Goal: Information Seeking & Learning: Learn about a topic

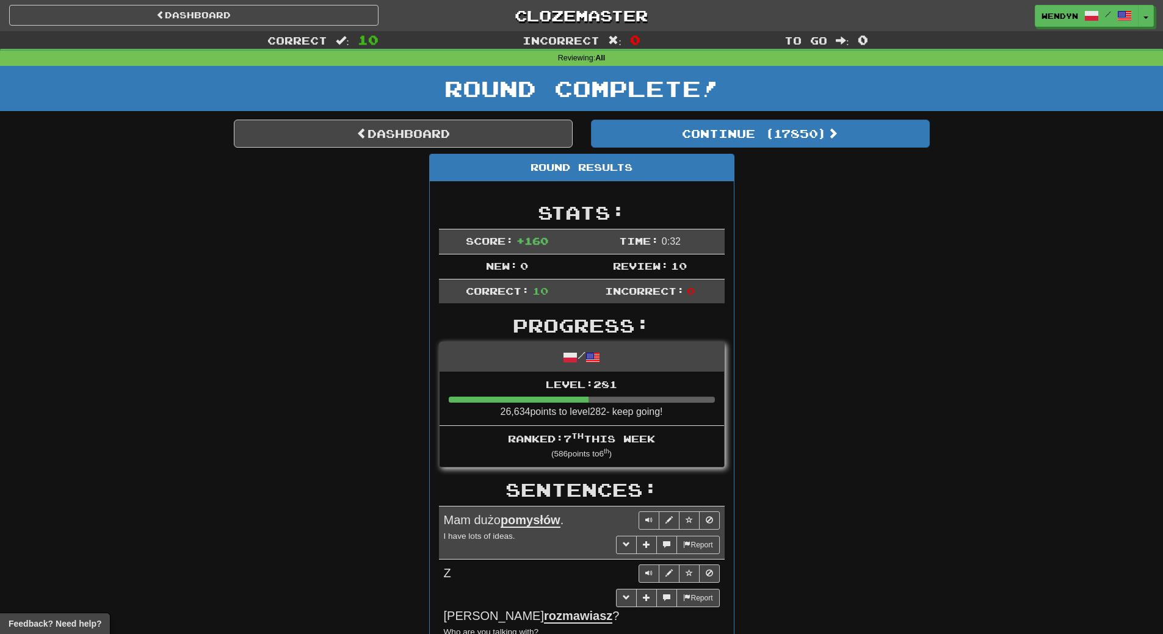
click at [804, 317] on div "Round Results Stats: Score: + 160 Time: 0 : 32 New: 0 Review: 10 Correct: 10 In…" at bounding box center [582, 640] width 696 height 972
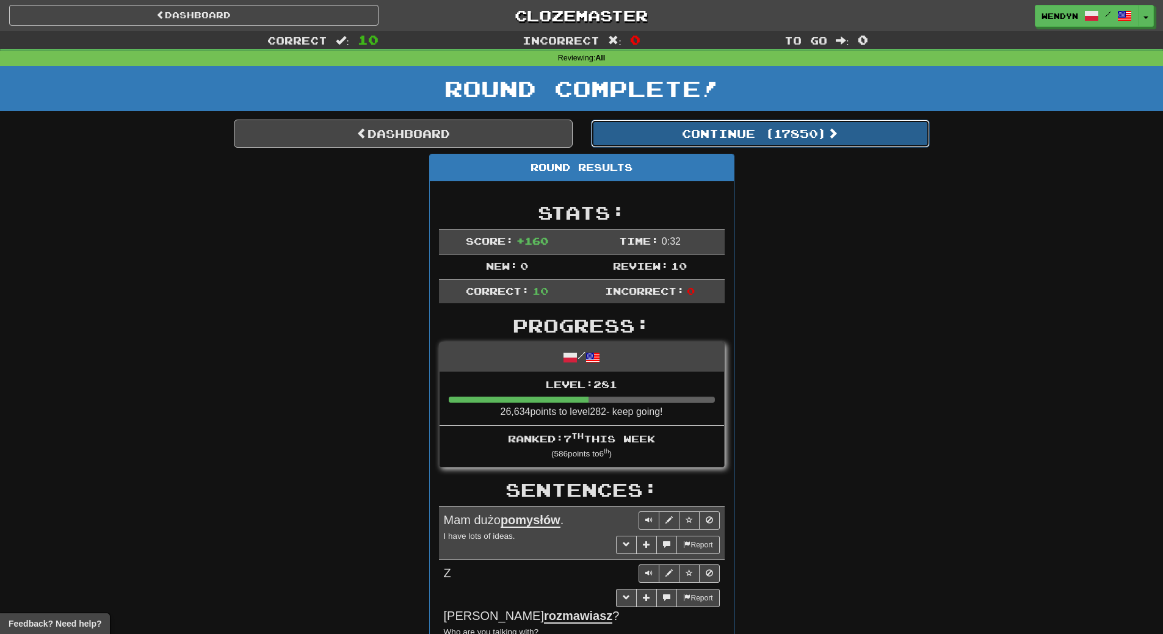
click at [799, 139] on button "Continue ( 17850 )" at bounding box center [760, 134] width 339 height 28
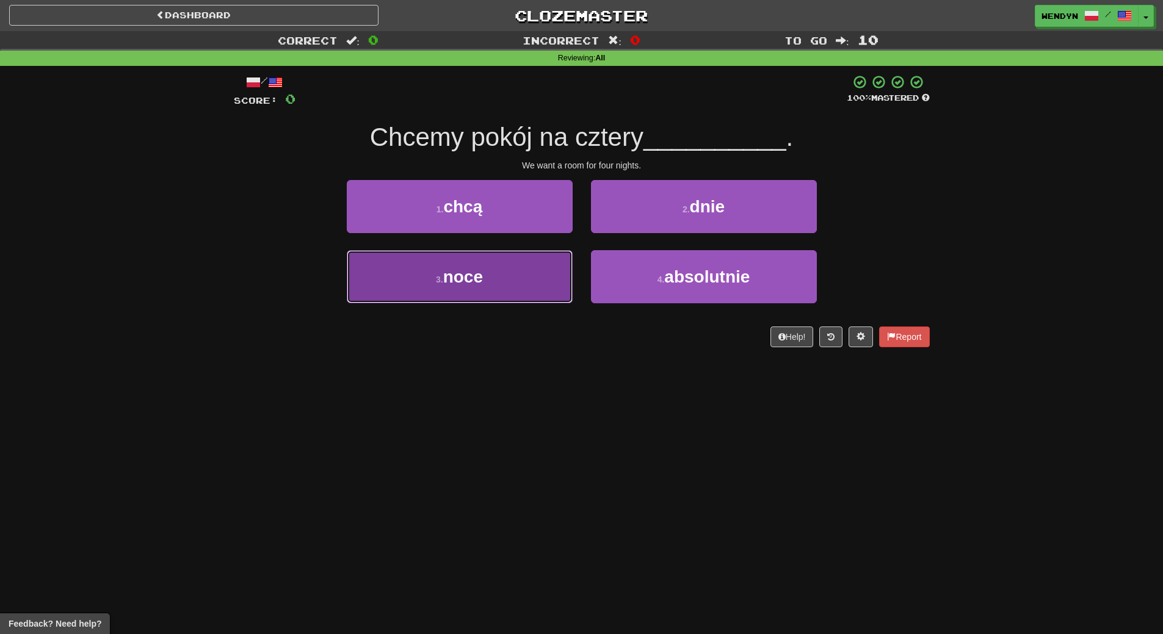
click at [498, 273] on button "3 . noce" at bounding box center [460, 276] width 226 height 53
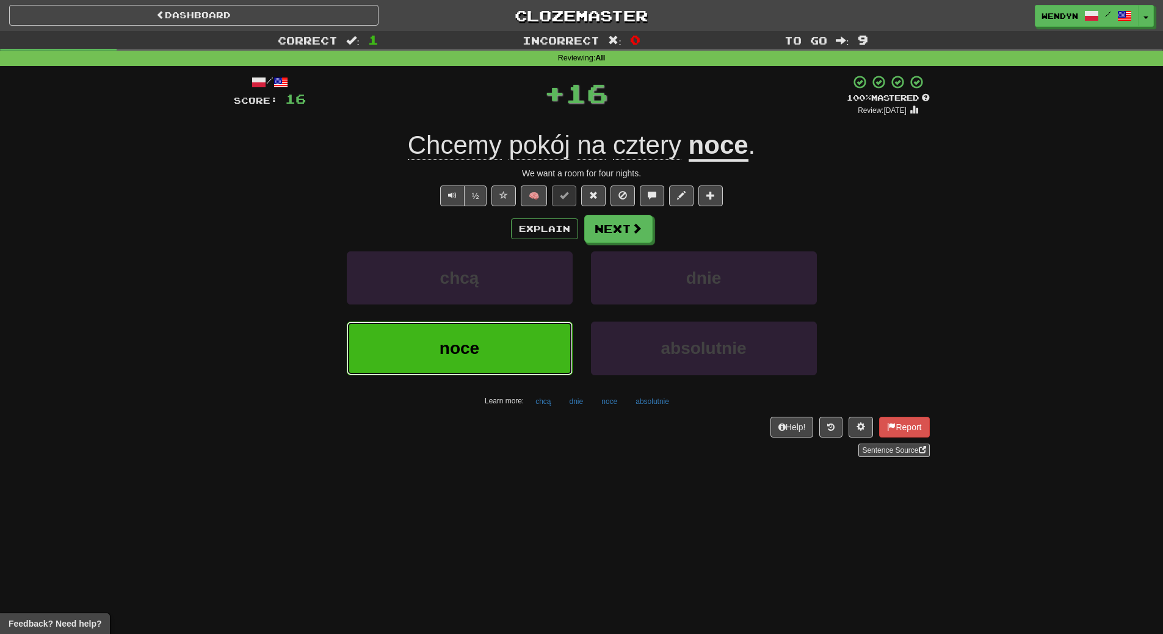
click at [483, 346] on button "noce" at bounding box center [460, 348] width 226 height 53
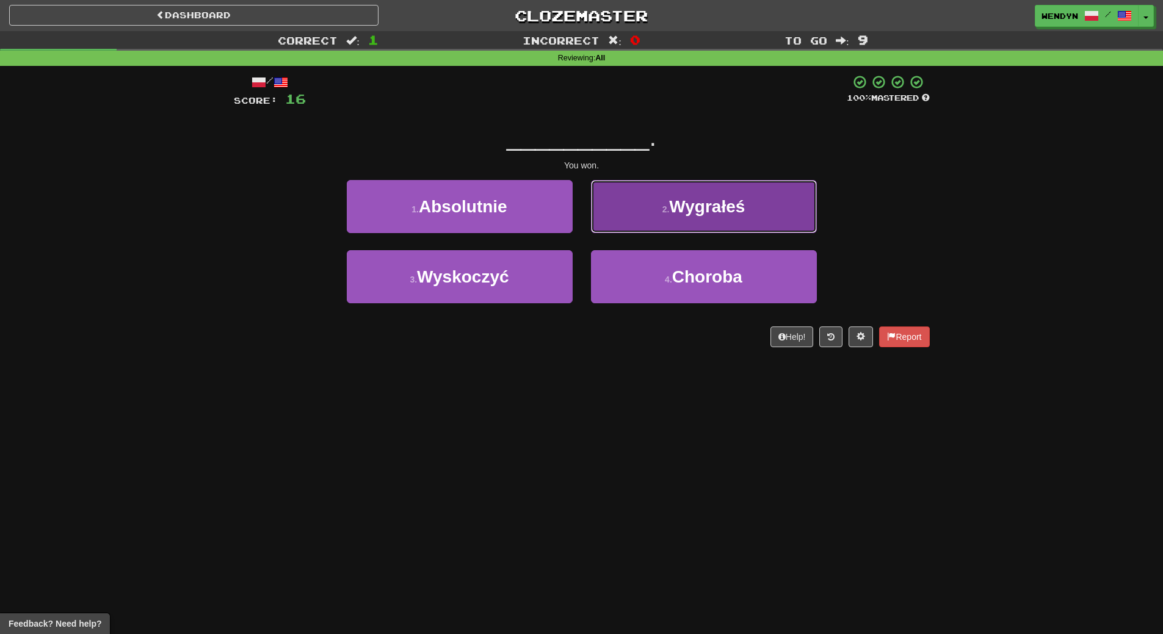
click at [778, 203] on button "2 . Wygrałeś" at bounding box center [704, 206] width 226 height 53
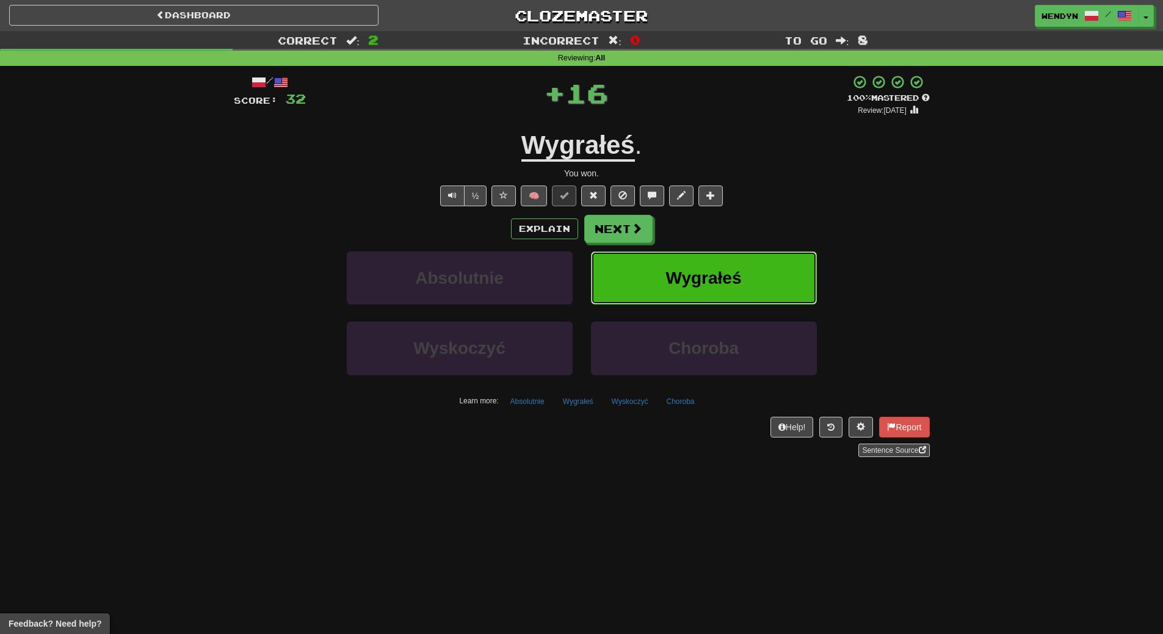
click at [755, 258] on button "Wygrałeś" at bounding box center [704, 278] width 226 height 53
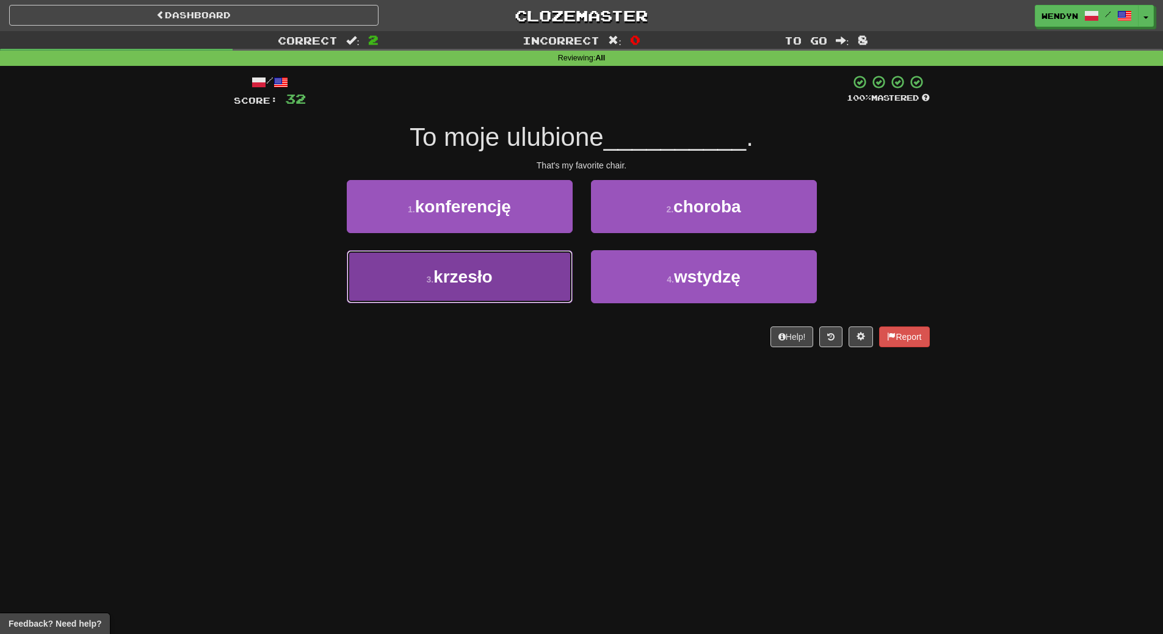
click at [477, 294] on button "3 . krzesło" at bounding box center [460, 276] width 226 height 53
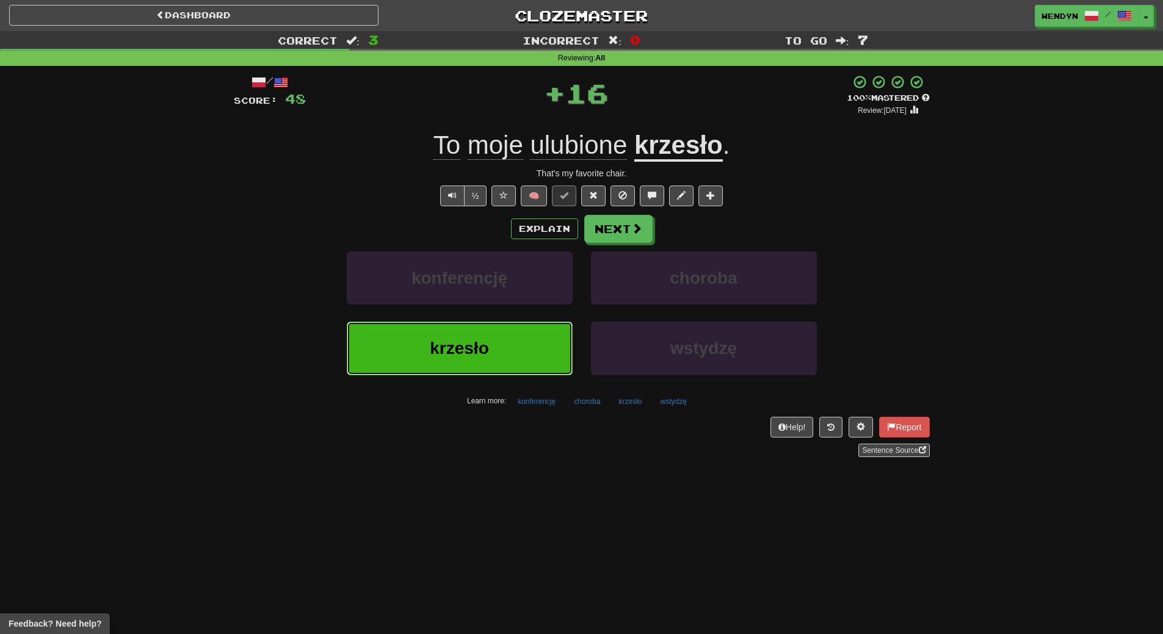
click at [478, 336] on button "krzesło" at bounding box center [460, 348] width 226 height 53
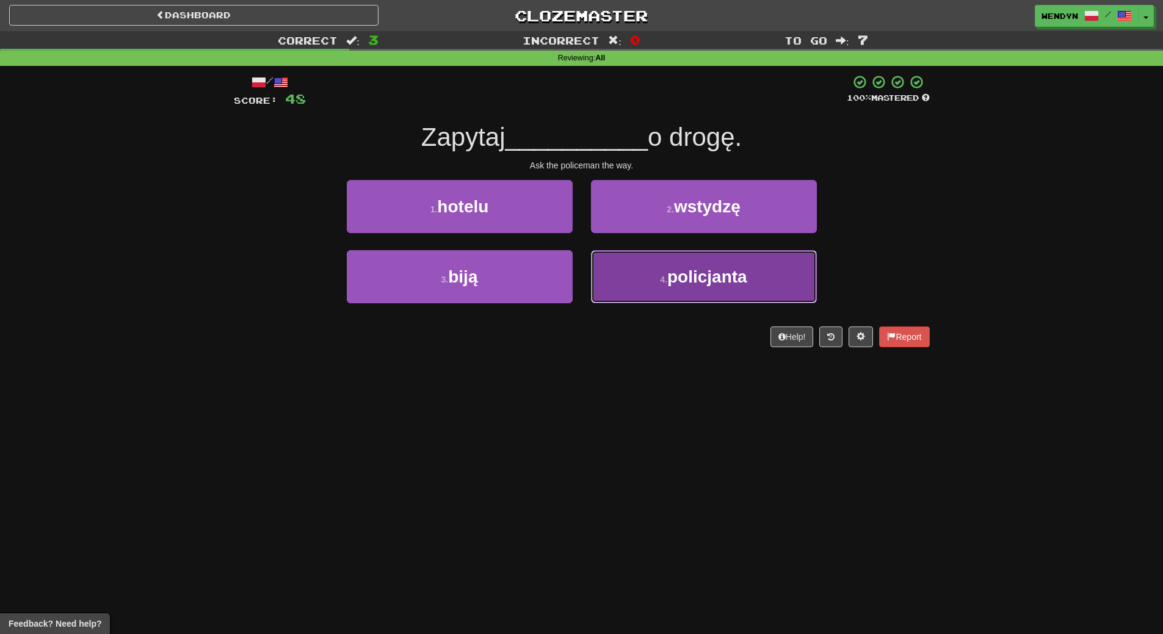
drag, startPoint x: 697, startPoint y: 270, endPoint x: 693, endPoint y: 361, distance: 91.6
click at [697, 284] on span "policjanta" at bounding box center [707, 276] width 80 height 19
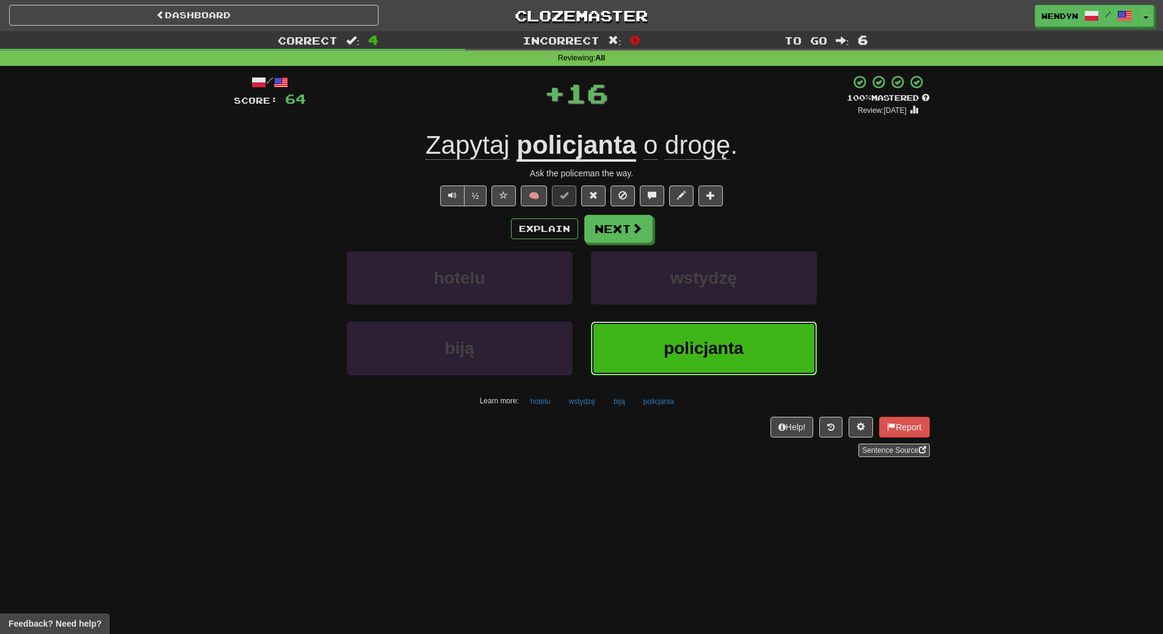
click at [684, 353] on span "policjanta" at bounding box center [704, 348] width 80 height 19
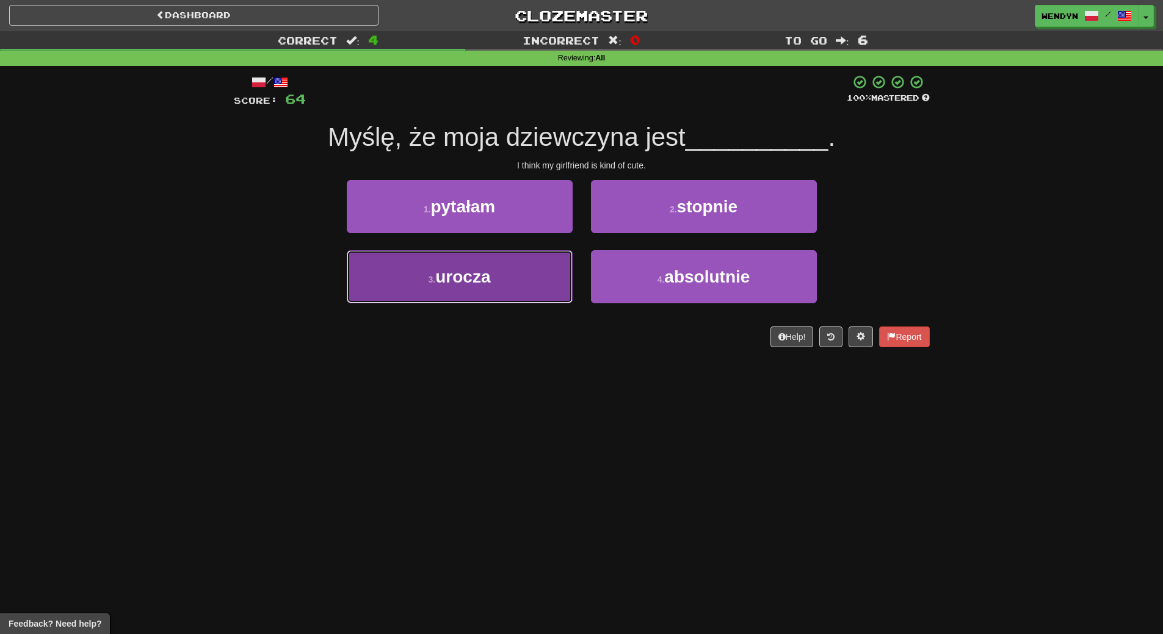
click at [457, 289] on button "3 . urocza" at bounding box center [460, 276] width 226 height 53
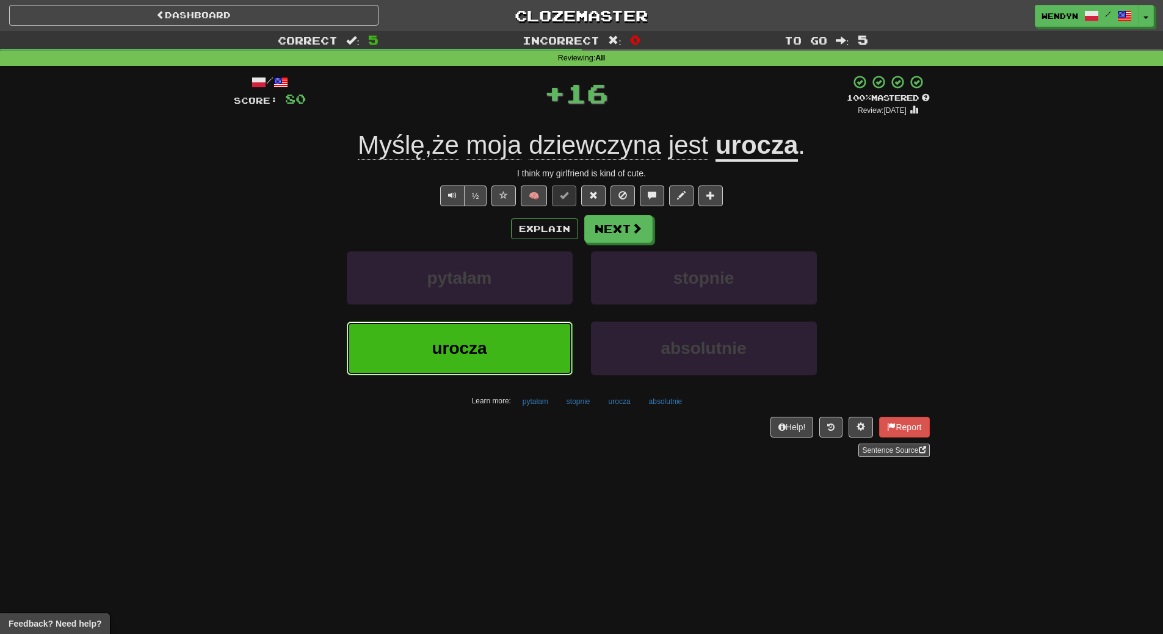
click at [463, 355] on span "urocza" at bounding box center [459, 348] width 55 height 19
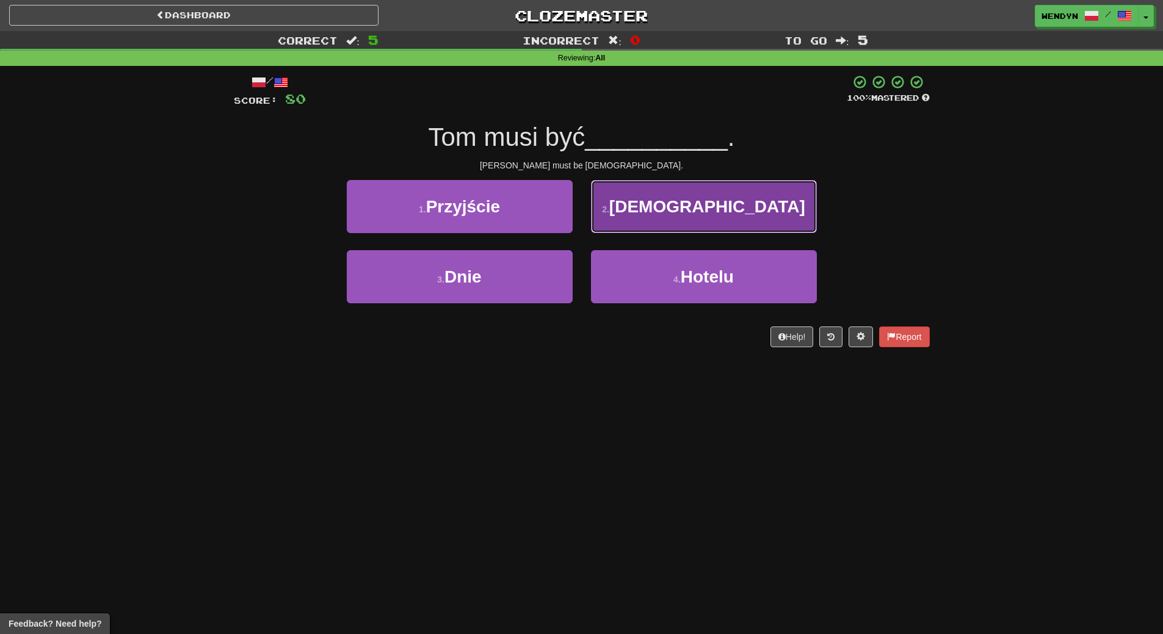
click at [764, 209] on span "Kanadyjczykiem" at bounding box center [707, 206] width 196 height 19
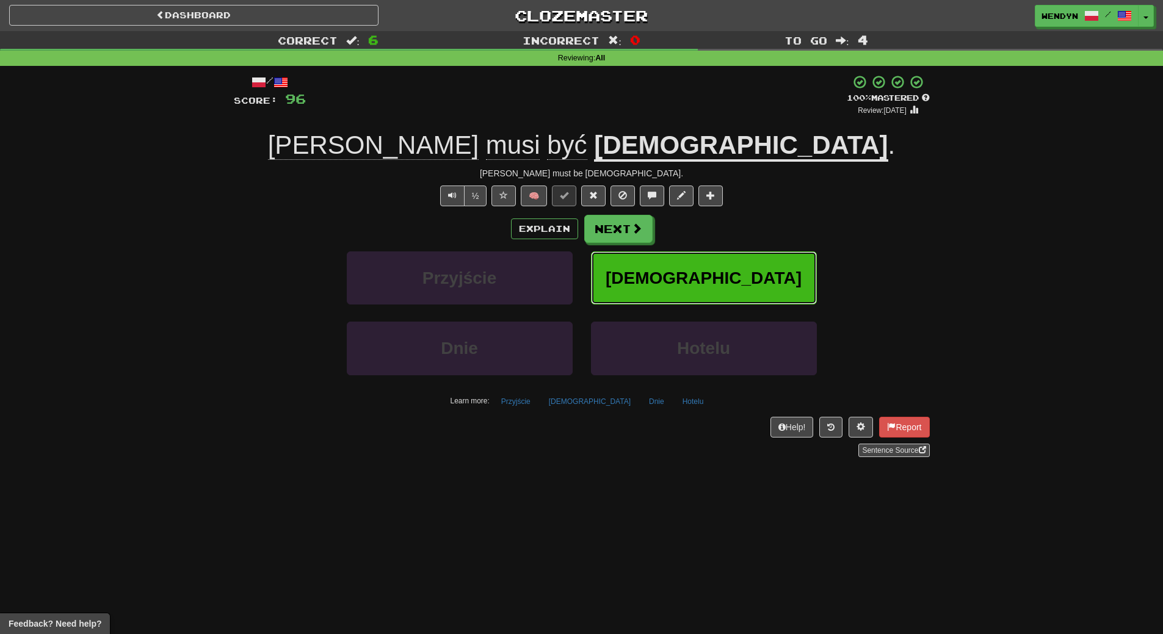
click at [717, 285] on span "Kanadyjczykiem" at bounding box center [704, 278] width 196 height 19
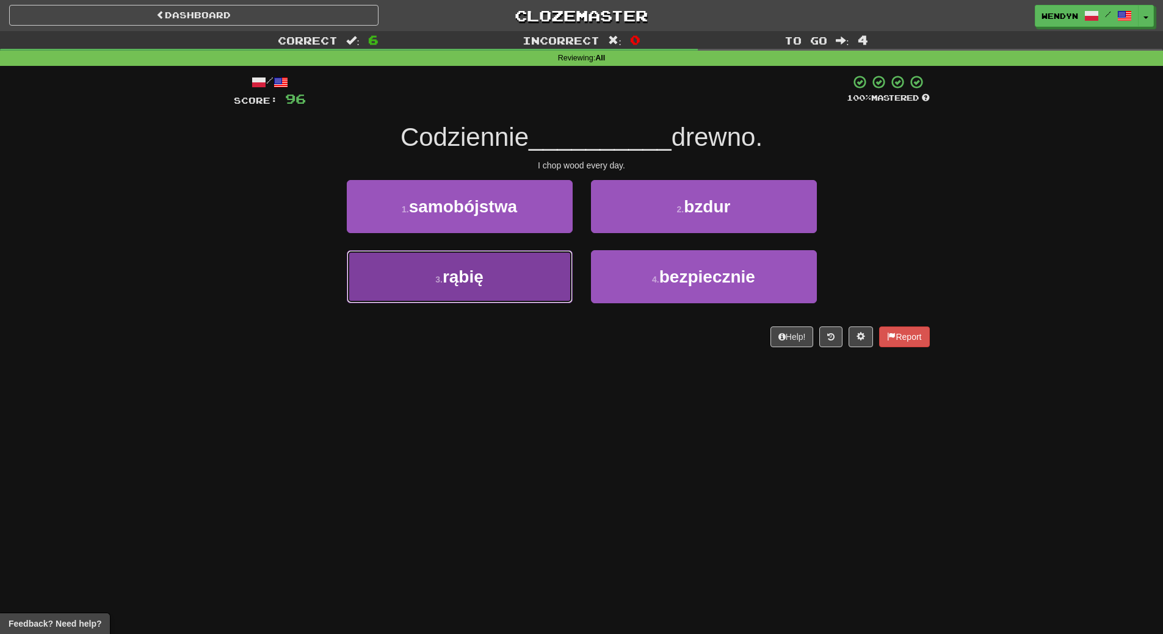
click at [483, 283] on span "rąbię" at bounding box center [463, 276] width 41 height 19
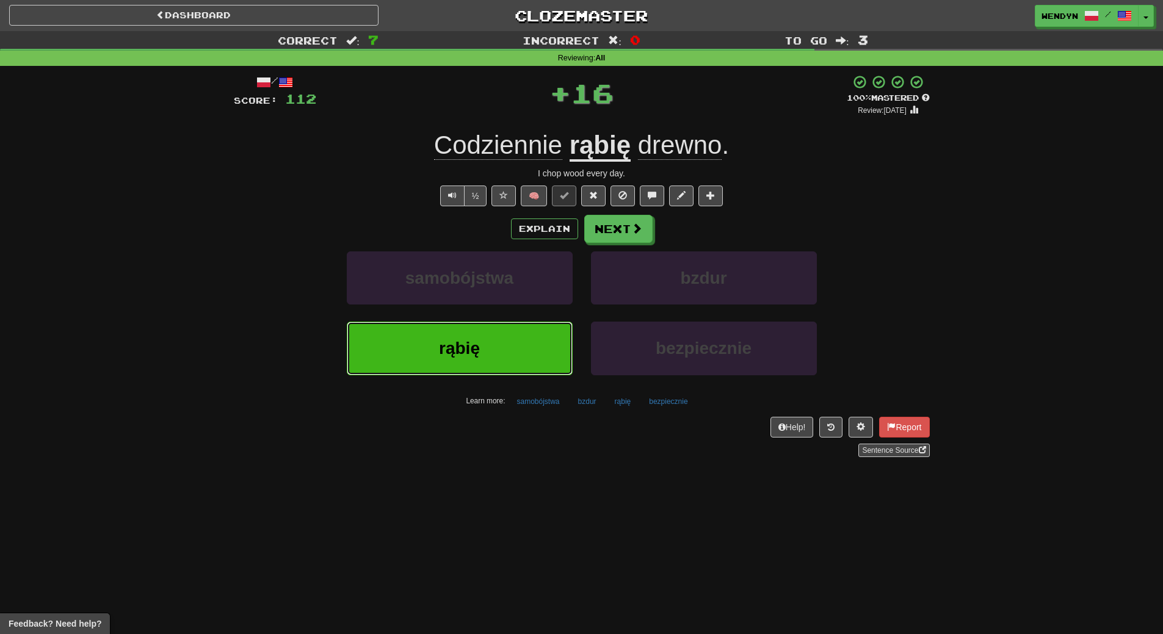
click at [476, 331] on button "rąbię" at bounding box center [460, 348] width 226 height 53
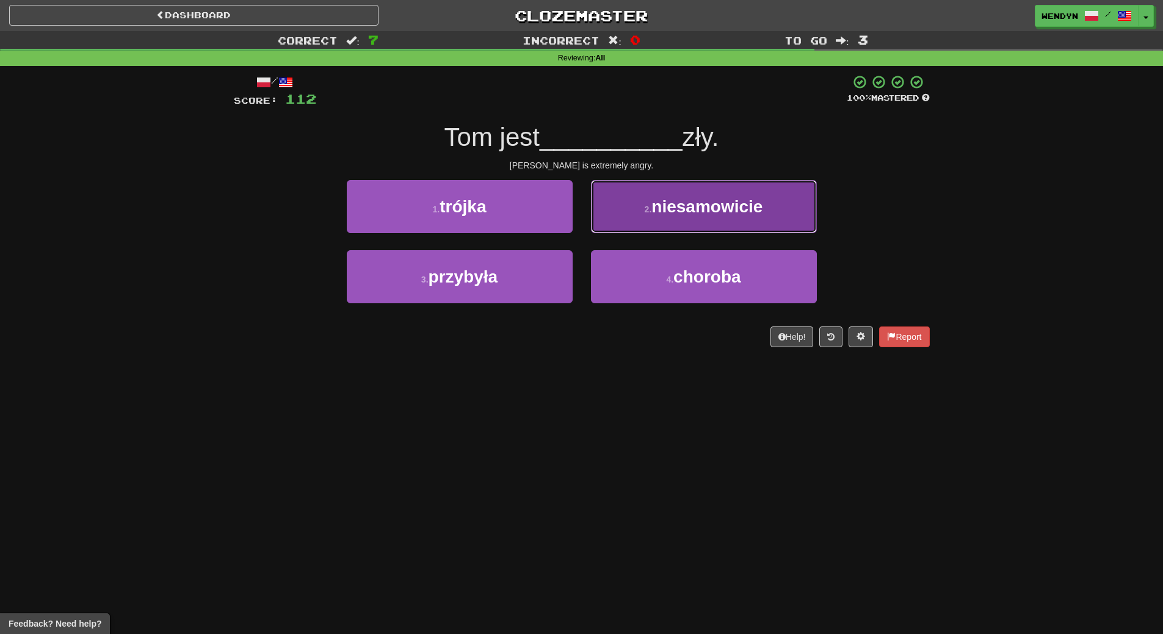
click at [757, 204] on span "niesamowicie" at bounding box center [706, 206] width 111 height 19
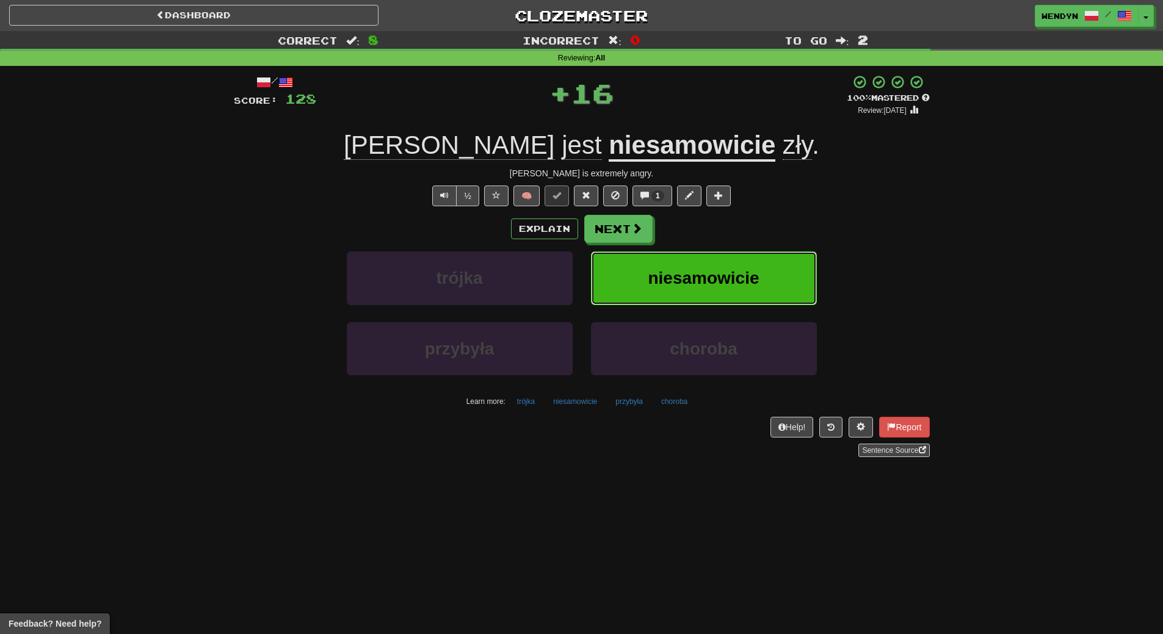
click at [752, 291] on button "niesamowicie" at bounding box center [704, 278] width 226 height 53
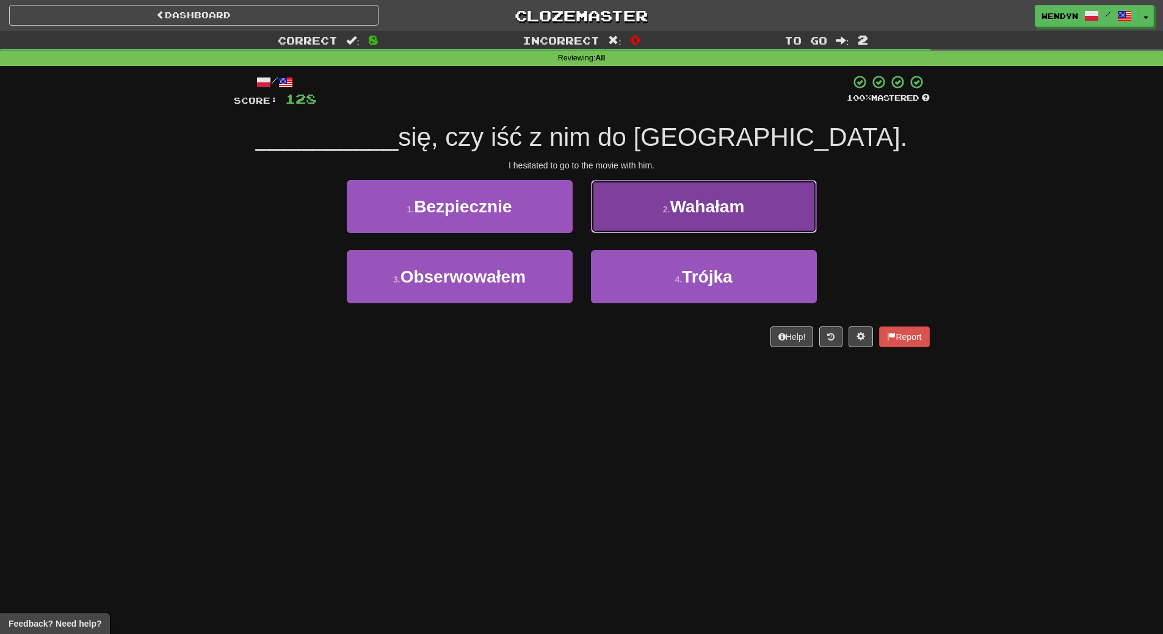
click at [728, 221] on button "2 . Wahałam" at bounding box center [704, 206] width 226 height 53
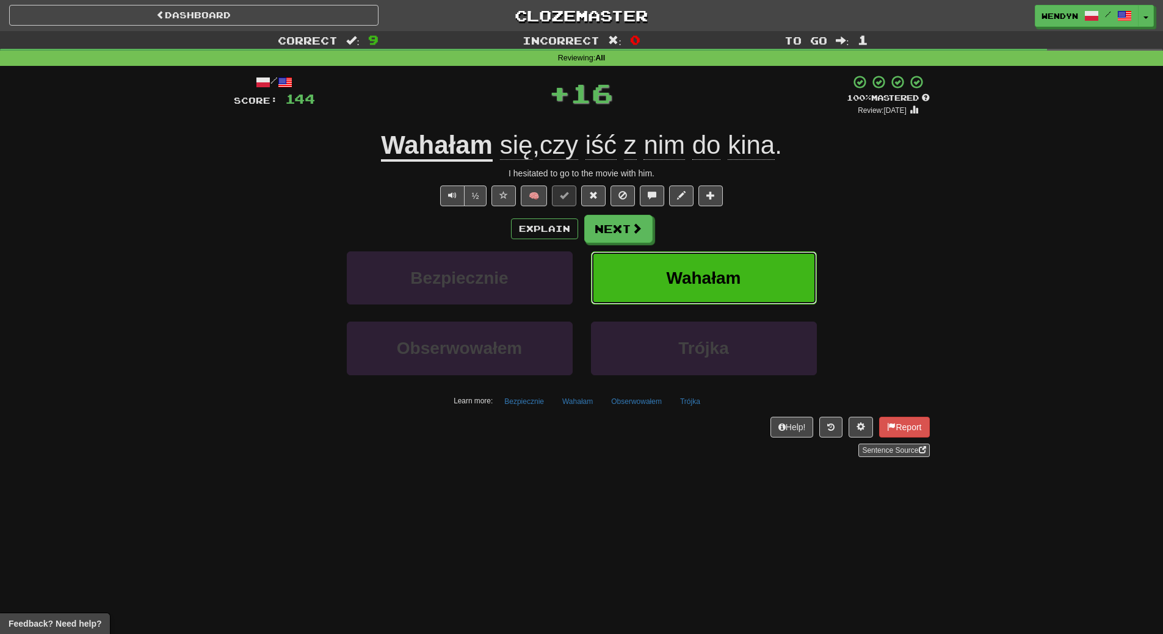
click at [728, 277] on span "Wahałam" at bounding box center [704, 278] width 74 height 19
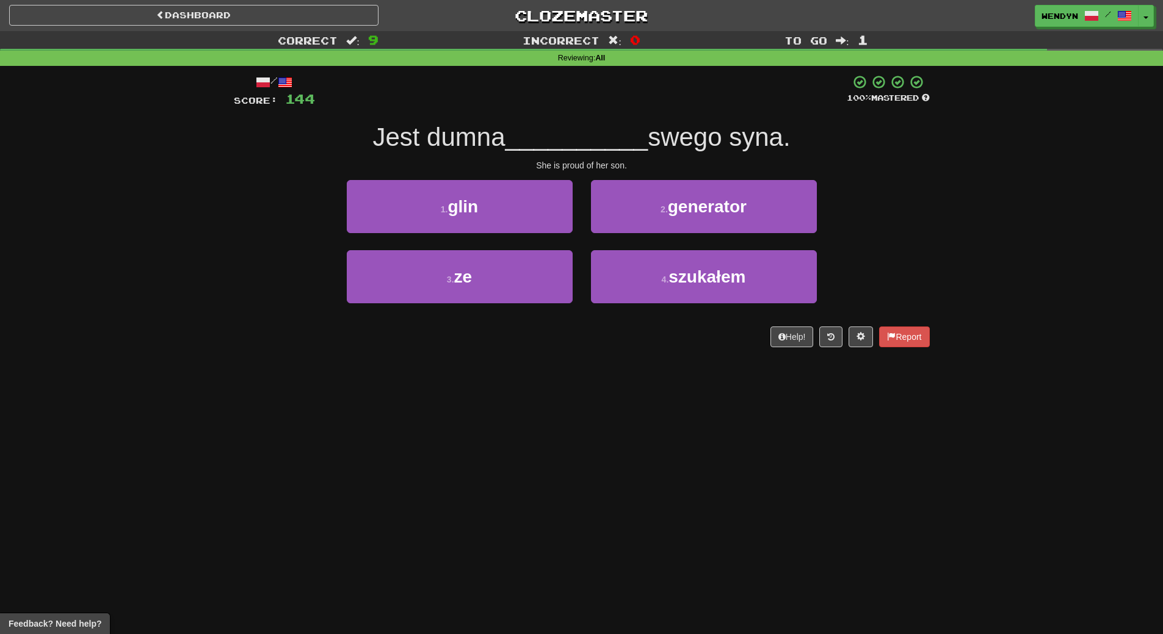
click at [454, 306] on div "3 . ze" at bounding box center [460, 285] width 244 height 70
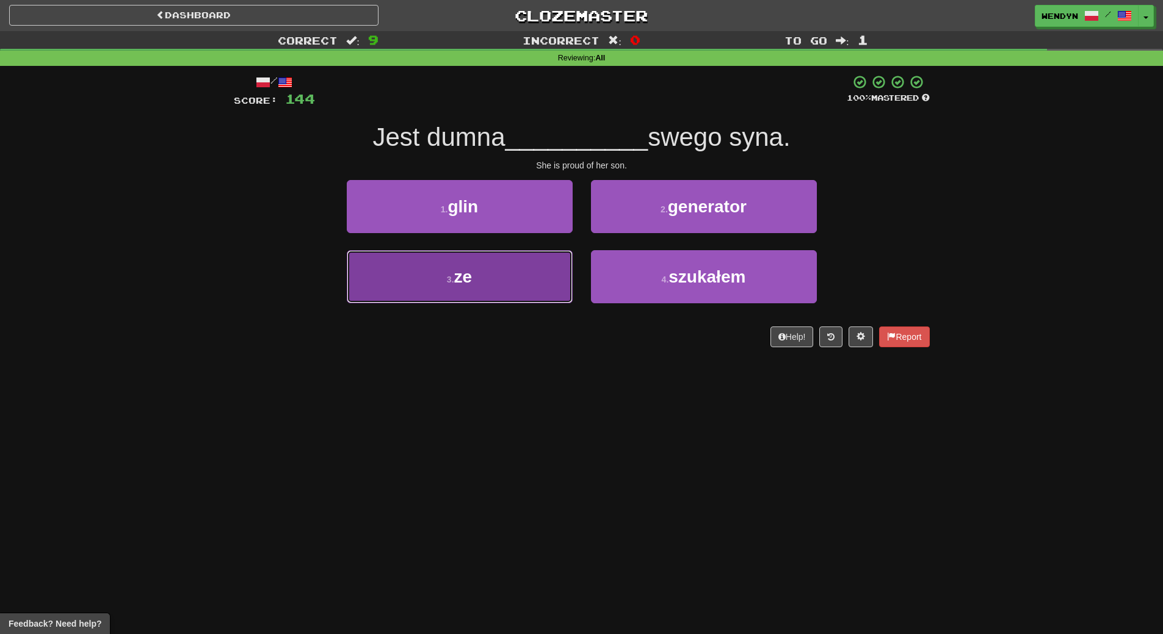
click at [459, 289] on button "3 . ze" at bounding box center [460, 276] width 226 height 53
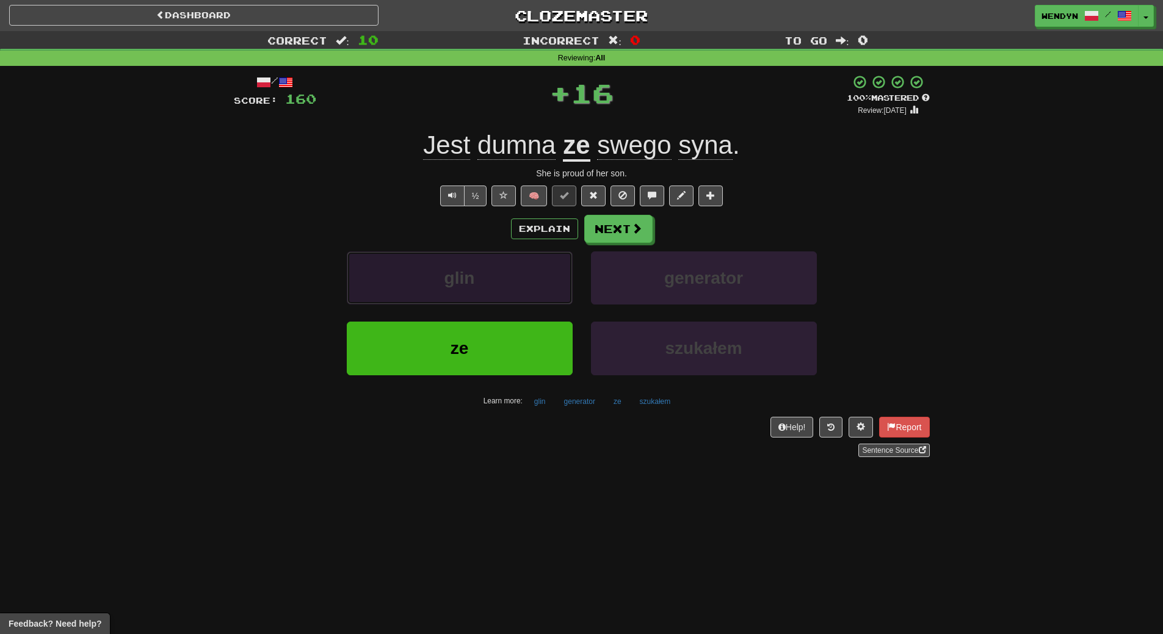
click at [459, 289] on button "glin" at bounding box center [460, 278] width 226 height 53
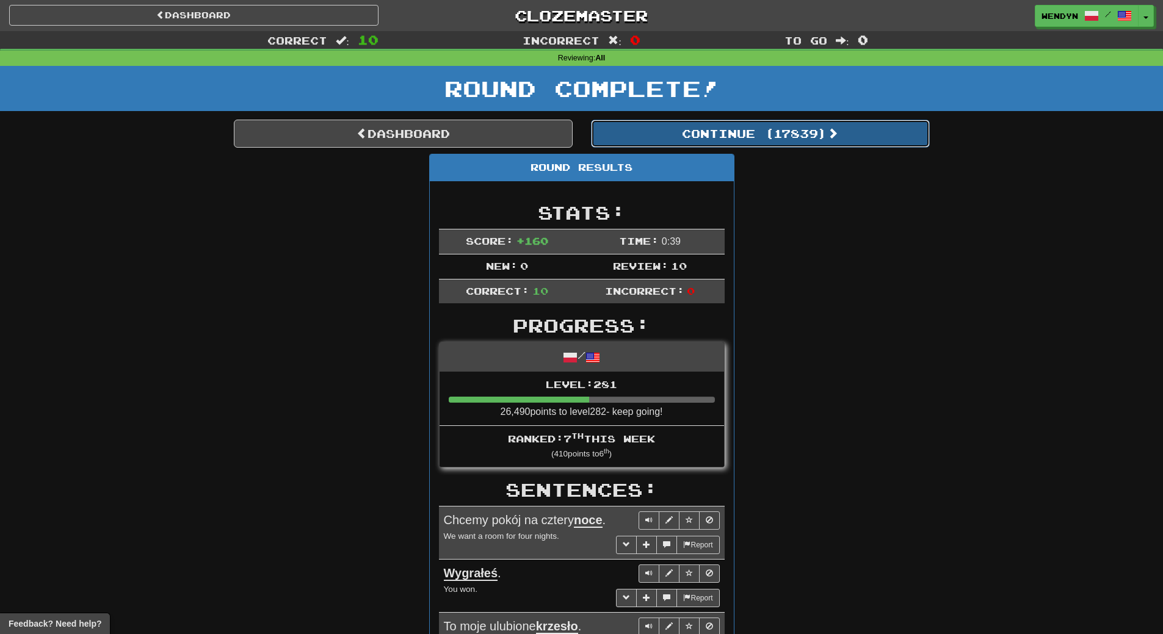
click at [805, 136] on button "Continue ( 17839 )" at bounding box center [760, 134] width 339 height 28
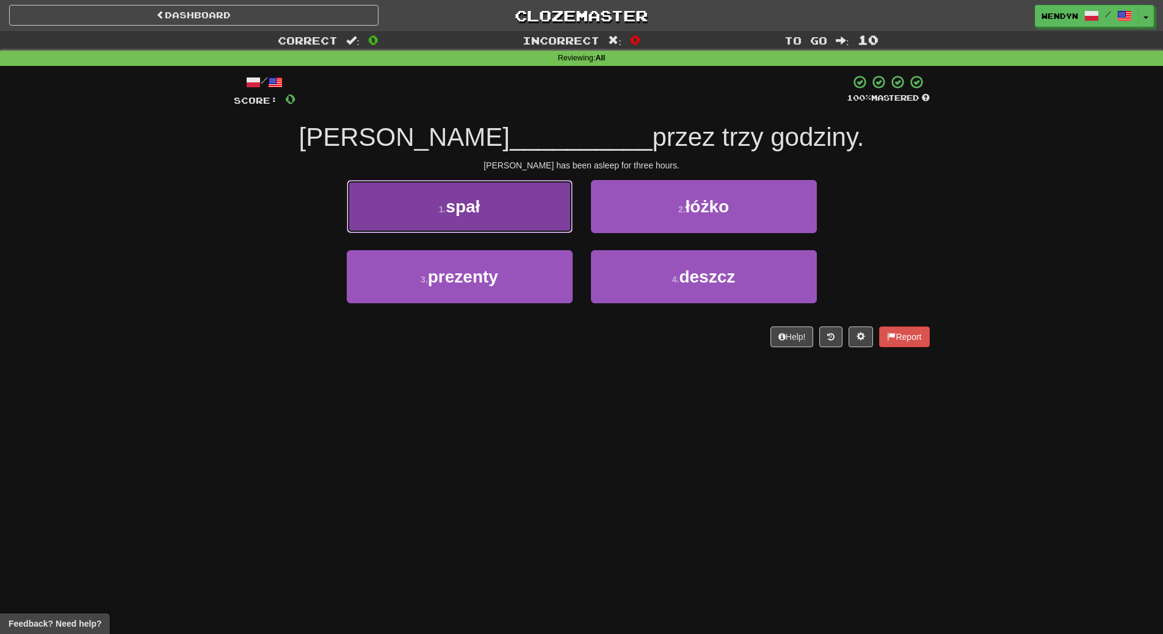
click at [519, 207] on button "1 . spał" at bounding box center [460, 206] width 226 height 53
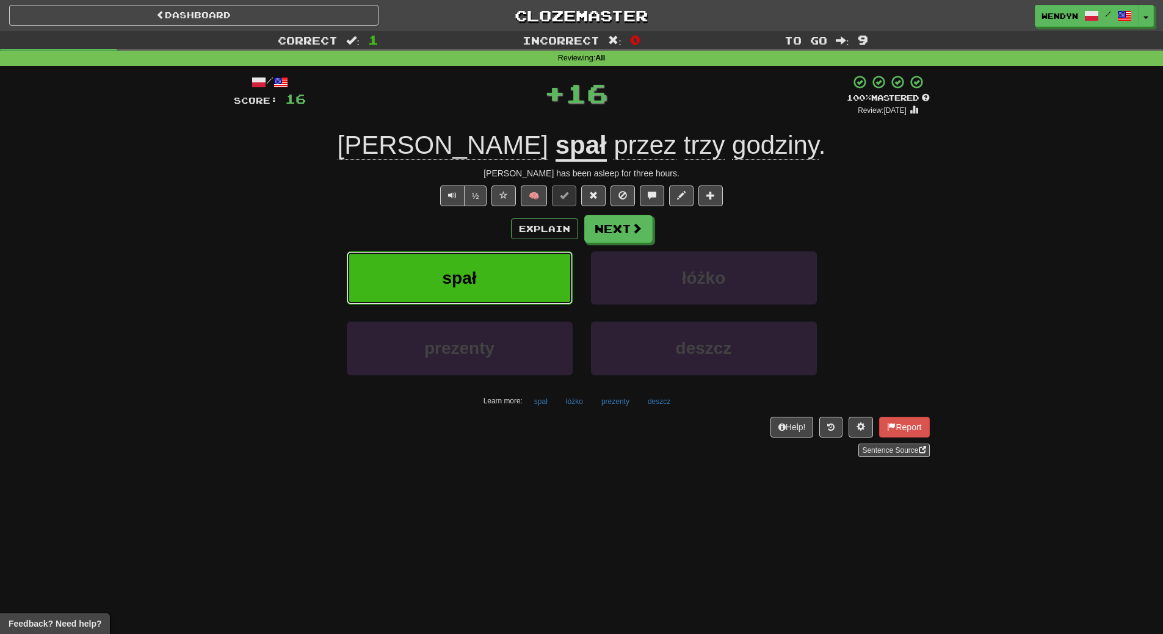
drag, startPoint x: 497, startPoint y: 286, endPoint x: 457, endPoint y: 362, distance: 86.0
click at [497, 286] on button "spał" at bounding box center [460, 278] width 226 height 53
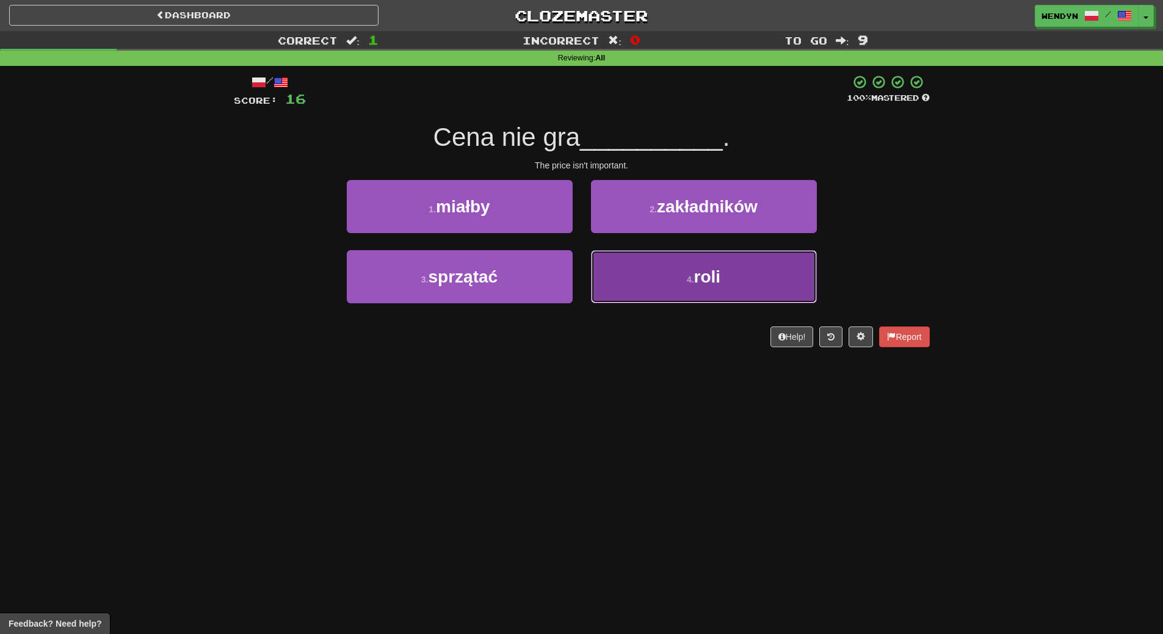
click at [673, 302] on button "4 . roli" at bounding box center [704, 276] width 226 height 53
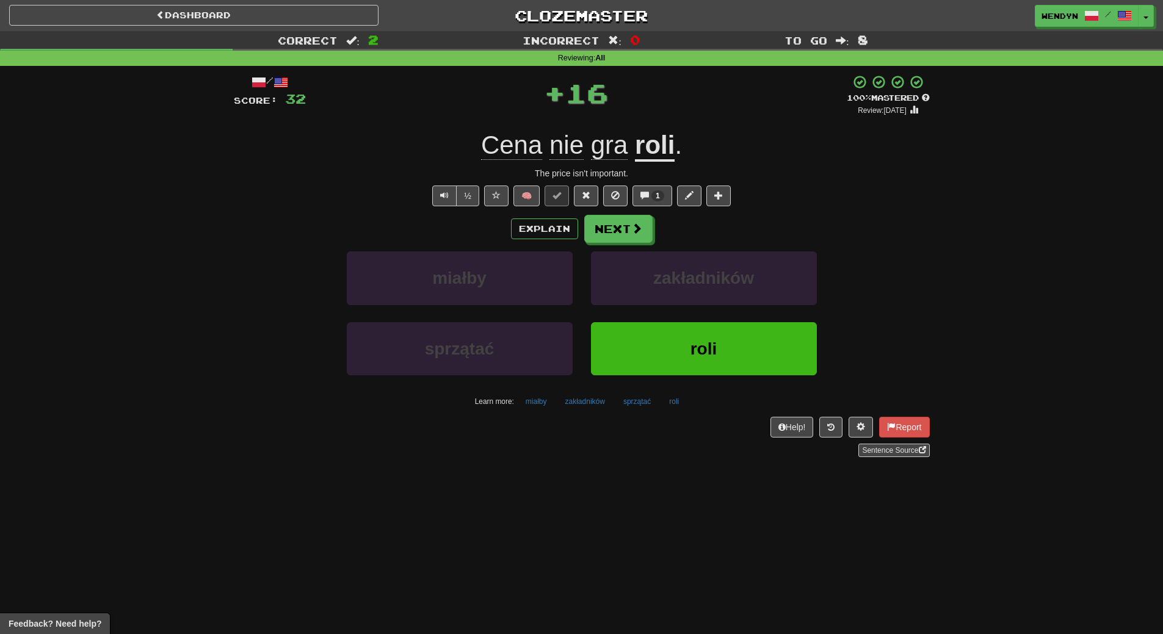
click at [662, 384] on div "roli" at bounding box center [704, 357] width 244 height 70
click at [673, 348] on button "roli" at bounding box center [704, 348] width 226 height 53
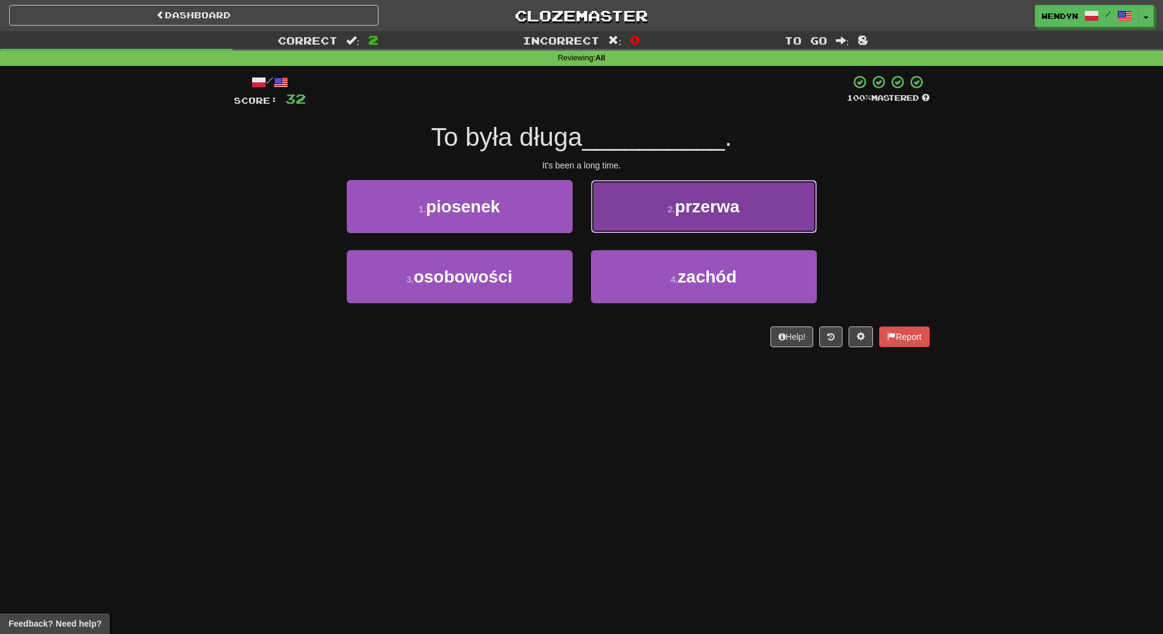
click at [755, 213] on button "2 . przerwa" at bounding box center [704, 206] width 226 height 53
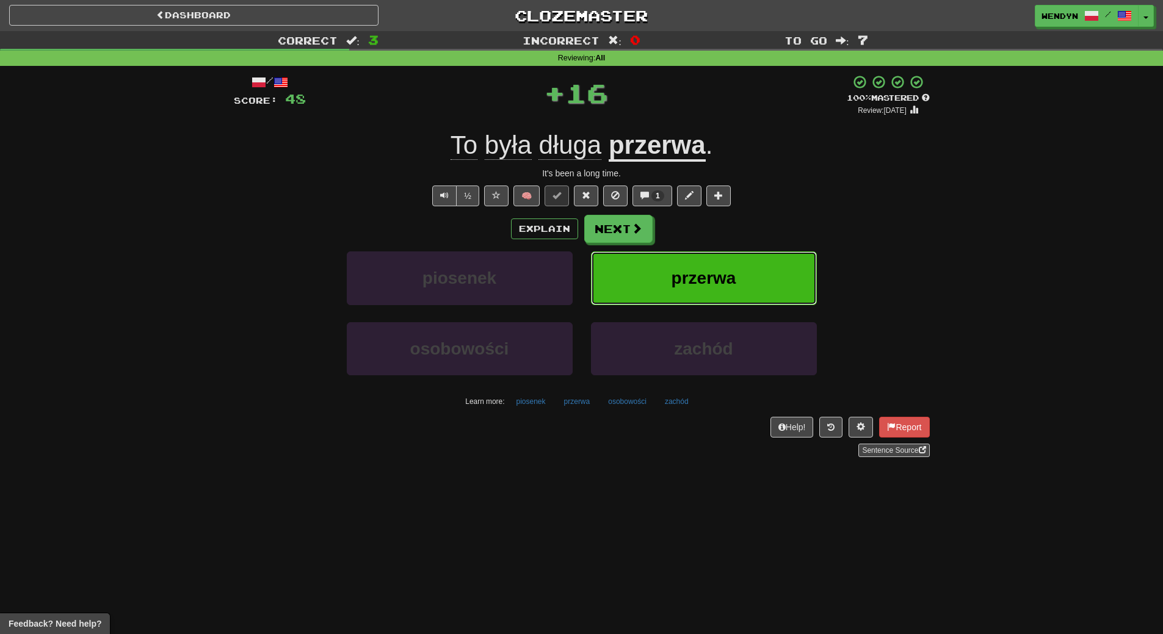
click at [745, 284] on button "przerwa" at bounding box center [704, 278] width 226 height 53
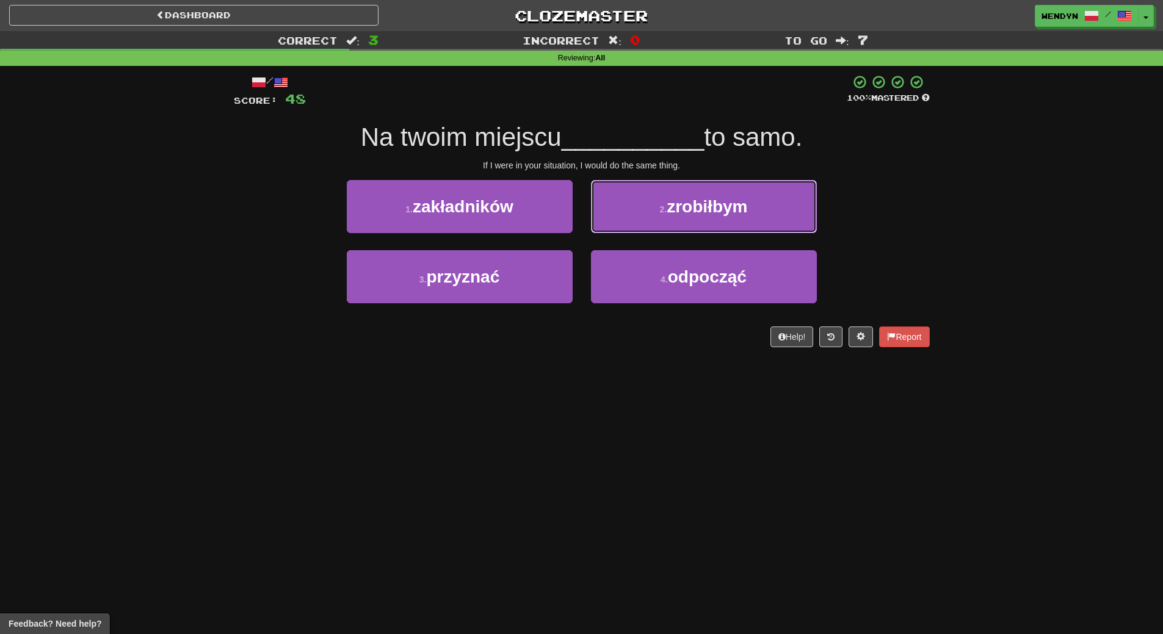
click at [724, 202] on span "zrobiłbym" at bounding box center [707, 206] width 81 height 19
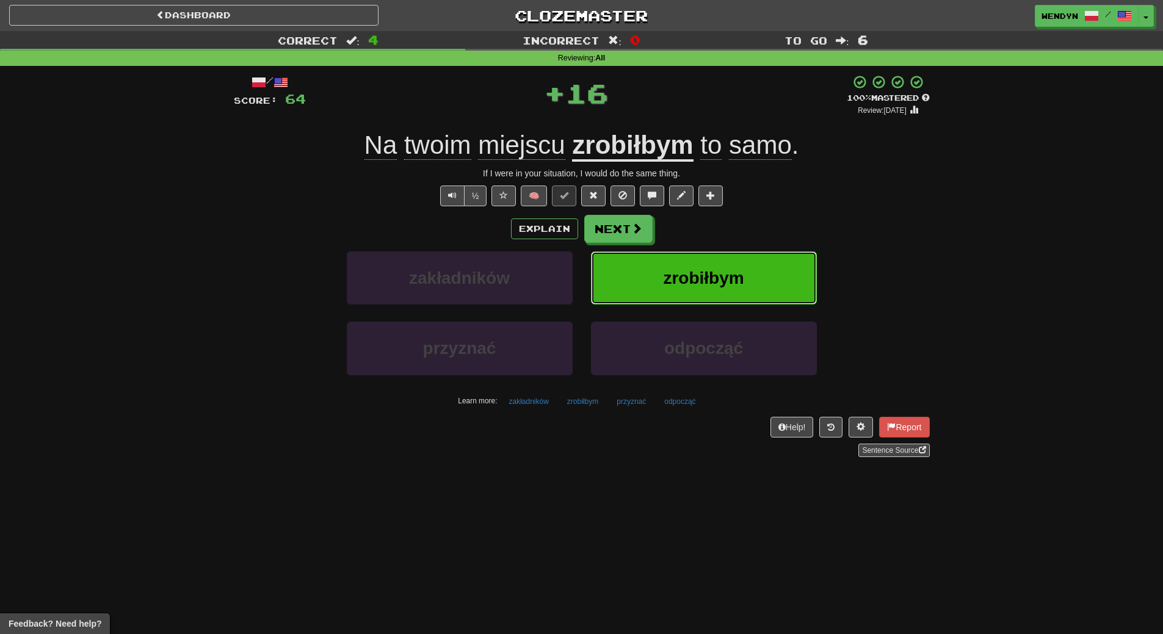
click at [720, 259] on button "zrobiłbym" at bounding box center [704, 278] width 226 height 53
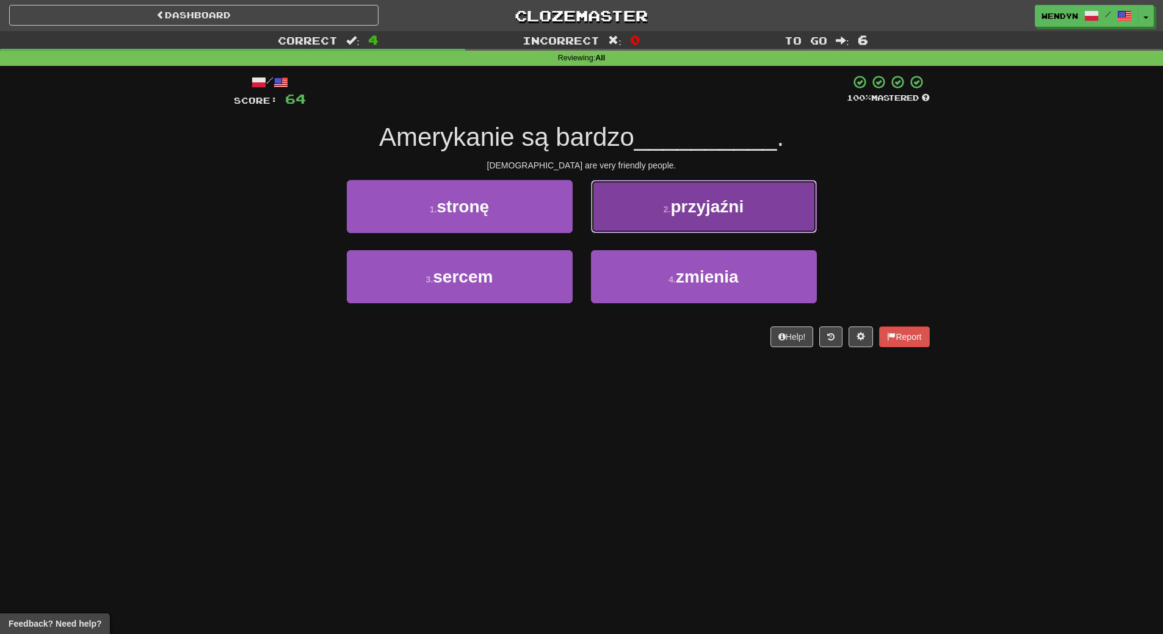
click at [764, 222] on button "2 . przyjaźni" at bounding box center [704, 206] width 226 height 53
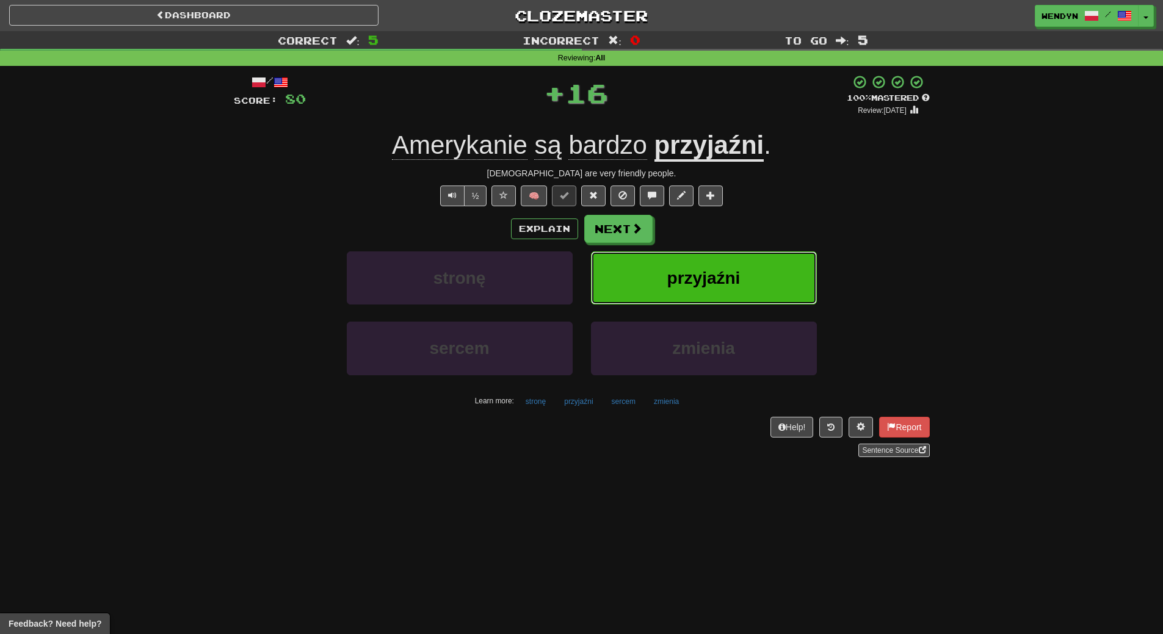
click at [759, 297] on button "przyjaźni" at bounding box center [704, 278] width 226 height 53
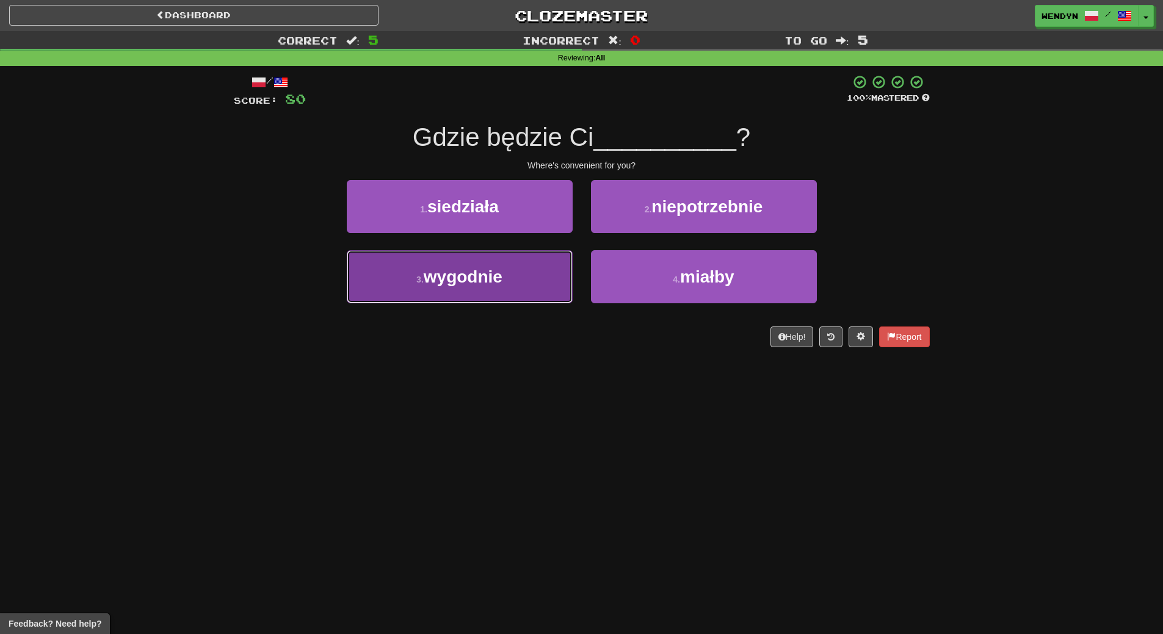
click at [489, 291] on button "3 . wygodnie" at bounding box center [460, 276] width 226 height 53
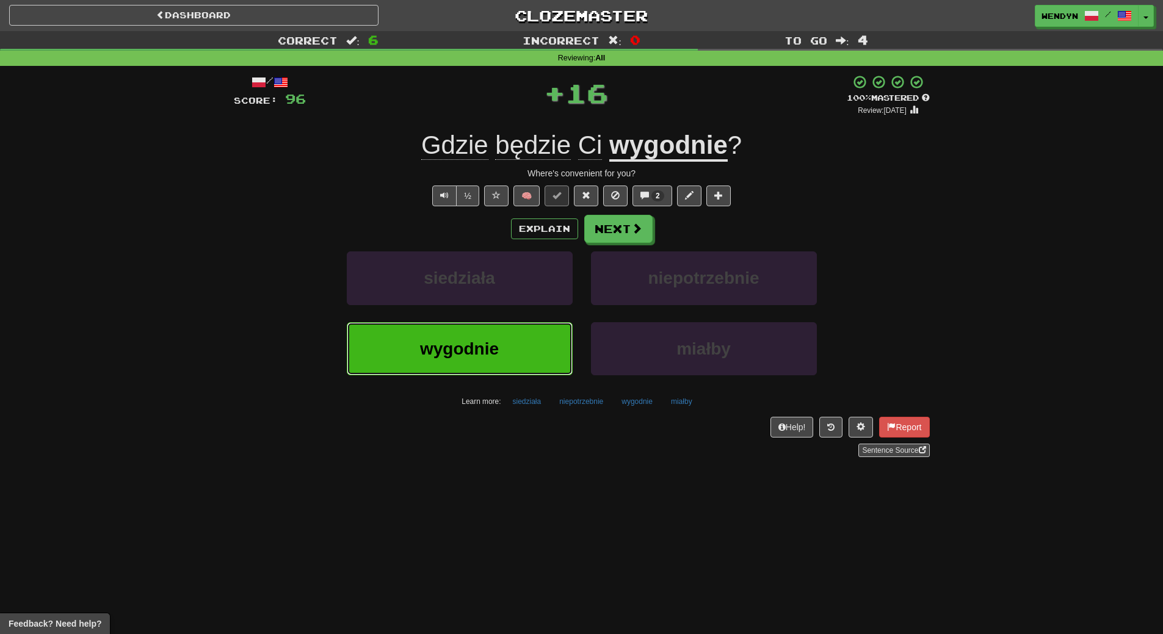
click at [489, 345] on span "wygodnie" at bounding box center [459, 348] width 79 height 19
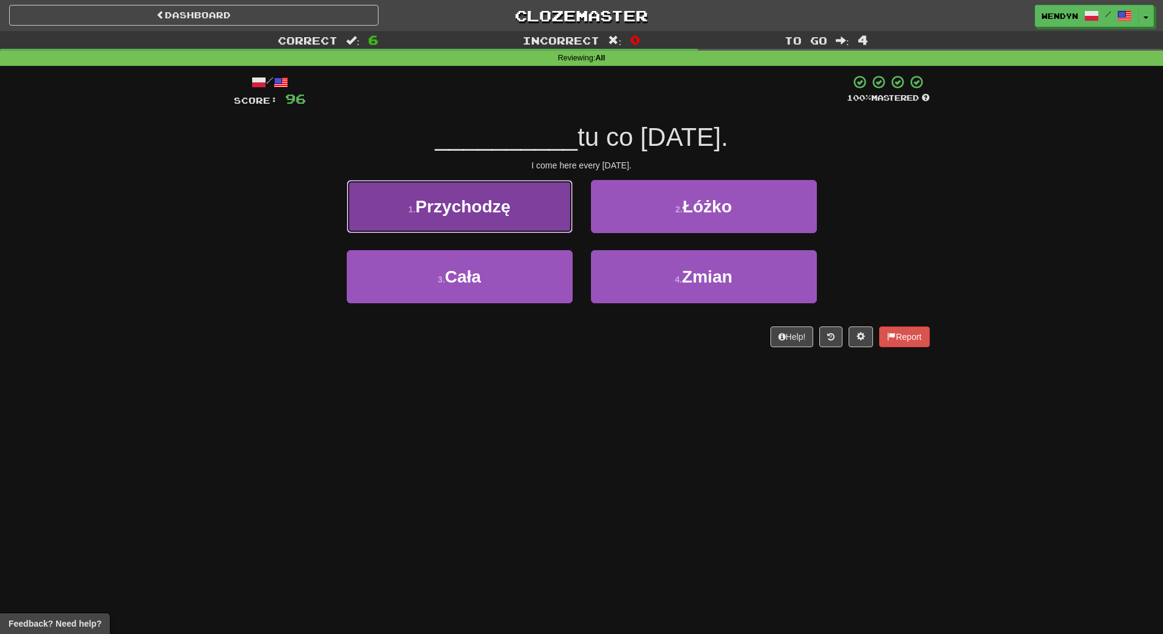
click at [498, 217] on button "1 . Przychodzę" at bounding box center [460, 206] width 226 height 53
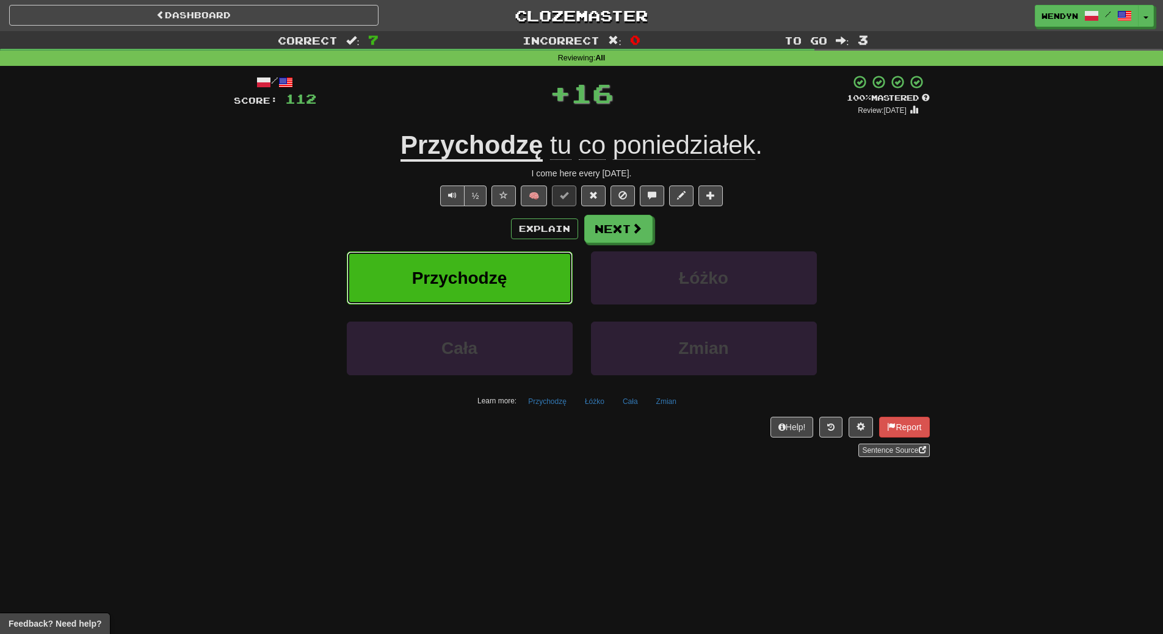
click at [489, 275] on span "Przychodzę" at bounding box center [459, 278] width 95 height 19
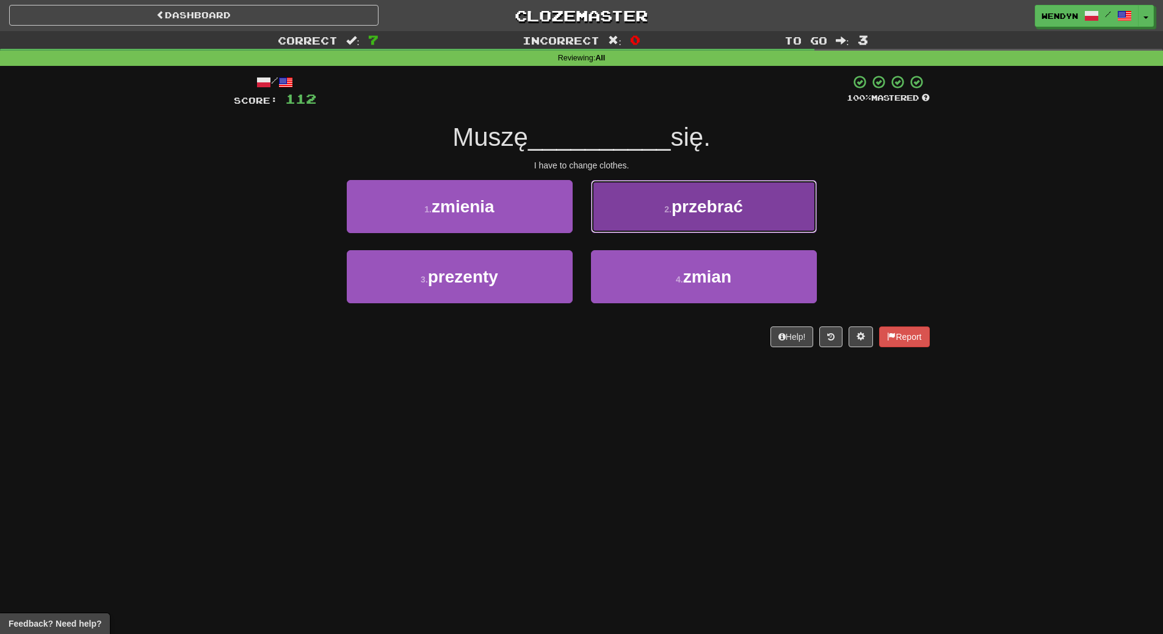
click at [723, 209] on span "przebrać" at bounding box center [706, 206] width 71 height 19
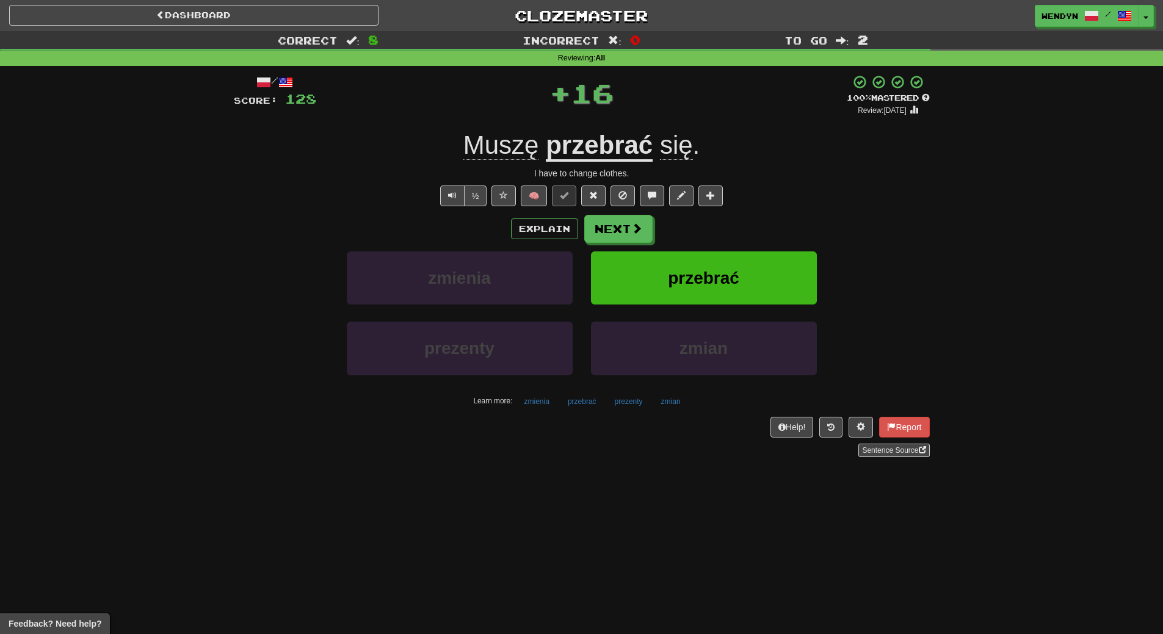
click at [723, 209] on div "/ Score: 128 + 16 100 % Mastered Review: 2026-03-15 Muszę przebrać się . I have…" at bounding box center [582, 265] width 696 height 383
click at [709, 273] on span "przebrać" at bounding box center [703, 278] width 71 height 19
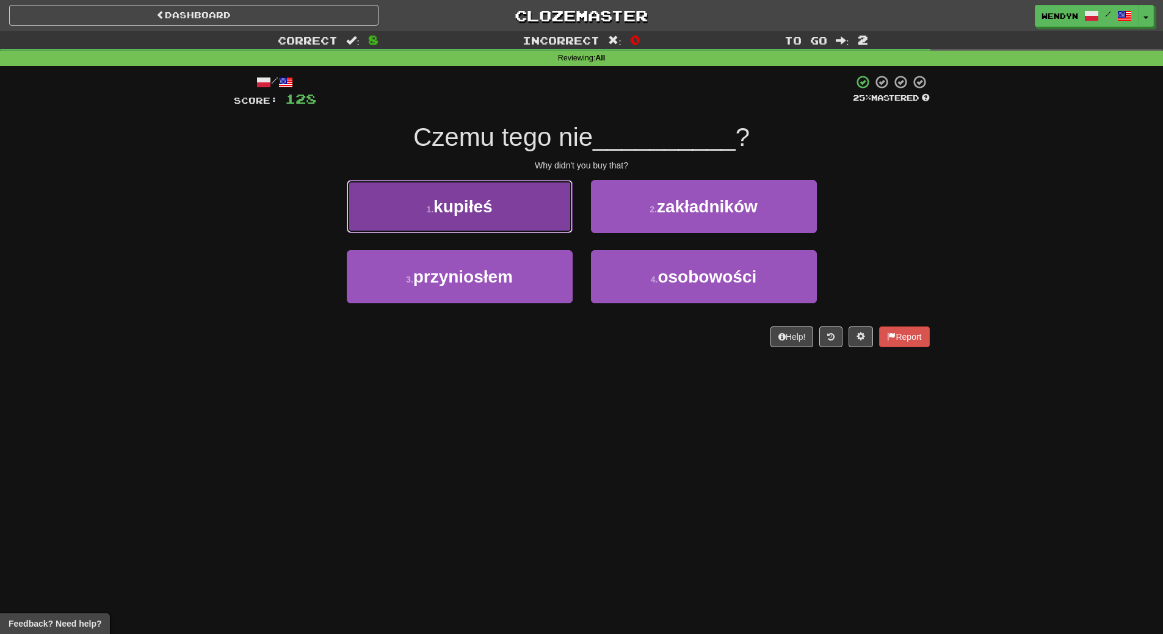
click at [516, 228] on button "1 . kupiłeś" at bounding box center [460, 206] width 226 height 53
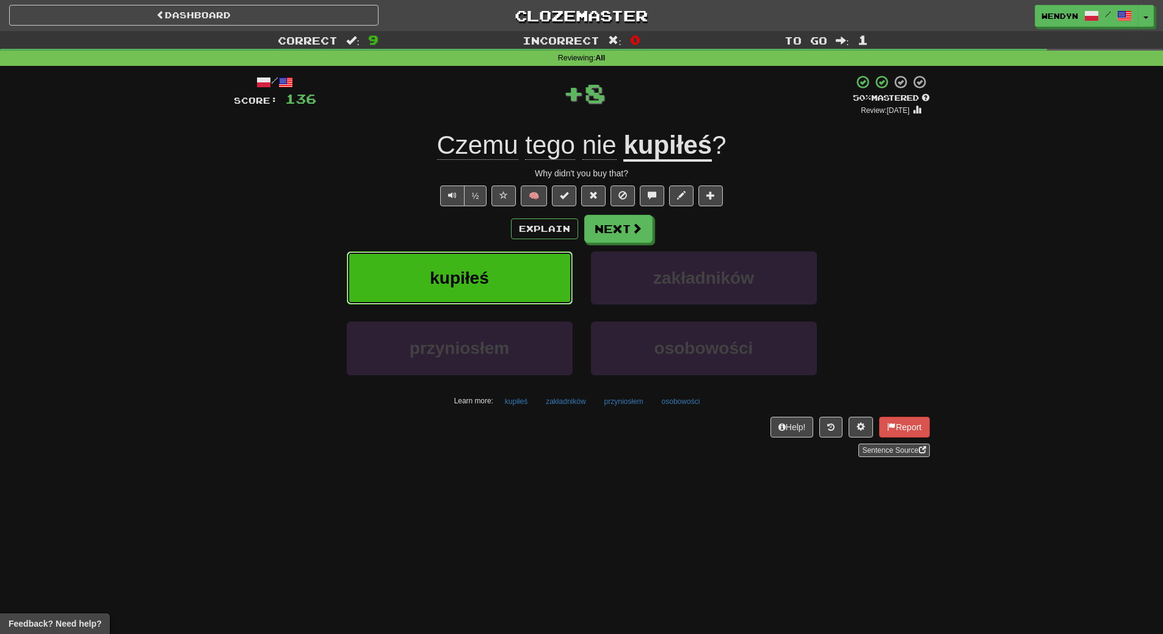
click at [505, 272] on button "kupiłeś" at bounding box center [460, 278] width 226 height 53
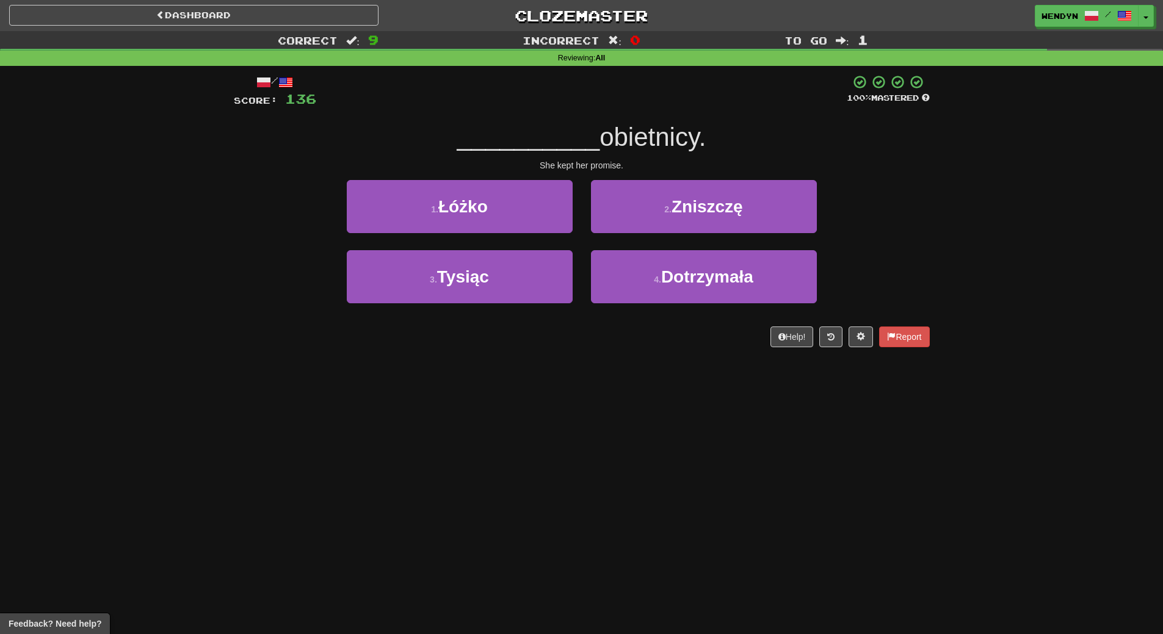
click at [736, 236] on div "2 . Zniszczę" at bounding box center [704, 215] width 244 height 70
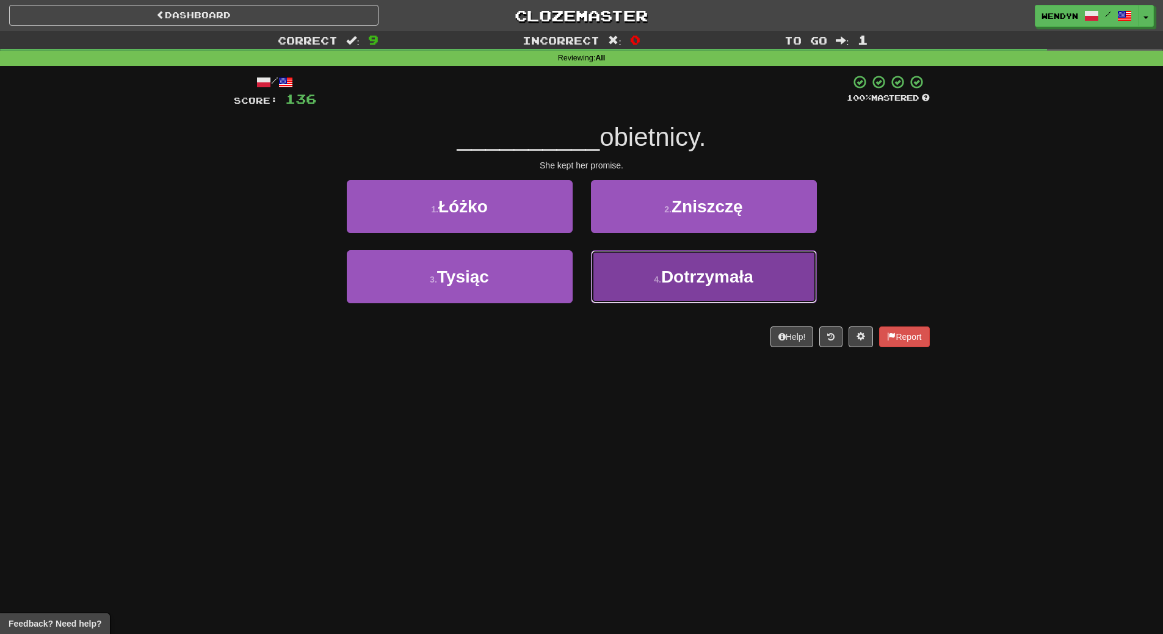
click at [737, 284] on span "Dotrzymała" at bounding box center [707, 276] width 92 height 19
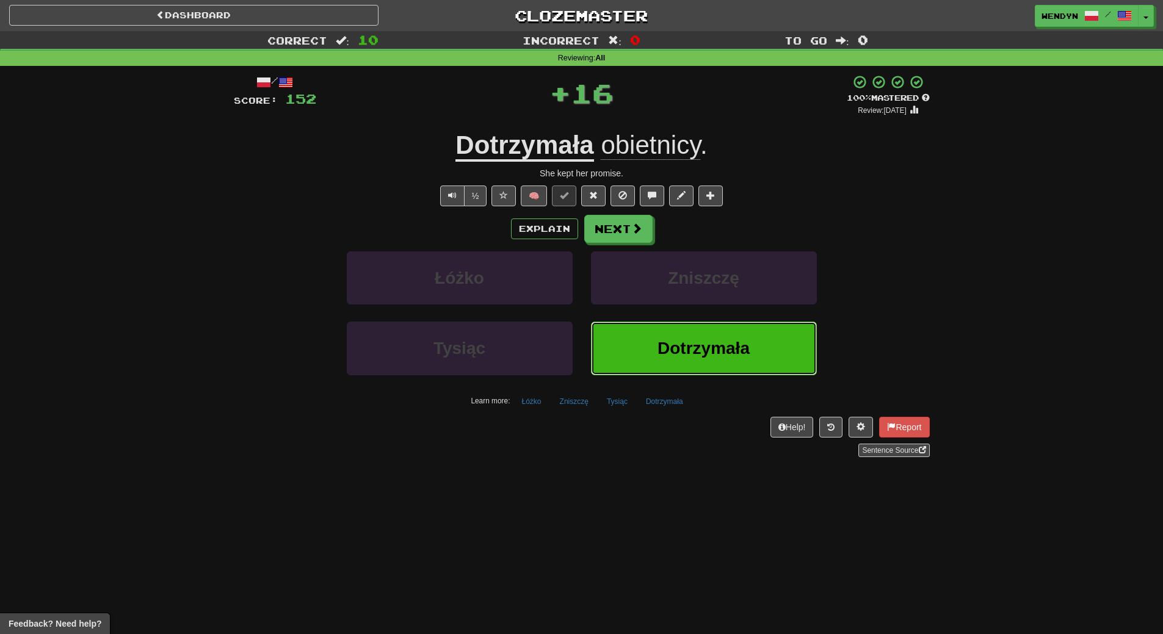
drag, startPoint x: 721, startPoint y: 362, endPoint x: 566, endPoint y: 436, distance: 172.0
click at [706, 373] on button "Dotrzymała" at bounding box center [704, 348] width 226 height 53
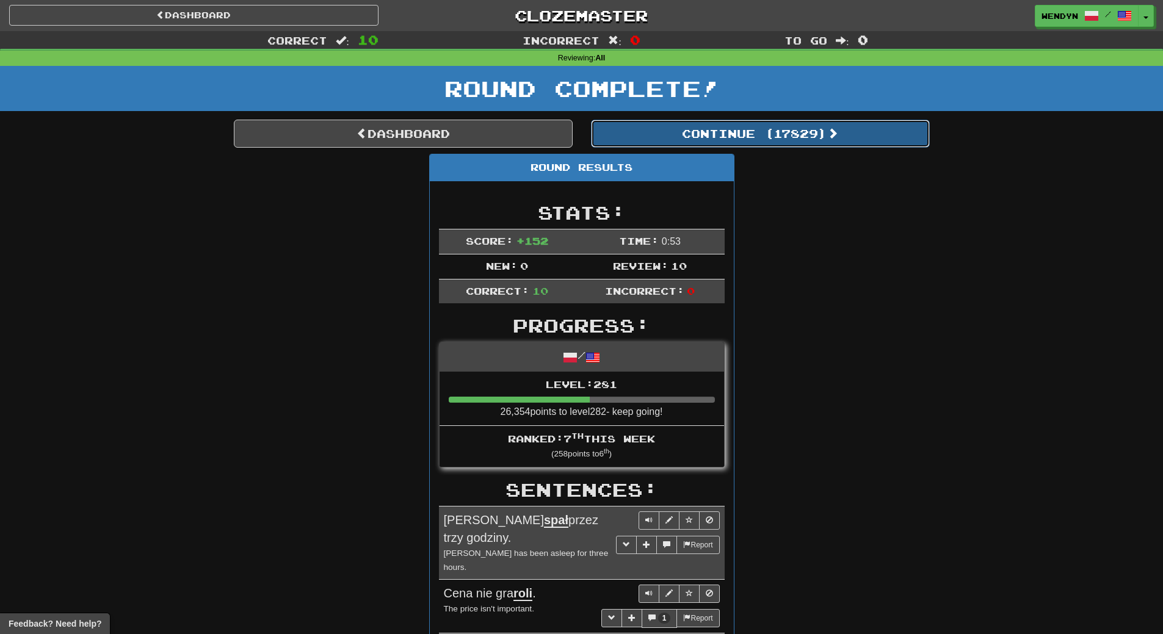
click at [795, 134] on button "Continue ( 17829 )" at bounding box center [760, 134] width 339 height 28
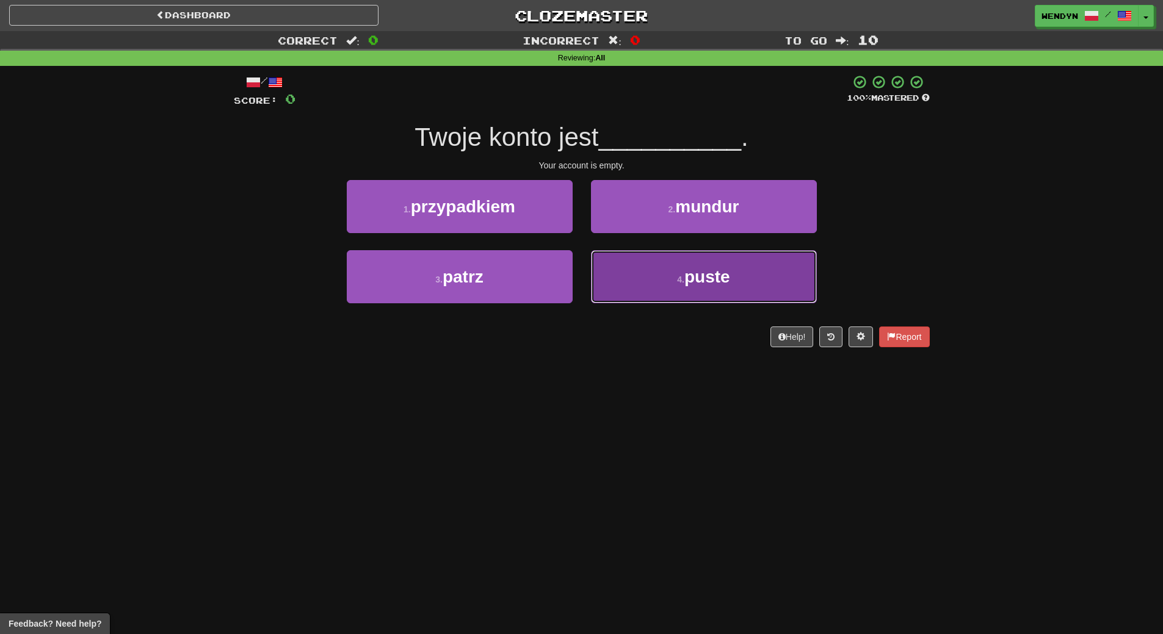
click at [705, 297] on button "4 . puste" at bounding box center [704, 276] width 226 height 53
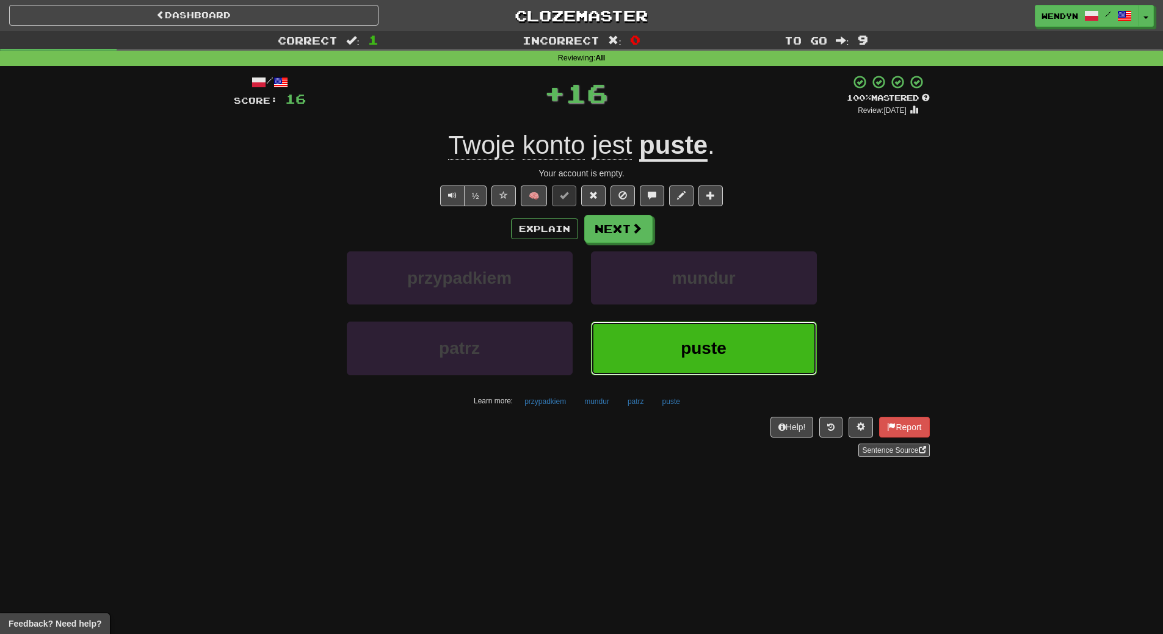
drag, startPoint x: 693, startPoint y: 352, endPoint x: 682, endPoint y: 355, distance: 10.8
click at [692, 352] on span "puste" at bounding box center [704, 348] width 46 height 19
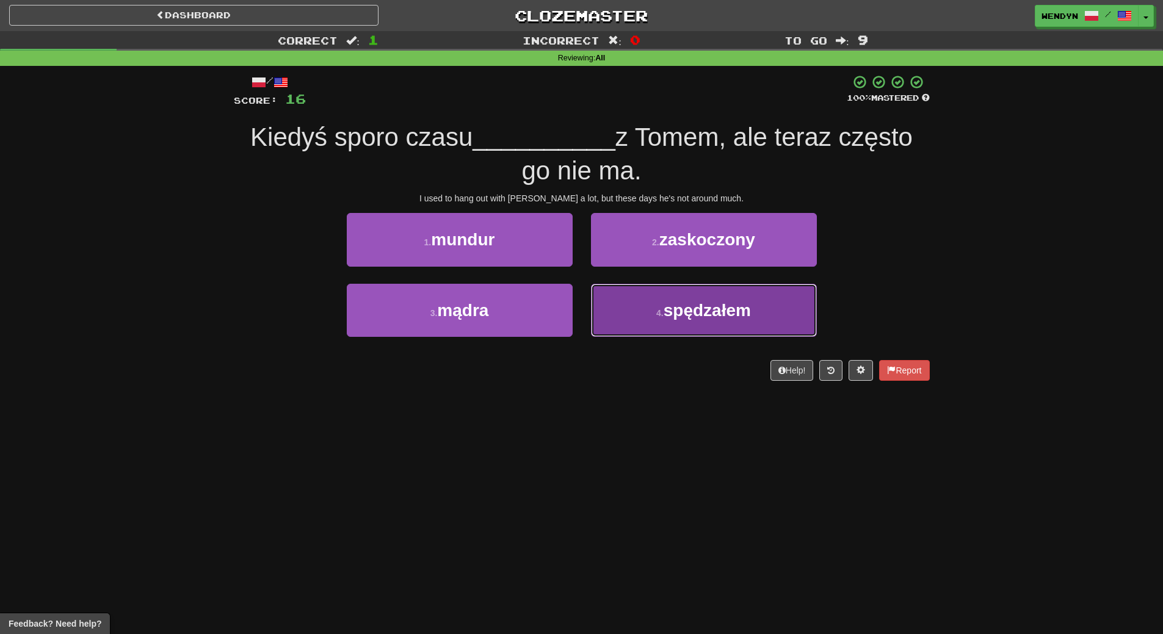
click at [650, 317] on button "4 . spędzałem" at bounding box center [704, 310] width 226 height 53
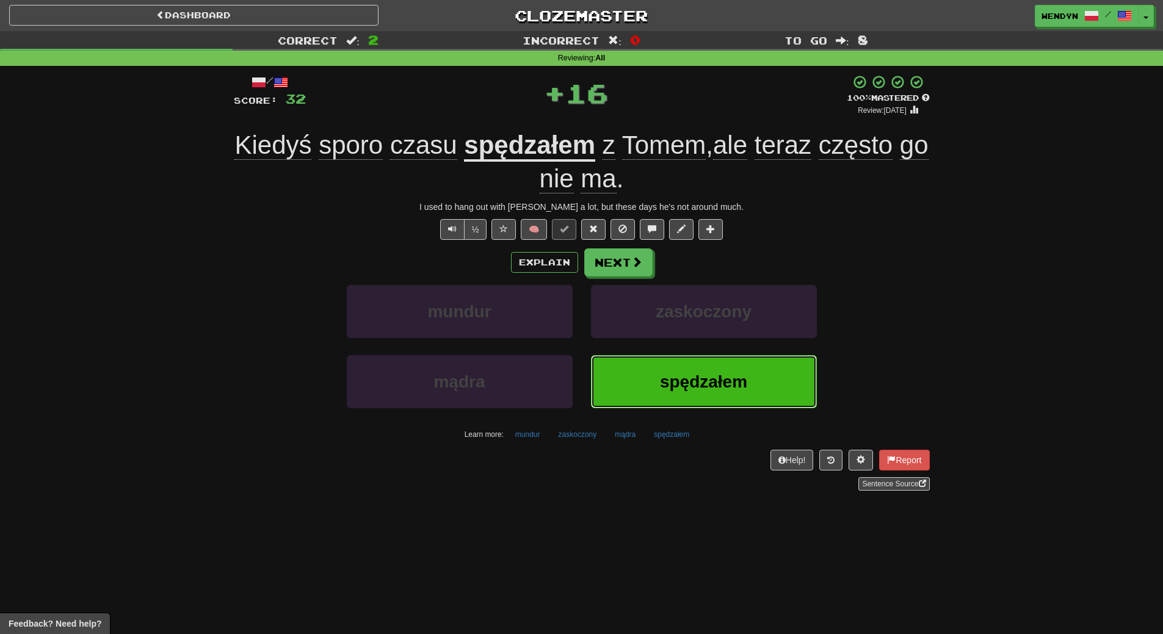
click at [646, 363] on button "spędzałem" at bounding box center [704, 381] width 226 height 53
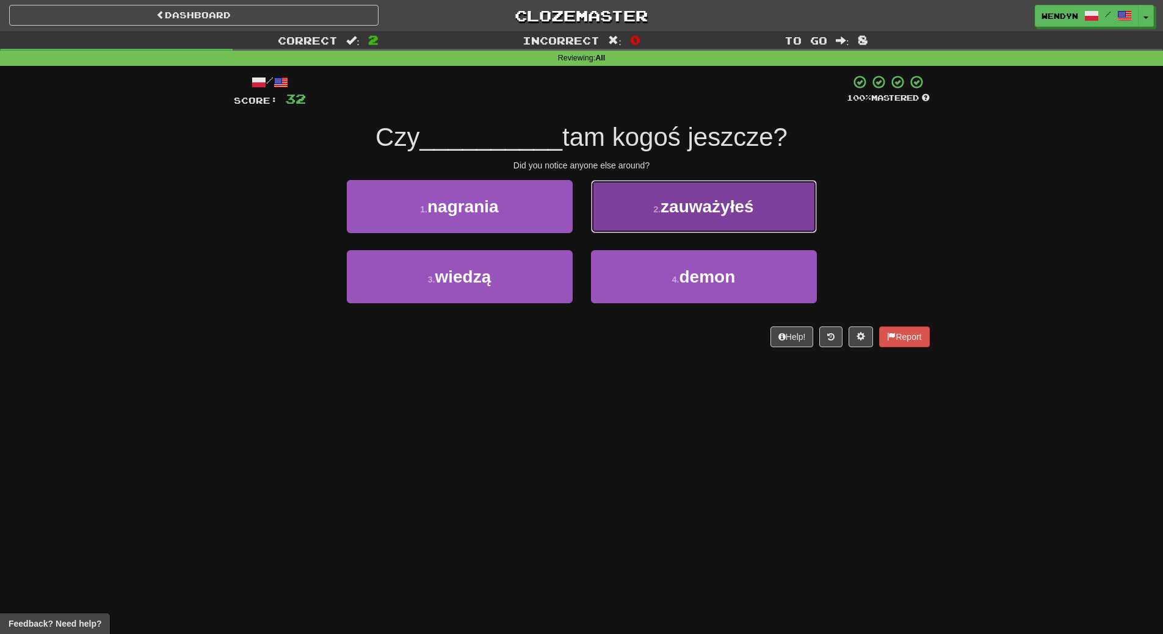
click at [742, 222] on button "2 . zauważyłeś" at bounding box center [704, 206] width 226 height 53
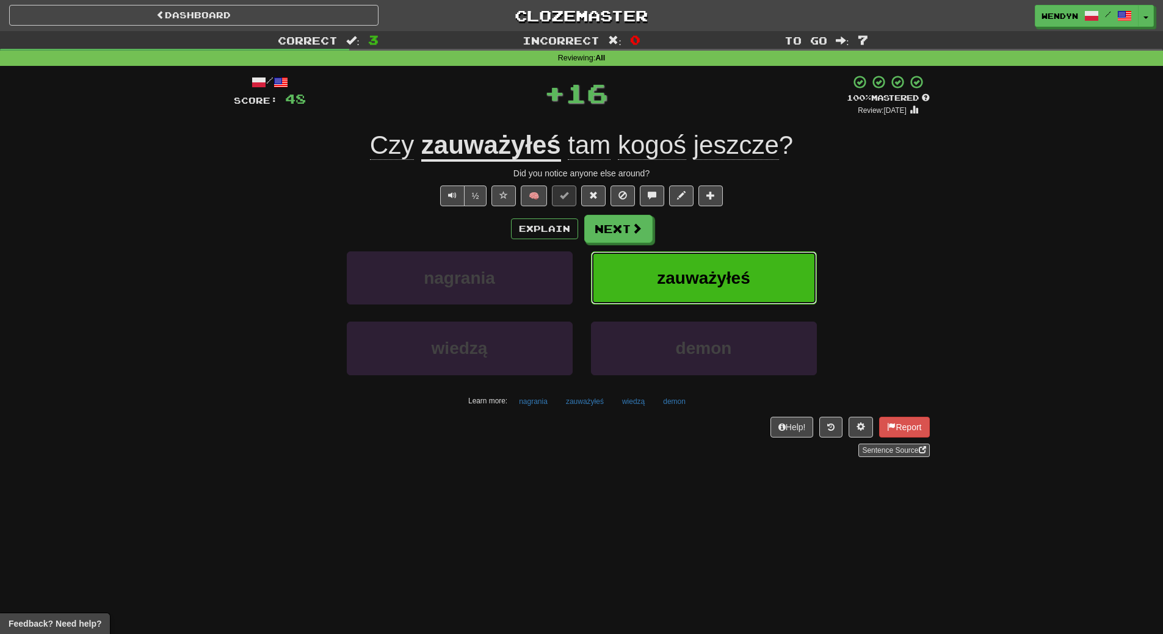
click at [729, 269] on span "zauważyłeś" at bounding box center [703, 278] width 93 height 19
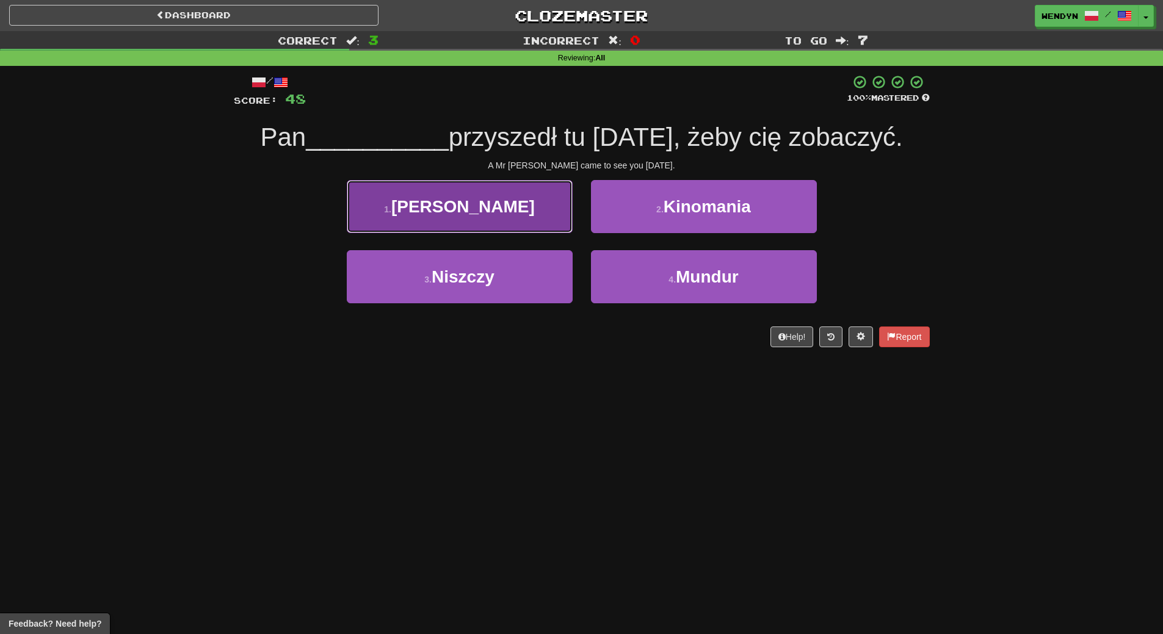
click at [485, 225] on button "1 . Williams" at bounding box center [460, 206] width 226 height 53
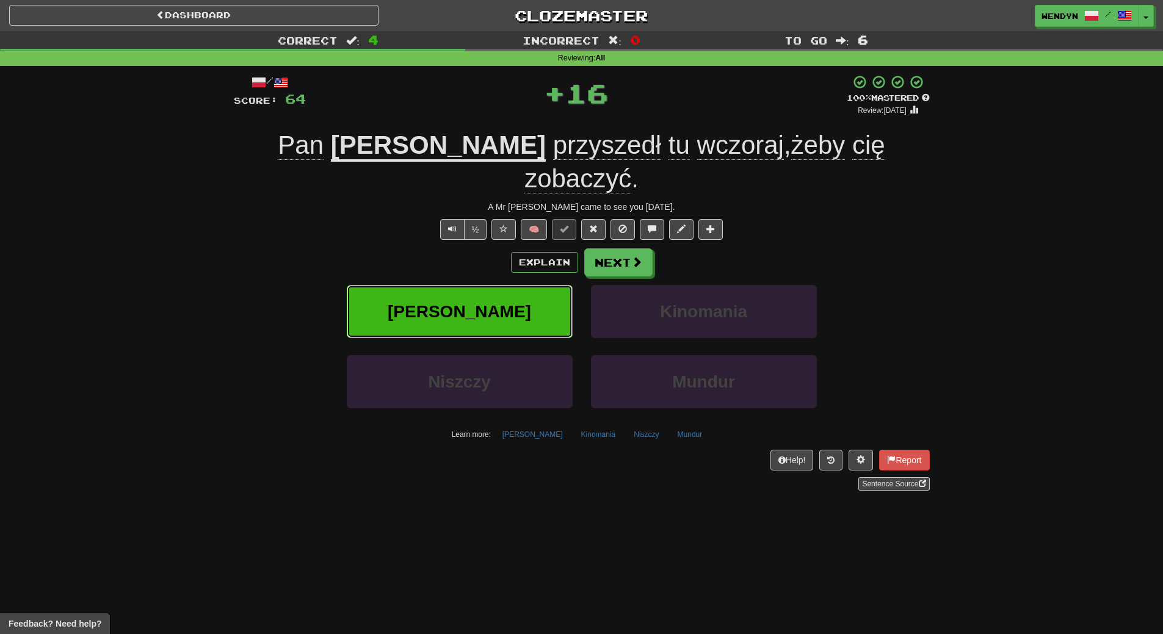
click at [472, 302] on span "Williams" at bounding box center [459, 311] width 143 height 19
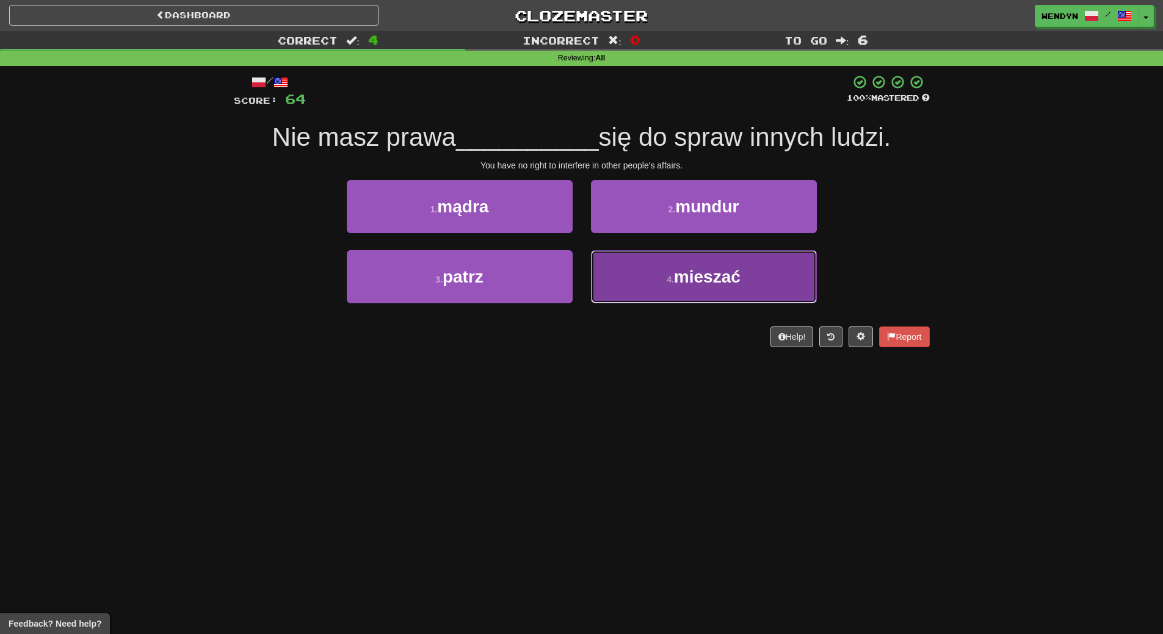
click at [703, 297] on button "4 . mieszać" at bounding box center [704, 276] width 226 height 53
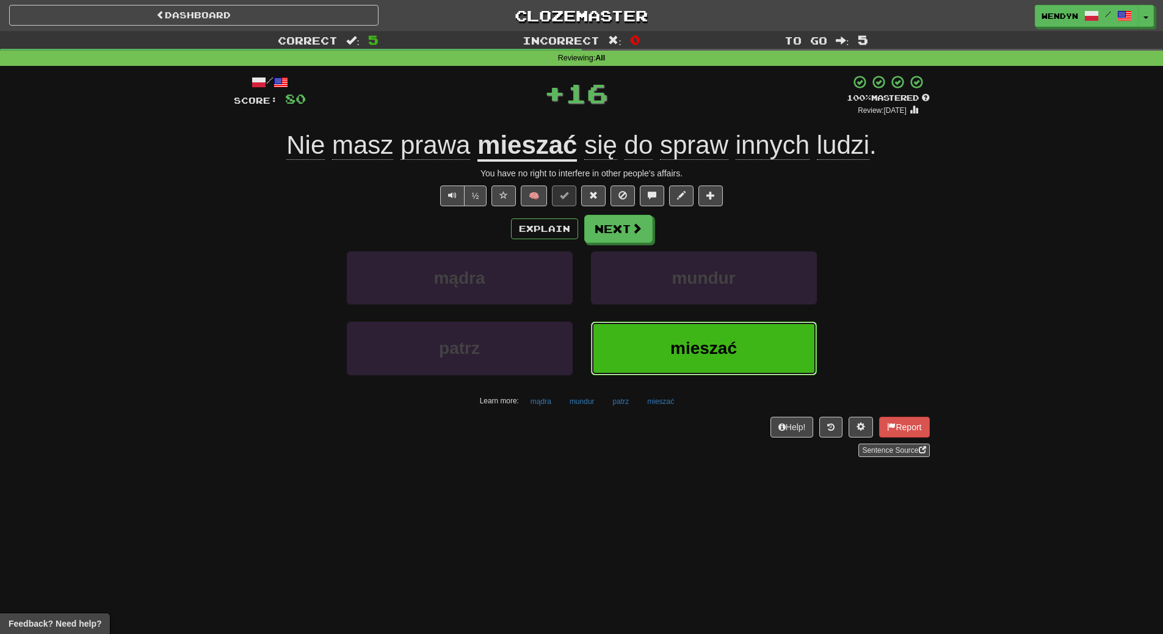
click at [700, 339] on span "mieszać" at bounding box center [703, 348] width 67 height 19
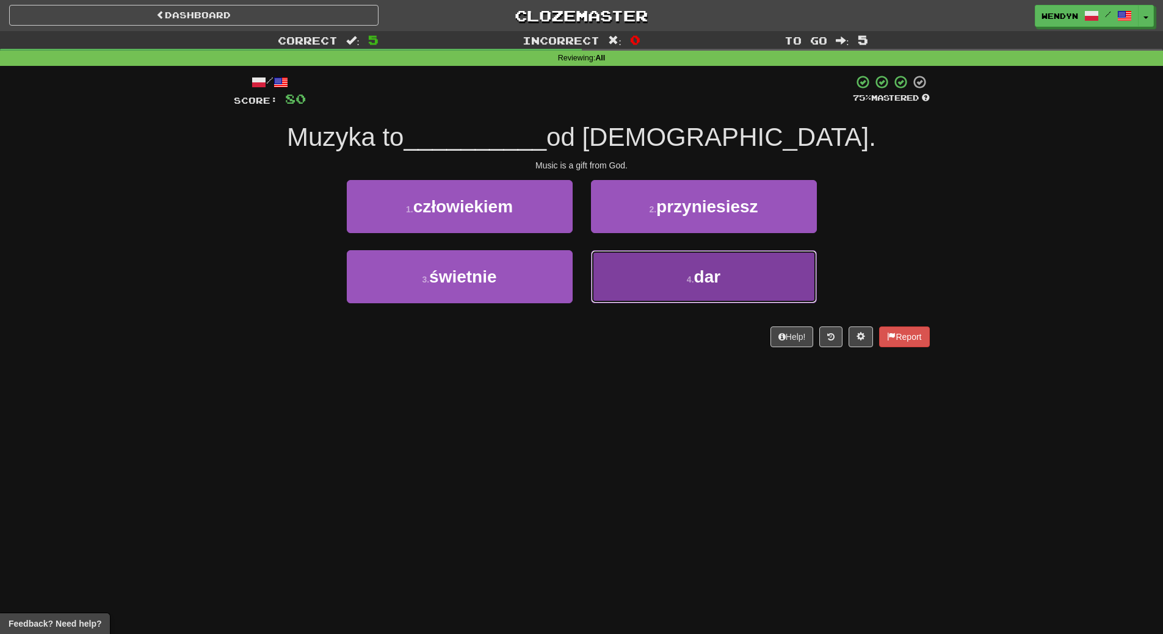
click at [711, 296] on button "4 . dar" at bounding box center [704, 276] width 226 height 53
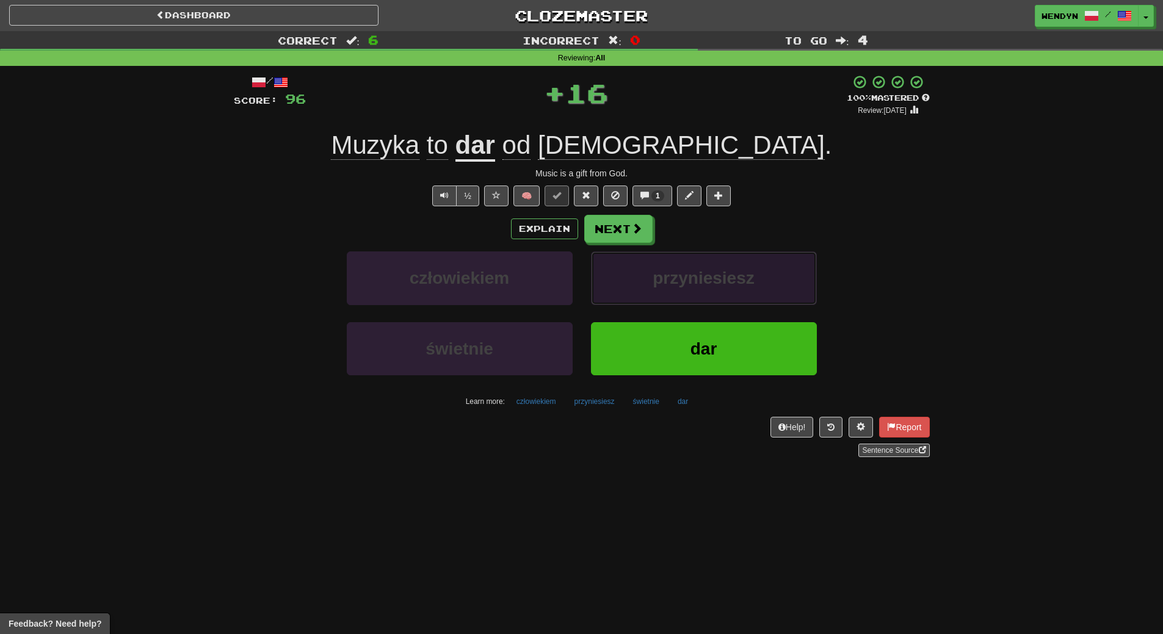
click at [711, 295] on button "przyniesiesz" at bounding box center [704, 278] width 226 height 53
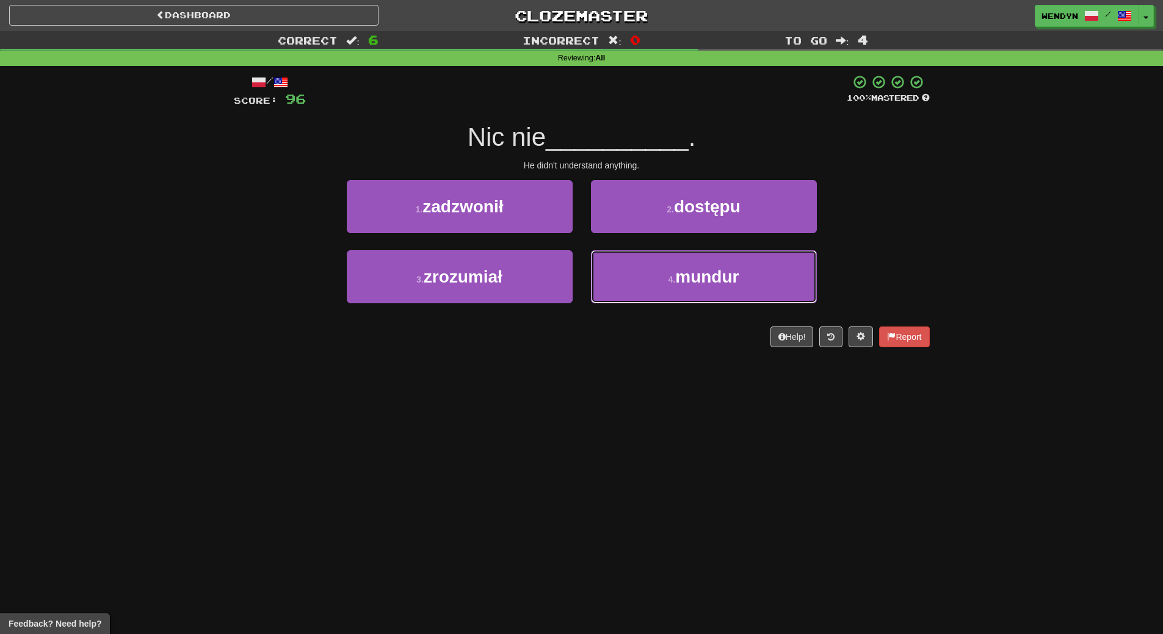
drag, startPoint x: 711, startPoint y: 295, endPoint x: 648, endPoint y: 371, distance: 98.3
click at [648, 371] on div "Dashboard Clozemaster WendyN / Toggle Dropdown Dashboard Leaderboard Activity F…" at bounding box center [581, 317] width 1163 height 634
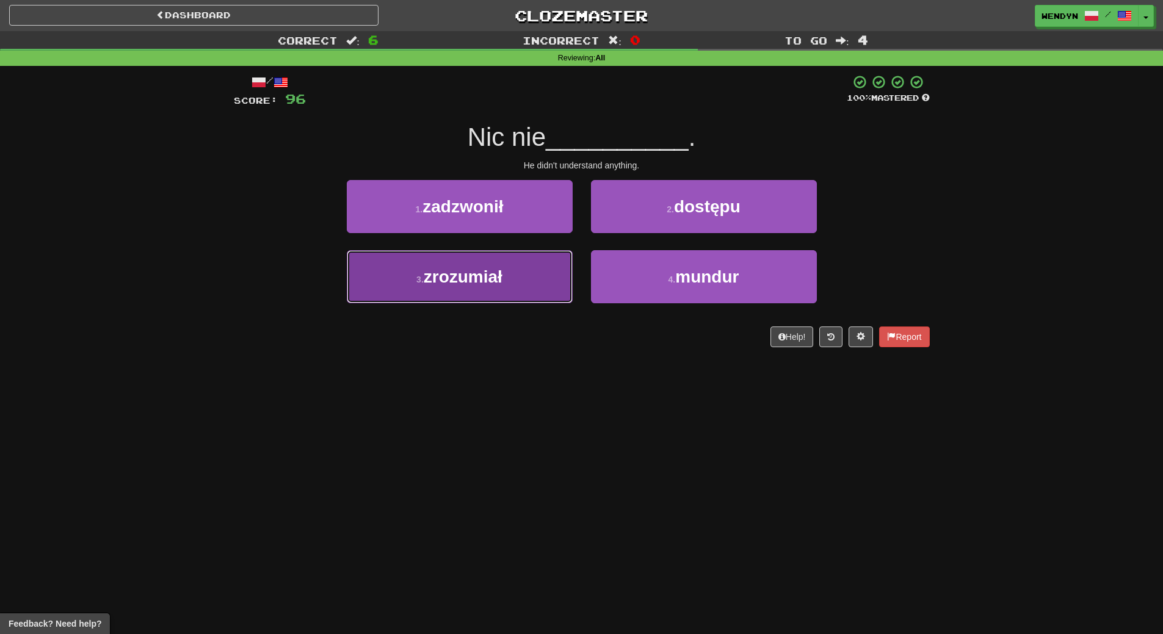
click at [485, 294] on button "3 . zrozumiał" at bounding box center [460, 276] width 226 height 53
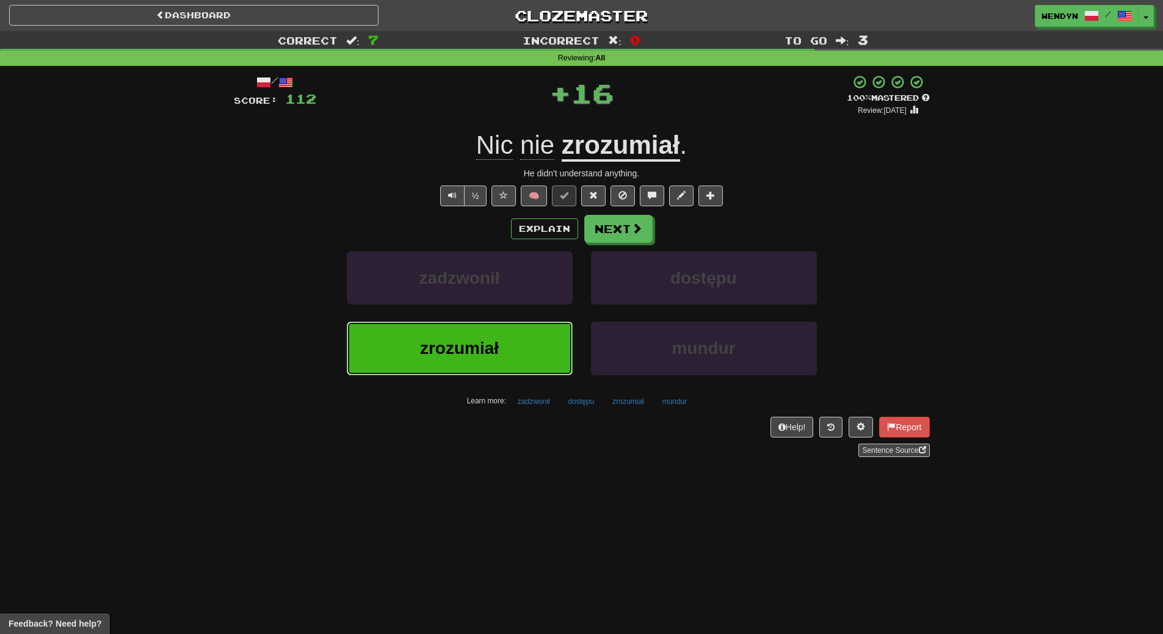
drag, startPoint x: 479, startPoint y: 334, endPoint x: 391, endPoint y: 361, distance: 91.3
click at [479, 335] on button "zrozumiał" at bounding box center [460, 348] width 226 height 53
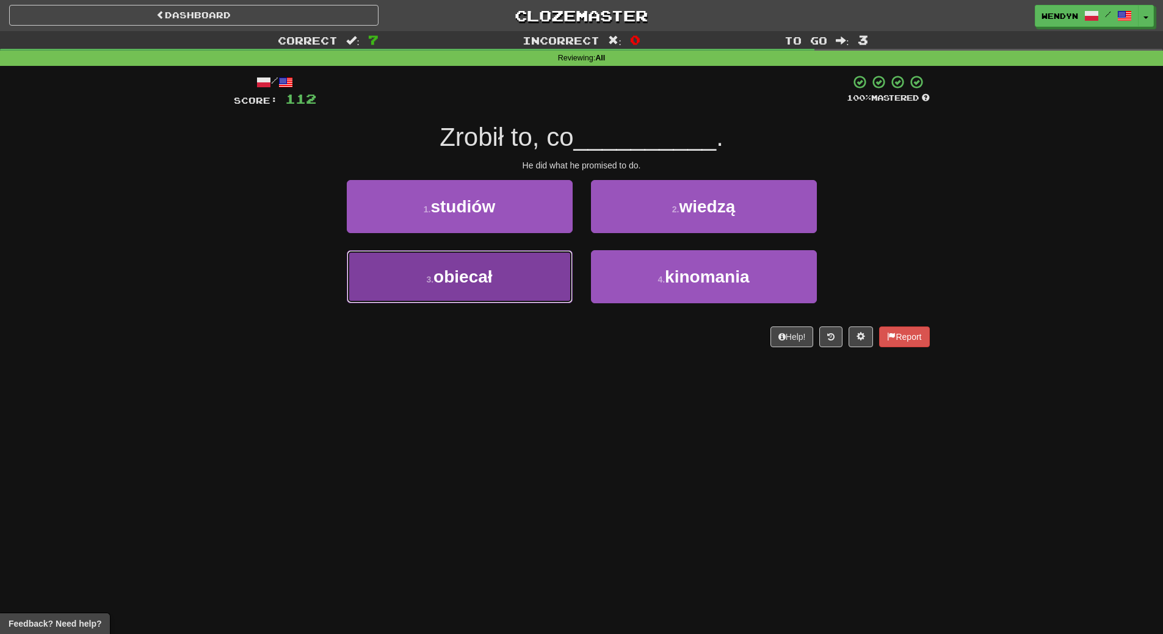
click at [443, 256] on button "3 . obiecał" at bounding box center [460, 276] width 226 height 53
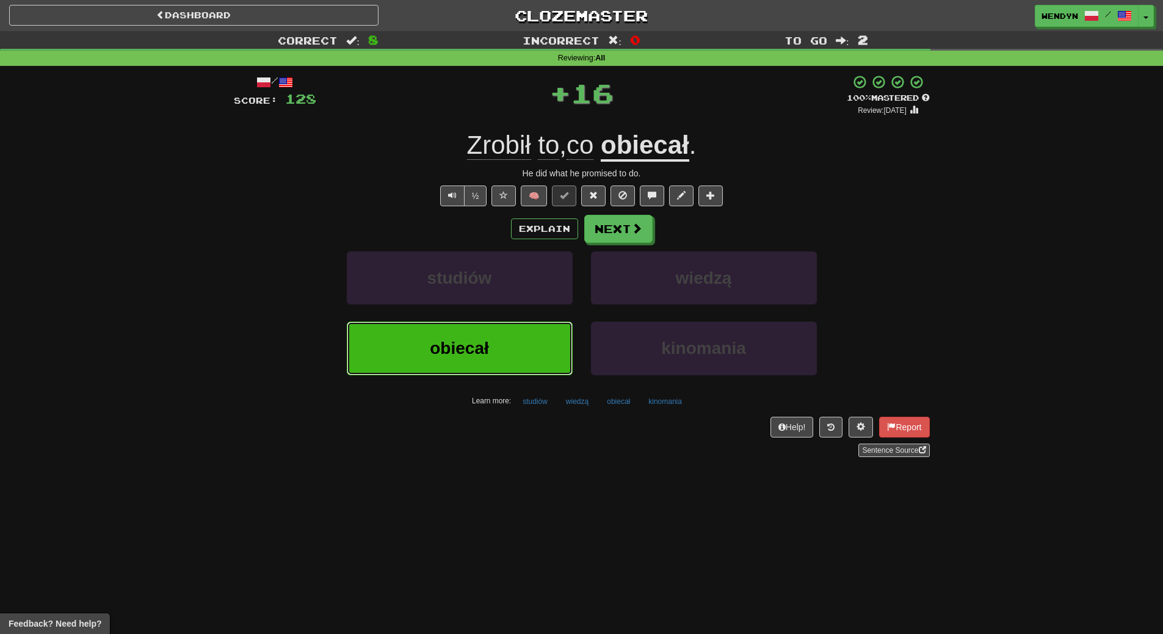
click at [452, 333] on button "obiecał" at bounding box center [460, 348] width 226 height 53
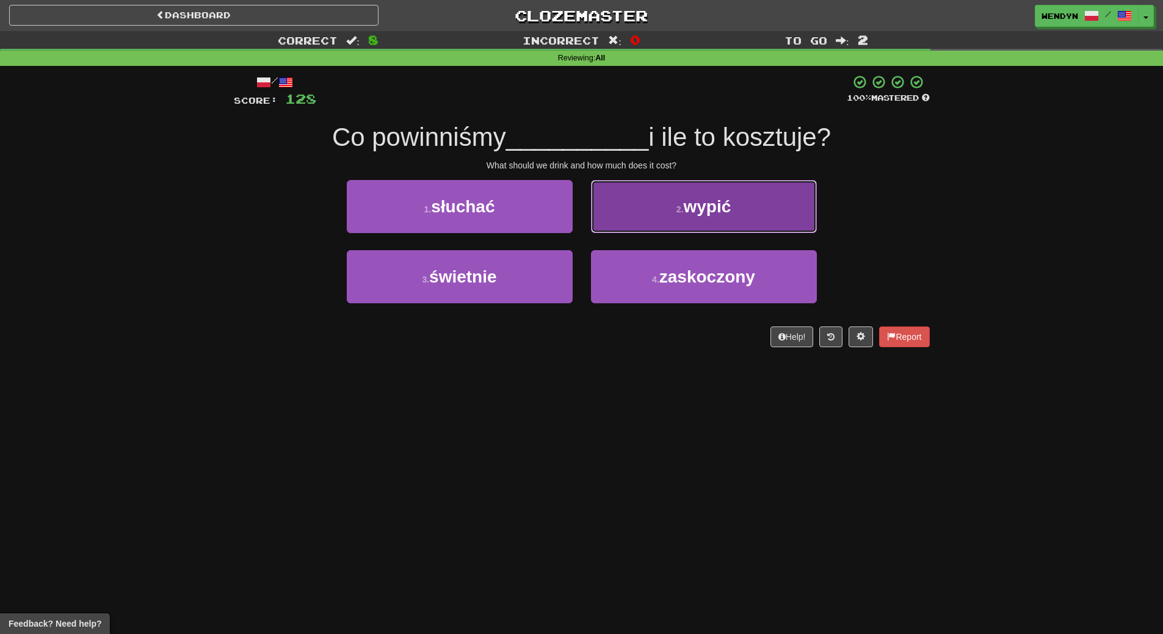
click at [702, 226] on button "2 . wypić" at bounding box center [704, 206] width 226 height 53
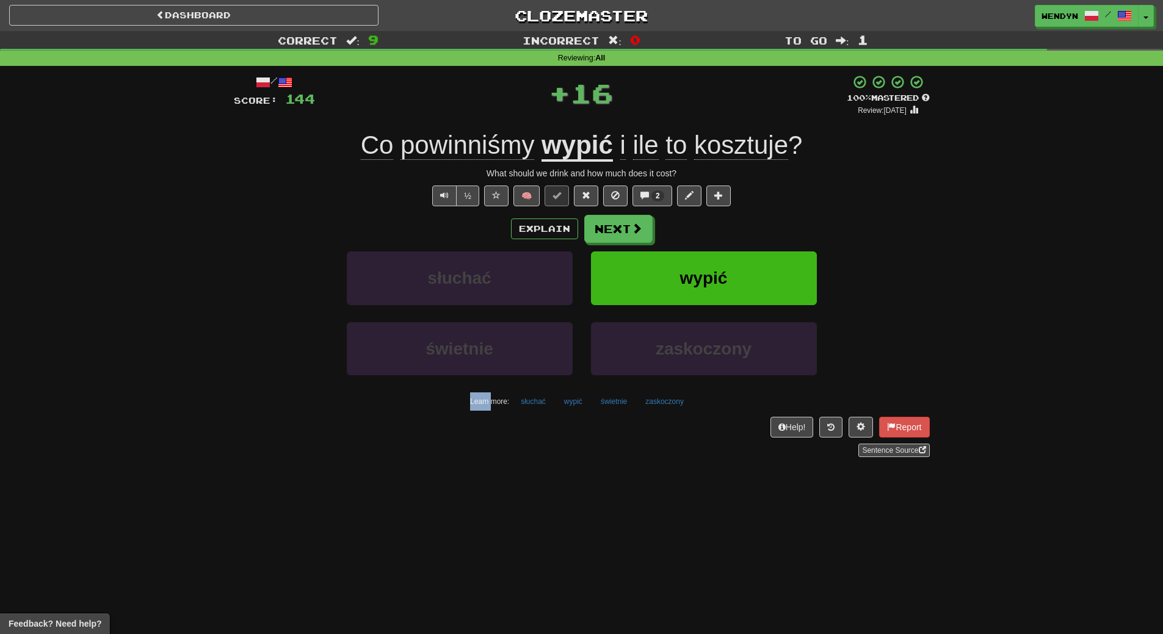
click at [702, 226] on div "Explain Next" at bounding box center [582, 229] width 696 height 28
click at [693, 272] on span "wypić" at bounding box center [704, 278] width 48 height 19
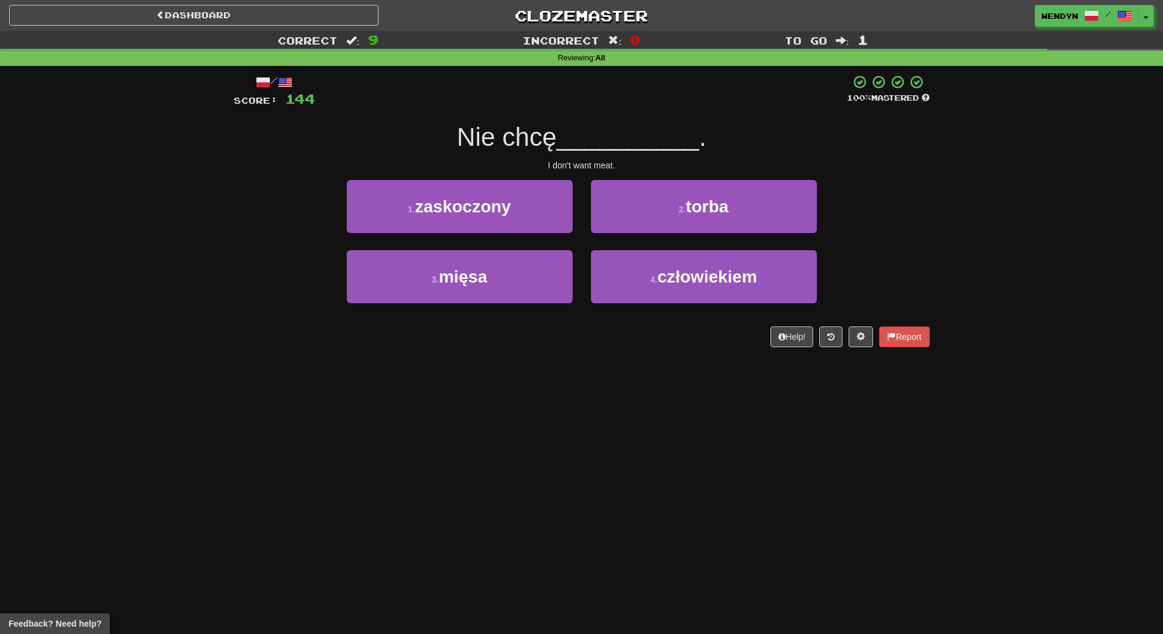
click at [438, 347] on div "Help! Report" at bounding box center [582, 337] width 696 height 21
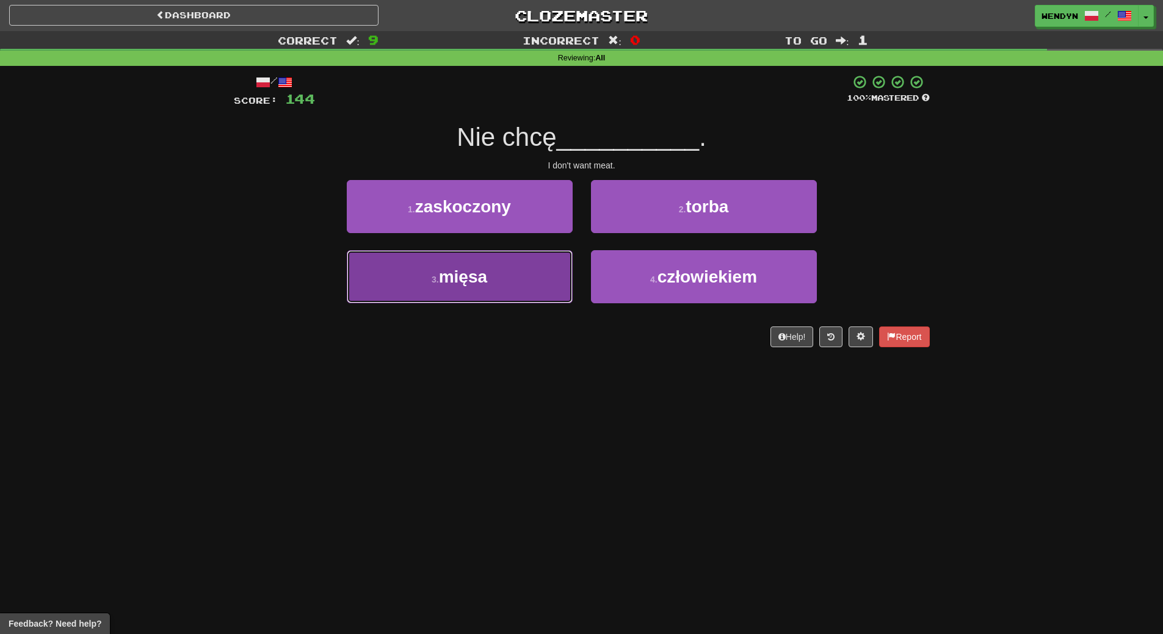
click at [524, 277] on button "3 . mięsa" at bounding box center [460, 276] width 226 height 53
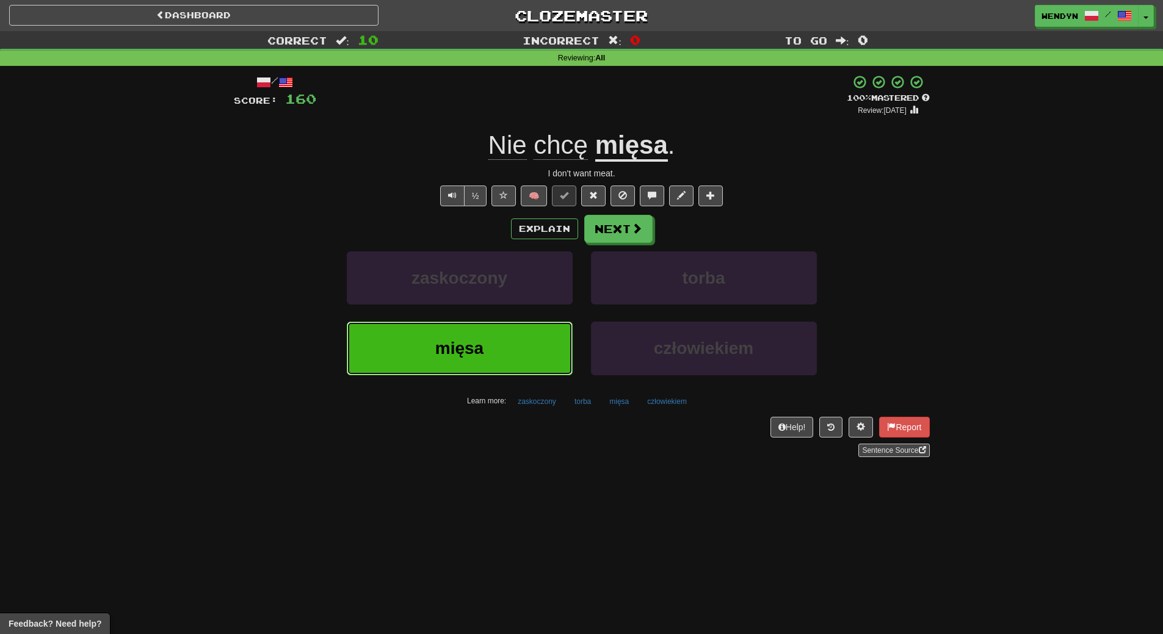
click at [429, 350] on button "mięsa" at bounding box center [460, 348] width 226 height 53
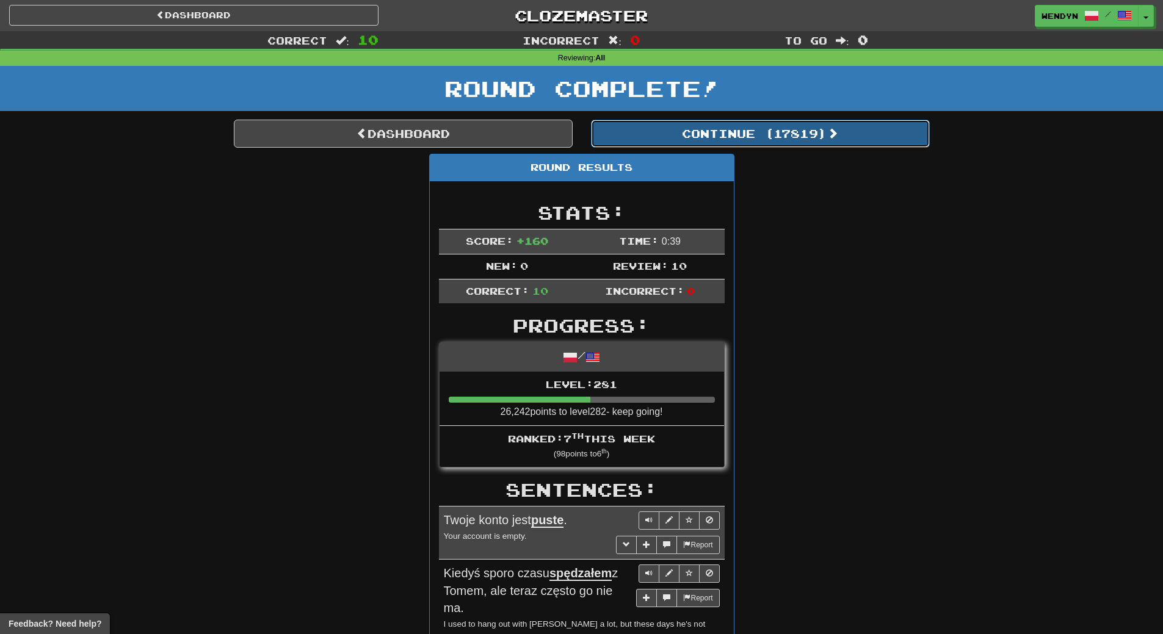
click at [800, 139] on button "Continue ( 17819 )" at bounding box center [760, 134] width 339 height 28
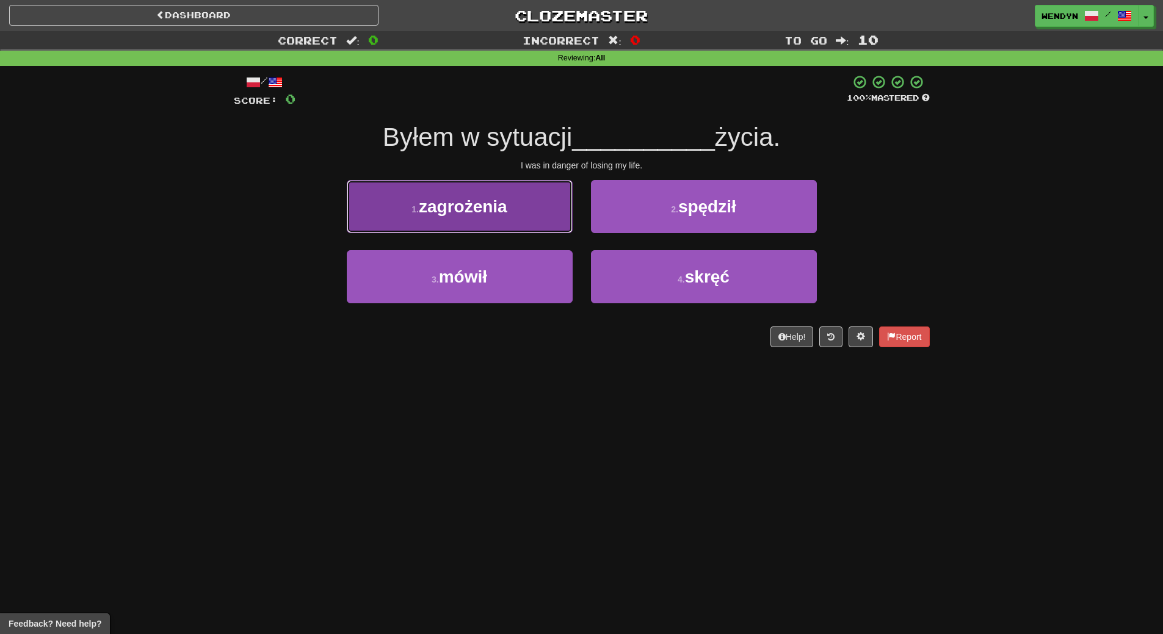
click at [499, 222] on button "1 . zagrożenia" at bounding box center [460, 206] width 226 height 53
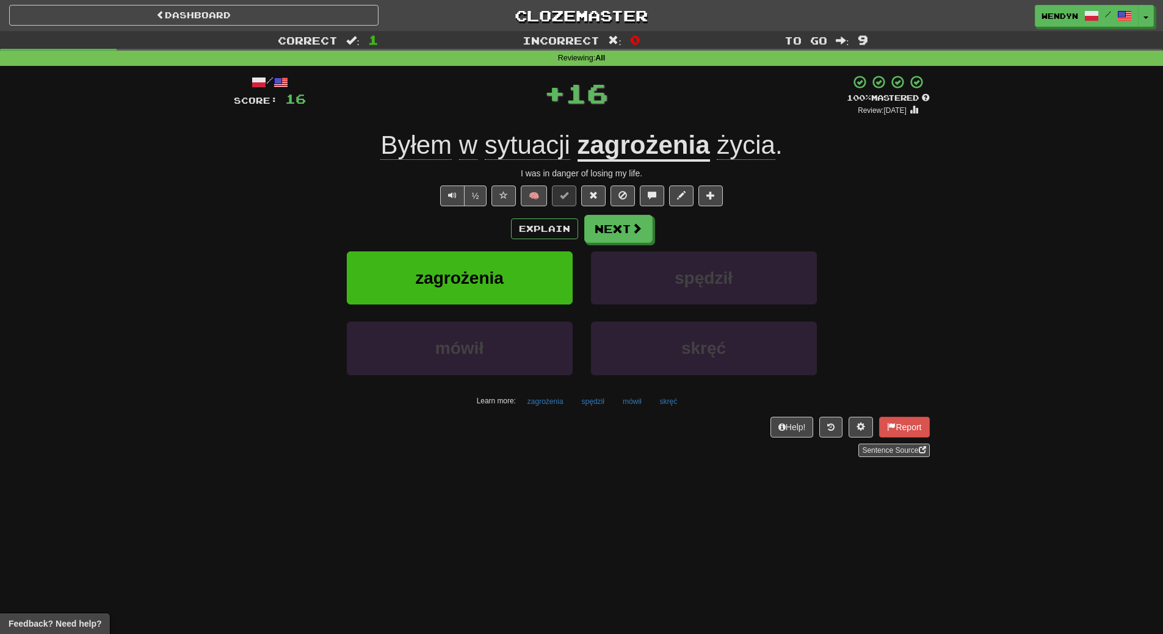
click at [499, 222] on div "Explain Next" at bounding box center [582, 229] width 696 height 28
click at [491, 270] on span "zagrożenia" at bounding box center [459, 278] width 89 height 19
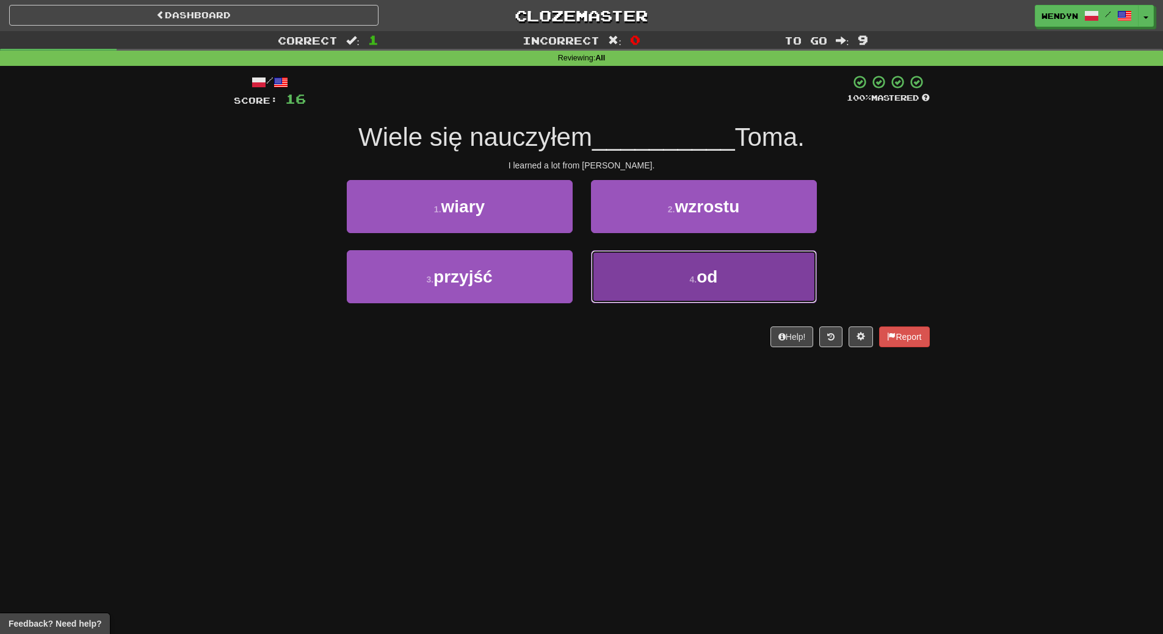
click at [726, 275] on button "4 . od" at bounding box center [704, 276] width 226 height 53
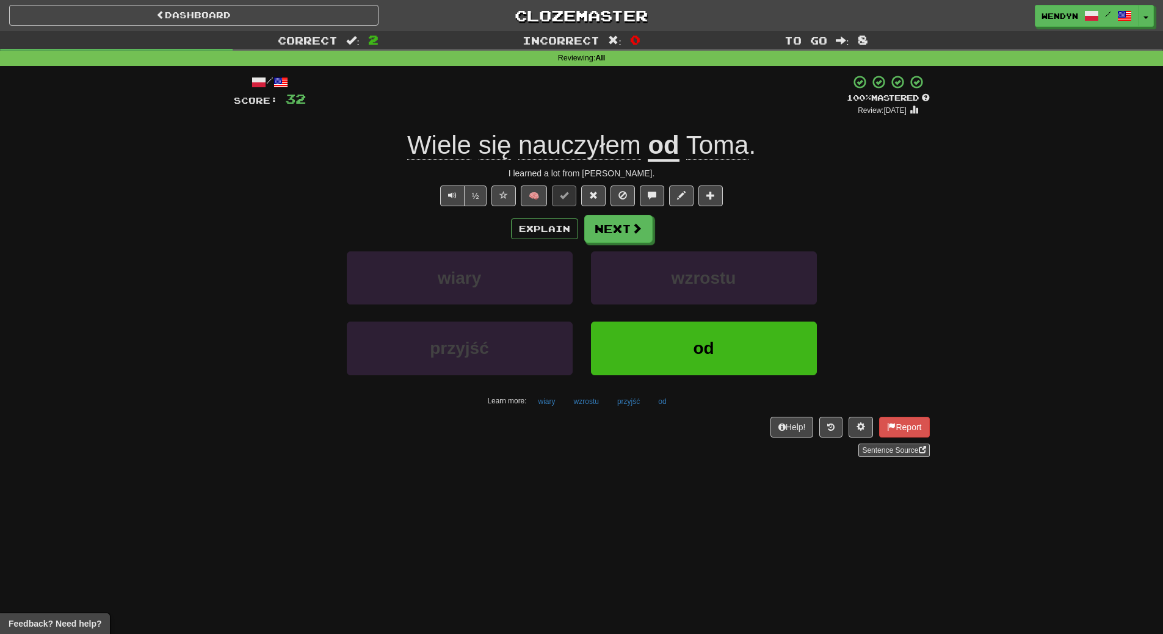
click at [704, 385] on div "od" at bounding box center [704, 357] width 244 height 70
click at [707, 348] on span "od" at bounding box center [703, 348] width 21 height 19
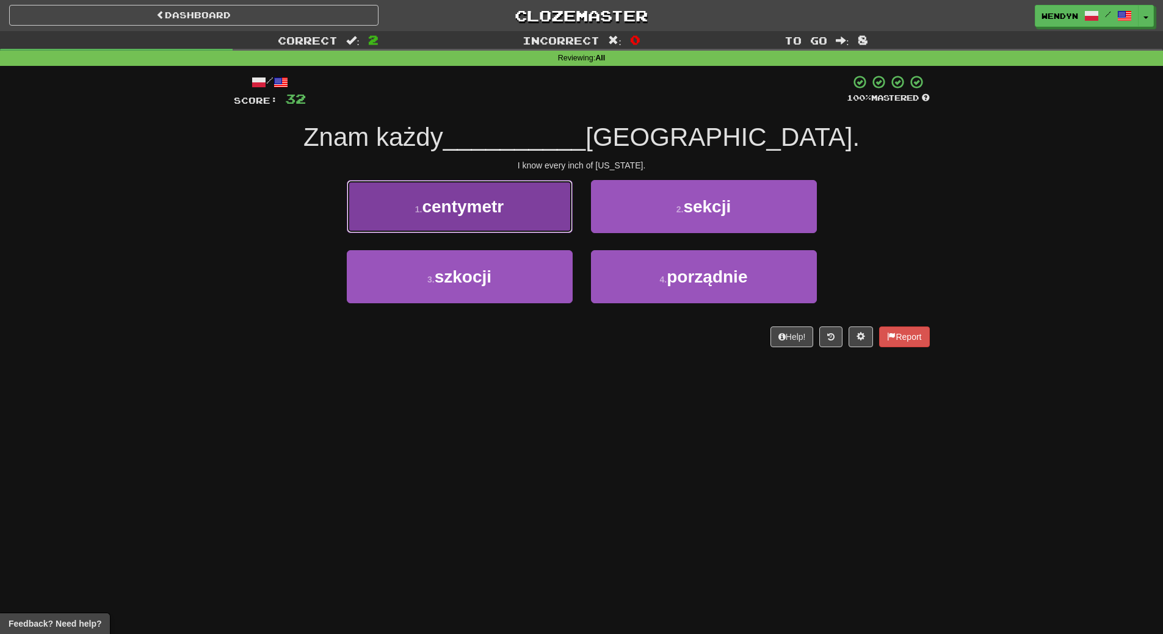
click at [453, 229] on button "1 . centymetr" at bounding box center [460, 206] width 226 height 53
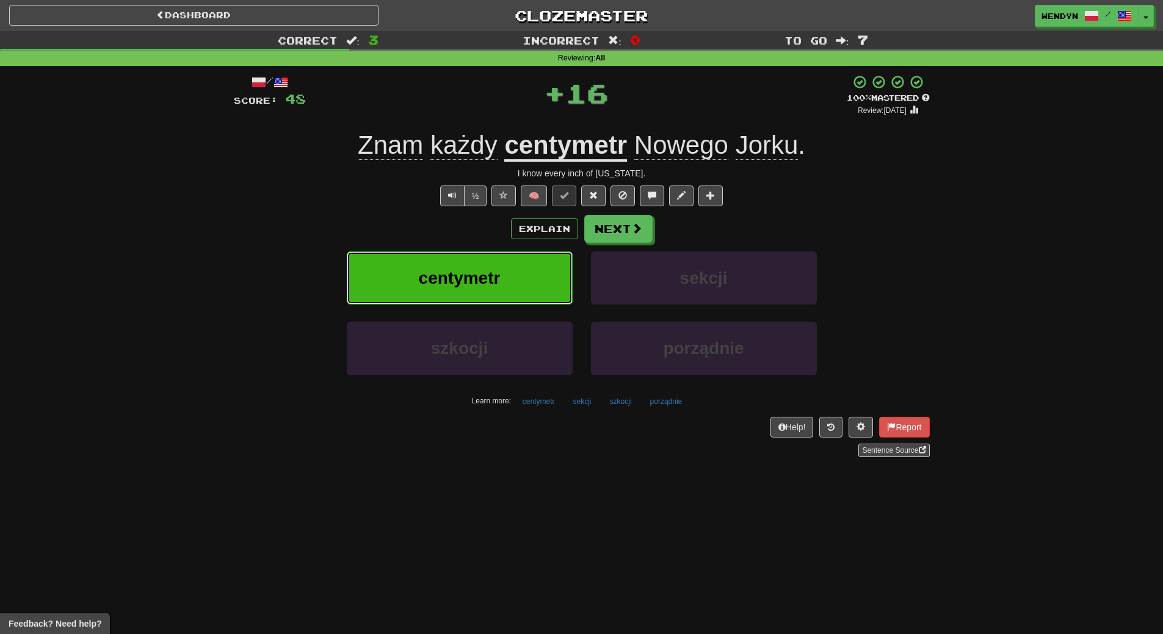
click at [441, 259] on button "centymetr" at bounding box center [460, 278] width 226 height 53
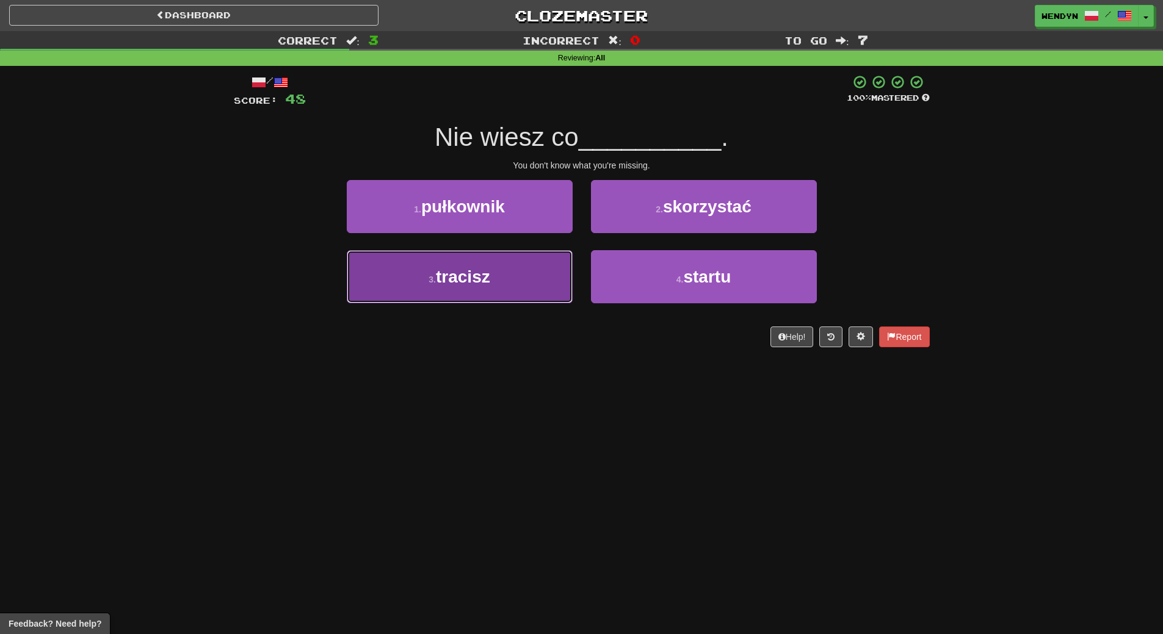
click at [499, 265] on button "3 . tracisz" at bounding box center [460, 276] width 226 height 53
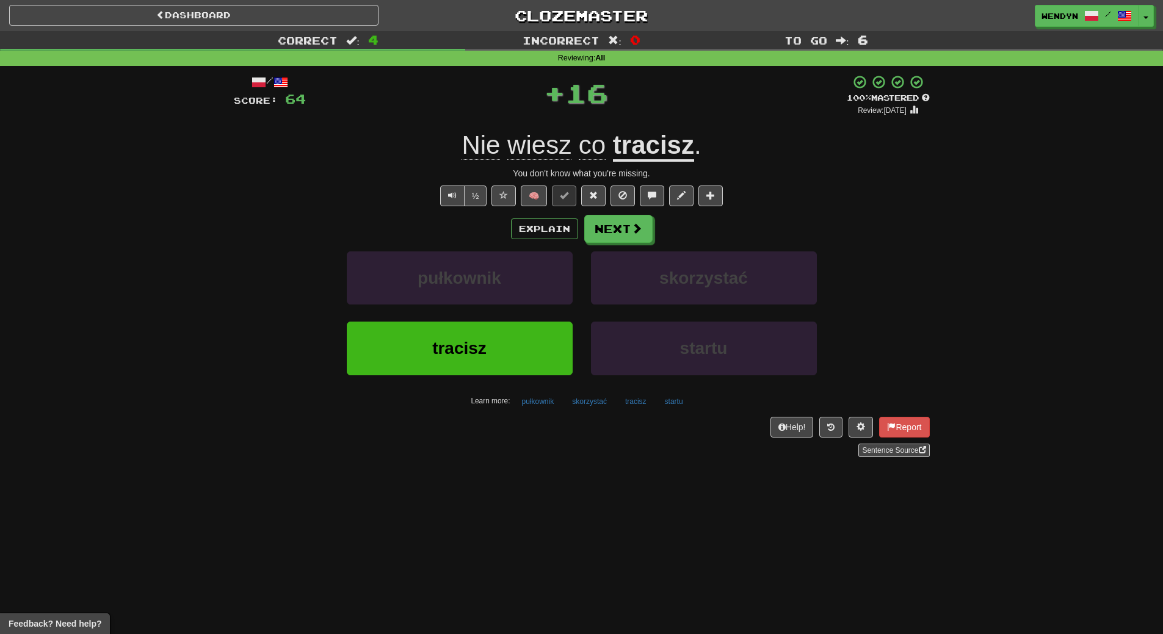
click at [490, 319] on div "pułkownik" at bounding box center [460, 287] width 244 height 70
click at [484, 366] on button "tracisz" at bounding box center [460, 348] width 226 height 53
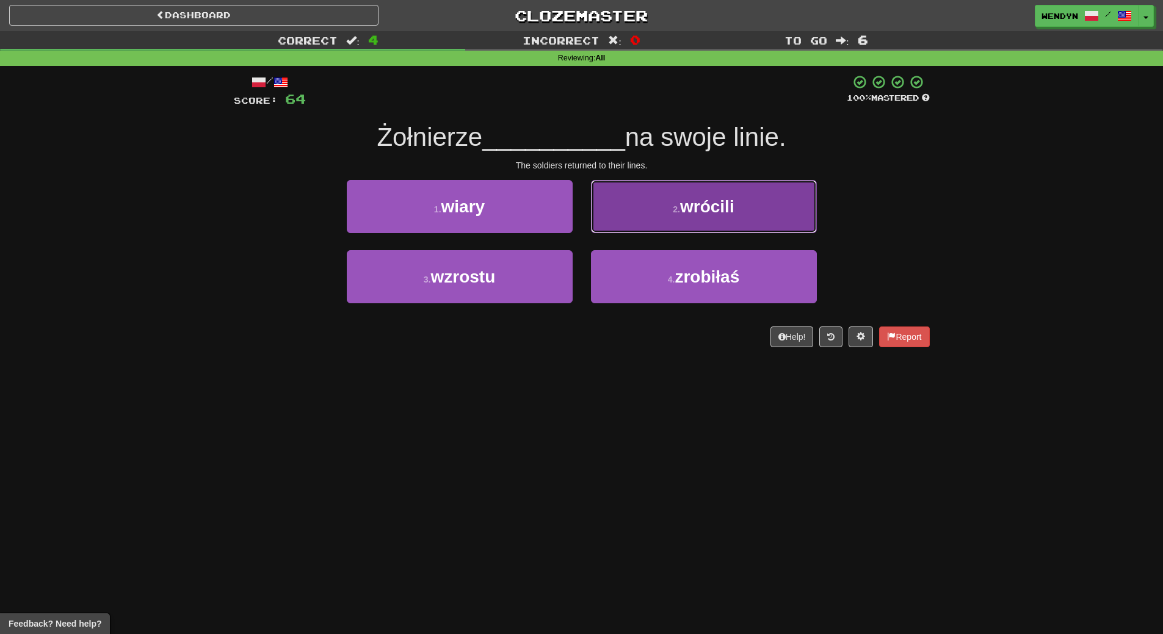
click at [772, 208] on button "2 . wrócili" at bounding box center [704, 206] width 226 height 53
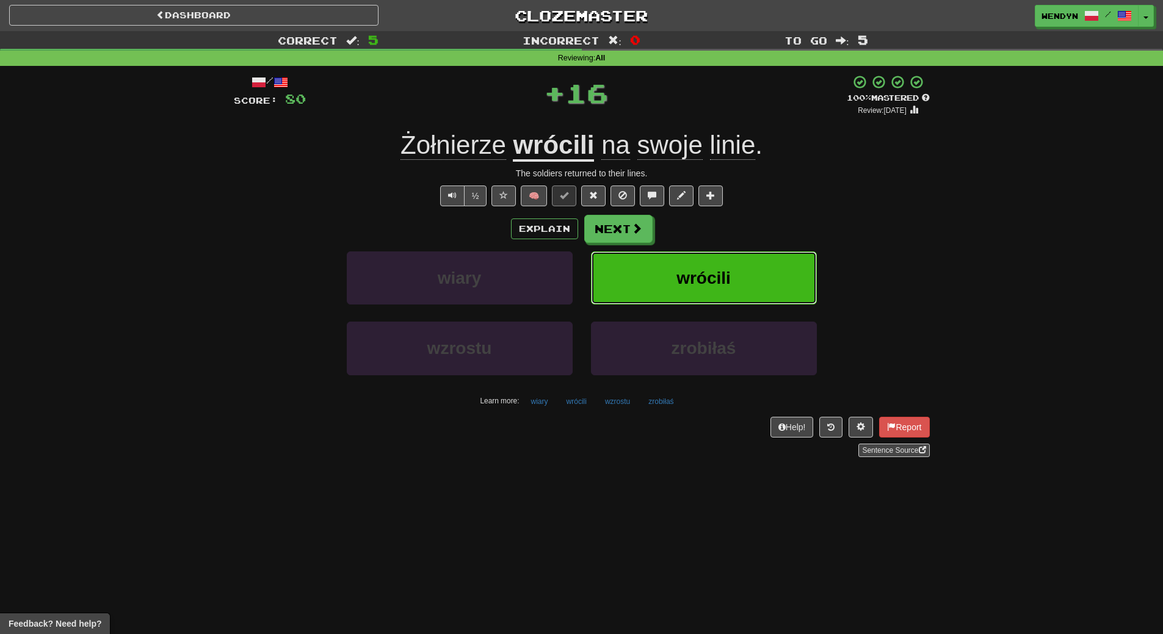
click at [764, 267] on button "wrócili" at bounding box center [704, 278] width 226 height 53
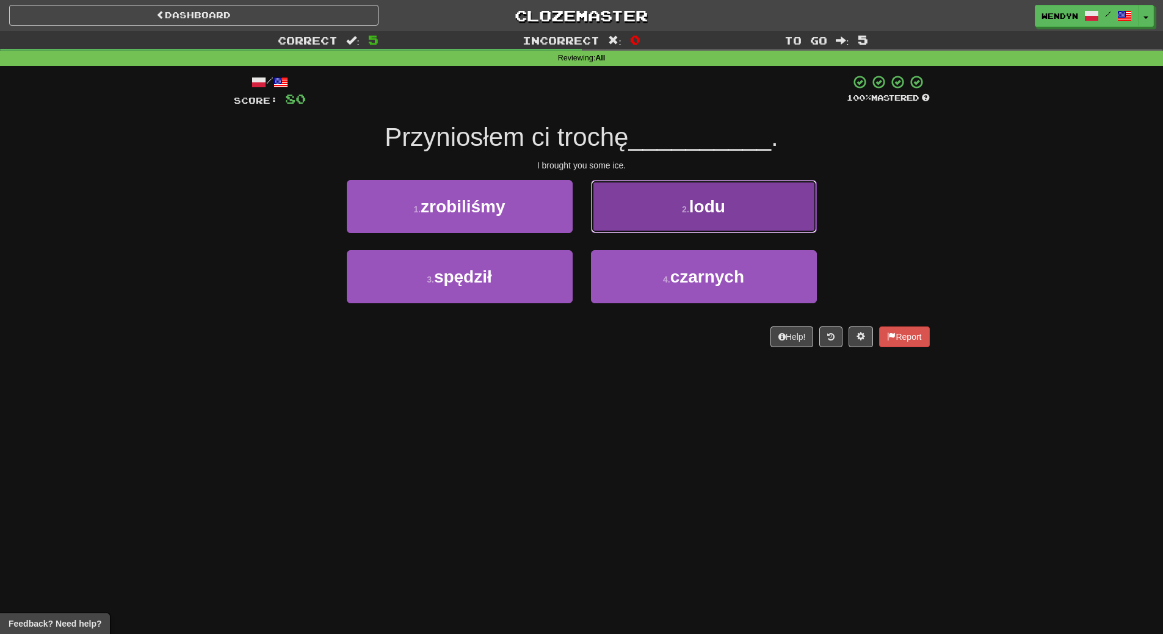
click at [711, 200] on span "lodu" at bounding box center [707, 206] width 36 height 19
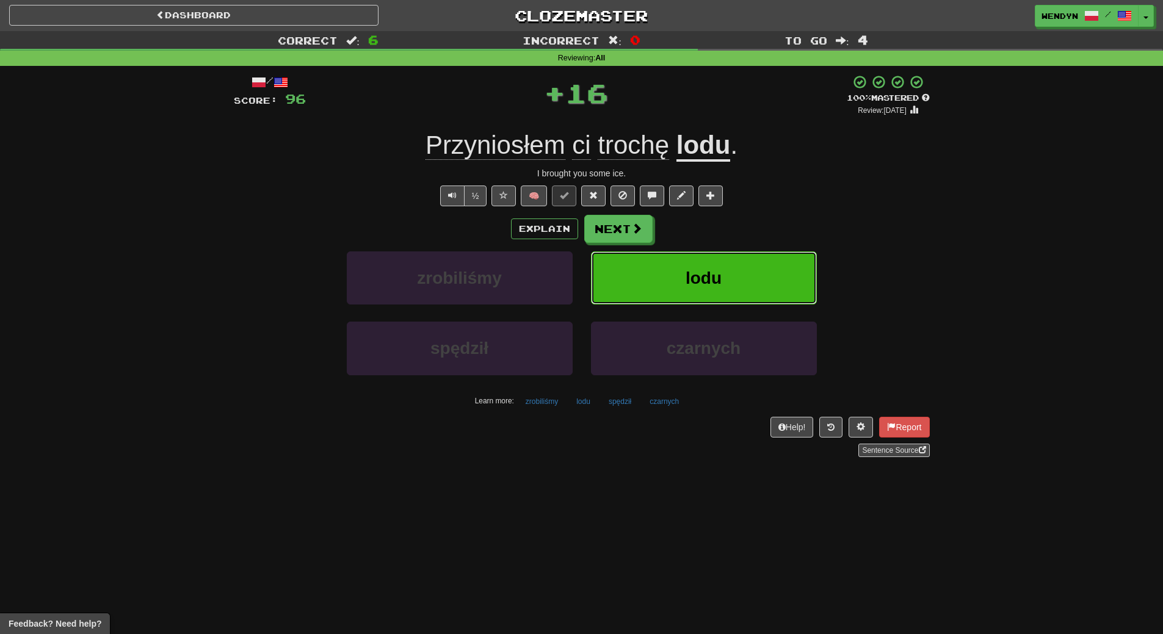
click at [696, 271] on span "lodu" at bounding box center [704, 278] width 36 height 19
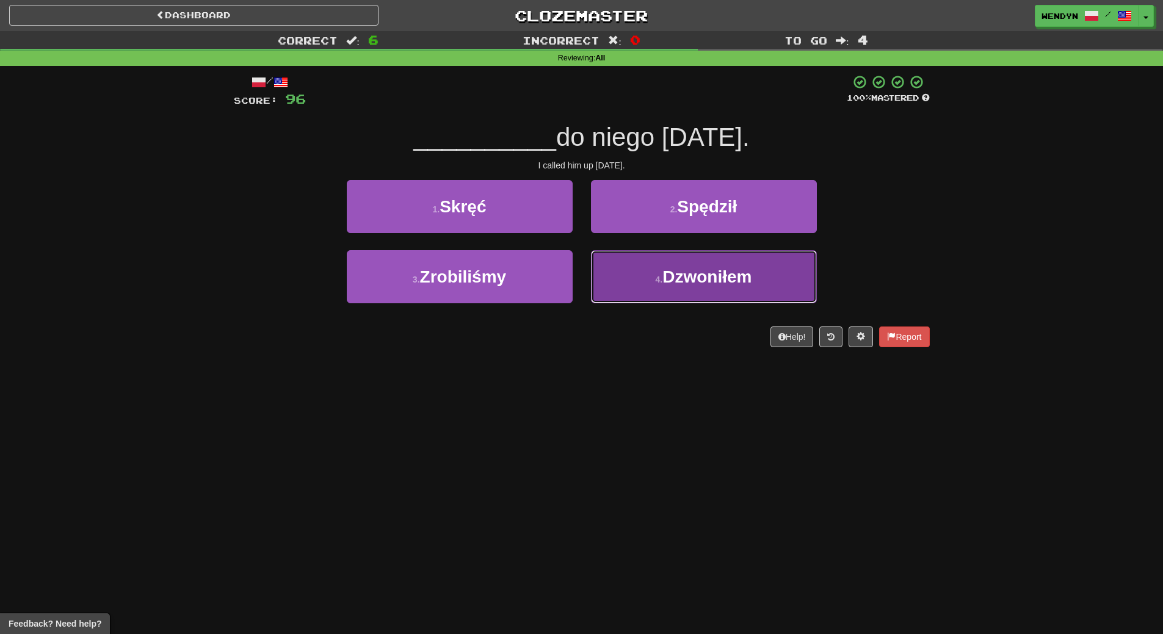
click at [687, 286] on button "4 . Dzwoniłem" at bounding box center [704, 276] width 226 height 53
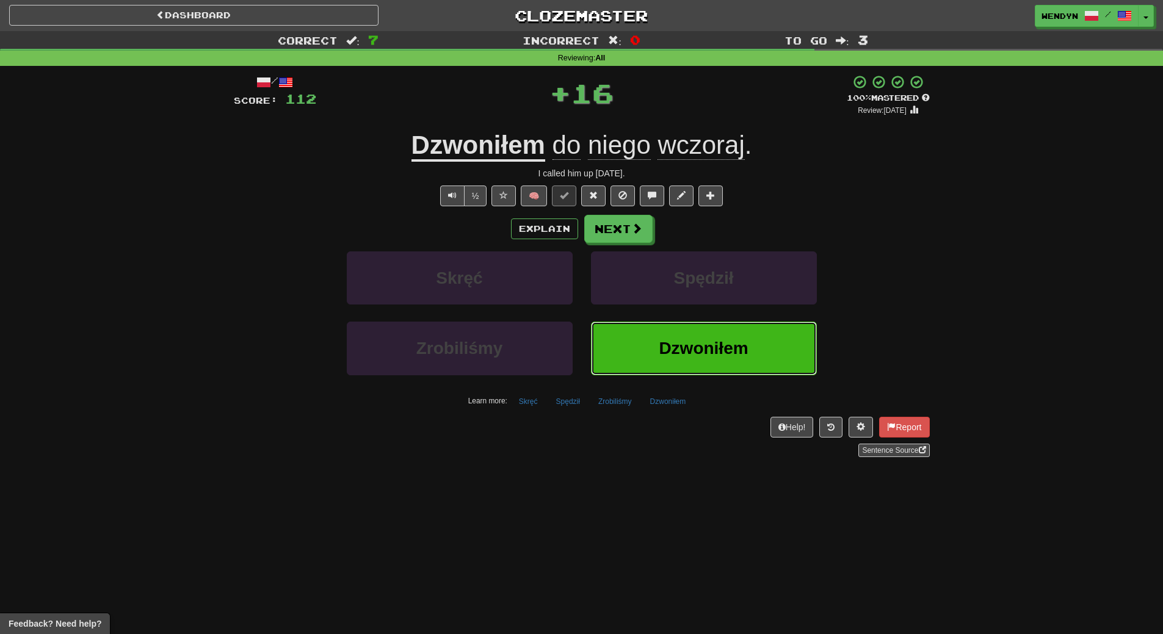
click at [690, 343] on span "Dzwoniłem" at bounding box center [703, 348] width 89 height 19
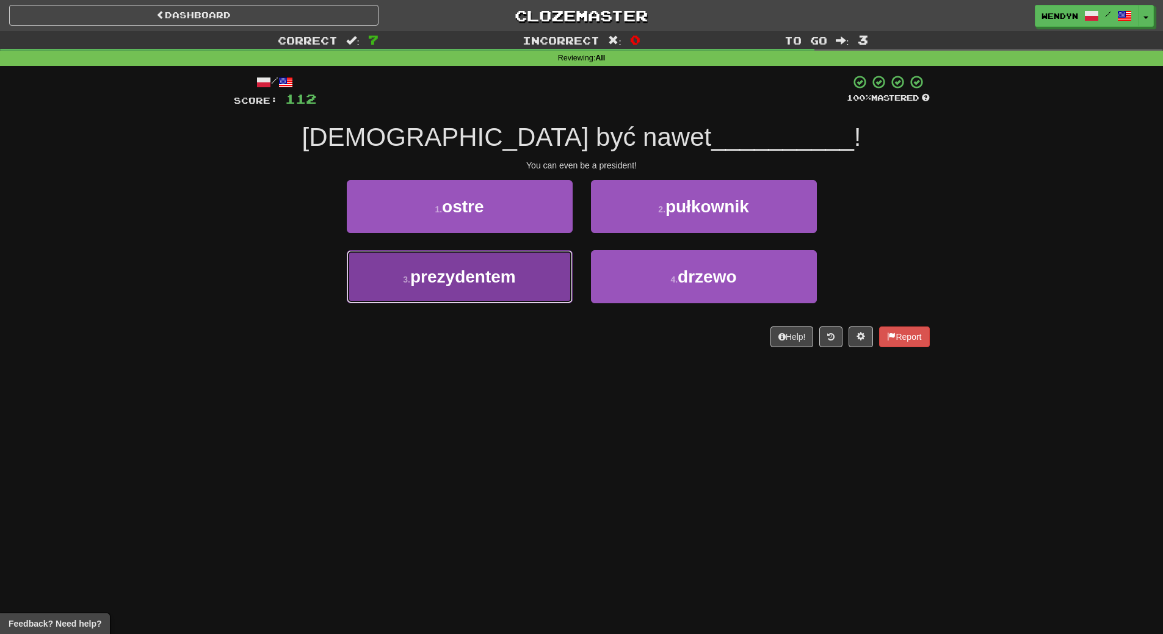
click at [465, 297] on button "3 . prezydentem" at bounding box center [460, 276] width 226 height 53
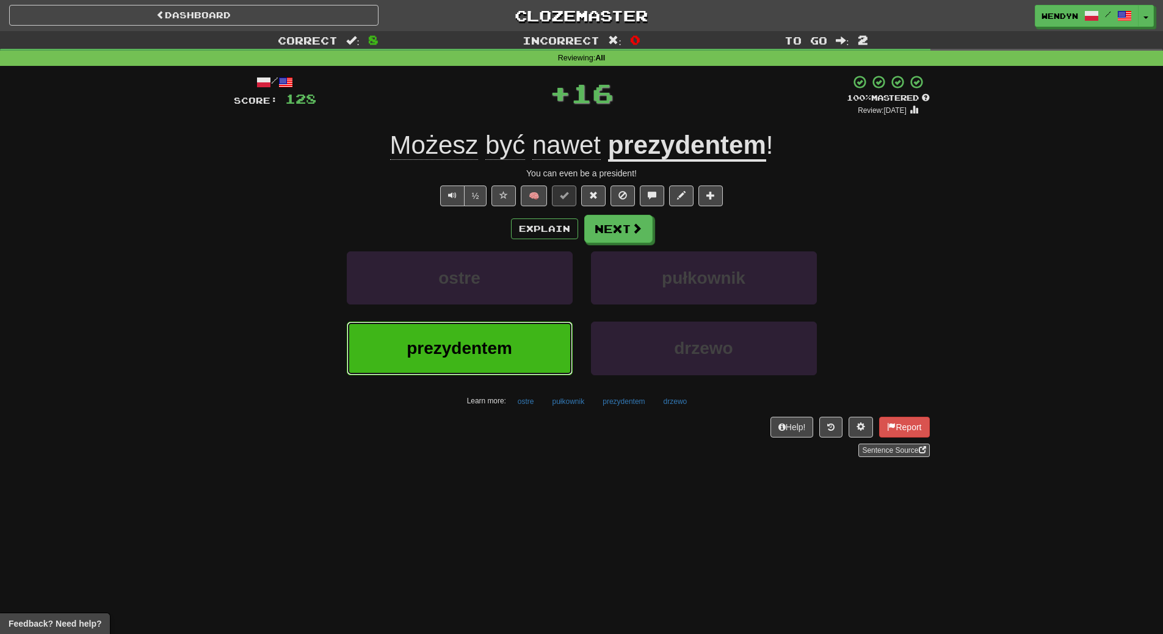
drag, startPoint x: 460, startPoint y: 369, endPoint x: 457, endPoint y: 378, distance: 9.5
click at [459, 372] on button "prezydentem" at bounding box center [460, 348] width 226 height 53
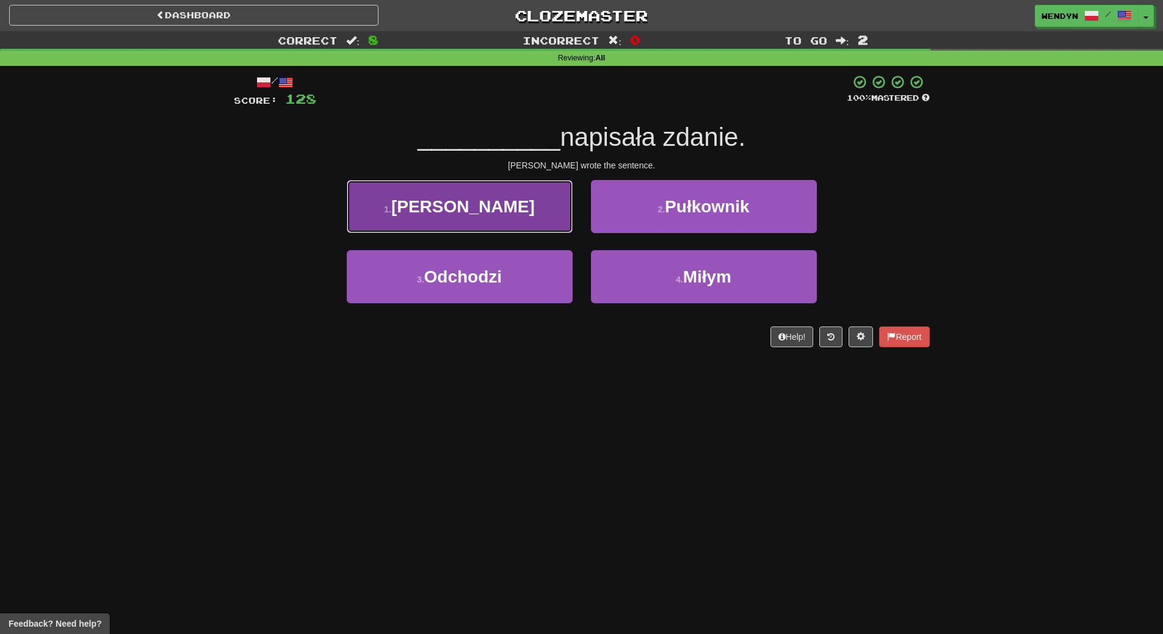
click at [466, 206] on span "Emilia" at bounding box center [462, 206] width 143 height 19
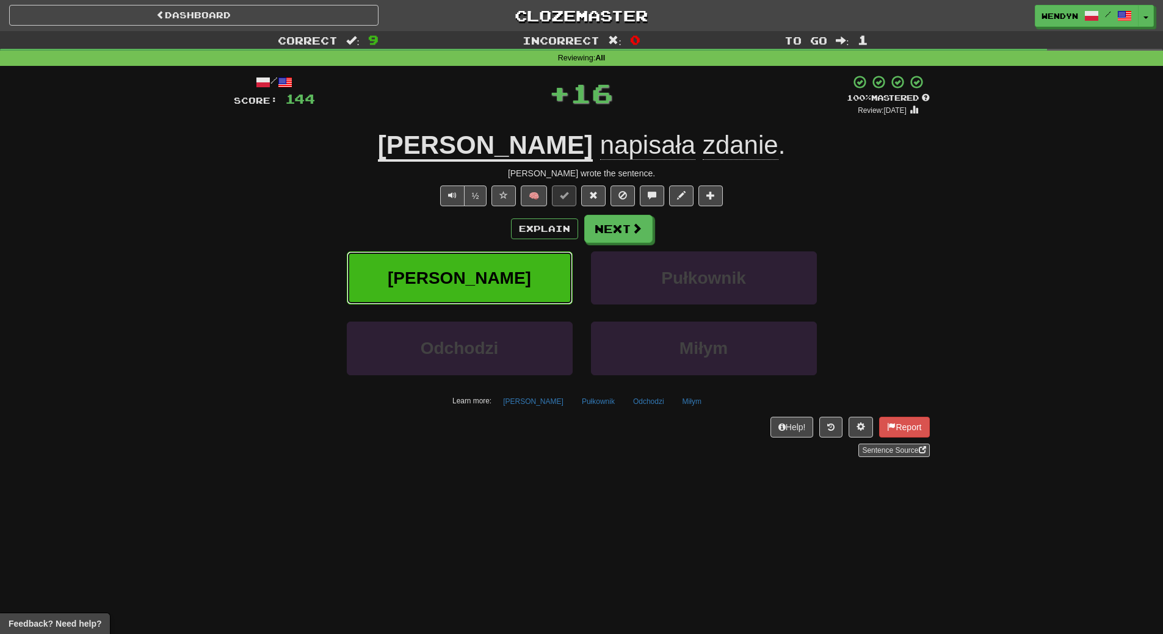
click at [466, 281] on span "Emilia" at bounding box center [459, 278] width 143 height 19
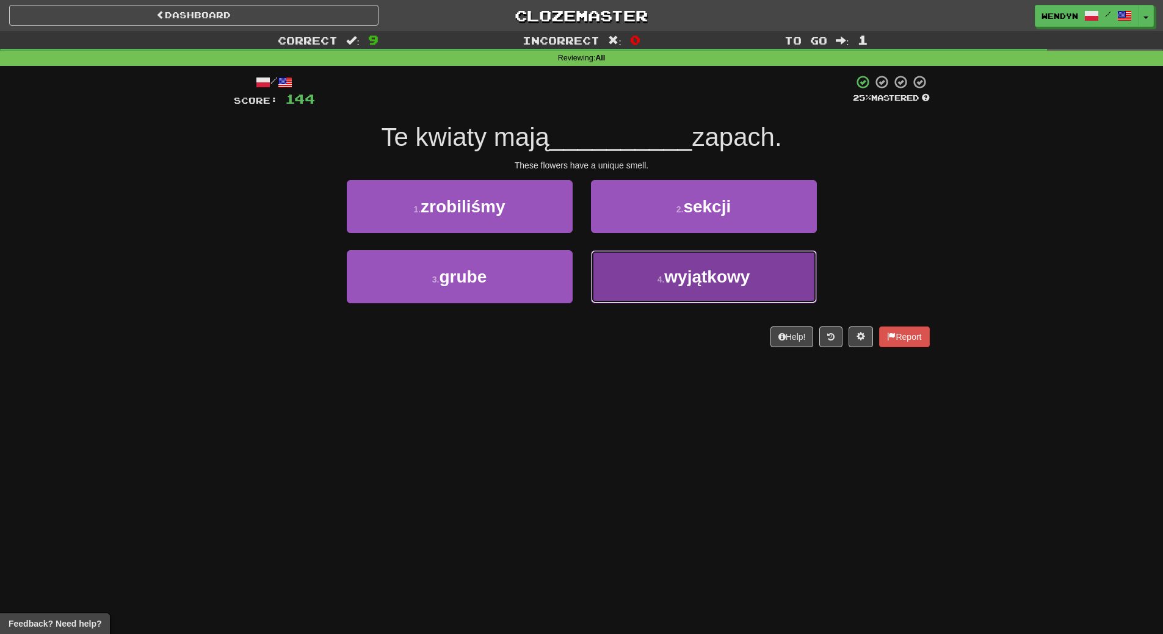
click at [706, 275] on span "wyjątkowy" at bounding box center [706, 276] width 85 height 19
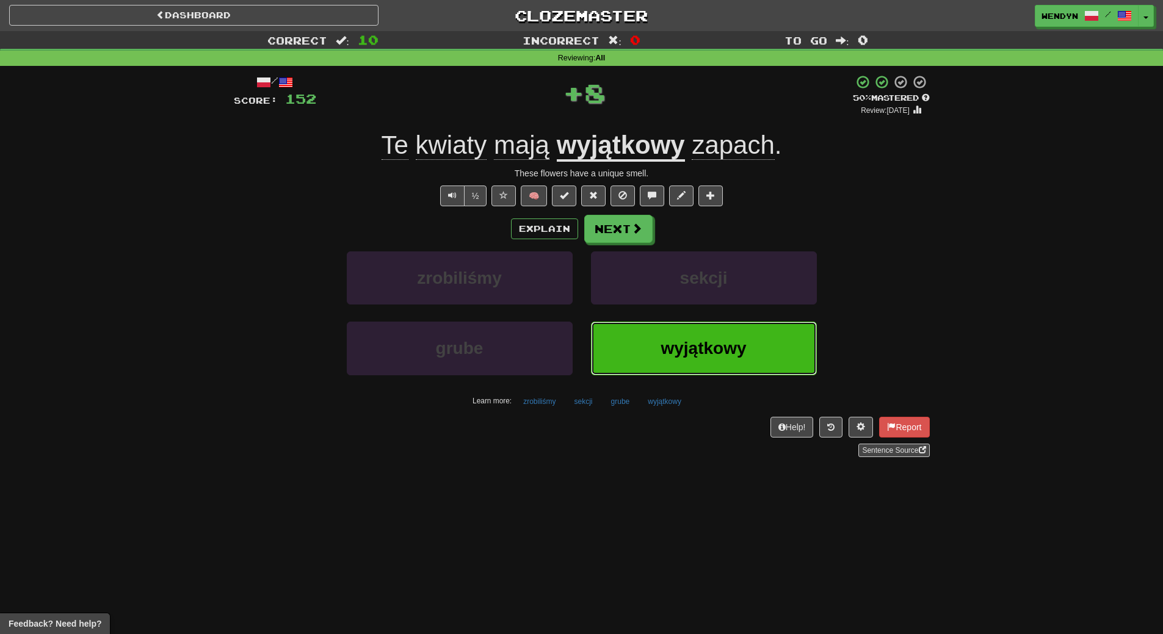
click at [706, 361] on button "wyjątkowy" at bounding box center [704, 348] width 226 height 53
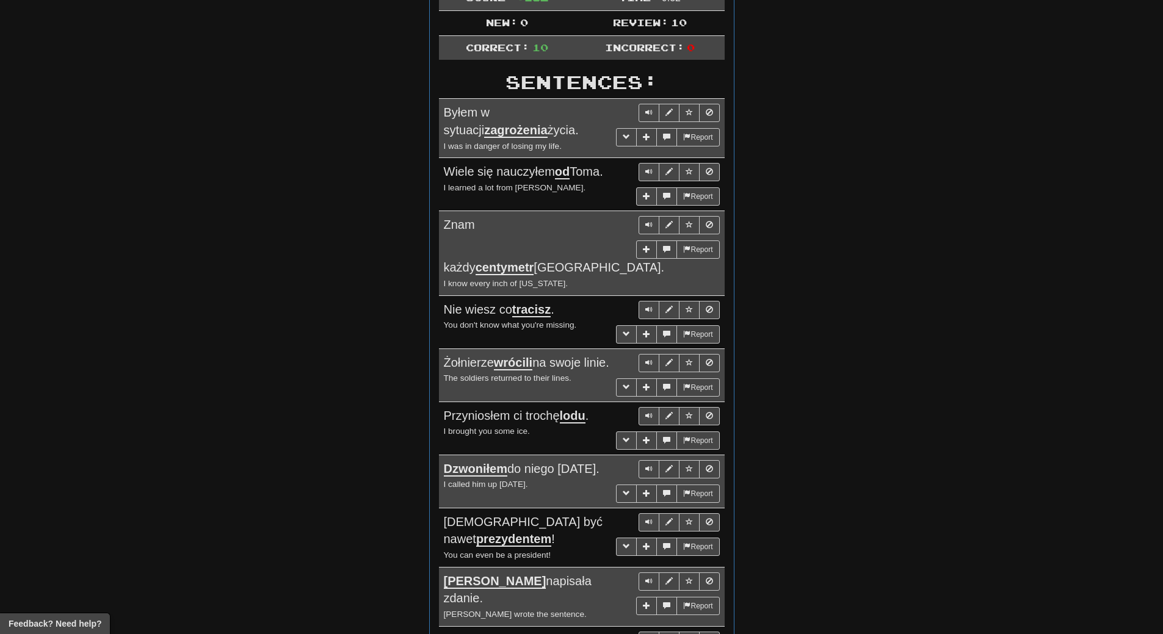
scroll to position [61, 0]
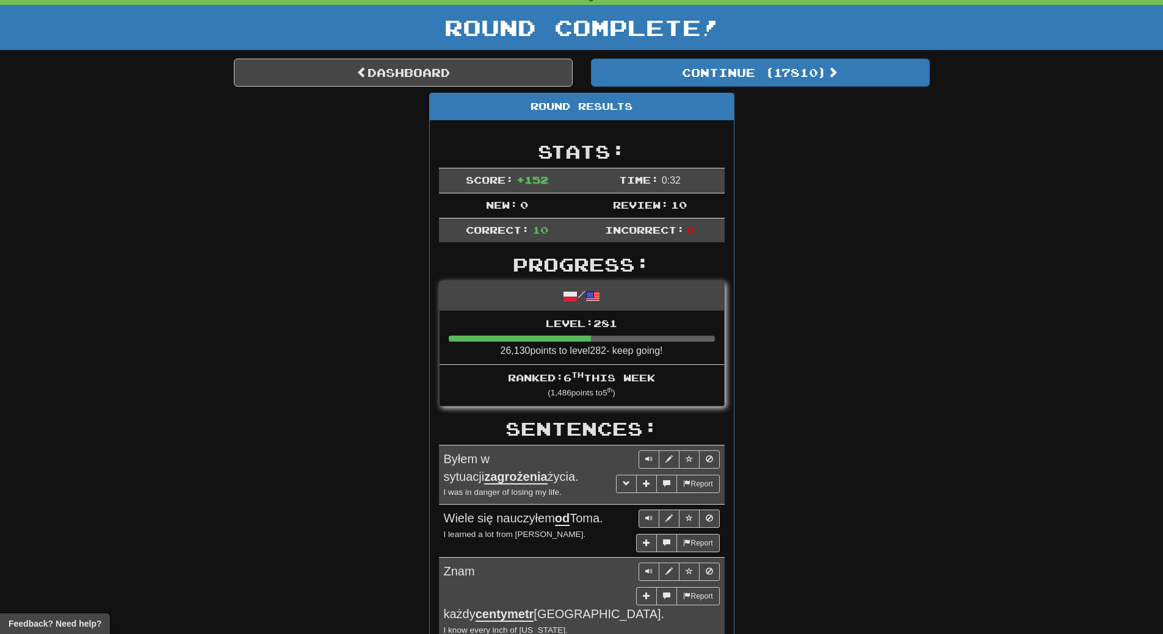
click at [775, 58] on div "Round Complete!" at bounding box center [581, 32] width 1163 height 54
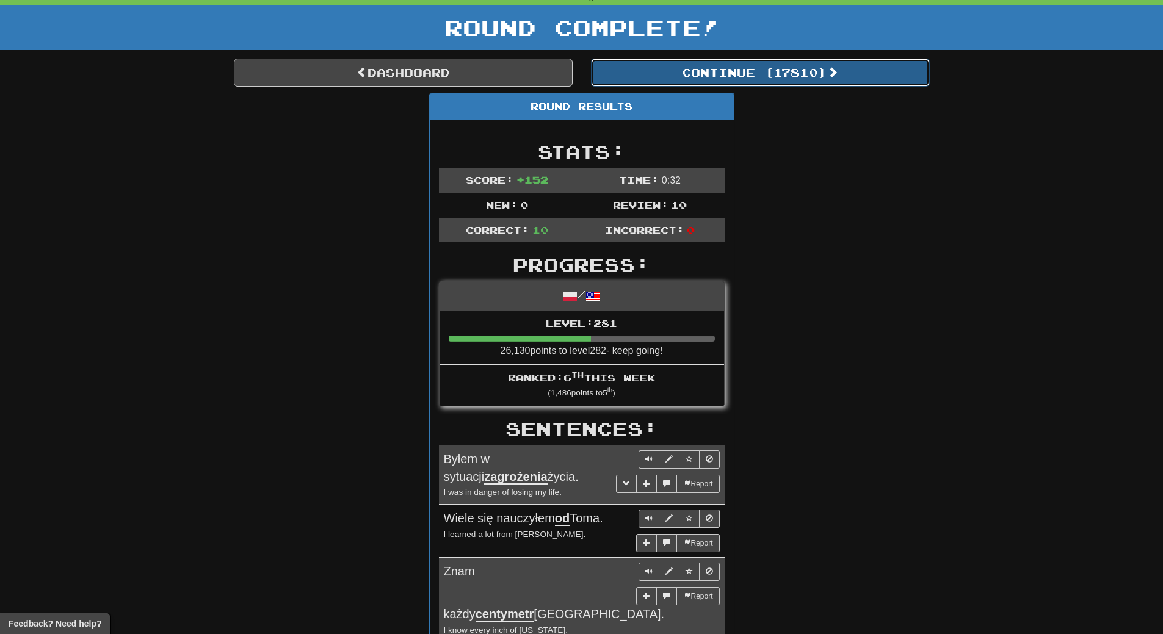
click at [772, 77] on button "Continue ( 17810 )" at bounding box center [760, 73] width 339 height 28
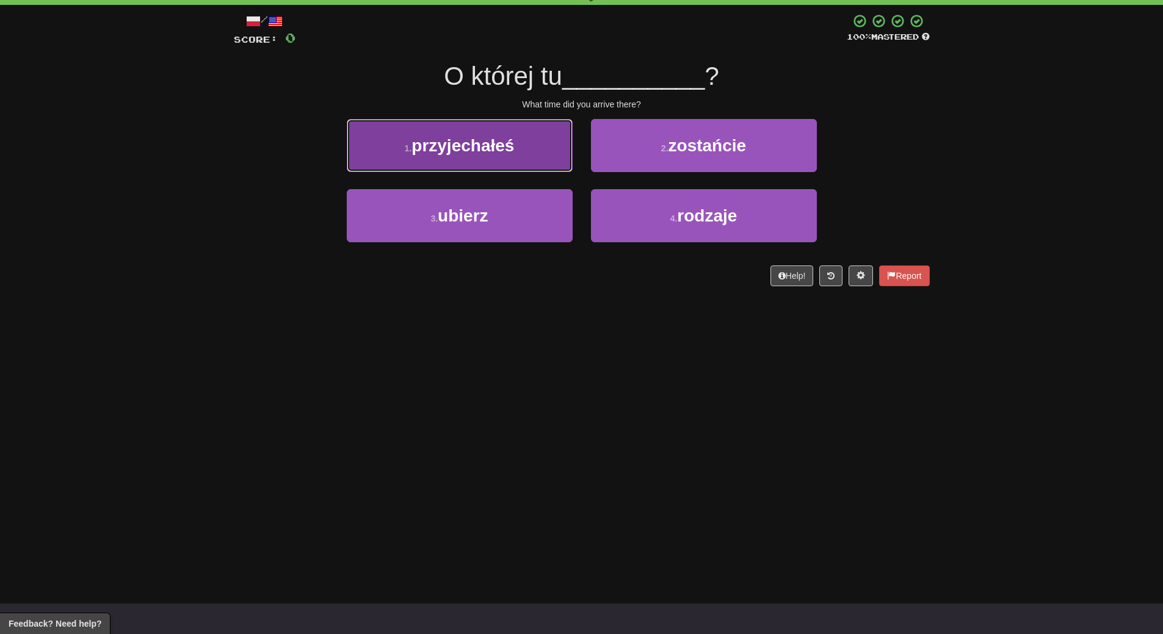
click at [455, 151] on span "przyjechałeś" at bounding box center [462, 145] width 103 height 19
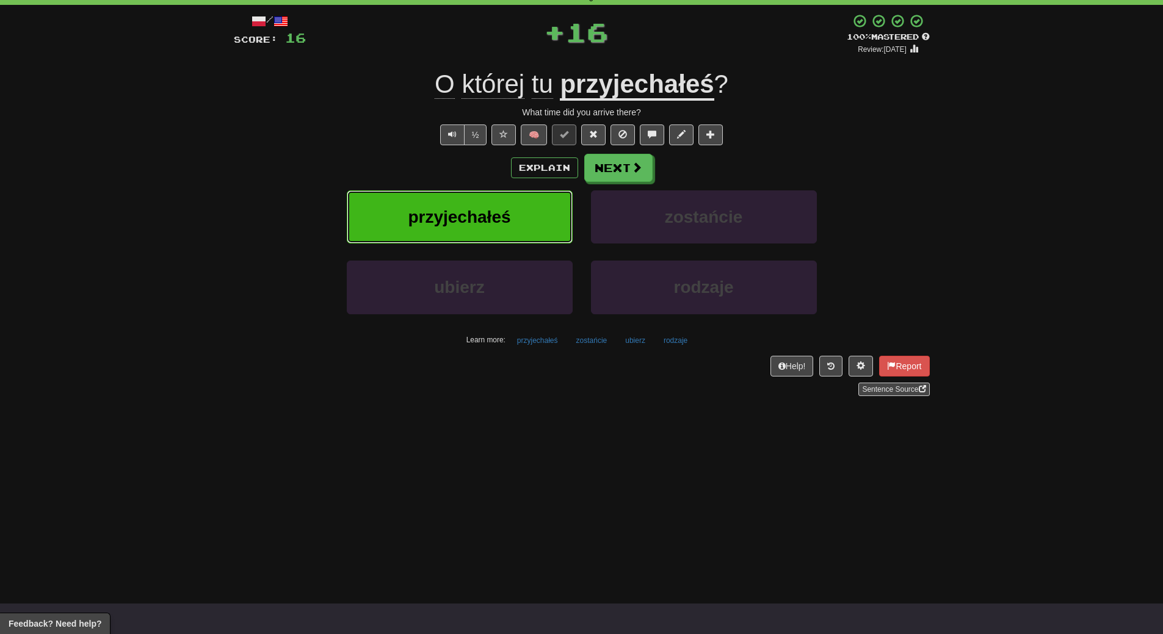
click at [454, 212] on span "przyjechałeś" at bounding box center [459, 217] width 103 height 19
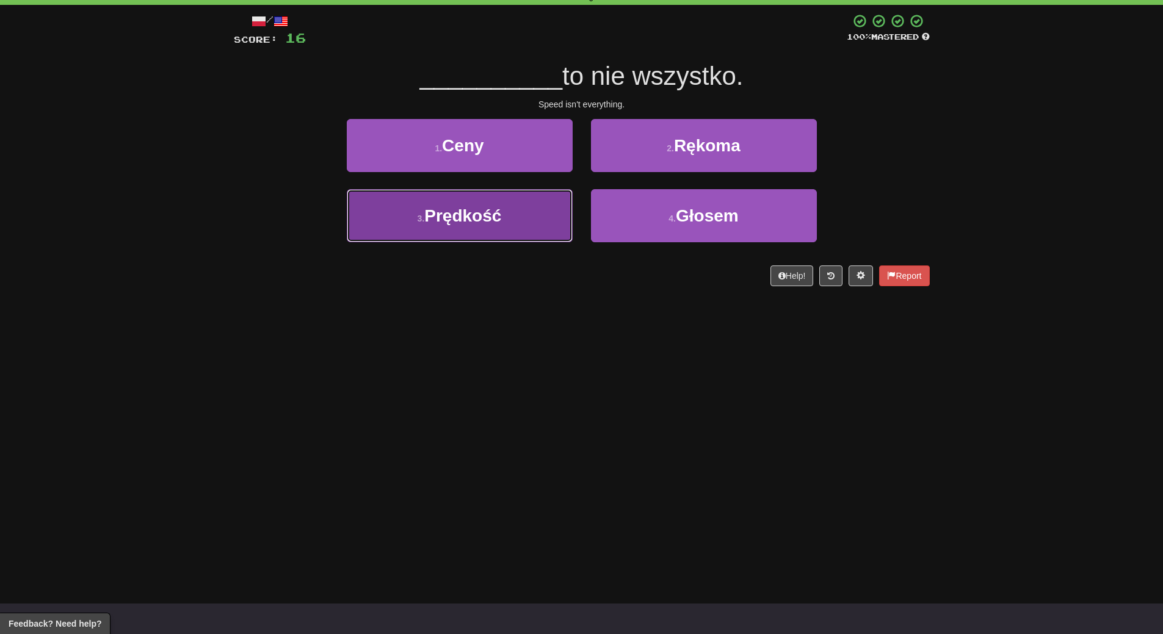
click at [504, 222] on button "3 . Prędkość" at bounding box center [460, 215] width 226 height 53
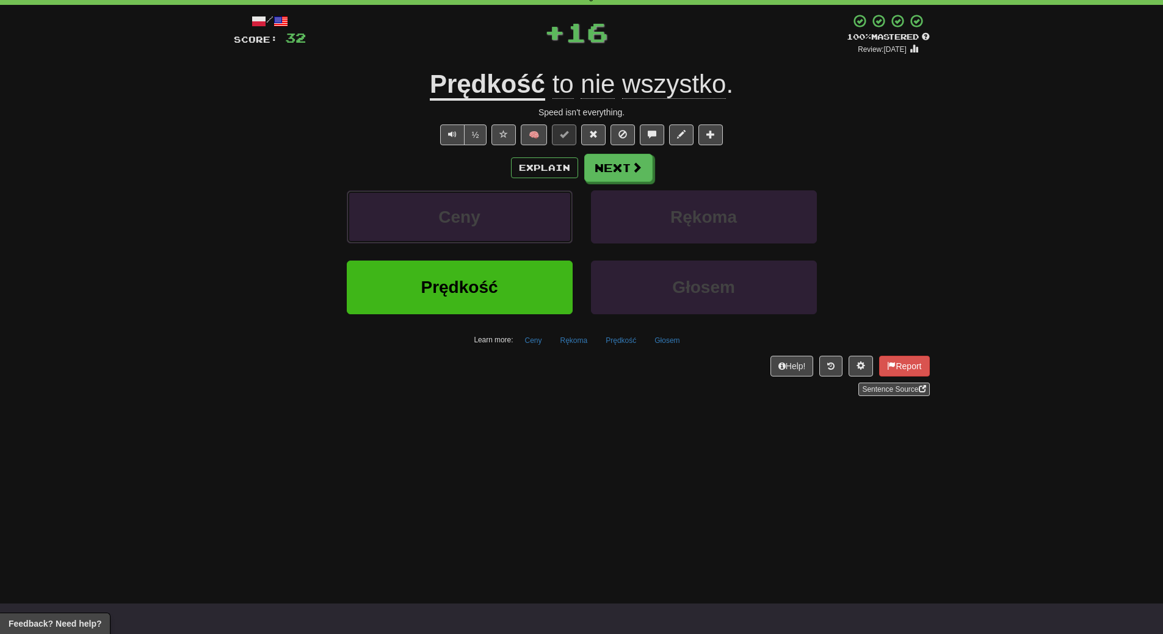
click at [504, 222] on button "Ceny" at bounding box center [460, 216] width 226 height 53
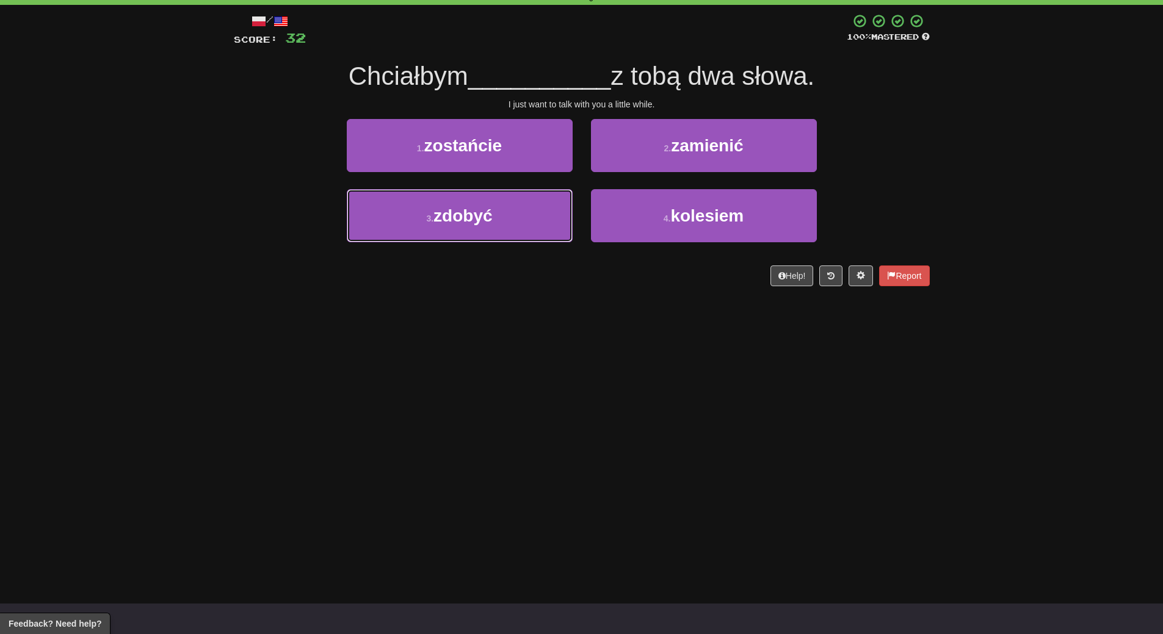
drag, startPoint x: 504, startPoint y: 222, endPoint x: 468, endPoint y: 424, distance: 205.7
click at [468, 424] on div "Dashboard Clozemaster WendyN / Toggle Dropdown Dashboard Leaderboard Activity F…" at bounding box center [581, 256] width 1163 height 634
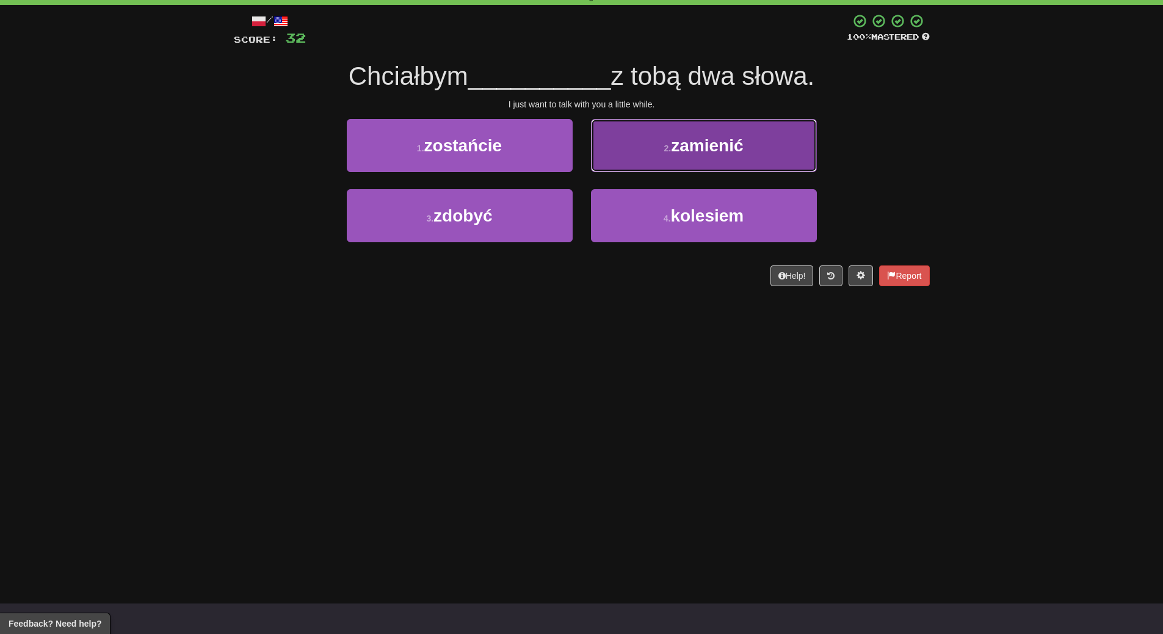
click at [738, 129] on button "2 . zamienić" at bounding box center [704, 145] width 226 height 53
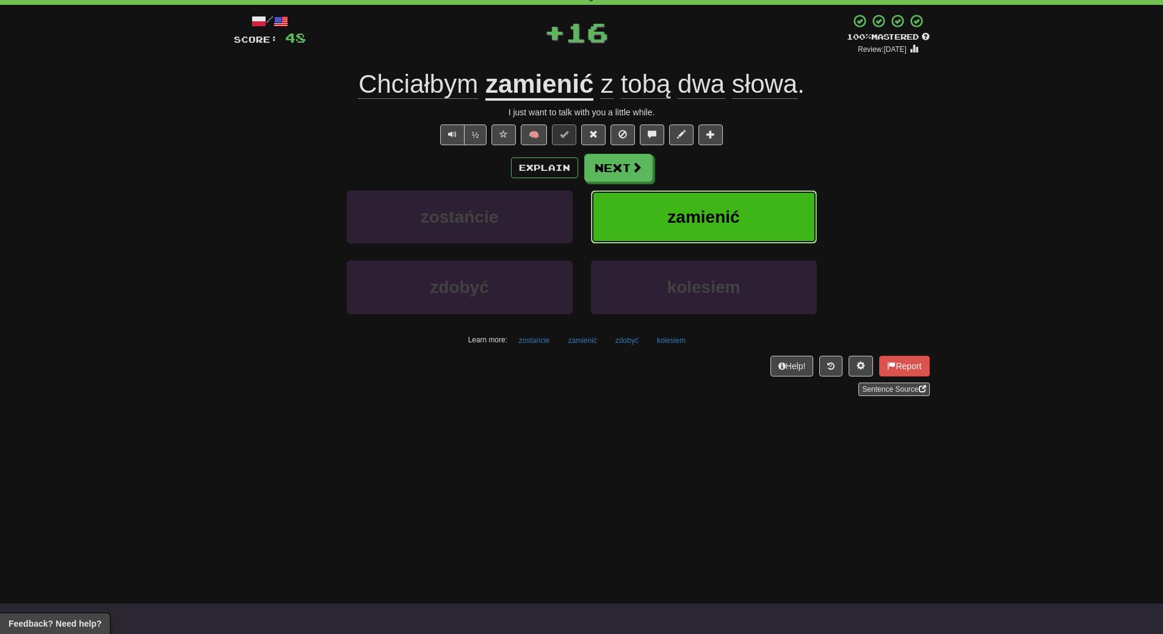
click at [722, 215] on span "zamienić" at bounding box center [703, 217] width 72 height 19
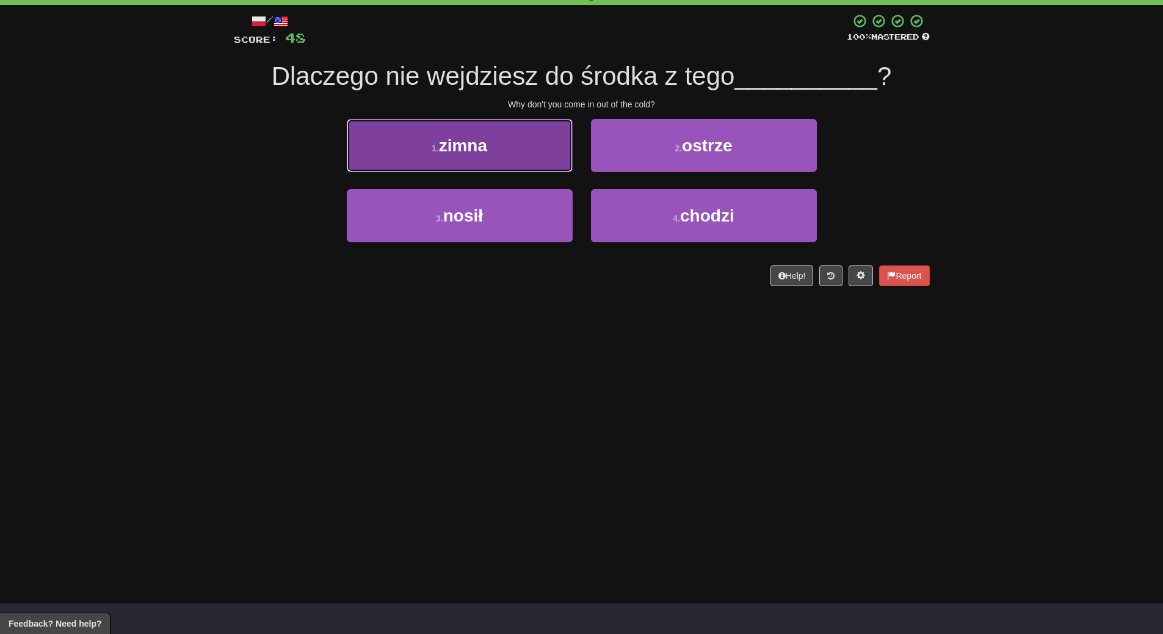
click at [430, 155] on button "1 . zimna" at bounding box center [460, 145] width 226 height 53
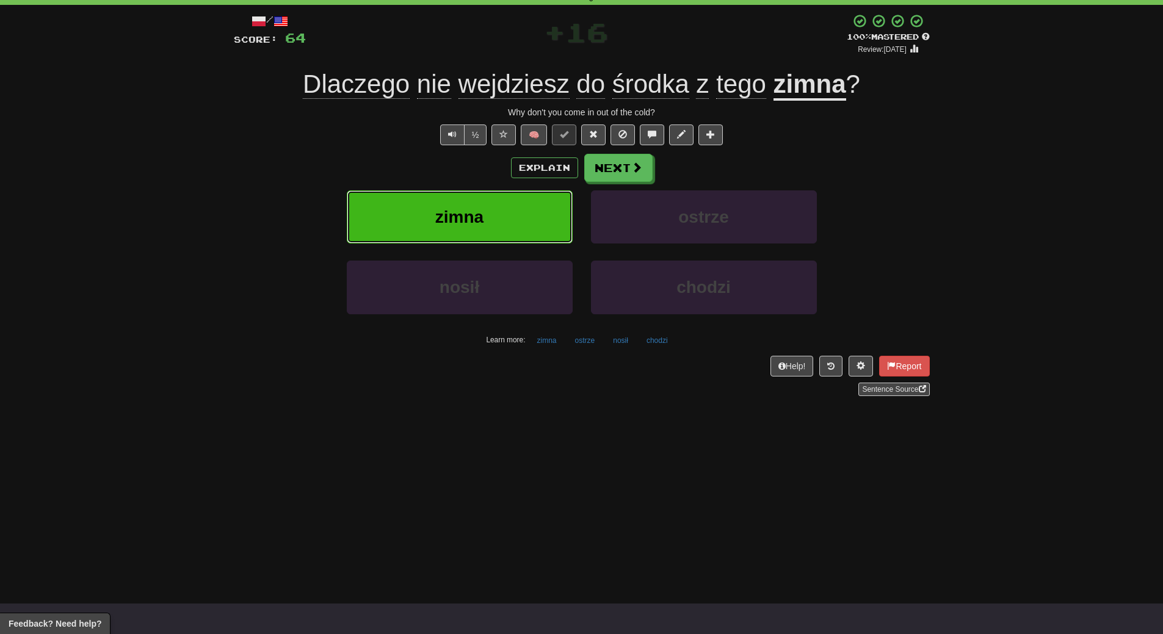
click at [425, 219] on button "zimna" at bounding box center [460, 216] width 226 height 53
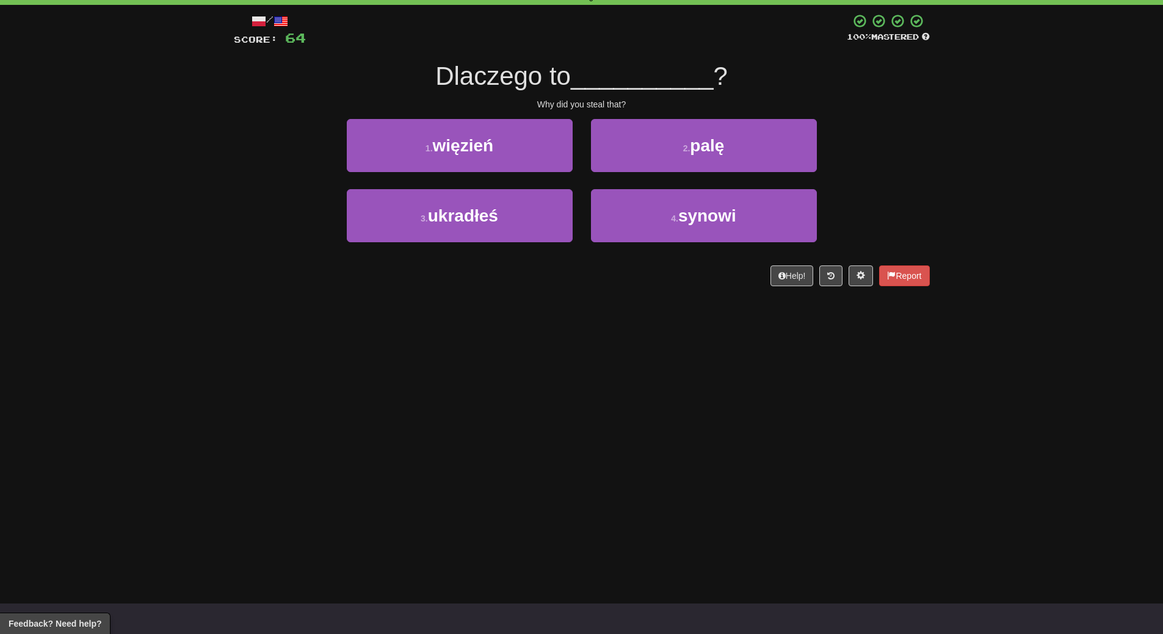
click at [374, 369] on div "Dashboard Clozemaster WendyN / Toggle Dropdown Dashboard Leaderboard Activity F…" at bounding box center [581, 256] width 1163 height 634
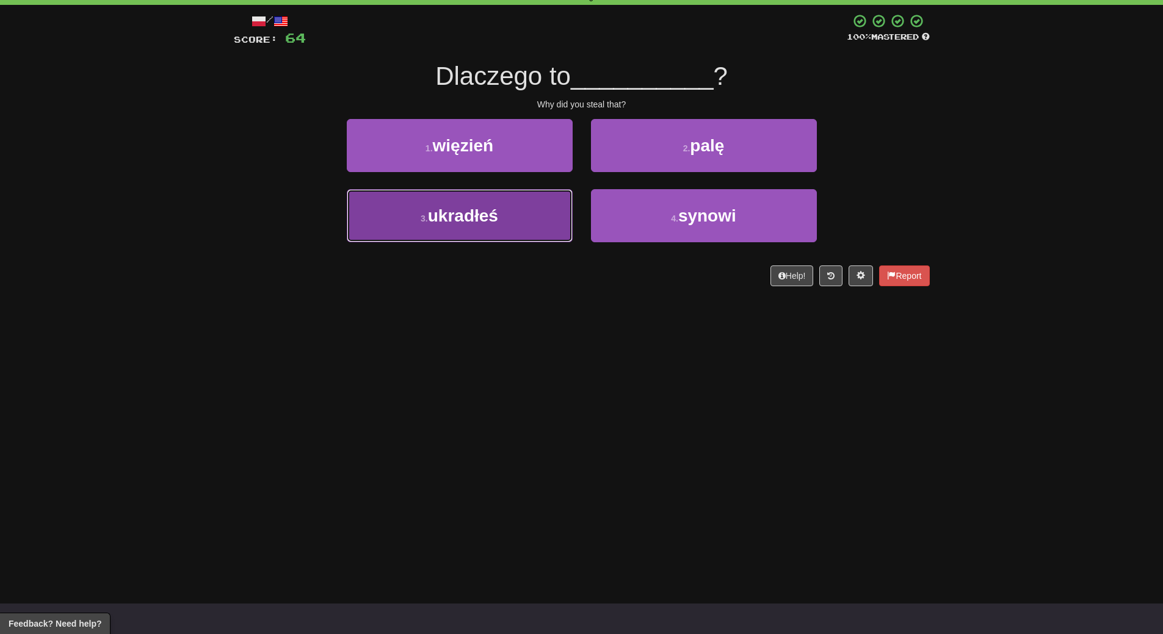
click at [464, 203] on button "3 . ukradłeś" at bounding box center [460, 215] width 226 height 53
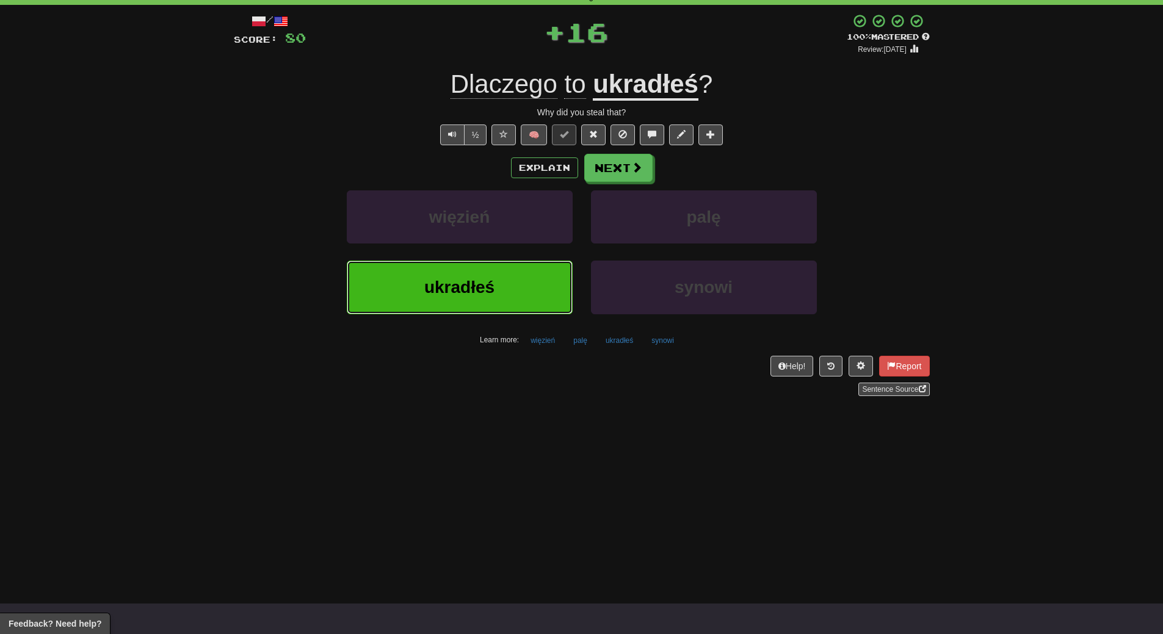
click at [455, 288] on span "ukradłeś" at bounding box center [459, 287] width 70 height 19
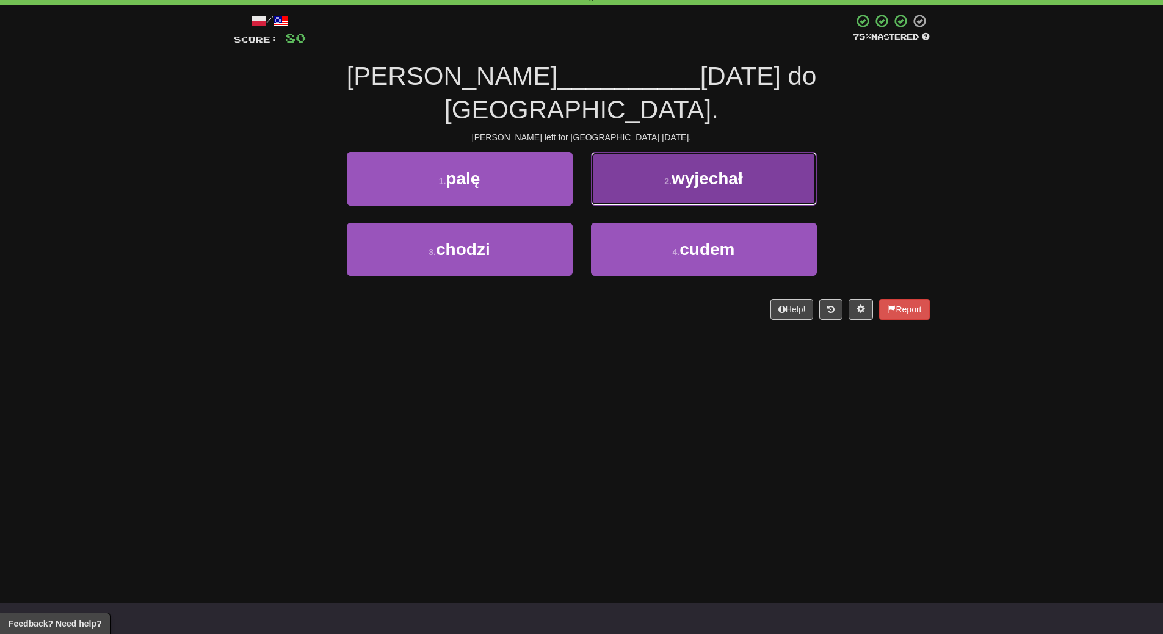
click at [734, 169] on span "wyjechał" at bounding box center [706, 178] width 71 height 19
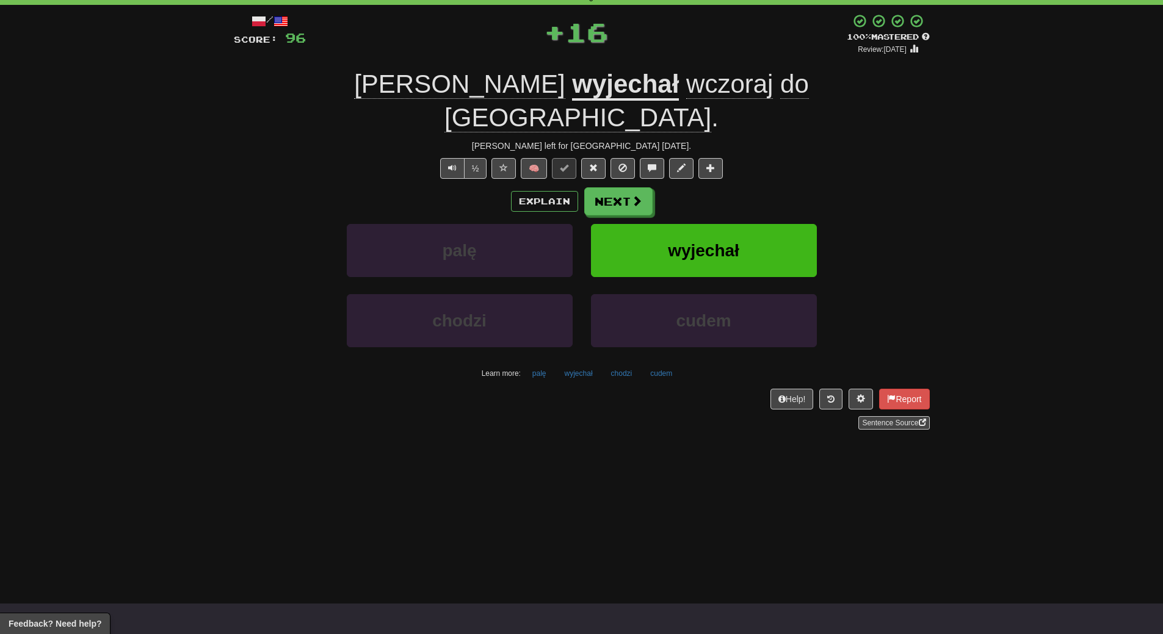
click at [734, 187] on div "Explain Next" at bounding box center [582, 201] width 696 height 28
click at [720, 241] on span "wyjechał" at bounding box center [703, 250] width 71 height 19
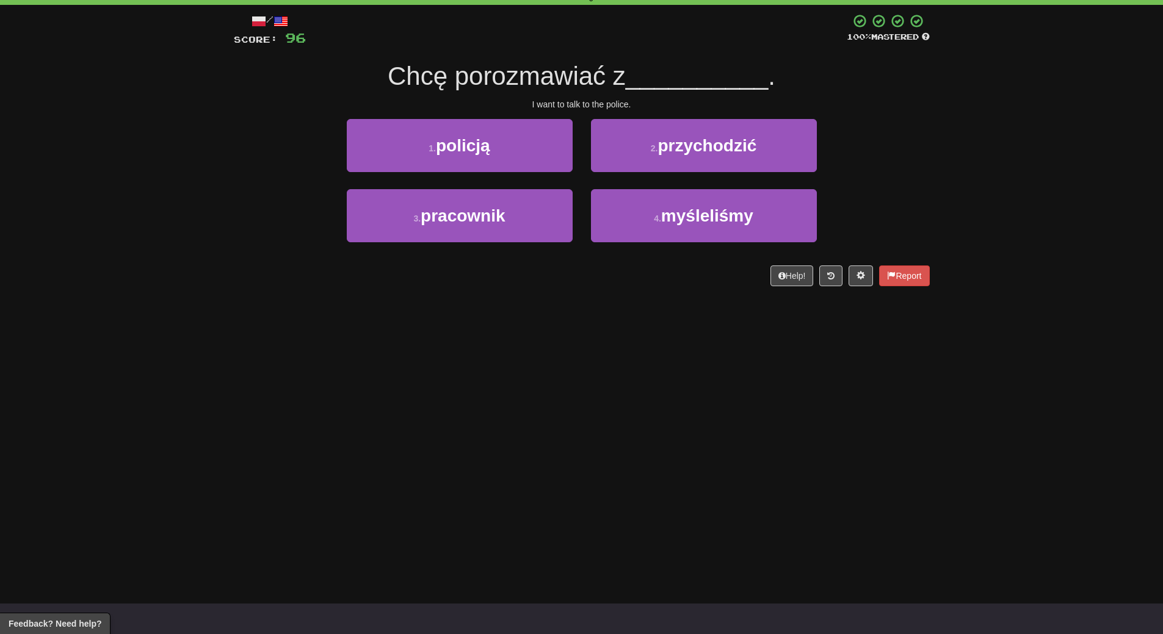
click at [533, 332] on div "Dashboard Clozemaster WendyN / Toggle Dropdown Dashboard Leaderboard Activity F…" at bounding box center [581, 256] width 1163 height 634
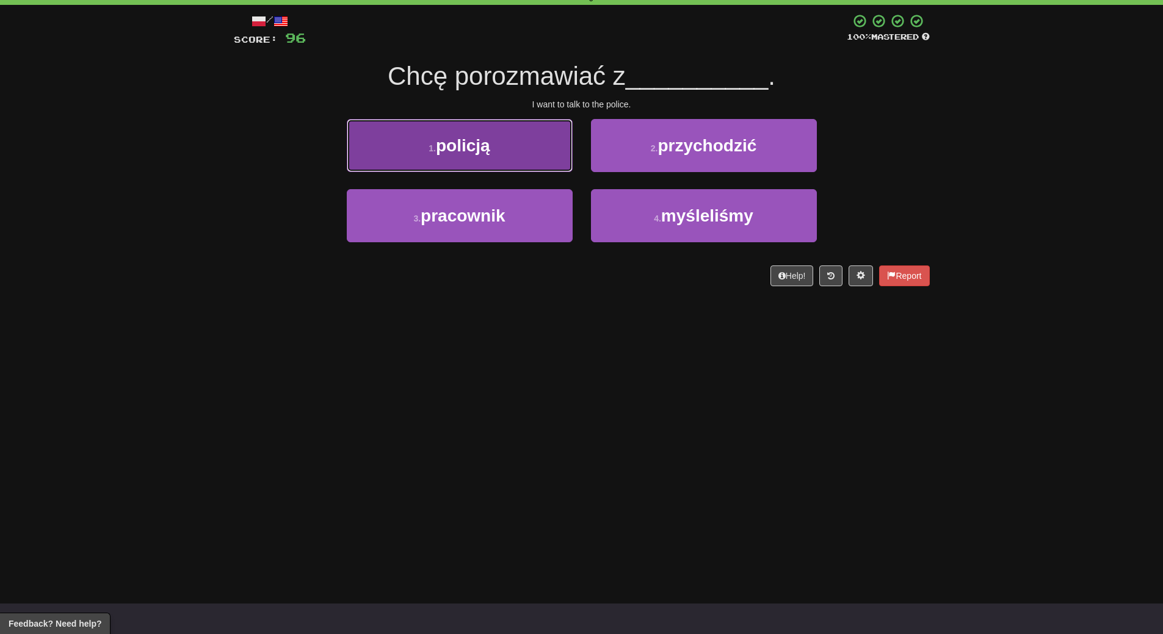
click at [474, 142] on span "policją" at bounding box center [463, 145] width 54 height 19
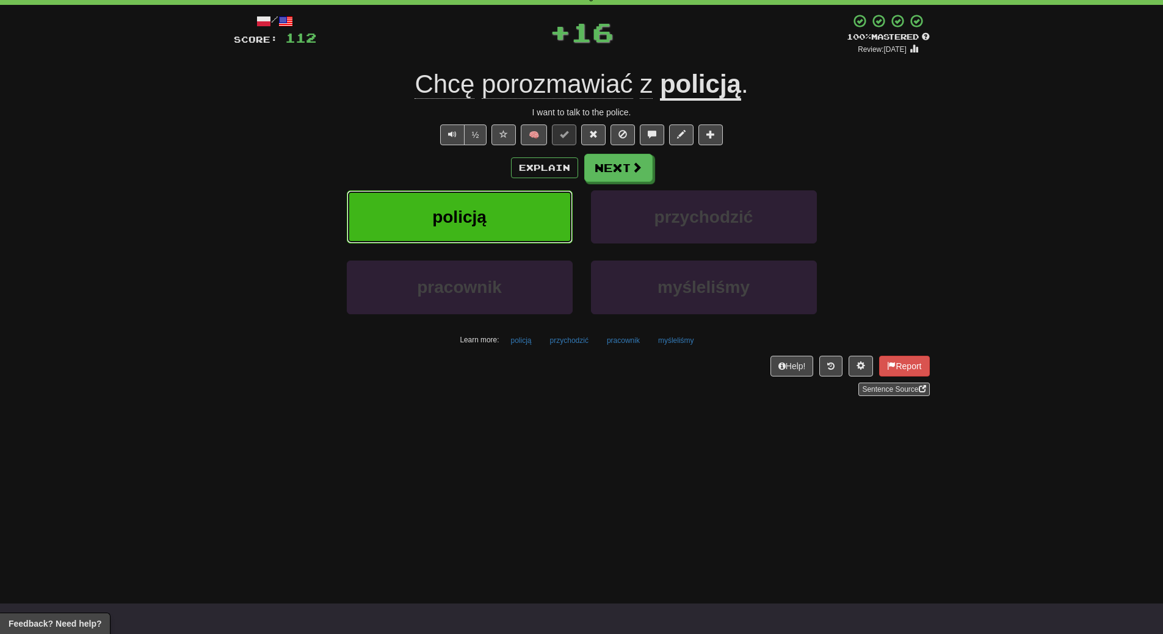
click at [465, 231] on button "policją" at bounding box center [460, 216] width 226 height 53
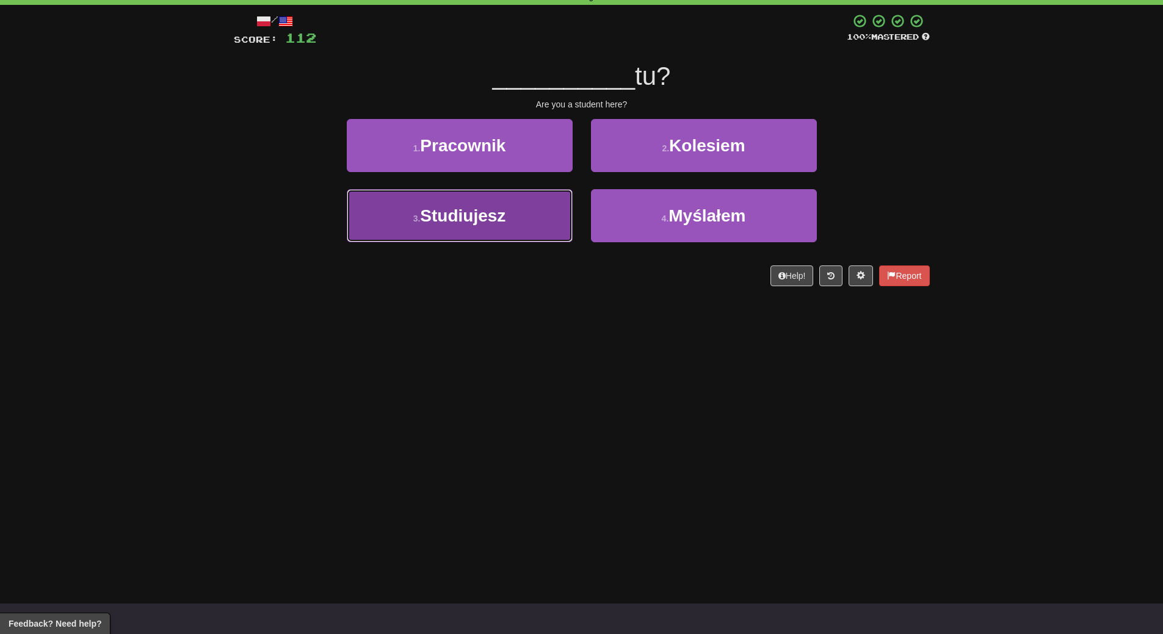
click at [483, 220] on span "Studiujesz" at bounding box center [462, 215] width 85 height 19
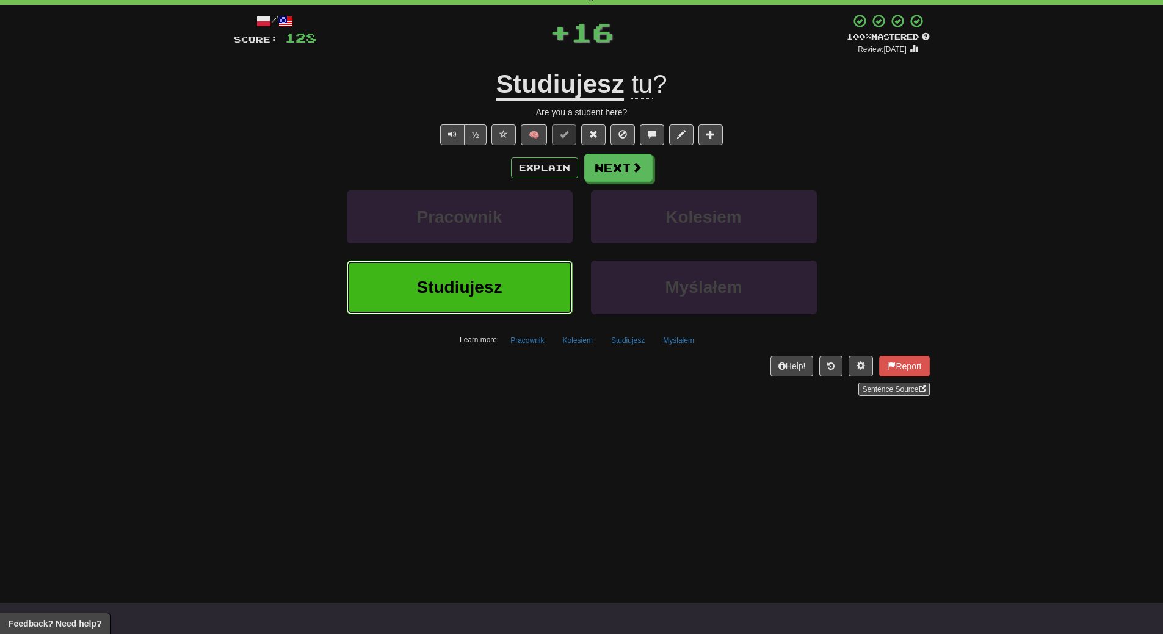
click at [475, 295] on span "Studiujesz" at bounding box center [458, 287] width 85 height 19
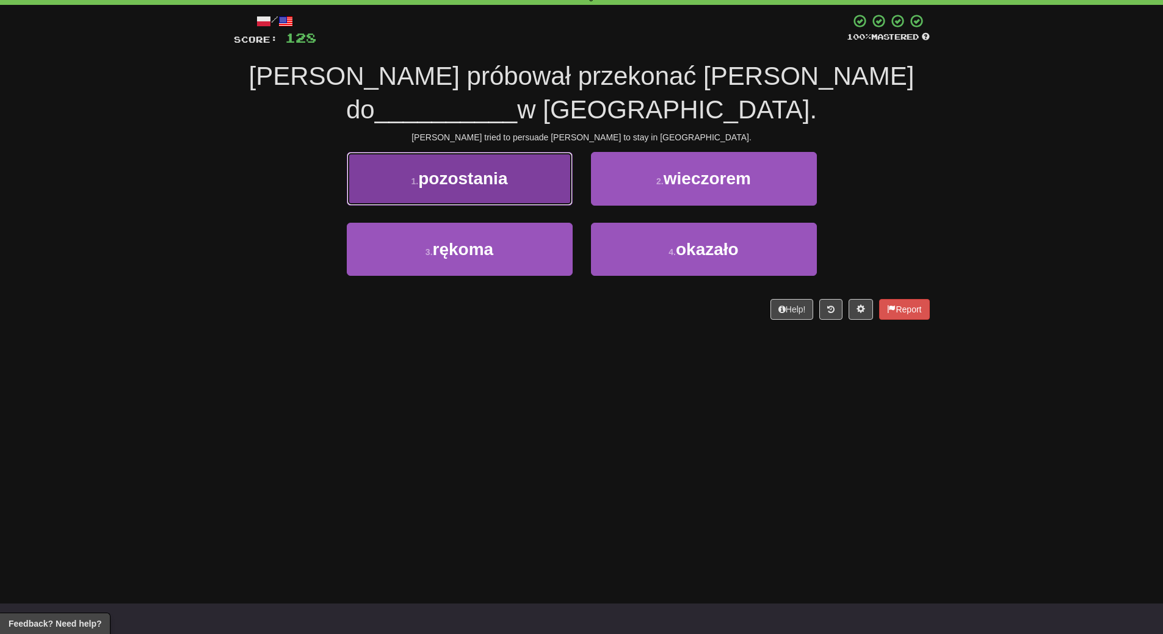
click at [458, 169] on span "pozostania" at bounding box center [462, 178] width 89 height 19
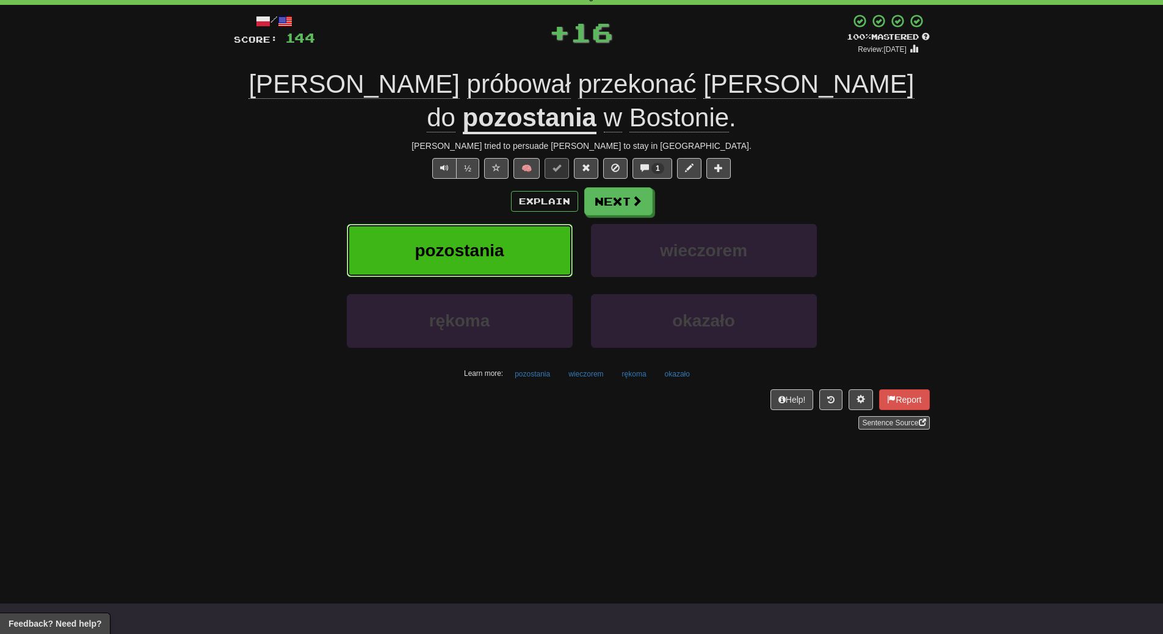
click at [446, 241] on span "pozostania" at bounding box center [458, 250] width 89 height 19
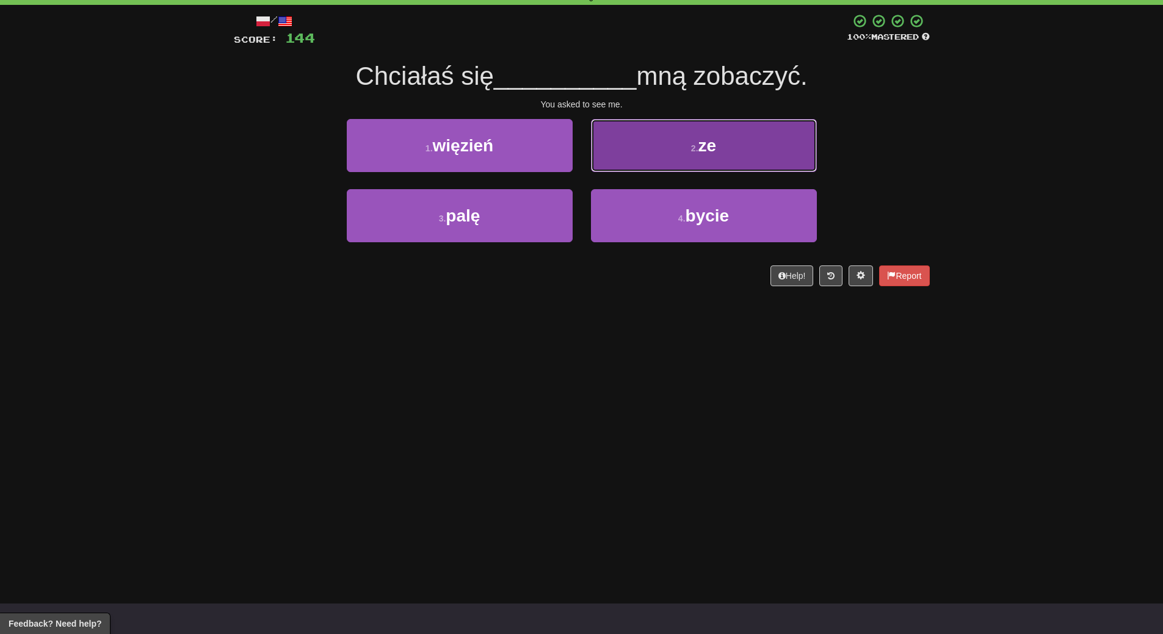
click at [707, 167] on button "2 . ze" at bounding box center [704, 145] width 226 height 53
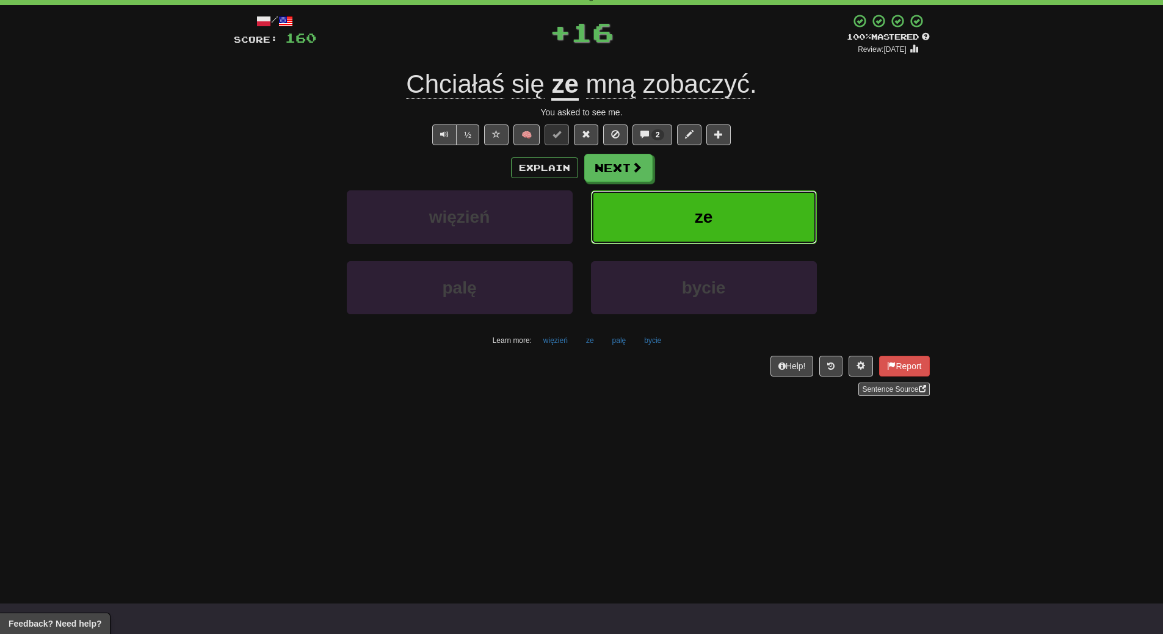
click at [701, 202] on button "ze" at bounding box center [704, 216] width 226 height 53
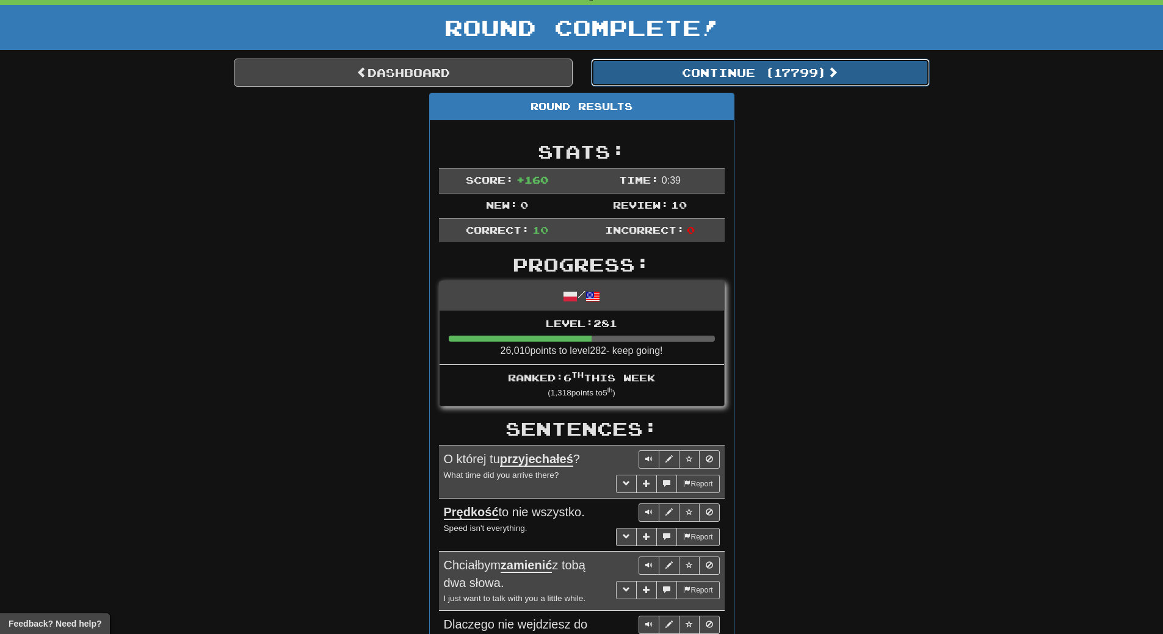
click at [776, 79] on button "Continue ( 17799 )" at bounding box center [760, 73] width 339 height 28
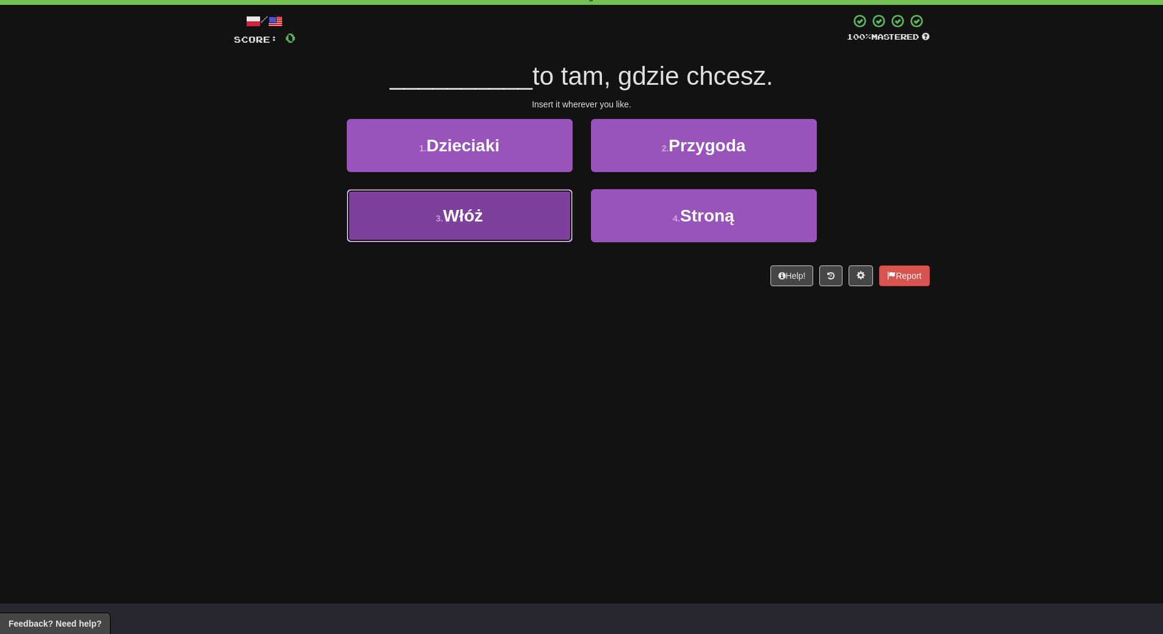
click at [483, 226] on button "3 . Włóż" at bounding box center [460, 215] width 226 height 53
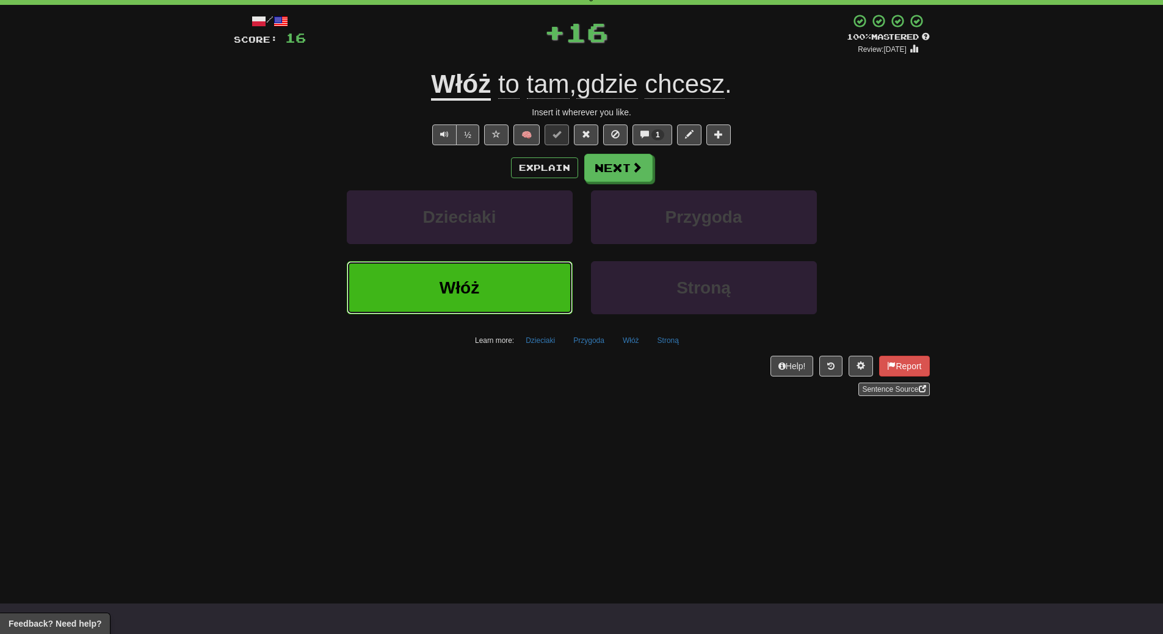
click at [484, 268] on button "Włóż" at bounding box center [460, 287] width 226 height 53
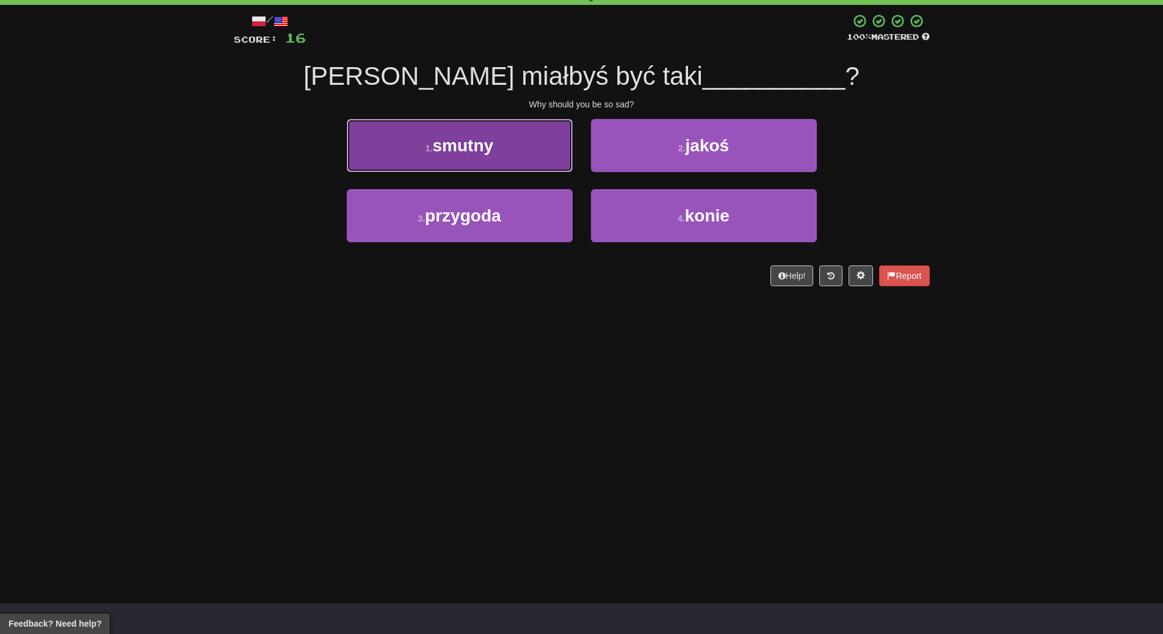
click at [526, 158] on button "1 . smutny" at bounding box center [460, 145] width 226 height 53
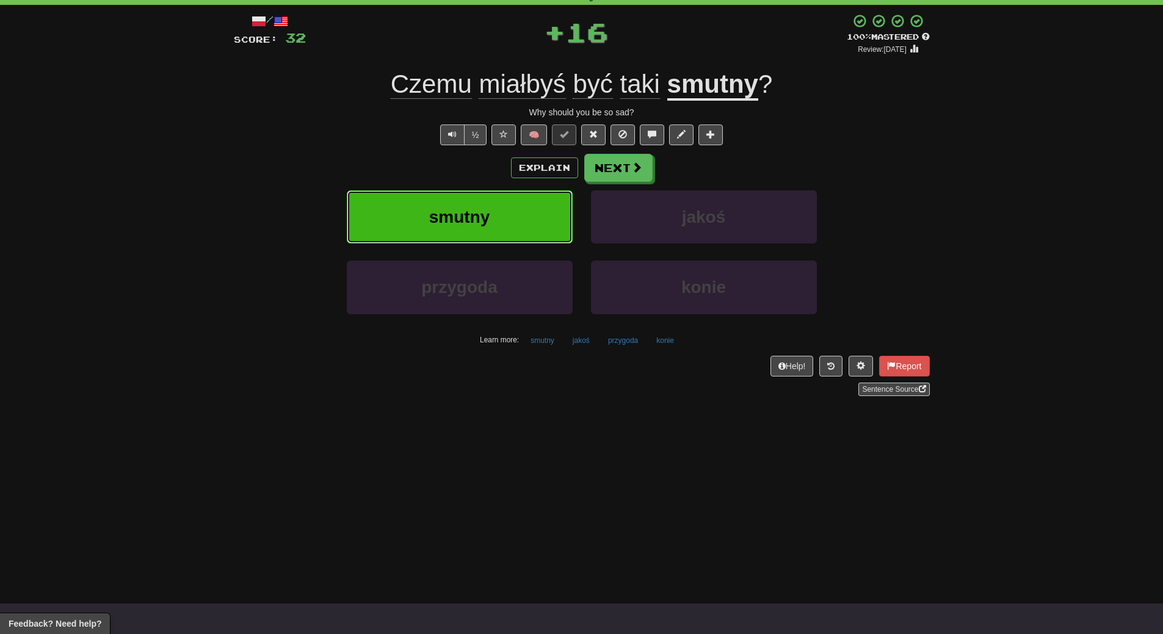
click at [507, 208] on button "smutny" at bounding box center [460, 216] width 226 height 53
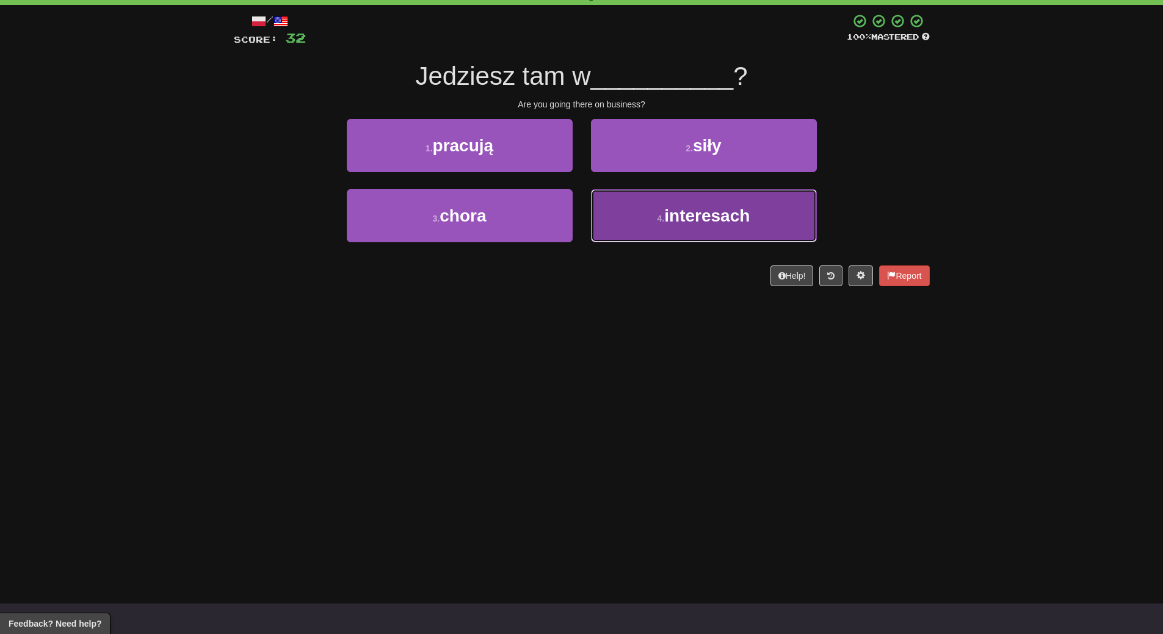
click at [715, 227] on button "4 . interesach" at bounding box center [704, 215] width 226 height 53
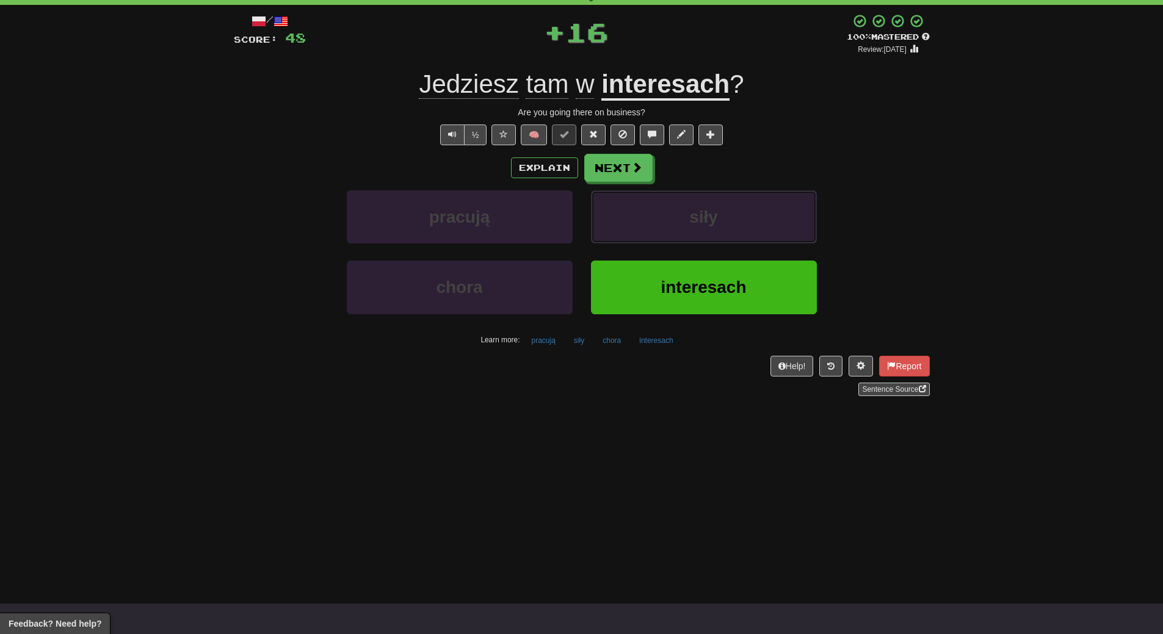
click at [715, 227] on button "siły" at bounding box center [704, 216] width 226 height 53
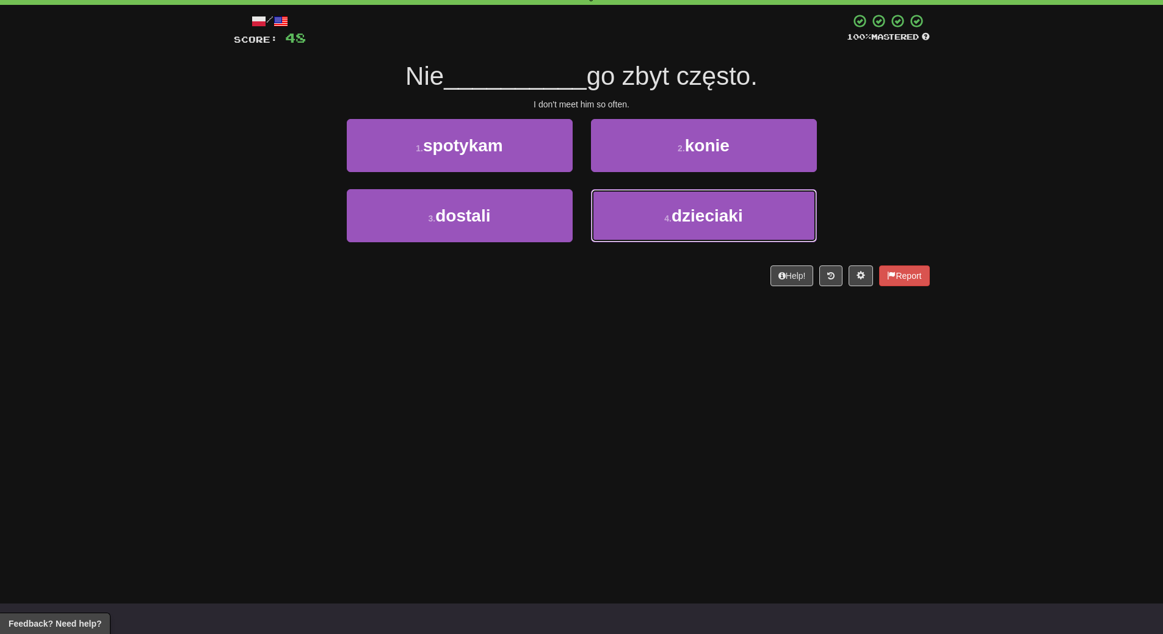
drag, startPoint x: 715, startPoint y: 227, endPoint x: 611, endPoint y: 344, distance: 156.5
click at [611, 344] on div "Dashboard Clozemaster WendyN / Toggle Dropdown Dashboard Leaderboard Activity F…" at bounding box center [581, 256] width 1163 height 634
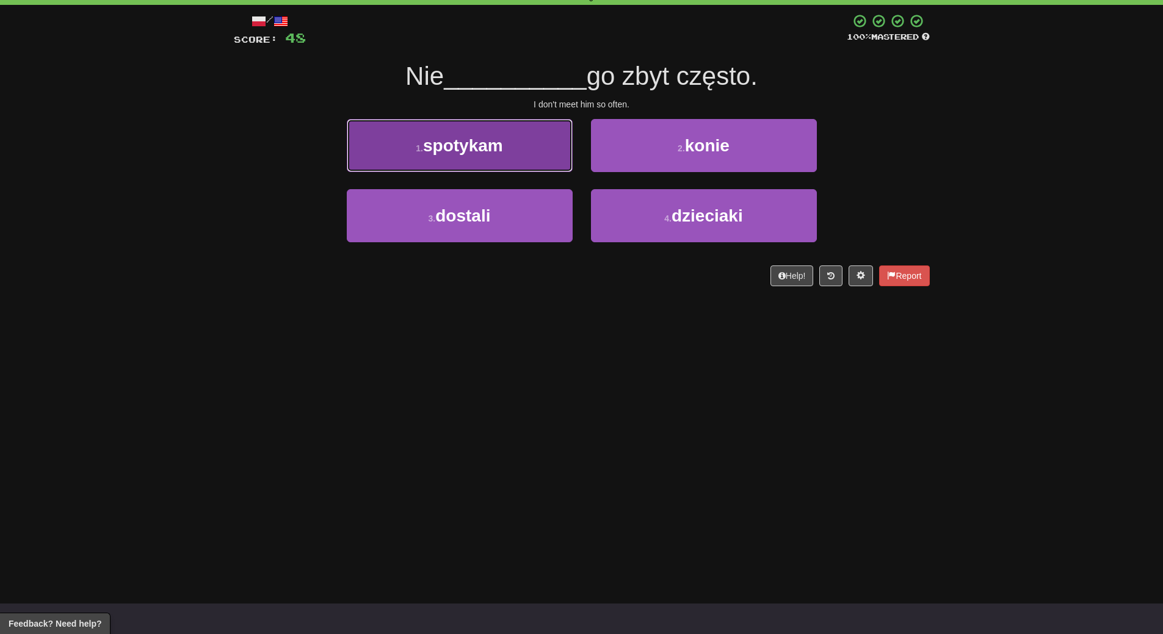
click at [525, 157] on button "1 . spotykam" at bounding box center [460, 145] width 226 height 53
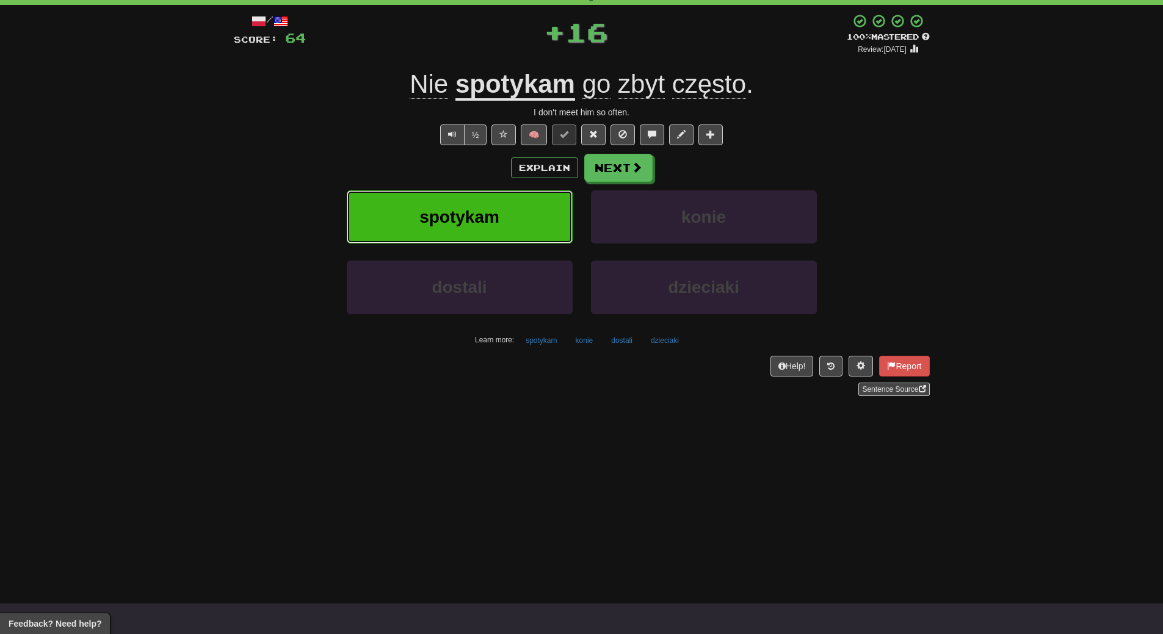
click at [518, 217] on button "spotykam" at bounding box center [460, 216] width 226 height 53
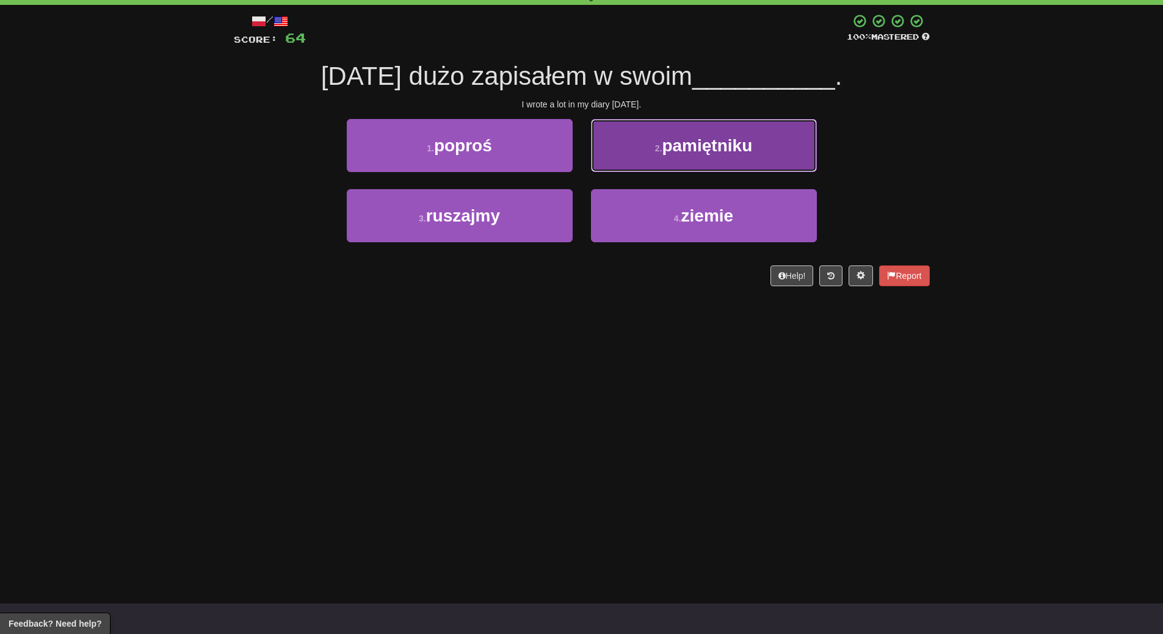
click at [730, 160] on button "2 . pamiętniku" at bounding box center [704, 145] width 226 height 53
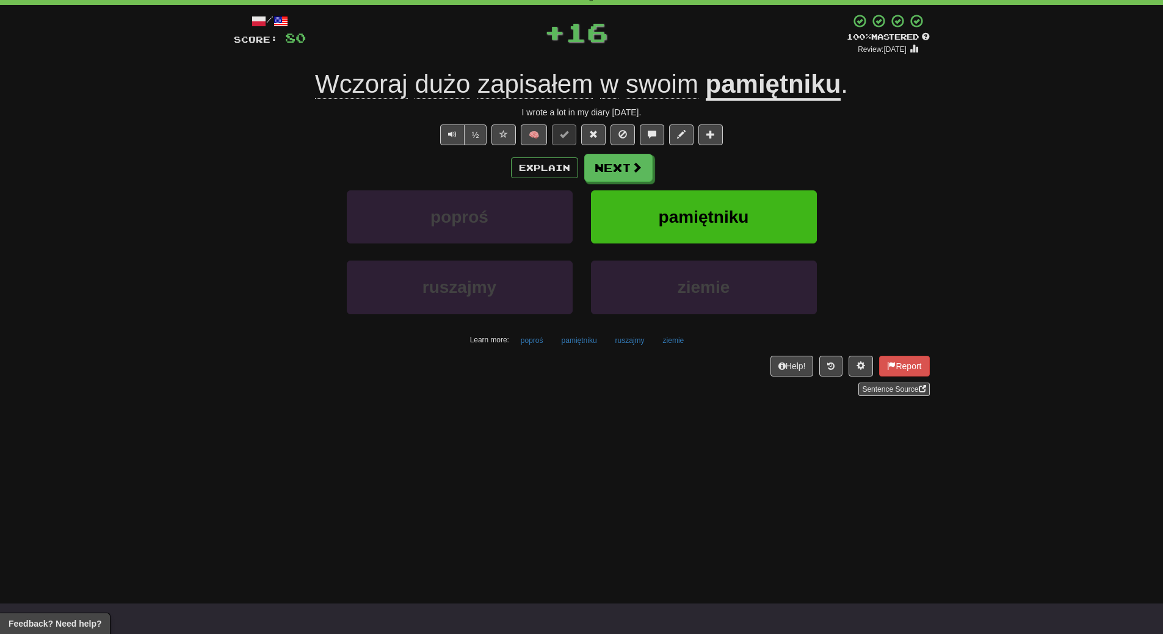
click at [730, 160] on div "Explain Next" at bounding box center [582, 168] width 696 height 28
click at [720, 221] on span "pamiętniku" at bounding box center [704, 217] width 90 height 19
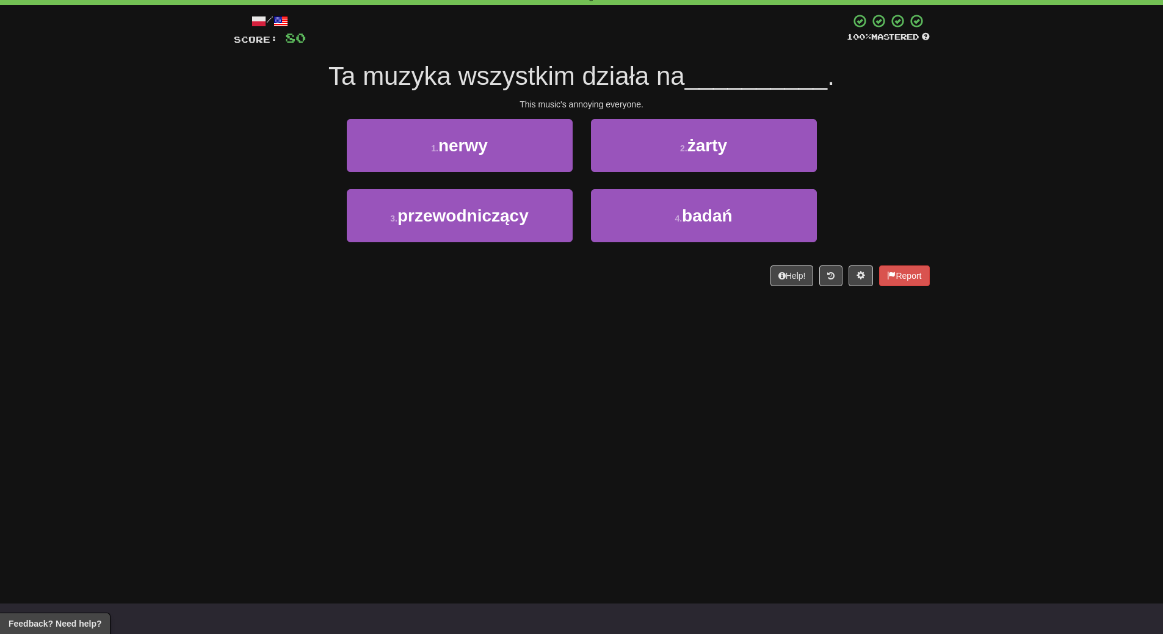
click at [316, 414] on div "Dashboard Clozemaster WendyN / Toggle Dropdown Dashboard Leaderboard Activity F…" at bounding box center [581, 256] width 1163 height 634
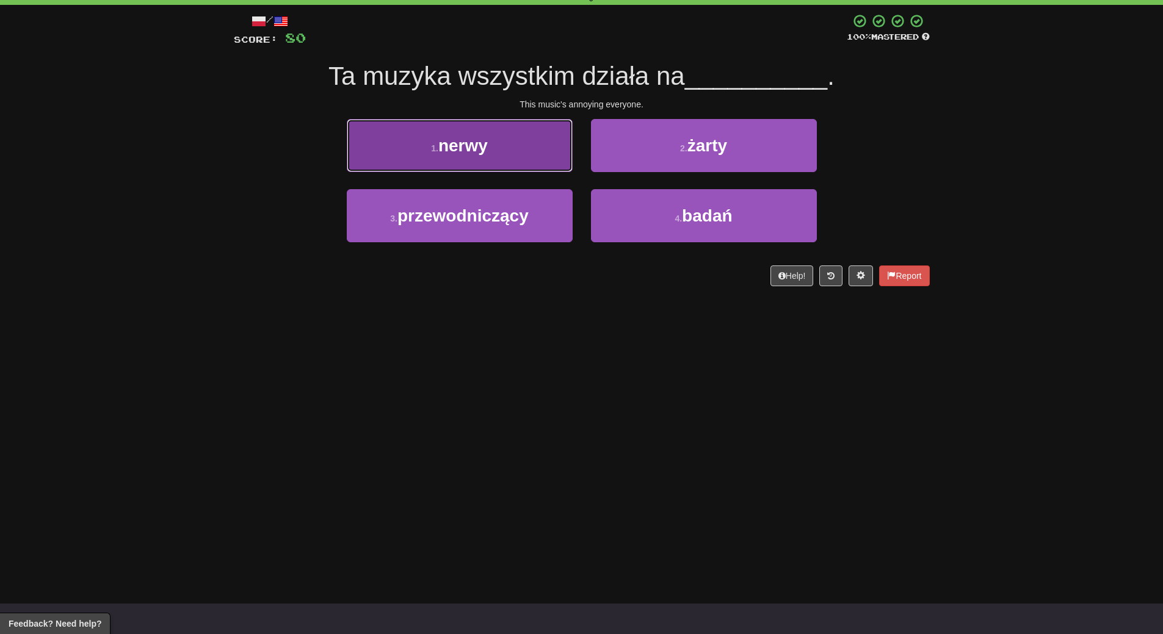
click at [477, 167] on button "1 . nerwy" at bounding box center [460, 145] width 226 height 53
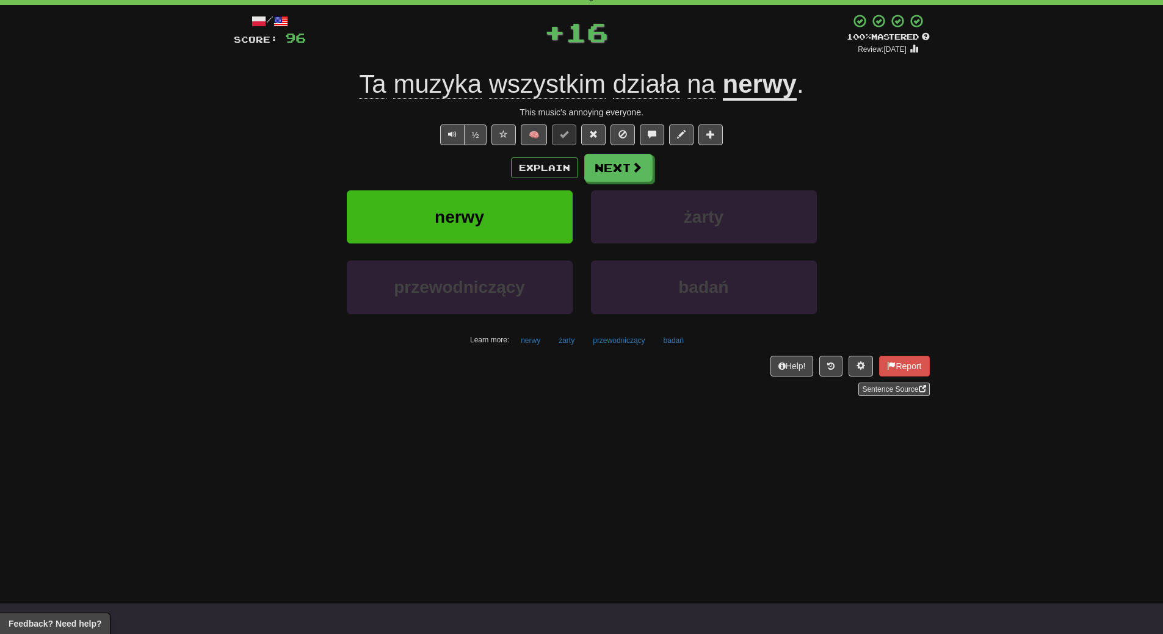
click at [477, 167] on div "Explain Next" at bounding box center [582, 168] width 696 height 28
click at [468, 214] on span "nerwy" at bounding box center [459, 217] width 49 height 19
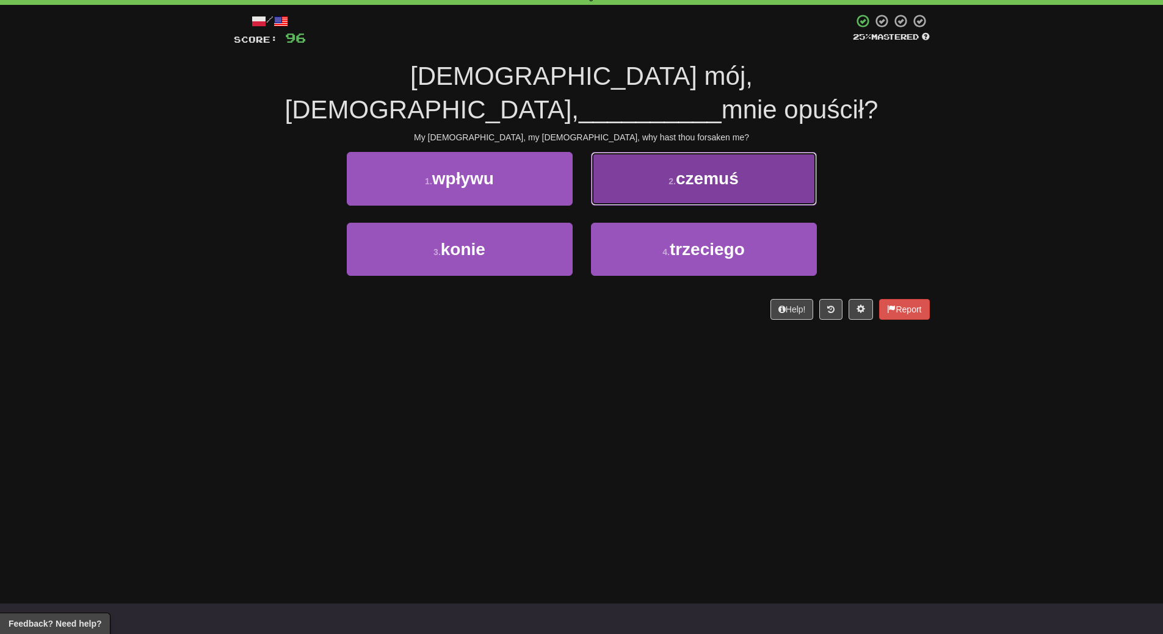
click at [761, 154] on button "2 . czemuś" at bounding box center [704, 178] width 226 height 53
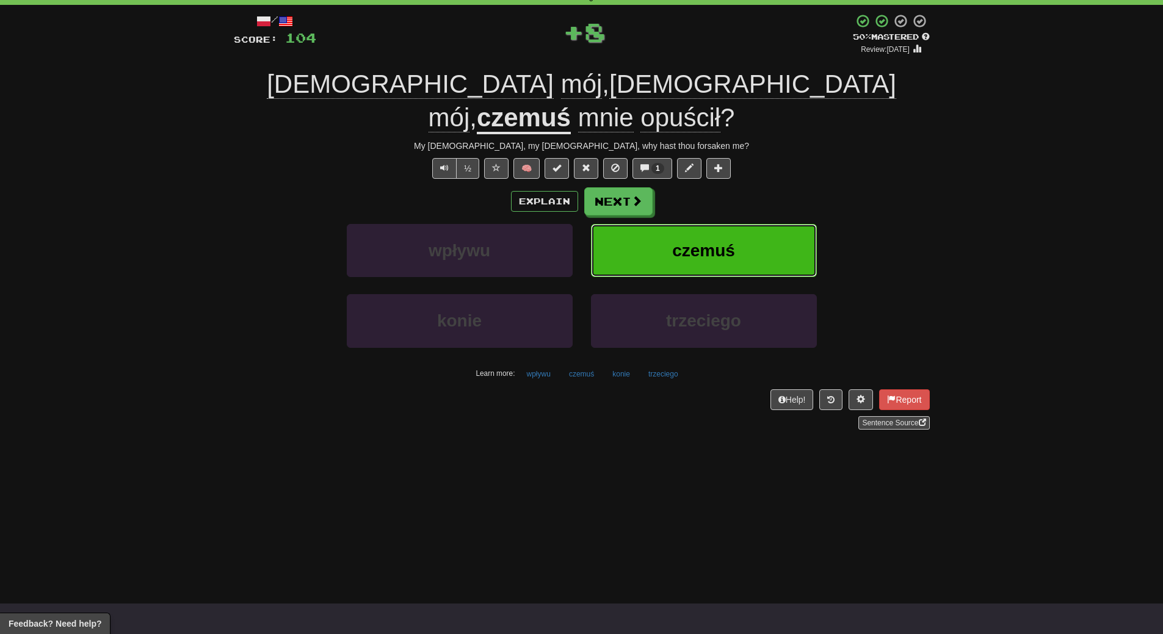
click at [738, 224] on button "czemuś" at bounding box center [704, 250] width 226 height 53
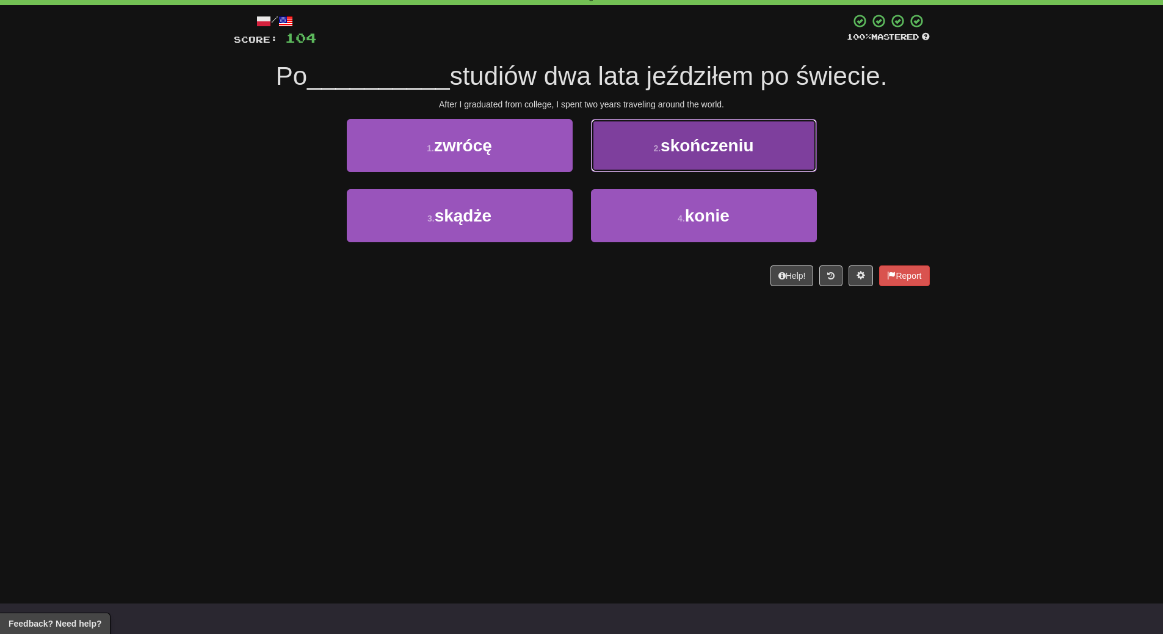
click at [754, 162] on button "2 . skończeniu" at bounding box center [704, 145] width 226 height 53
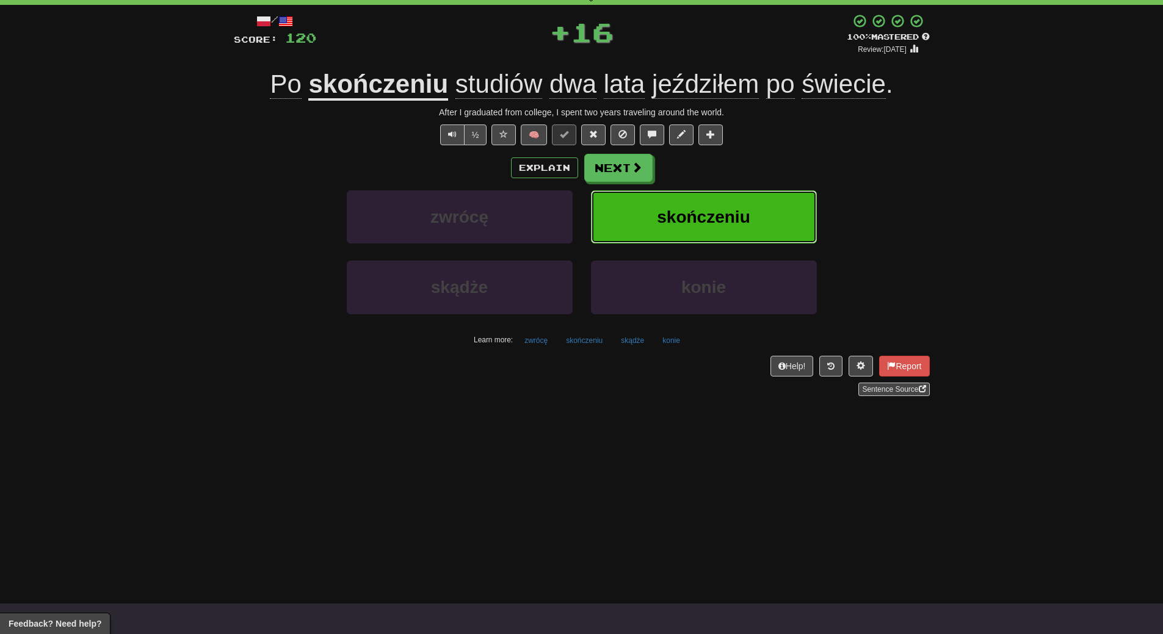
click at [730, 223] on span "skończeniu" at bounding box center [703, 217] width 93 height 19
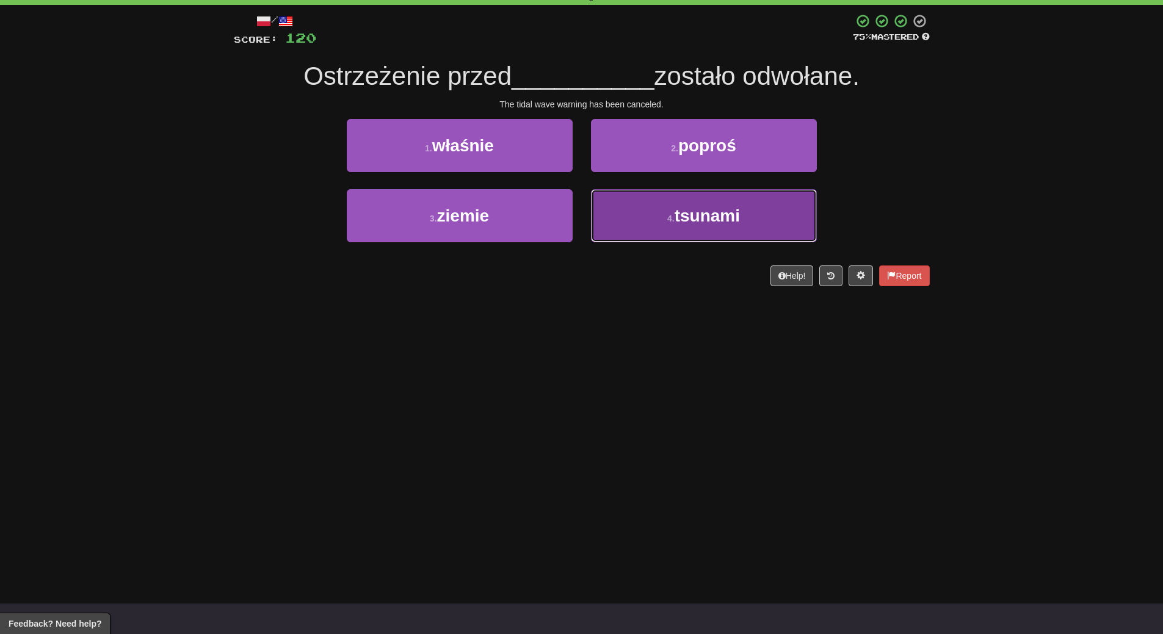
click at [664, 226] on button "4 . tsunami" at bounding box center [704, 215] width 226 height 53
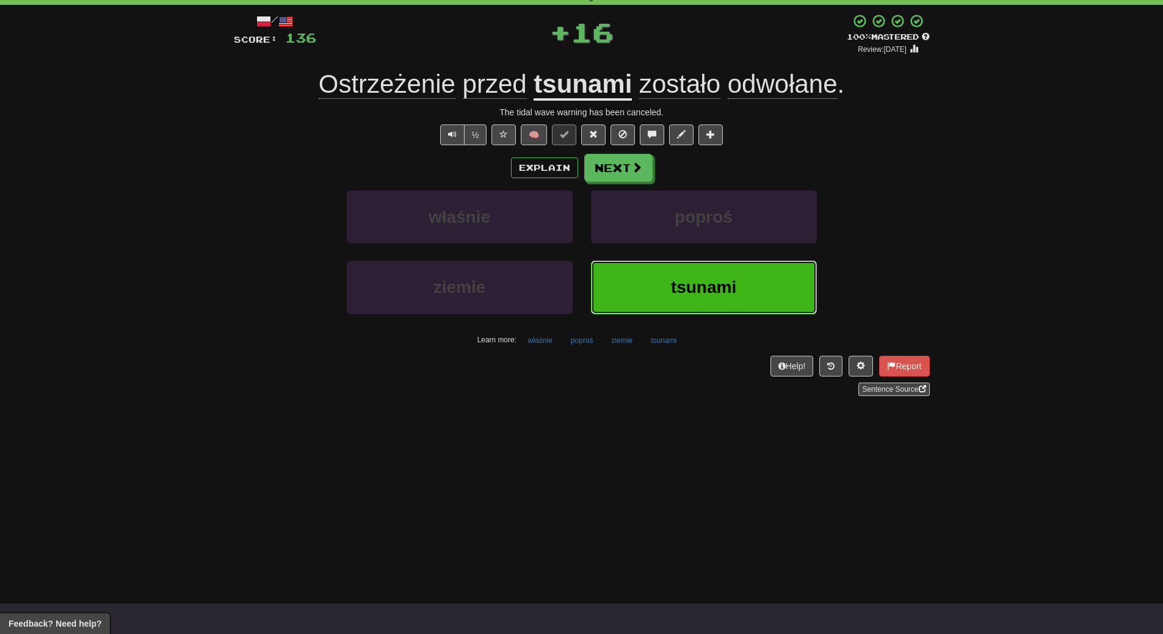
click at [653, 280] on button "tsunami" at bounding box center [704, 287] width 226 height 53
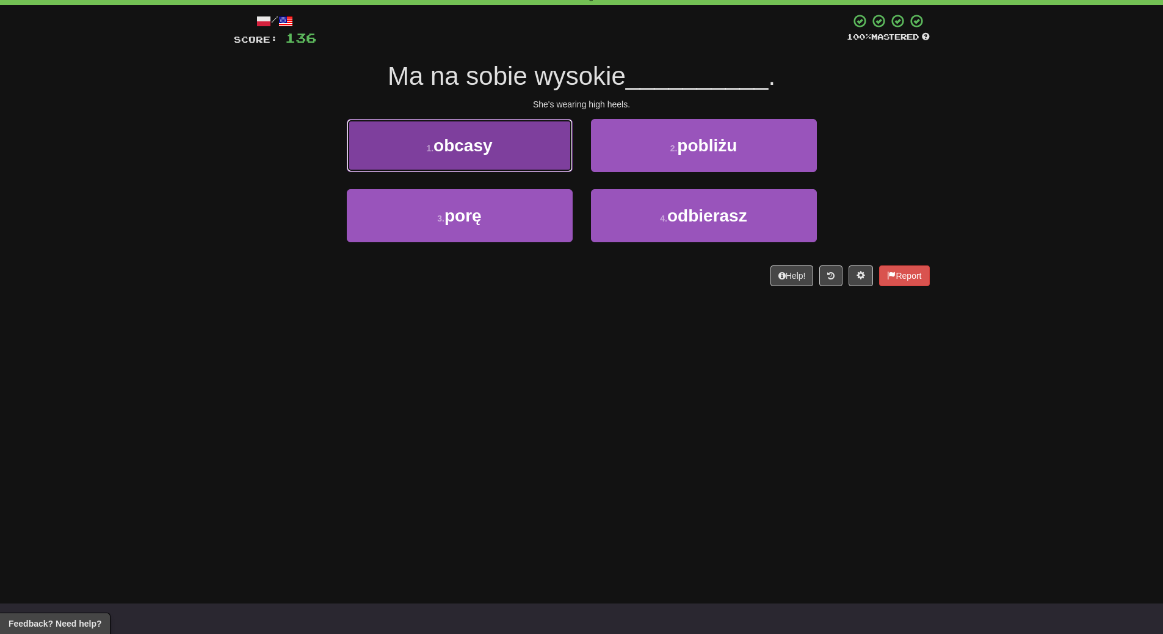
click at [494, 156] on button "1 . obcasy" at bounding box center [460, 145] width 226 height 53
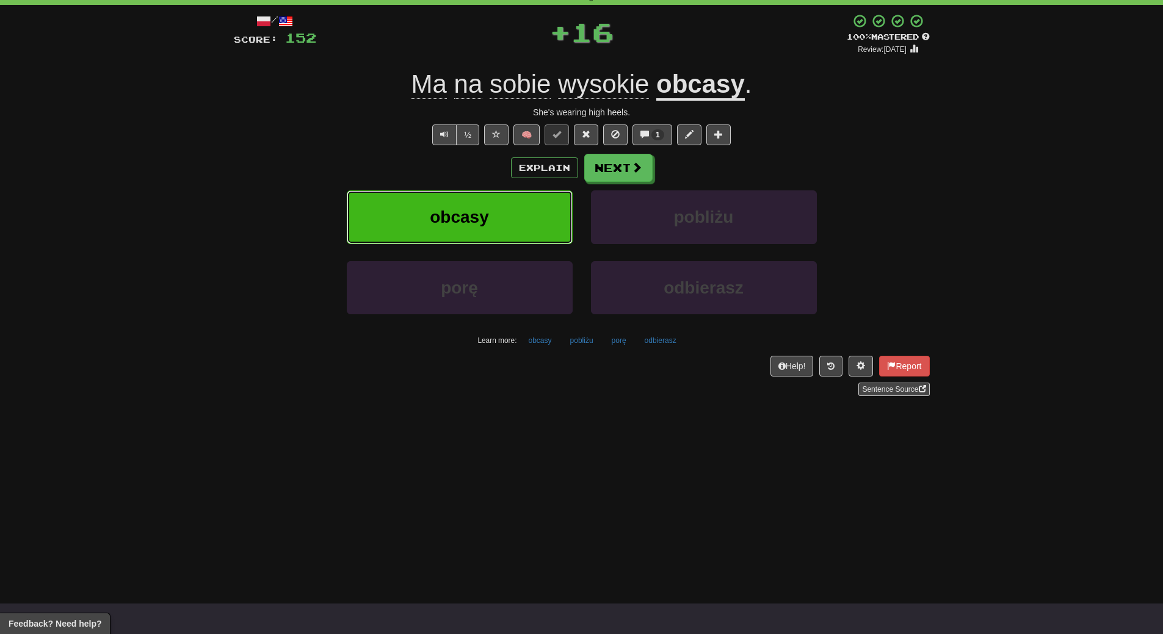
click at [489, 200] on button "obcasy" at bounding box center [460, 216] width 226 height 53
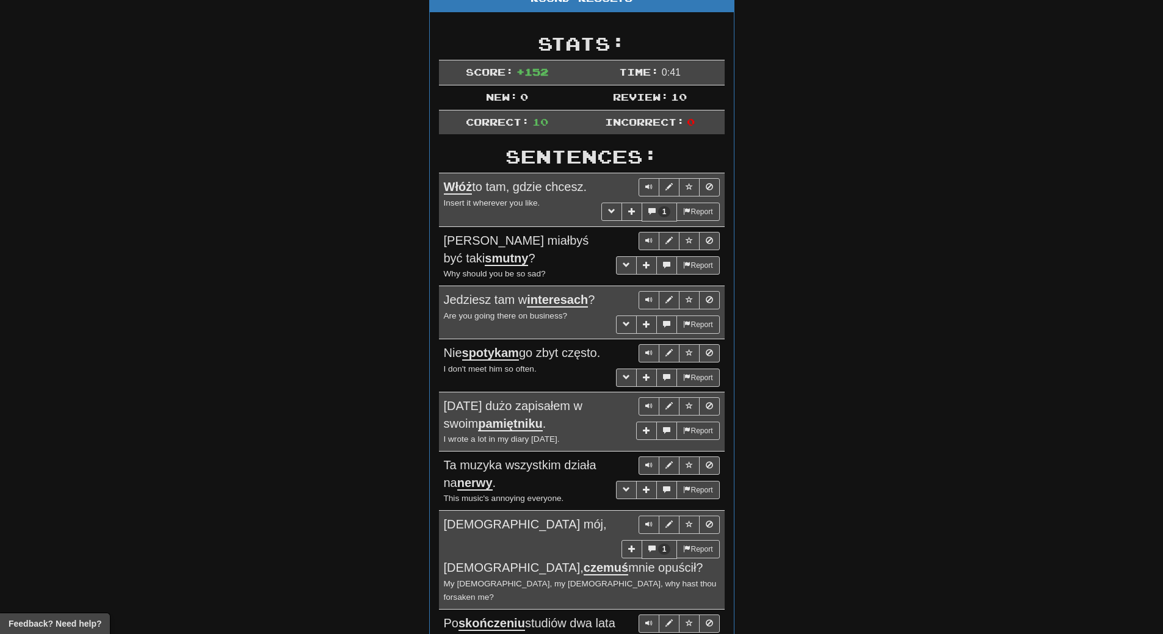
scroll to position [0, 0]
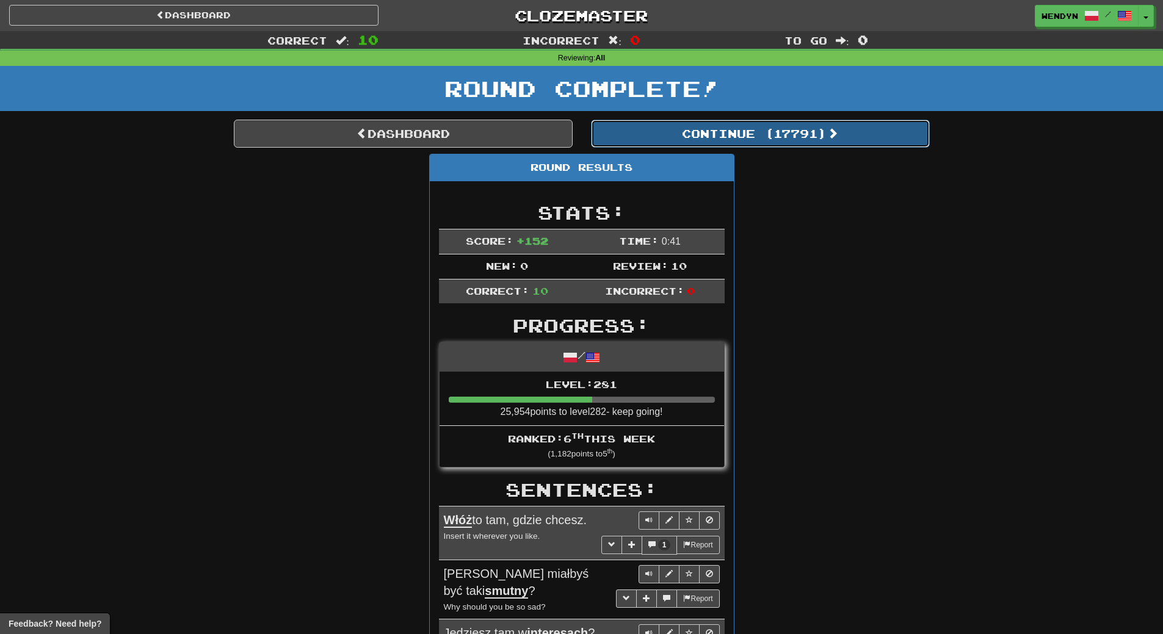
click at [809, 140] on button "Continue ( 17791 )" at bounding box center [760, 134] width 339 height 28
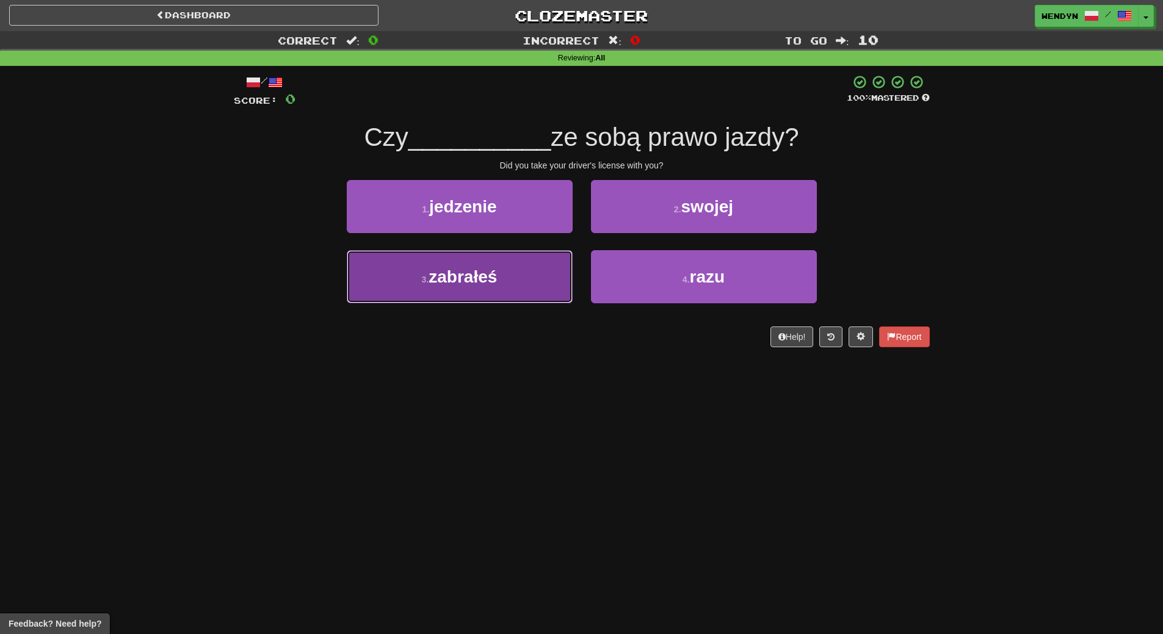
click at [498, 266] on button "3 . zabrałeś" at bounding box center [460, 276] width 226 height 53
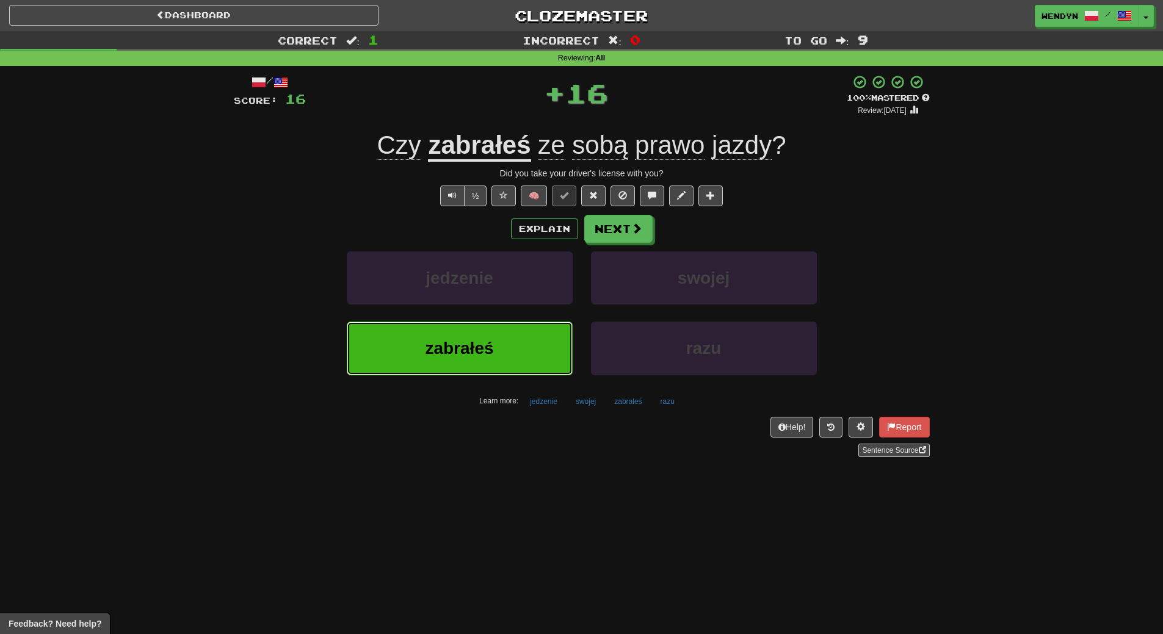
click at [477, 338] on button "zabrałeś" at bounding box center [460, 348] width 226 height 53
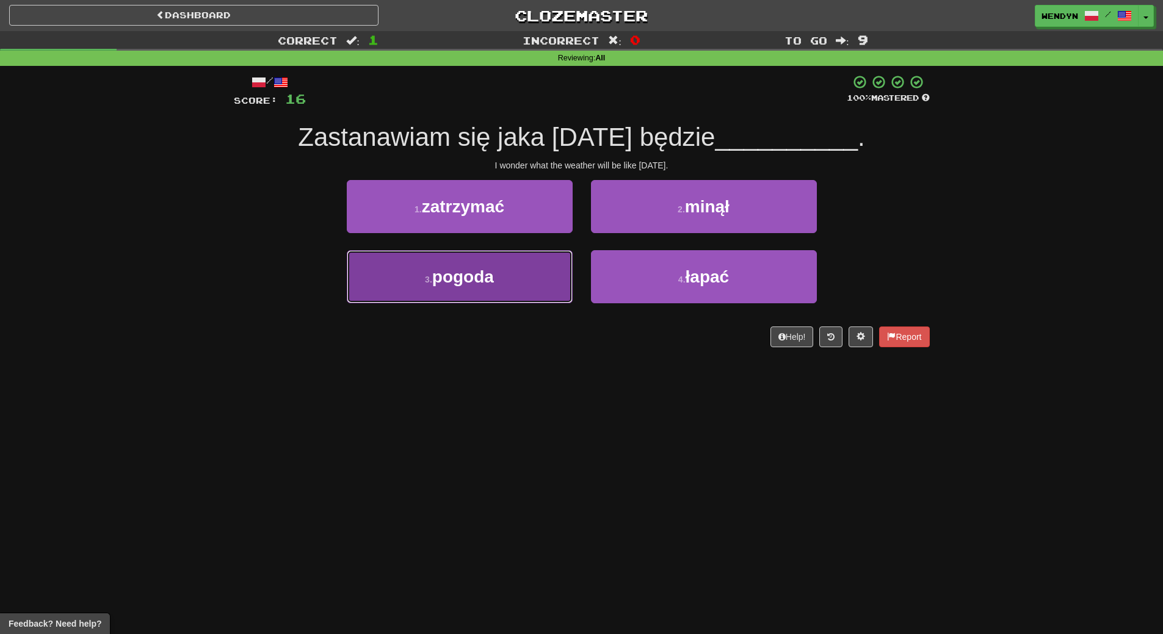
click at [487, 278] on span "pogoda" at bounding box center [463, 276] width 62 height 19
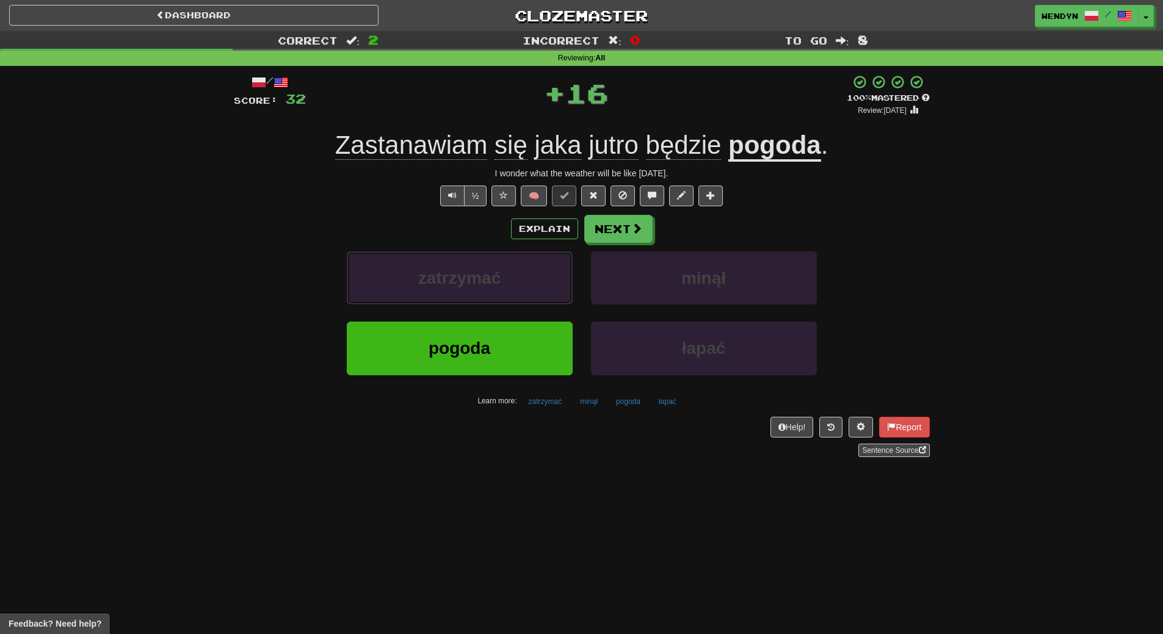
click at [487, 278] on span "zatrzymać" at bounding box center [459, 278] width 82 height 19
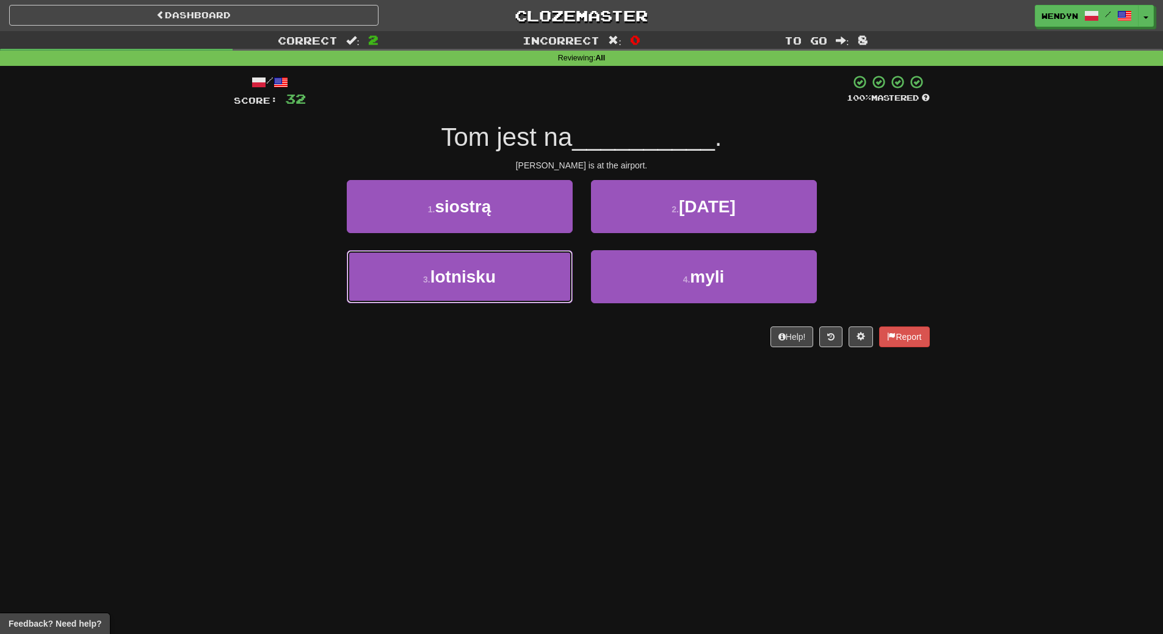
click at [487, 278] on span "lotnisku" at bounding box center [462, 276] width 65 height 19
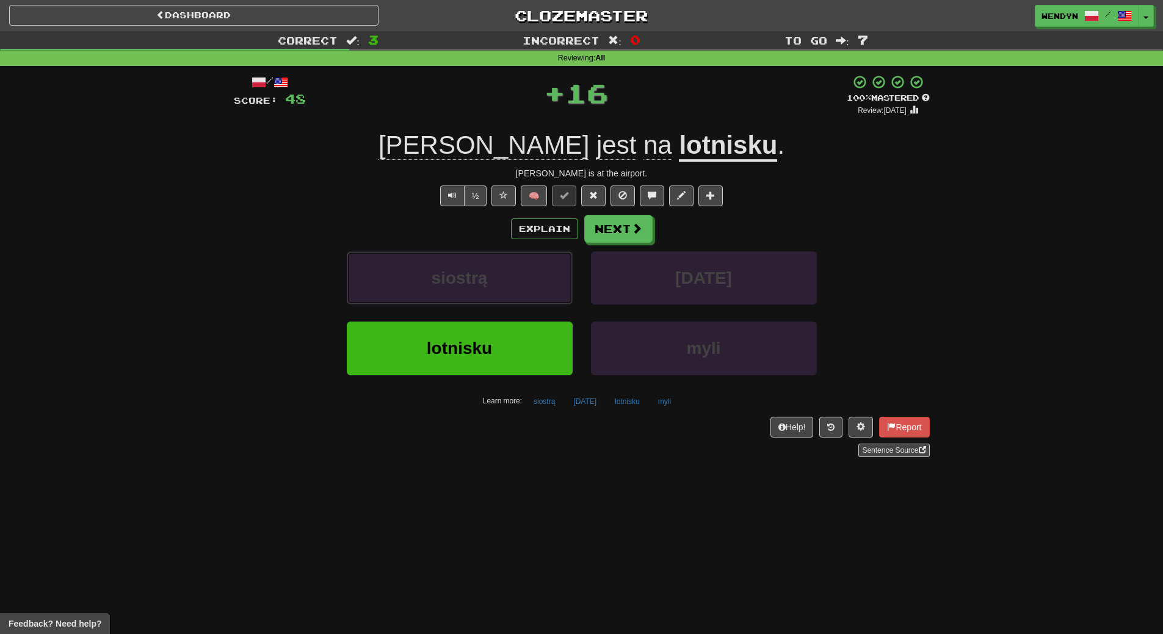
click at [487, 278] on span "siostrą" at bounding box center [460, 278] width 56 height 19
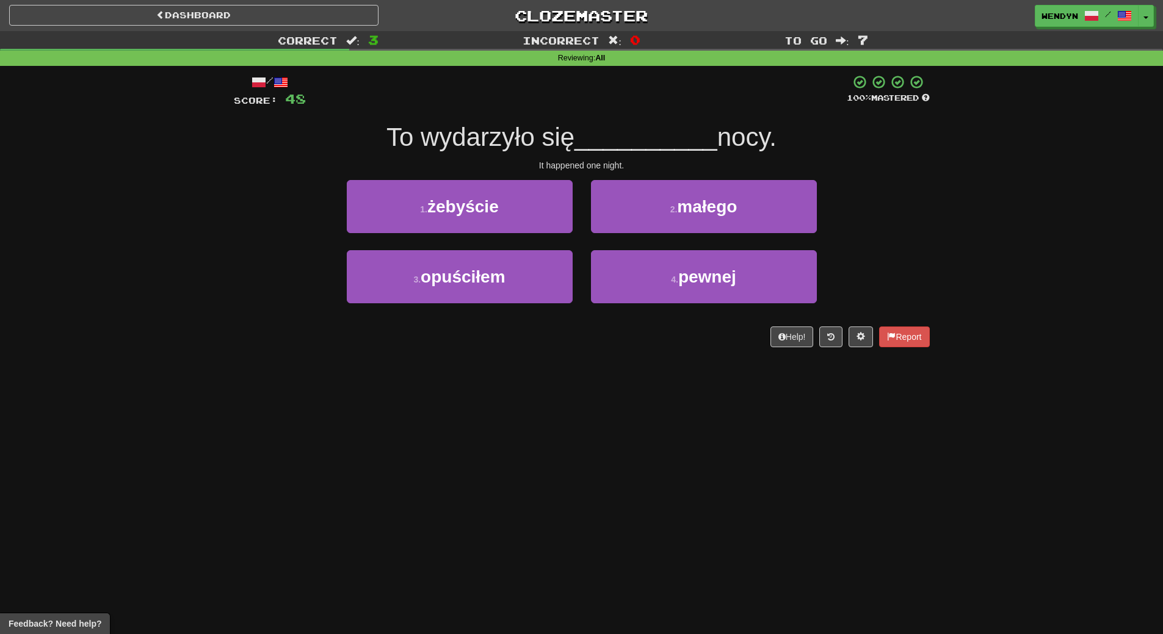
click at [417, 414] on div "Dashboard Clozemaster WendyN / Toggle Dropdown Dashboard Leaderboard Activity F…" at bounding box center [581, 317] width 1163 height 634
click at [472, 436] on div "Dashboard Clozemaster WendyN / Toggle Dropdown Dashboard Leaderboard Activity F…" at bounding box center [581, 317] width 1163 height 634
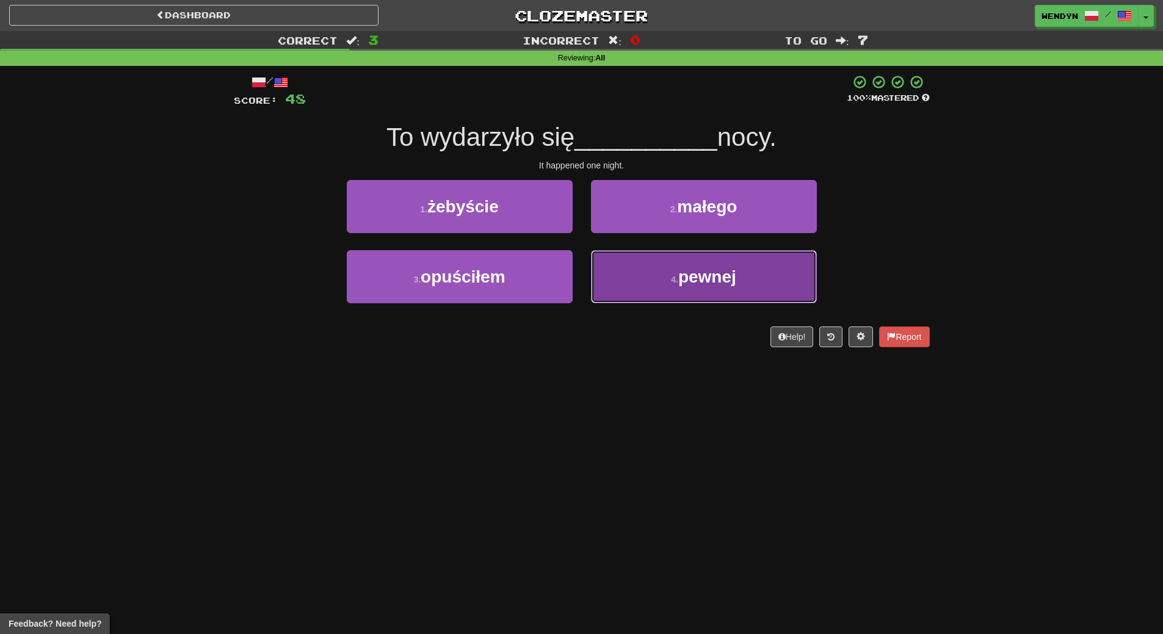
click at [720, 297] on button "4 . pewnej" at bounding box center [704, 276] width 226 height 53
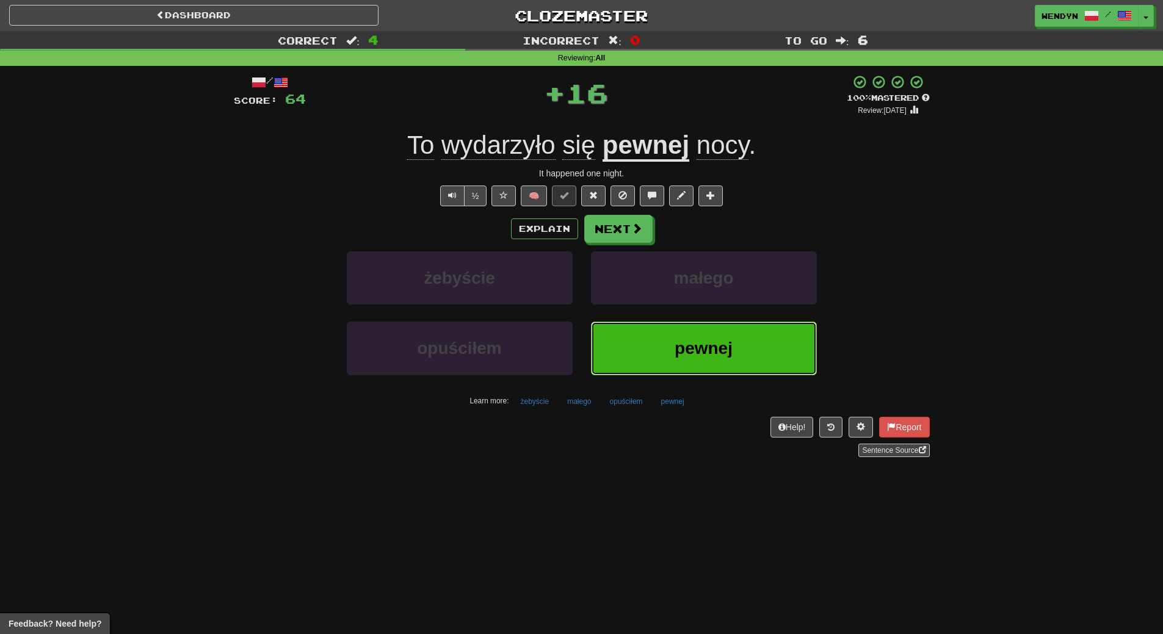
click at [713, 347] on span "pewnej" at bounding box center [704, 348] width 58 height 19
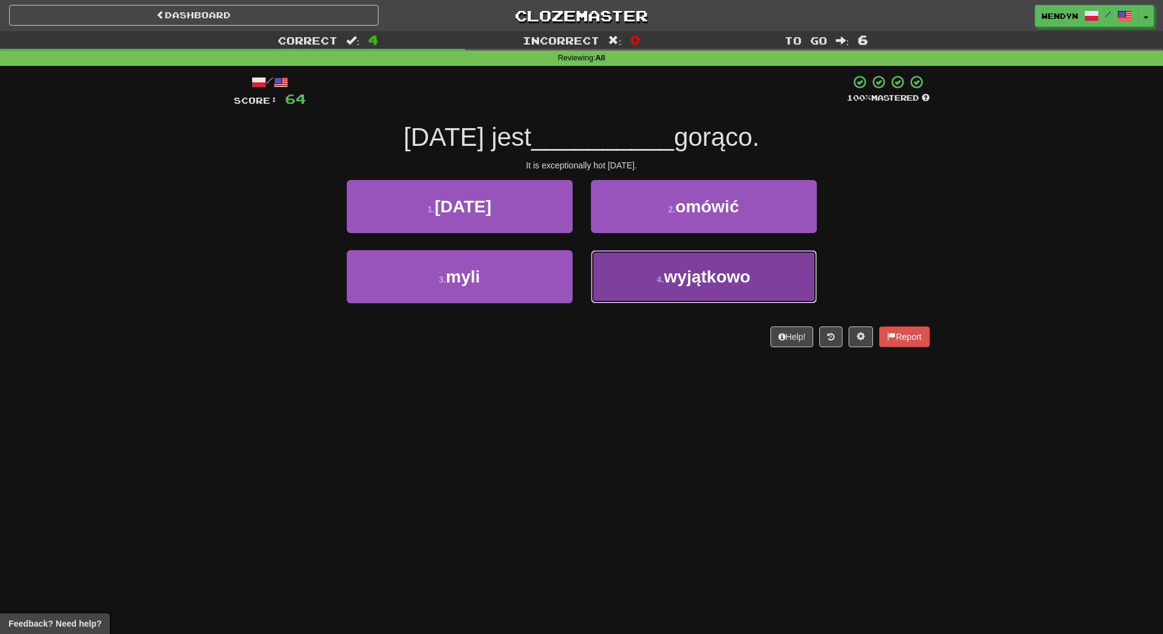
click at [718, 299] on button "4 . wyjątkowo" at bounding box center [704, 276] width 226 height 53
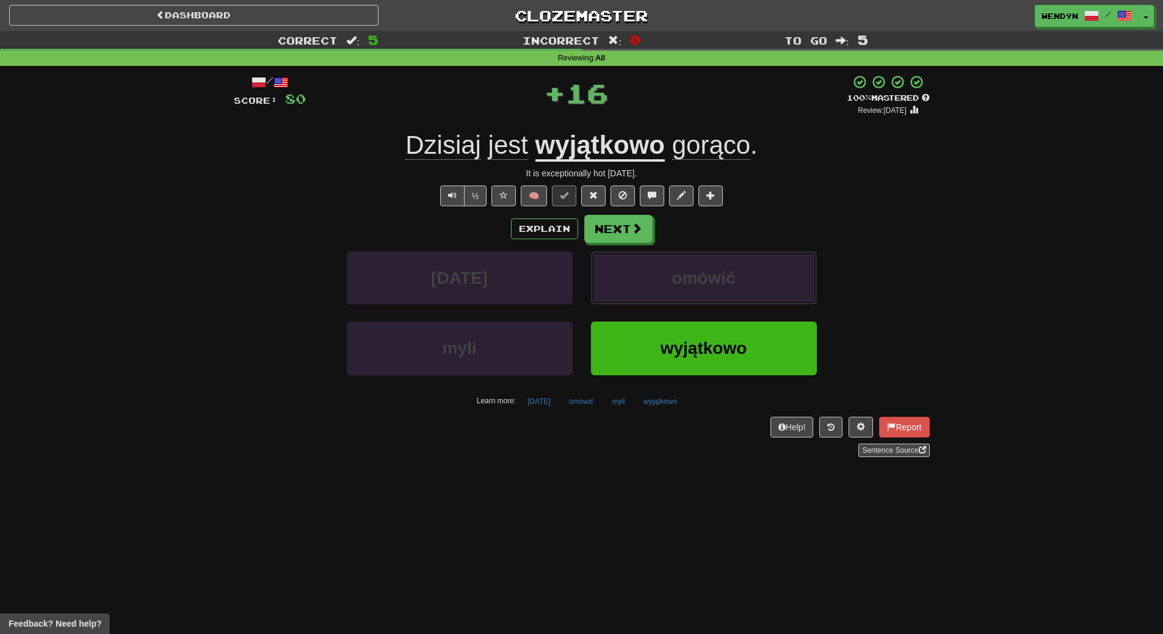
click at [718, 299] on button "omówić" at bounding box center [704, 278] width 226 height 53
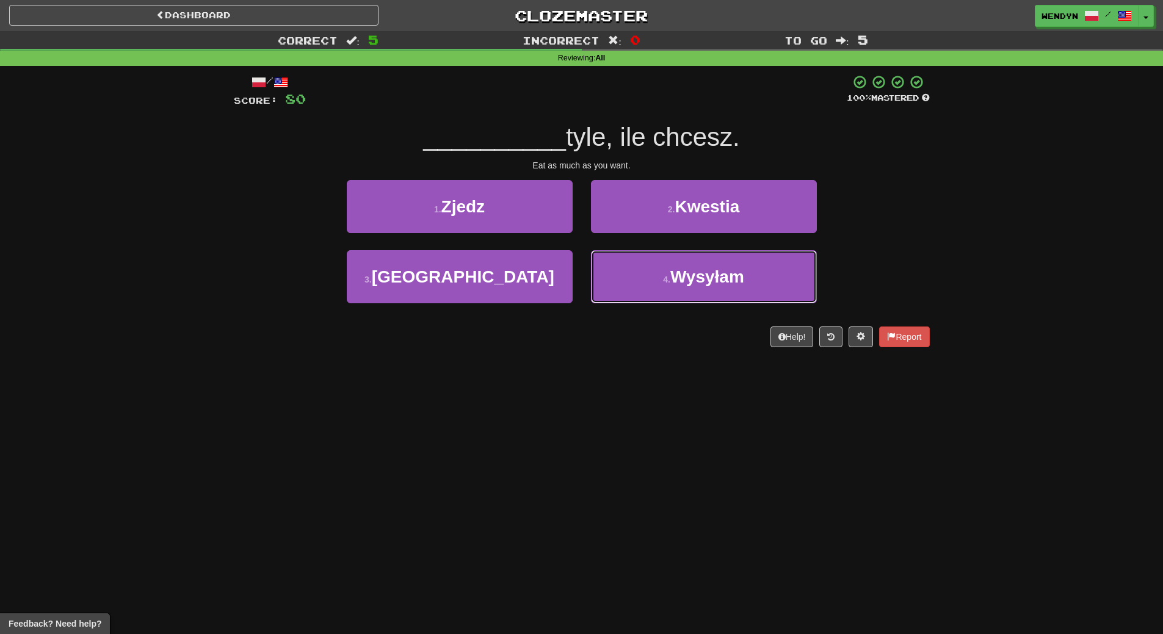
drag, startPoint x: 718, startPoint y: 299, endPoint x: 651, endPoint y: 391, distance: 114.4
click at [651, 391] on div "Dashboard Clozemaster WendyN / Toggle Dropdown Dashboard Leaderboard Activity F…" at bounding box center [581, 317] width 1163 height 634
click at [485, 170] on div "Eat as much as you want." at bounding box center [582, 165] width 696 height 12
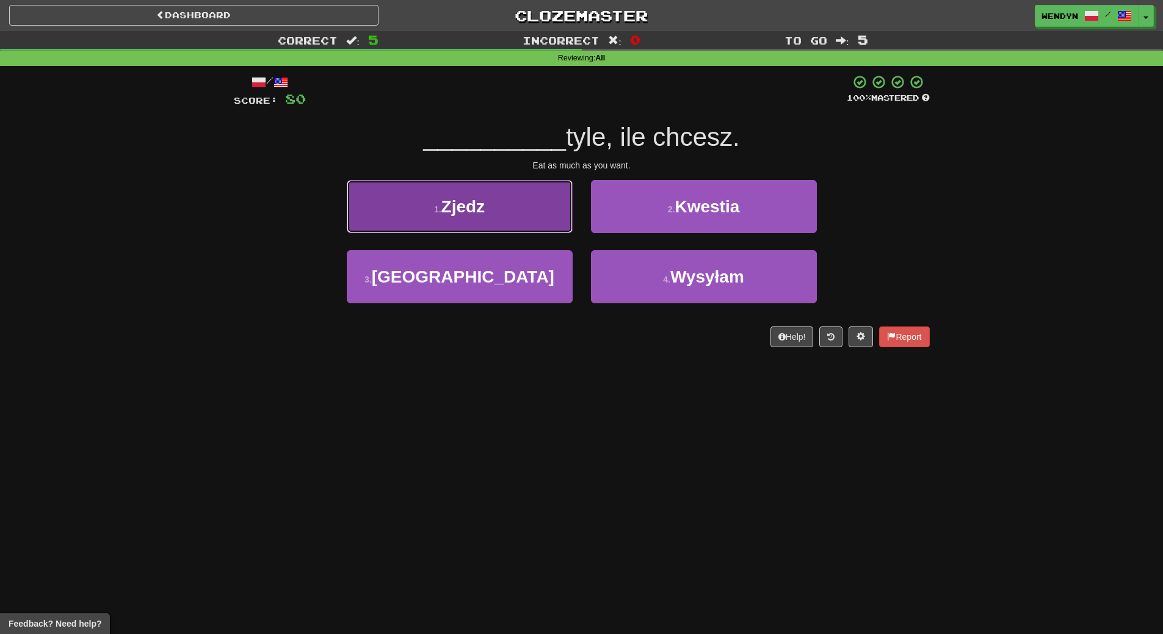
click at [484, 206] on span "Zjedz" at bounding box center [463, 206] width 44 height 19
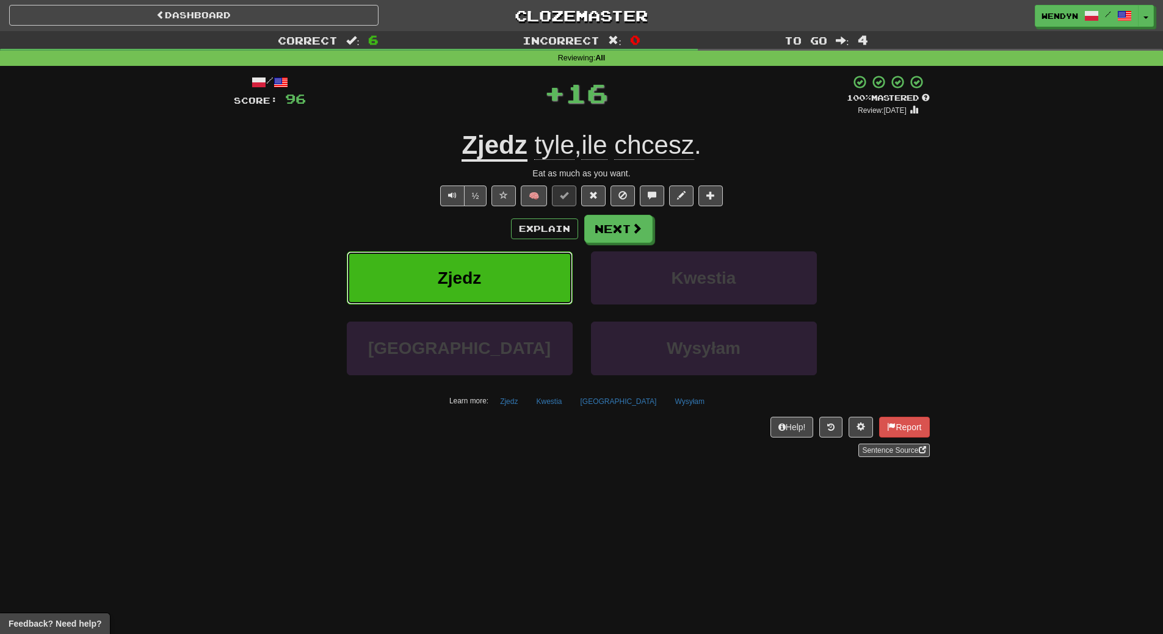
click at [483, 283] on button "Zjedz" at bounding box center [460, 278] width 226 height 53
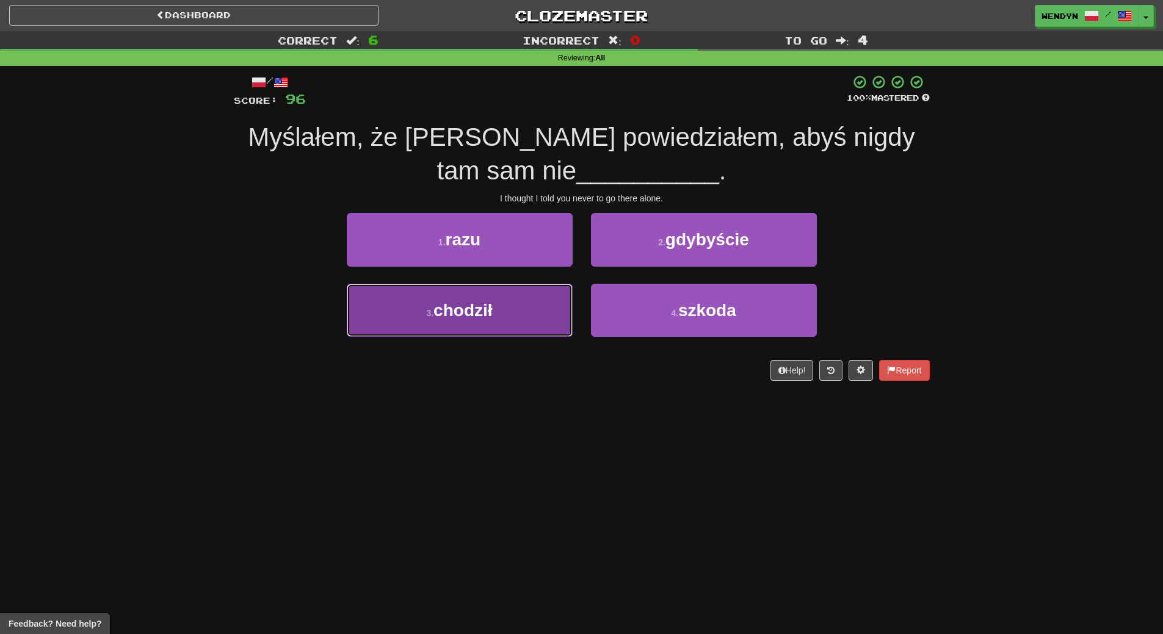
click at [471, 322] on button "3 . chodził" at bounding box center [460, 310] width 226 height 53
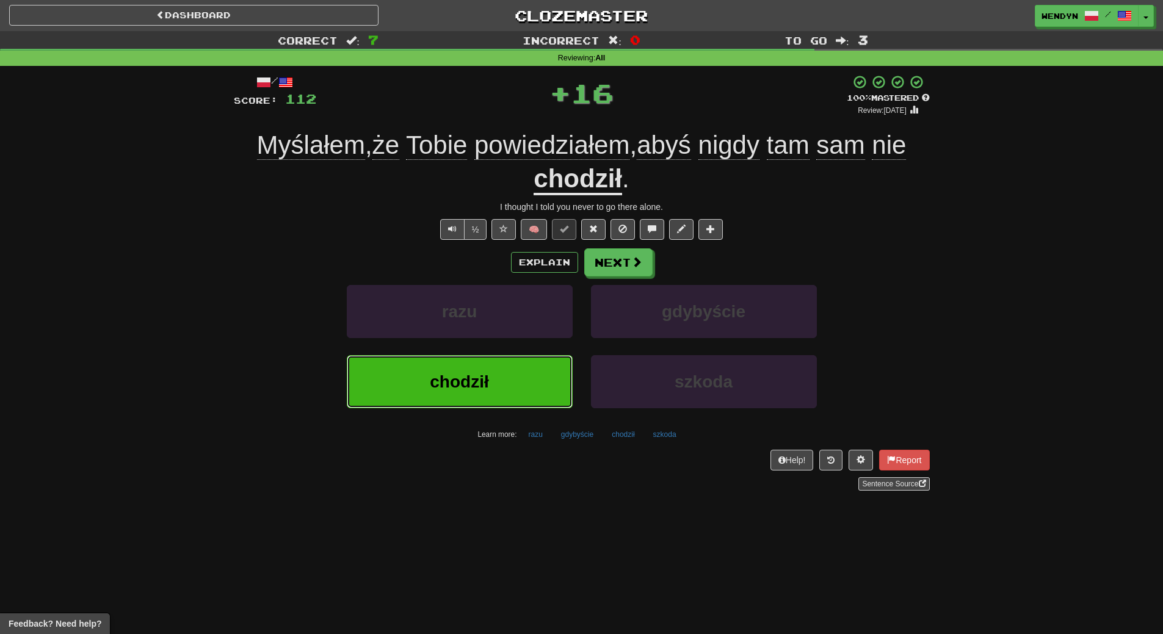
click at [465, 364] on button "chodził" at bounding box center [460, 381] width 226 height 53
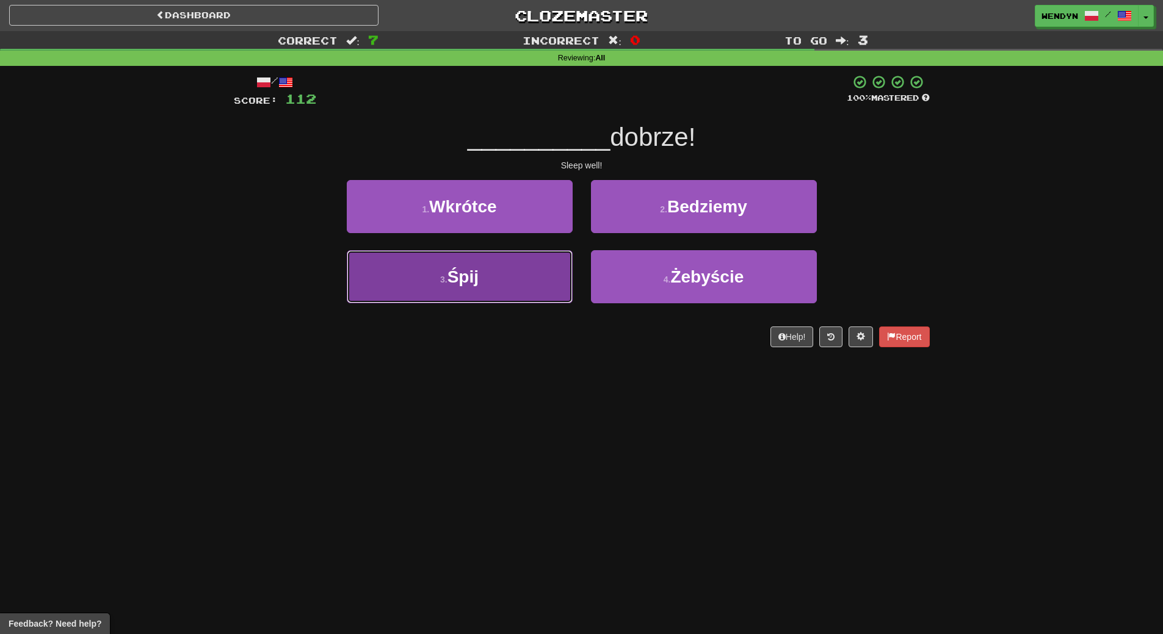
click at [512, 293] on button "3 . Śpij" at bounding box center [460, 276] width 226 height 53
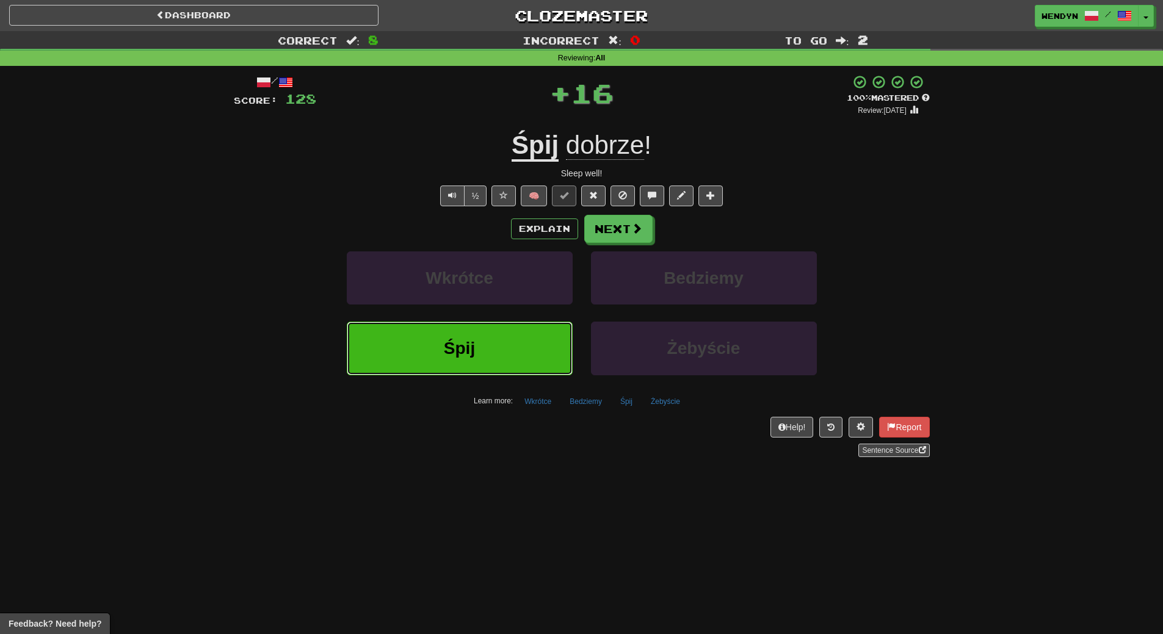
click at [489, 359] on button "Śpij" at bounding box center [460, 348] width 226 height 53
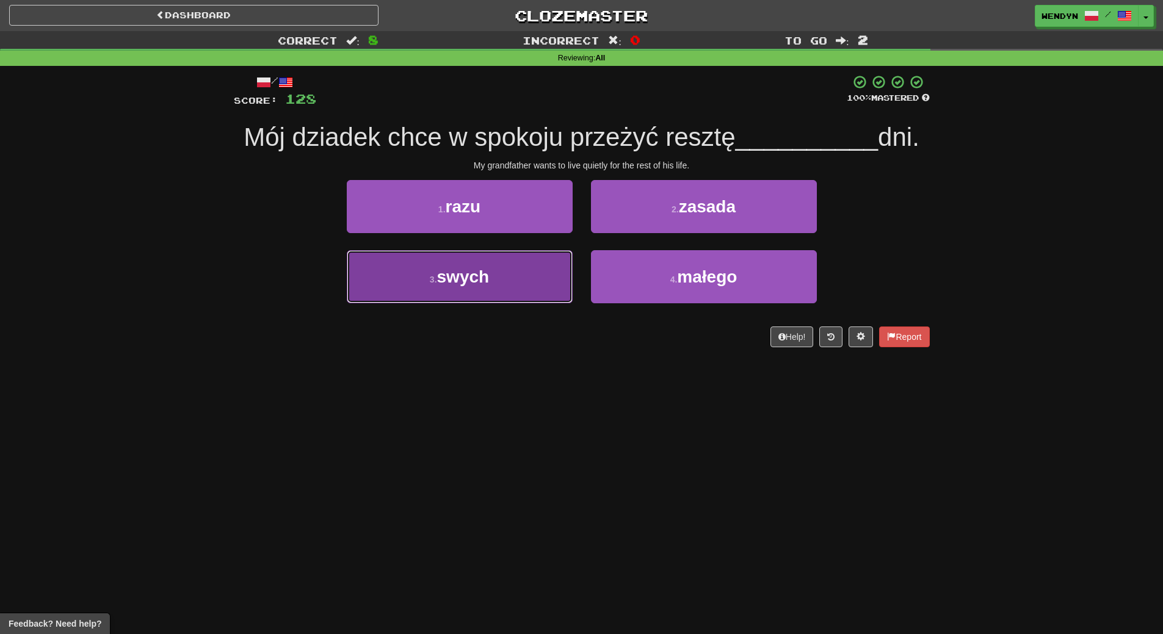
click at [518, 284] on button "3 . swych" at bounding box center [460, 276] width 226 height 53
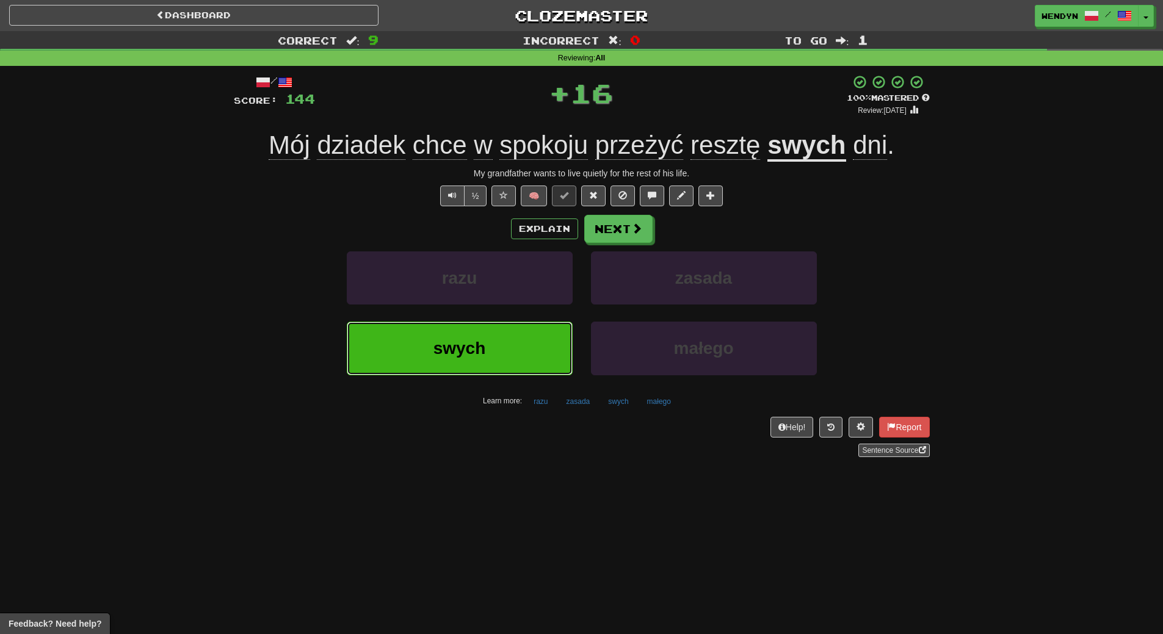
click at [504, 336] on button "swych" at bounding box center [460, 348] width 226 height 53
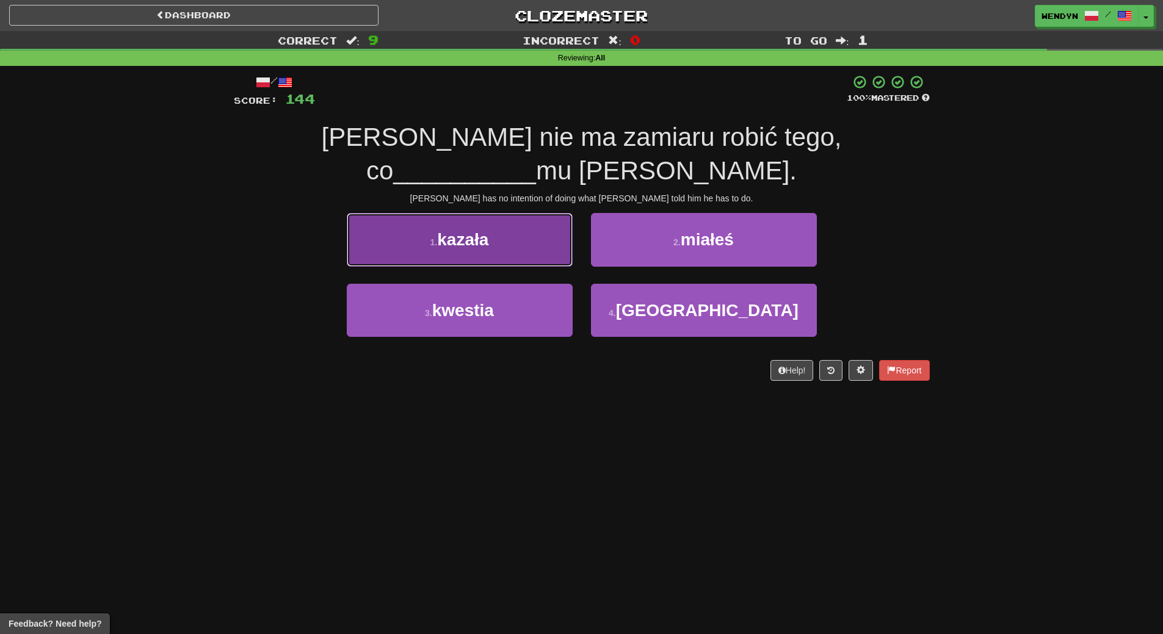
click at [511, 213] on button "1 . kazała" at bounding box center [460, 239] width 226 height 53
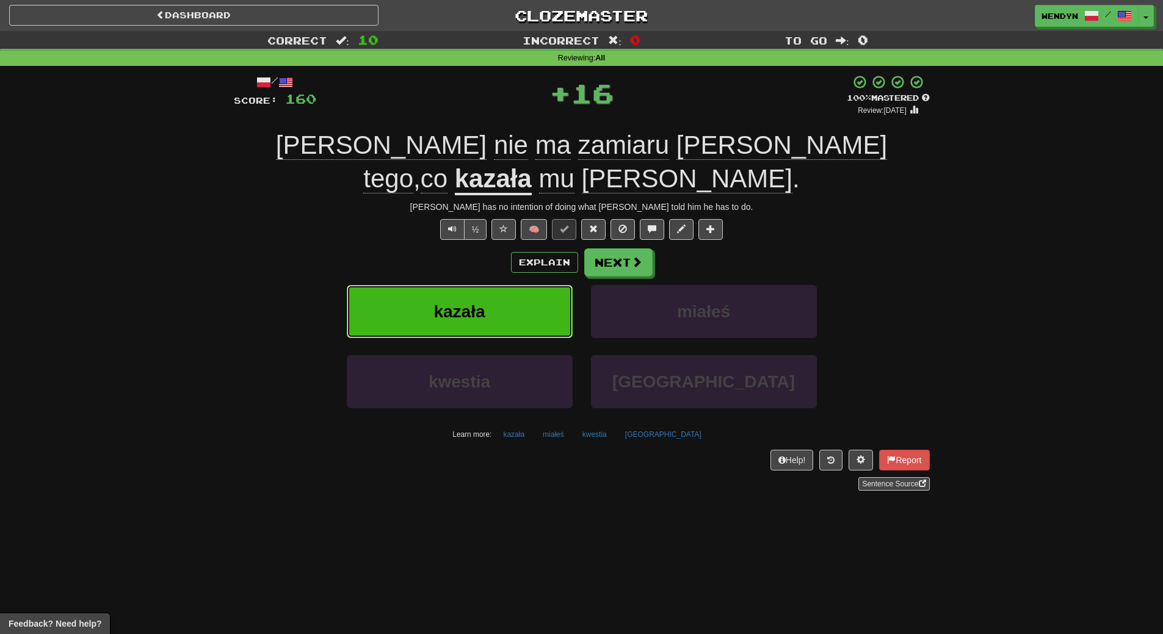
click at [491, 285] on button "kazała" at bounding box center [460, 311] width 226 height 53
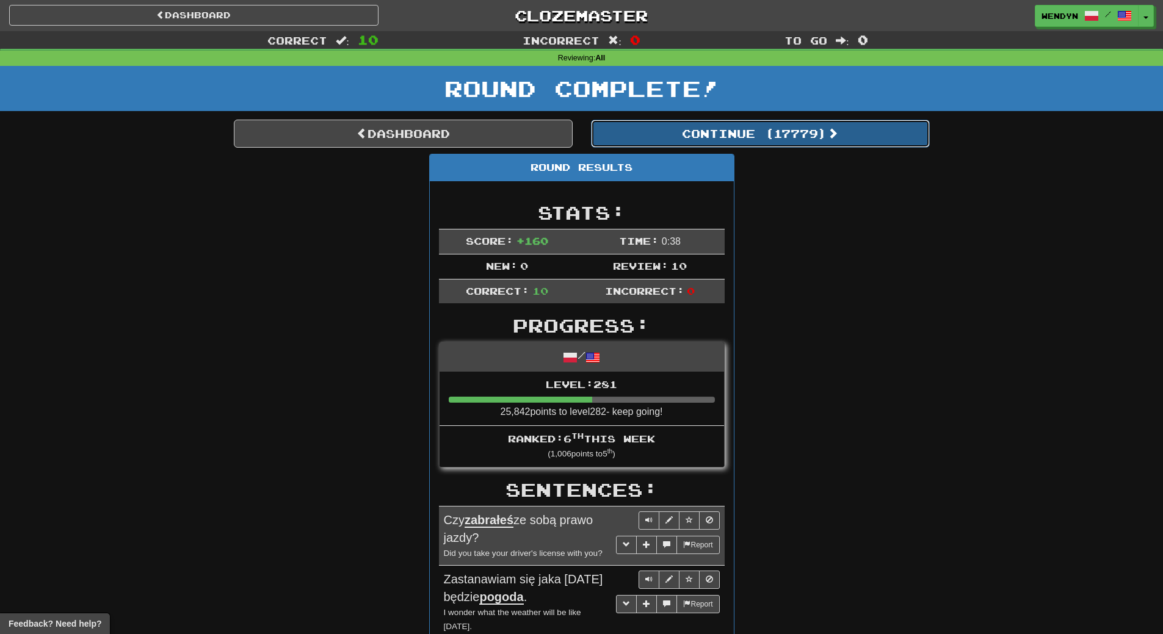
click at [796, 145] on button "Continue ( 17779 )" at bounding box center [760, 134] width 339 height 28
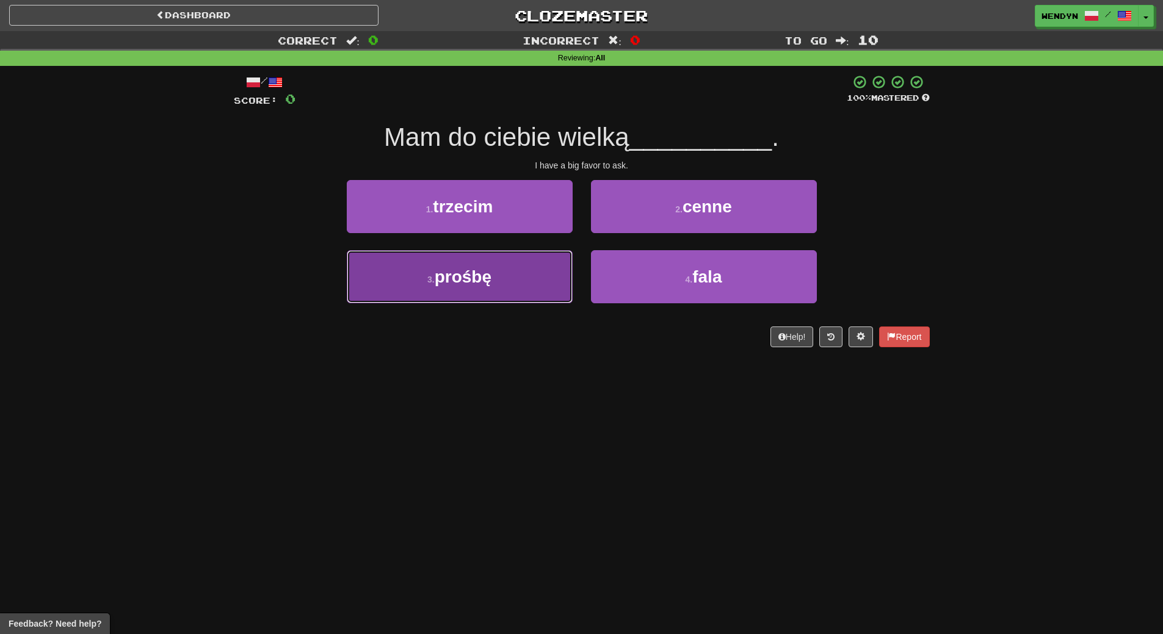
click at [486, 271] on span "prośbę" at bounding box center [463, 276] width 57 height 19
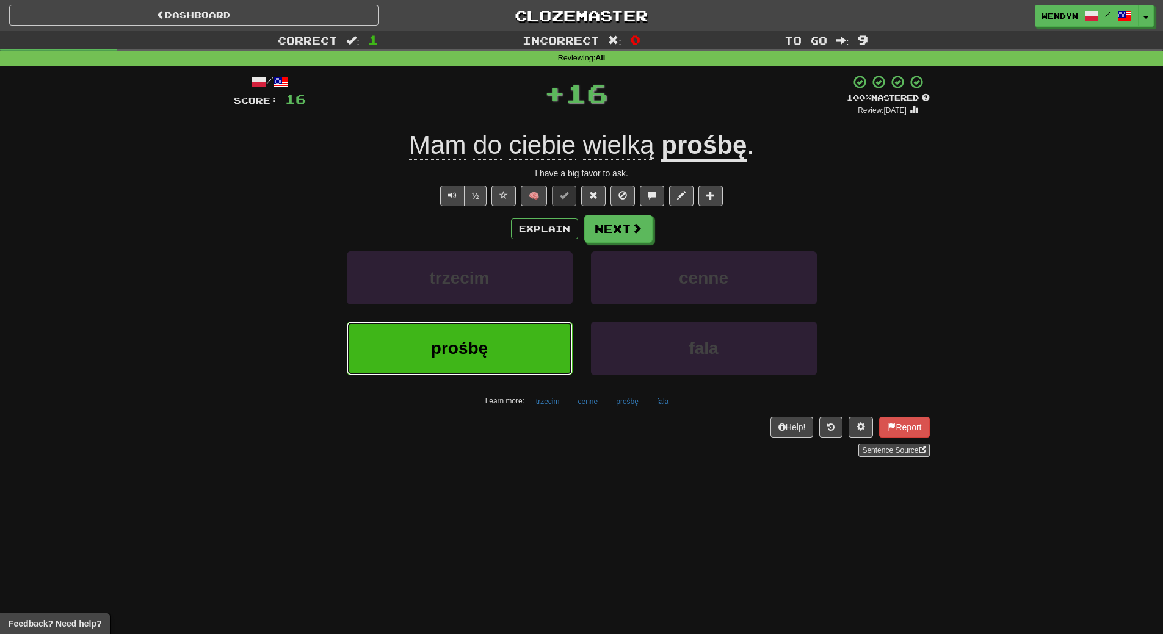
click at [482, 330] on button "prośbę" at bounding box center [460, 348] width 226 height 53
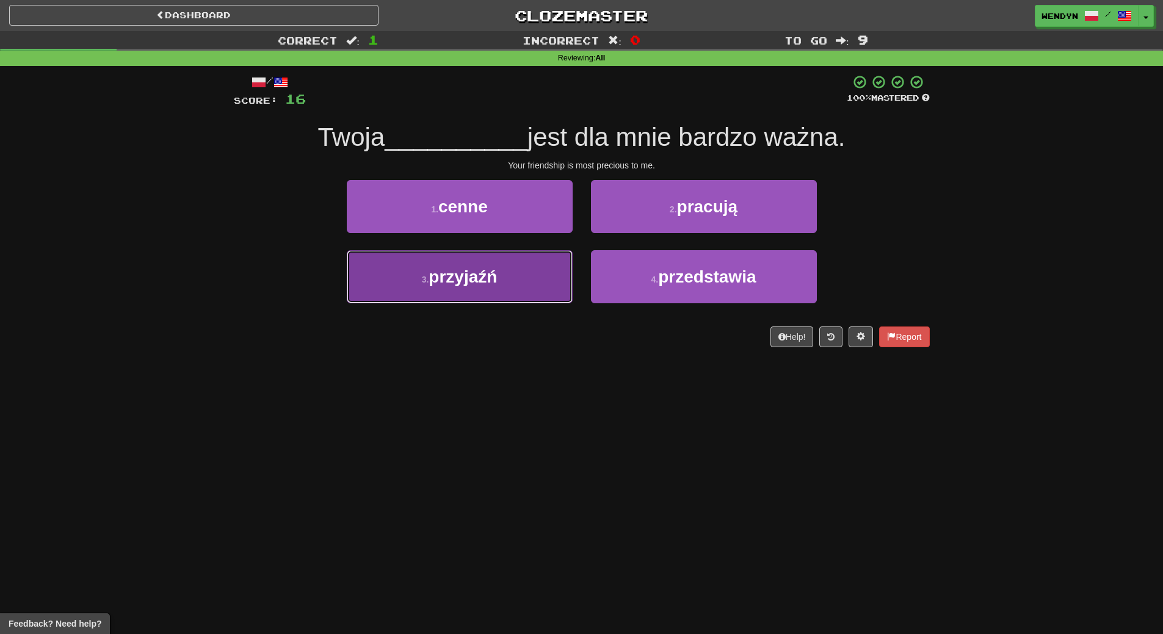
click at [509, 284] on button "3 . przyjaźń" at bounding box center [460, 276] width 226 height 53
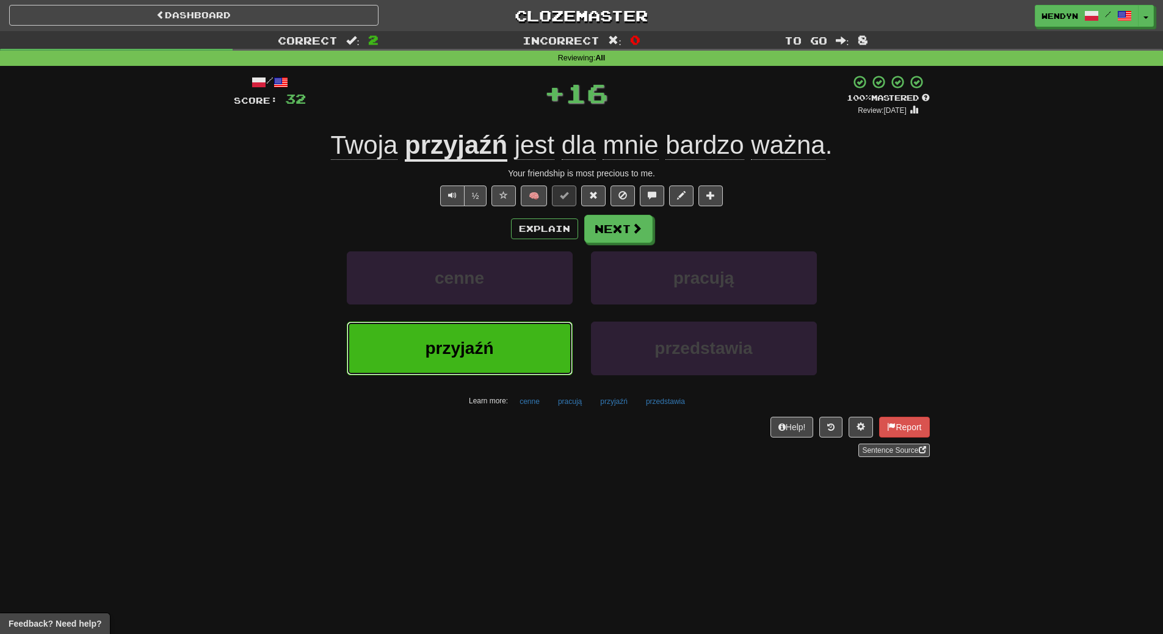
click at [485, 350] on span "przyjaźń" at bounding box center [459, 348] width 68 height 19
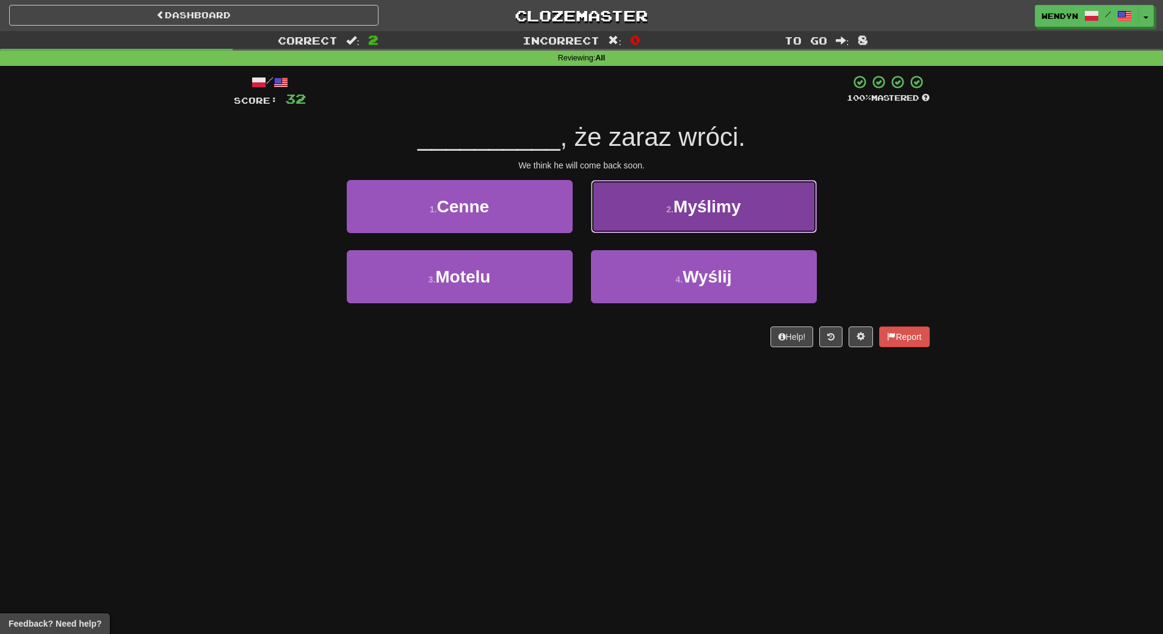
click at [706, 212] on span "Myślimy" at bounding box center [707, 206] width 68 height 19
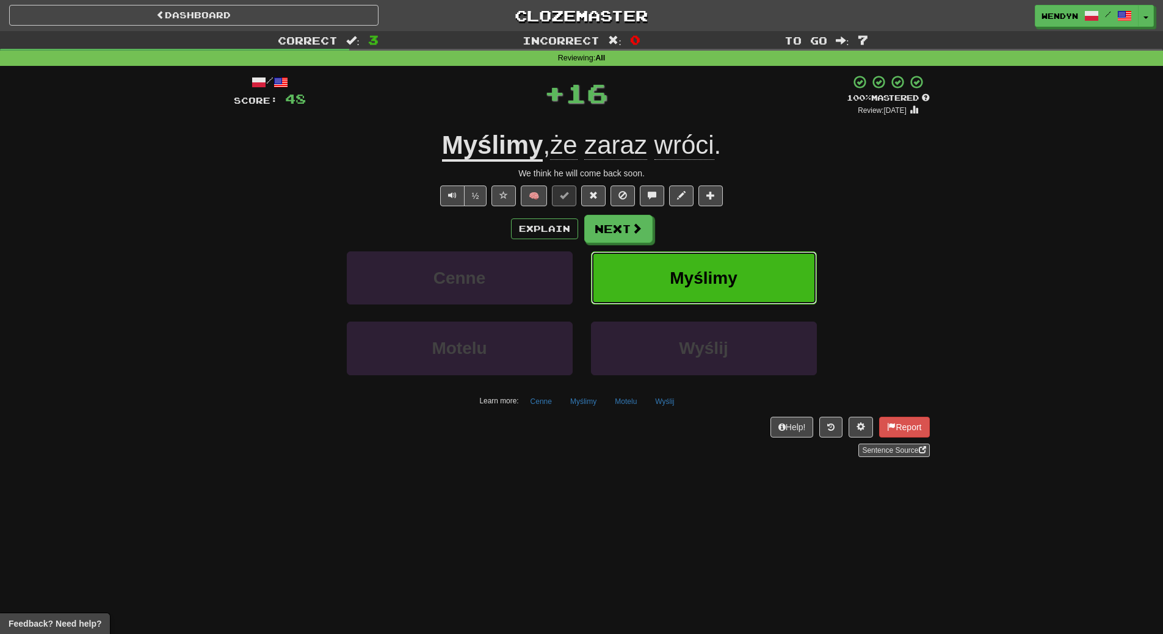
click at [698, 272] on span "Myślimy" at bounding box center [704, 278] width 68 height 19
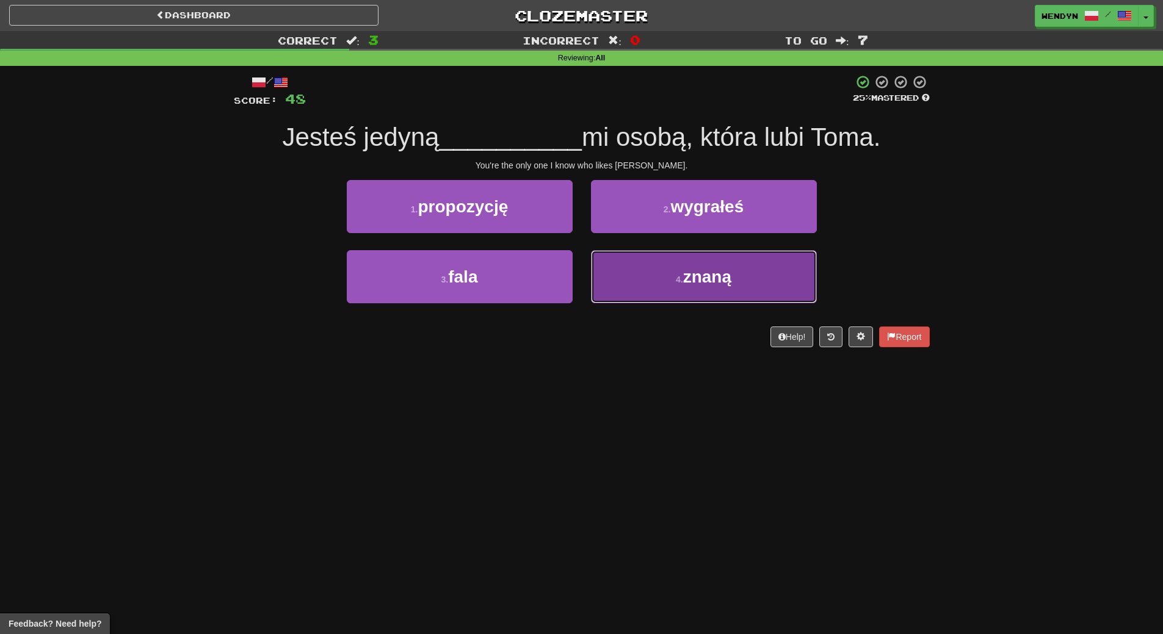
click at [650, 293] on button "4 . znaną" at bounding box center [704, 276] width 226 height 53
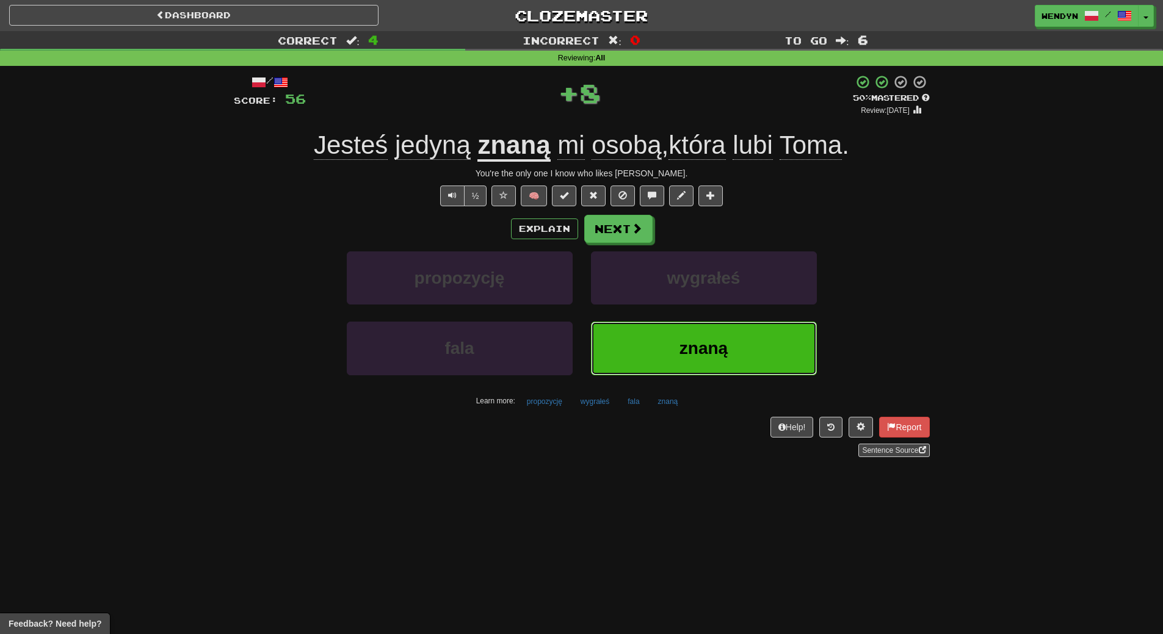
click at [659, 335] on button "znaną" at bounding box center [704, 348] width 226 height 53
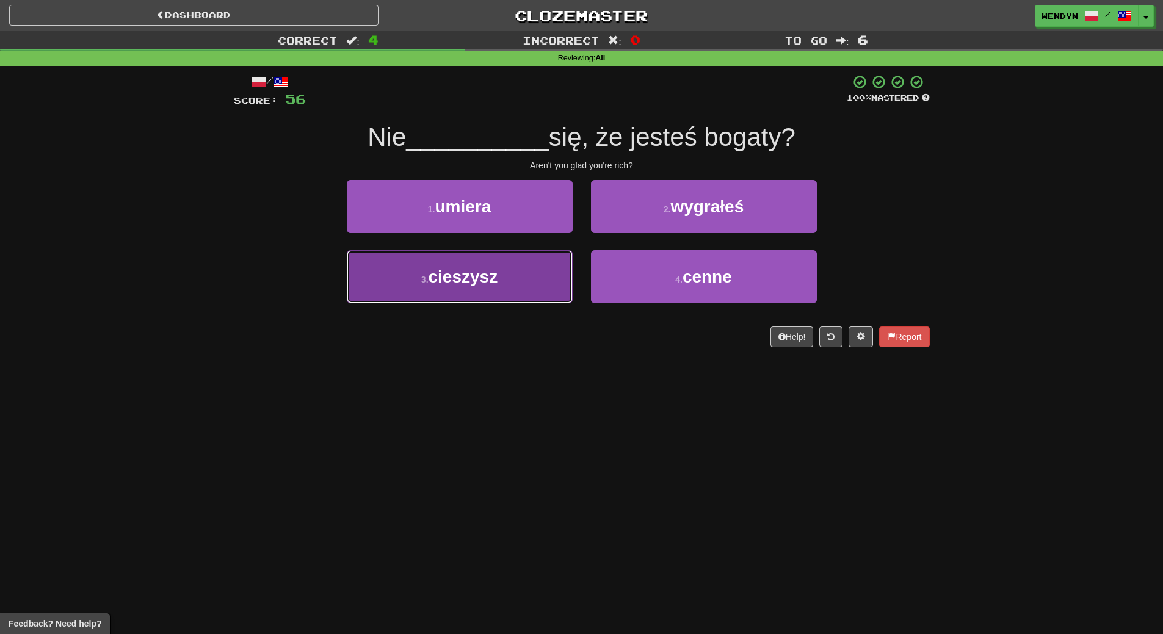
click at [464, 266] on button "3 . cieszysz" at bounding box center [460, 276] width 226 height 53
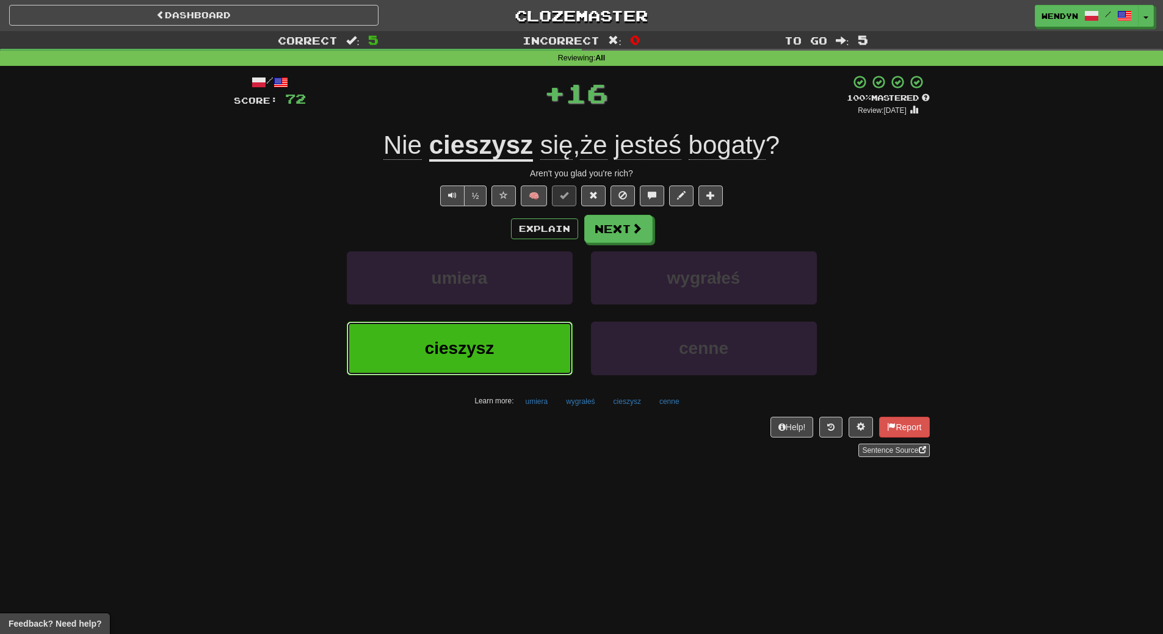
click at [433, 342] on span "cieszysz" at bounding box center [460, 348] width 70 height 19
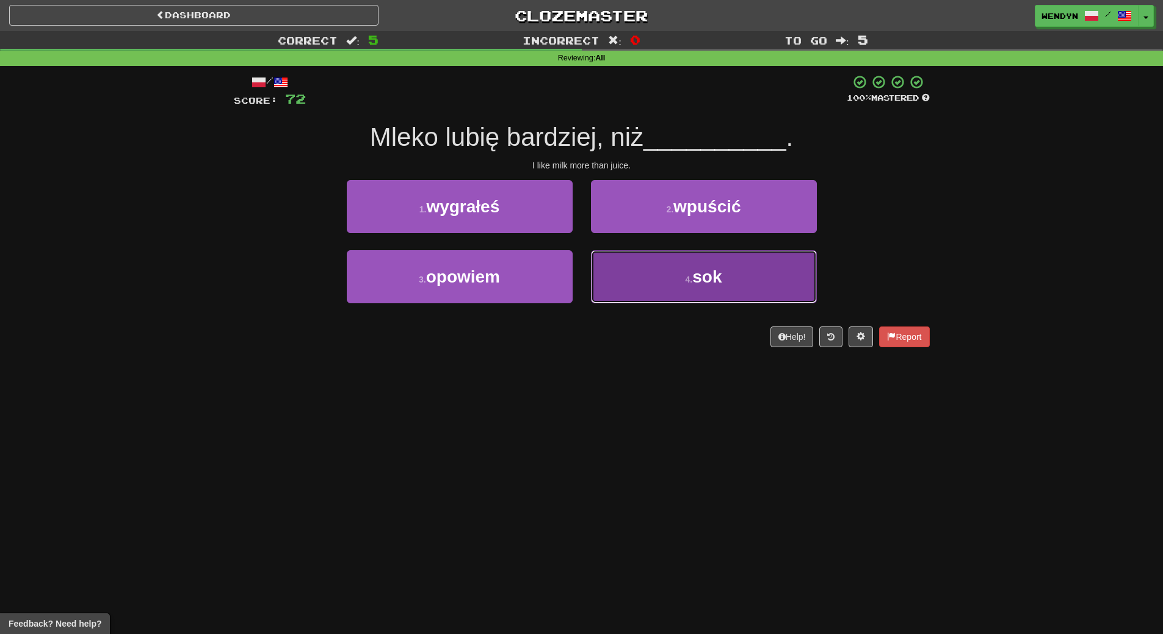
click at [744, 299] on button "4 . sok" at bounding box center [704, 276] width 226 height 53
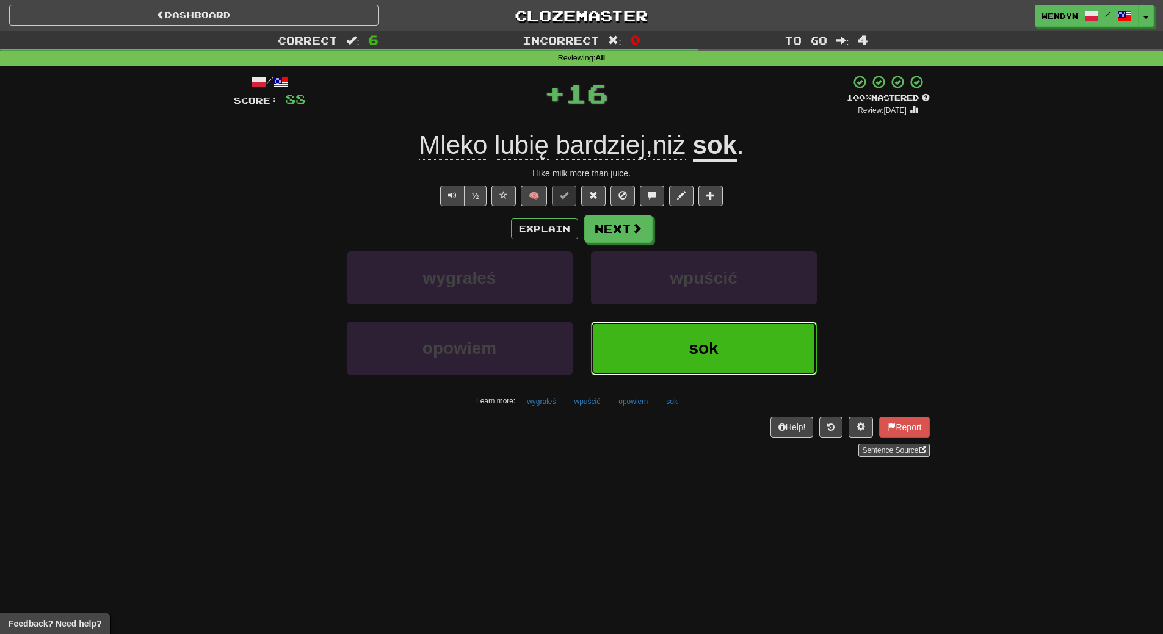
click at [689, 335] on button "sok" at bounding box center [704, 348] width 226 height 53
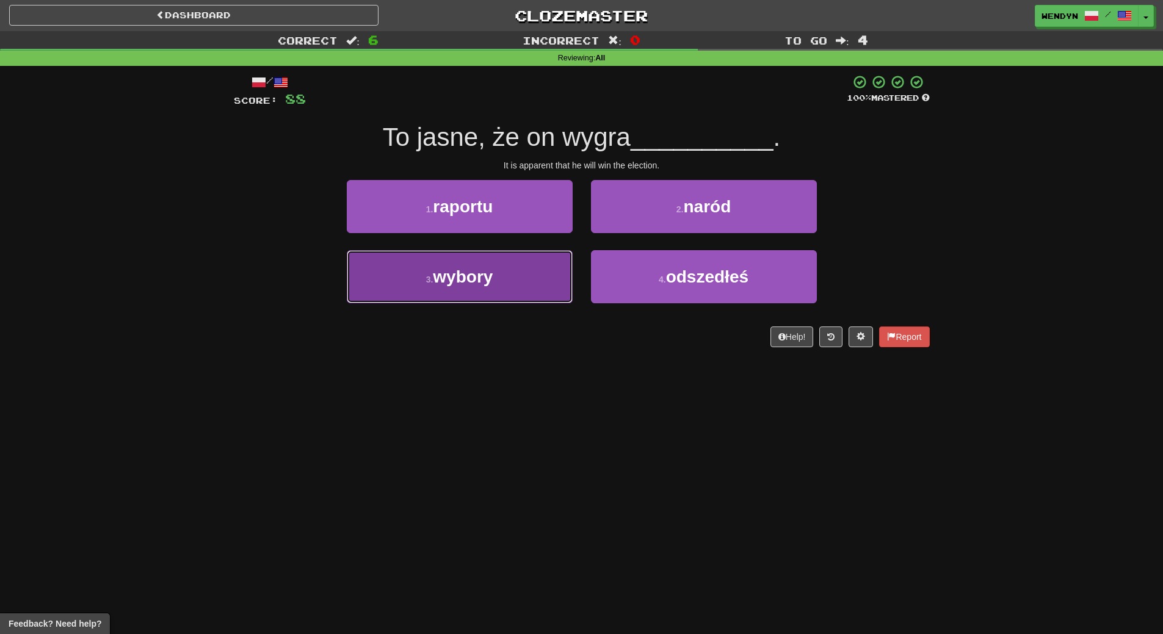
click at [521, 297] on button "3 . wybory" at bounding box center [460, 276] width 226 height 53
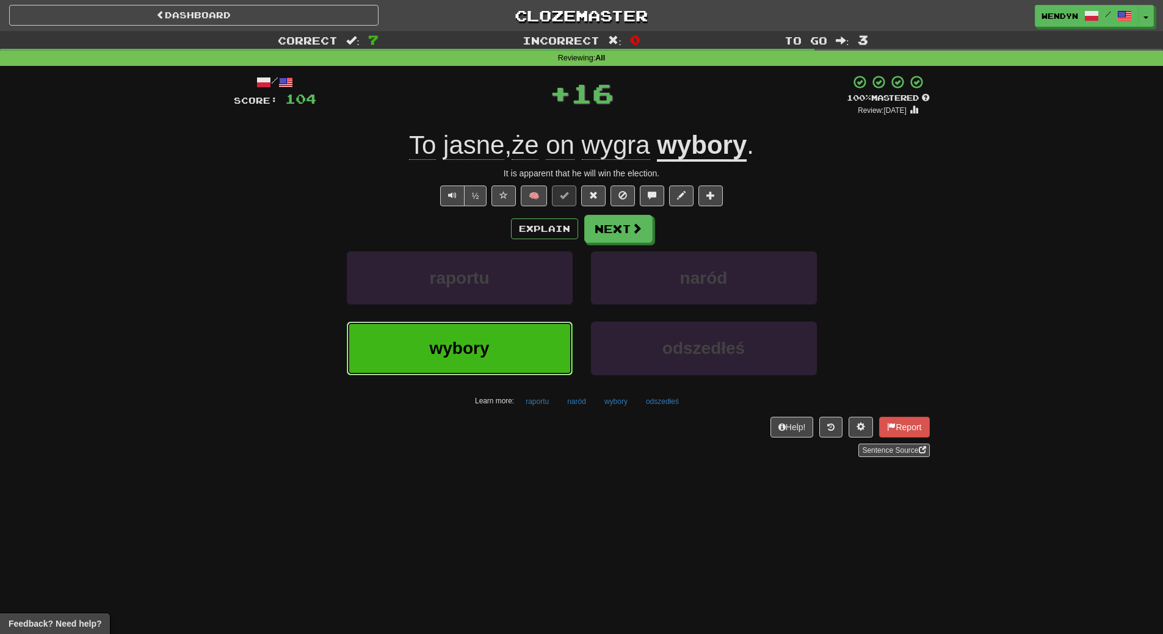
click at [512, 335] on button "wybory" at bounding box center [460, 348] width 226 height 53
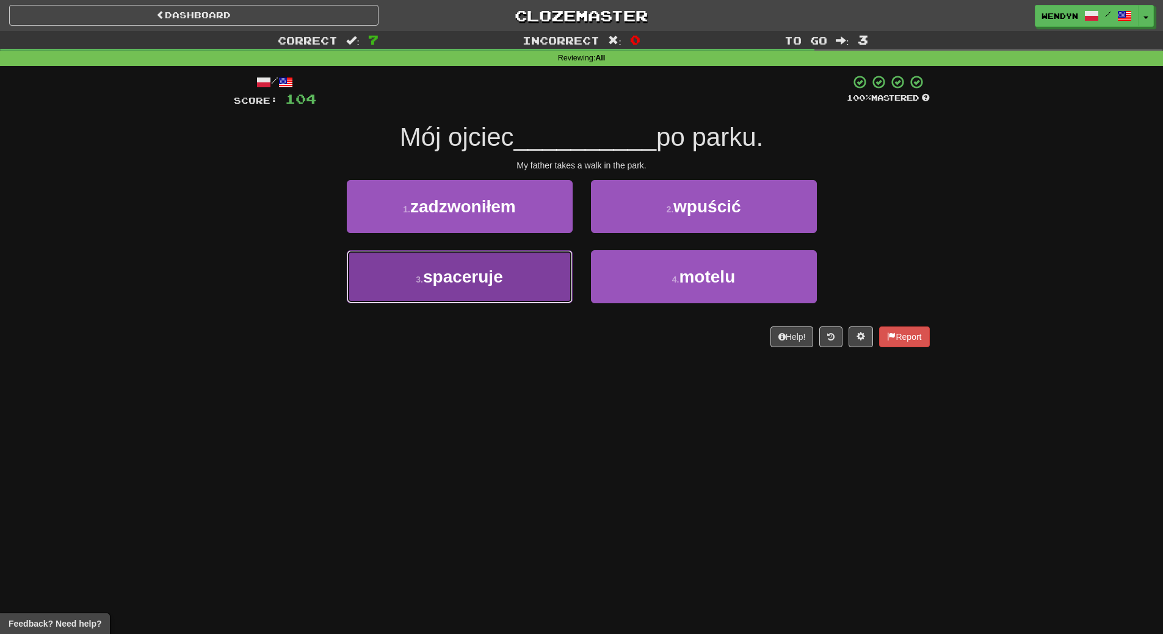
drag, startPoint x: 523, startPoint y: 285, endPoint x: 506, endPoint y: 346, distance: 63.4
click at [523, 289] on button "3 . spaceruje" at bounding box center [460, 276] width 226 height 53
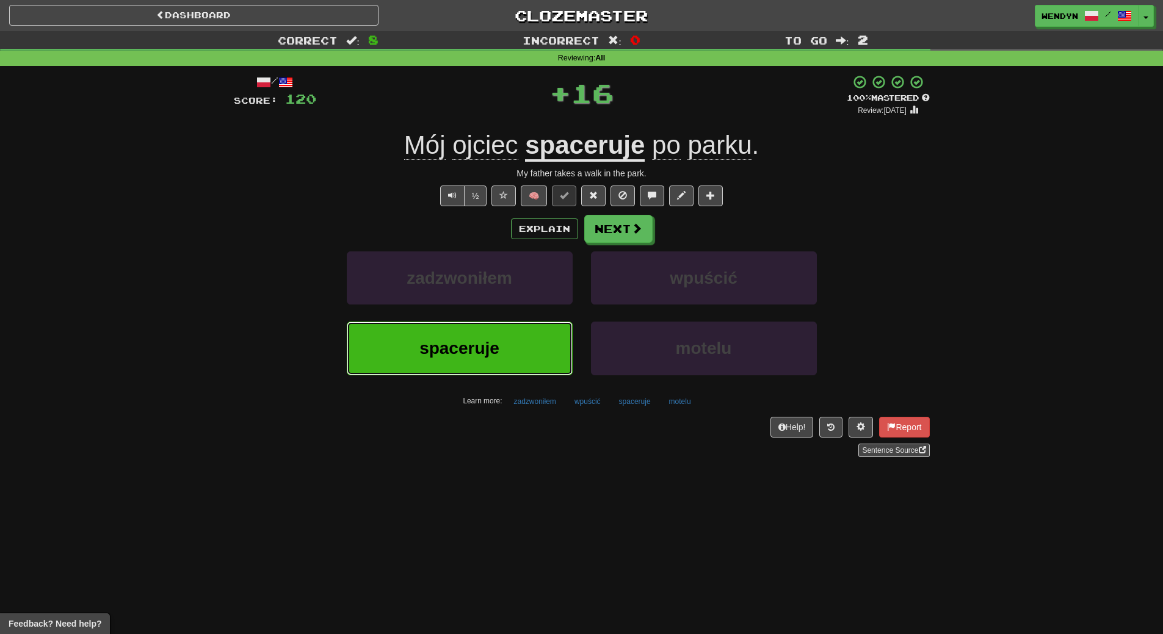
click at [504, 352] on button "spaceruje" at bounding box center [460, 348] width 226 height 53
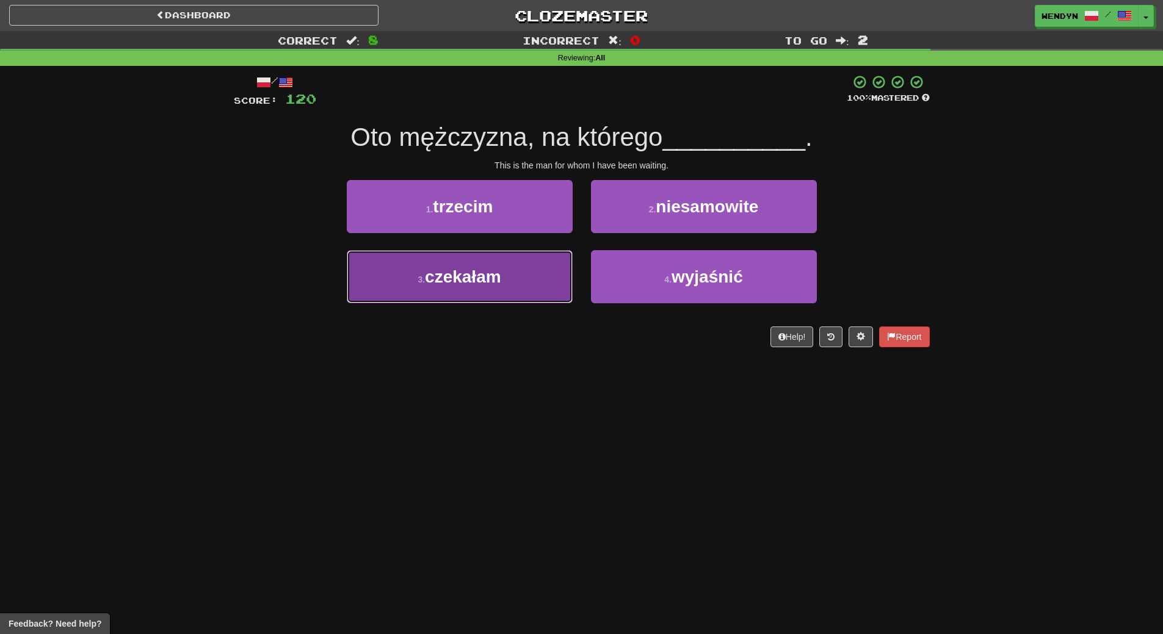
click at [494, 291] on button "3 . czekałam" at bounding box center [460, 276] width 226 height 53
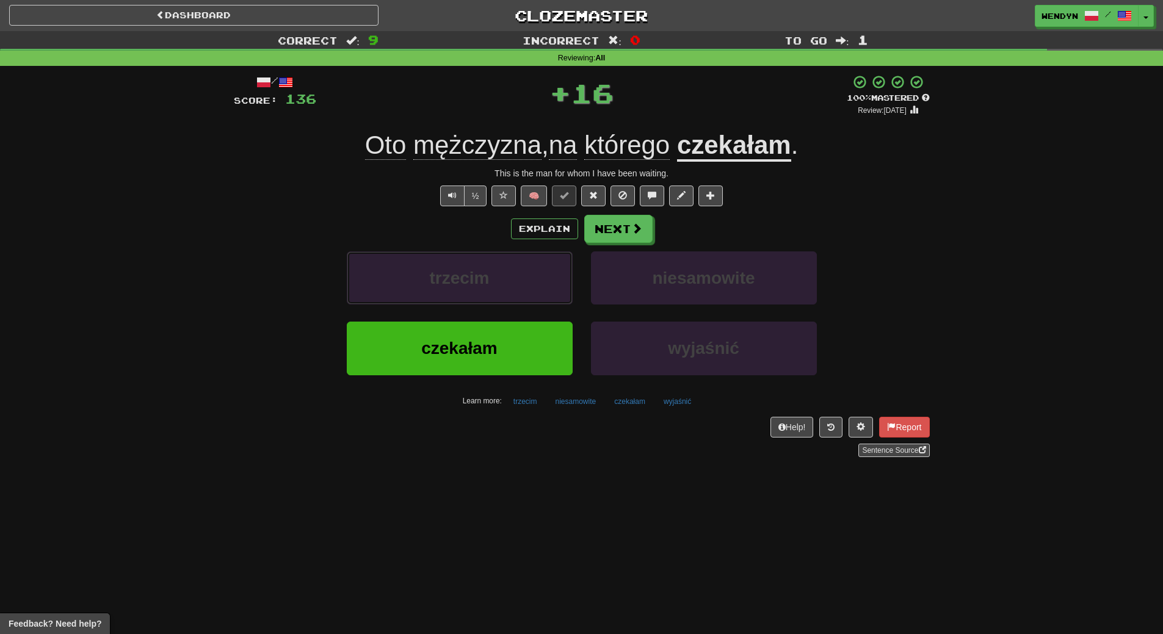
click at [494, 291] on button "trzecim" at bounding box center [460, 278] width 226 height 53
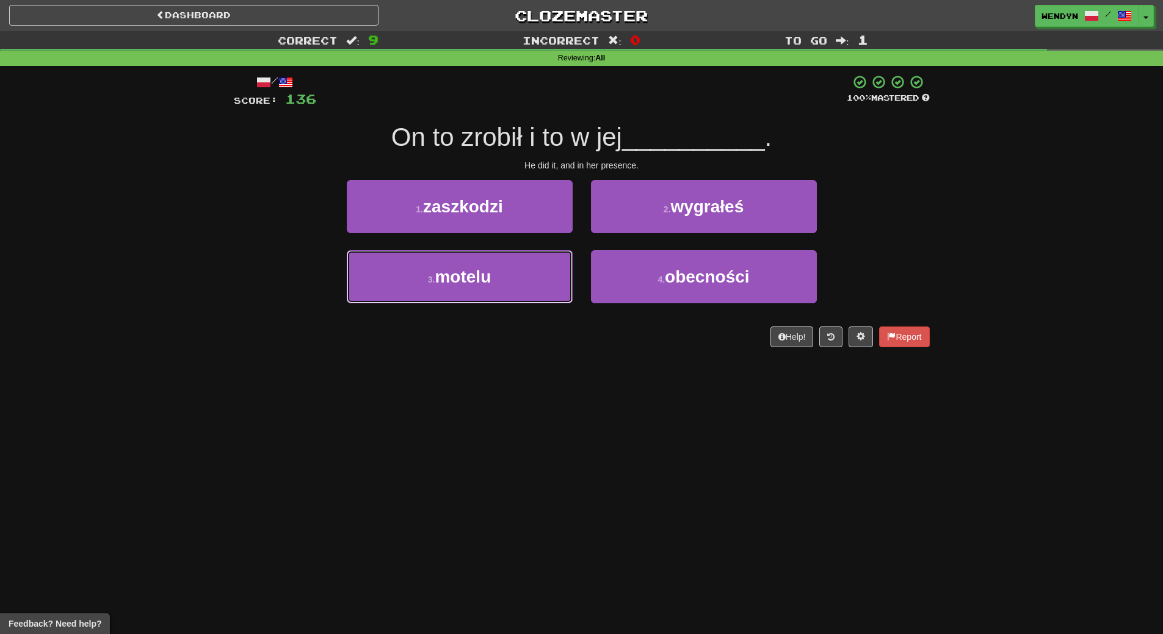
drag, startPoint x: 494, startPoint y: 291, endPoint x: 461, endPoint y: 387, distance: 102.1
click at [461, 387] on div "Dashboard Clozemaster WendyN / Toggle Dropdown Dashboard Leaderboard Activity F…" at bounding box center [581, 317] width 1163 height 634
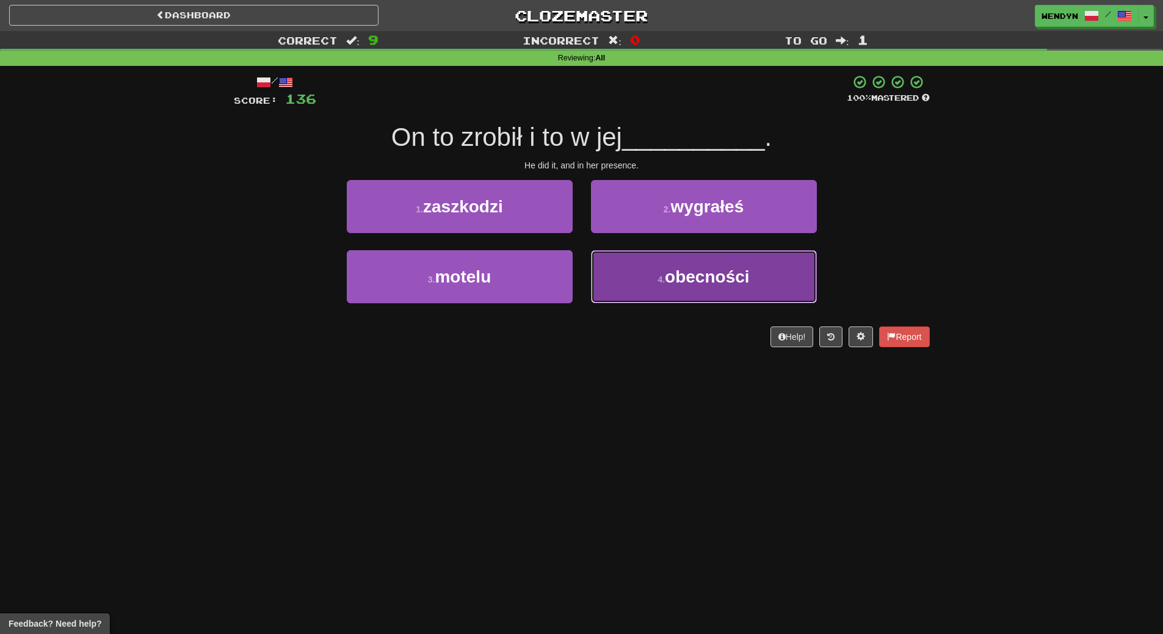
click at [709, 290] on button "4 . obecności" at bounding box center [704, 276] width 226 height 53
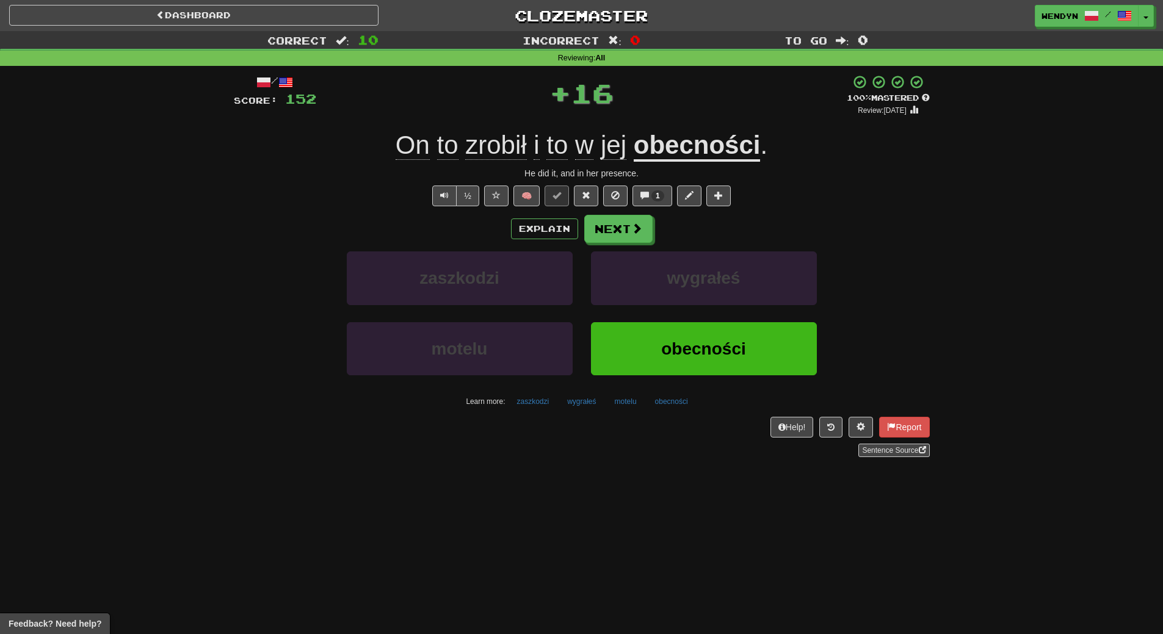
click at [453, 438] on div "Help! Report Sentence Source" at bounding box center [582, 437] width 696 height 40
click at [690, 349] on span "obecności" at bounding box center [703, 348] width 84 height 19
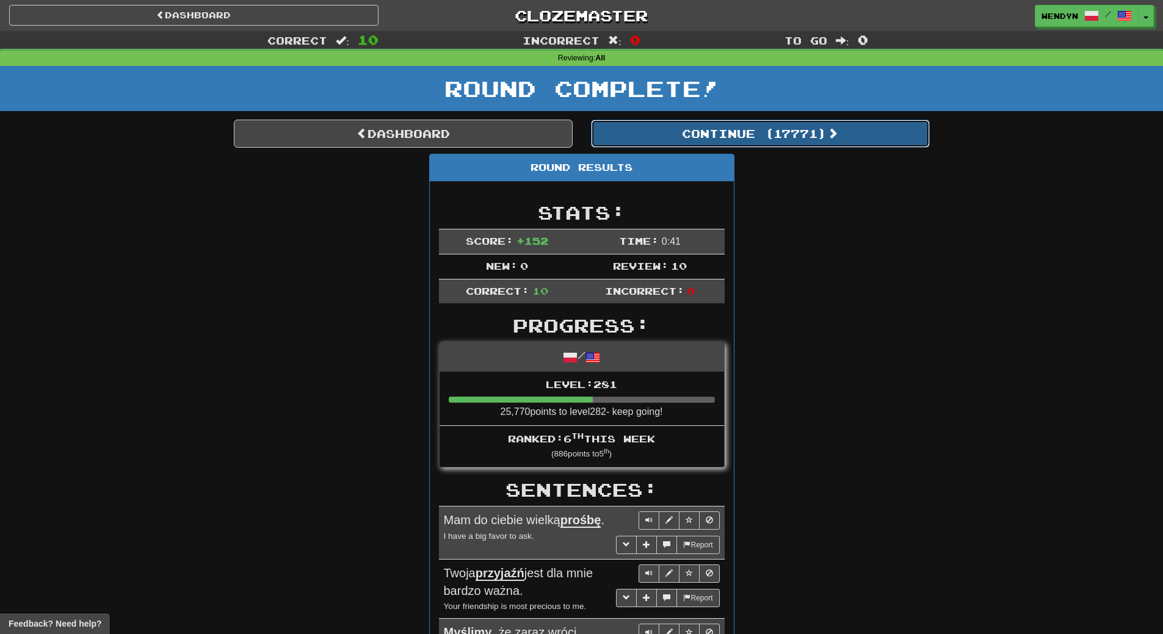
click at [786, 129] on button "Continue ( 17771 )" at bounding box center [760, 134] width 339 height 28
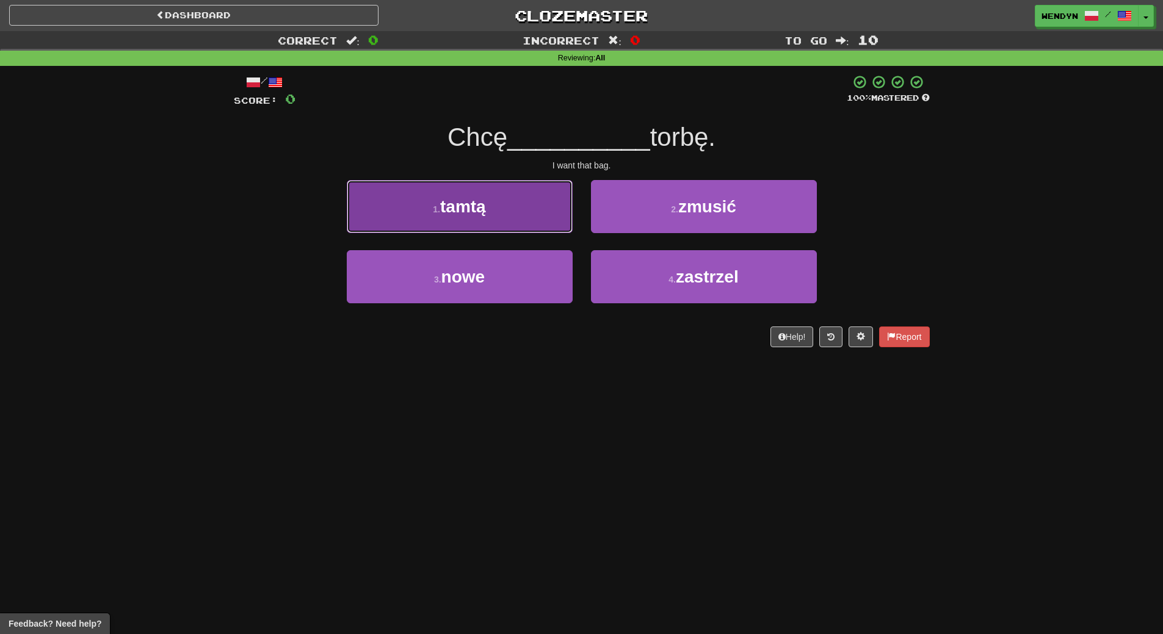
click at [502, 191] on button "1 . tamtą" at bounding box center [460, 206] width 226 height 53
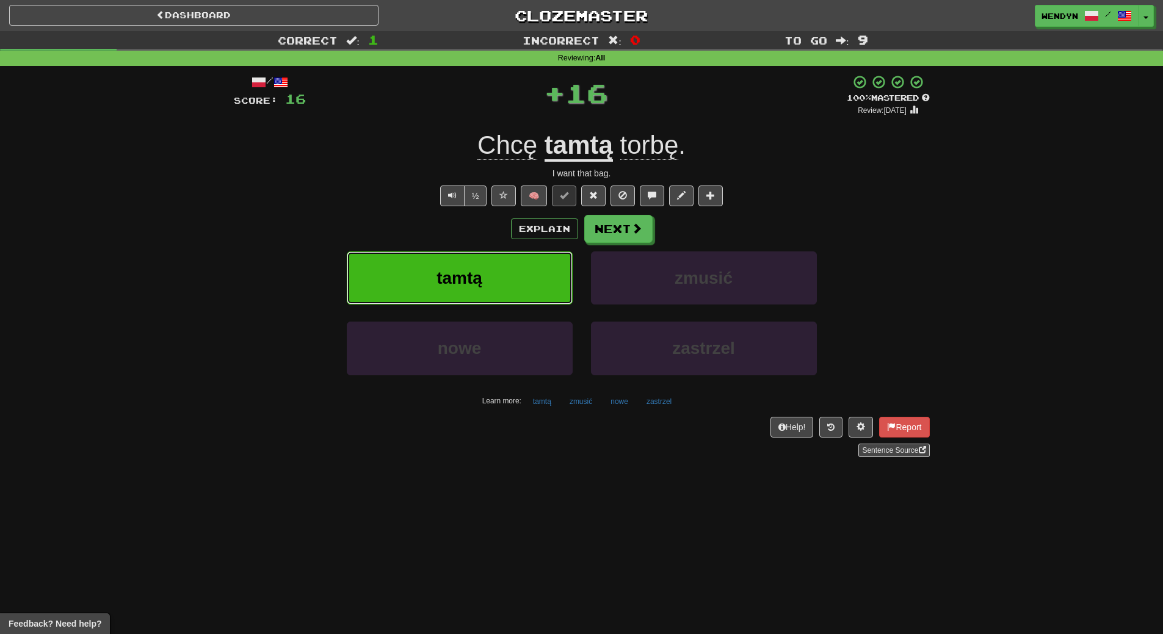
click at [505, 281] on button "tamtą" at bounding box center [460, 278] width 226 height 53
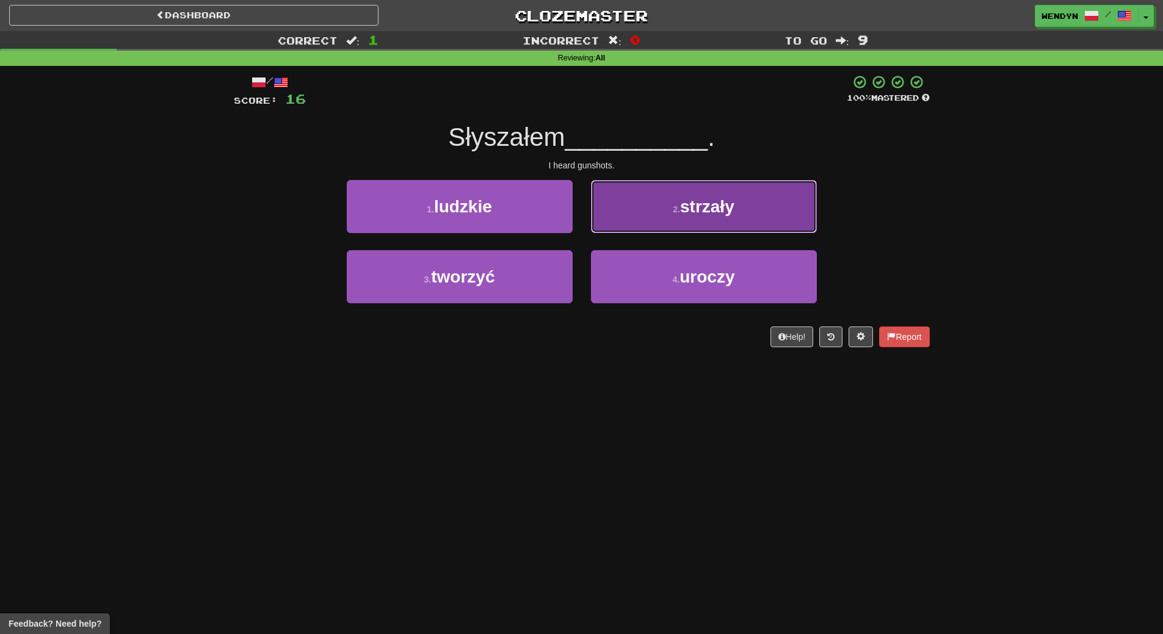
click at [798, 206] on button "2 . strzały" at bounding box center [704, 206] width 226 height 53
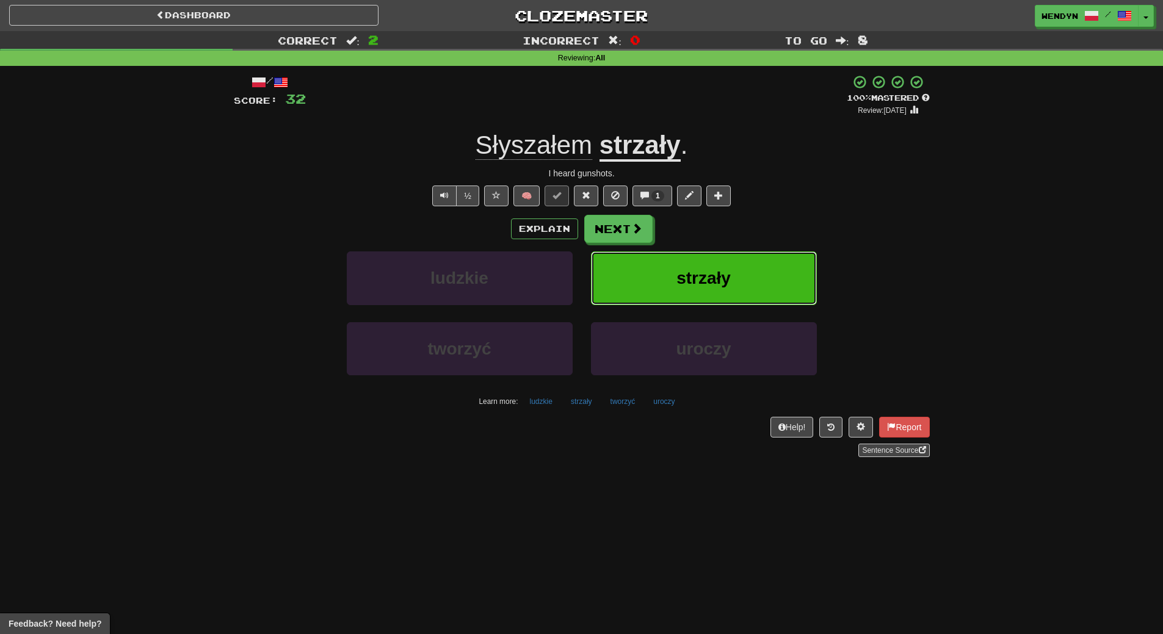
click at [723, 267] on button "strzały" at bounding box center [704, 278] width 226 height 53
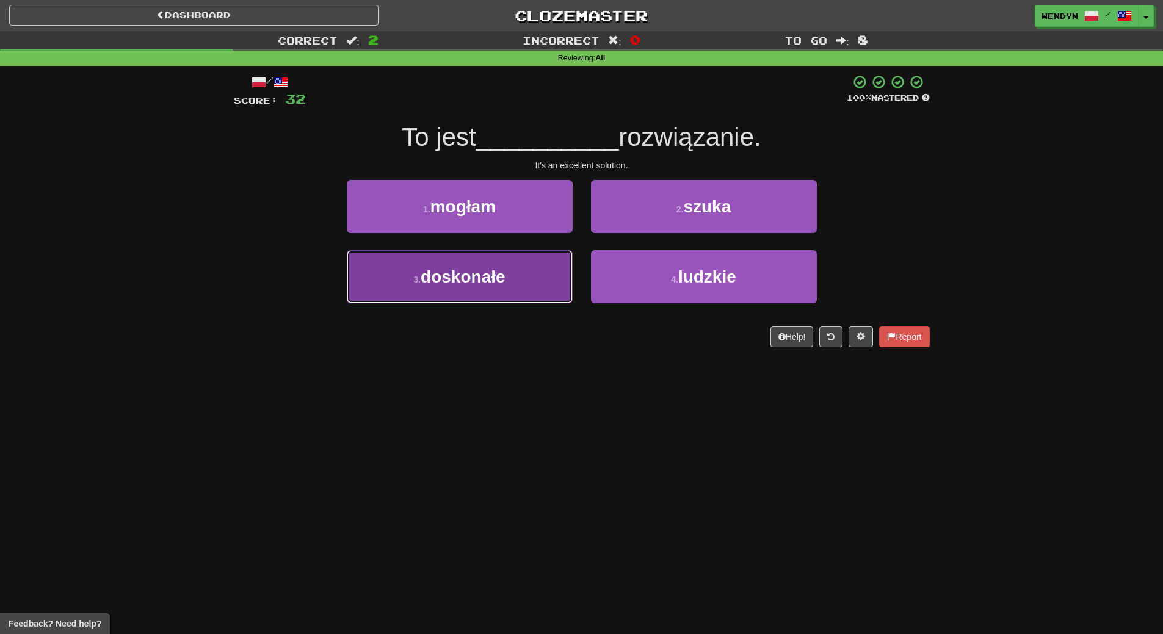
click at [521, 289] on button "3 . doskonałe" at bounding box center [460, 276] width 226 height 53
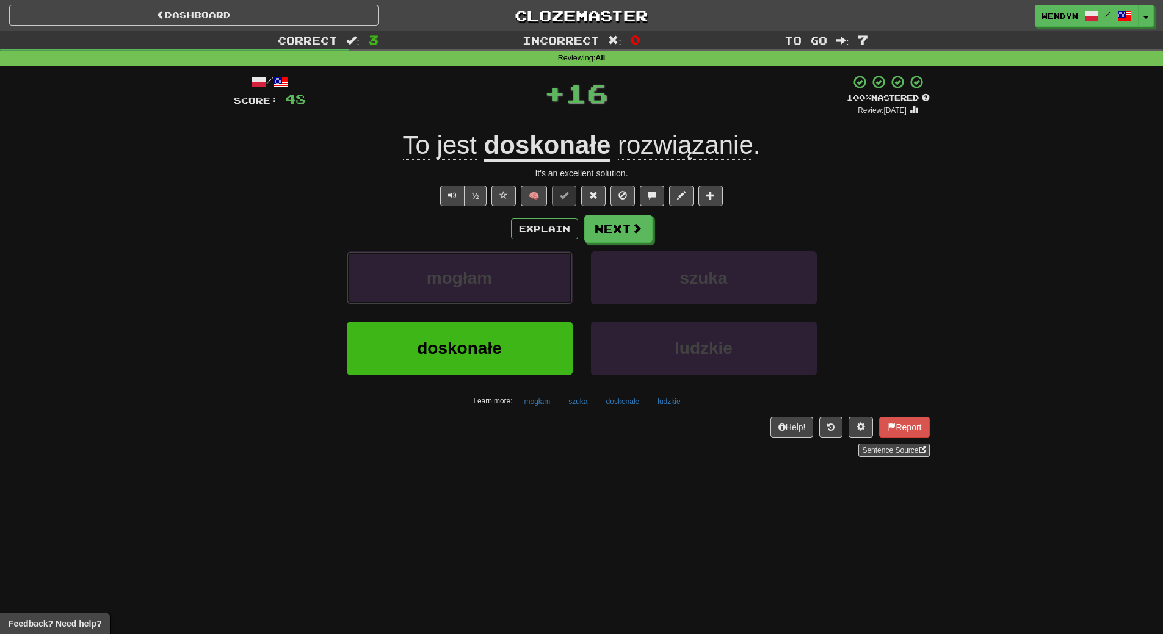
click at [521, 289] on button "mogłam" at bounding box center [460, 278] width 226 height 53
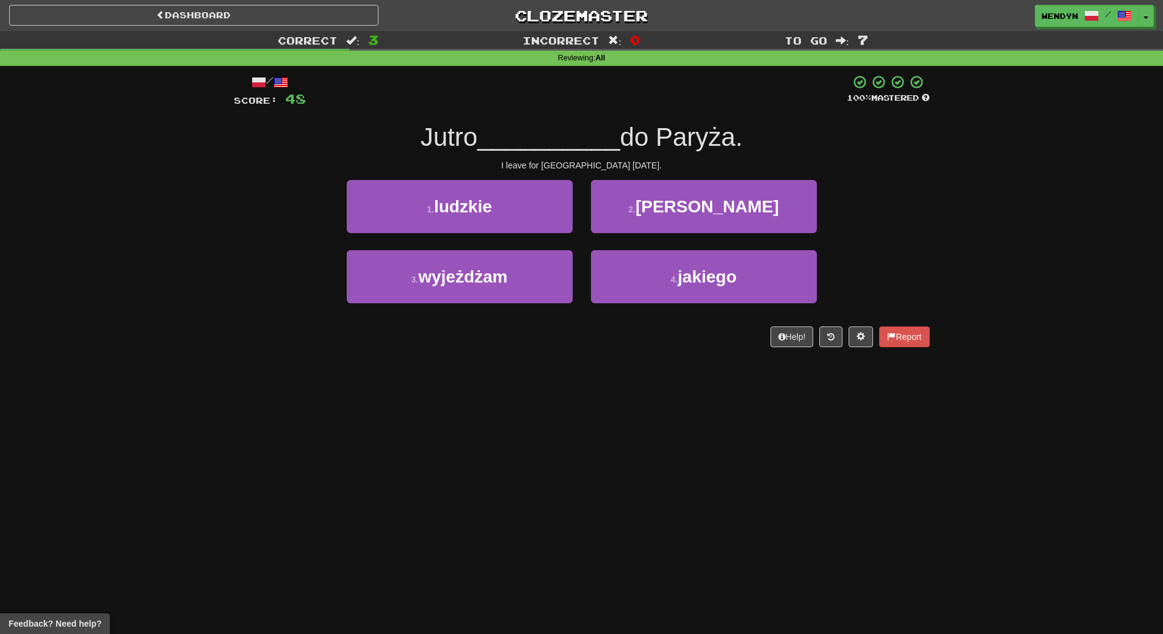
click at [508, 377] on div "Dashboard Clozemaster WendyN / Toggle Dropdown Dashboard Leaderboard Activity F…" at bounding box center [581, 317] width 1163 height 634
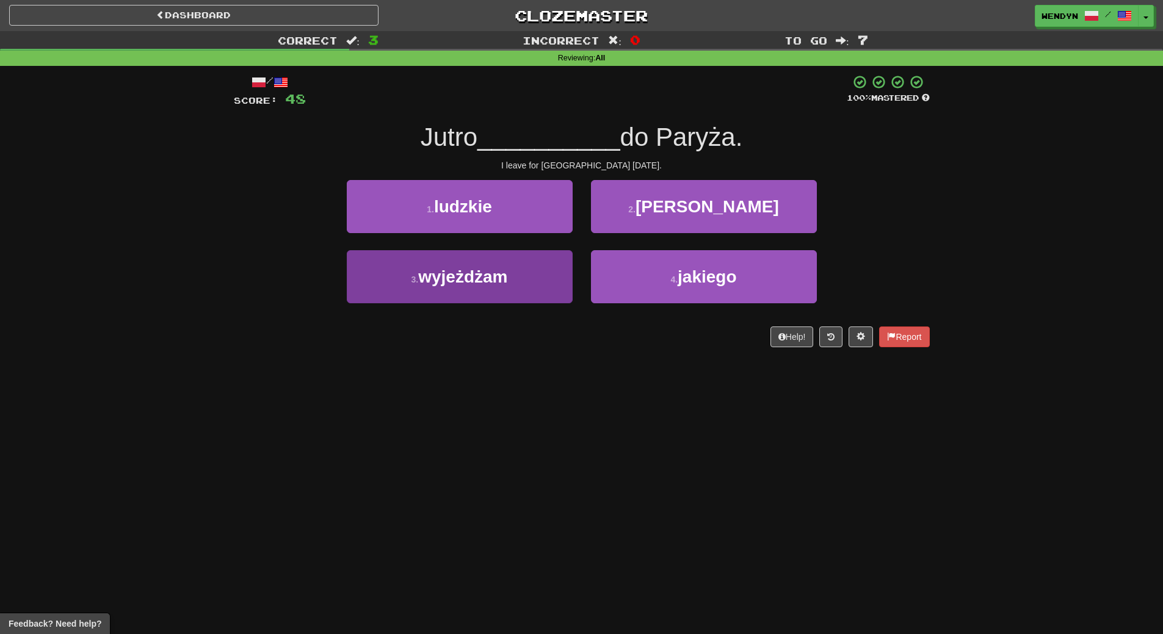
click at [513, 275] on button "3 . wyjeżdżam" at bounding box center [460, 276] width 226 height 53
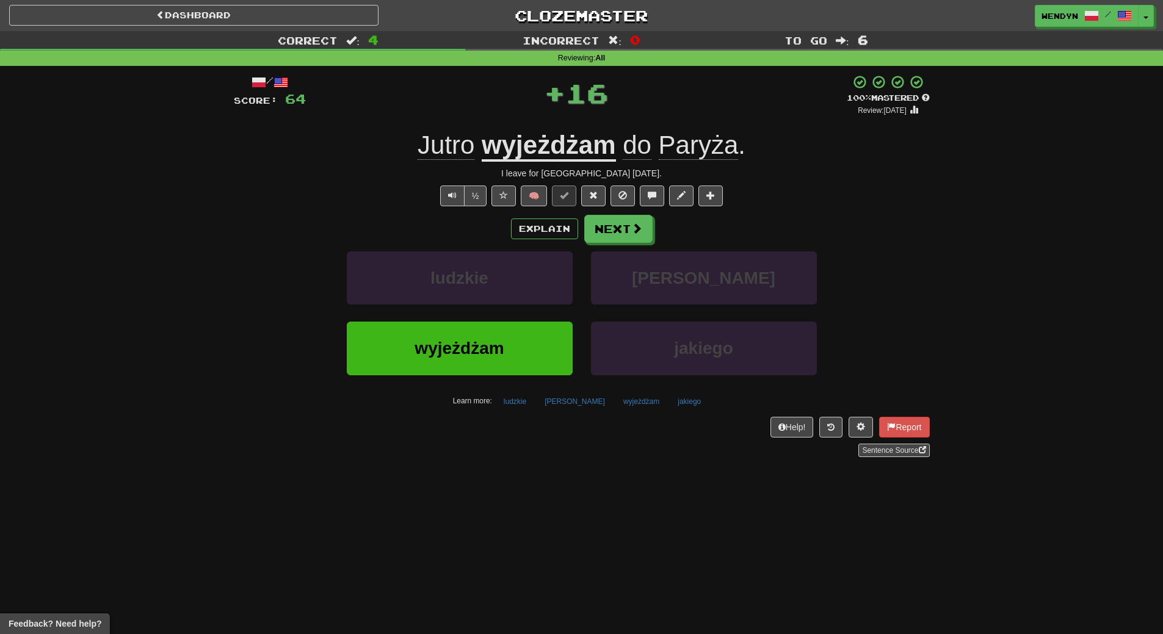
click at [506, 370] on button "wyjeżdżam" at bounding box center [460, 348] width 226 height 53
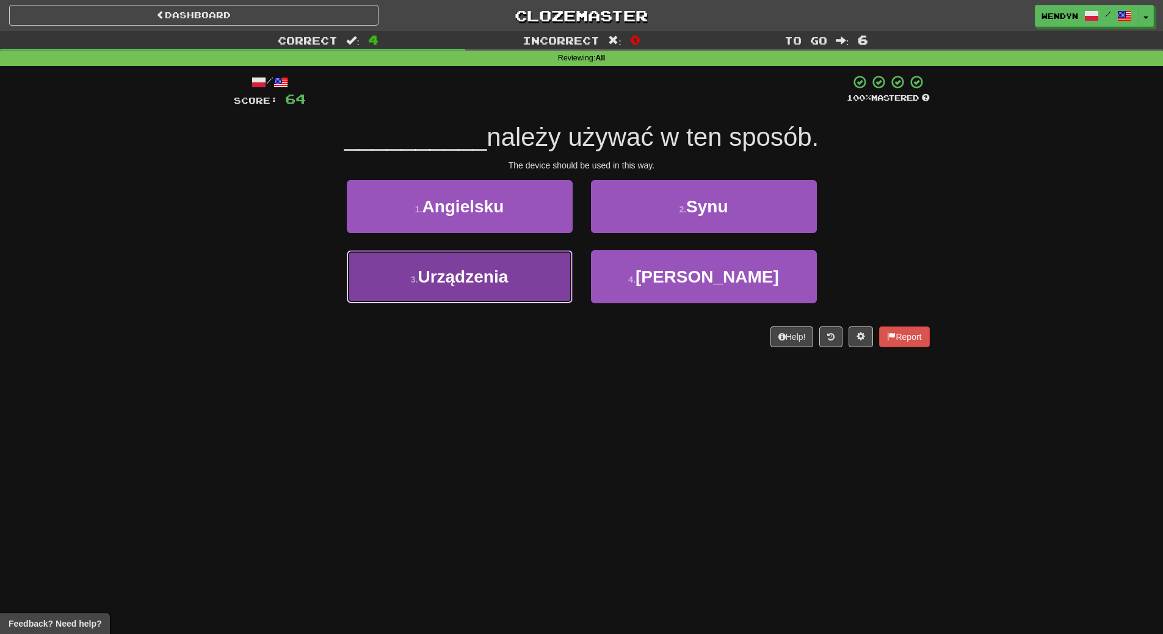
click at [503, 277] on span "Urządzenia" at bounding box center [463, 276] width 90 height 19
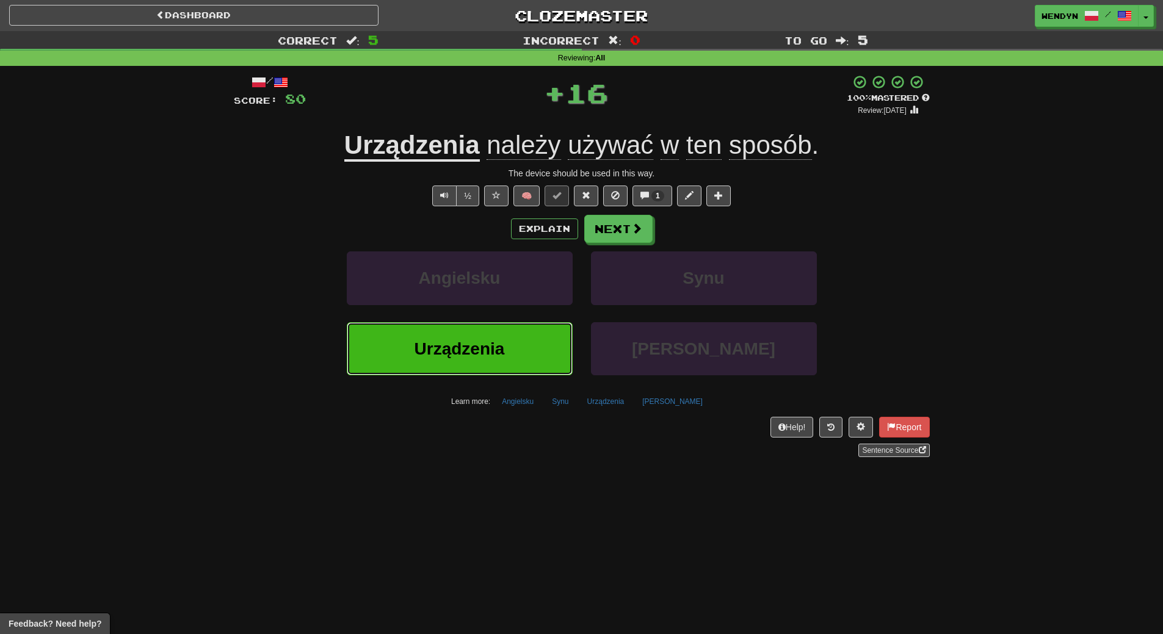
click at [498, 346] on span "Urządzenia" at bounding box center [459, 348] width 90 height 19
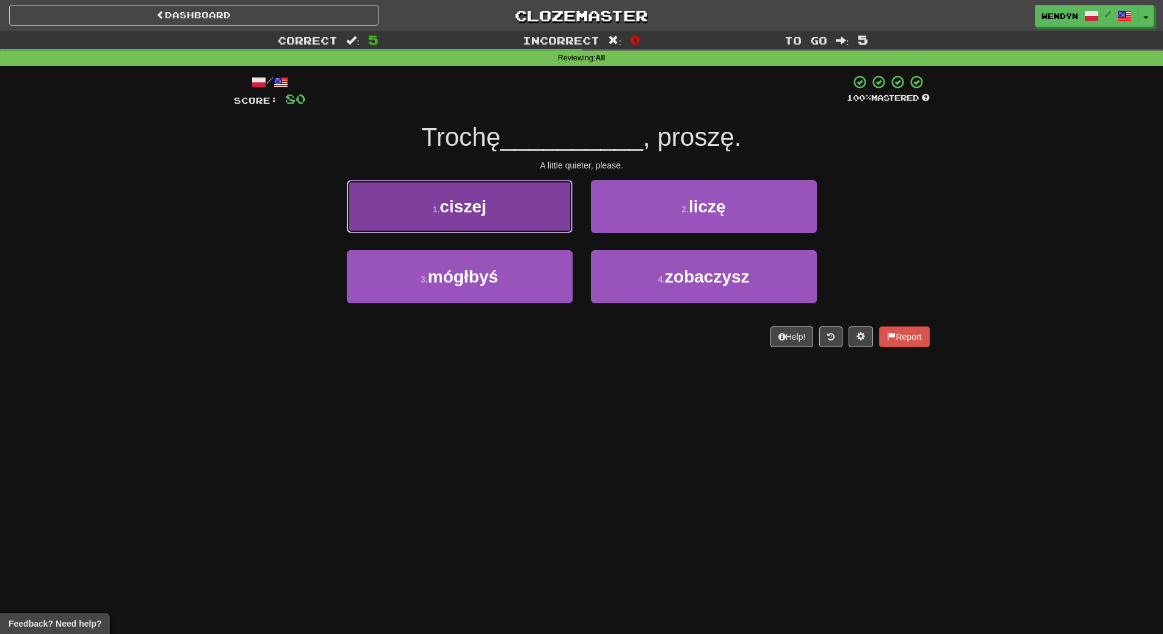
click at [501, 211] on button "1 . ciszej" at bounding box center [460, 206] width 226 height 53
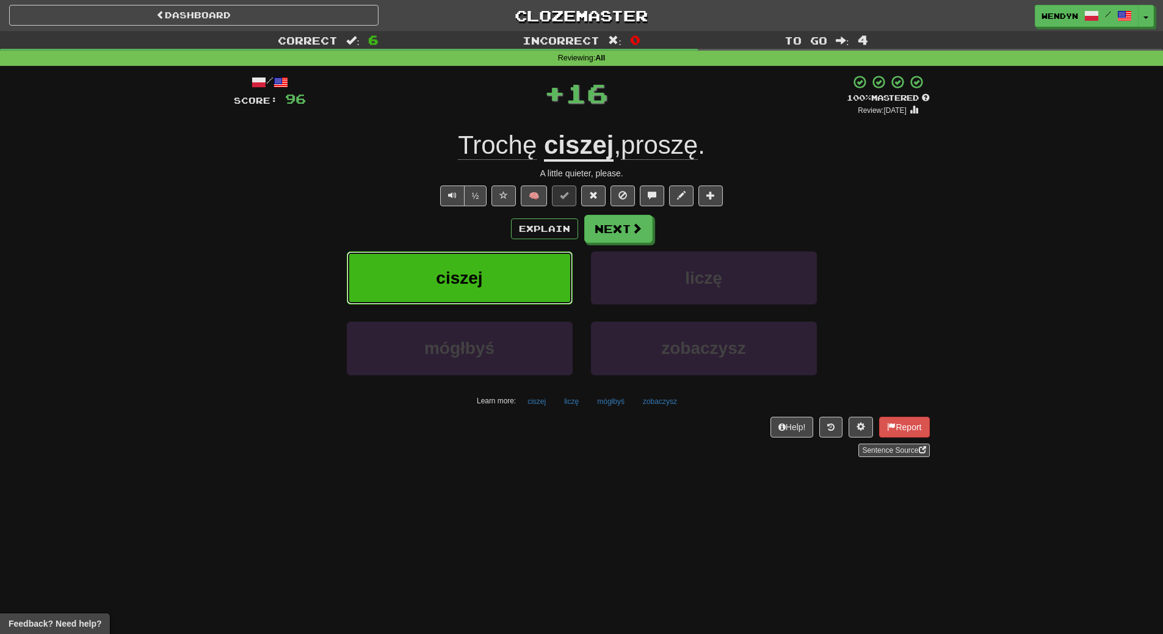
click at [497, 276] on button "ciszej" at bounding box center [460, 278] width 226 height 53
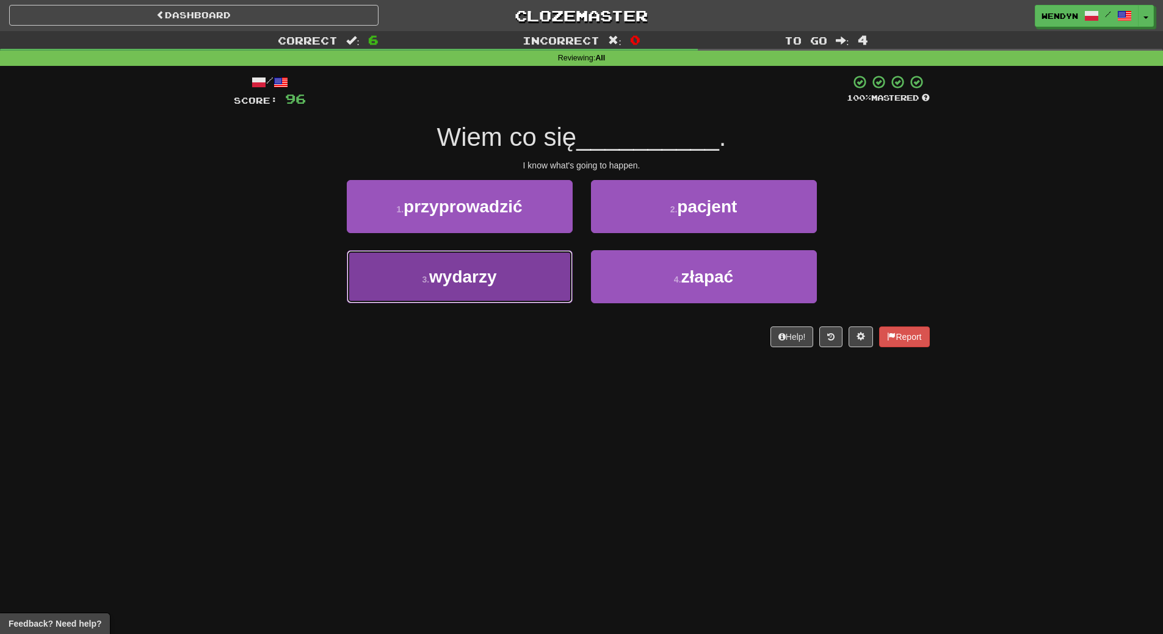
click at [502, 294] on button "3 . wydarzy" at bounding box center [460, 276] width 226 height 53
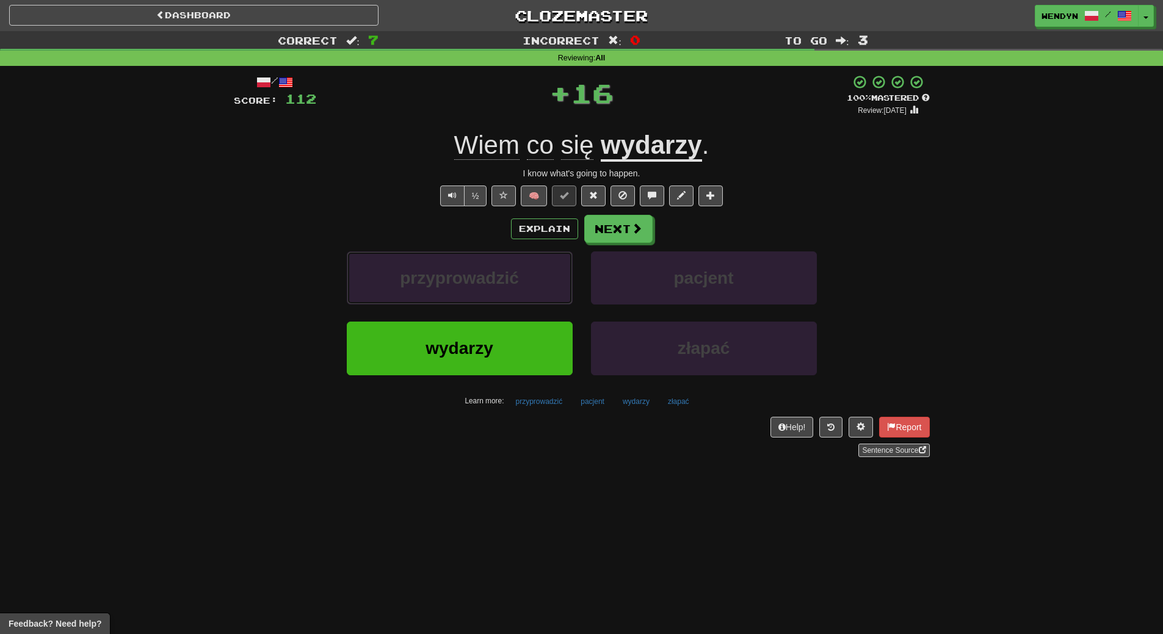
click at [502, 294] on button "przyprowadzić" at bounding box center [460, 278] width 226 height 53
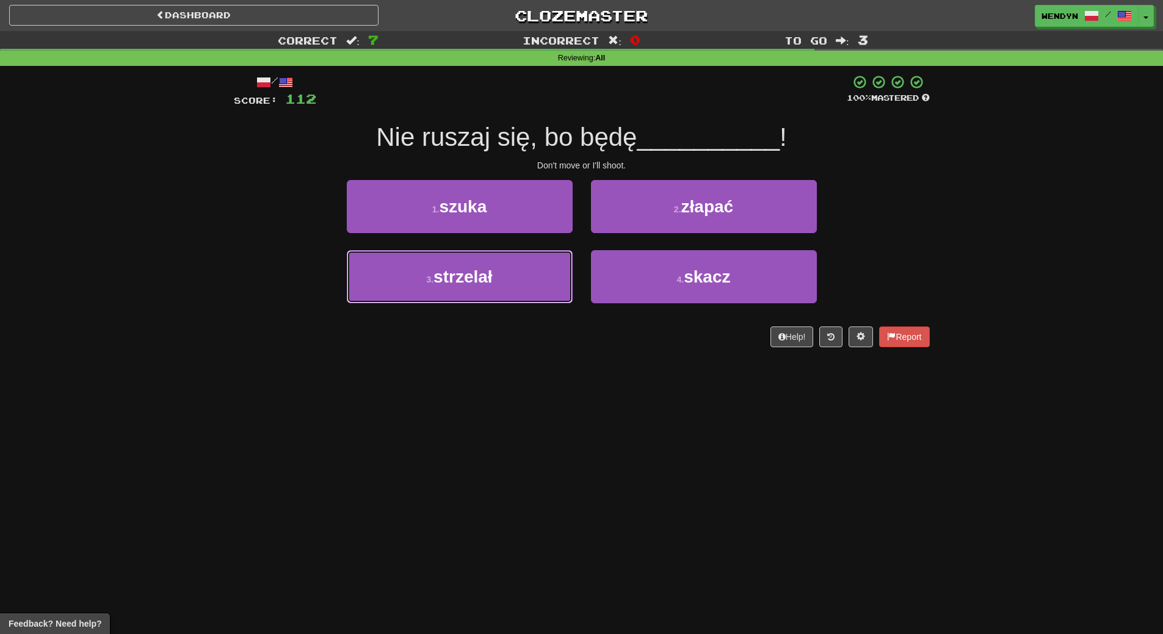
drag, startPoint x: 502, startPoint y: 294, endPoint x: 498, endPoint y: 361, distance: 66.7
click at [498, 361] on div "/ Score: 112 100 % Mastered Nie ruszaj się, bo będę __________ ! Don't move or …" at bounding box center [582, 215] width 696 height 299
click at [479, 248] on div "1 . szuka" at bounding box center [460, 215] width 244 height 70
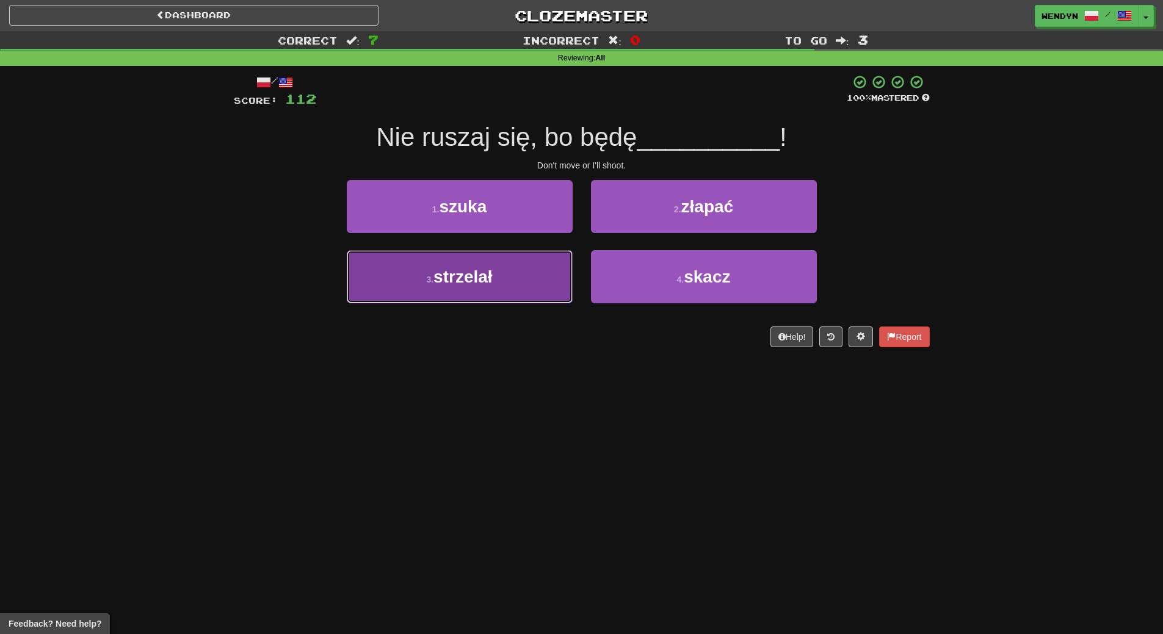
click at [478, 299] on button "3 . strzelał" at bounding box center [460, 276] width 226 height 53
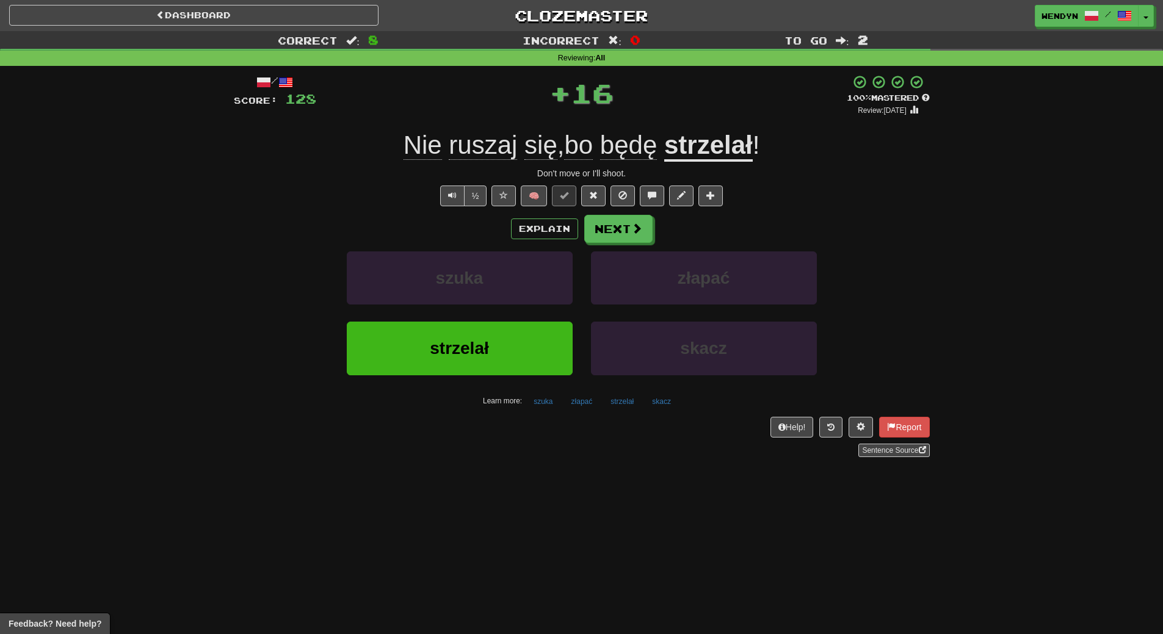
click at [471, 318] on div "szuka" at bounding box center [460, 287] width 244 height 70
click at [470, 320] on div "szuka" at bounding box center [460, 287] width 244 height 70
click at [469, 325] on button "strzelał" at bounding box center [460, 348] width 226 height 53
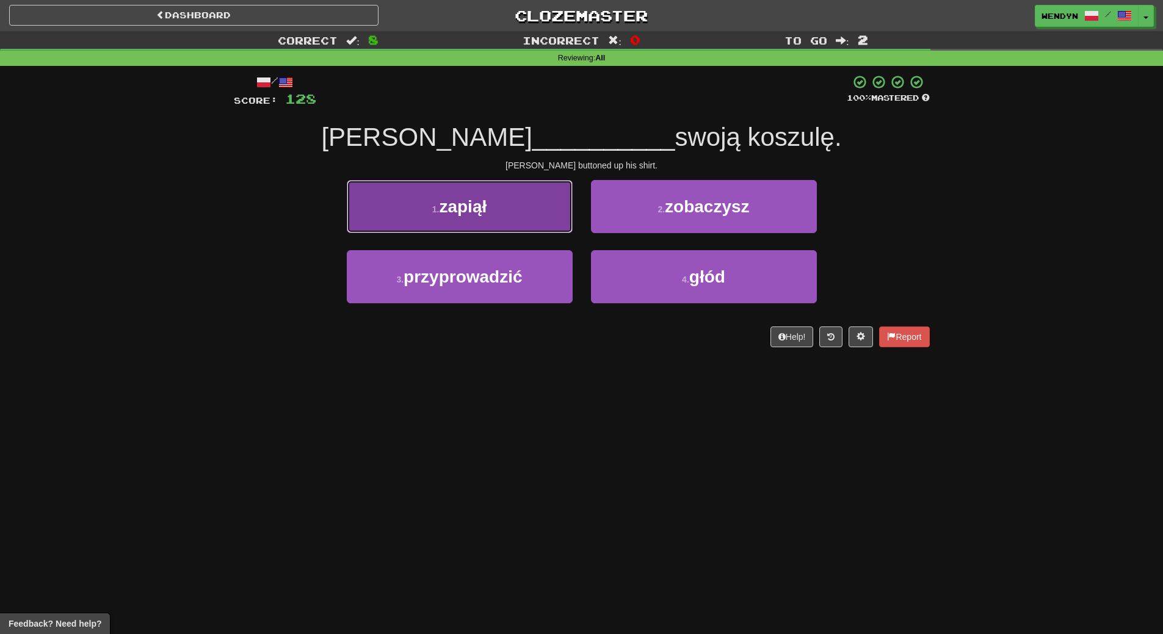
click at [455, 216] on button "1 . zapiął" at bounding box center [460, 206] width 226 height 53
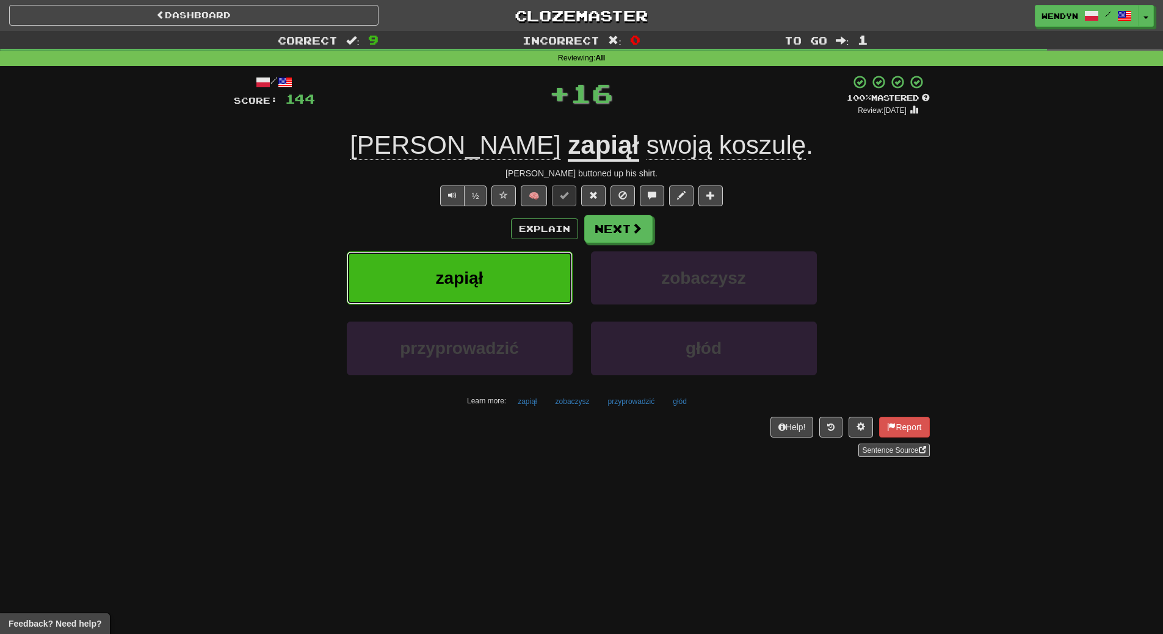
click at [450, 284] on span "zapiął" at bounding box center [460, 278] width 48 height 19
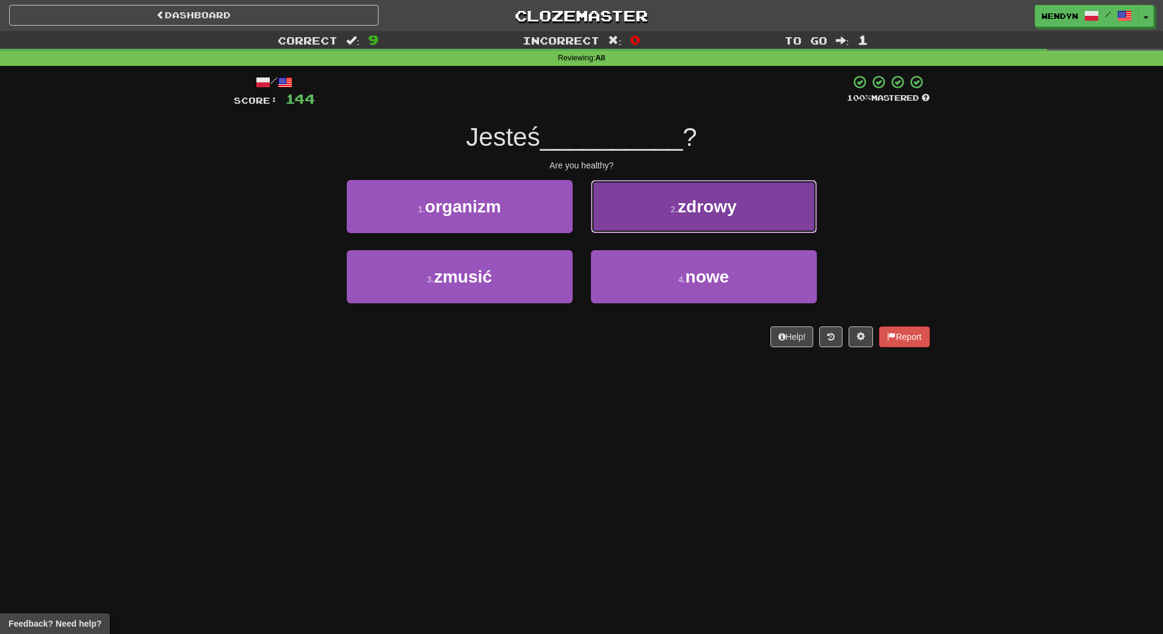
click at [679, 204] on span "zdrowy" at bounding box center [707, 206] width 59 height 19
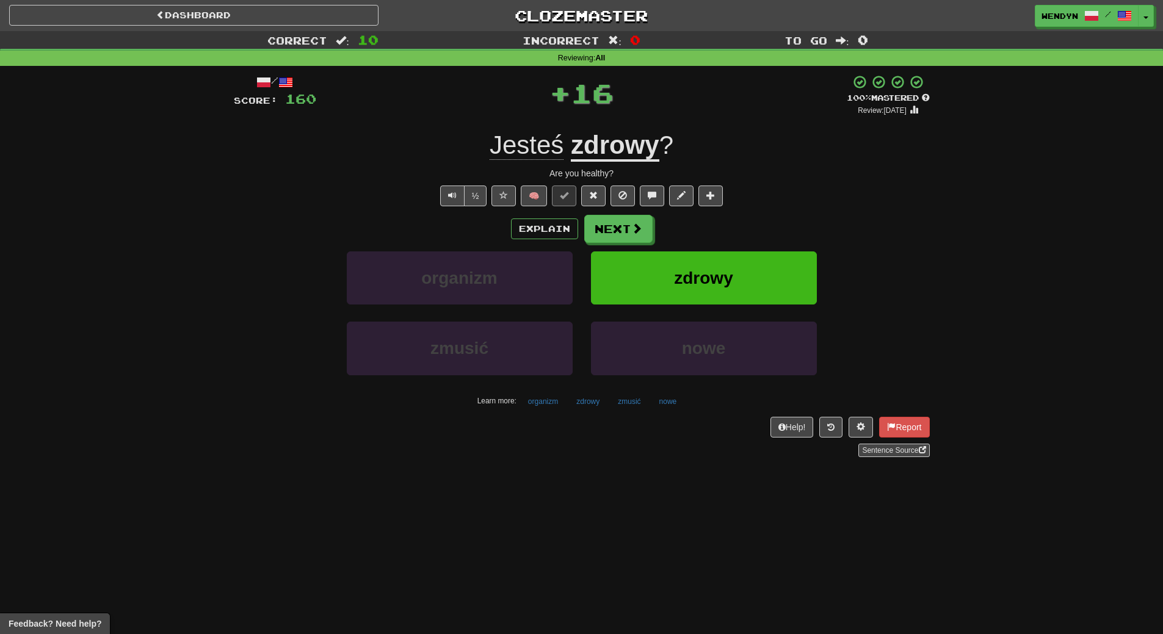
click at [679, 204] on button at bounding box center [681, 196] width 24 height 21
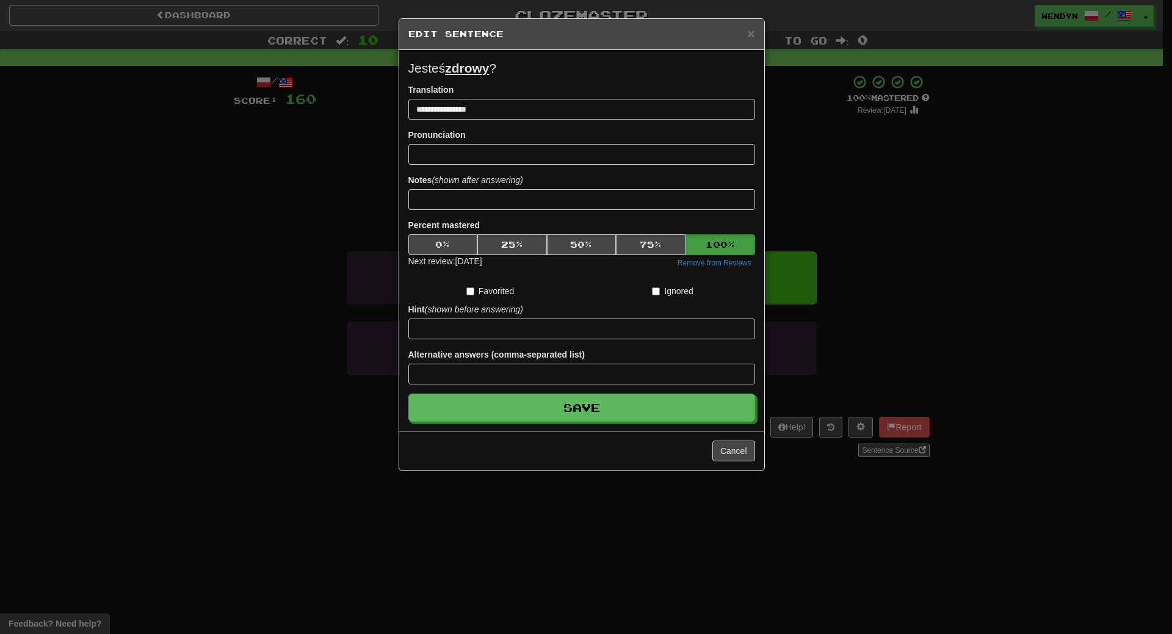
click at [894, 156] on div "**********" at bounding box center [586, 317] width 1172 height 634
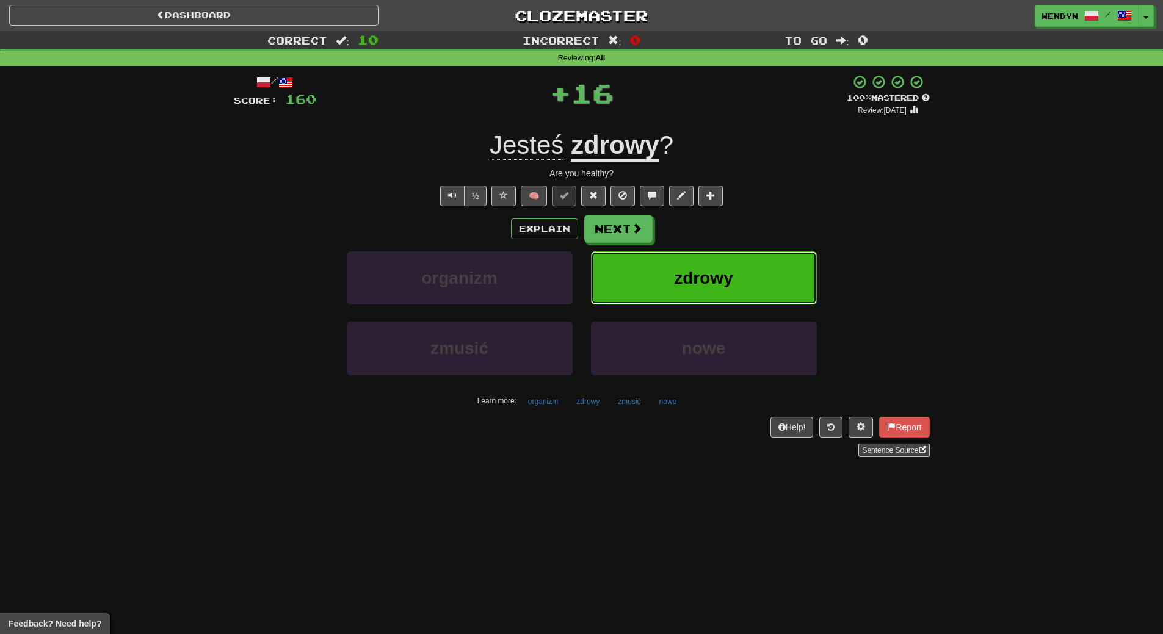
click at [729, 261] on button "zdrowy" at bounding box center [704, 278] width 226 height 53
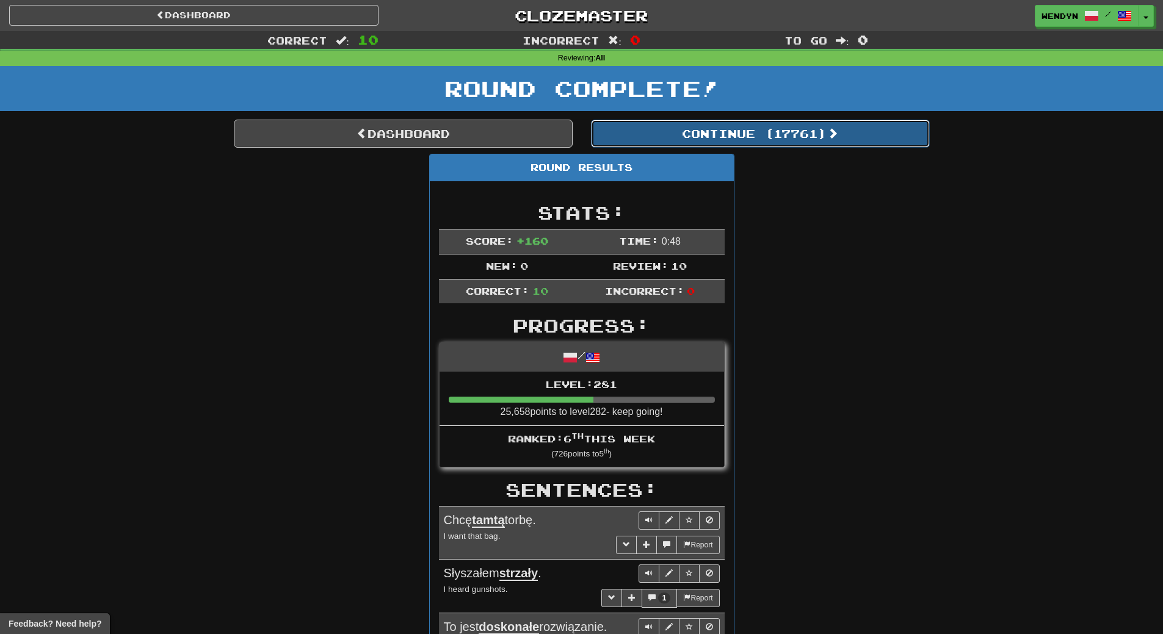
click at [794, 139] on button "Continue ( 17761 )" at bounding box center [760, 134] width 339 height 28
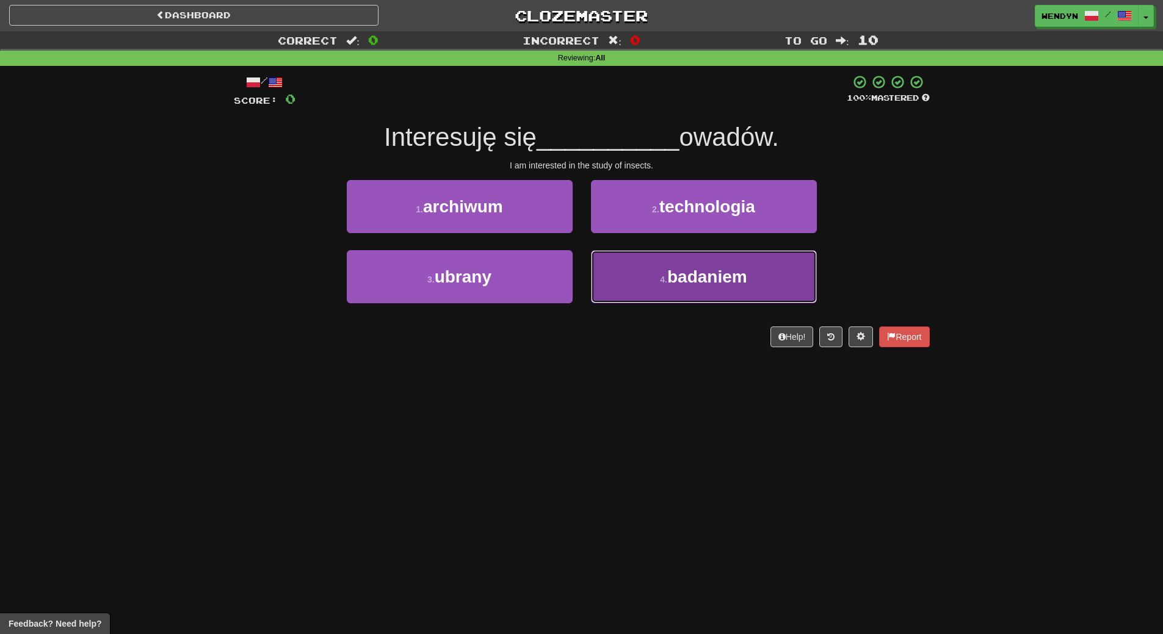
click at [748, 297] on button "4 . badaniem" at bounding box center [704, 276] width 226 height 53
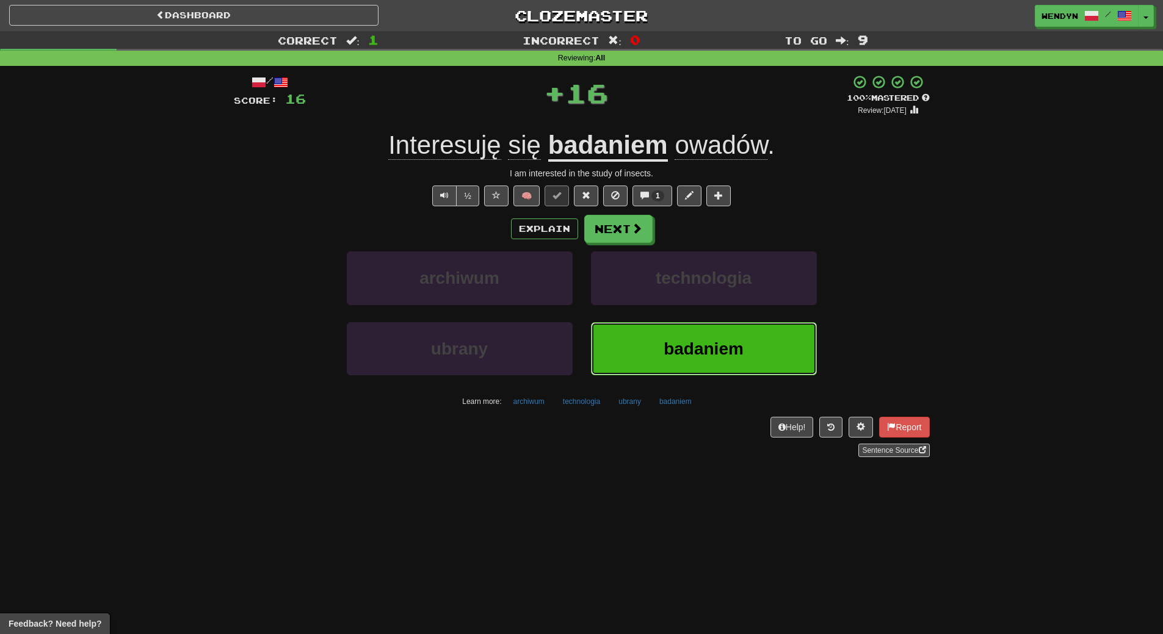
click at [717, 341] on span "badaniem" at bounding box center [704, 348] width 80 height 19
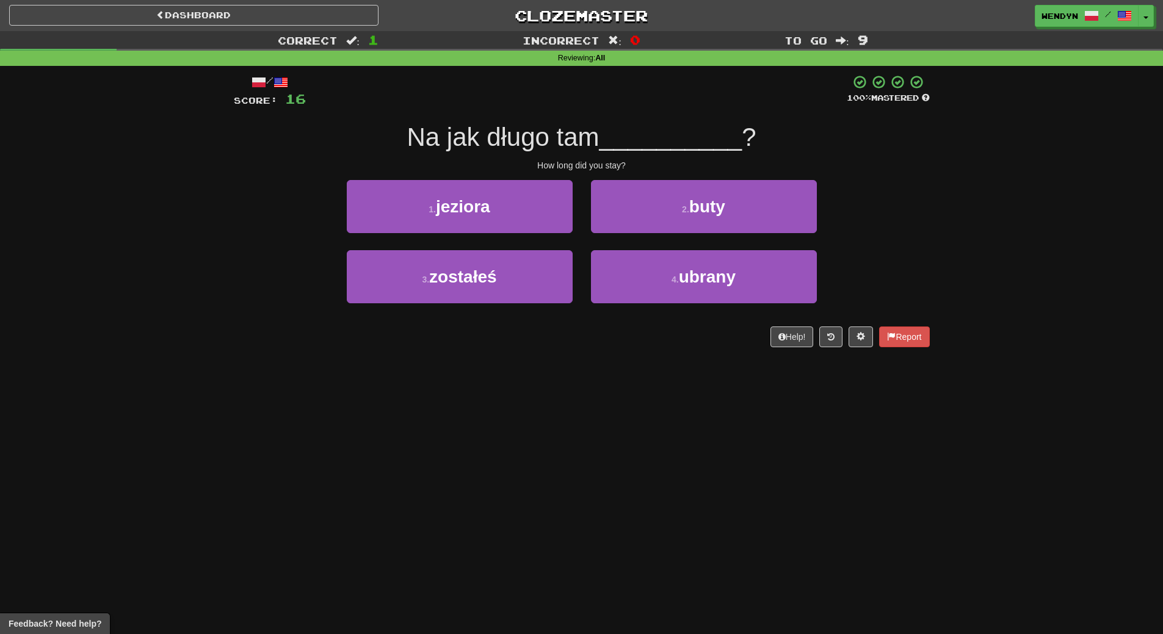
click at [717, 341] on div "Help! Report" at bounding box center [582, 337] width 696 height 21
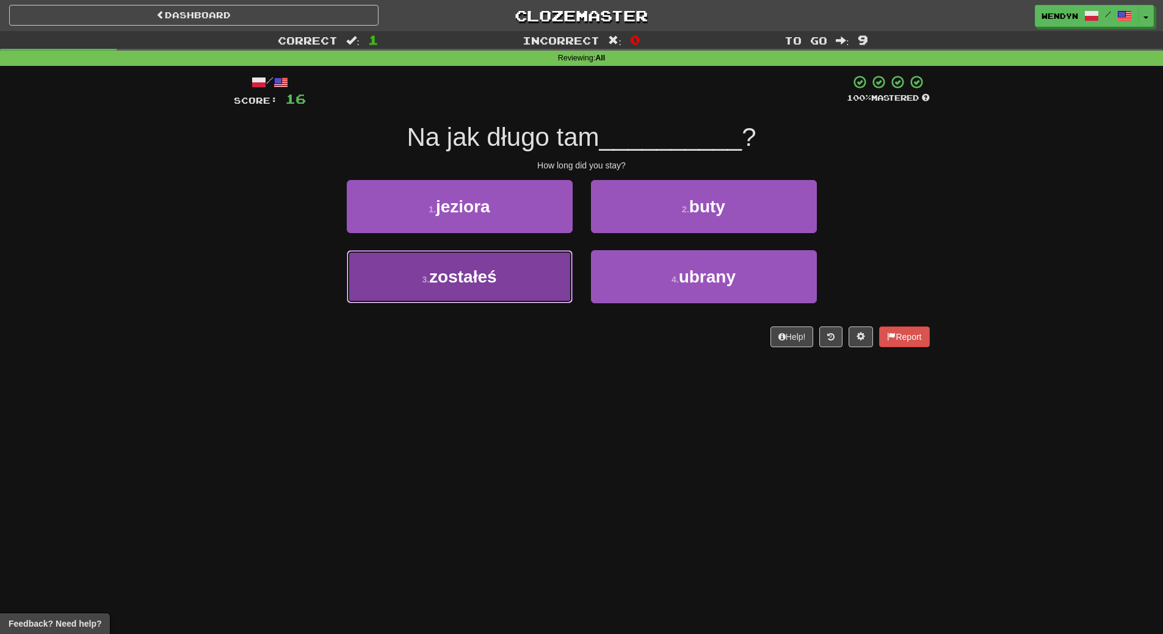
click at [490, 276] on span "zostałeś" at bounding box center [463, 276] width 68 height 19
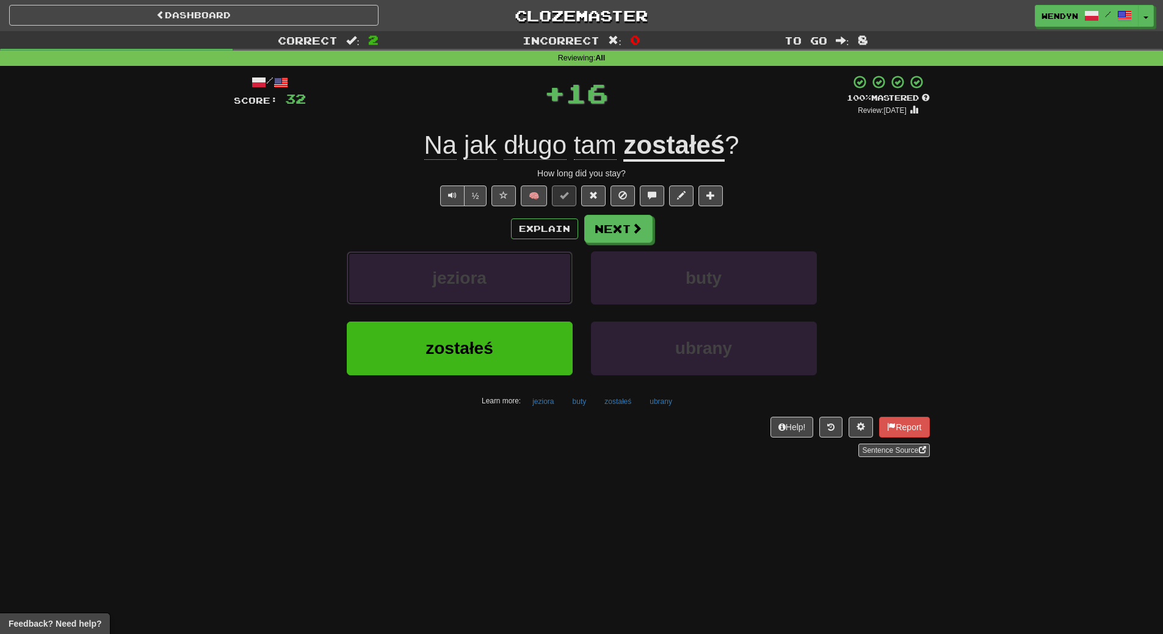
click at [490, 276] on button "jeziora" at bounding box center [460, 278] width 226 height 53
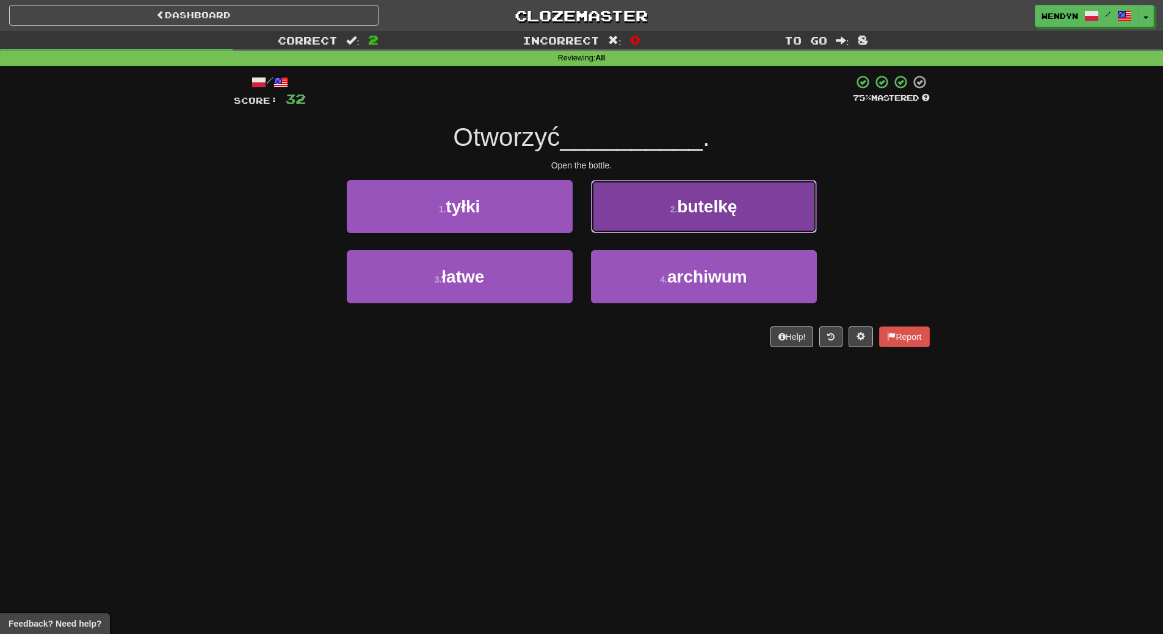
click at [753, 217] on button "2 . butelkę" at bounding box center [704, 206] width 226 height 53
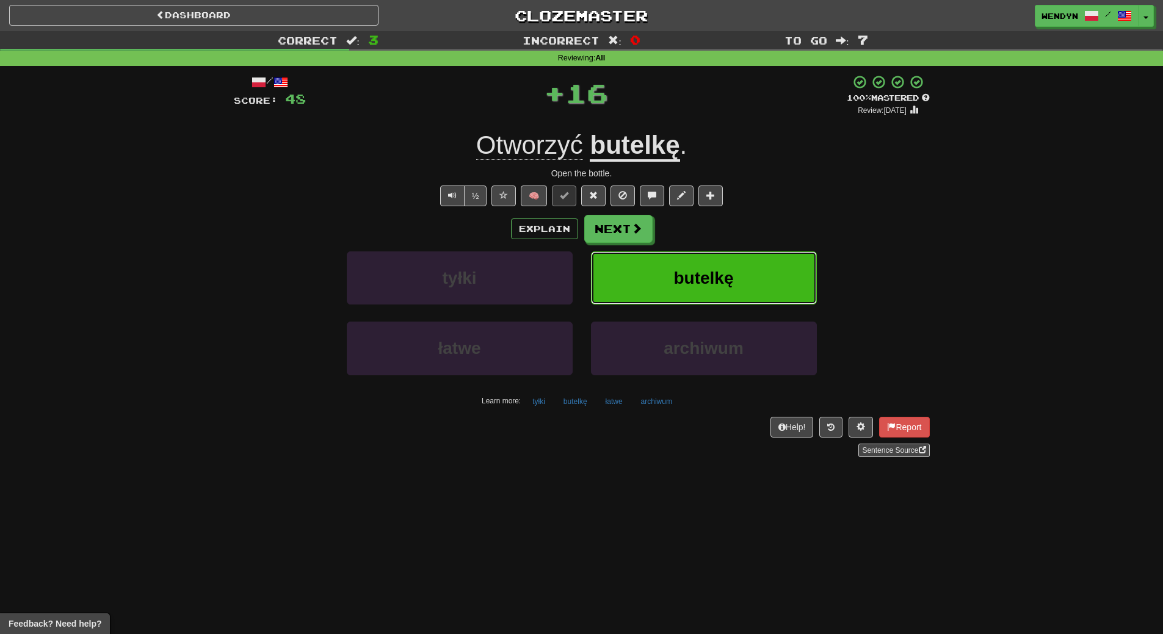
click at [742, 268] on button "butelkę" at bounding box center [704, 278] width 226 height 53
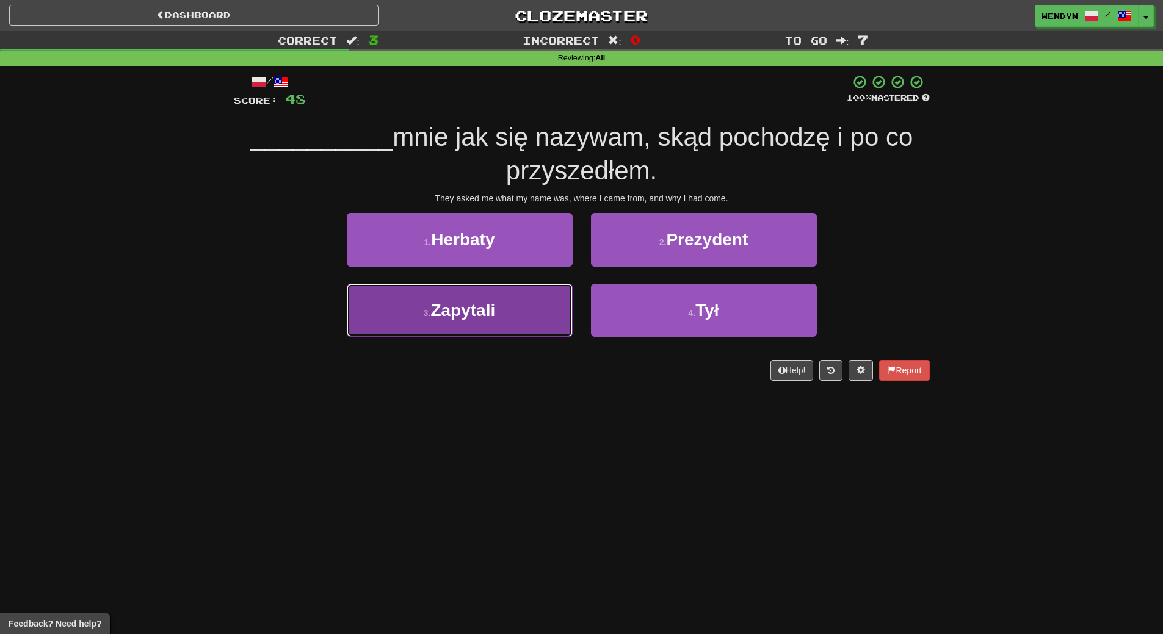
click at [514, 332] on button "3 . Zapytali" at bounding box center [460, 310] width 226 height 53
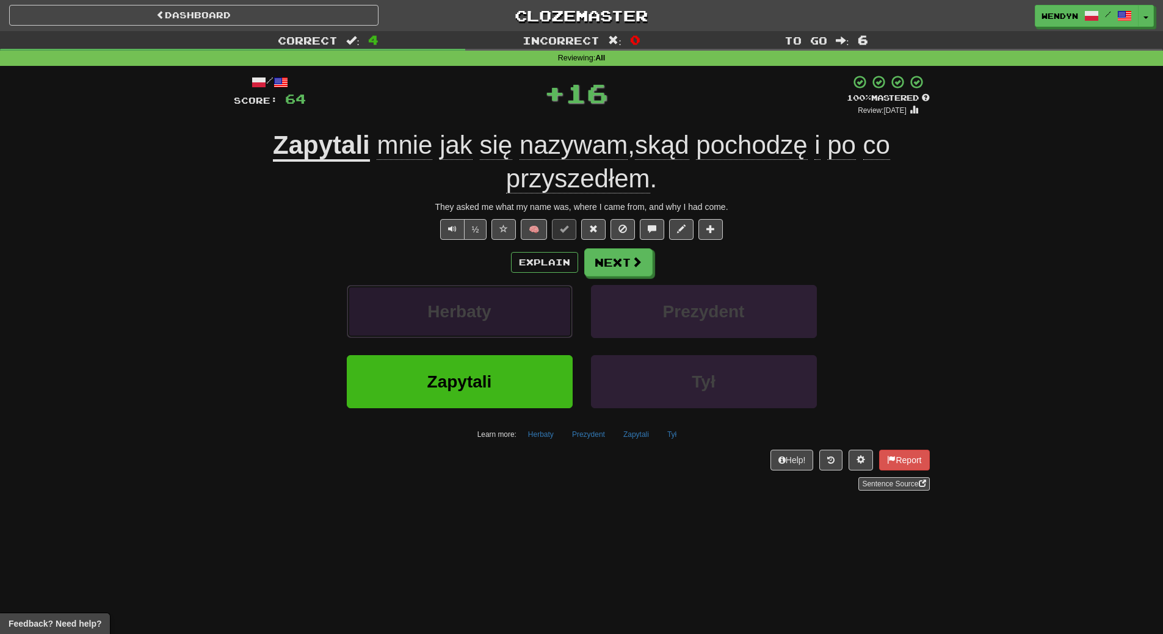
click at [513, 332] on button "Herbaty" at bounding box center [460, 311] width 226 height 53
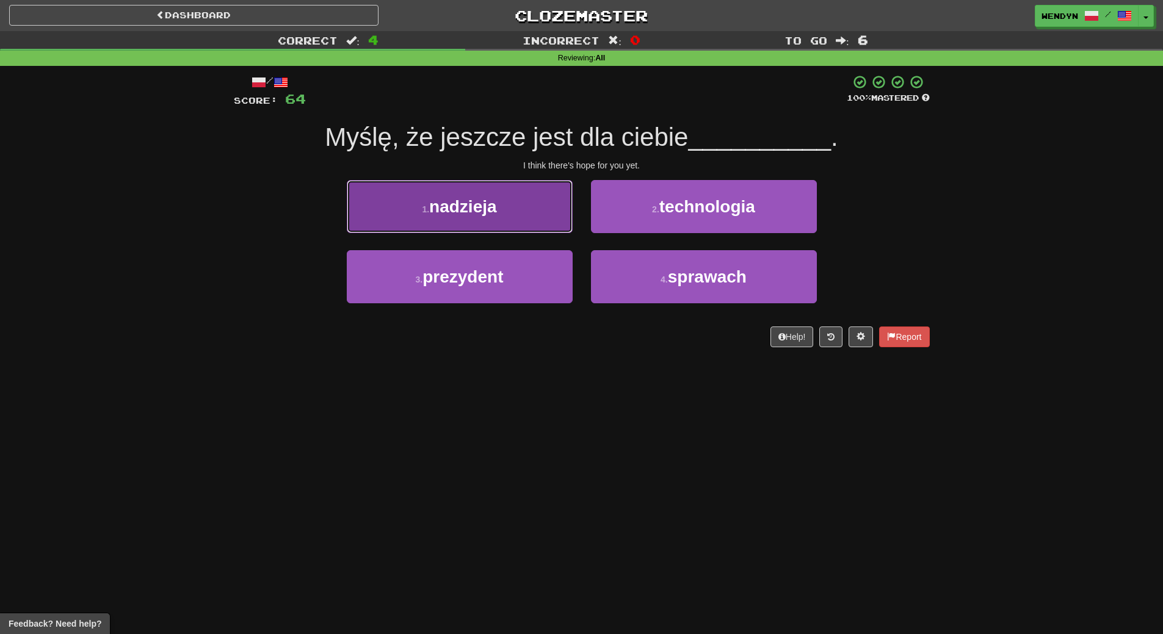
click at [502, 216] on button "1 . nadzieja" at bounding box center [460, 206] width 226 height 53
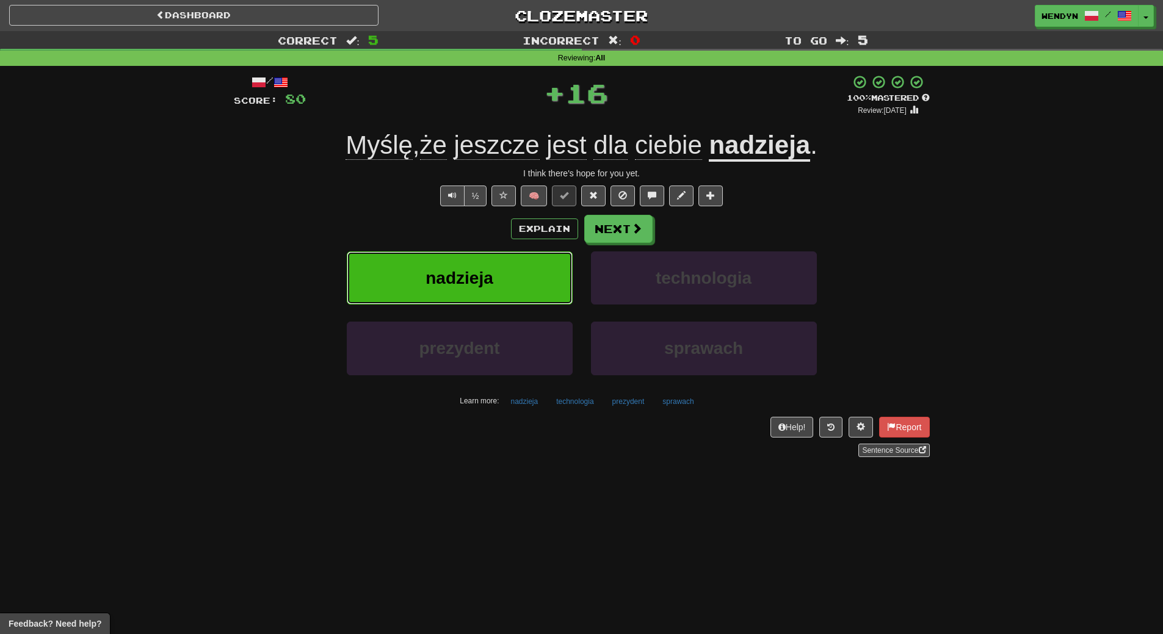
click at [498, 259] on button "nadzieja" at bounding box center [460, 278] width 226 height 53
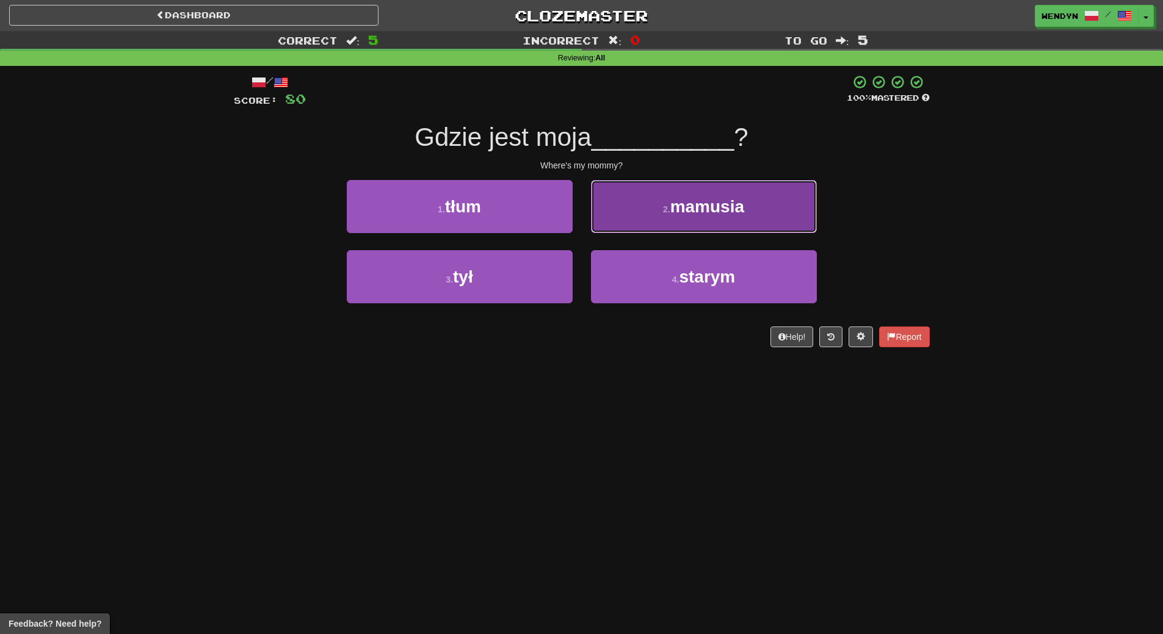
click at [726, 200] on span "mamusia" at bounding box center [707, 206] width 74 height 19
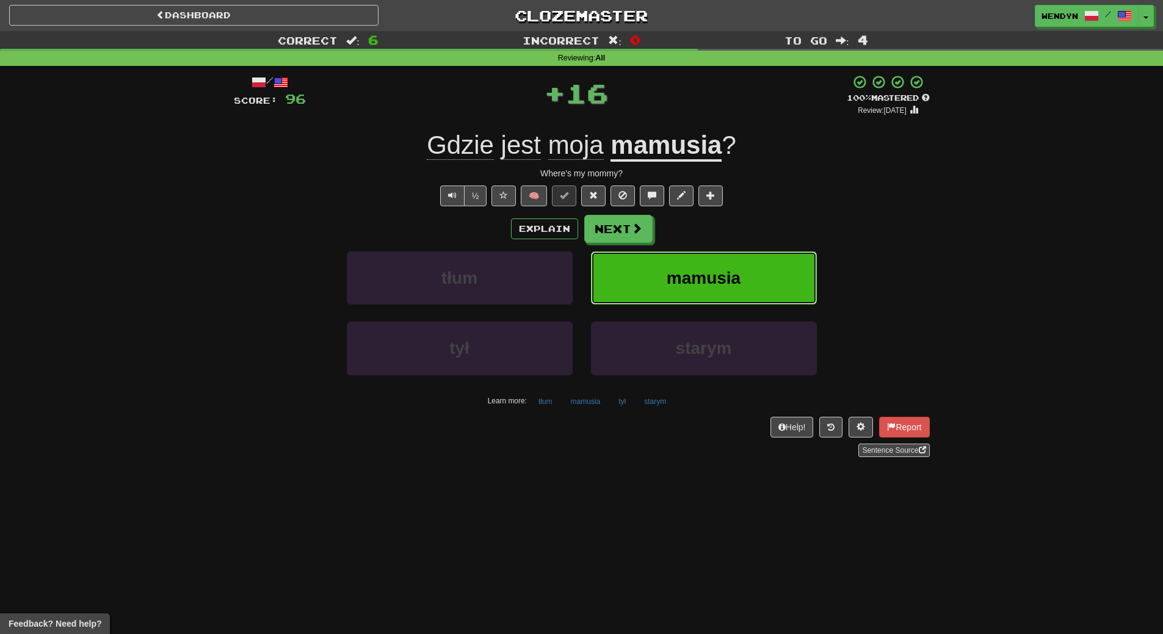
click at [717, 271] on span "mamusia" at bounding box center [704, 278] width 74 height 19
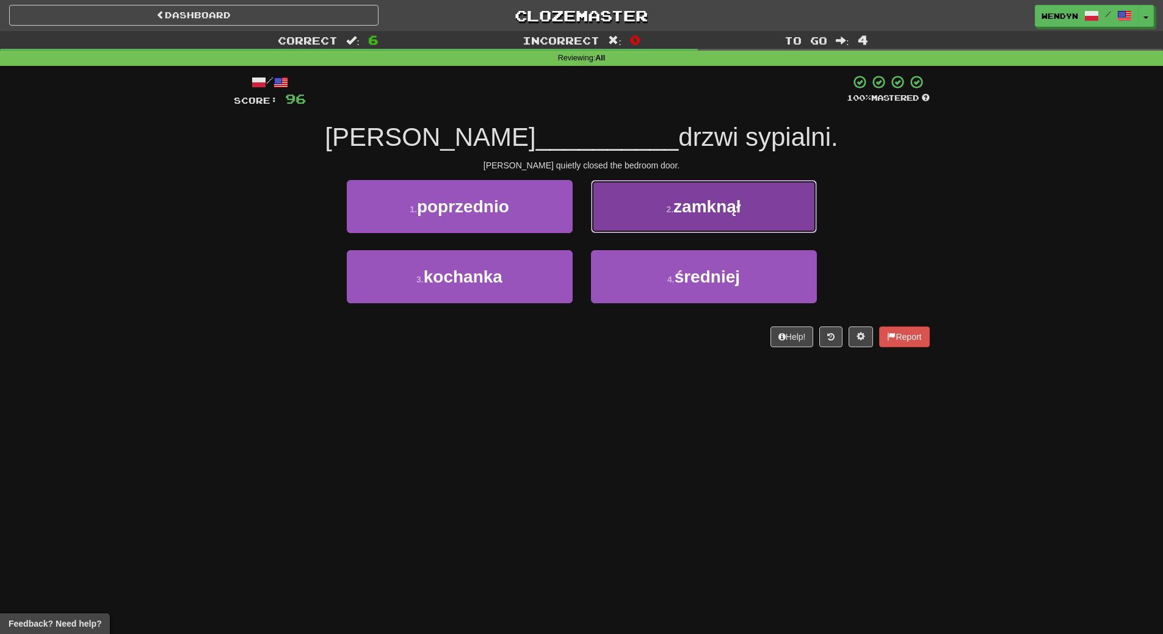
click at [764, 204] on button "2 . zamknął" at bounding box center [704, 206] width 226 height 53
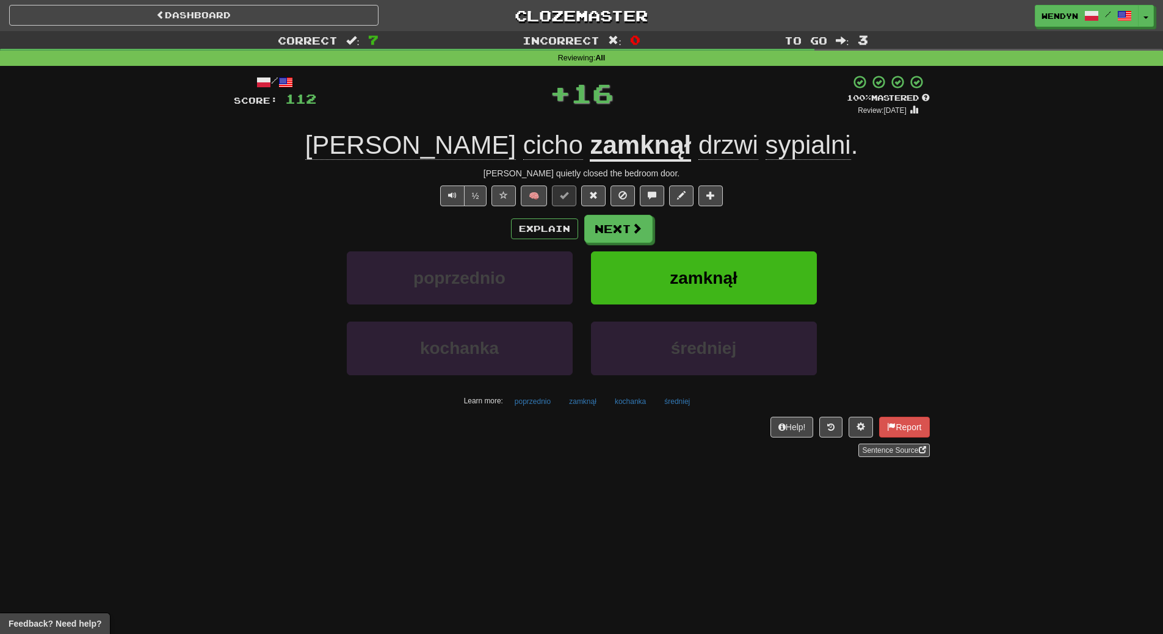
click at [764, 204] on div "½ 🧠" at bounding box center [582, 196] width 696 height 21
click at [748, 267] on button "zamknął" at bounding box center [704, 278] width 226 height 53
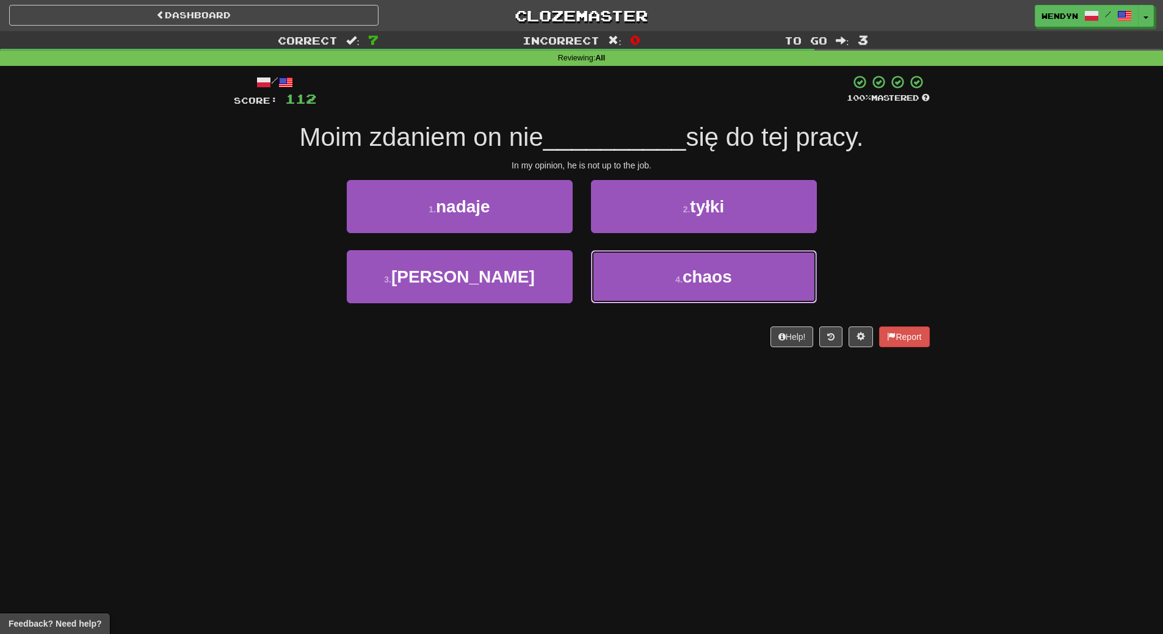
drag, startPoint x: 747, startPoint y: 267, endPoint x: 524, endPoint y: 372, distance: 247.1
click at [524, 372] on div "Dashboard Clozemaster WendyN / Toggle Dropdown Dashboard Leaderboard Activity F…" at bounding box center [581, 317] width 1163 height 634
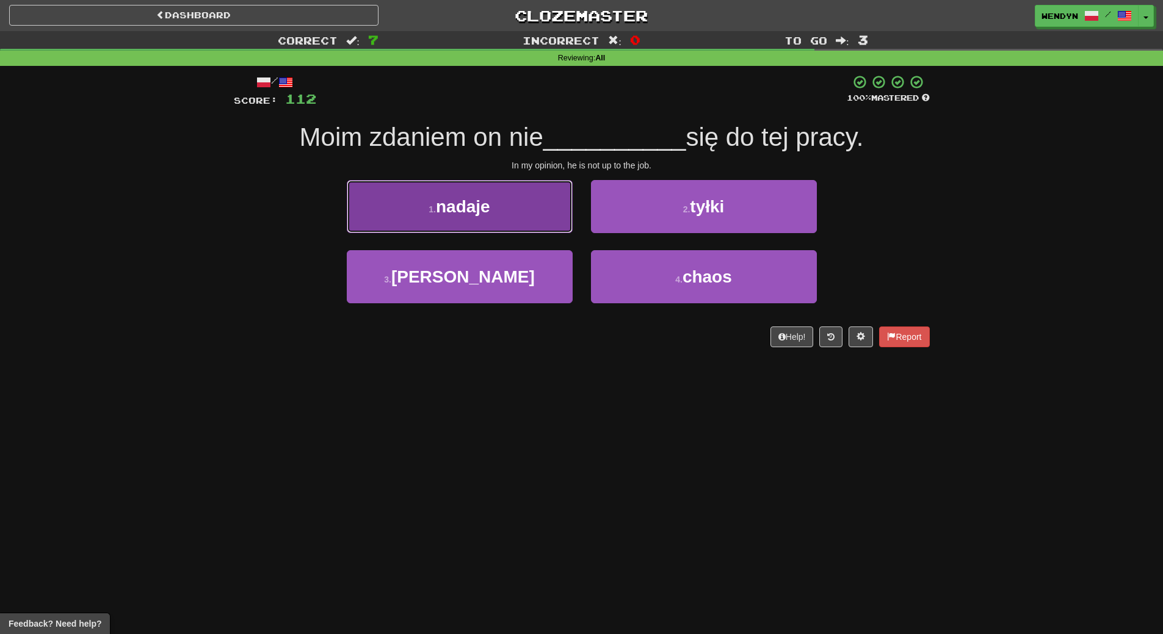
click at [498, 213] on button "1 . nadaje" at bounding box center [460, 206] width 226 height 53
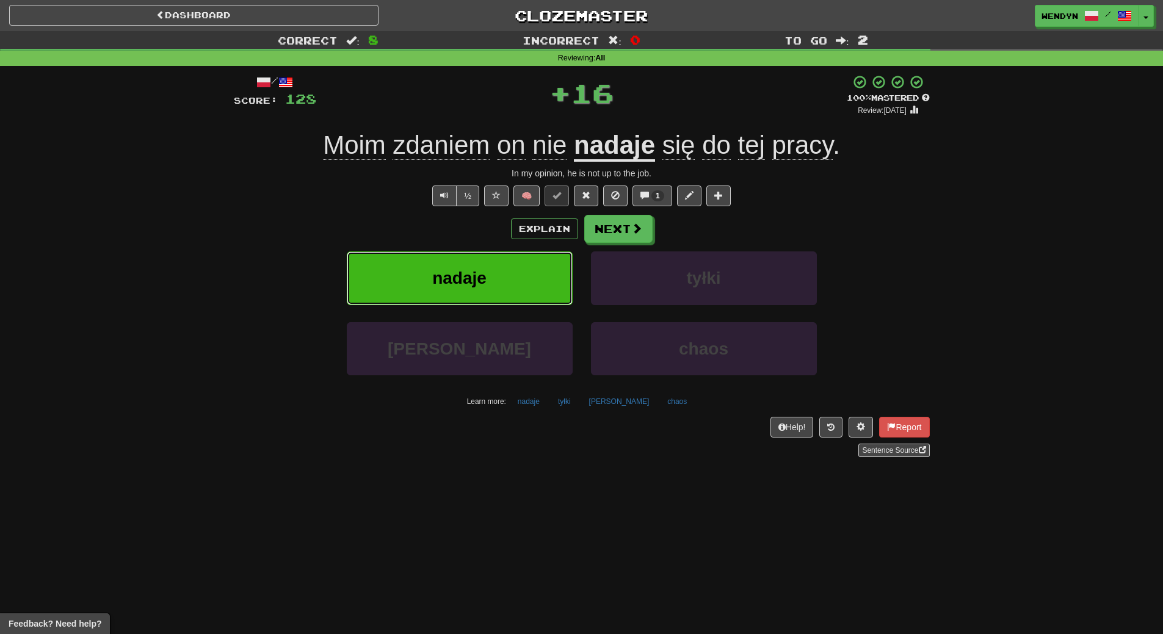
drag, startPoint x: 495, startPoint y: 268, endPoint x: 494, endPoint y: 284, distance: 15.9
click at [494, 284] on button "nadaje" at bounding box center [460, 278] width 226 height 53
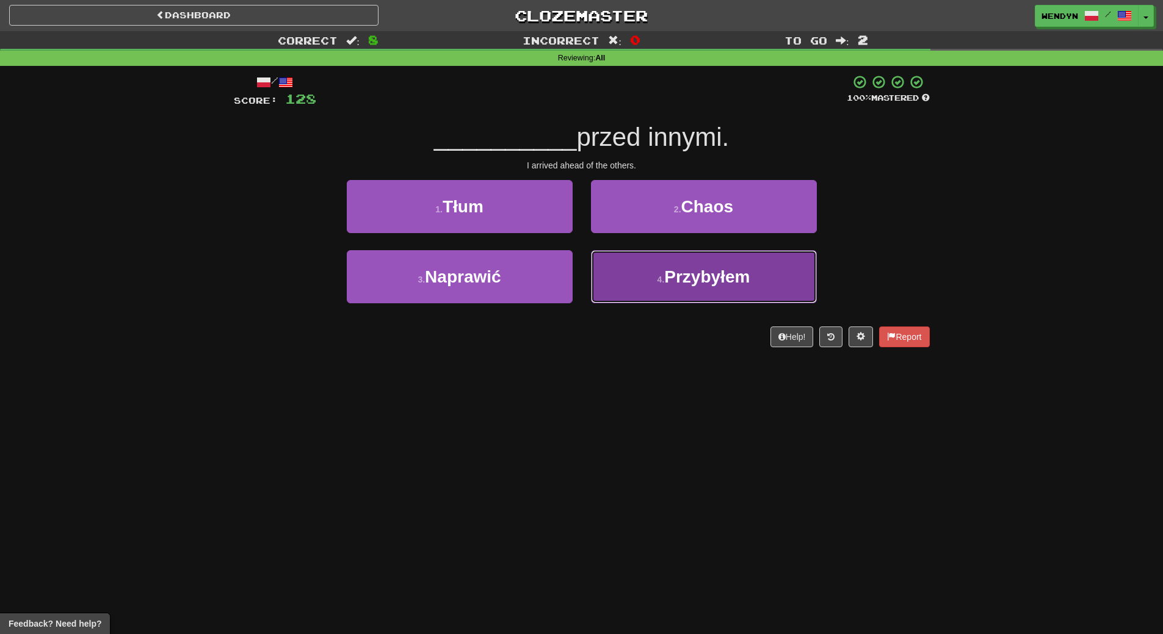
click at [711, 272] on span "Przybyłem" at bounding box center [706, 276] width 85 height 19
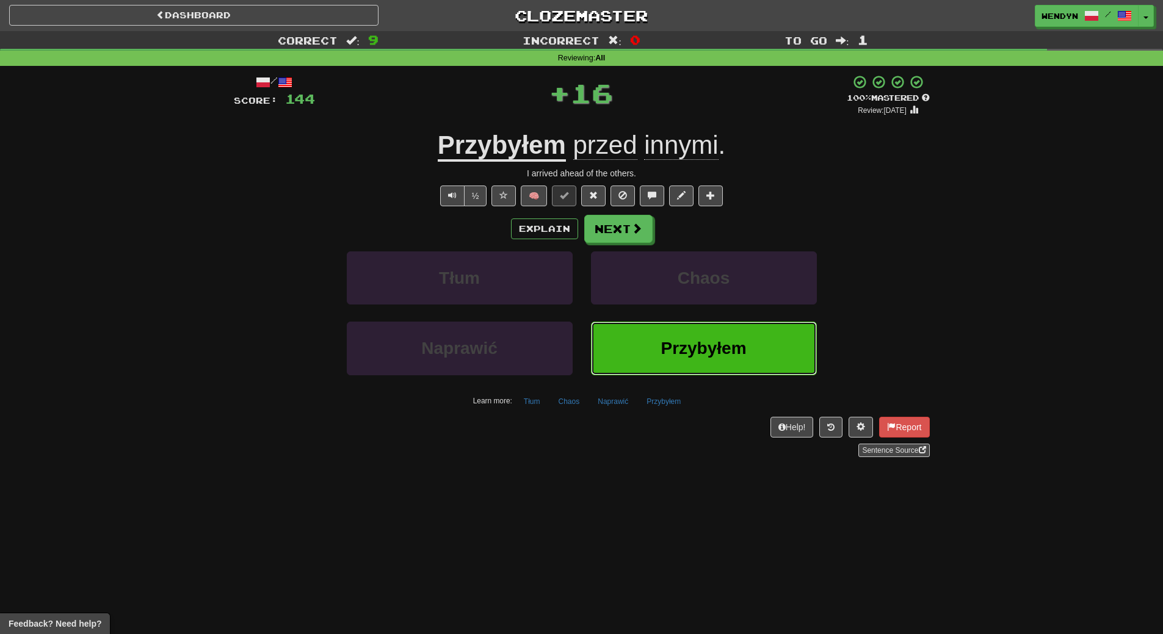
click at [693, 322] on button "Przybyłem" at bounding box center [704, 348] width 226 height 53
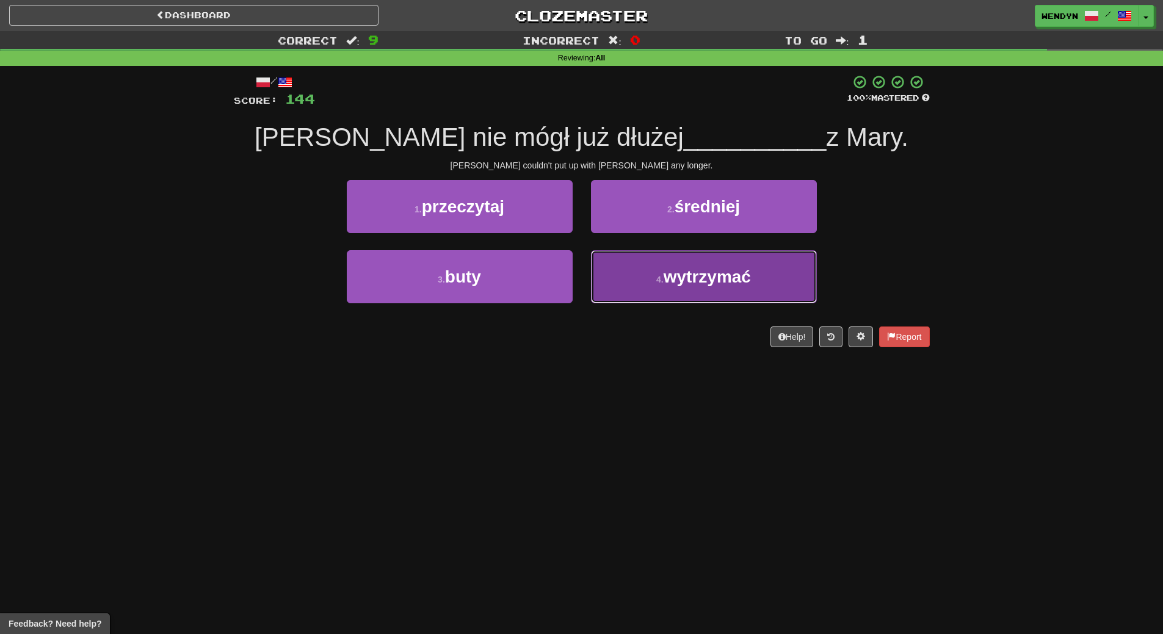
click at [693, 287] on button "4 . wytrzymać" at bounding box center [704, 276] width 226 height 53
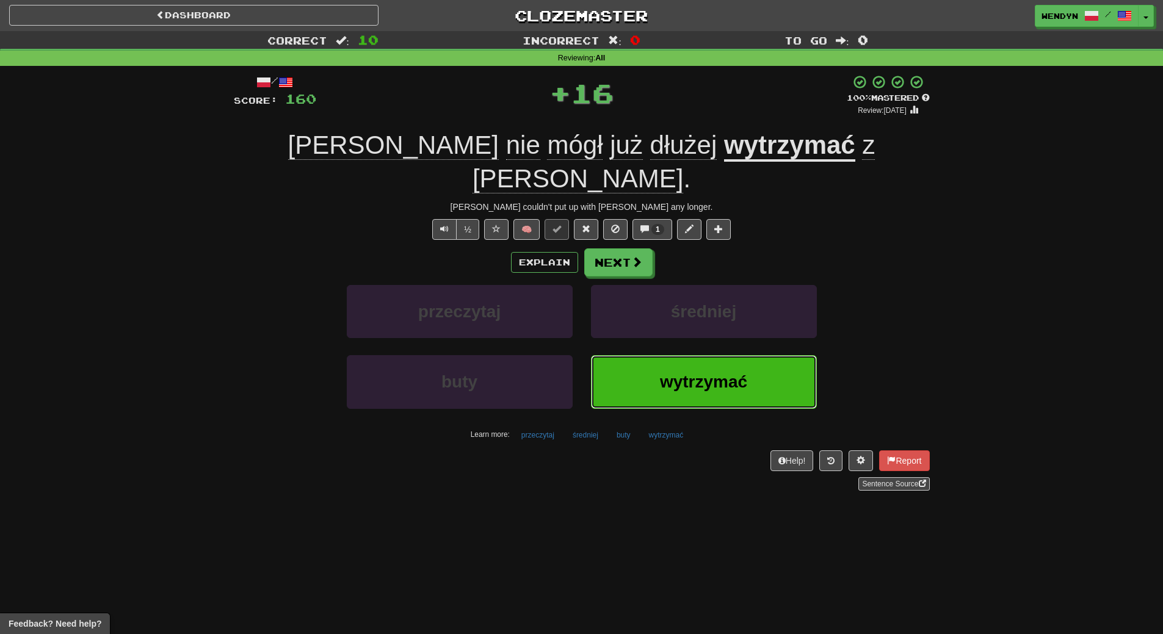
click at [688, 355] on button "wytrzymać" at bounding box center [704, 381] width 226 height 53
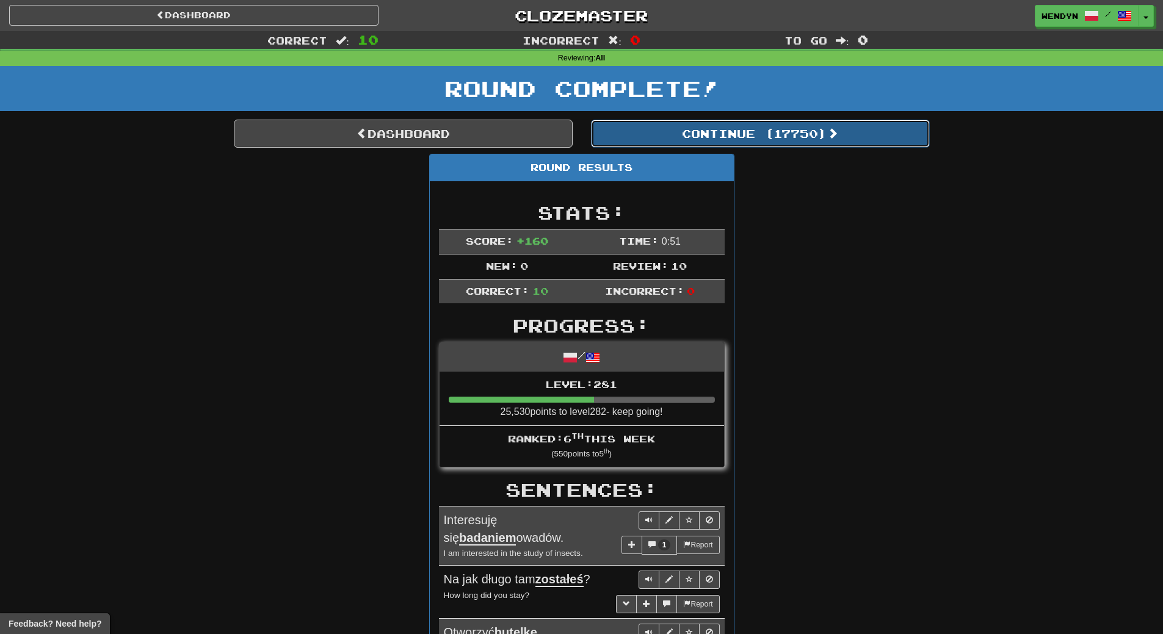
click at [773, 139] on button "Continue ( 17750 )" at bounding box center [760, 134] width 339 height 28
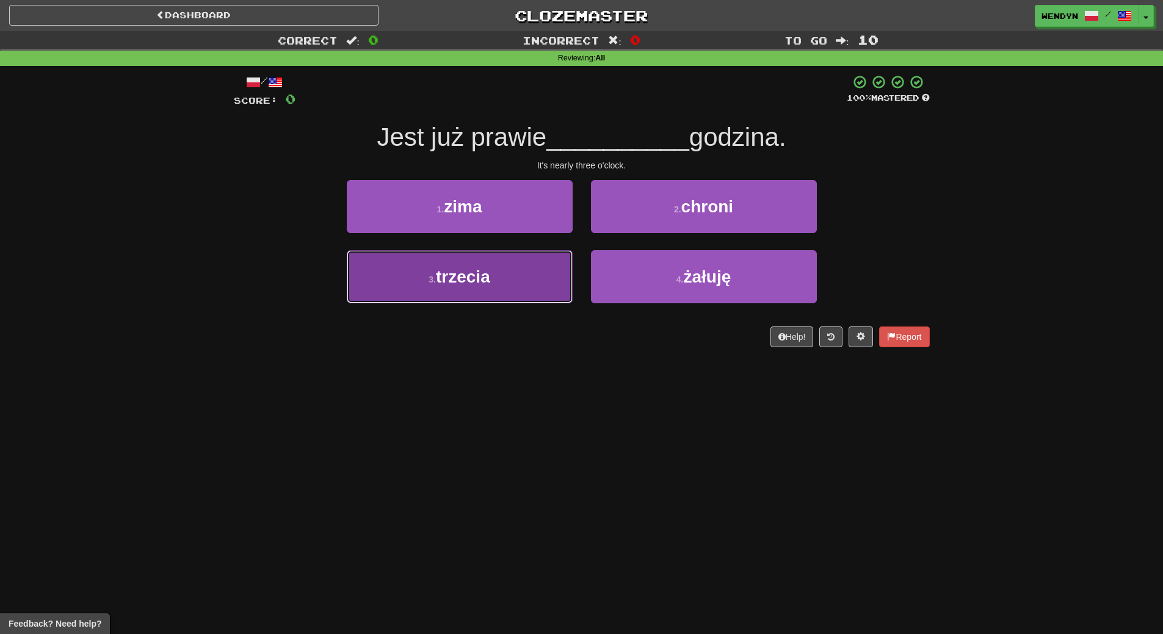
click at [529, 284] on button "3 . trzecia" at bounding box center [460, 276] width 226 height 53
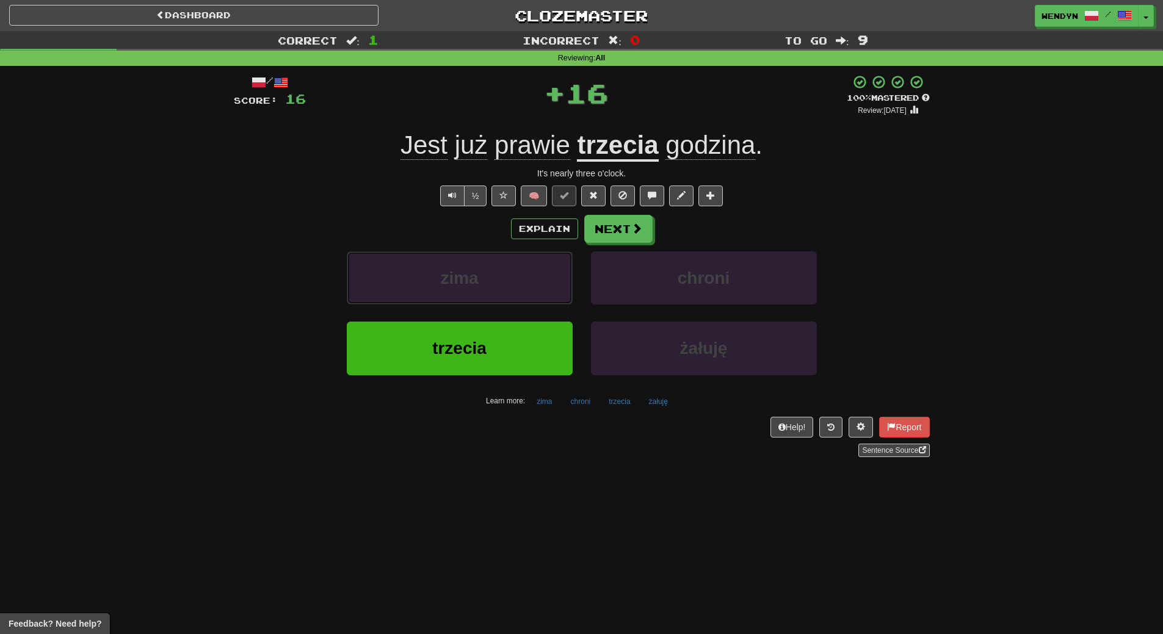
click at [529, 284] on button "zima" at bounding box center [460, 278] width 226 height 53
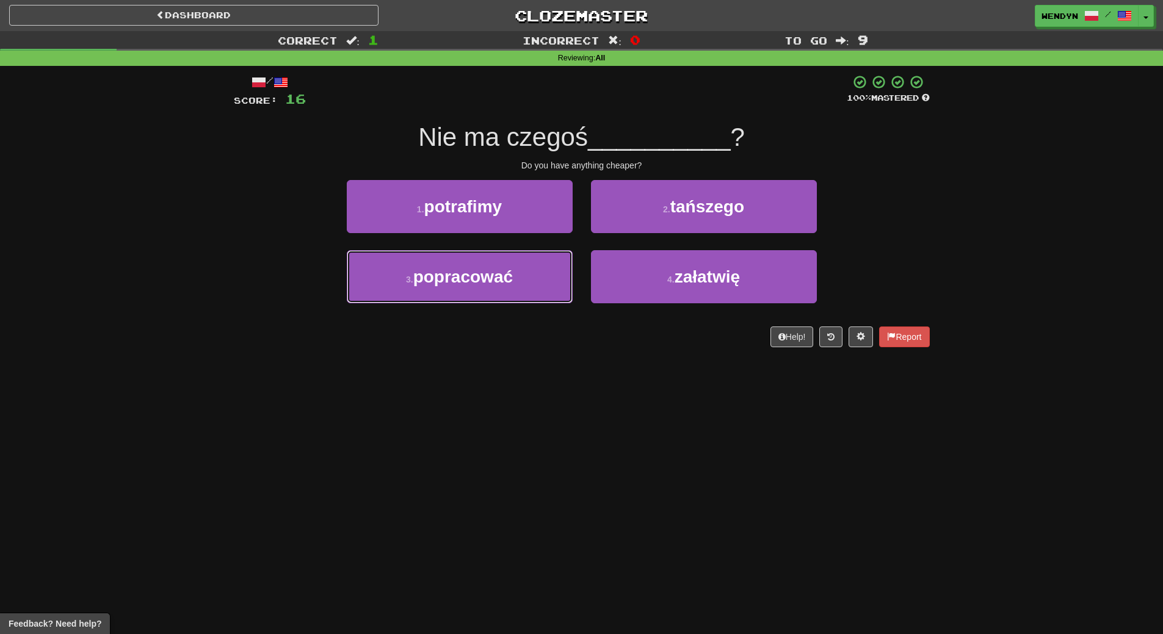
drag, startPoint x: 529, startPoint y: 284, endPoint x: 510, endPoint y: 328, distance: 47.9
click at [510, 328] on div "/ Score: 16 100 % Mastered Nie ma czegoś __________ ? Do you have anything chea…" at bounding box center [582, 210] width 696 height 273
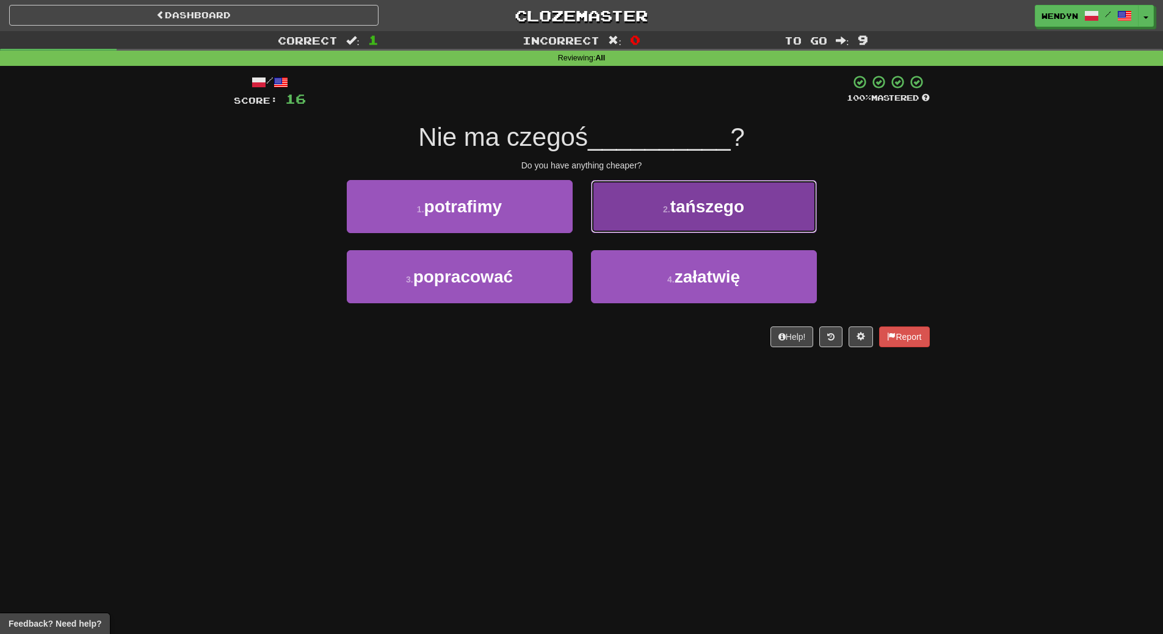
click at [720, 212] on span "tańszego" at bounding box center [707, 206] width 74 height 19
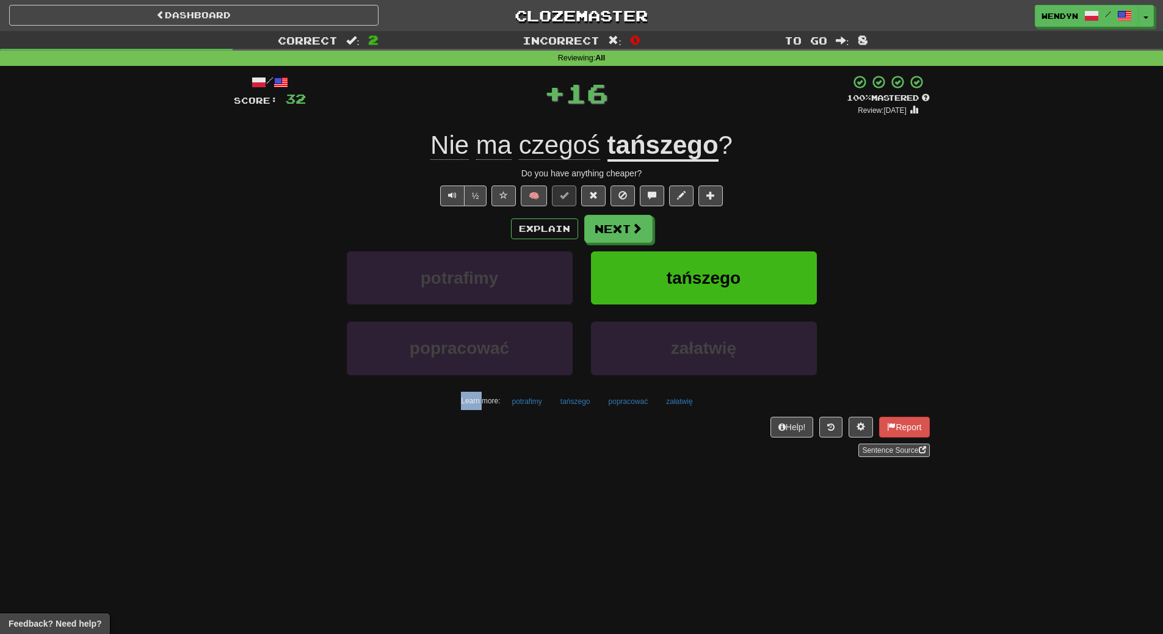
click at [720, 212] on div "/ Score: 32 + 16 100 % Mastered Review: 2026-03-15 Nie ma czegoś tańszego ? Do …" at bounding box center [582, 265] width 696 height 383
click at [706, 303] on button "tańszego" at bounding box center [704, 278] width 226 height 53
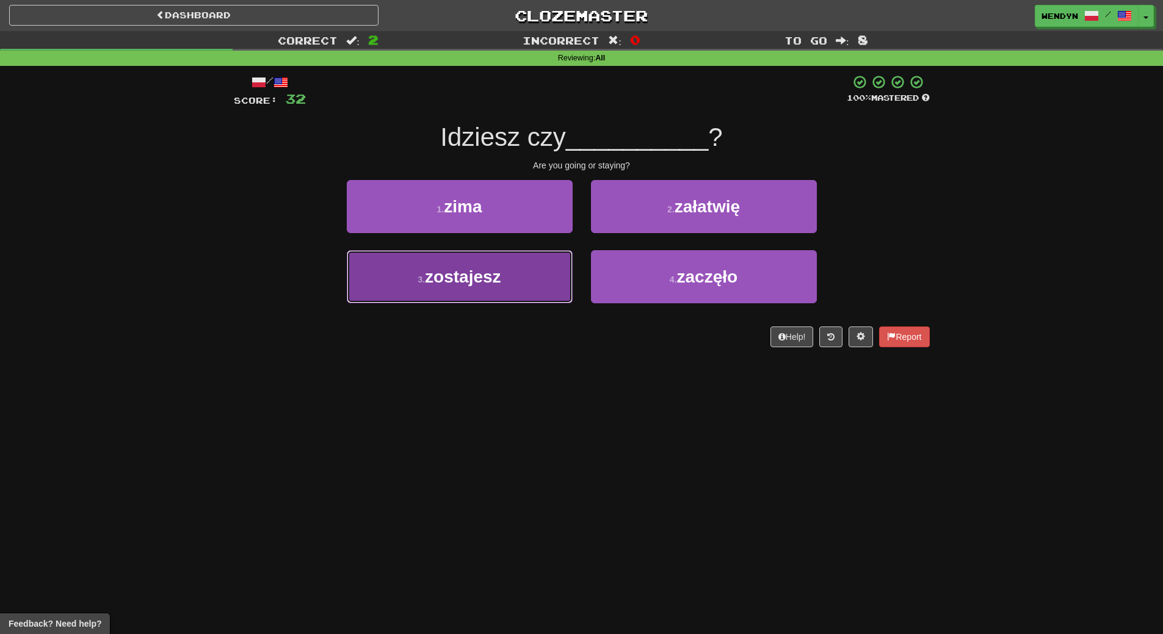
click at [508, 299] on button "3 . zostajesz" at bounding box center [460, 276] width 226 height 53
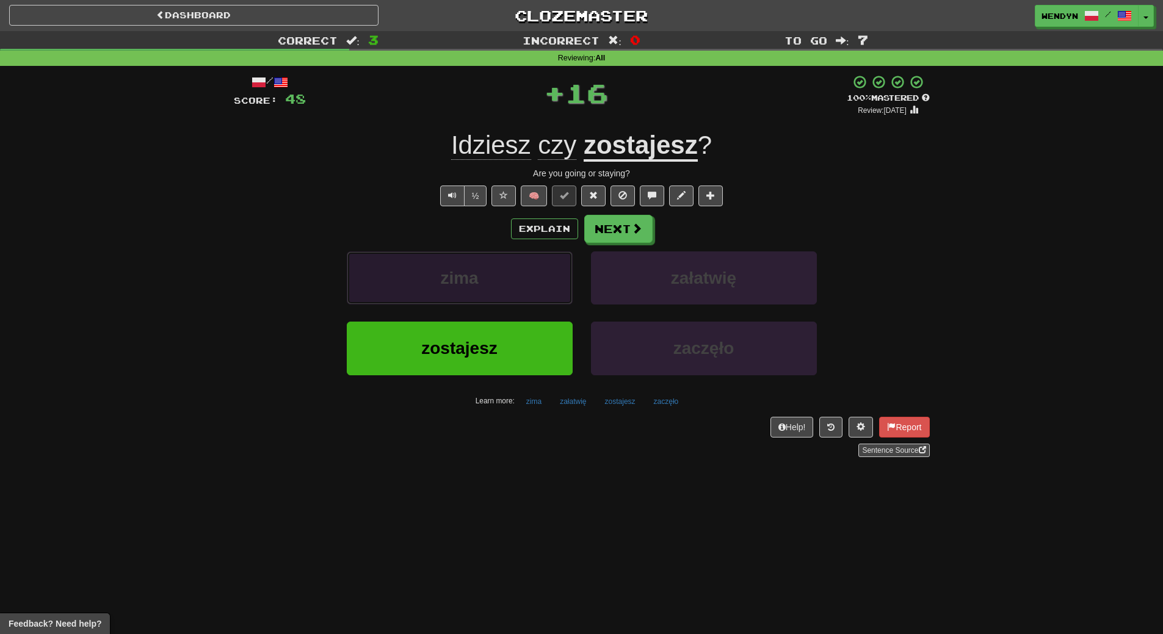
click at [508, 299] on button "zima" at bounding box center [460, 278] width 226 height 53
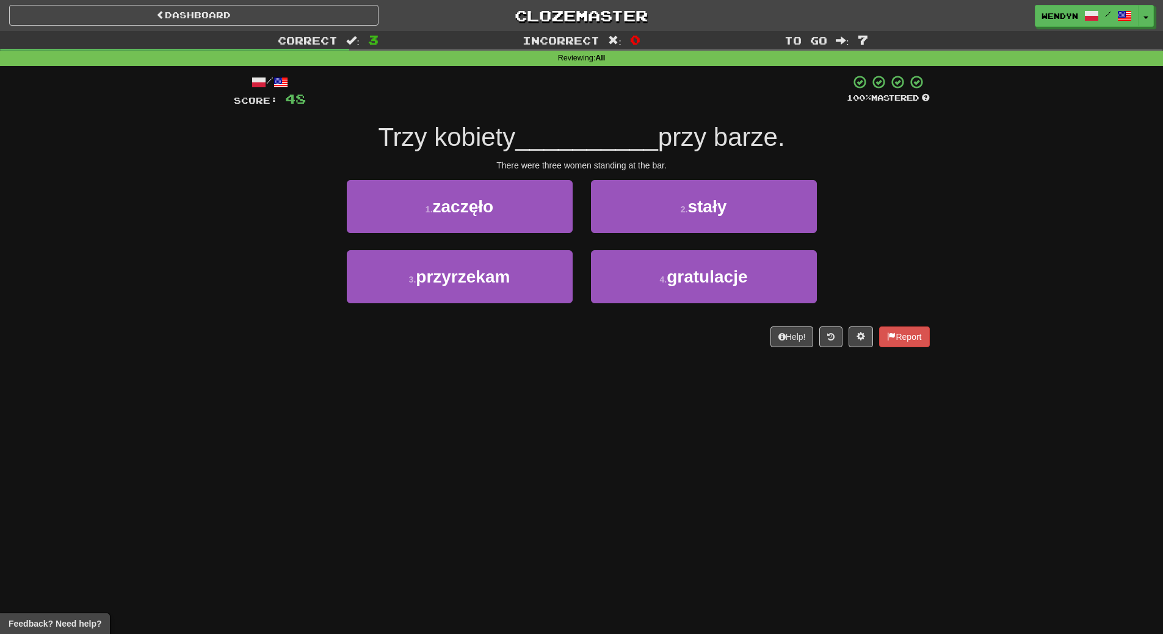
click at [463, 543] on div "Dashboard Clozemaster WendyN / Toggle Dropdown Dashboard Leaderboard Activity F…" at bounding box center [581, 317] width 1163 height 634
click at [457, 562] on div "Dashboard Clozemaster WendyN / Toggle Dropdown Dashboard Leaderboard Activity F…" at bounding box center [581, 317] width 1163 height 634
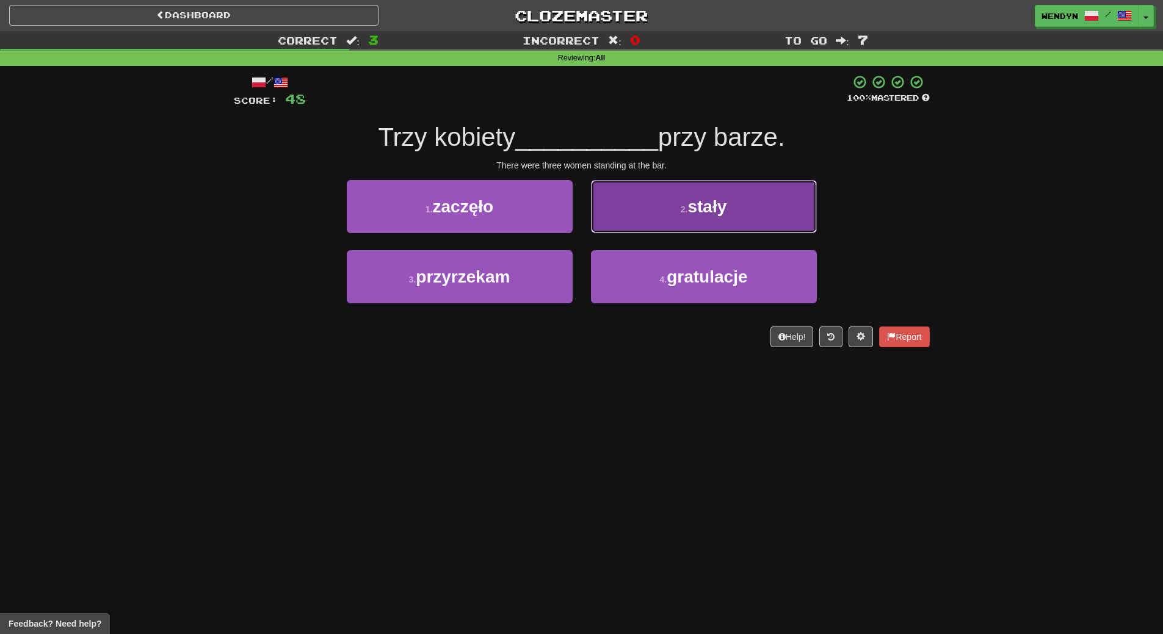
click at [744, 219] on button "2 . stały" at bounding box center [704, 206] width 226 height 53
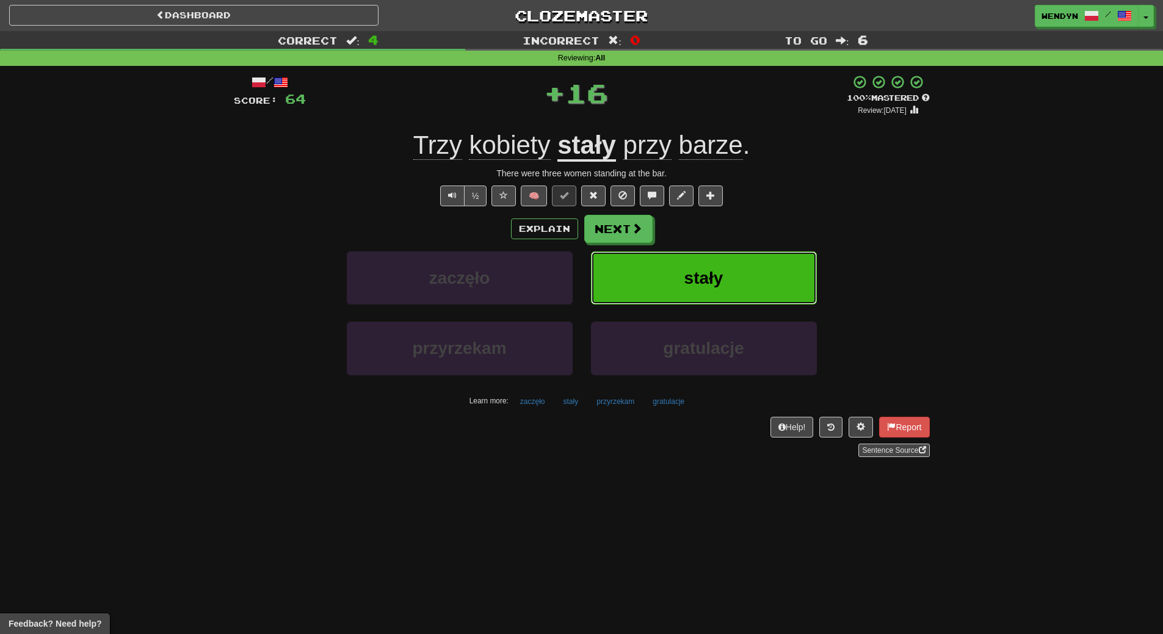
click at [740, 270] on button "stały" at bounding box center [704, 278] width 226 height 53
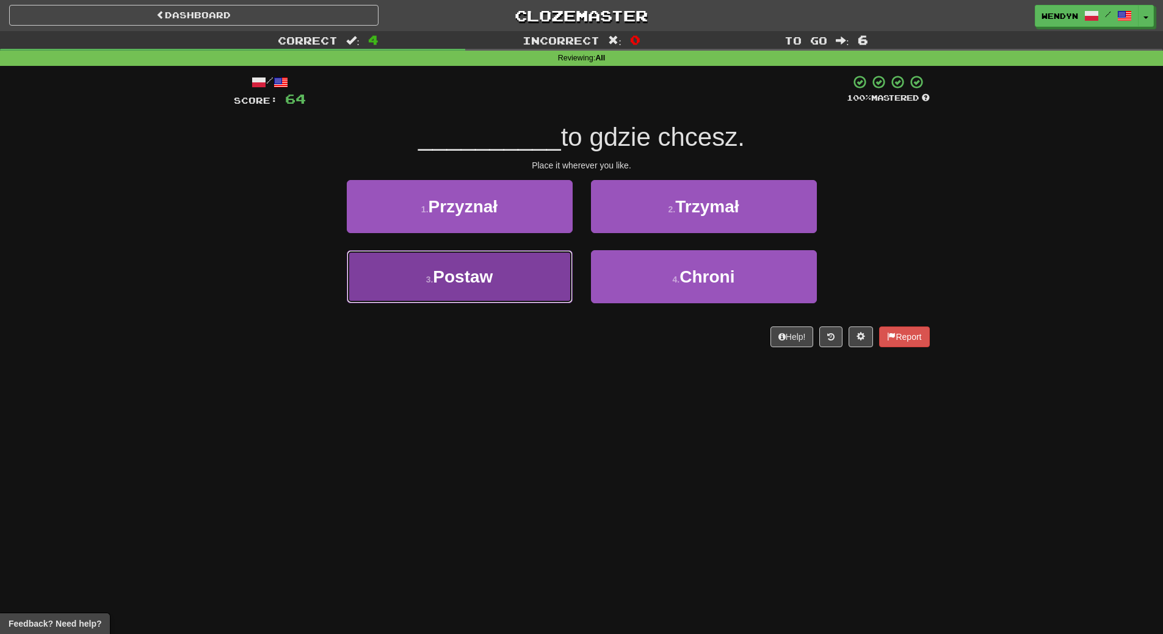
click at [529, 266] on button "3 . Postaw" at bounding box center [460, 276] width 226 height 53
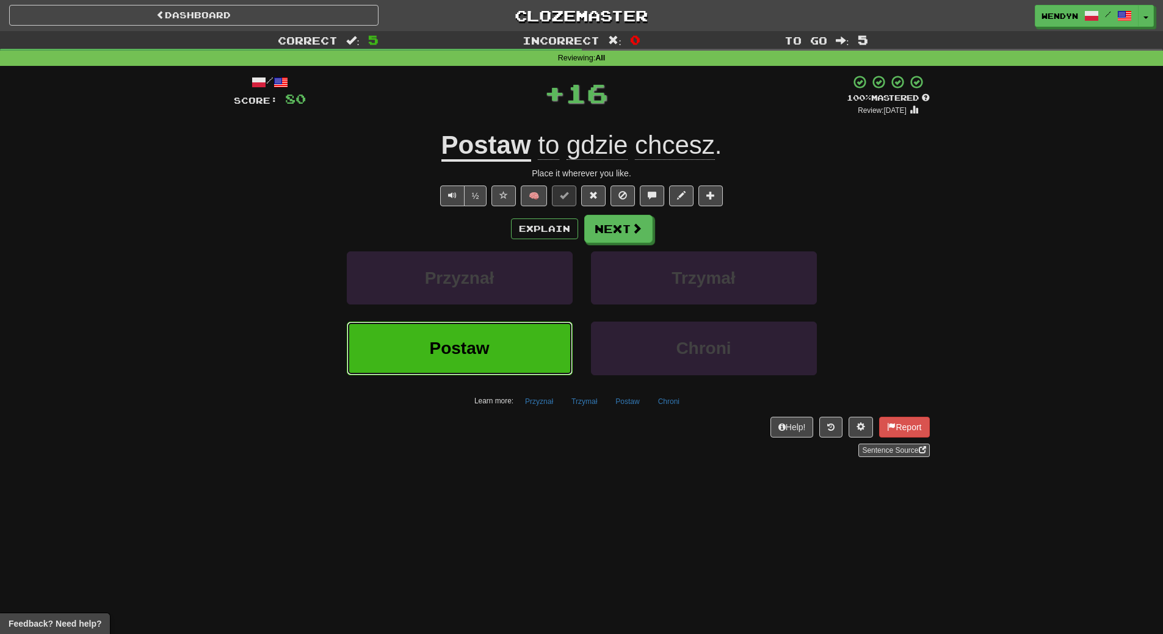
click at [505, 339] on button "Postaw" at bounding box center [460, 348] width 226 height 53
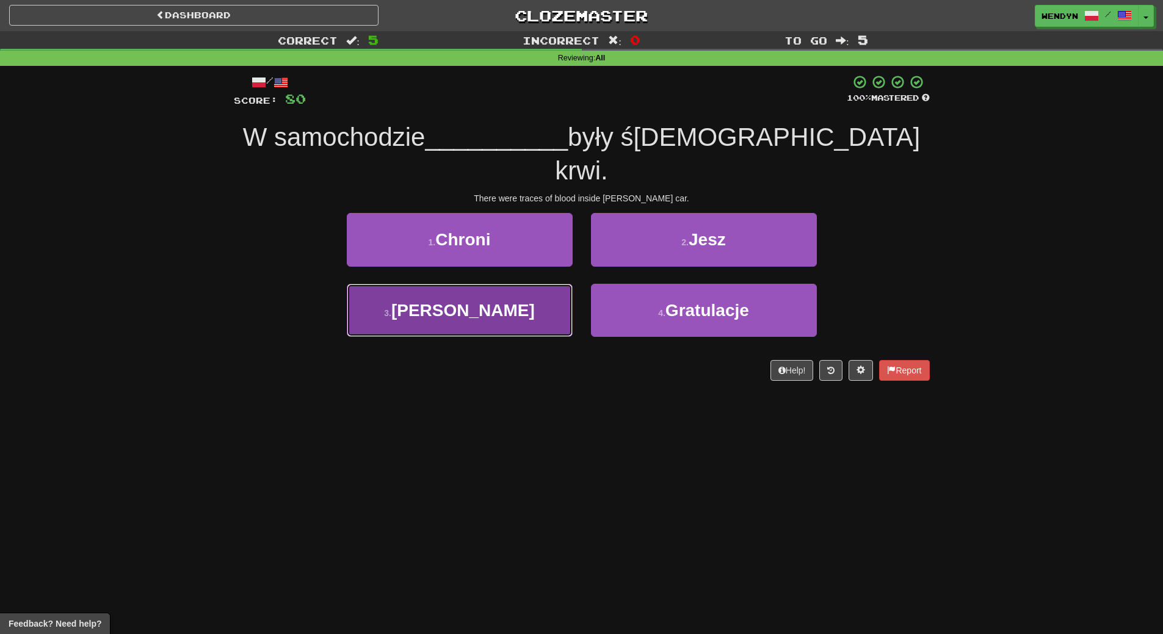
click at [485, 301] on span "Dana" at bounding box center [462, 310] width 143 height 19
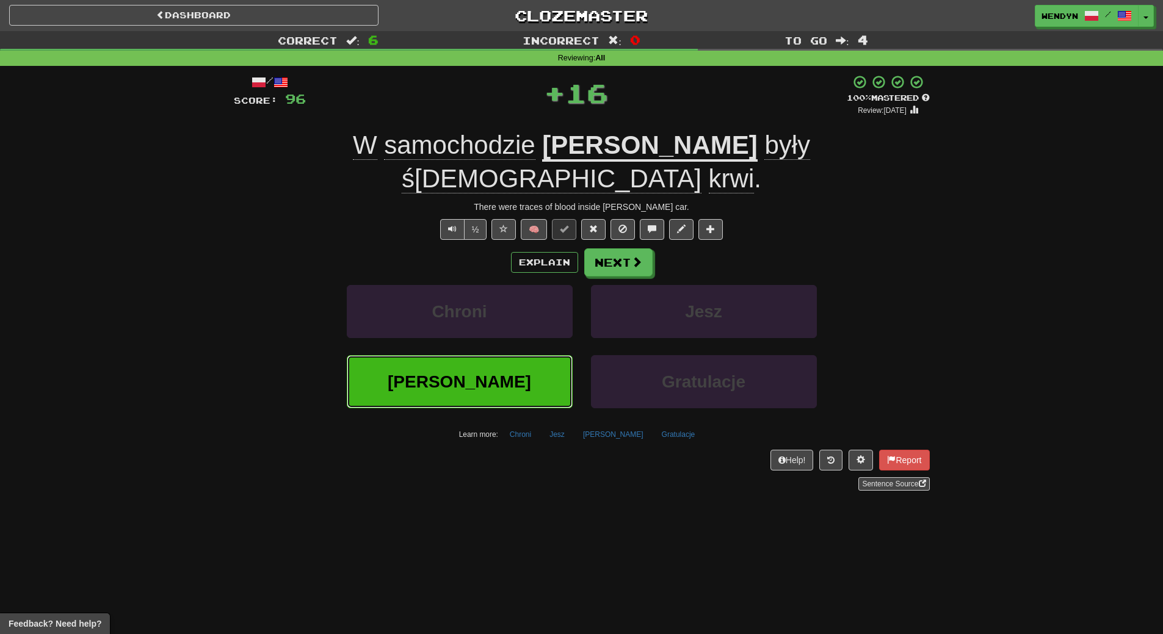
click at [486, 360] on button "Dana" at bounding box center [460, 381] width 226 height 53
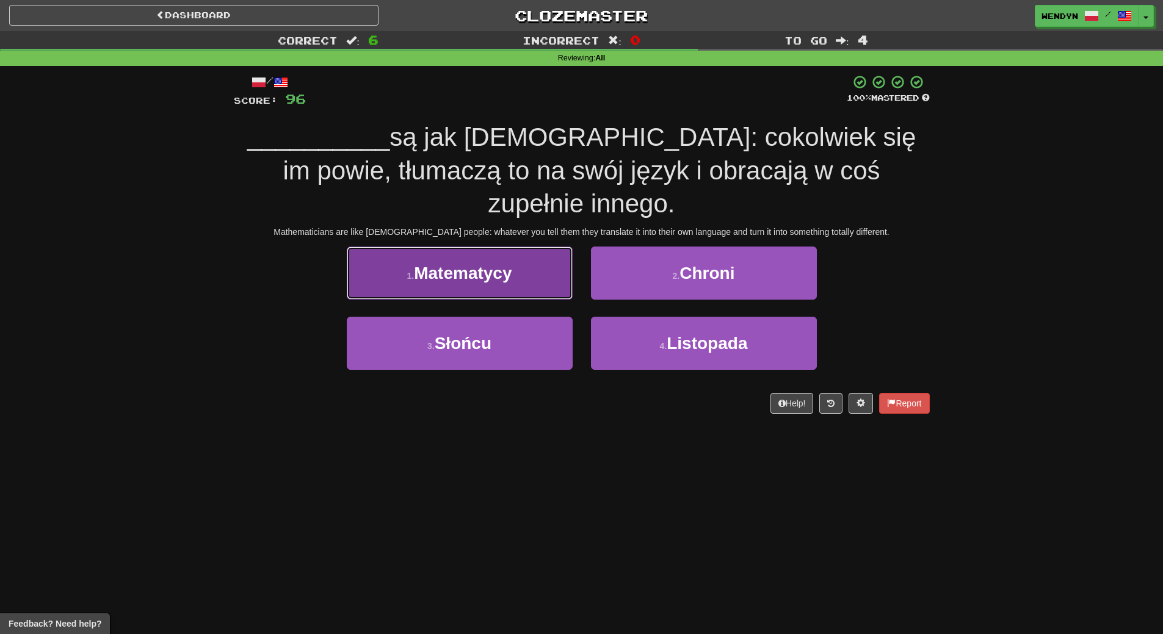
click at [509, 264] on span "Matematycy" at bounding box center [463, 273] width 98 height 19
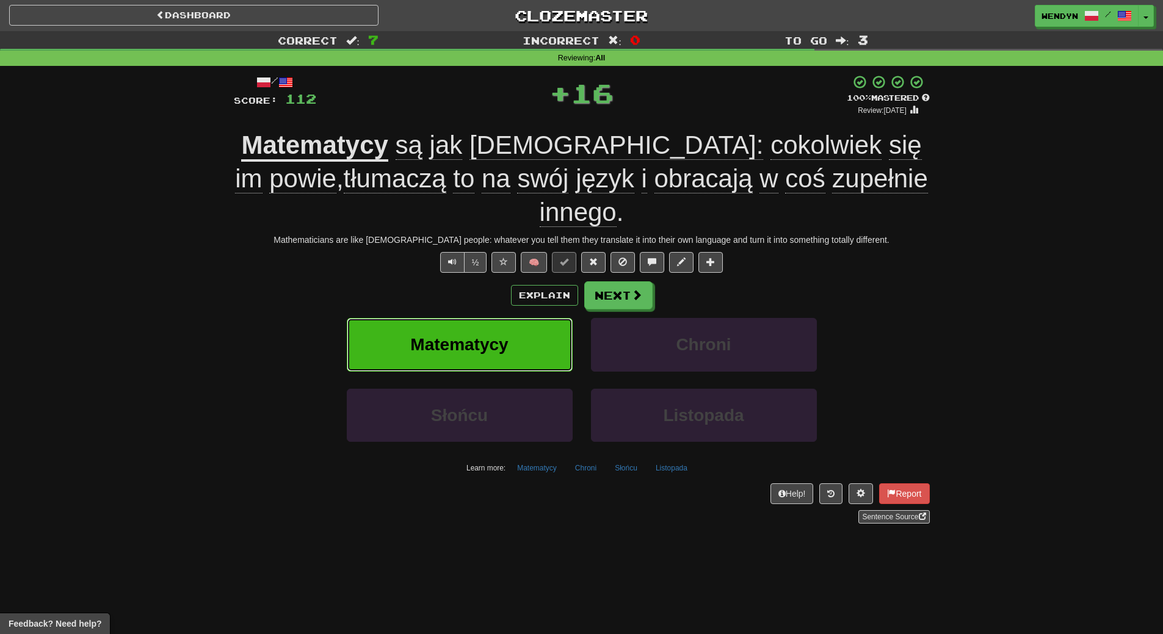
click at [506, 322] on button "Matematycy" at bounding box center [460, 344] width 226 height 53
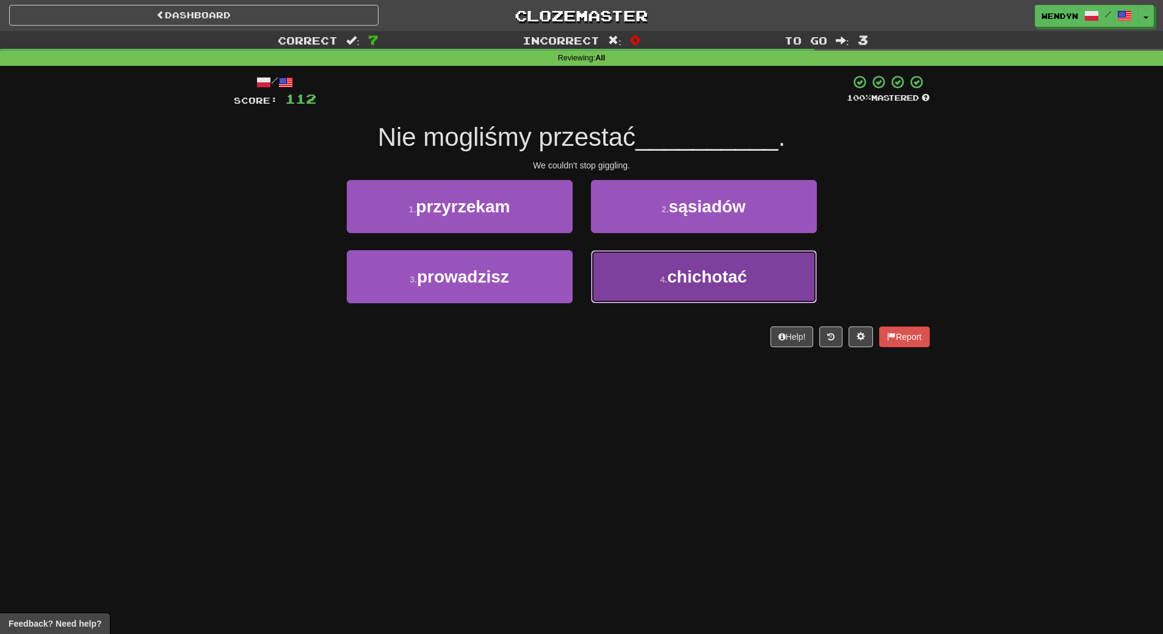
click at [700, 292] on button "4 . chichotać" at bounding box center [704, 276] width 226 height 53
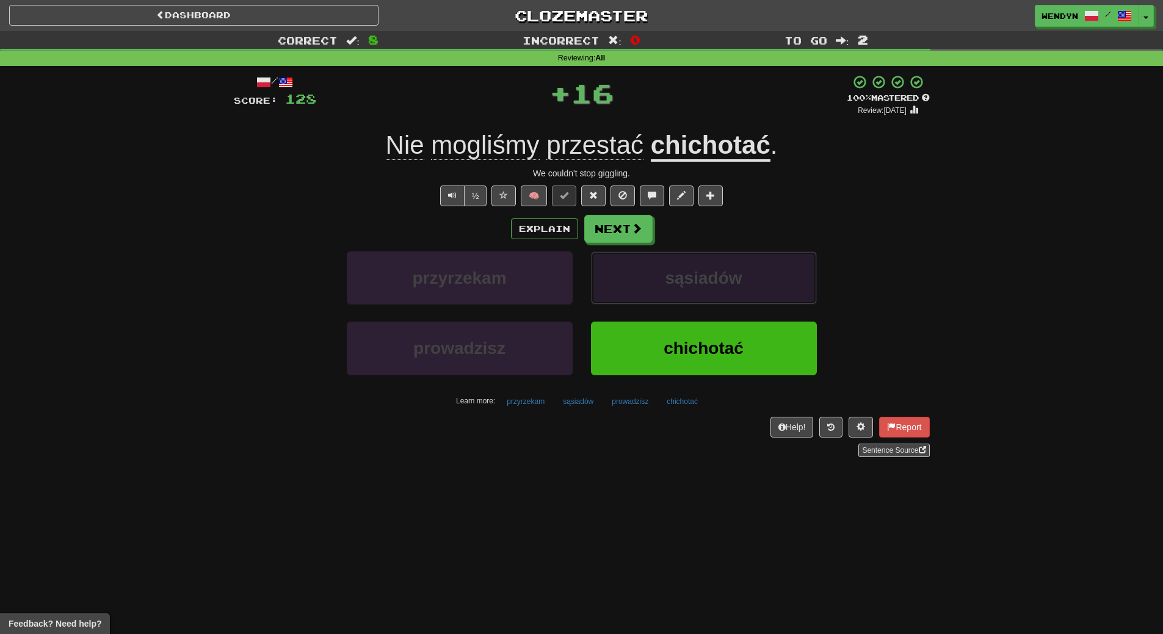
click at [700, 292] on button "sąsiadów" at bounding box center [704, 278] width 226 height 53
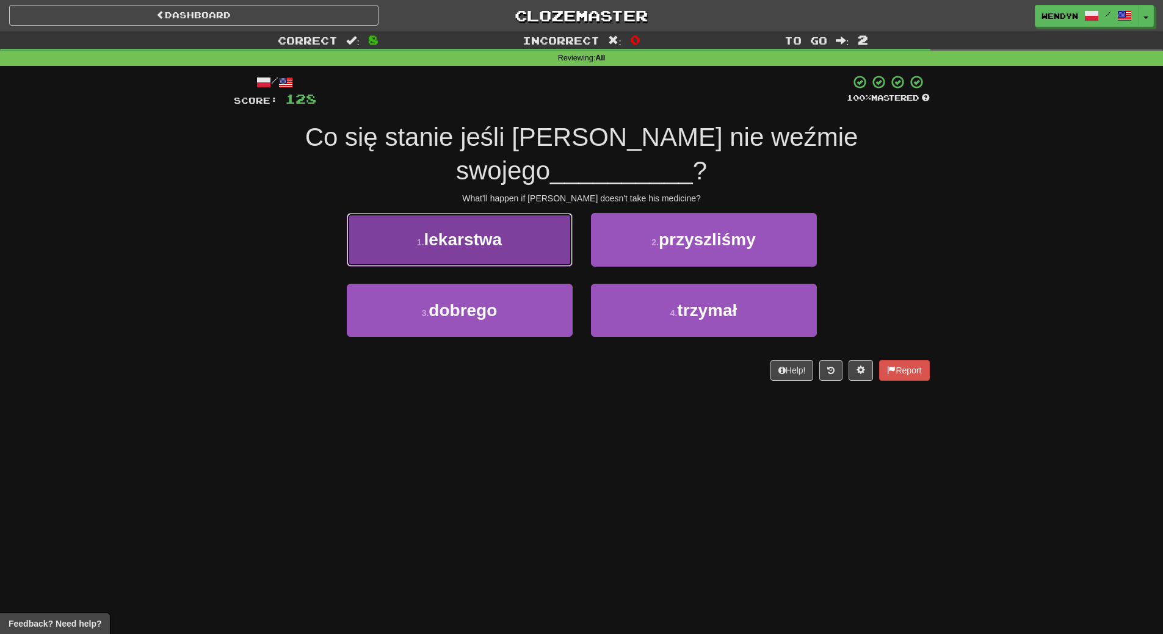
click at [507, 223] on button "1 . lekarstwa" at bounding box center [460, 239] width 226 height 53
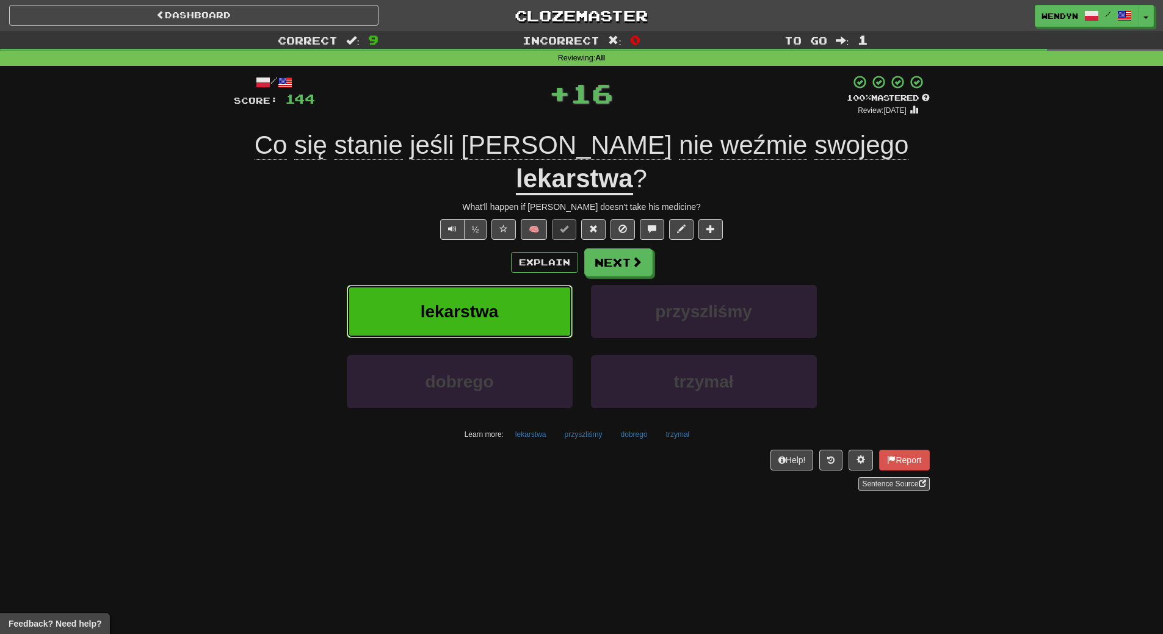
click at [500, 289] on button "lekarstwa" at bounding box center [460, 311] width 226 height 53
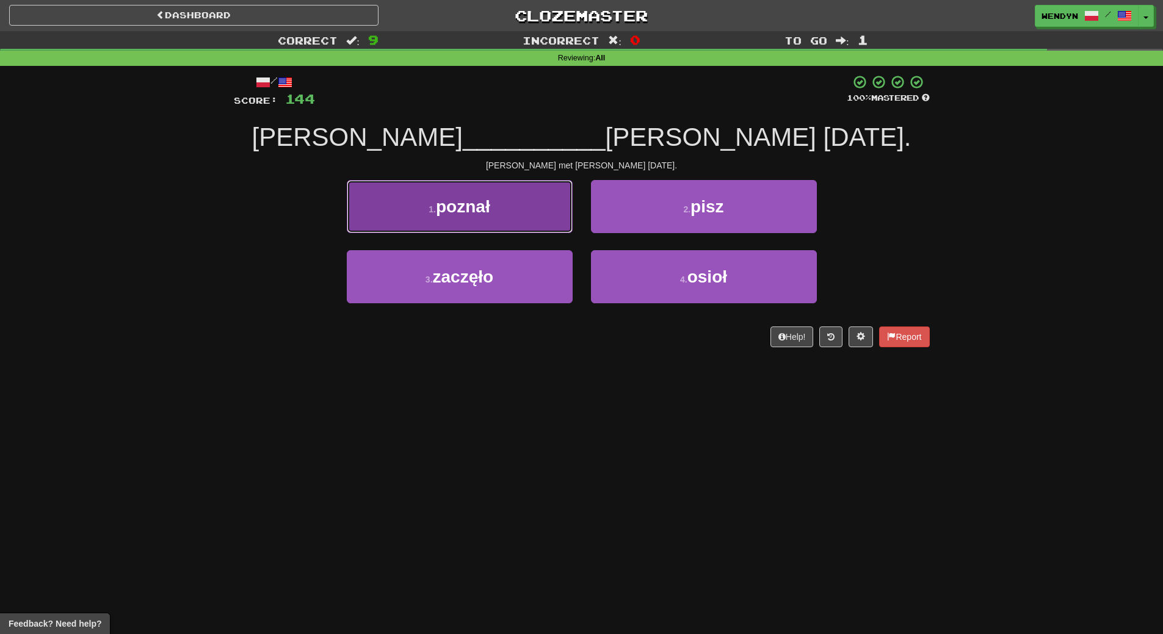
click at [460, 225] on button "1 . poznał" at bounding box center [460, 206] width 226 height 53
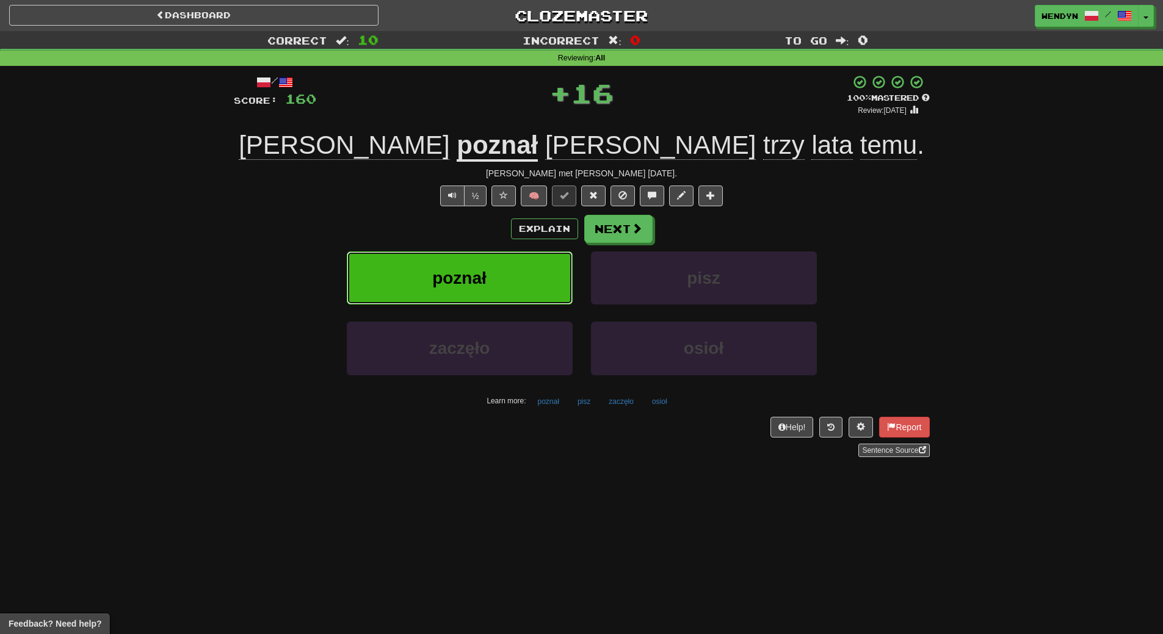
click at [457, 281] on span "poznał" at bounding box center [459, 278] width 54 height 19
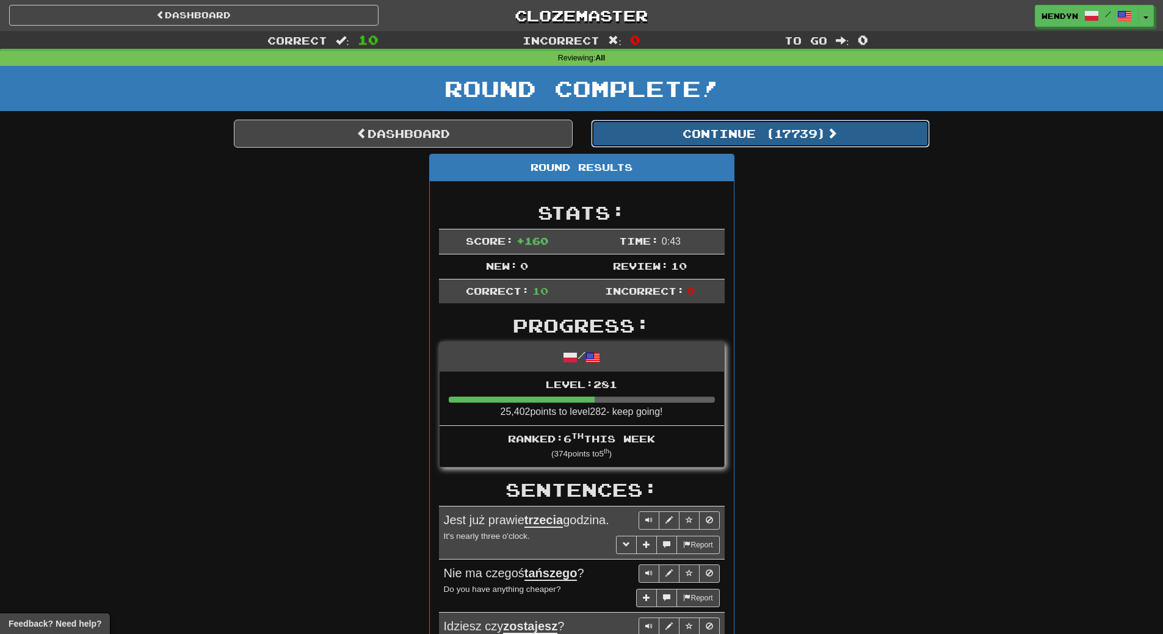
click at [803, 142] on button "Continue ( 17739 )" at bounding box center [760, 134] width 339 height 28
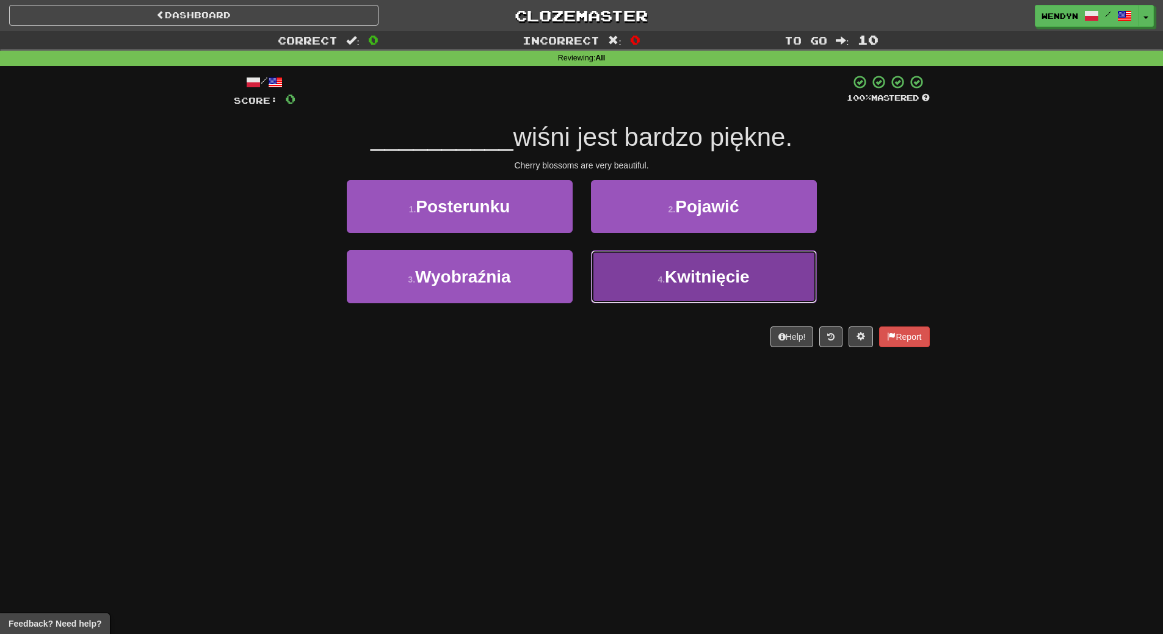
click at [718, 289] on button "4 . Kwitnięcie" at bounding box center [704, 276] width 226 height 53
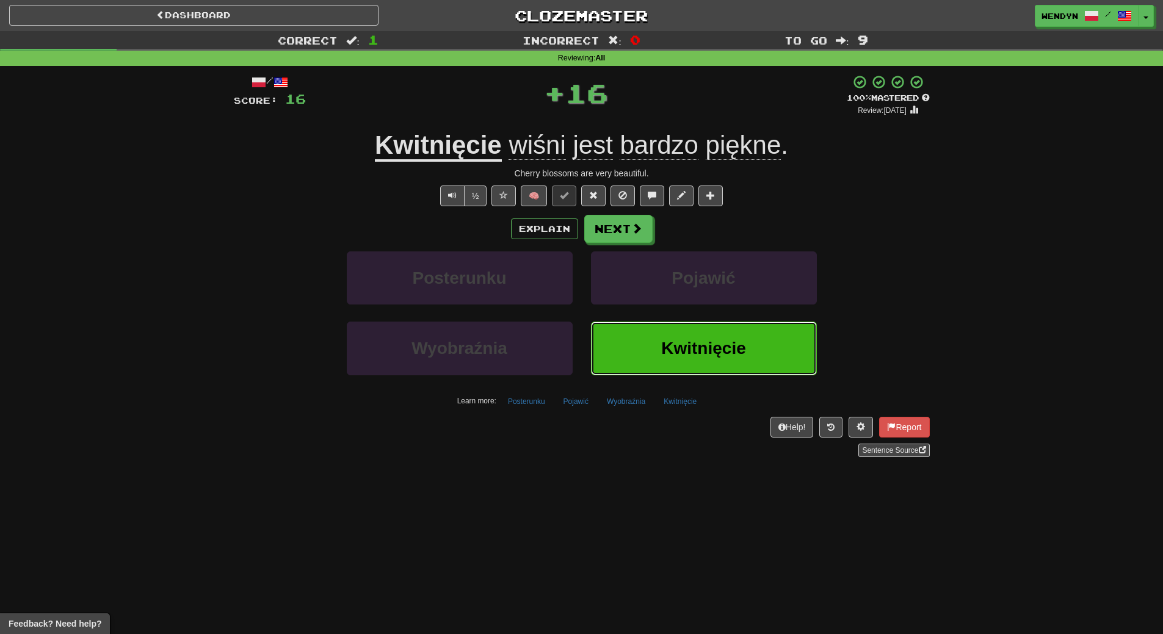
click at [714, 371] on button "Kwitnięcie" at bounding box center [704, 348] width 226 height 53
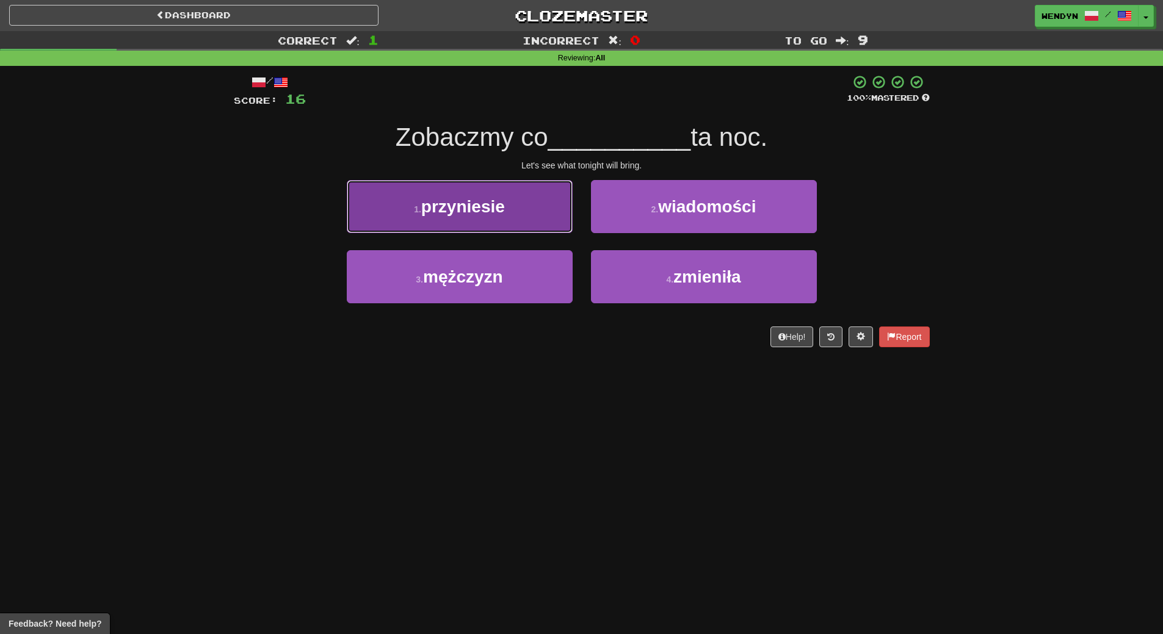
click at [493, 214] on span "przyniesie" at bounding box center [463, 206] width 84 height 19
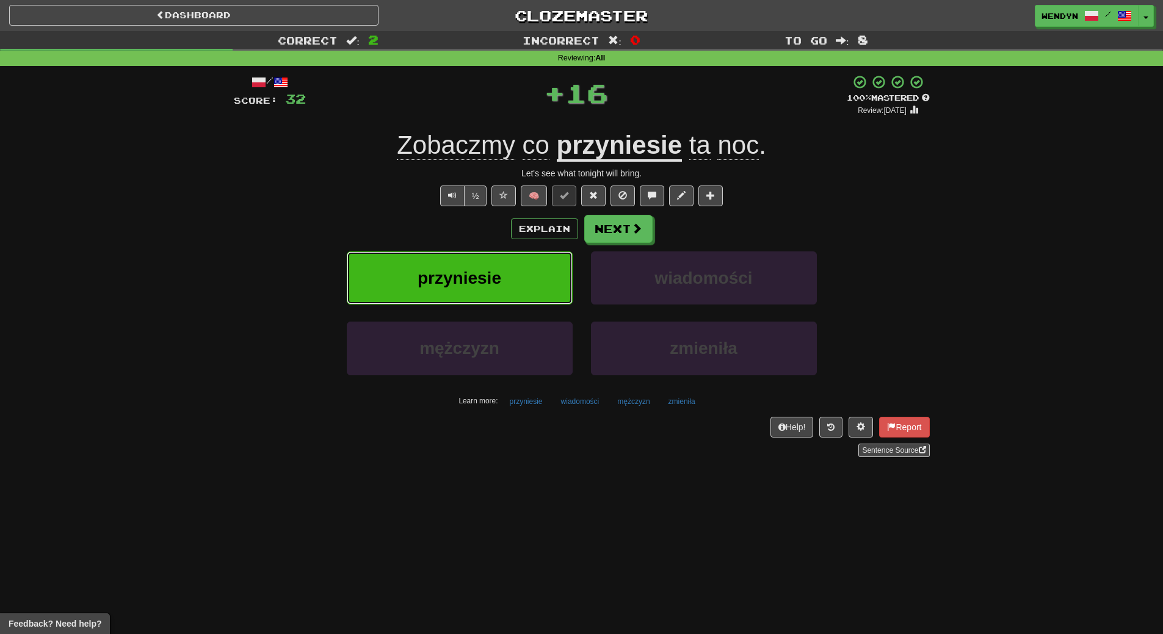
click at [480, 289] on button "przyniesie" at bounding box center [460, 278] width 226 height 53
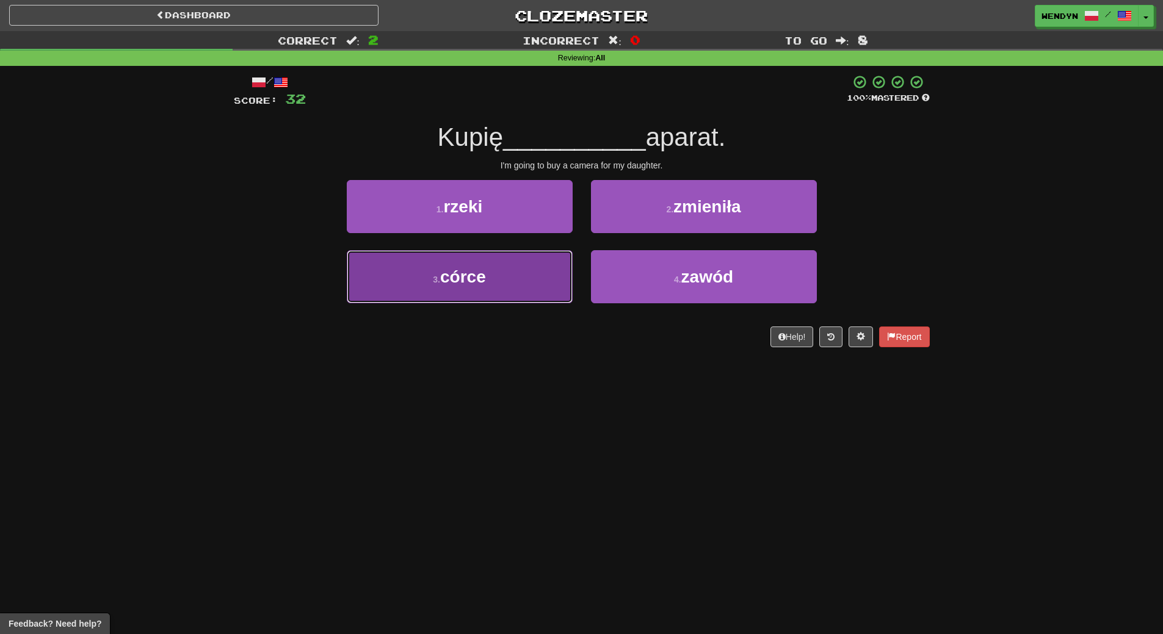
click at [538, 287] on button "3 . córce" at bounding box center [460, 276] width 226 height 53
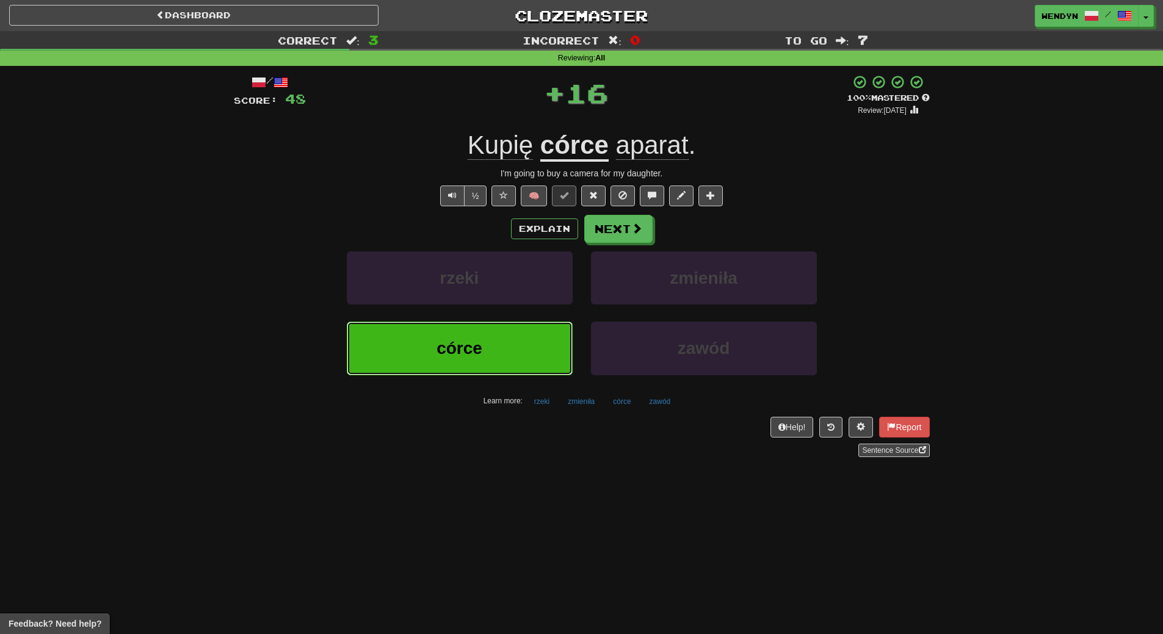
click at [524, 341] on button "córce" at bounding box center [460, 348] width 226 height 53
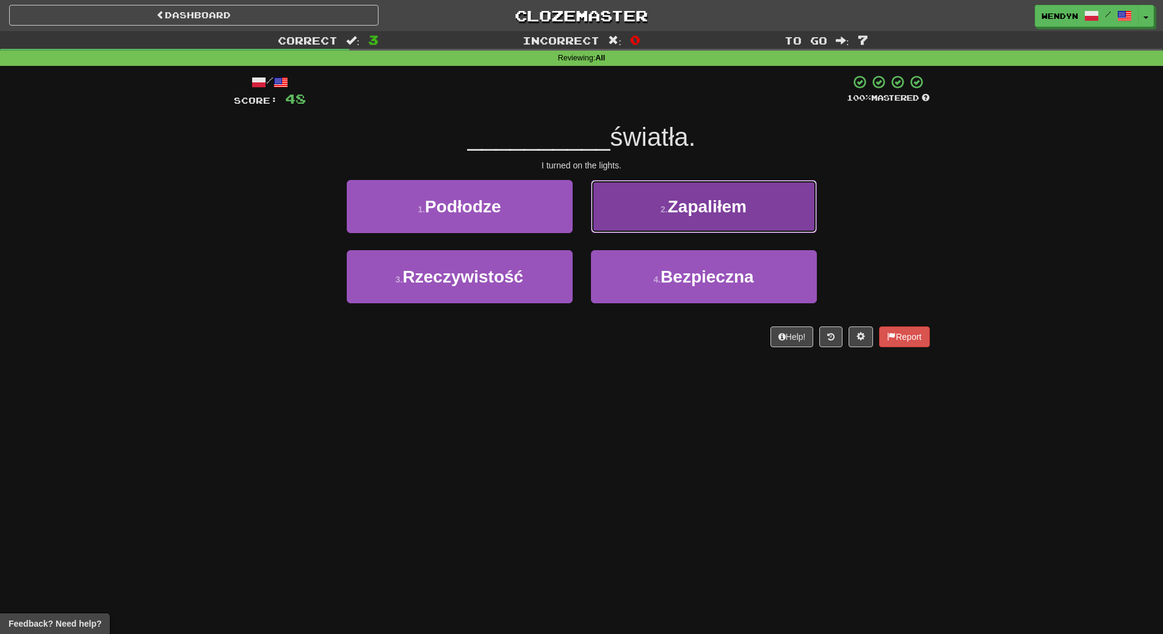
click at [748, 214] on button "2 . Zapaliłem" at bounding box center [704, 206] width 226 height 53
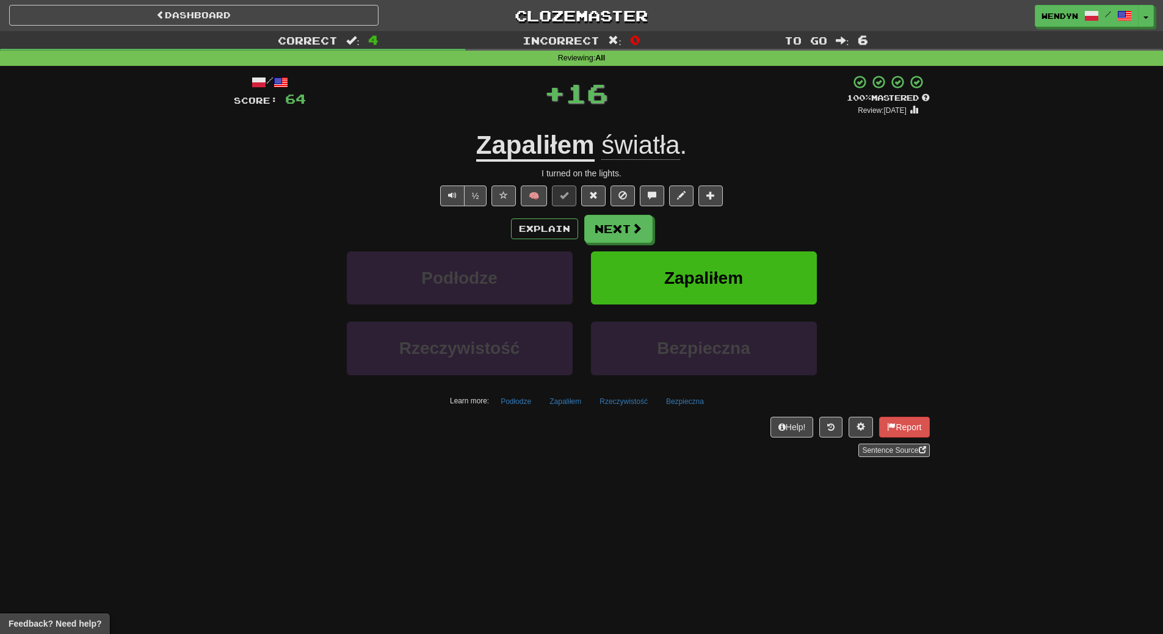
click at [748, 214] on div "/ Score: 64 + 16 100 % Mastered Review: 2026-03-15 Zapaliłem światła . I turned…" at bounding box center [582, 265] width 696 height 383
click at [721, 285] on span "Zapaliłem" at bounding box center [703, 278] width 79 height 19
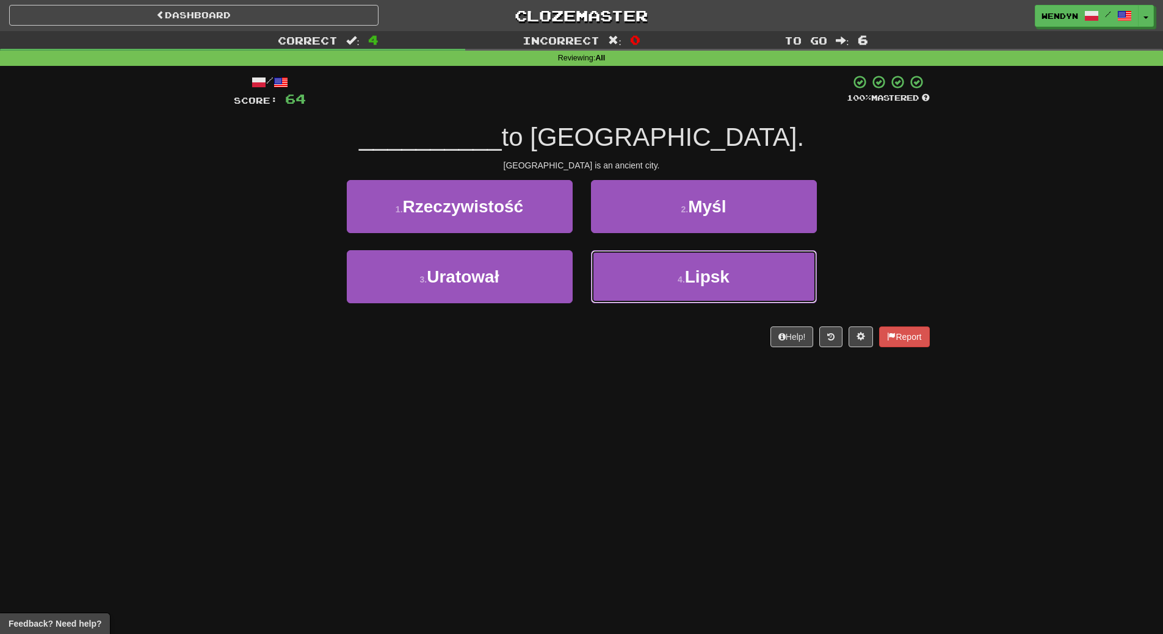
click at [721, 285] on span "Lipsk" at bounding box center [707, 276] width 45 height 19
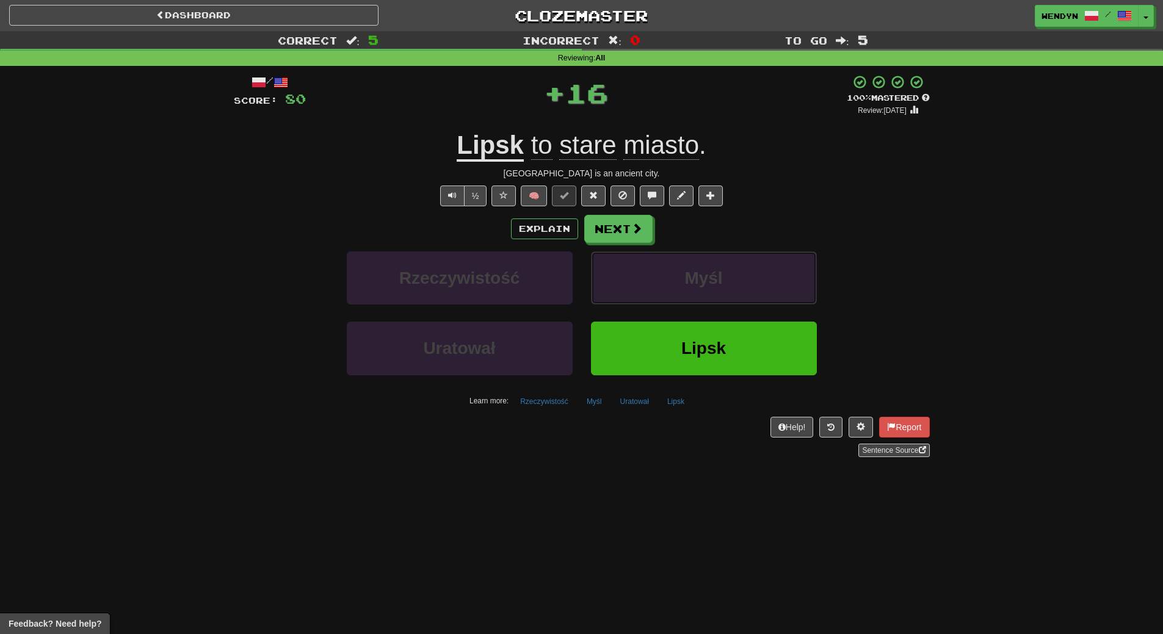
click at [721, 285] on span "Myśl" at bounding box center [703, 278] width 38 height 19
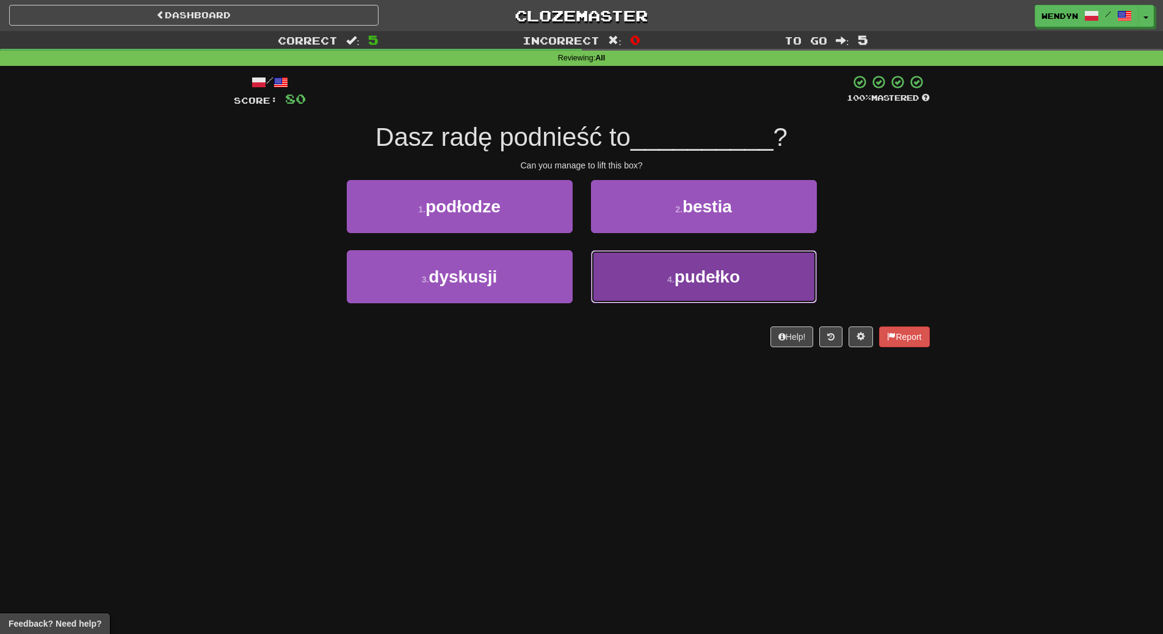
click at [705, 291] on button "4 . pudełko" at bounding box center [704, 276] width 226 height 53
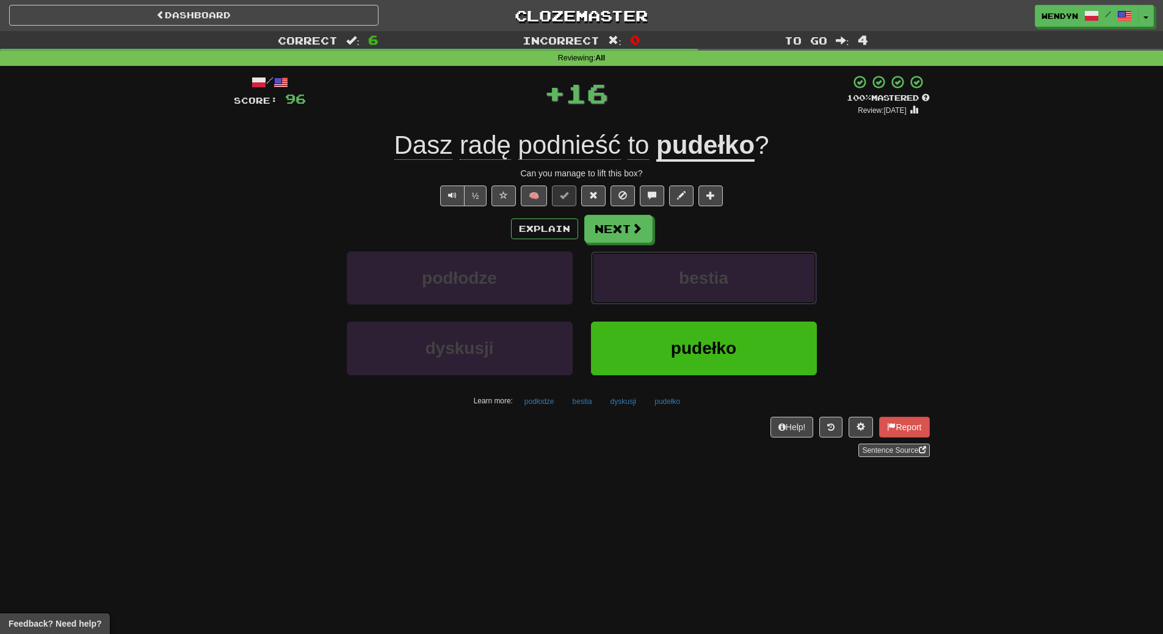
click at [705, 291] on button "bestia" at bounding box center [704, 278] width 226 height 53
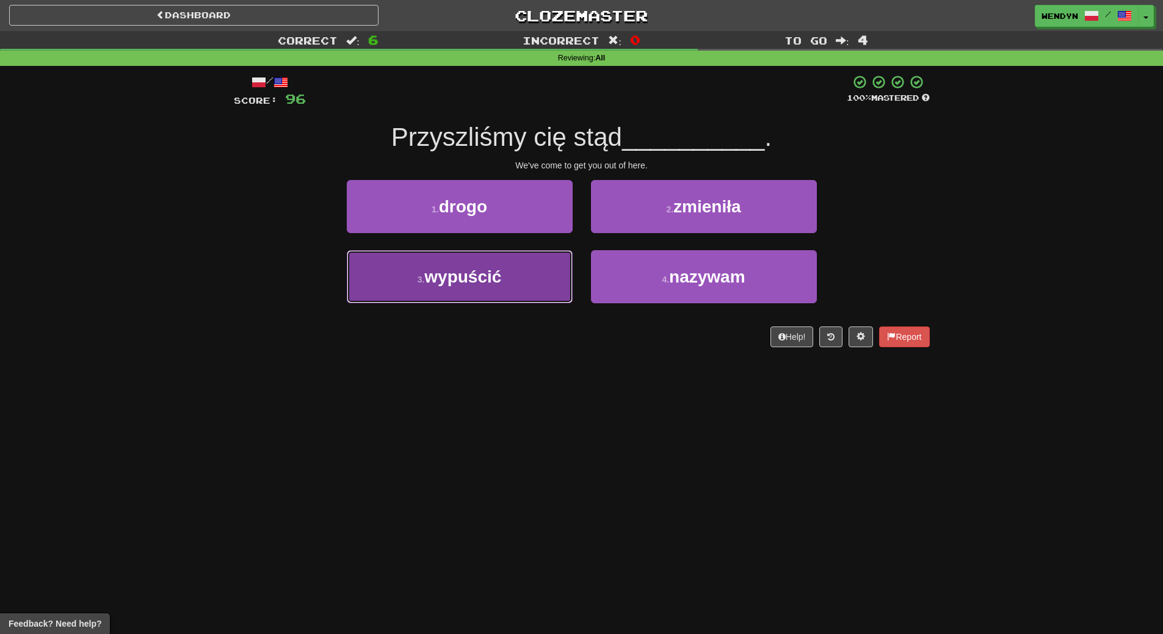
click at [532, 289] on button "3 . wypuścić" at bounding box center [460, 276] width 226 height 53
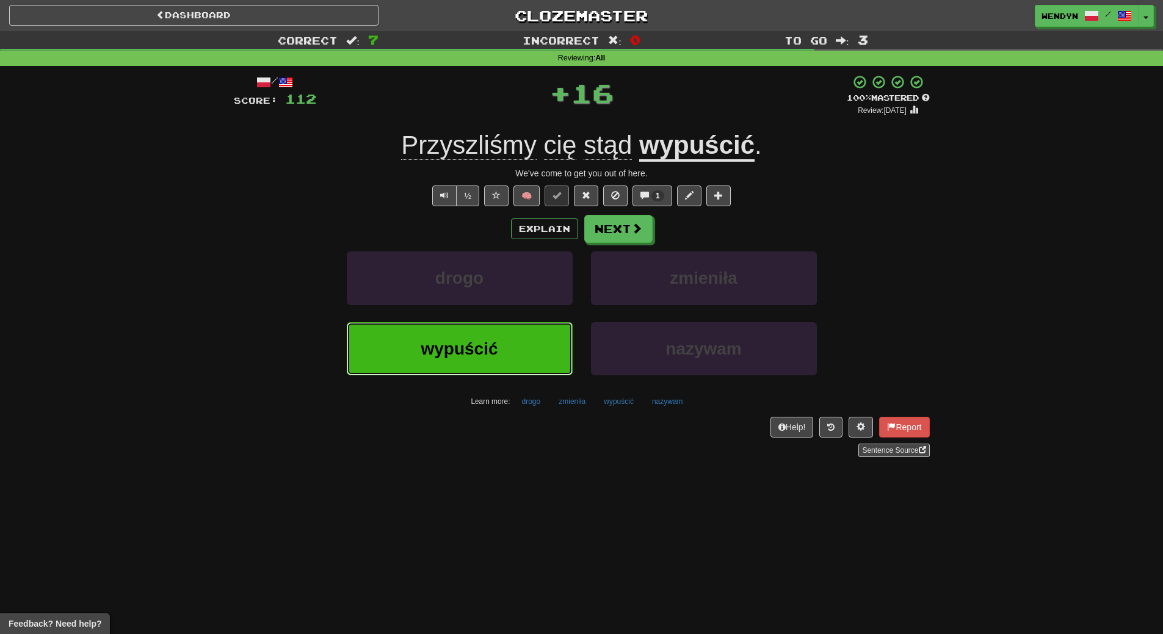
click at [523, 344] on button "wypuścić" at bounding box center [460, 348] width 226 height 53
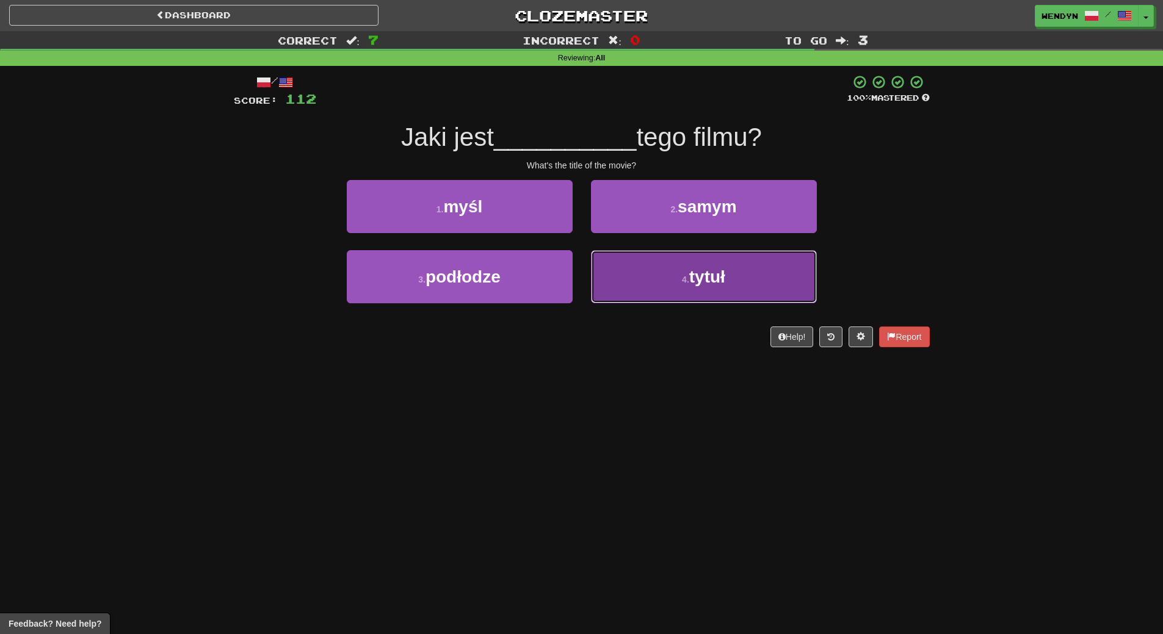
click at [711, 282] on span "tytuł" at bounding box center [707, 276] width 36 height 19
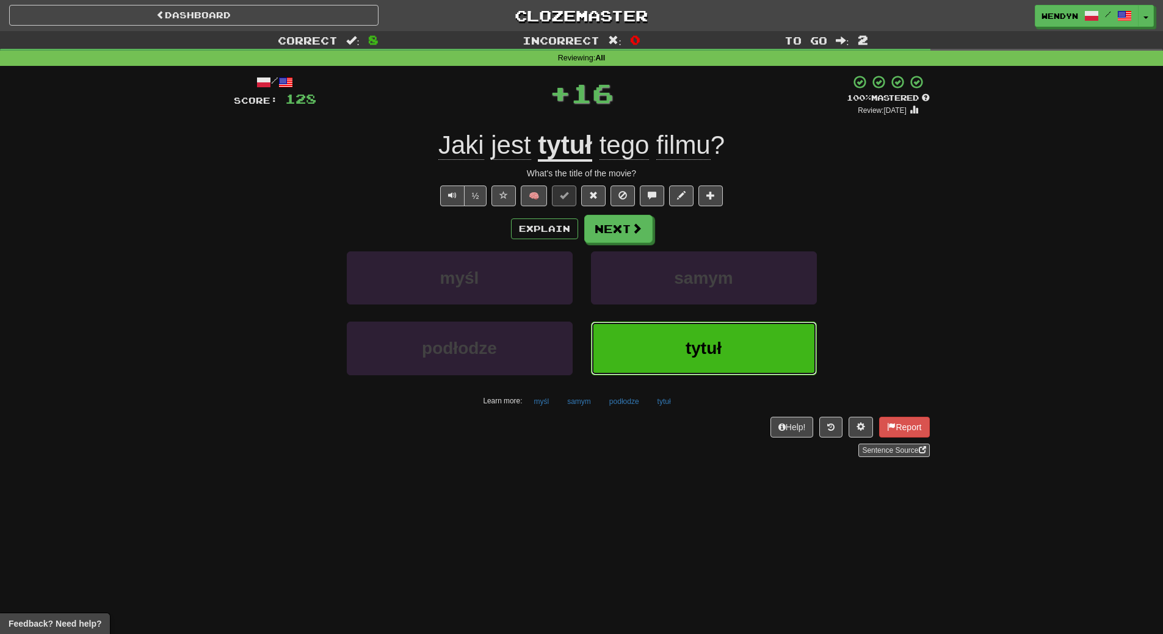
click at [656, 360] on button "tytuł" at bounding box center [704, 348] width 226 height 53
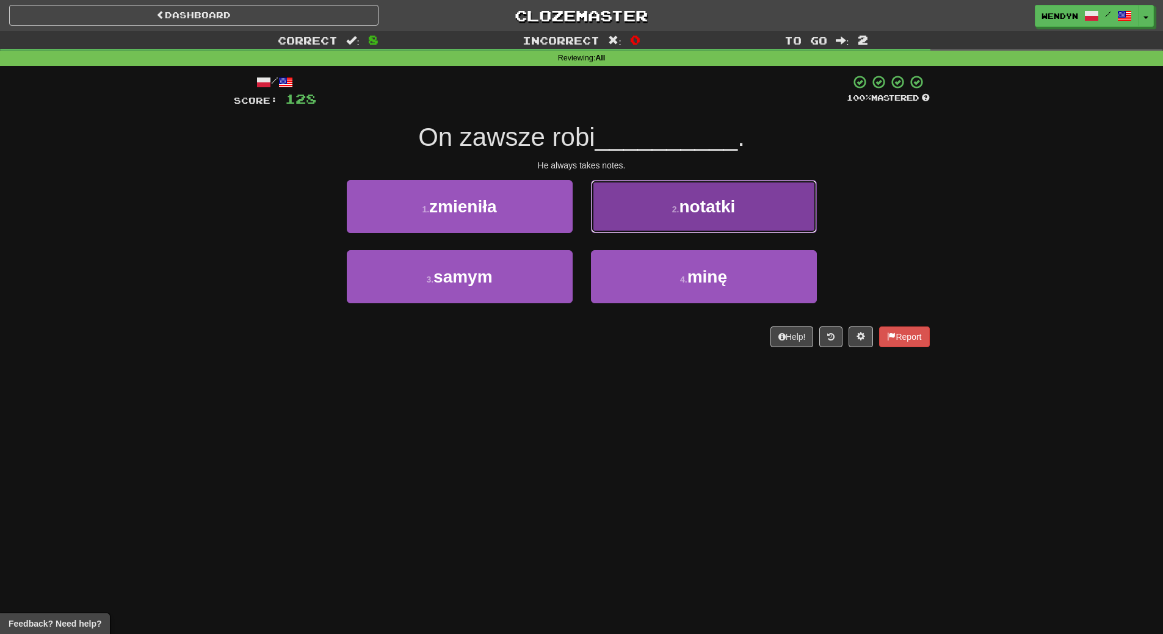
click at [753, 210] on button "2 . notatki" at bounding box center [704, 206] width 226 height 53
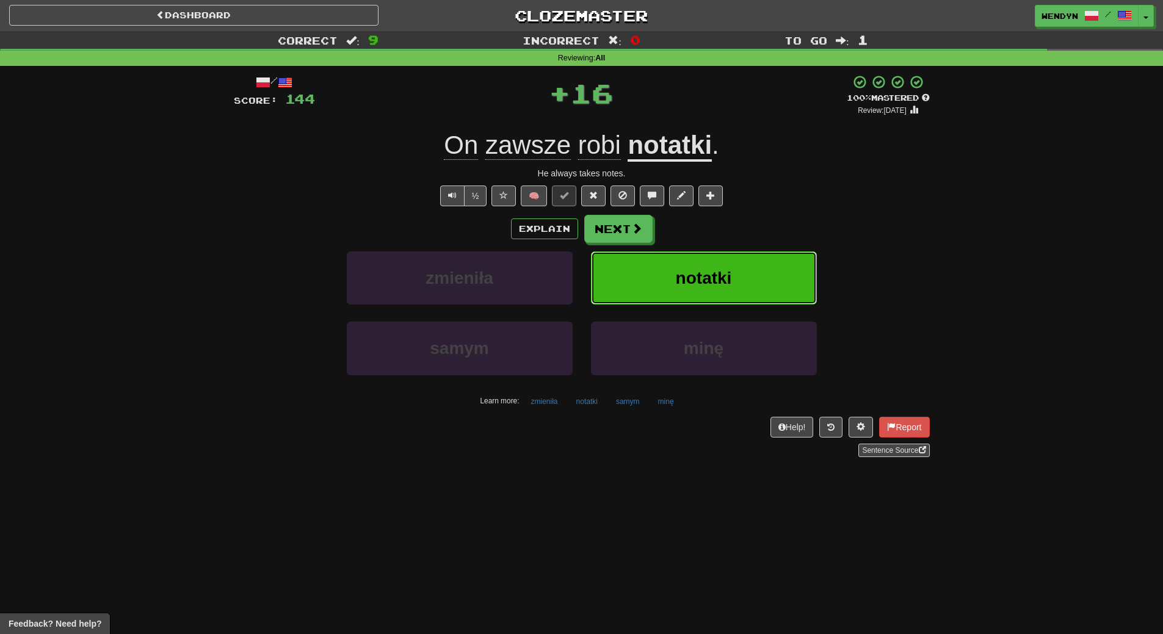
click at [744, 261] on button "notatki" at bounding box center [704, 278] width 226 height 53
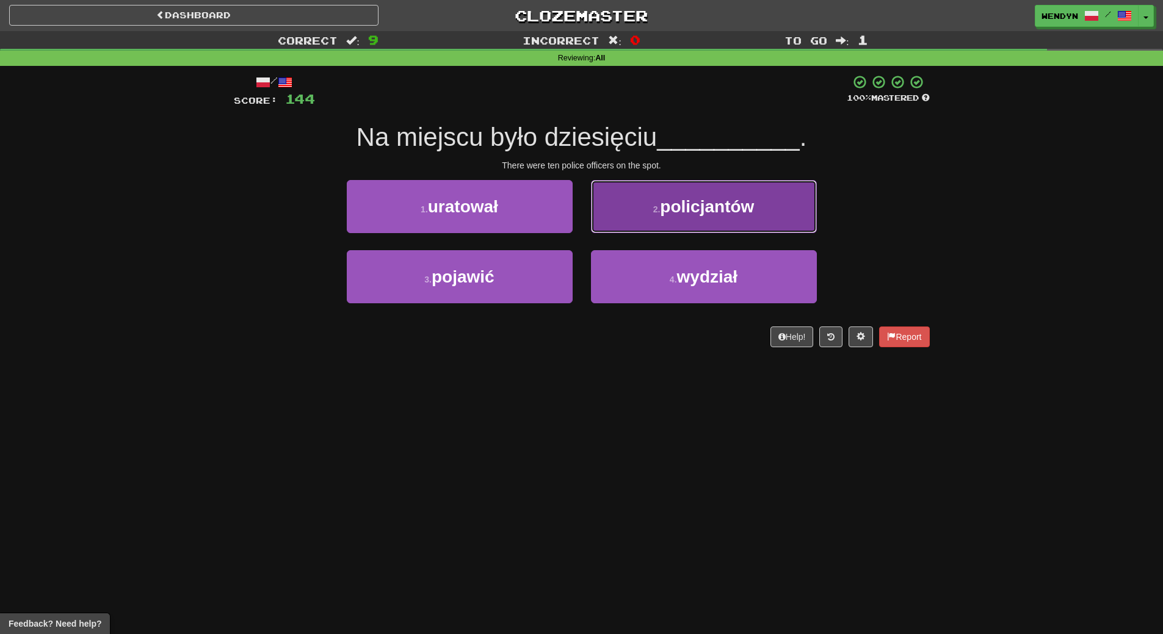
click at [769, 201] on button "2 . policjantów" at bounding box center [704, 206] width 226 height 53
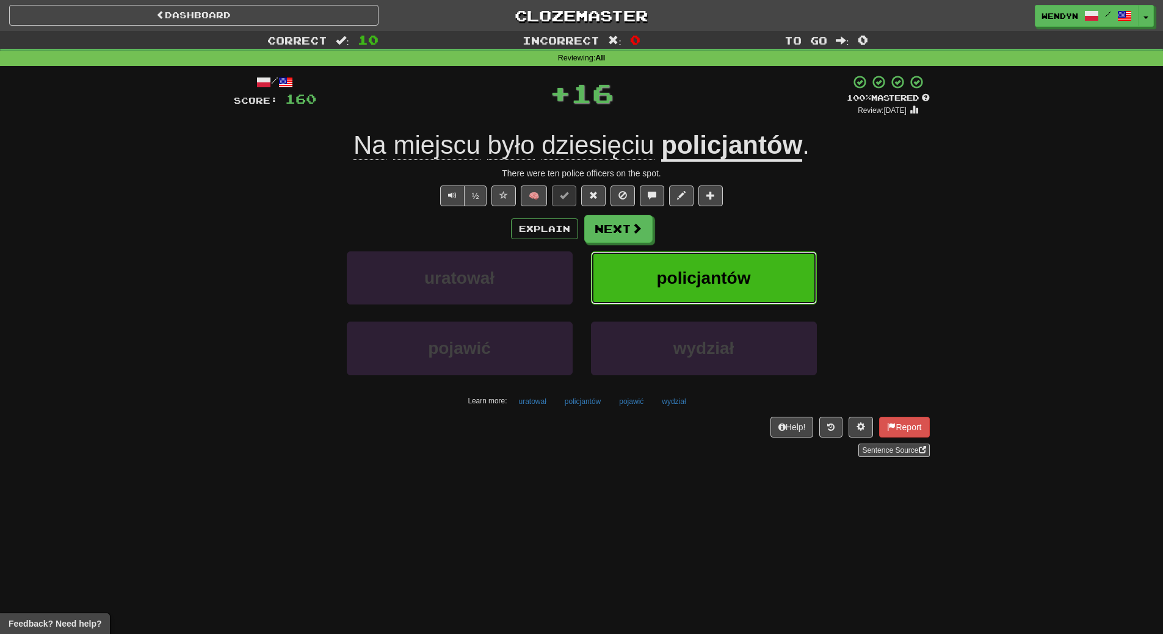
click at [759, 258] on button "policjantów" at bounding box center [704, 278] width 226 height 53
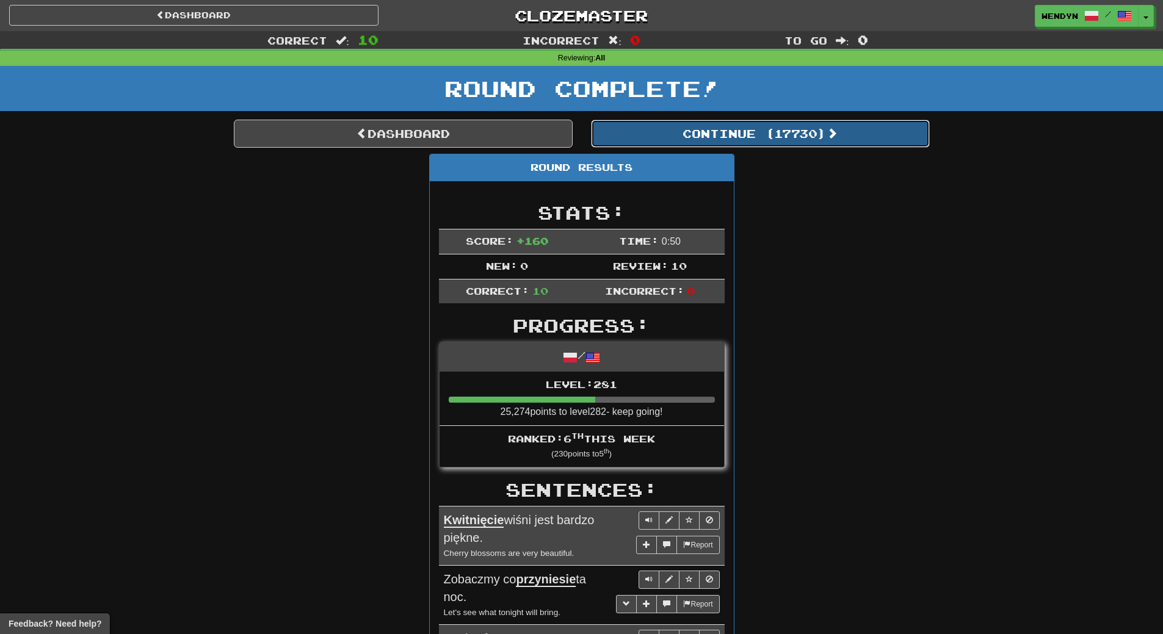
click at [808, 137] on button "Continue ( 17730 )" at bounding box center [760, 134] width 339 height 28
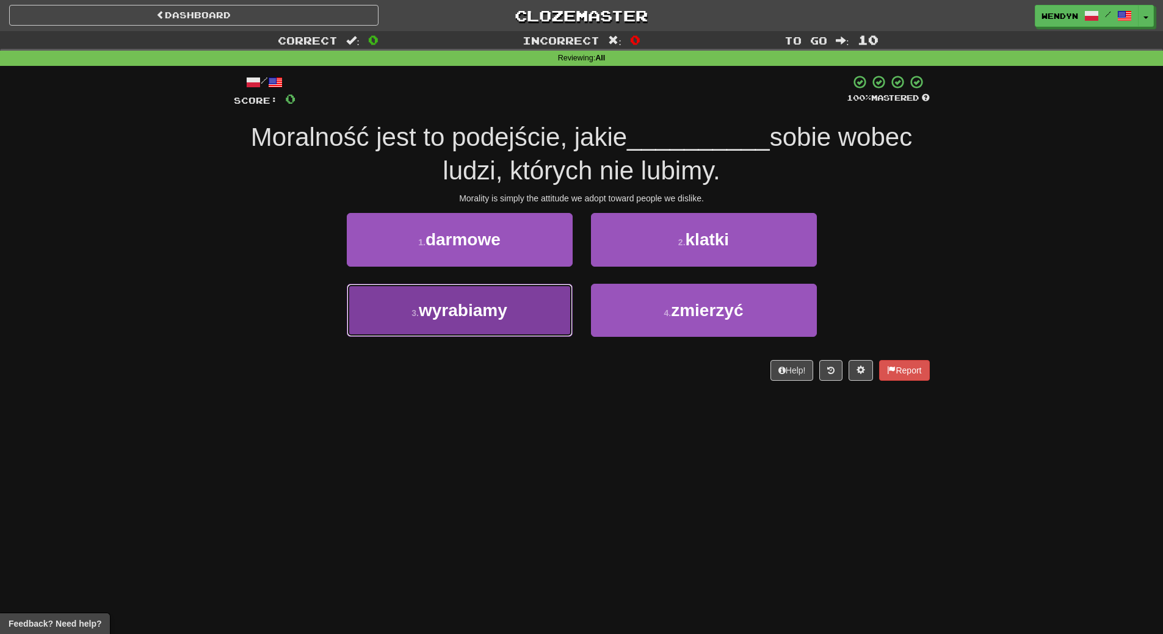
click at [515, 325] on button "3 . wyrabiamy" at bounding box center [460, 310] width 226 height 53
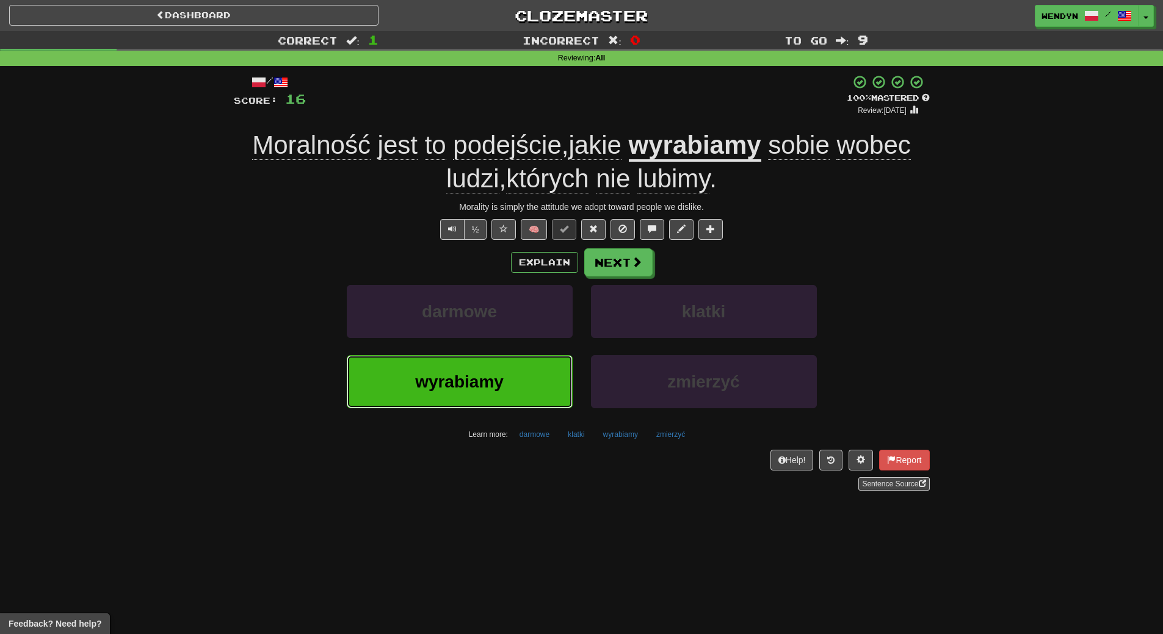
click at [504, 397] on button "wyrabiamy" at bounding box center [460, 381] width 226 height 53
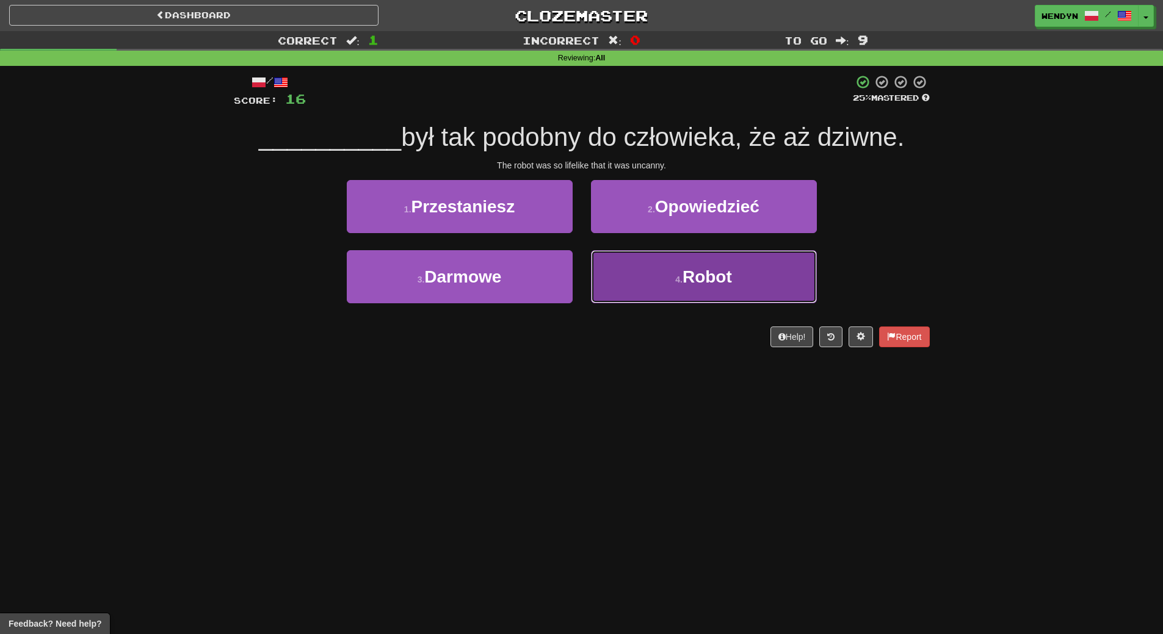
click at [671, 291] on button "4 . Robot" at bounding box center [704, 276] width 226 height 53
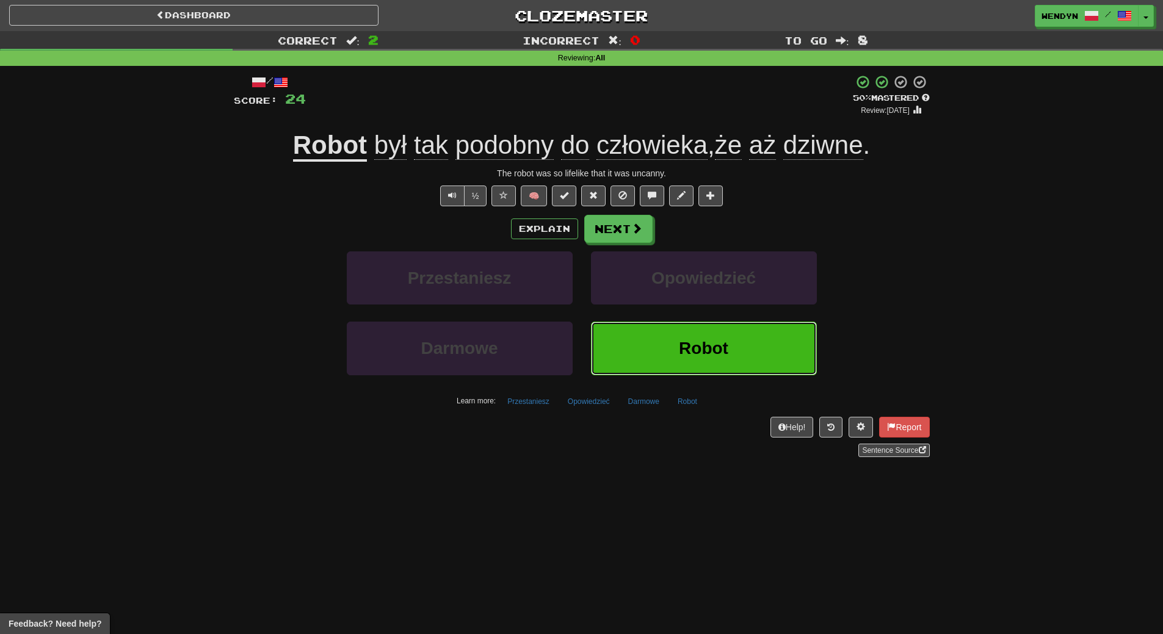
click at [665, 352] on button "Robot" at bounding box center [704, 348] width 226 height 53
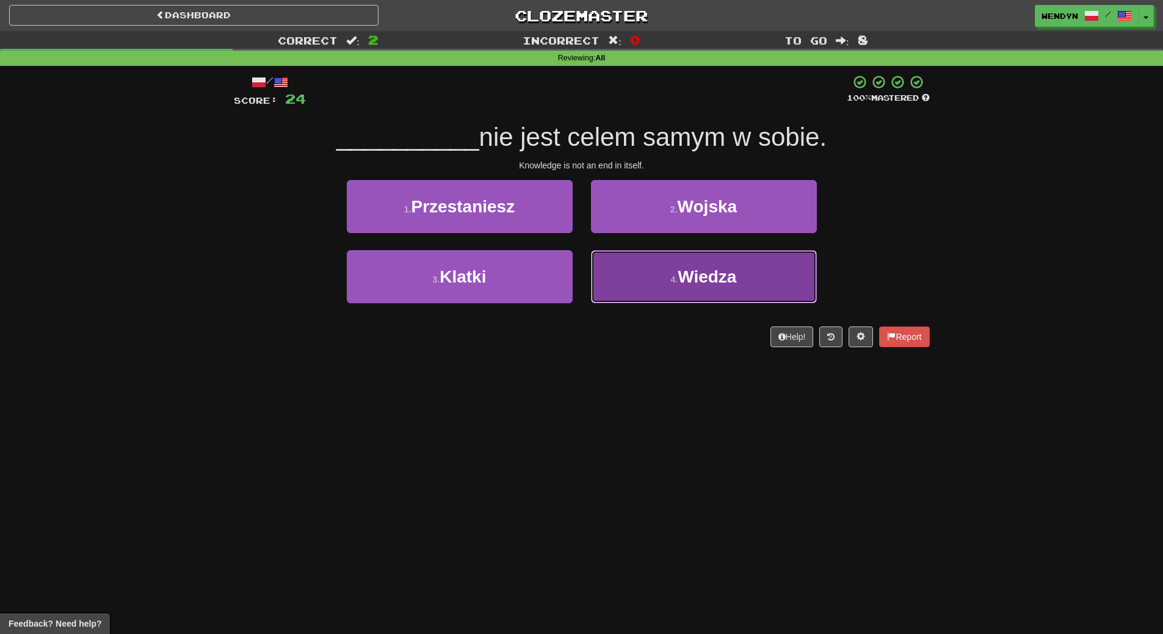
click at [697, 291] on button "4 . Wiedza" at bounding box center [704, 276] width 226 height 53
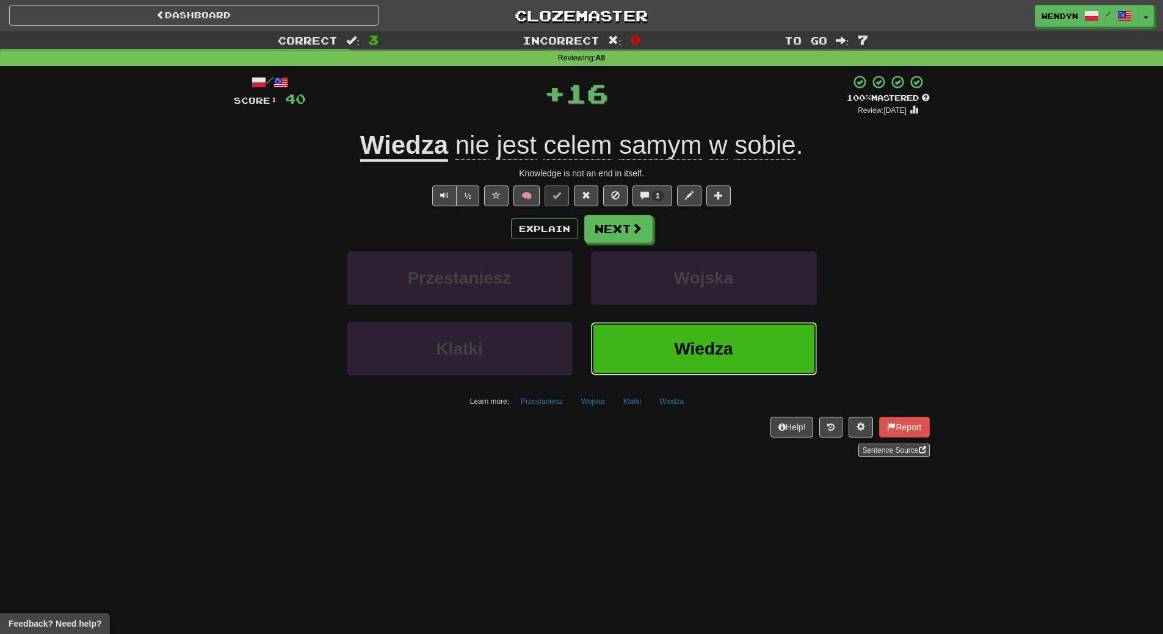
drag, startPoint x: 685, startPoint y: 343, endPoint x: 684, endPoint y: 349, distance: 6.2
click at [684, 347] on span "Wiedza" at bounding box center [703, 348] width 59 height 19
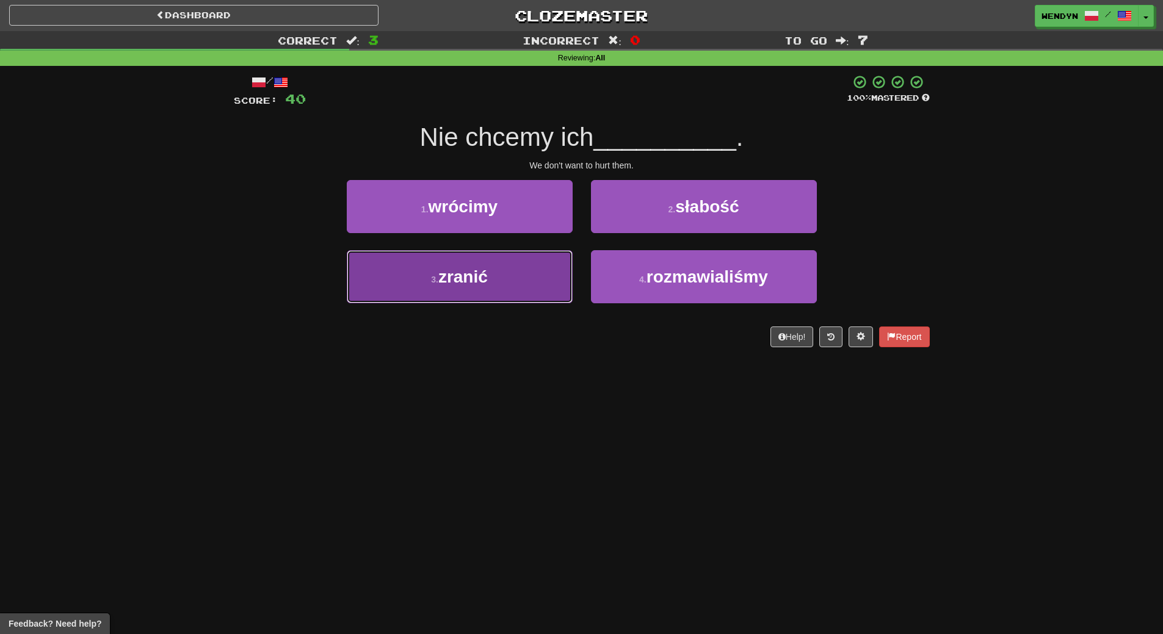
click at [548, 282] on button "3 . zranić" at bounding box center [460, 276] width 226 height 53
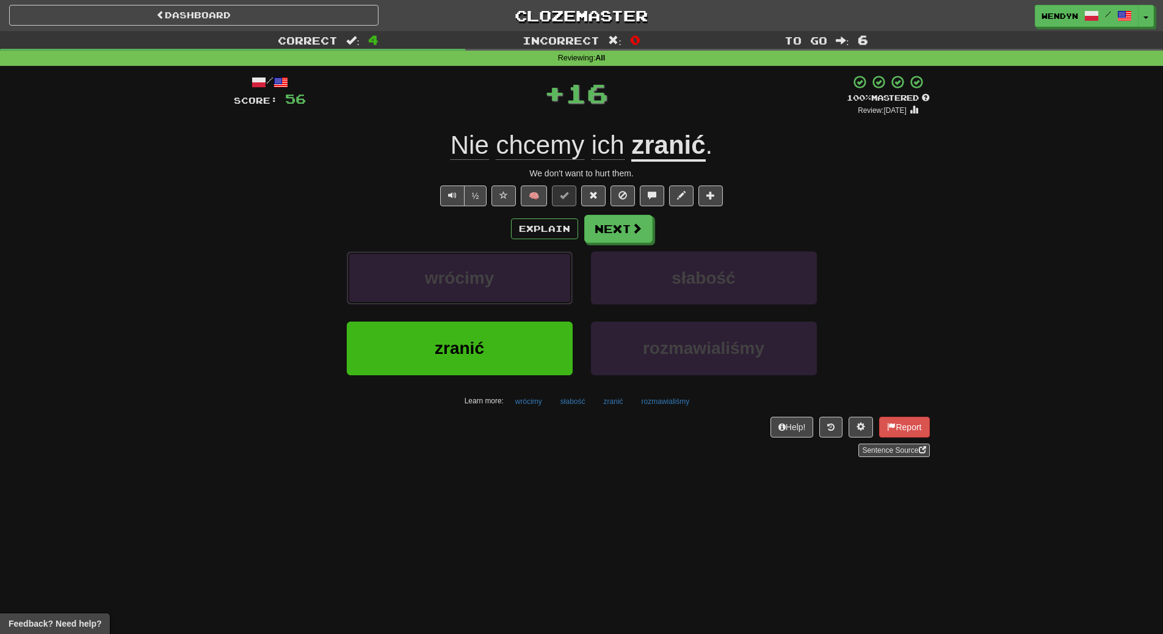
click at [548, 282] on button "wrócimy" at bounding box center [460, 278] width 226 height 53
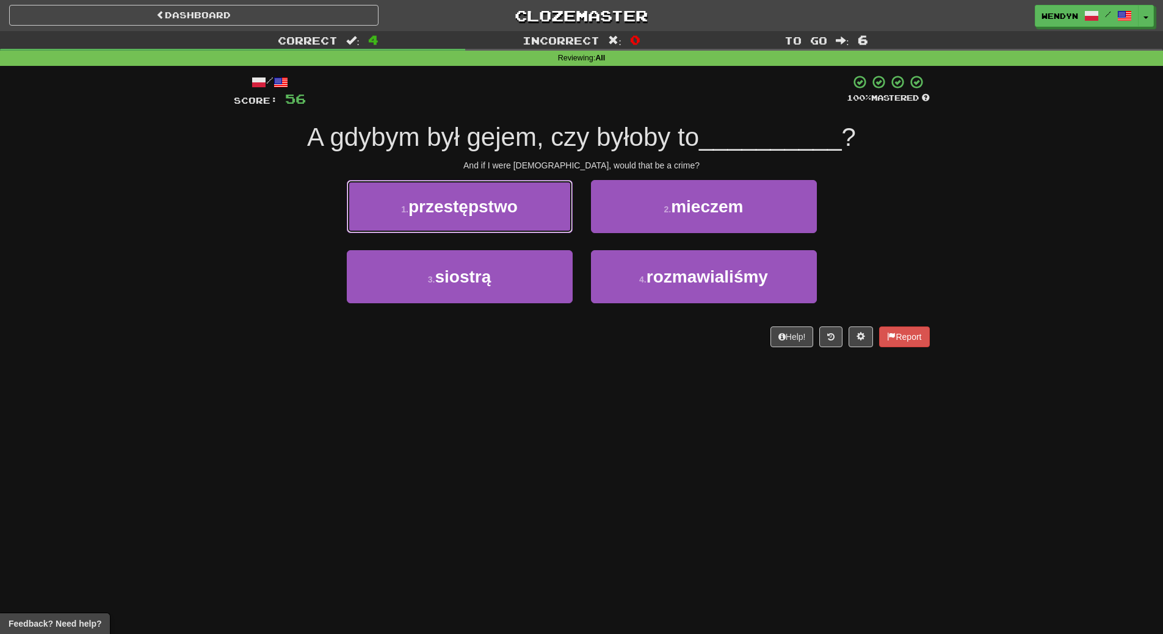
drag, startPoint x: 528, startPoint y: 193, endPoint x: 526, endPoint y: 212, distance: 19.6
click at [527, 204] on button "1 . przestępstwo" at bounding box center [460, 206] width 226 height 53
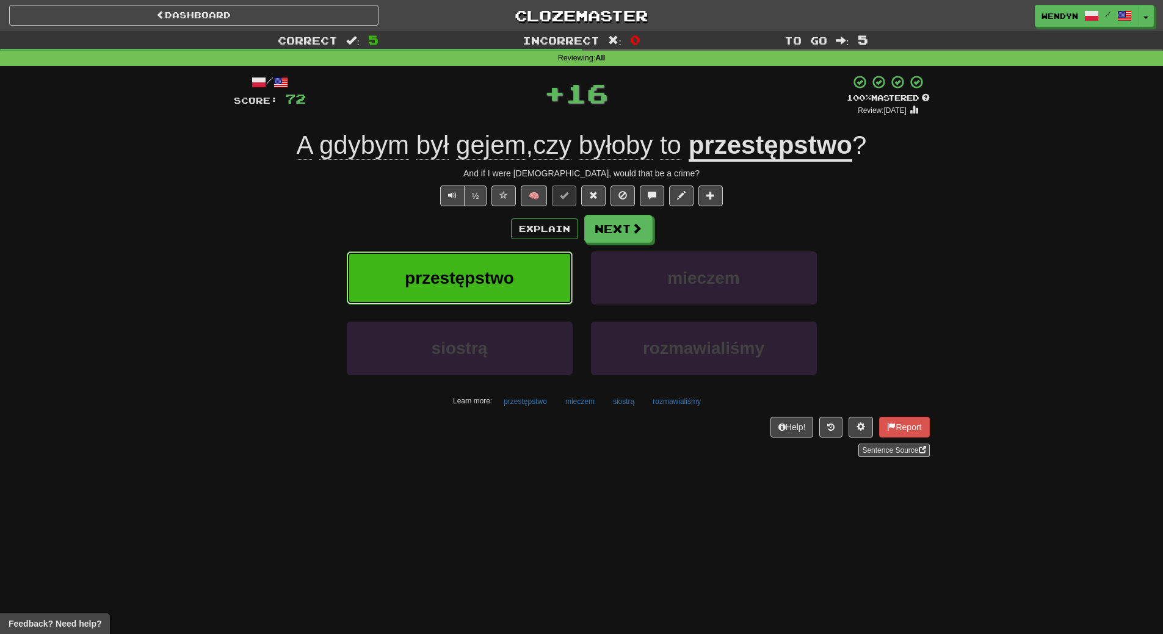
click at [513, 276] on span "przestępstwo" at bounding box center [459, 278] width 109 height 19
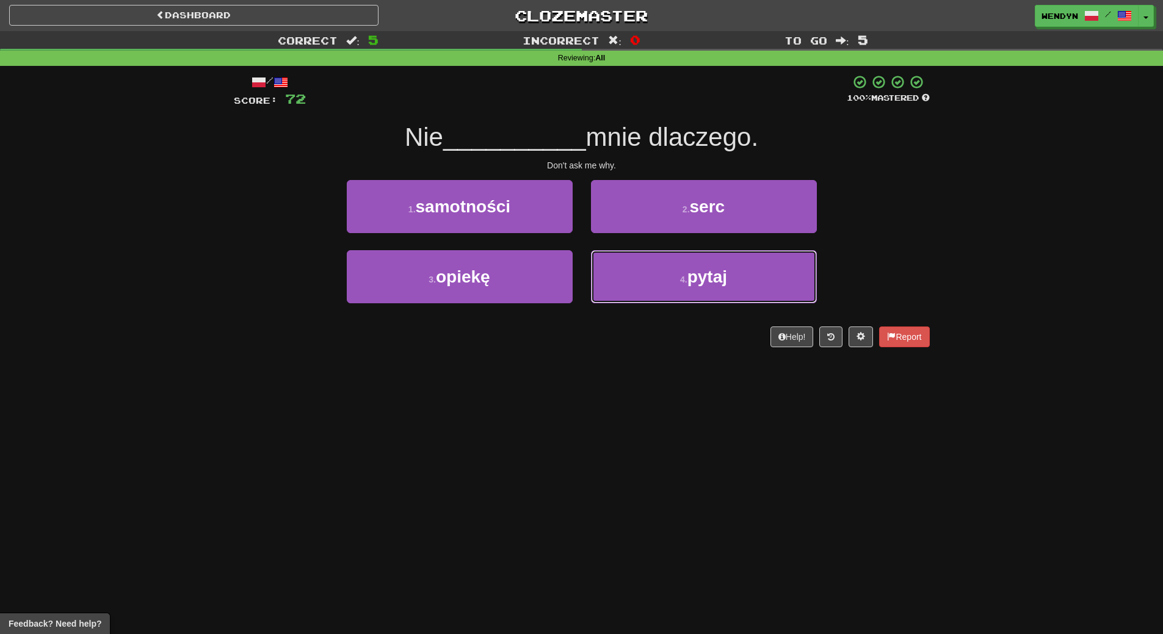
drag, startPoint x: 726, startPoint y: 284, endPoint x: 701, endPoint y: 182, distance: 105.6
click at [725, 271] on span "pytaj" at bounding box center [707, 276] width 40 height 19
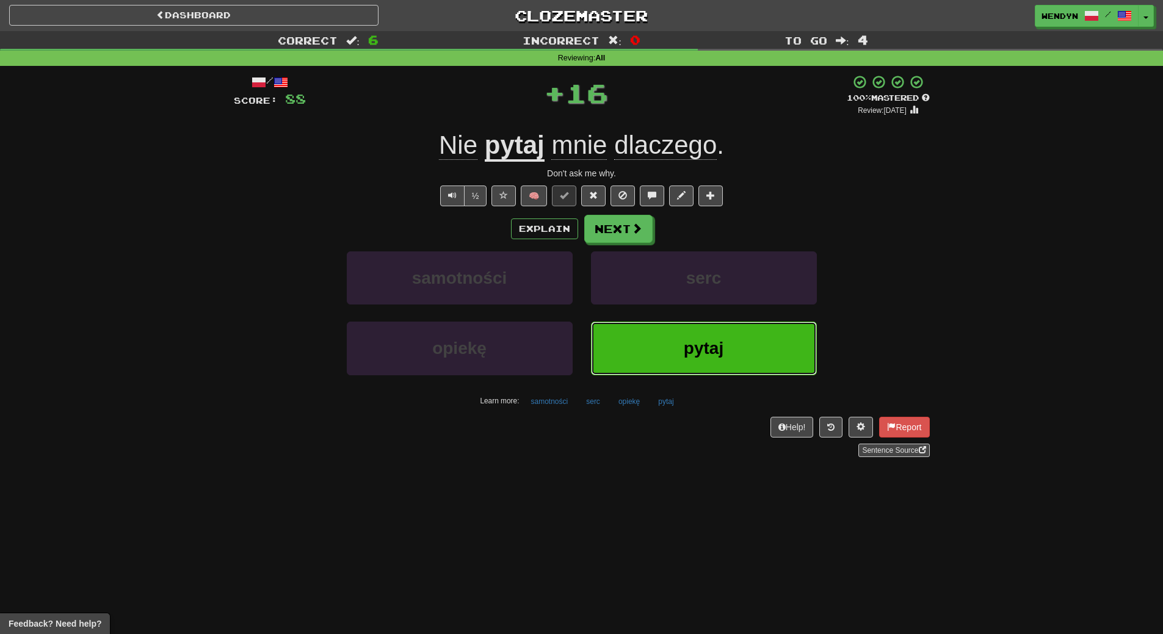
click at [663, 340] on button "pytaj" at bounding box center [704, 348] width 226 height 53
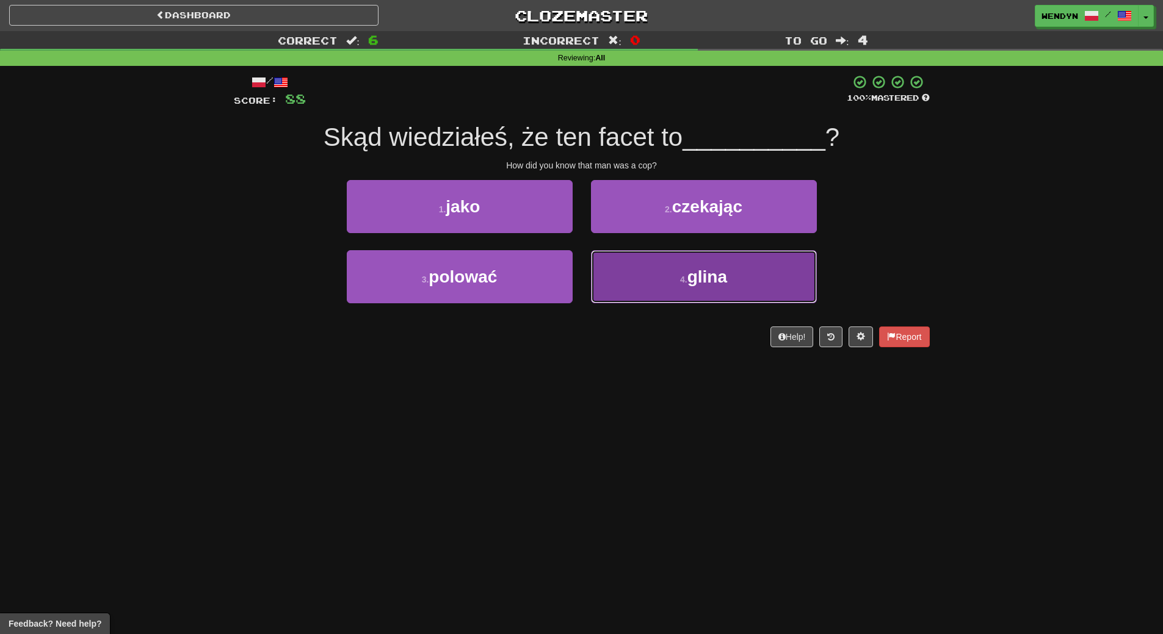
click at [717, 286] on span "glina" at bounding box center [707, 276] width 40 height 19
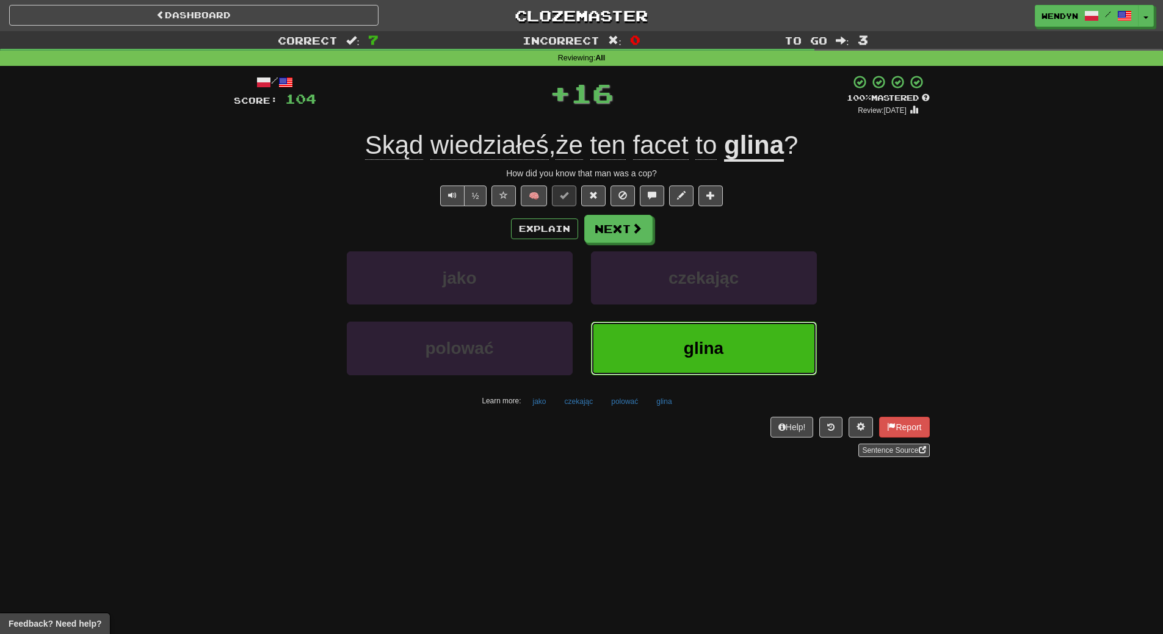
click at [667, 341] on button "glina" at bounding box center [704, 348] width 226 height 53
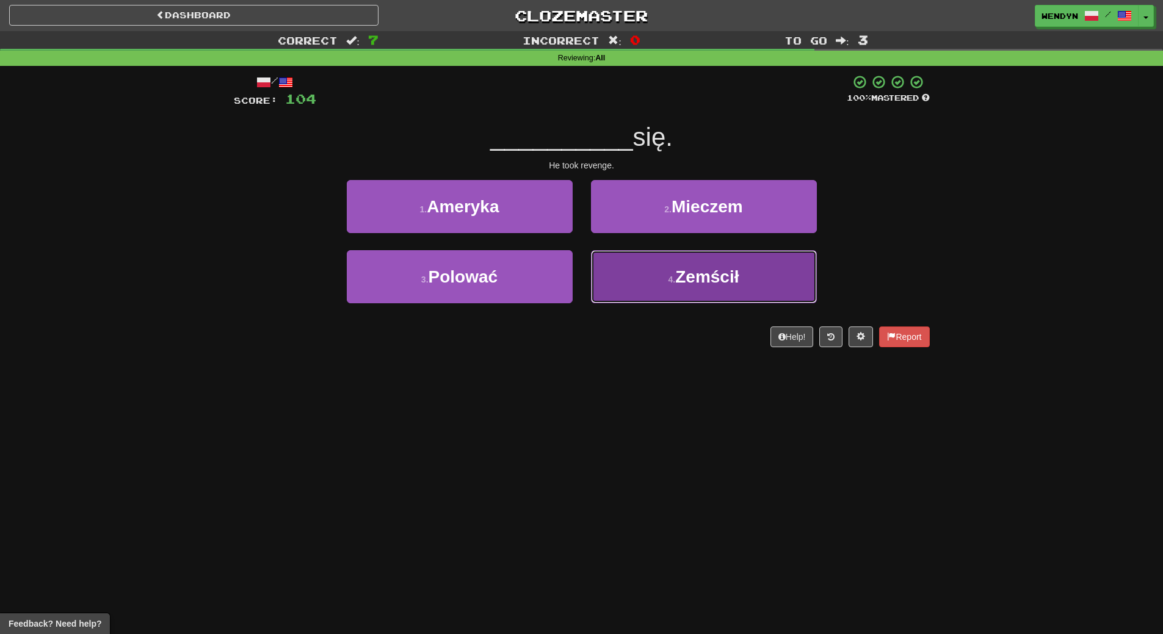
click at [671, 294] on button "4 . Zemścił" at bounding box center [704, 276] width 226 height 53
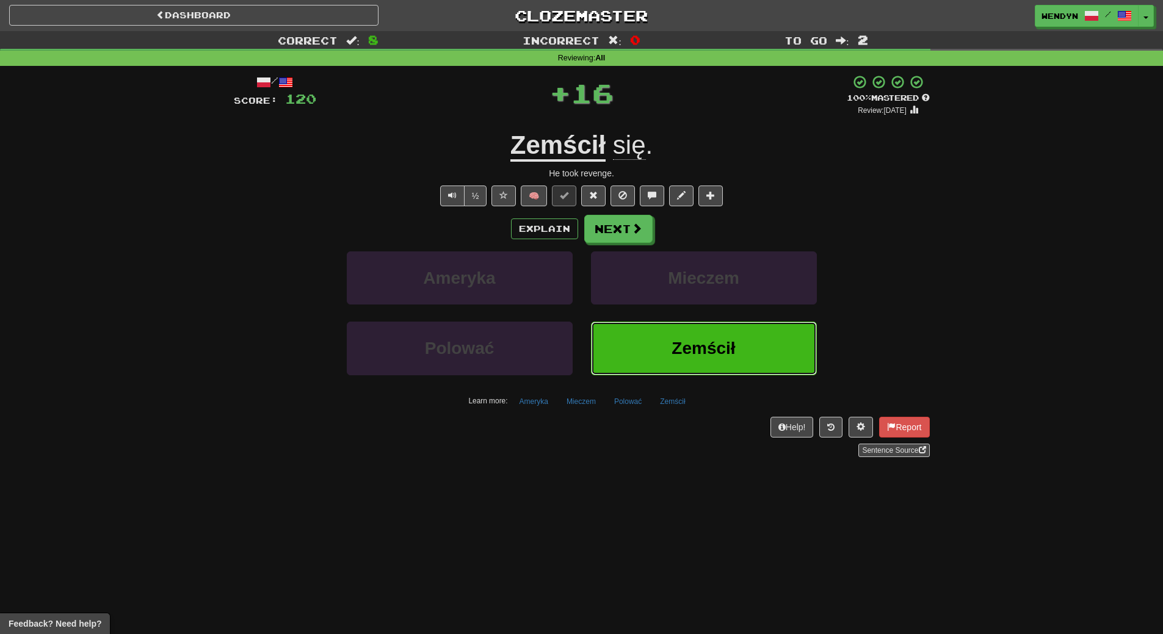
click at [675, 344] on span "Zemścił" at bounding box center [702, 348] width 63 height 19
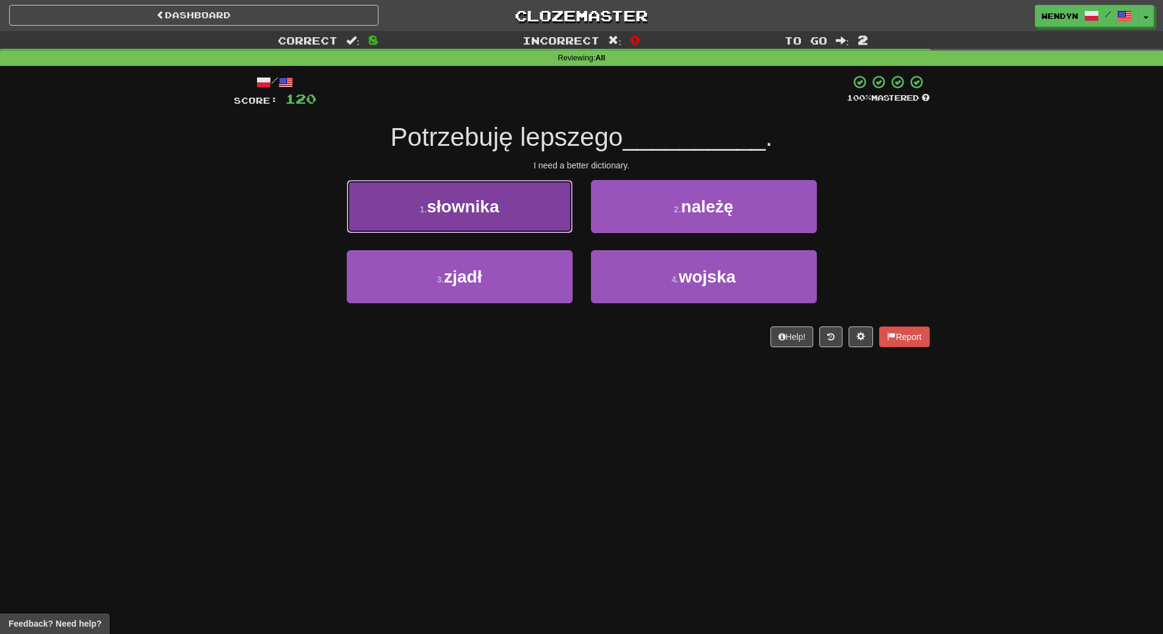
click at [540, 216] on button "1 . słownika" at bounding box center [460, 206] width 226 height 53
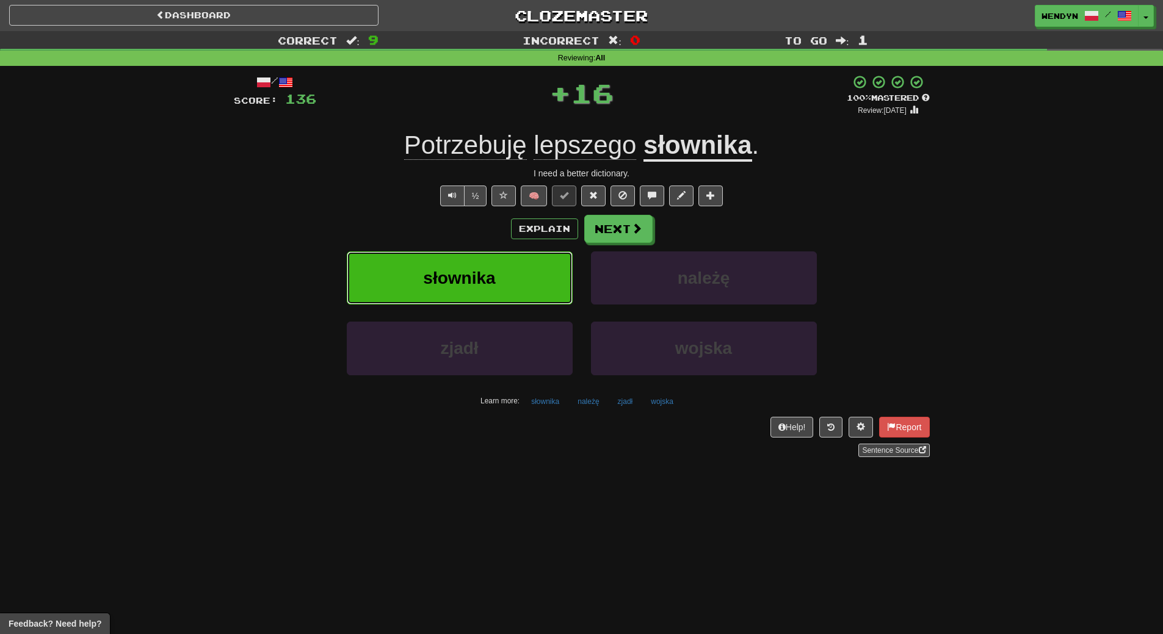
click at [532, 292] on button "słownika" at bounding box center [460, 278] width 226 height 53
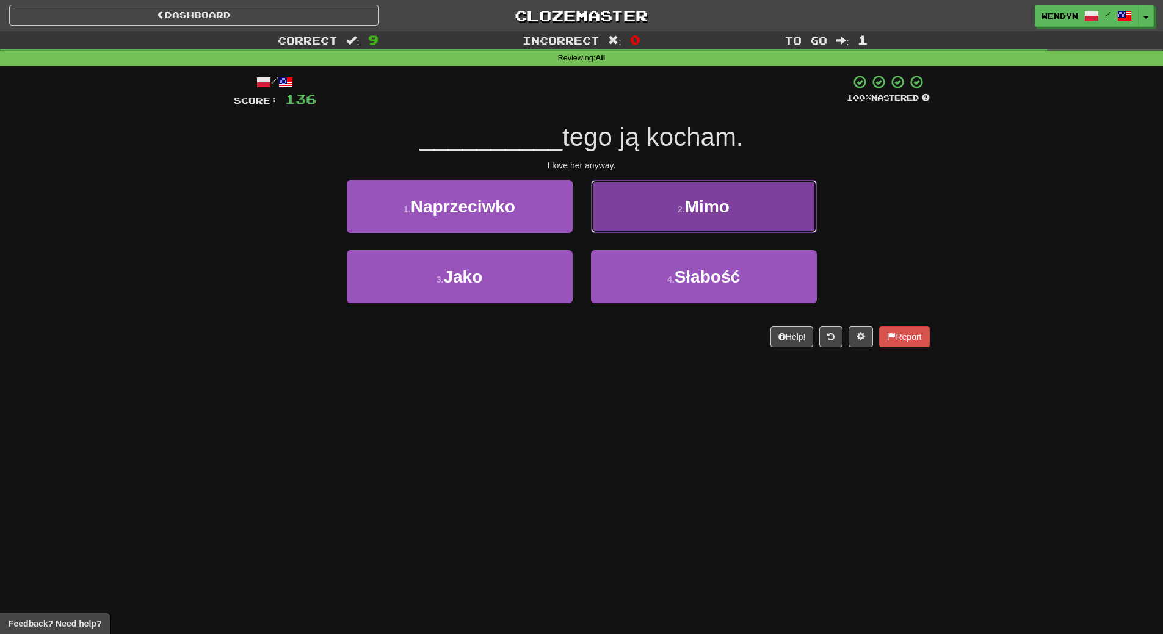
click at [739, 226] on button "2 . Mimo" at bounding box center [704, 206] width 226 height 53
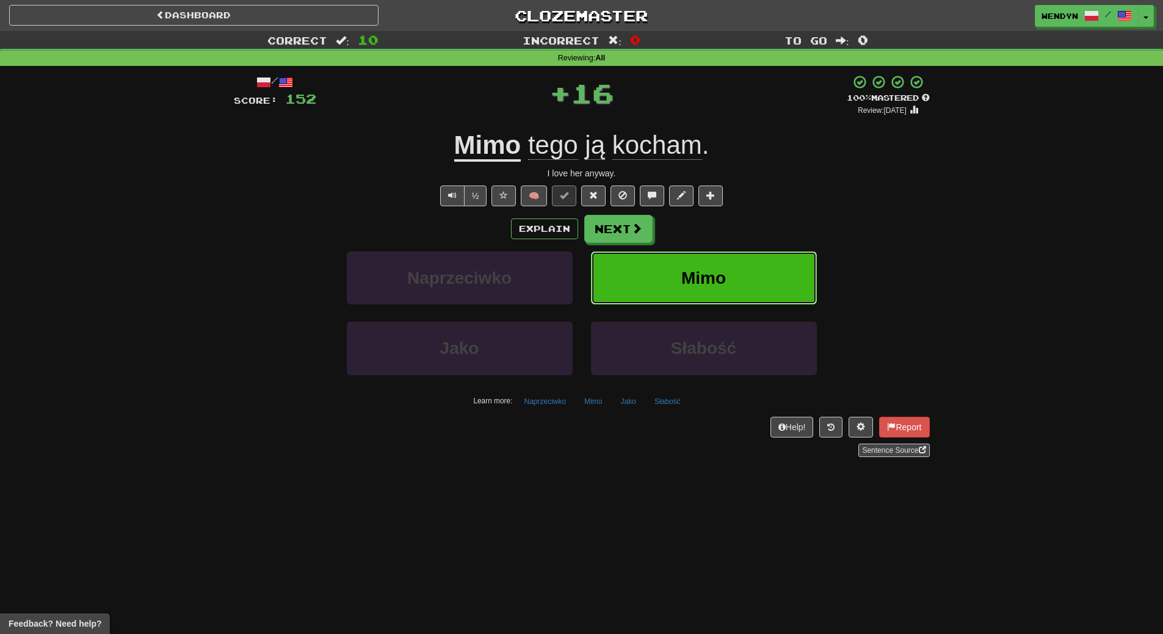
click at [737, 268] on button "Mimo" at bounding box center [704, 278] width 226 height 53
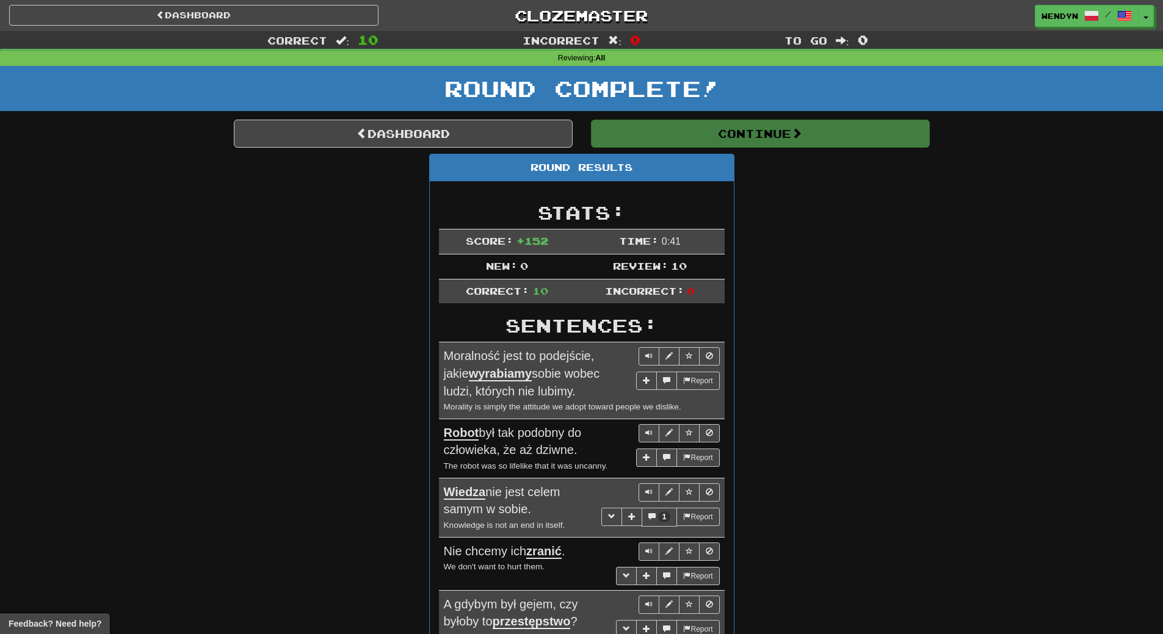
click at [605, 319] on h2 "Sentences:" at bounding box center [582, 326] width 286 height 20
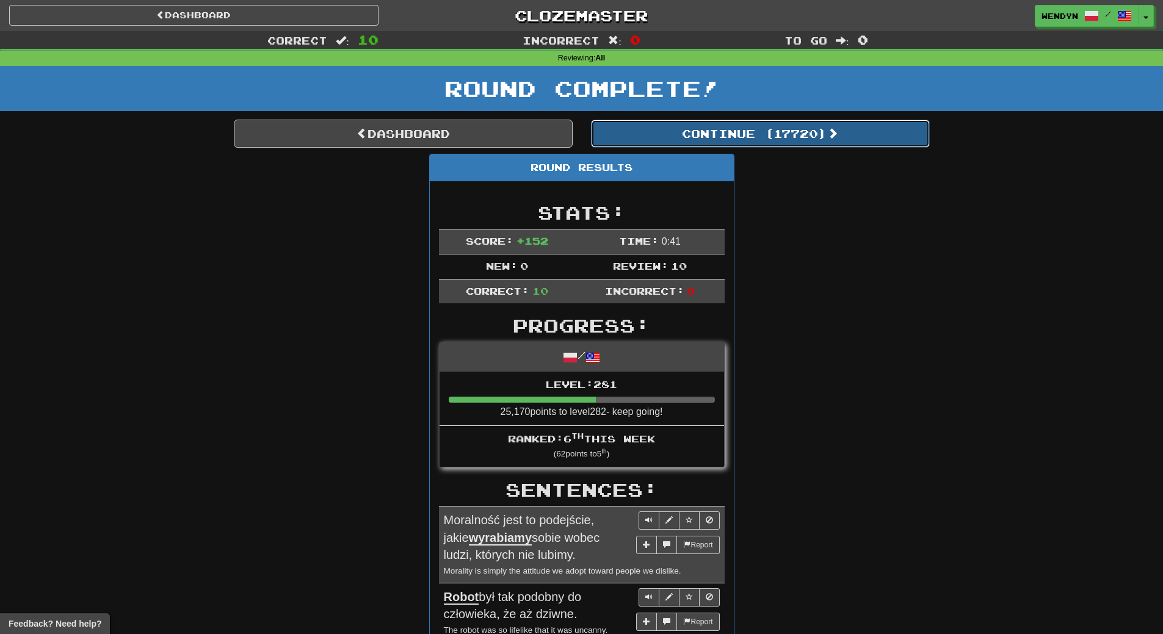
click at [804, 140] on button "Continue ( 17720 )" at bounding box center [760, 134] width 339 height 28
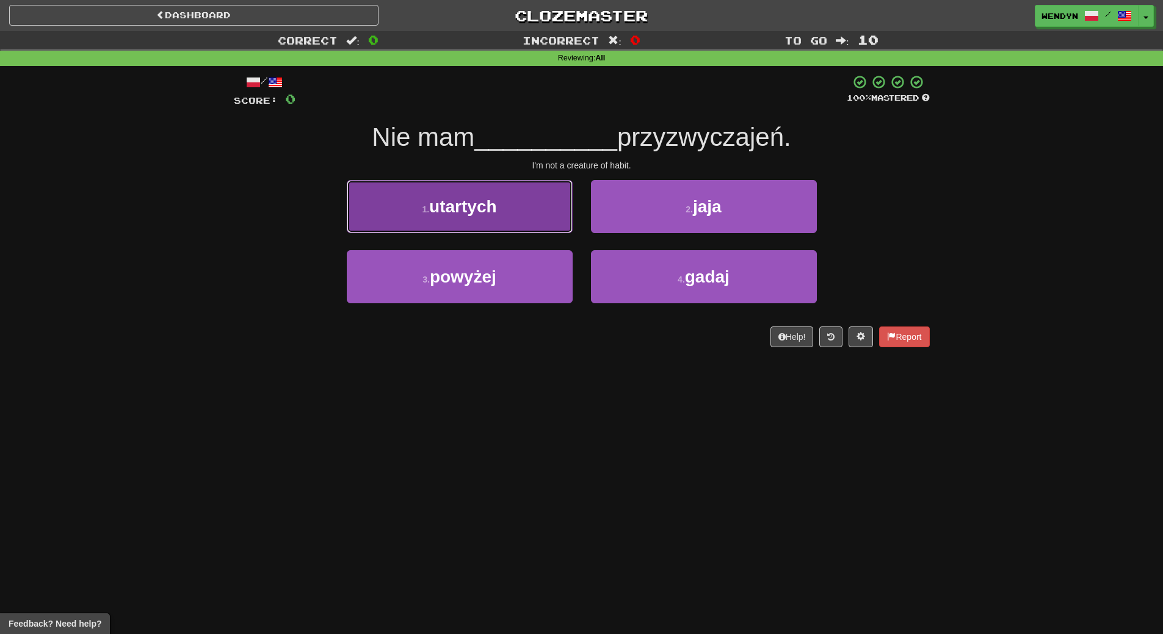
click at [502, 218] on button "1 . utartych" at bounding box center [460, 206] width 226 height 53
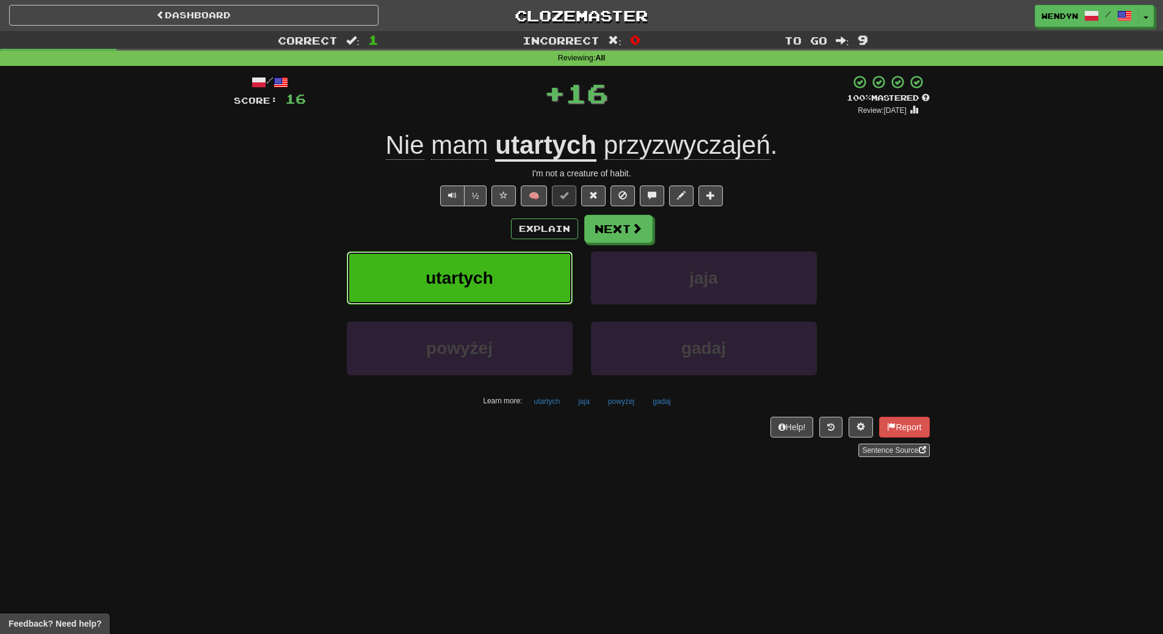
click at [458, 287] on span "utartych" at bounding box center [458, 278] width 67 height 19
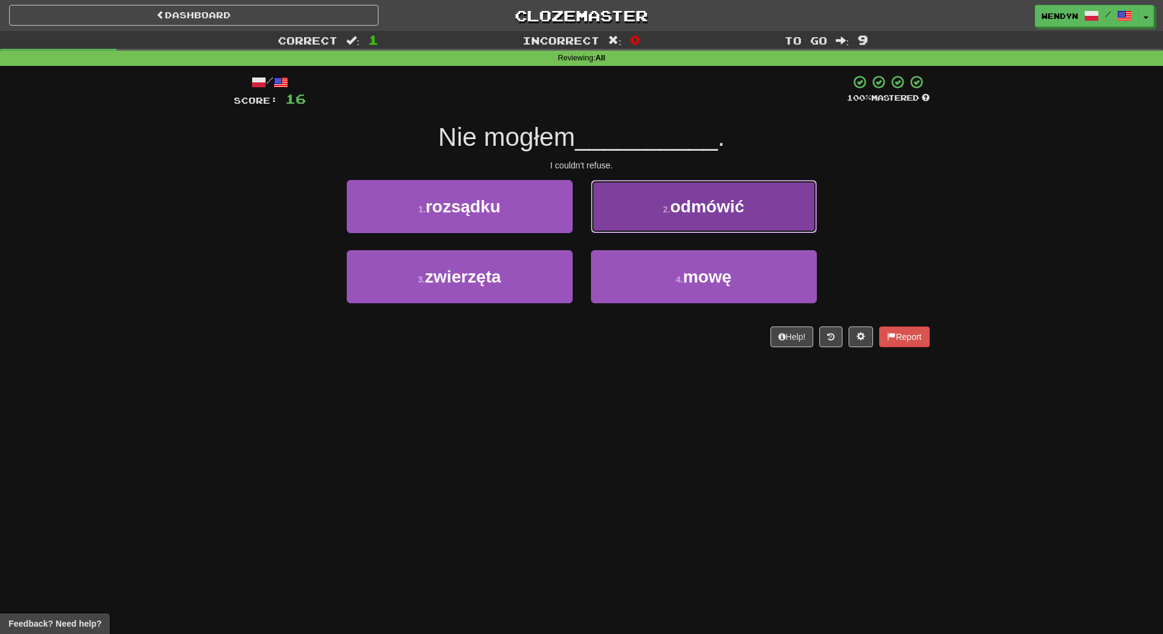
click at [715, 224] on button "2 . odmówić" at bounding box center [704, 206] width 226 height 53
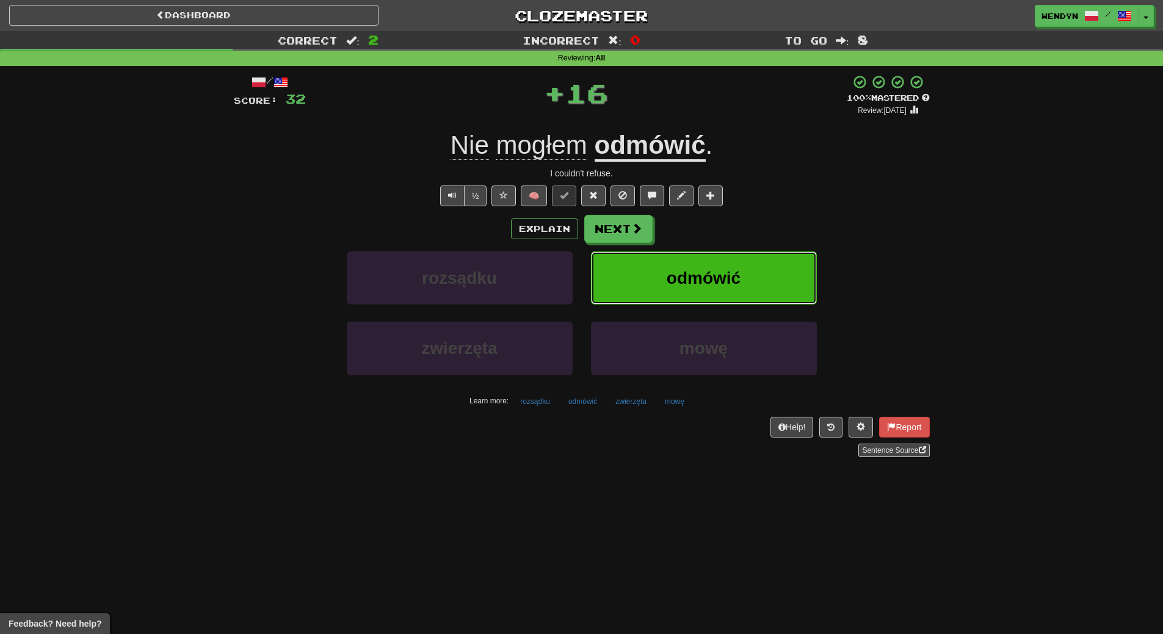
click at [715, 262] on button "odmówić" at bounding box center [704, 278] width 226 height 53
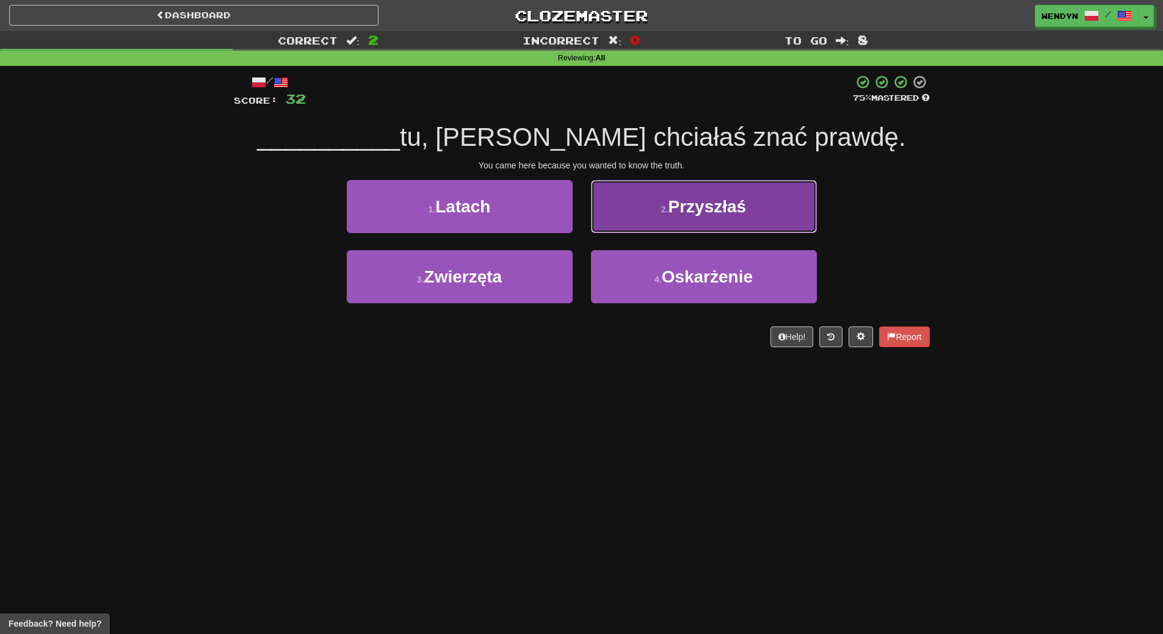
click at [736, 222] on button "2 . Przyszłaś" at bounding box center [704, 206] width 226 height 53
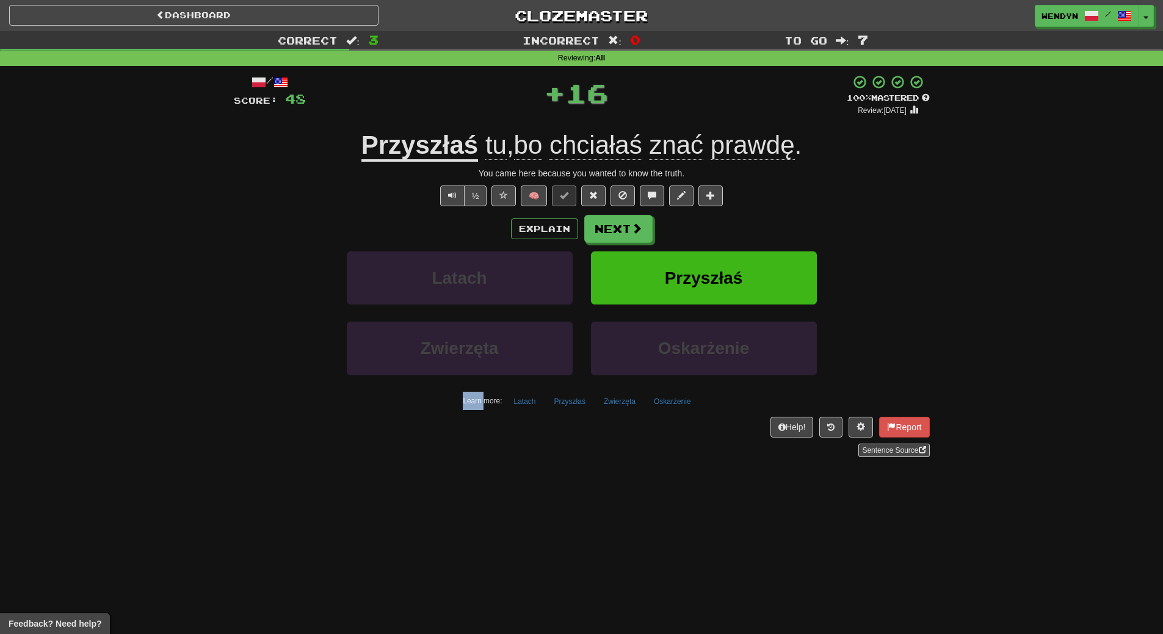
click at [736, 222] on div "Explain Next" at bounding box center [582, 229] width 696 height 28
click at [719, 277] on span "Przyszłaś" at bounding box center [704, 278] width 78 height 19
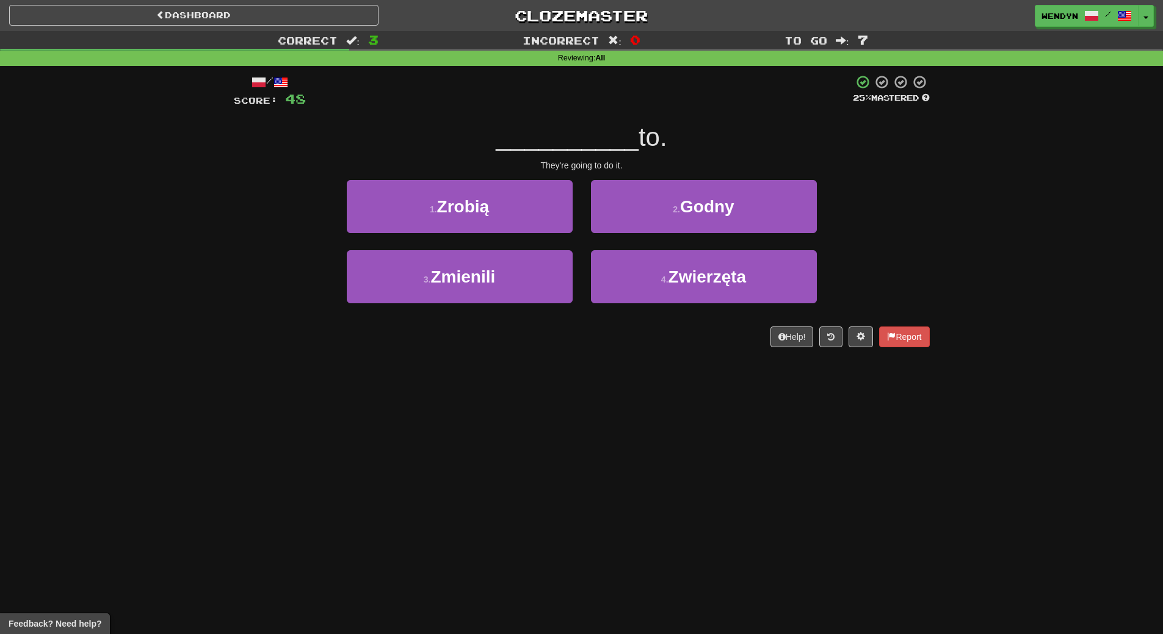
click at [510, 340] on div "Help! Report" at bounding box center [582, 337] width 696 height 21
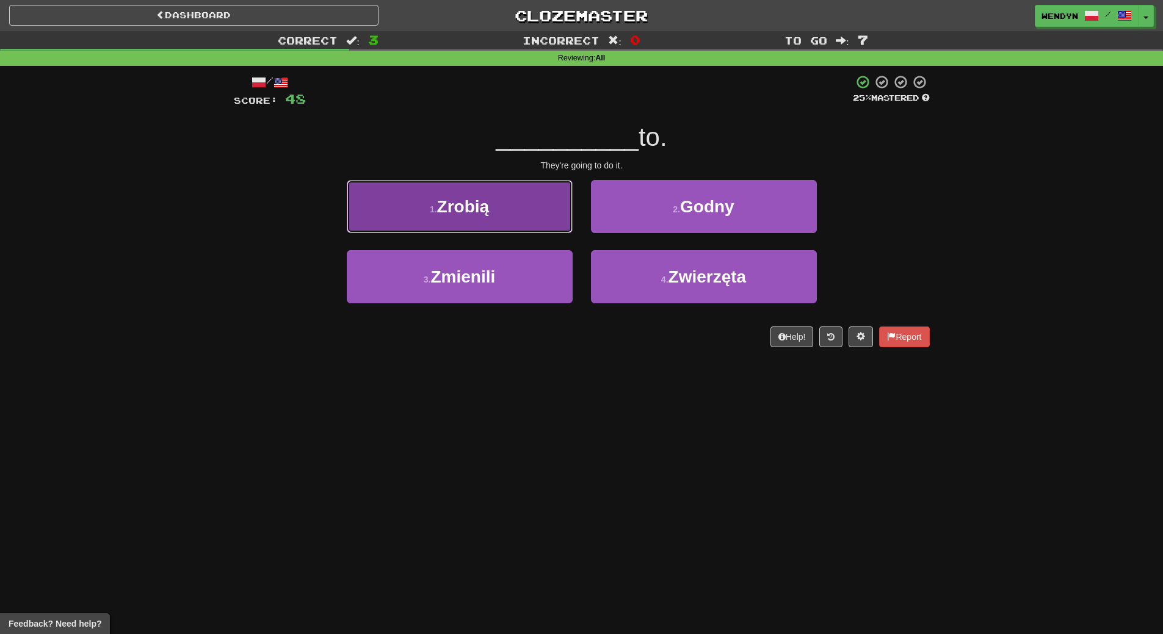
click at [455, 219] on button "1 . Zrobią" at bounding box center [460, 206] width 226 height 53
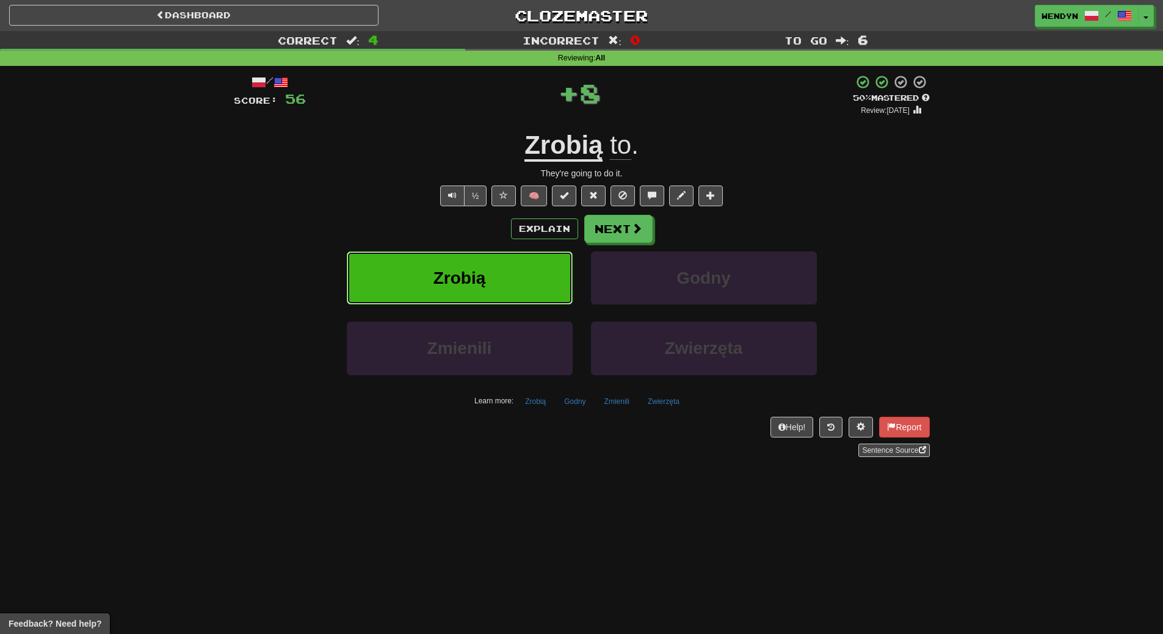
click at [444, 270] on span "Zrobią" at bounding box center [459, 278] width 52 height 19
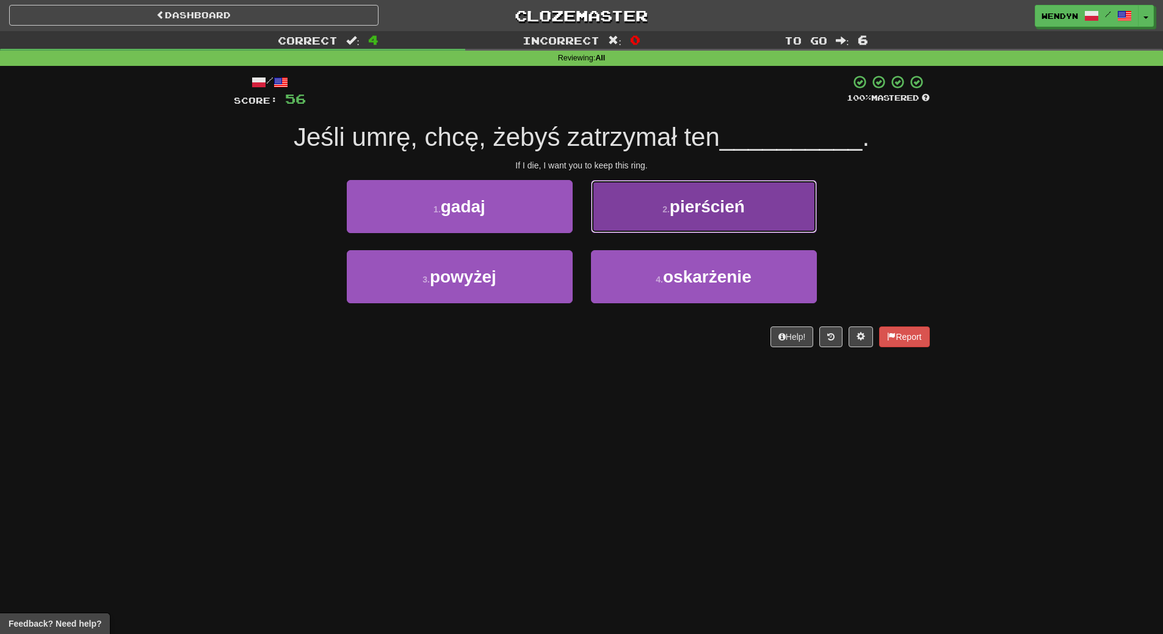
click at [686, 213] on span "pierścień" at bounding box center [707, 206] width 75 height 19
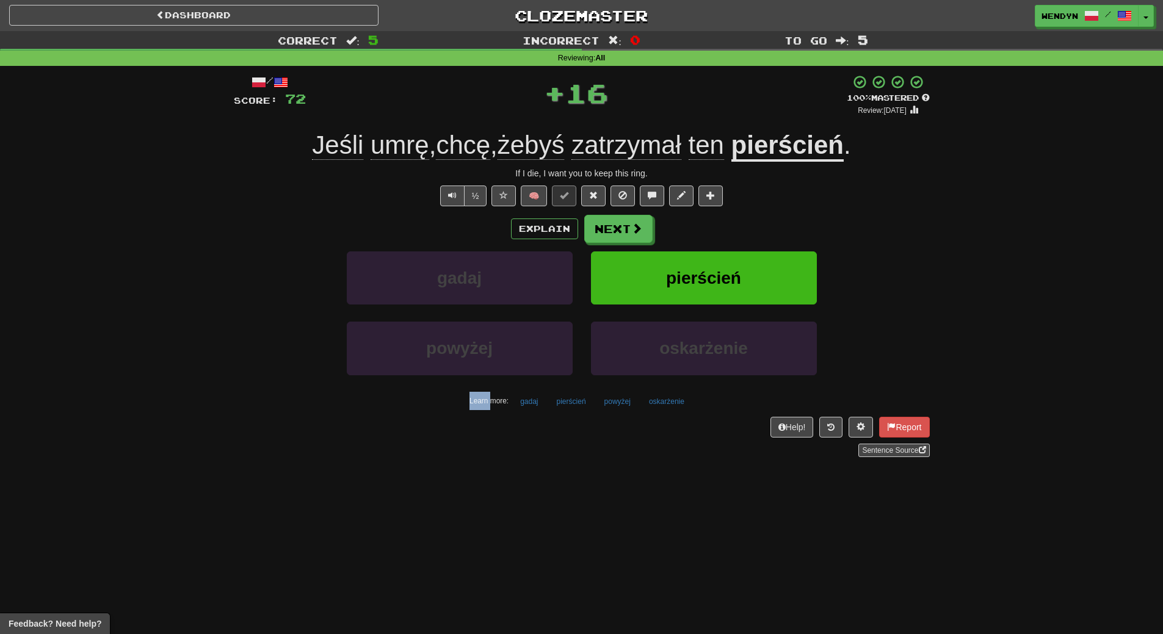
click at [686, 213] on div "/ Score: 72 + 16 100 % Mastered Review: 2026-03-15 Jeśli umrę , chcę , żebyś za…" at bounding box center [582, 265] width 696 height 383
click at [661, 269] on button "pierścień" at bounding box center [704, 278] width 226 height 53
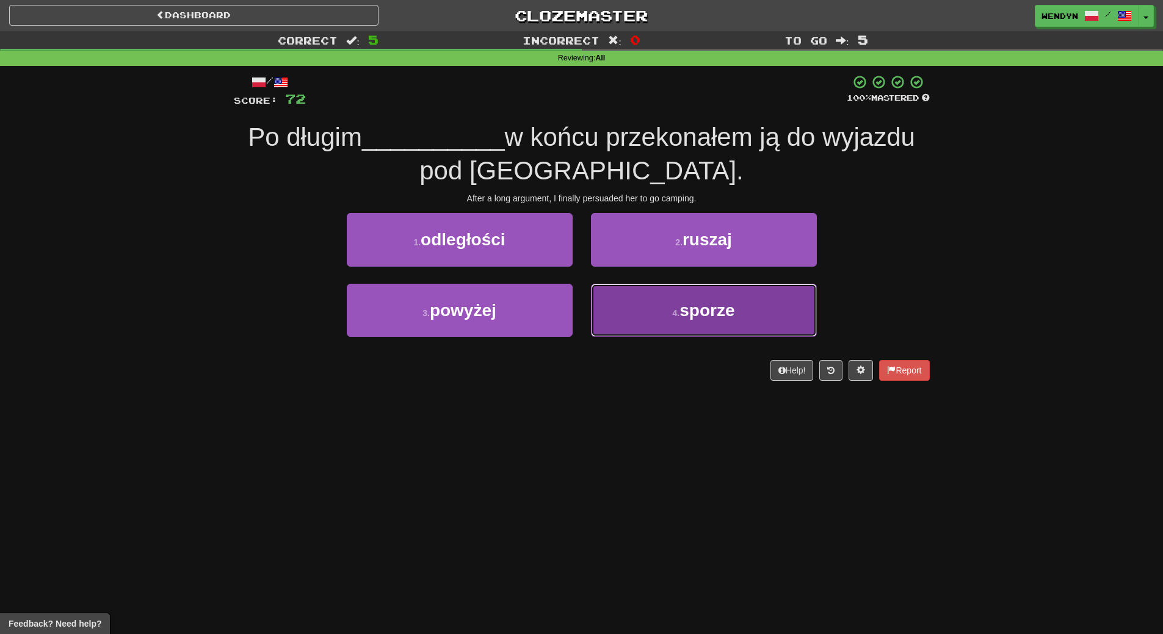
click at [710, 320] on button "4 . sporze" at bounding box center [704, 310] width 226 height 53
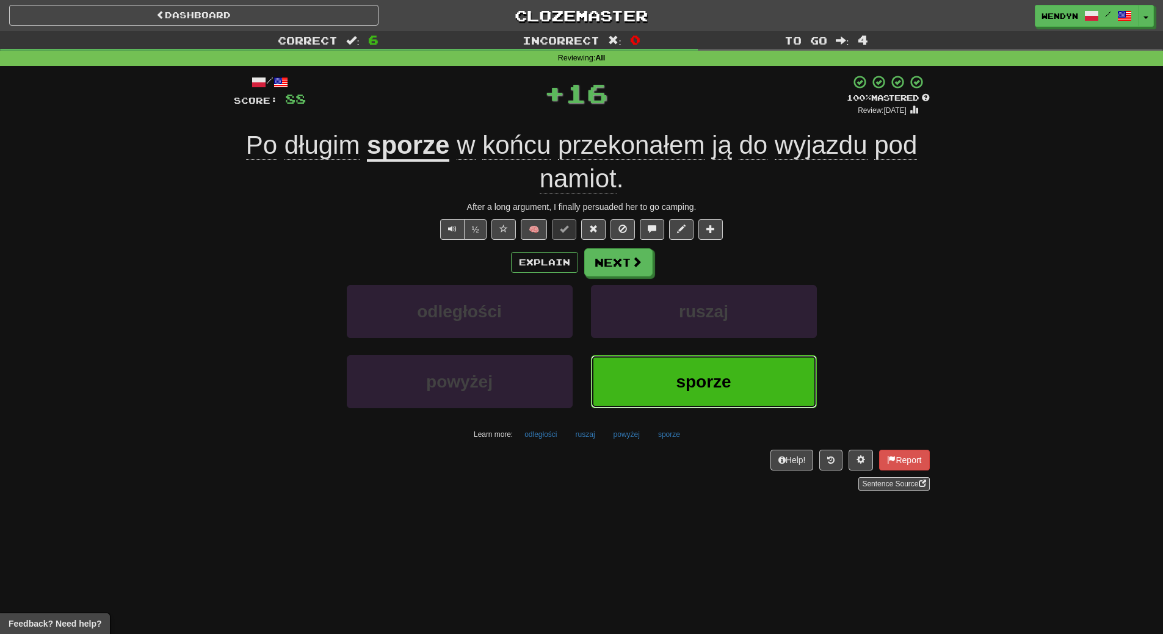
click at [660, 362] on button "sporze" at bounding box center [704, 381] width 226 height 53
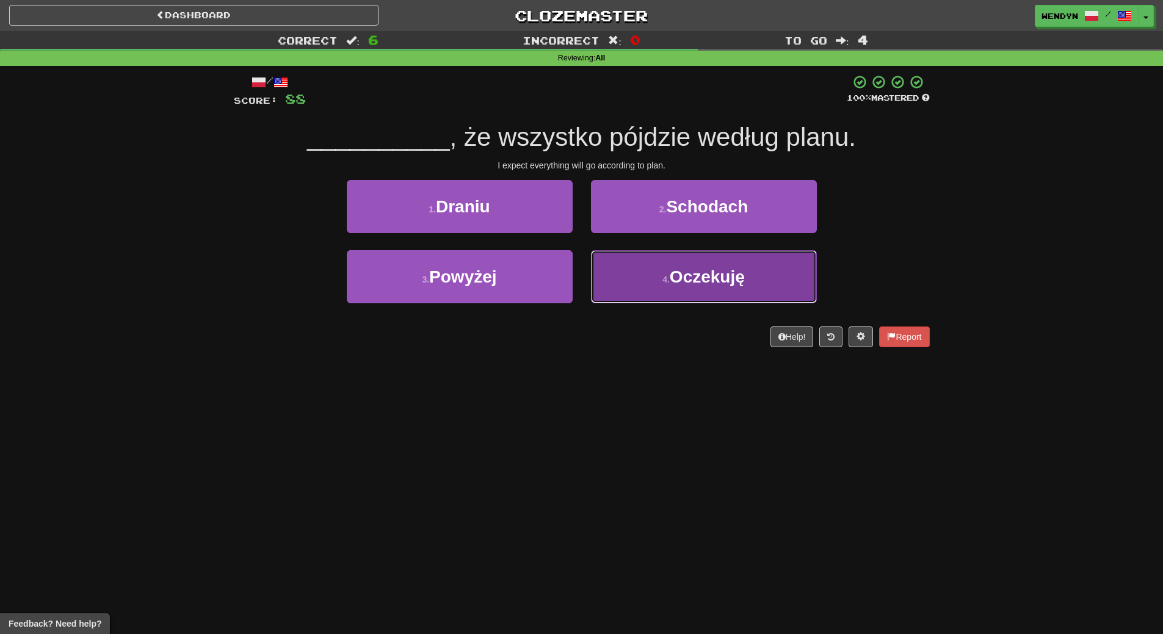
click at [717, 275] on span "Oczekuję" at bounding box center [707, 276] width 75 height 19
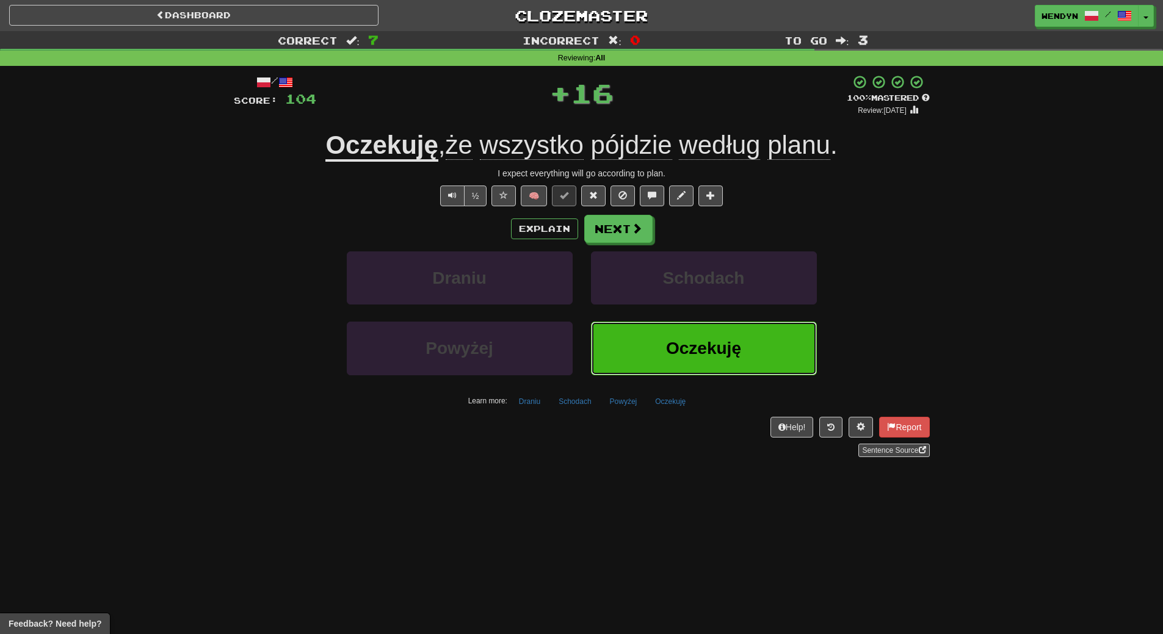
click at [685, 353] on span "Oczekuję" at bounding box center [703, 348] width 75 height 19
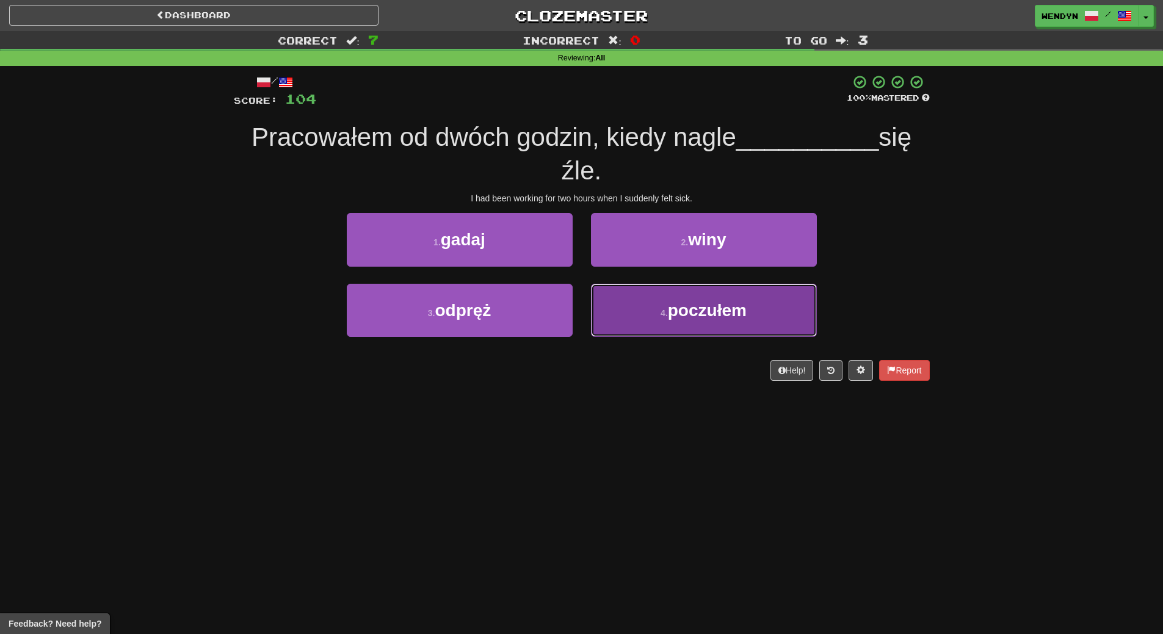
click at [726, 325] on button "4 . poczułem" at bounding box center [704, 310] width 226 height 53
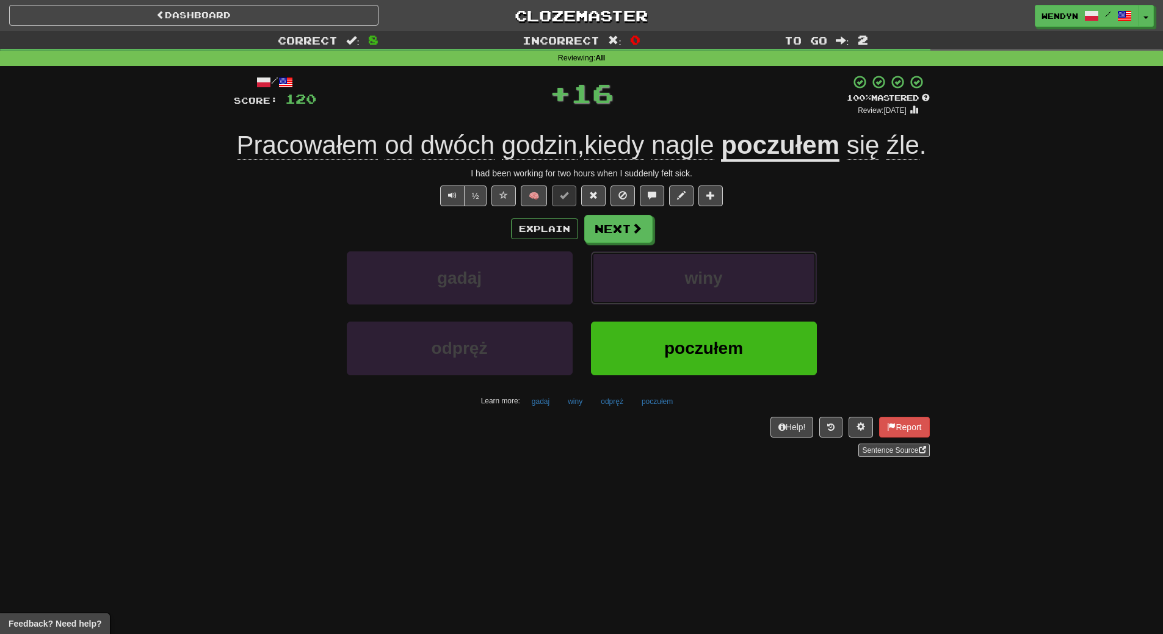
click at [726, 305] on button "winy" at bounding box center [704, 278] width 226 height 53
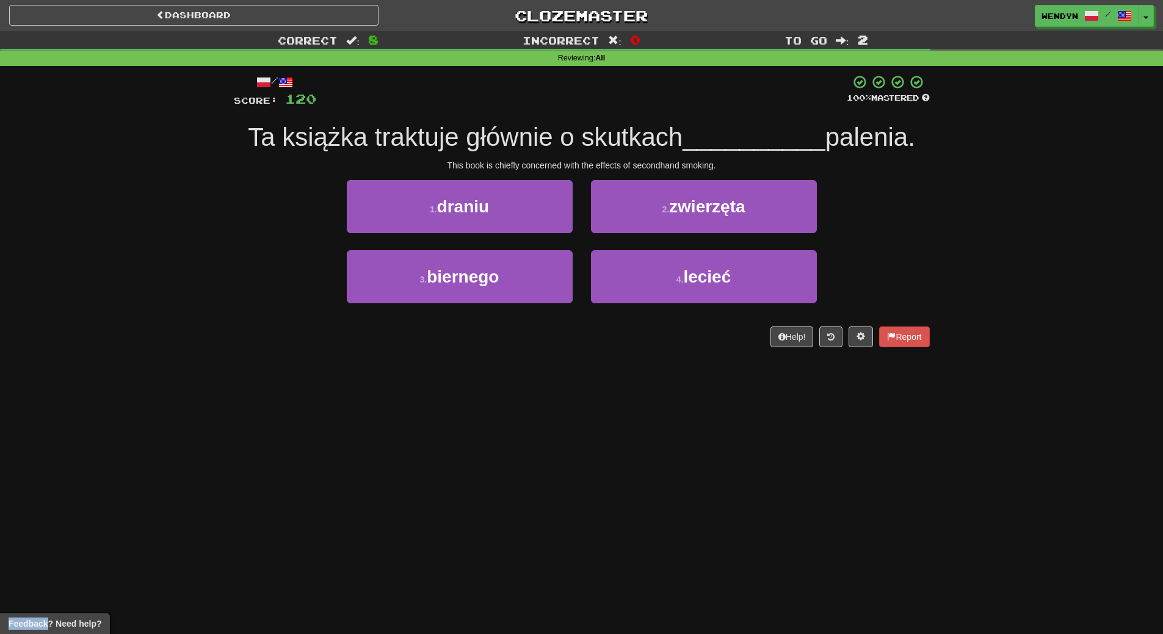
drag, startPoint x: 726, startPoint y: 325, endPoint x: 623, endPoint y: 364, distance: 110.3
click at [623, 364] on div "/ Score: 120 100 % Mastered Ta książka traktuje głównie o skutkach __________ p…" at bounding box center [582, 215] width 696 height 299
click at [655, 359] on div "/ Score: 120 100 % Mastered Ta książka traktuje głównie o skutkach __________ p…" at bounding box center [582, 215] width 696 height 299
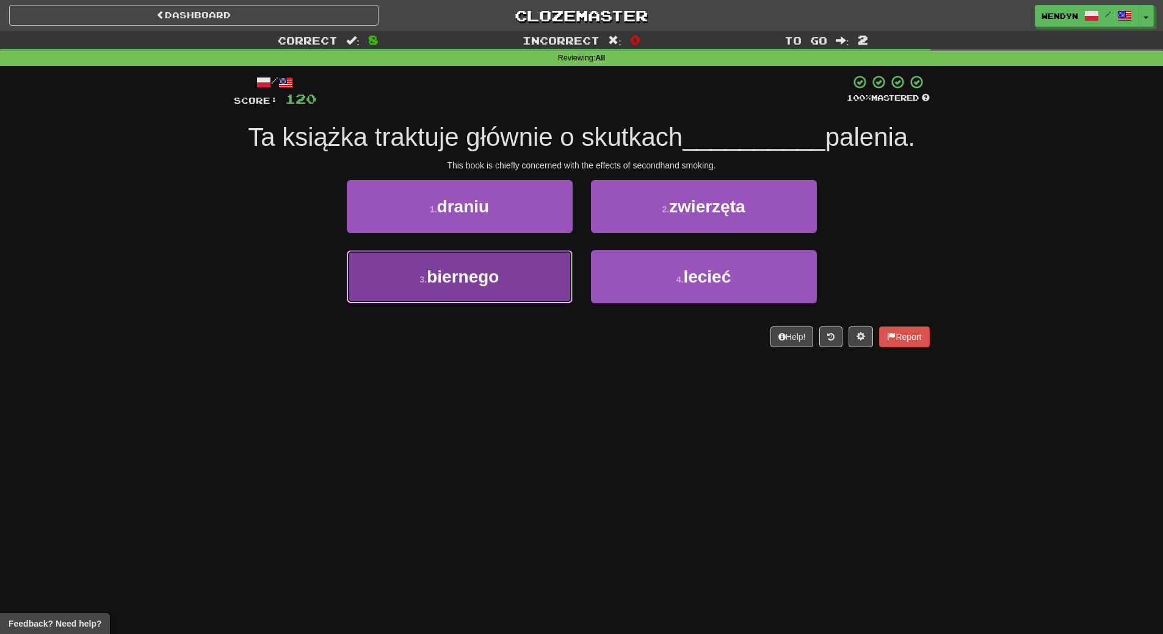
click at [532, 295] on button "3 . biernego" at bounding box center [460, 276] width 226 height 53
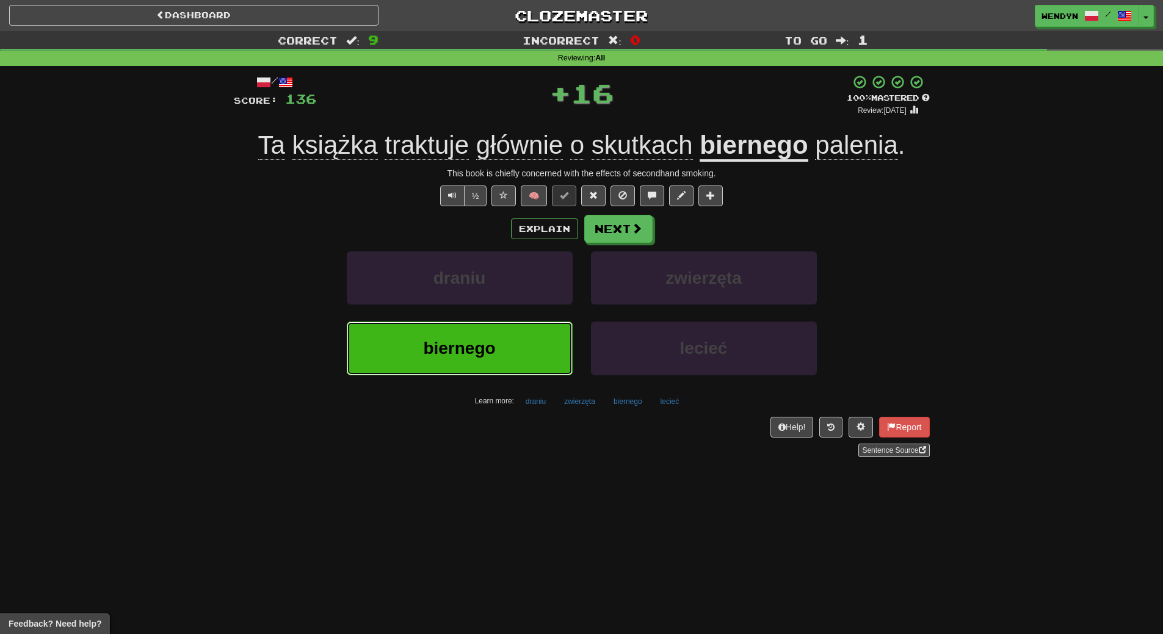
click at [527, 345] on button "biernego" at bounding box center [460, 348] width 226 height 53
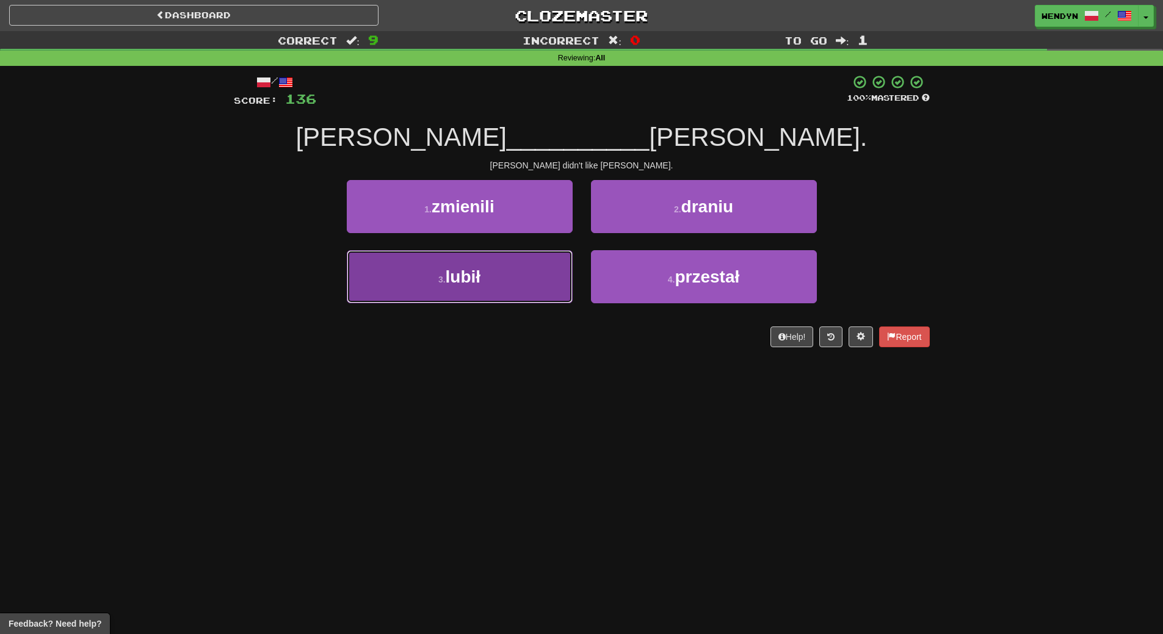
click at [519, 294] on button "3 . lubił" at bounding box center [460, 276] width 226 height 53
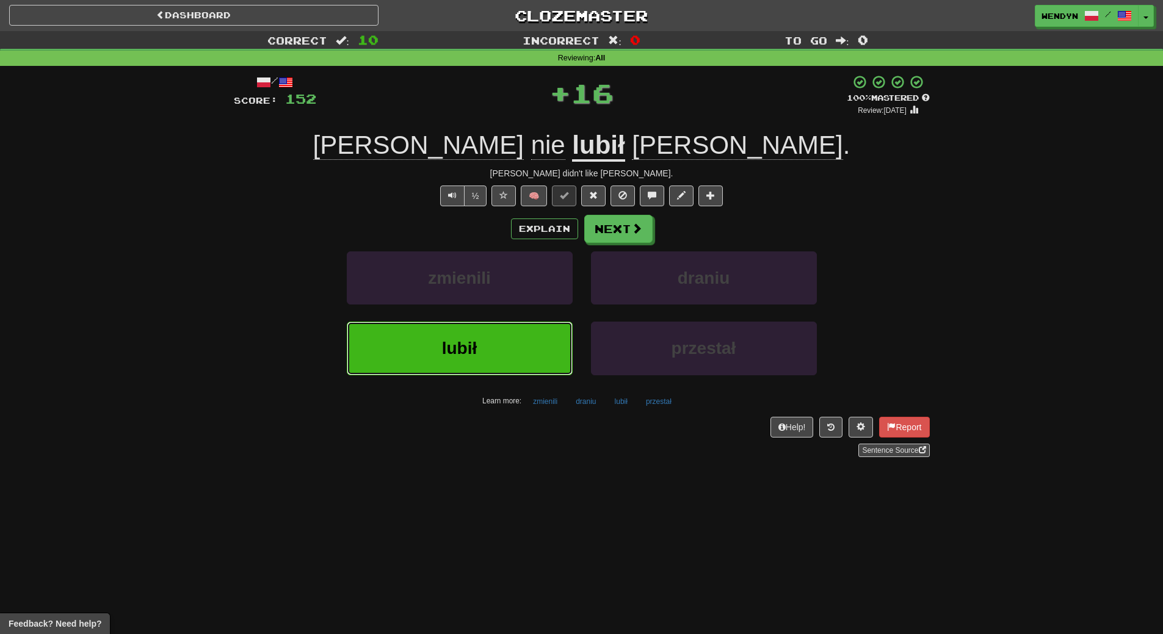
click at [516, 333] on button "lubił" at bounding box center [460, 348] width 226 height 53
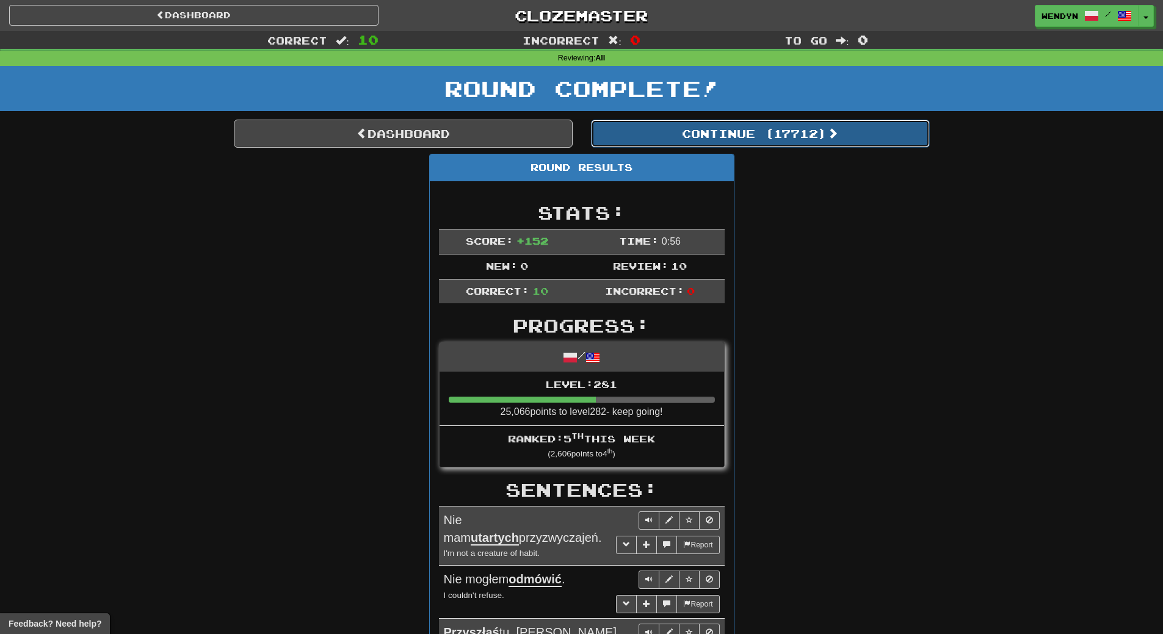
click at [789, 134] on button "Continue ( 17712 )" at bounding box center [760, 134] width 339 height 28
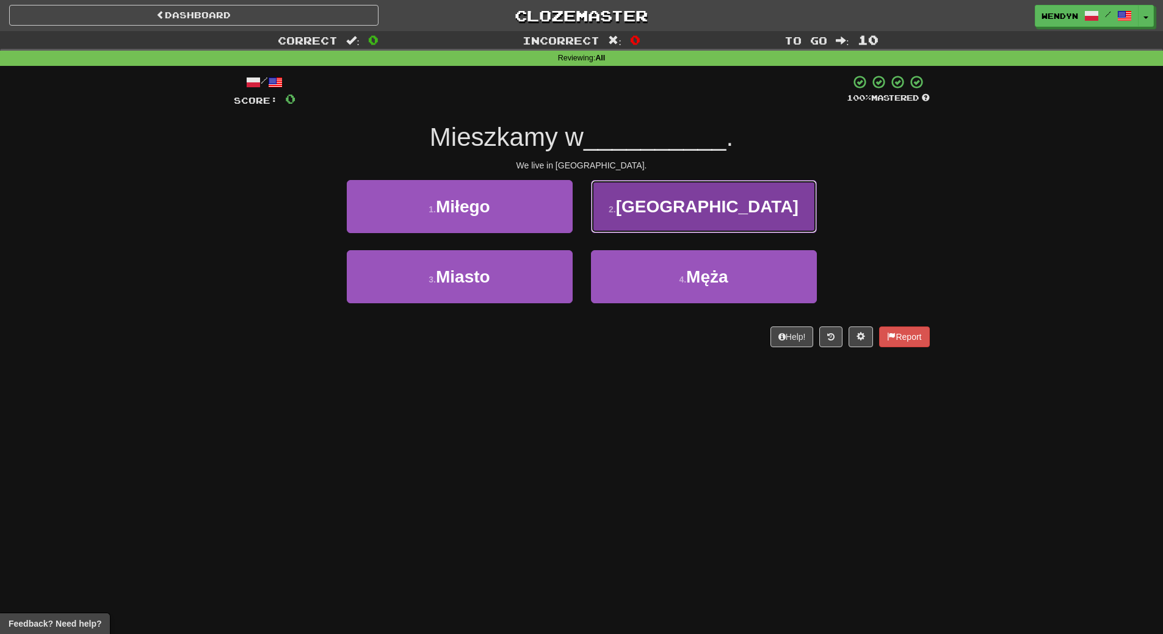
click at [737, 220] on button "2 . Belfast" at bounding box center [704, 206] width 226 height 53
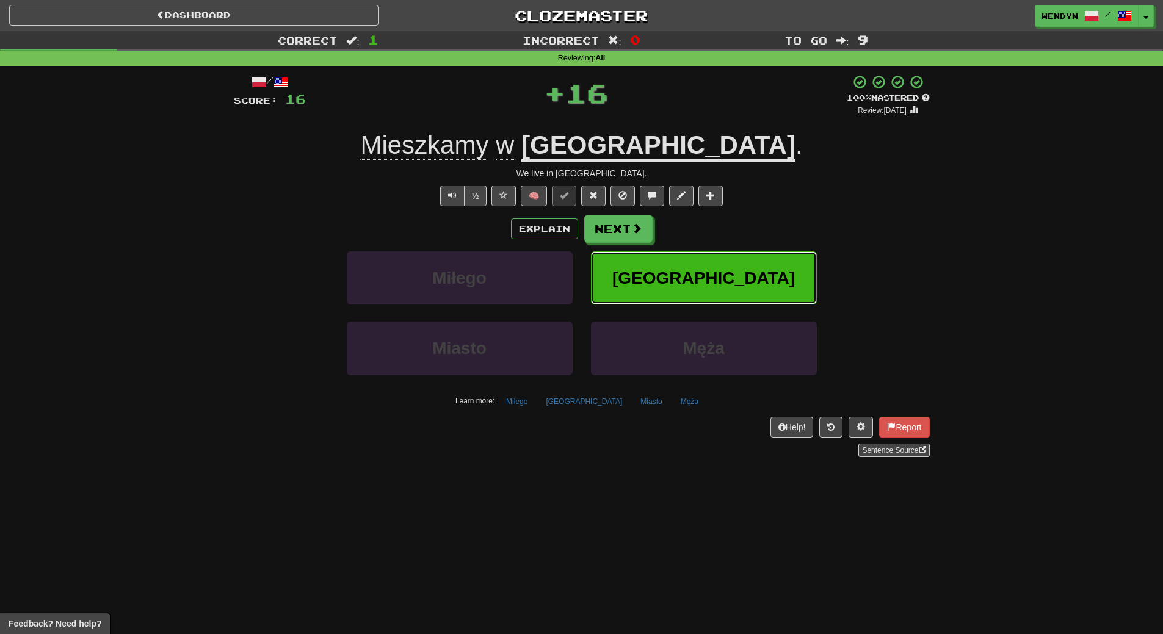
click at [701, 283] on span "Belfast" at bounding box center [703, 278] width 183 height 19
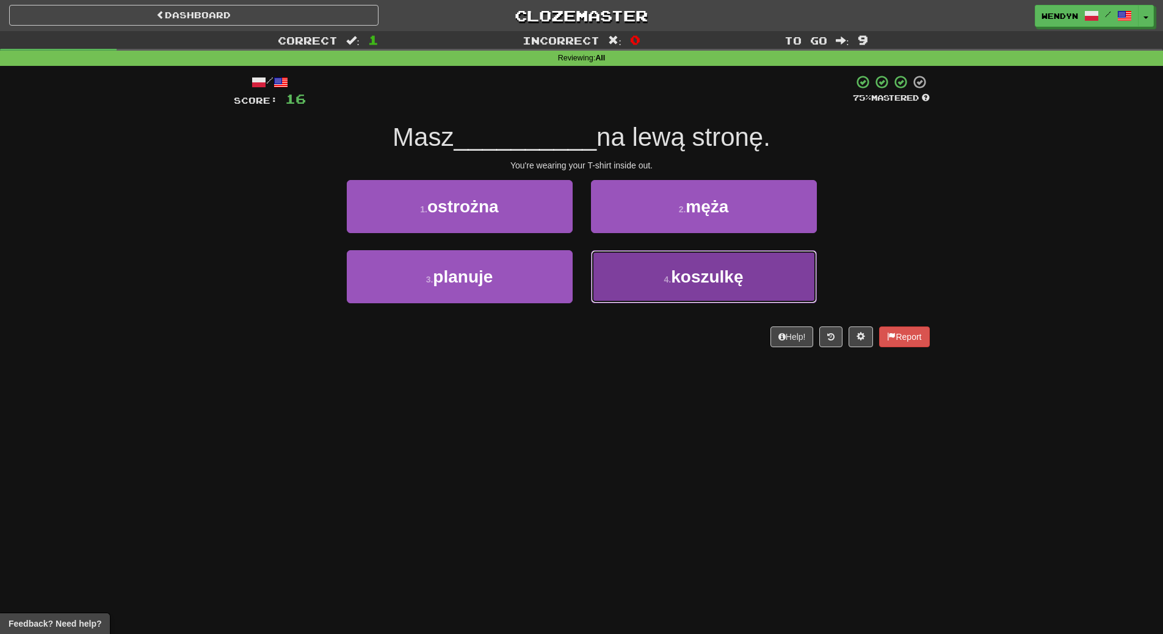
click at [700, 282] on span "koszulkę" at bounding box center [707, 276] width 72 height 19
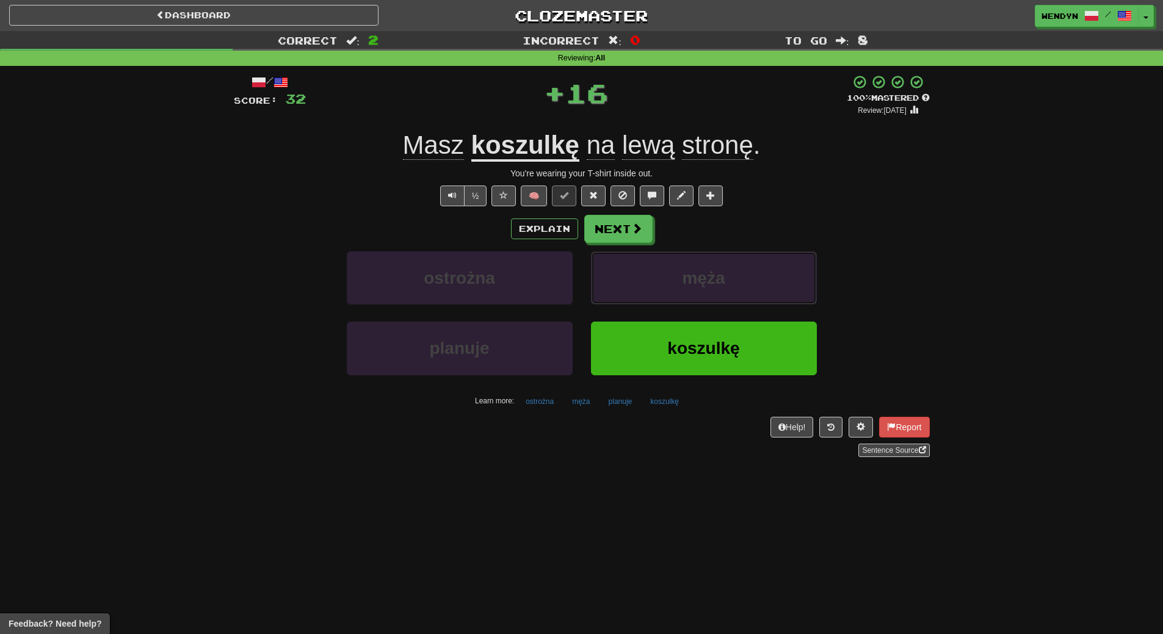
click at [700, 282] on span "męża" at bounding box center [703, 278] width 43 height 19
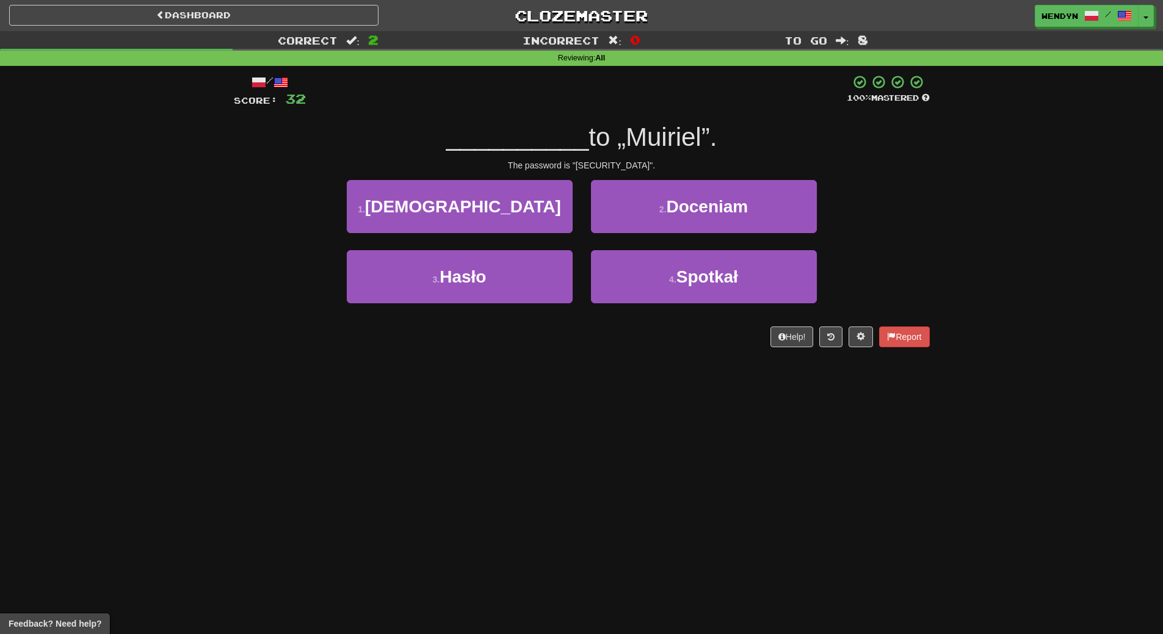
click at [592, 375] on div "Dashboard Clozemaster WendyN / Toggle Dropdown Dashboard Leaderboard Activity F…" at bounding box center [581, 317] width 1163 height 634
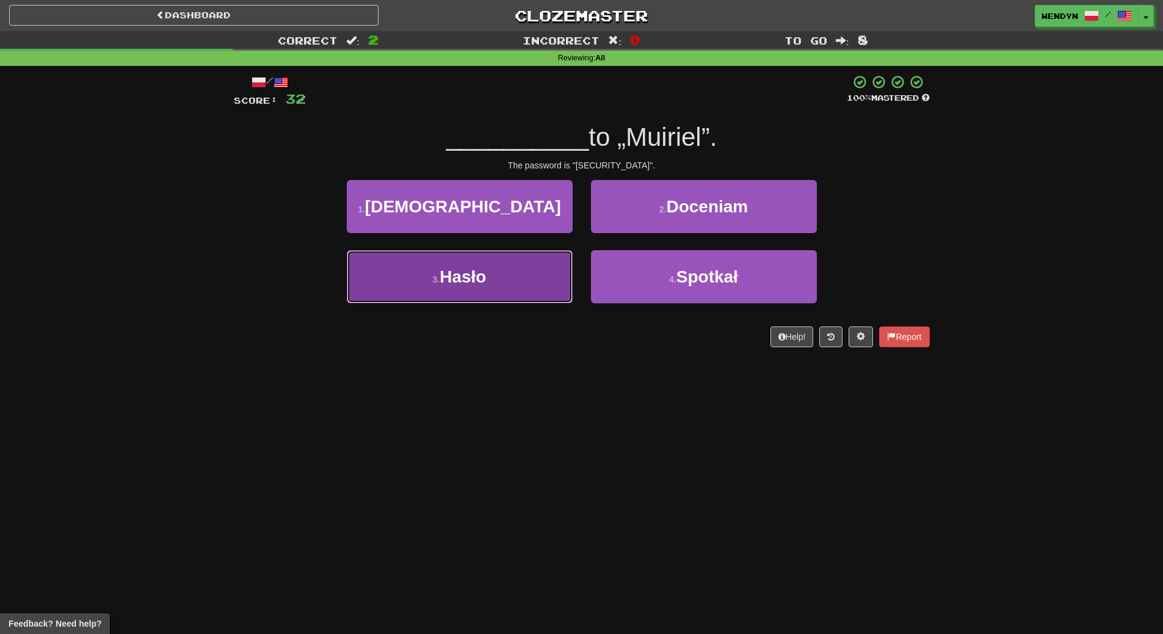
click at [517, 297] on button "3 . Hasło" at bounding box center [460, 276] width 226 height 53
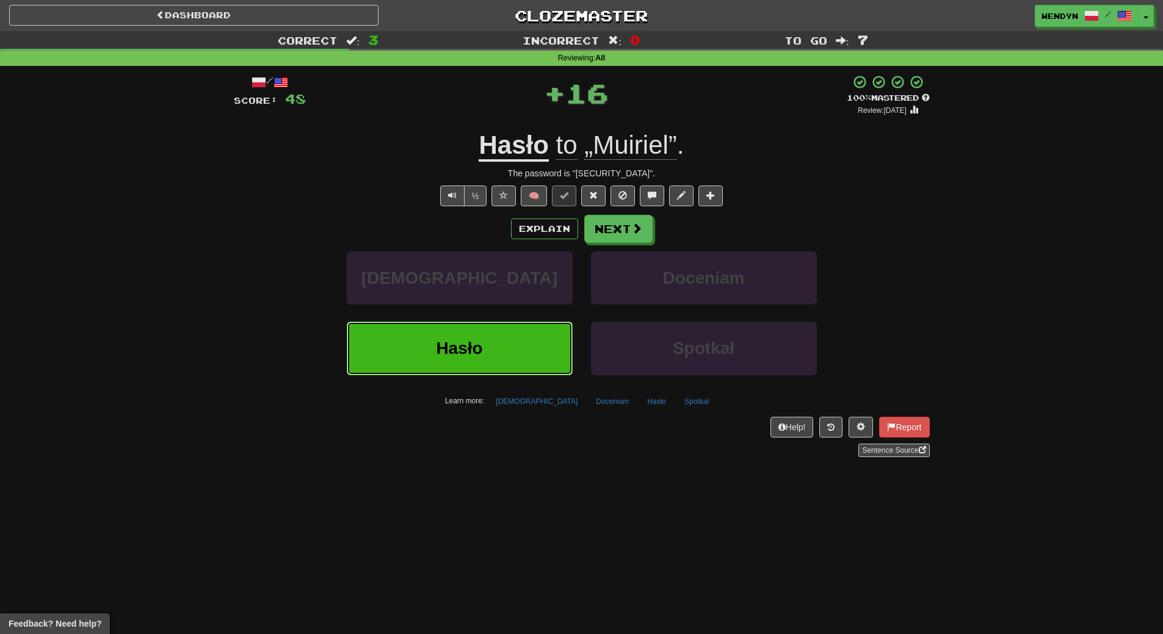
click at [446, 353] on span "Hasło" at bounding box center [459, 348] width 46 height 19
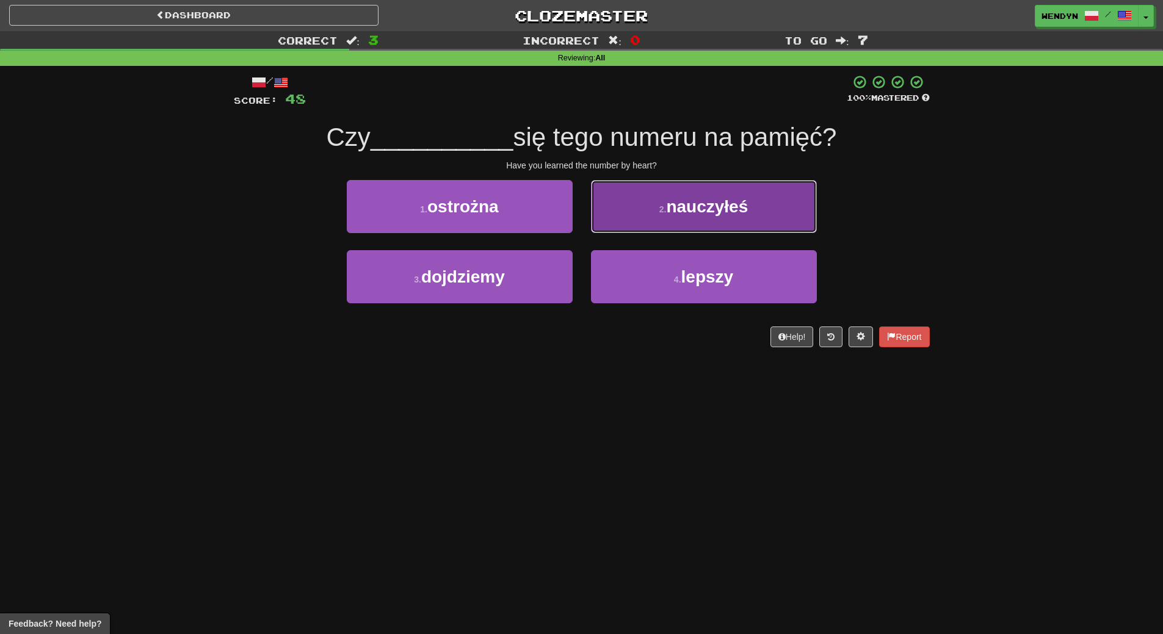
click at [748, 206] on span "nauczyłeś" at bounding box center [707, 206] width 82 height 19
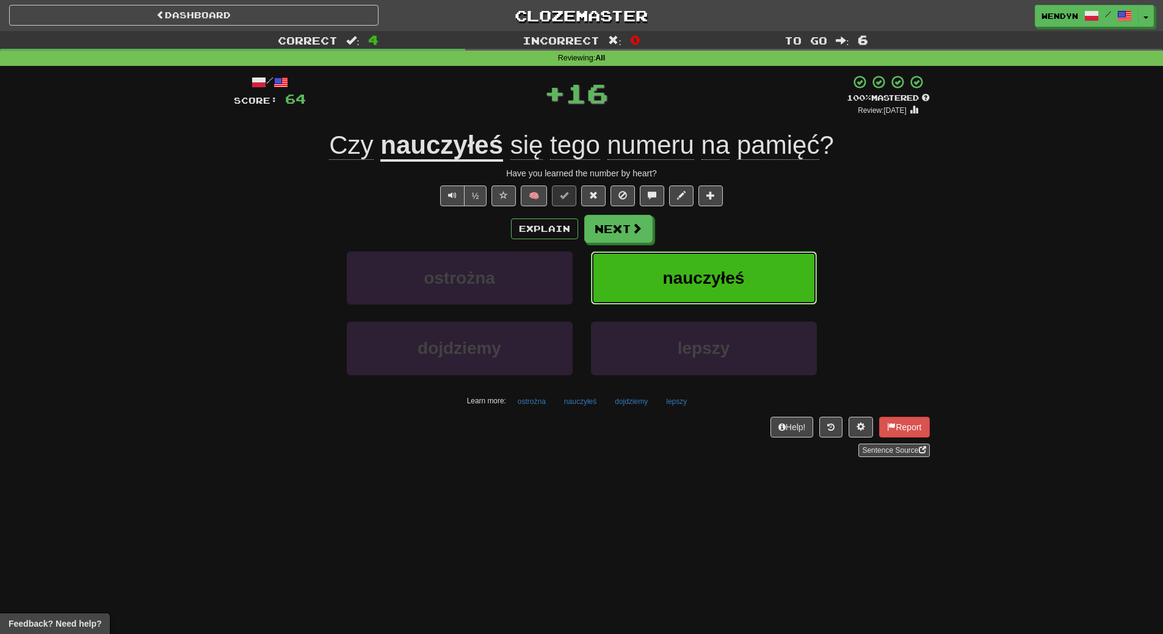
click at [734, 273] on span "nauczyłeś" at bounding box center [704, 278] width 82 height 19
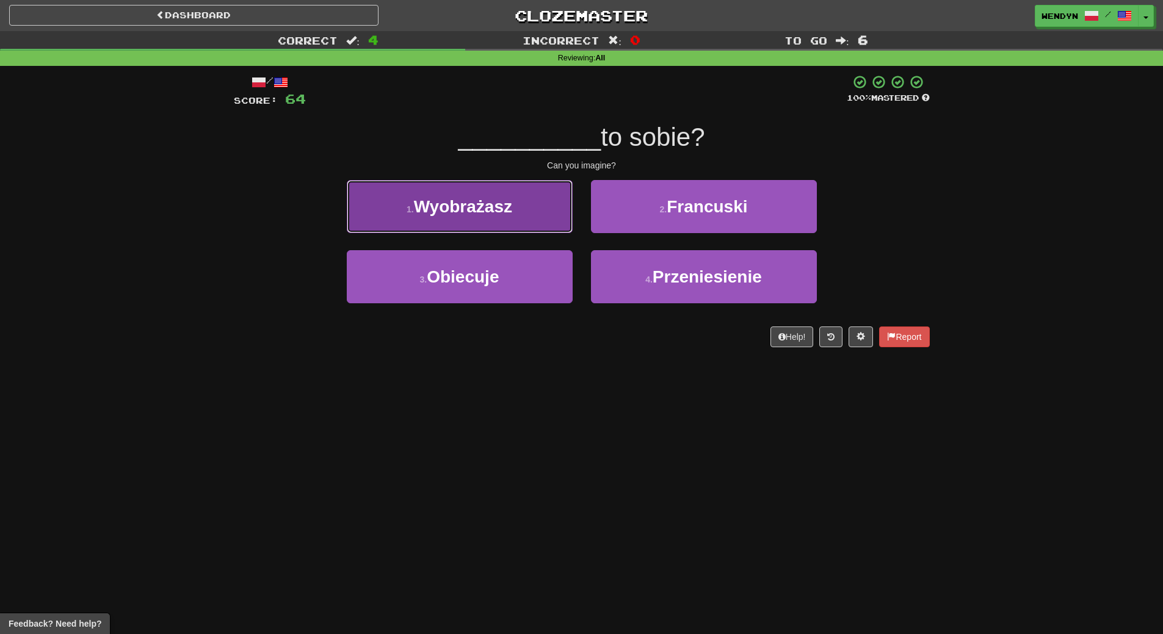
click at [505, 222] on button "1 . Wyobrażasz" at bounding box center [460, 206] width 226 height 53
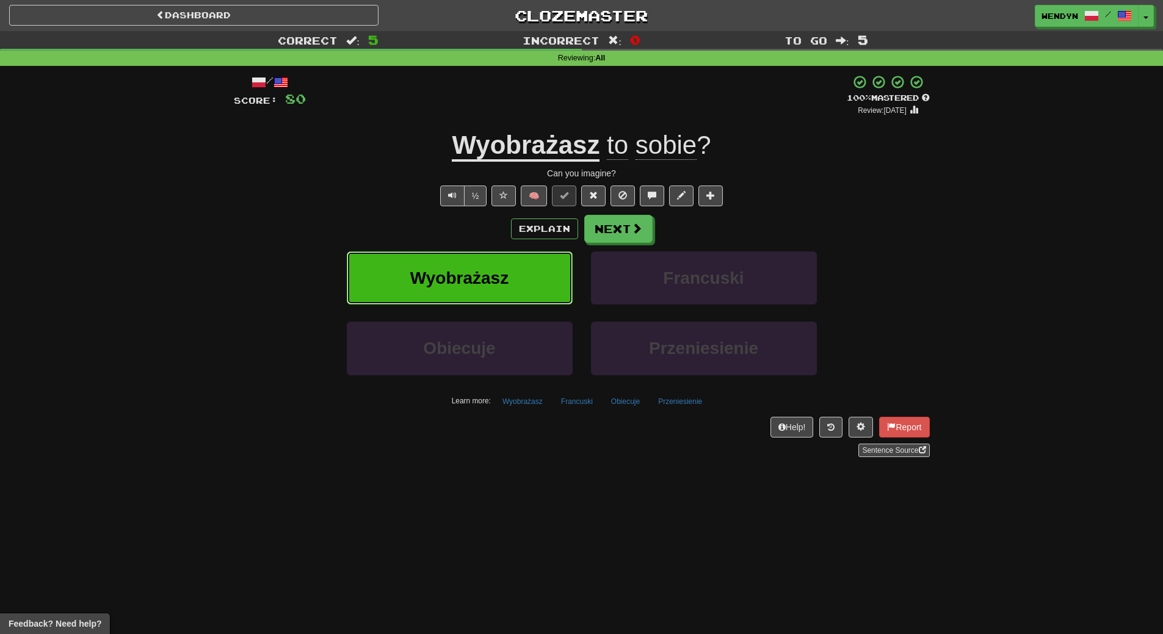
click at [505, 281] on span "Wyobrażasz" at bounding box center [459, 278] width 98 height 19
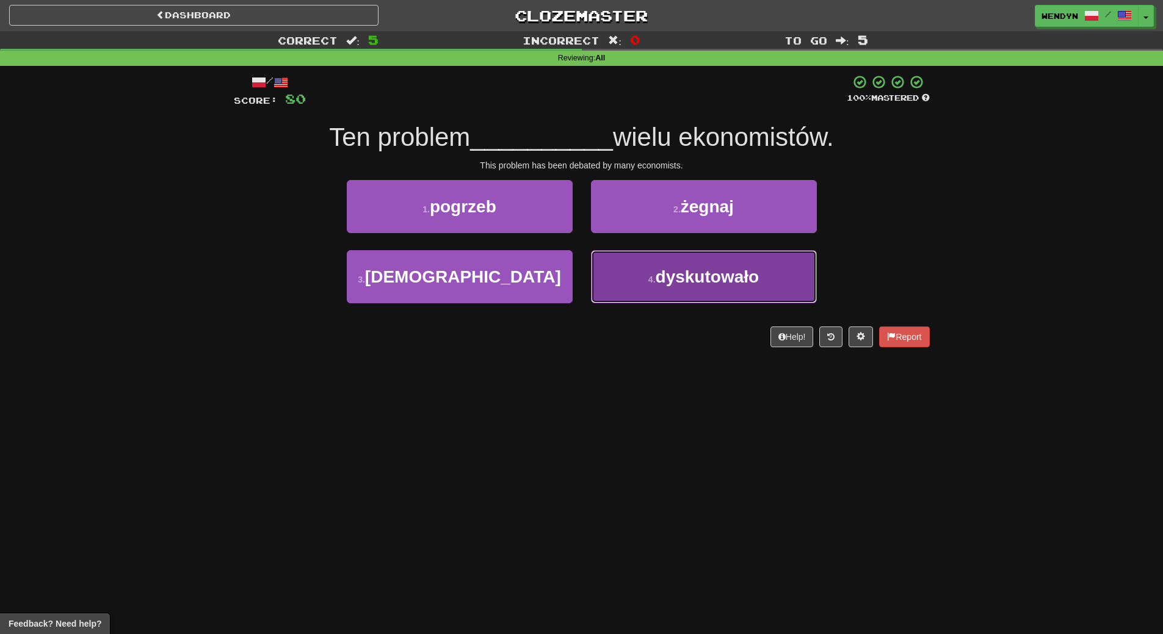
click at [678, 295] on button "4 . dyskutowało" at bounding box center [704, 276] width 226 height 53
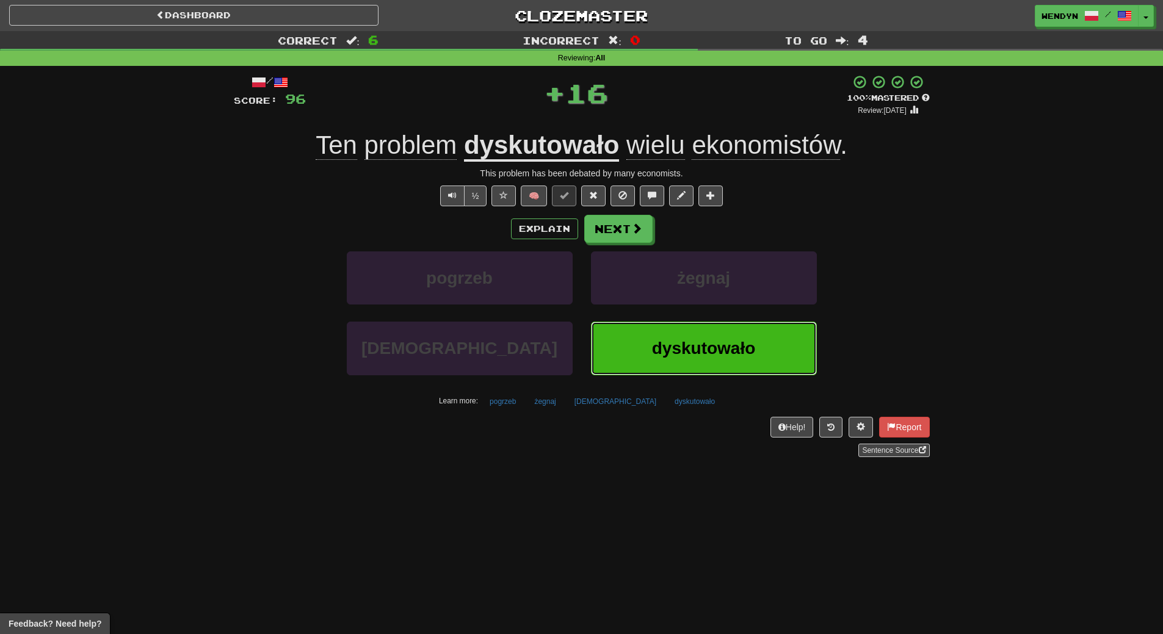
click at [646, 375] on button "dyskutowało" at bounding box center [704, 348] width 226 height 53
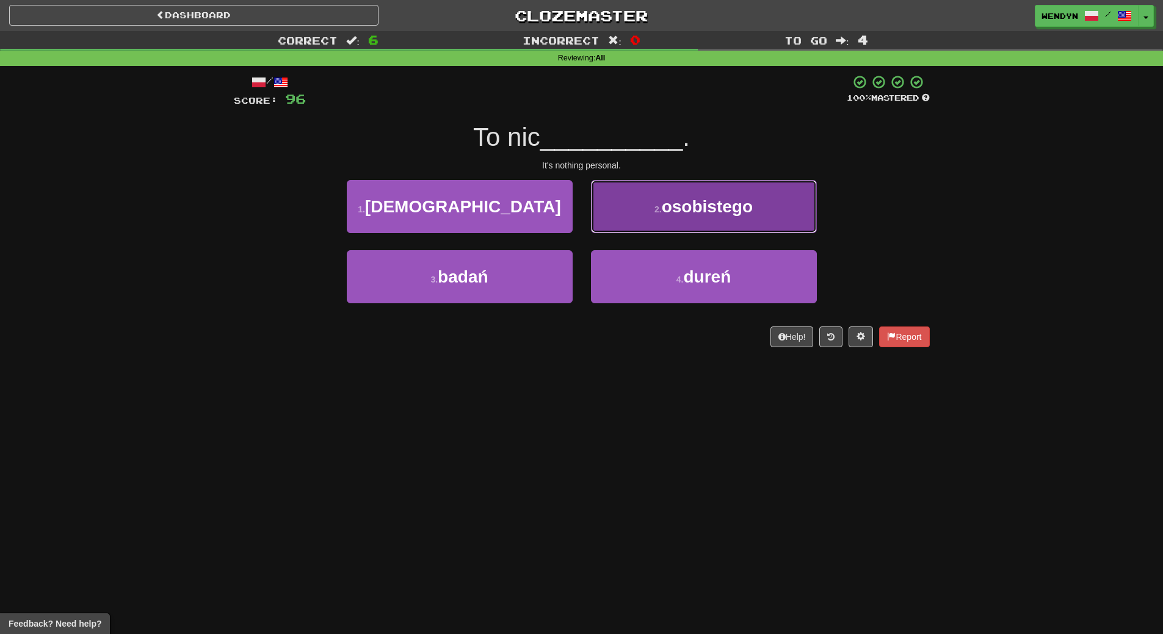
click at [754, 203] on button "2 . osobistego" at bounding box center [704, 206] width 226 height 53
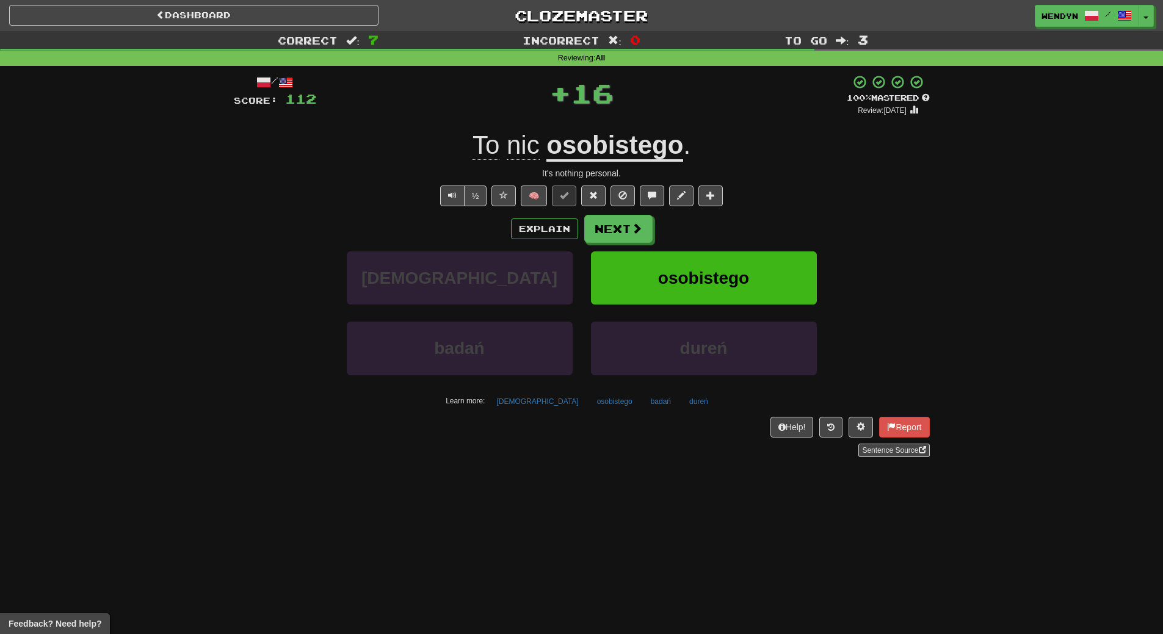
click at [753, 267] on button "osobistego" at bounding box center [704, 278] width 226 height 53
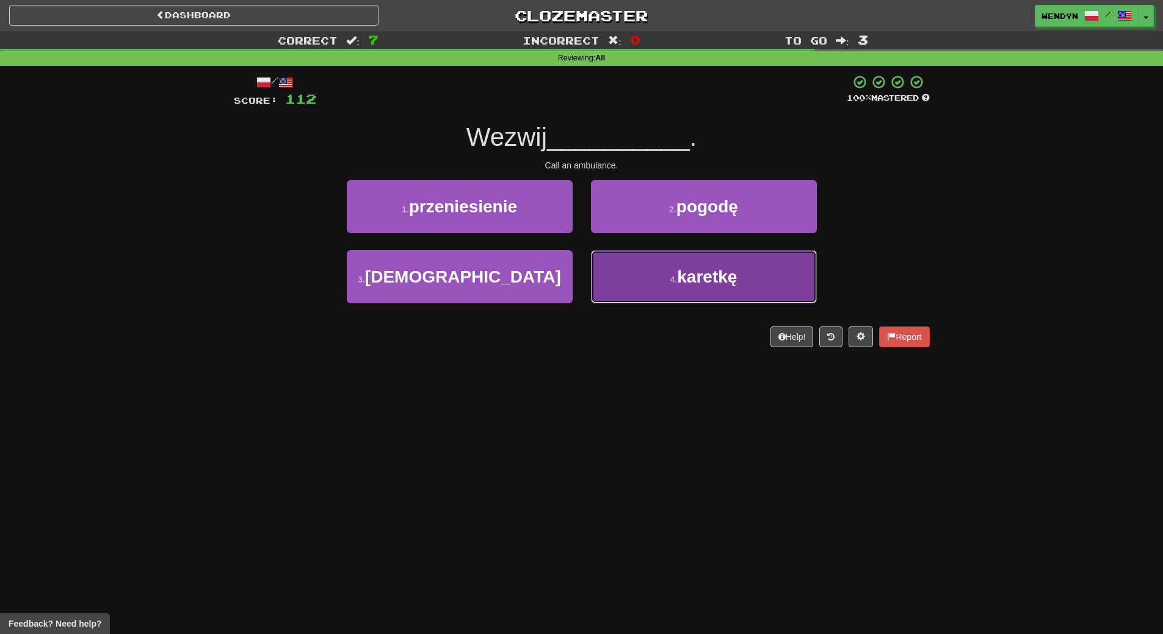
click at [723, 283] on span "karetkę" at bounding box center [707, 276] width 60 height 19
click at [723, 216] on span "pogodę" at bounding box center [707, 206] width 62 height 19
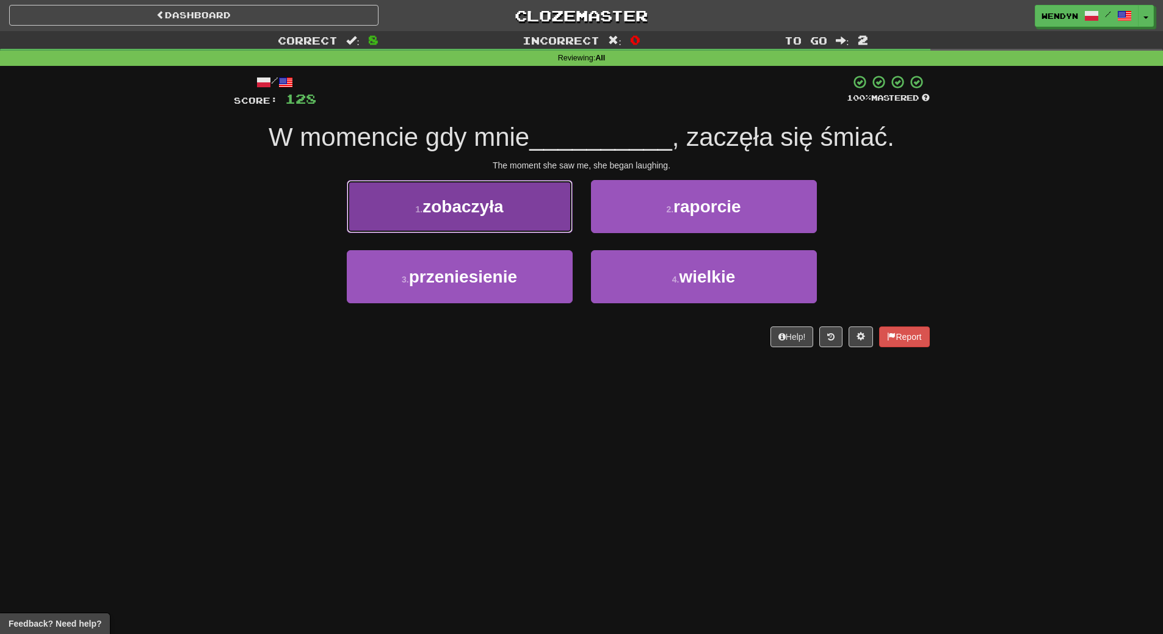
click at [529, 227] on button "1 . zobaczyła" at bounding box center [460, 206] width 226 height 53
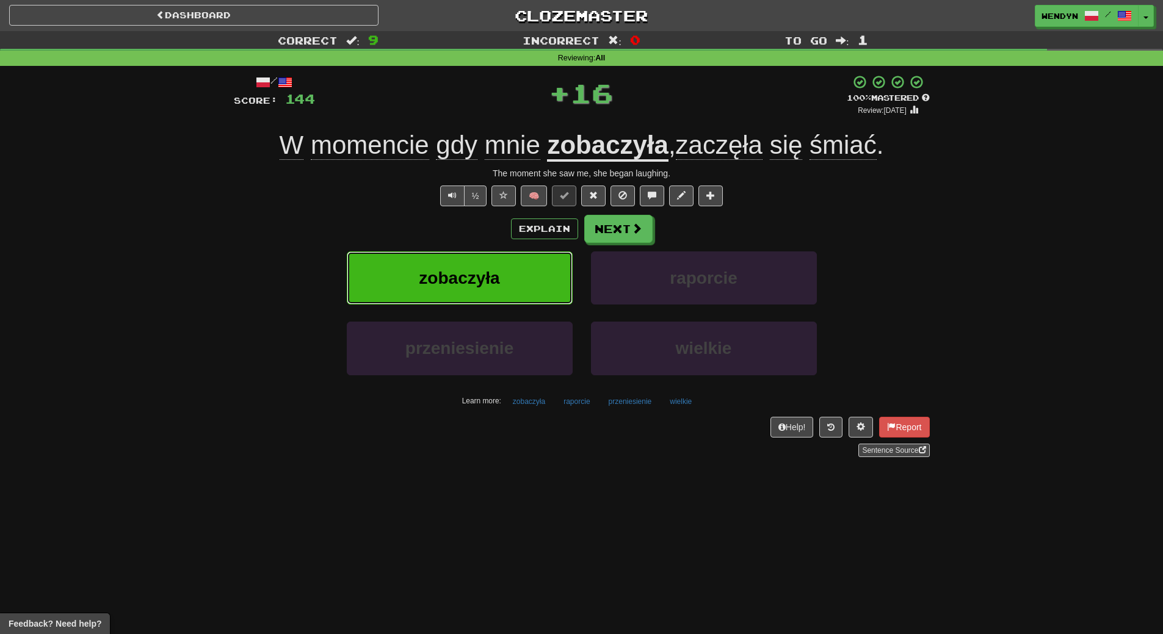
click at [527, 266] on button "zobaczyła" at bounding box center [460, 278] width 226 height 53
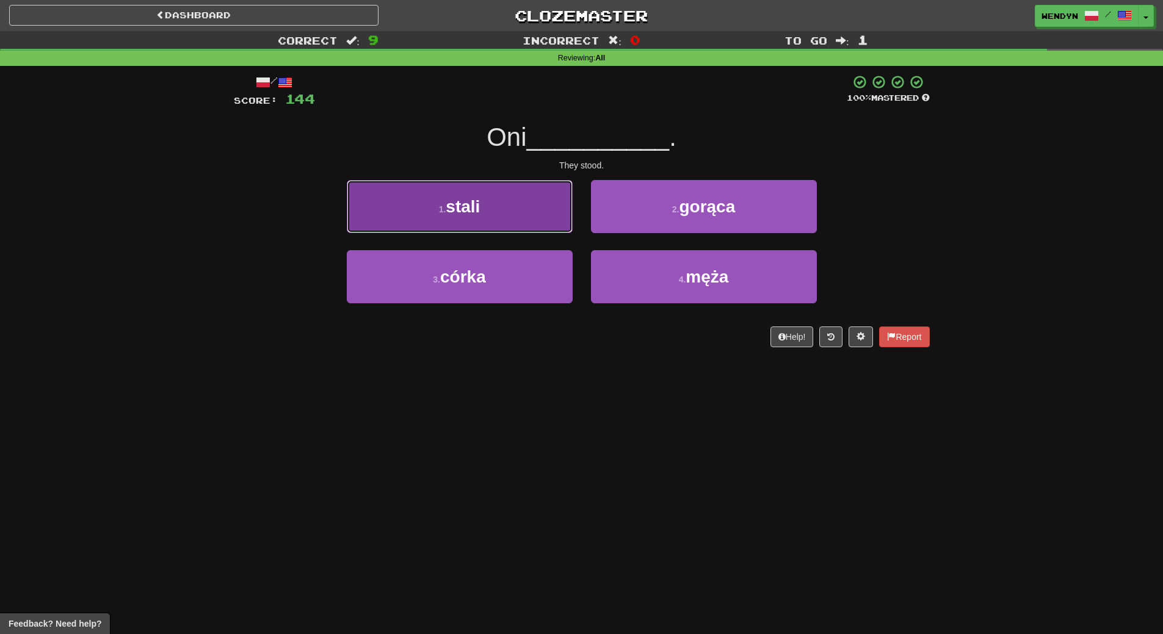
click at [523, 209] on button "1 . stali" at bounding box center [460, 206] width 226 height 53
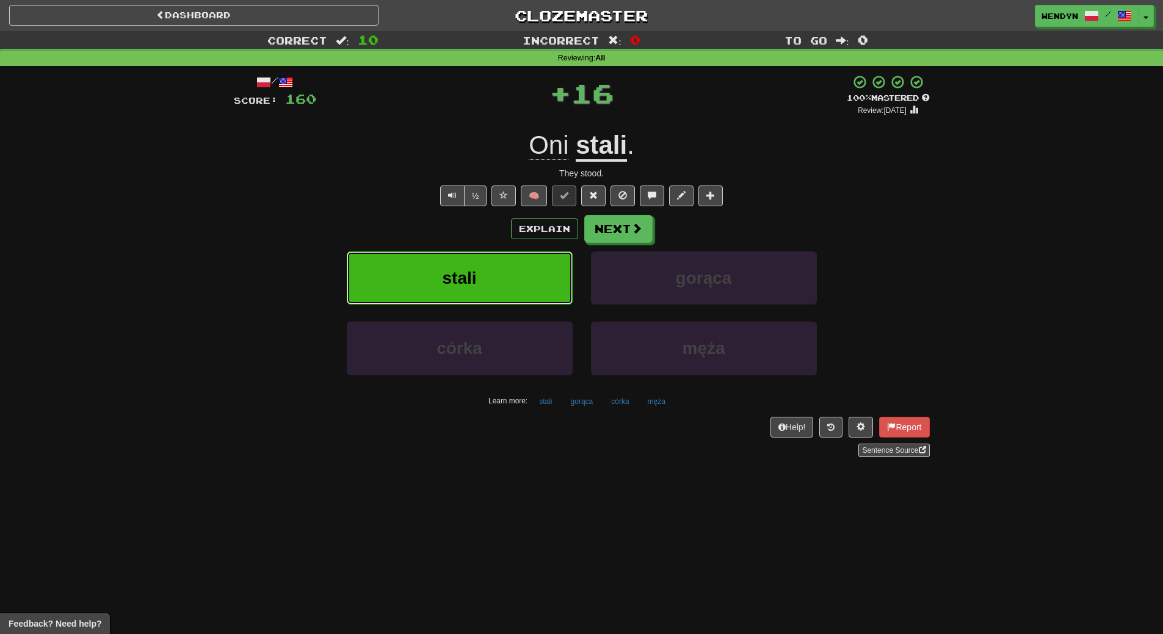
click at [513, 286] on button "stali" at bounding box center [460, 278] width 226 height 53
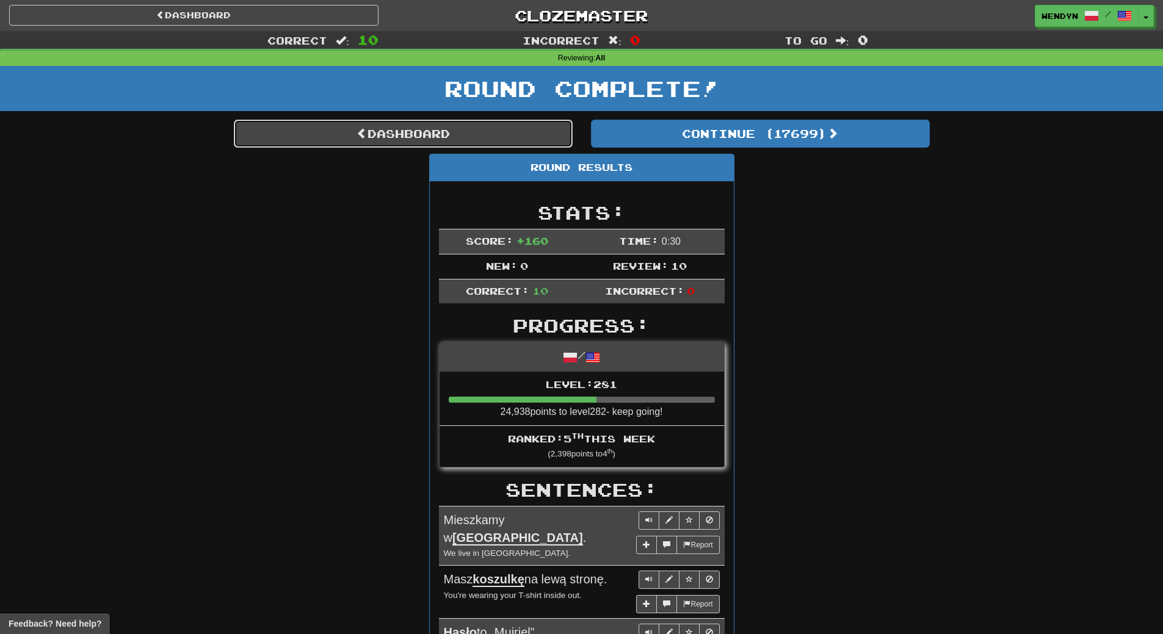
click at [466, 126] on link "Dashboard" at bounding box center [403, 134] width 339 height 28
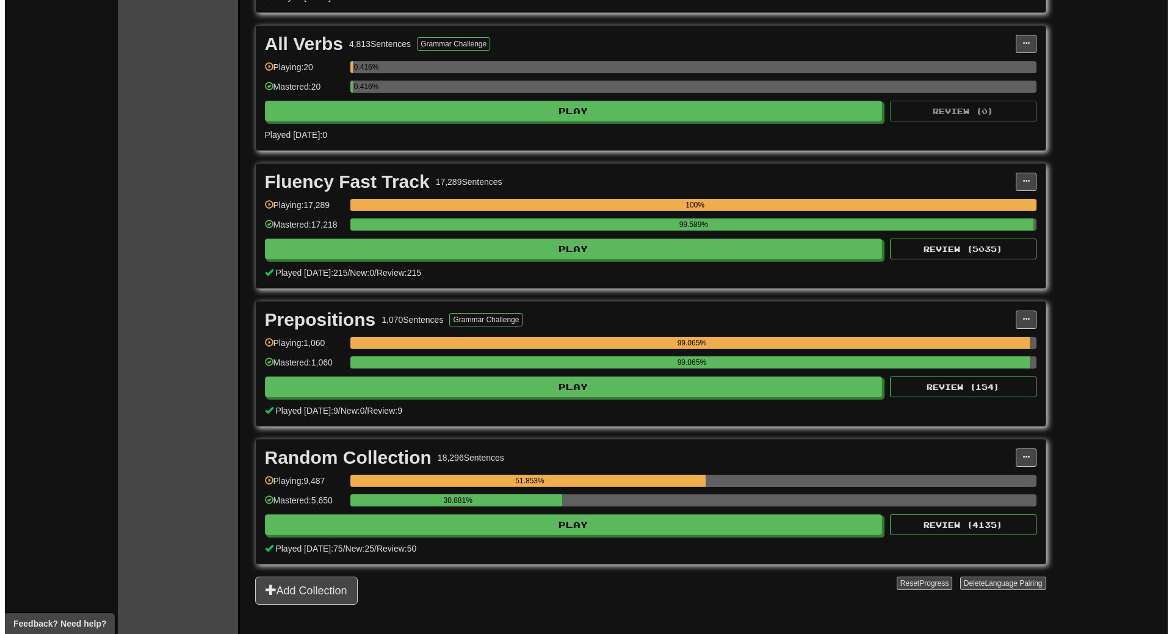
scroll to position [2014, 0]
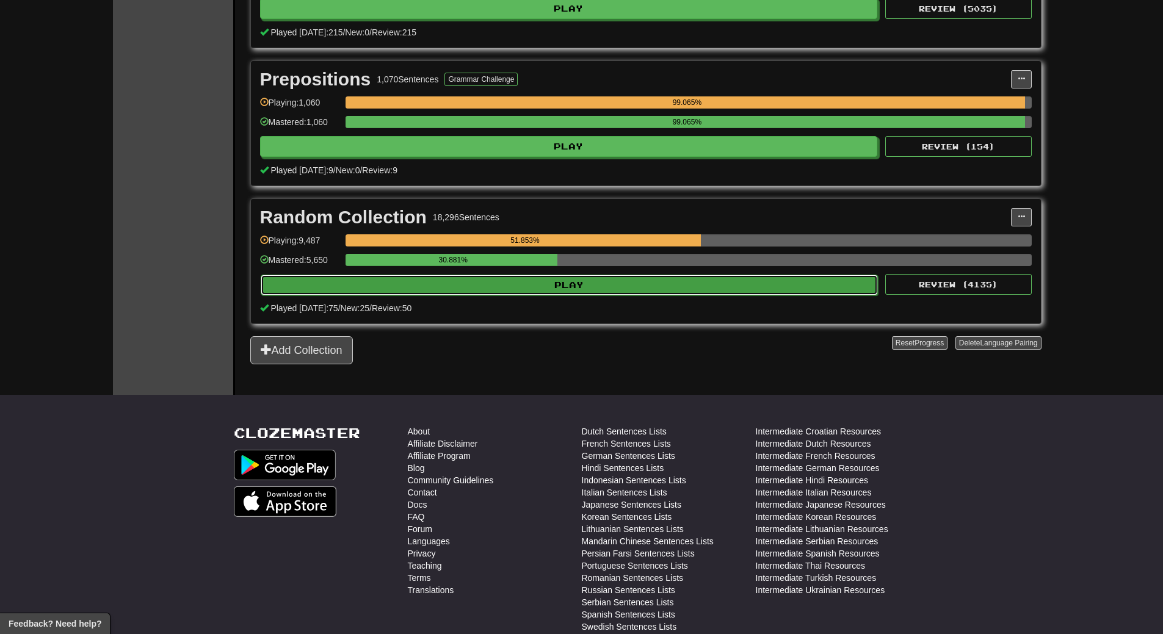
click at [655, 288] on button "Play" at bounding box center [570, 285] width 618 height 21
select select "**"
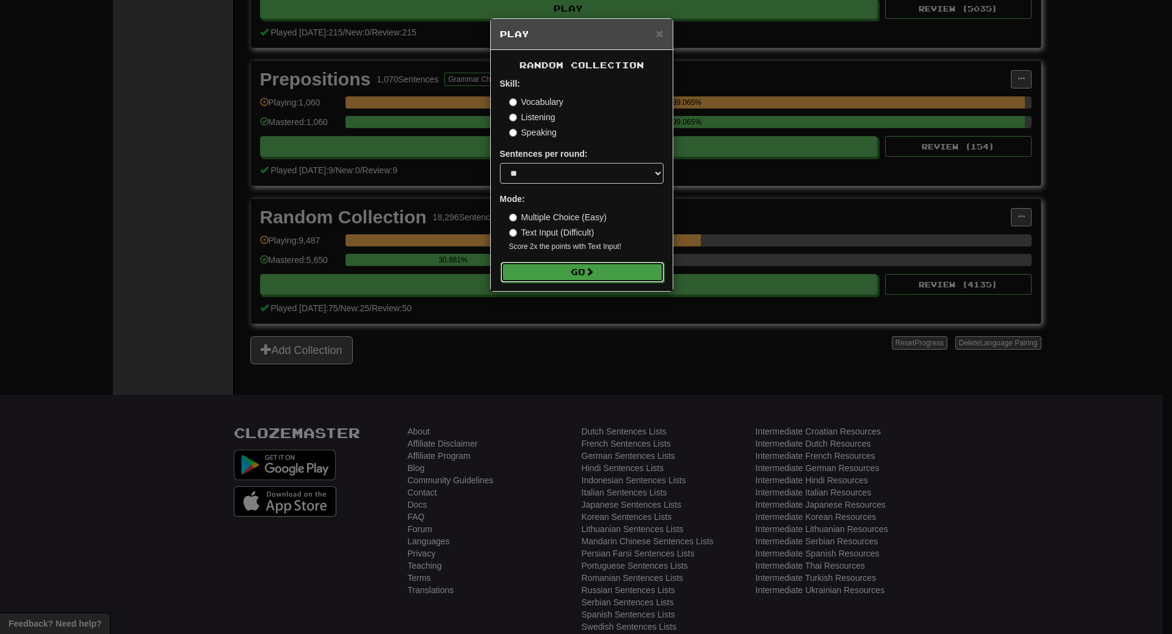
click at [639, 273] on button "Go" at bounding box center [583, 272] width 164 height 21
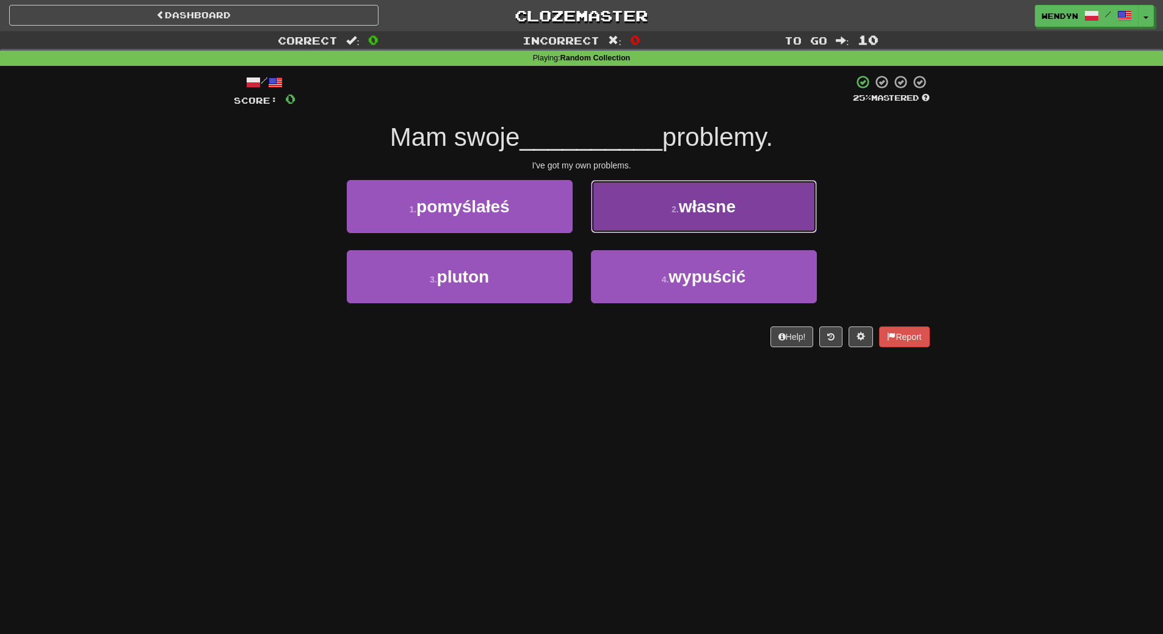
click at [765, 206] on button "2 . własne" at bounding box center [704, 206] width 226 height 53
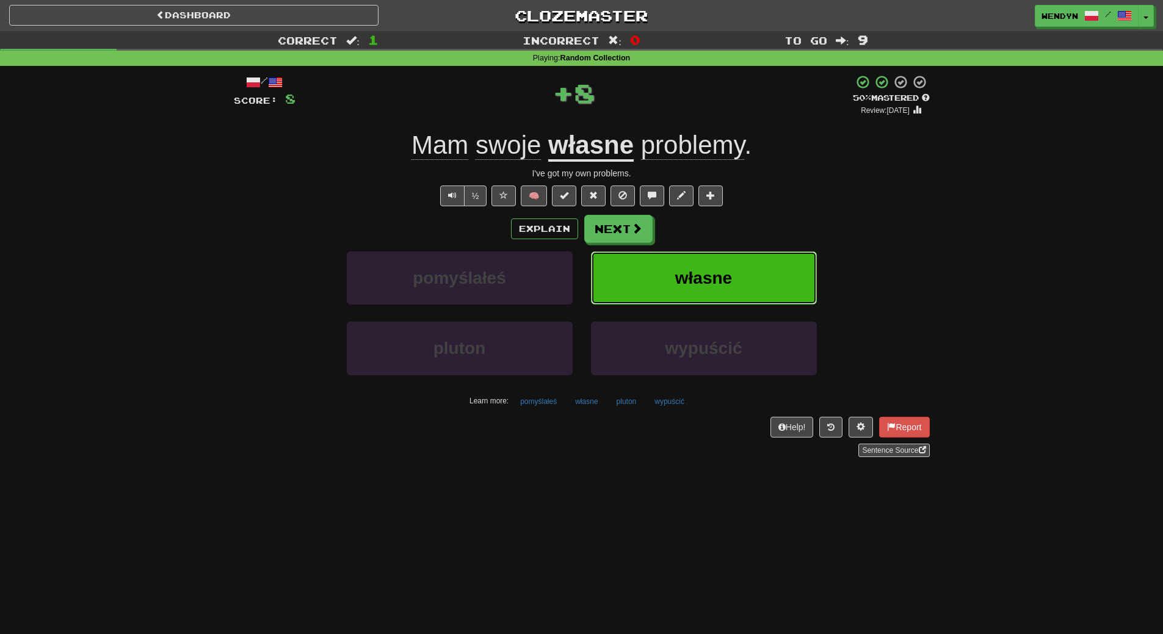
click at [757, 258] on button "własne" at bounding box center [704, 278] width 226 height 53
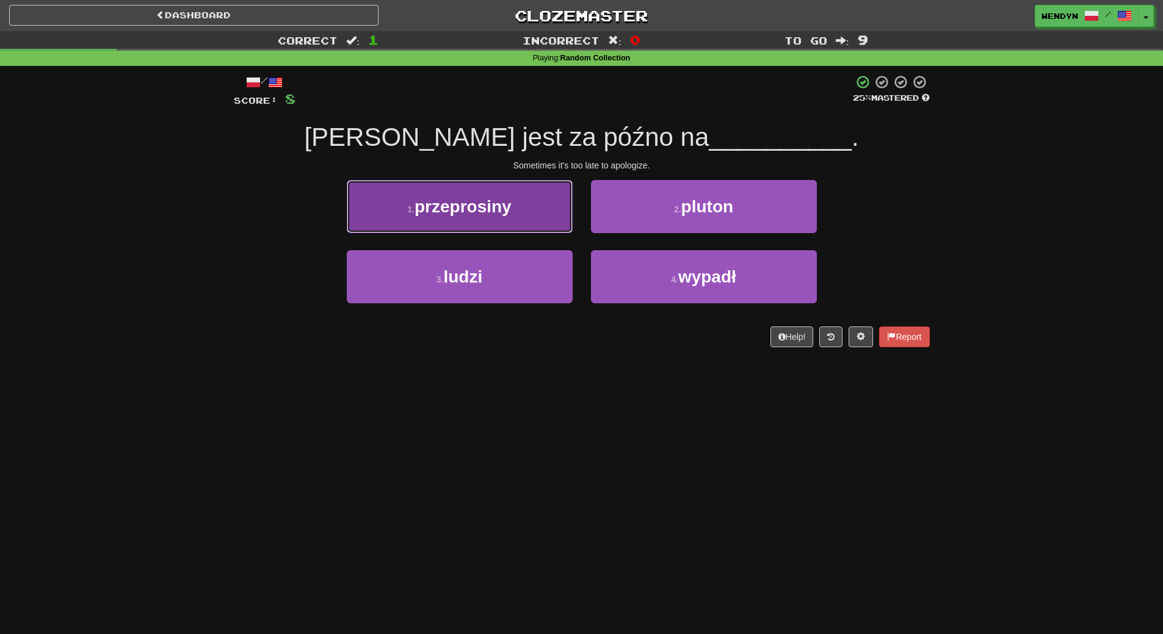
click at [511, 209] on span "przeprosiny" at bounding box center [462, 206] width 97 height 19
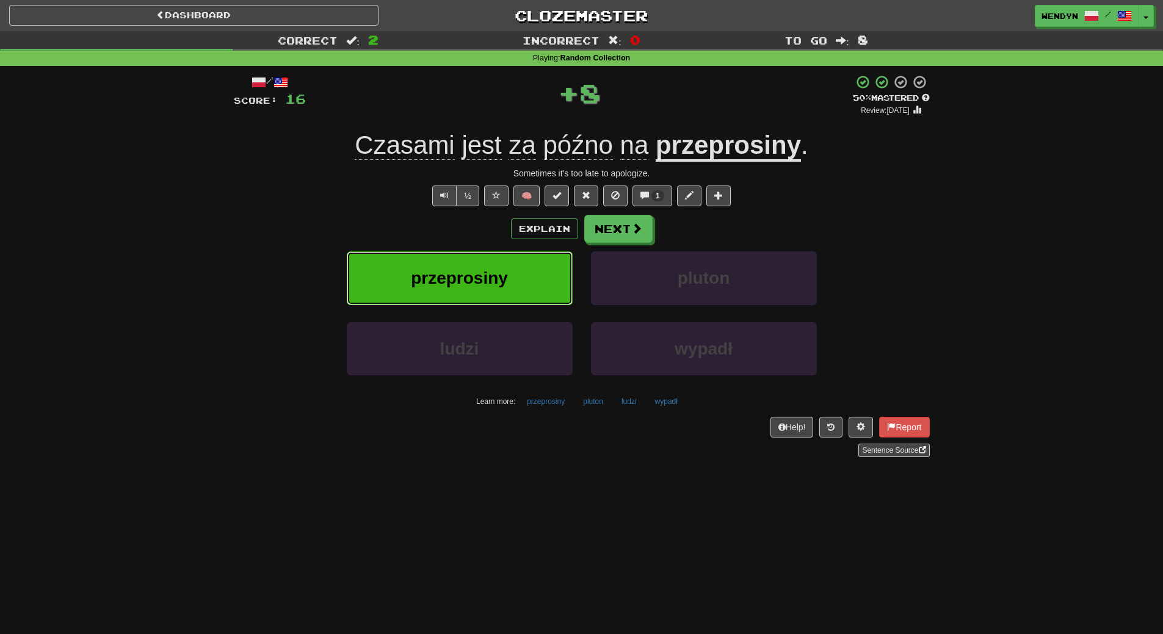
click at [504, 264] on button "przeprosiny" at bounding box center [460, 278] width 226 height 53
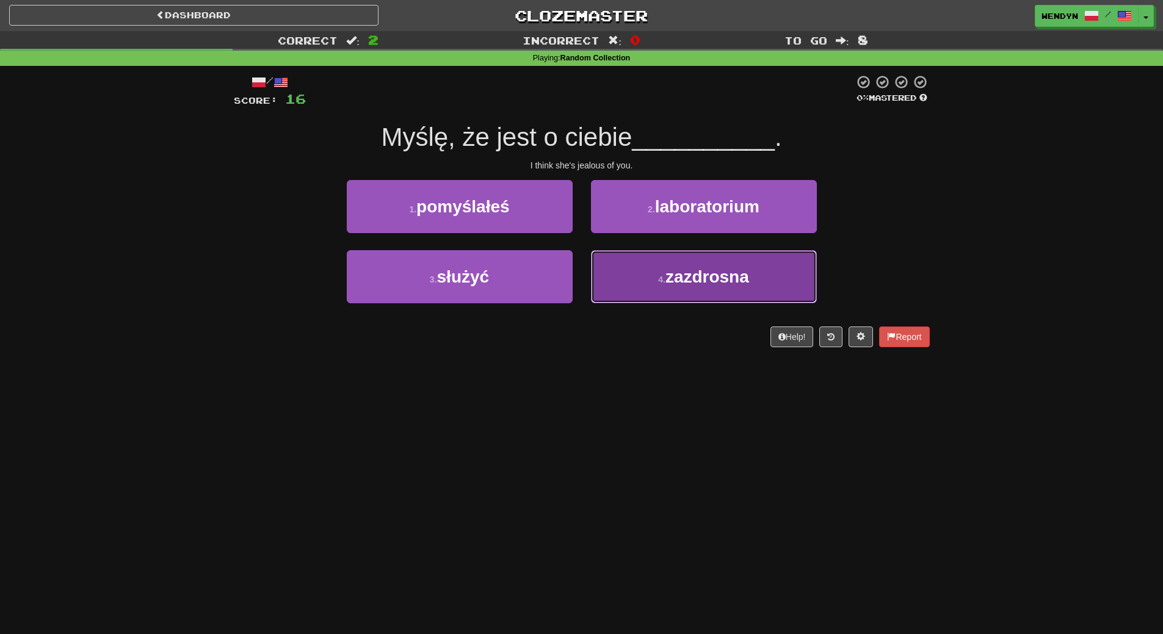
click at [678, 284] on span "zazdrosna" at bounding box center [707, 276] width 84 height 19
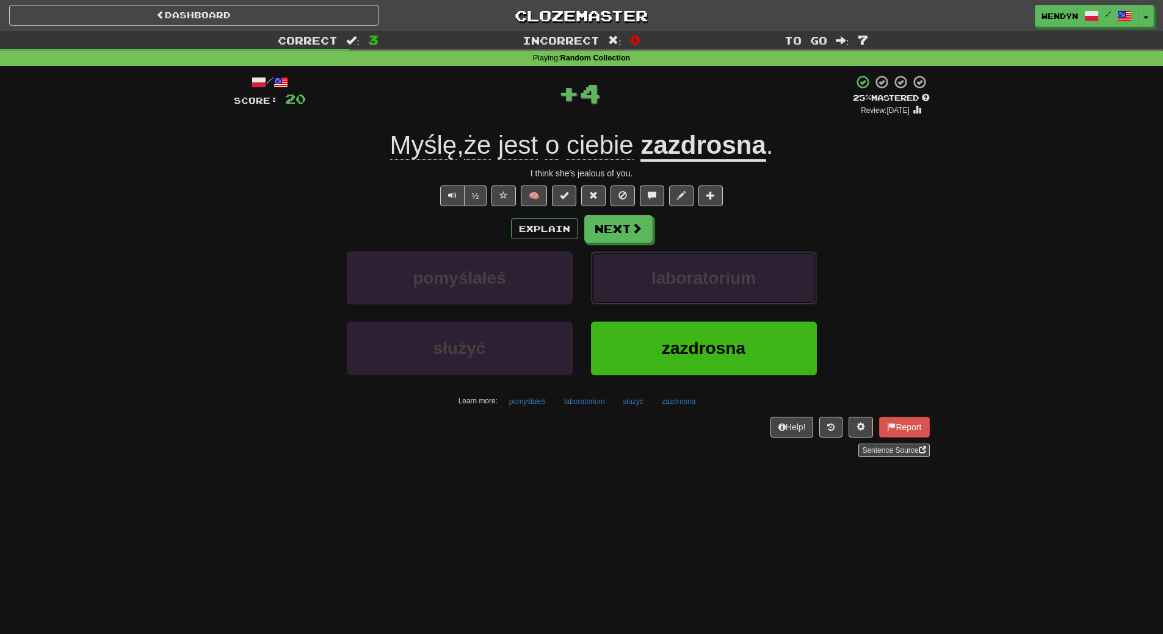
click at [678, 284] on span "laboratorium" at bounding box center [703, 278] width 104 height 19
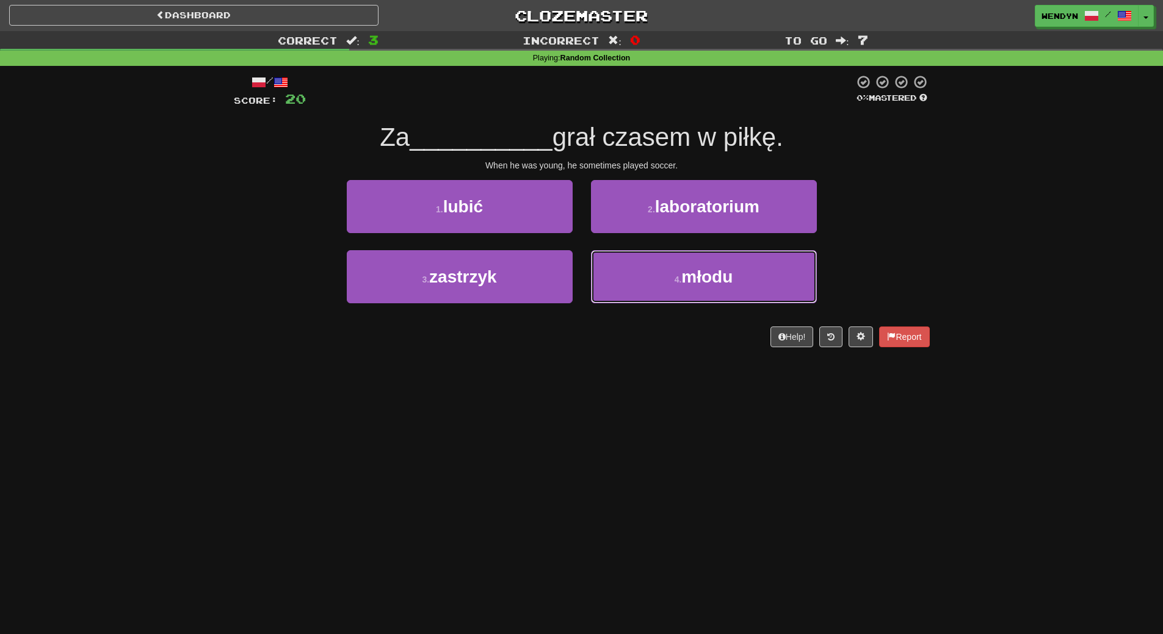
click at [678, 284] on small "4 ." at bounding box center [678, 280] width 7 height 10
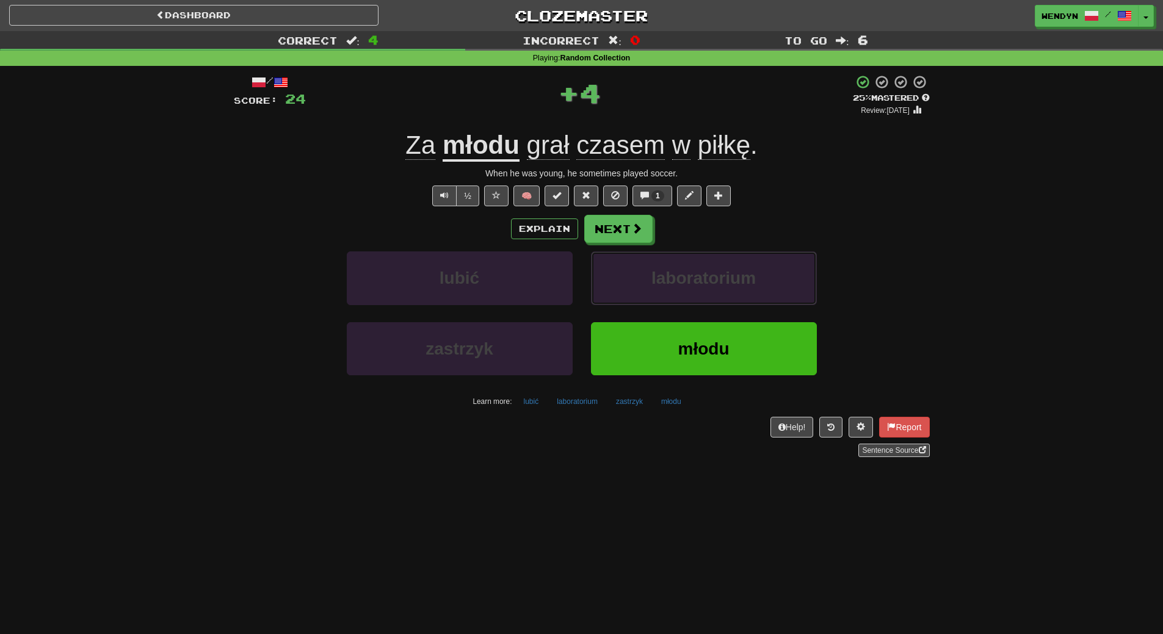
click at [678, 284] on span "laboratorium" at bounding box center [703, 278] width 104 height 19
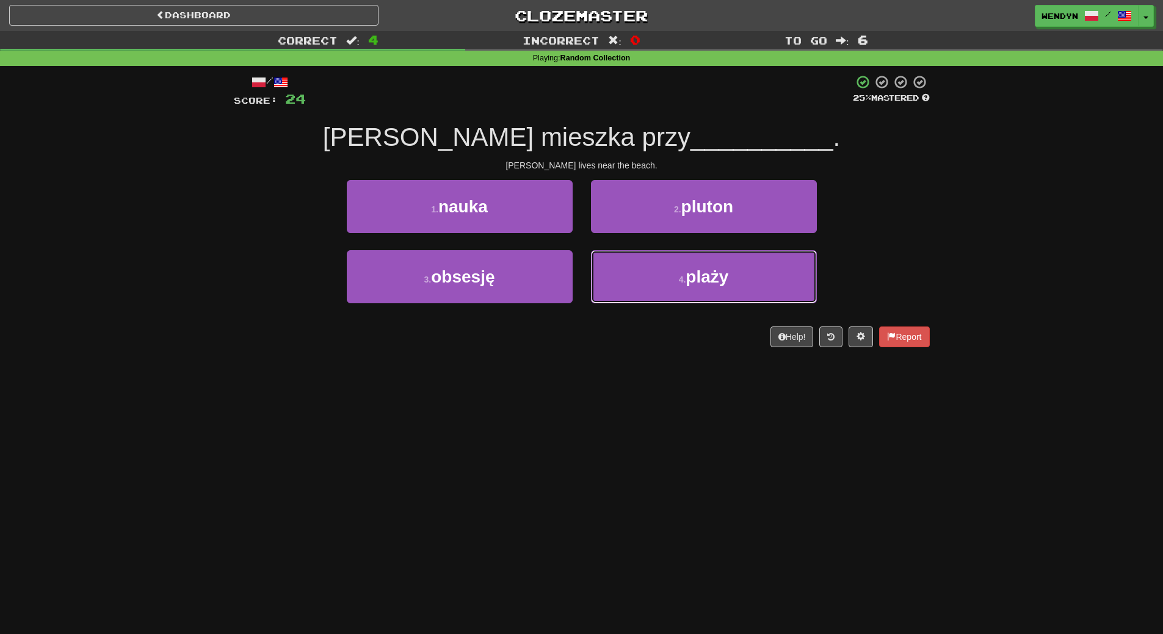
drag, startPoint x: 678, startPoint y: 284, endPoint x: 601, endPoint y: 398, distance: 137.6
click at [601, 398] on div "Dashboard Clozemaster WendyN / Toggle Dropdown Dashboard Leaderboard Activity F…" at bounding box center [581, 317] width 1163 height 634
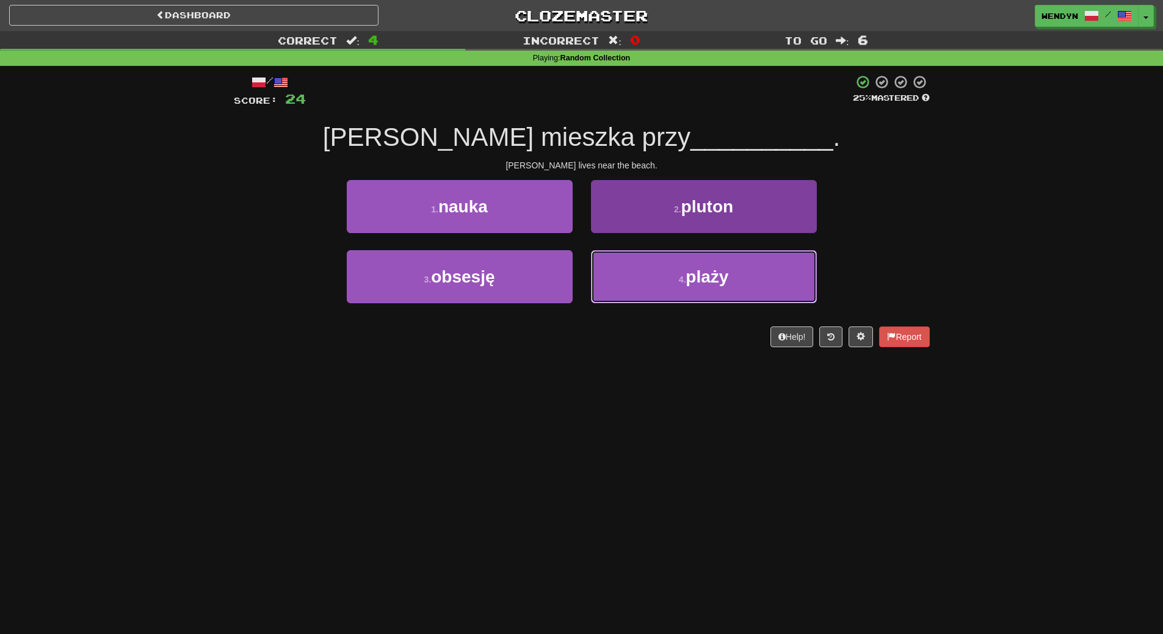
drag, startPoint x: 673, startPoint y: 286, endPoint x: 672, endPoint y: 302, distance: 15.9
click at [673, 290] on button "4 . plaży" at bounding box center [704, 276] width 226 height 53
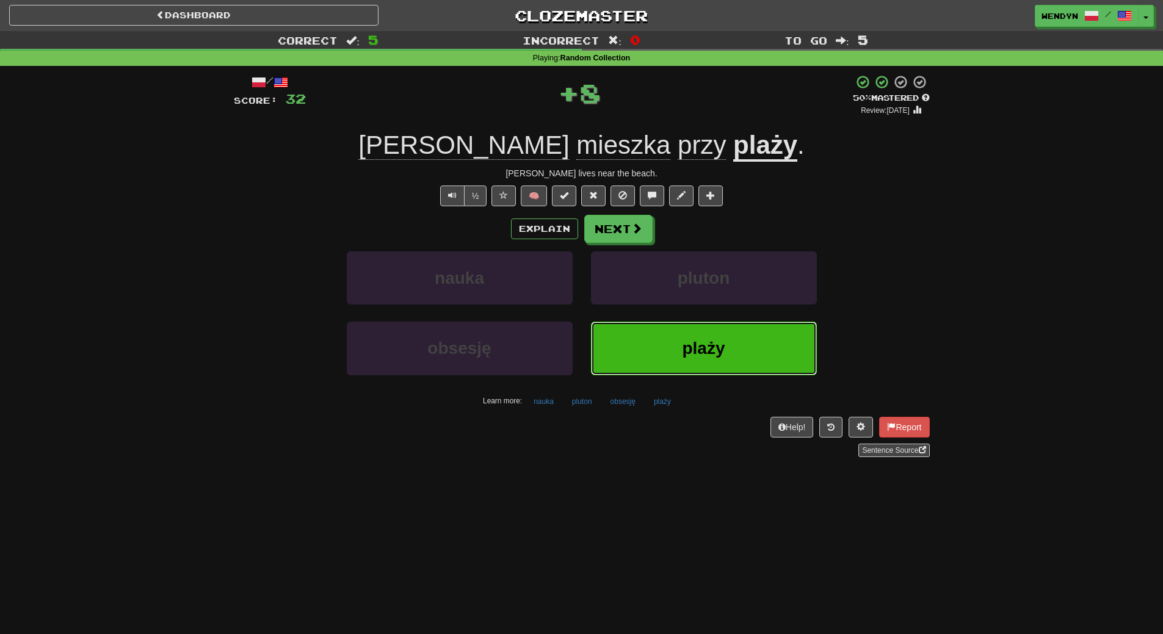
click at [666, 345] on button "plaży" at bounding box center [704, 348] width 226 height 53
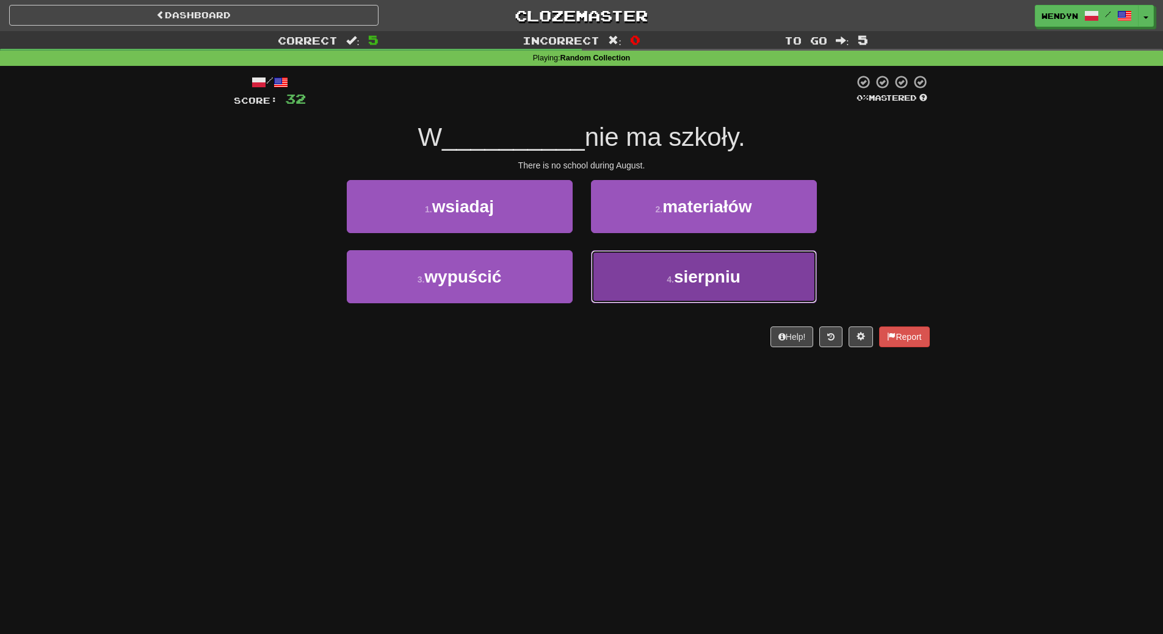
click at [711, 293] on button "4 . sierpniu" at bounding box center [704, 276] width 226 height 53
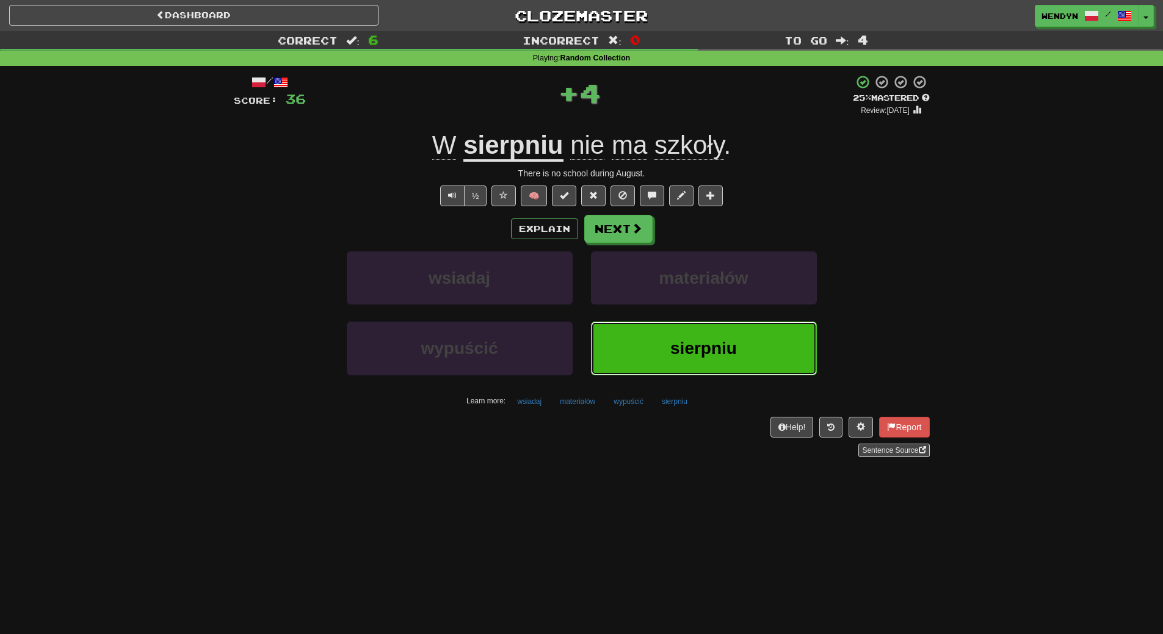
drag, startPoint x: 690, startPoint y: 340, endPoint x: 681, endPoint y: 349, distance: 12.1
click at [686, 344] on span "sierpniu" at bounding box center [703, 348] width 67 height 19
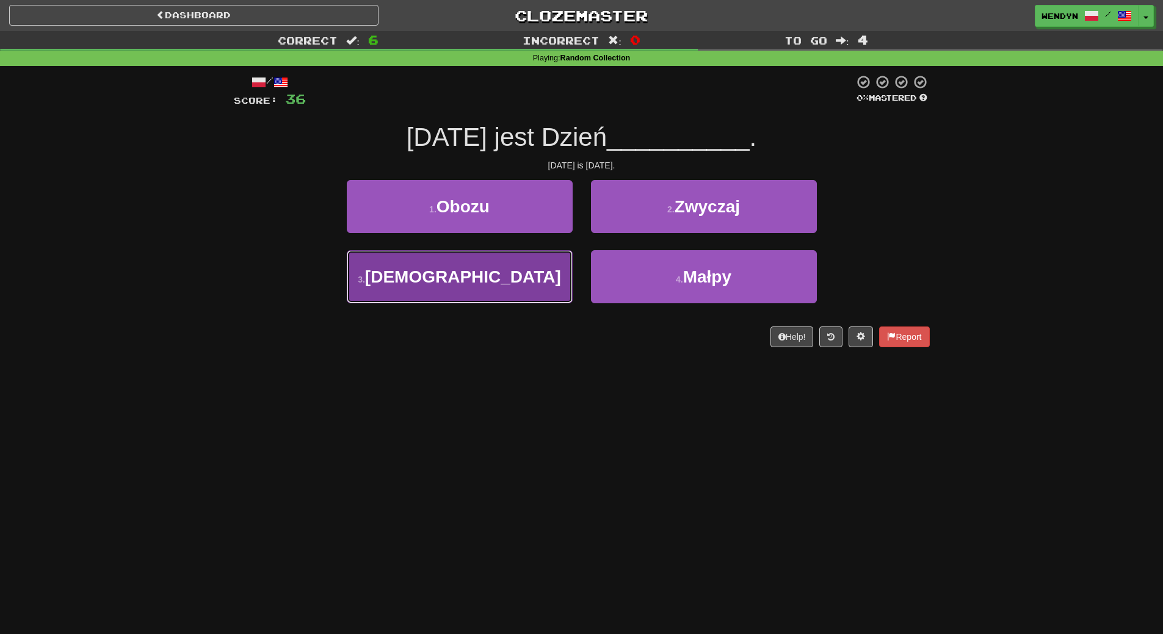
click at [515, 286] on button "3 . Matki" at bounding box center [460, 276] width 226 height 53
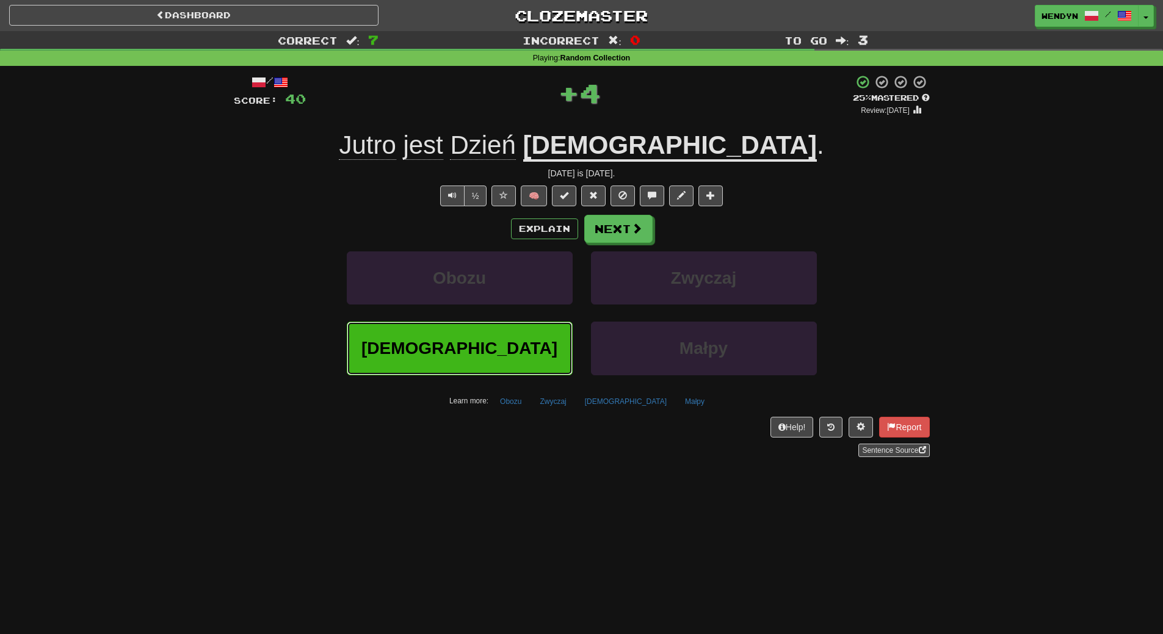
click at [509, 339] on button "Matki" at bounding box center [460, 348] width 226 height 53
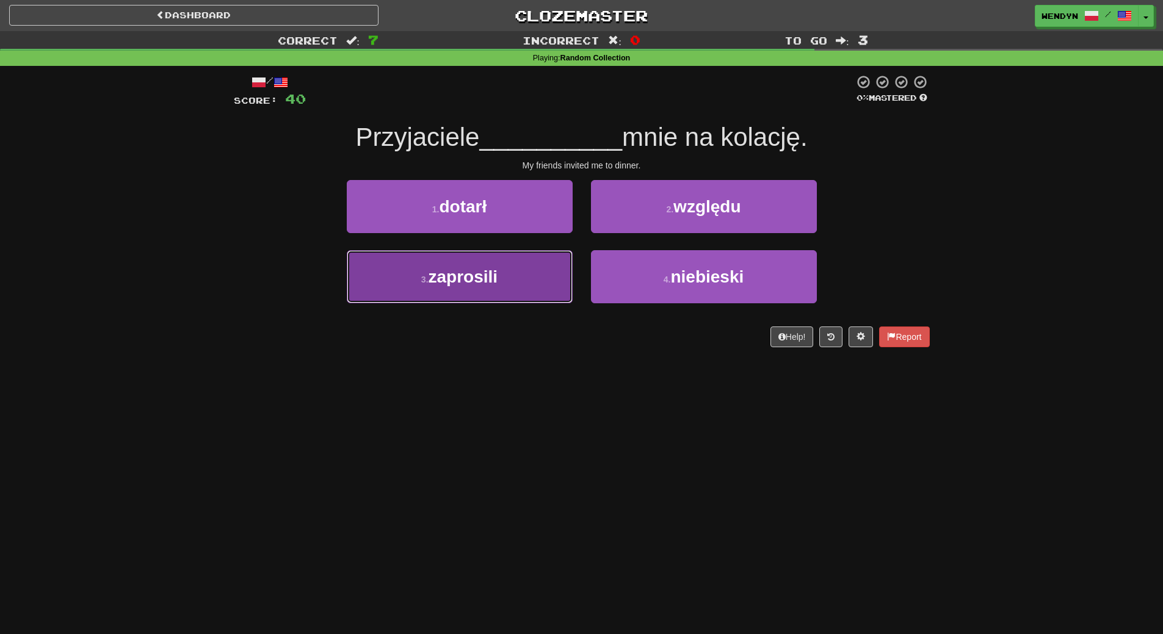
click at [511, 271] on button "3 . zaprosili" at bounding box center [460, 276] width 226 height 53
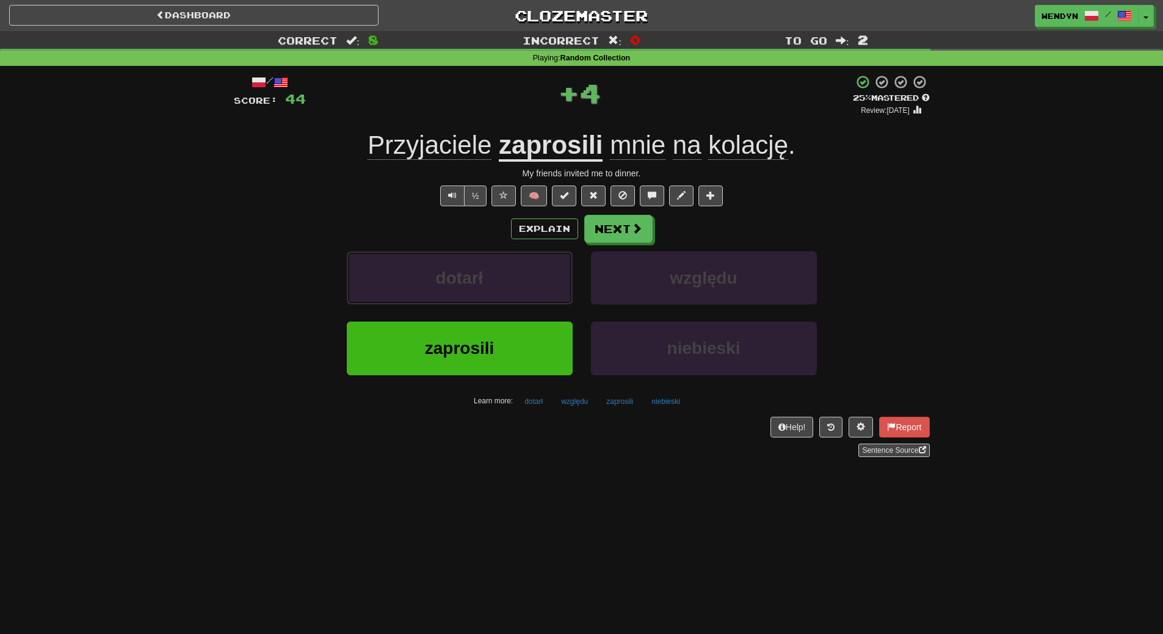
click at [511, 271] on button "dotarł" at bounding box center [460, 278] width 226 height 53
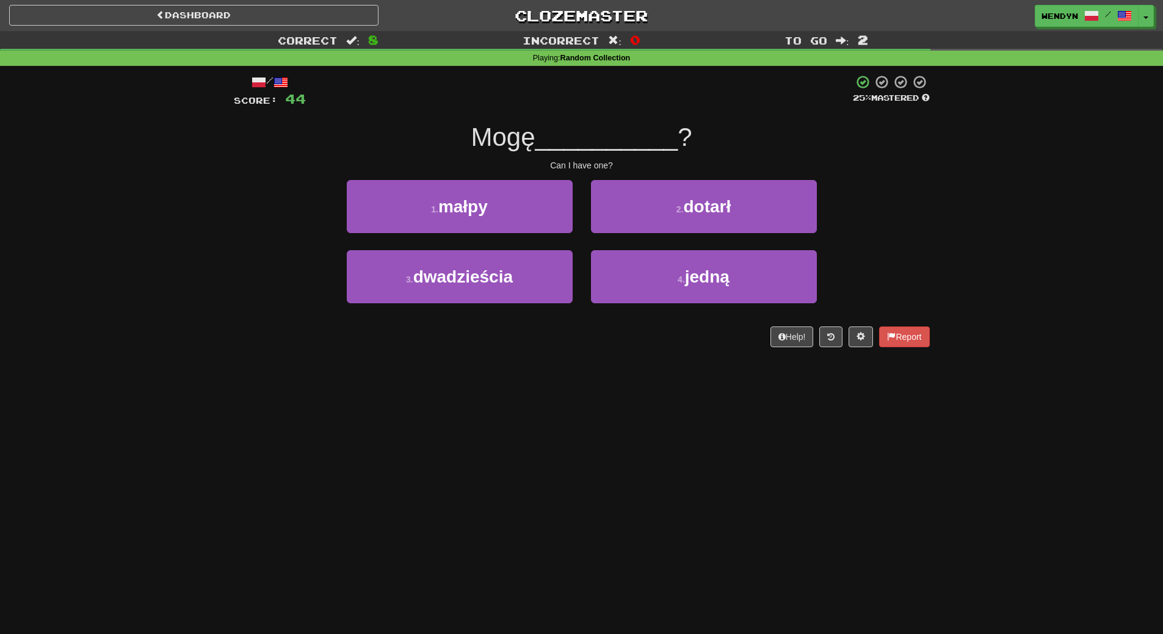
click at [504, 356] on div "/ Score: 44 25 % Mastered Mogę __________ ? Can I have one? 1 . małpy 2 . dotar…" at bounding box center [582, 215] width 696 height 299
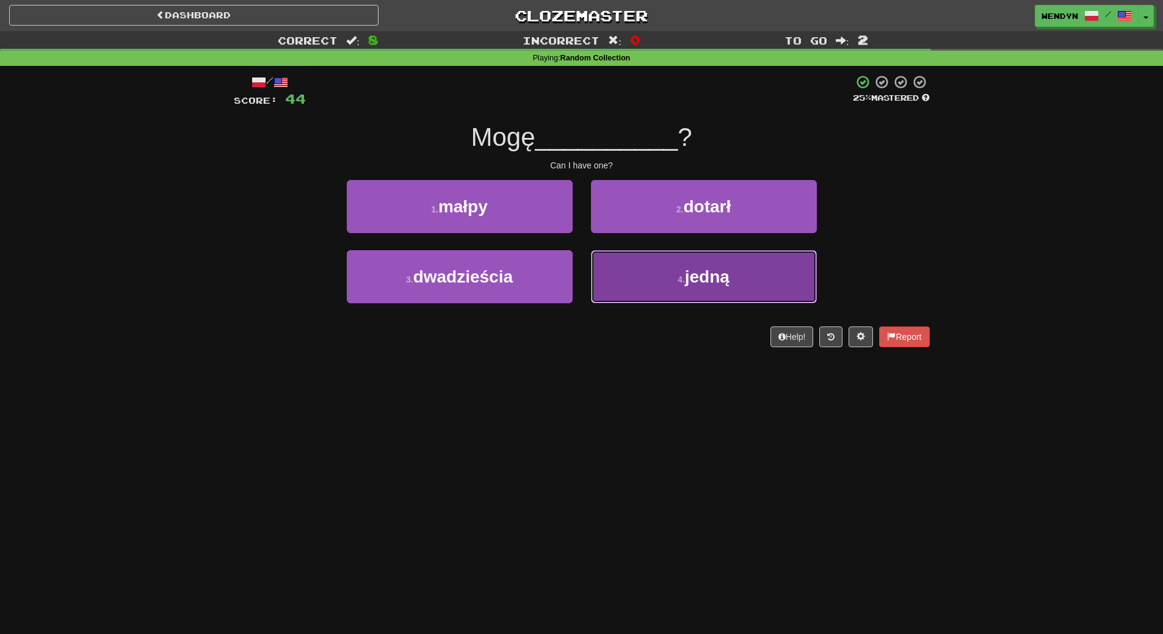
click at [781, 286] on button "4 . jedną" at bounding box center [704, 276] width 226 height 53
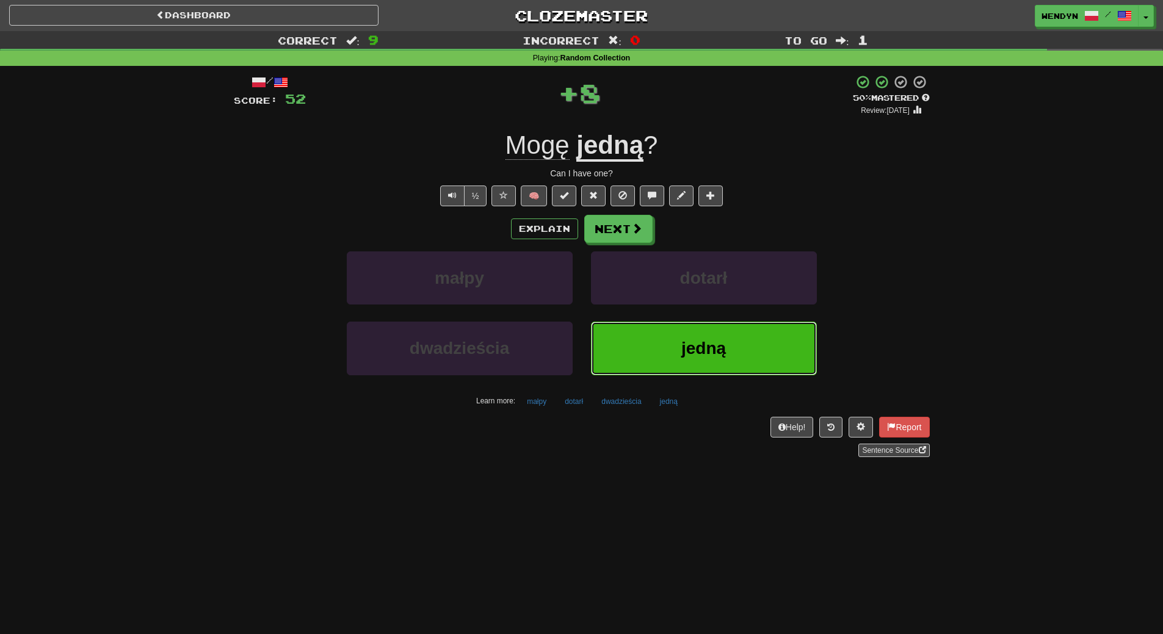
click at [694, 349] on span "jedną" at bounding box center [703, 348] width 45 height 19
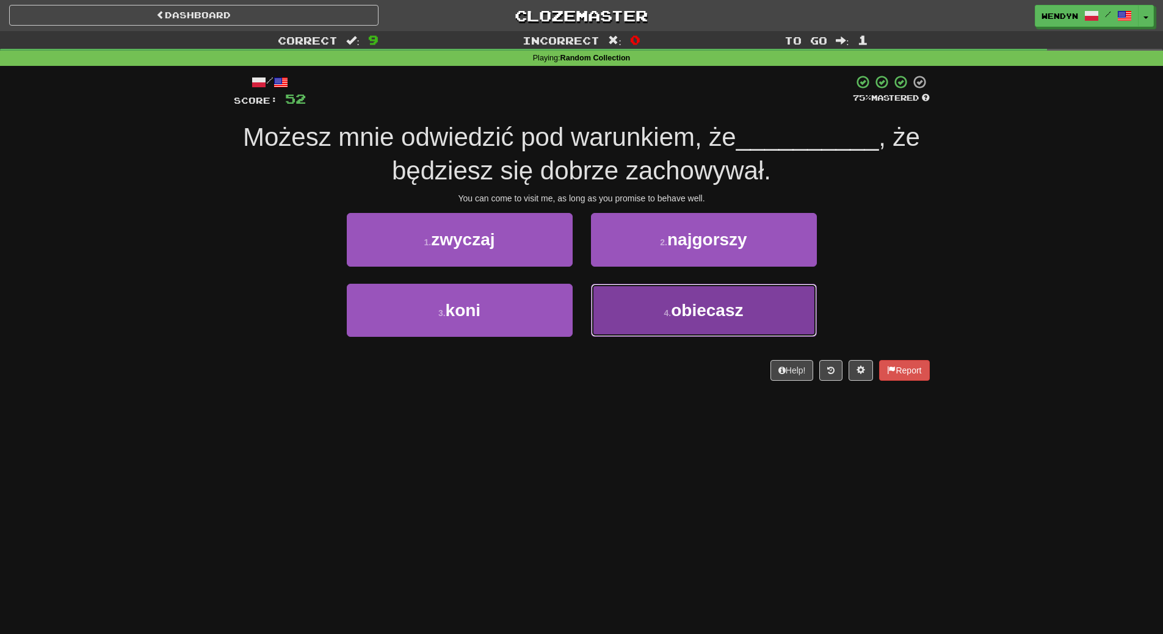
click at [700, 322] on button "4 . obiecasz" at bounding box center [704, 310] width 226 height 53
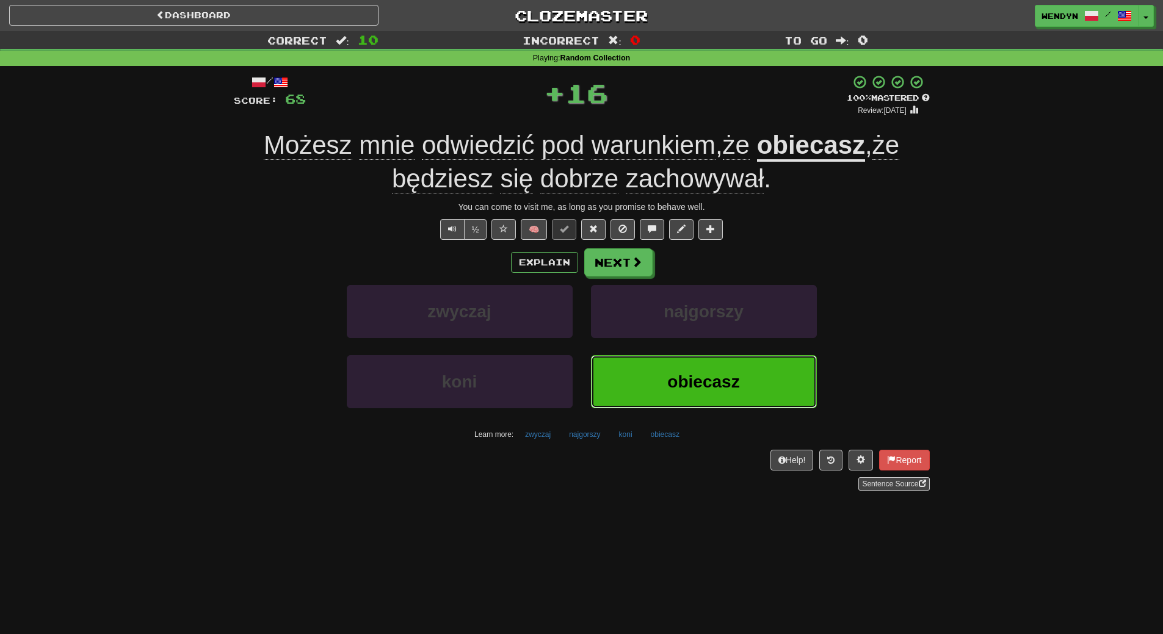
click at [684, 376] on span "obiecasz" at bounding box center [703, 381] width 72 height 19
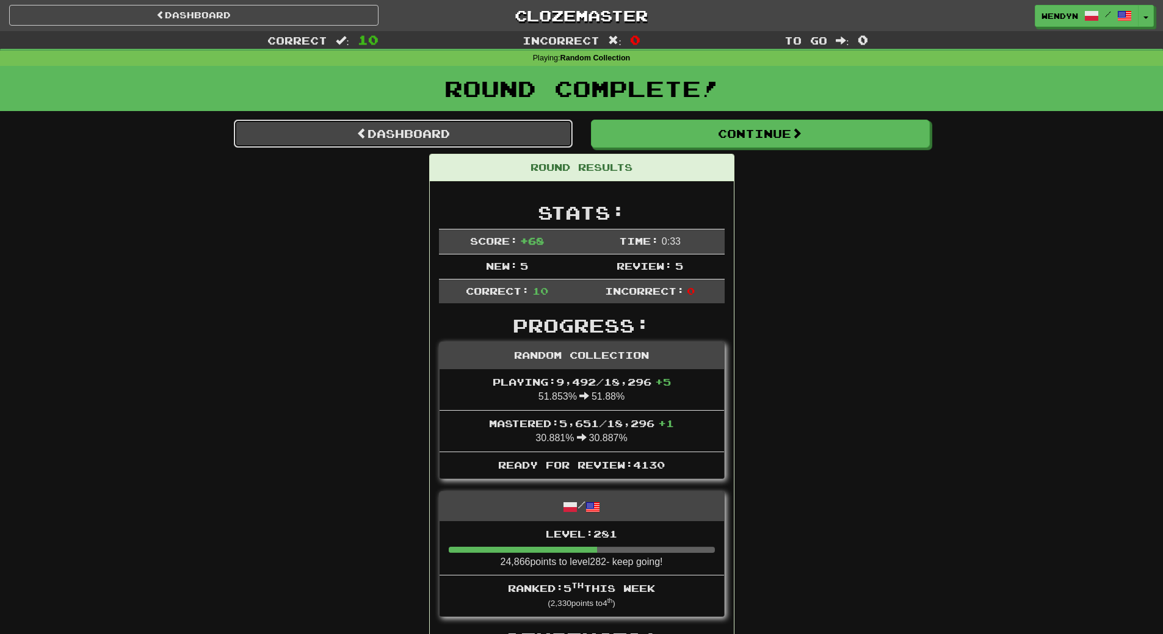
click at [483, 129] on link "Dashboard" at bounding box center [403, 134] width 339 height 28
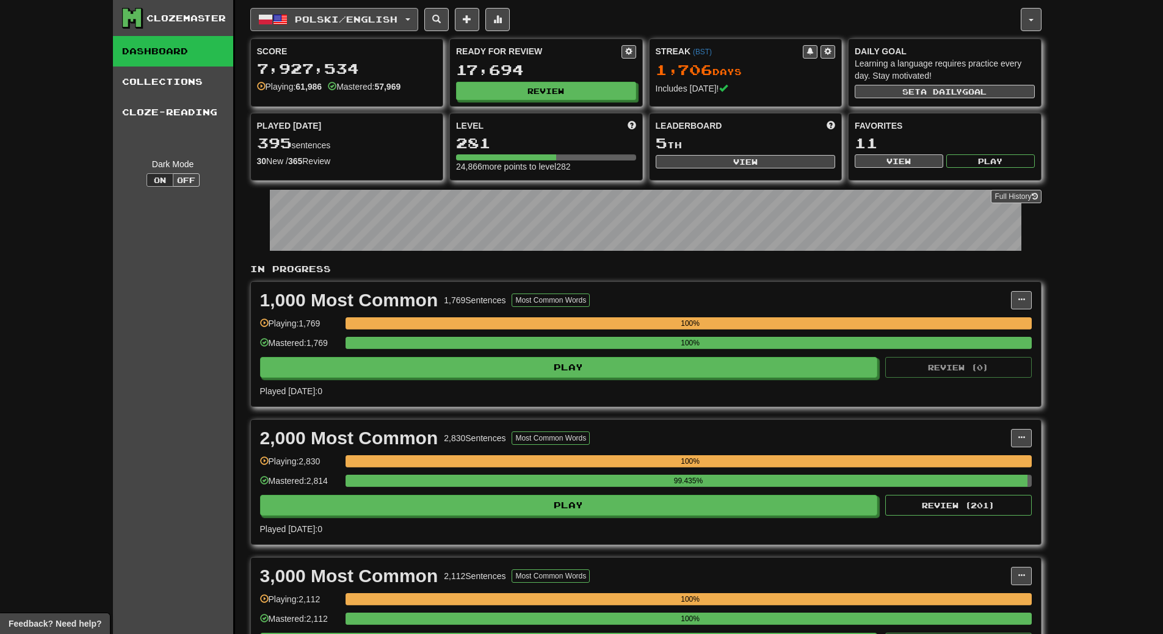
click at [413, 26] on button "Polski / English" at bounding box center [334, 19] width 168 height 23
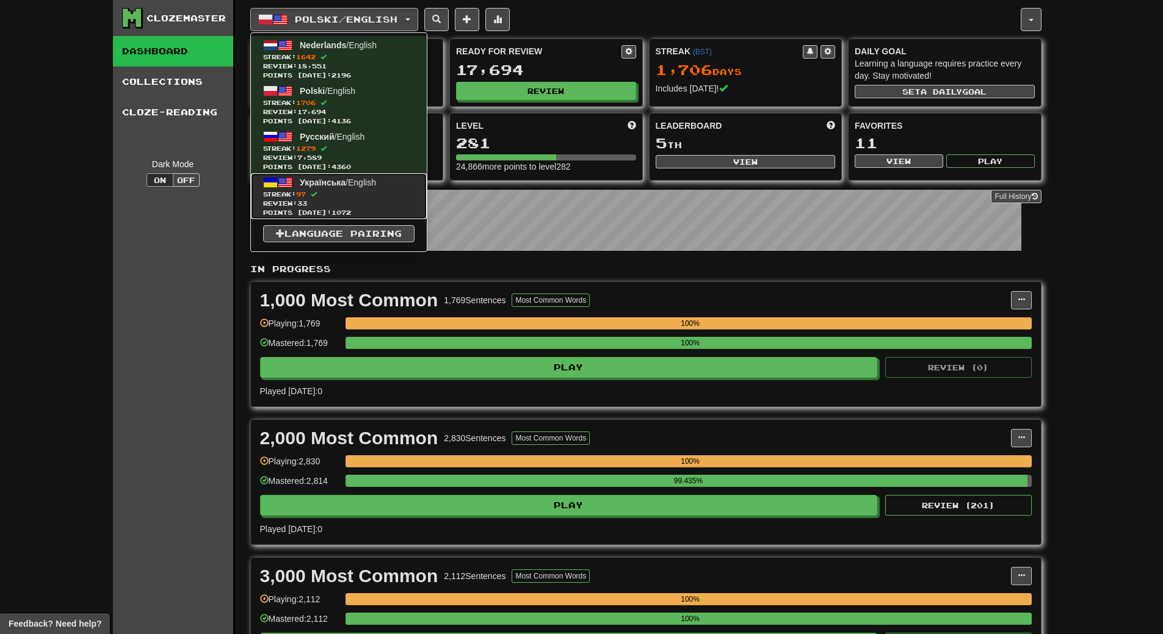
click at [364, 187] on link "Українська / English Streak: 97 Review: 33 Points today: 1072" at bounding box center [339, 196] width 176 height 46
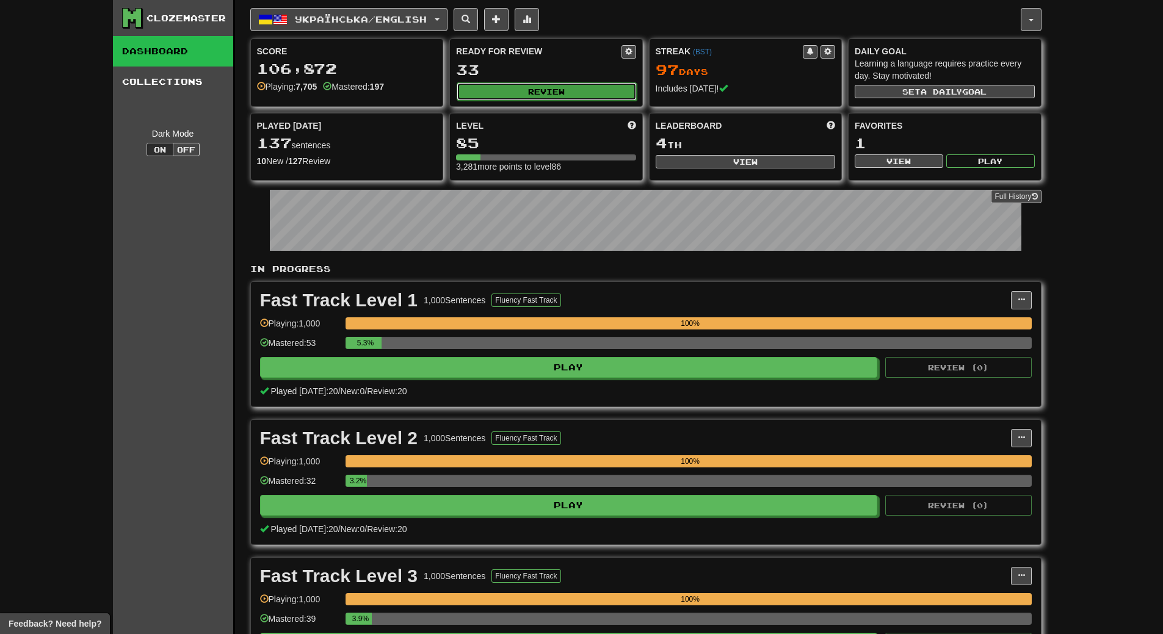
click at [585, 90] on button "Review" at bounding box center [547, 91] width 180 height 18
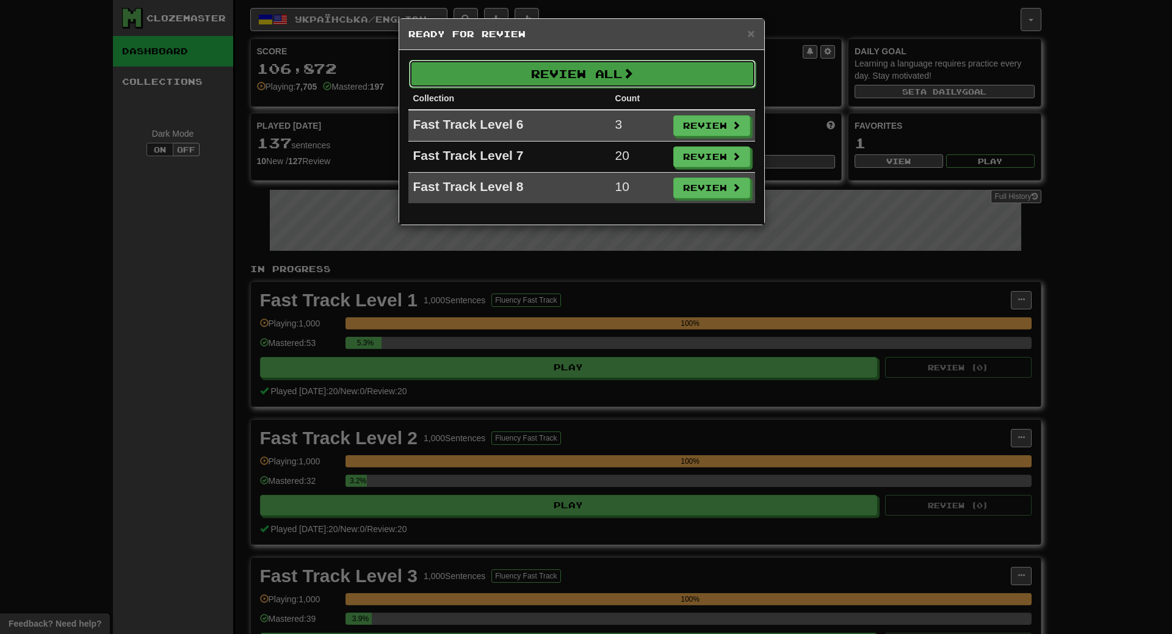
click at [593, 71] on button "Review All" at bounding box center [582, 74] width 347 height 28
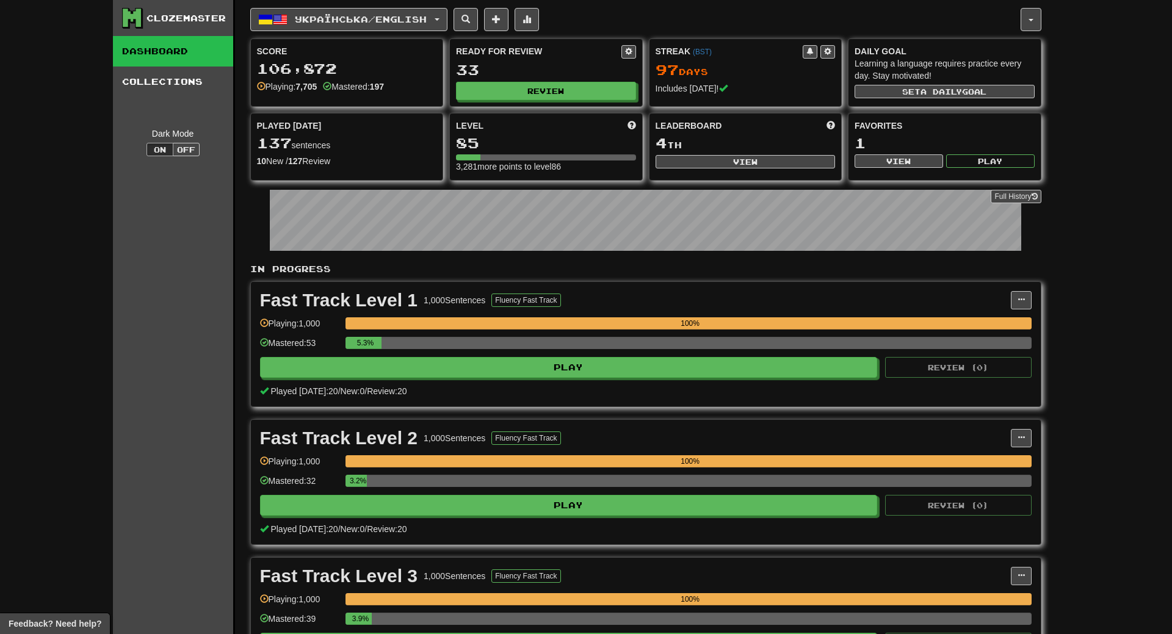
select select "**"
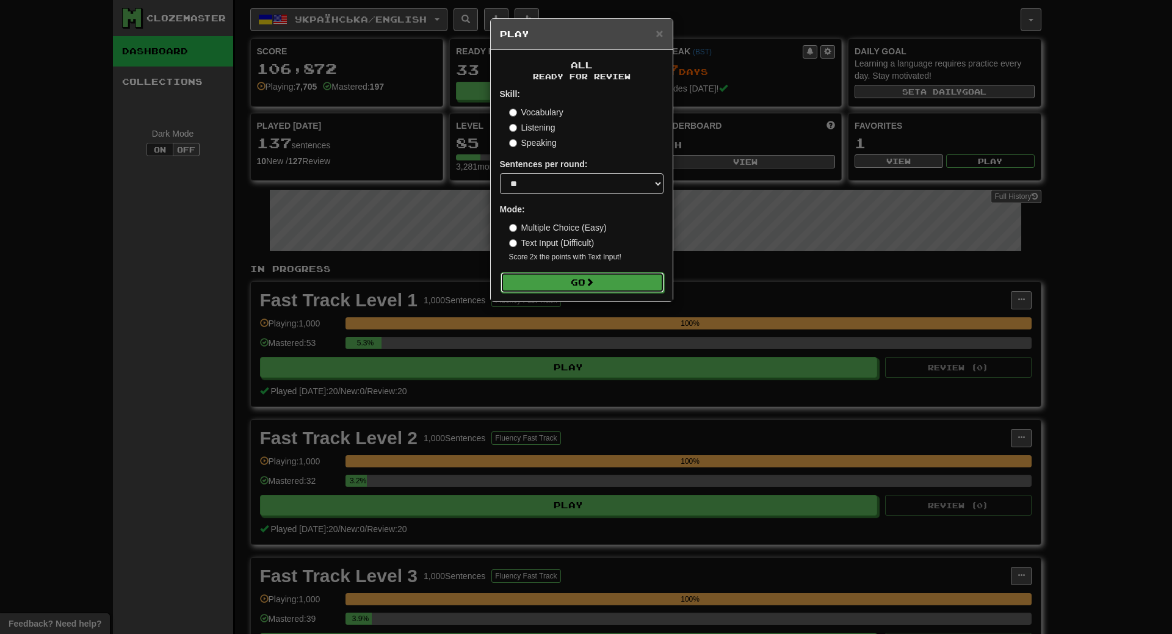
click at [604, 278] on button "Go" at bounding box center [583, 282] width 164 height 21
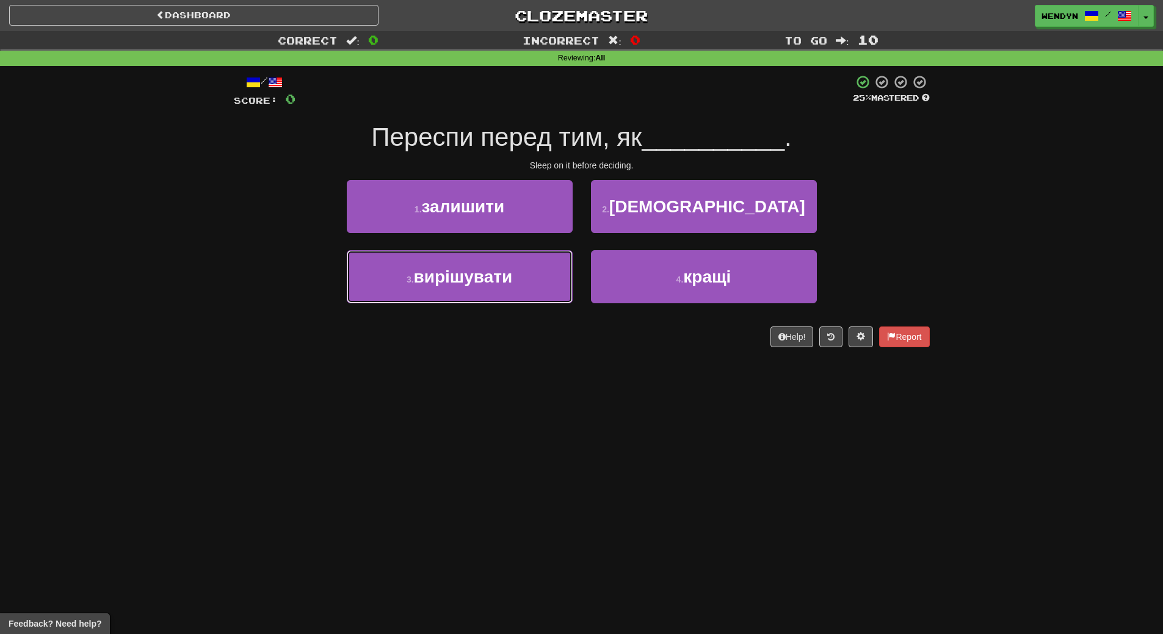
drag, startPoint x: 529, startPoint y: 299, endPoint x: 526, endPoint y: 308, distance: 9.9
click at [526, 308] on div "3 . вирішувати" at bounding box center [460, 285] width 244 height 70
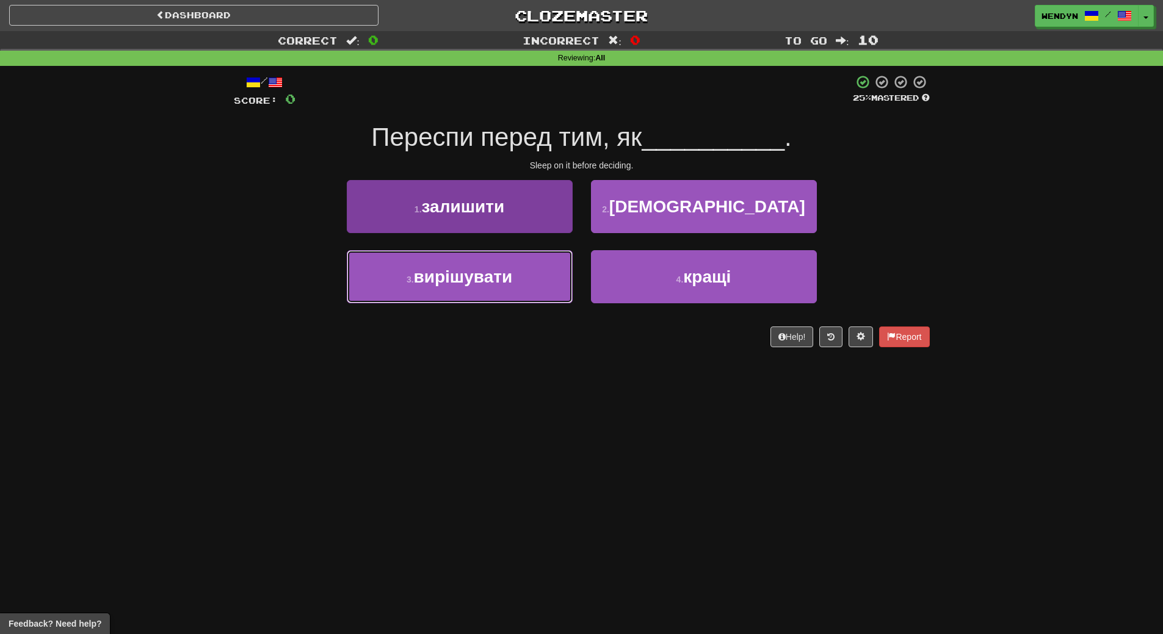
click at [529, 291] on button "3 . вирішувати" at bounding box center [460, 276] width 226 height 53
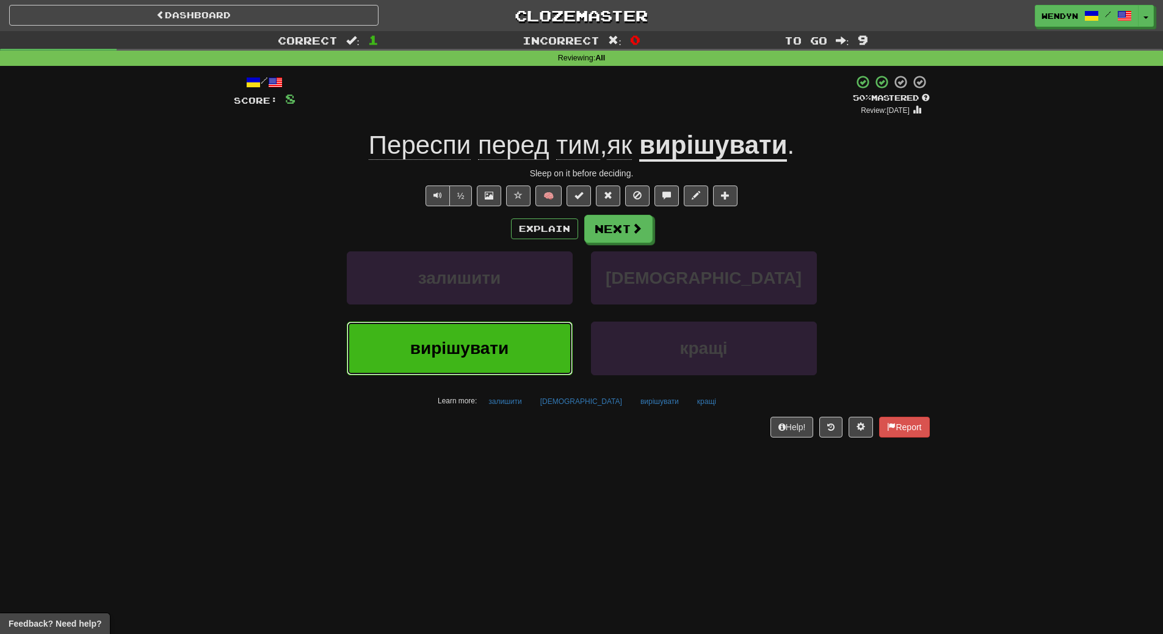
click at [520, 364] on button "вирішувати" at bounding box center [460, 348] width 226 height 53
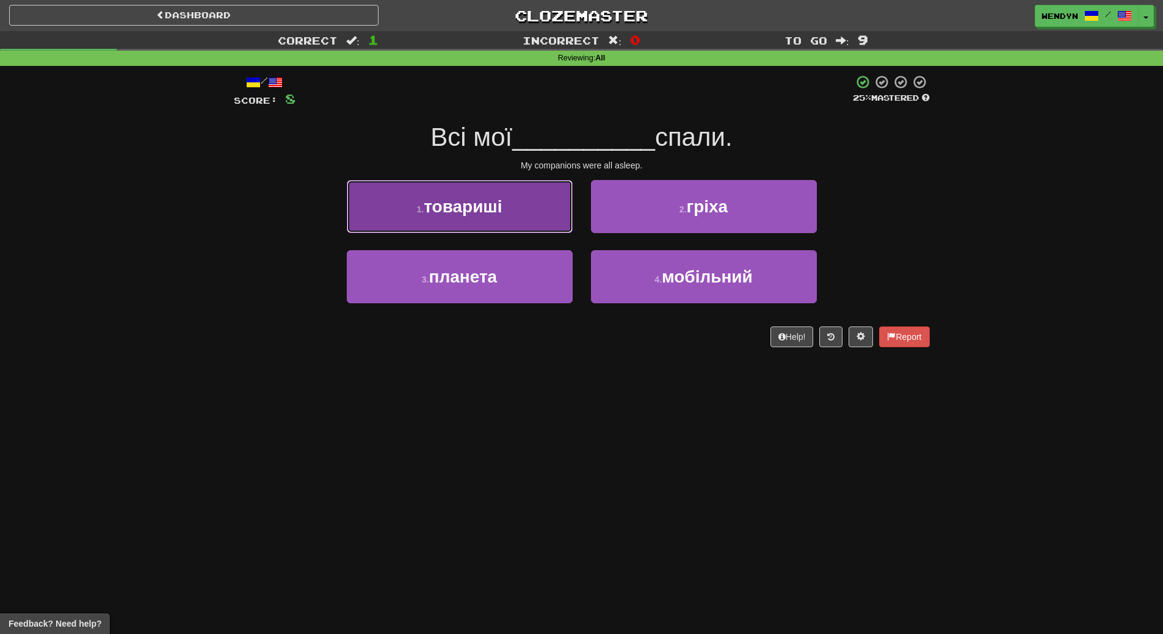
click at [502, 188] on button "1 . товариші" at bounding box center [460, 206] width 226 height 53
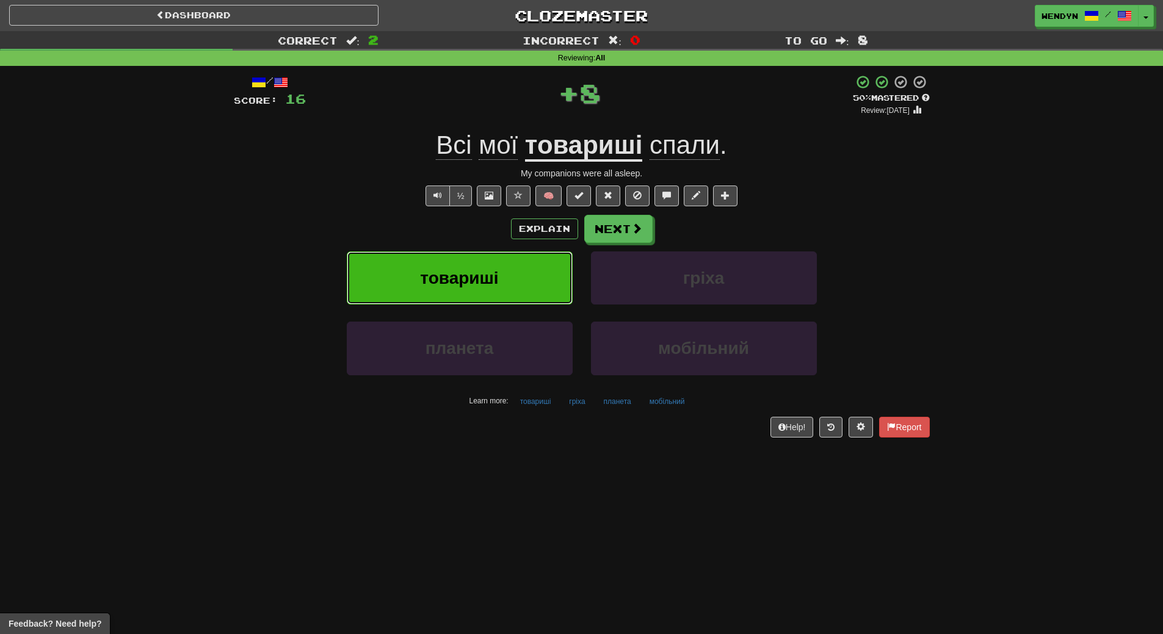
click at [487, 260] on button "товариші" at bounding box center [460, 278] width 226 height 53
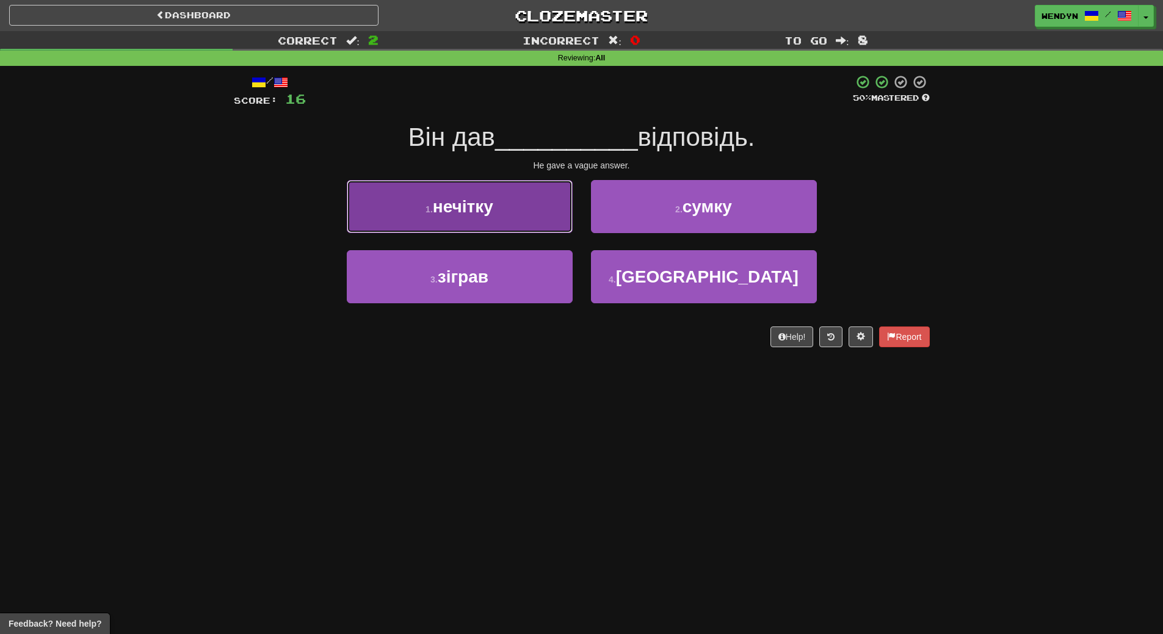
click at [507, 211] on button "1 . нечітку" at bounding box center [460, 206] width 226 height 53
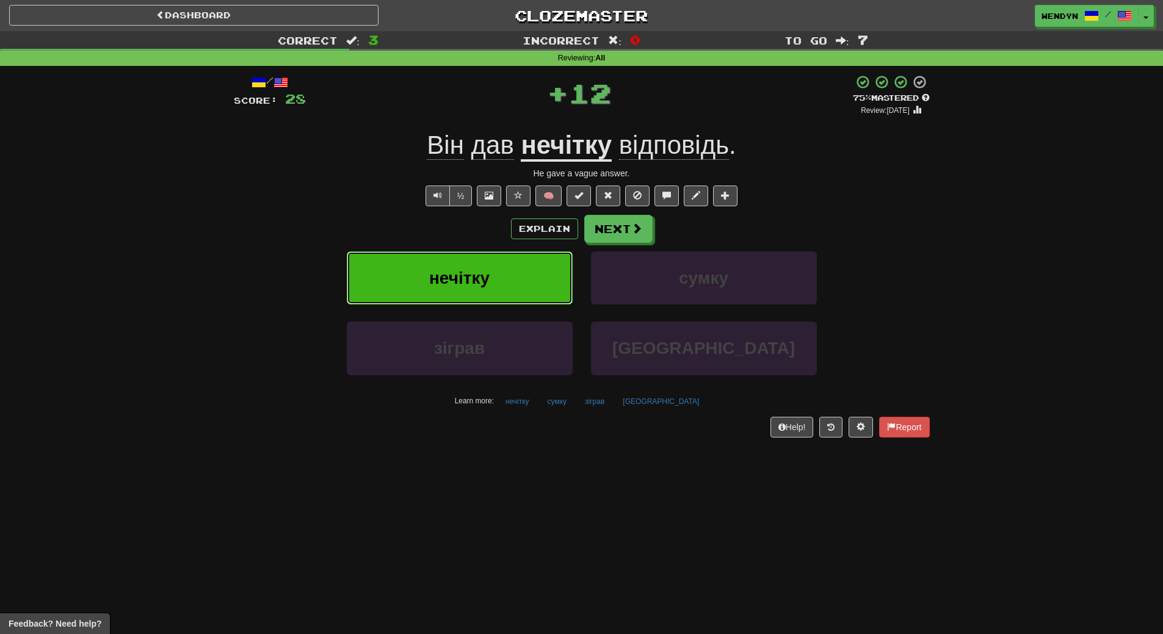
click at [502, 295] on button "нечітку" at bounding box center [460, 278] width 226 height 53
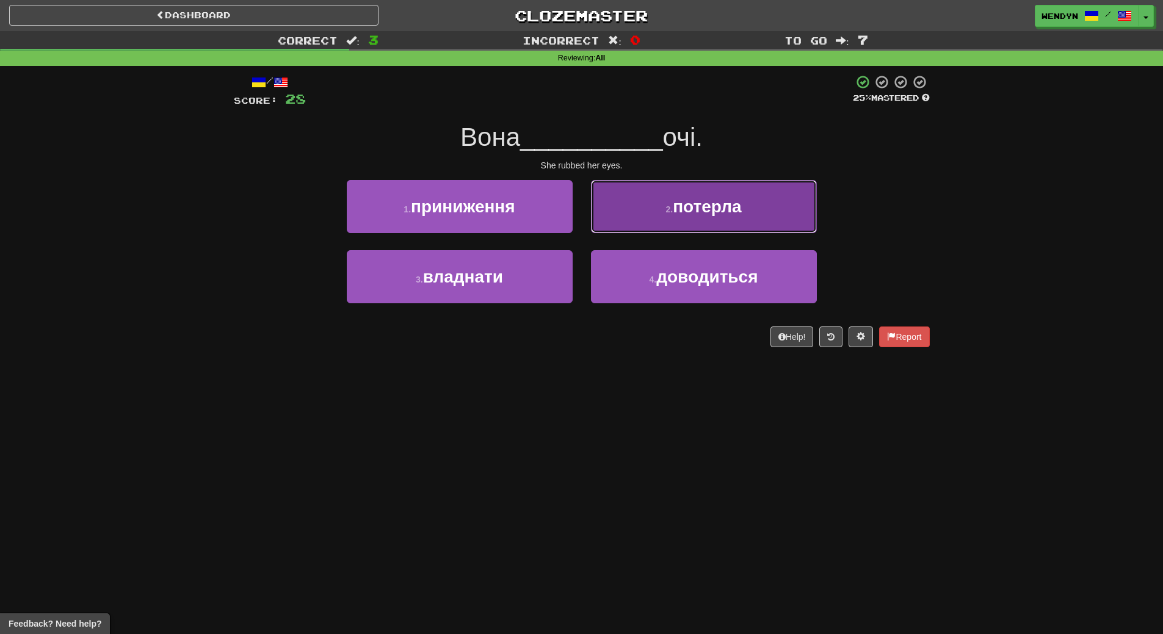
click at [744, 225] on button "2 . потерла" at bounding box center [704, 206] width 226 height 53
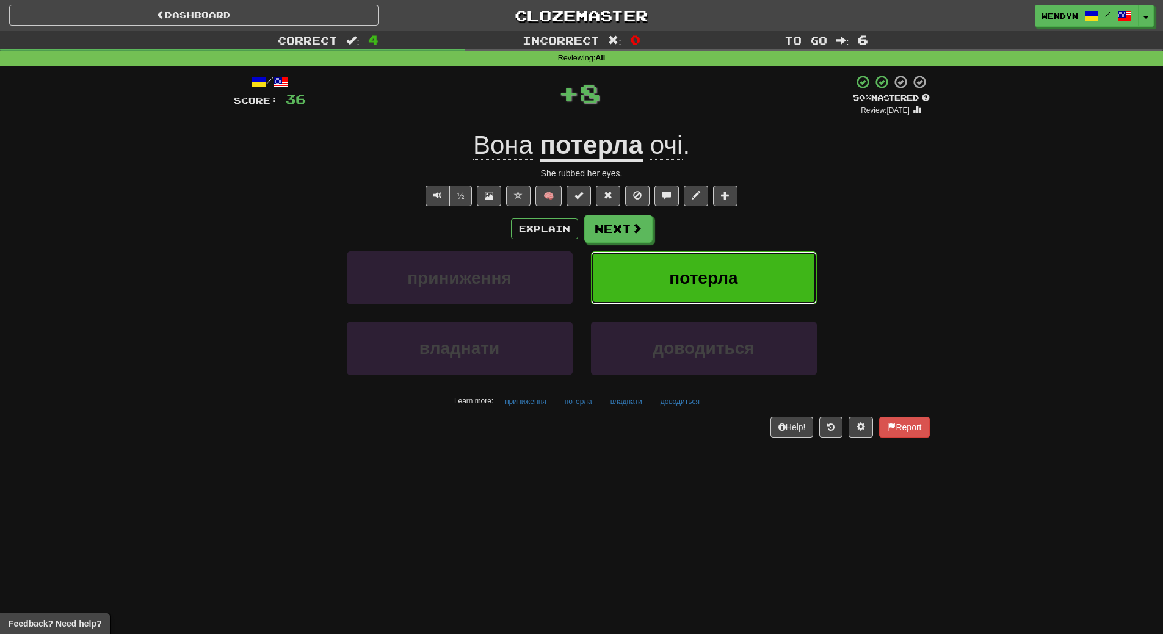
click at [736, 272] on span "потерла" at bounding box center [703, 278] width 68 height 19
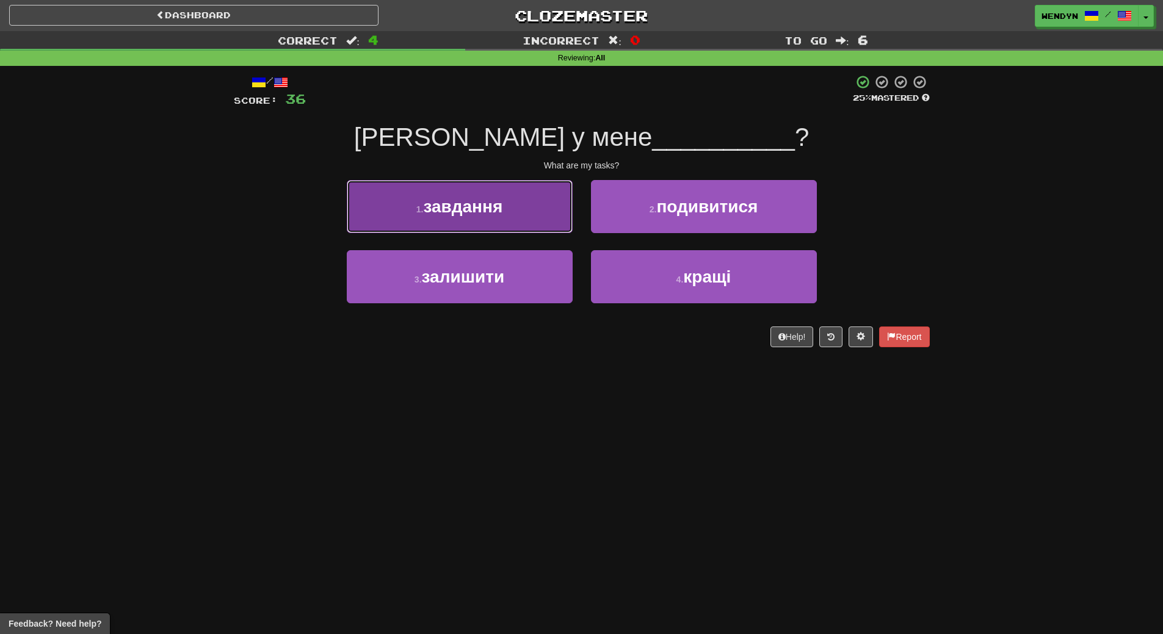
click at [495, 213] on span "завдання" at bounding box center [462, 206] width 79 height 19
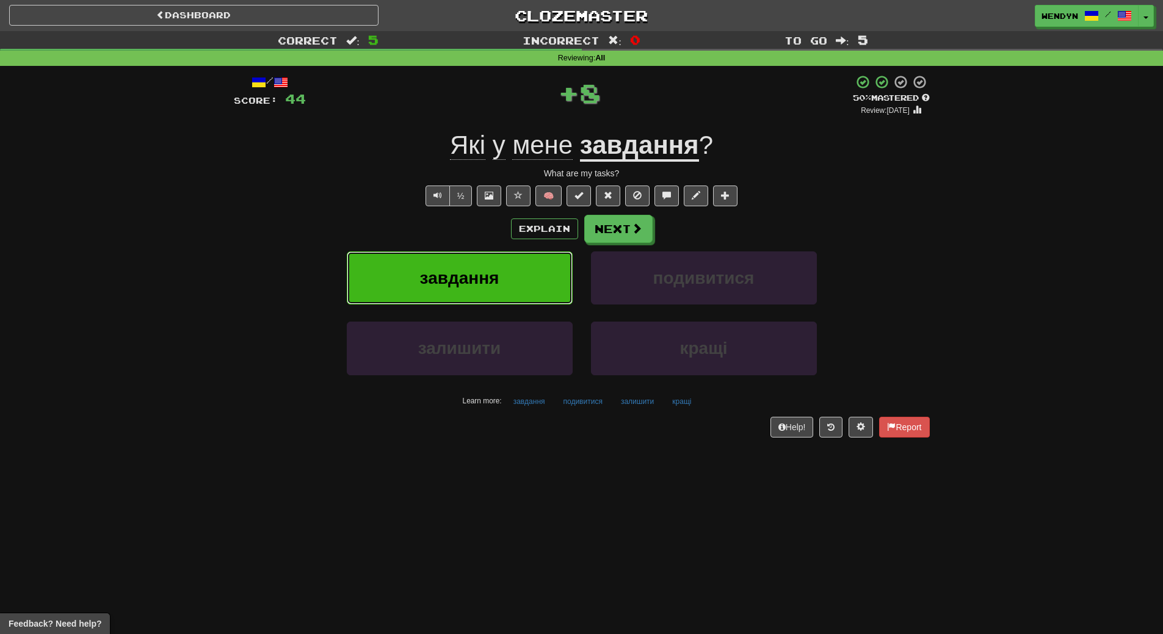
click at [487, 288] on button "завдання" at bounding box center [460, 278] width 226 height 53
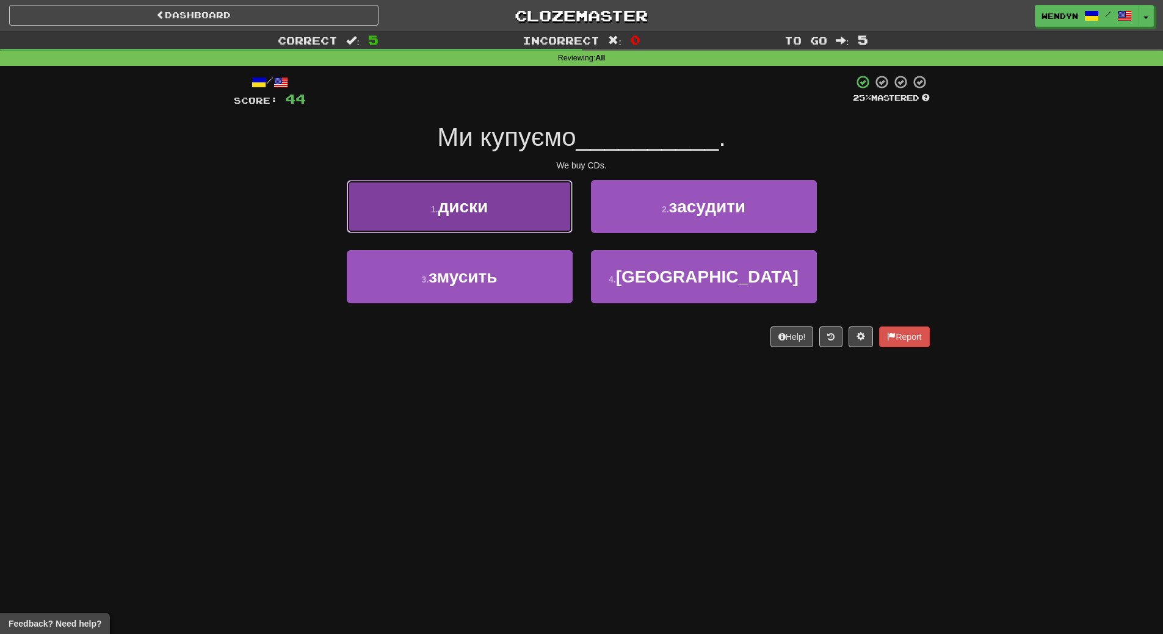
click at [471, 218] on button "1 . диски" at bounding box center [460, 206] width 226 height 53
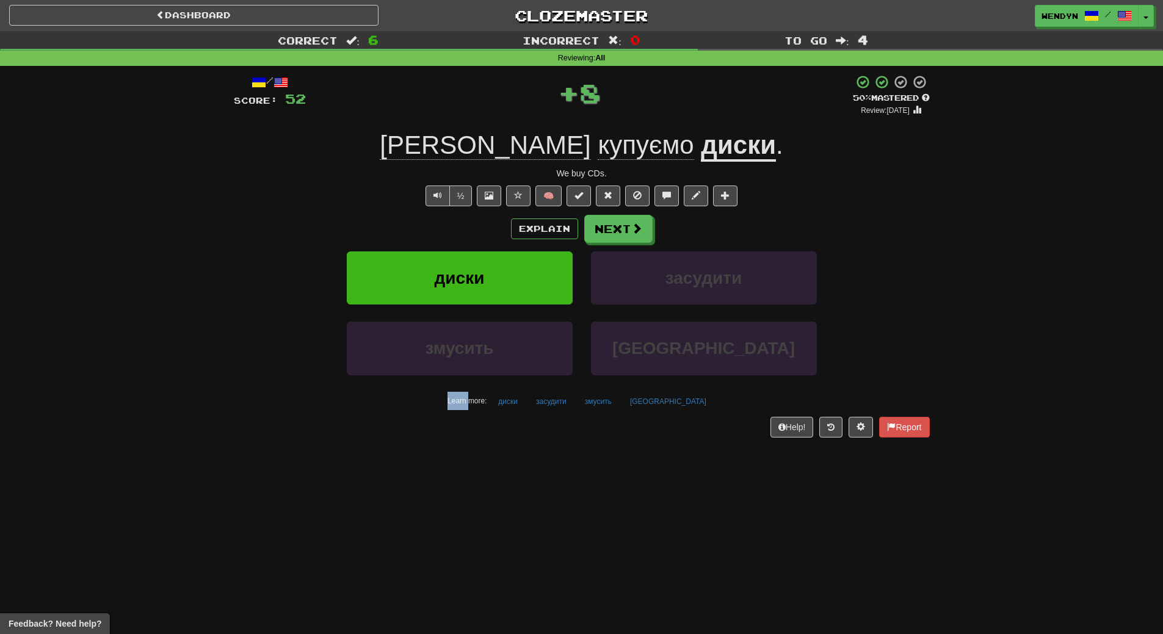
click at [471, 218] on div "Explain Next" at bounding box center [582, 229] width 696 height 28
click at [454, 270] on span "диски" at bounding box center [460, 278] width 50 height 19
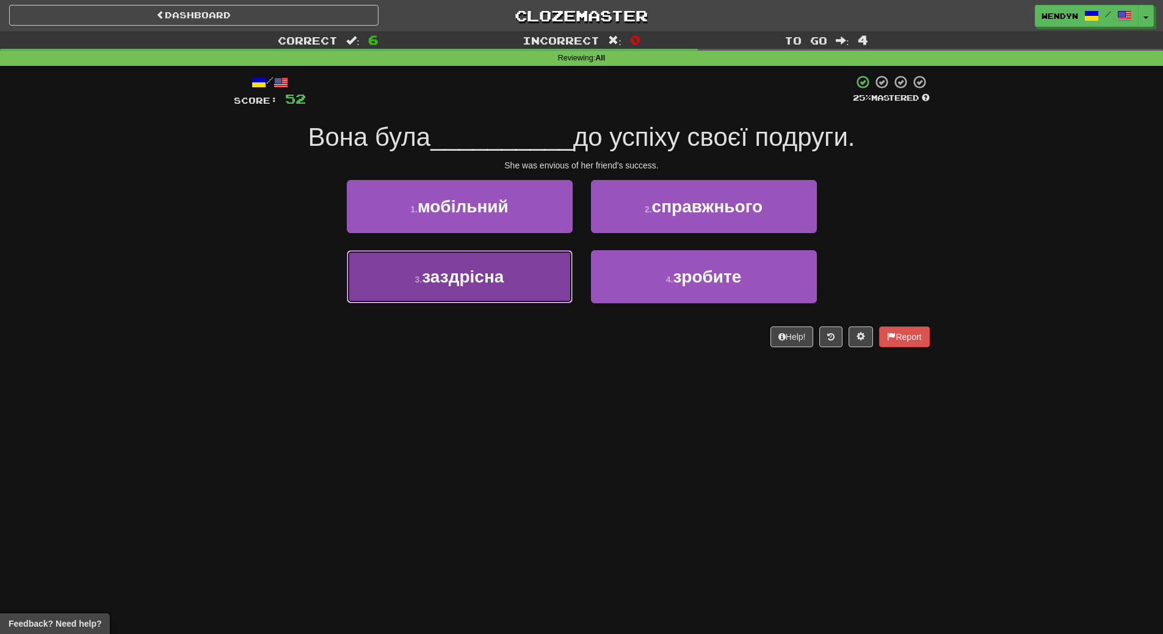
click at [529, 300] on button "3 . заздрісна" at bounding box center [460, 276] width 226 height 53
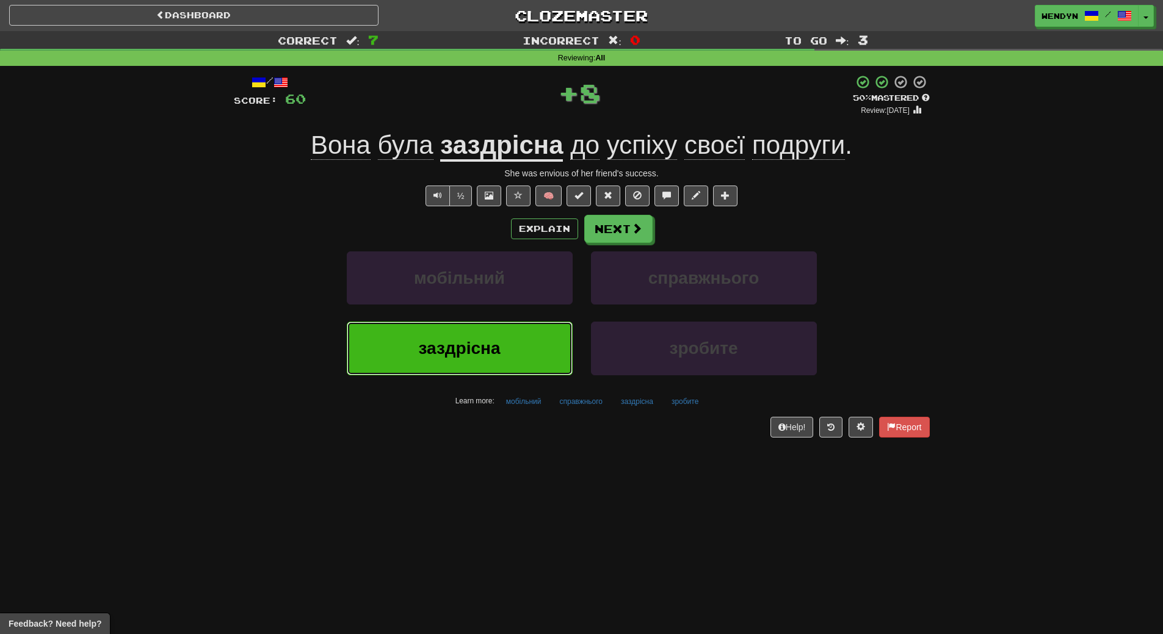
click at [482, 369] on button "заздрісна" at bounding box center [460, 348] width 226 height 53
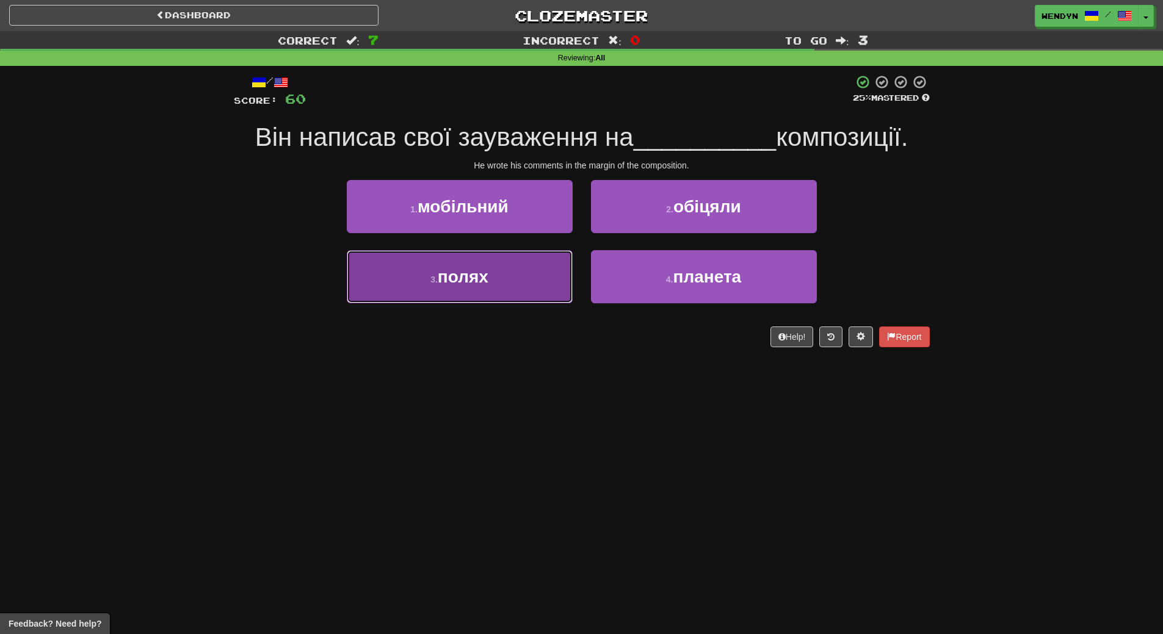
click at [476, 292] on button "3 . полях" at bounding box center [460, 276] width 226 height 53
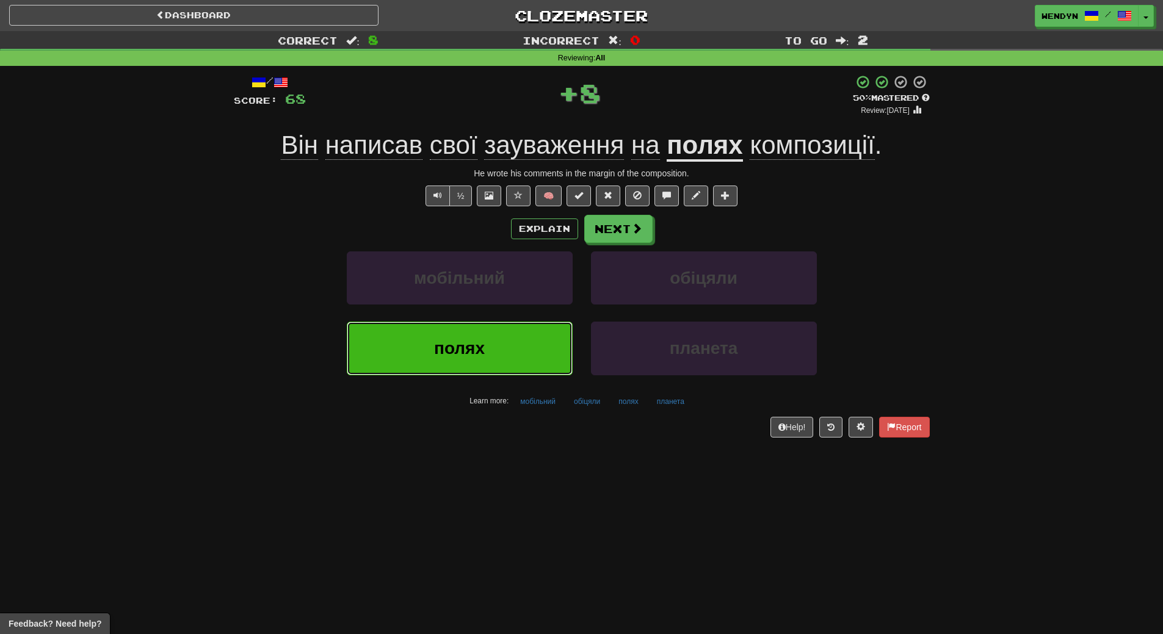
click at [471, 355] on span "полях" at bounding box center [459, 348] width 51 height 19
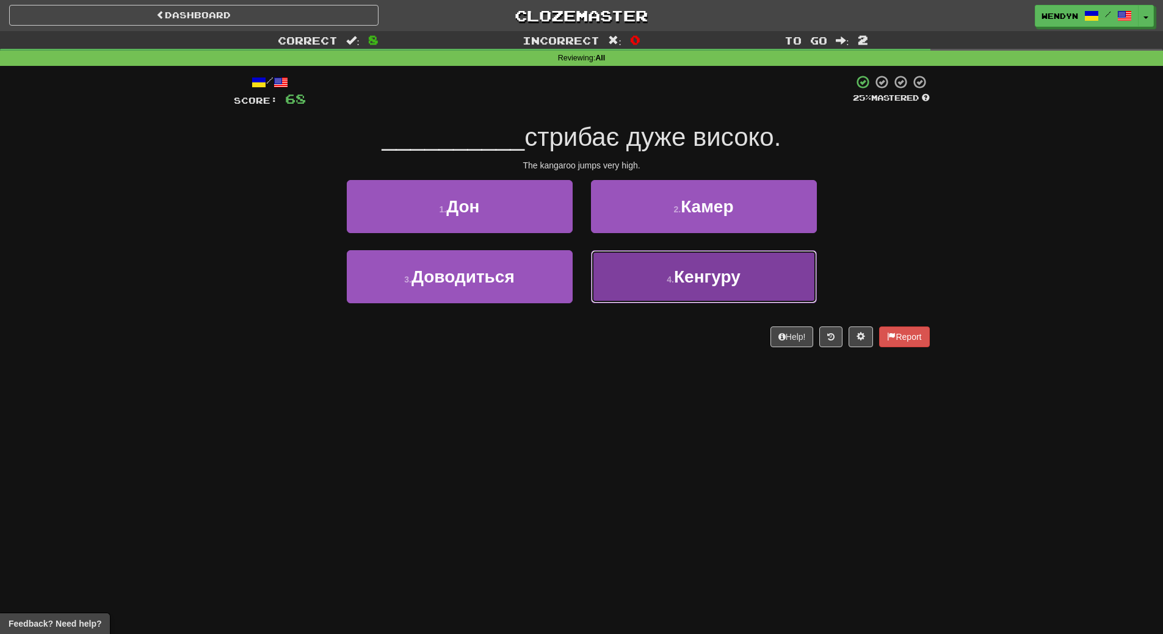
click at [699, 284] on span "Кенгуру" at bounding box center [707, 276] width 67 height 19
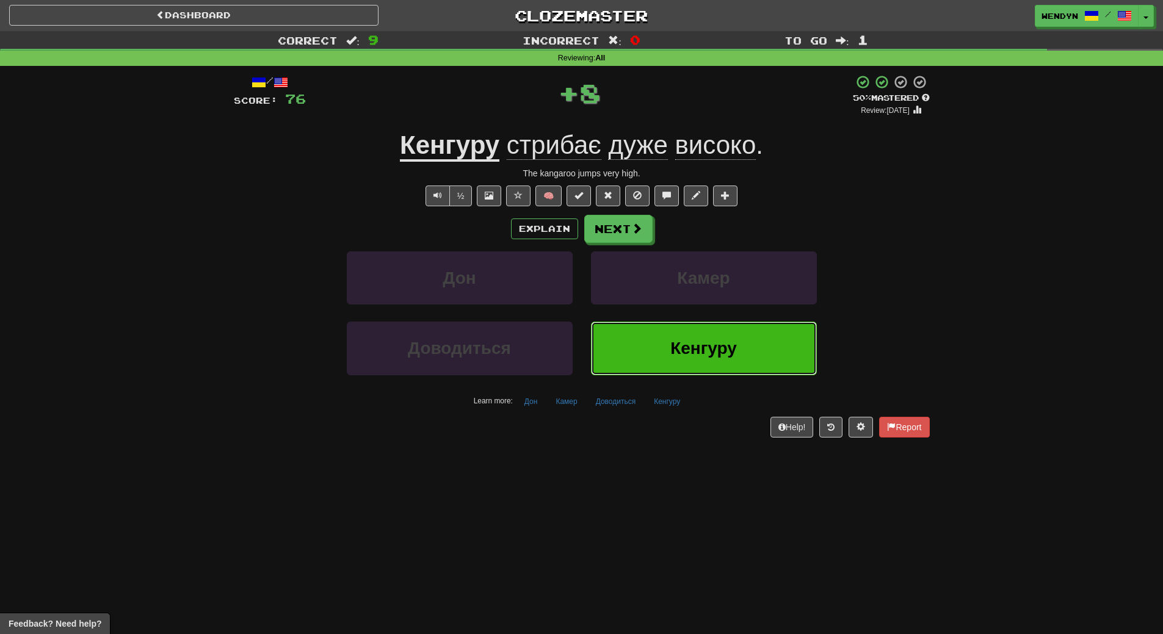
click at [679, 347] on span "Кенгуру" at bounding box center [703, 348] width 67 height 19
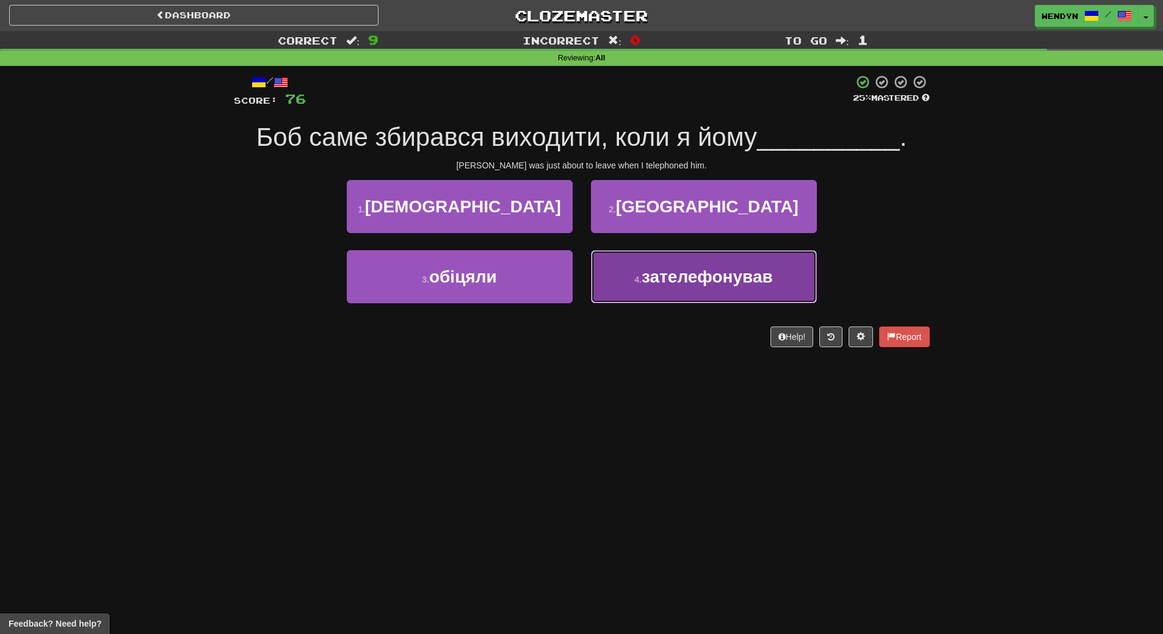
click at [688, 292] on button "4 . зателефонував" at bounding box center [704, 276] width 226 height 53
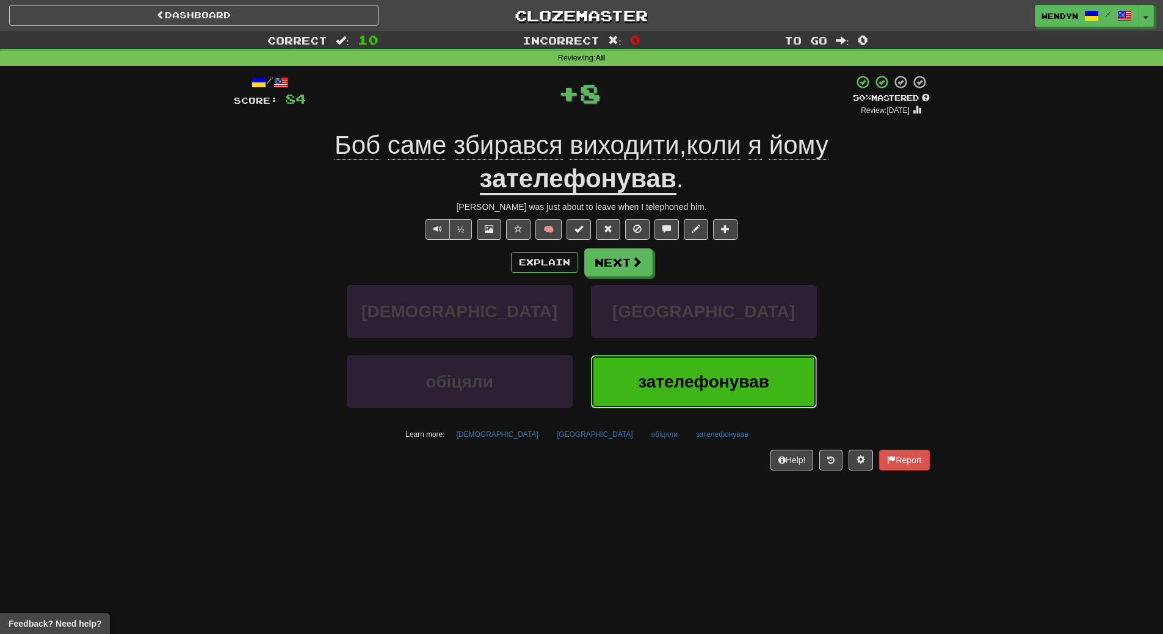
click at [672, 363] on button "зателефонував" at bounding box center [704, 381] width 226 height 53
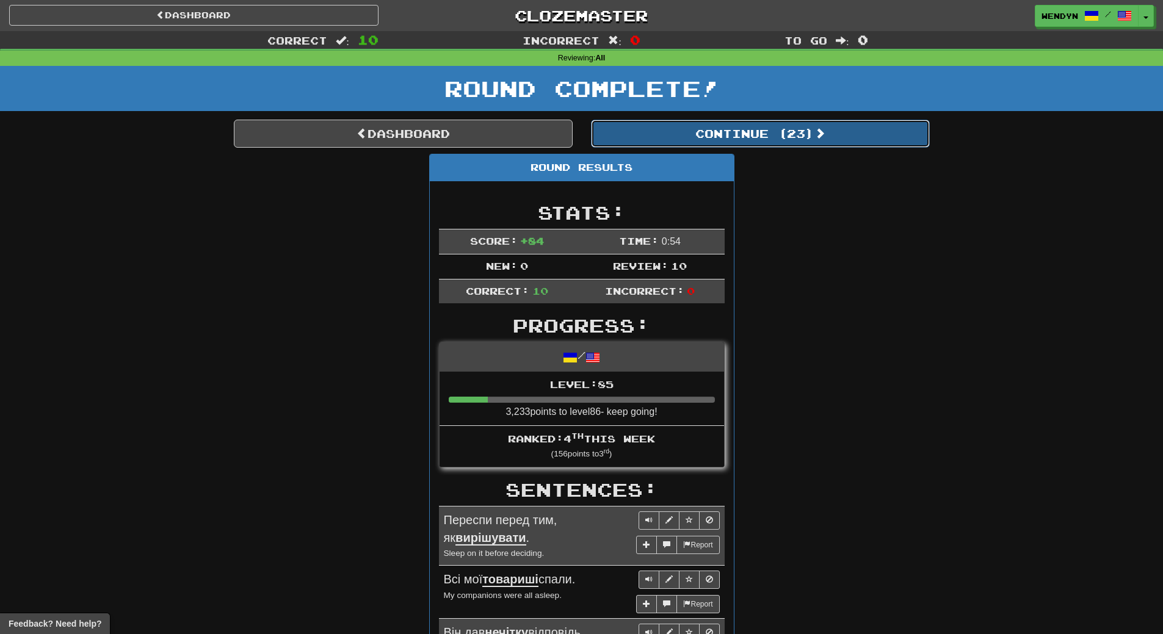
click at [806, 126] on button "Continue ( 23 )" at bounding box center [760, 134] width 339 height 28
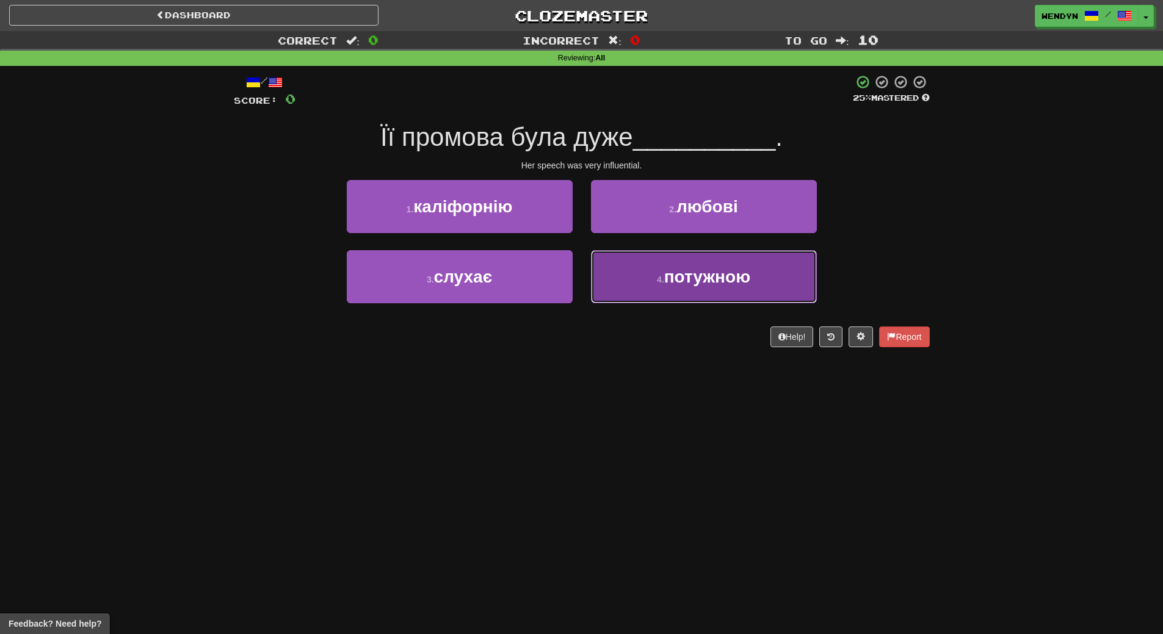
click at [712, 291] on button "4 . потужною" at bounding box center [704, 276] width 226 height 53
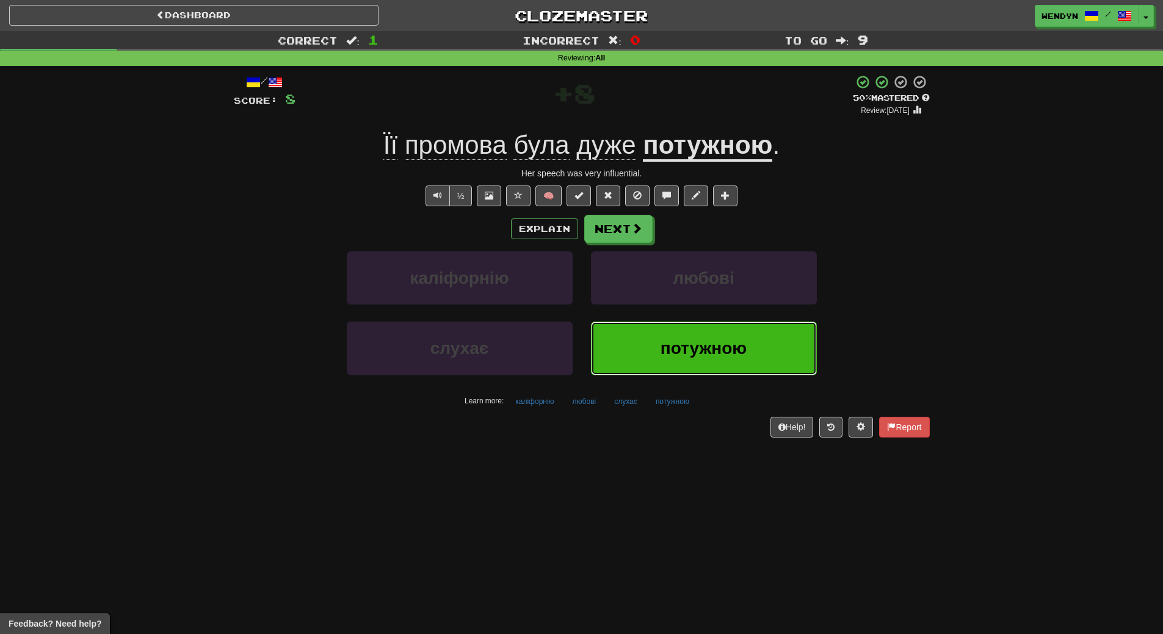
click at [696, 367] on button "потужною" at bounding box center [704, 348] width 226 height 53
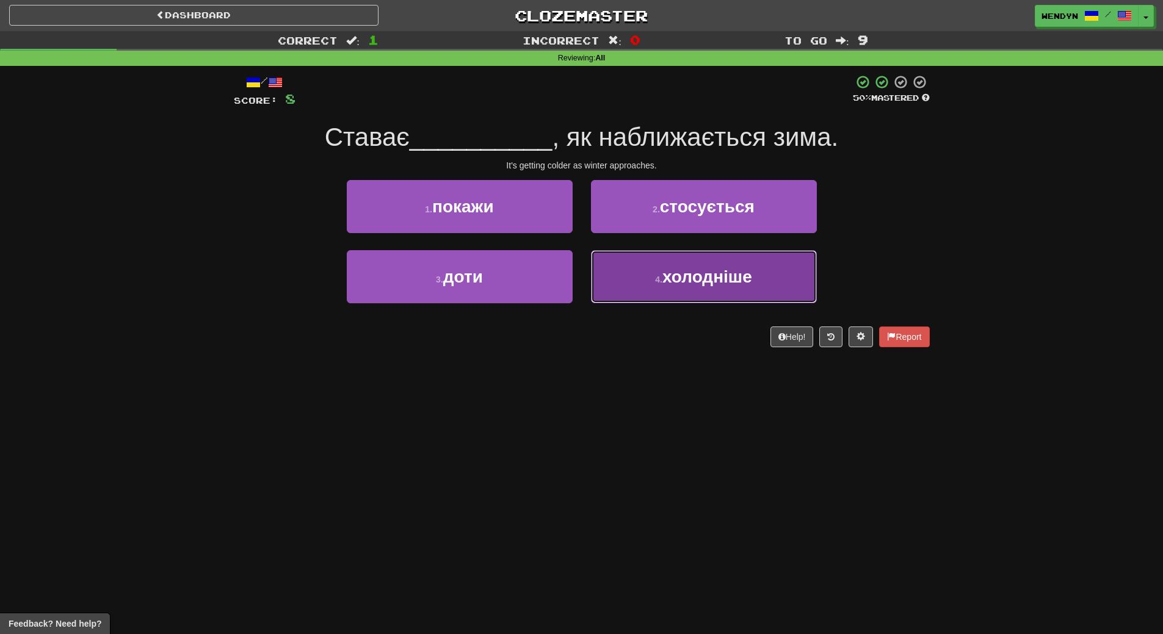
click at [763, 289] on button "4 . холодніше" at bounding box center [704, 276] width 226 height 53
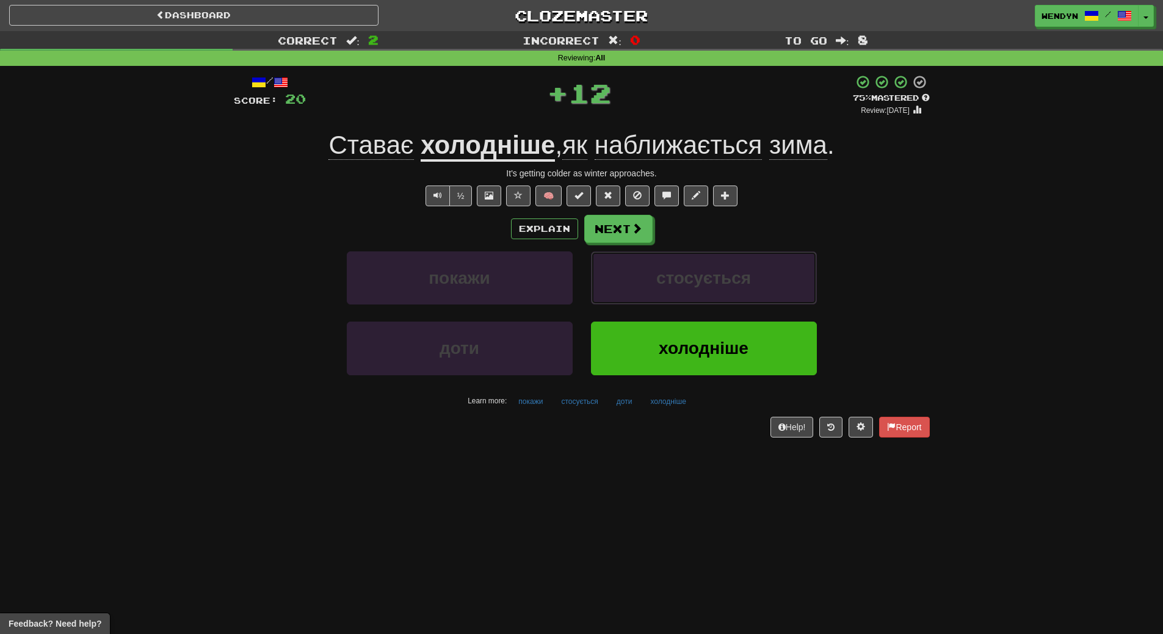
click at [763, 289] on button "стосується" at bounding box center [704, 278] width 226 height 53
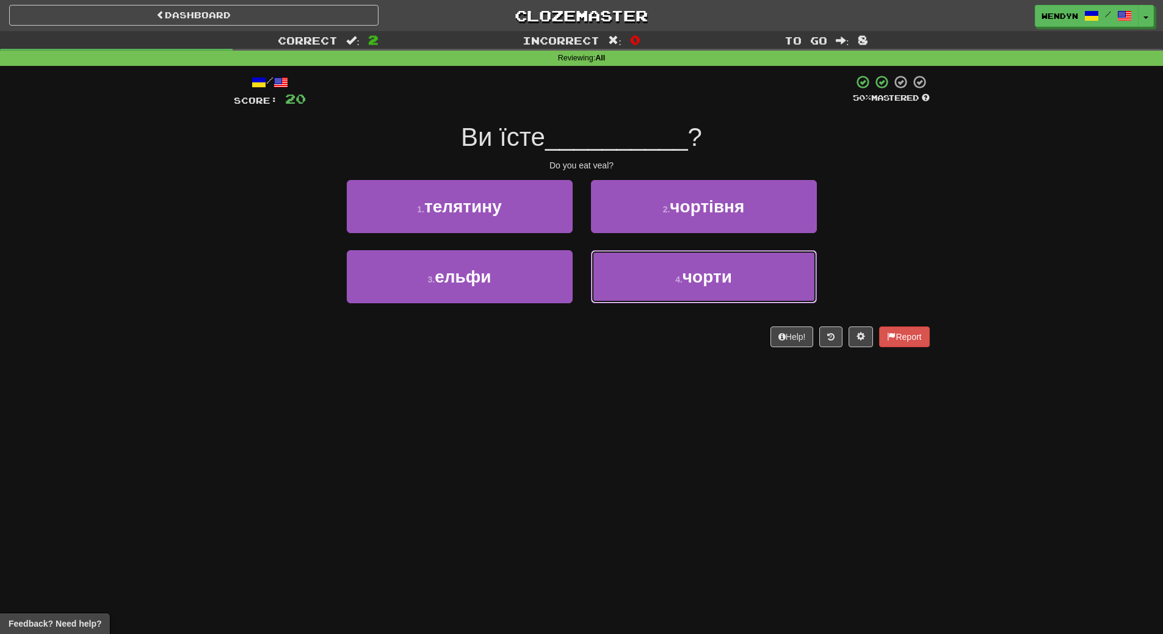
drag, startPoint x: 763, startPoint y: 289, endPoint x: 723, endPoint y: 372, distance: 92.8
click at [723, 372] on div "Dashboard Clozemaster WendyN / Toggle Dropdown Dashboard Leaderboard Activity F…" at bounding box center [581, 317] width 1163 height 634
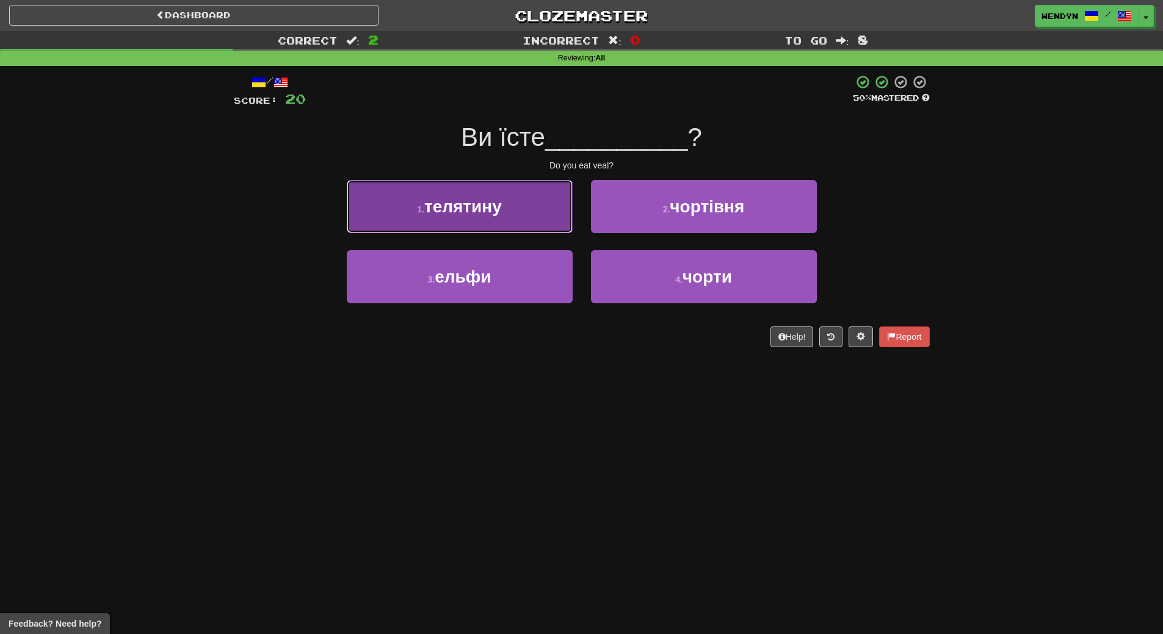
click at [449, 194] on button "1 . телятину" at bounding box center [460, 206] width 226 height 53
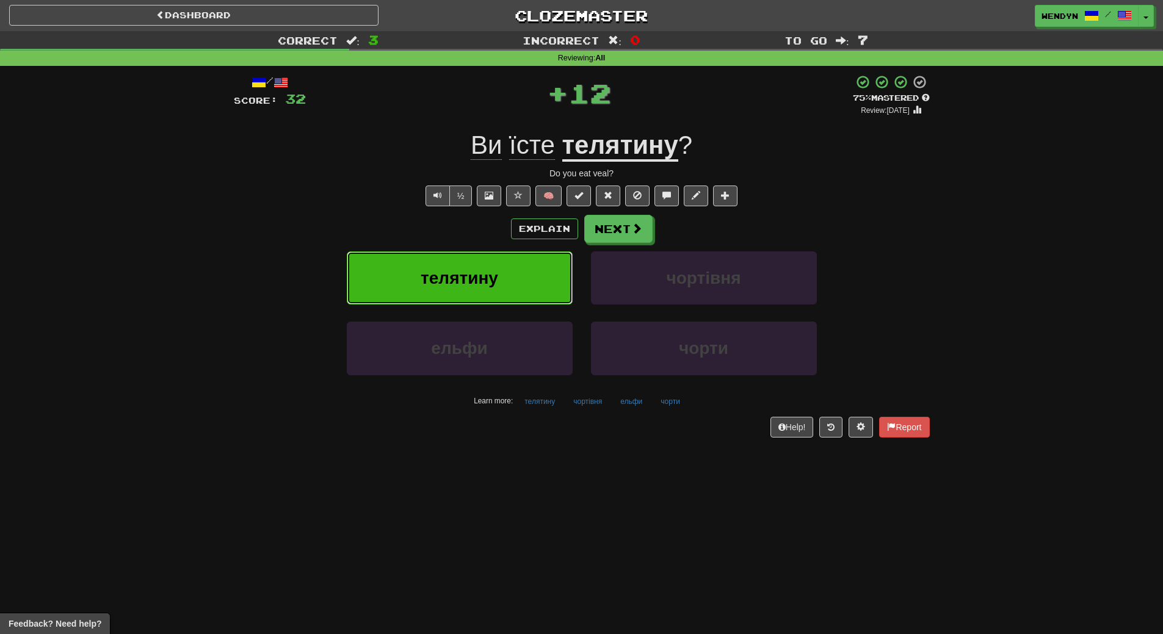
click at [465, 265] on button "телятину" at bounding box center [460, 278] width 226 height 53
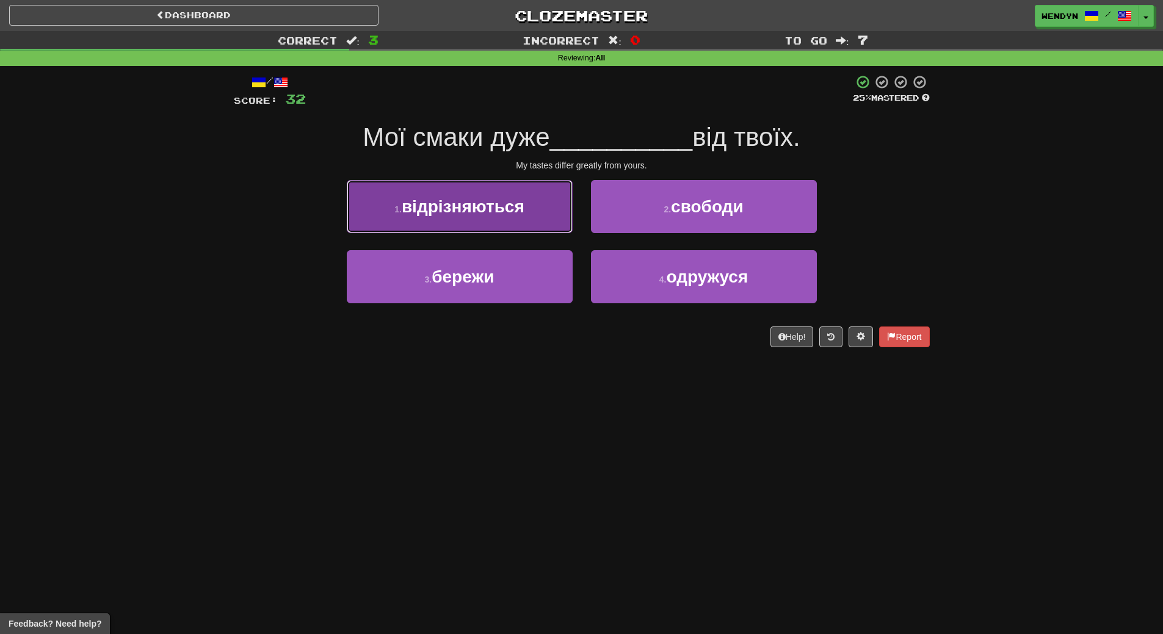
click at [516, 224] on button "1 . відрізняються" at bounding box center [460, 206] width 226 height 53
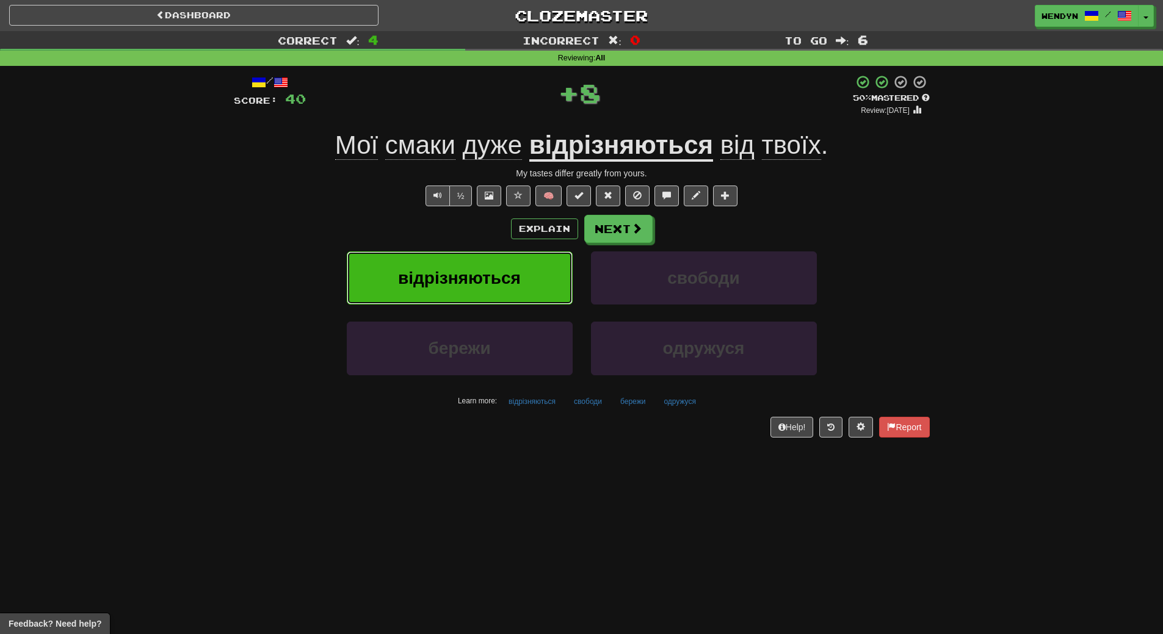
click at [508, 274] on span "відрізняються" at bounding box center [459, 278] width 123 height 19
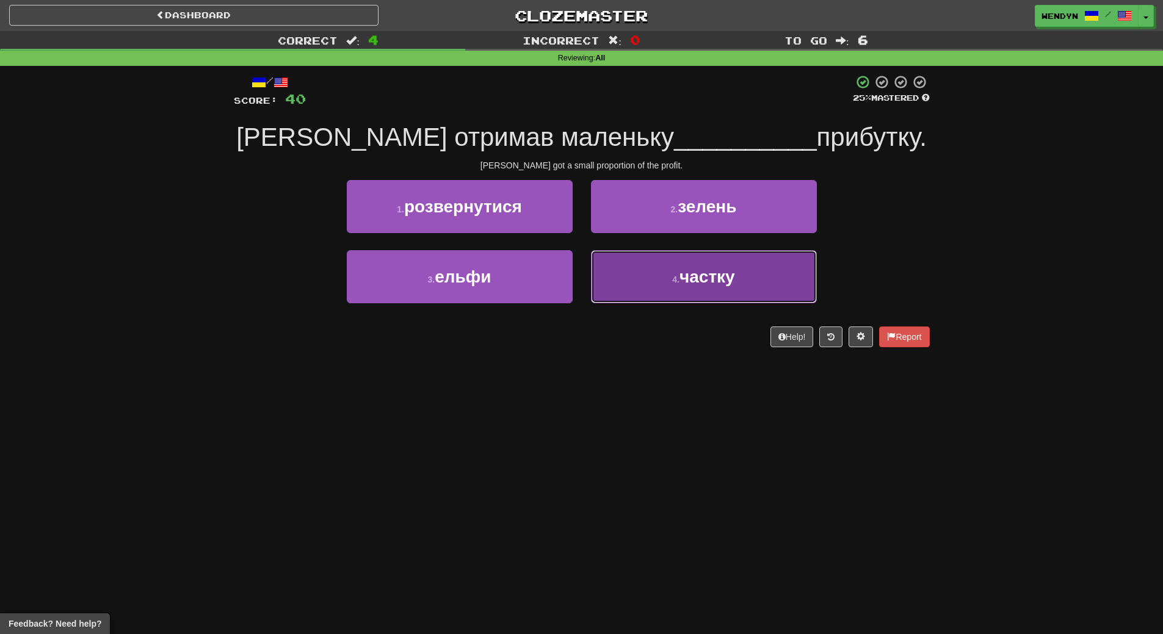
click at [701, 270] on span "частку" at bounding box center [707, 276] width 56 height 19
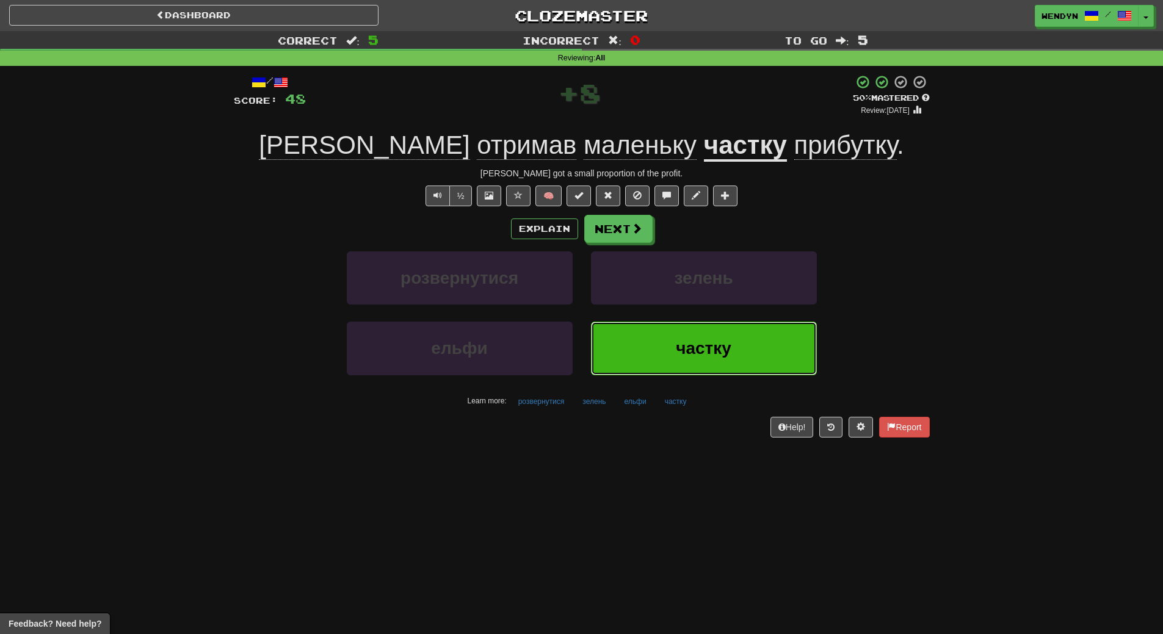
click at [675, 349] on button "частку" at bounding box center [704, 348] width 226 height 53
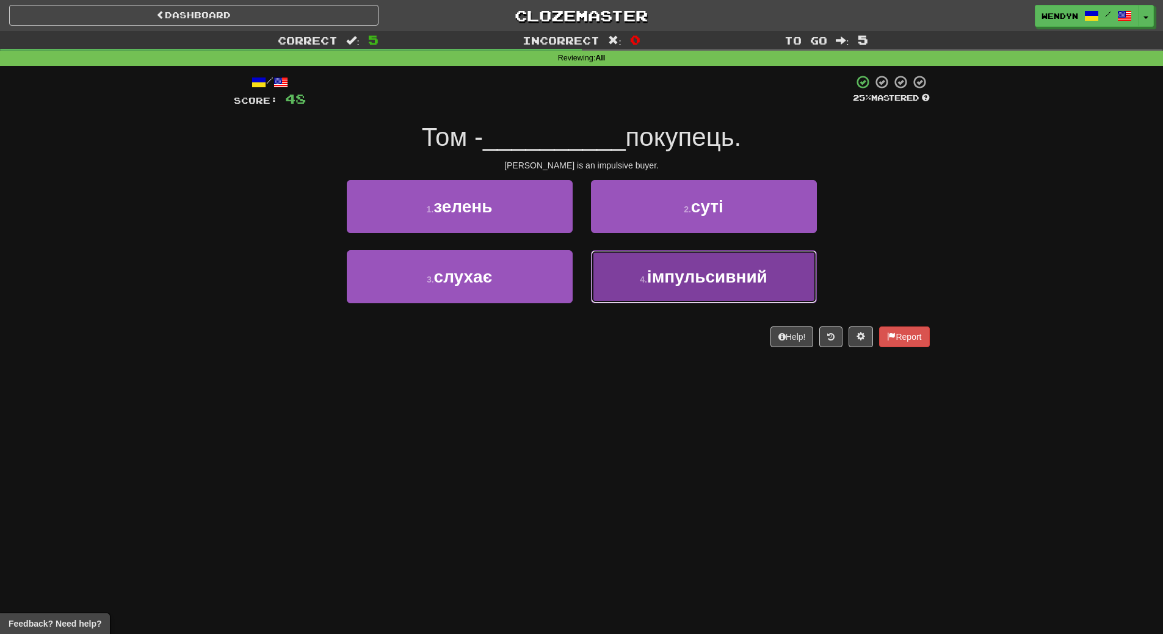
click at [678, 299] on button "4 . імпульсивний" at bounding box center [704, 276] width 226 height 53
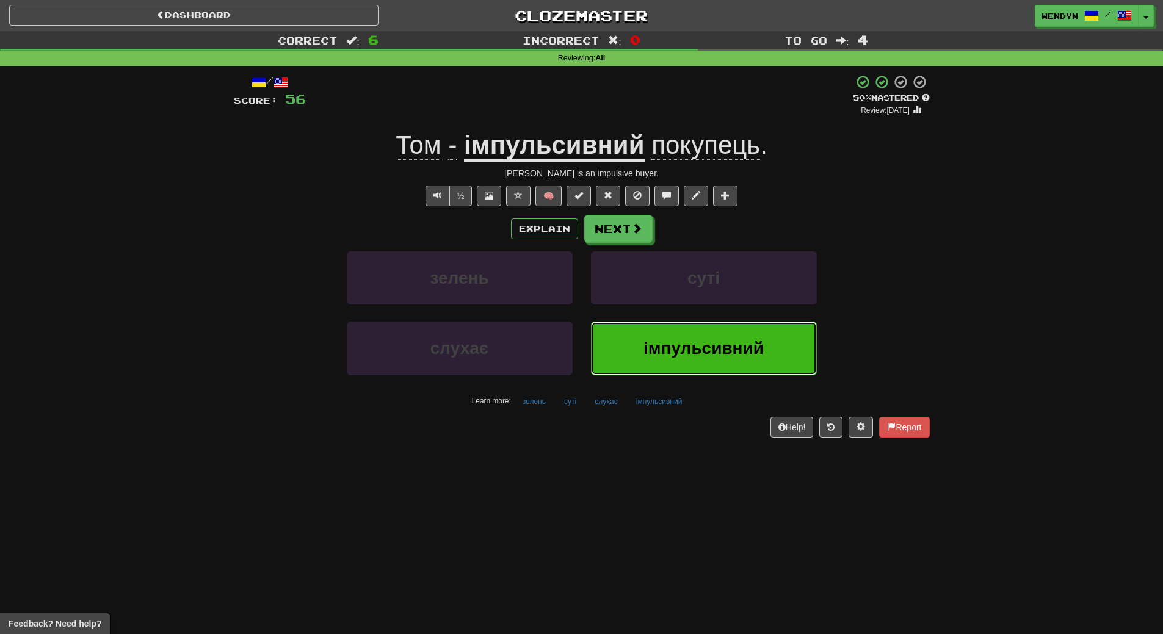
click at [667, 352] on span "імпульсивний" at bounding box center [703, 348] width 120 height 19
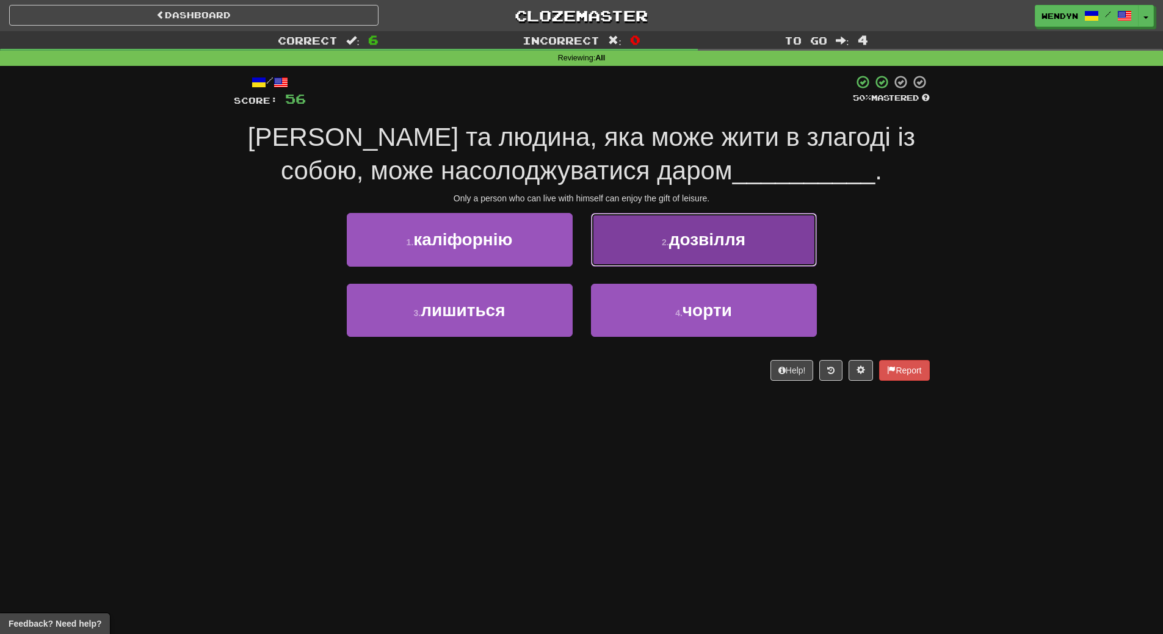
click at [703, 244] on span "дозвілля" at bounding box center [707, 239] width 76 height 19
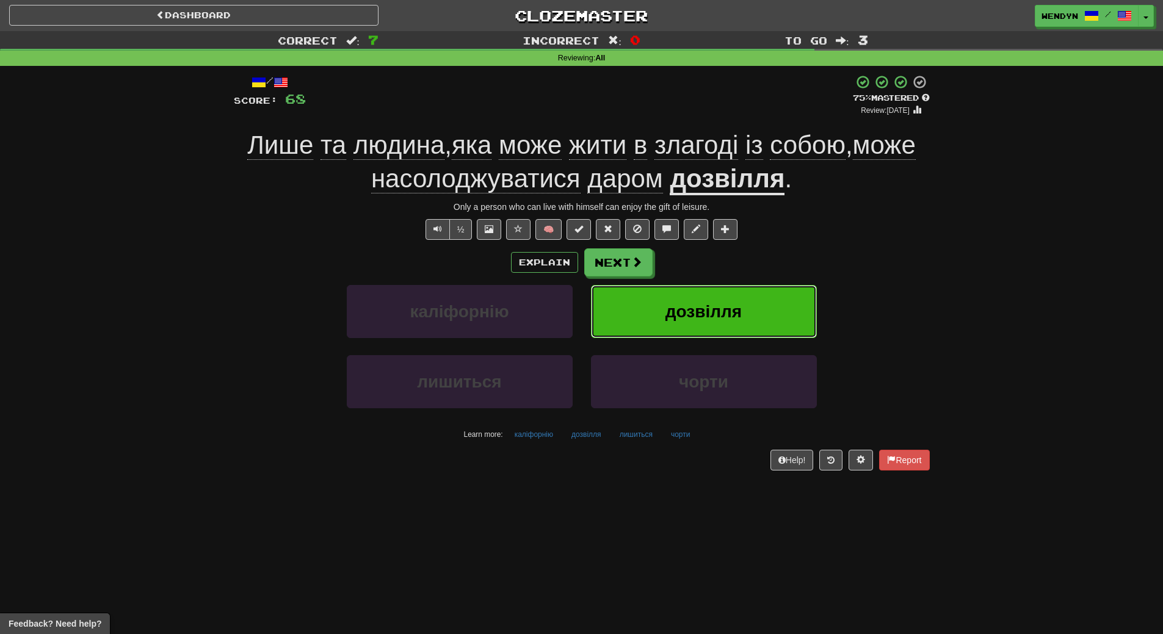
click at [697, 305] on span "дозвілля" at bounding box center [703, 311] width 76 height 19
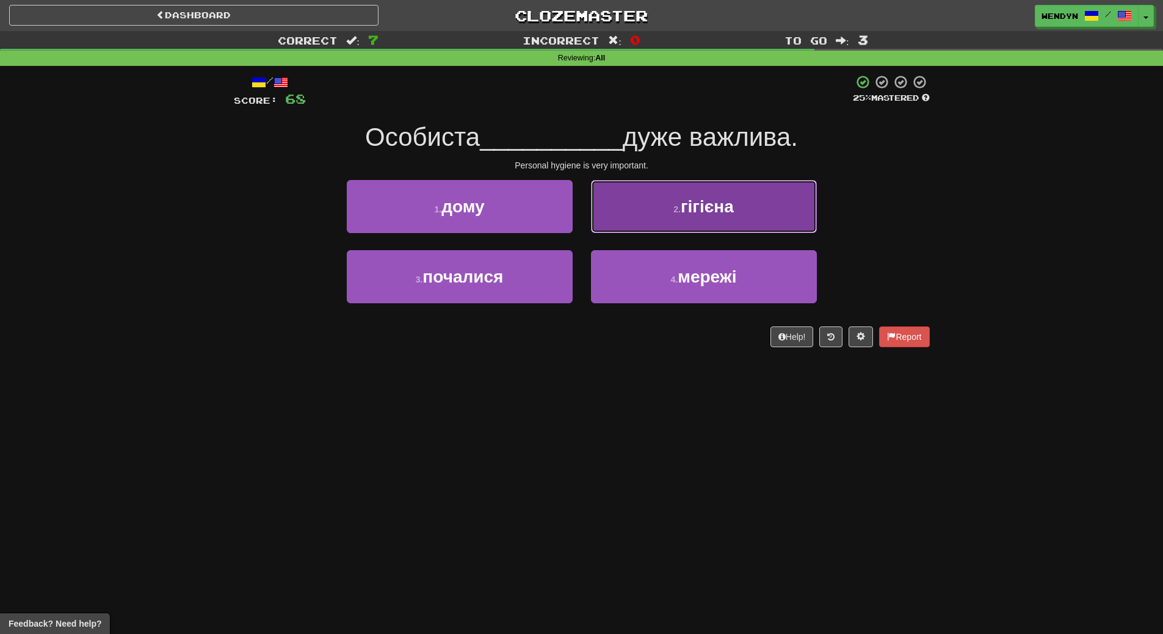
click at [751, 208] on button "2 . гігієна" at bounding box center [704, 206] width 226 height 53
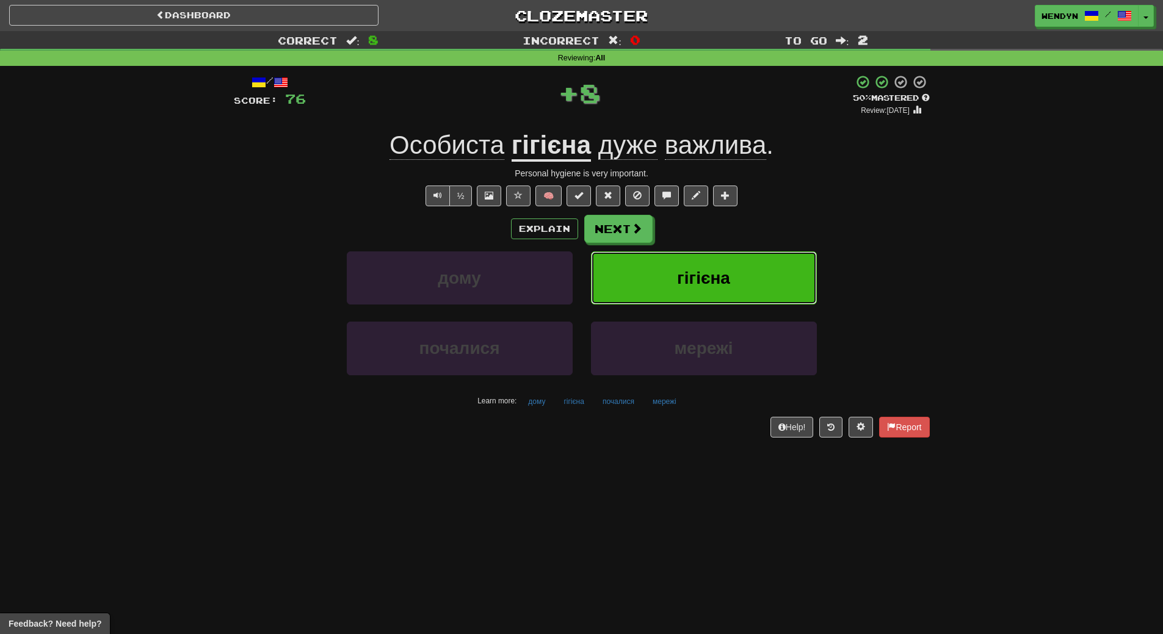
click at [742, 271] on button "гігієна" at bounding box center [704, 278] width 226 height 53
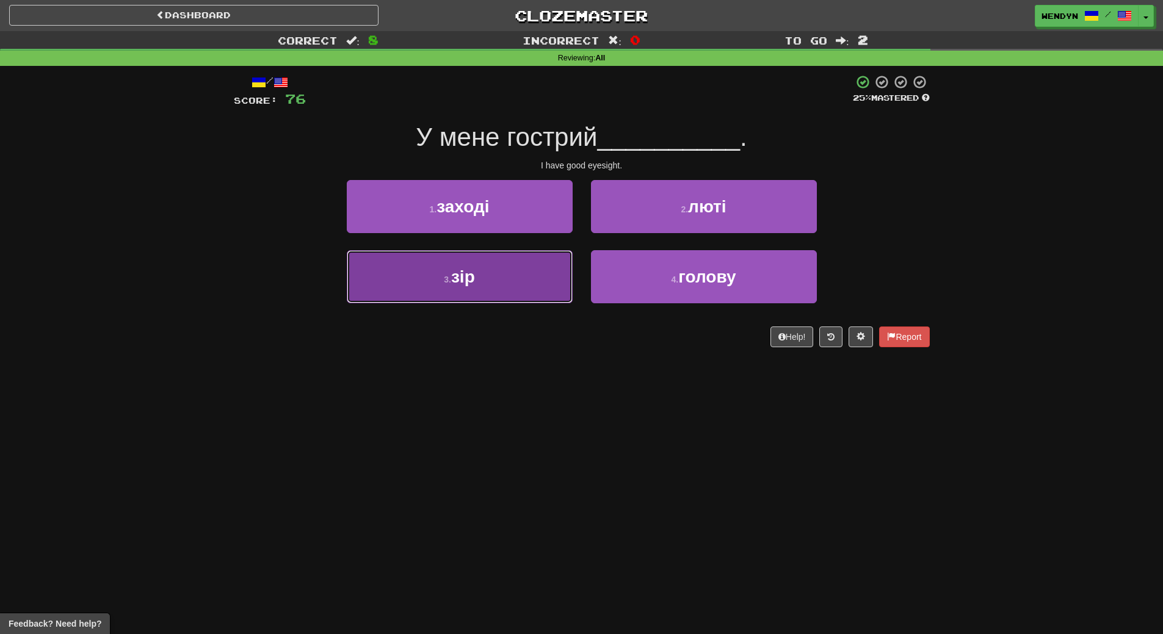
click at [513, 278] on button "3 . зір" at bounding box center [460, 276] width 226 height 53
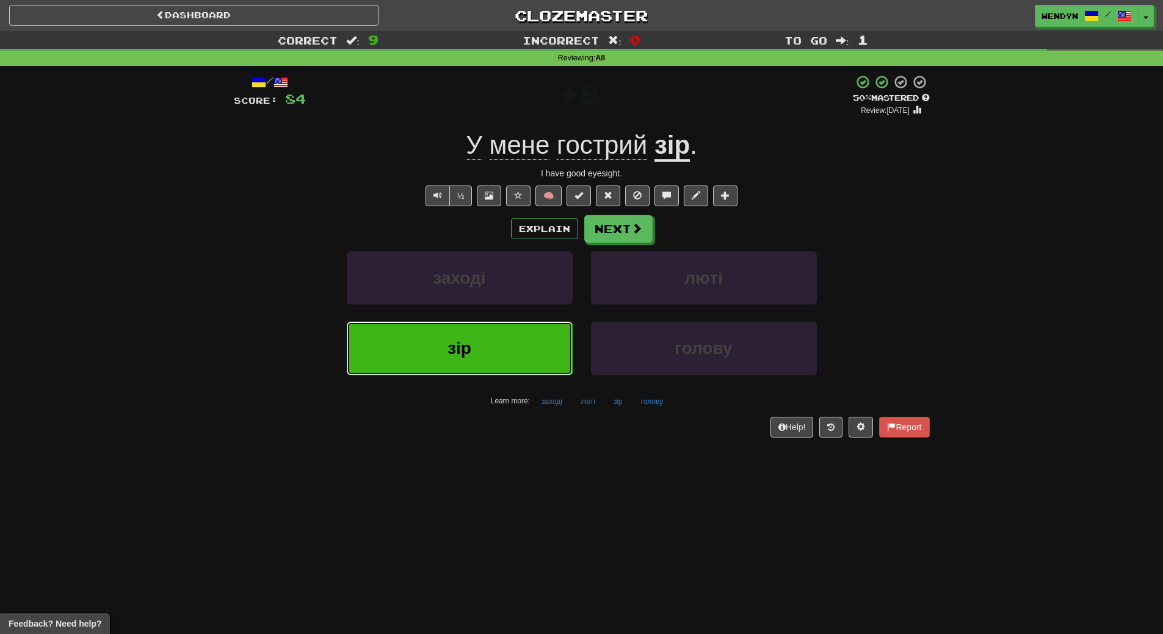
click at [502, 343] on button "зір" at bounding box center [460, 348] width 226 height 53
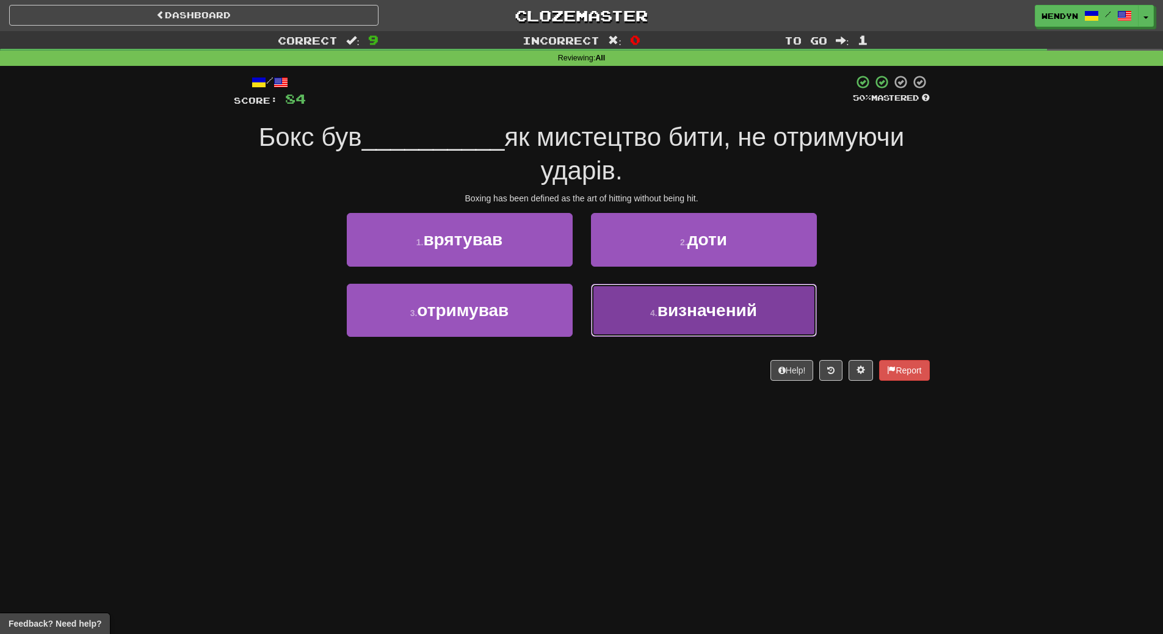
click at [663, 322] on button "4 . визначений" at bounding box center [704, 310] width 226 height 53
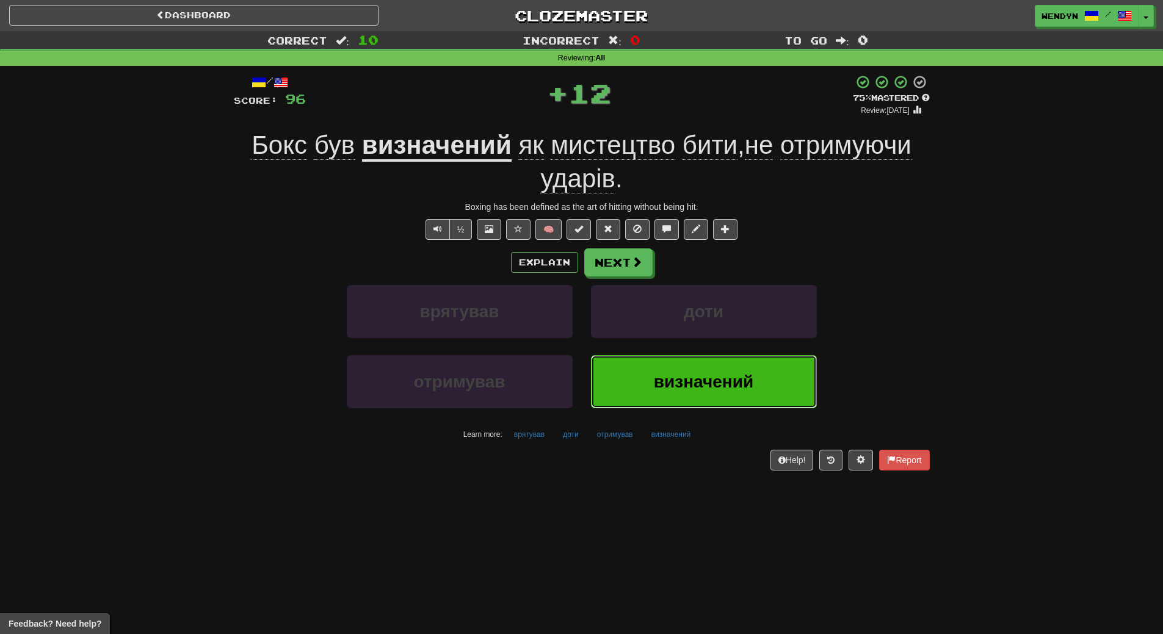
click at [635, 364] on button "визначений" at bounding box center [704, 381] width 226 height 53
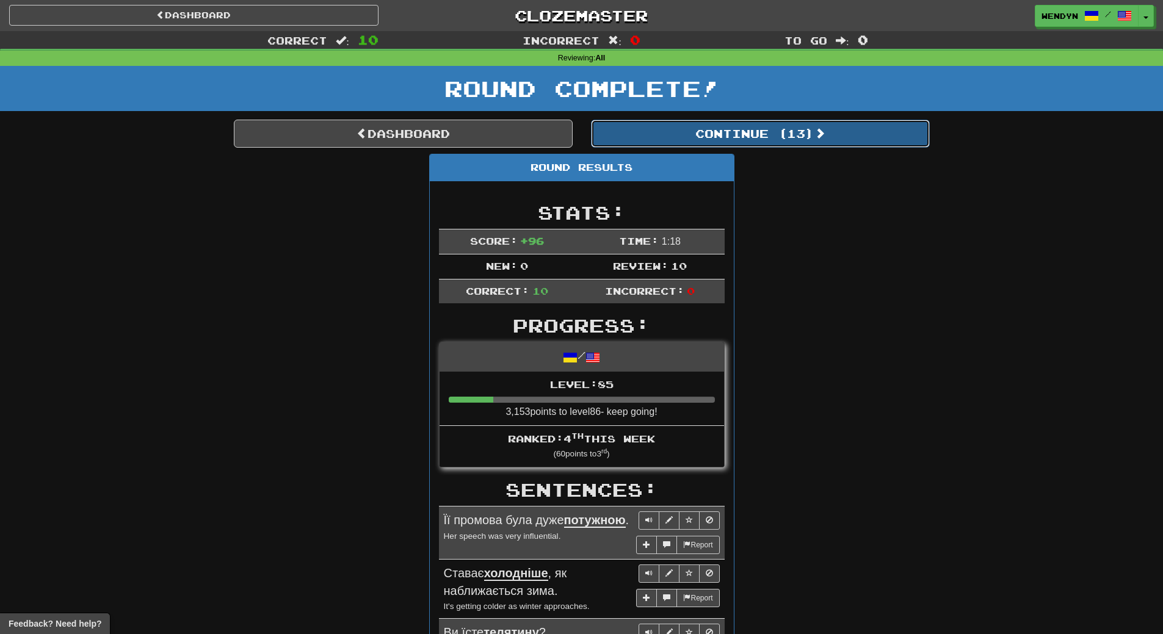
click at [802, 142] on button "Continue ( 13 )" at bounding box center [760, 134] width 339 height 28
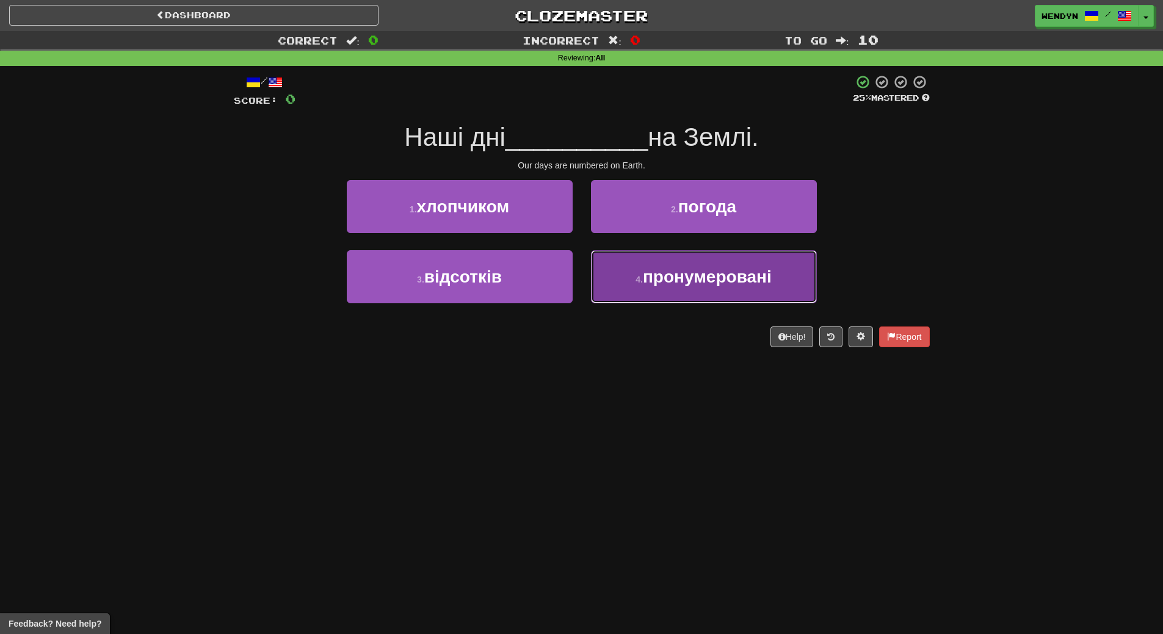
click at [692, 299] on button "4 . пронумеровані" at bounding box center [704, 276] width 226 height 53
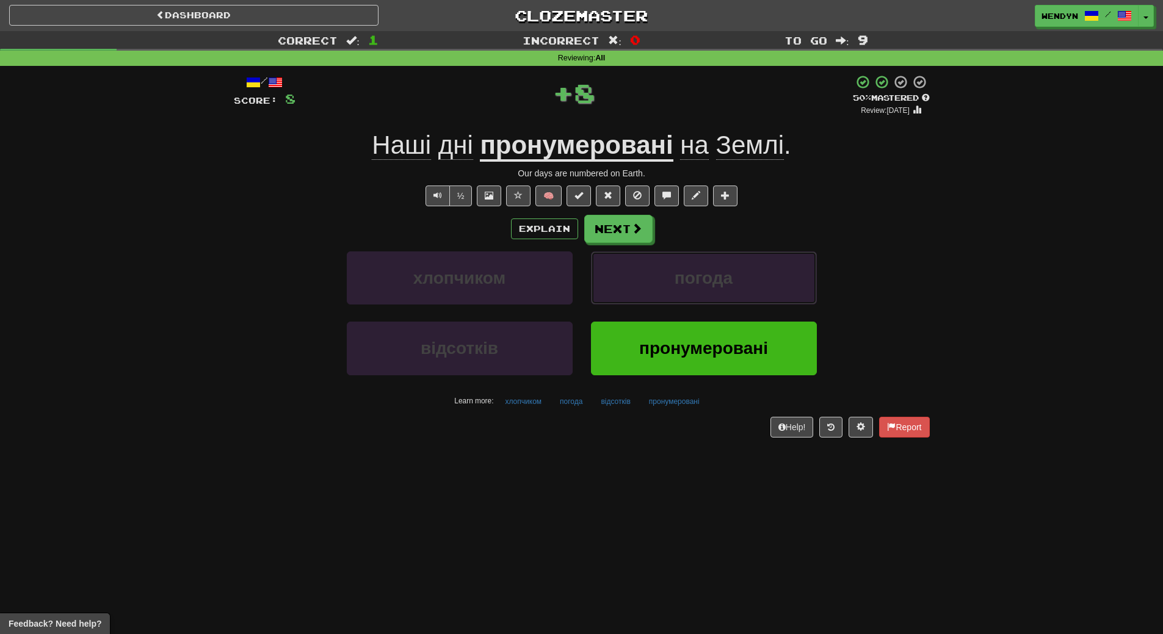
click at [692, 299] on button "погода" at bounding box center [704, 278] width 226 height 53
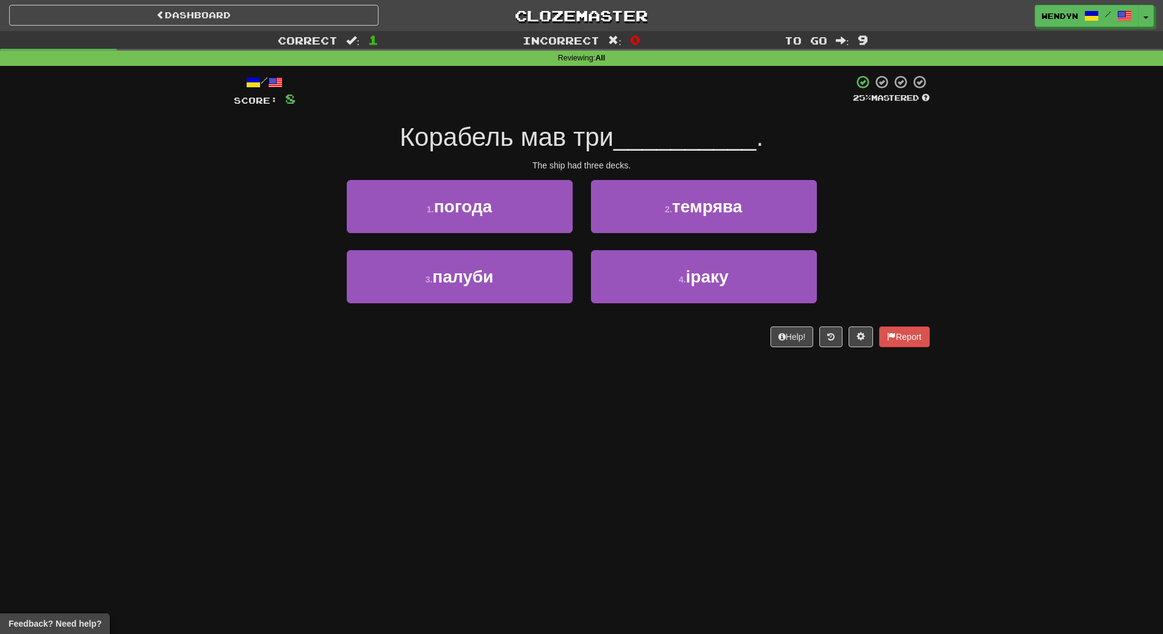
click at [677, 341] on div "/ Score: 8 25 % Mastered Корабель мав три __________ . The ship had three decks…" at bounding box center [582, 210] width 696 height 273
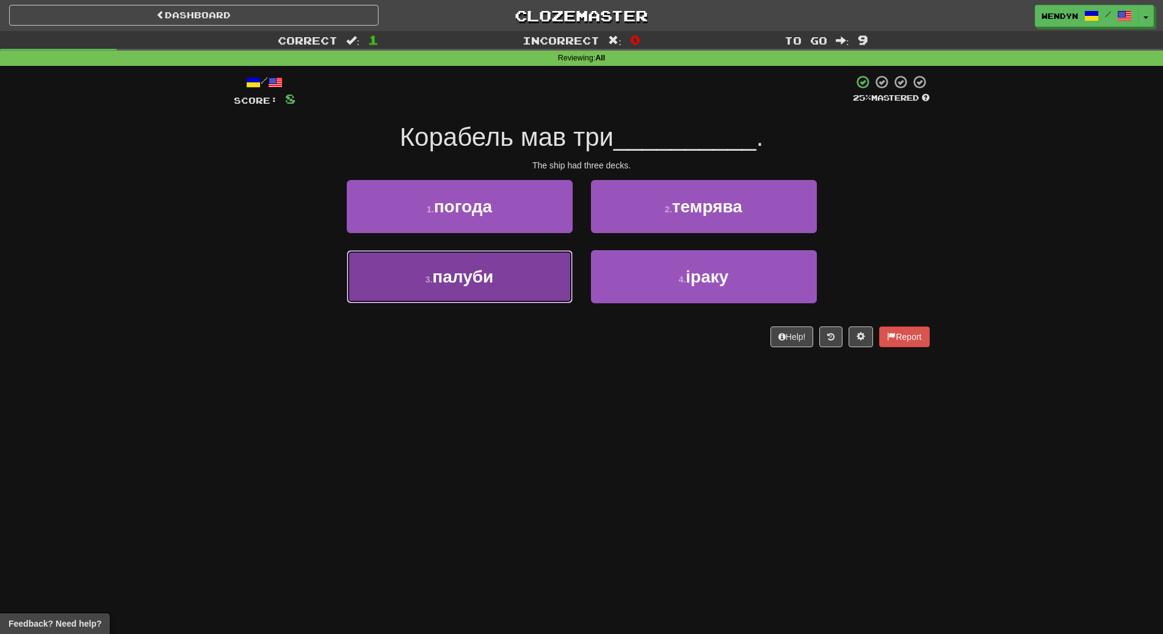
click at [521, 263] on button "3 . палуби" at bounding box center [460, 276] width 226 height 53
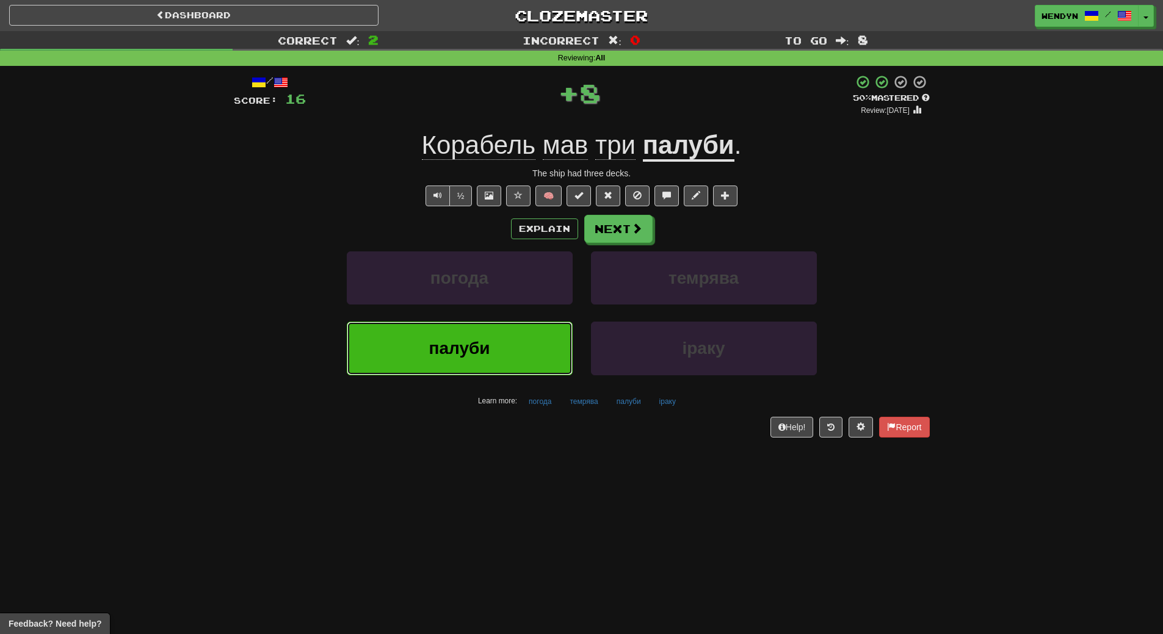
click at [501, 334] on button "палуби" at bounding box center [460, 348] width 226 height 53
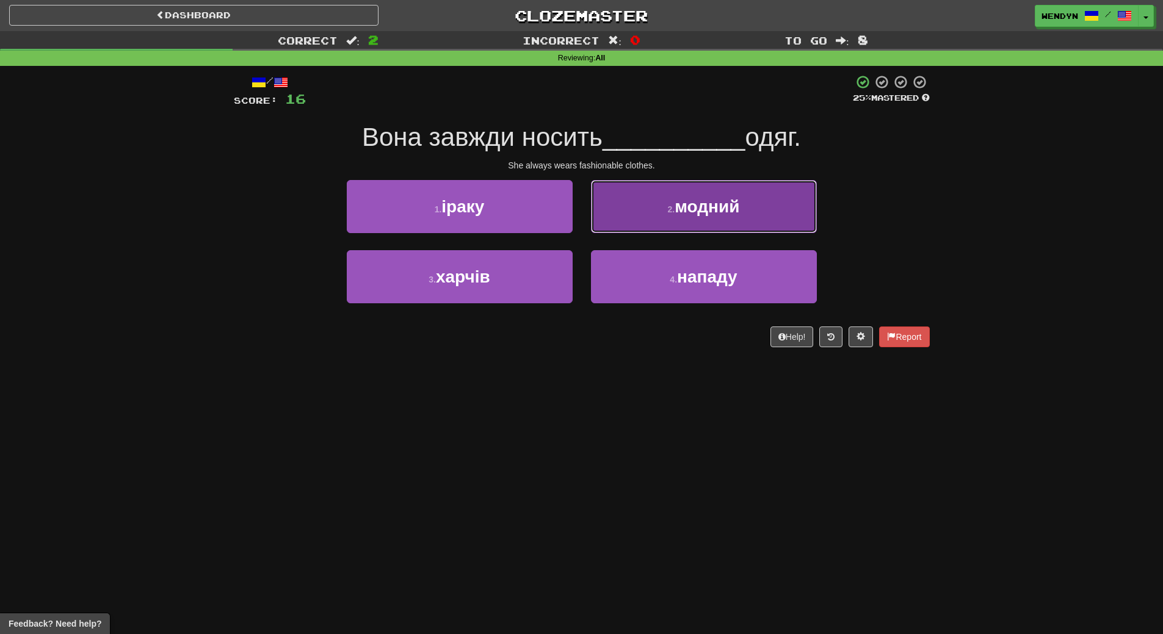
click at [739, 212] on span "модний" at bounding box center [707, 206] width 65 height 19
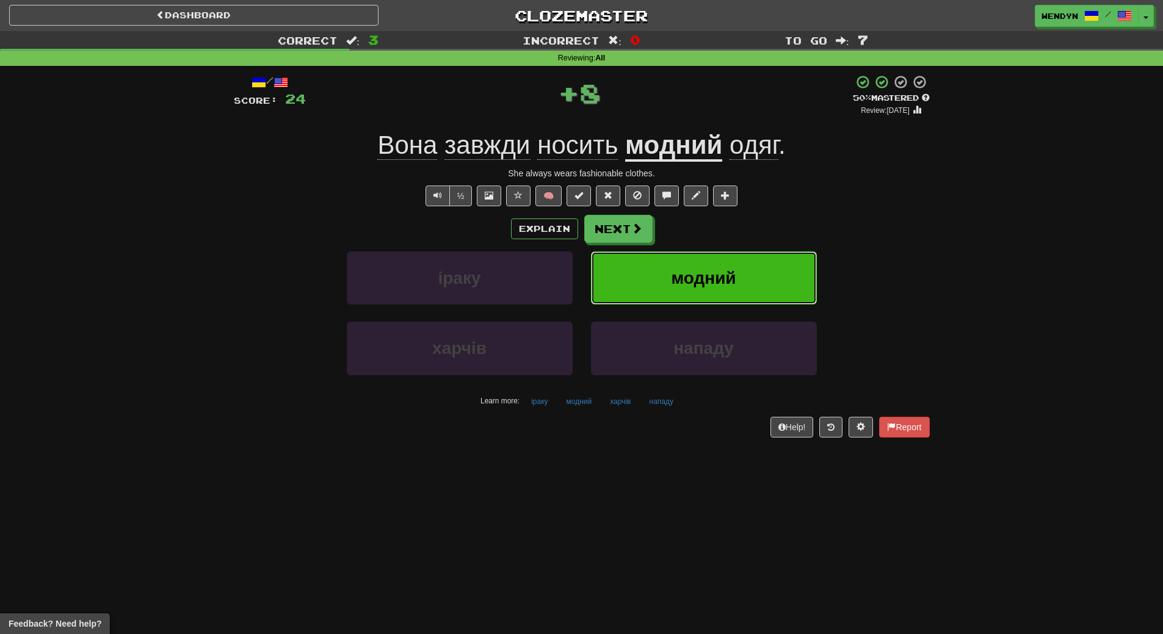
click at [722, 273] on span "модний" at bounding box center [703, 278] width 65 height 19
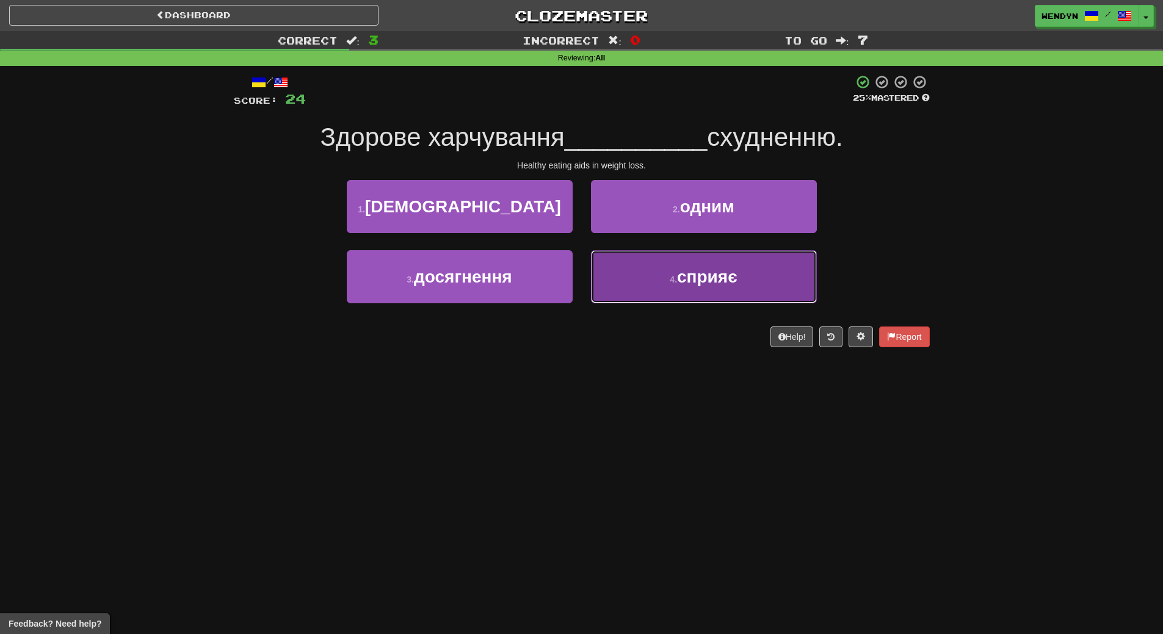
click at [671, 290] on button "4 . сприяє" at bounding box center [704, 276] width 226 height 53
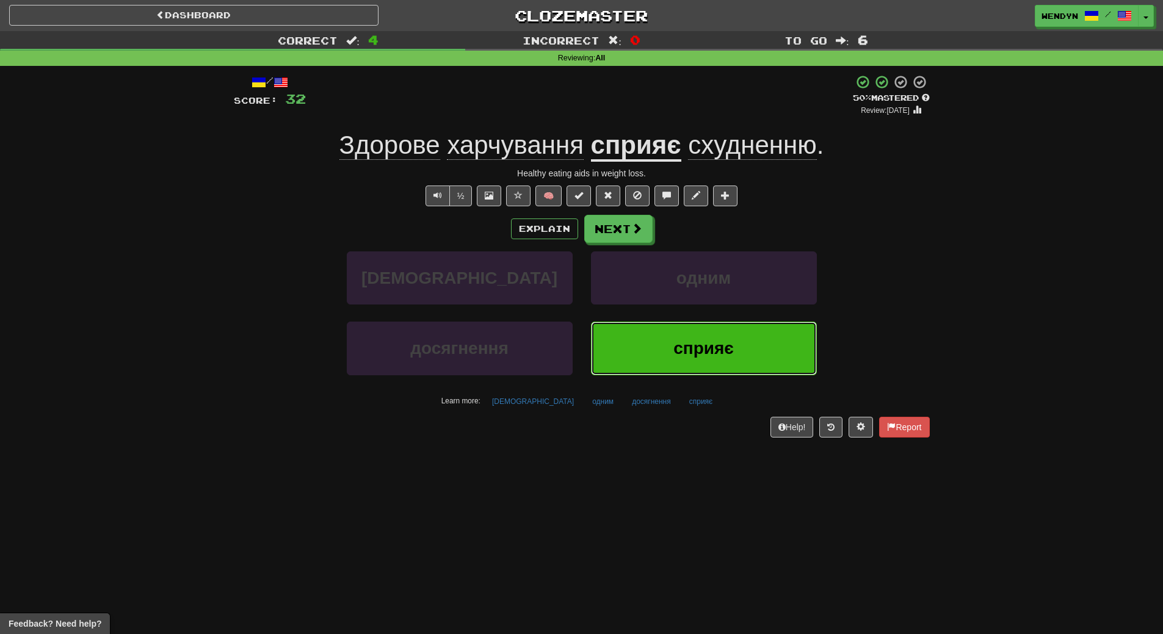
click at [642, 350] on button "сприяє" at bounding box center [704, 348] width 226 height 53
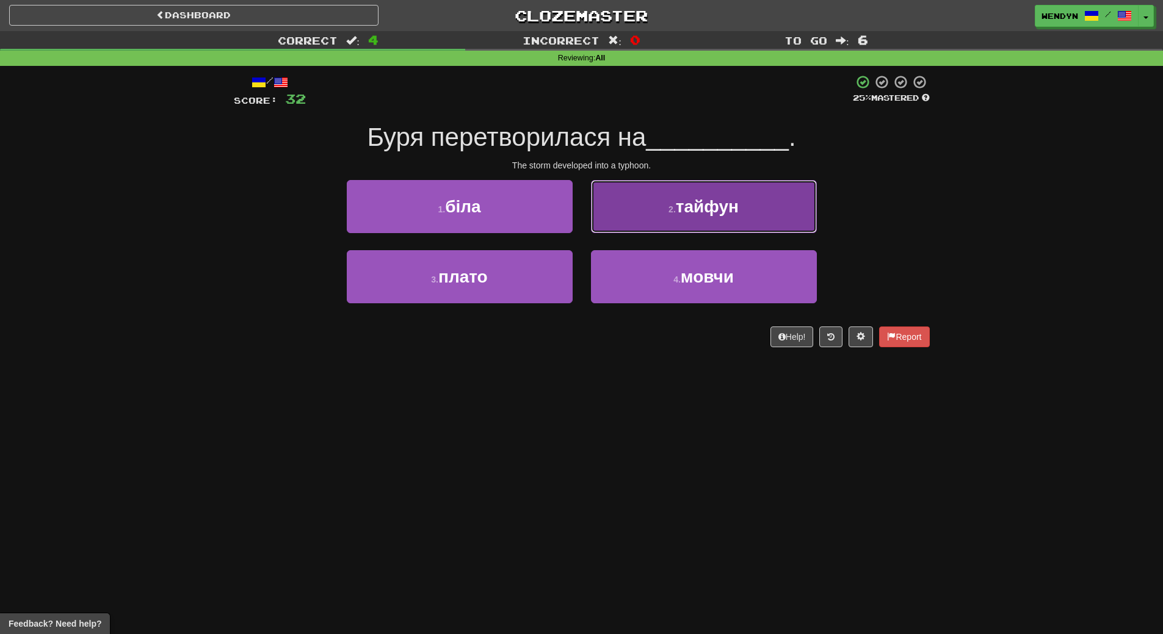
click at [715, 222] on button "2 . тайфун" at bounding box center [704, 206] width 226 height 53
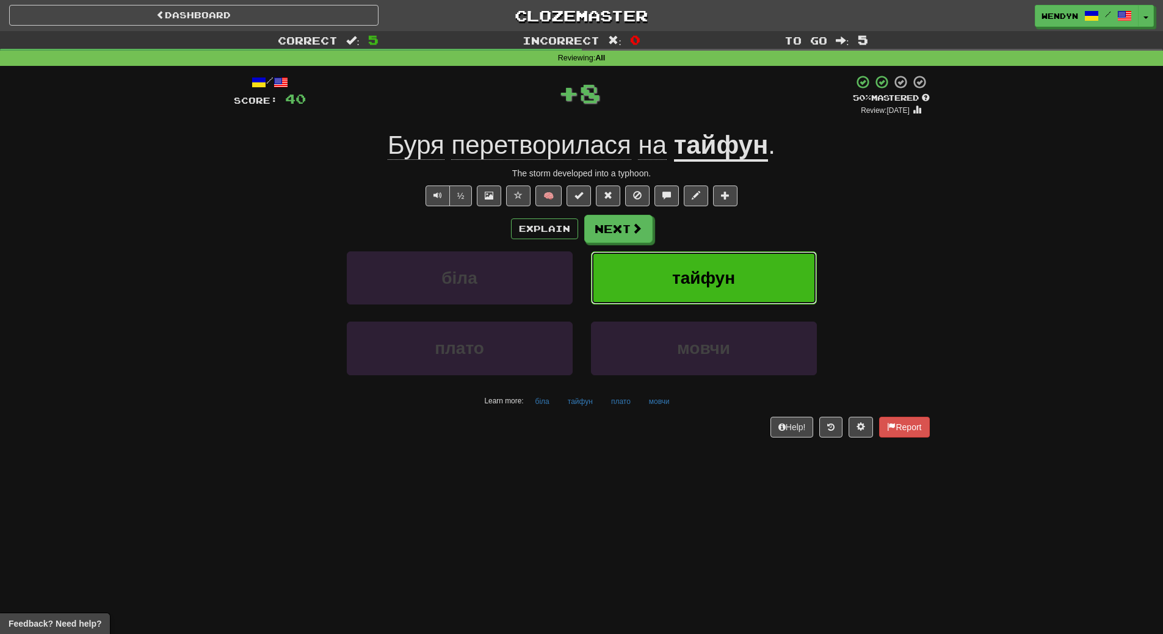
click at [699, 286] on span "тайфун" at bounding box center [703, 278] width 63 height 19
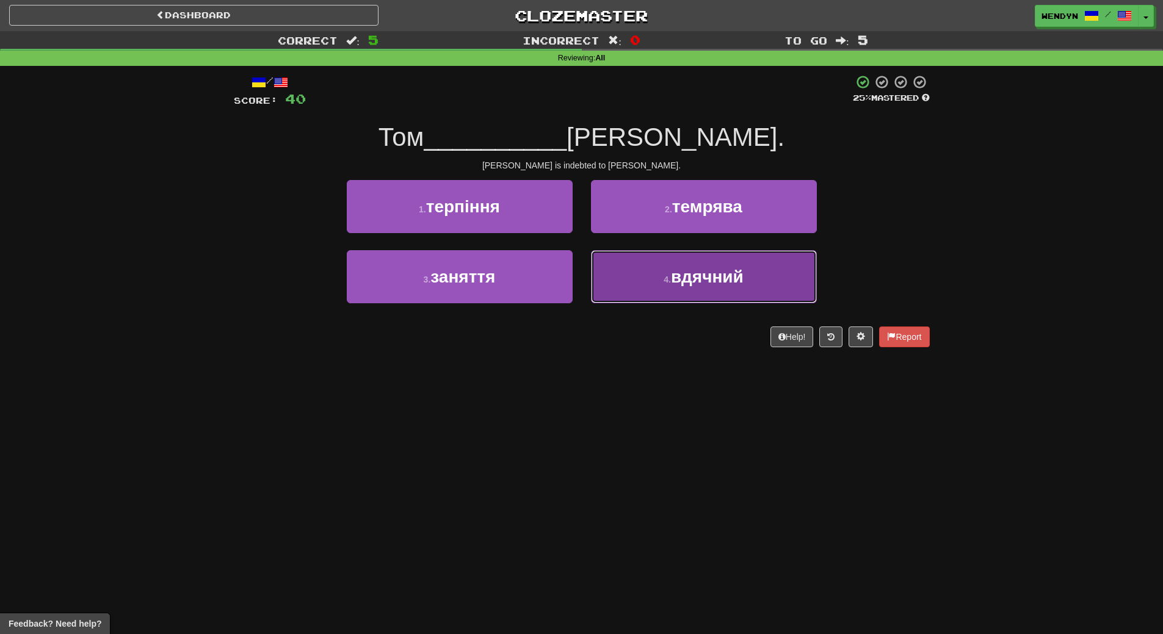
click at [690, 280] on span "вдячний" at bounding box center [707, 276] width 73 height 19
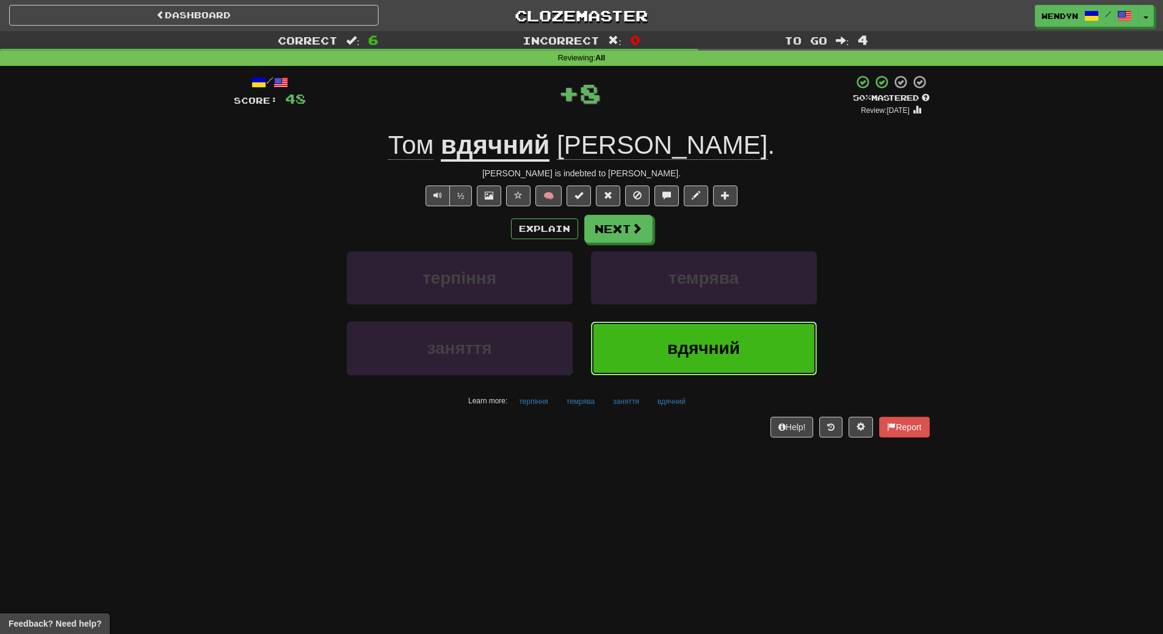
click at [670, 342] on span "вдячний" at bounding box center [703, 348] width 73 height 19
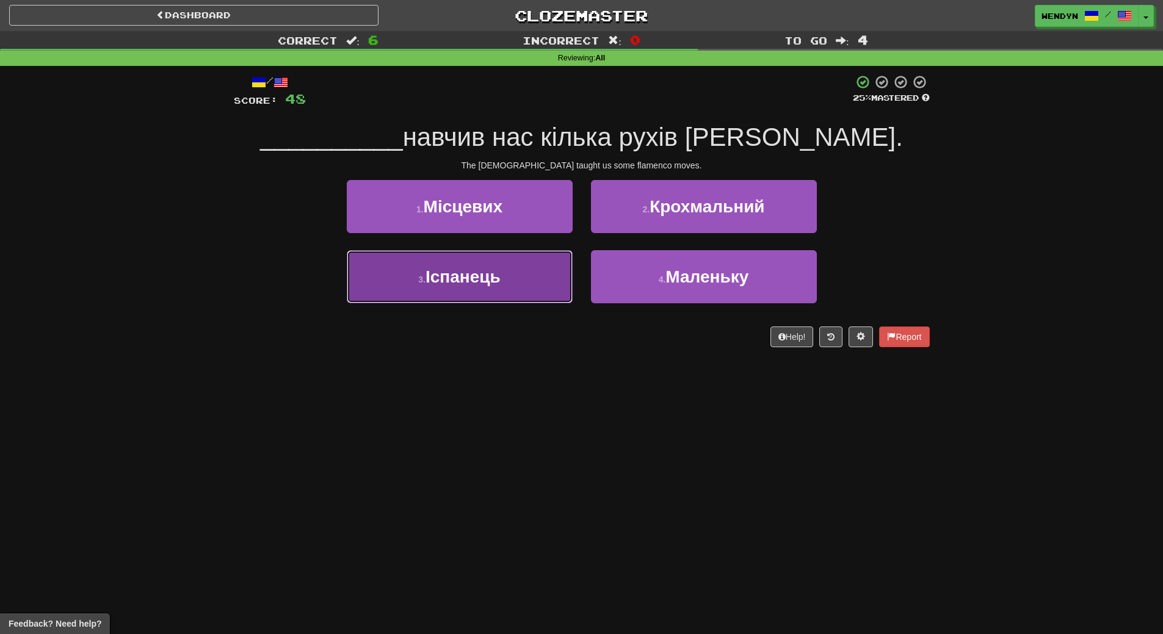
click at [467, 256] on button "3 . Іспанець" at bounding box center [460, 276] width 226 height 53
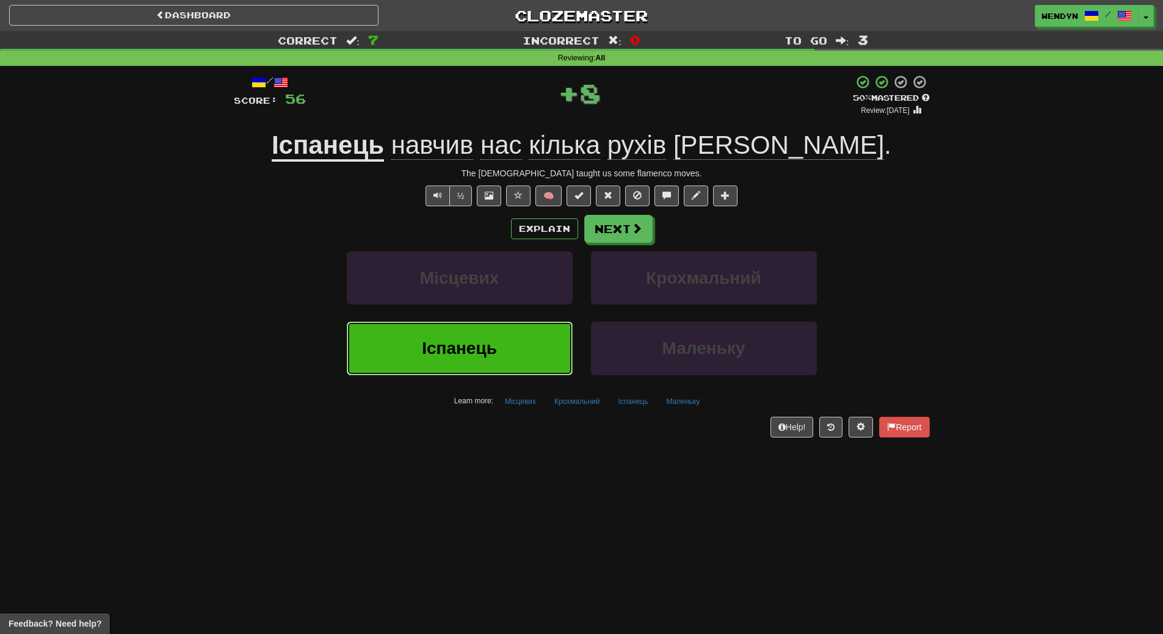
click at [454, 358] on span "Іспанець" at bounding box center [459, 348] width 75 height 19
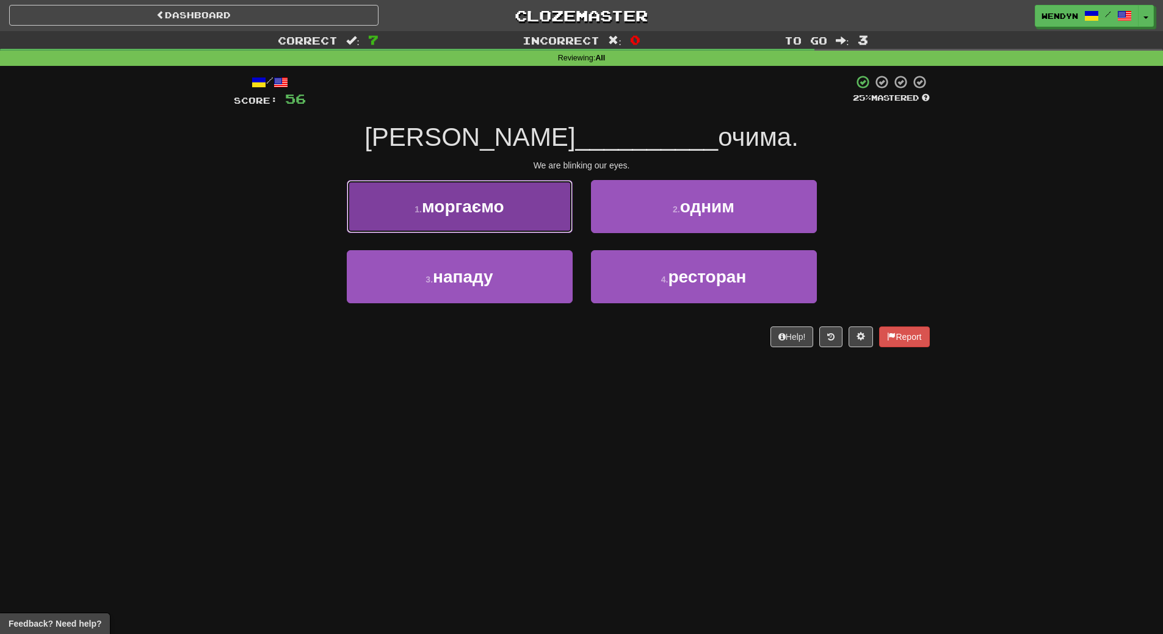
click at [461, 215] on span "моргаємо" at bounding box center [463, 206] width 82 height 19
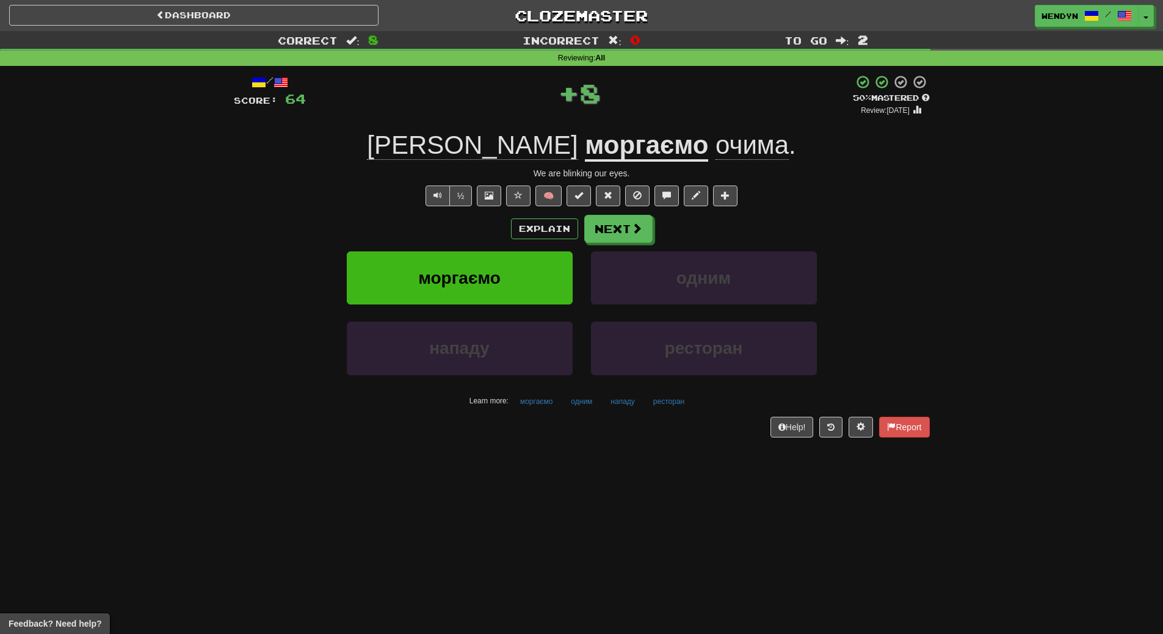
drag, startPoint x: 461, startPoint y: 215, endPoint x: 453, endPoint y: 240, distance: 25.7
click at [454, 236] on div "Explain Next" at bounding box center [582, 229] width 696 height 28
click at [444, 279] on span "моргаємо" at bounding box center [459, 278] width 82 height 19
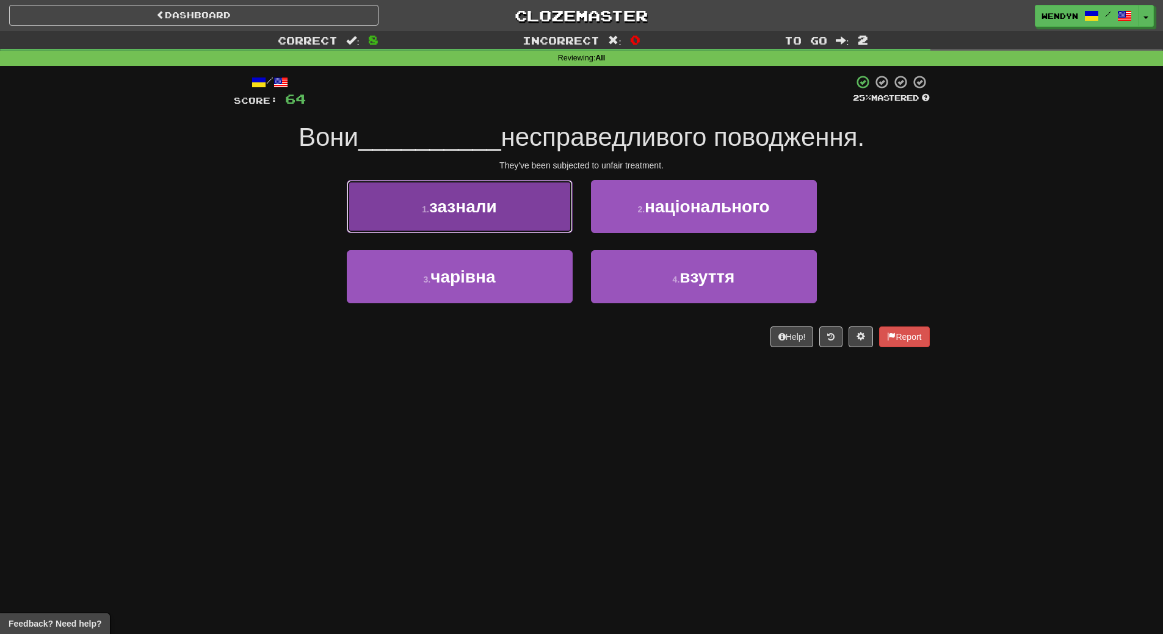
click at [451, 212] on span "зазнали" at bounding box center [463, 206] width 68 height 19
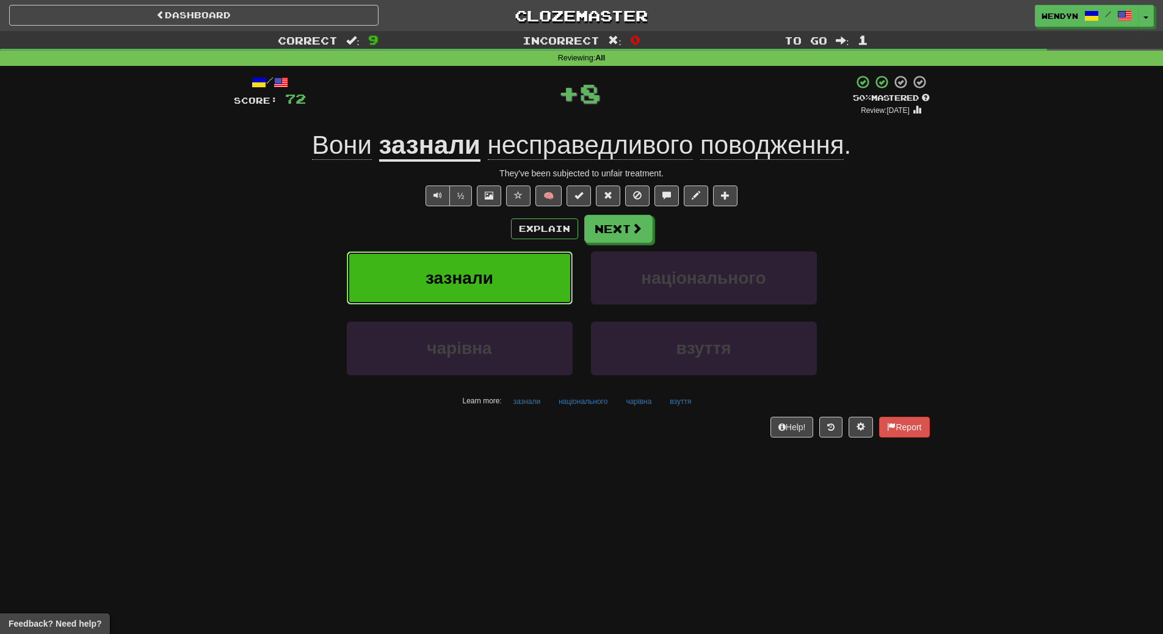
click at [437, 281] on span "зазнали" at bounding box center [459, 278] width 68 height 19
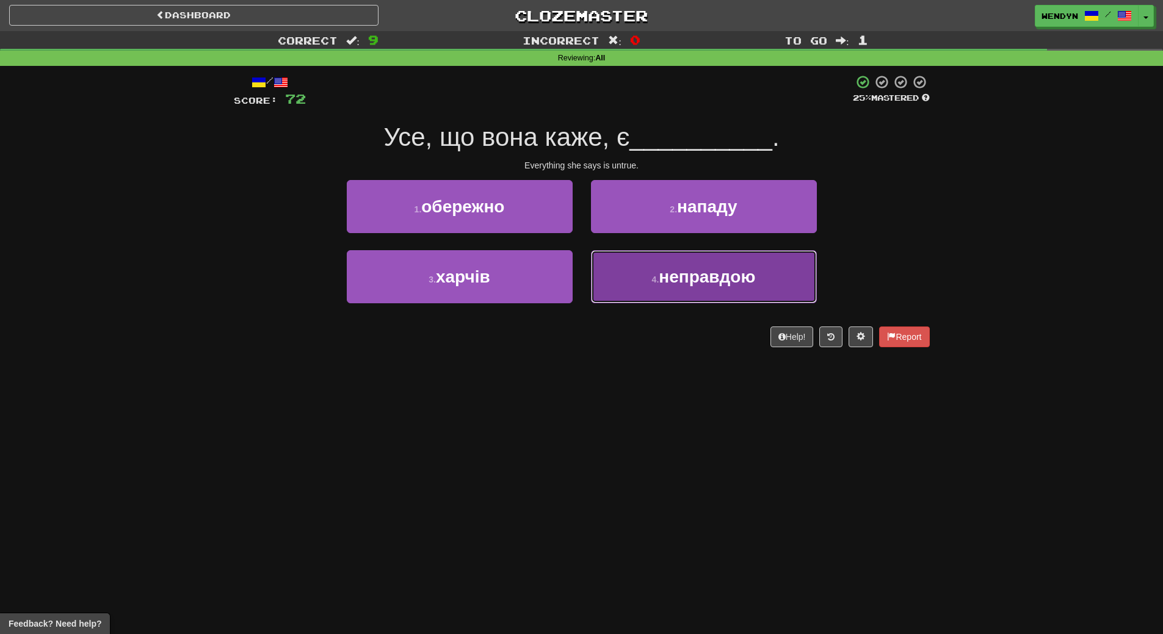
click at [642, 283] on button "4 . неправдою" at bounding box center [704, 276] width 226 height 53
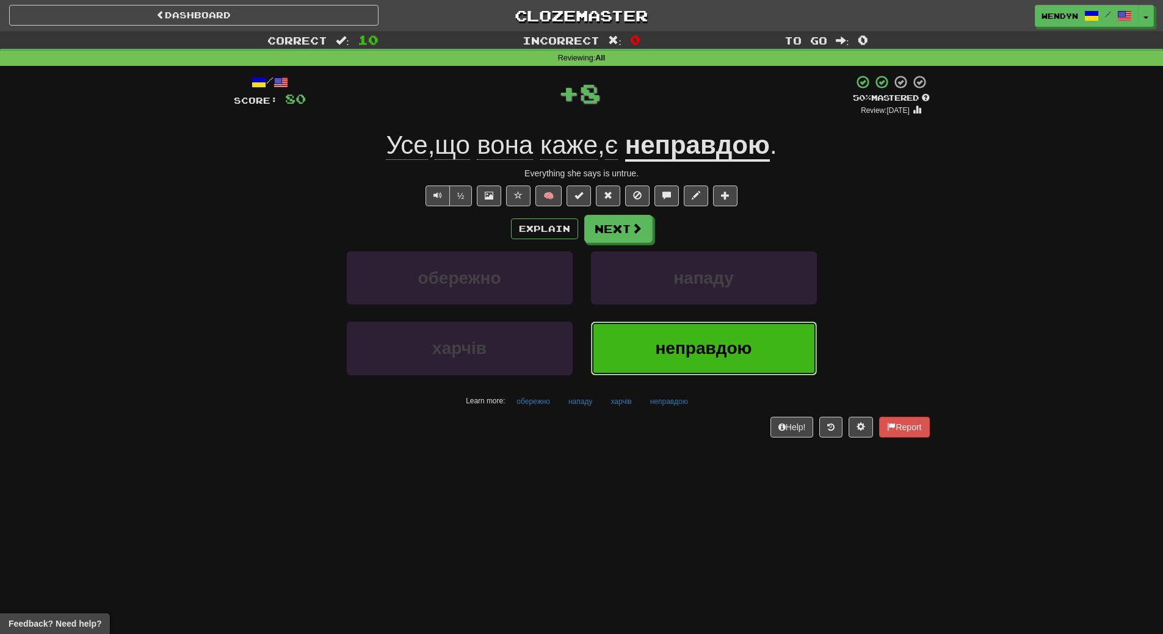
click at [641, 328] on button "неправдою" at bounding box center [704, 348] width 226 height 53
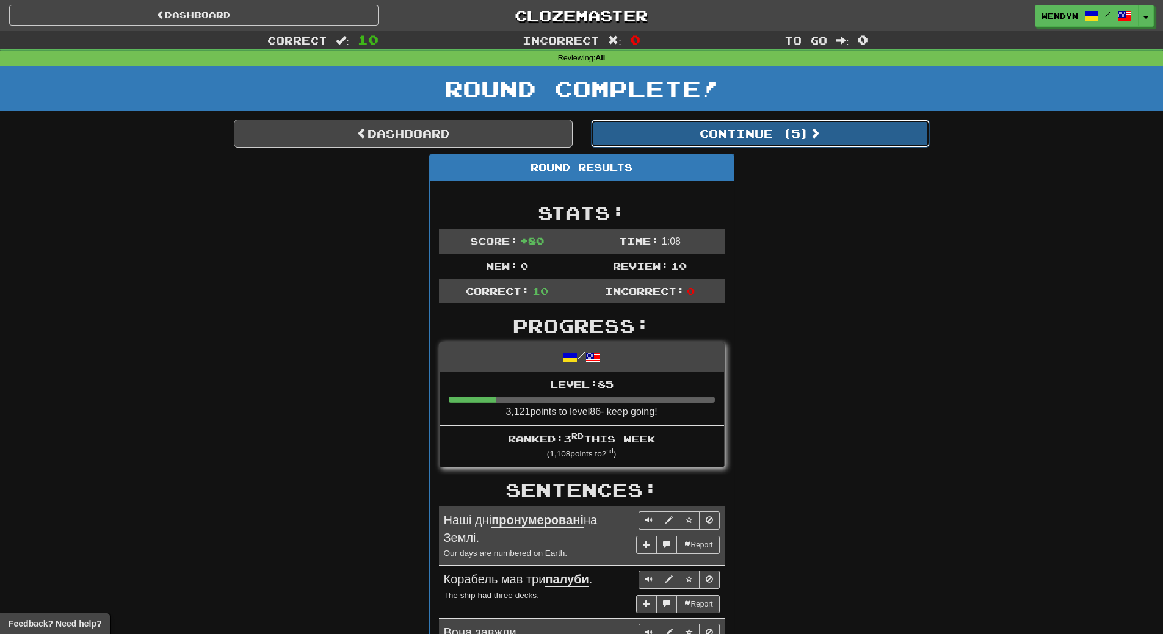
click at [790, 125] on button "Continue ( 5 )" at bounding box center [760, 134] width 339 height 28
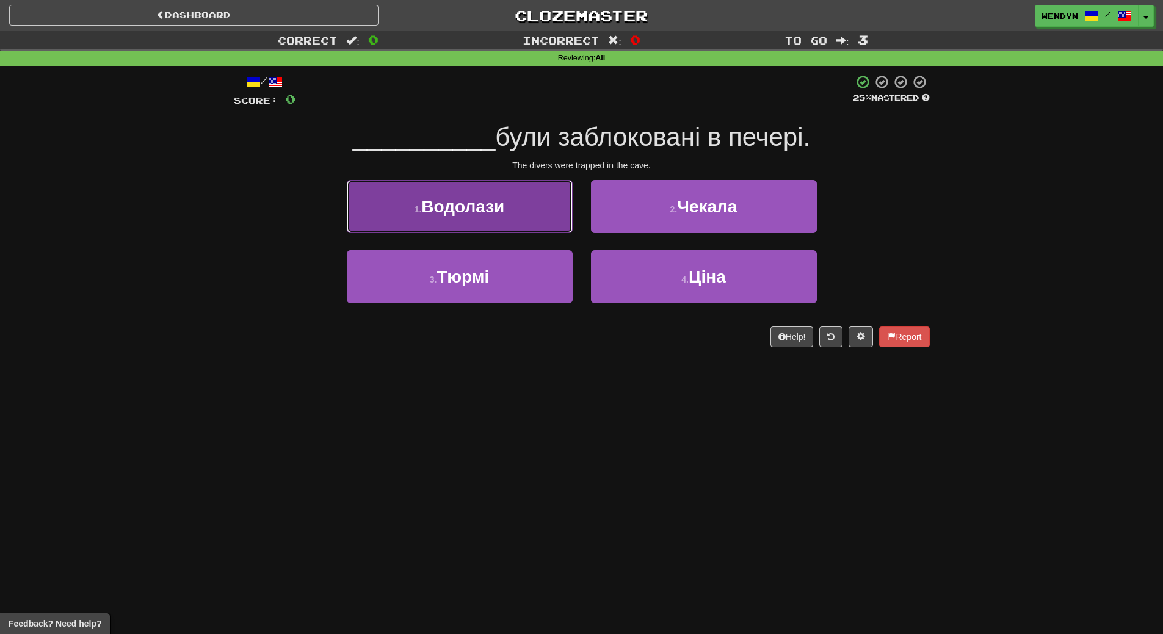
click at [505, 217] on button "1 . Водолази" at bounding box center [460, 206] width 226 height 53
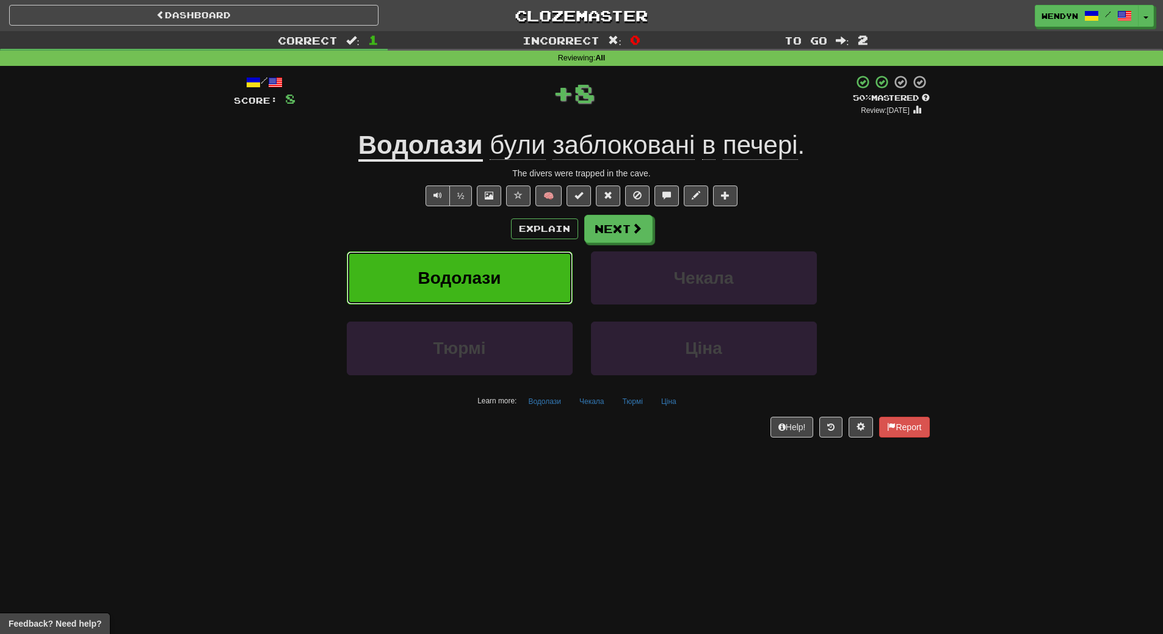
click at [526, 274] on button "Водолази" at bounding box center [460, 278] width 226 height 53
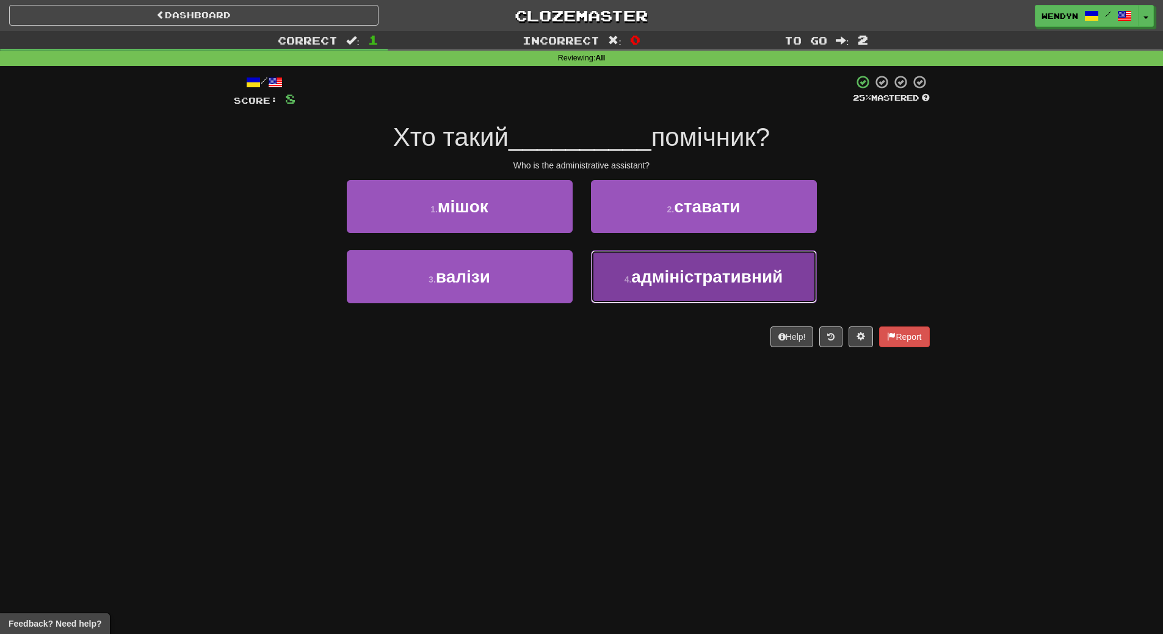
click at [744, 297] on button "4 . адміністративний" at bounding box center [704, 276] width 226 height 53
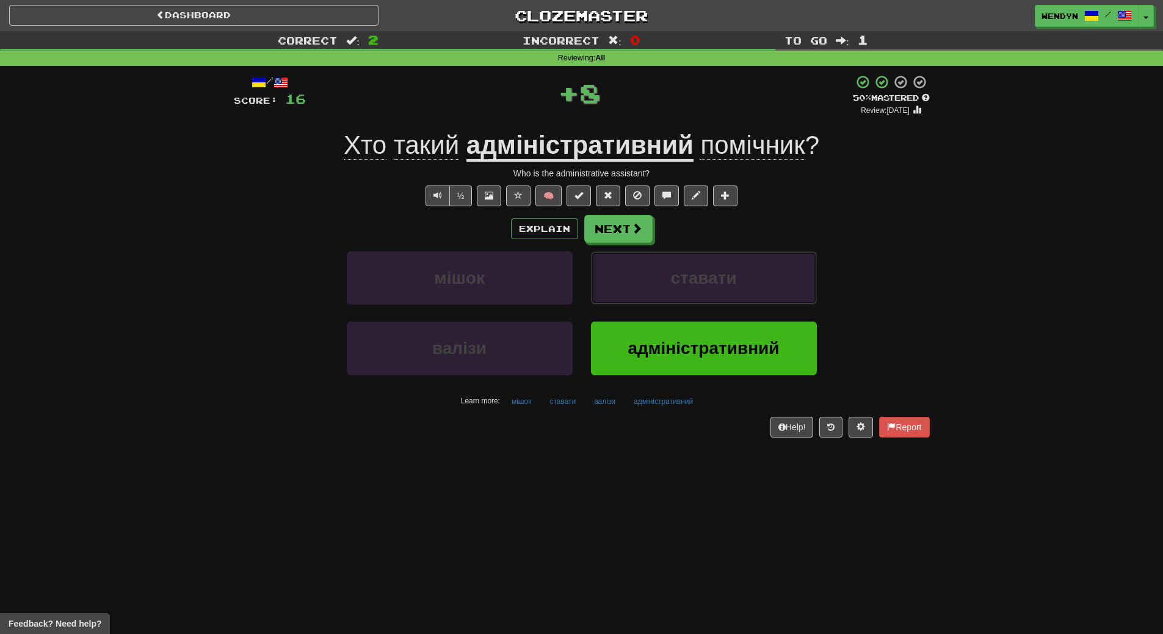
click at [744, 297] on button "ставати" at bounding box center [704, 278] width 226 height 53
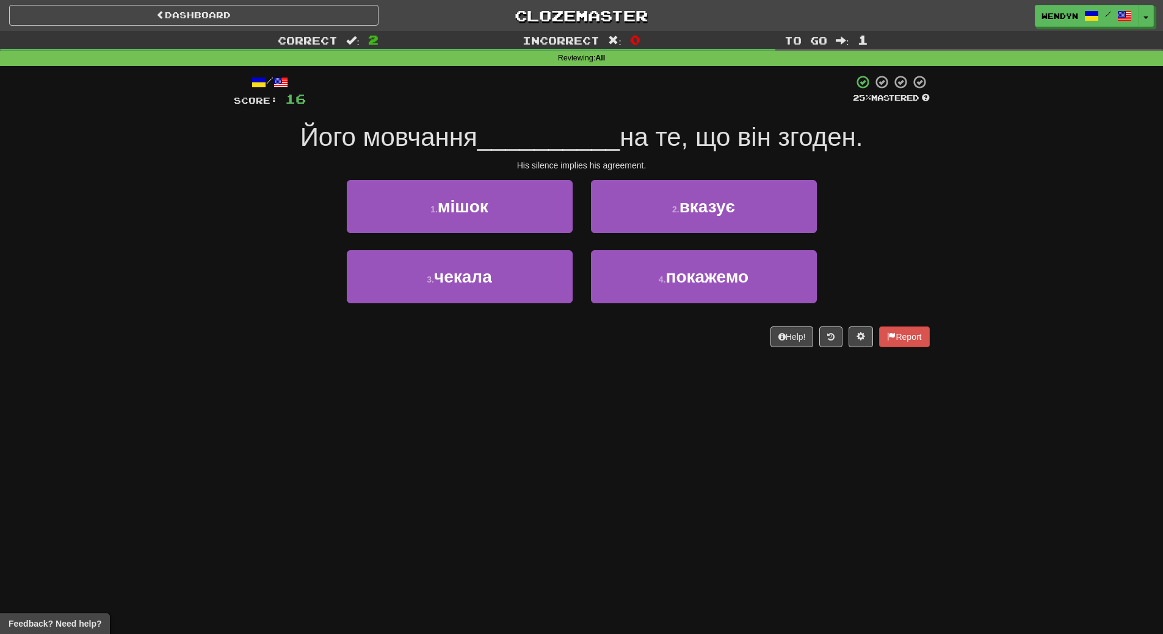
click at [689, 419] on div "Dashboard Clozemaster WendyN / Toggle Dropdown Dashboard Leaderboard Activity F…" at bounding box center [581, 317] width 1163 height 634
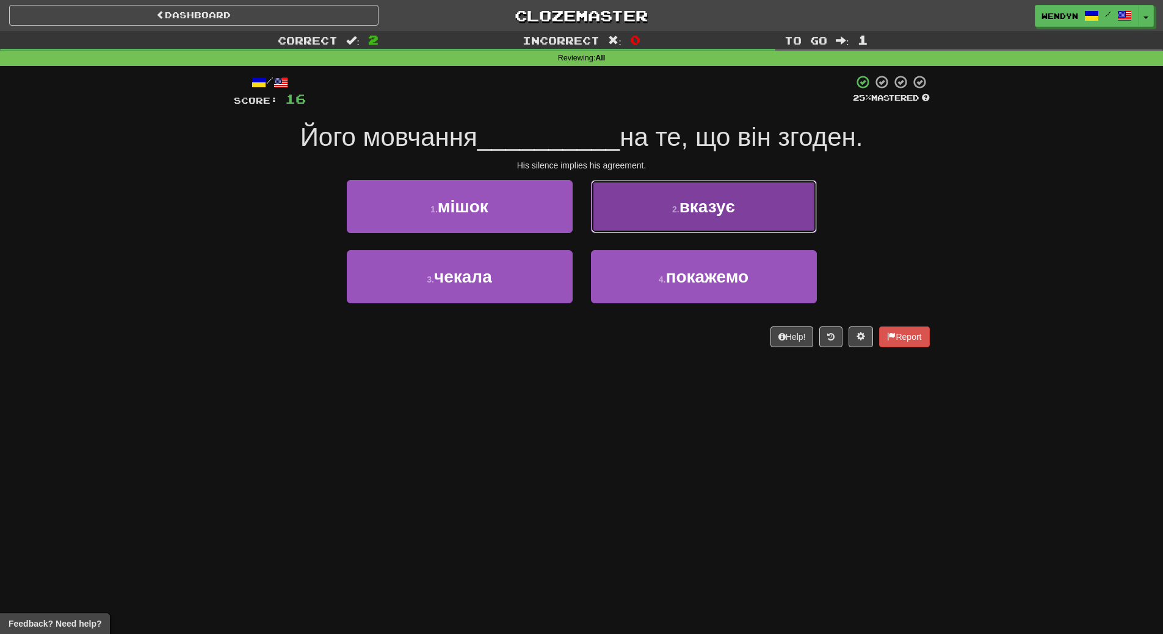
click at [778, 217] on button "2 . вказує" at bounding box center [704, 206] width 226 height 53
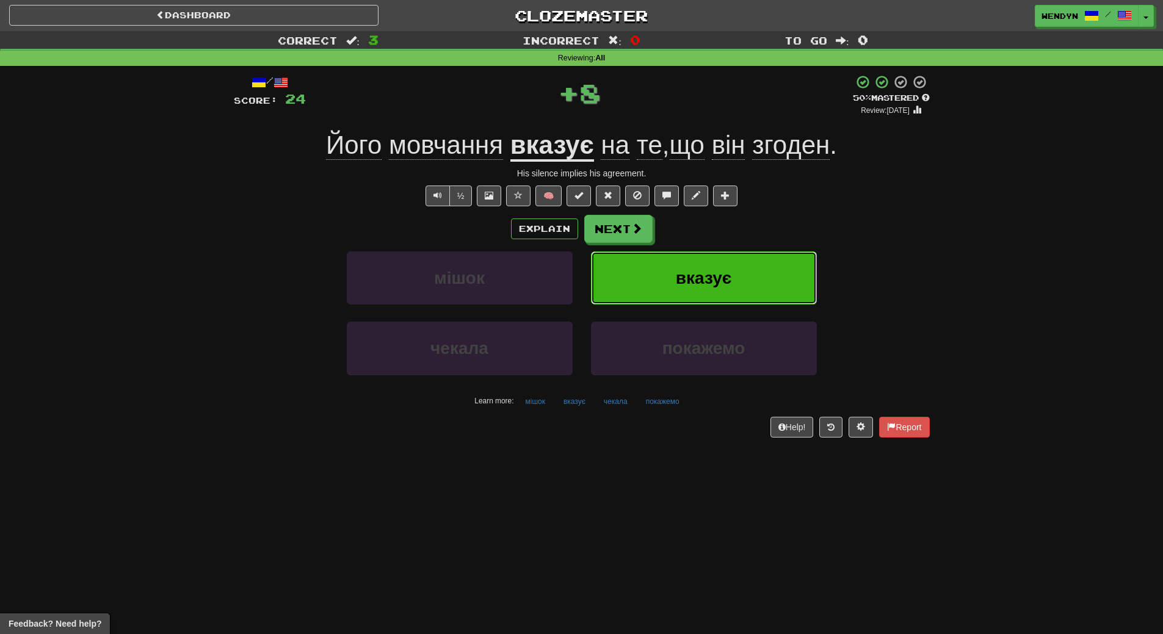
click at [779, 269] on button "вказує" at bounding box center [704, 278] width 226 height 53
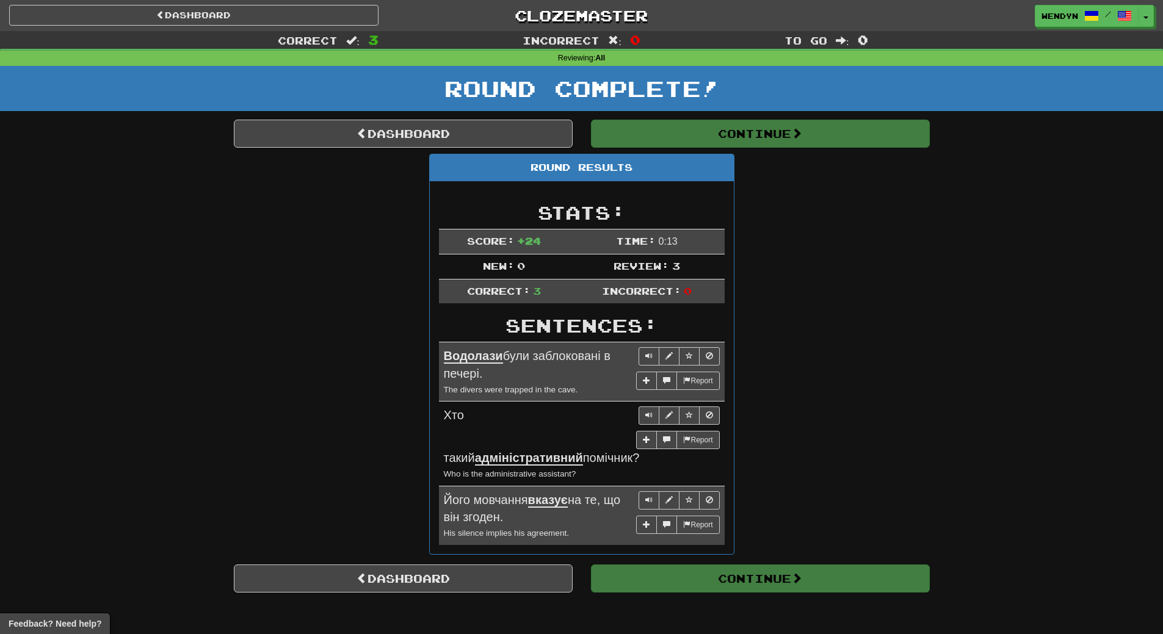
click at [870, 421] on div "Round Results Stats: Score: + 24 Time: 0 : 13 New: 0 Review: 3 Correct: 3 Incor…" at bounding box center [582, 359] width 696 height 411
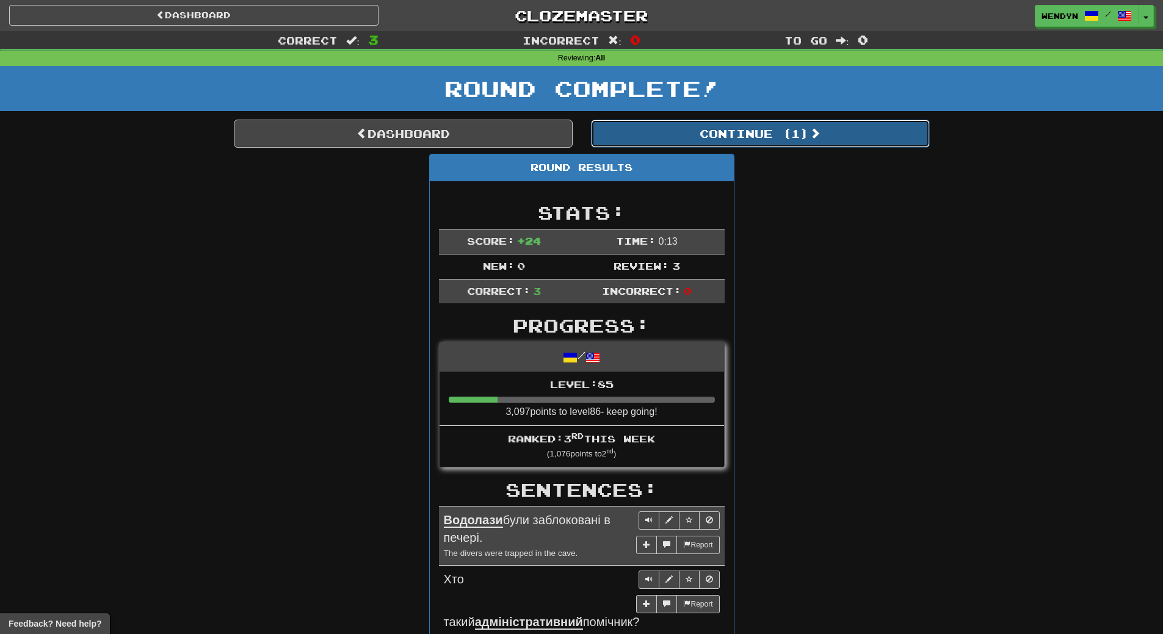
click at [757, 131] on button "Continue ( 1 )" at bounding box center [760, 134] width 339 height 28
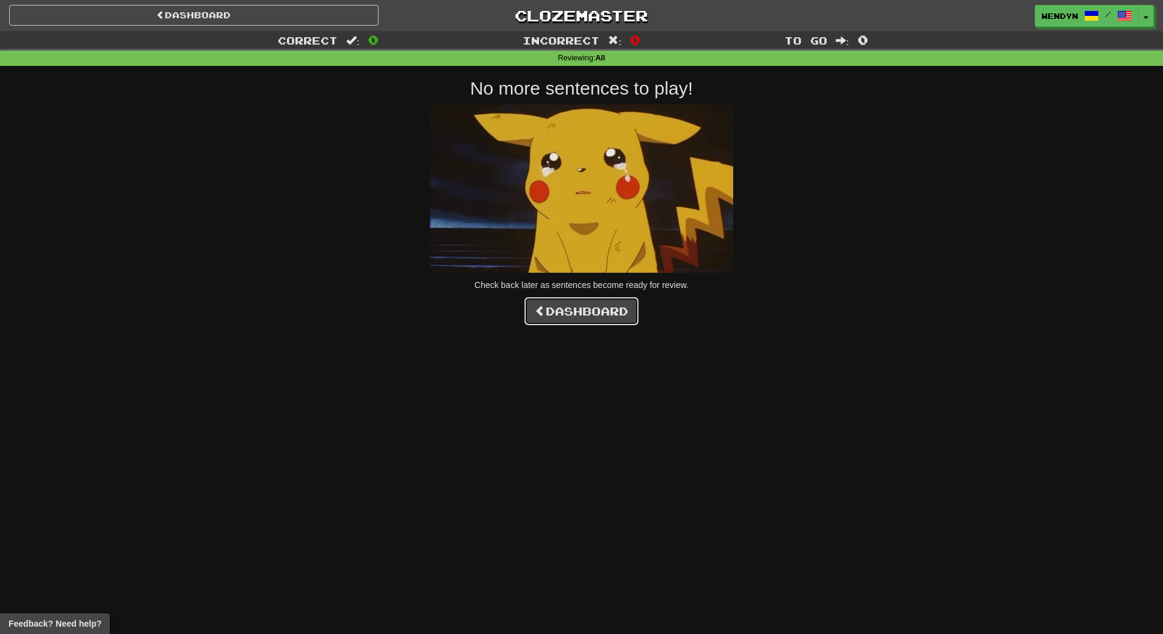
click at [586, 323] on link "Dashboard" at bounding box center [581, 311] width 114 height 28
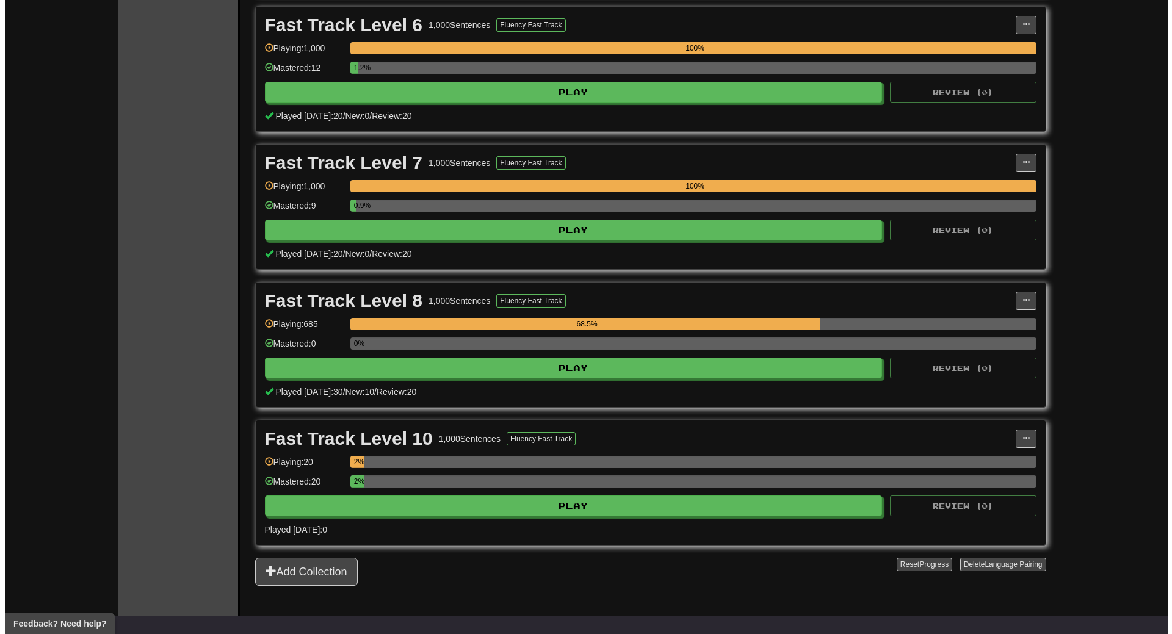
scroll to position [1099, 0]
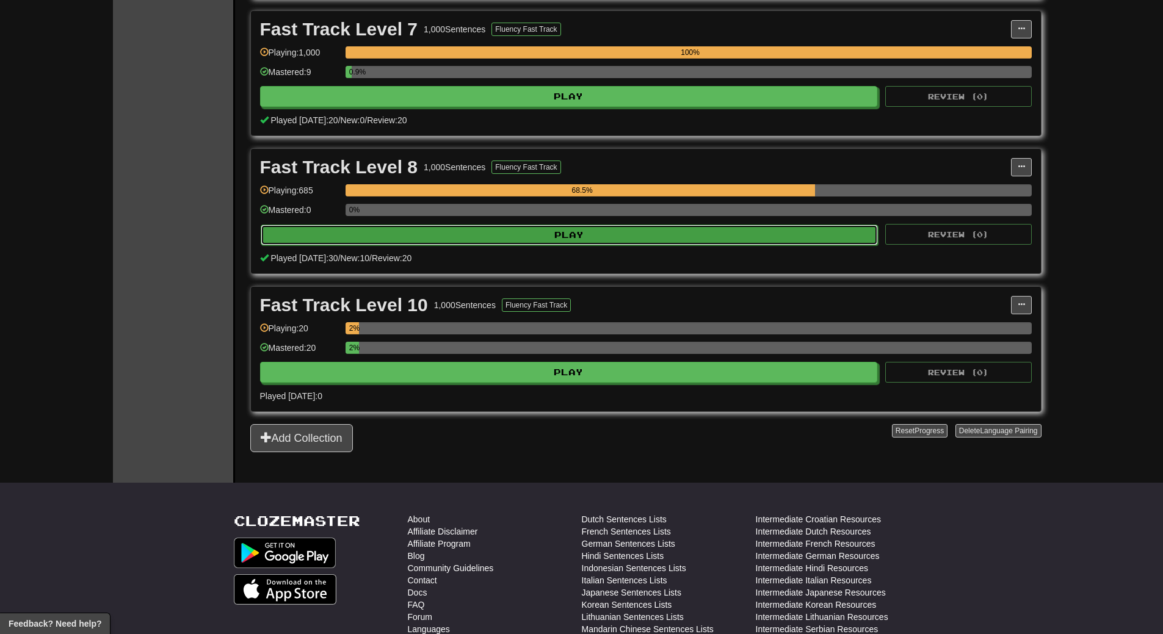
click at [599, 236] on button "Play" at bounding box center [570, 235] width 618 height 21
select select "**"
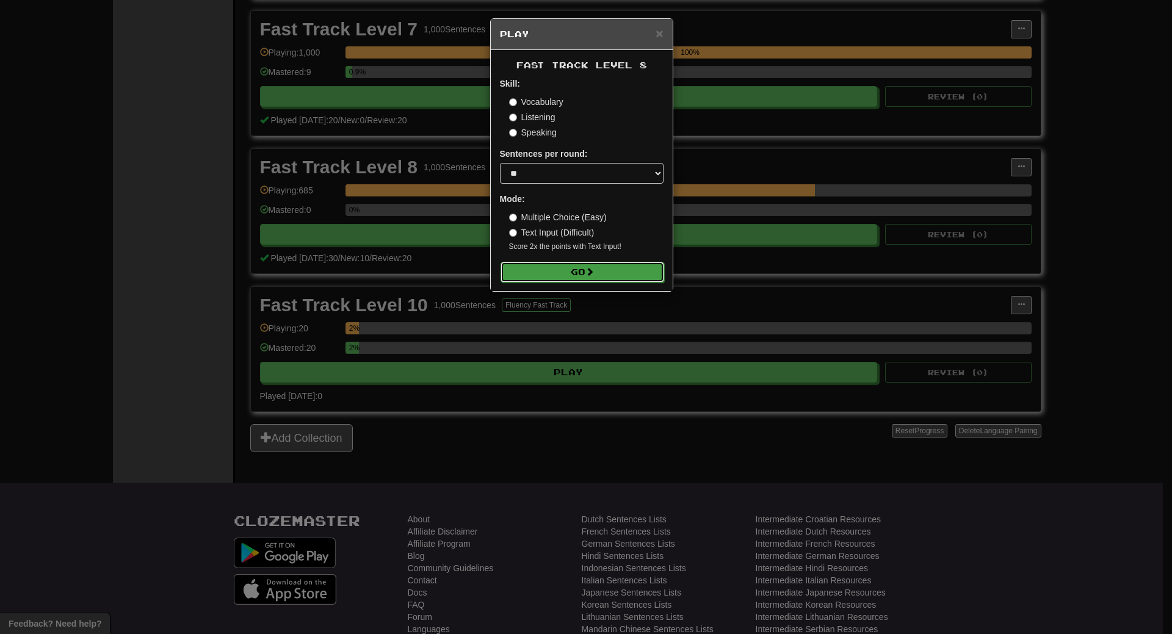
click at [596, 278] on button "Go" at bounding box center [583, 272] width 164 height 21
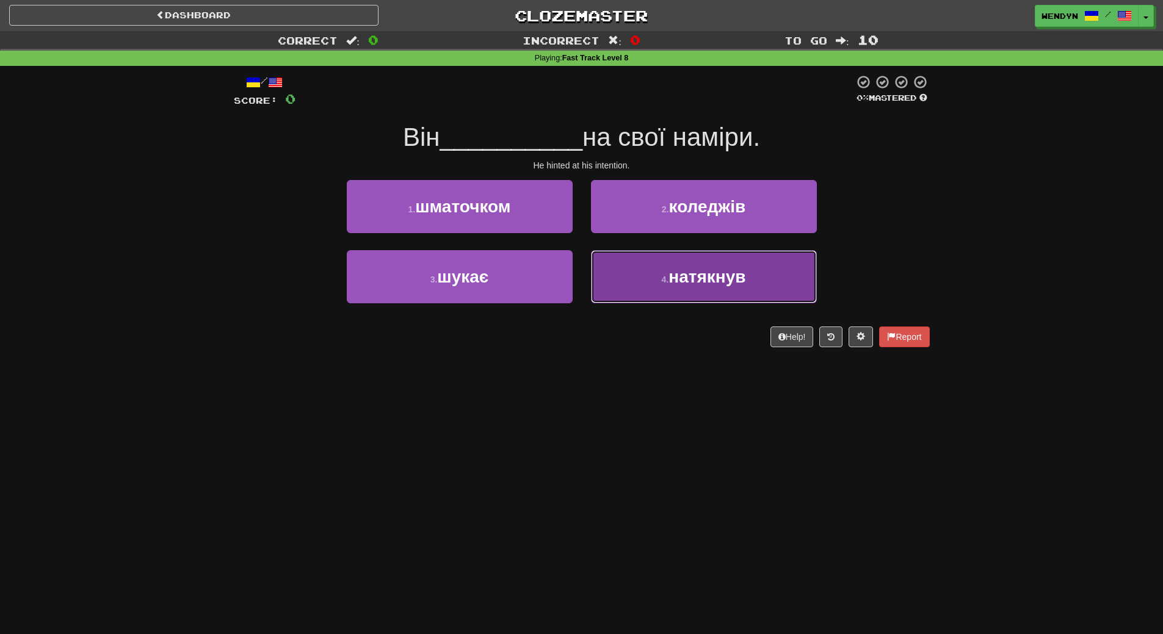
click at [655, 277] on button "4 . натякнув" at bounding box center [704, 276] width 226 height 53
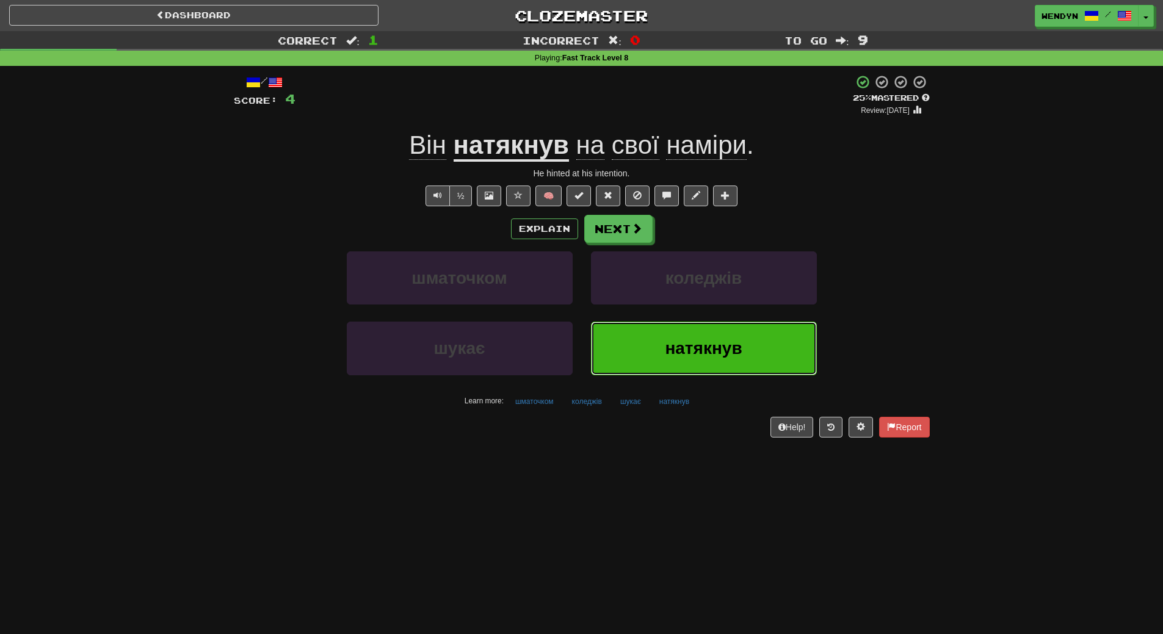
click at [648, 335] on button "натякнув" at bounding box center [704, 348] width 226 height 53
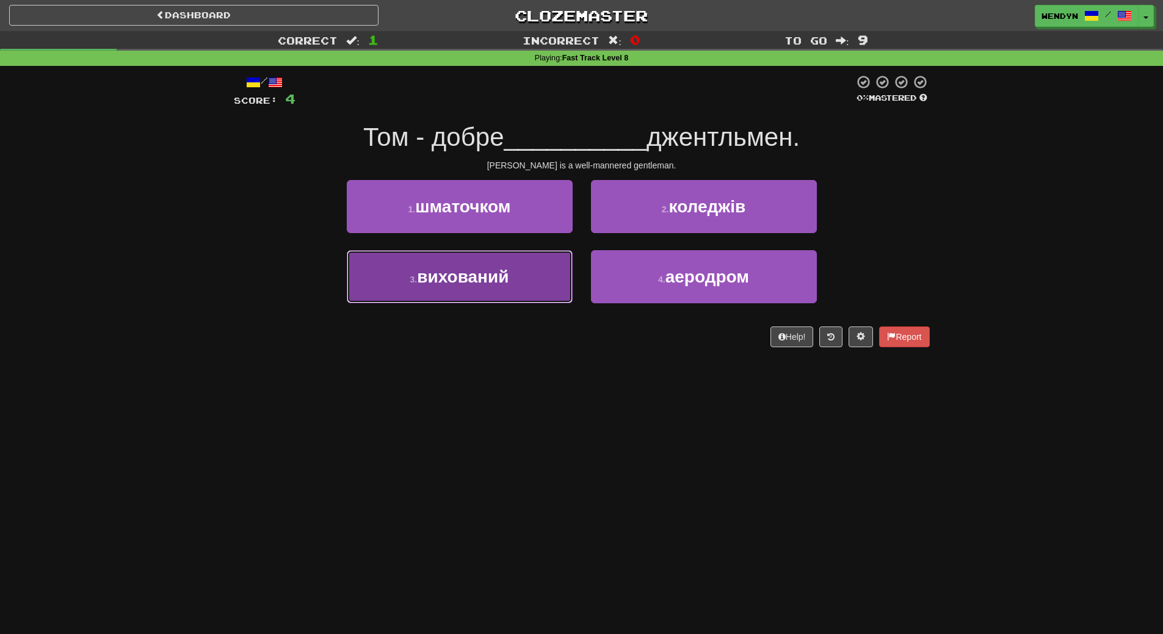
click at [474, 281] on span "вихований" at bounding box center [463, 276] width 92 height 19
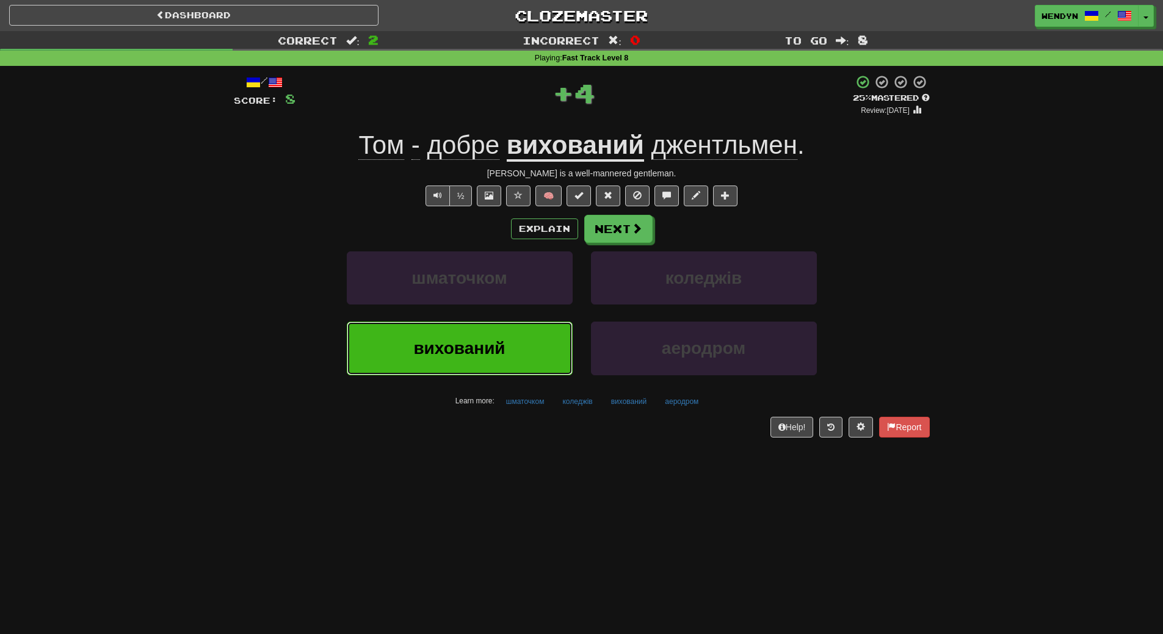
click at [462, 352] on span "вихований" at bounding box center [459, 348] width 92 height 19
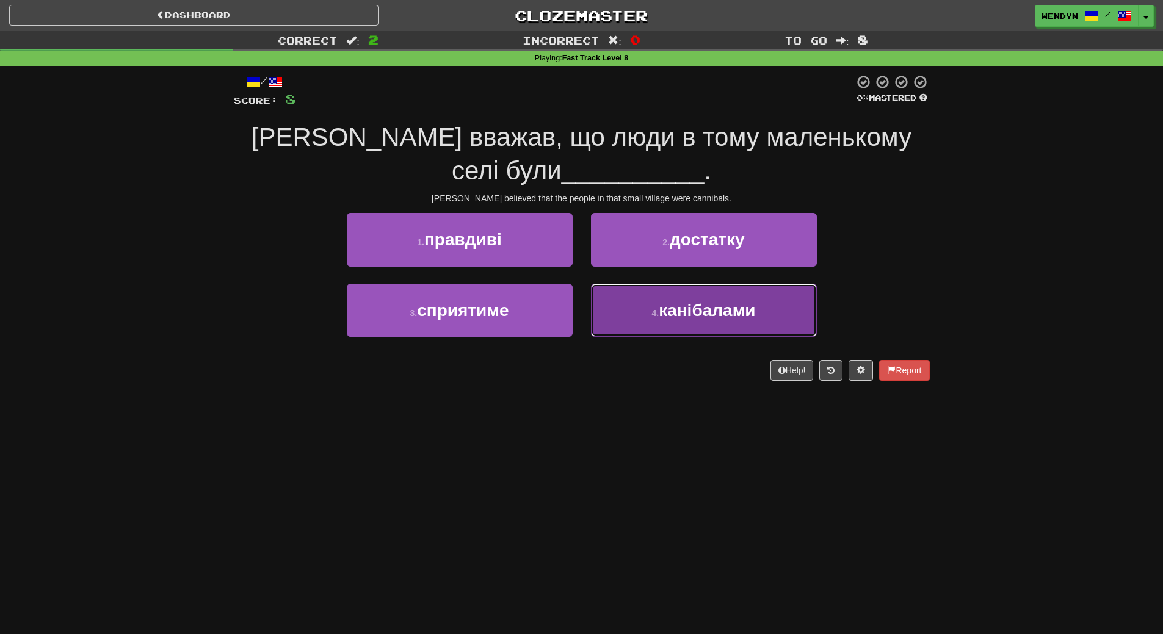
click at [706, 326] on button "4 . канібалами" at bounding box center [704, 310] width 226 height 53
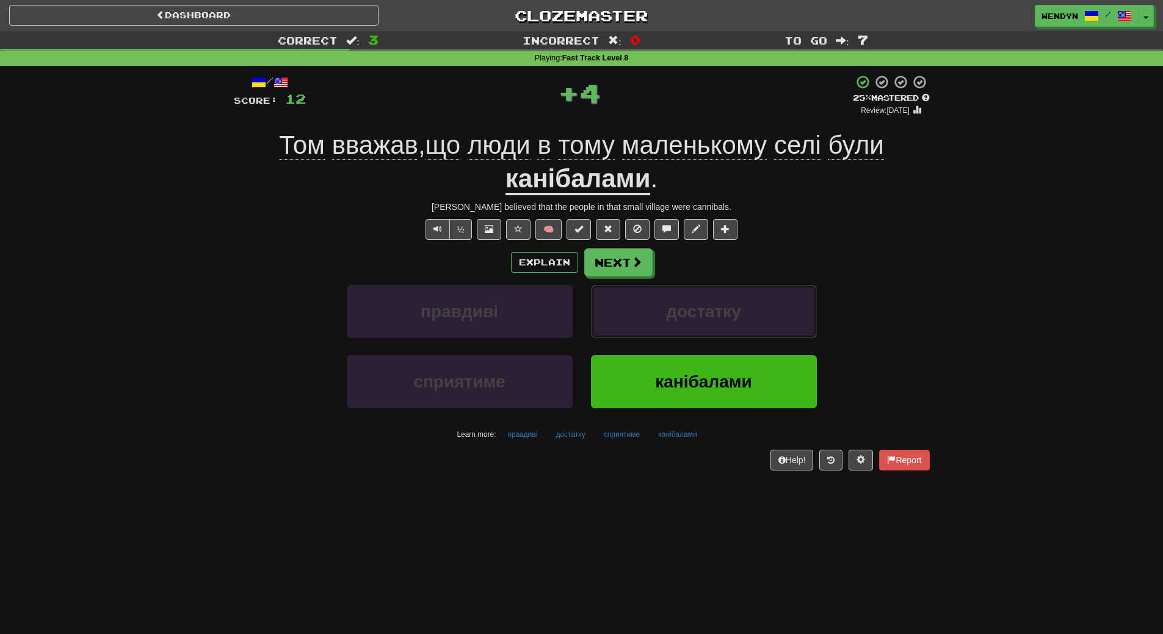
click at [706, 326] on button "достатку" at bounding box center [704, 311] width 226 height 53
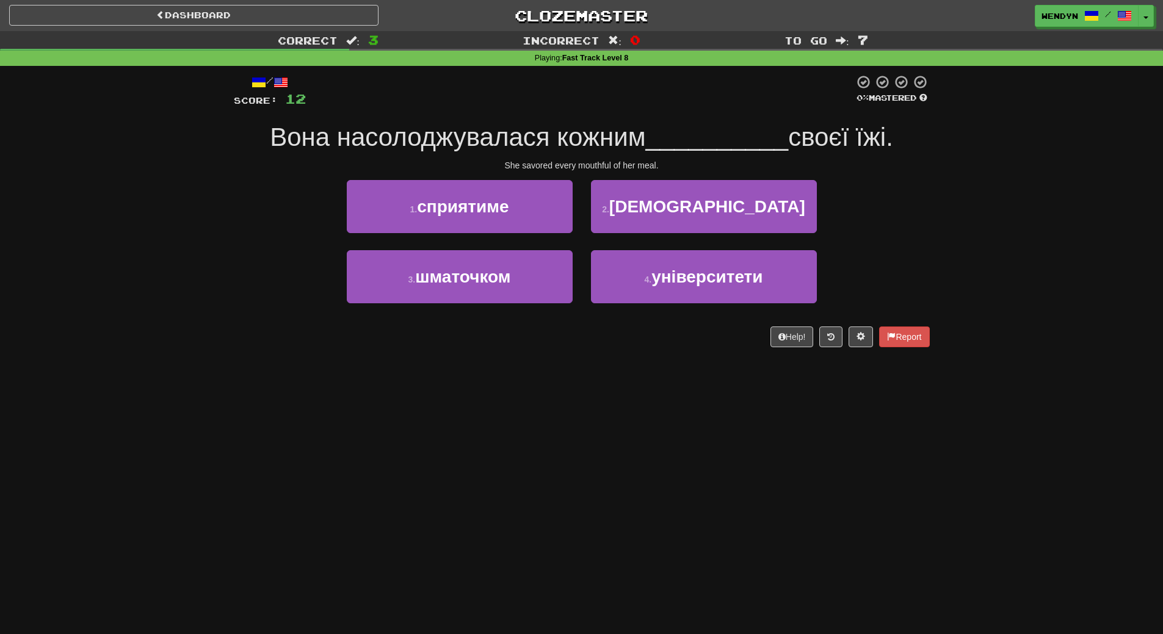
drag, startPoint x: 706, startPoint y: 326, endPoint x: 688, endPoint y: 342, distance: 23.8
click at [688, 342] on div "/ Score: 12 0 % Mastered Вона насолоджувалася кожним __________ своєї їжі. She …" at bounding box center [582, 210] width 696 height 273
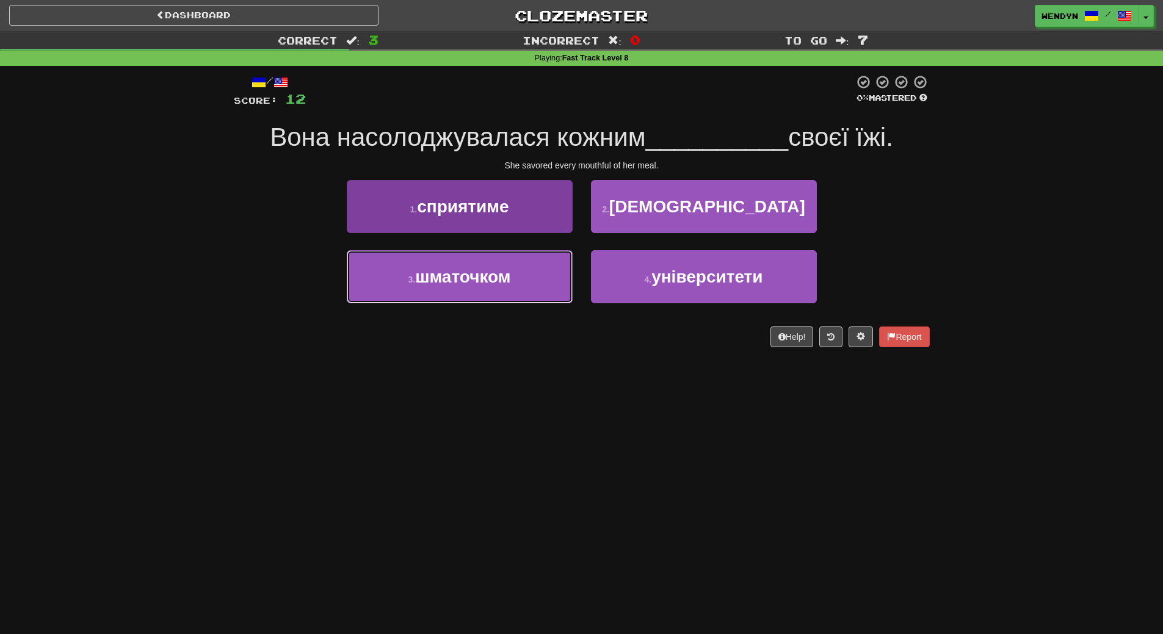
click at [546, 293] on button "3 . шматочком" at bounding box center [460, 276] width 226 height 53
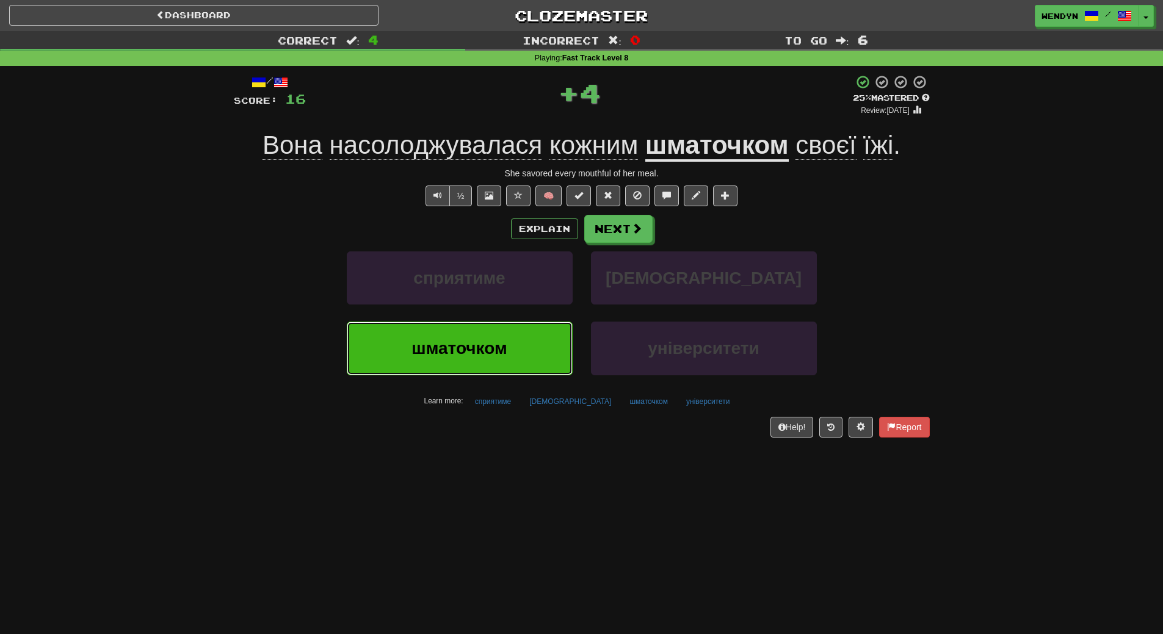
click at [540, 340] on button "шматочком" at bounding box center [460, 348] width 226 height 53
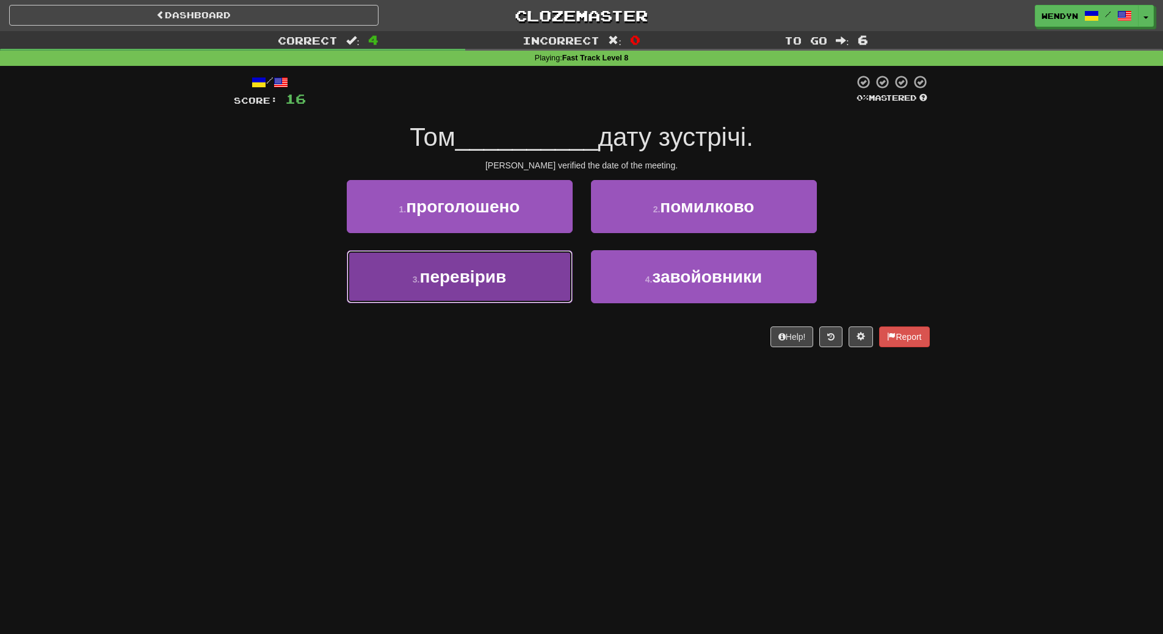
click at [515, 270] on button "3 . перевірив" at bounding box center [460, 276] width 226 height 53
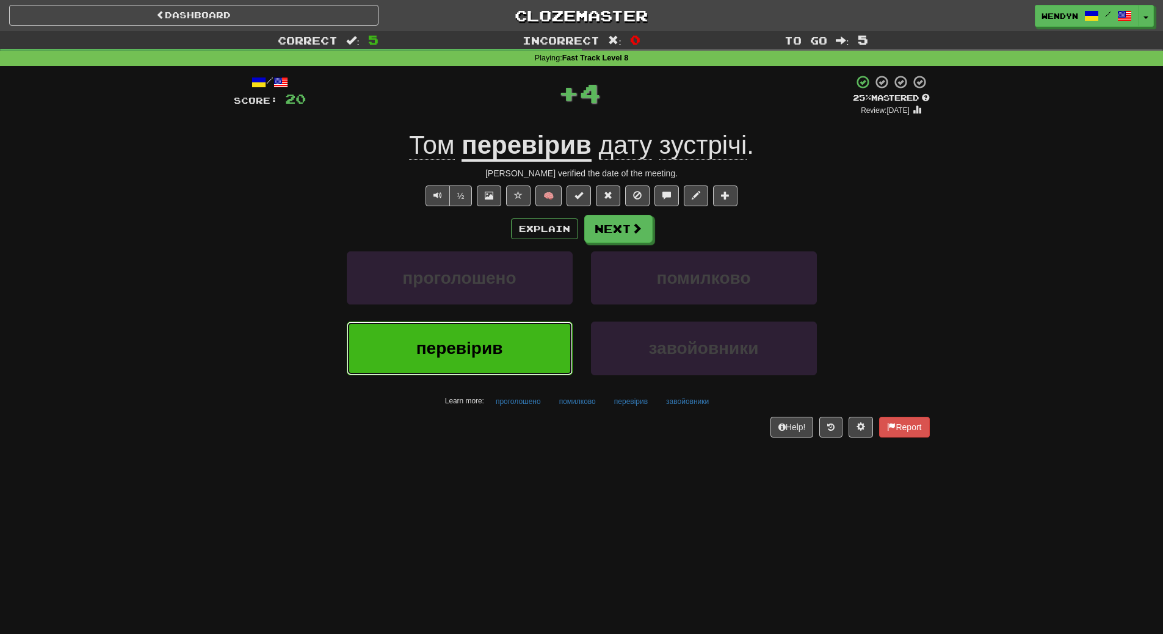
click at [523, 333] on button "перевірив" at bounding box center [460, 348] width 226 height 53
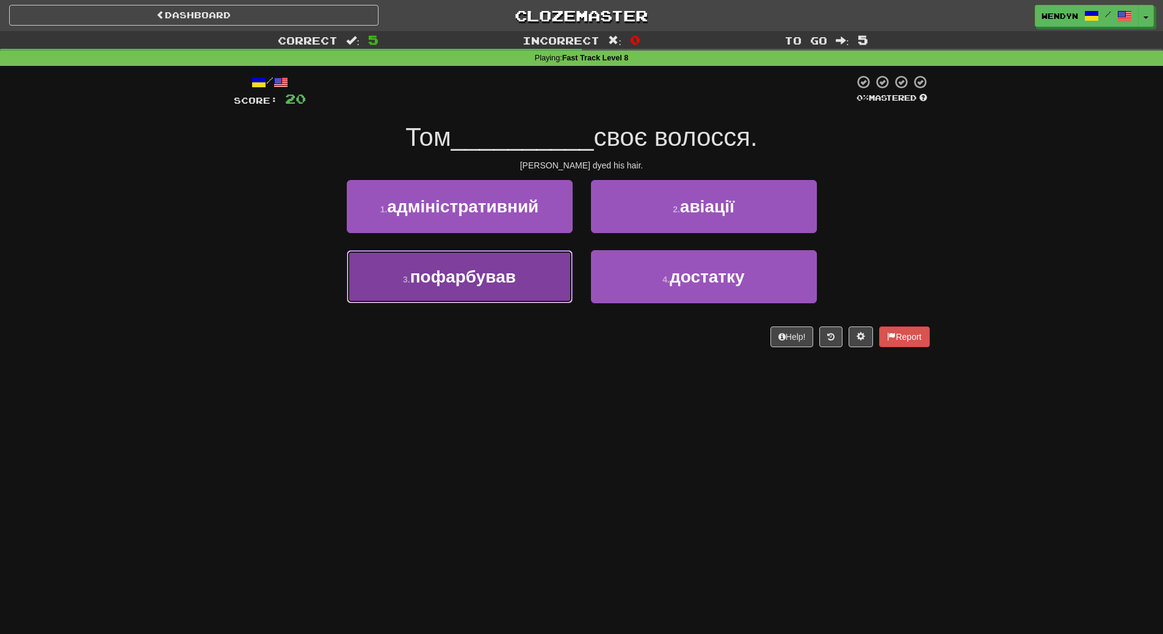
click at [526, 285] on button "3 . пофарбував" at bounding box center [460, 276] width 226 height 53
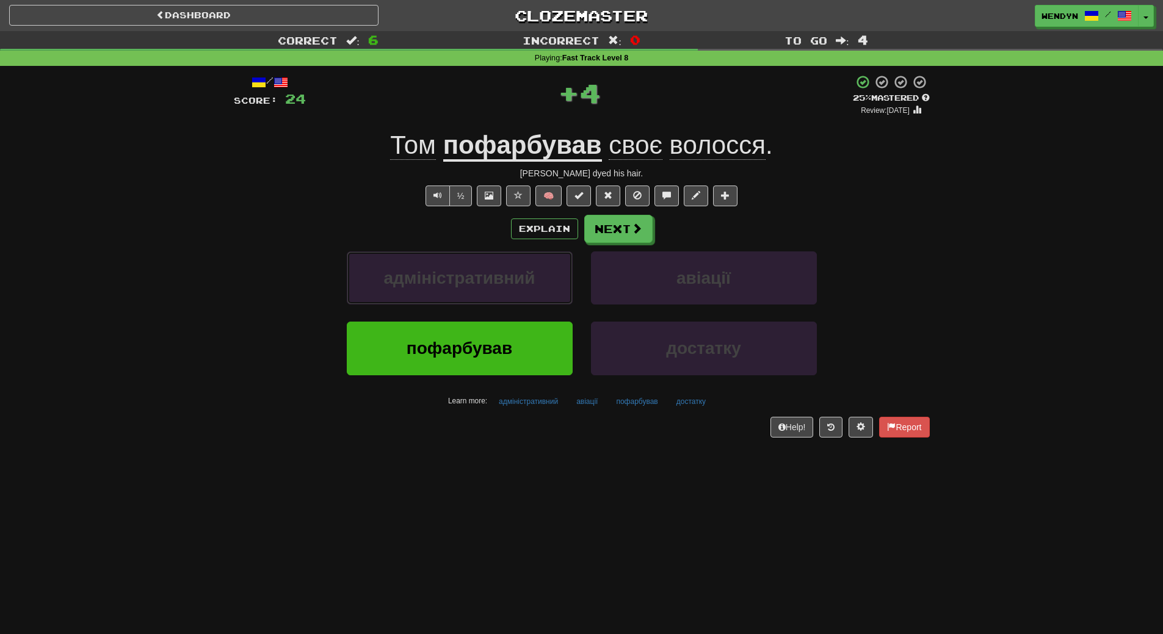
click at [526, 285] on span "адміністративний" at bounding box center [459, 278] width 151 height 19
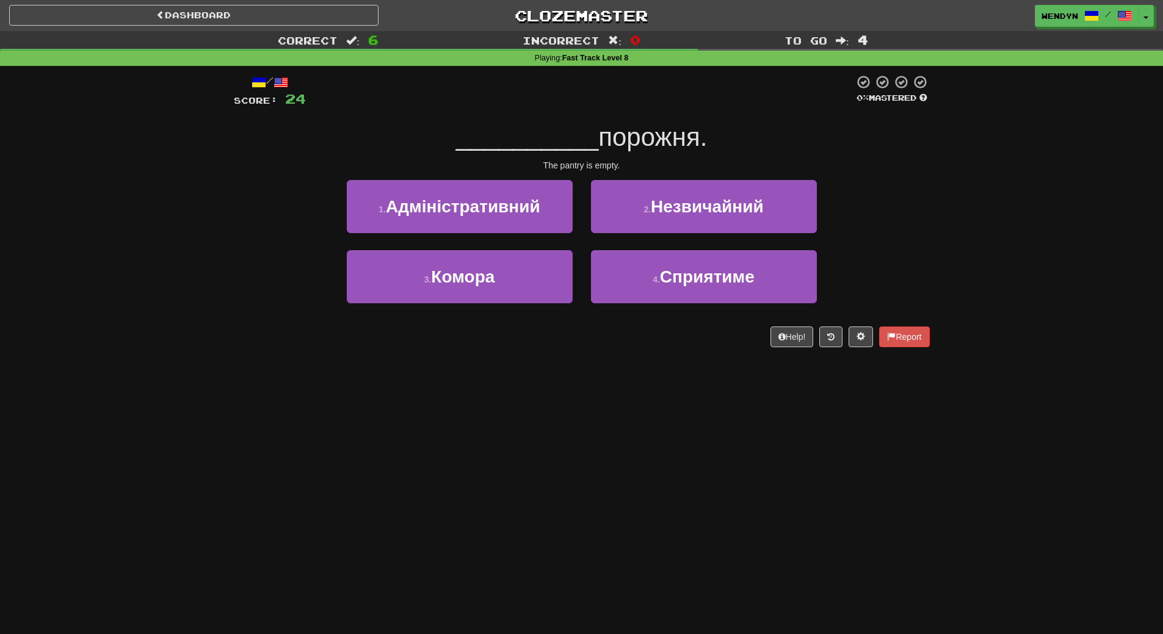
click at [469, 422] on div "Dashboard Clozemaster WendyN / Toggle Dropdown Dashboard Leaderboard Activity F…" at bounding box center [581, 317] width 1163 height 634
click at [474, 418] on div "Dashboard Clozemaster WendyN / Toggle Dropdown Dashboard Leaderboard Activity F…" at bounding box center [581, 317] width 1163 height 634
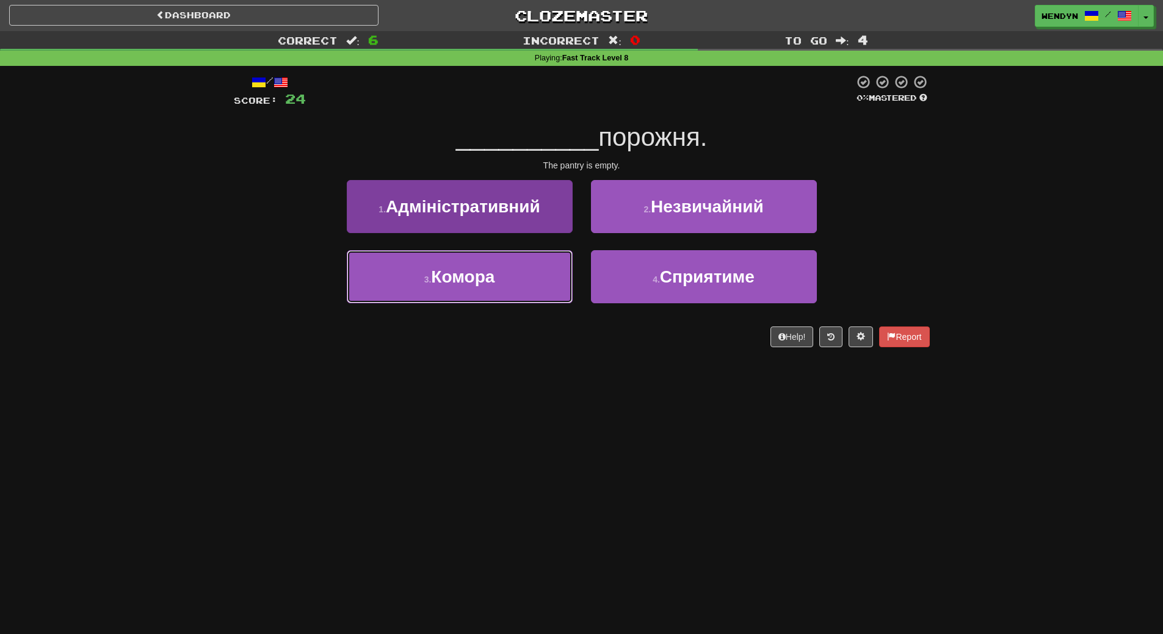
click at [503, 303] on button "3 . Комора" at bounding box center [460, 276] width 226 height 53
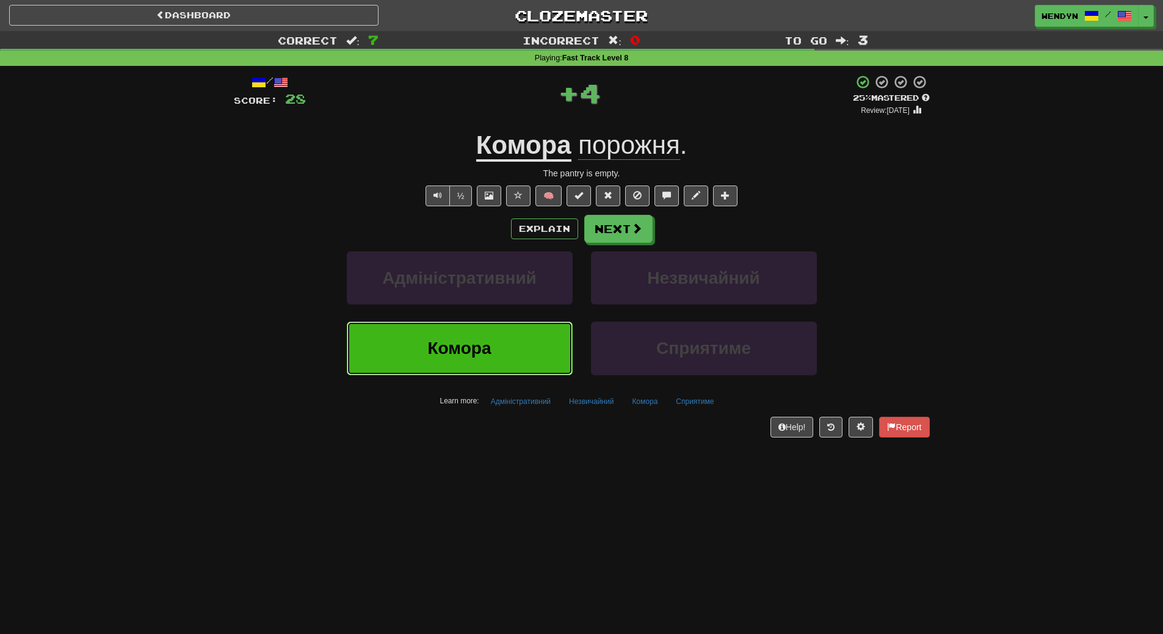
click at [504, 361] on button "Комора" at bounding box center [460, 348] width 226 height 53
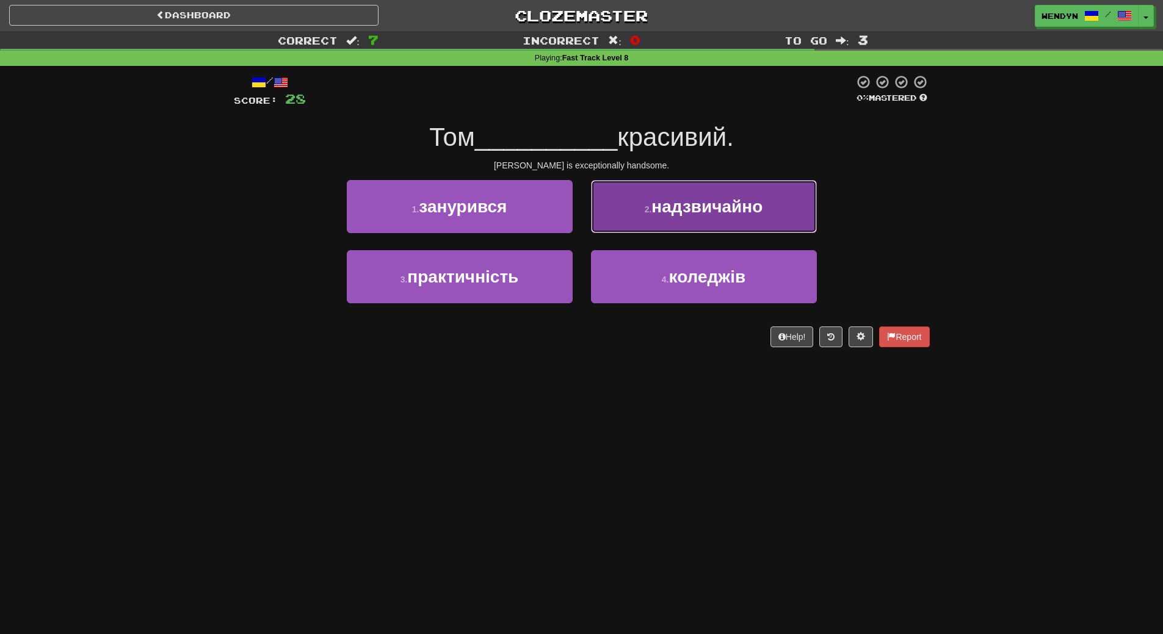
click at [752, 218] on button "2 . надзвичайно" at bounding box center [704, 206] width 226 height 53
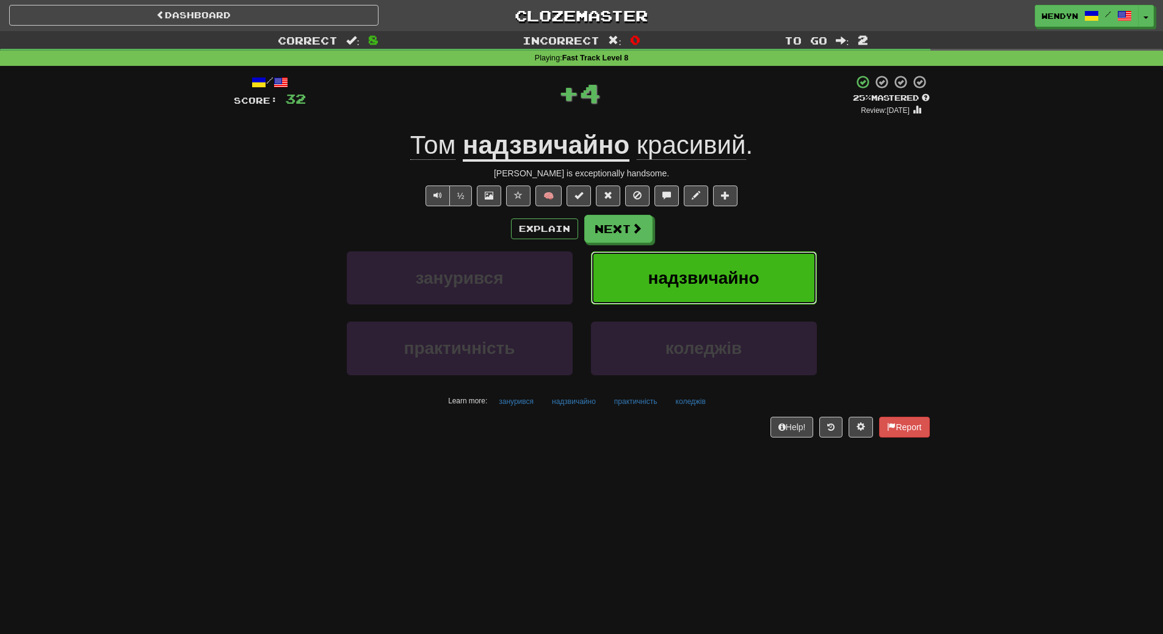
click at [750, 275] on span "надзвичайно" at bounding box center [703, 278] width 111 height 19
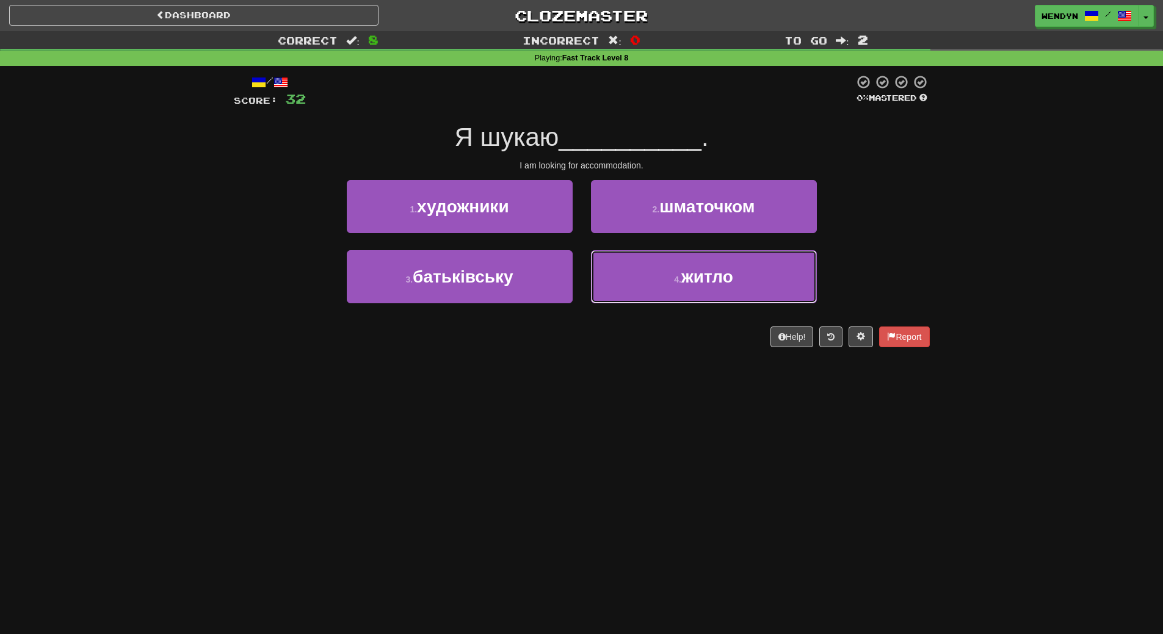
drag, startPoint x: 726, startPoint y: 291, endPoint x: 731, endPoint y: 182, distance: 108.8
click at [727, 284] on button "4 . житло" at bounding box center [704, 276] width 226 height 53
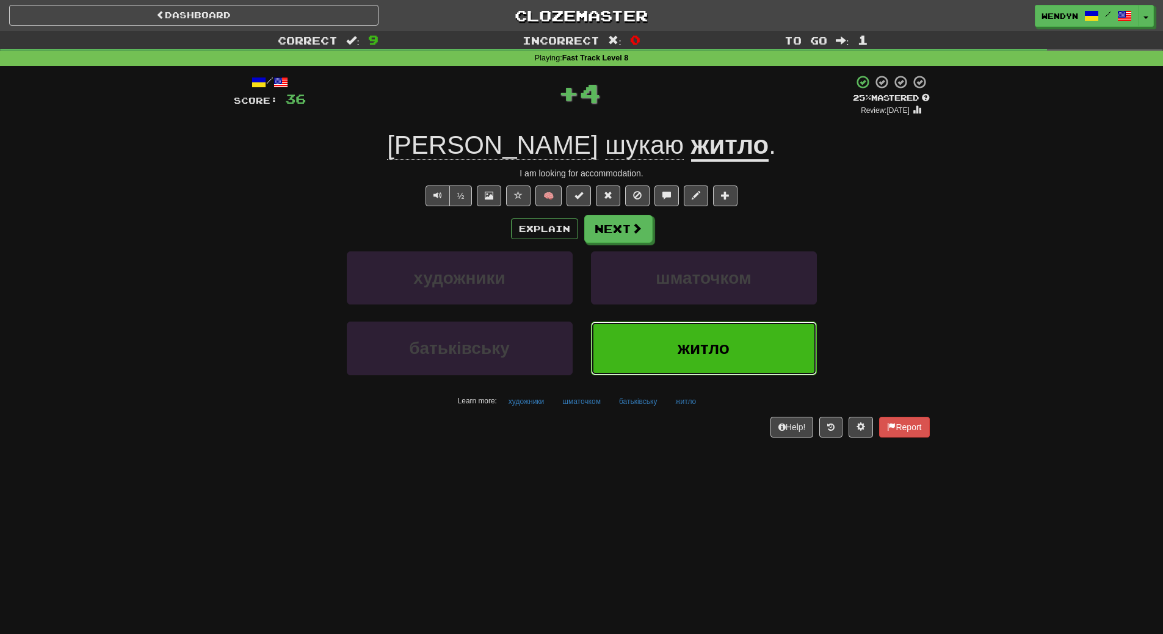
click at [728, 333] on button "житло" at bounding box center [704, 348] width 226 height 53
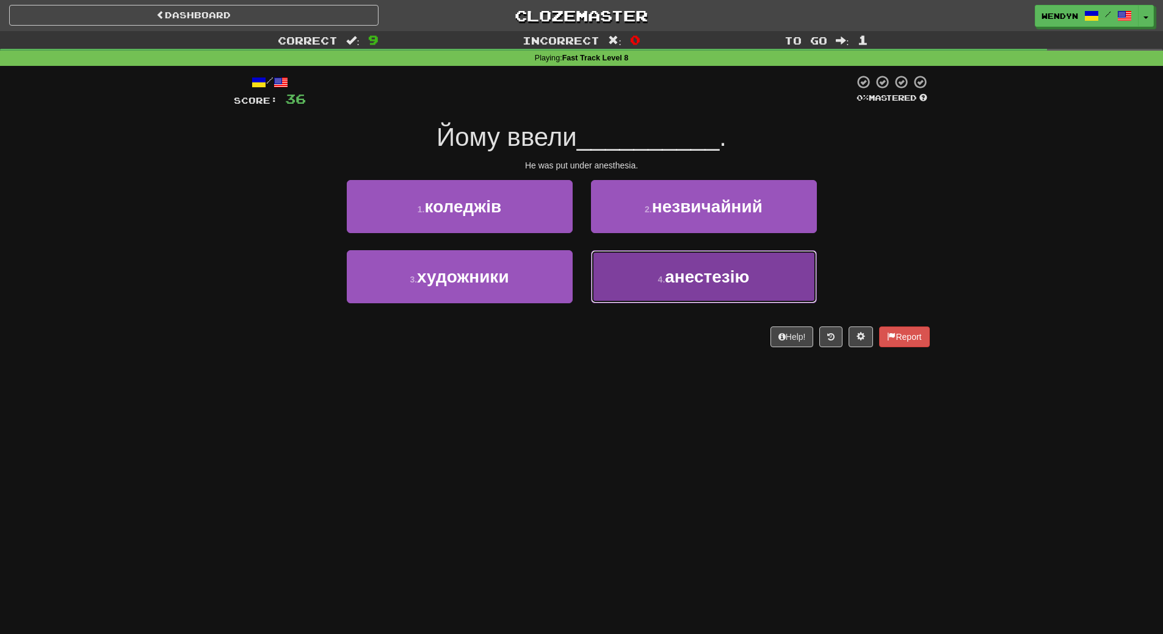
click at [737, 295] on button "4 . анестезію" at bounding box center [704, 276] width 226 height 53
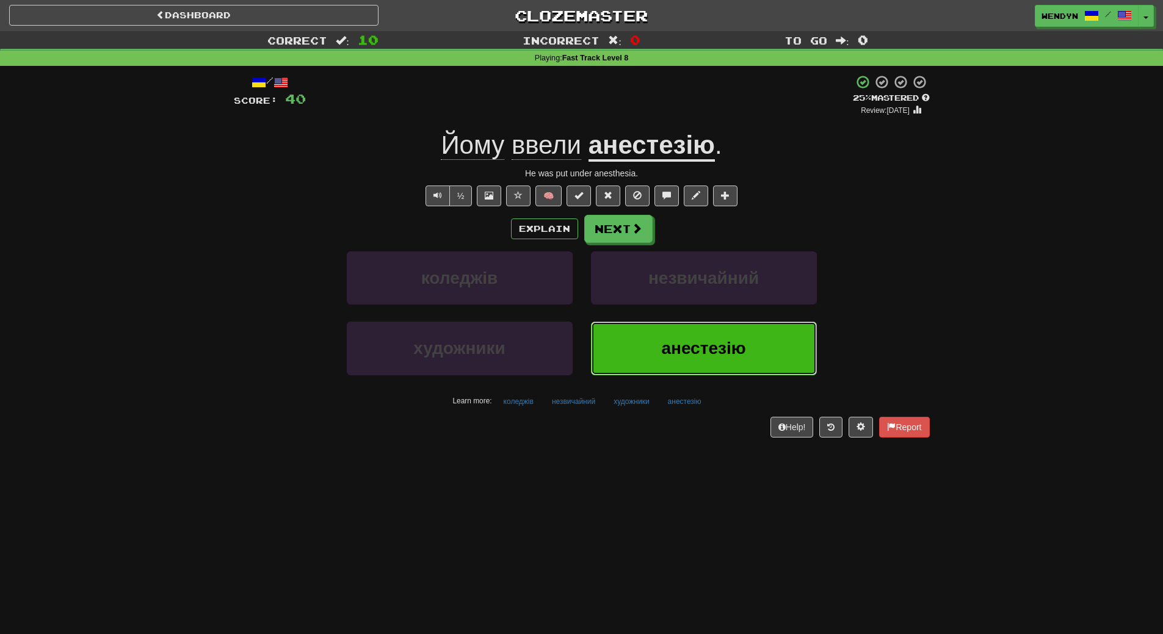
click at [727, 328] on button "анестезію" at bounding box center [704, 348] width 226 height 53
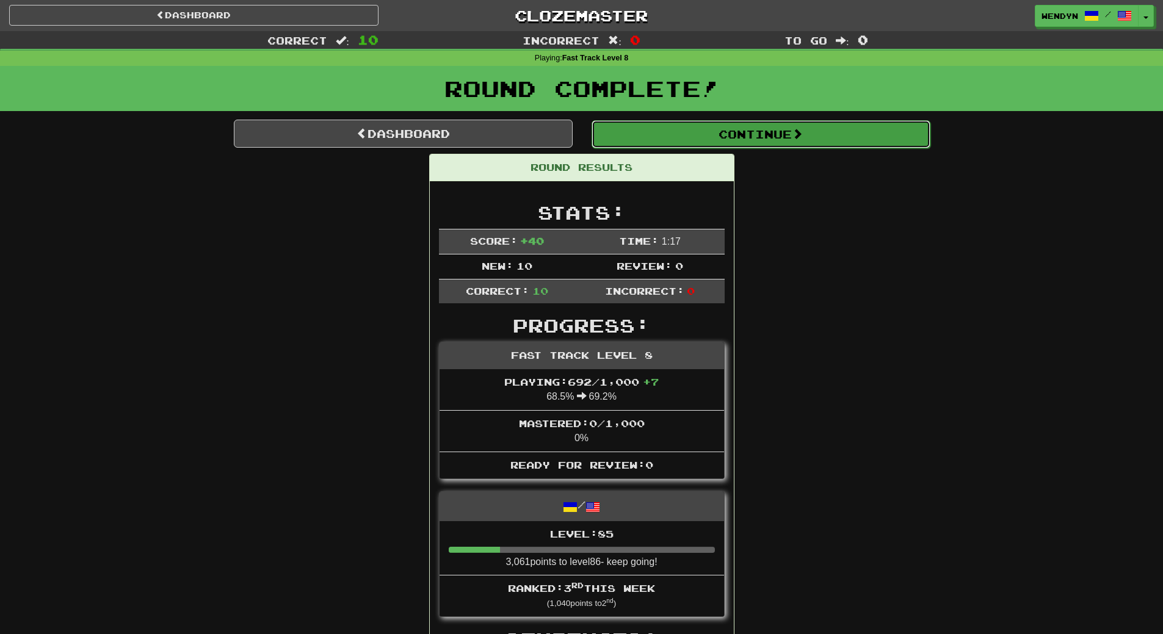
click at [834, 137] on button "Continue" at bounding box center [761, 134] width 339 height 28
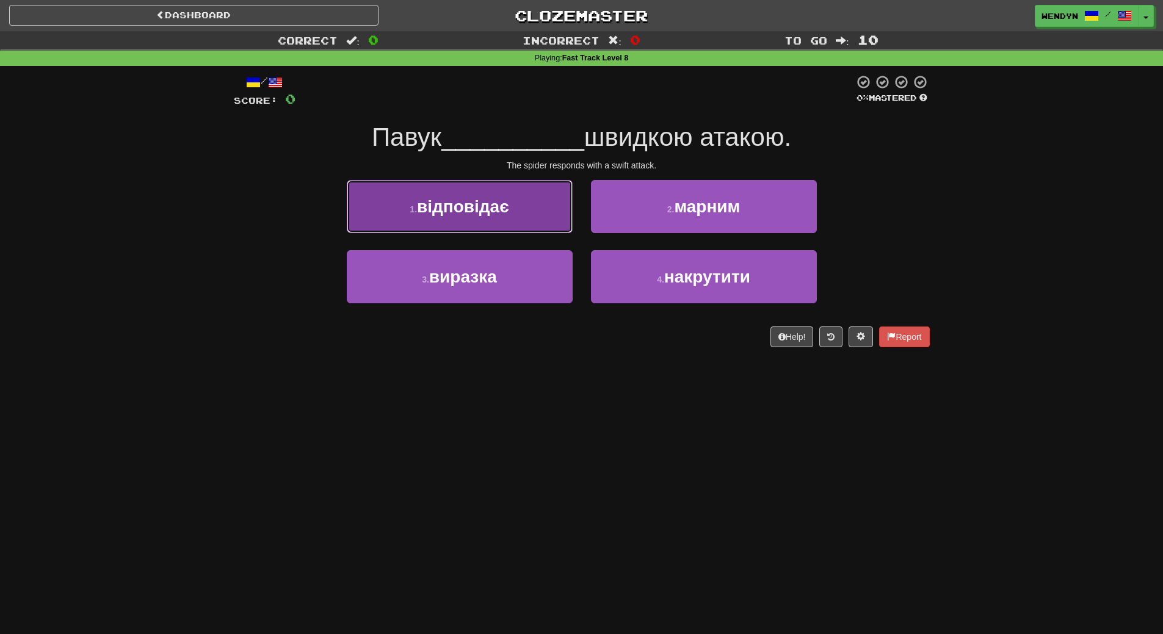
click at [535, 215] on button "1 . відповідає" at bounding box center [460, 206] width 226 height 53
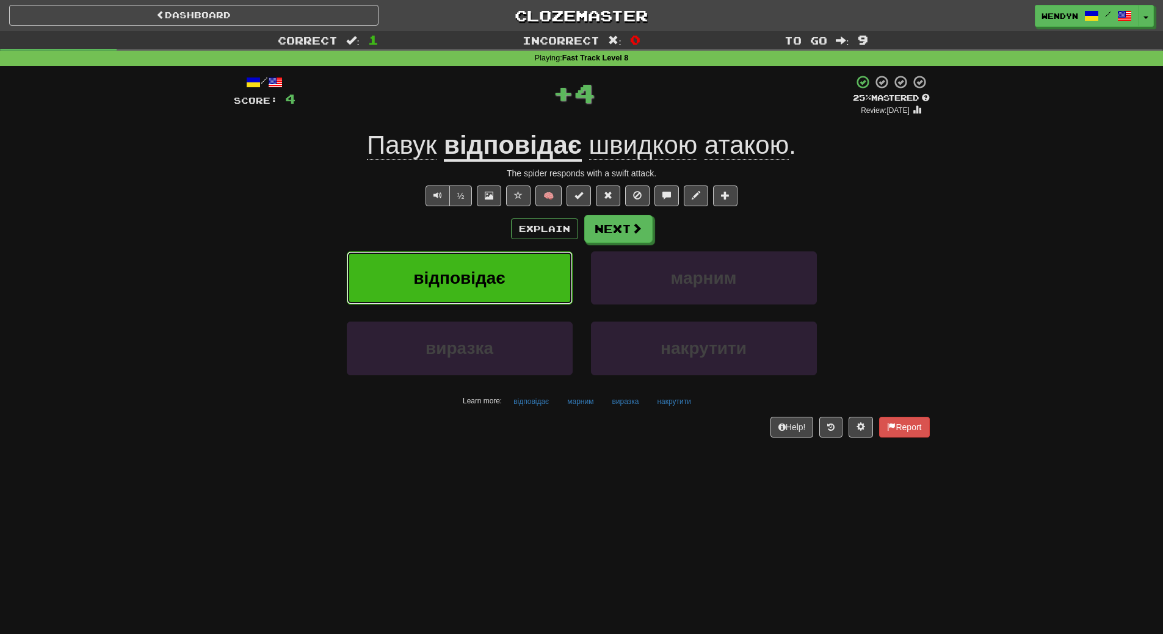
click at [535, 276] on button "відповідає" at bounding box center [460, 278] width 226 height 53
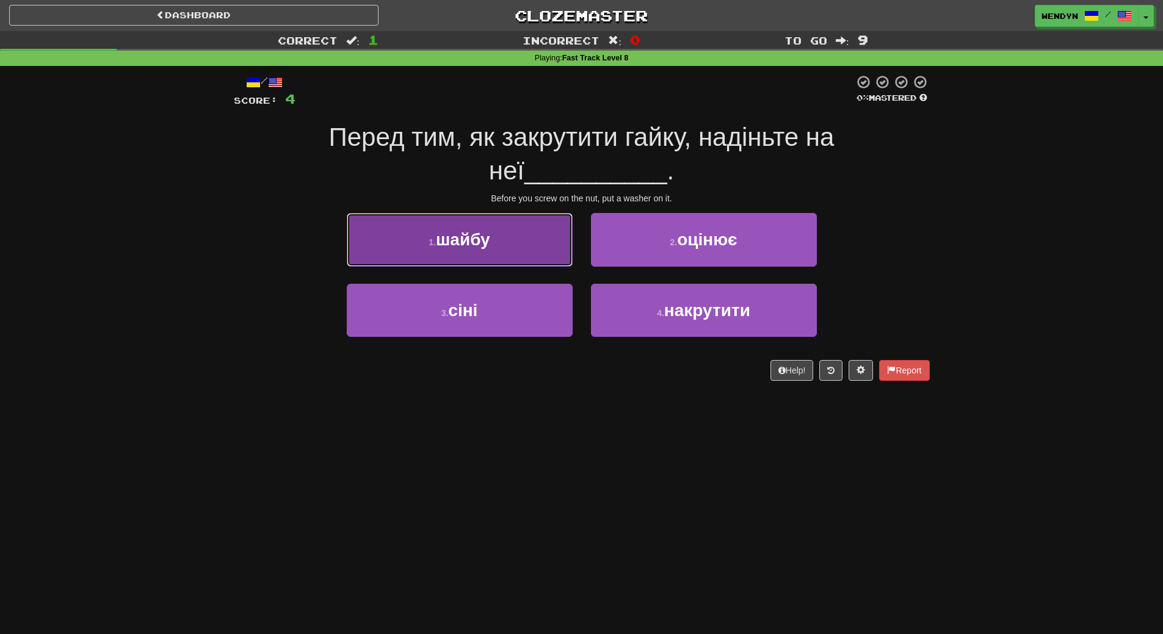
click at [542, 245] on button "1 . шайбу" at bounding box center [460, 239] width 226 height 53
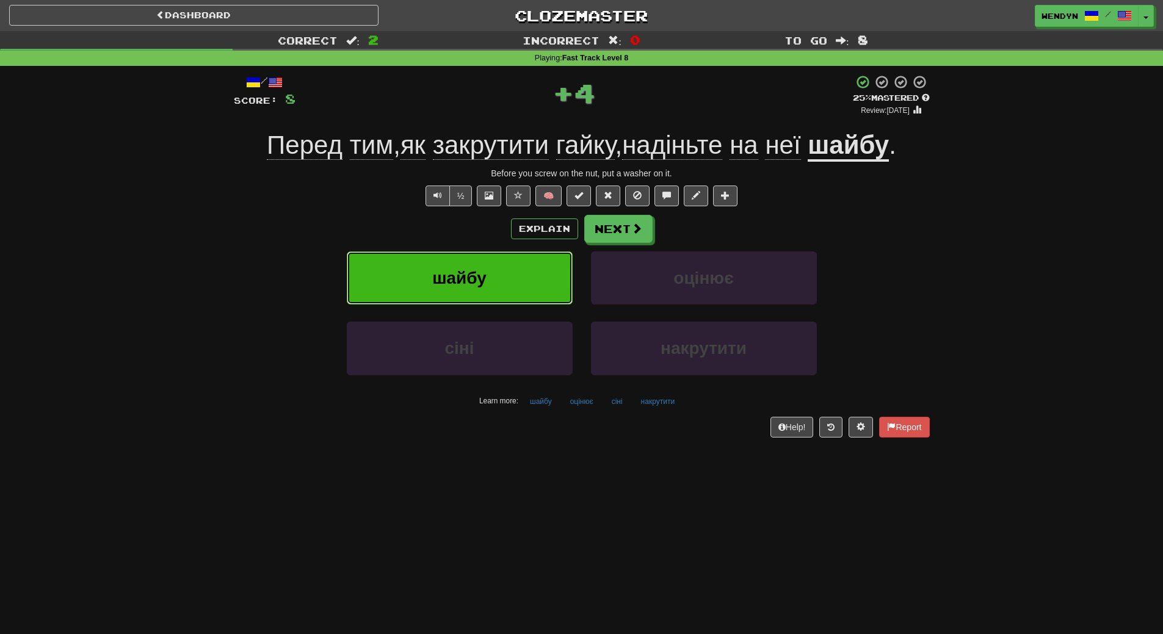
click at [545, 279] on button "шайбу" at bounding box center [460, 278] width 226 height 53
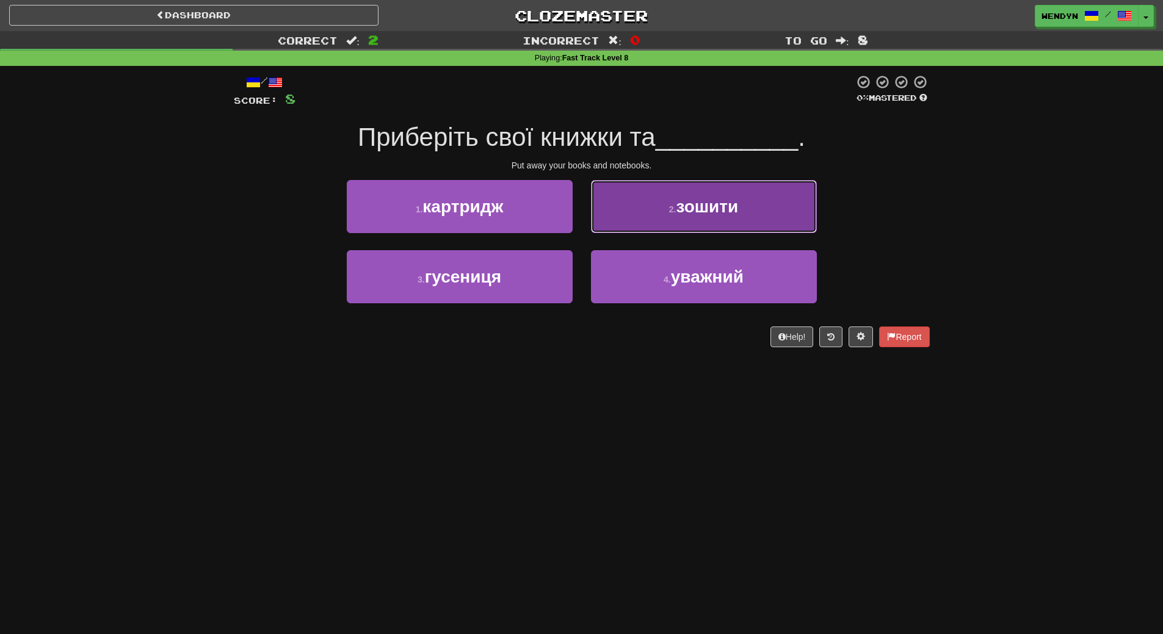
click at [692, 210] on span "зошити" at bounding box center [707, 206] width 62 height 19
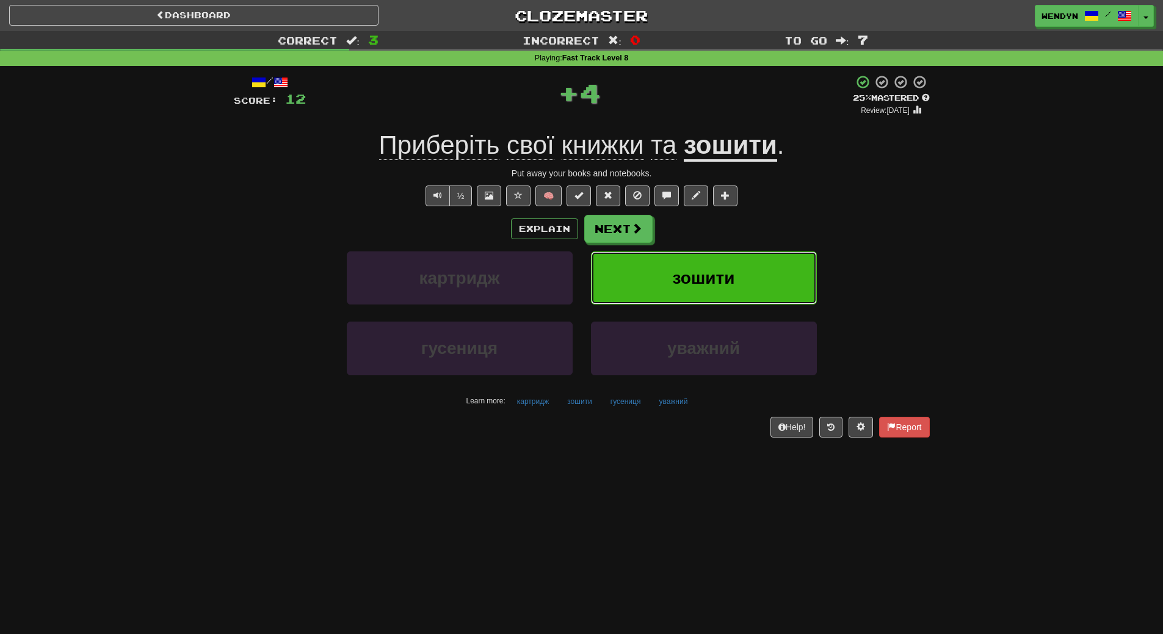
click at [715, 279] on span "зошити" at bounding box center [704, 278] width 62 height 19
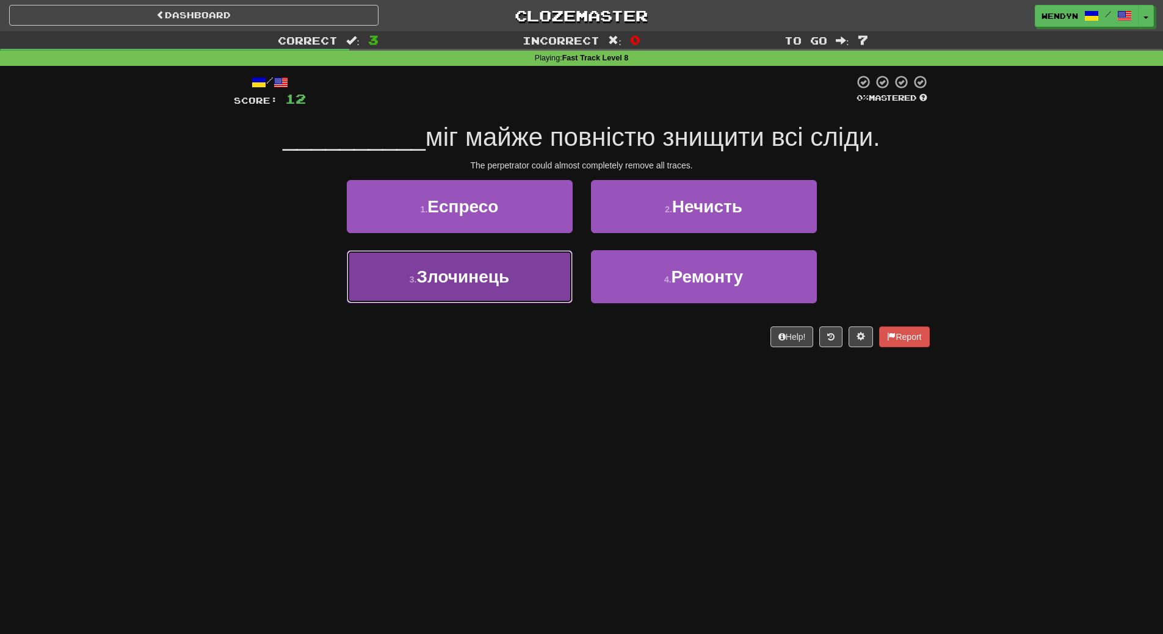
click at [492, 272] on span "Злочинець" at bounding box center [462, 276] width 93 height 19
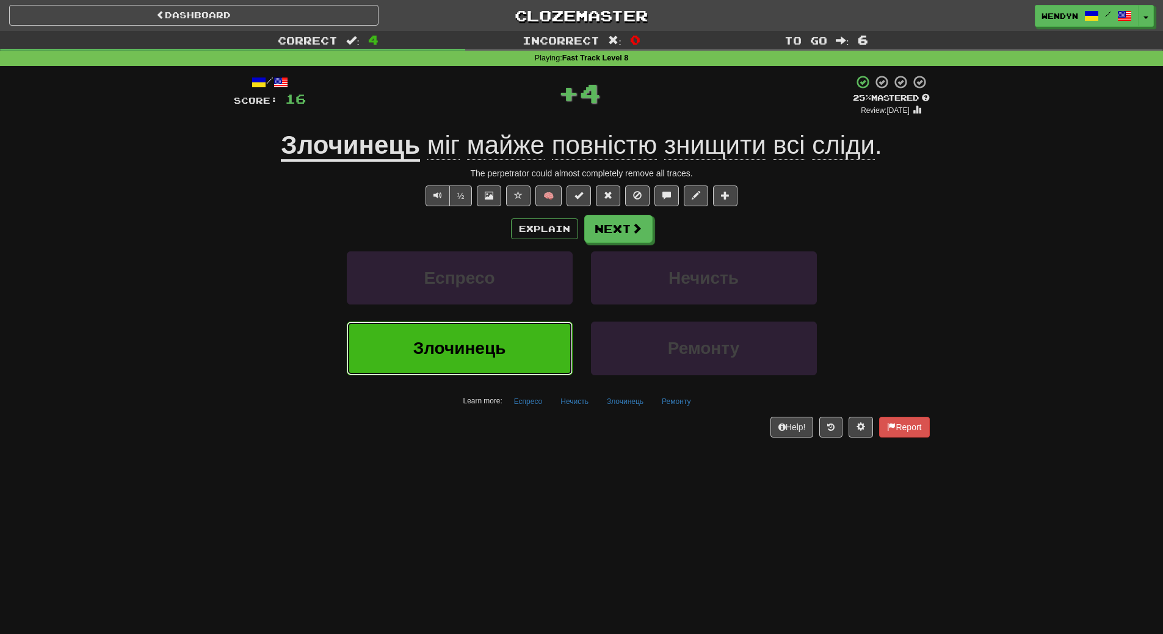
click at [509, 337] on button "Злочинець" at bounding box center [460, 348] width 226 height 53
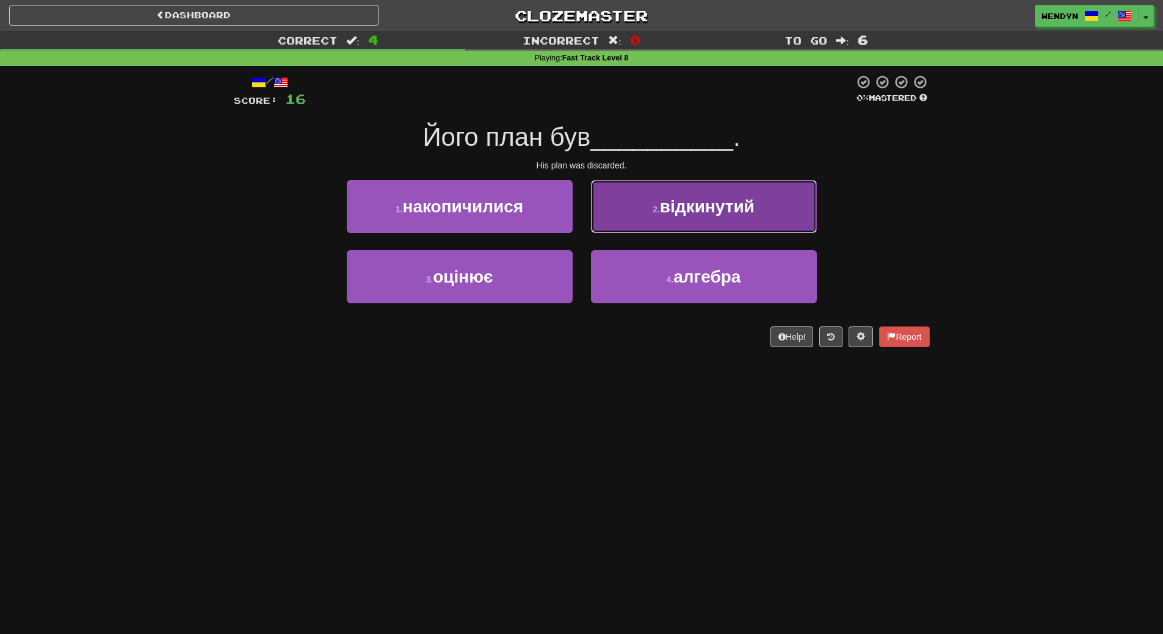
click at [764, 220] on button "2 . відкинутий" at bounding box center [704, 206] width 226 height 53
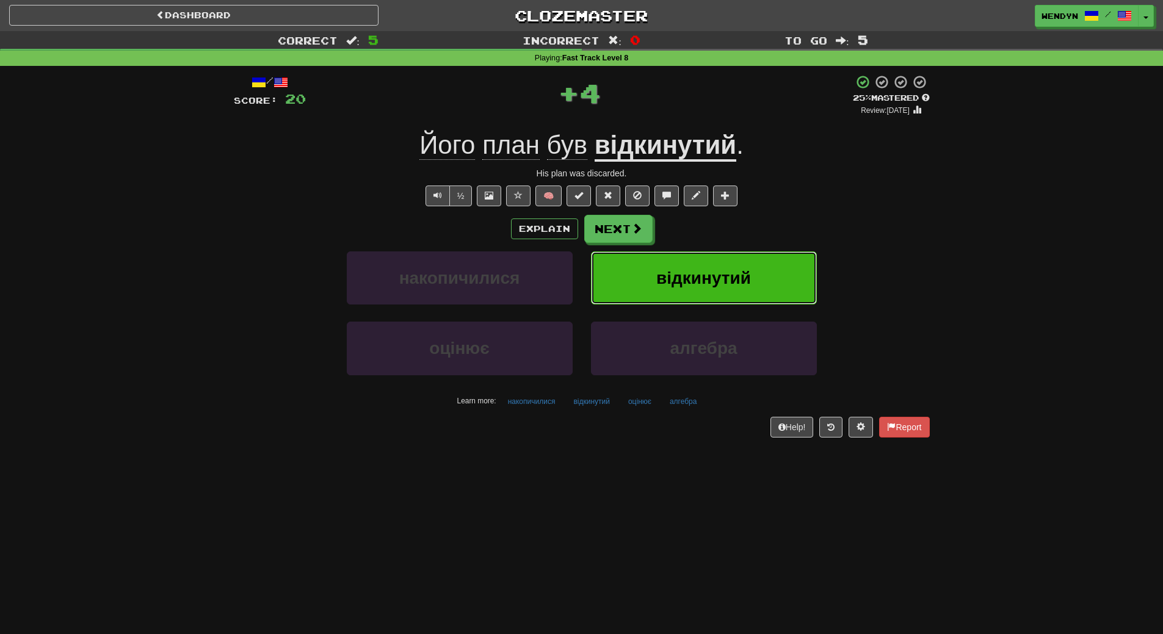
click at [759, 274] on button "відкинутий" at bounding box center [704, 278] width 226 height 53
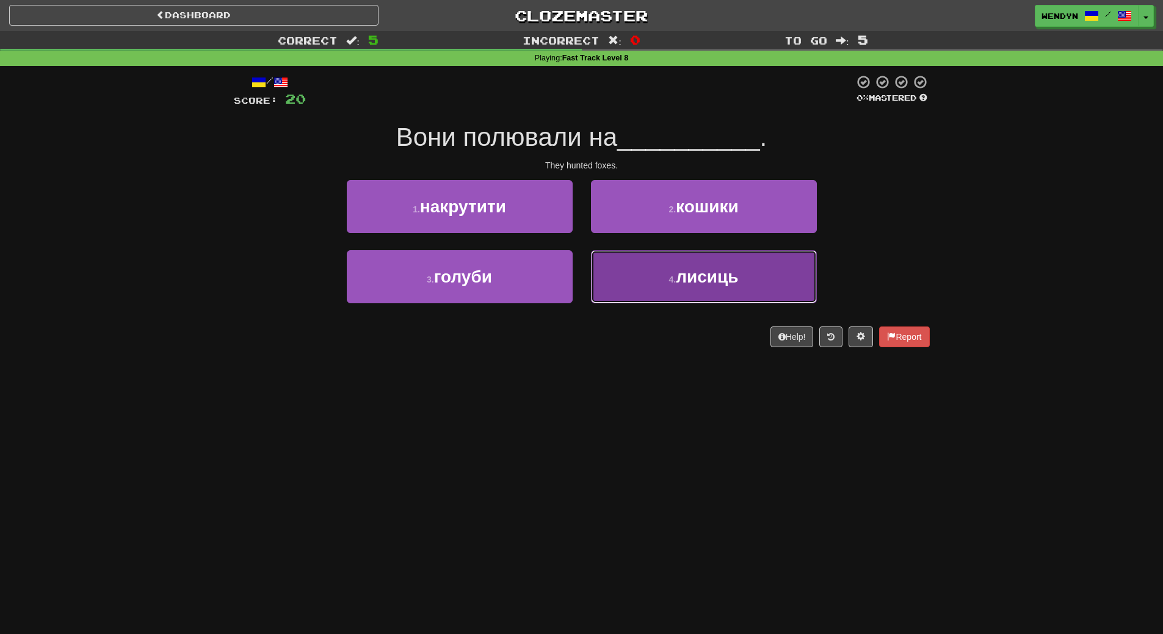
click at [686, 299] on button "4 . лисиць" at bounding box center [704, 276] width 226 height 53
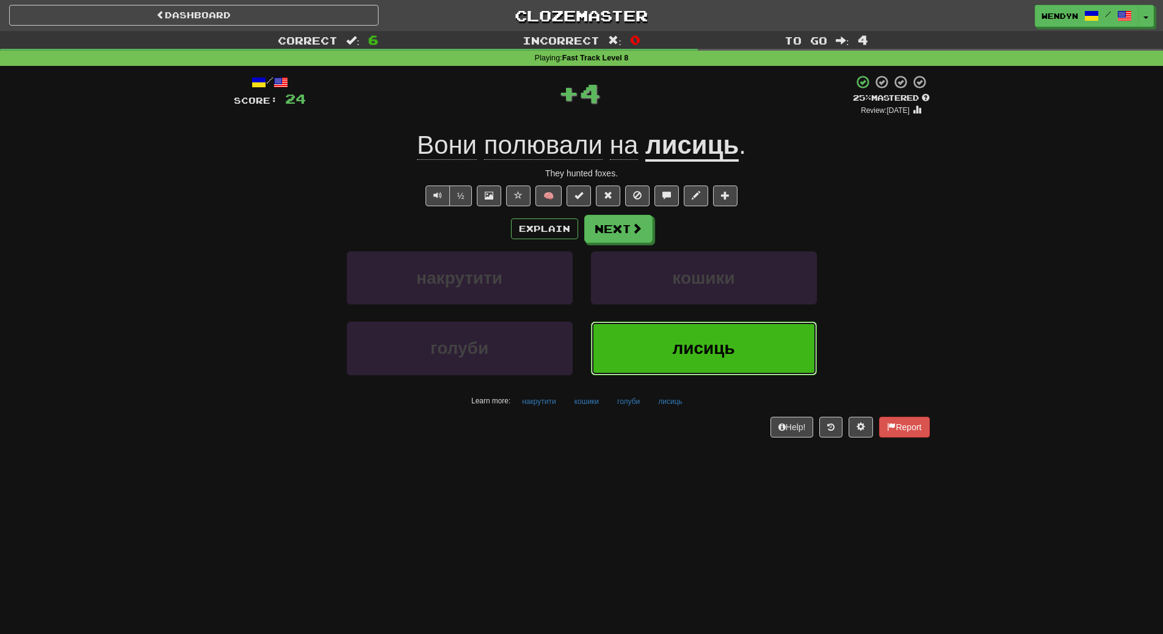
click at [678, 338] on button "лисиць" at bounding box center [704, 348] width 226 height 53
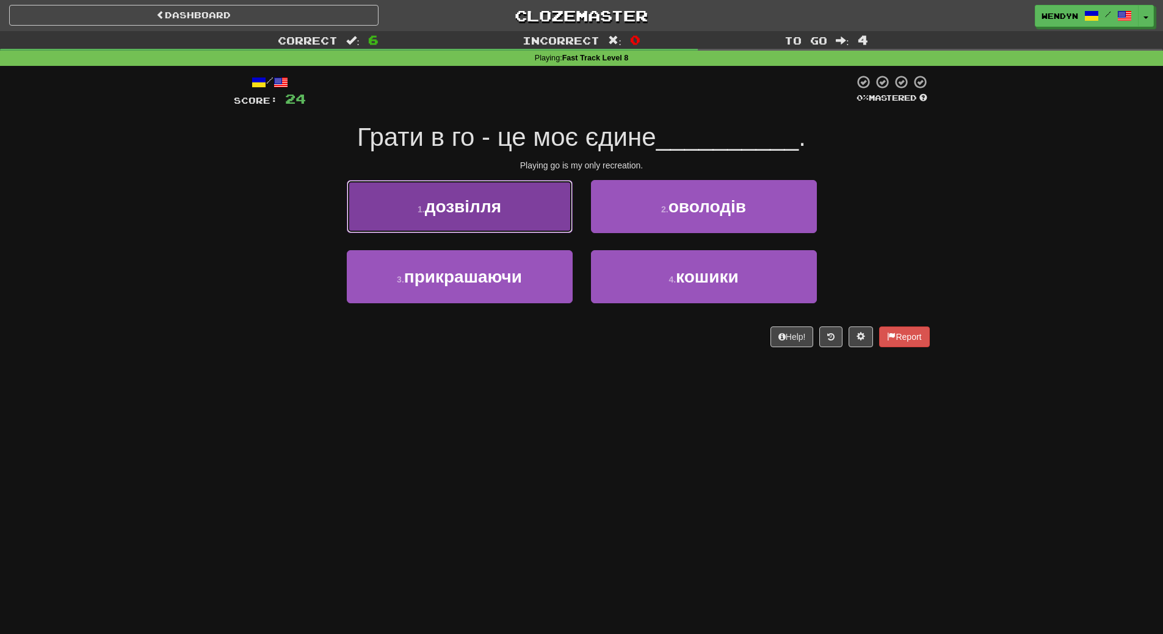
click at [508, 218] on button "1 . дозвілля" at bounding box center [460, 206] width 226 height 53
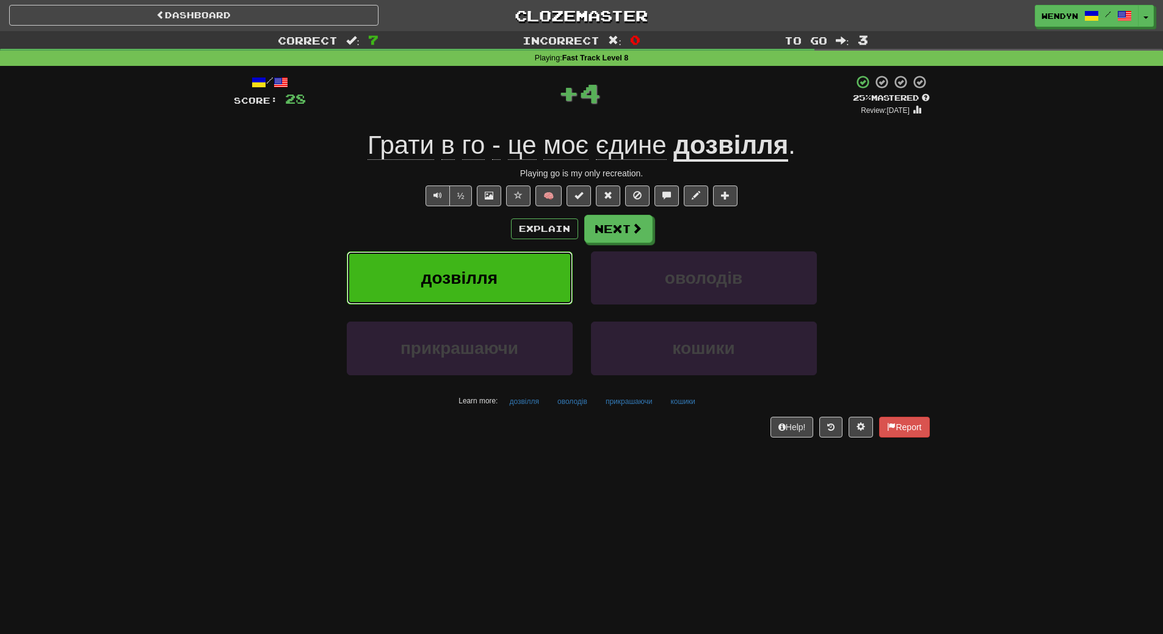
click at [507, 265] on button "дозвілля" at bounding box center [460, 278] width 226 height 53
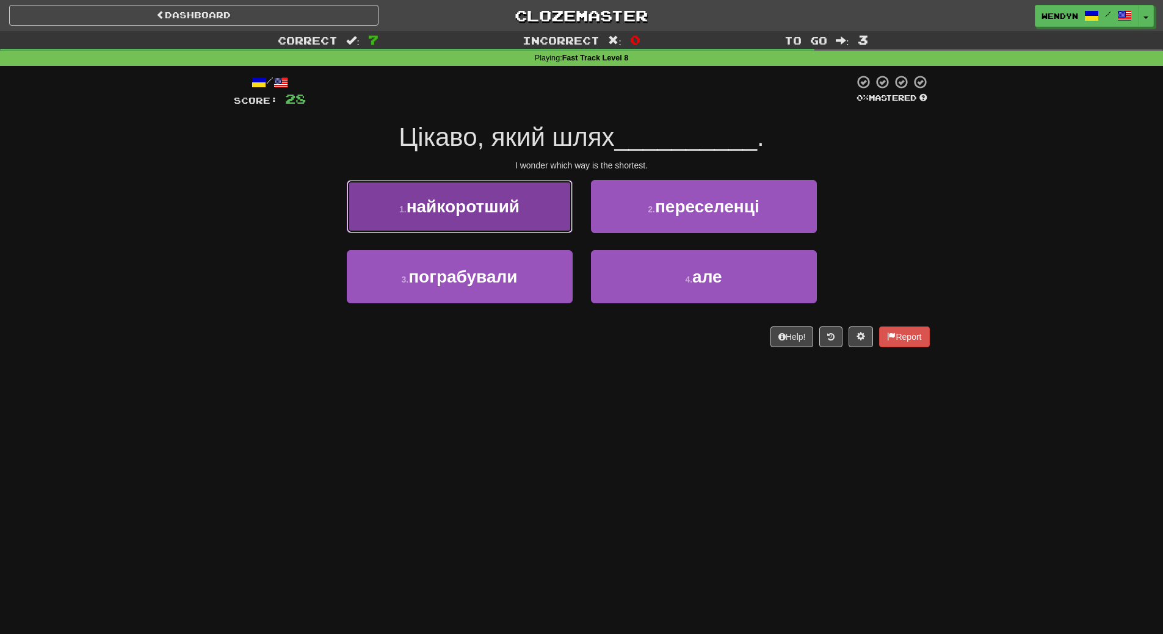
click at [508, 223] on button "1 . найкоротший" at bounding box center [460, 206] width 226 height 53
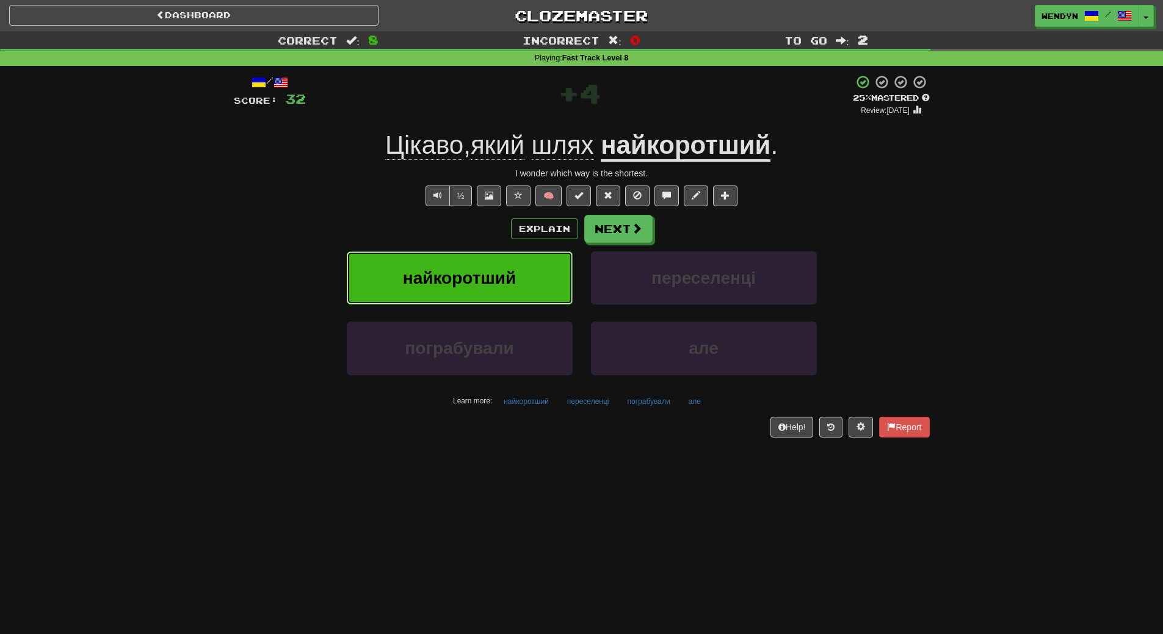
click at [510, 281] on span "найкоротший" at bounding box center [459, 278] width 113 height 19
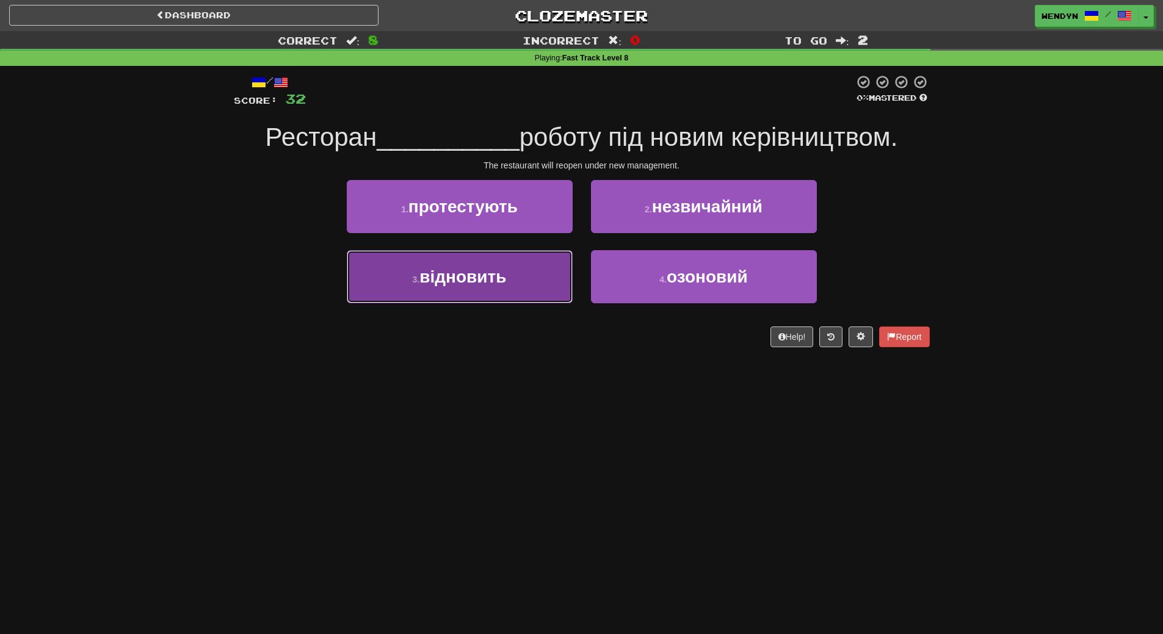
click at [517, 286] on button "3 . відновить" at bounding box center [460, 276] width 226 height 53
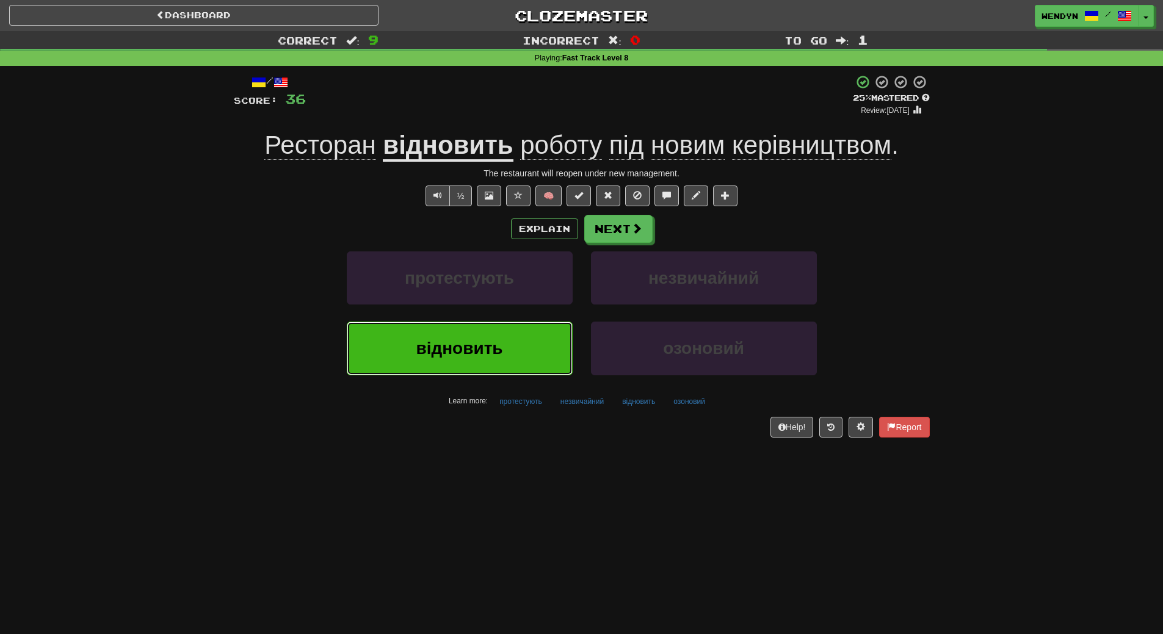
click at [520, 352] on button "відновить" at bounding box center [460, 348] width 226 height 53
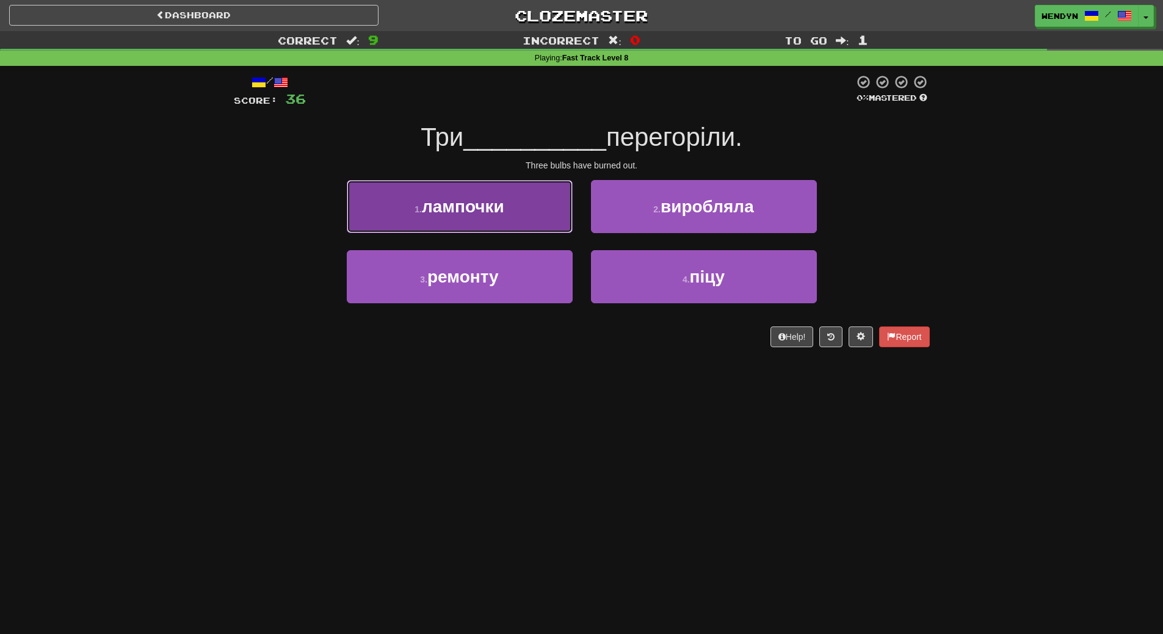
click at [508, 197] on button "1 . лампочки" at bounding box center [460, 206] width 226 height 53
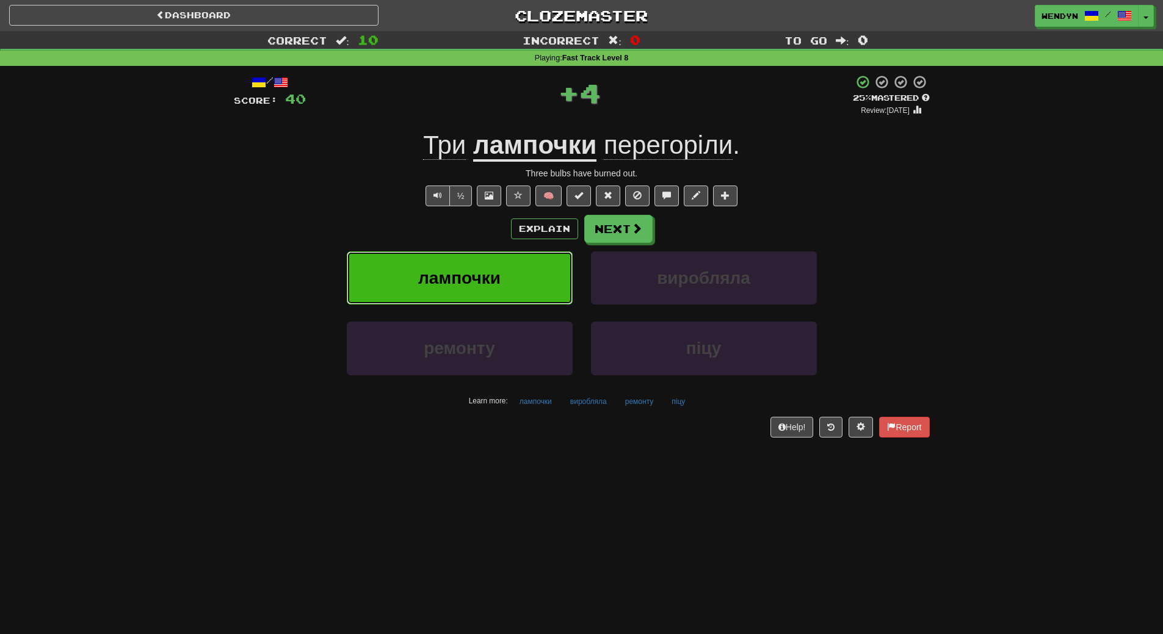
click at [507, 266] on button "лампочки" at bounding box center [460, 278] width 226 height 53
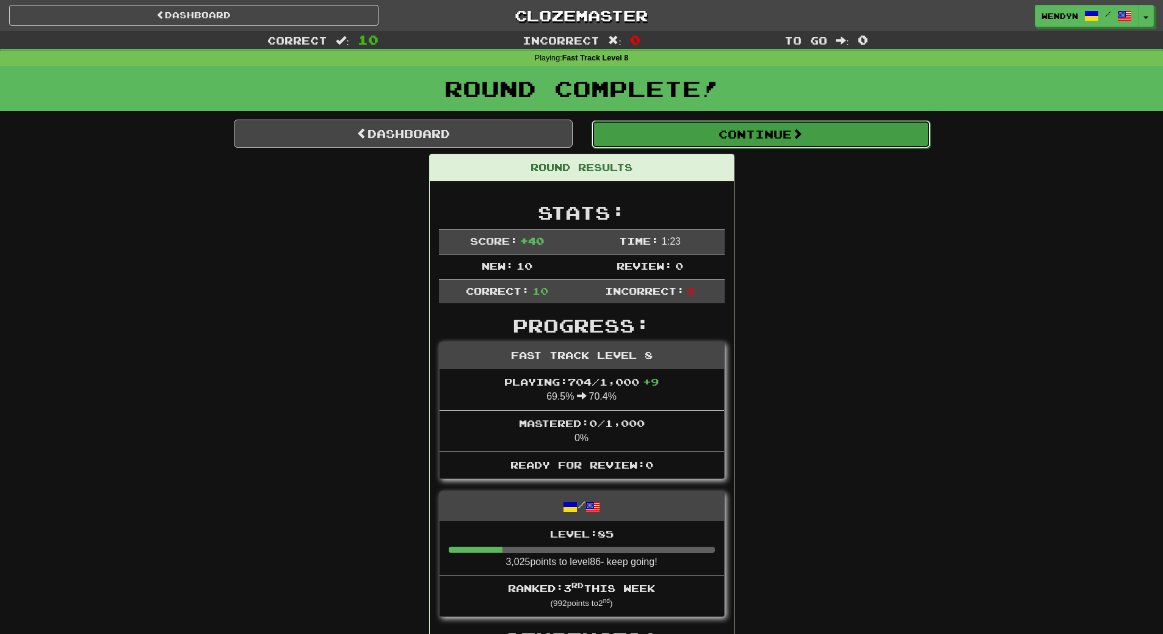
click at [771, 139] on button "Continue" at bounding box center [761, 134] width 339 height 28
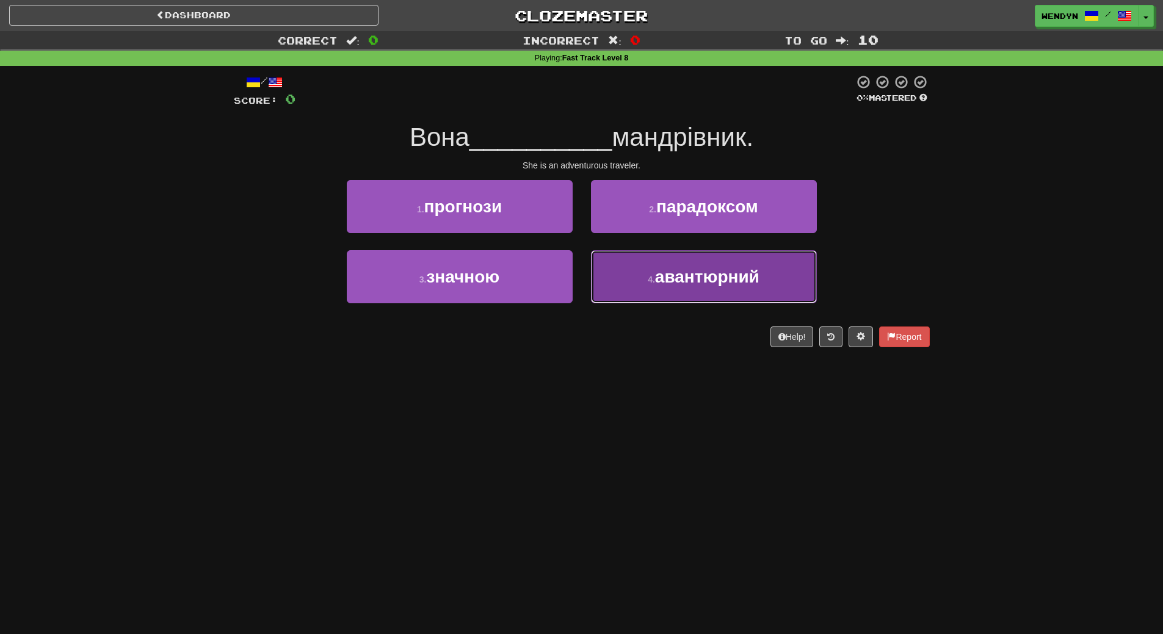
click at [736, 286] on button "4 . авантюрний" at bounding box center [704, 276] width 226 height 53
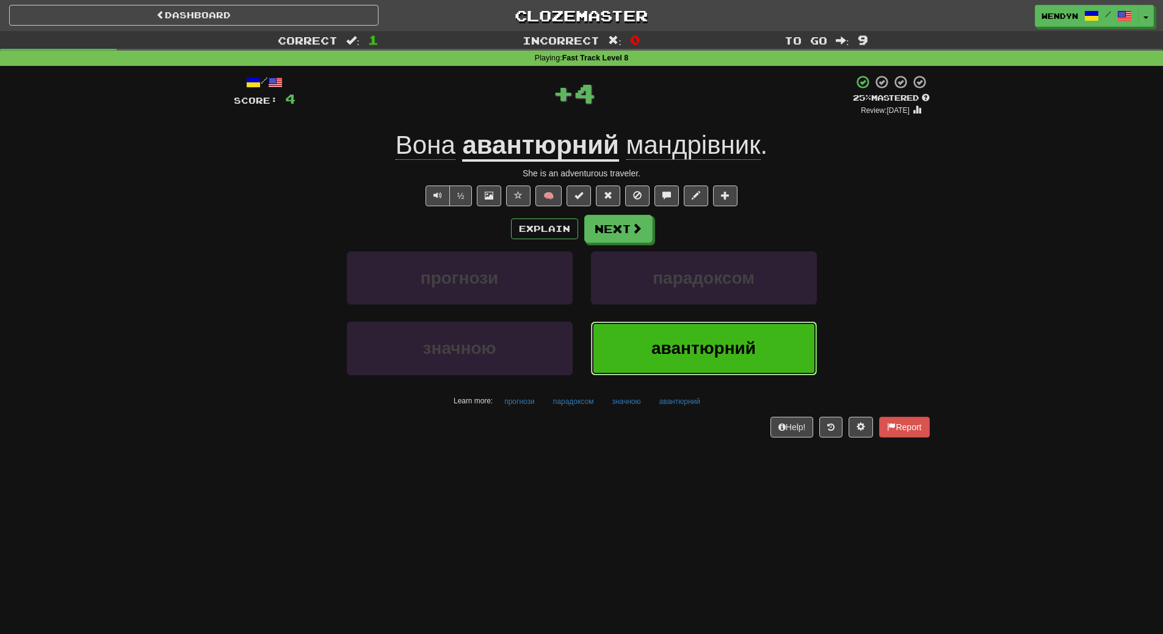
click at [729, 335] on button "авантюрний" at bounding box center [704, 348] width 226 height 53
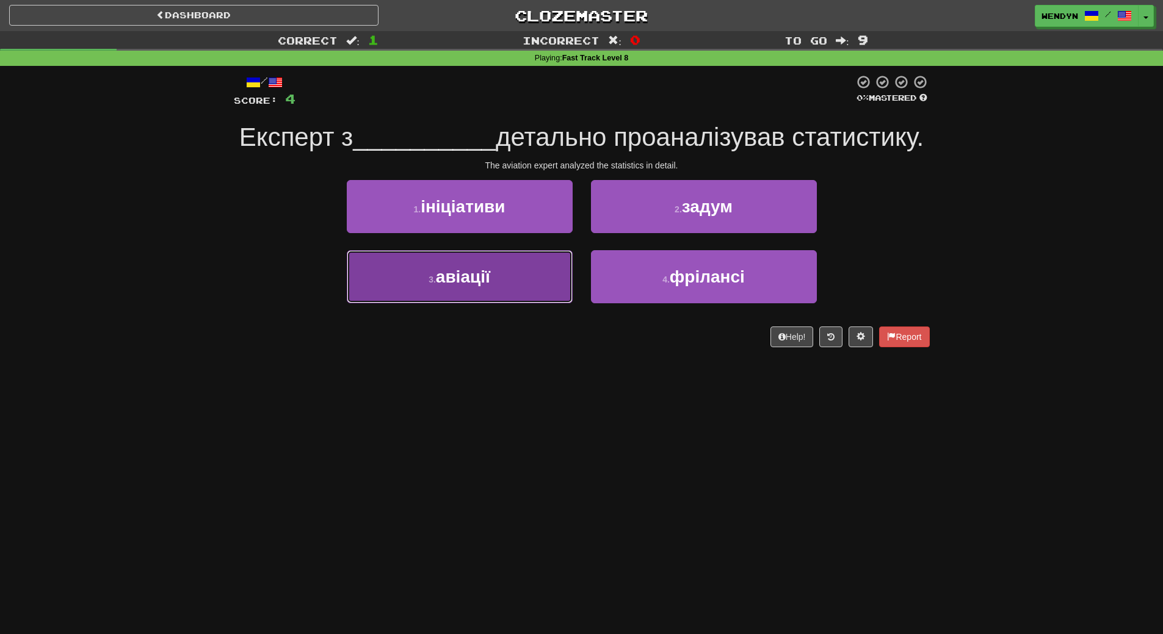
click at [441, 286] on span "авіації" at bounding box center [463, 276] width 54 height 19
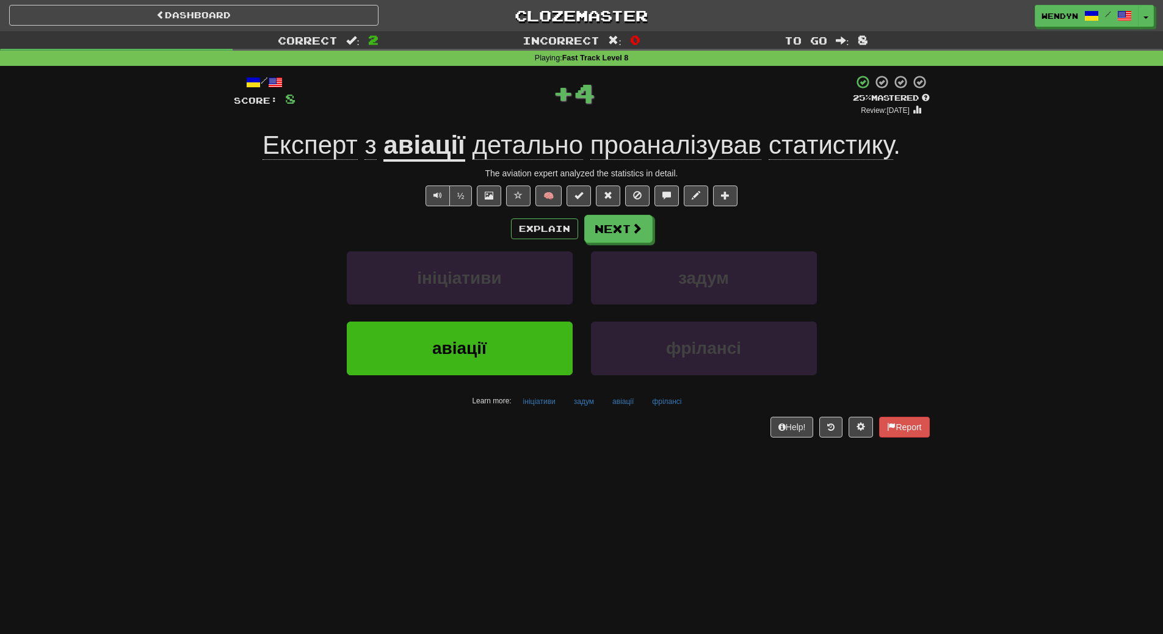
click at [441, 314] on div "ініціативи" at bounding box center [460, 287] width 244 height 70
click at [442, 319] on div "ініціативи" at bounding box center [460, 287] width 244 height 70
click at [398, 421] on div "Help! Report" at bounding box center [582, 427] width 696 height 21
click at [419, 372] on button "авіації" at bounding box center [460, 348] width 226 height 53
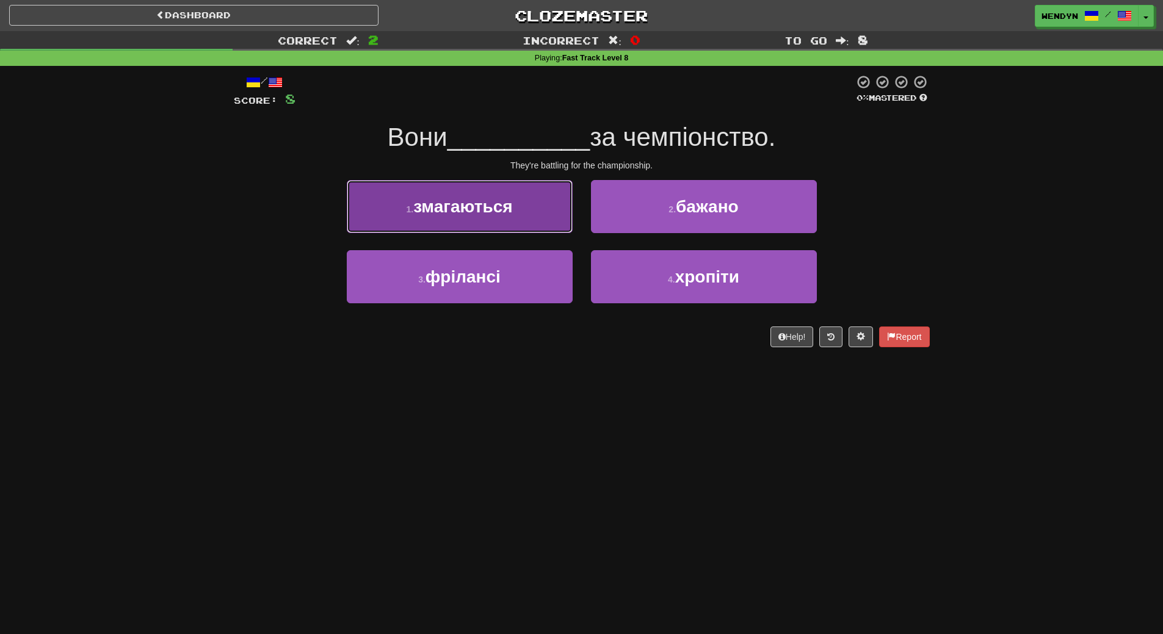
click at [479, 214] on span "змагаються" at bounding box center [462, 206] width 99 height 19
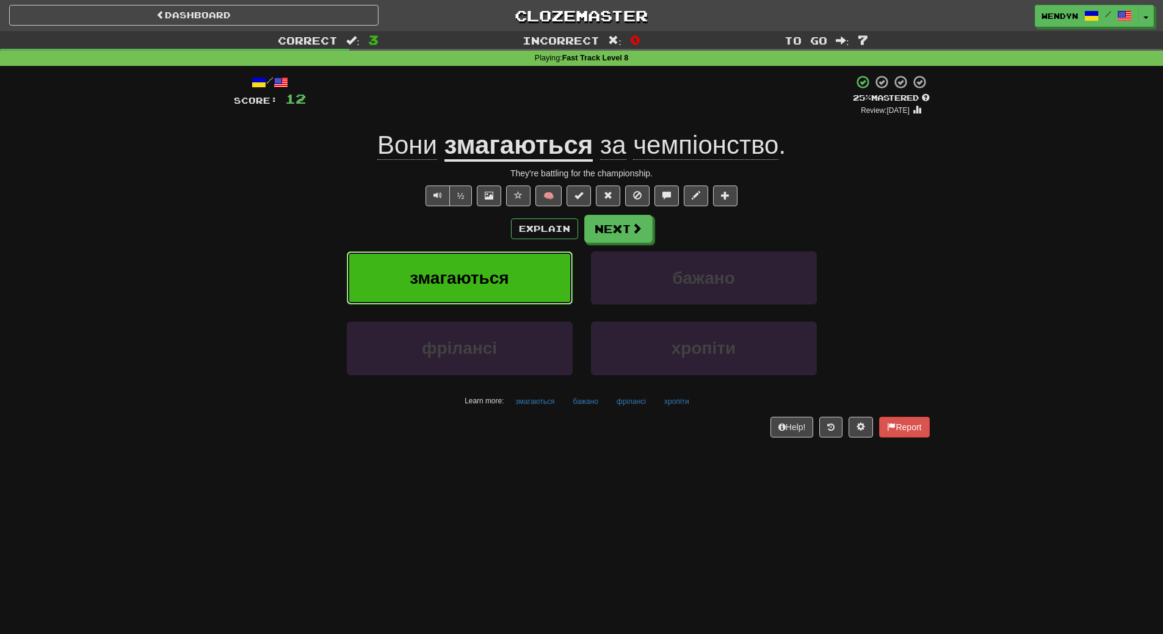
click at [478, 289] on button "змагаються" at bounding box center [460, 278] width 226 height 53
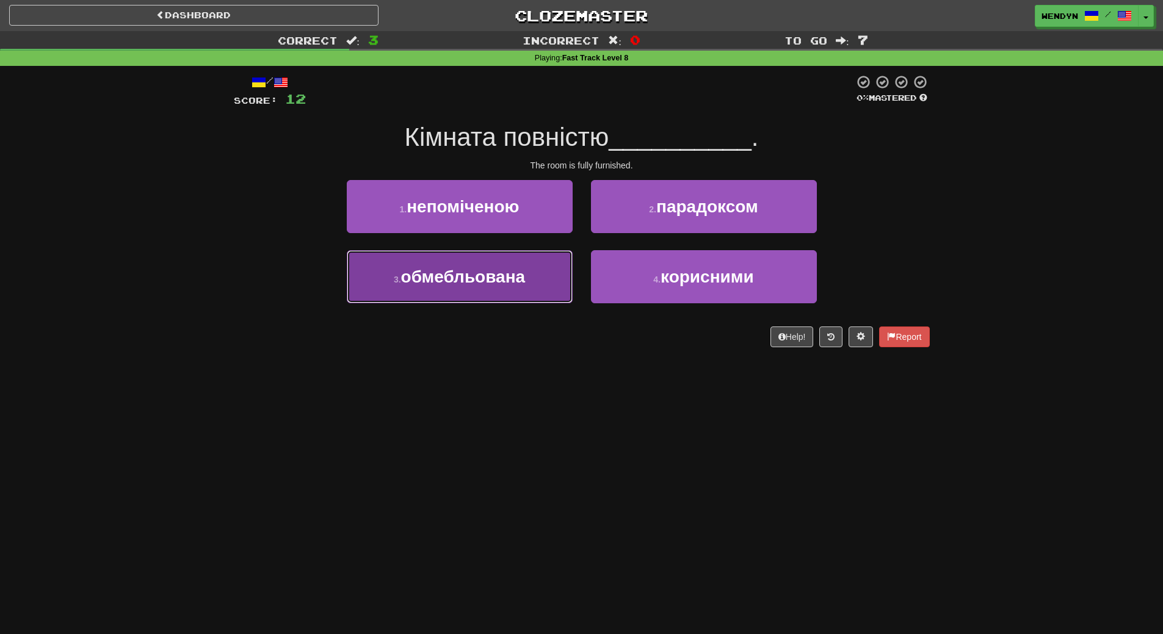
click at [478, 289] on button "3 . обмебльована" at bounding box center [460, 276] width 226 height 53
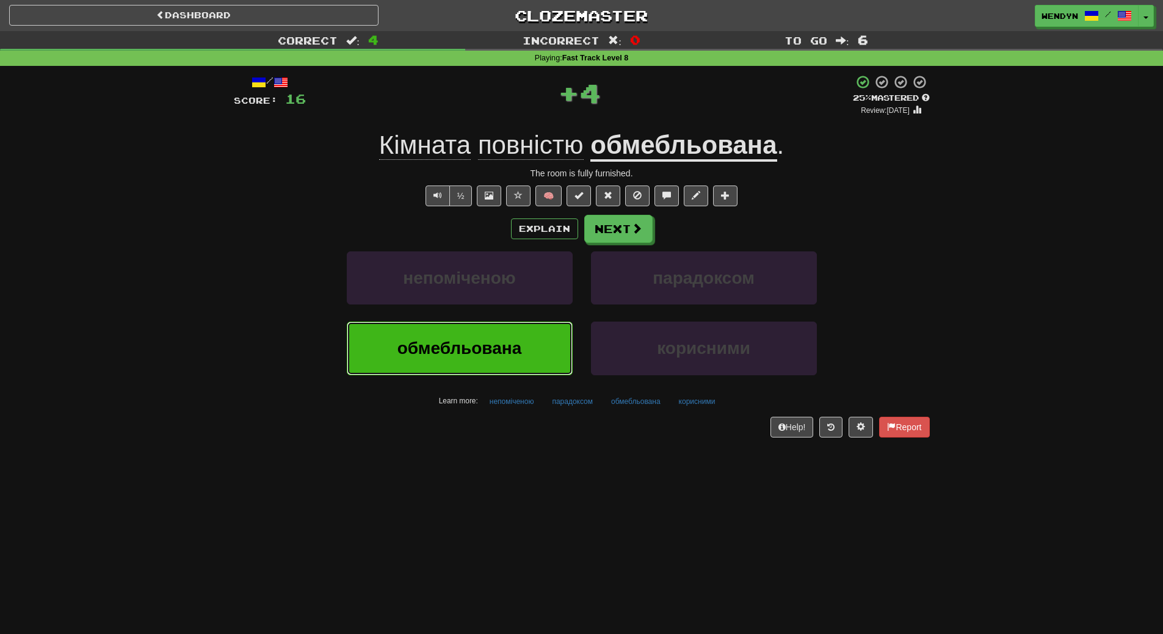
click at [476, 345] on span "обмебльована" at bounding box center [459, 348] width 125 height 19
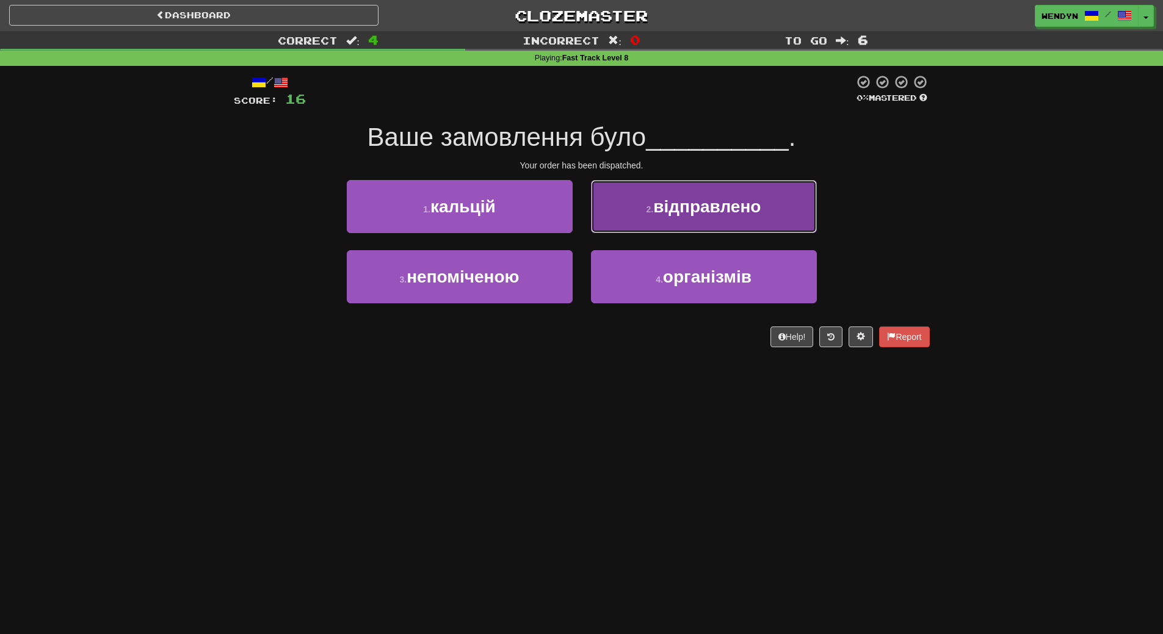
click at [738, 205] on span "відправлено" at bounding box center [706, 206] width 107 height 19
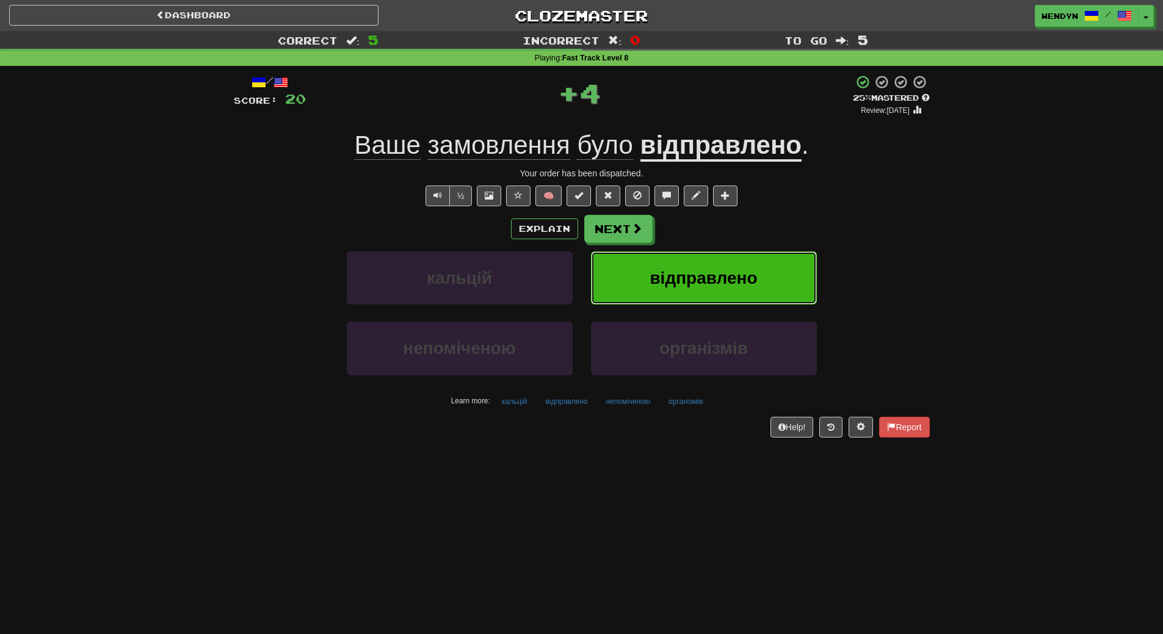
click at [706, 288] on button "відправлено" at bounding box center [704, 278] width 226 height 53
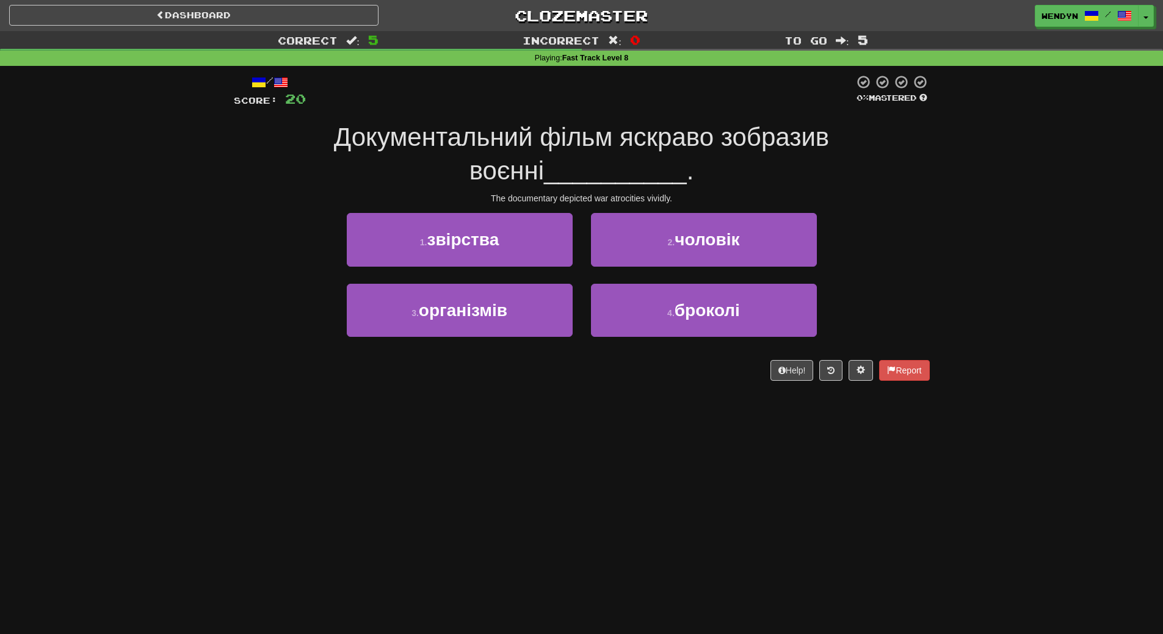
click at [690, 537] on div "Dashboard Clozemaster WendyN / Toggle Dropdown Dashboard Leaderboard Activity F…" at bounding box center [581, 317] width 1163 height 634
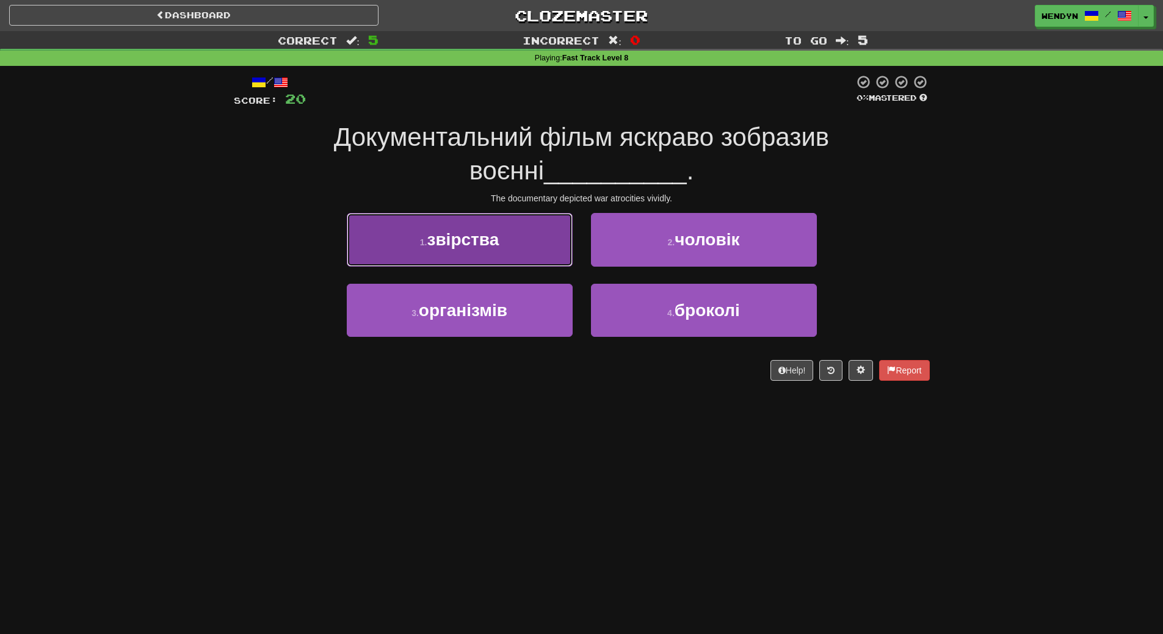
click at [526, 241] on button "1 . звірства" at bounding box center [460, 239] width 226 height 53
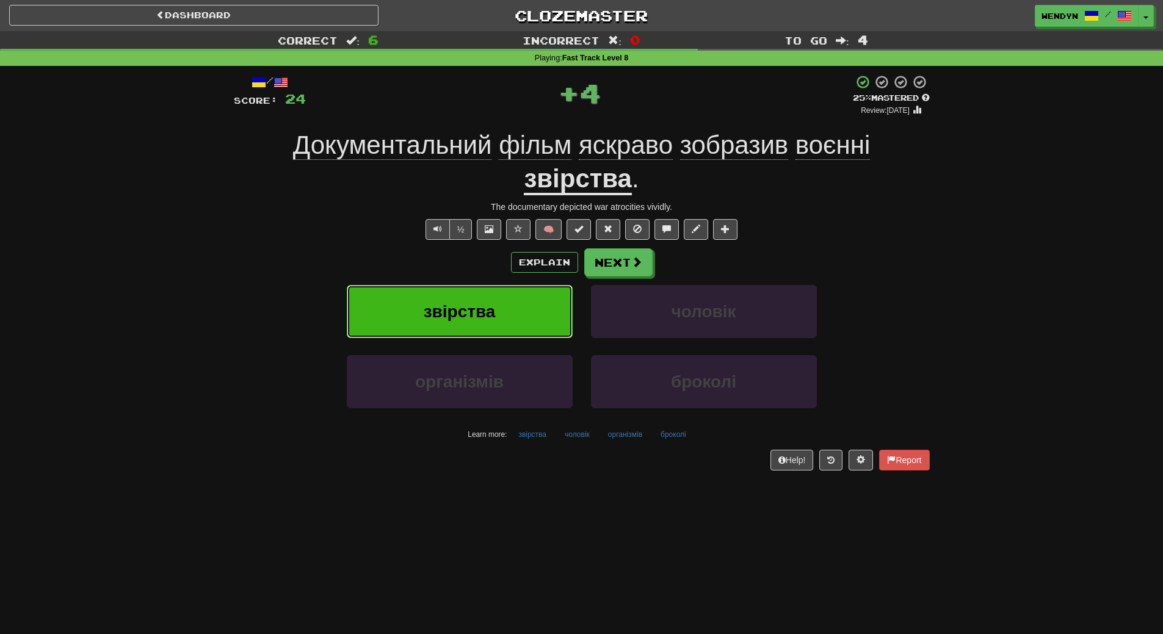
click at [490, 327] on button "звірства" at bounding box center [460, 311] width 226 height 53
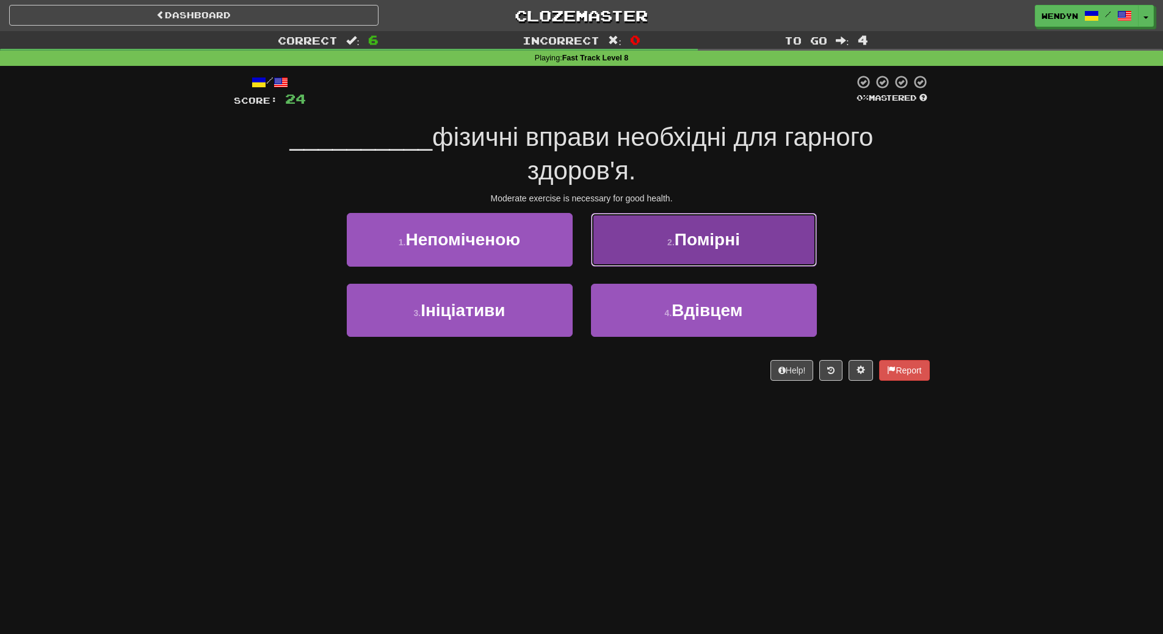
click at [732, 243] on span "Помірні" at bounding box center [707, 239] width 65 height 19
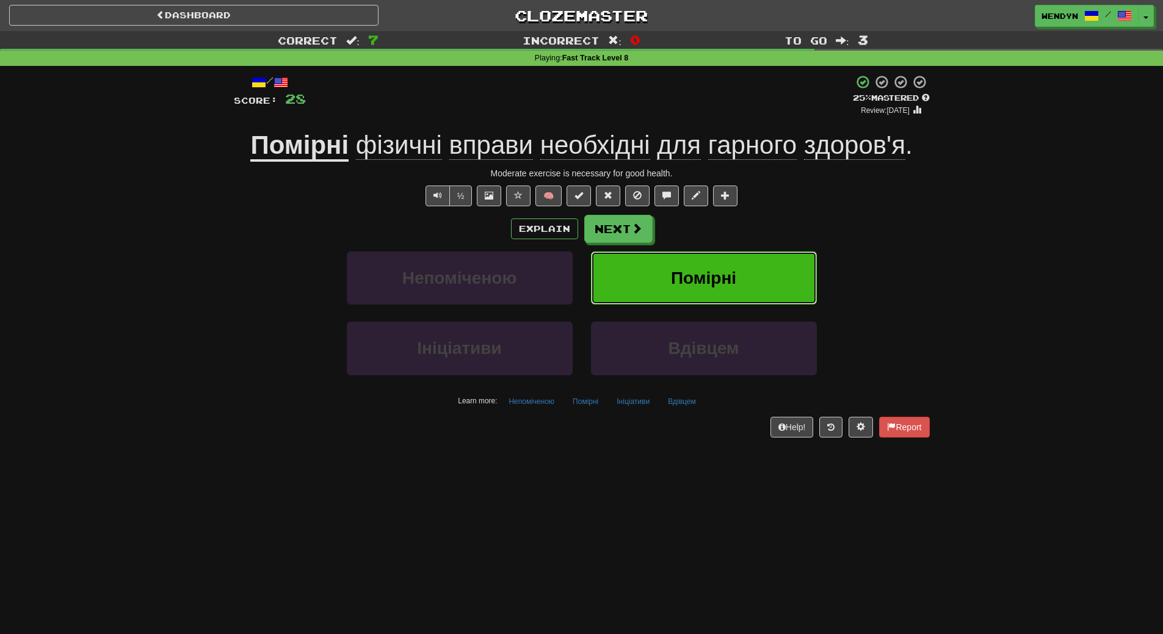
click at [765, 280] on button "Помірні" at bounding box center [704, 278] width 226 height 53
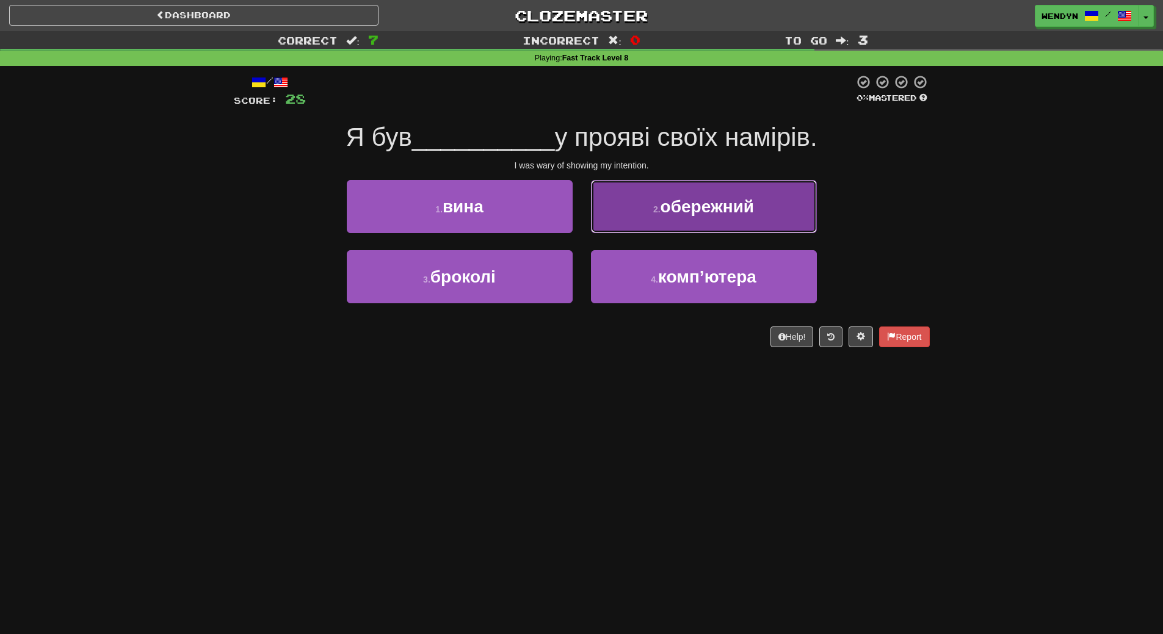
click at [769, 195] on button "2 . обережний" at bounding box center [704, 206] width 226 height 53
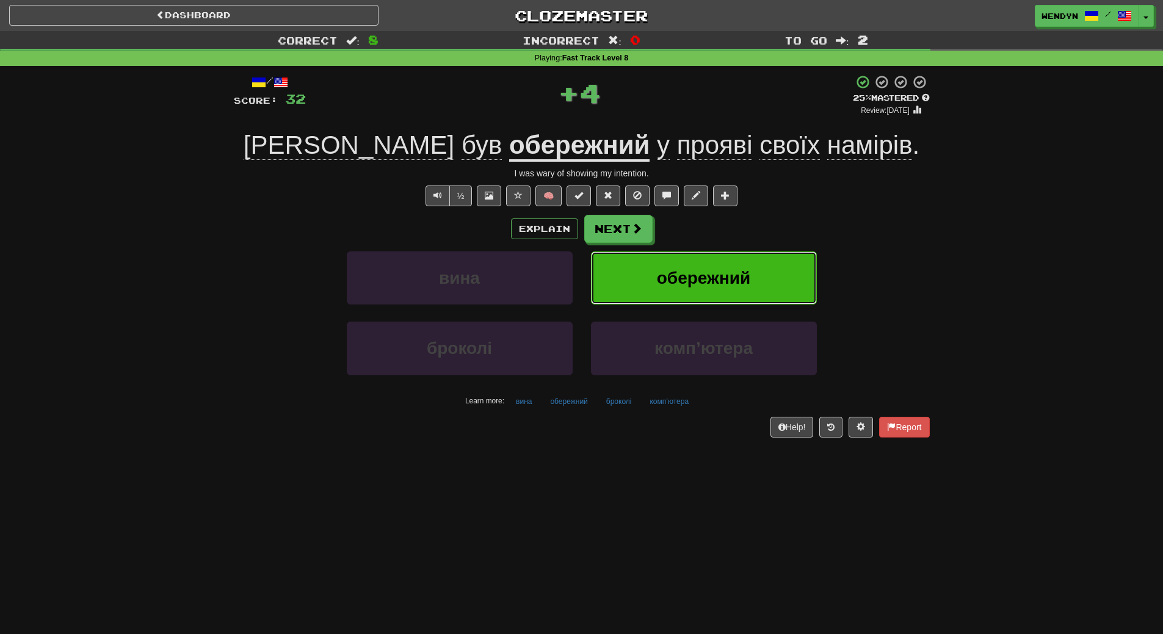
click at [758, 268] on button "обережний" at bounding box center [704, 278] width 226 height 53
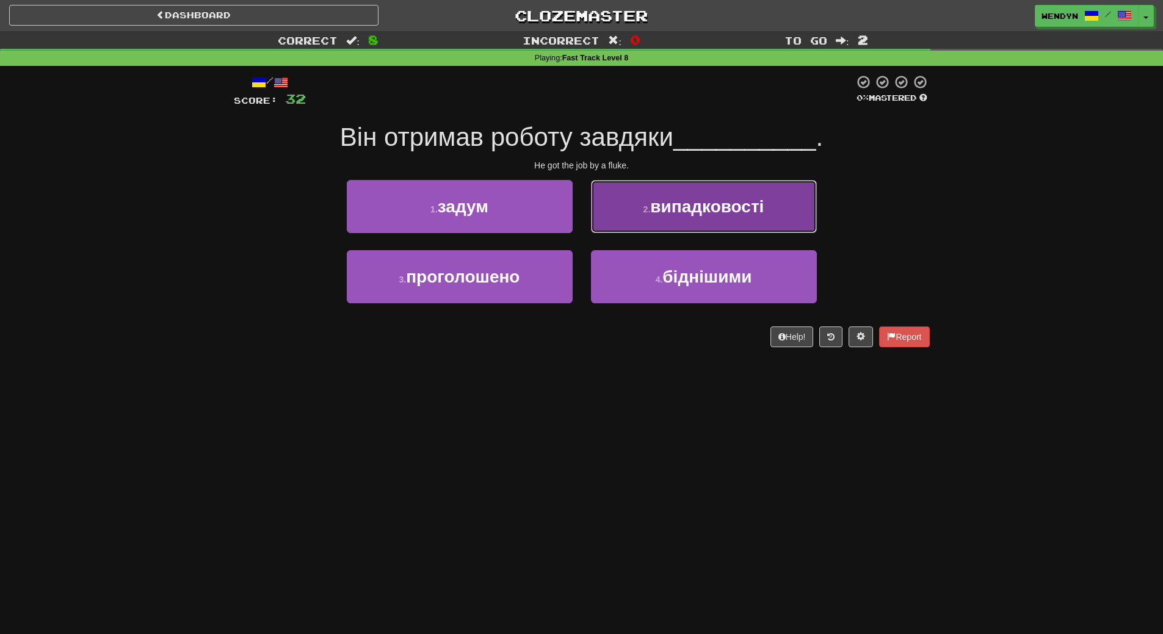
click at [736, 213] on span "випадковості" at bounding box center [707, 206] width 114 height 19
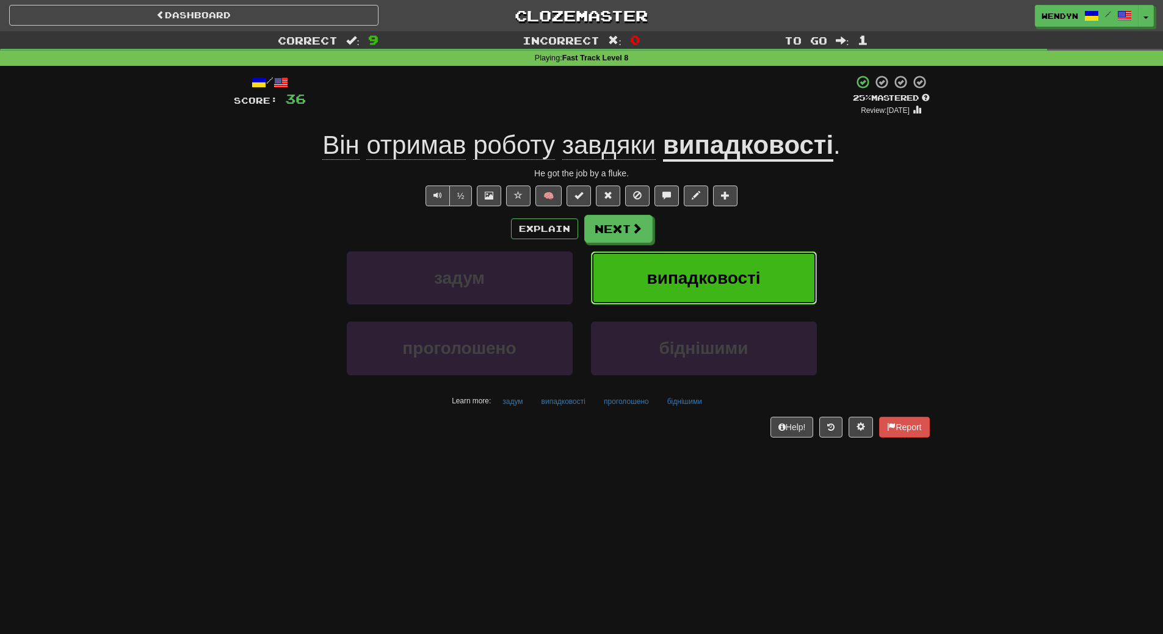
click at [729, 277] on span "випадковості" at bounding box center [703, 278] width 114 height 19
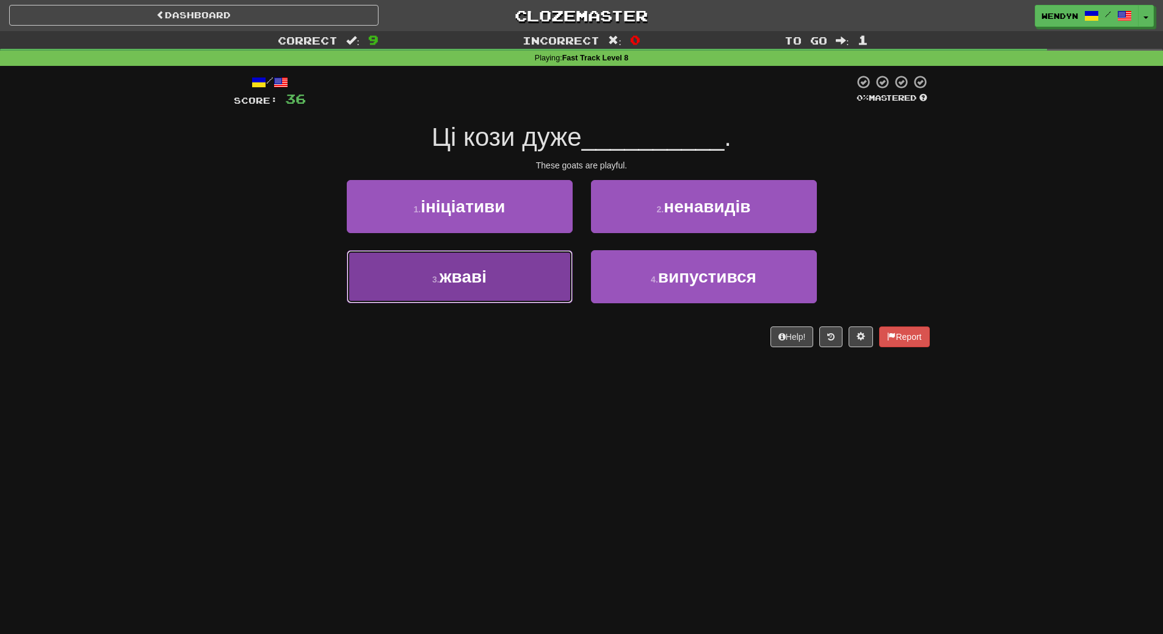
click at [501, 292] on button "3 . жваві" at bounding box center [460, 276] width 226 height 53
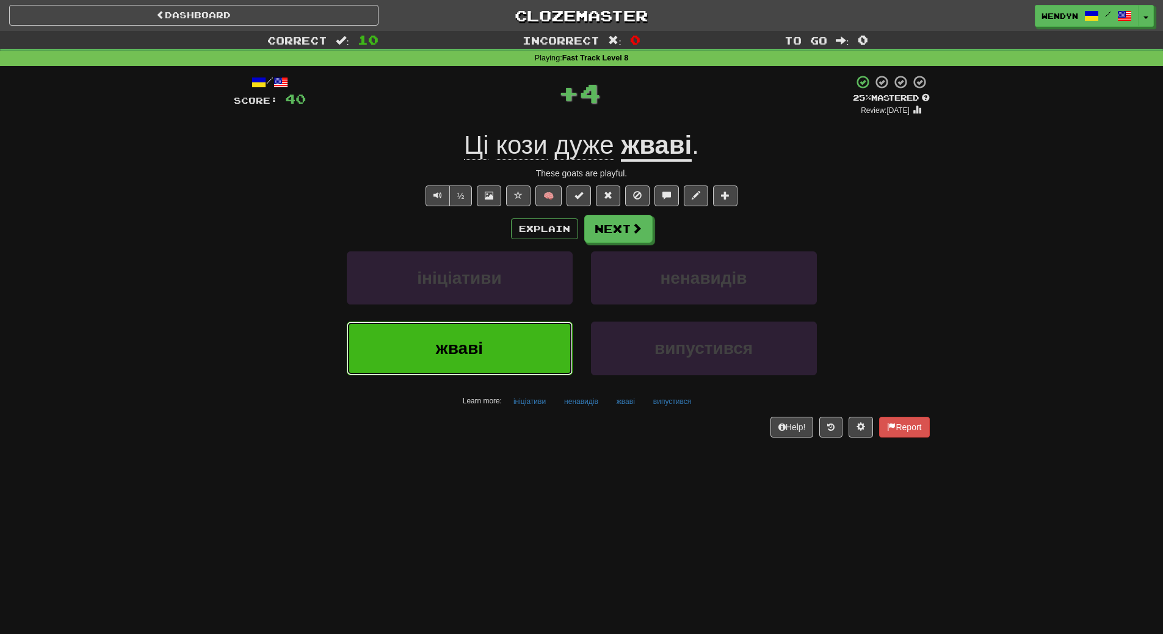
click at [499, 359] on button "жваві" at bounding box center [460, 348] width 226 height 53
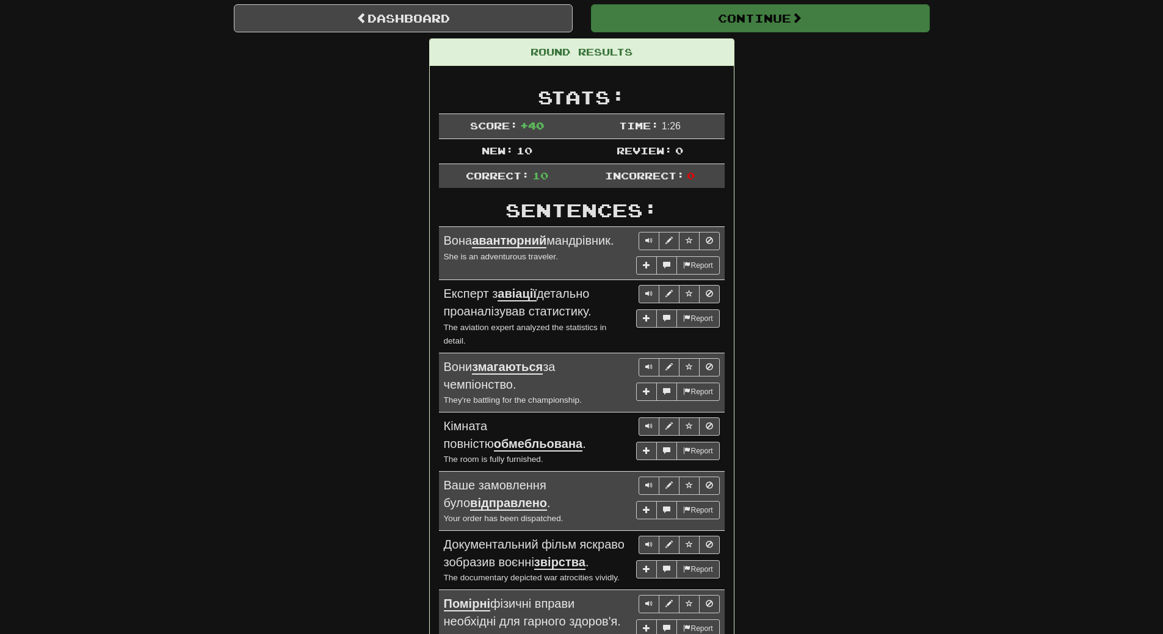
scroll to position [61, 0]
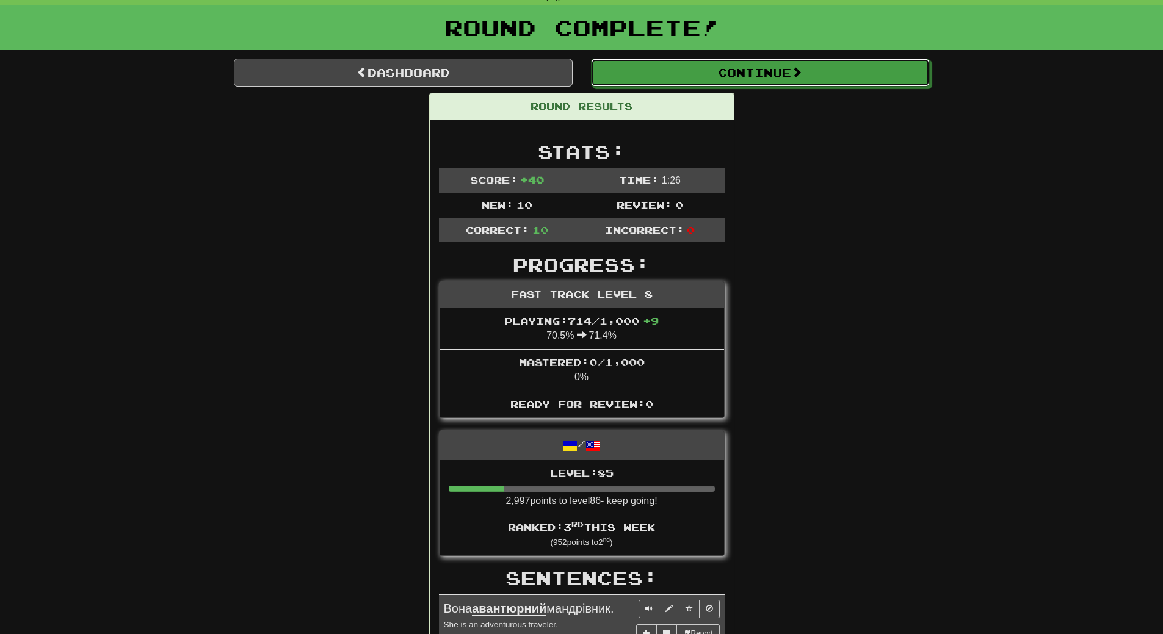
drag, startPoint x: 800, startPoint y: 60, endPoint x: 798, endPoint y: 71, distance: 11.1
click at [800, 61] on button "Continue" at bounding box center [760, 73] width 339 height 28
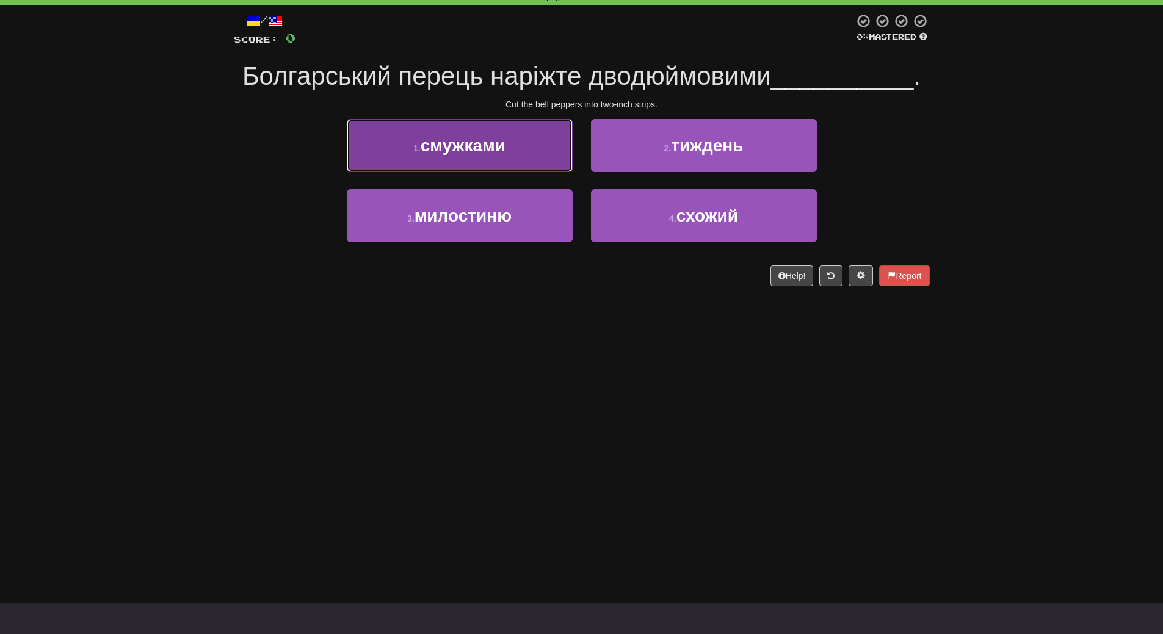
click at [498, 162] on button "1 . смужками" at bounding box center [460, 145] width 226 height 53
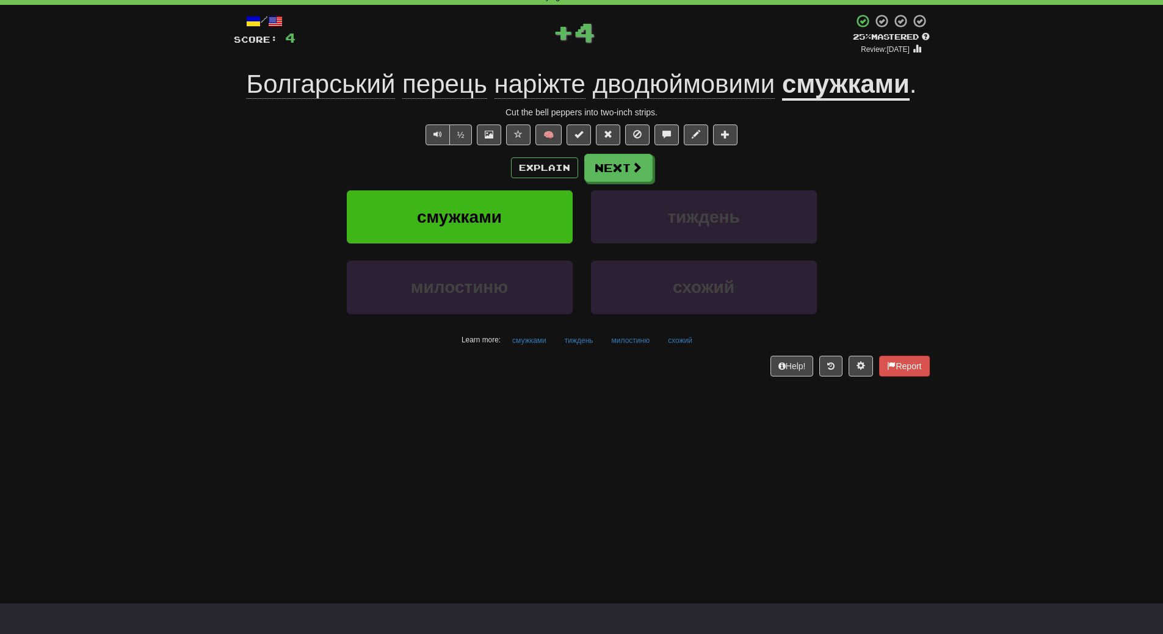
click at [498, 162] on div "Explain Next" at bounding box center [582, 168] width 696 height 28
click at [494, 203] on button "смужками" at bounding box center [460, 216] width 226 height 53
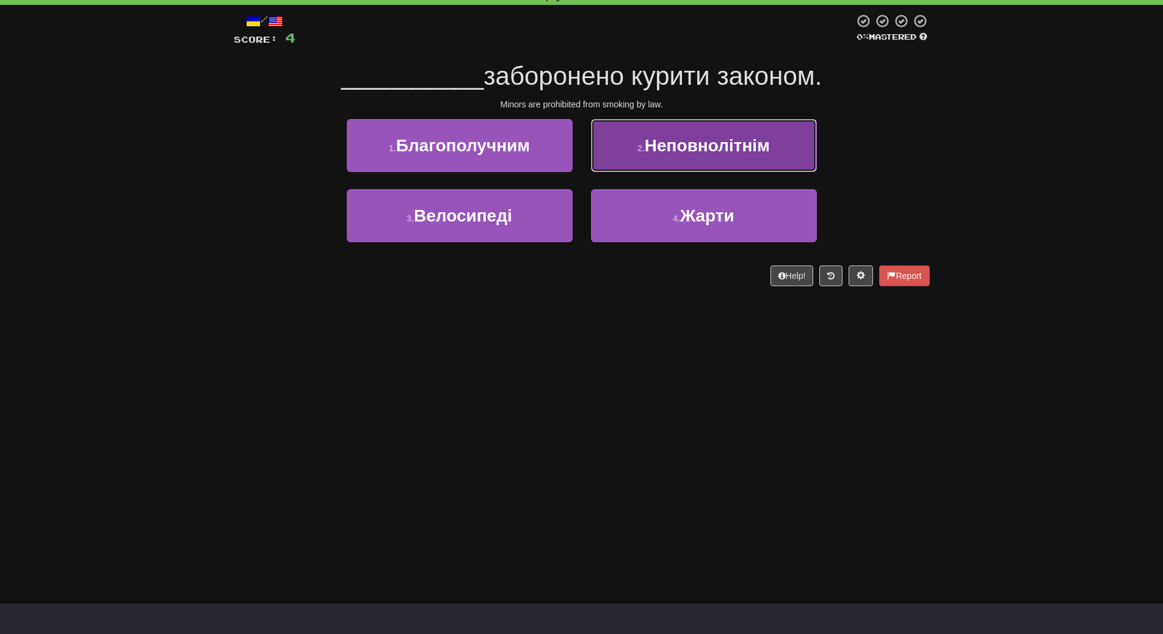
click at [743, 165] on button "2 . Неповнолітнім" at bounding box center [704, 145] width 226 height 53
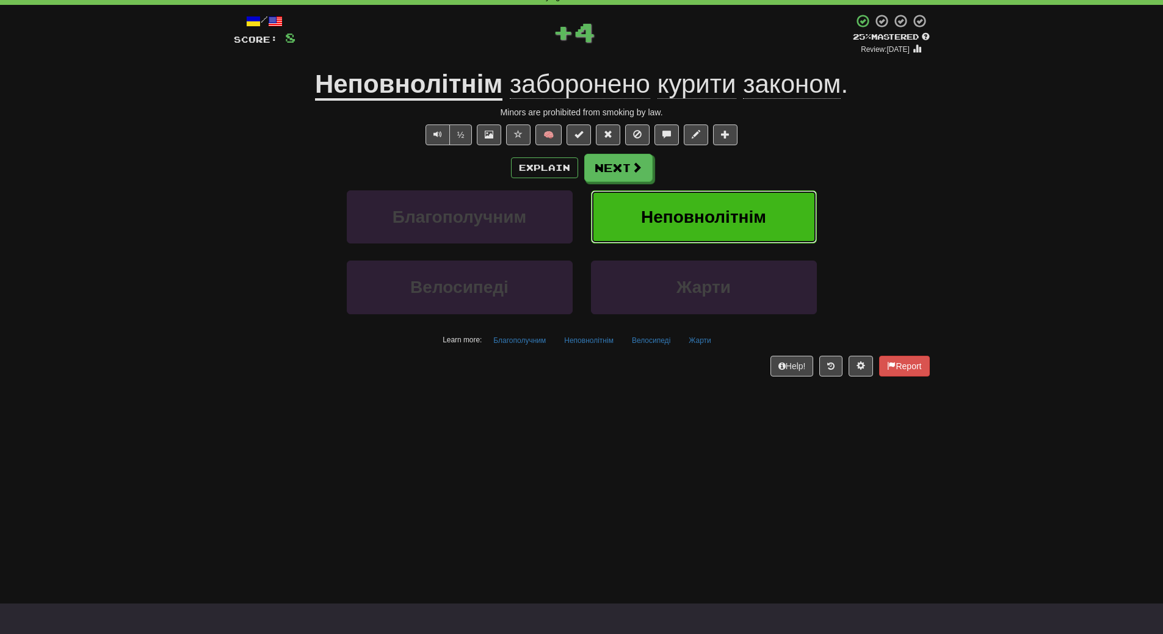
click at [733, 230] on button "Неповнолітнім" at bounding box center [704, 216] width 226 height 53
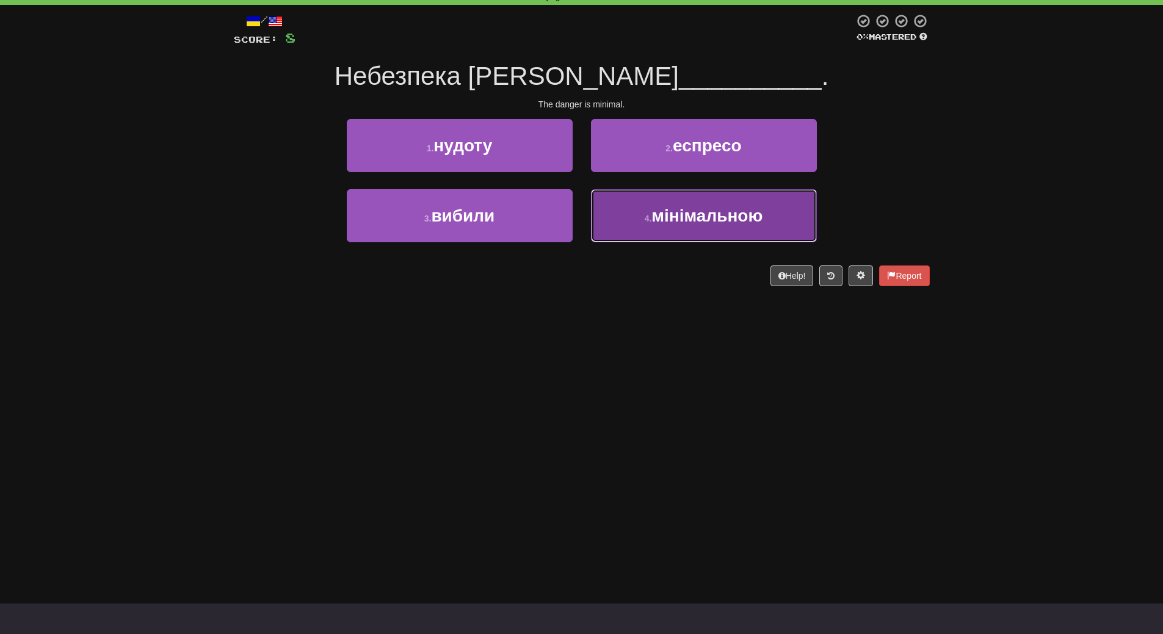
click at [730, 223] on span "мінімальною" at bounding box center [706, 215] width 111 height 19
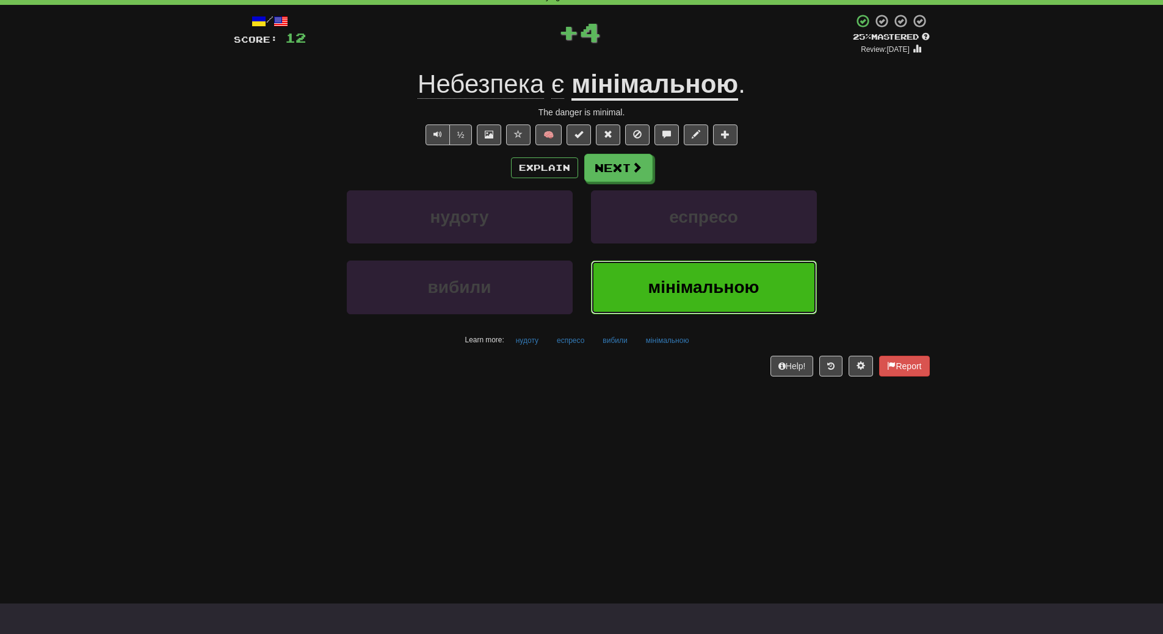
drag, startPoint x: 722, startPoint y: 291, endPoint x: 699, endPoint y: 302, distance: 25.1
click at [719, 292] on span "мінімальною" at bounding box center [703, 287] width 111 height 19
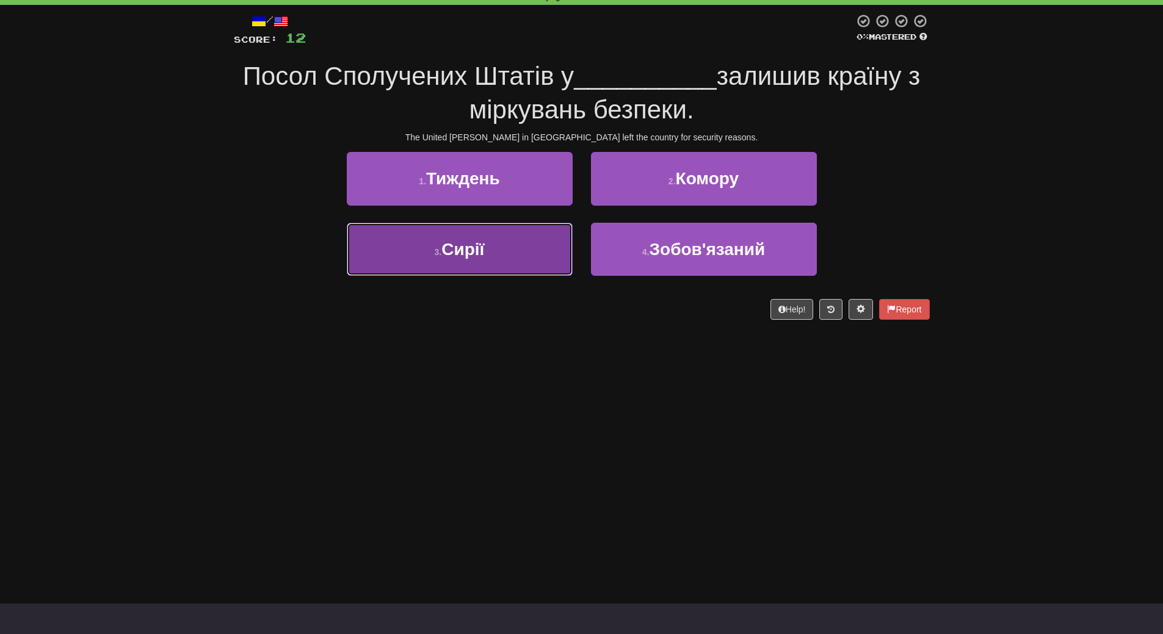
click at [493, 275] on button "3 . Сирії" at bounding box center [460, 249] width 226 height 53
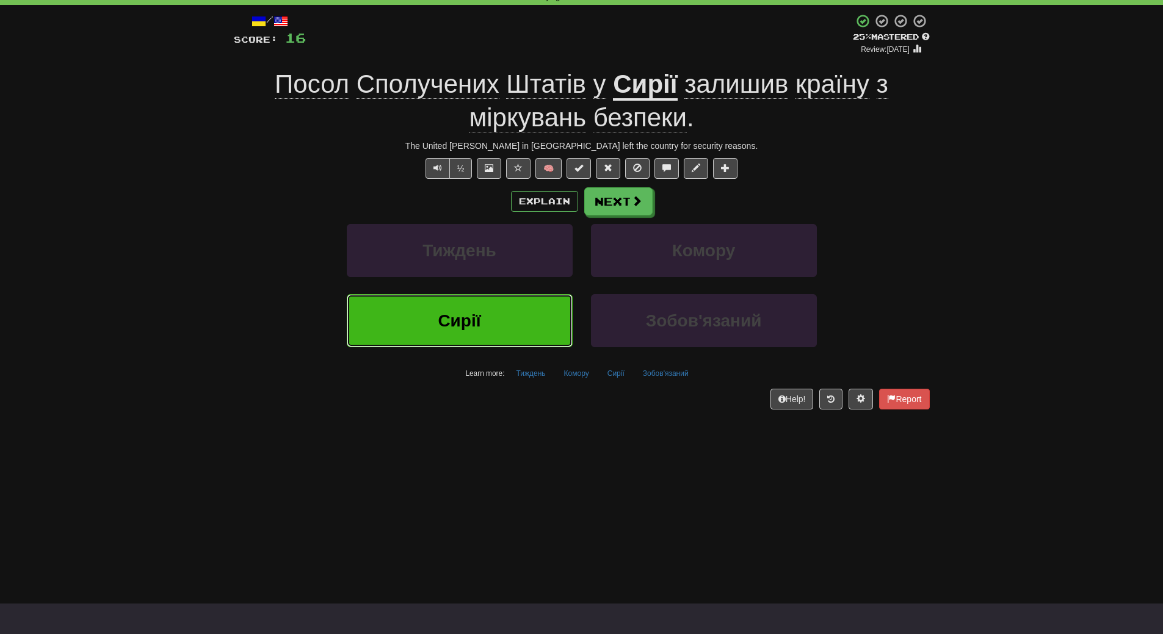
click at [457, 338] on button "Сирії" at bounding box center [460, 320] width 226 height 53
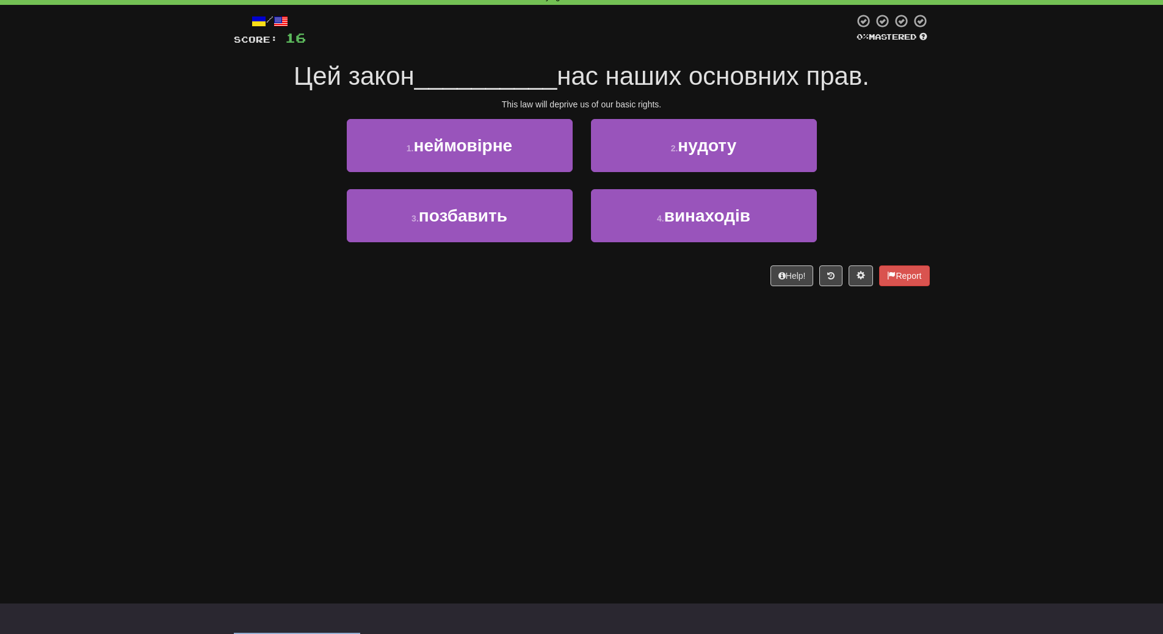
click at [457, 338] on div "Dashboard Clozemaster WendyN / Toggle Dropdown Dashboard Leaderboard Activity F…" at bounding box center [581, 256] width 1163 height 634
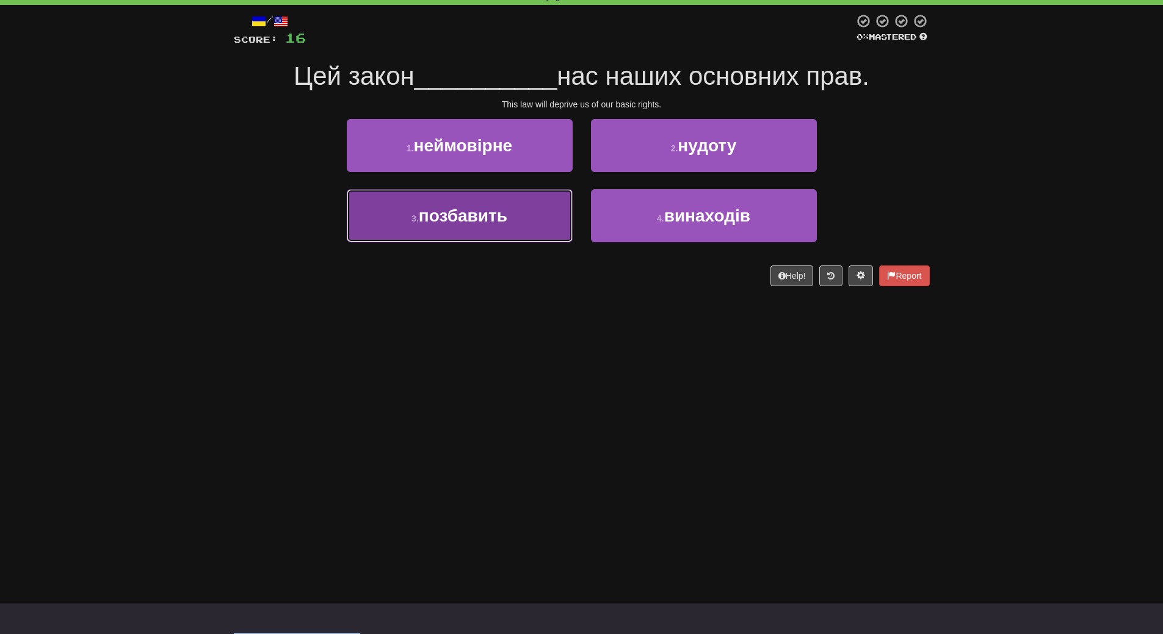
click at [480, 219] on span "позбавить" at bounding box center [463, 215] width 89 height 19
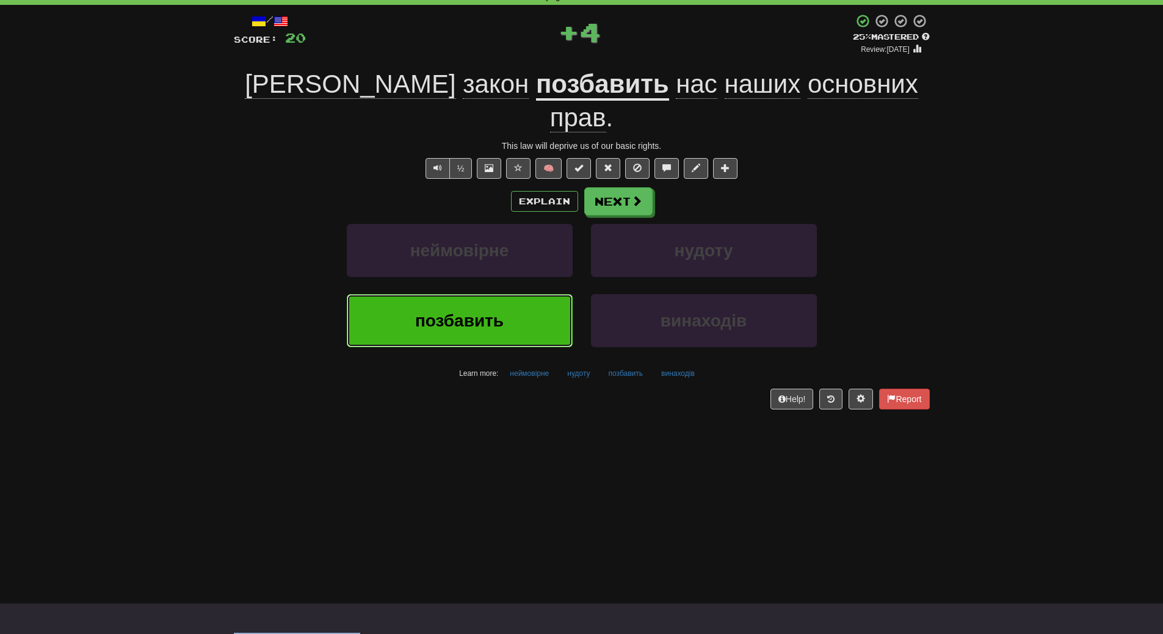
click at [454, 311] on span "позбавить" at bounding box center [459, 320] width 89 height 19
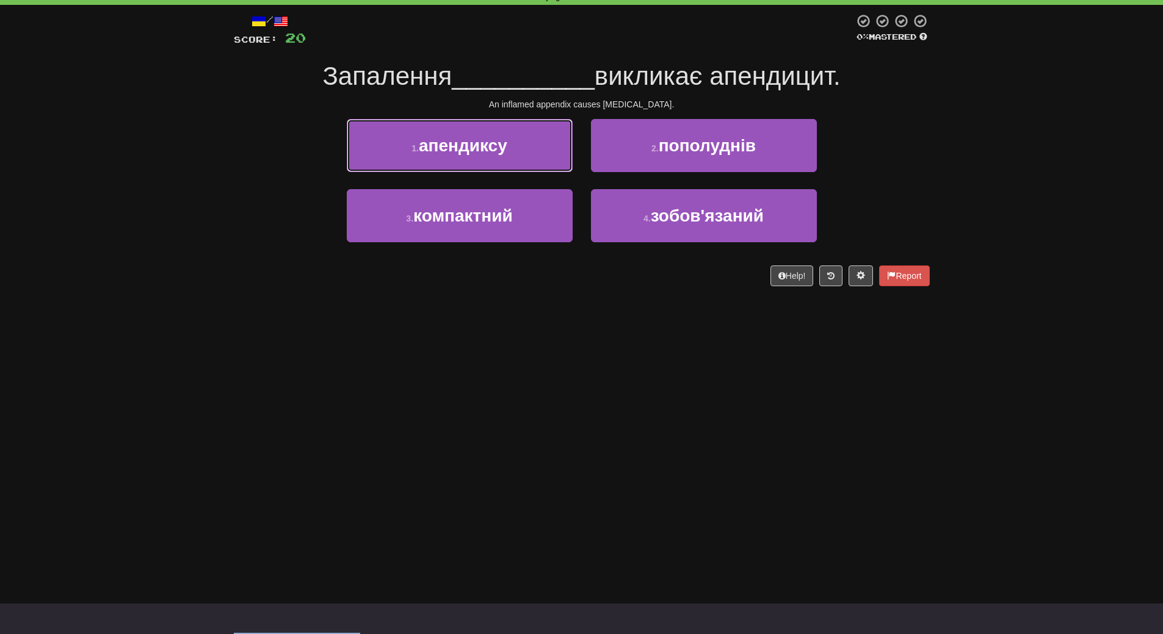
drag, startPoint x: 446, startPoint y: 146, endPoint x: 446, endPoint y: 153, distance: 6.7
click at [446, 150] on span "апендиксу" at bounding box center [463, 145] width 89 height 19
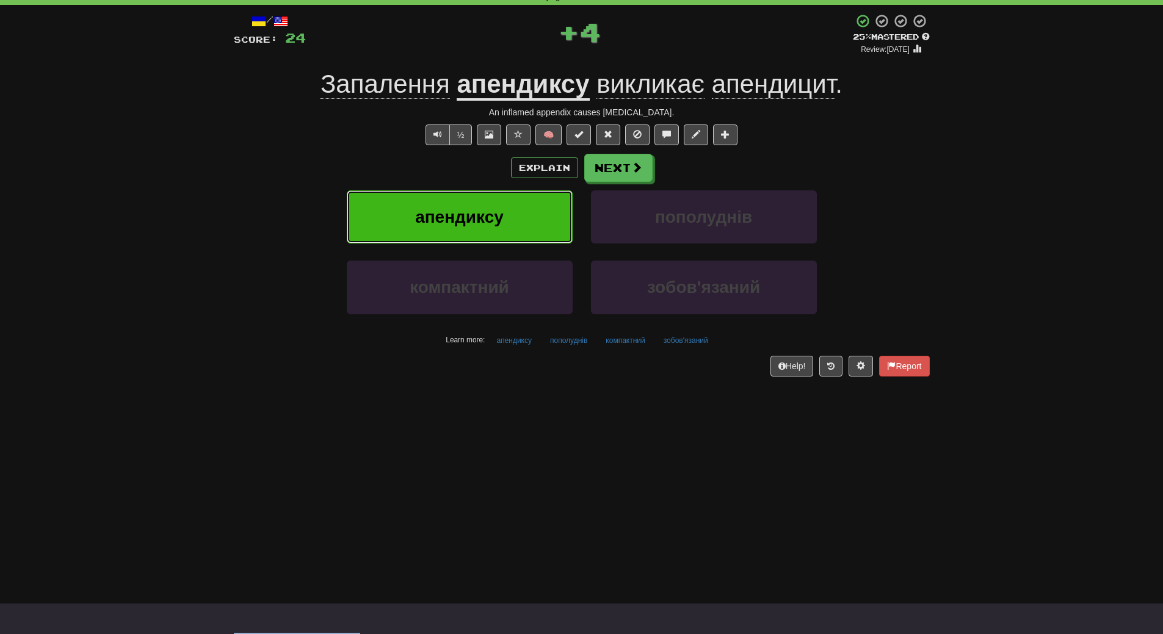
click at [432, 232] on button "апендиксу" at bounding box center [460, 216] width 226 height 53
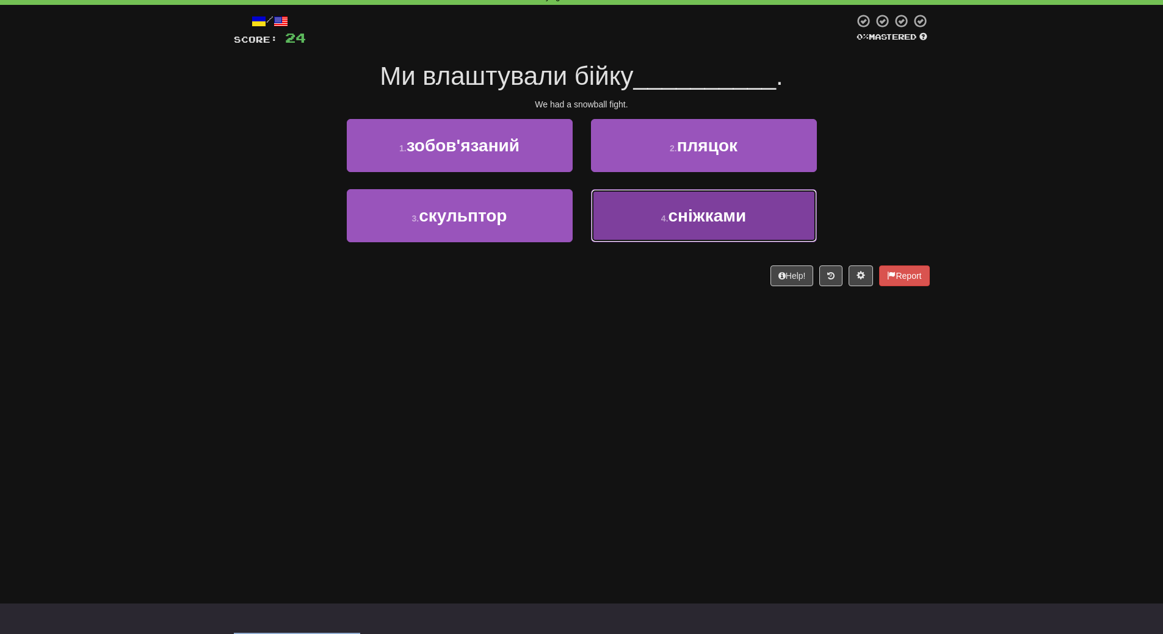
click at [723, 225] on span "сніжками" at bounding box center [707, 215] width 78 height 19
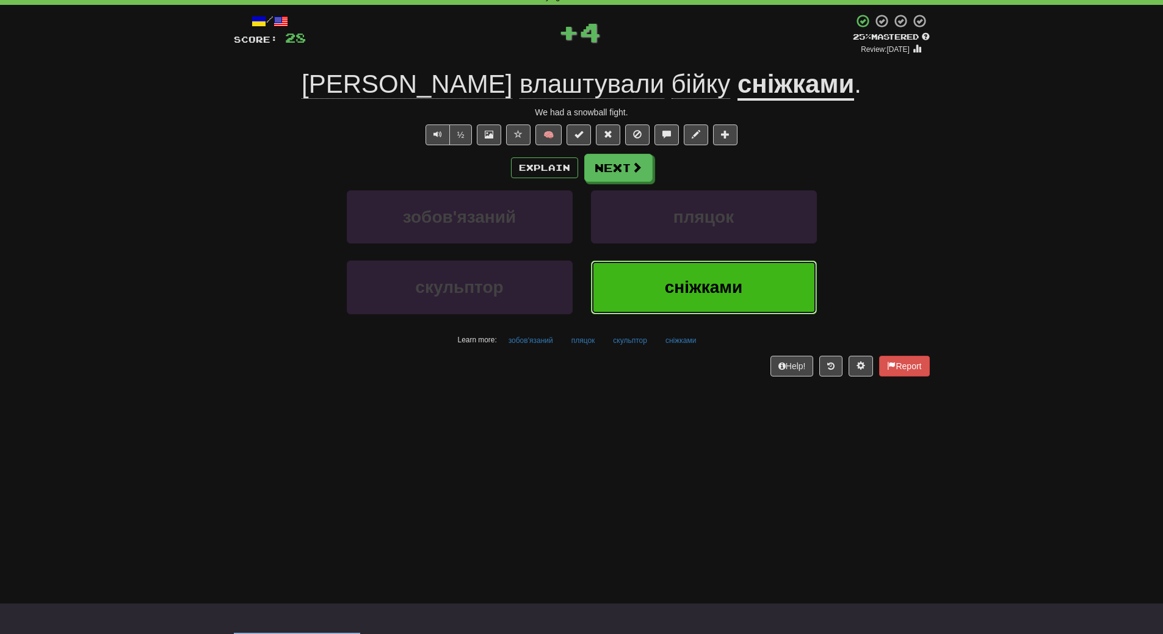
click at [676, 277] on button "сніжками" at bounding box center [704, 287] width 226 height 53
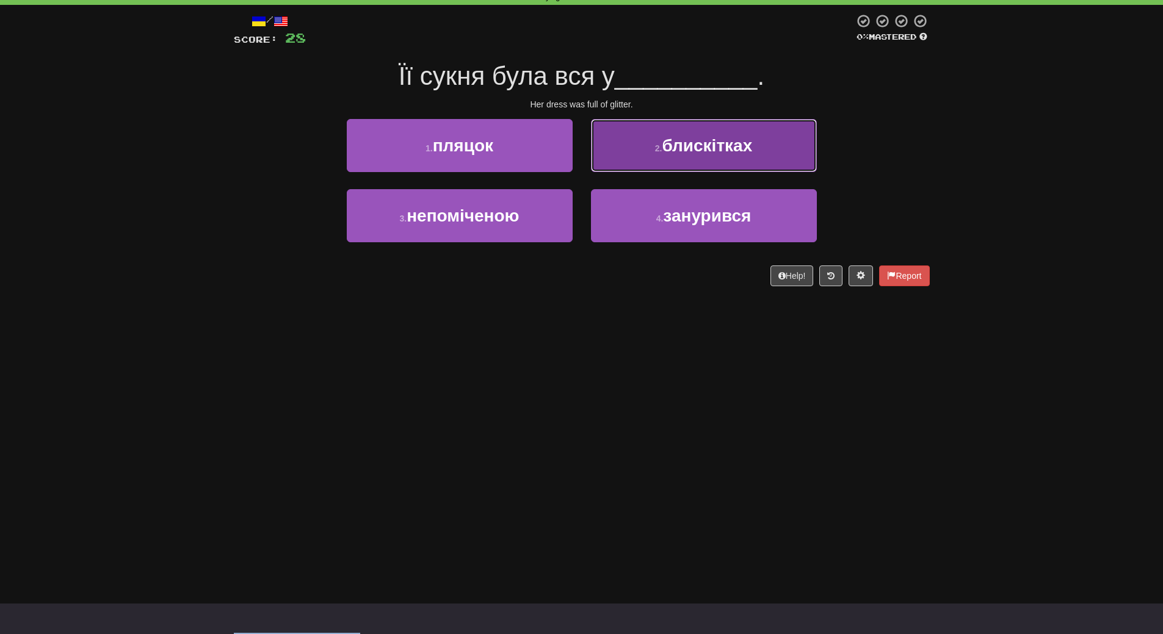
click at [723, 153] on span "блискітках" at bounding box center [707, 145] width 90 height 19
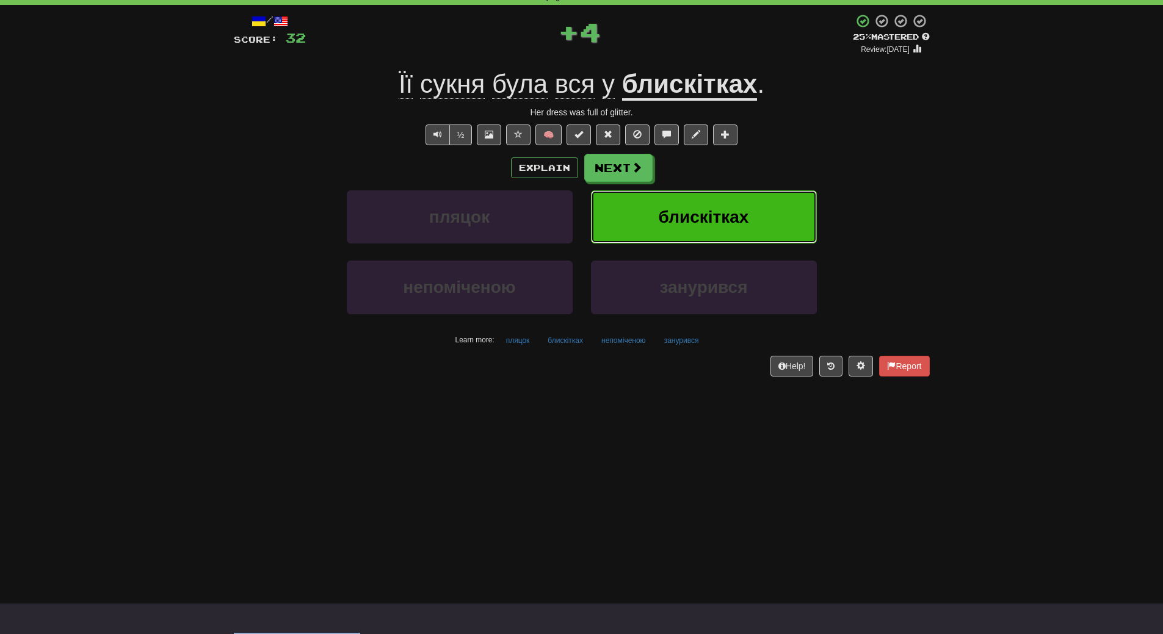
click at [717, 204] on button "блискітках" at bounding box center [704, 216] width 226 height 53
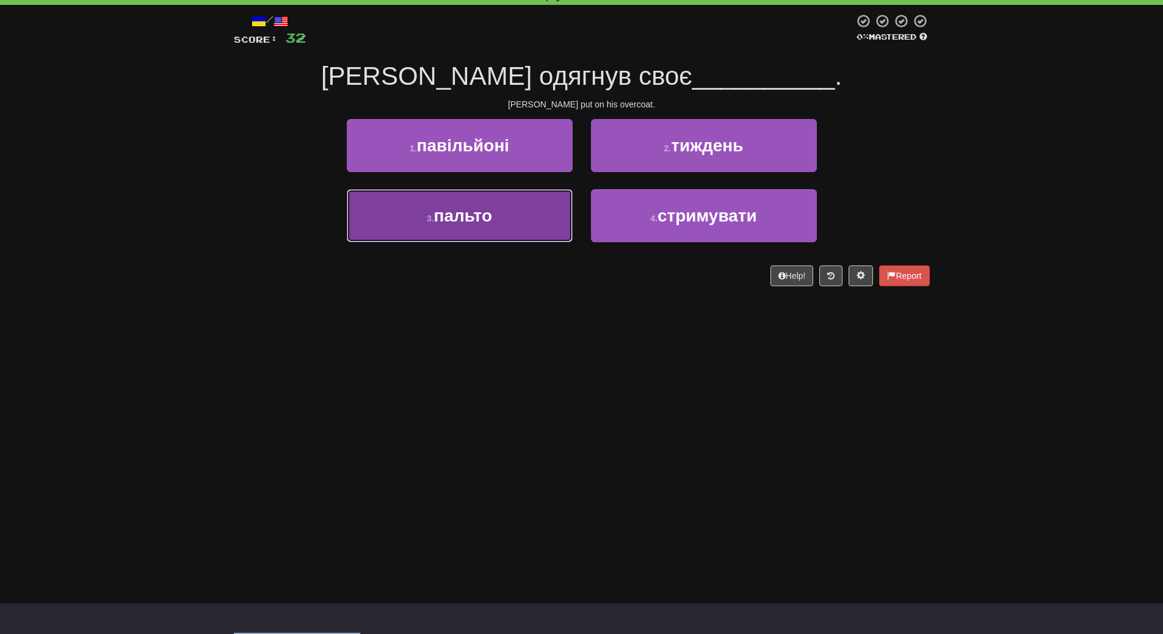
click at [465, 218] on span "пальто" at bounding box center [463, 215] width 58 height 19
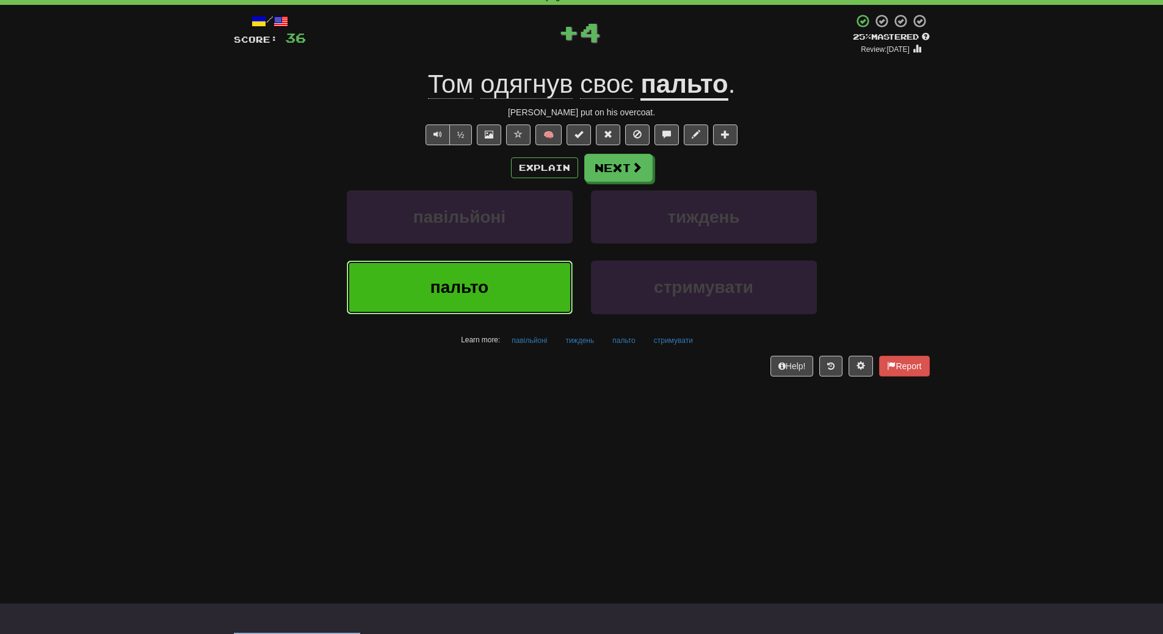
drag, startPoint x: 466, startPoint y: 278, endPoint x: 451, endPoint y: 291, distance: 19.9
click at [466, 278] on span "пальто" at bounding box center [459, 287] width 58 height 19
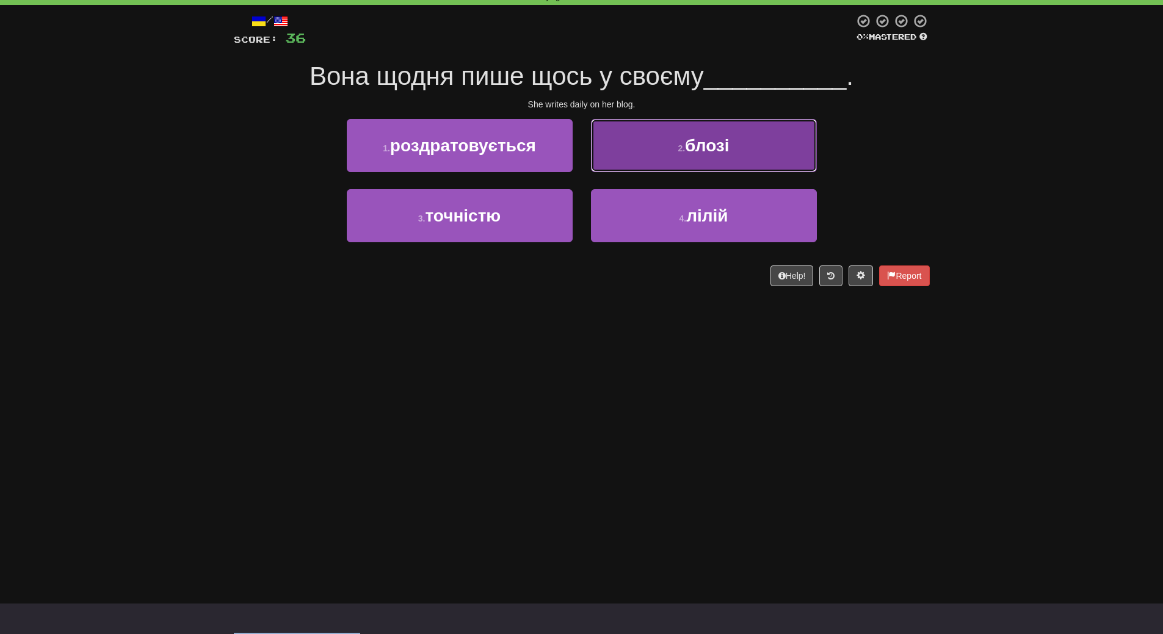
click at [715, 157] on button "2 . блозі" at bounding box center [704, 145] width 226 height 53
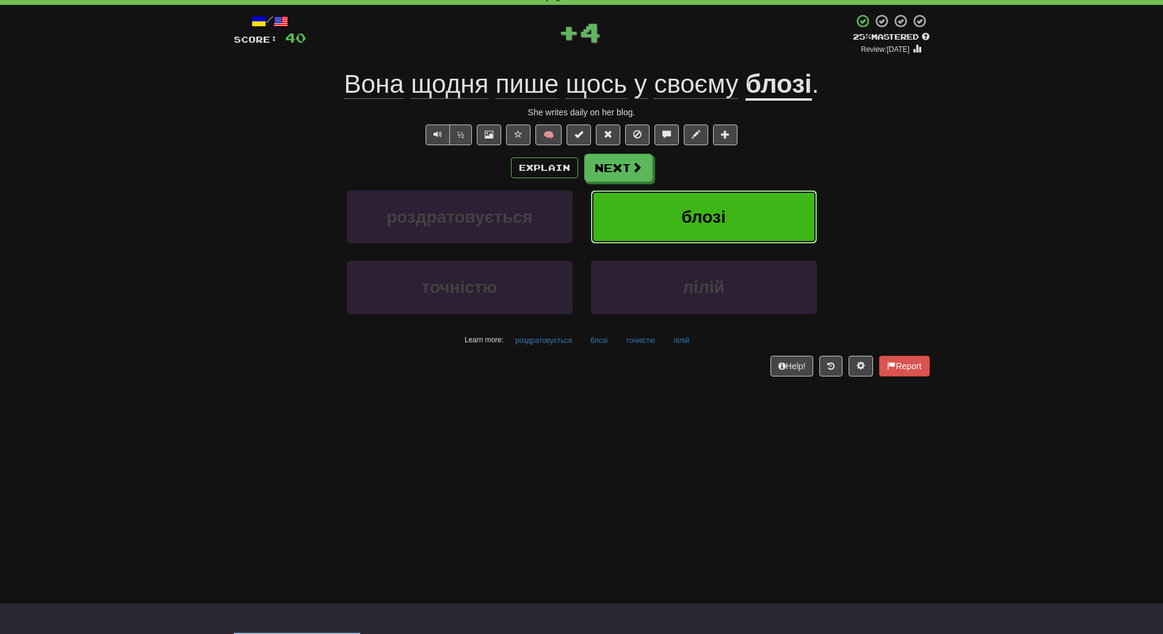
click at [715, 204] on button "блозі" at bounding box center [704, 216] width 226 height 53
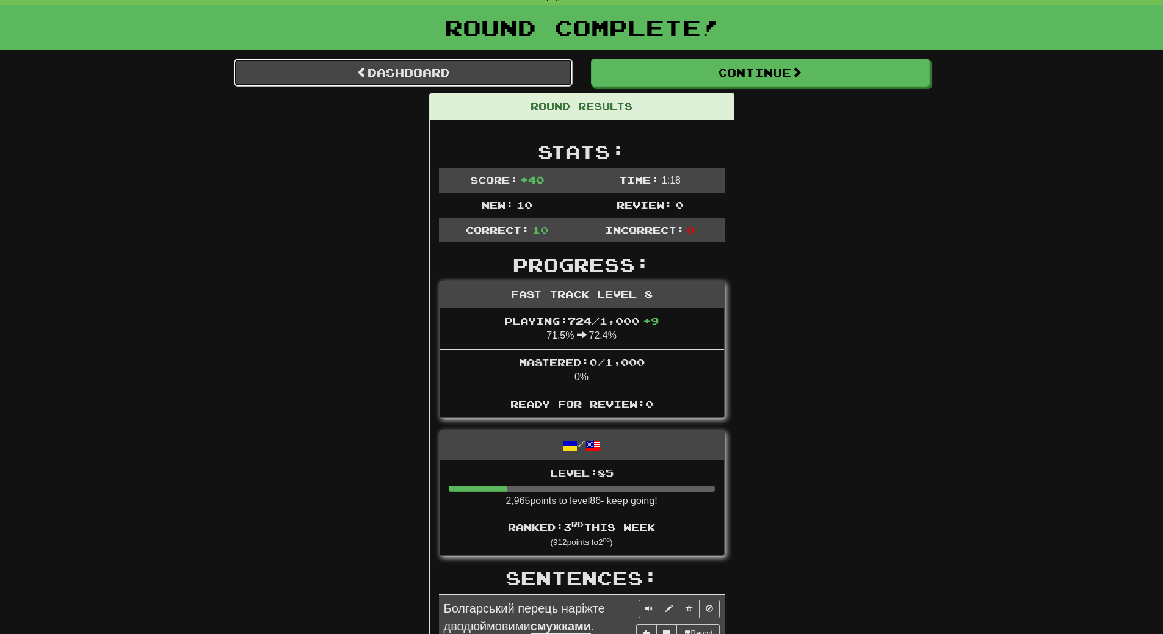
click at [449, 67] on link "Dashboard" at bounding box center [403, 73] width 339 height 28
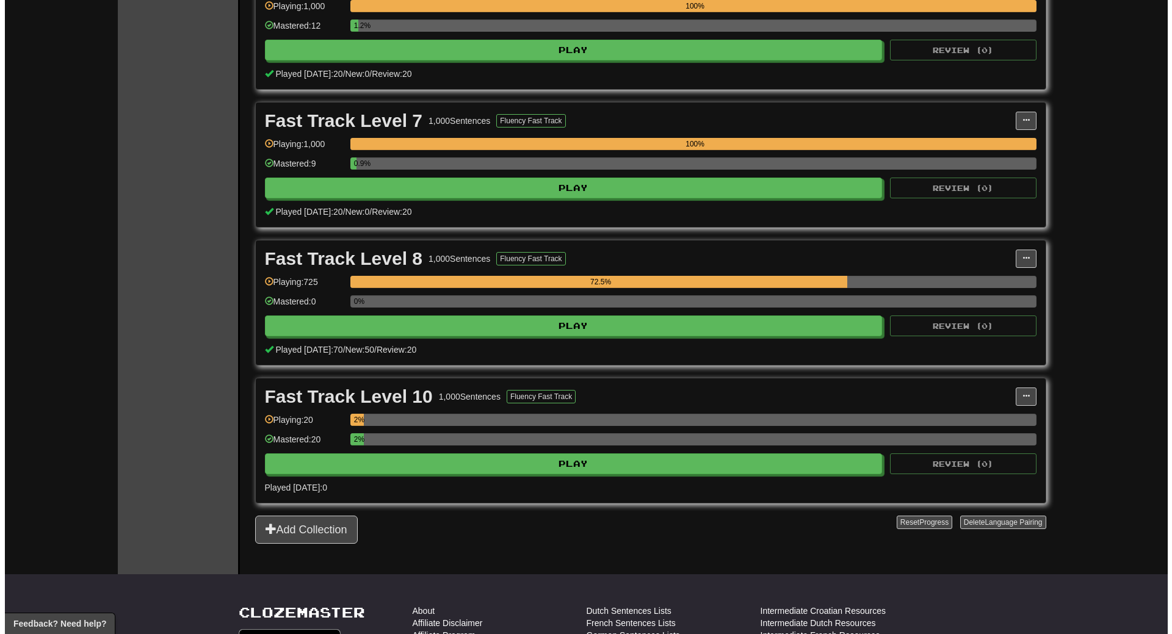
scroll to position [1099, 0]
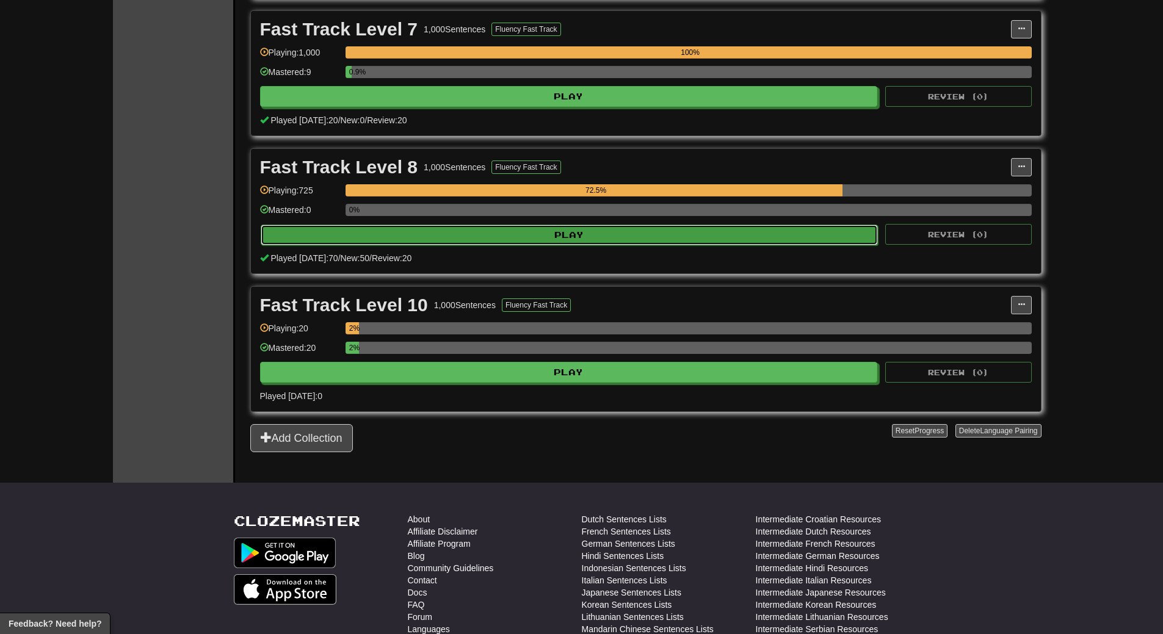
click at [676, 227] on button "Play" at bounding box center [570, 235] width 618 height 21
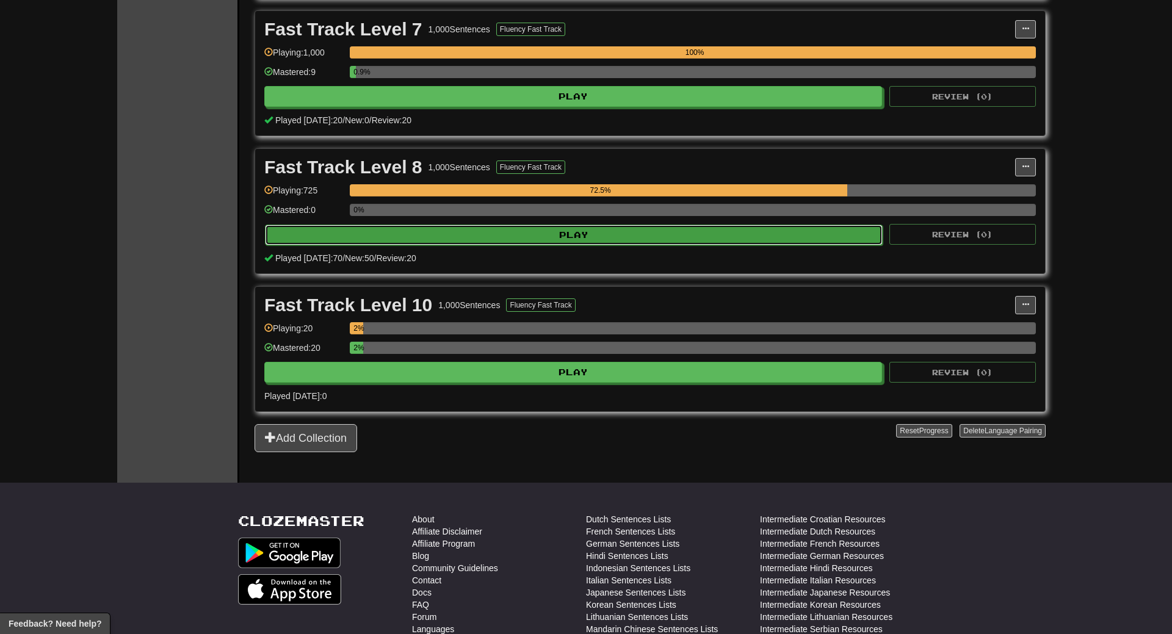
select select "**"
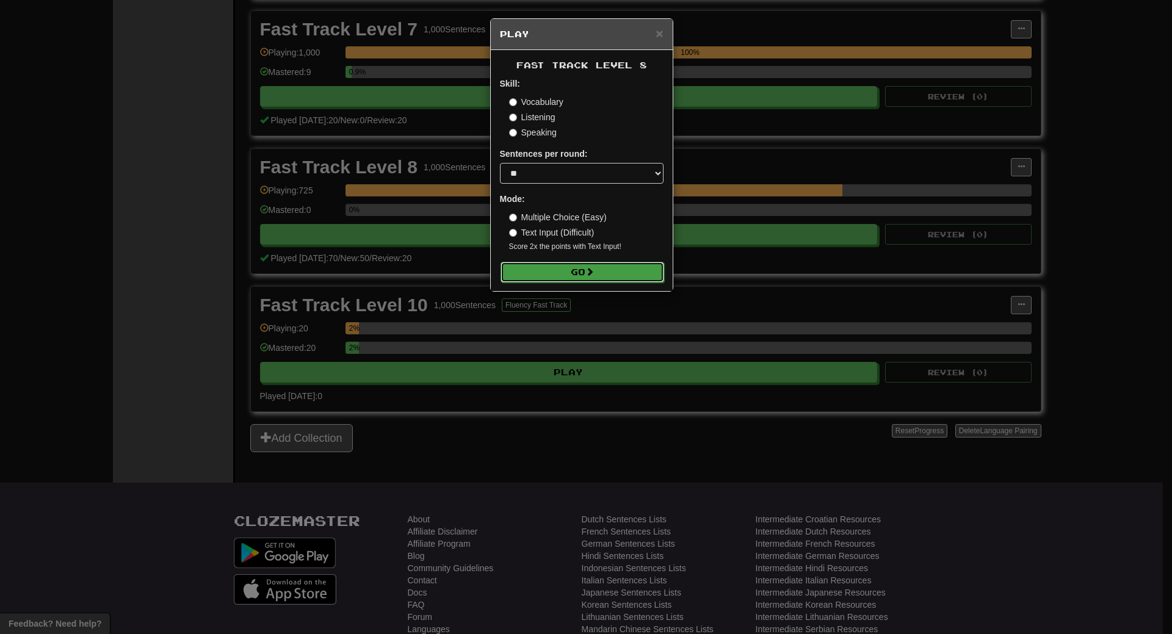
click at [645, 264] on button "Go" at bounding box center [583, 272] width 164 height 21
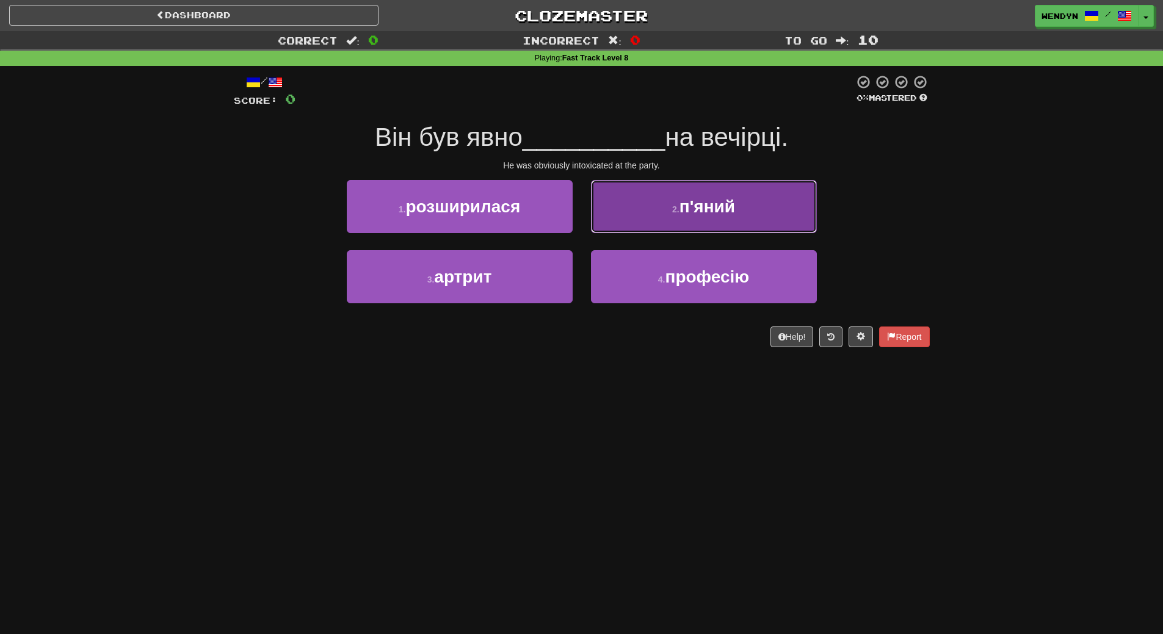
click at [745, 203] on button "2 . п'яний" at bounding box center [704, 206] width 226 height 53
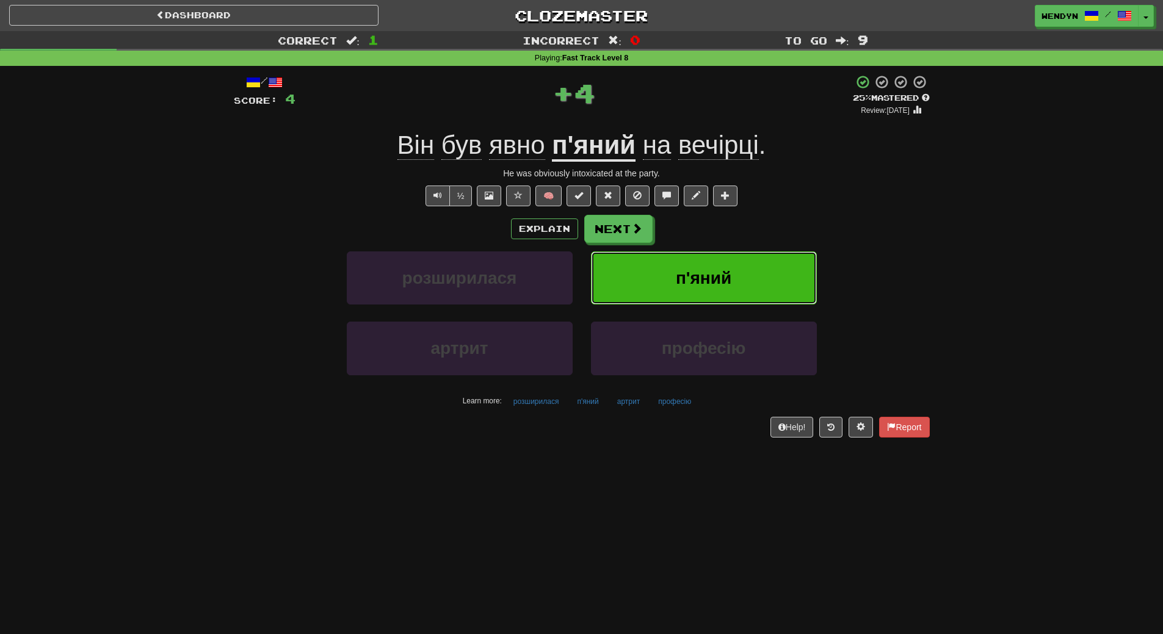
click at [715, 272] on span "п'яний" at bounding box center [704, 278] width 56 height 19
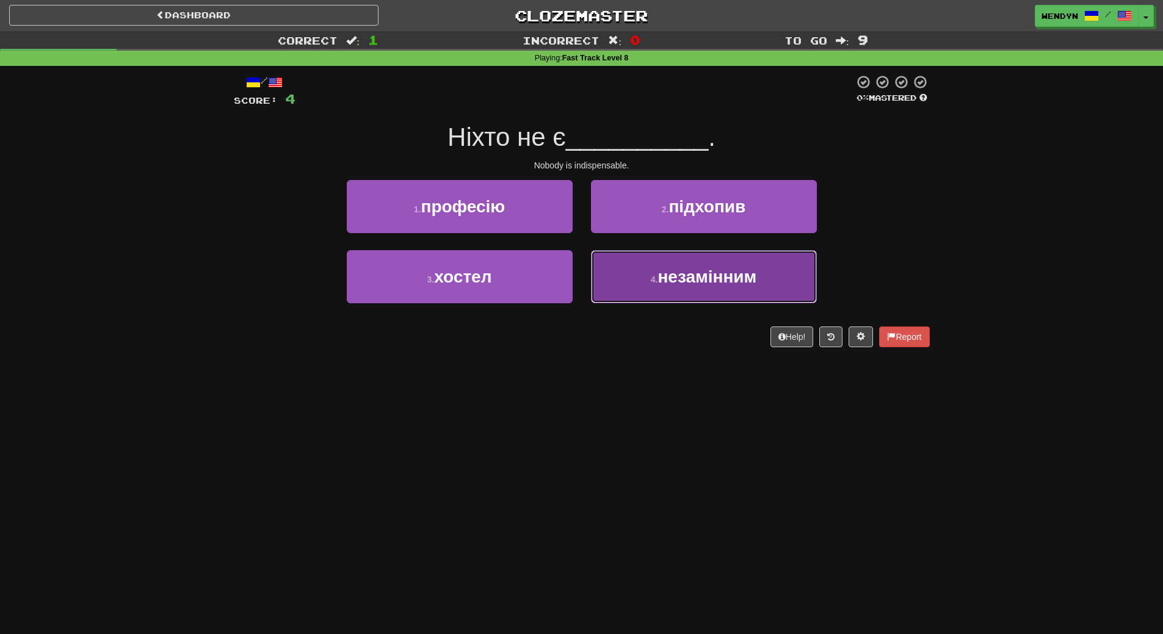
click at [677, 284] on span "незамінним" at bounding box center [706, 276] width 99 height 19
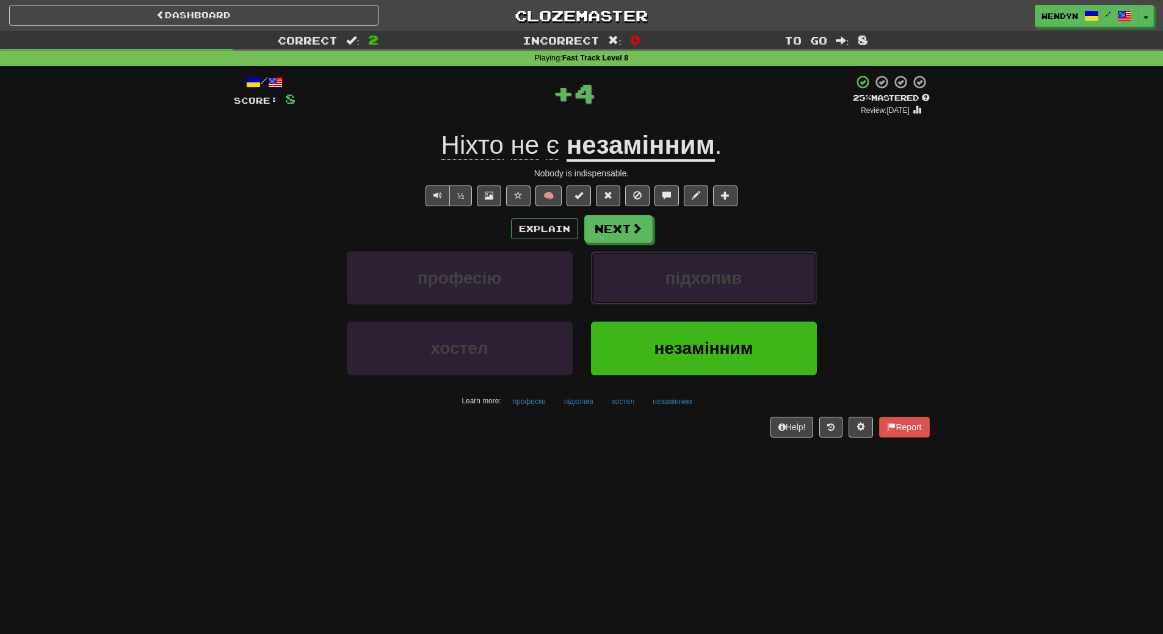
click at [677, 284] on span "підхопив" at bounding box center [703, 278] width 77 height 19
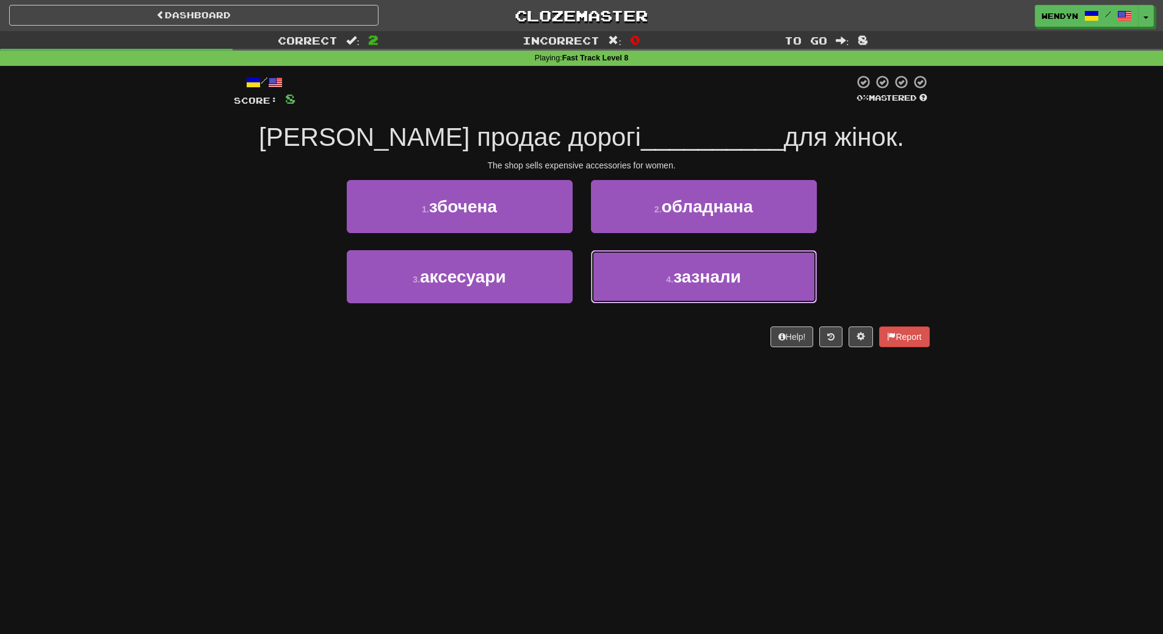
drag, startPoint x: 677, startPoint y: 284, endPoint x: 537, endPoint y: 401, distance: 182.5
click at [537, 401] on div "Dashboard Clozemaster WendyN / Toggle Dropdown Dashboard Leaderboard Activity F…" at bounding box center [581, 317] width 1163 height 634
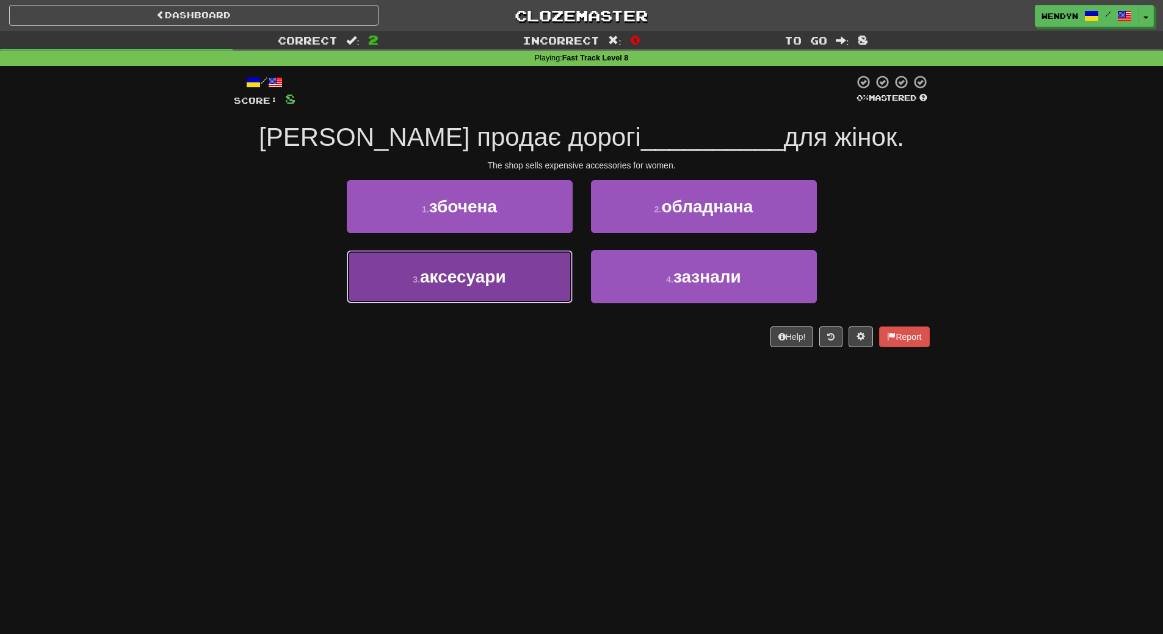
click at [508, 292] on button "3 . аксесуари" at bounding box center [460, 276] width 226 height 53
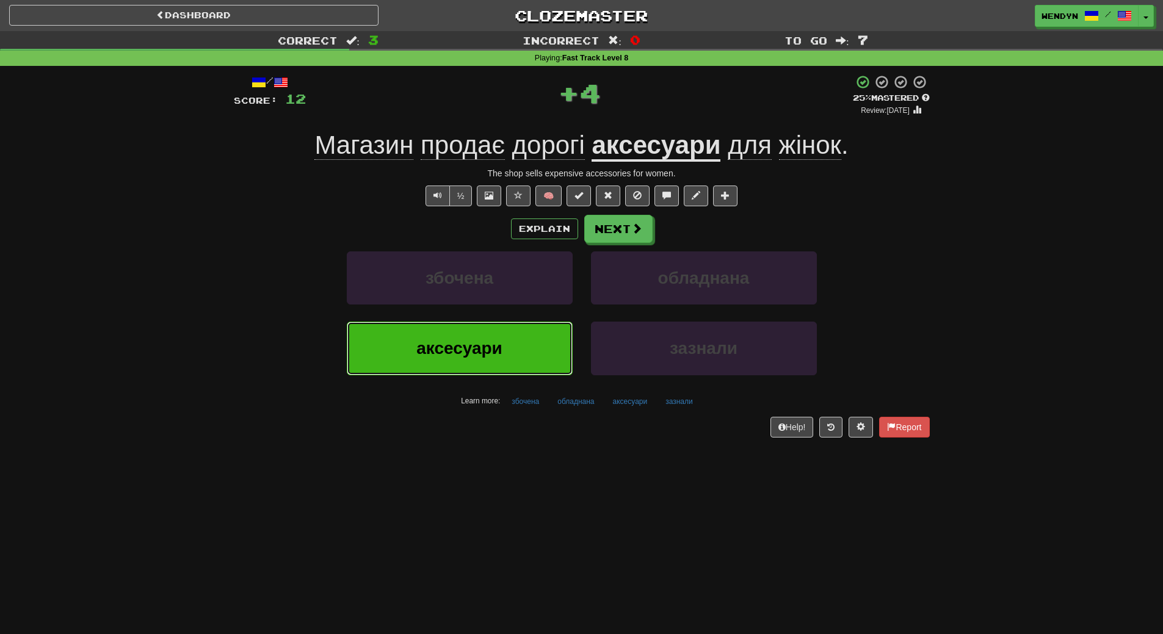
click at [497, 359] on button "аксесуари" at bounding box center [460, 348] width 226 height 53
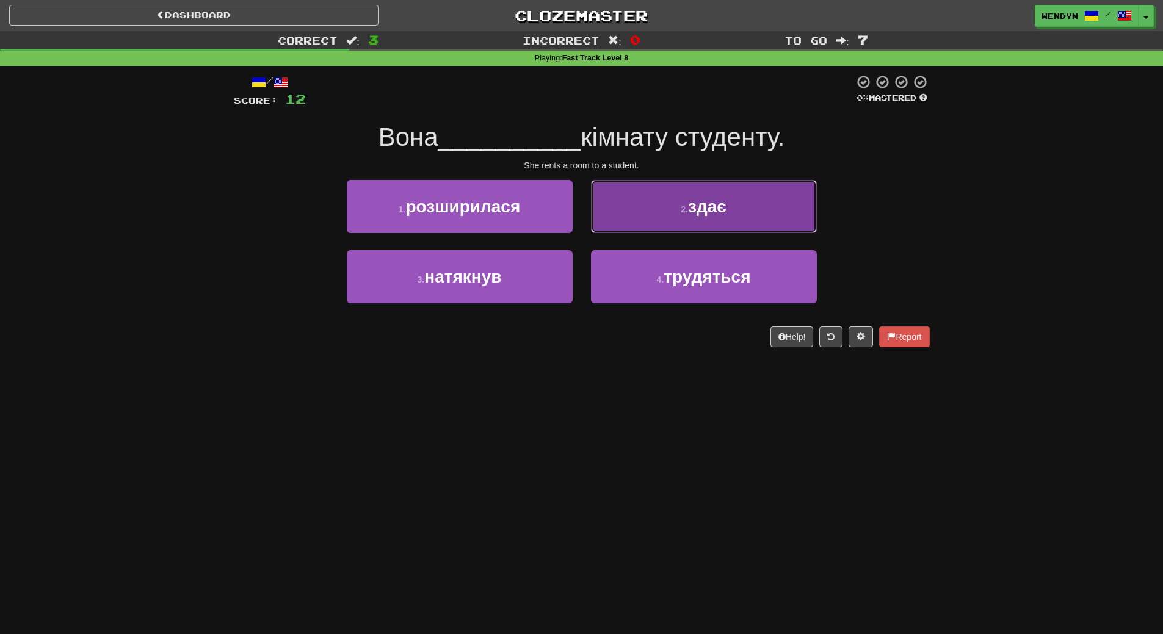
click at [734, 212] on button "2 . здає" at bounding box center [704, 206] width 226 height 53
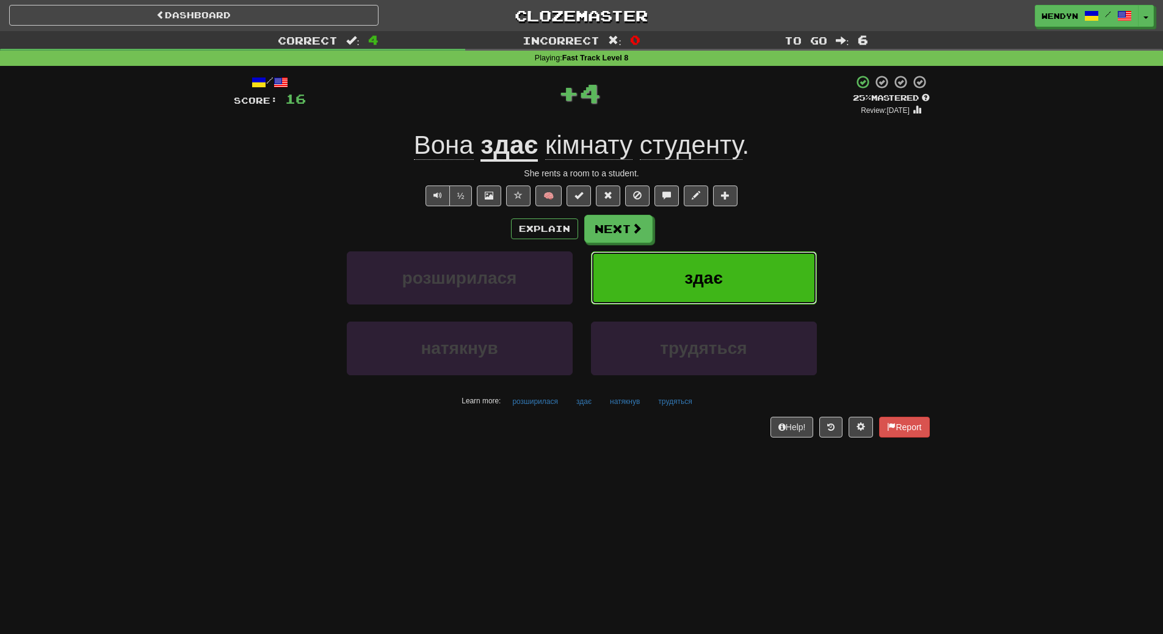
click at [721, 272] on span "здає" at bounding box center [703, 278] width 38 height 19
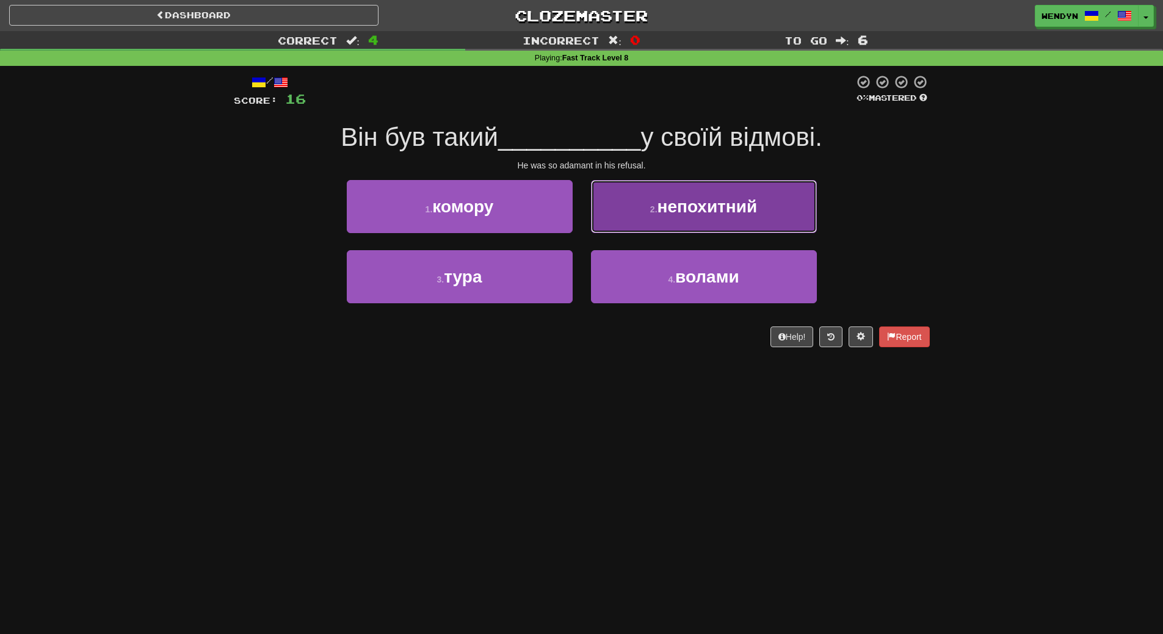
click at [696, 228] on button "2 . непохитний" at bounding box center [704, 206] width 226 height 53
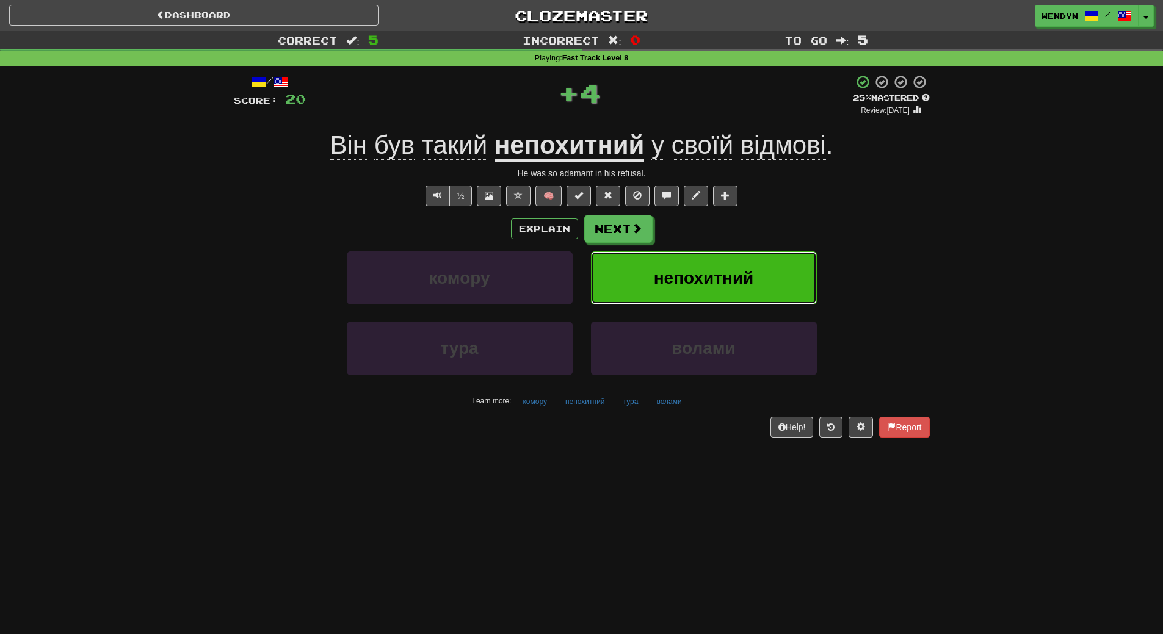
click at [690, 258] on button "непохитний" at bounding box center [704, 278] width 226 height 53
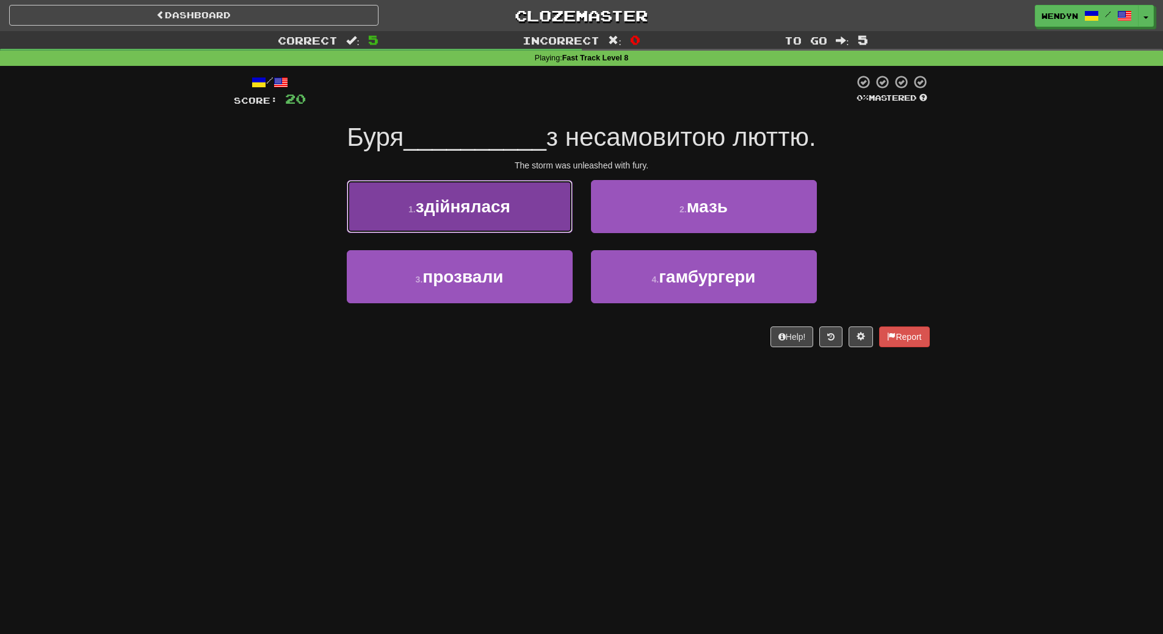
click at [518, 197] on button "1 . здійнялася" at bounding box center [460, 206] width 226 height 53
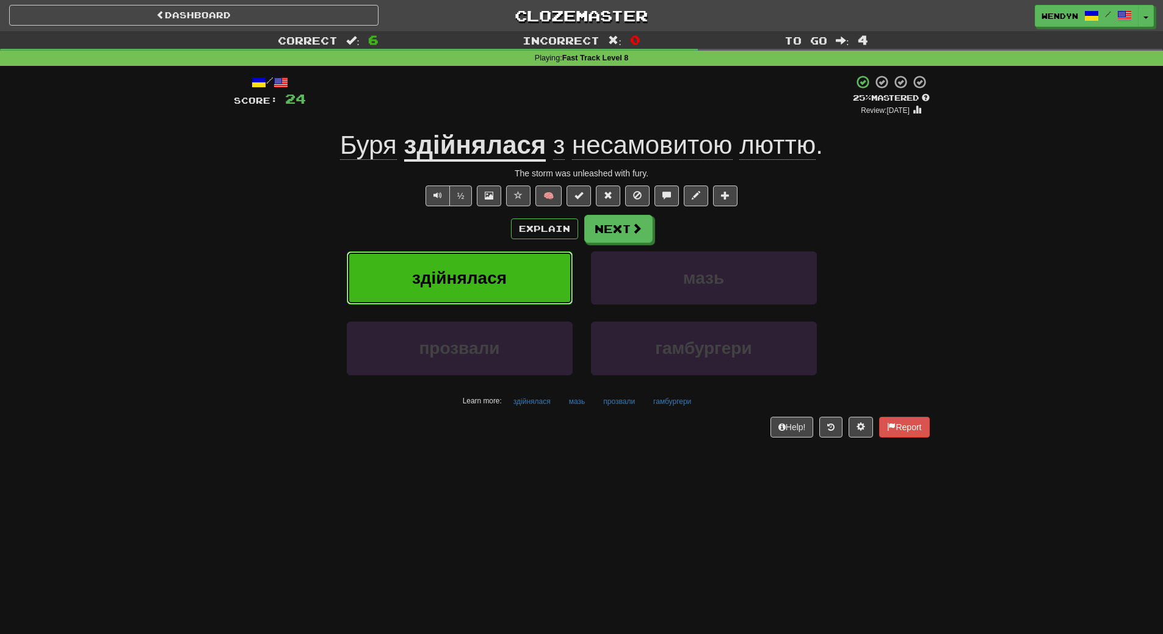
click at [494, 274] on span "здійнялася" at bounding box center [459, 278] width 95 height 19
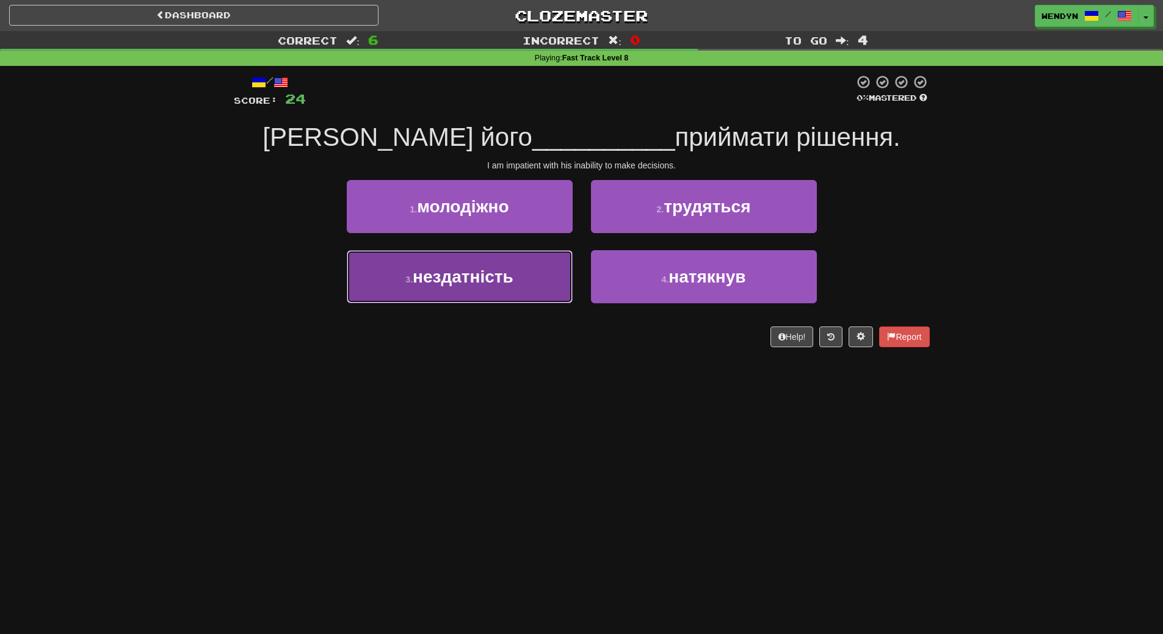
click at [537, 293] on button "3 . нездатність" at bounding box center [460, 276] width 226 height 53
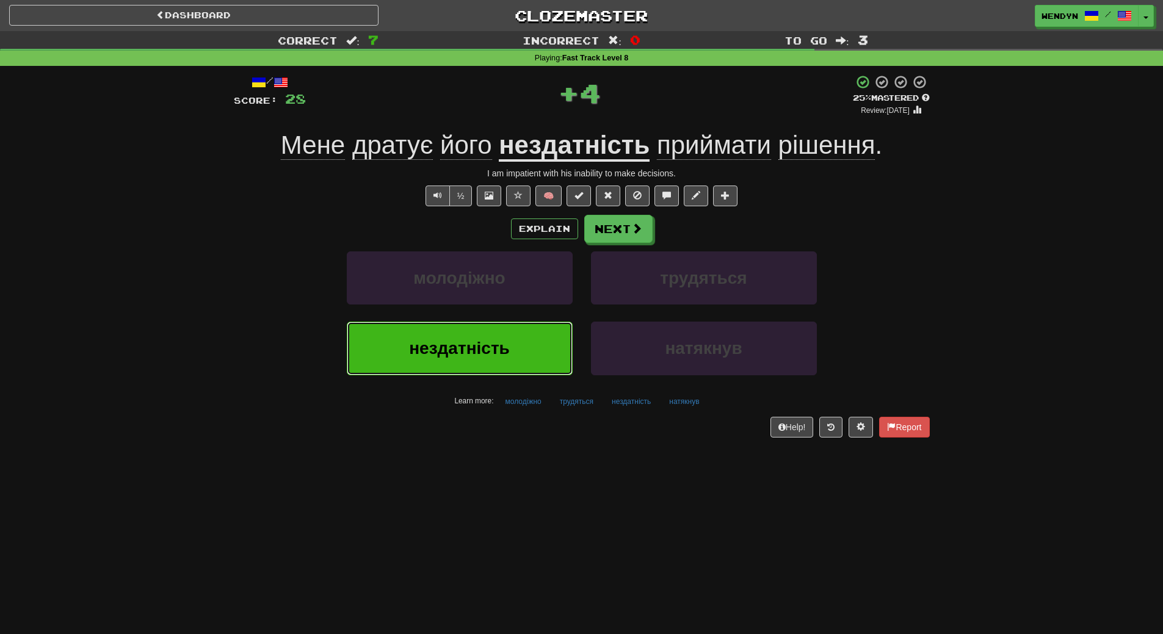
click at [526, 370] on button "нездатність" at bounding box center [460, 348] width 226 height 53
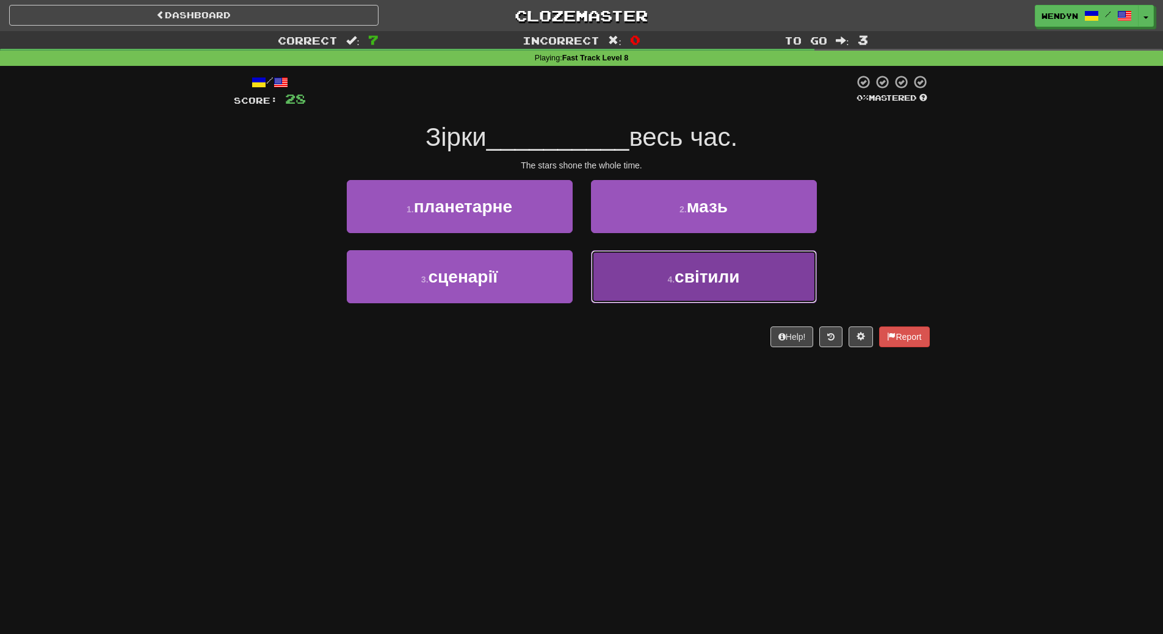
click at [727, 294] on button "4 . світили" at bounding box center [704, 276] width 226 height 53
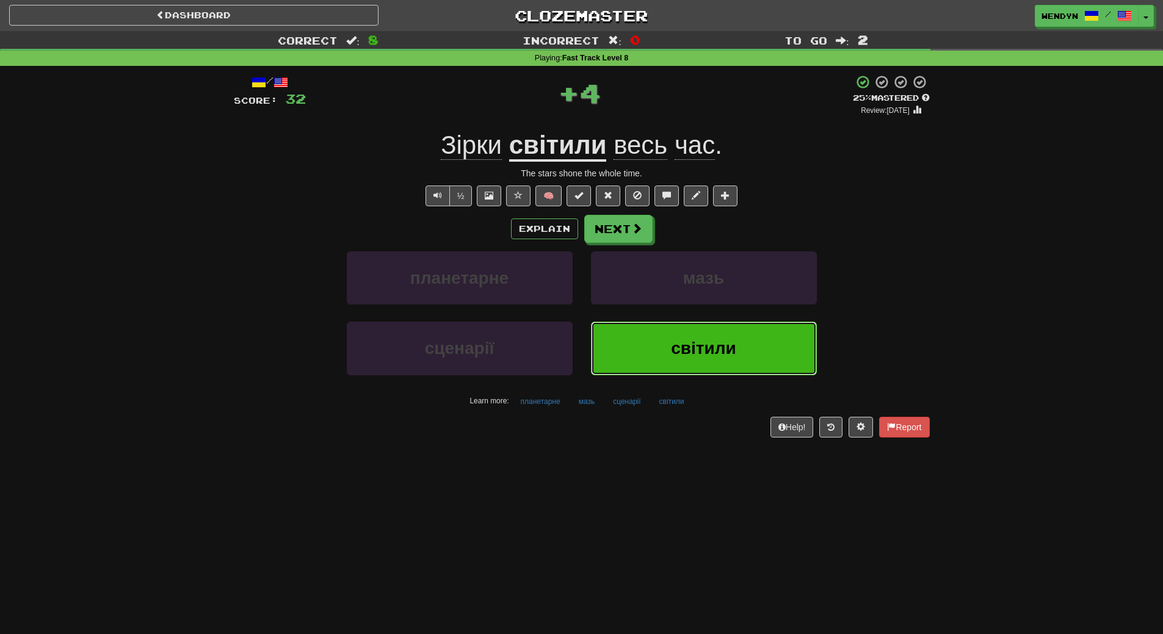
click at [723, 344] on span "світили" at bounding box center [703, 348] width 65 height 19
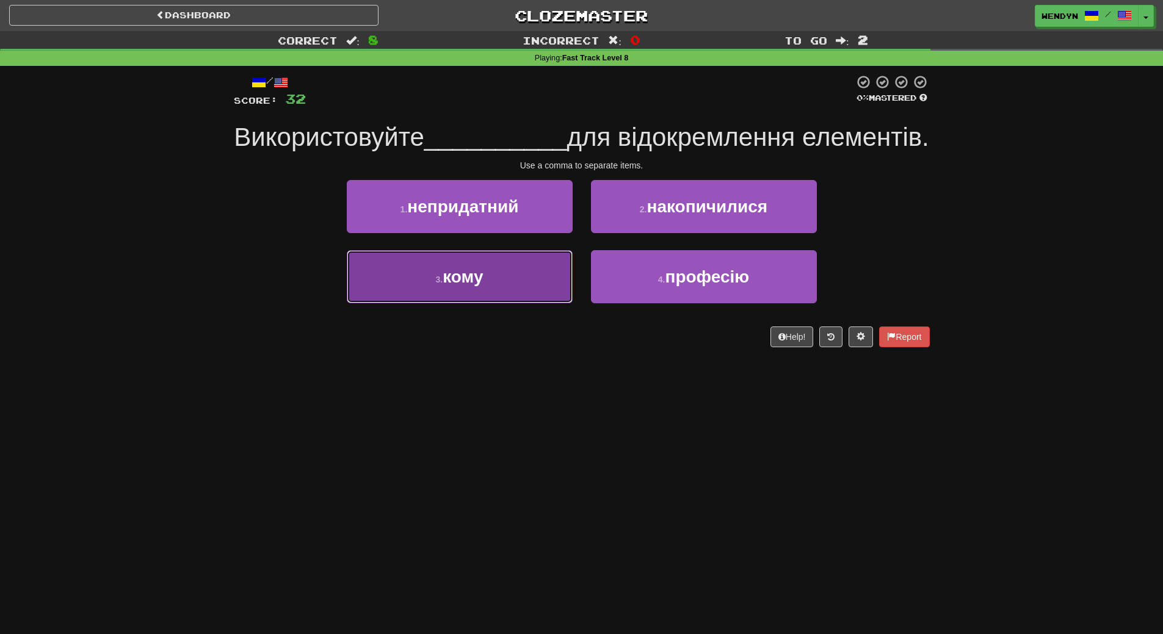
click at [505, 303] on button "3 . кому" at bounding box center [460, 276] width 226 height 53
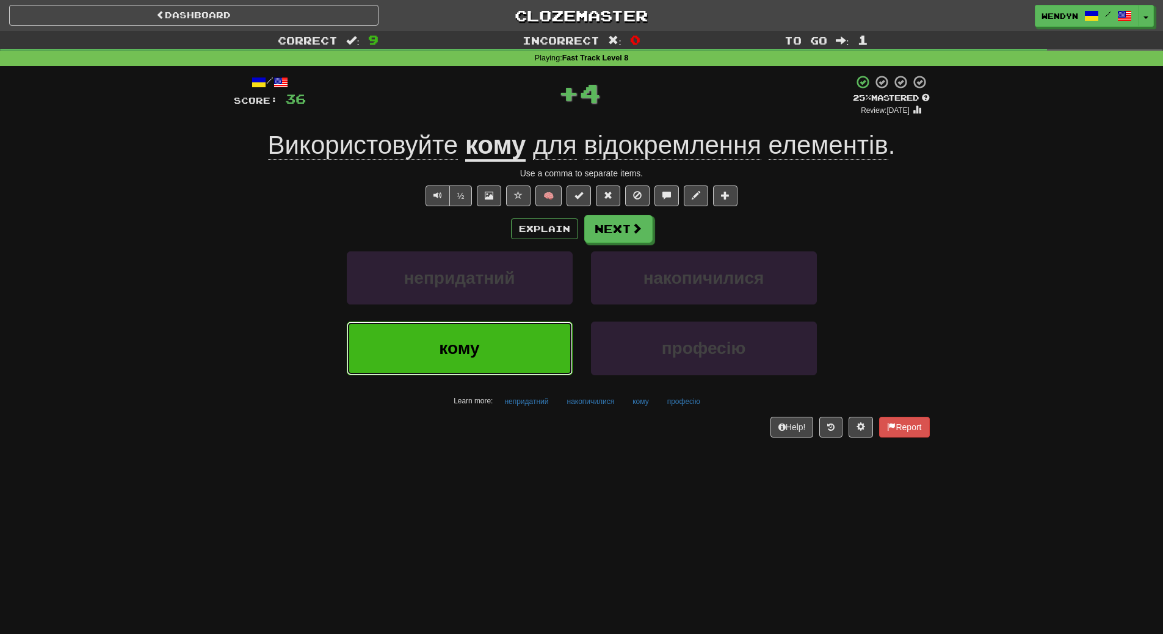
click at [506, 365] on button "кому" at bounding box center [460, 348] width 226 height 53
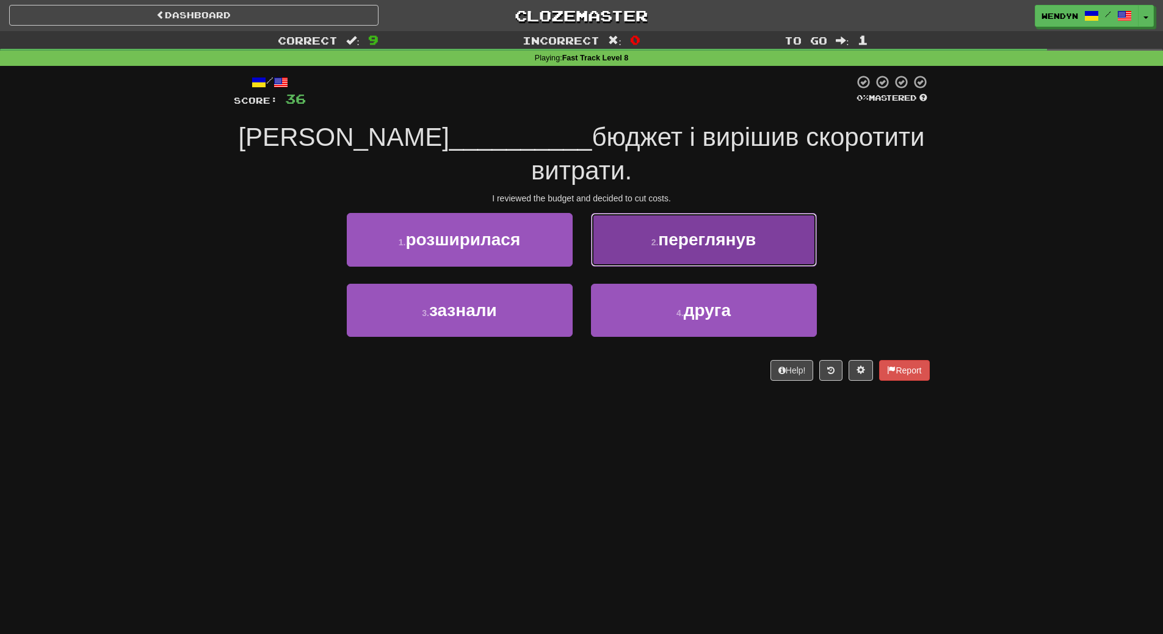
click at [728, 230] on span "переглянув" at bounding box center [707, 239] width 98 height 19
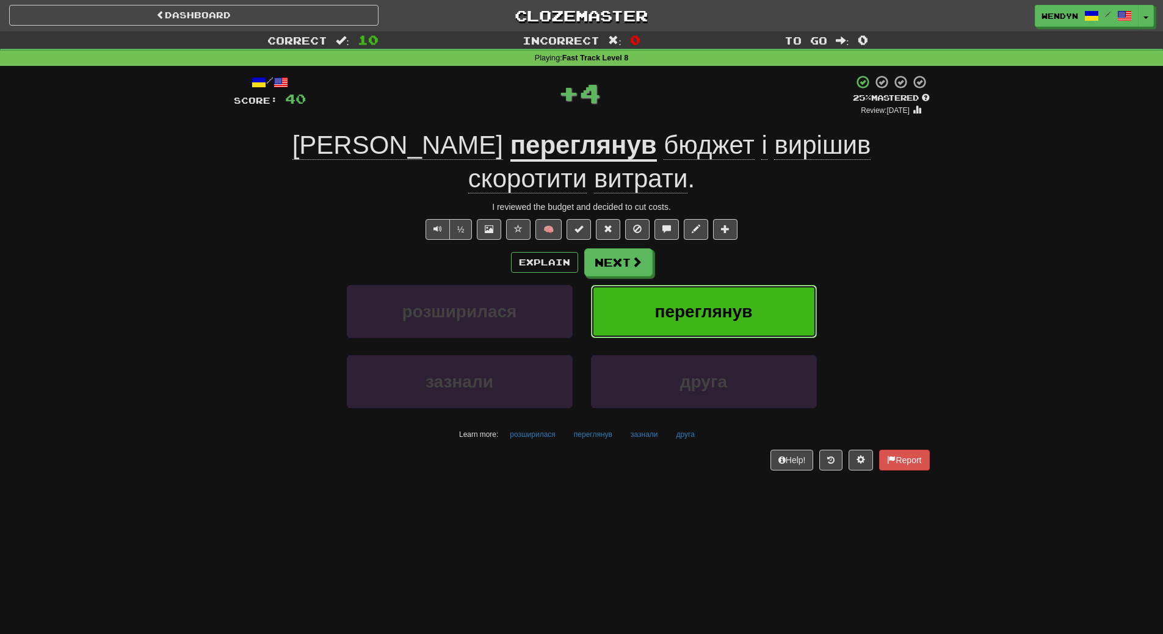
click at [733, 285] on button "переглянув" at bounding box center [704, 311] width 226 height 53
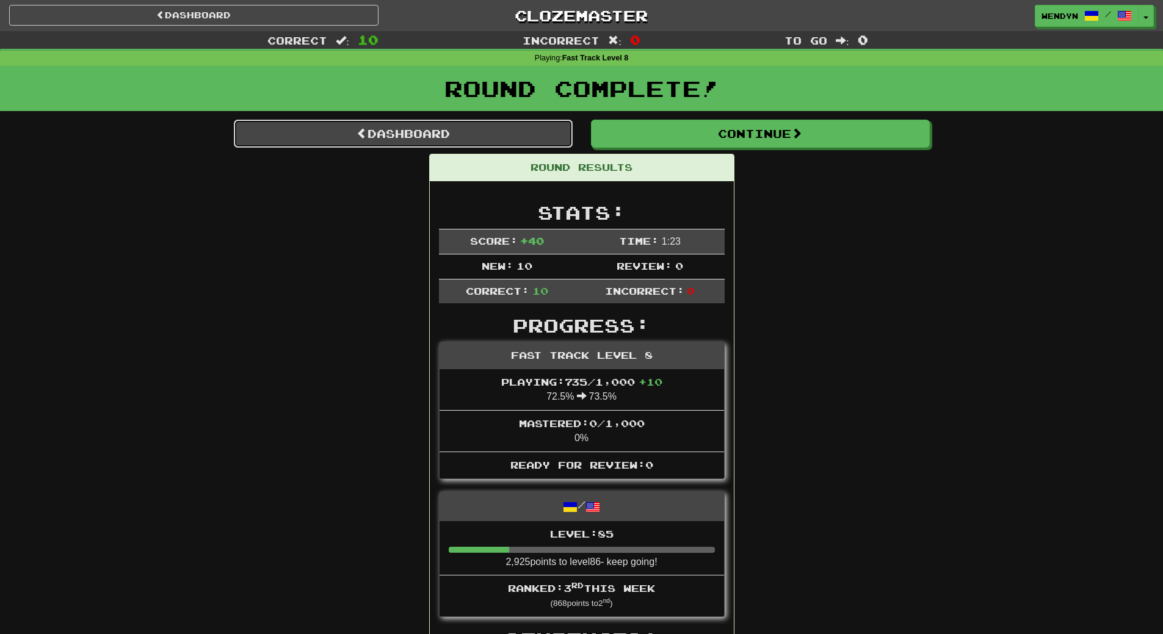
click at [391, 137] on link "Dashboard" at bounding box center [403, 134] width 339 height 28
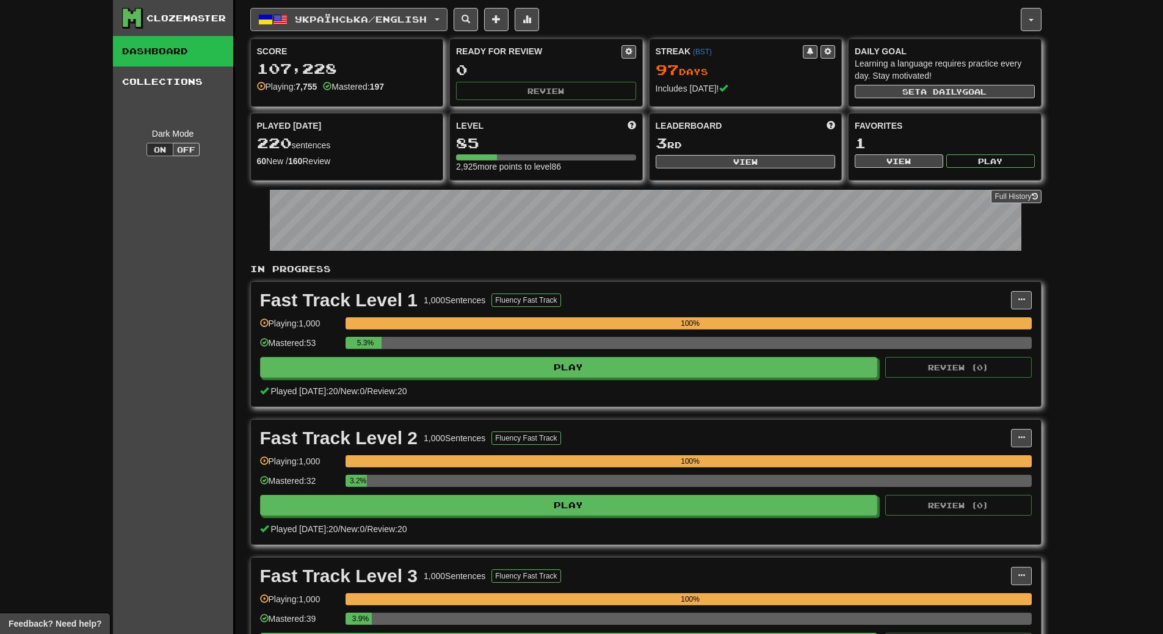
click at [330, 19] on span "Українська / English" at bounding box center [361, 19] width 132 height 10
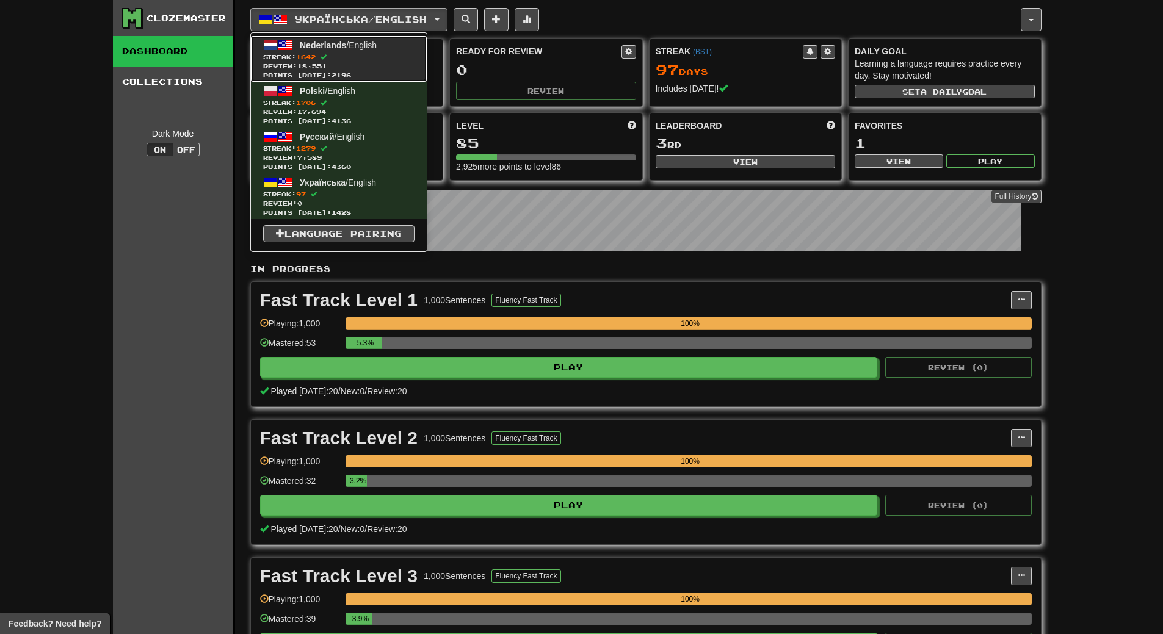
click at [331, 42] on span "Nederlands" at bounding box center [323, 45] width 46 height 10
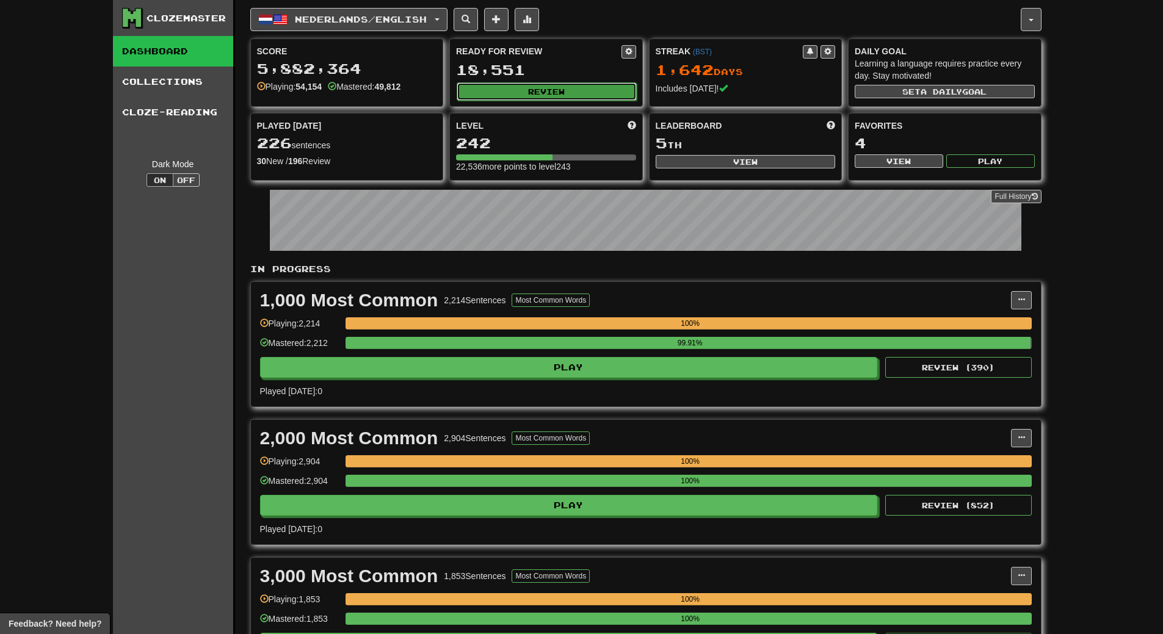
click at [609, 86] on button "Review" at bounding box center [547, 91] width 180 height 18
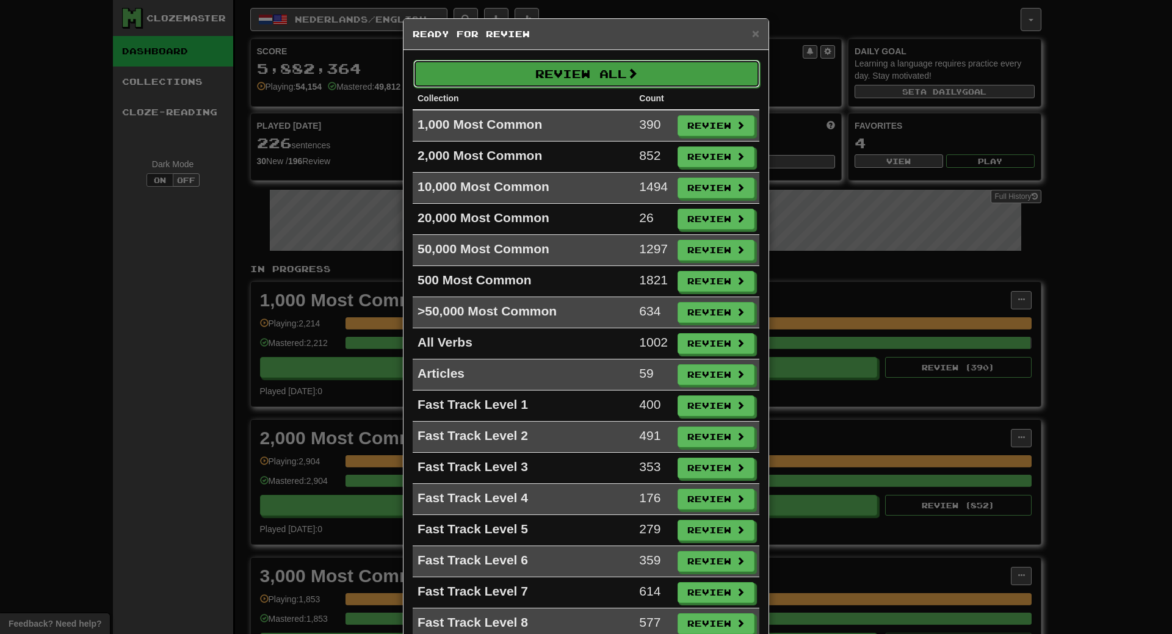
click at [595, 78] on button "Review All" at bounding box center [586, 74] width 347 height 28
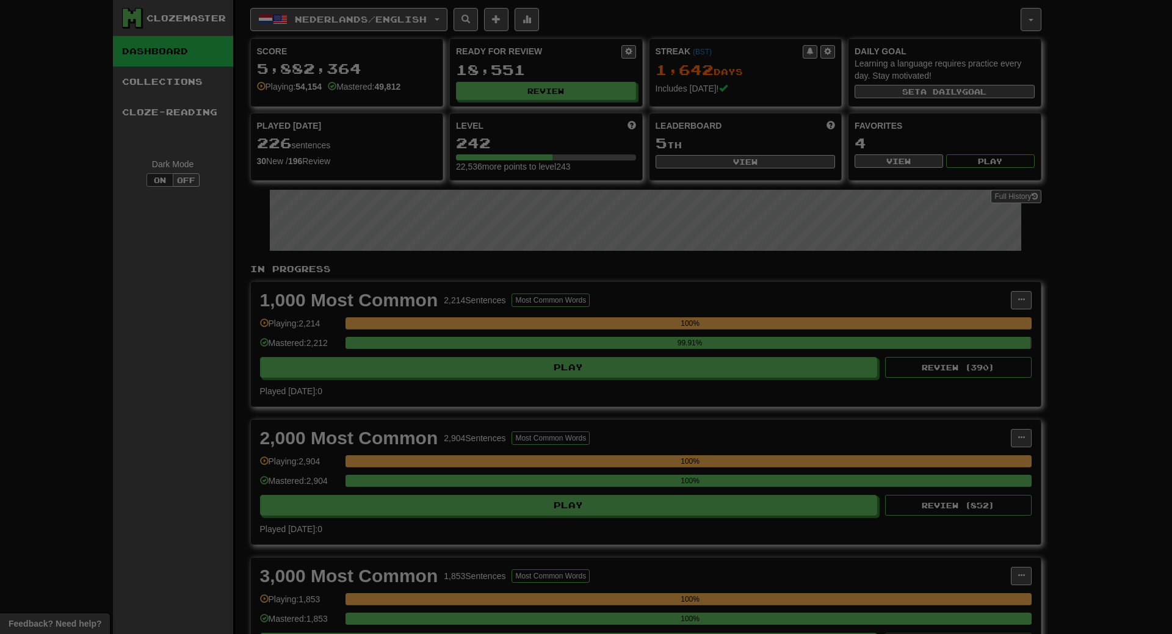
select select "**"
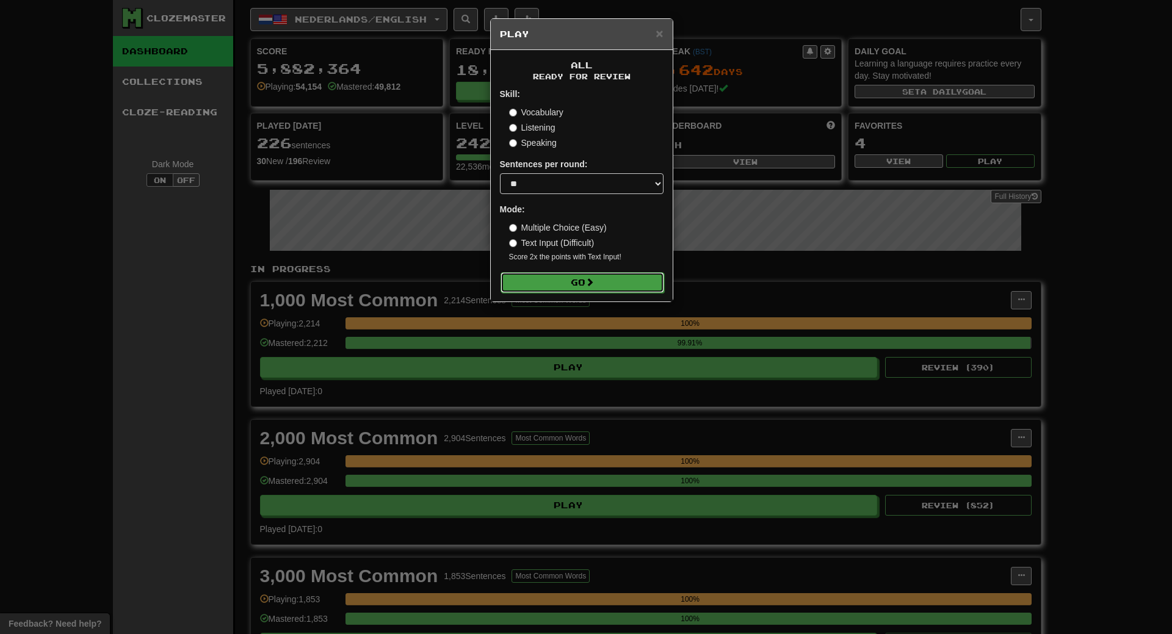
click at [599, 275] on button "Go" at bounding box center [583, 282] width 164 height 21
click at [603, 284] on button "Go" at bounding box center [583, 282] width 164 height 21
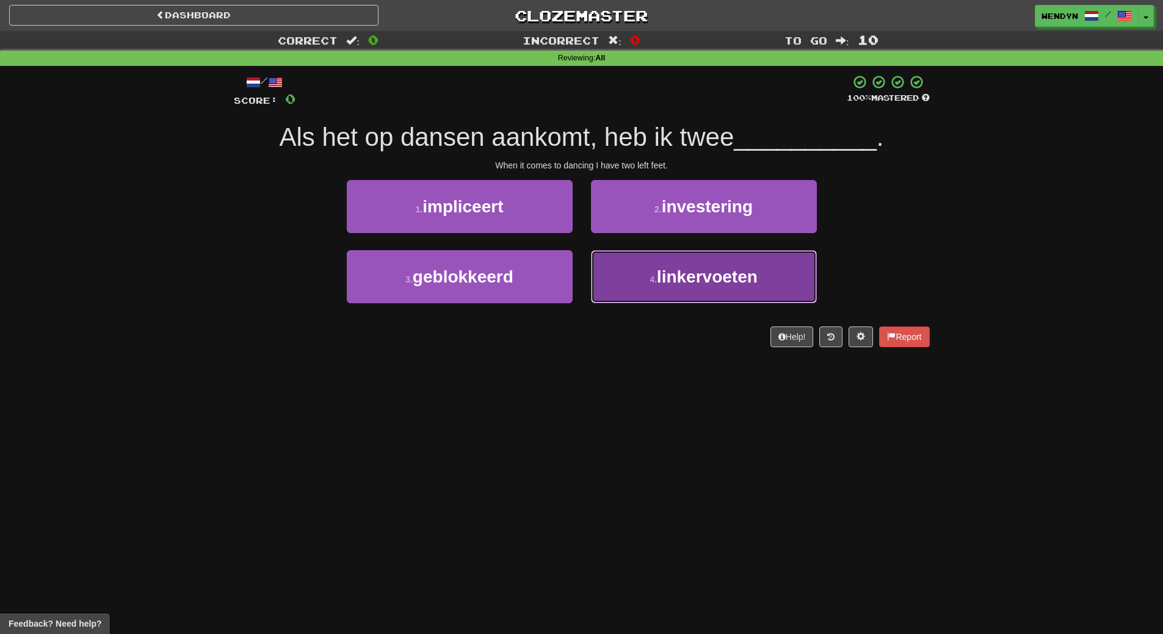
click at [753, 278] on span "linkervoeten" at bounding box center [707, 276] width 101 height 19
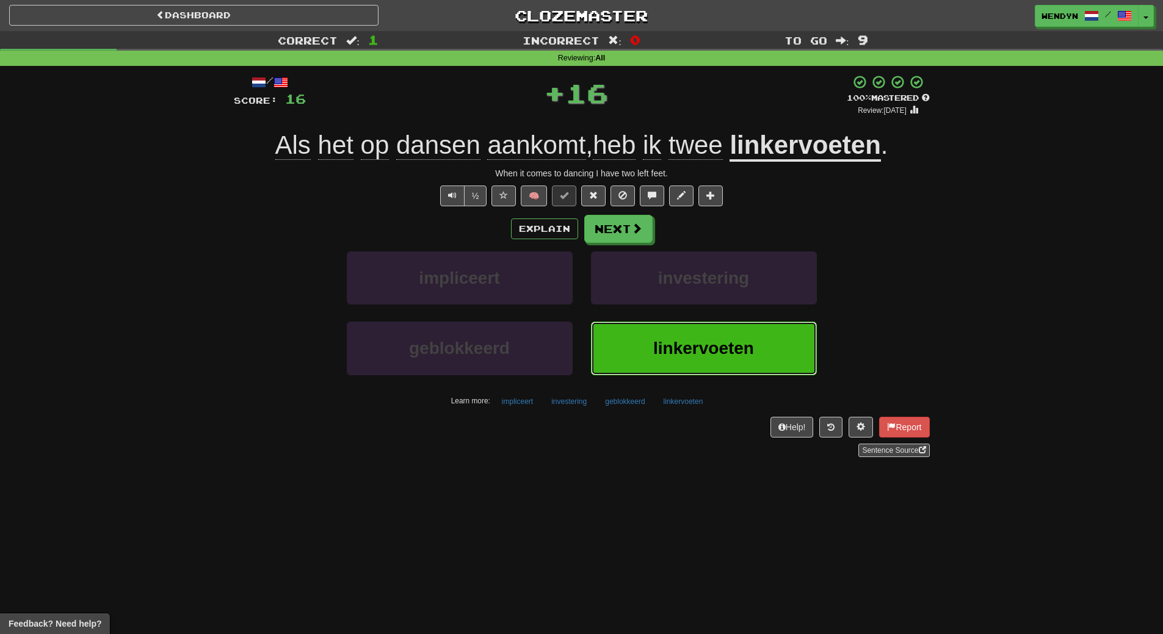
click at [656, 341] on span "linkervoeten" at bounding box center [703, 348] width 101 height 19
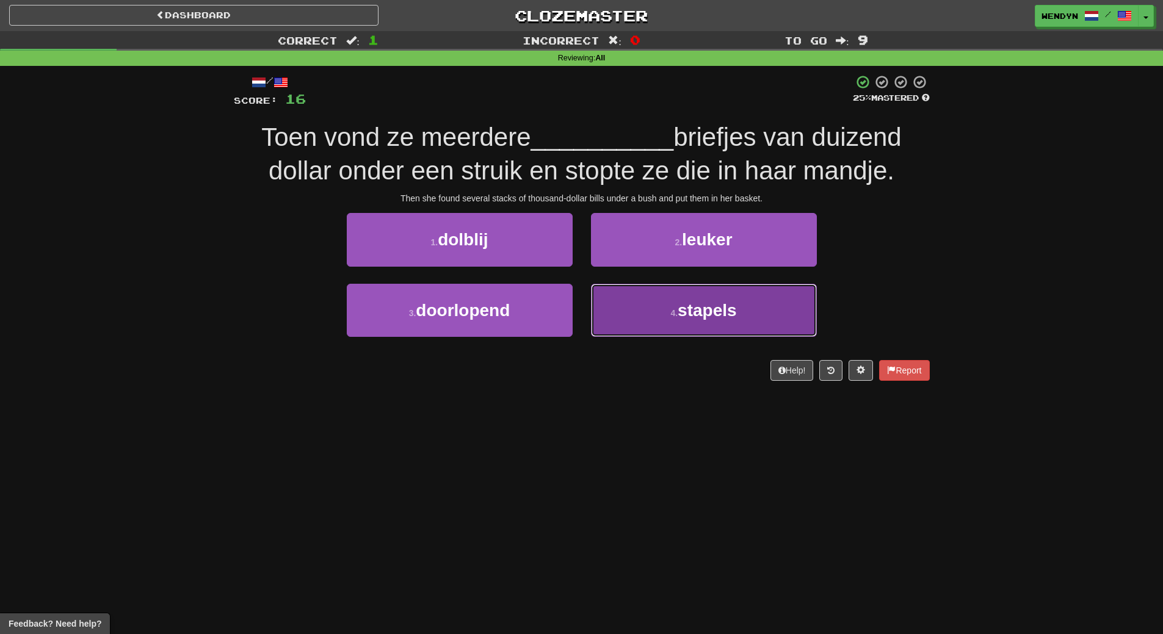
click at [693, 330] on button "4 . stapels" at bounding box center [704, 310] width 226 height 53
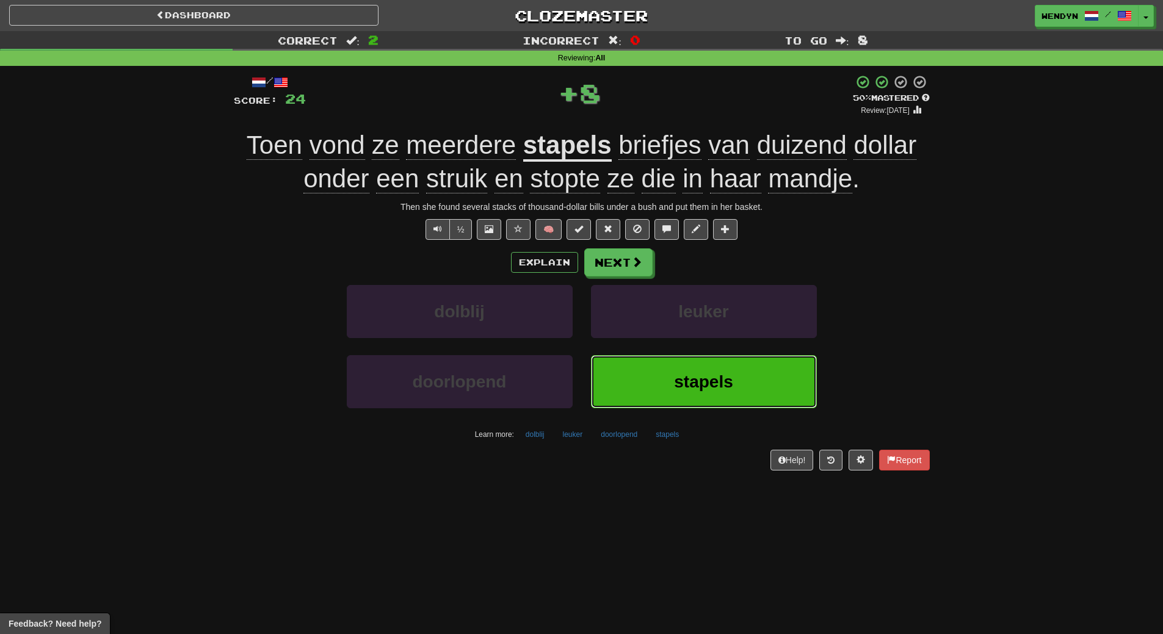
click at [682, 372] on span "stapels" at bounding box center [703, 381] width 59 height 19
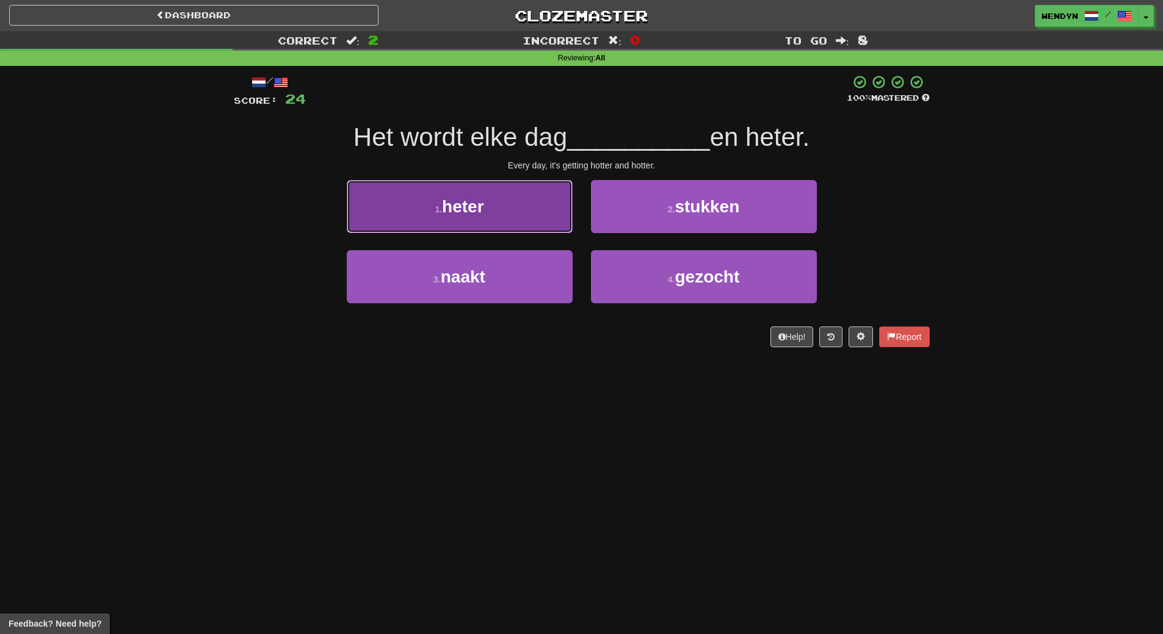
click at [487, 223] on button "1 . heter" at bounding box center [460, 206] width 226 height 53
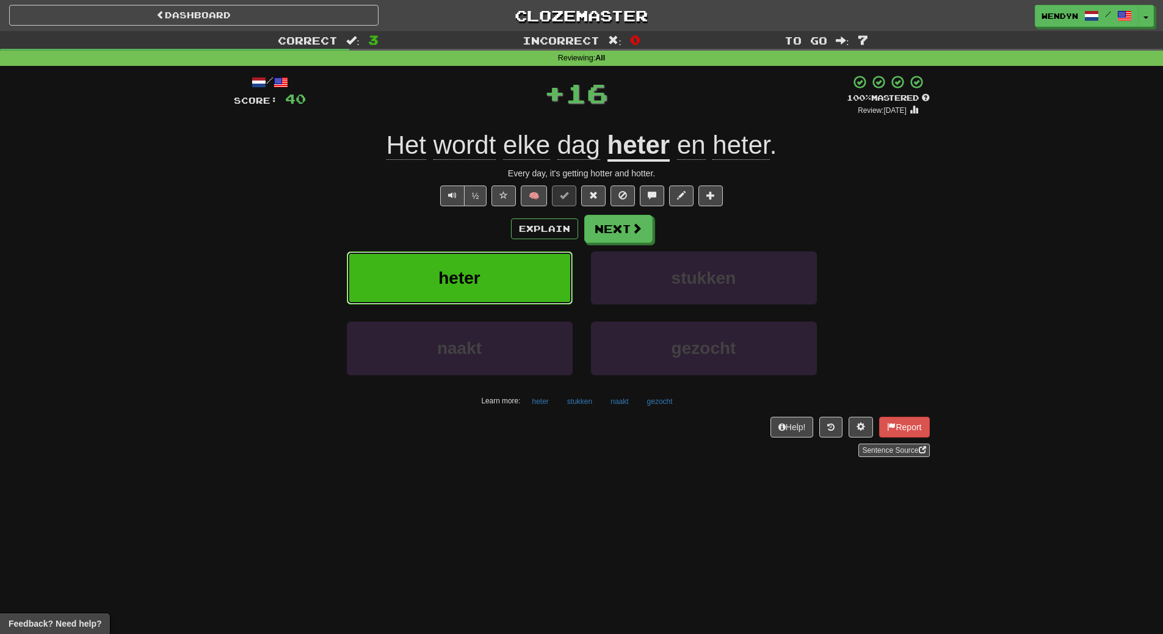
click at [484, 264] on button "heter" at bounding box center [460, 278] width 226 height 53
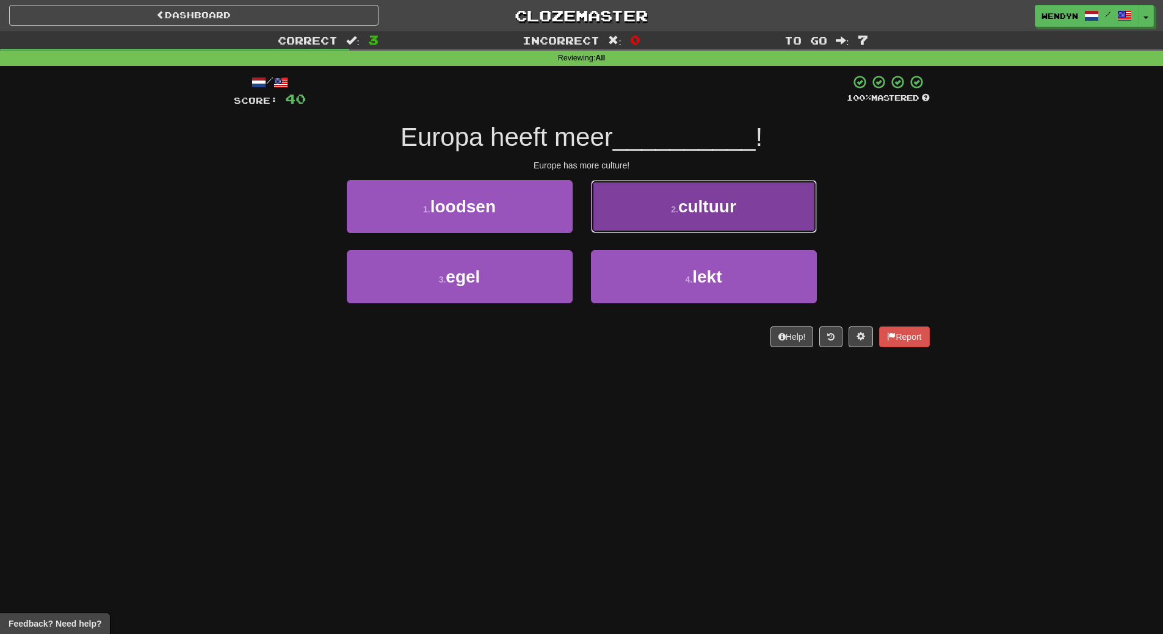
drag, startPoint x: 695, startPoint y: 211, endPoint x: 698, endPoint y: 223, distance: 12.6
click at [698, 223] on button "2 . cultuur" at bounding box center [704, 206] width 226 height 53
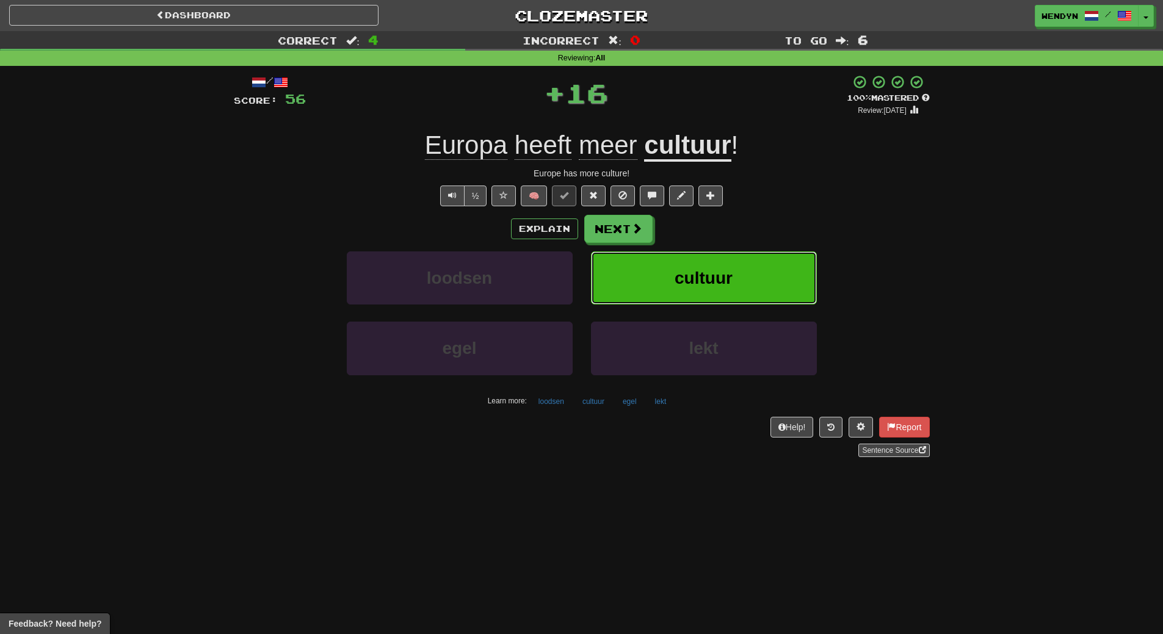
click at [705, 264] on button "cultuur" at bounding box center [704, 278] width 226 height 53
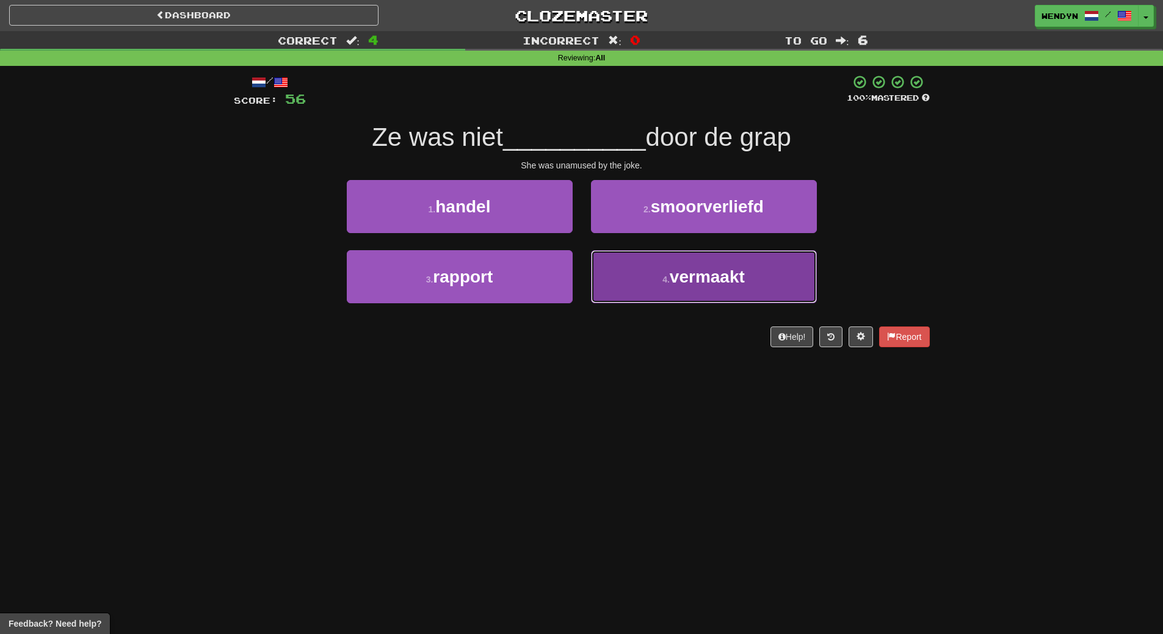
click at [656, 288] on button "4 . vermaakt" at bounding box center [704, 276] width 226 height 53
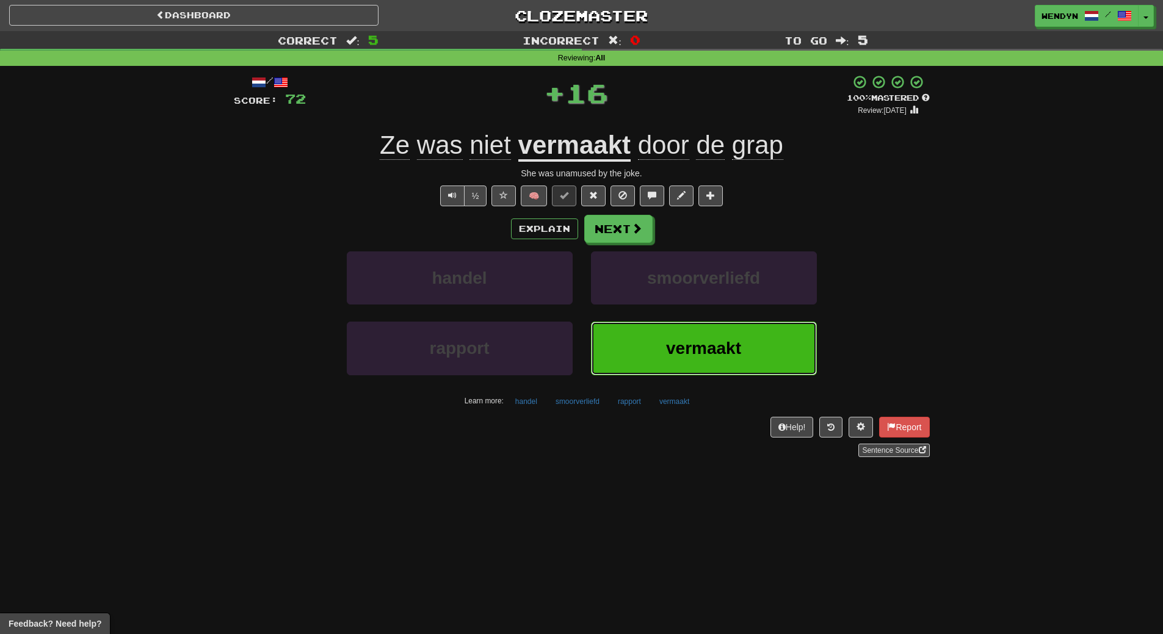
click at [674, 361] on button "vermaakt" at bounding box center [704, 348] width 226 height 53
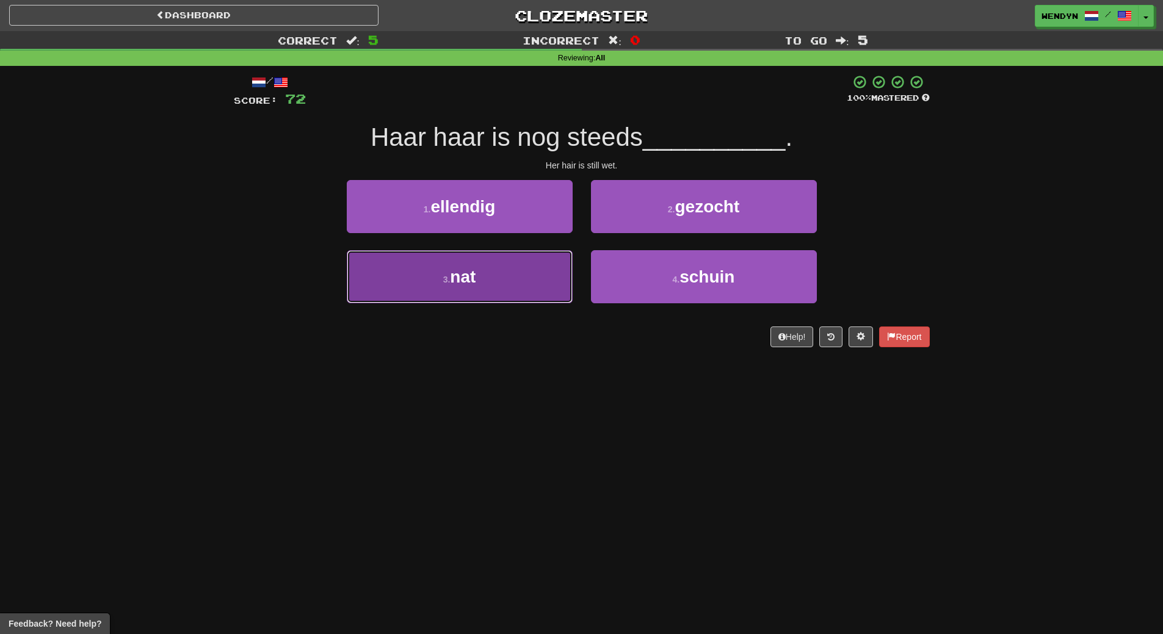
click at [521, 291] on button "3 . nat" at bounding box center [460, 276] width 226 height 53
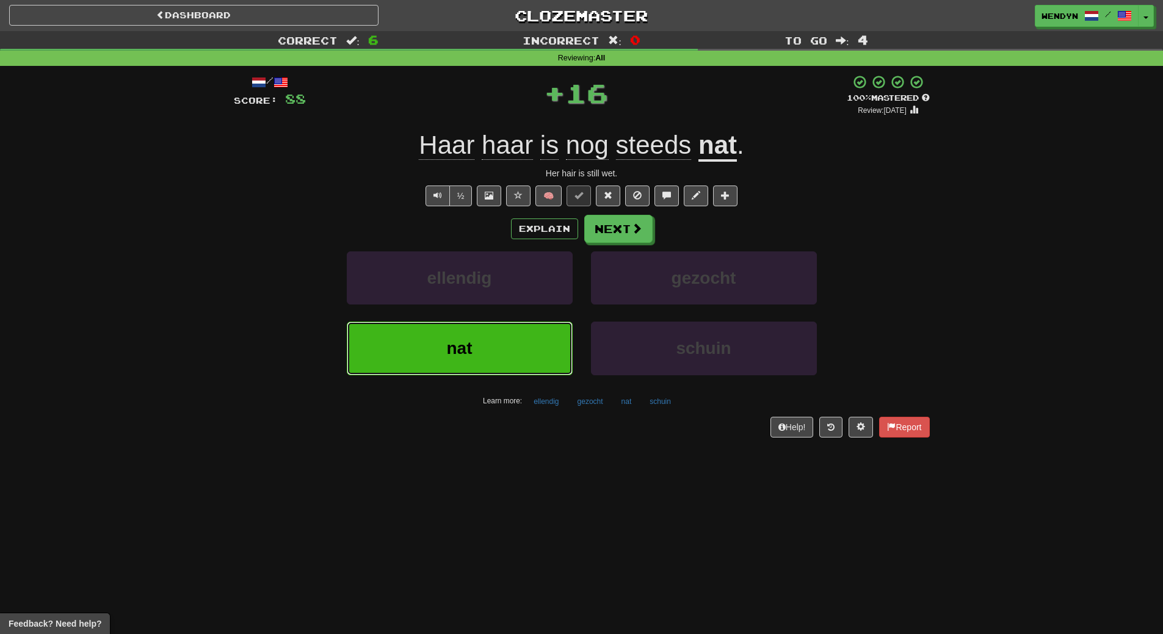
drag, startPoint x: 513, startPoint y: 341, endPoint x: 496, endPoint y: 391, distance: 52.9
click at [512, 347] on button "nat" at bounding box center [460, 348] width 226 height 53
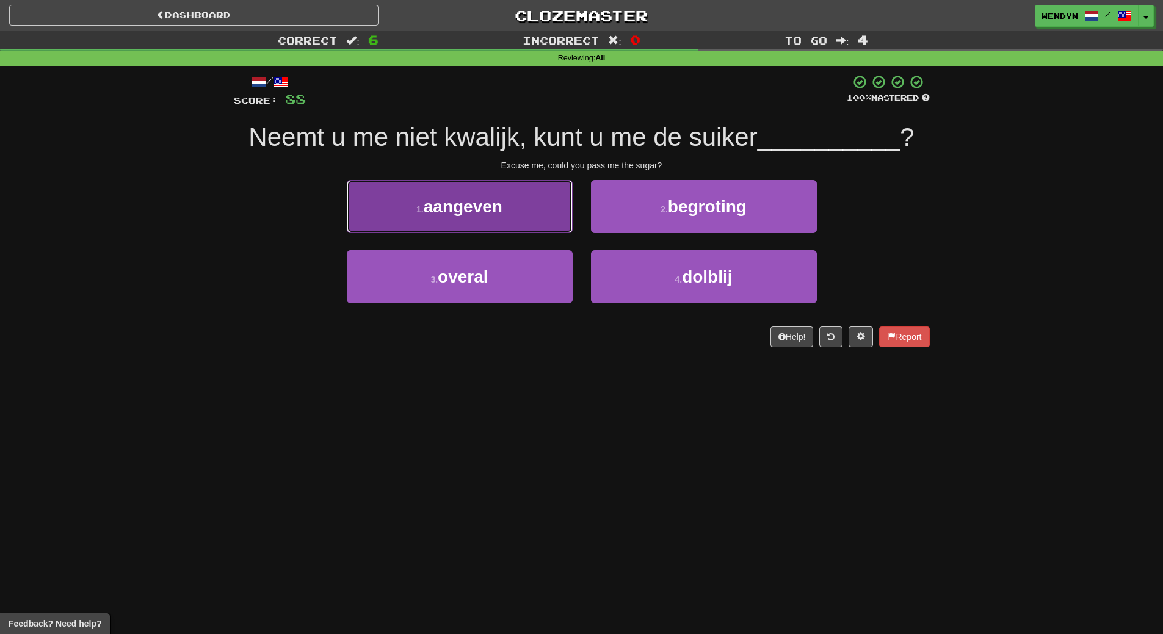
click at [486, 223] on button "1 . aangeven" at bounding box center [460, 206] width 226 height 53
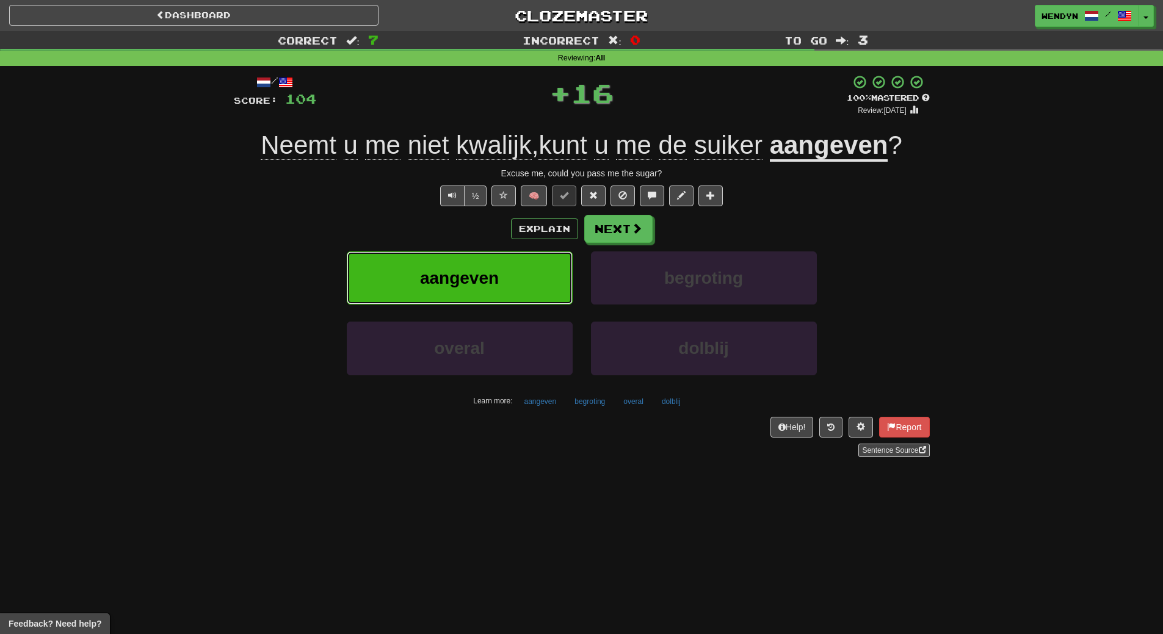
click at [479, 269] on span "aangeven" at bounding box center [459, 278] width 79 height 19
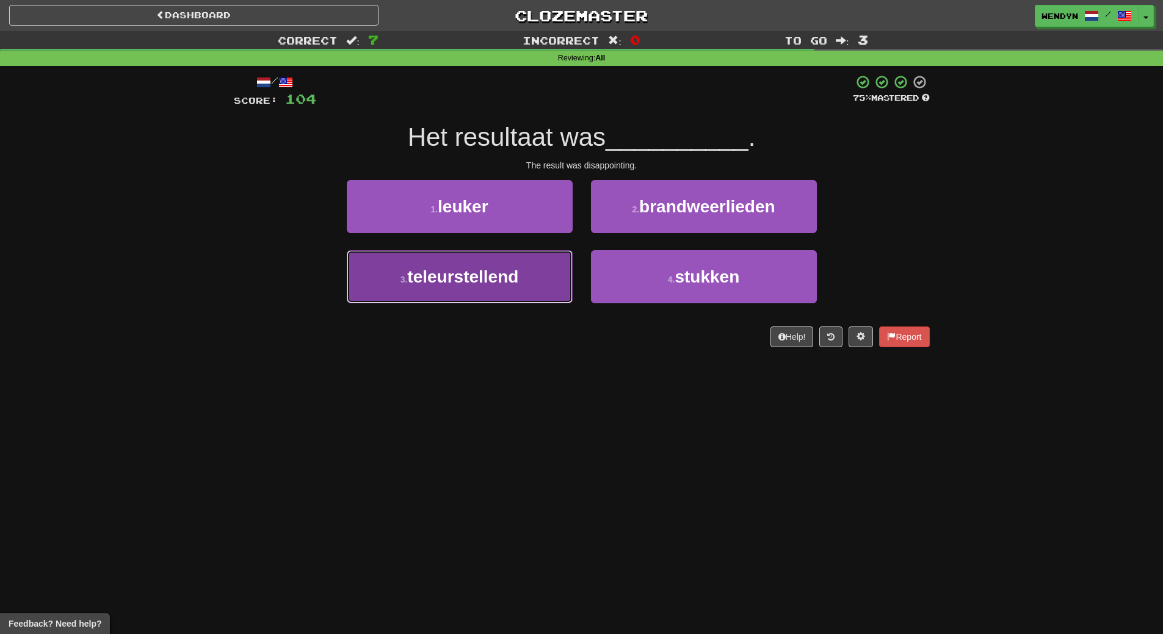
click at [516, 270] on span "teleurstellend" at bounding box center [462, 276] width 111 height 19
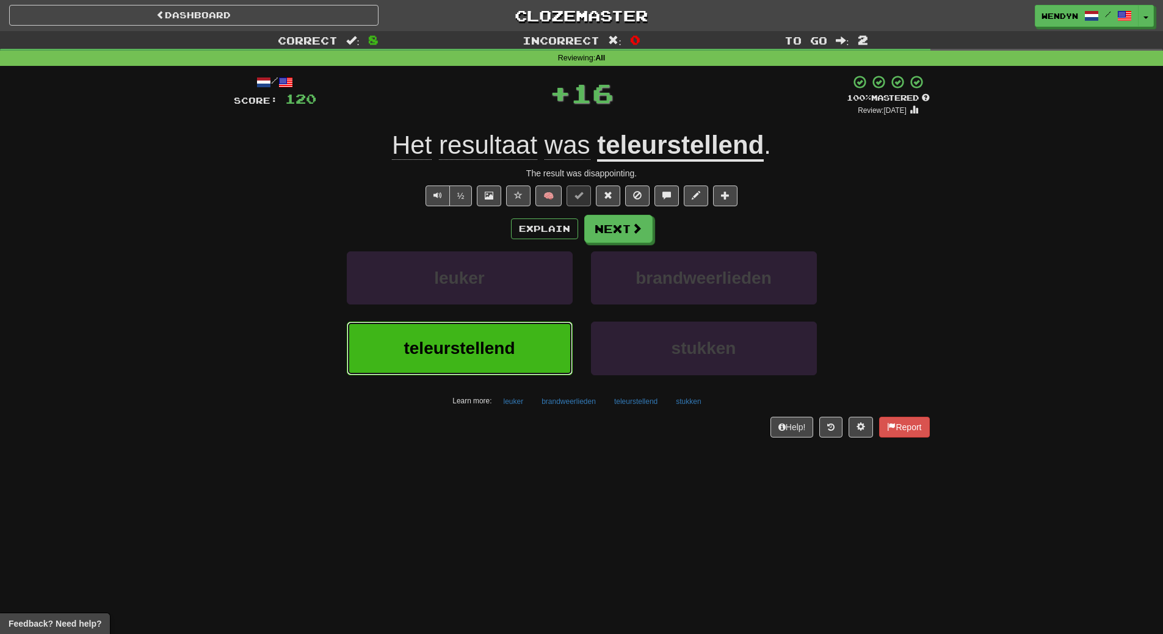
click at [507, 338] on button "teleurstellend" at bounding box center [460, 348] width 226 height 53
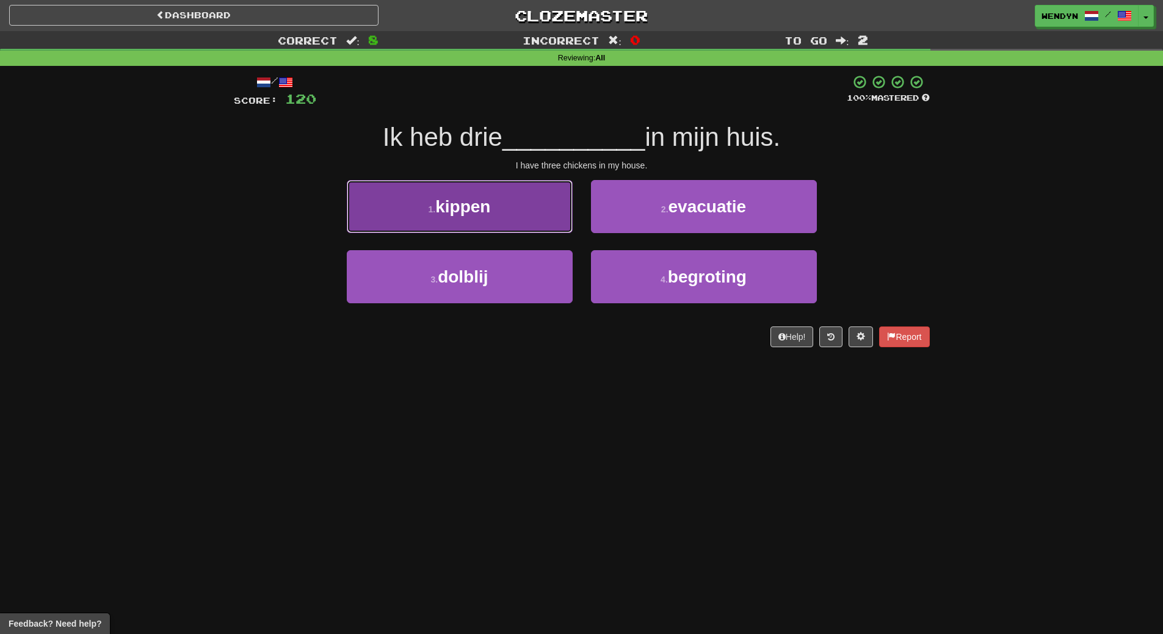
click at [519, 221] on button "1 . kippen" at bounding box center [460, 206] width 226 height 53
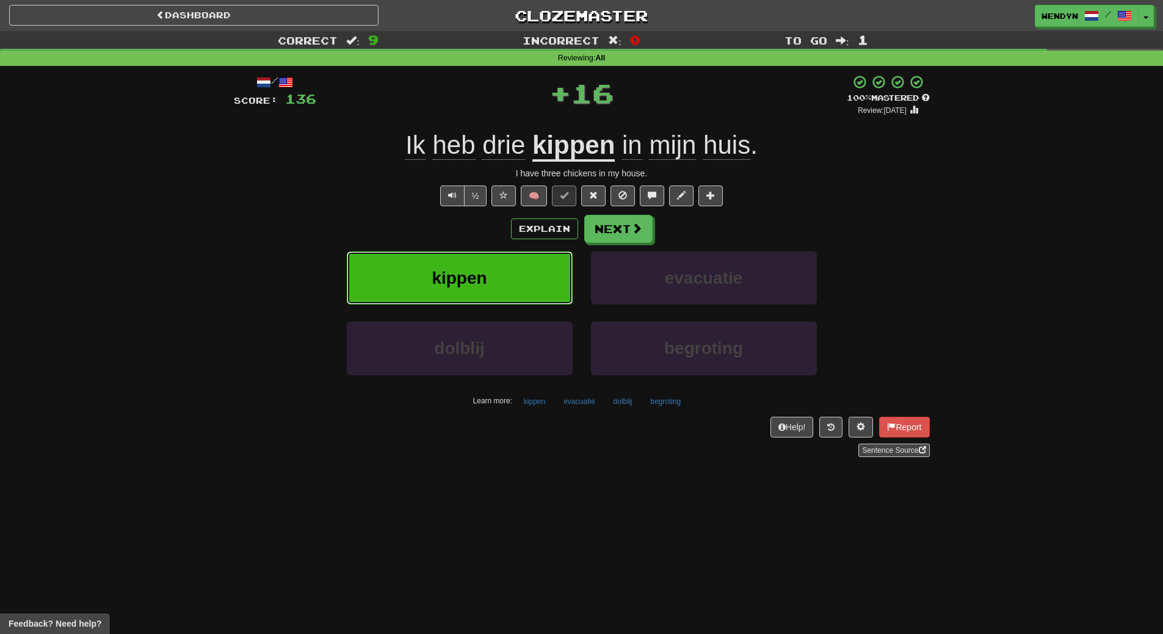
click at [486, 261] on button "kippen" at bounding box center [460, 278] width 226 height 53
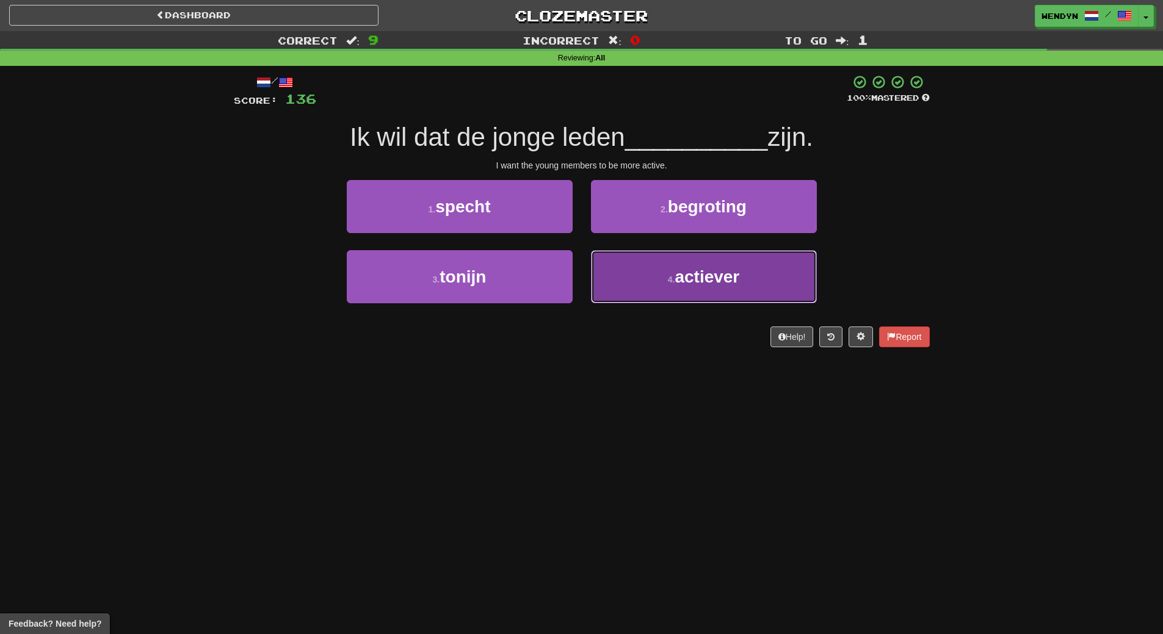
click at [670, 286] on button "4 . actiever" at bounding box center [704, 276] width 226 height 53
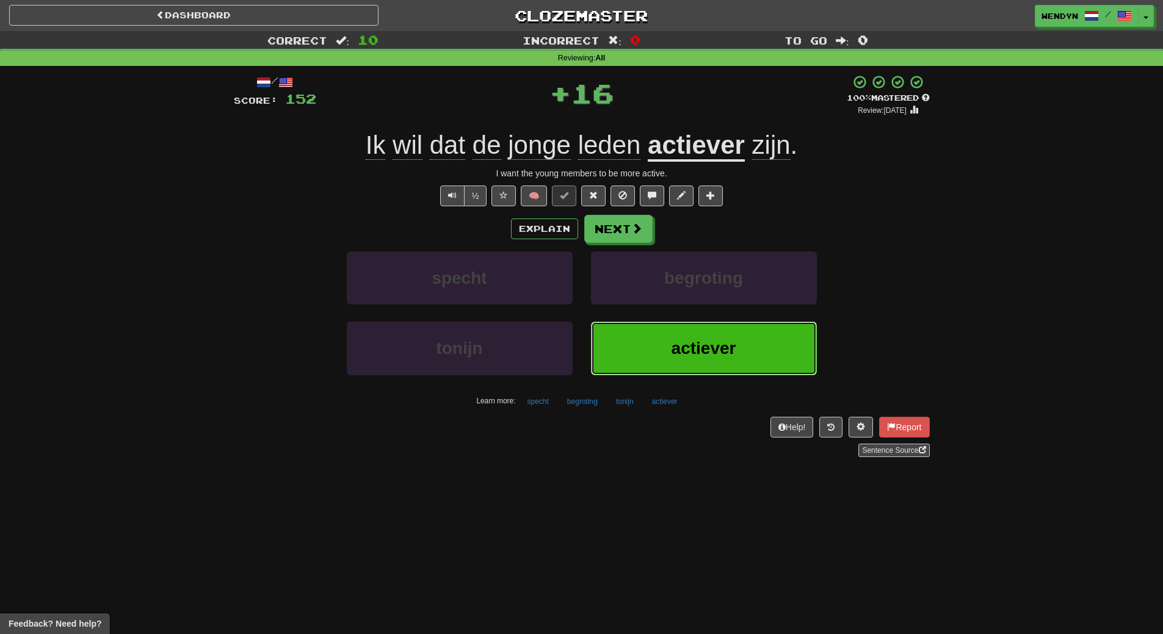
click at [674, 345] on span "actiever" at bounding box center [703, 348] width 65 height 19
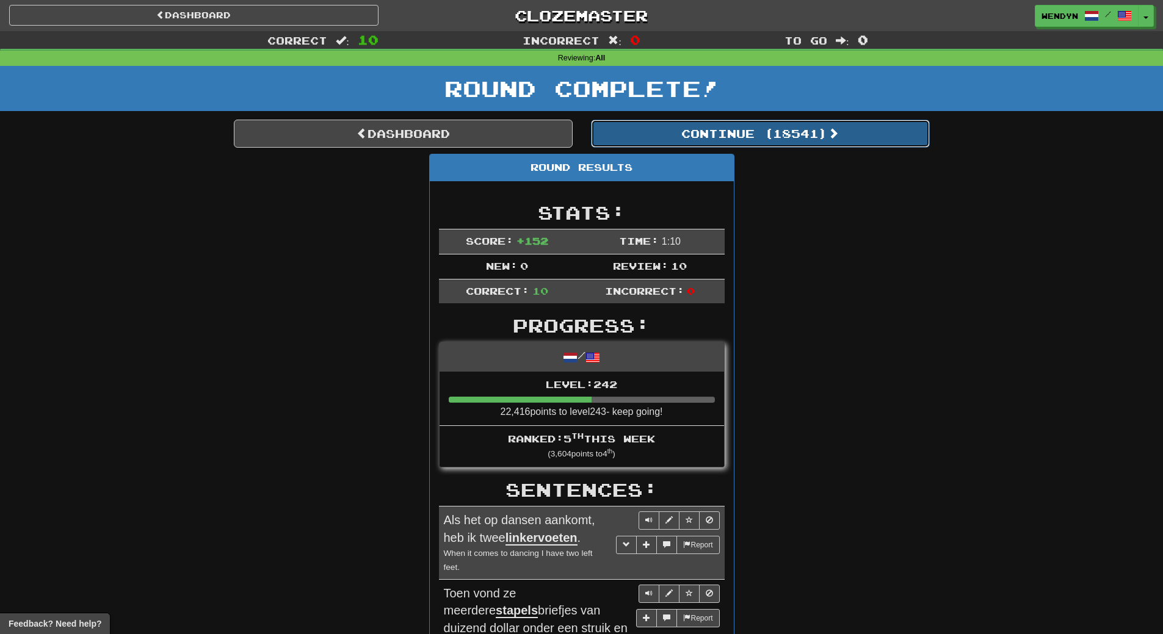
click at [816, 128] on button "Continue ( 18541 )" at bounding box center [760, 134] width 339 height 28
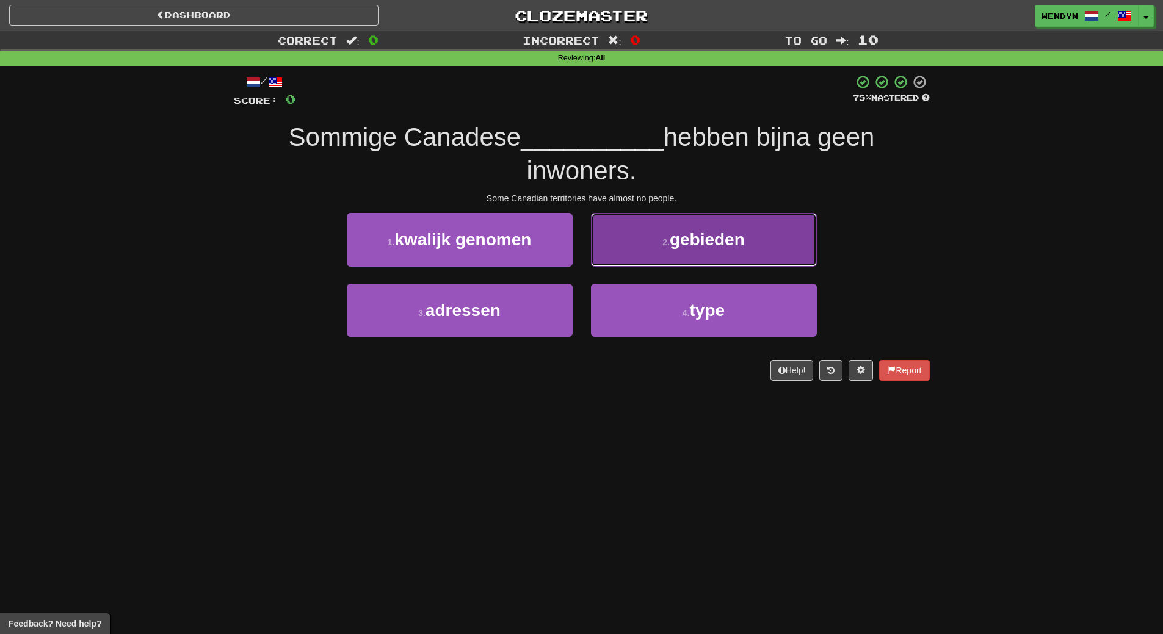
click at [707, 255] on button "2 . gebieden" at bounding box center [704, 239] width 226 height 53
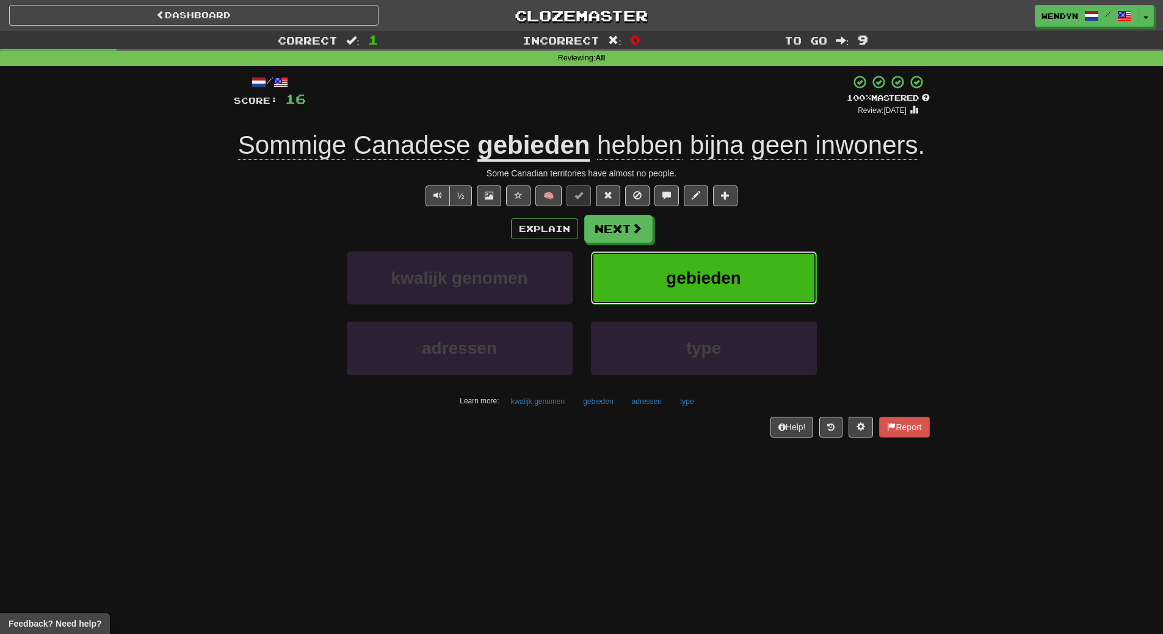
click at [734, 275] on span "gebieden" at bounding box center [703, 278] width 75 height 19
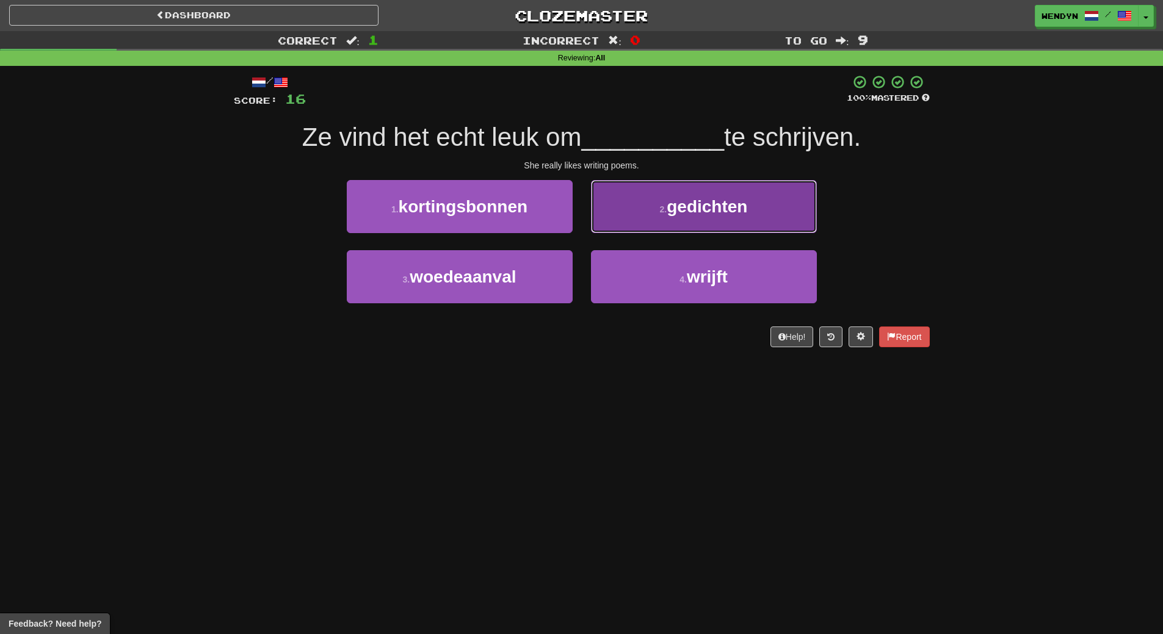
click at [704, 226] on button "2 . gedichten" at bounding box center [704, 206] width 226 height 53
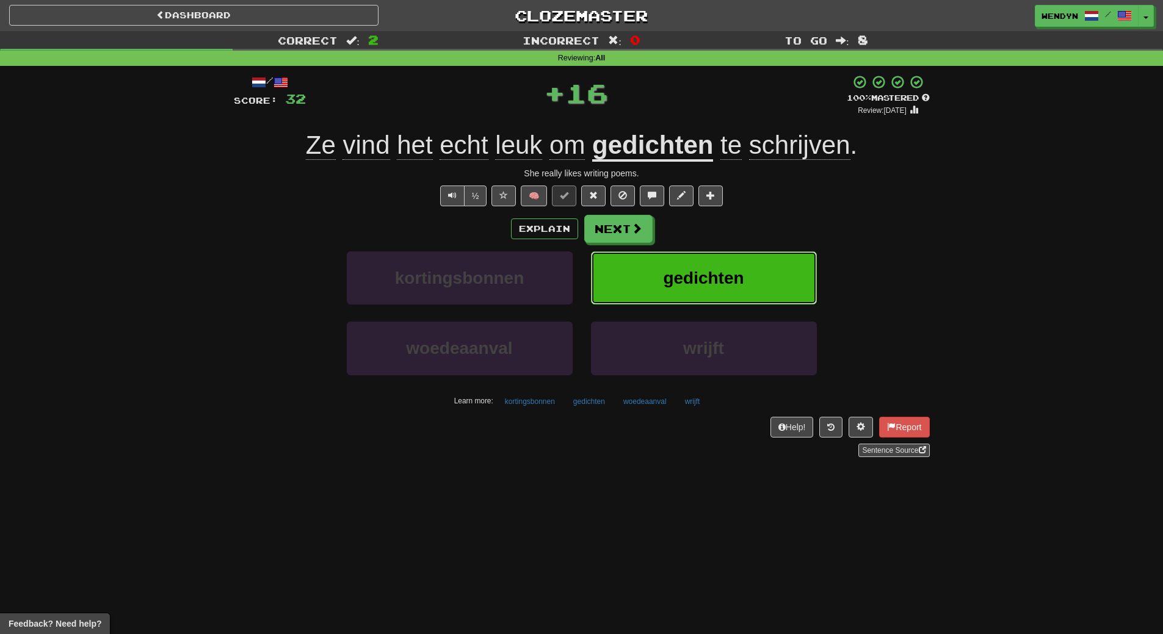
click at [715, 272] on span "gedichten" at bounding box center [703, 278] width 81 height 19
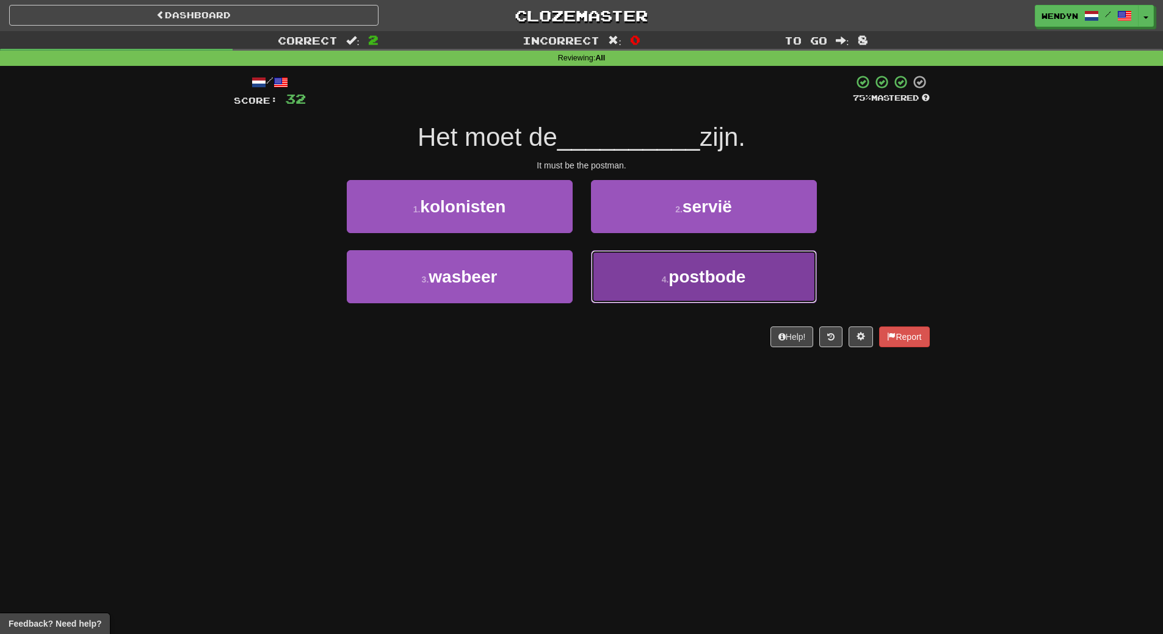
click at [646, 294] on button "4 . postbode" at bounding box center [704, 276] width 226 height 53
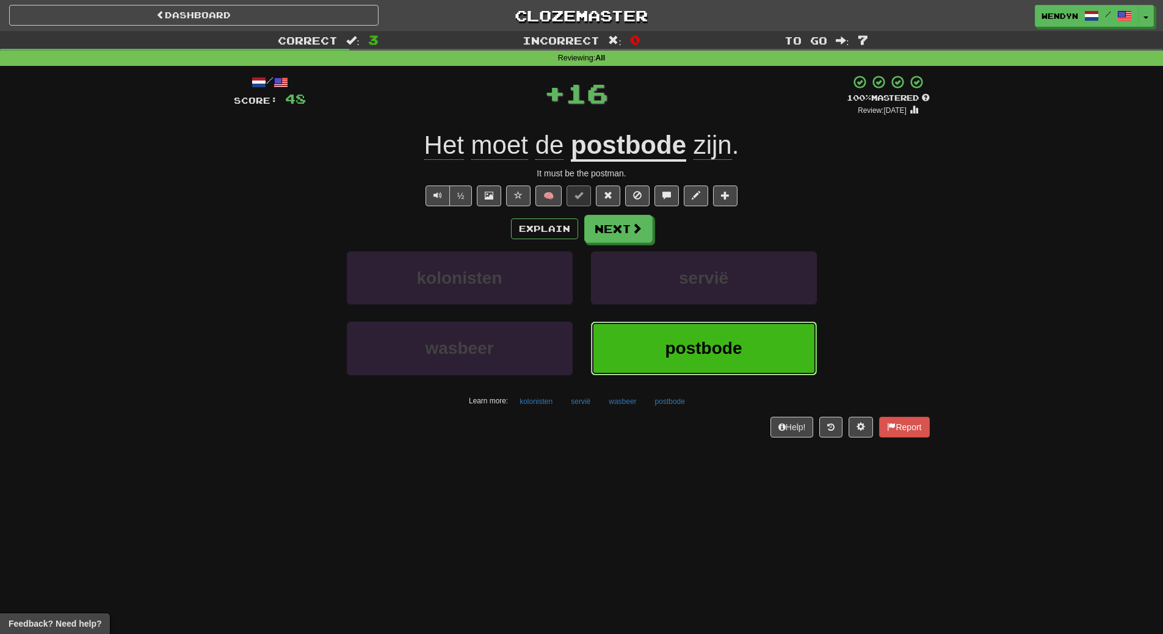
click at [650, 339] on button "postbode" at bounding box center [704, 348] width 226 height 53
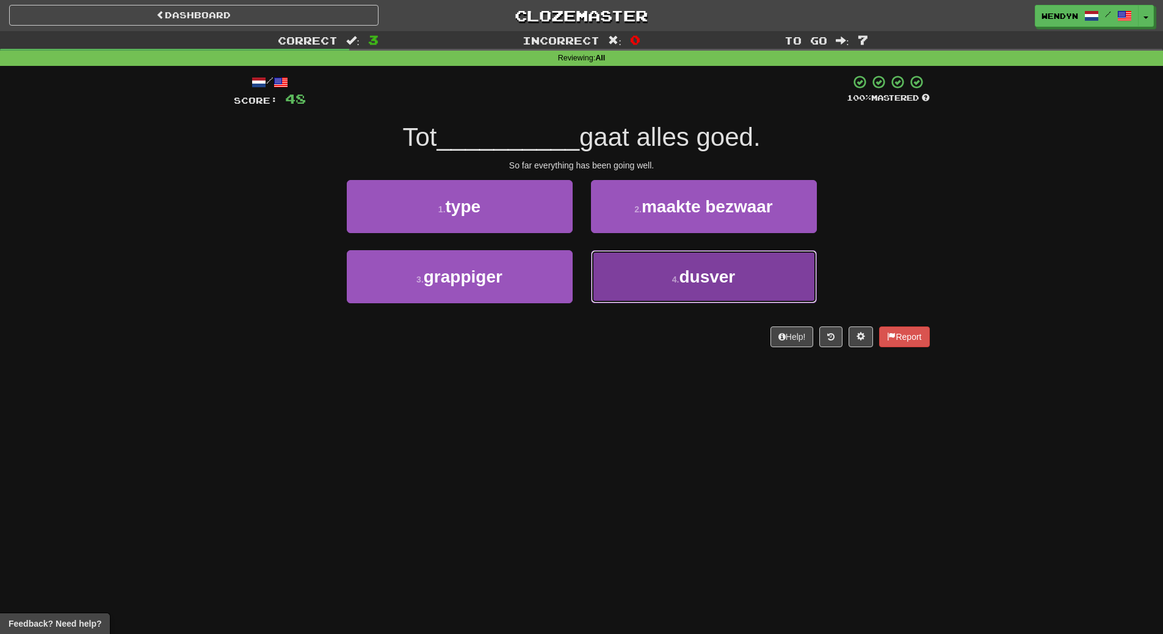
click at [691, 277] on span "dusver" at bounding box center [707, 276] width 56 height 19
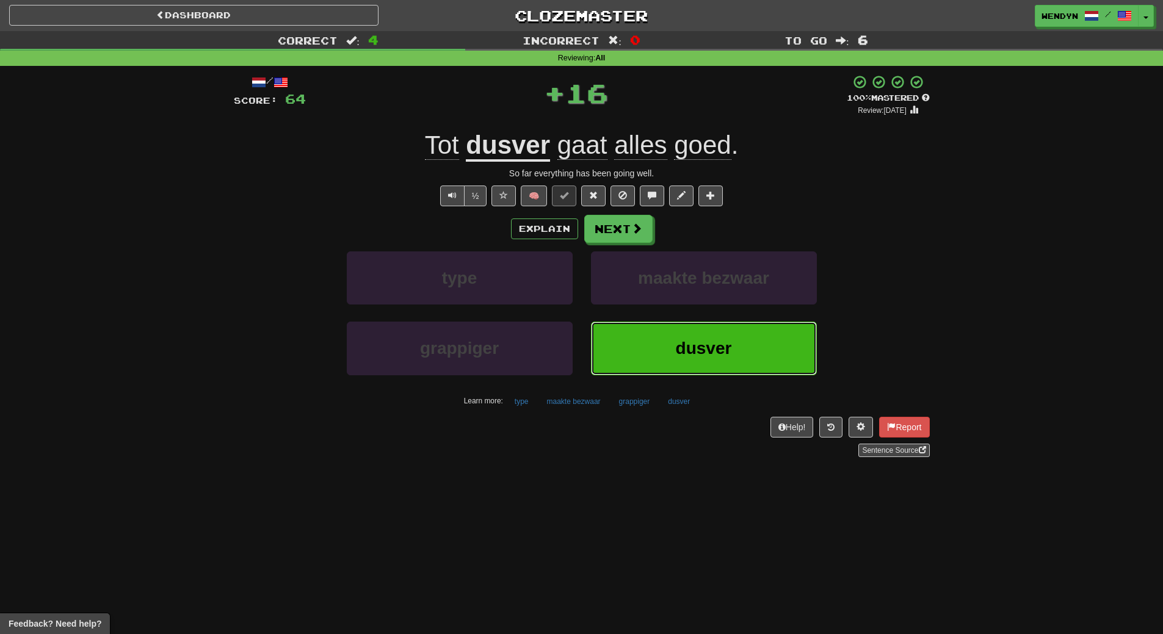
click at [695, 336] on button "dusver" at bounding box center [704, 348] width 226 height 53
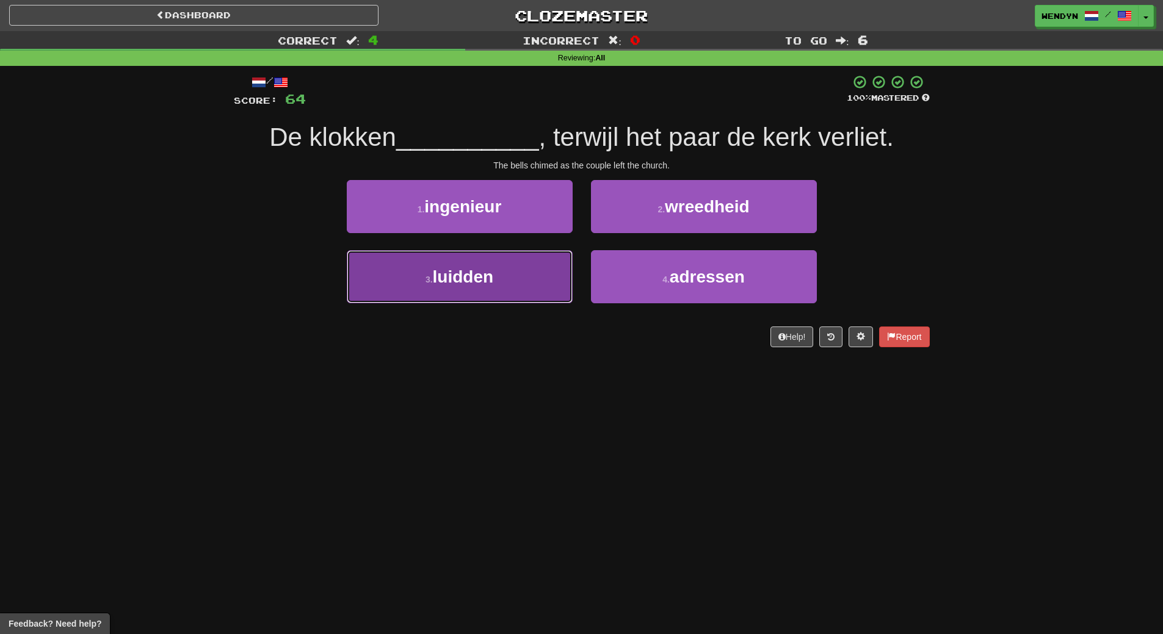
click at [552, 280] on button "3 . luidden" at bounding box center [460, 276] width 226 height 53
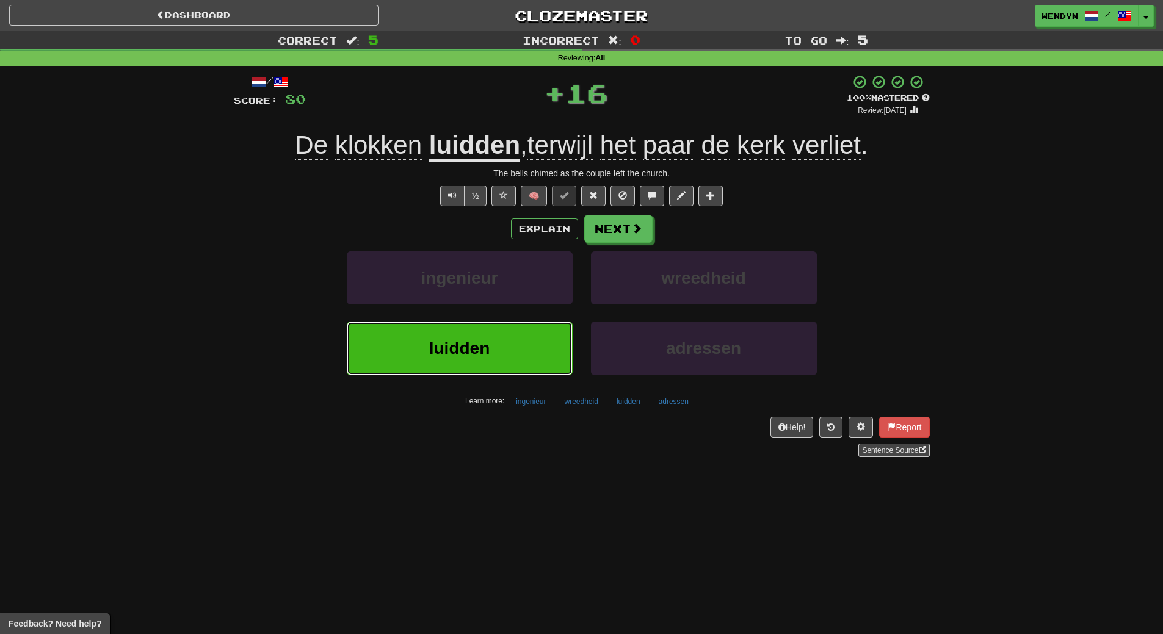
drag, startPoint x: 522, startPoint y: 344, endPoint x: 529, endPoint y: 394, distance: 51.1
click at [522, 346] on button "luidden" at bounding box center [460, 348] width 226 height 53
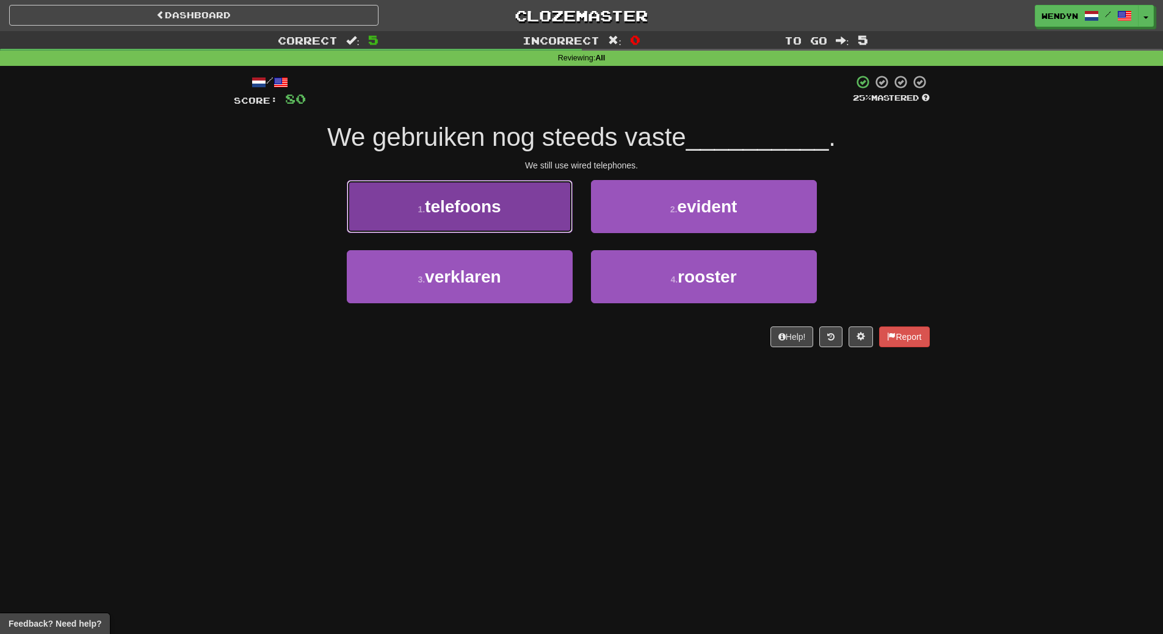
click at [513, 212] on button "1 . telefoons" at bounding box center [460, 206] width 226 height 53
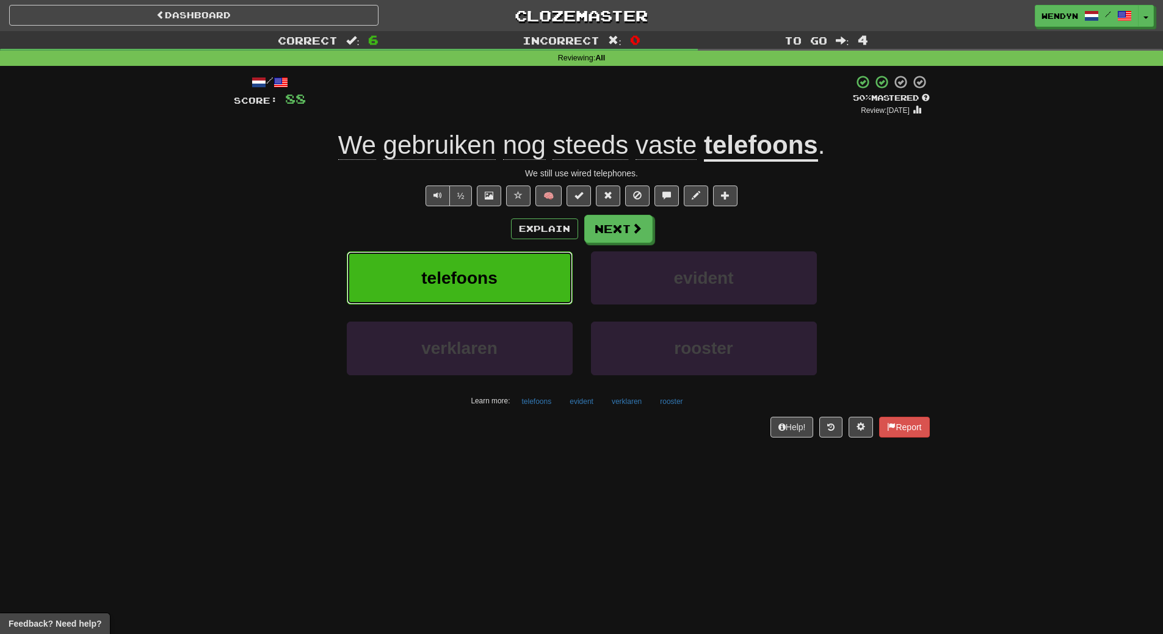
click at [501, 269] on button "telefoons" at bounding box center [460, 278] width 226 height 53
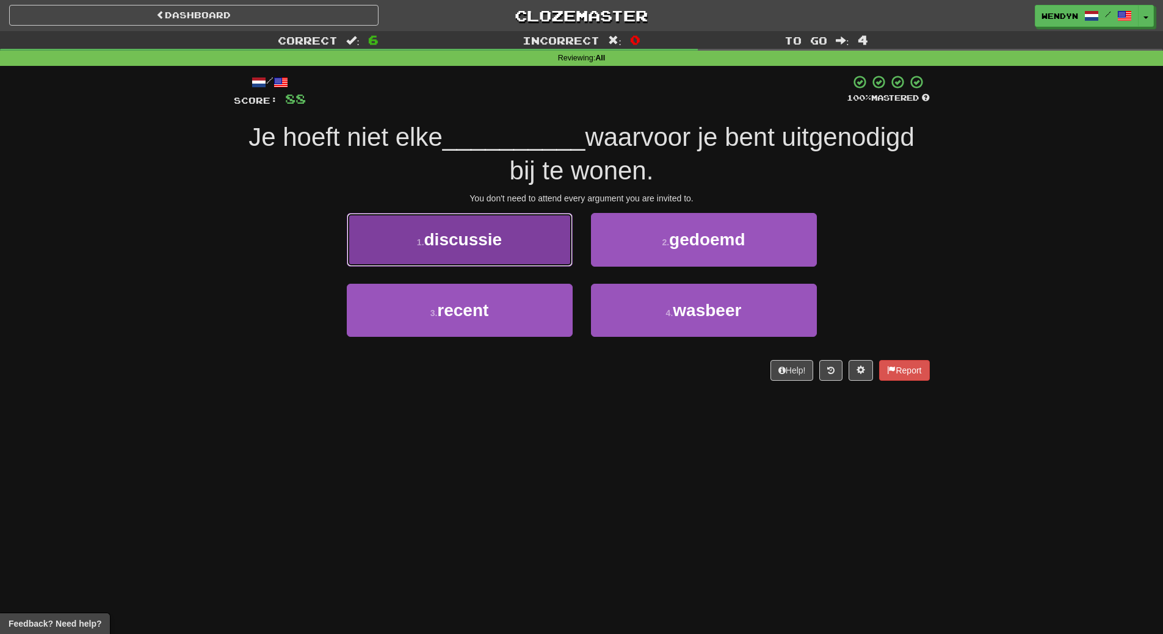
click at [507, 238] on button "1 . discussie" at bounding box center [460, 239] width 226 height 53
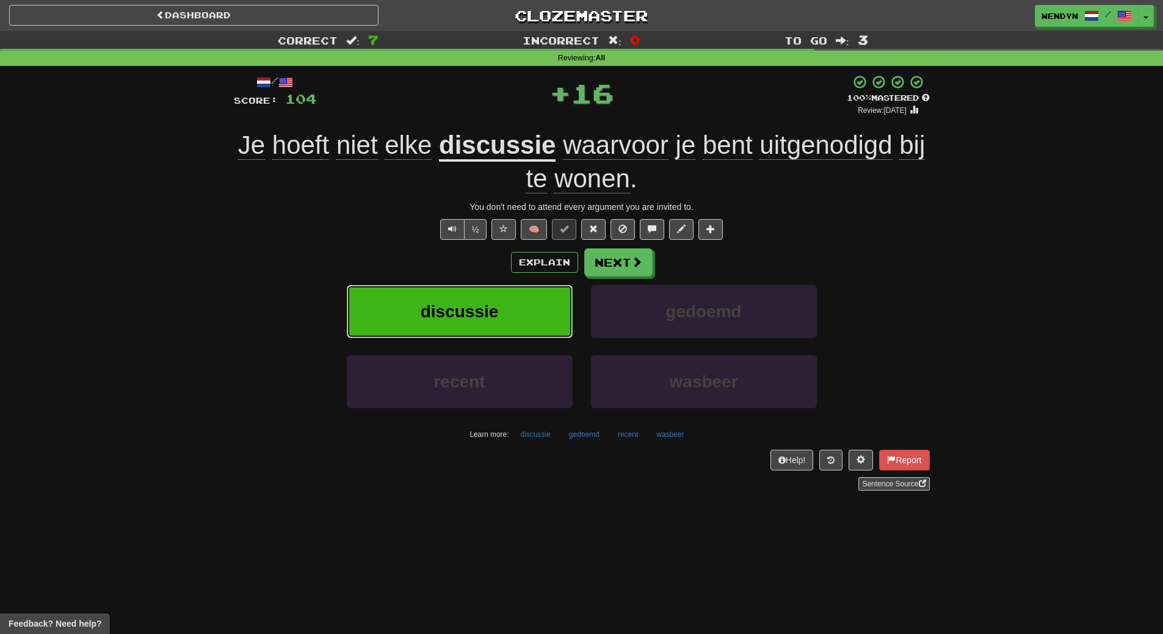
click at [505, 300] on button "discussie" at bounding box center [460, 311] width 226 height 53
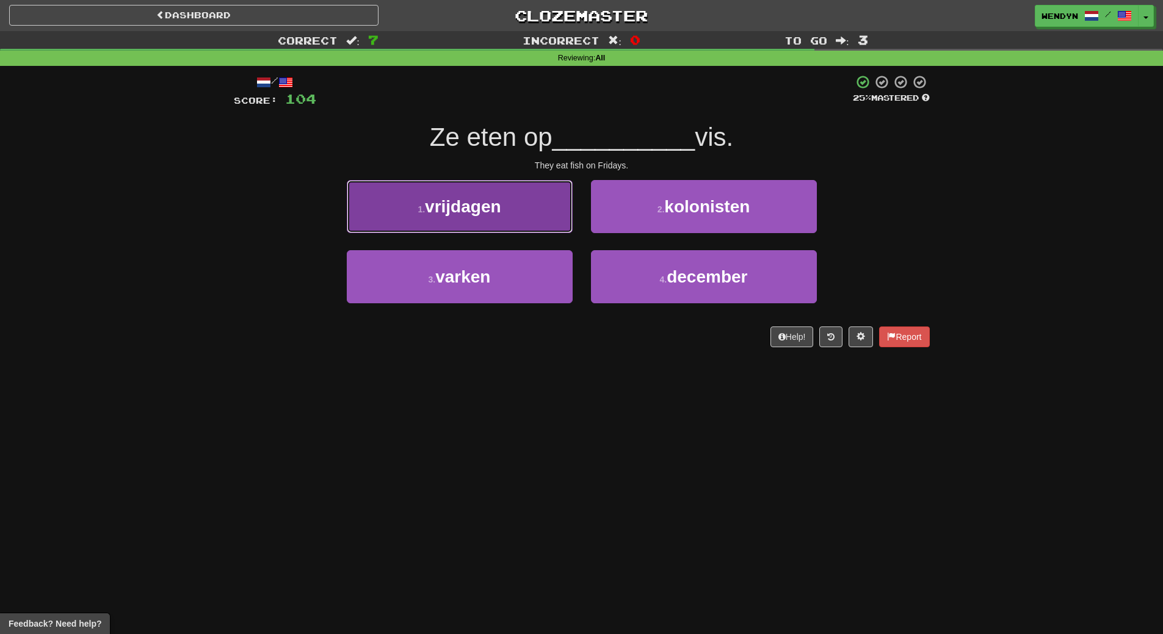
click at [488, 212] on span "vrijdagen" at bounding box center [463, 206] width 76 height 19
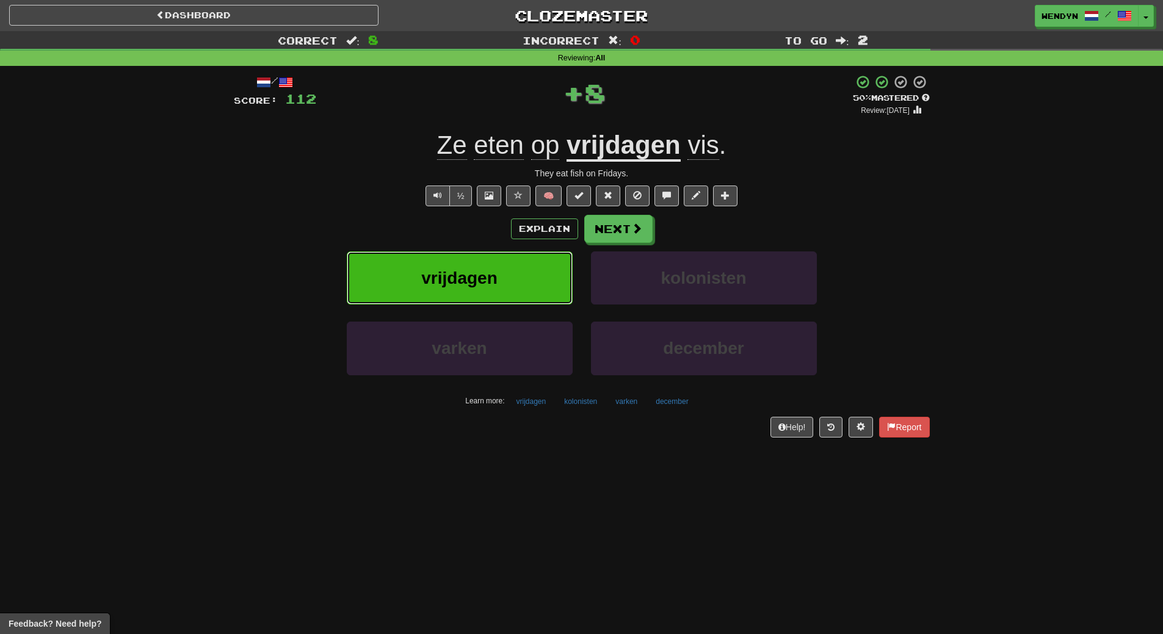
click at [486, 272] on span "vrijdagen" at bounding box center [459, 278] width 76 height 19
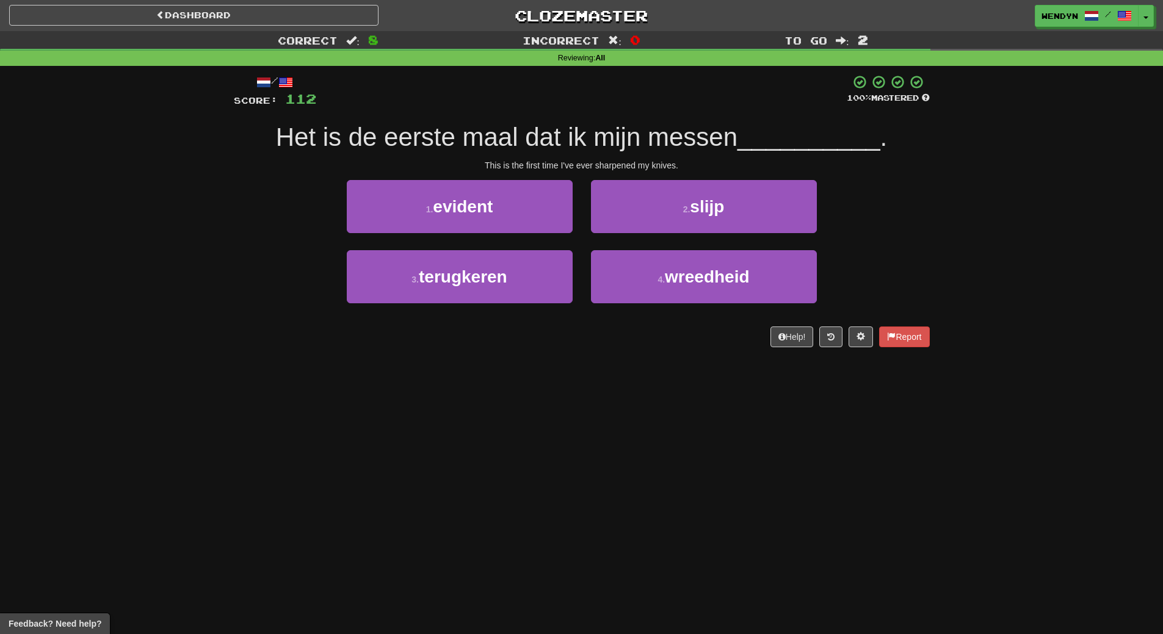
click at [491, 440] on div "Dashboard Clozemaster WendyN / Toggle Dropdown Dashboard Leaderboard Activity F…" at bounding box center [581, 317] width 1163 height 634
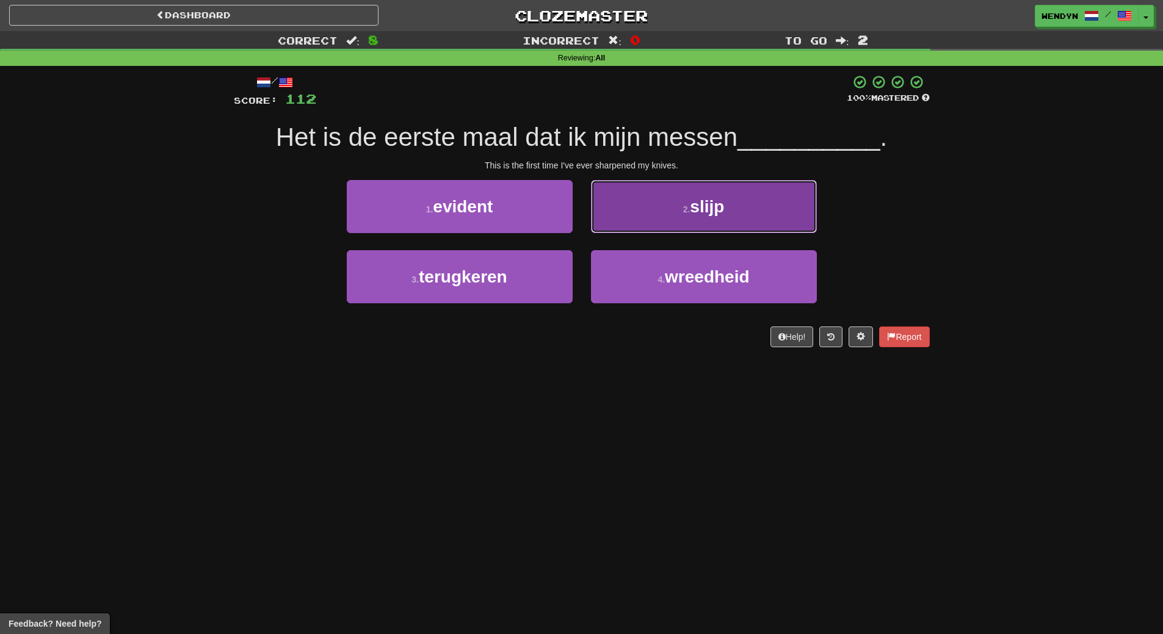
click at [686, 204] on small "2 ." at bounding box center [686, 209] width 7 height 10
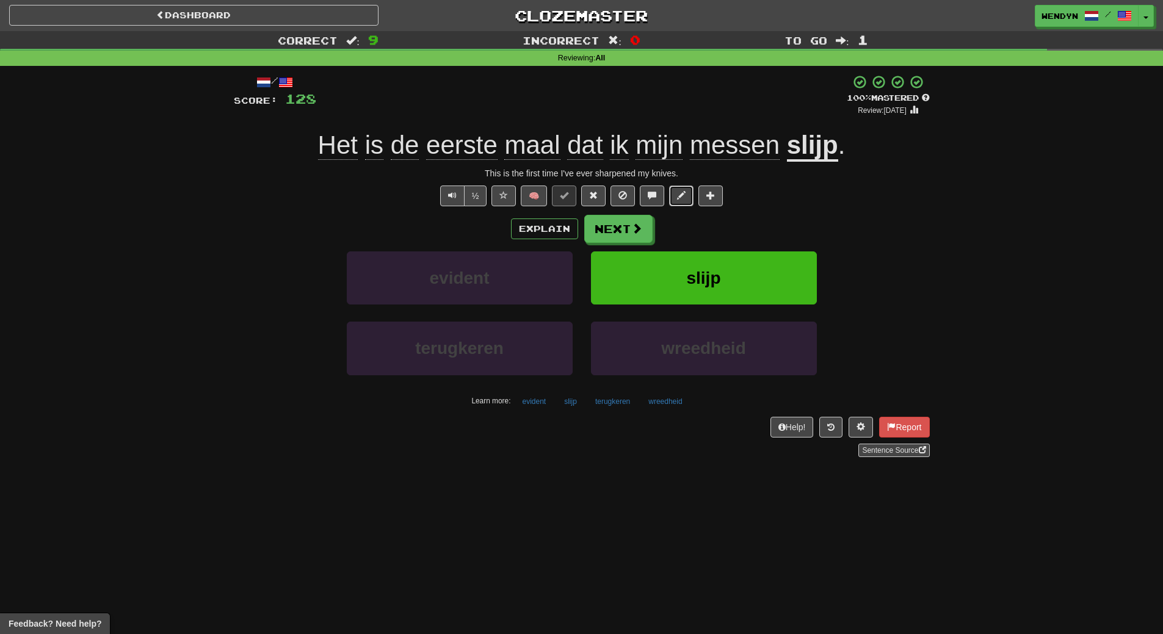
drag, startPoint x: 686, startPoint y: 204, endPoint x: 670, endPoint y: 223, distance: 25.2
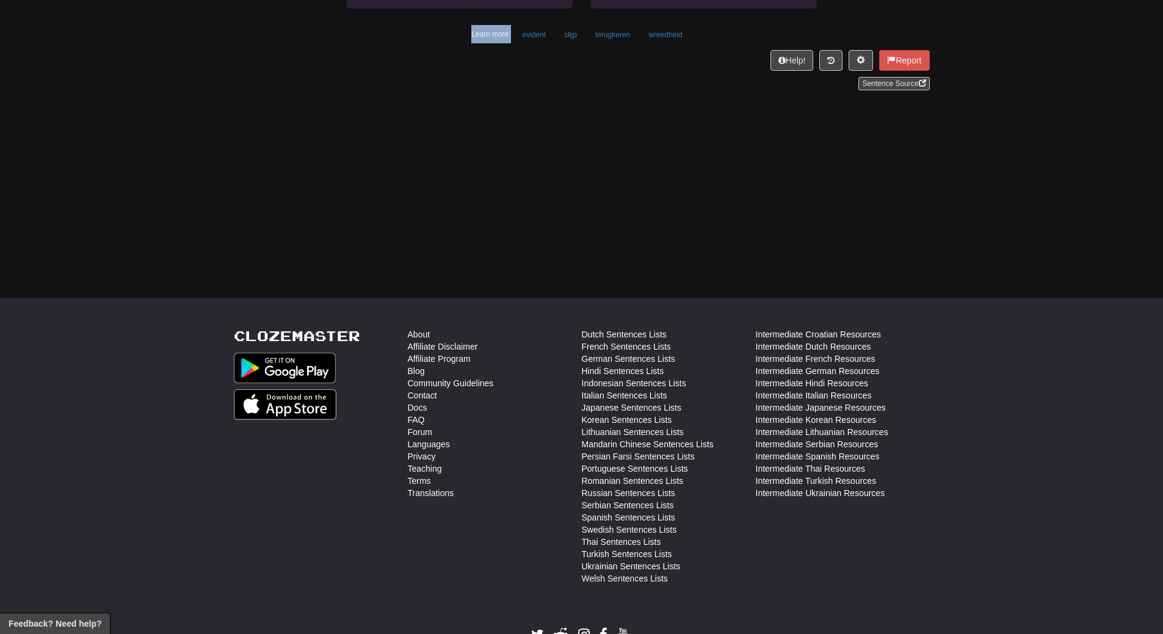
scroll to position [427, 0]
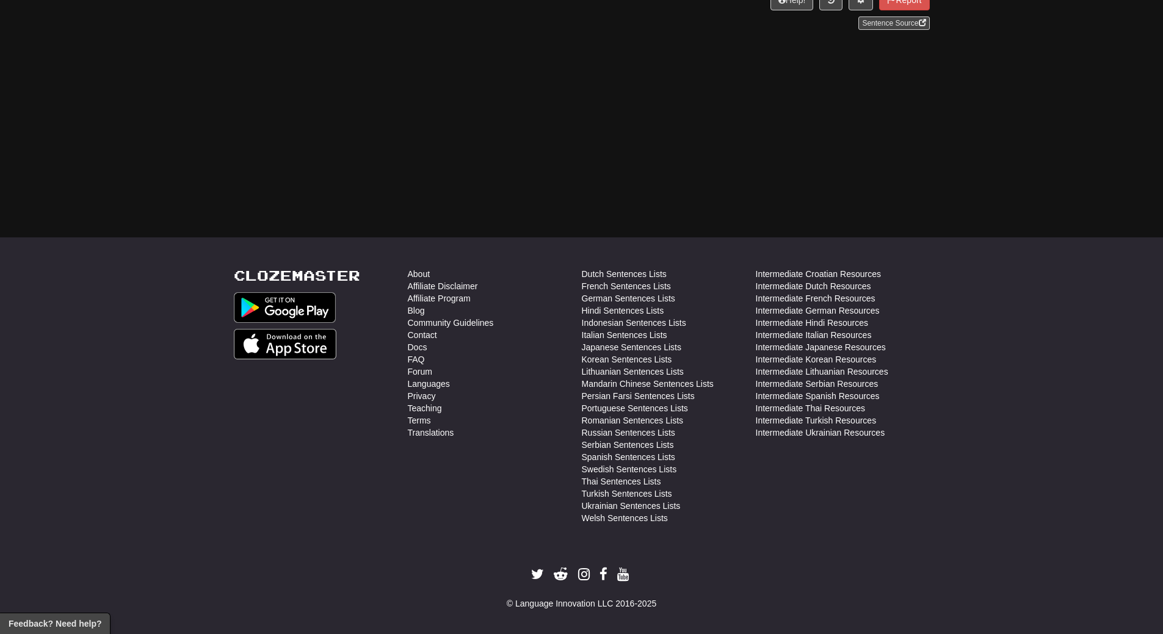
drag, startPoint x: 670, startPoint y: 224, endPoint x: 1038, endPoint y: 145, distance: 376.0
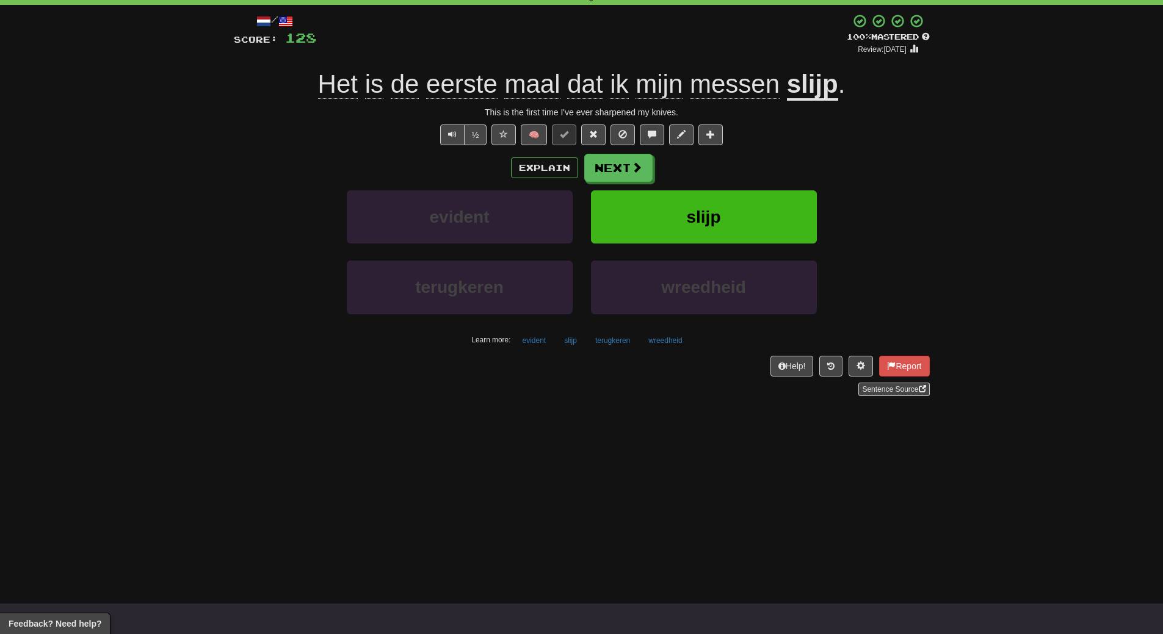
scroll to position [0, 0]
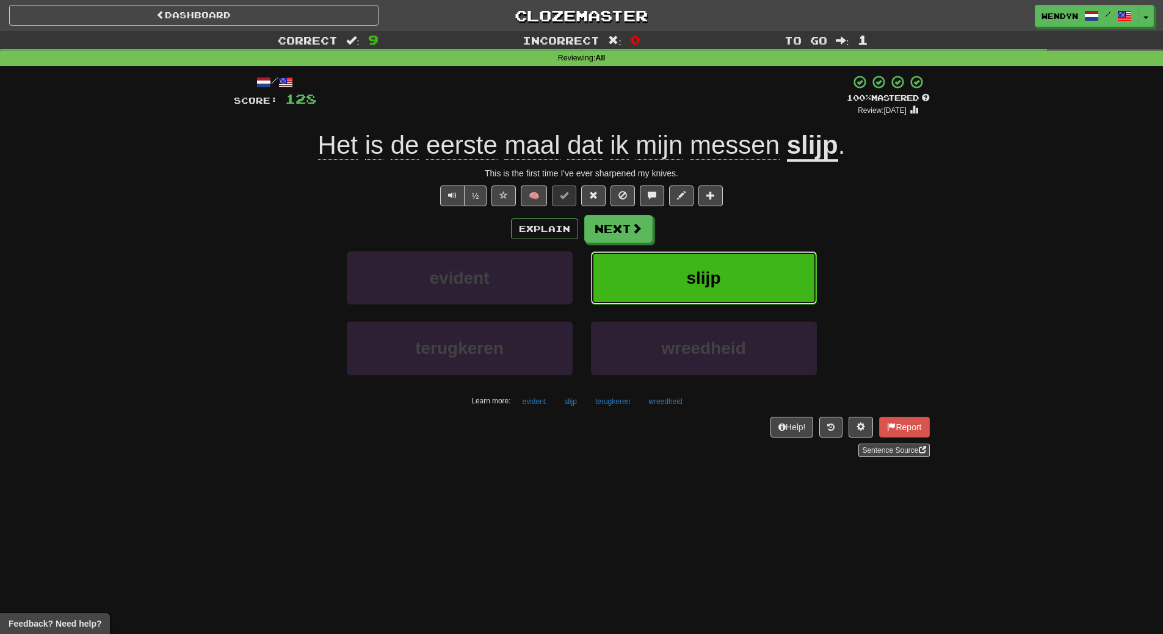
click at [745, 265] on button "slijp" at bounding box center [704, 278] width 226 height 53
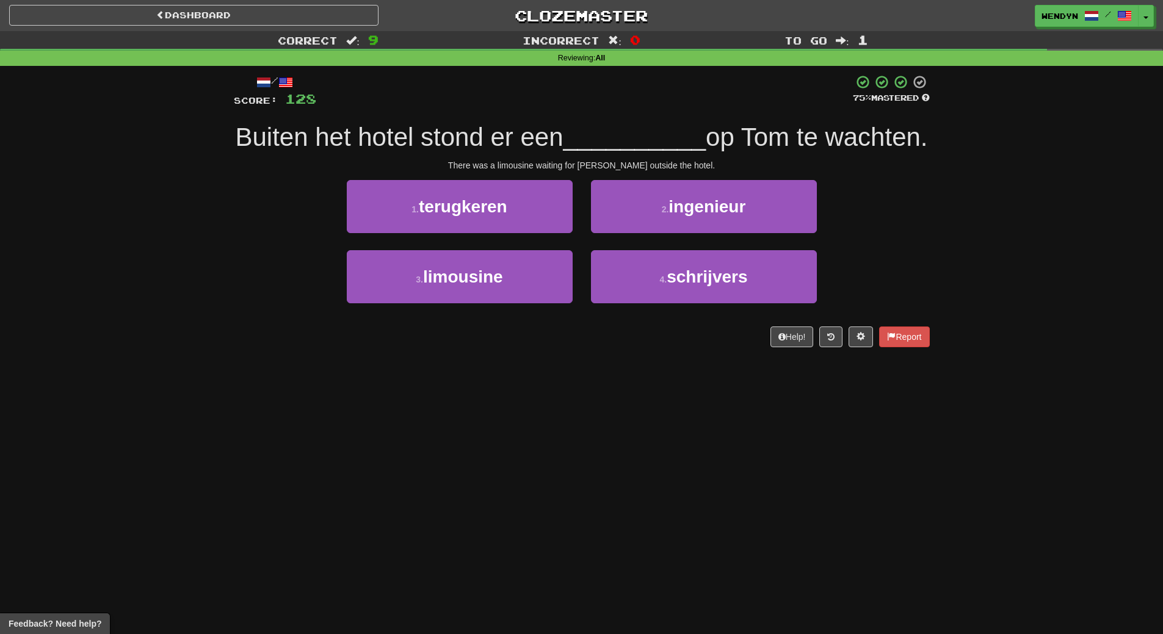
click at [583, 364] on div "/ Score: 128 75 % Mastered Buiten het hotel stond er een __________ op Tom te w…" at bounding box center [582, 215] width 696 height 299
click at [485, 320] on div "3 . limousine" at bounding box center [460, 285] width 244 height 70
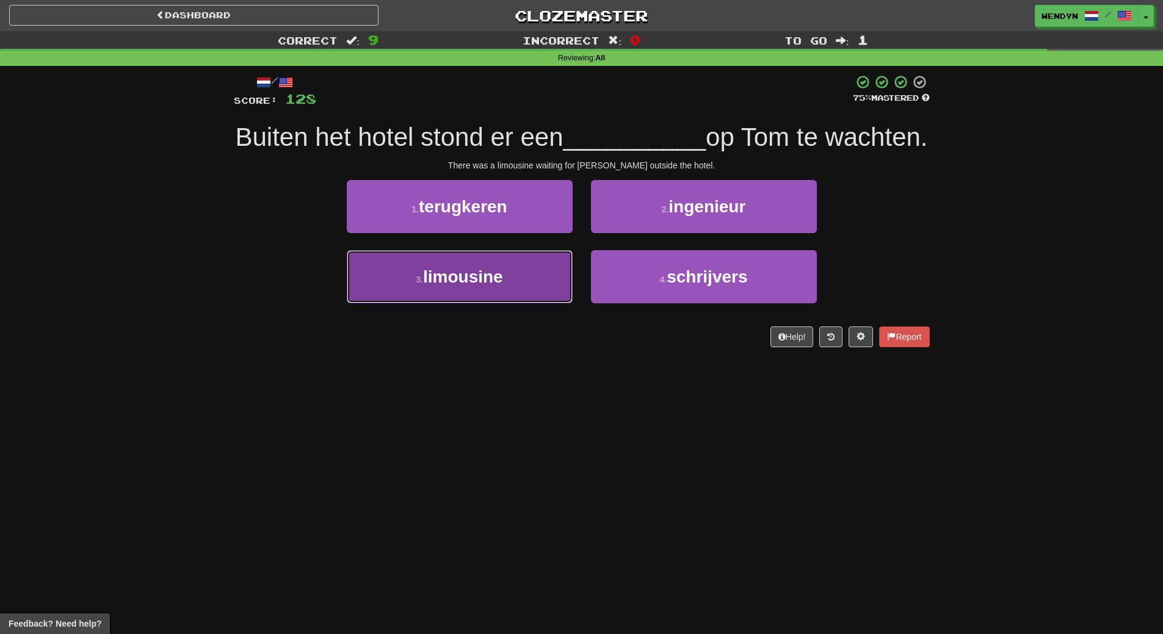
click at [485, 303] on button "3 . limousine" at bounding box center [460, 276] width 226 height 53
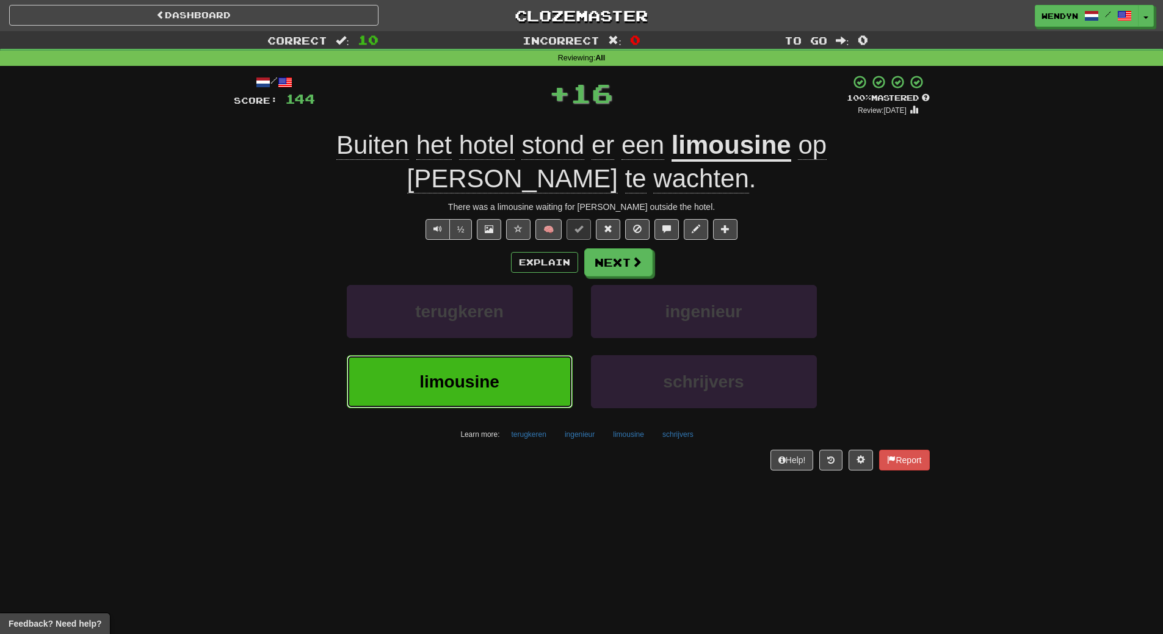
drag, startPoint x: 485, startPoint y: 336, endPoint x: 463, endPoint y: 413, distance: 80.0
click at [463, 413] on div "/ Score: 144 + 16 100 % Mastered Review: 2026-03-15 Buiten het hotel stond er e…" at bounding box center [582, 272] width 696 height 396
click at [467, 378] on div "limousine" at bounding box center [460, 390] width 244 height 70
click at [463, 372] on span "limousine" at bounding box center [459, 381] width 80 height 19
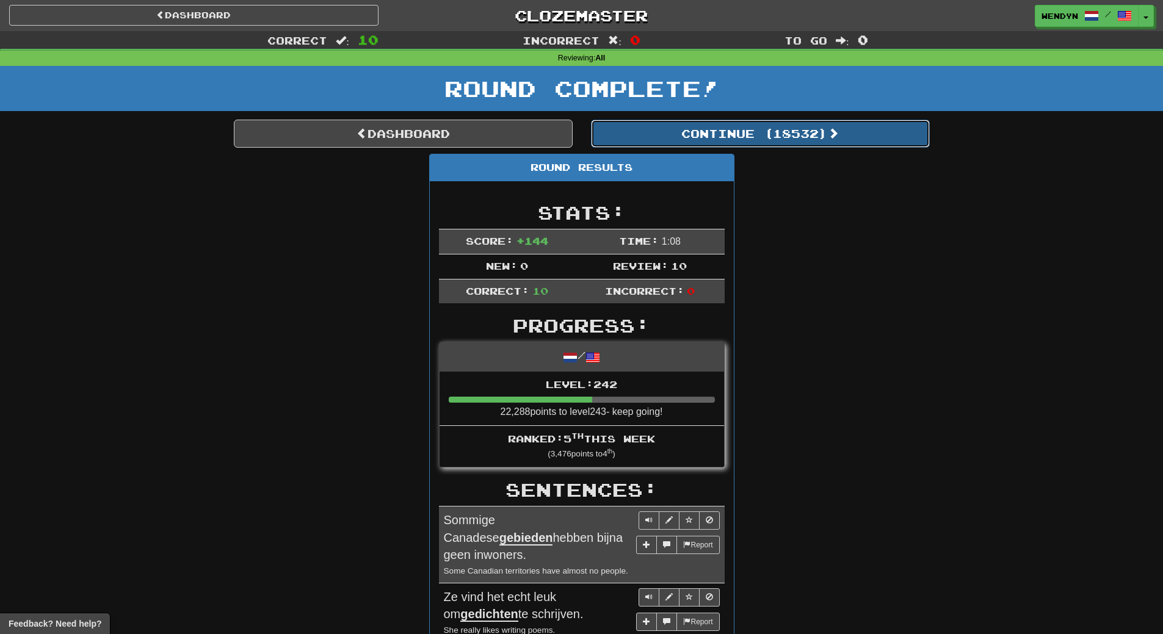
click at [827, 136] on button "Continue ( 18532 )" at bounding box center [760, 134] width 339 height 28
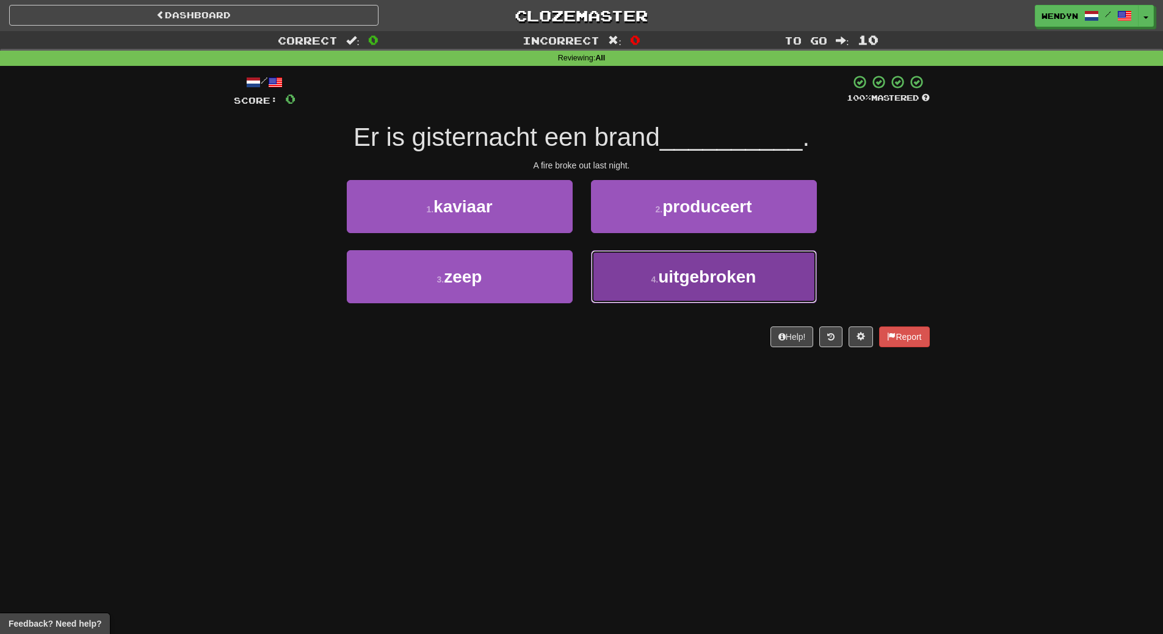
click at [717, 278] on span "uitgebroken" at bounding box center [707, 276] width 98 height 19
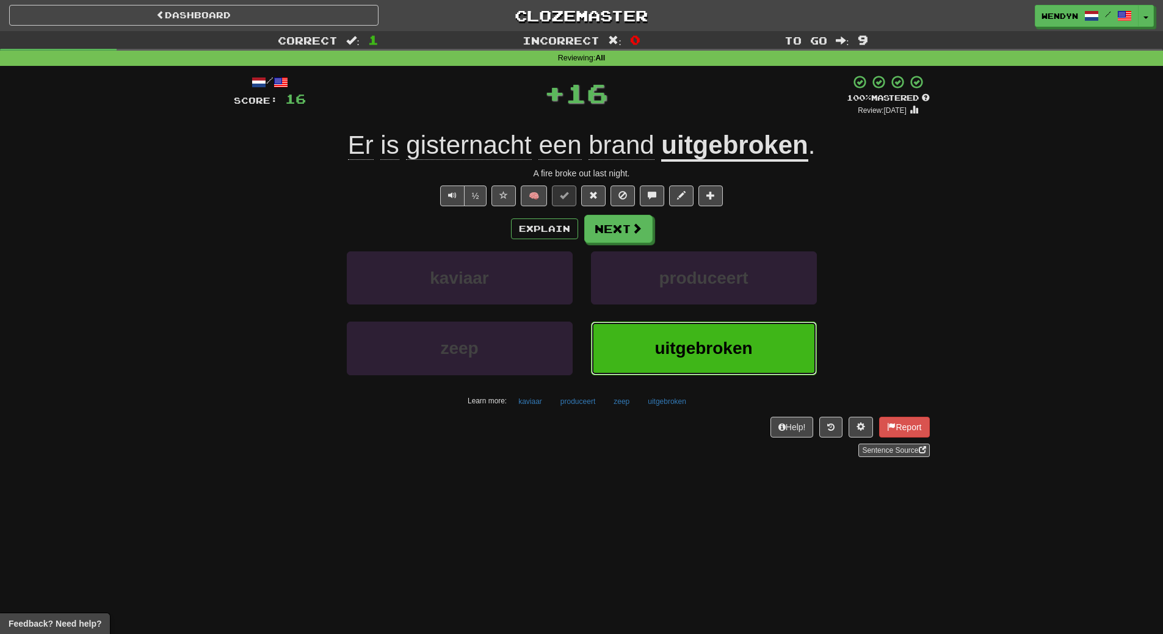
click at [706, 359] on button "uitgebroken" at bounding box center [704, 348] width 226 height 53
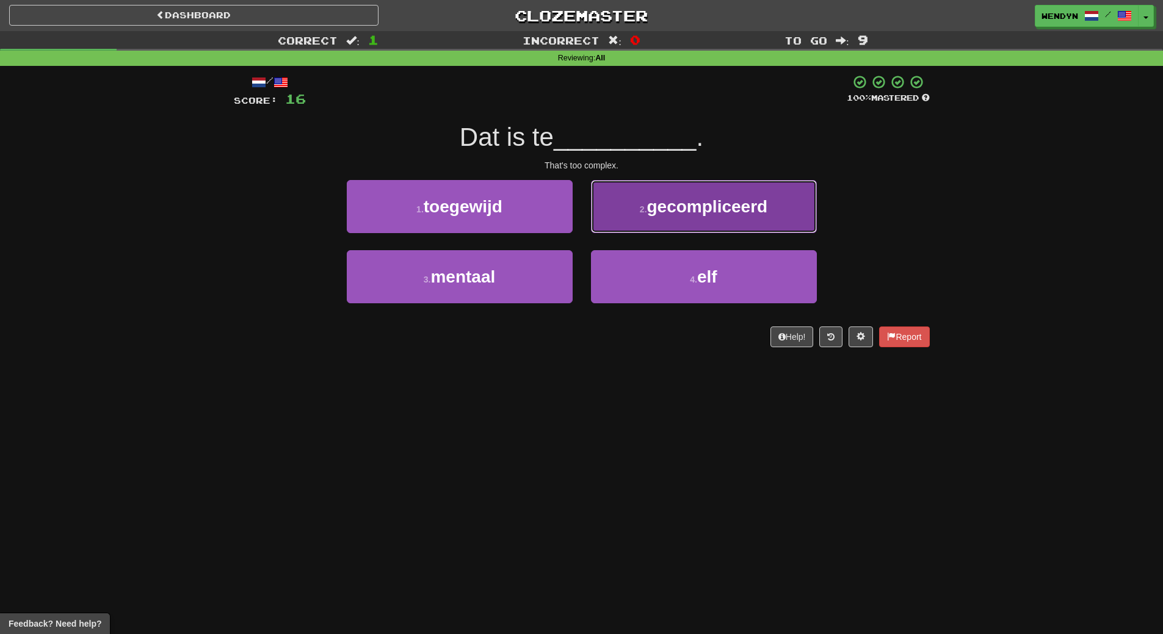
click at [720, 215] on span "gecompliceerd" at bounding box center [707, 206] width 121 height 19
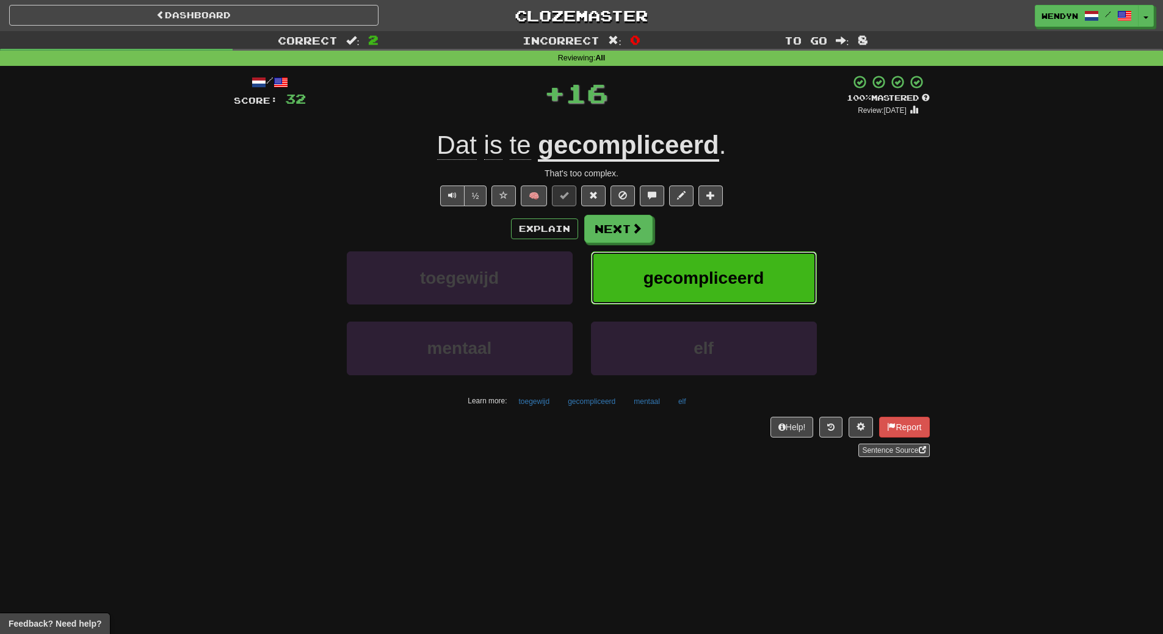
drag, startPoint x: 728, startPoint y: 272, endPoint x: 651, endPoint y: 331, distance: 97.2
click at [720, 283] on span "gecompliceerd" at bounding box center [703, 278] width 121 height 19
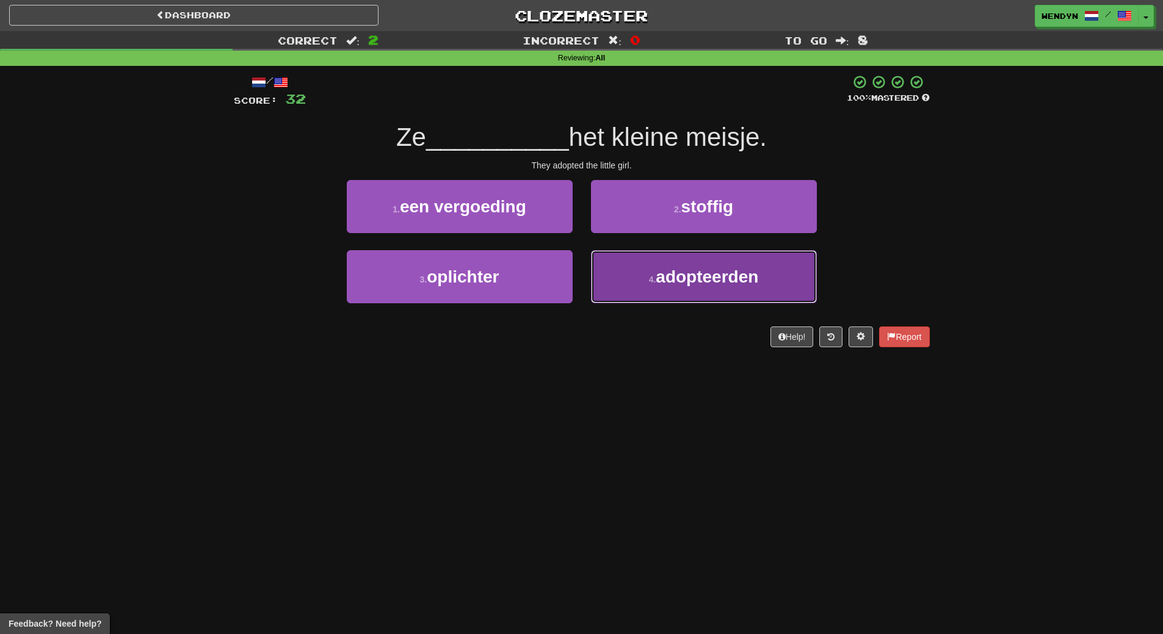
click at [651, 284] on button "4 . adopteerden" at bounding box center [704, 276] width 226 height 53
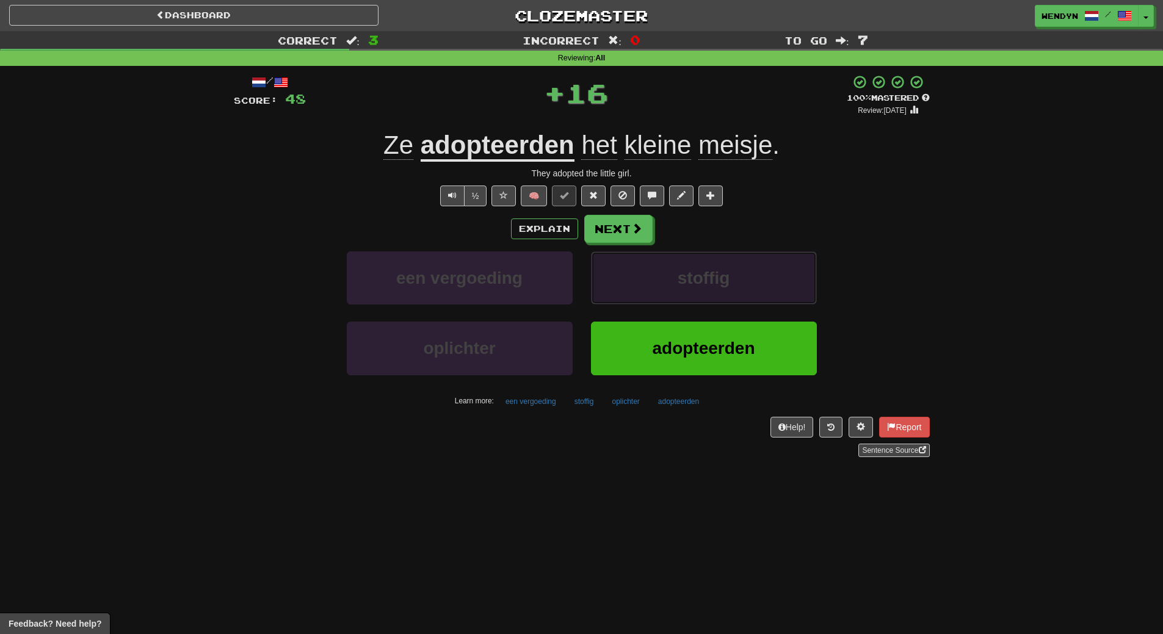
click at [651, 284] on button "stoffig" at bounding box center [704, 278] width 226 height 53
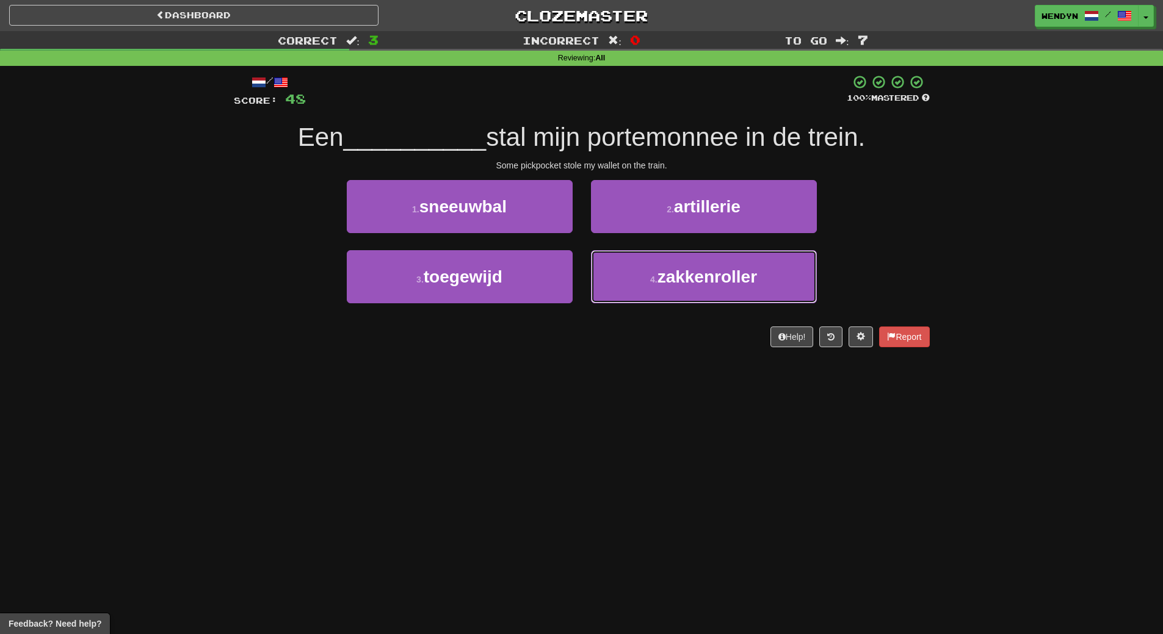
drag, startPoint x: 651, startPoint y: 284, endPoint x: 629, endPoint y: 362, distance: 80.7
click at [629, 362] on div "/ Score: 48 100 % Mastered Een __________ stal mijn portemonnee in de trein. So…" at bounding box center [582, 215] width 696 height 299
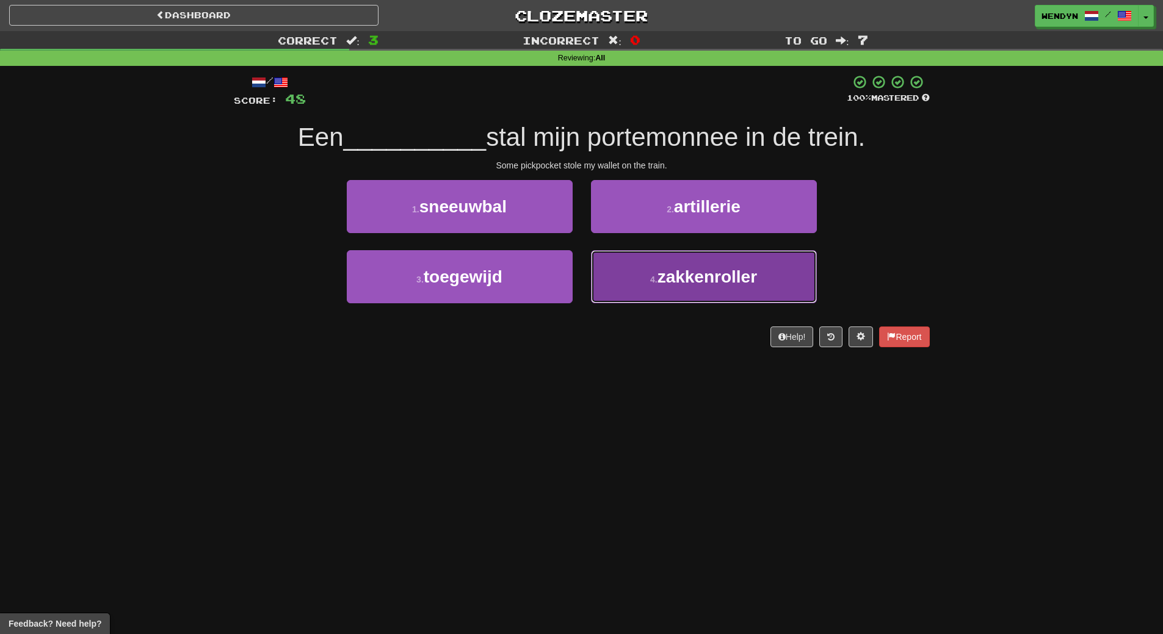
click at [723, 285] on span "zakkenroller" at bounding box center [707, 276] width 100 height 19
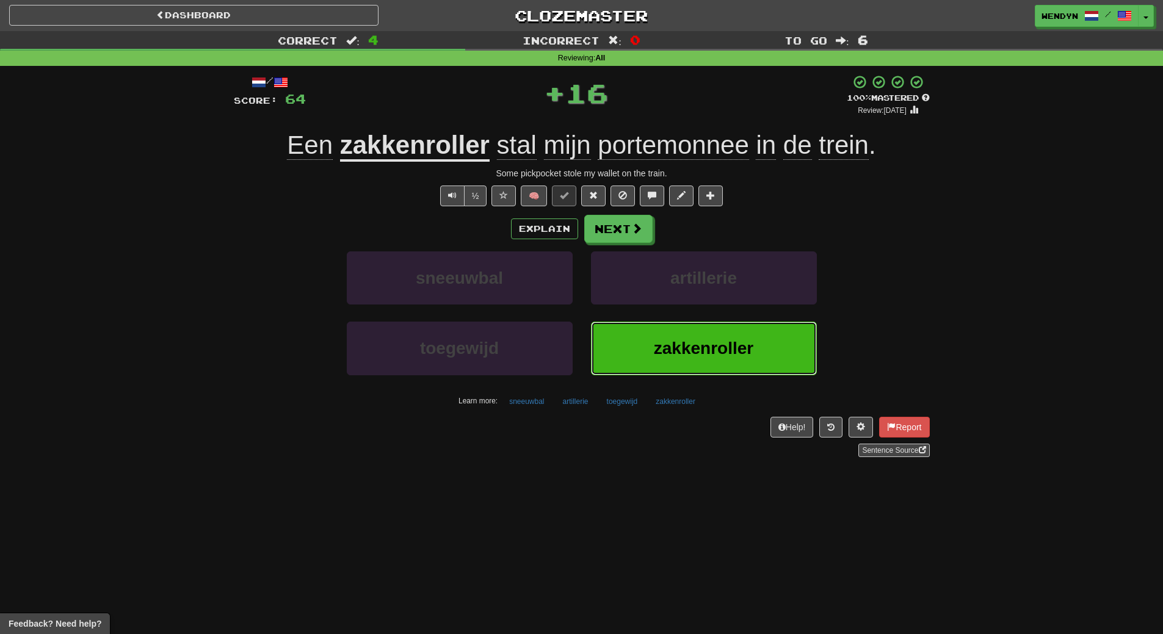
click at [697, 335] on button "zakkenroller" at bounding box center [704, 348] width 226 height 53
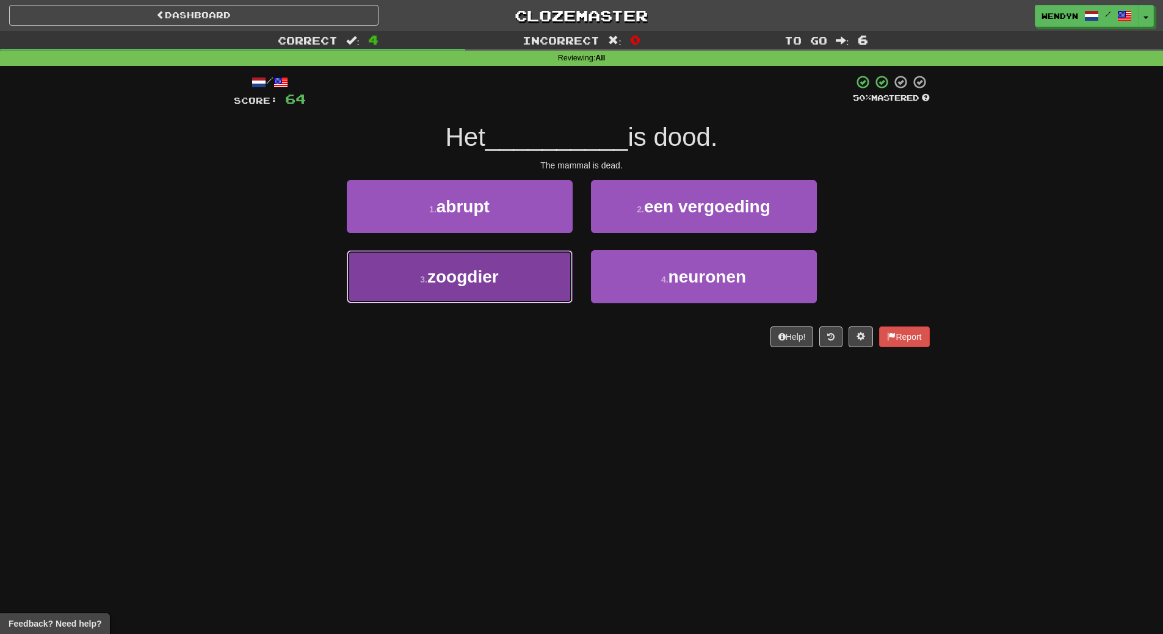
click at [466, 282] on span "zoogdier" at bounding box center [462, 276] width 71 height 19
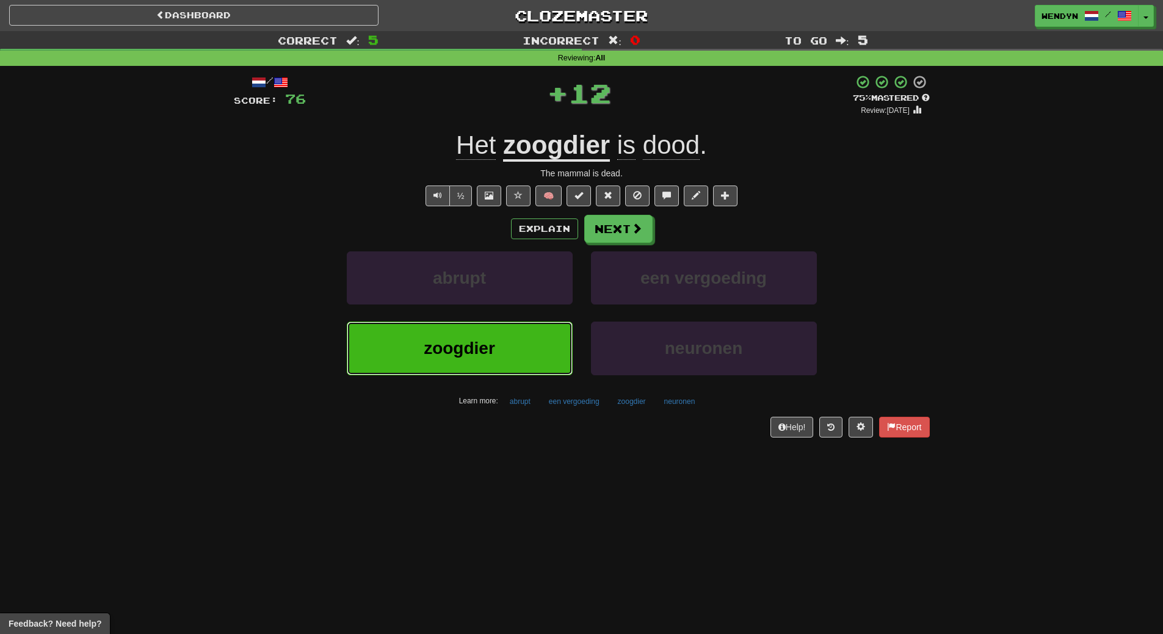
click at [470, 330] on button "zoogdier" at bounding box center [460, 348] width 226 height 53
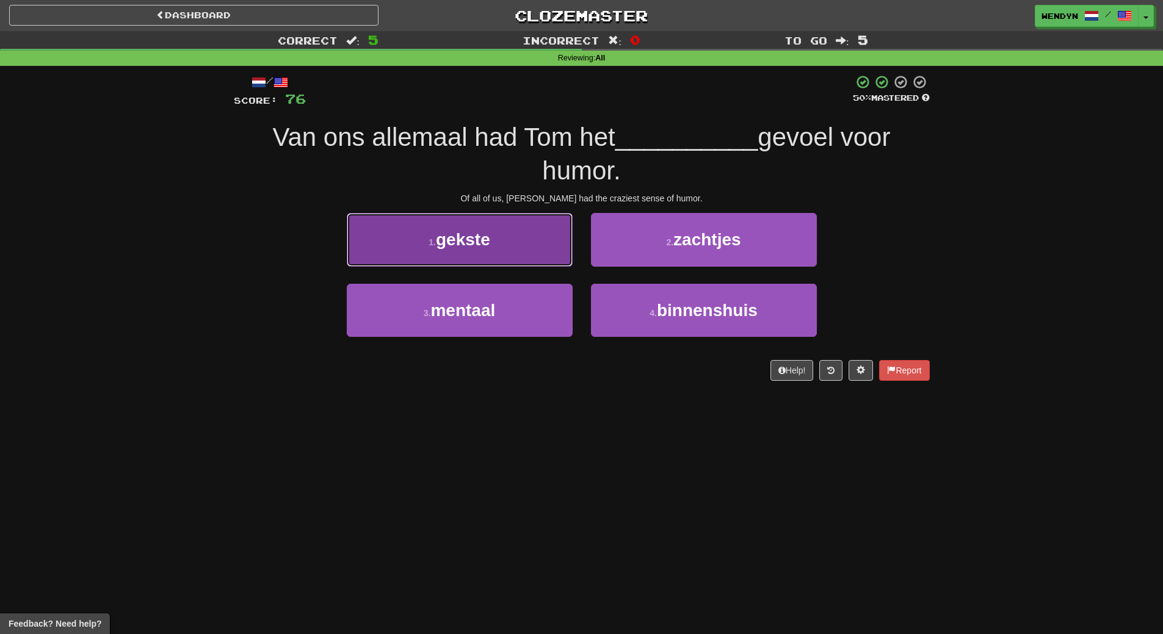
click at [473, 241] on span "gekste" at bounding box center [463, 239] width 54 height 19
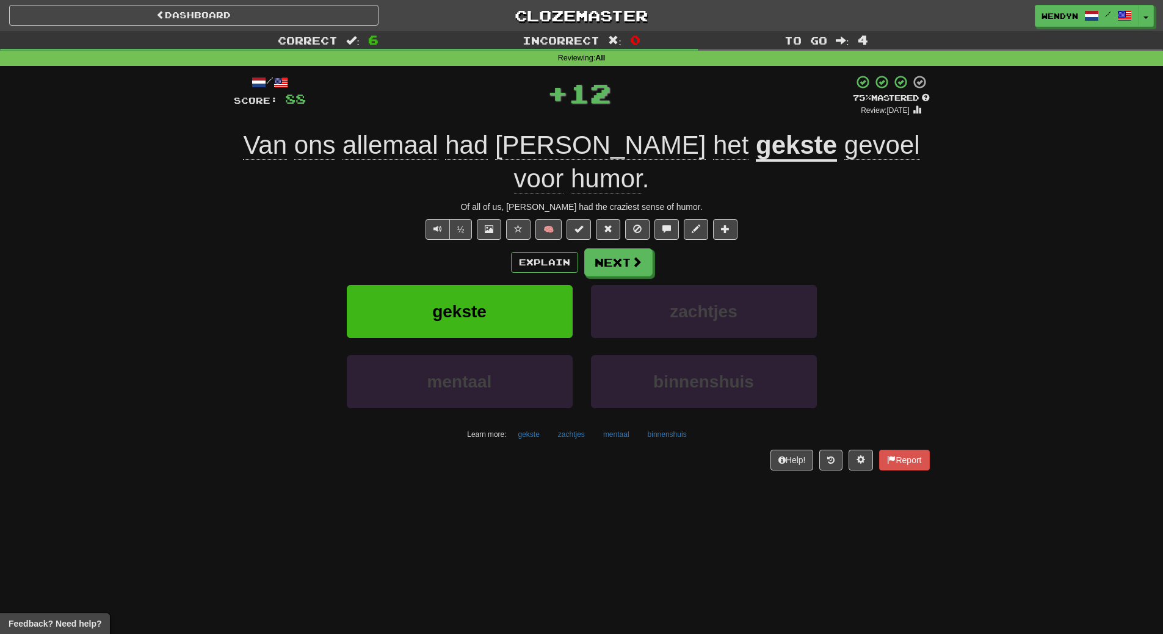
click at [466, 306] on div "gekste" at bounding box center [460, 320] width 244 height 70
click at [466, 302] on span "gekste" at bounding box center [459, 311] width 54 height 19
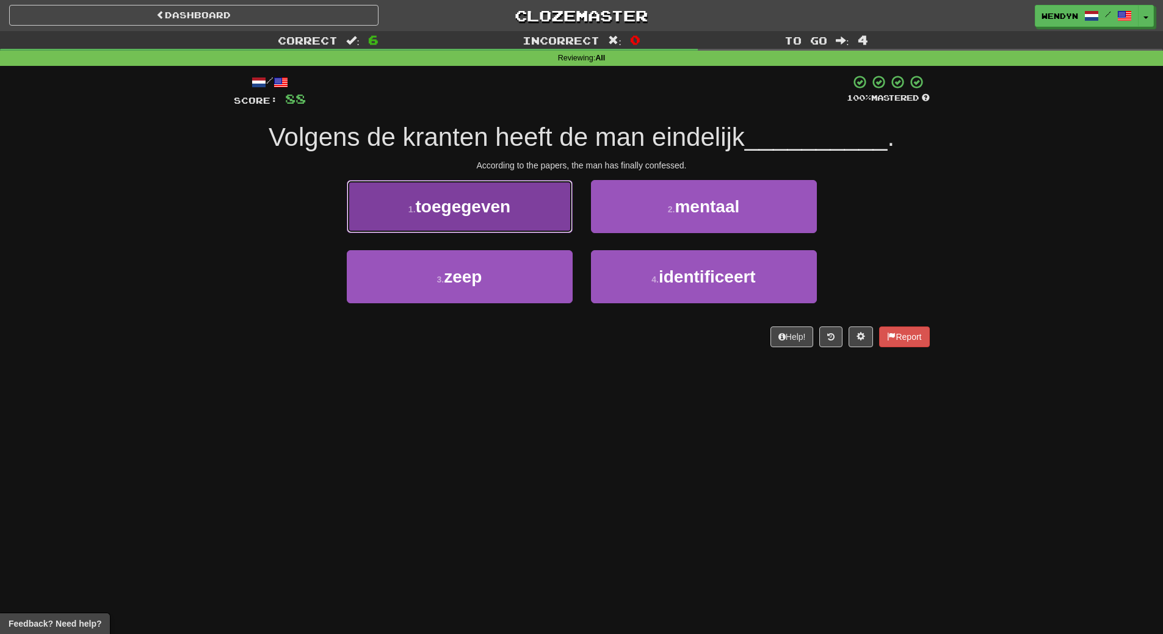
click at [497, 223] on button "1 . toegegeven" at bounding box center [460, 206] width 226 height 53
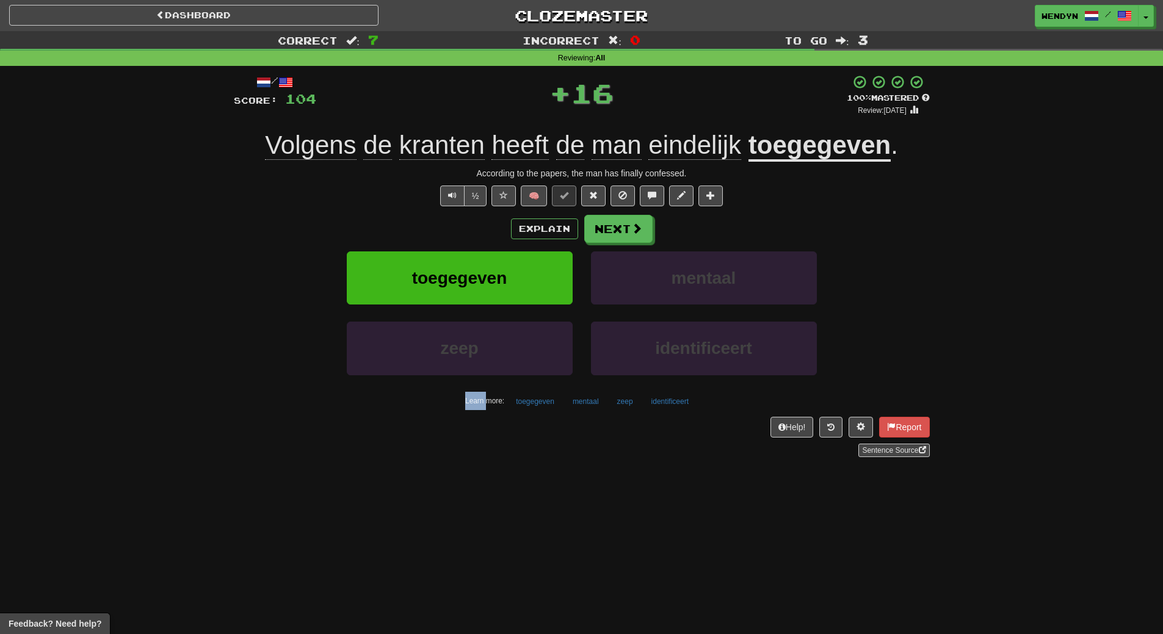
click at [497, 223] on div "Explain Next" at bounding box center [582, 229] width 696 height 28
drag, startPoint x: 496, startPoint y: 231, endPoint x: 495, endPoint y: 242, distance: 11.7
click at [495, 241] on div "Explain Next" at bounding box center [582, 229] width 696 height 28
click at [491, 275] on span "toegegeven" at bounding box center [459, 278] width 95 height 19
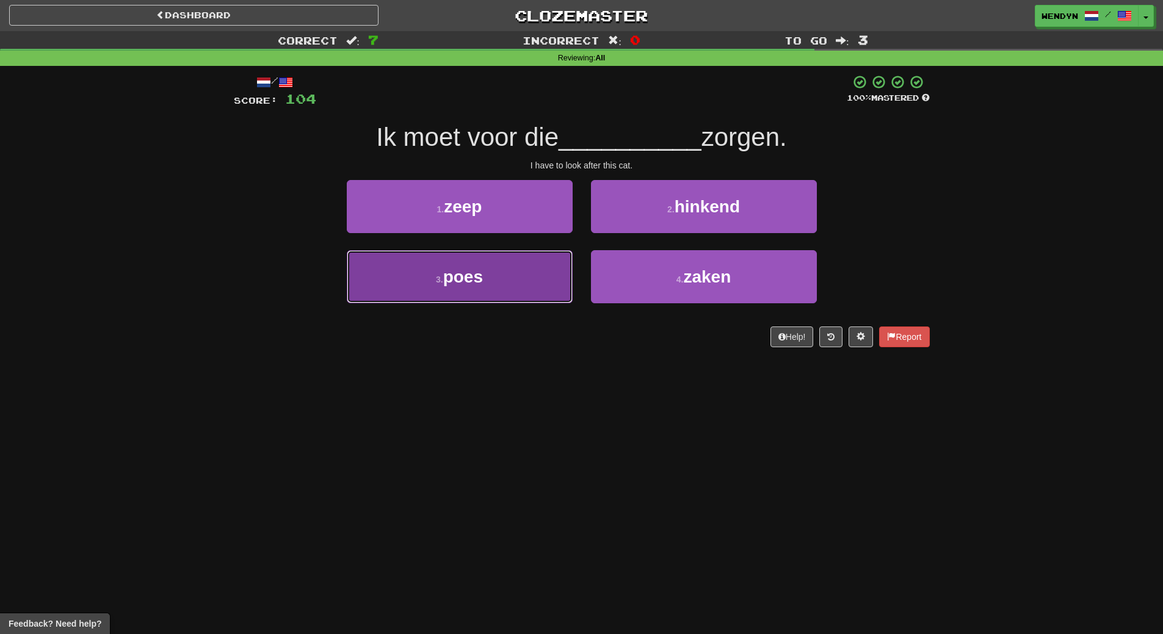
click at [520, 269] on button "3 . poes" at bounding box center [460, 276] width 226 height 53
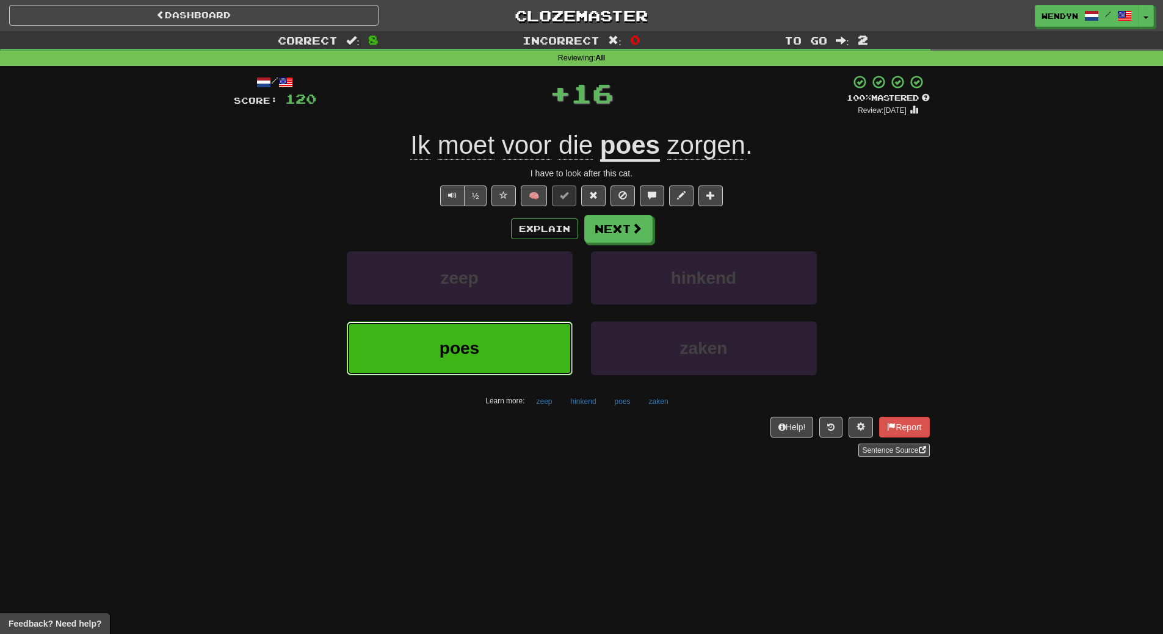
click at [508, 336] on button "poes" at bounding box center [460, 348] width 226 height 53
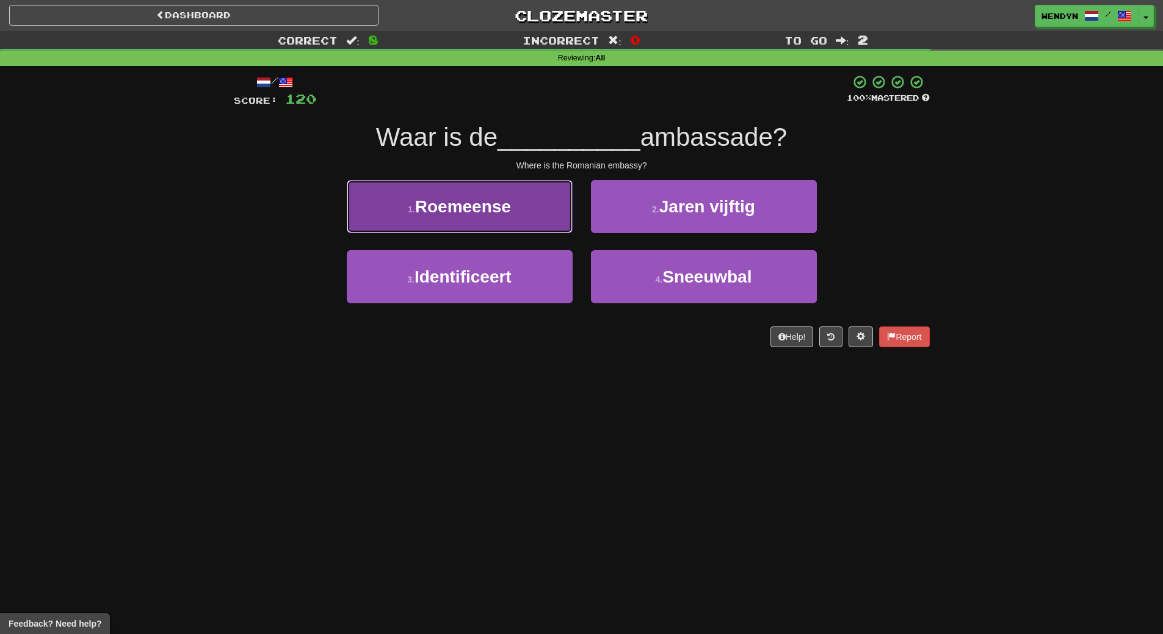
click at [514, 209] on button "1 . Roemeense" at bounding box center [460, 206] width 226 height 53
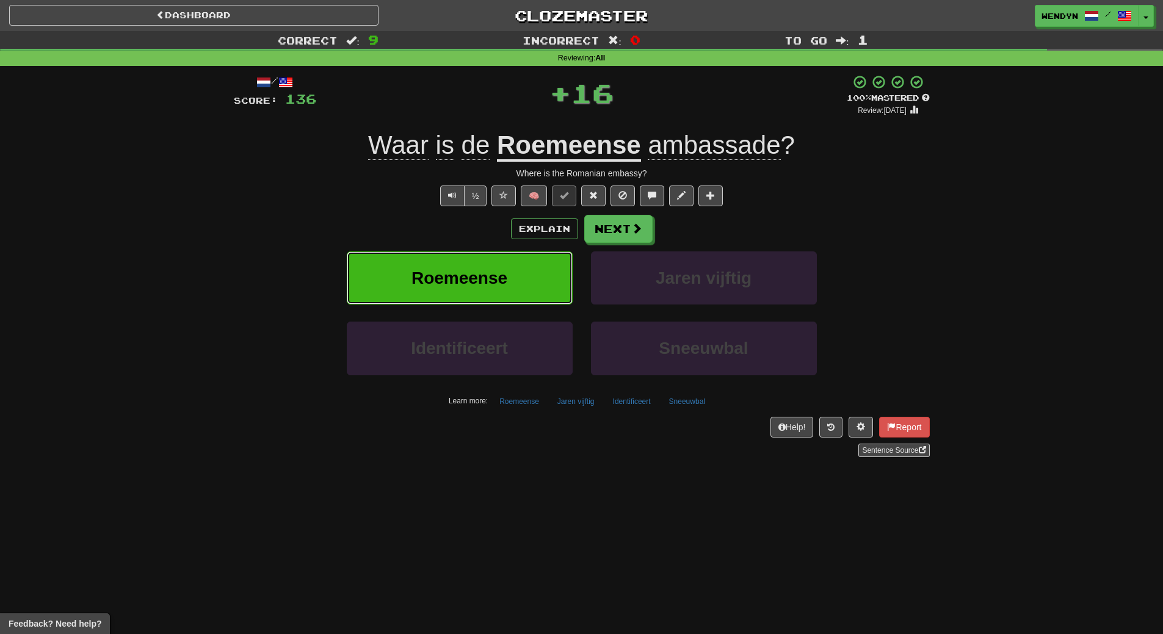
click at [513, 264] on button "Roemeense" at bounding box center [460, 278] width 226 height 53
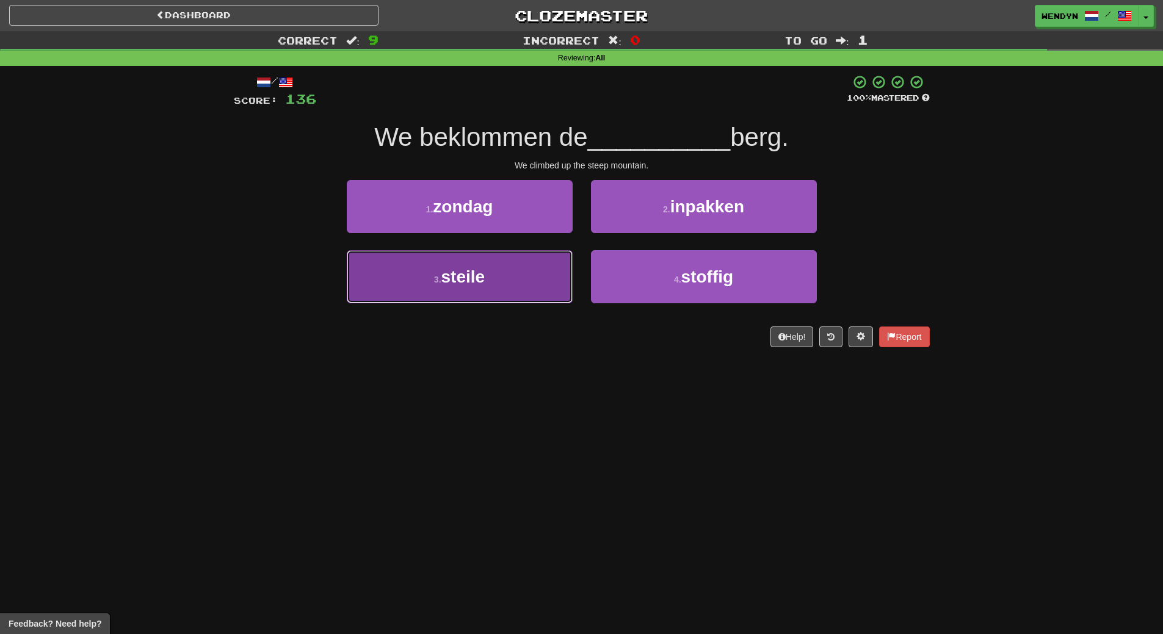
click at [509, 284] on button "3 . steile" at bounding box center [460, 276] width 226 height 53
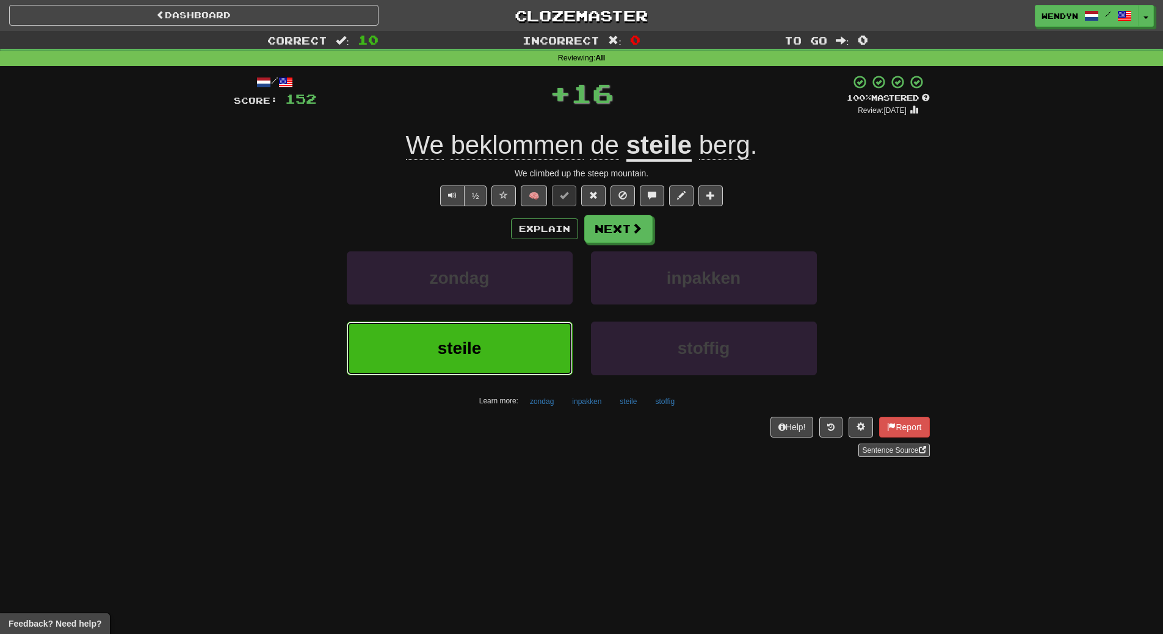
click at [496, 342] on button "steile" at bounding box center [460, 348] width 226 height 53
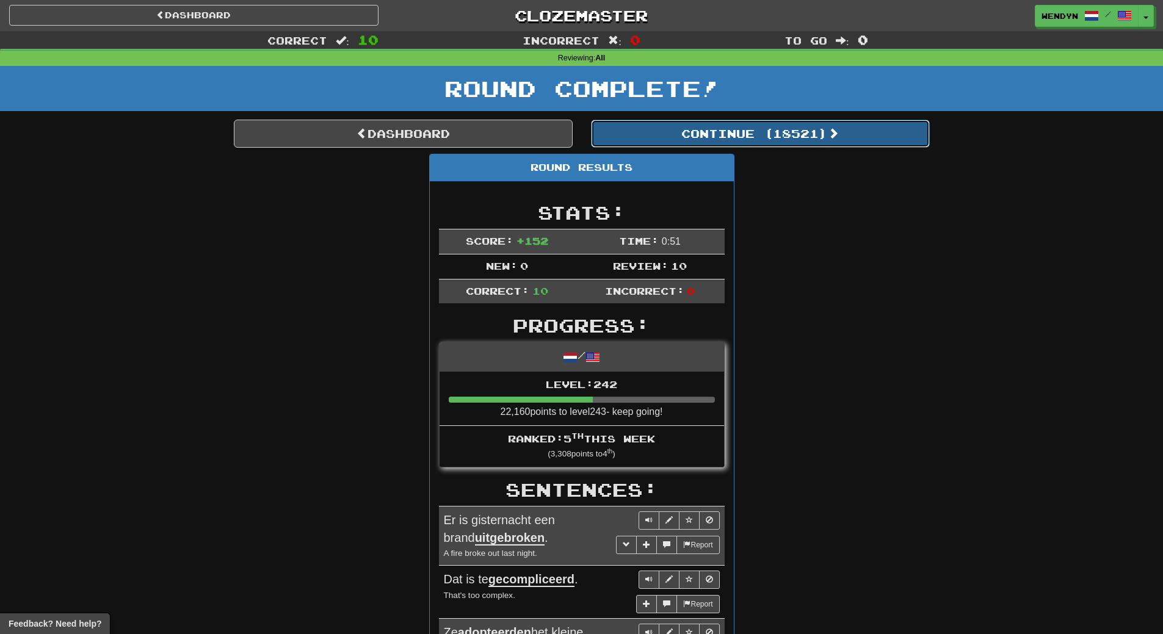
click at [787, 140] on button "Continue ( 18521 )" at bounding box center [760, 134] width 339 height 28
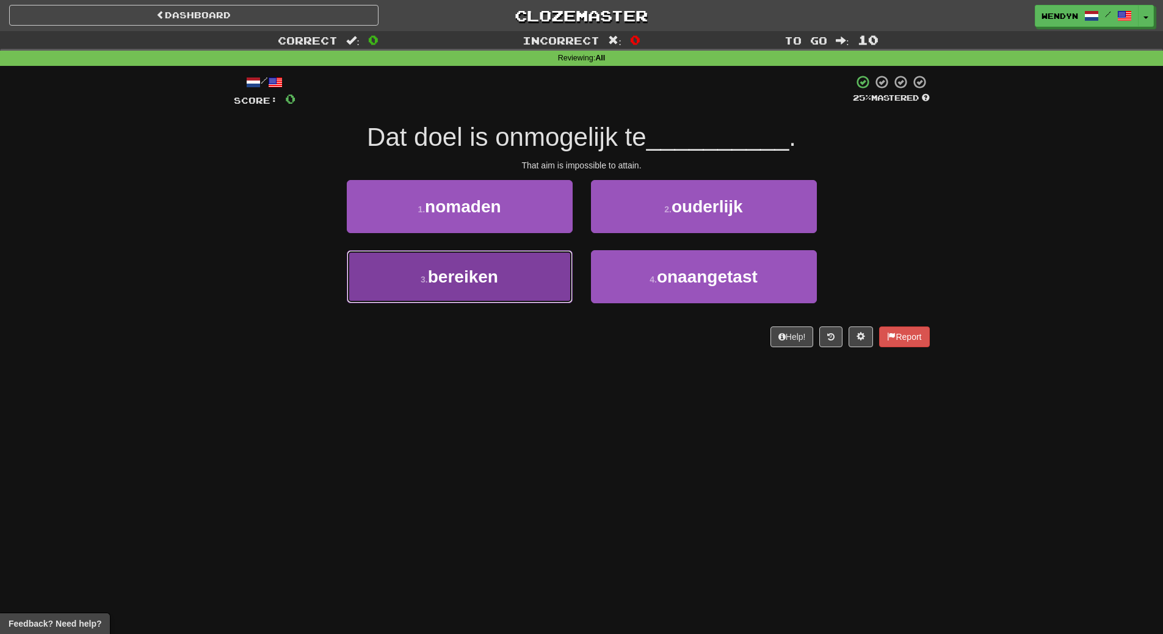
click at [483, 276] on span "bereiken" at bounding box center [463, 276] width 70 height 19
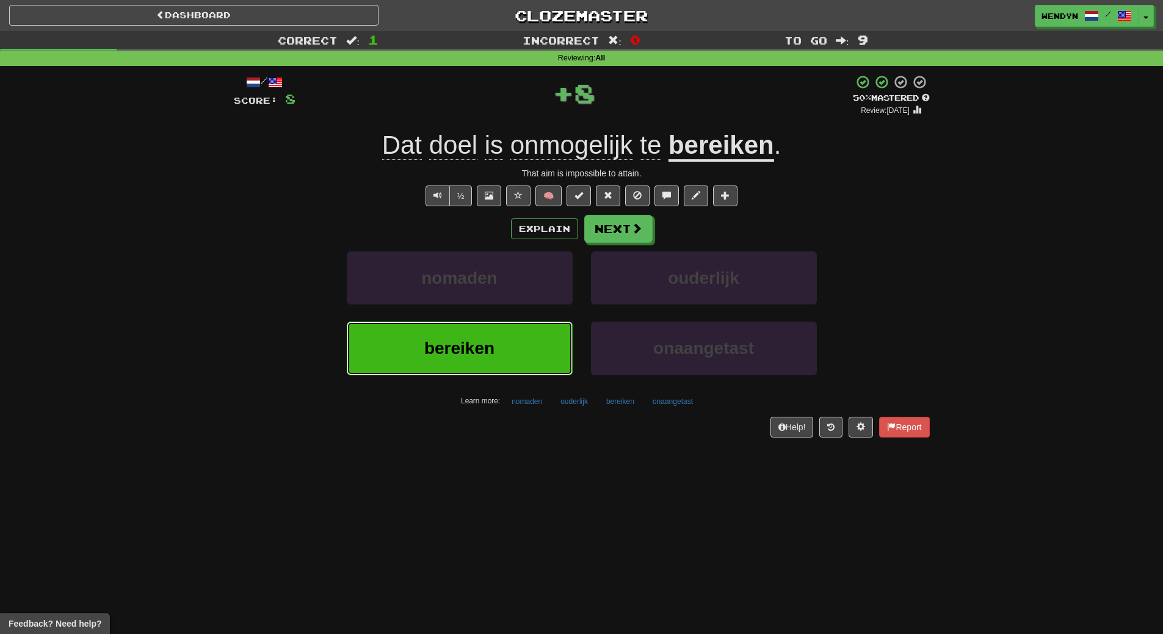
click at [472, 364] on button "bereiken" at bounding box center [460, 348] width 226 height 53
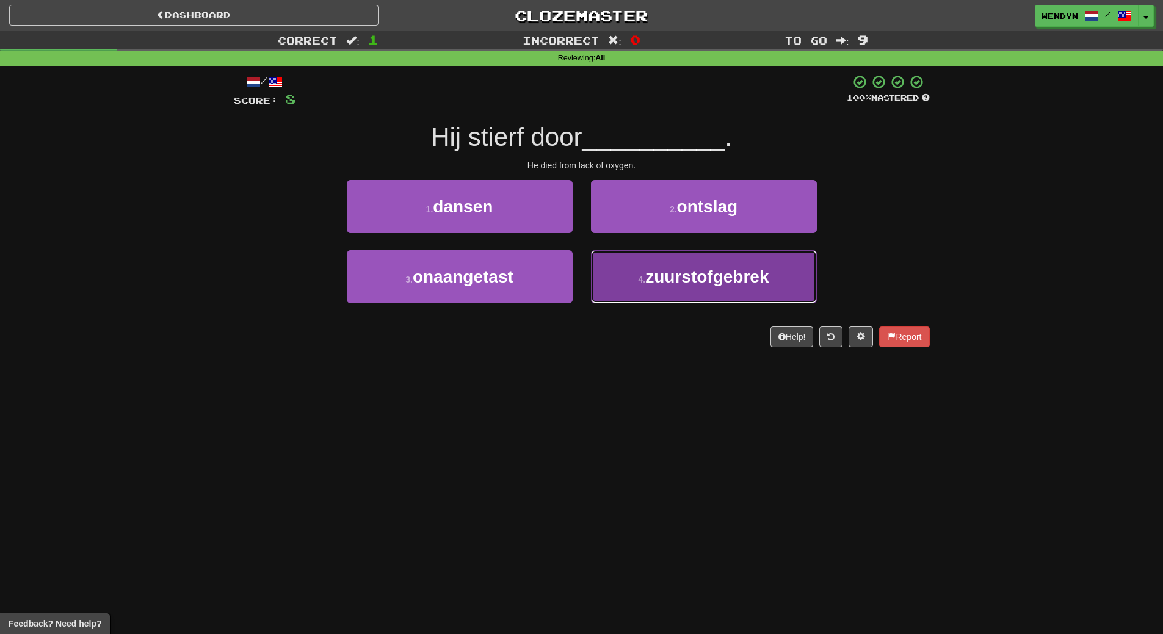
click at [660, 291] on button "4 . zuurstofgebrek" at bounding box center [704, 276] width 226 height 53
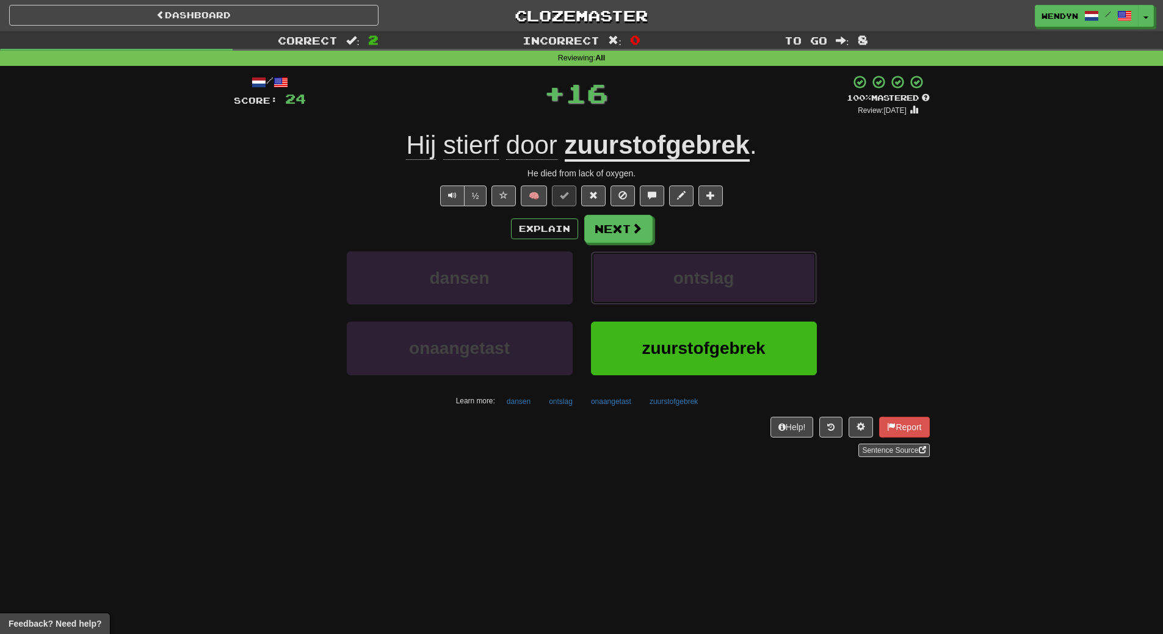
click at [660, 291] on button "ontslag" at bounding box center [704, 278] width 226 height 53
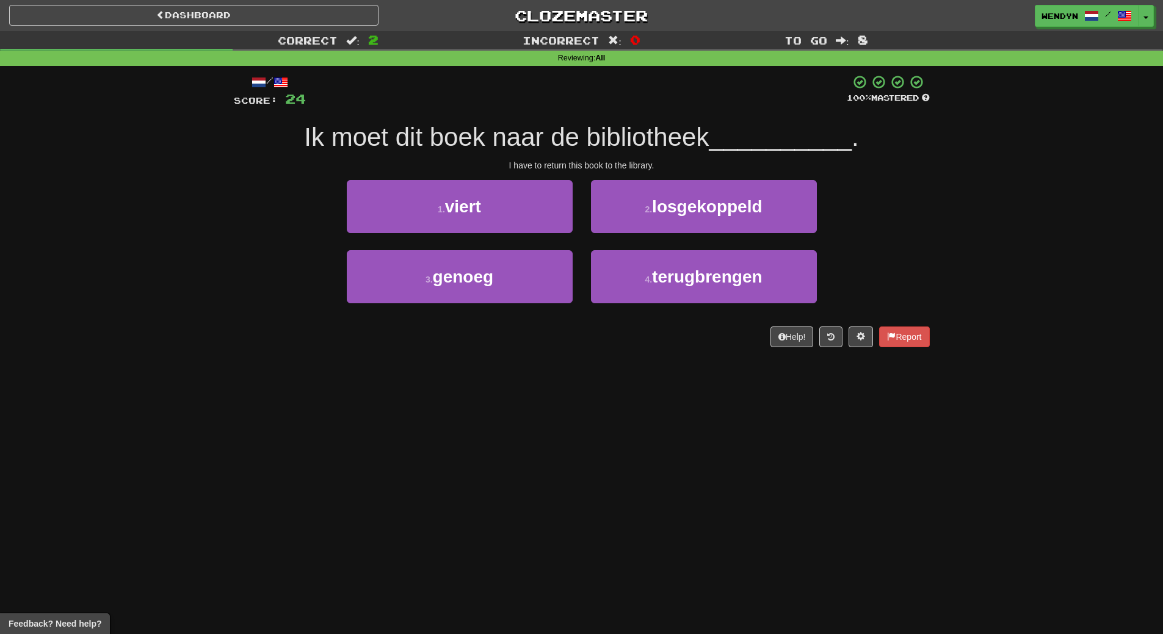
click at [642, 412] on div "Dashboard Clozemaster WendyN / Toggle Dropdown Dashboard Leaderboard Activity F…" at bounding box center [581, 317] width 1163 height 634
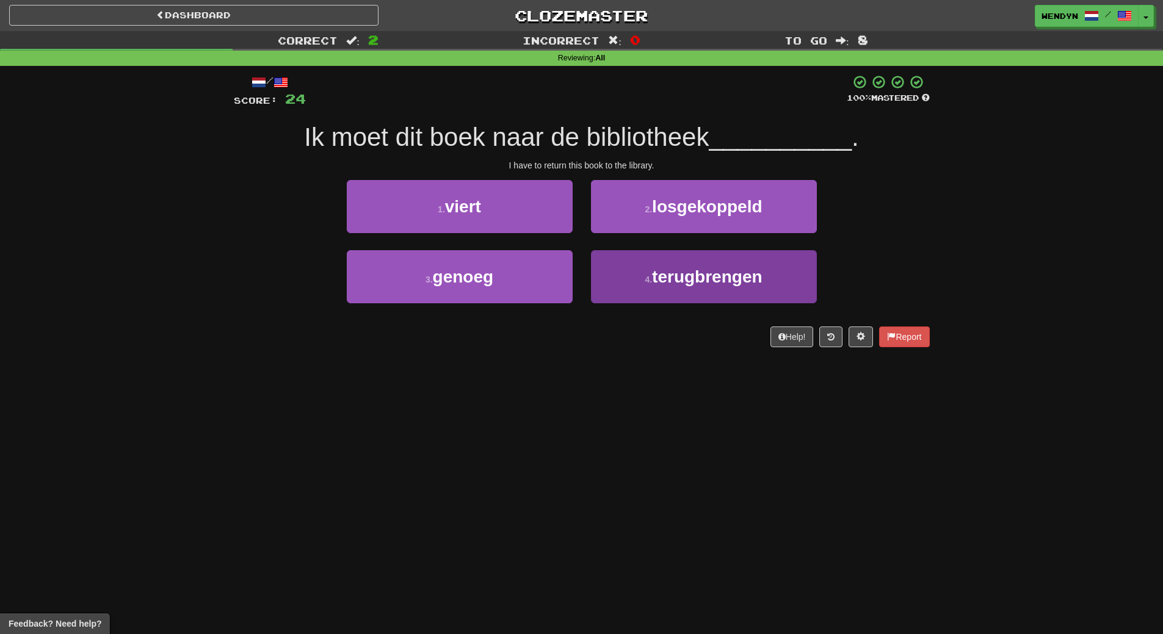
click at [679, 258] on button "4 . terugbrengen" at bounding box center [704, 276] width 226 height 53
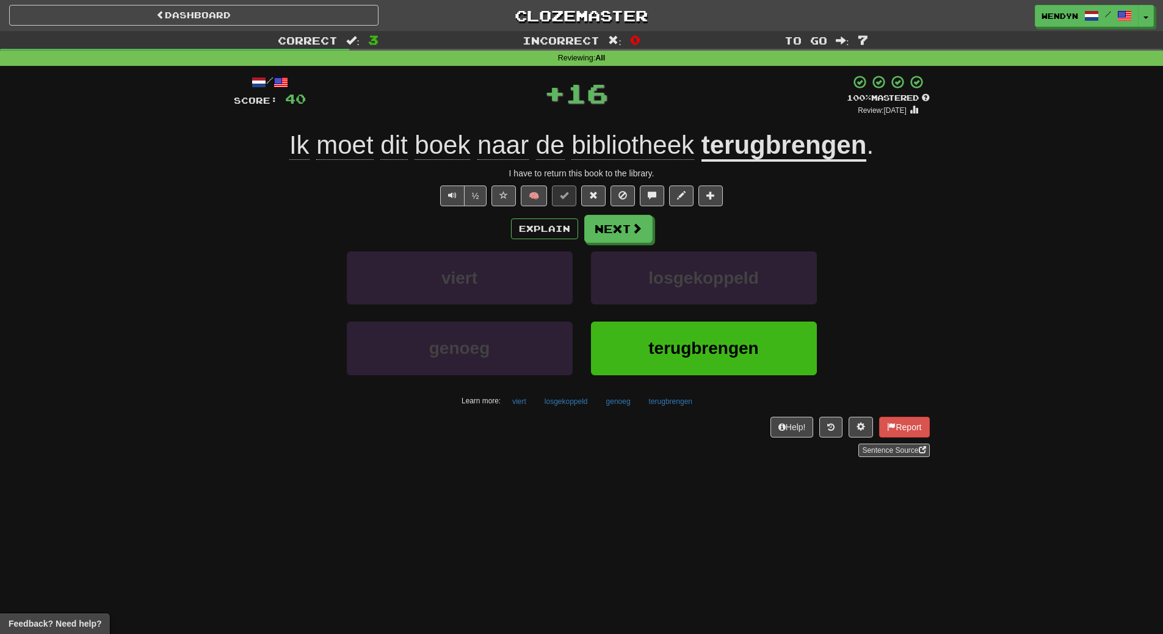
click at [671, 351] on span "terugbrengen" at bounding box center [703, 348] width 110 height 19
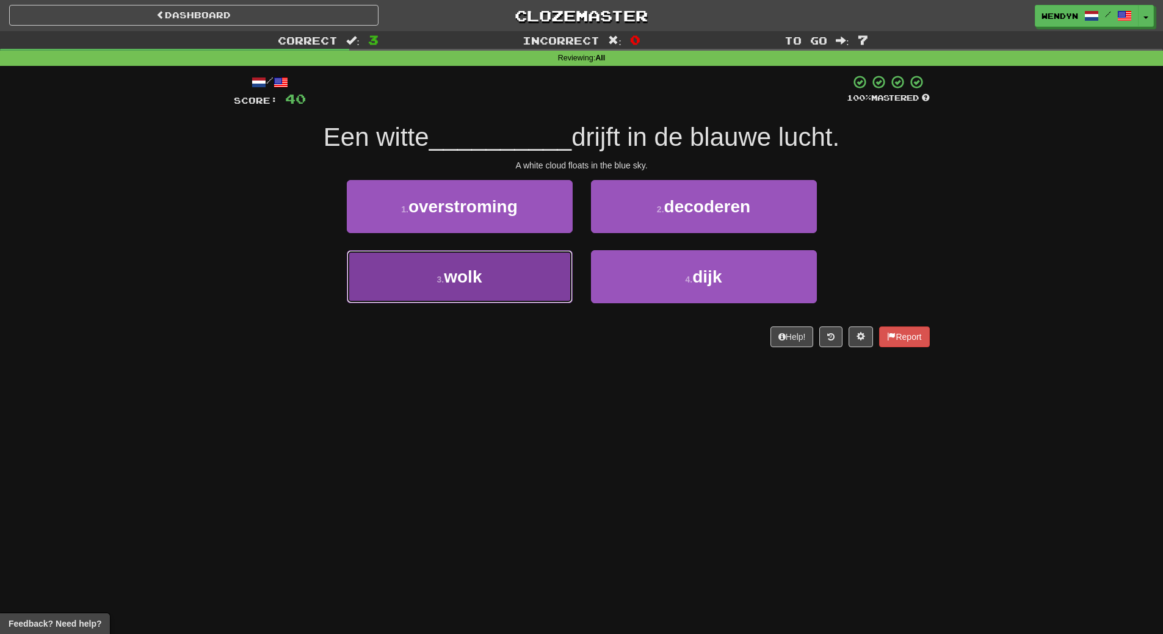
click at [432, 283] on button "3 . wolk" at bounding box center [460, 276] width 226 height 53
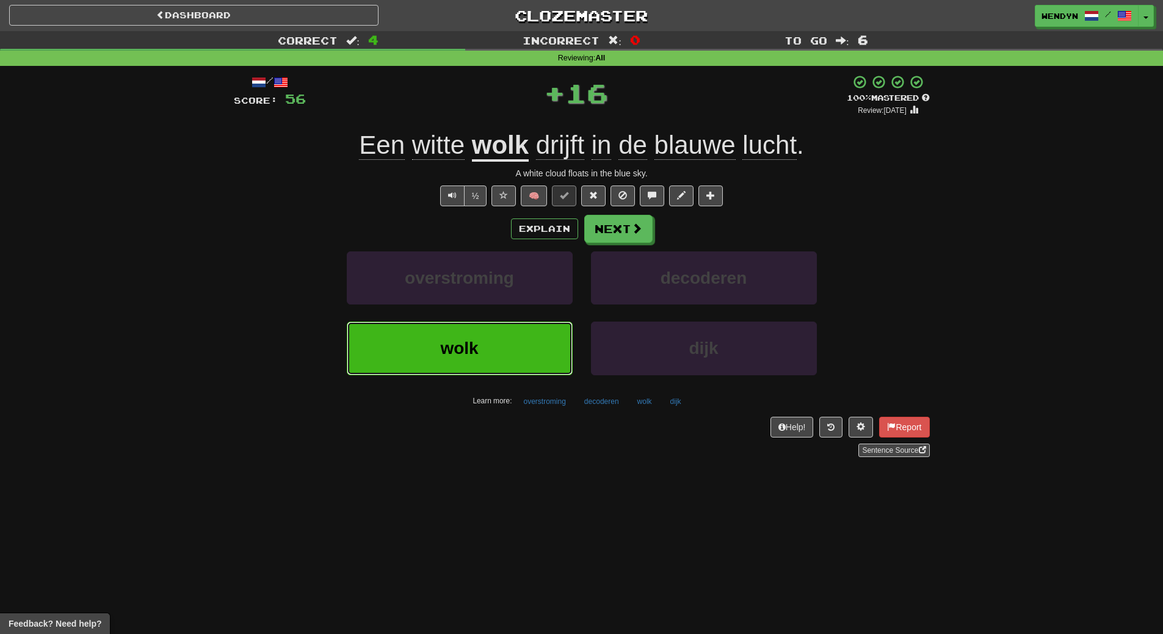
click at [431, 341] on button "wolk" at bounding box center [460, 348] width 226 height 53
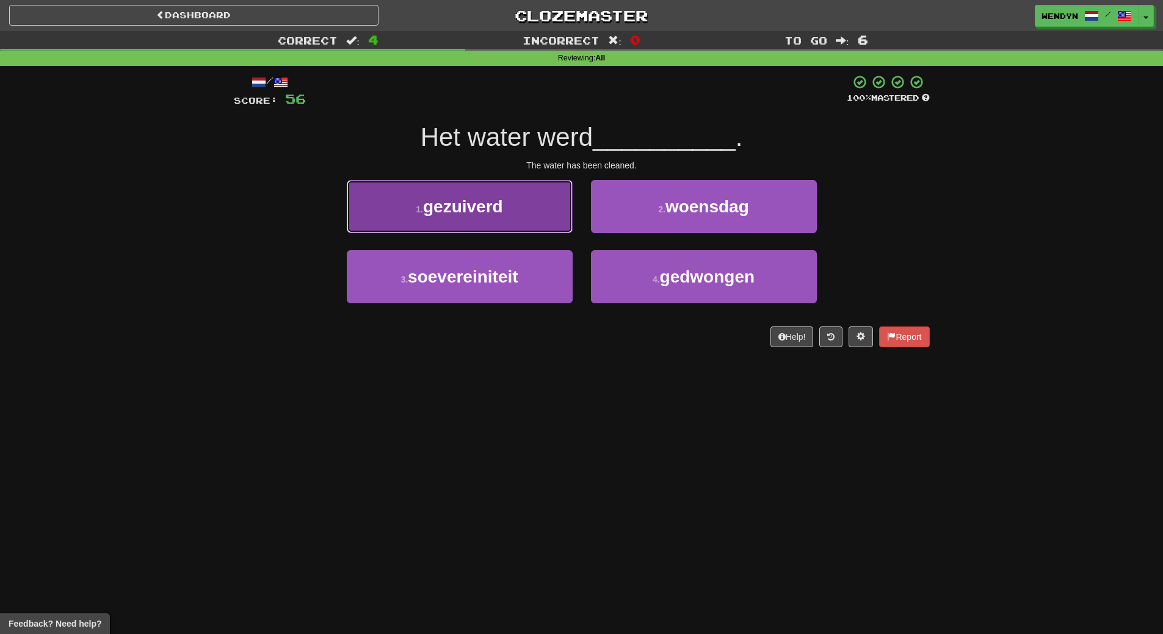
click at [511, 212] on button "1 . gezuiverd" at bounding box center [460, 206] width 226 height 53
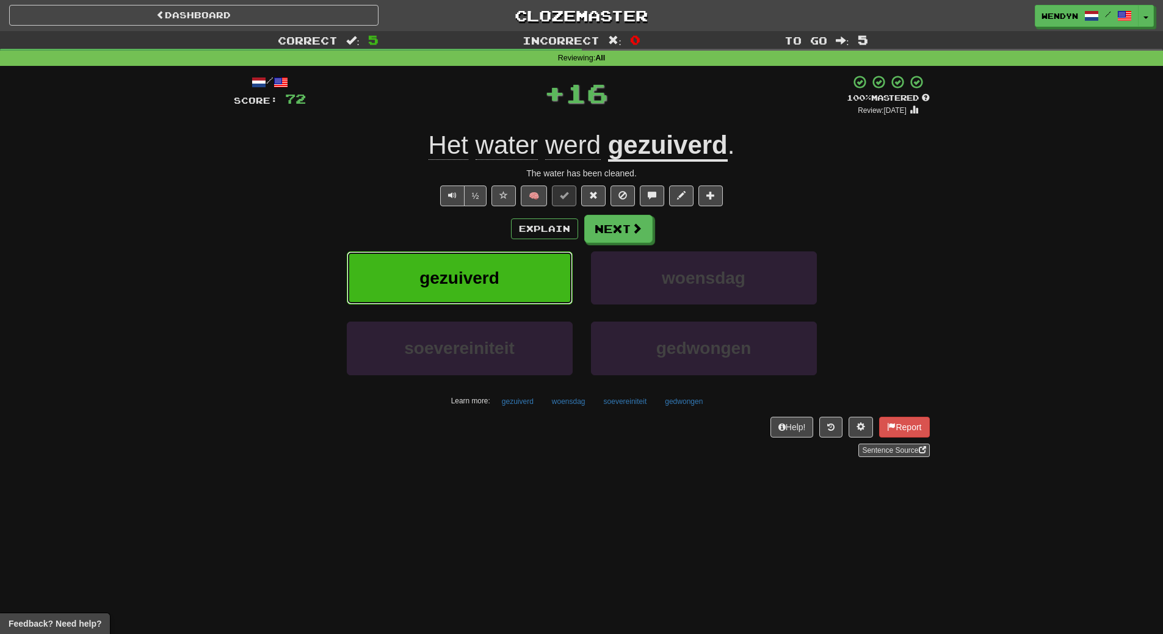
click at [503, 261] on button "gezuiverd" at bounding box center [460, 278] width 226 height 53
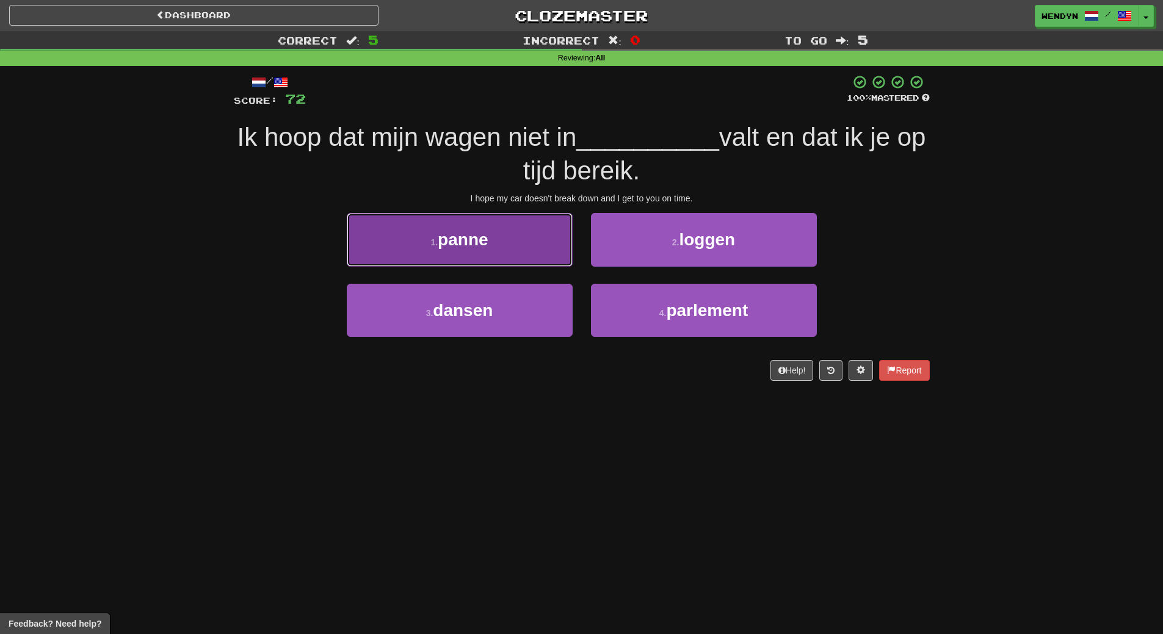
click at [512, 246] on button "1 . panne" at bounding box center [460, 239] width 226 height 53
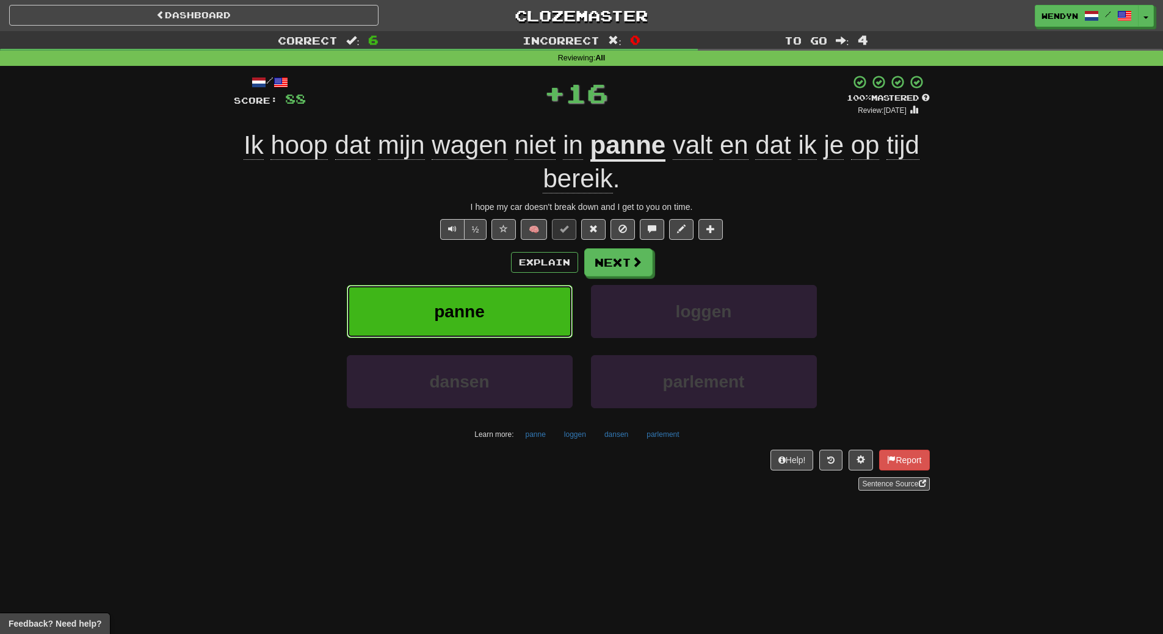
click at [501, 297] on button "panne" at bounding box center [460, 311] width 226 height 53
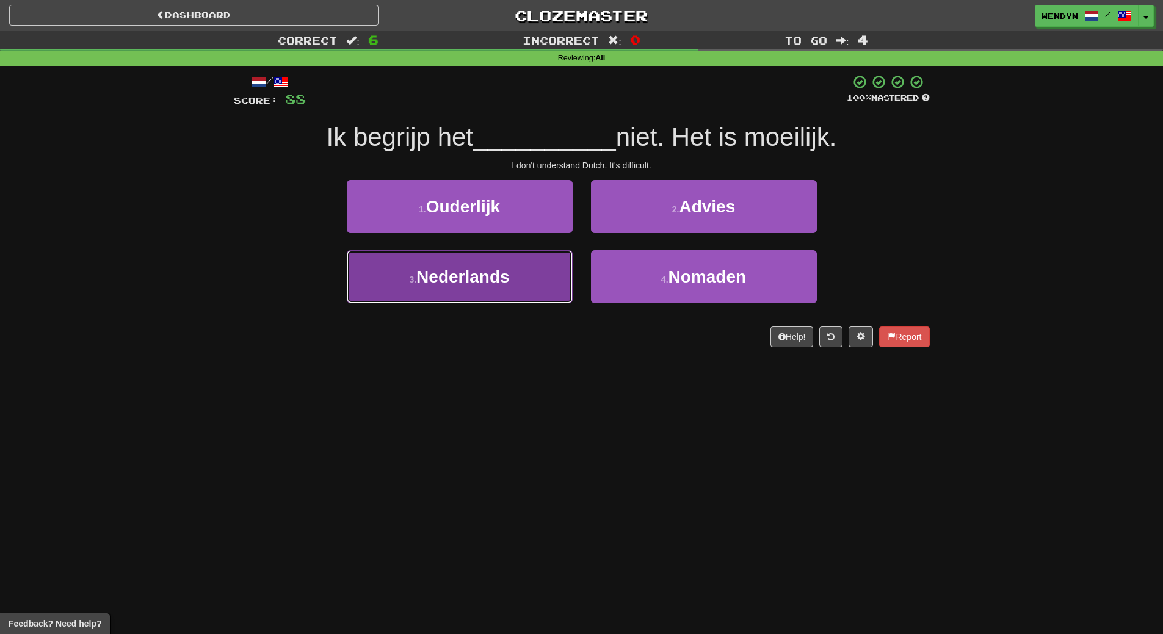
click at [462, 291] on button "3 . Nederlands" at bounding box center [460, 276] width 226 height 53
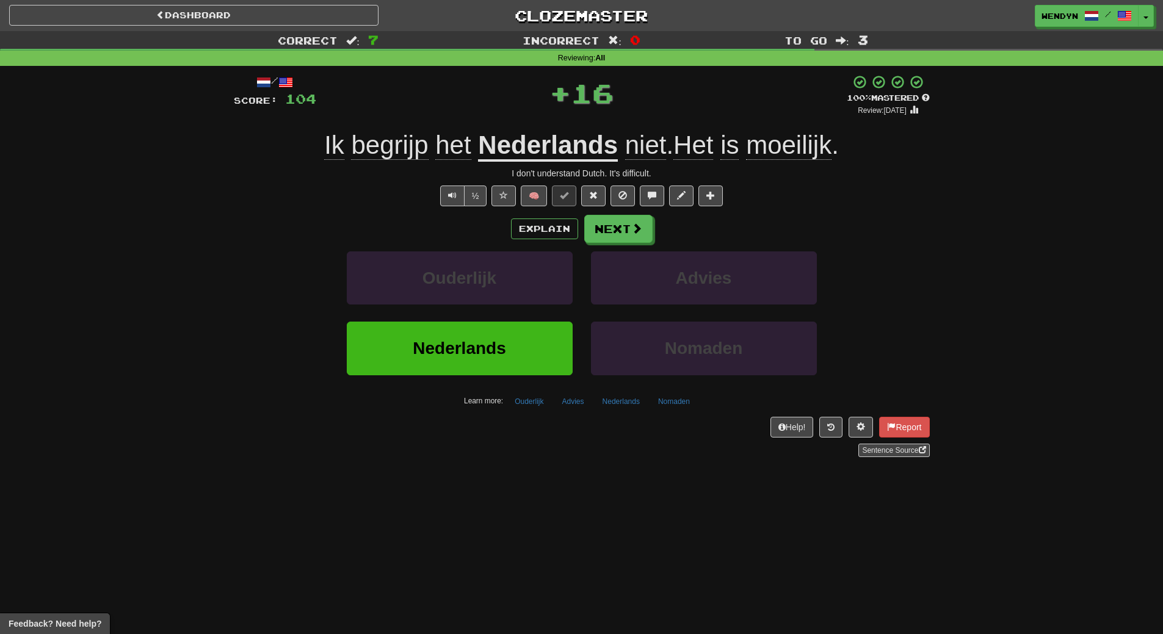
click at [448, 313] on div "Ouderlijk" at bounding box center [460, 287] width 244 height 70
click at [447, 350] on span "Nederlands" at bounding box center [459, 348] width 93 height 19
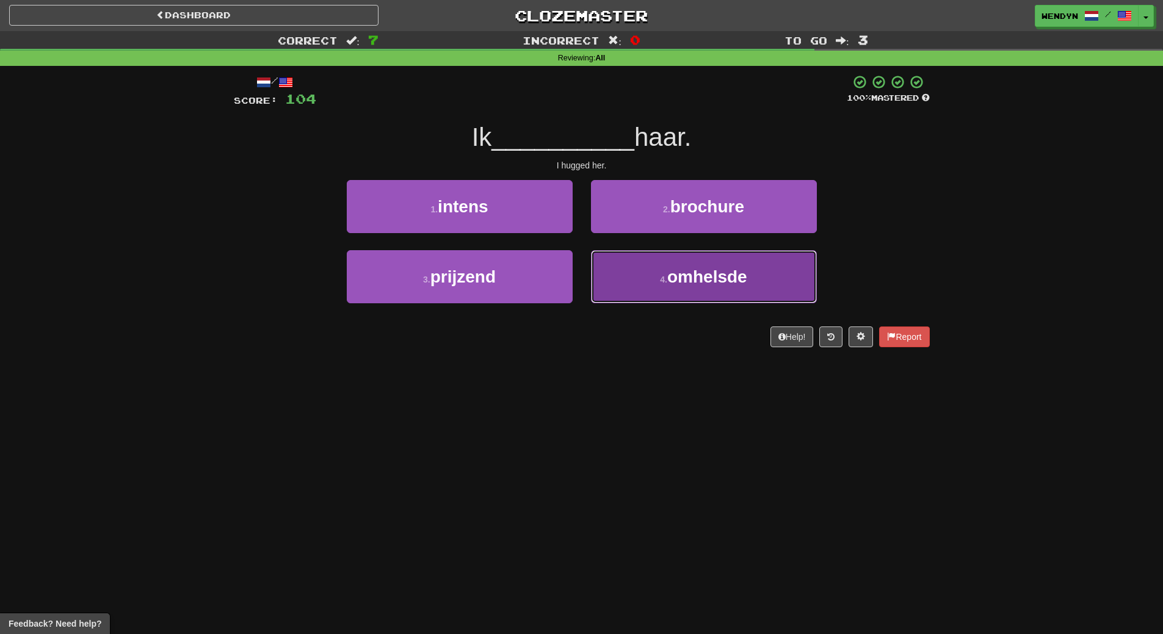
click at [651, 285] on button "4 . omhelsde" at bounding box center [704, 276] width 226 height 53
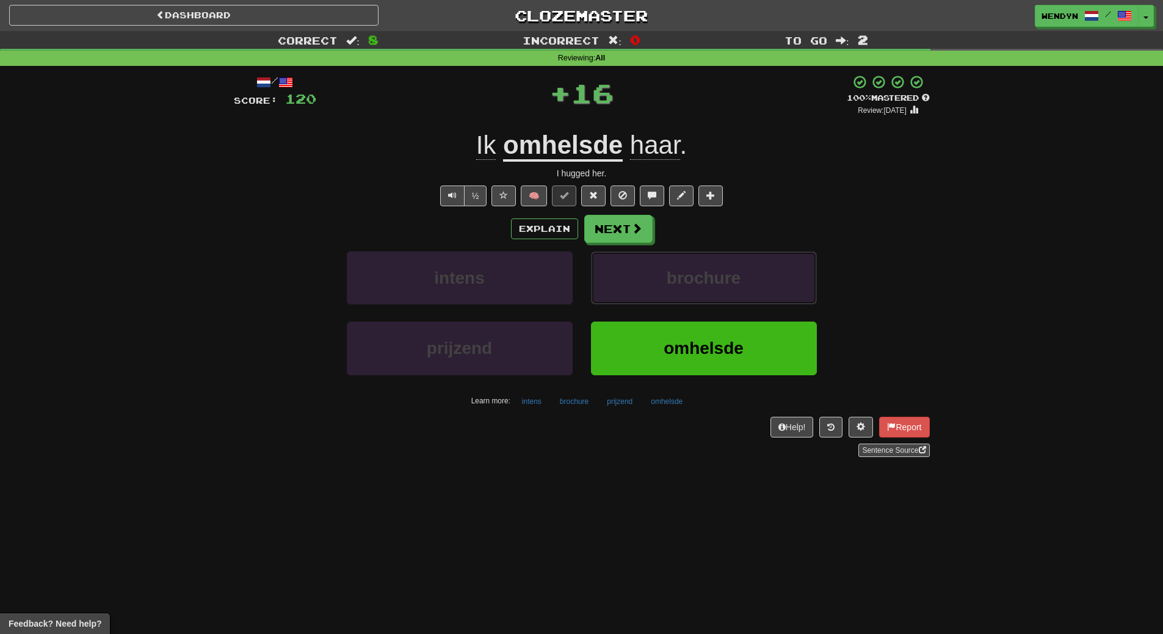
click at [651, 285] on button "brochure" at bounding box center [704, 278] width 226 height 53
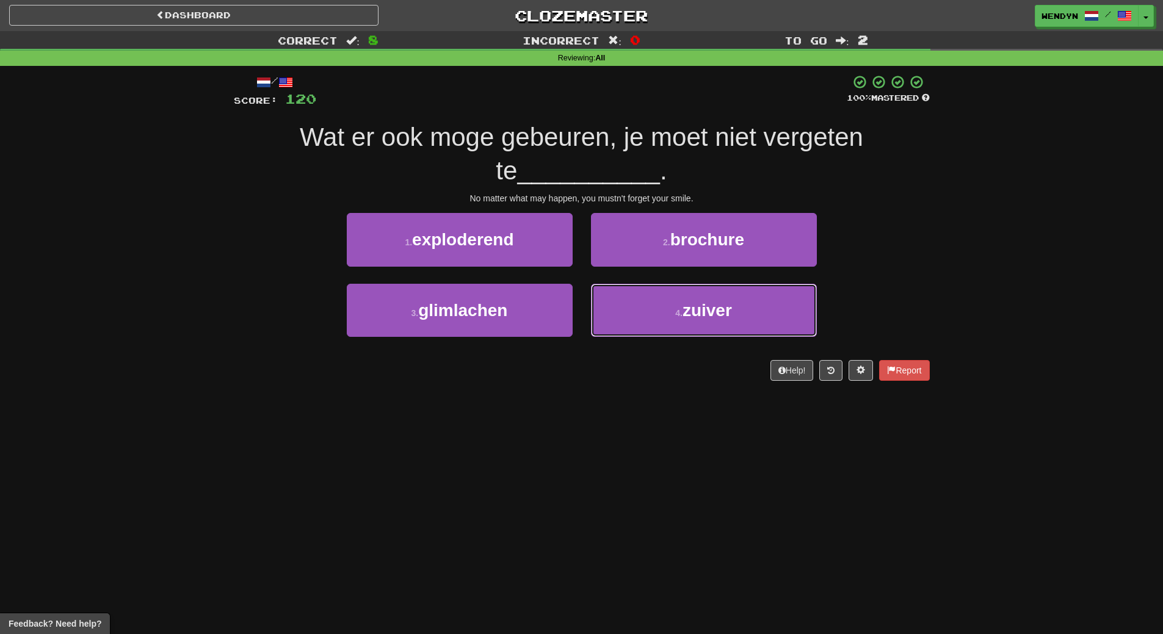
drag, startPoint x: 651, startPoint y: 285, endPoint x: 369, endPoint y: 430, distance: 317.8
click at [371, 430] on div "Dashboard Clozemaster WendyN / Toggle Dropdown Dashboard Leaderboard Activity F…" at bounding box center [581, 317] width 1163 height 634
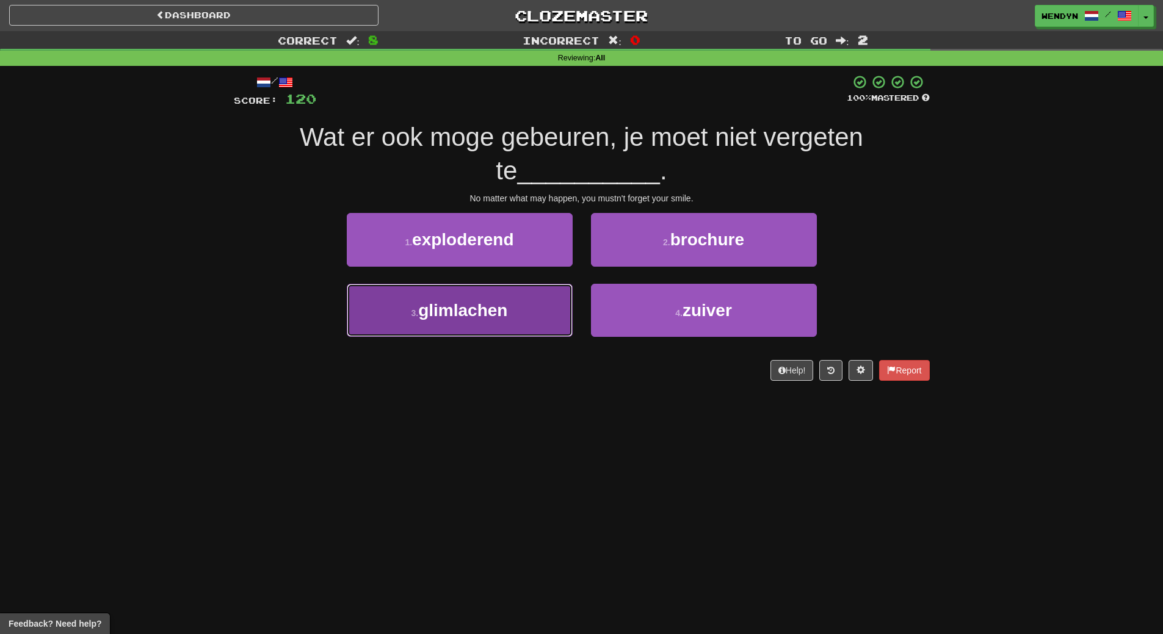
drag, startPoint x: 435, startPoint y: 320, endPoint x: 425, endPoint y: 357, distance: 37.9
click at [435, 322] on button "3 . glimlachen" at bounding box center [460, 310] width 226 height 53
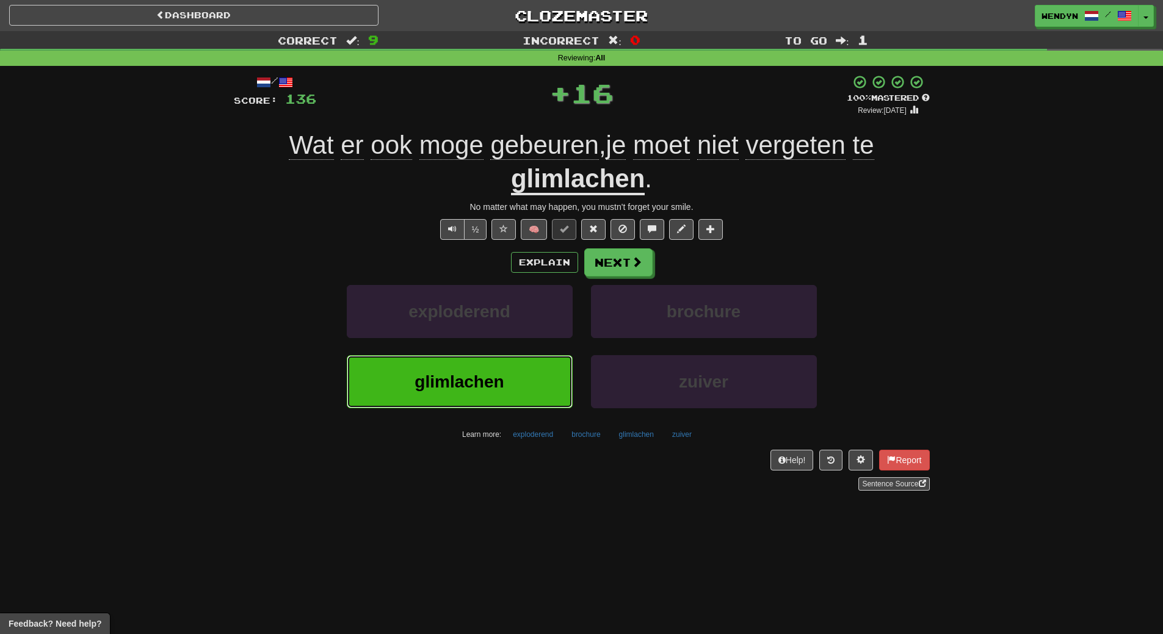
click at [421, 381] on span "glimlachen" at bounding box center [458, 381] width 89 height 19
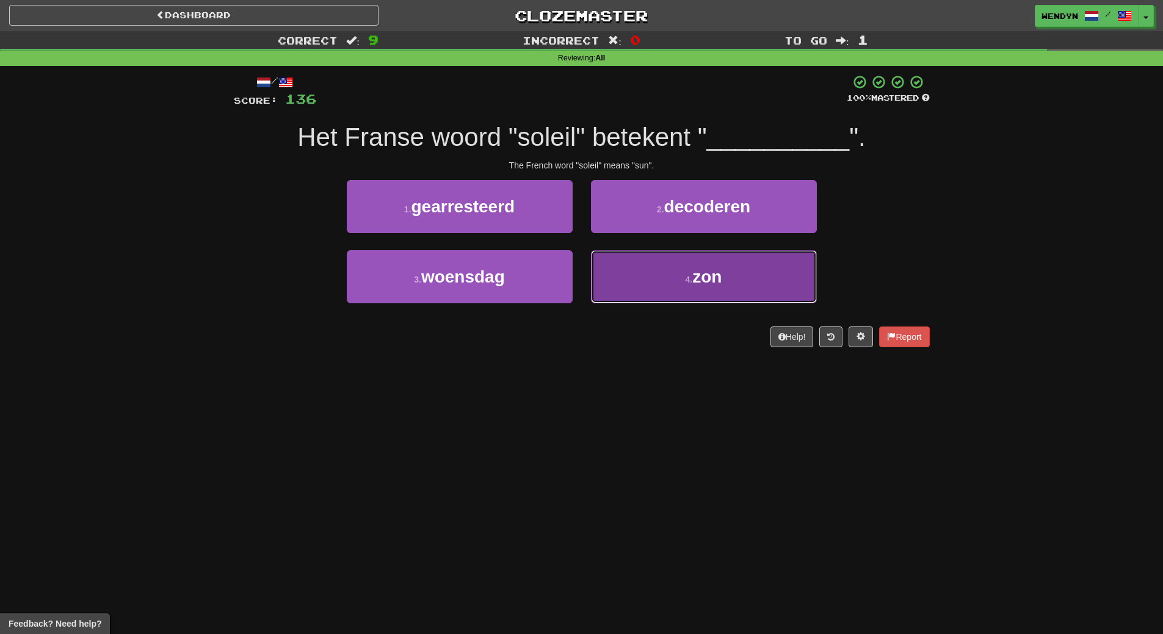
drag, startPoint x: 707, startPoint y: 258, endPoint x: 707, endPoint y: 271, distance: 12.8
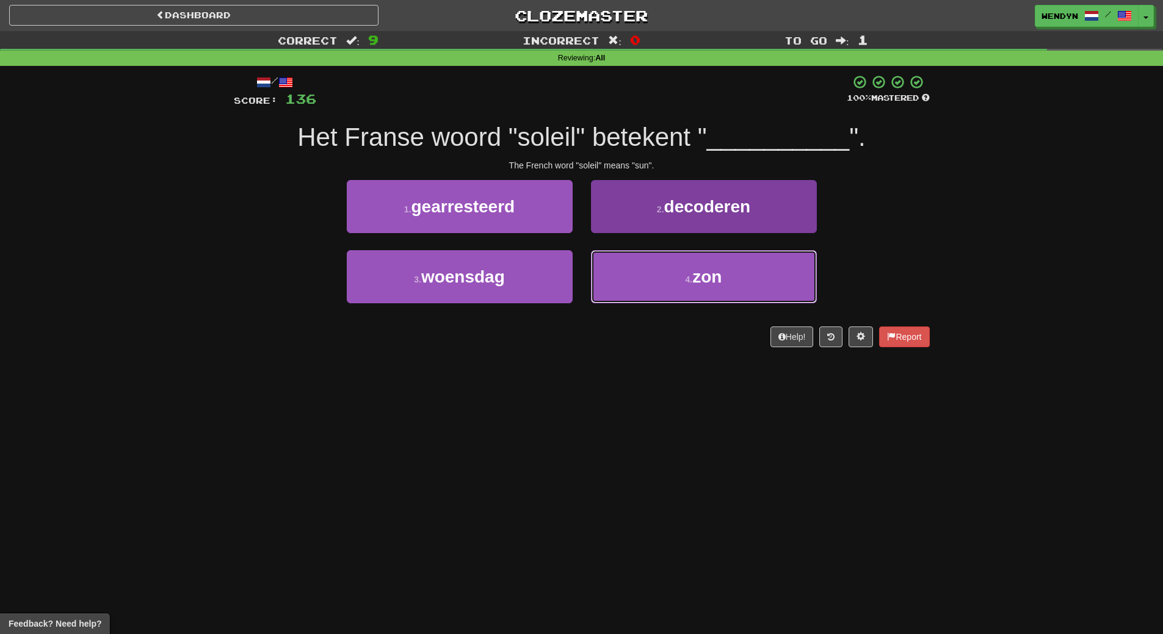
click at [707, 259] on button "4 . zon" at bounding box center [704, 276] width 226 height 53
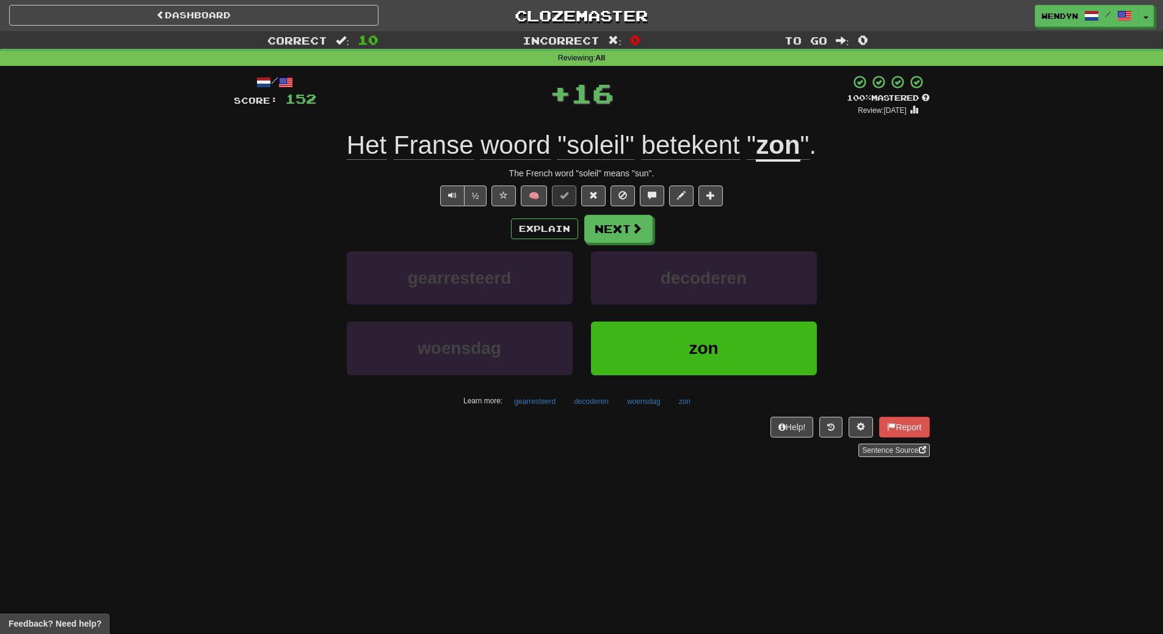
click at [707, 318] on div "decoderen" at bounding box center [704, 287] width 244 height 70
click at [705, 336] on button "zon" at bounding box center [704, 348] width 226 height 53
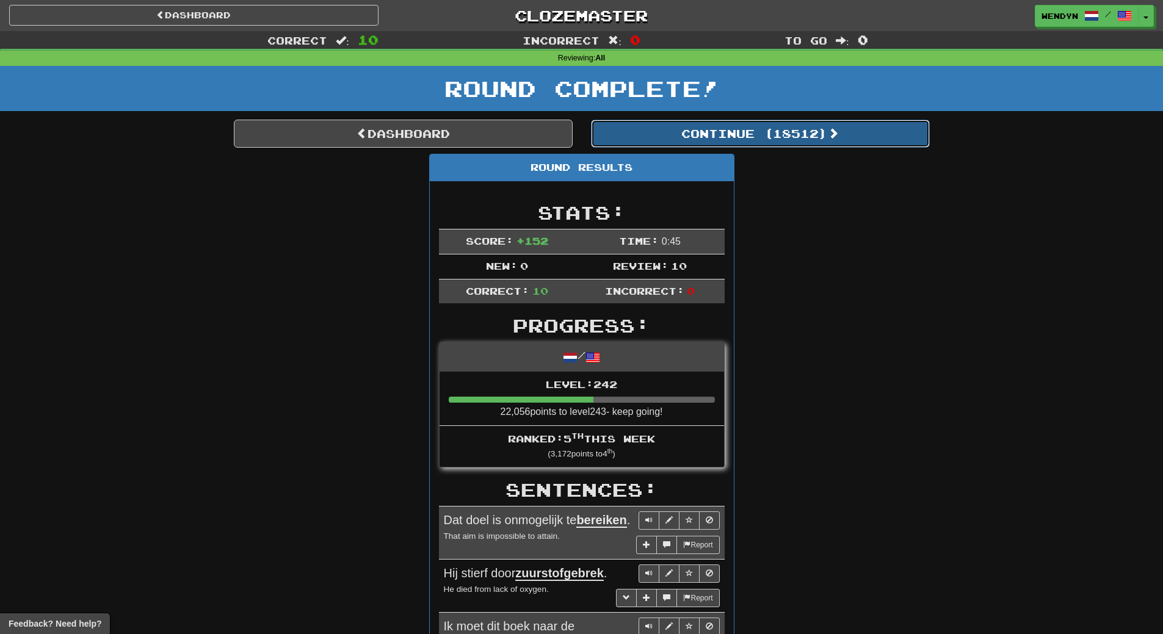
click at [825, 137] on button "Continue ( 18512 )" at bounding box center [760, 134] width 339 height 28
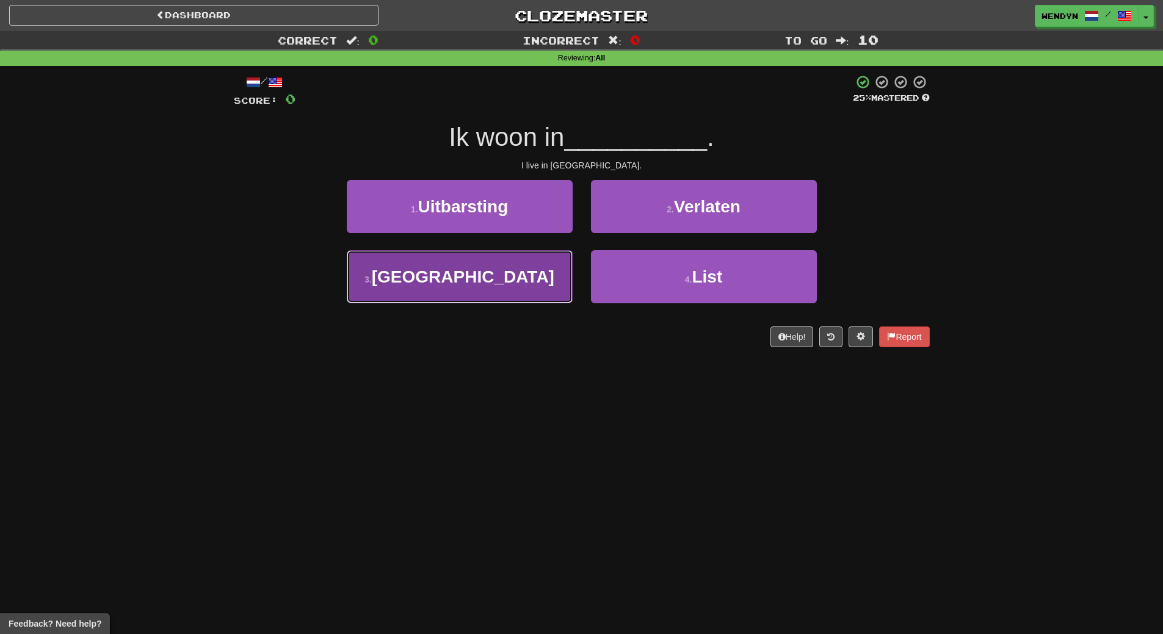
click at [484, 278] on span "Kazachstan" at bounding box center [463, 276] width 183 height 19
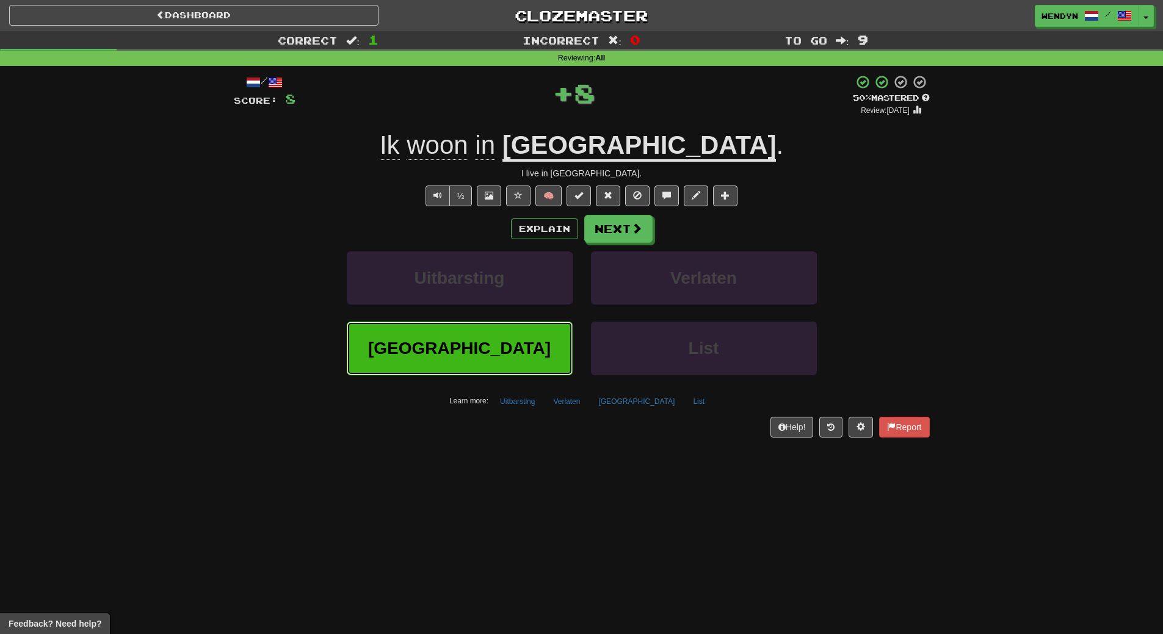
click at [474, 362] on button "Kazachstan" at bounding box center [460, 348] width 226 height 53
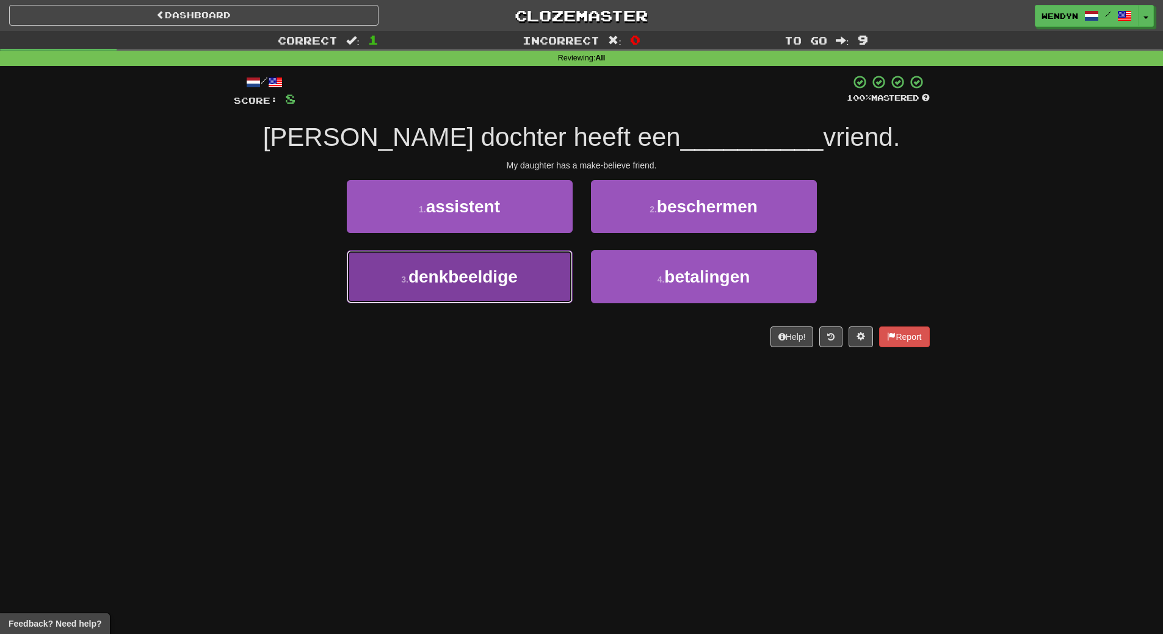
click at [476, 291] on button "3 . denkbeeldige" at bounding box center [460, 276] width 226 height 53
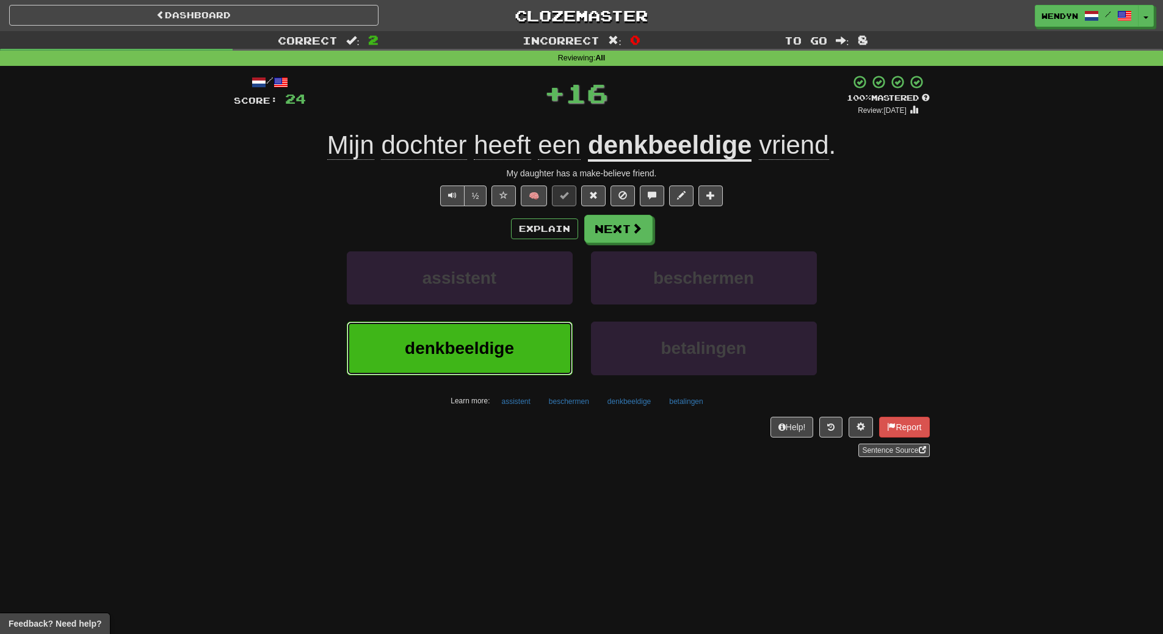
click at [466, 337] on button "denkbeeldige" at bounding box center [460, 348] width 226 height 53
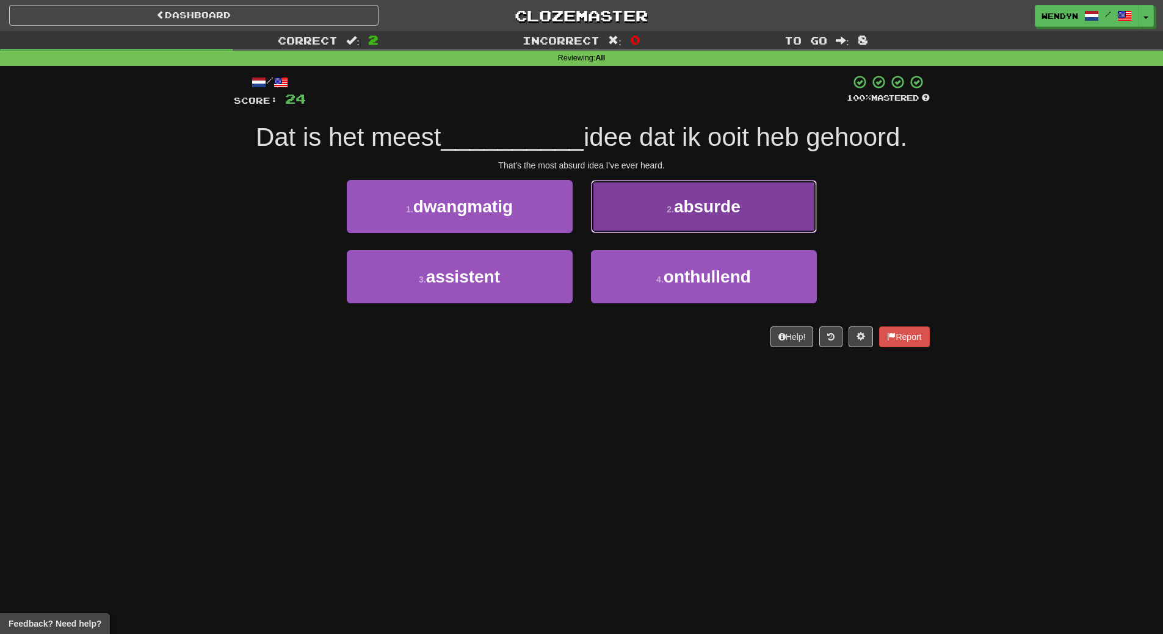
click at [765, 223] on button "2 . absurde" at bounding box center [704, 206] width 226 height 53
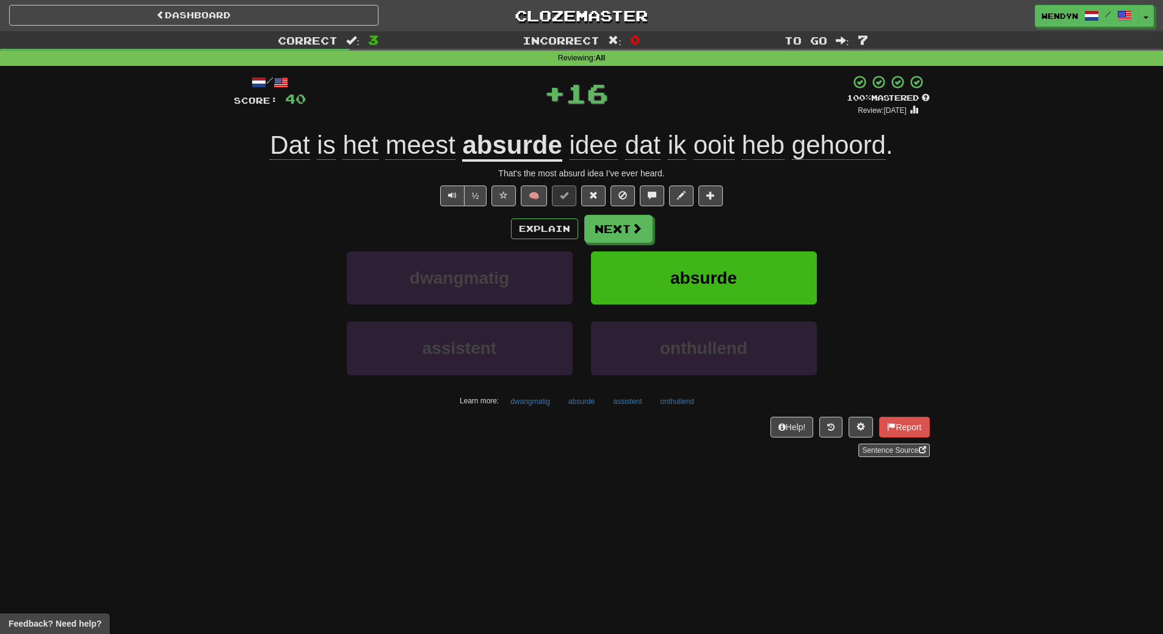
click at [765, 223] on div "Explain Next" at bounding box center [582, 229] width 696 height 28
click at [742, 274] on button "absurde" at bounding box center [704, 278] width 226 height 53
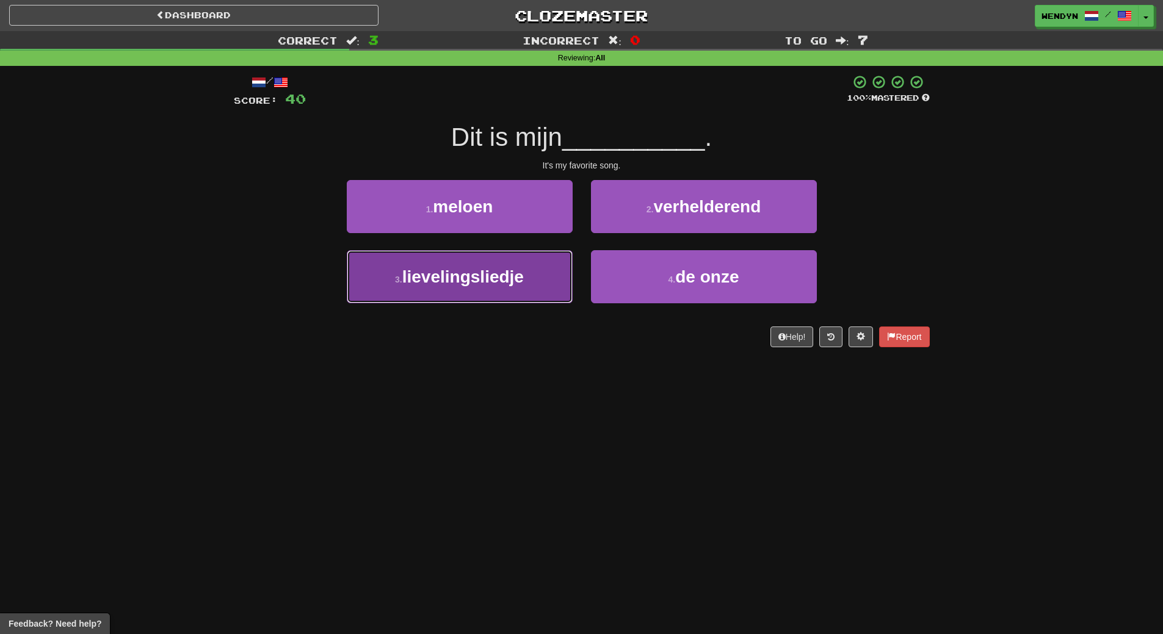
click at [444, 294] on button "3 . lievelingsliedje" at bounding box center [460, 276] width 226 height 53
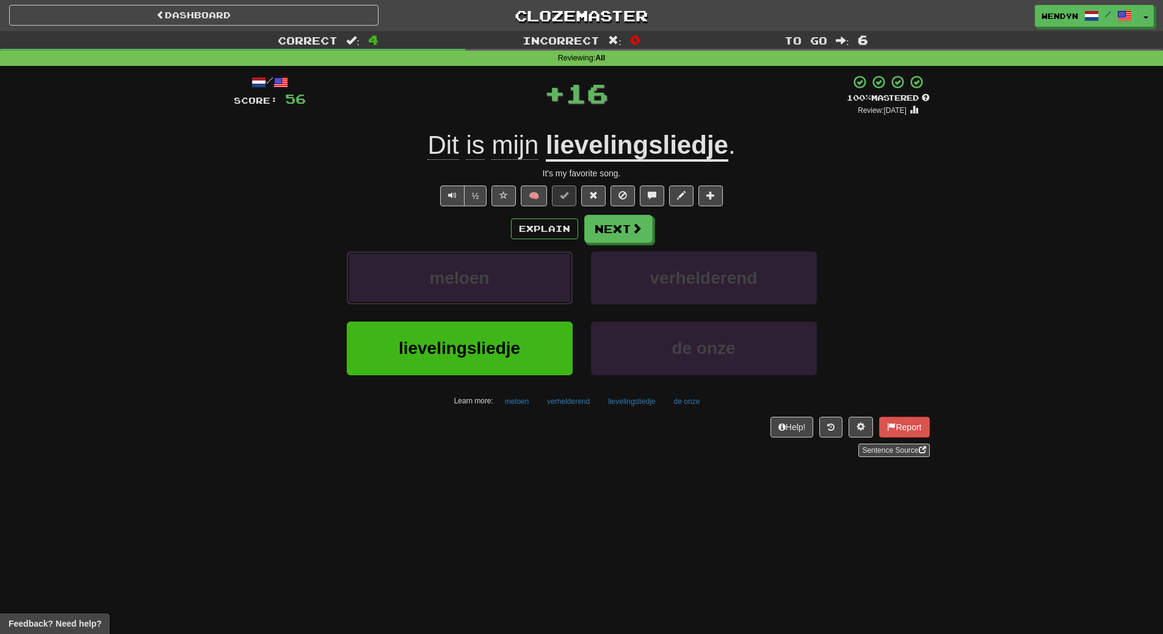
click at [444, 294] on button "meloen" at bounding box center [460, 278] width 226 height 53
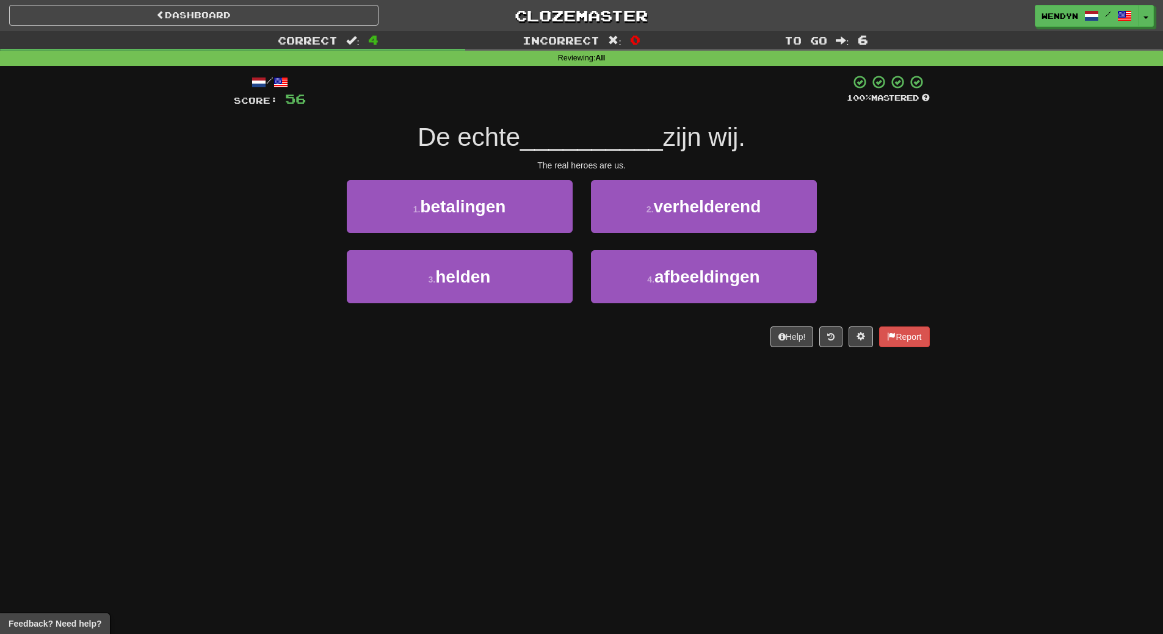
click at [438, 341] on div "/ Score: 56 100 % Mastered De echte __________ zijn wij. The real heroes are us…" at bounding box center [582, 210] width 696 height 273
click at [438, 341] on div "Help! Report" at bounding box center [582, 337] width 696 height 21
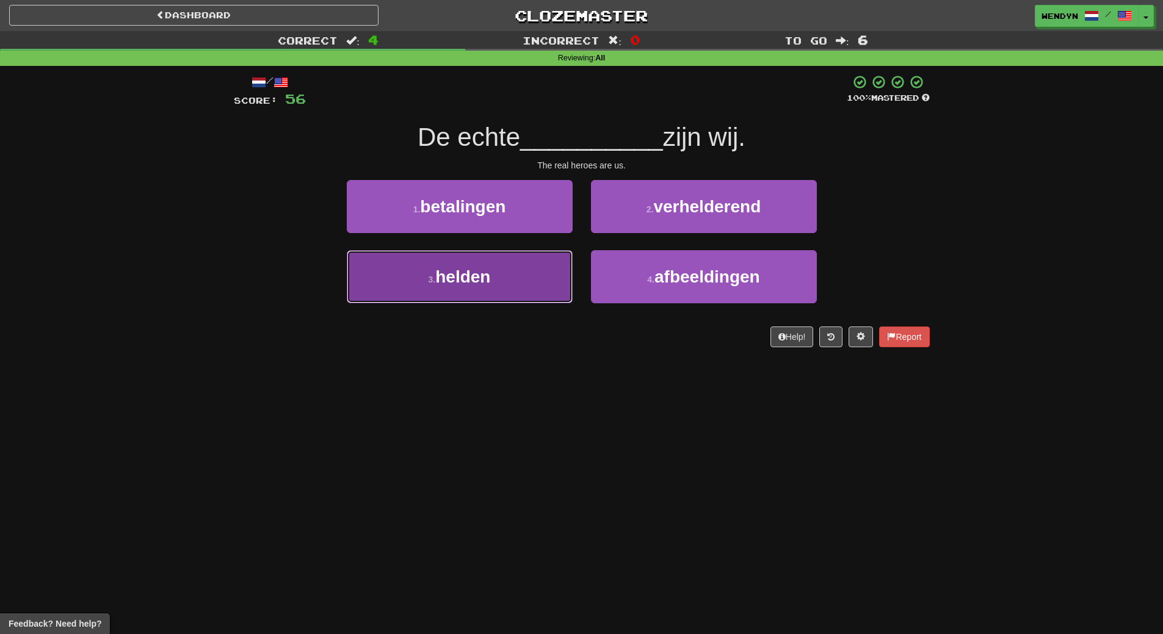
click at [430, 282] on small "3 ." at bounding box center [432, 280] width 7 height 10
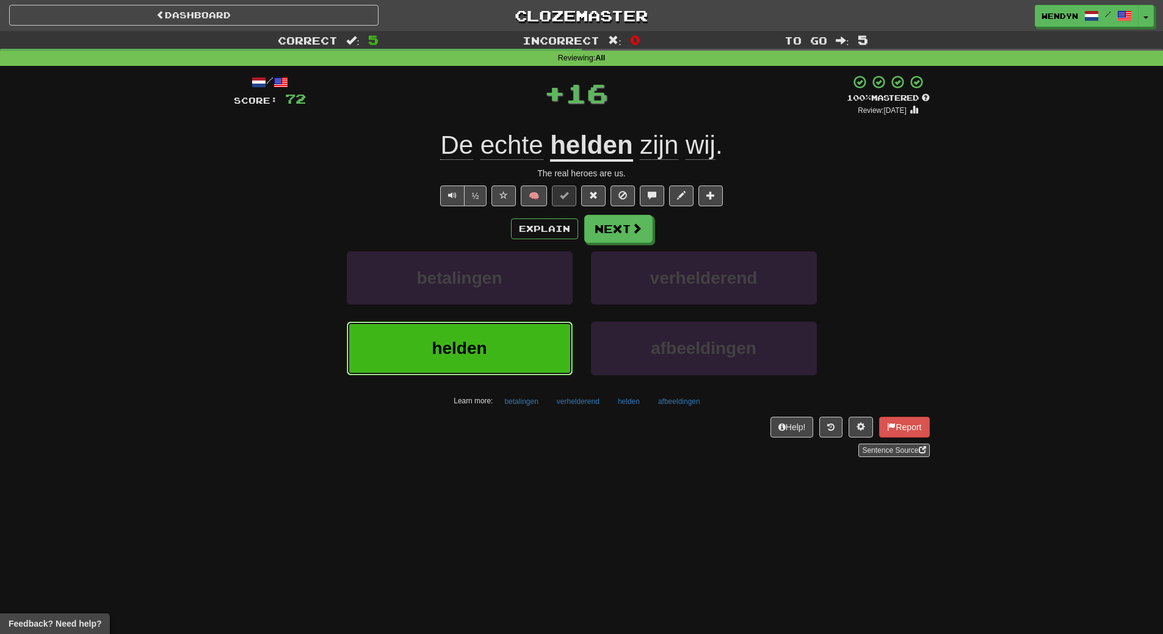
click at [427, 326] on button "helden" at bounding box center [460, 348] width 226 height 53
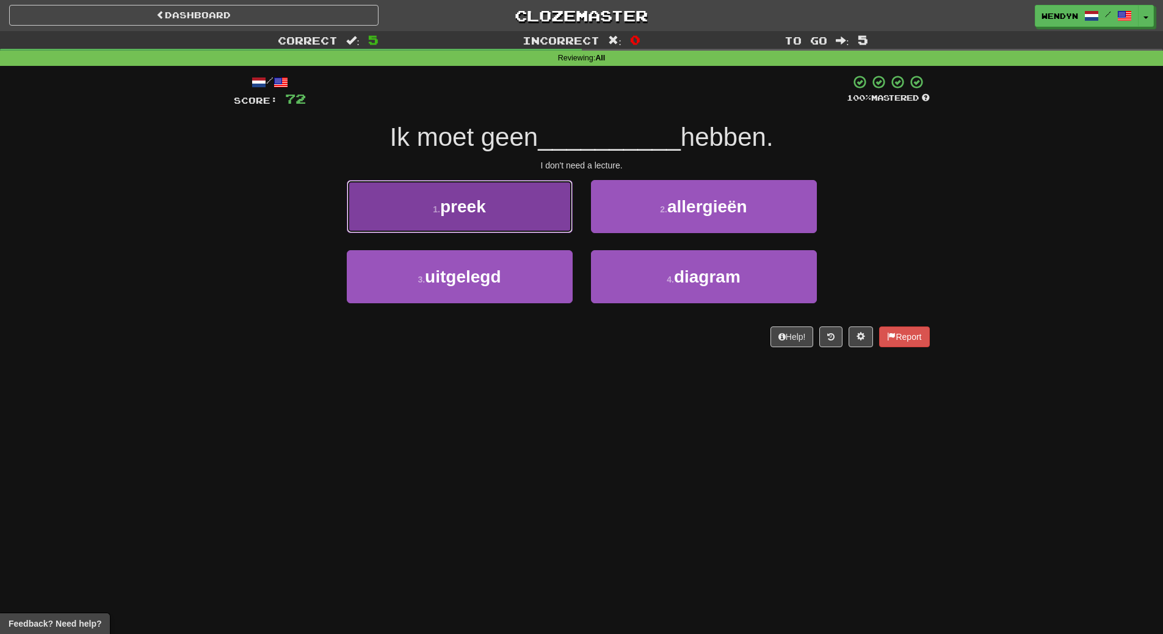
click at [485, 225] on button "1 . preek" at bounding box center [460, 206] width 226 height 53
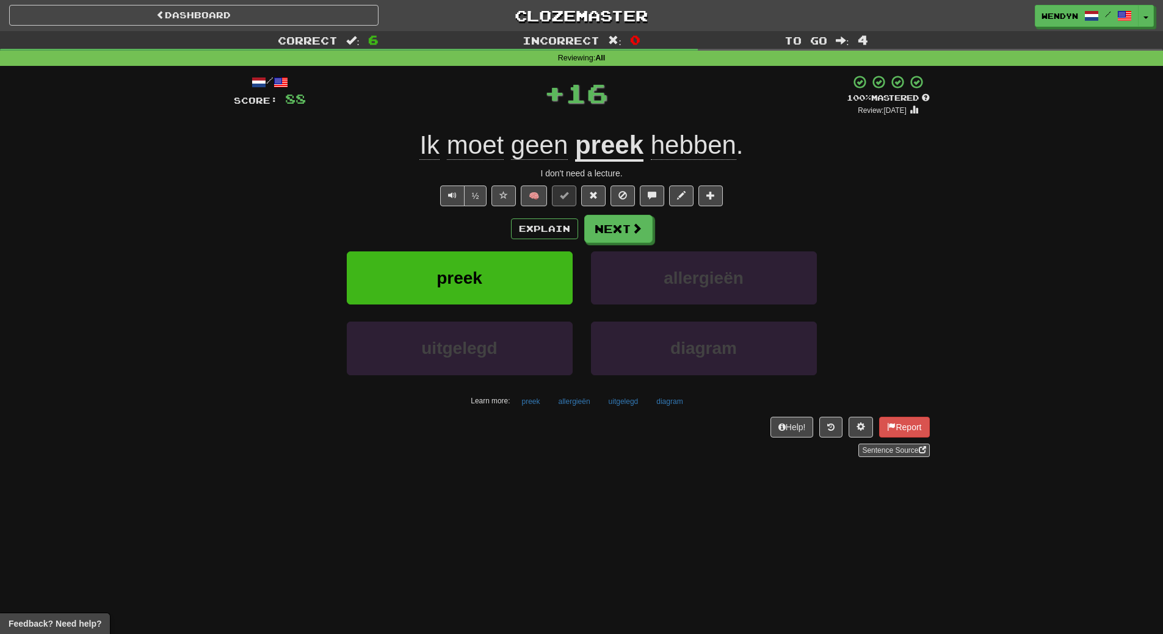
drag, startPoint x: 485, startPoint y: 225, endPoint x: 485, endPoint y: 246, distance: 20.8
click at [485, 236] on div "Explain Next" at bounding box center [582, 229] width 696 height 28
click at [480, 281] on span "preek" at bounding box center [459, 278] width 46 height 19
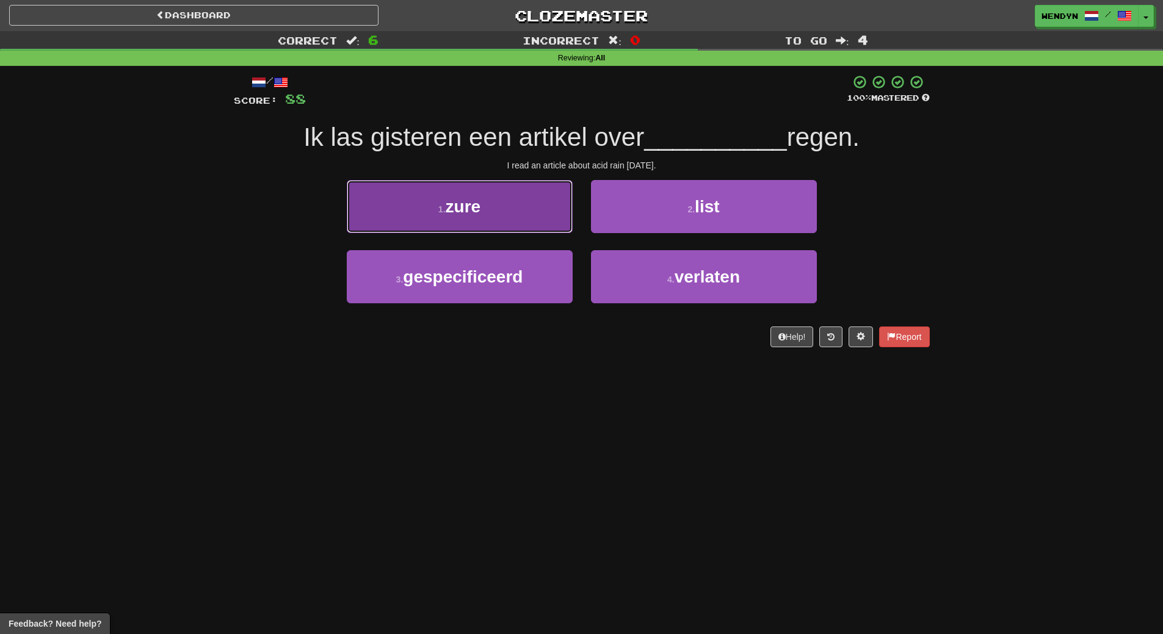
click at [468, 211] on span "zure" at bounding box center [463, 206] width 35 height 19
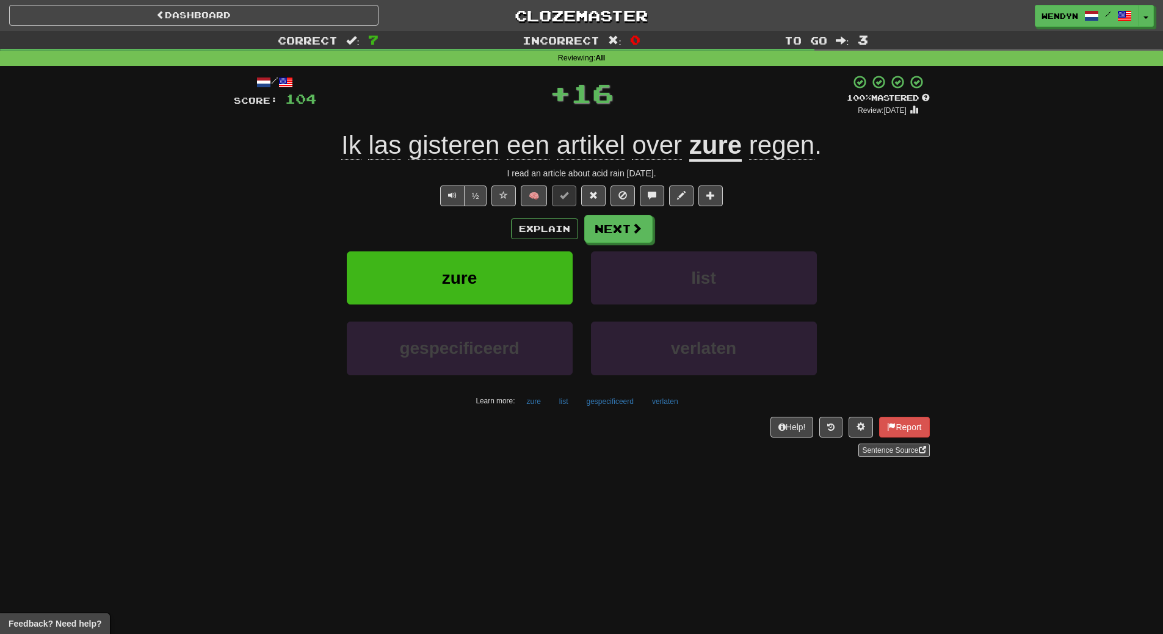
click at [468, 211] on div "/ Score: 104 + 16 100 % Mastered Review: 2026-03-15 Ik las gisteren een artikel…" at bounding box center [582, 265] width 696 height 383
click at [466, 266] on button "zure" at bounding box center [460, 278] width 226 height 53
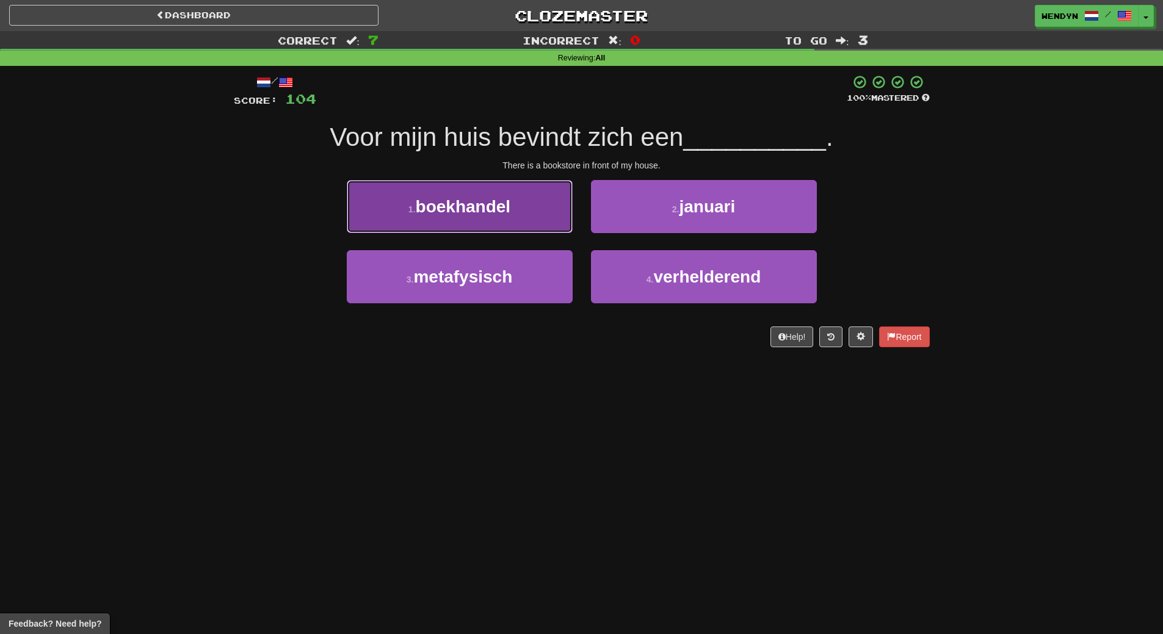
click at [483, 222] on button "1 . boekhandel" at bounding box center [460, 206] width 226 height 53
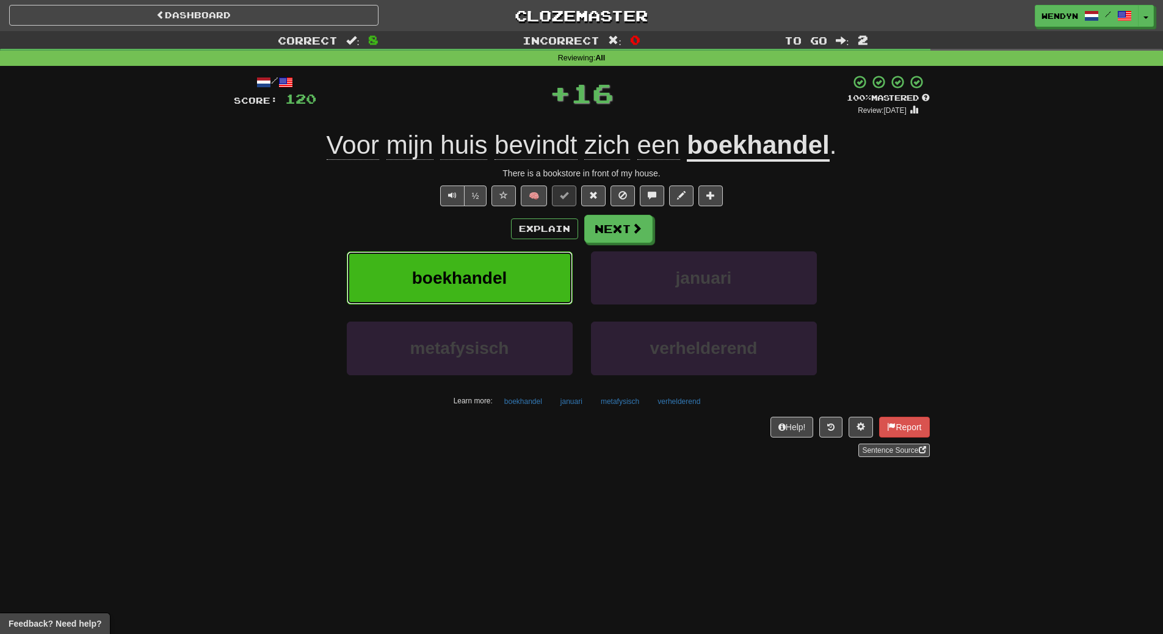
click at [479, 269] on span "boekhandel" at bounding box center [459, 278] width 95 height 19
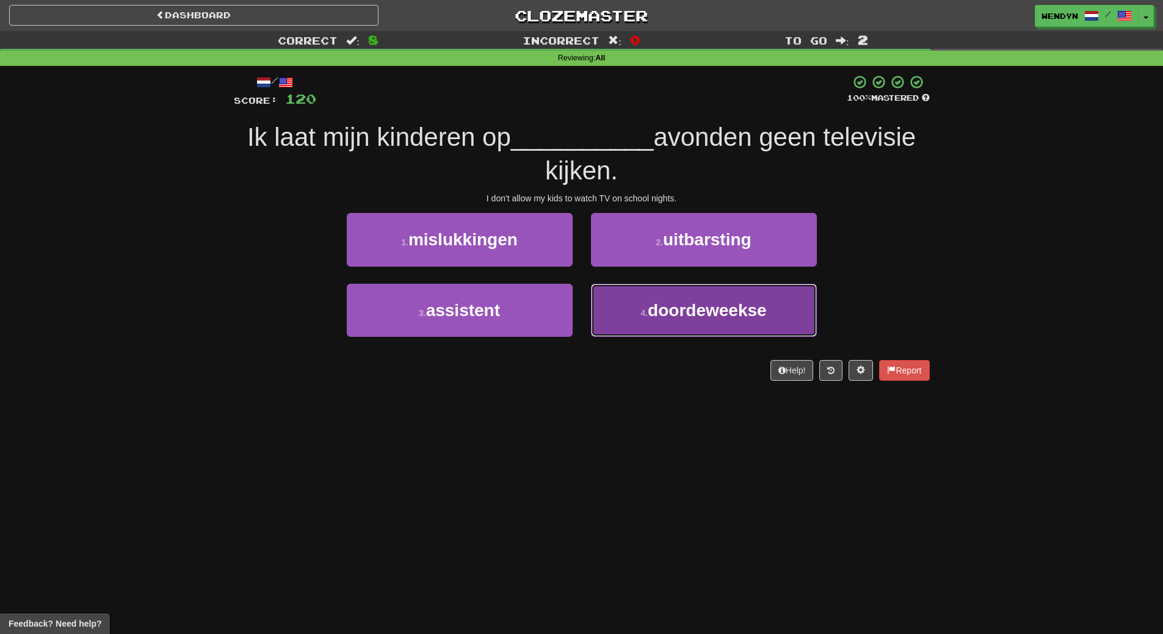
click at [673, 318] on span "doordeweekse" at bounding box center [707, 310] width 119 height 19
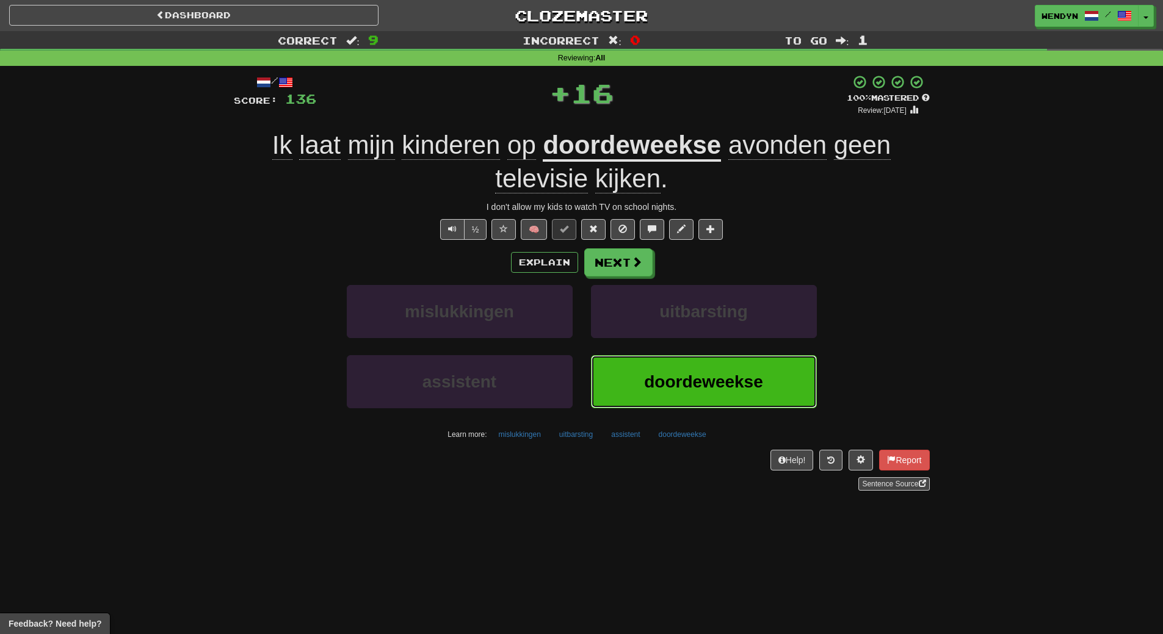
click at [648, 394] on button "doordeweekse" at bounding box center [704, 381] width 226 height 53
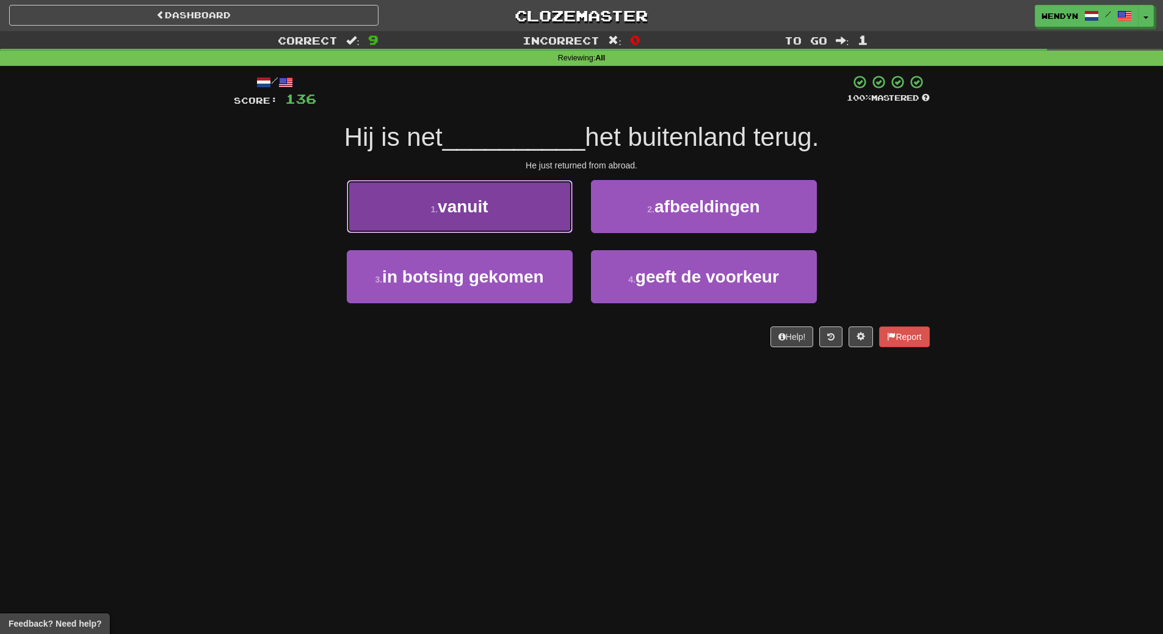
click at [505, 211] on button "1 . vanuit" at bounding box center [460, 206] width 226 height 53
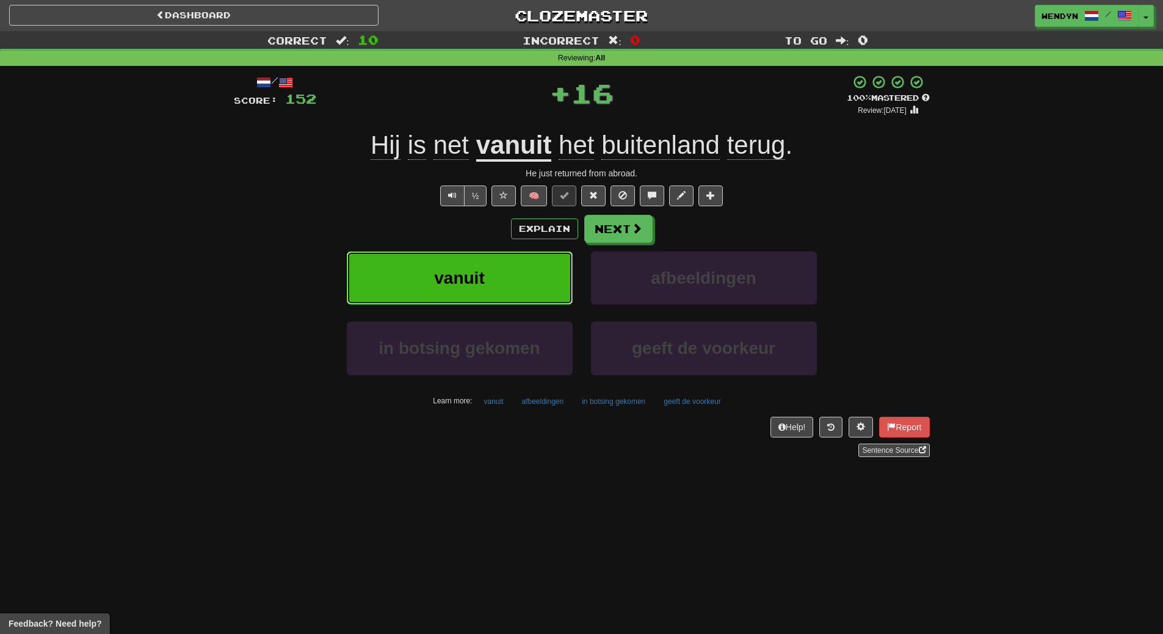
click at [498, 274] on button "vanuit" at bounding box center [460, 278] width 226 height 53
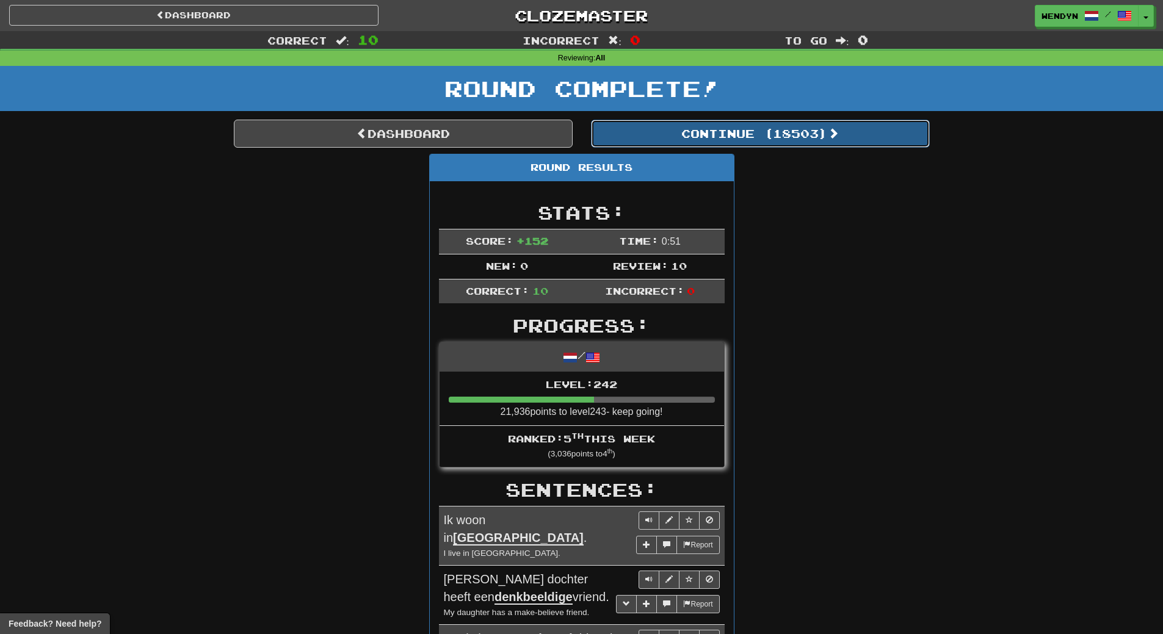
click at [775, 140] on button "Continue ( 18503 )" at bounding box center [760, 134] width 339 height 28
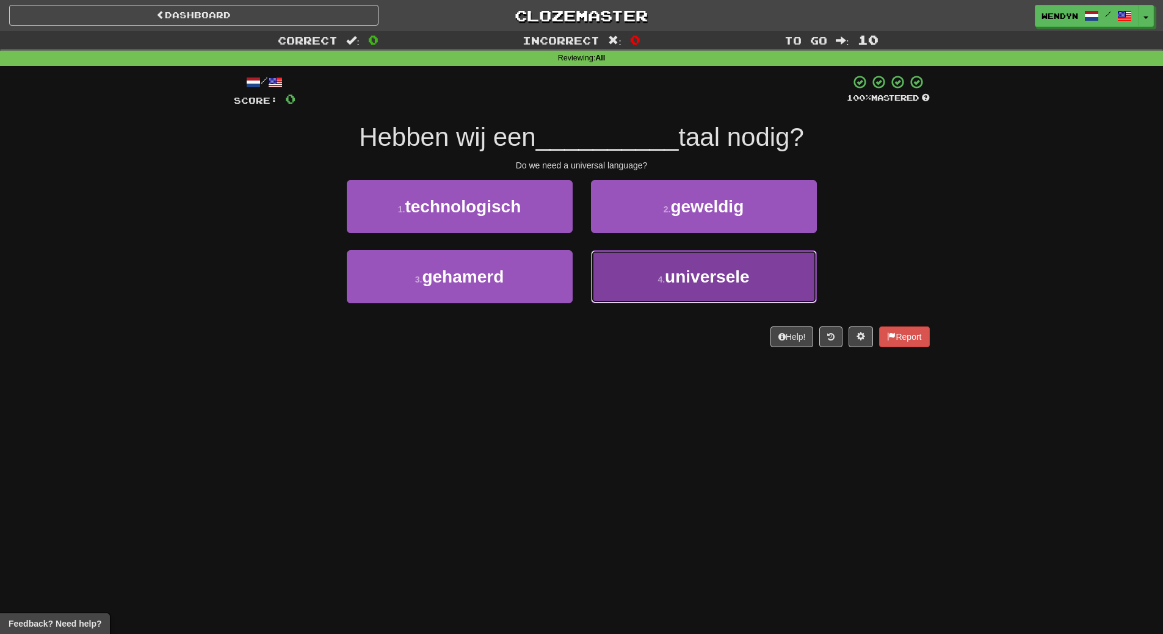
click at [713, 269] on span "universele" at bounding box center [707, 276] width 85 height 19
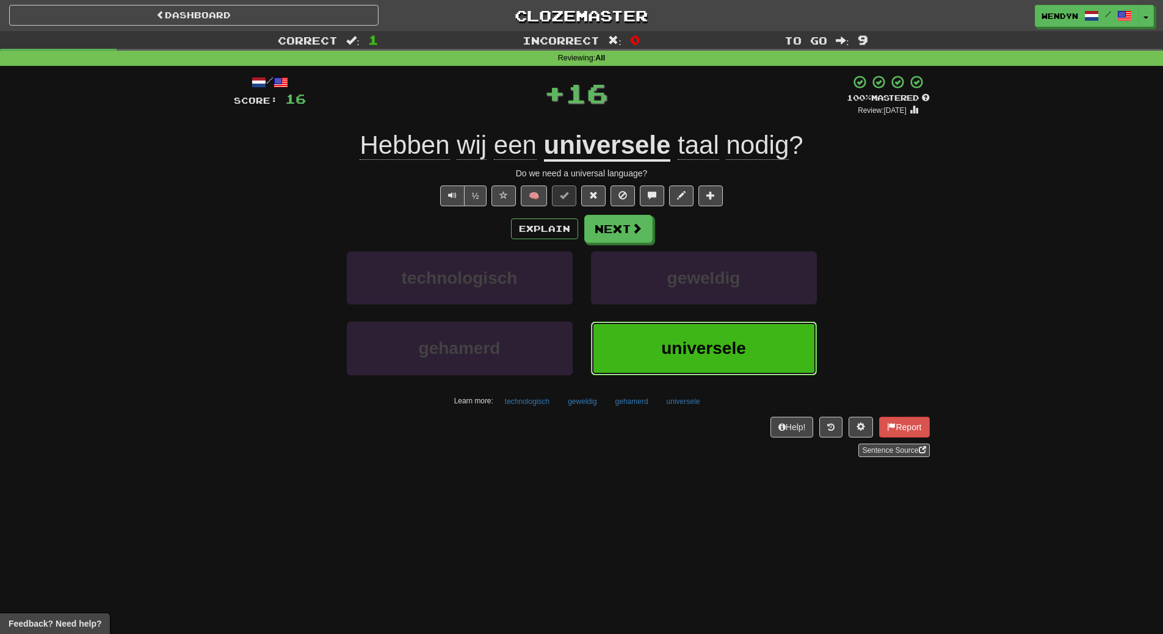
click at [709, 350] on span "universele" at bounding box center [703, 348] width 85 height 19
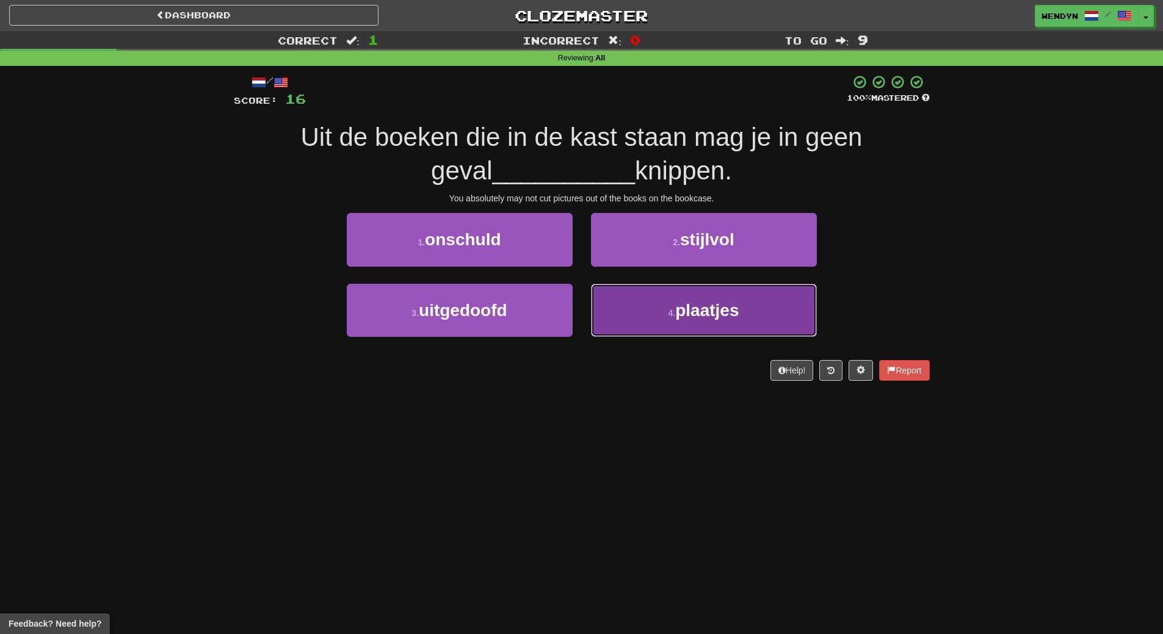
click at [662, 322] on button "4 . plaatjes" at bounding box center [704, 310] width 226 height 53
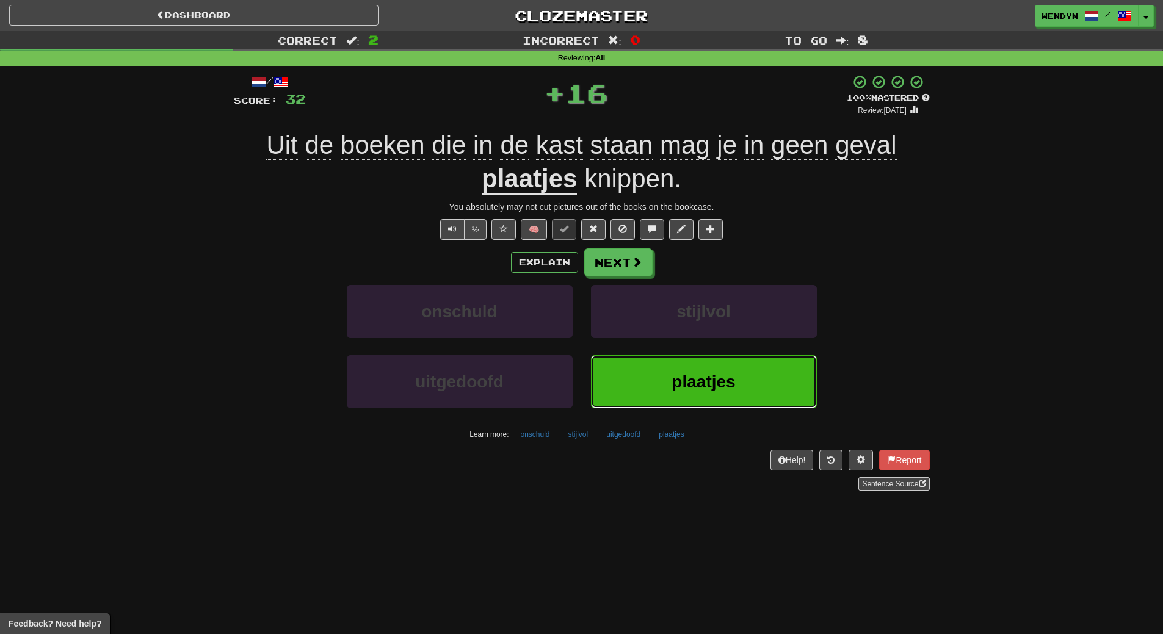
click at [639, 378] on button "plaatjes" at bounding box center [704, 381] width 226 height 53
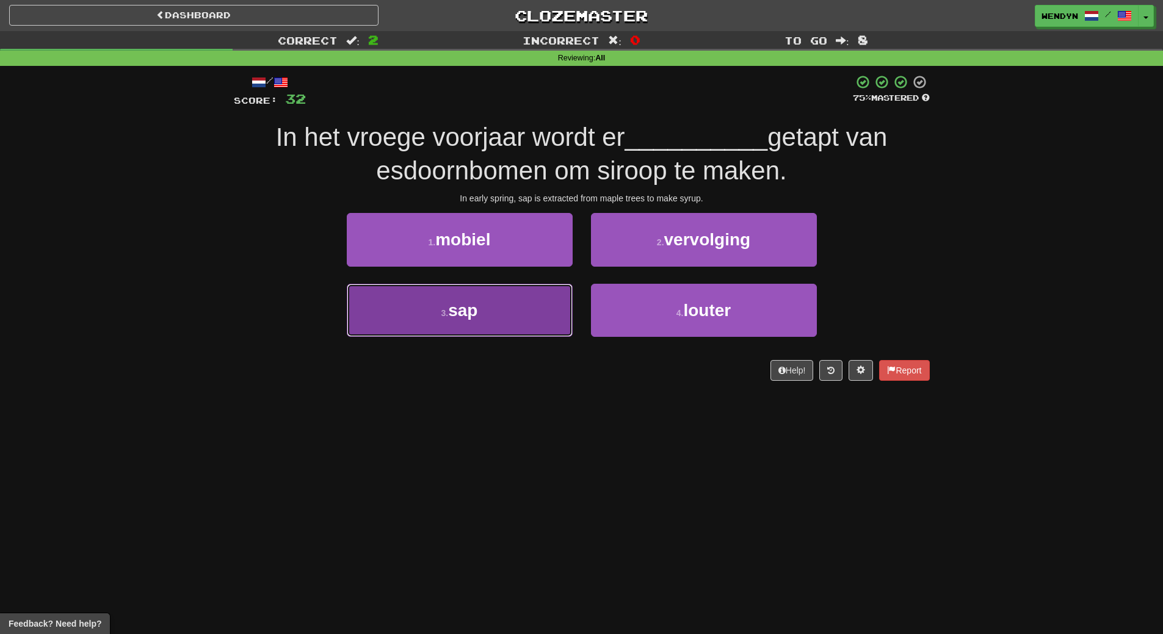
click at [464, 325] on button "3 . sap" at bounding box center [460, 310] width 226 height 53
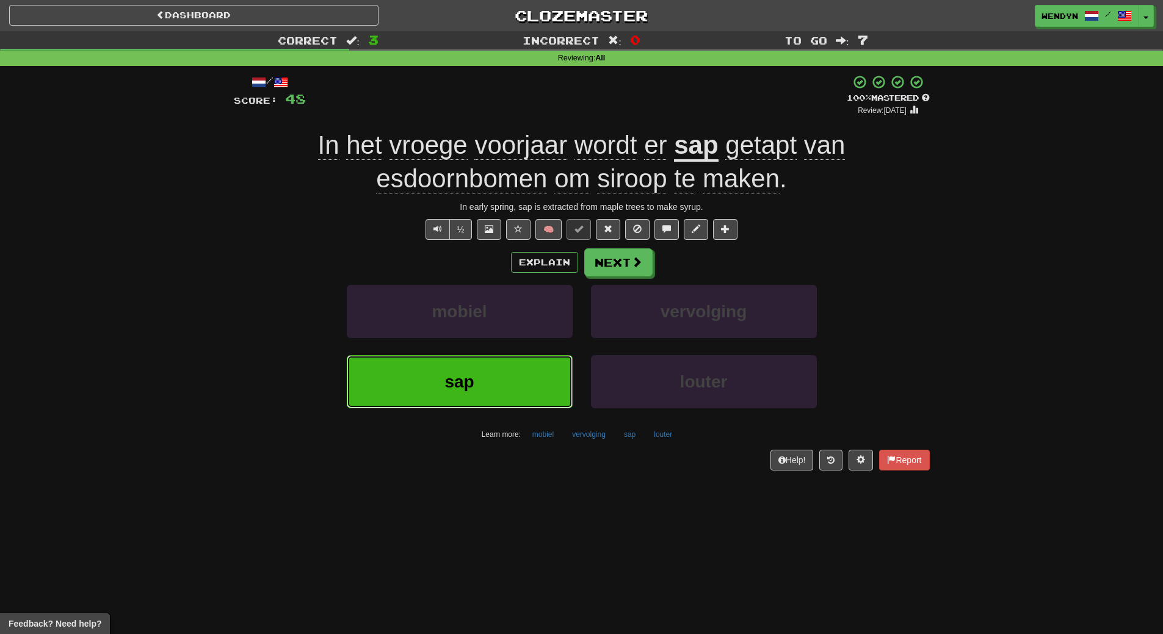
click at [452, 397] on button "sap" at bounding box center [460, 381] width 226 height 53
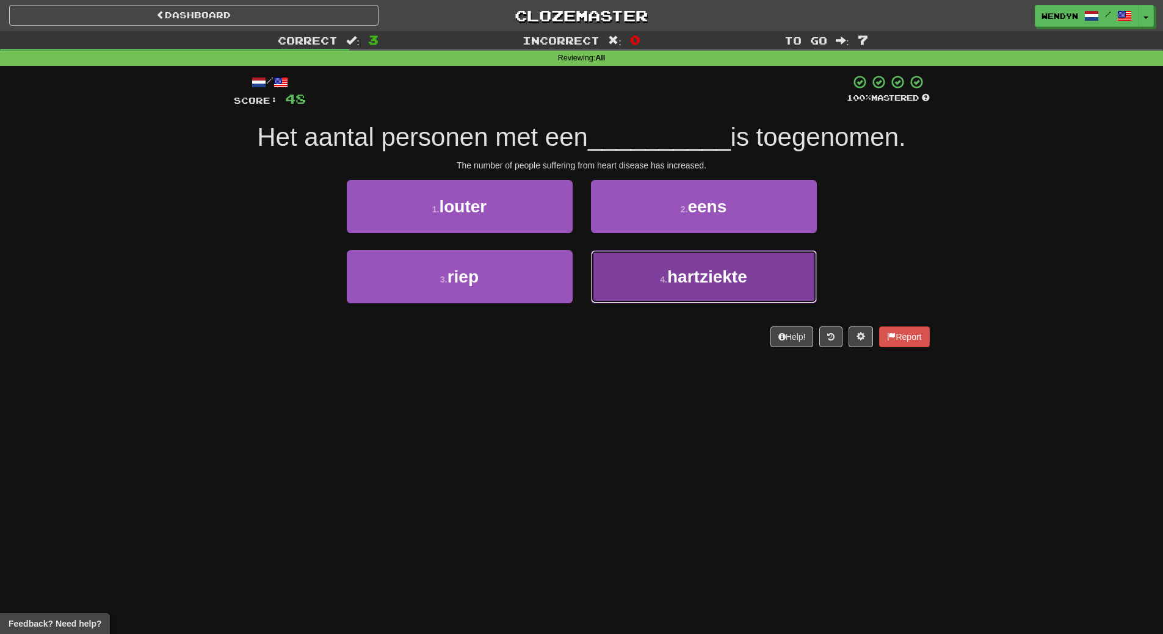
click at [706, 286] on button "4 . hartziekte" at bounding box center [704, 276] width 226 height 53
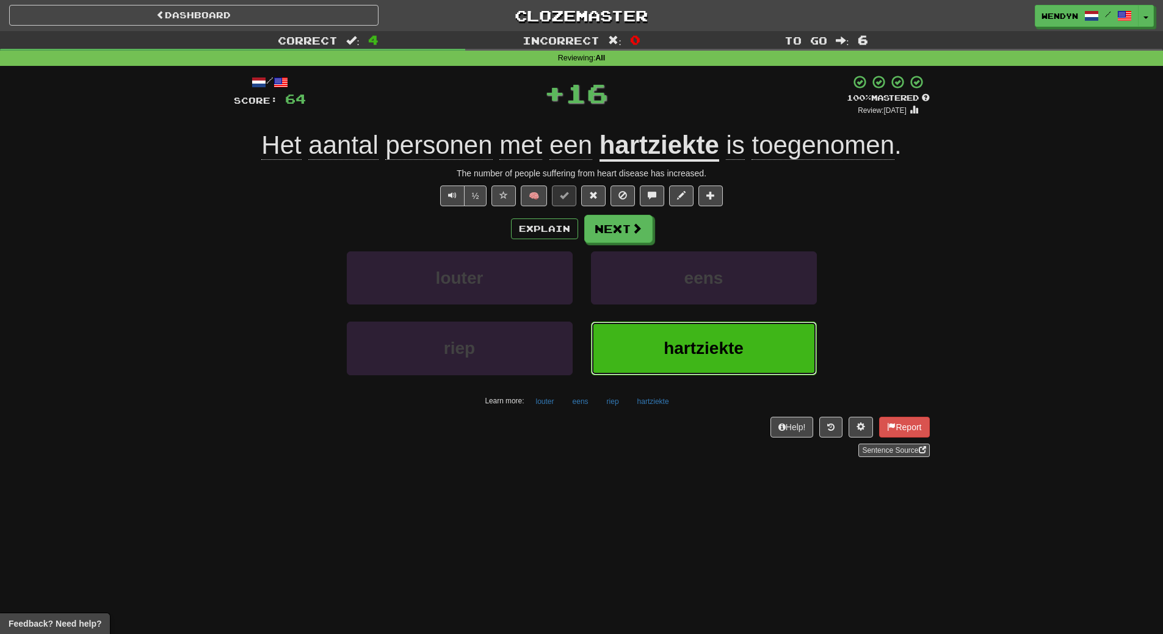
drag, startPoint x: 703, startPoint y: 344, endPoint x: 645, endPoint y: 374, distance: 64.7
click at [703, 344] on span "hartziekte" at bounding box center [704, 348] width 80 height 19
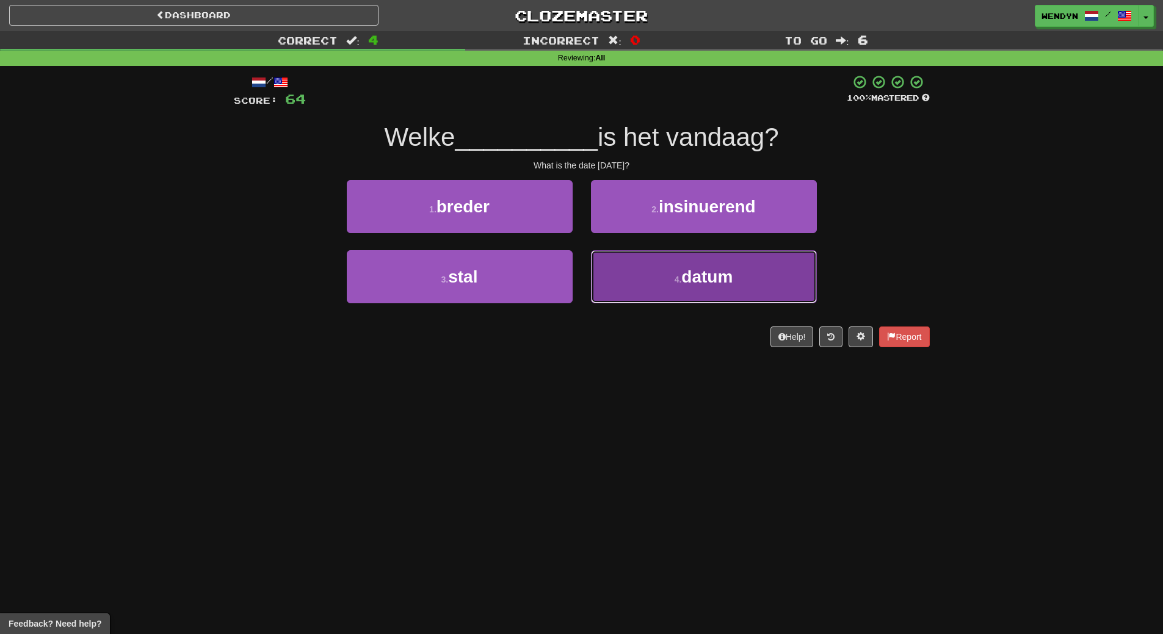
click at [667, 299] on button "4 . datum" at bounding box center [704, 276] width 226 height 53
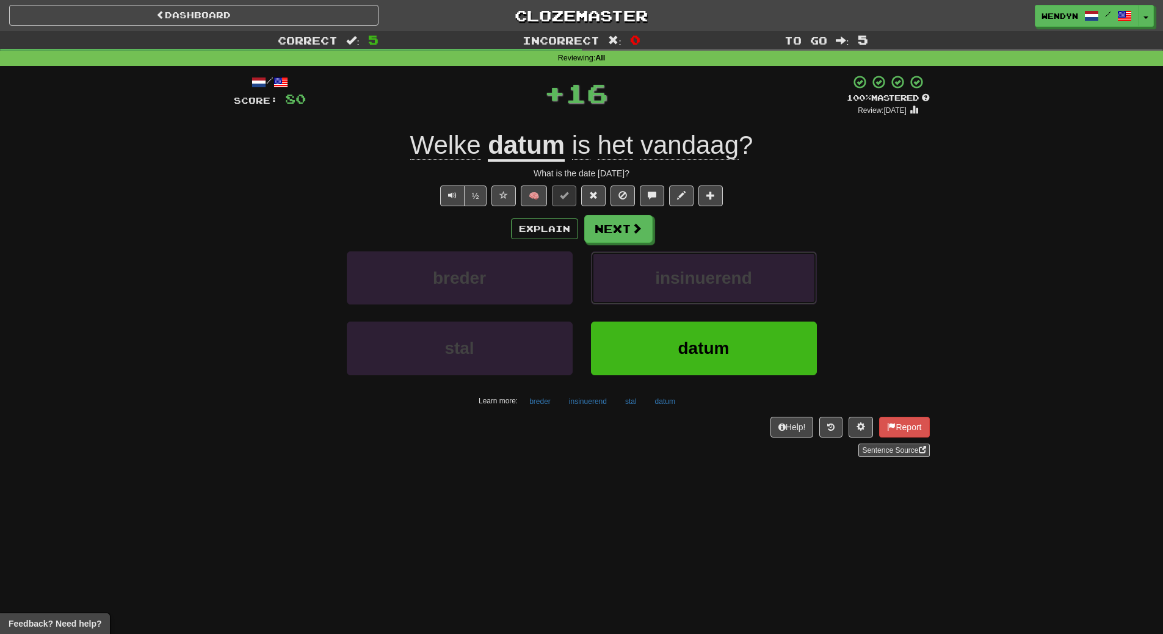
click at [667, 299] on button "insinuerend" at bounding box center [704, 278] width 226 height 53
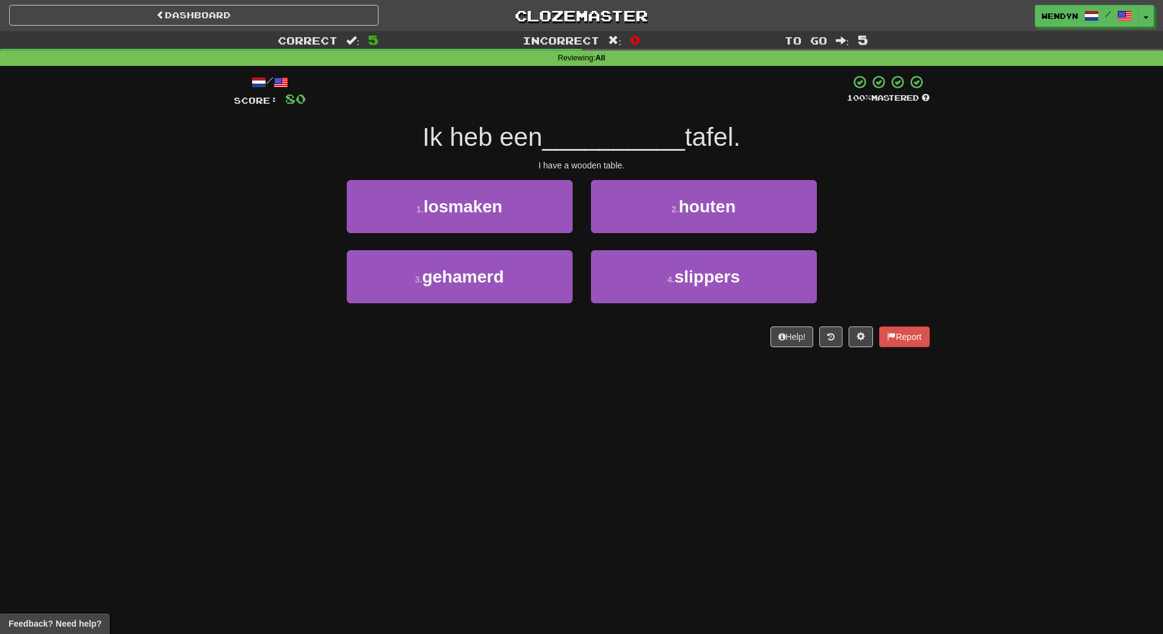
click at [658, 354] on div "/ Score: 80 100 % Mastered Ik heb een __________ tafel. I have a wooden table. …" at bounding box center [582, 215] width 696 height 299
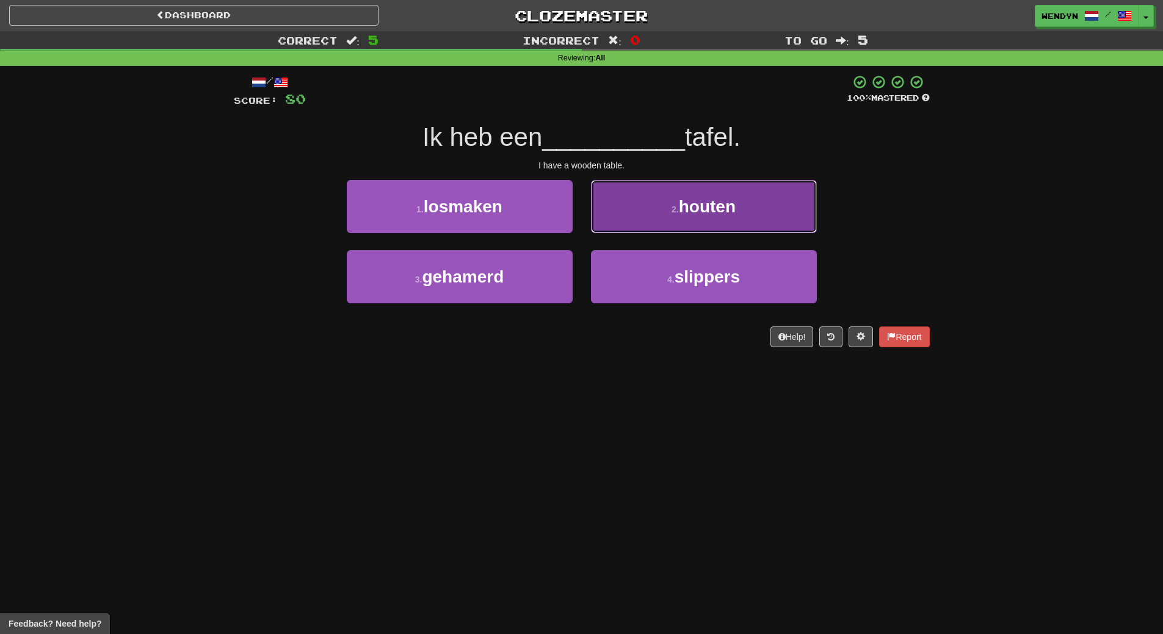
click at [722, 212] on span "houten" at bounding box center [707, 206] width 57 height 19
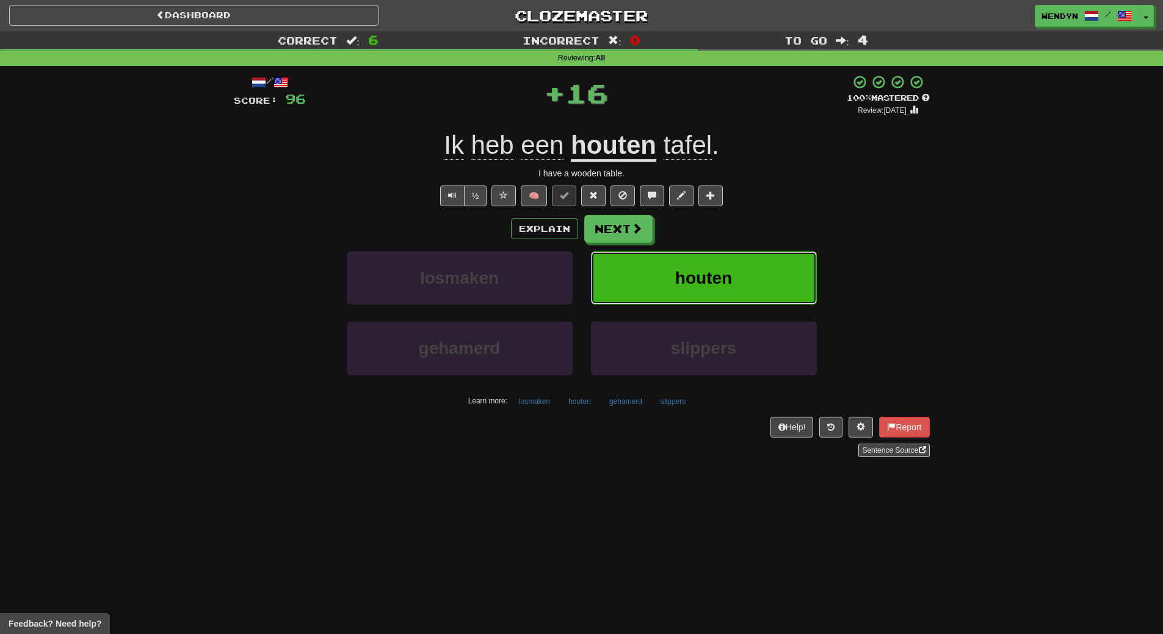
click at [720, 259] on button "houten" at bounding box center [704, 278] width 226 height 53
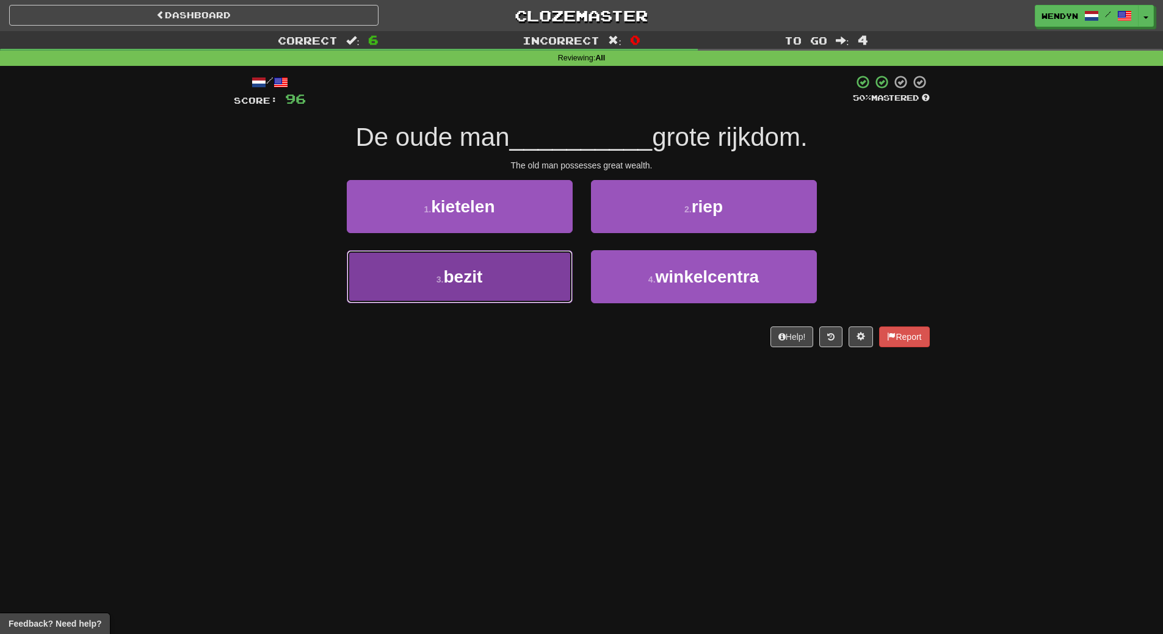
click at [455, 289] on button "3 . bezit" at bounding box center [460, 276] width 226 height 53
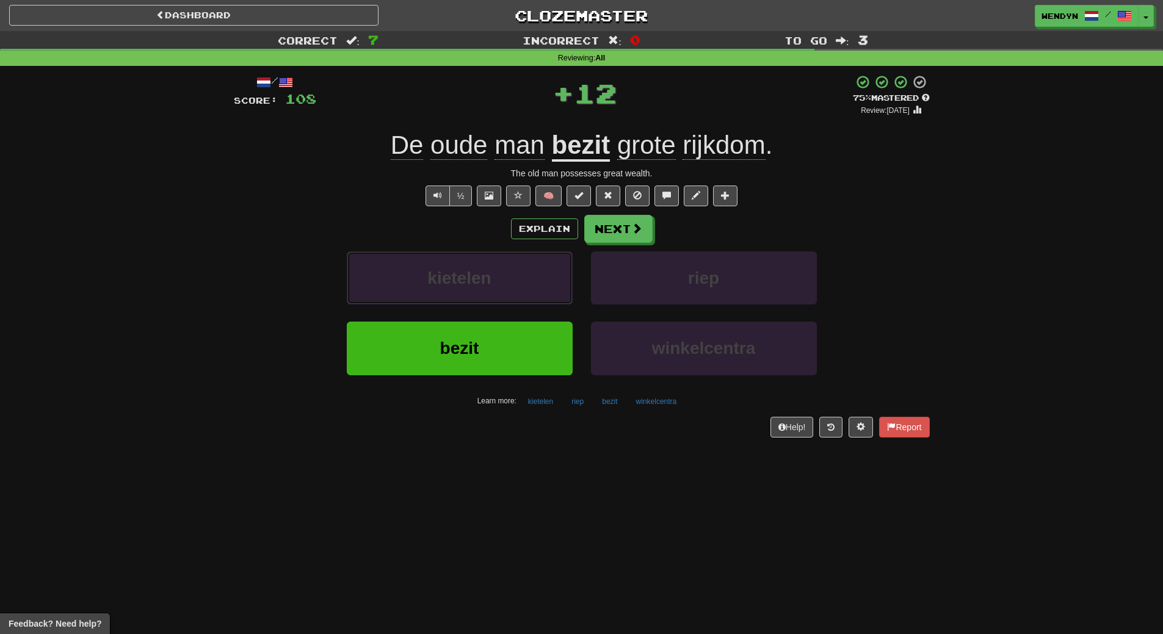
drag, startPoint x: 454, startPoint y: 294, endPoint x: 451, endPoint y: 332, distance: 38.6
click at [451, 332] on div "kietelen riep bezit winkelcentra Learn more: kietelen riep bezit winkelcentra" at bounding box center [582, 331] width 714 height 159
click at [451, 332] on button "bezit" at bounding box center [460, 348] width 226 height 53
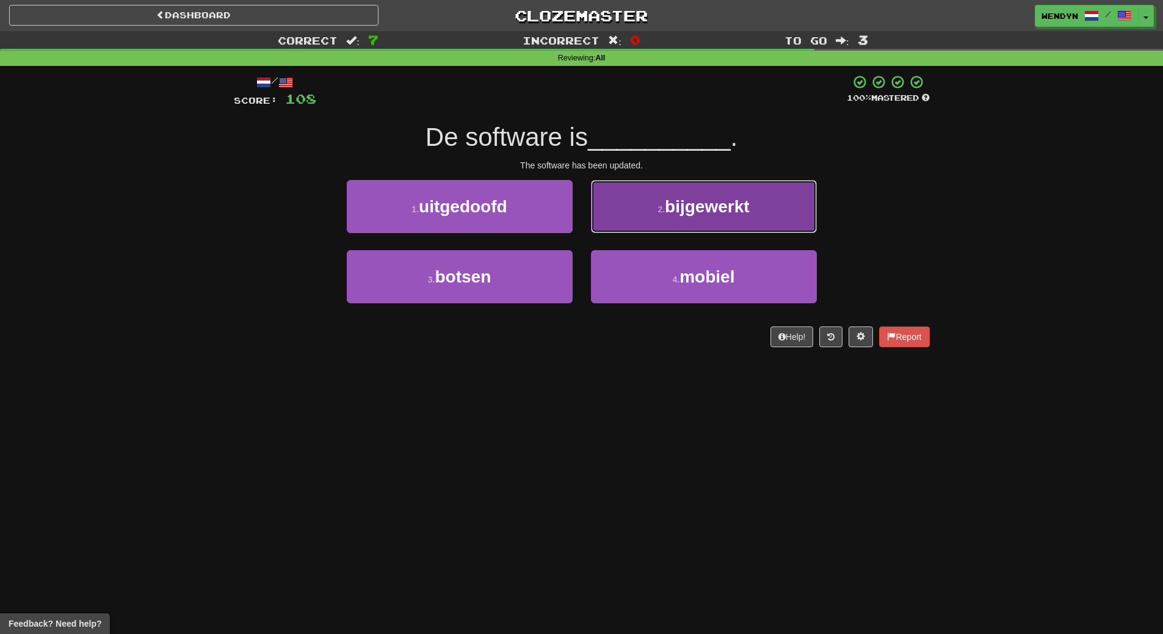
click at [731, 216] on button "2 . bijgewerkt" at bounding box center [704, 206] width 226 height 53
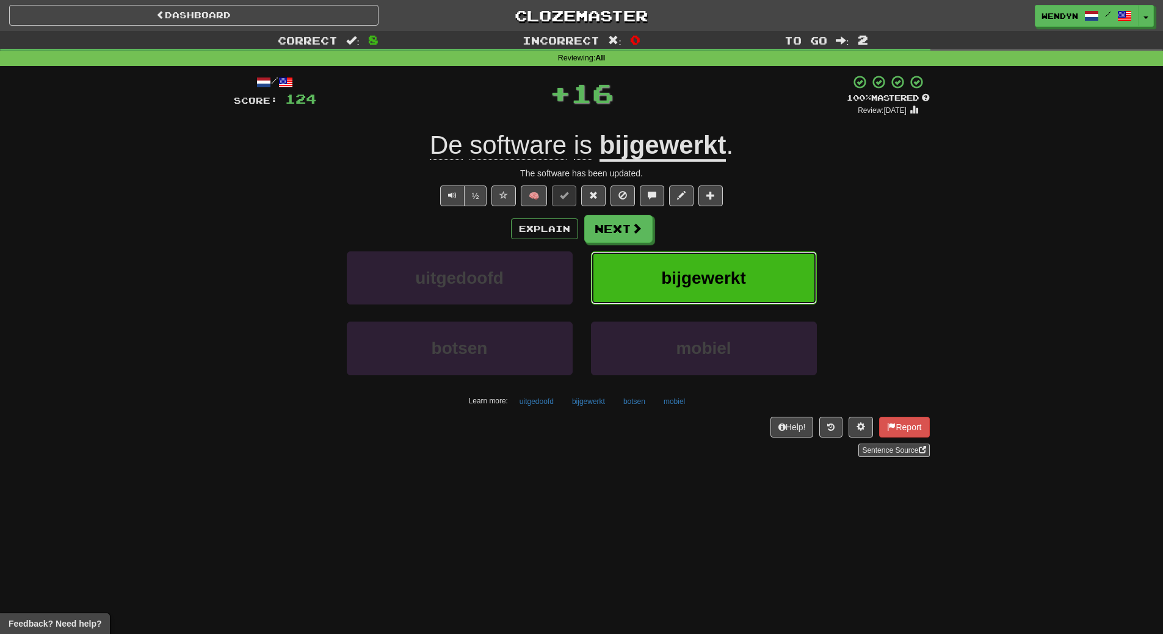
click at [722, 269] on span "bijgewerkt" at bounding box center [703, 278] width 84 height 19
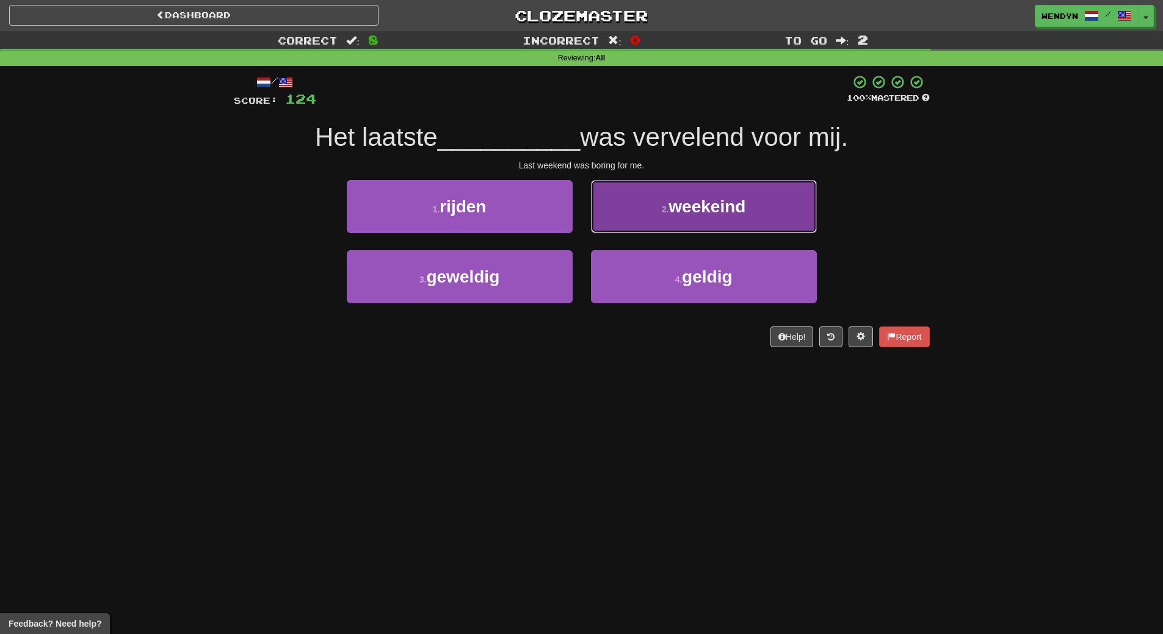
click at [734, 223] on button "2 . weekeind" at bounding box center [704, 206] width 226 height 53
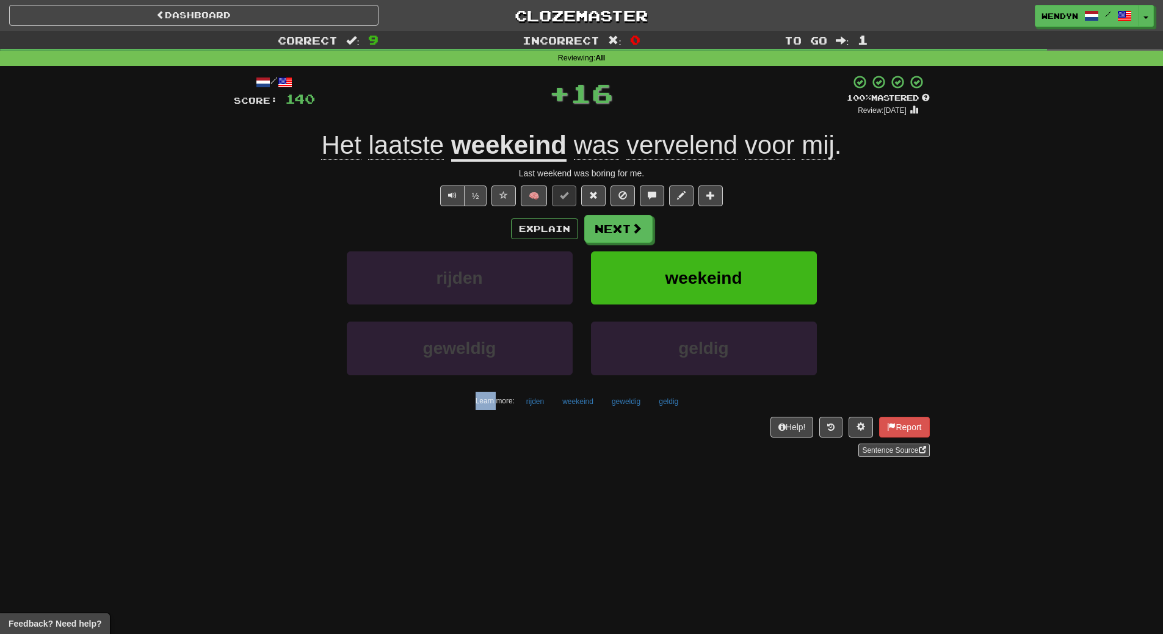
click at [734, 223] on div "Explain Next" at bounding box center [582, 229] width 696 height 28
click at [725, 266] on button "weekeind" at bounding box center [704, 278] width 226 height 53
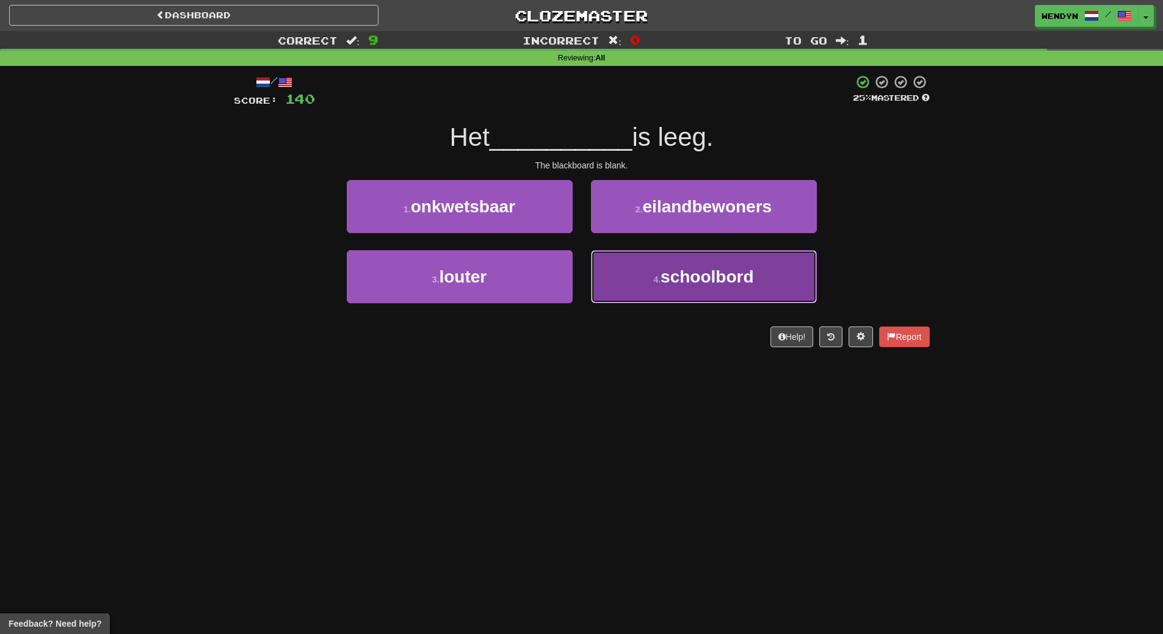
click at [655, 284] on button "4 . schoolbord" at bounding box center [704, 276] width 226 height 53
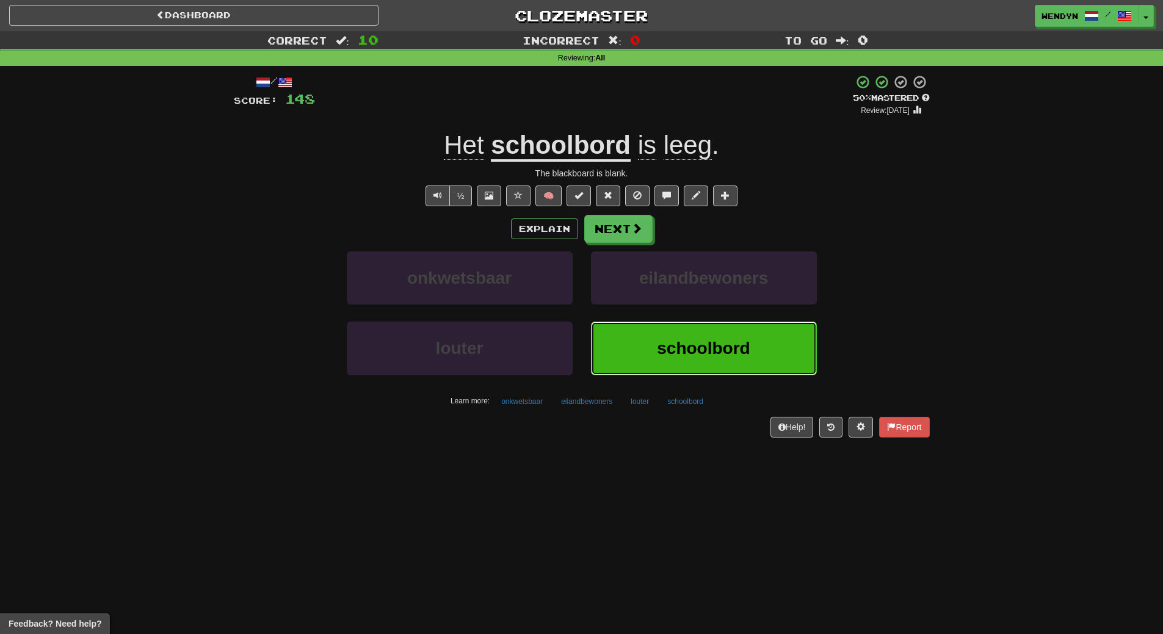
click at [646, 343] on button "schoolbord" at bounding box center [704, 348] width 226 height 53
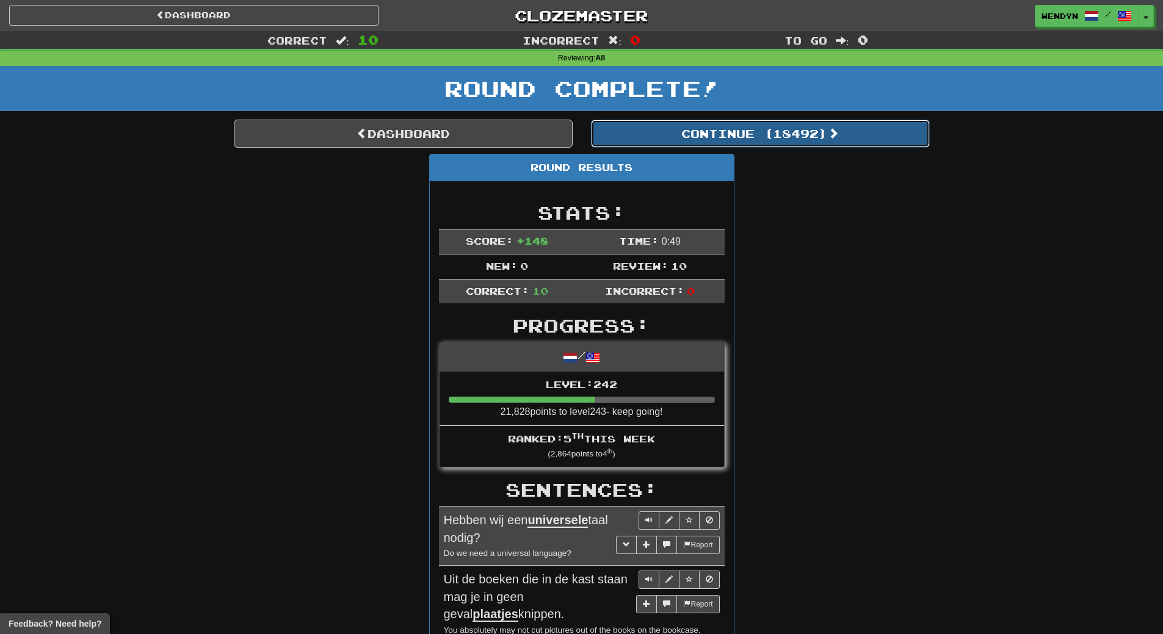
click at [787, 142] on button "Continue ( 18492 )" at bounding box center [760, 134] width 339 height 28
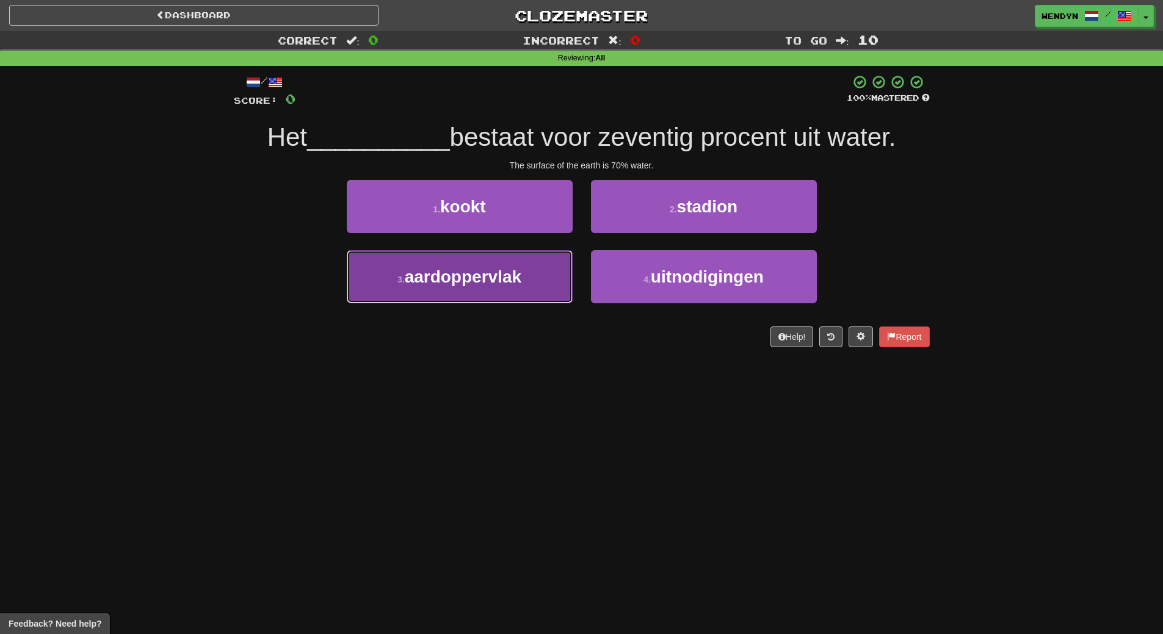
click at [504, 289] on button "3 . aardoppervlak" at bounding box center [460, 276] width 226 height 53
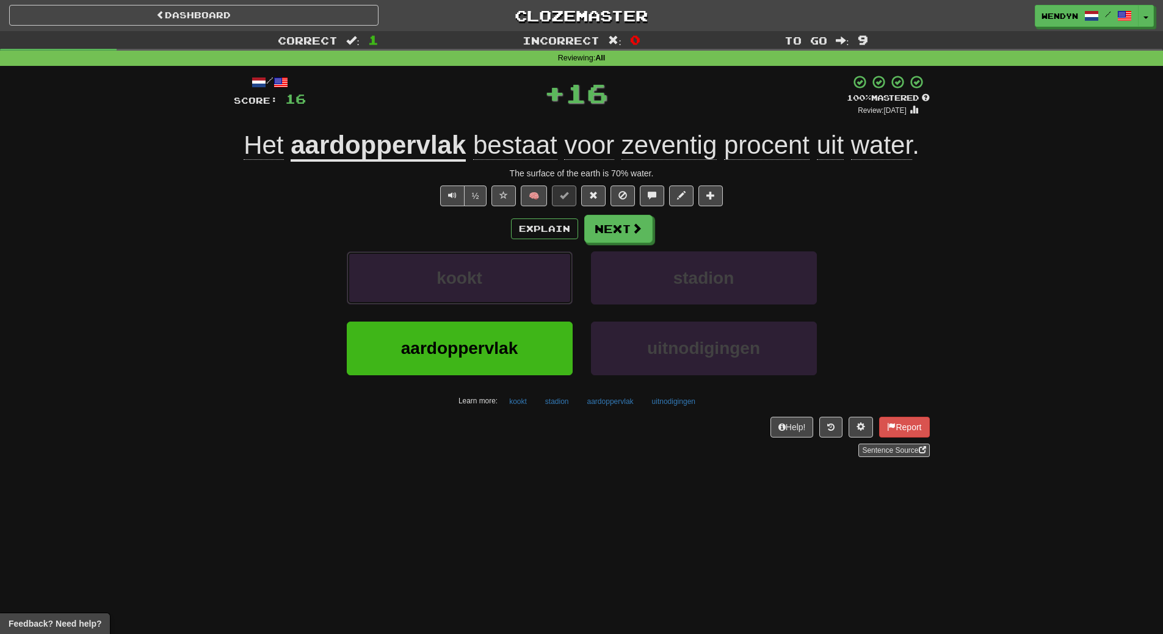
click at [504, 289] on button "kookt" at bounding box center [460, 278] width 226 height 53
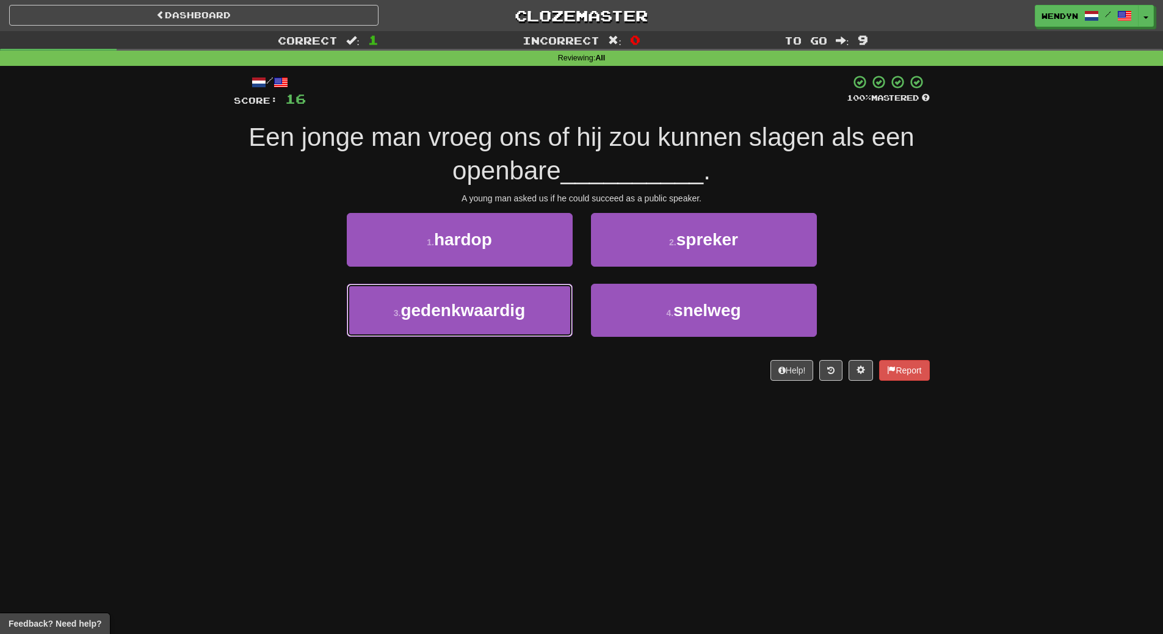
drag, startPoint x: 504, startPoint y: 289, endPoint x: 494, endPoint y: 396, distance: 107.9
click at [494, 396] on div "/ Score: 16 100 % Mastered Een jonge man vroeg ons of hij zou kunnen slagen als…" at bounding box center [582, 231] width 696 height 331
click at [697, 269] on div "2 . spreker" at bounding box center [704, 248] width 244 height 70
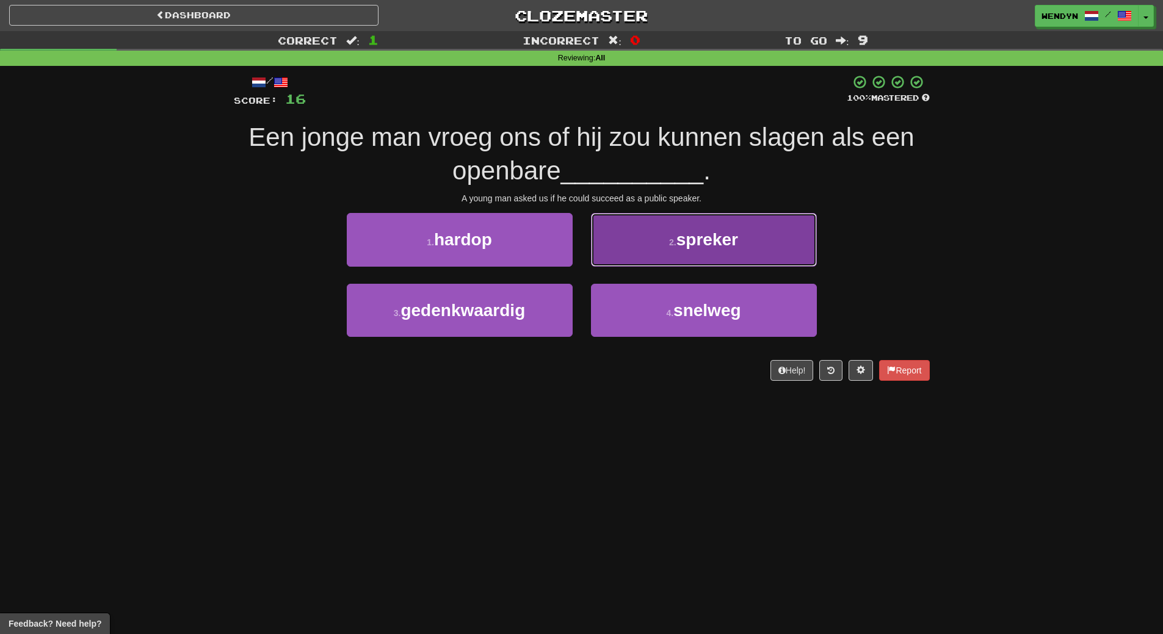
click at [698, 251] on button "2 . spreker" at bounding box center [704, 239] width 226 height 53
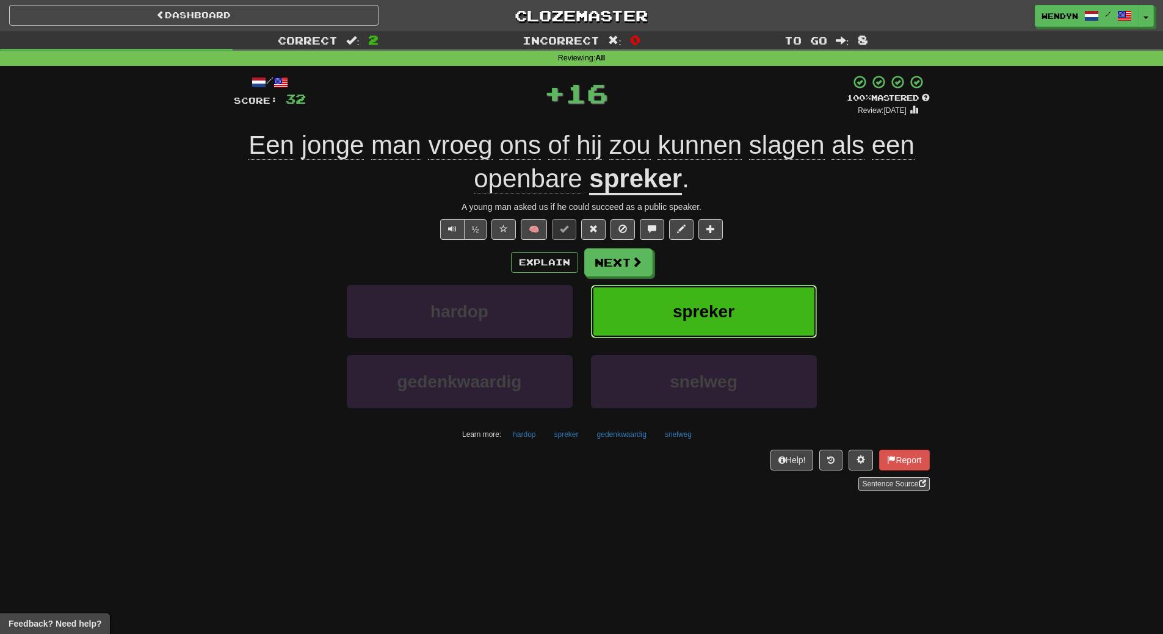
click at [673, 313] on span "spreker" at bounding box center [704, 311] width 62 height 19
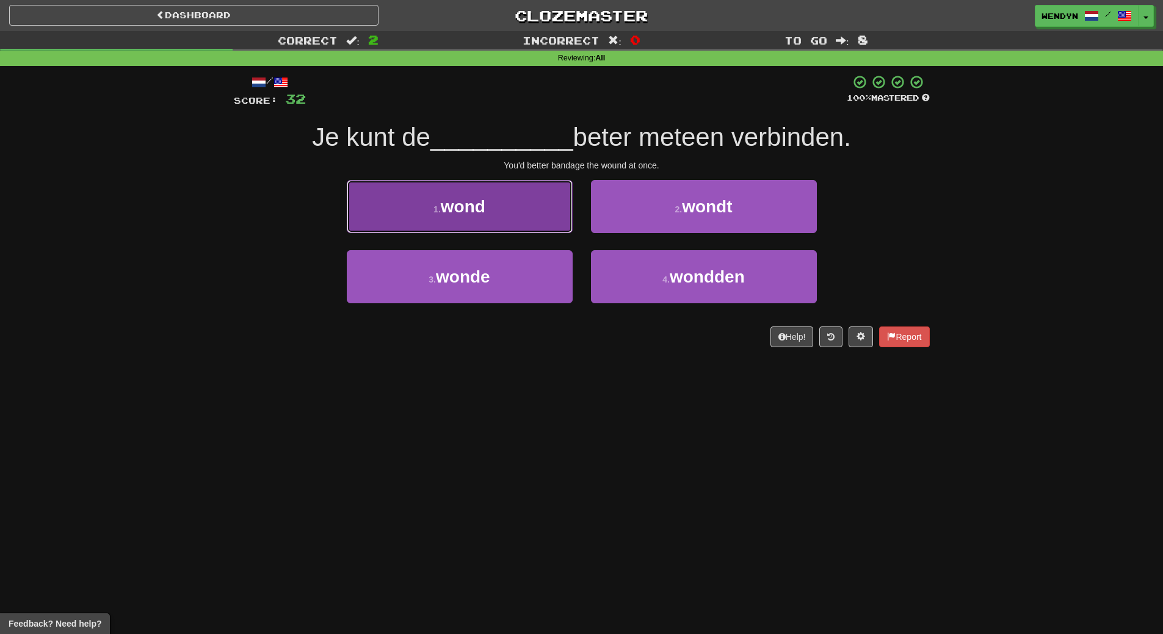
click at [498, 231] on button "1 . wond" at bounding box center [460, 206] width 226 height 53
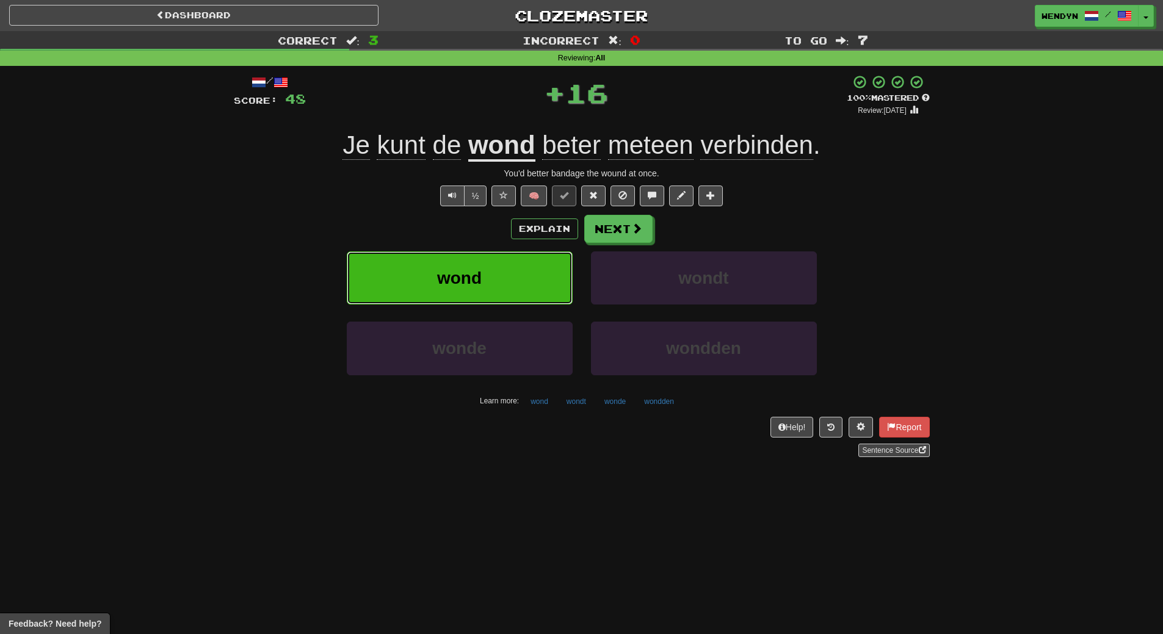
click at [484, 278] on button "wond" at bounding box center [460, 278] width 226 height 53
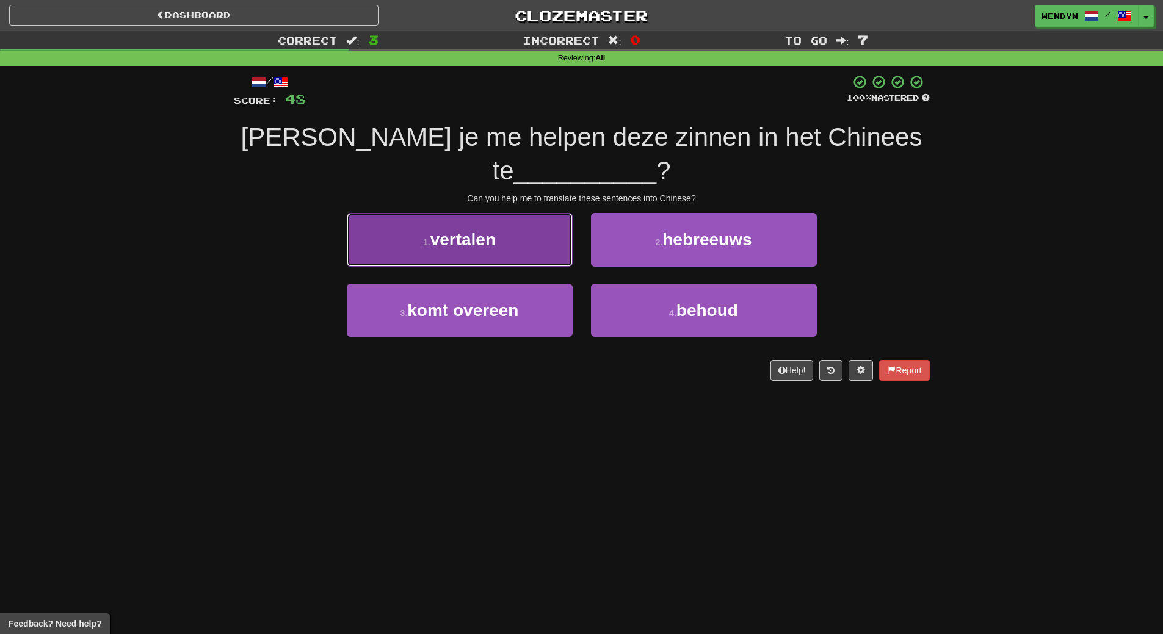
click at [440, 255] on button "1 . vertalen" at bounding box center [460, 239] width 226 height 53
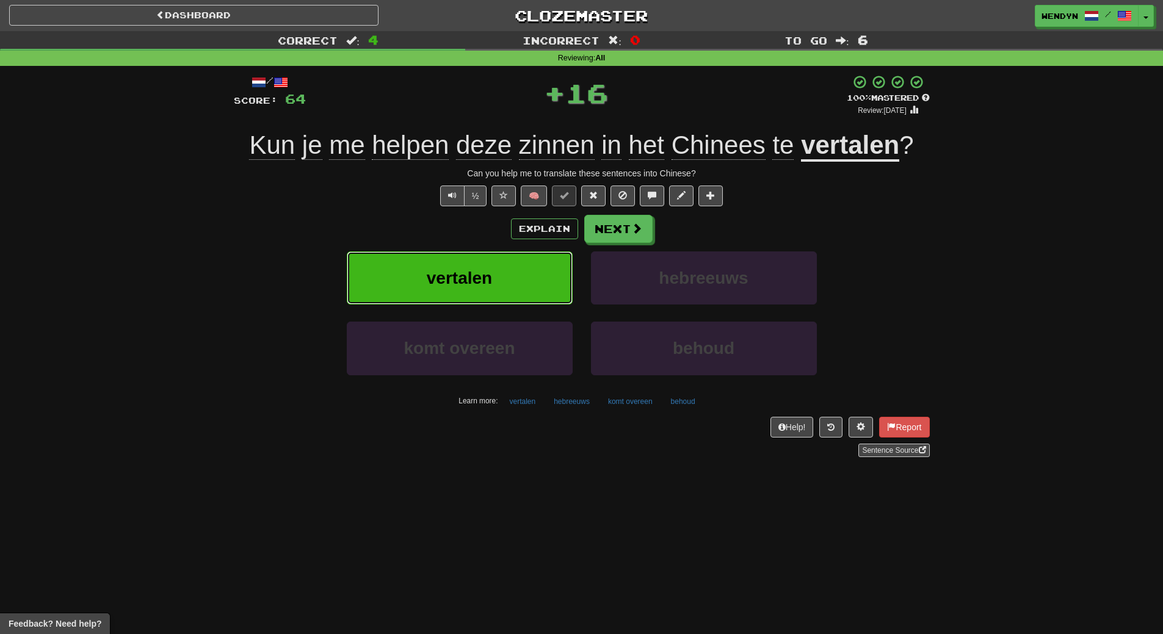
click at [438, 281] on span "vertalen" at bounding box center [459, 278] width 65 height 19
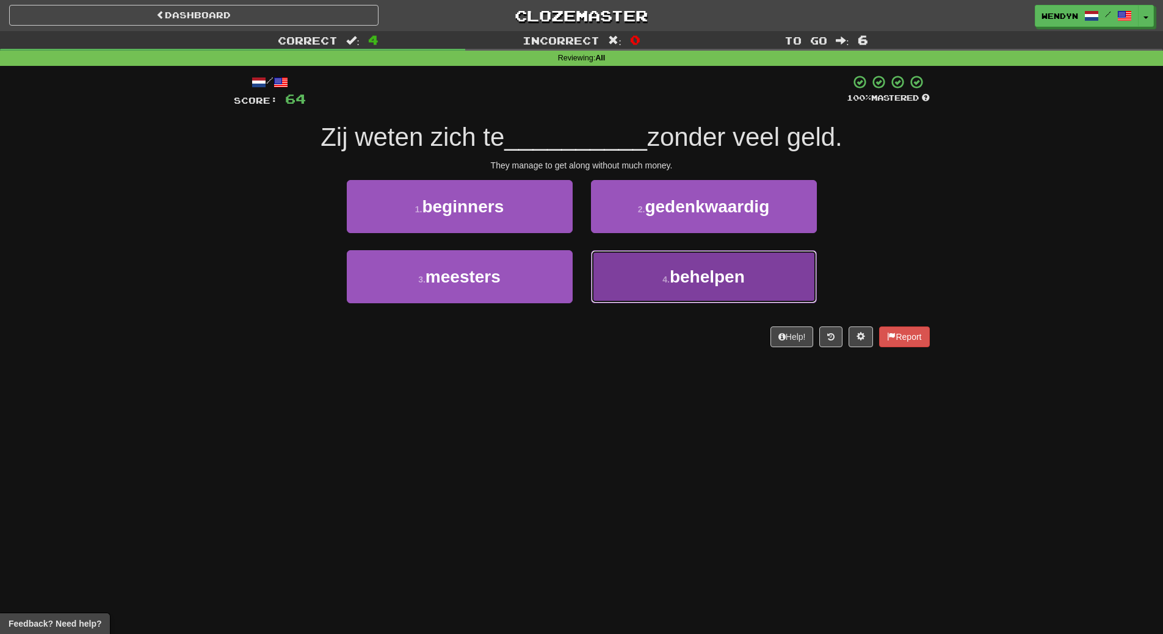
click at [686, 272] on span "behelpen" at bounding box center [707, 276] width 75 height 19
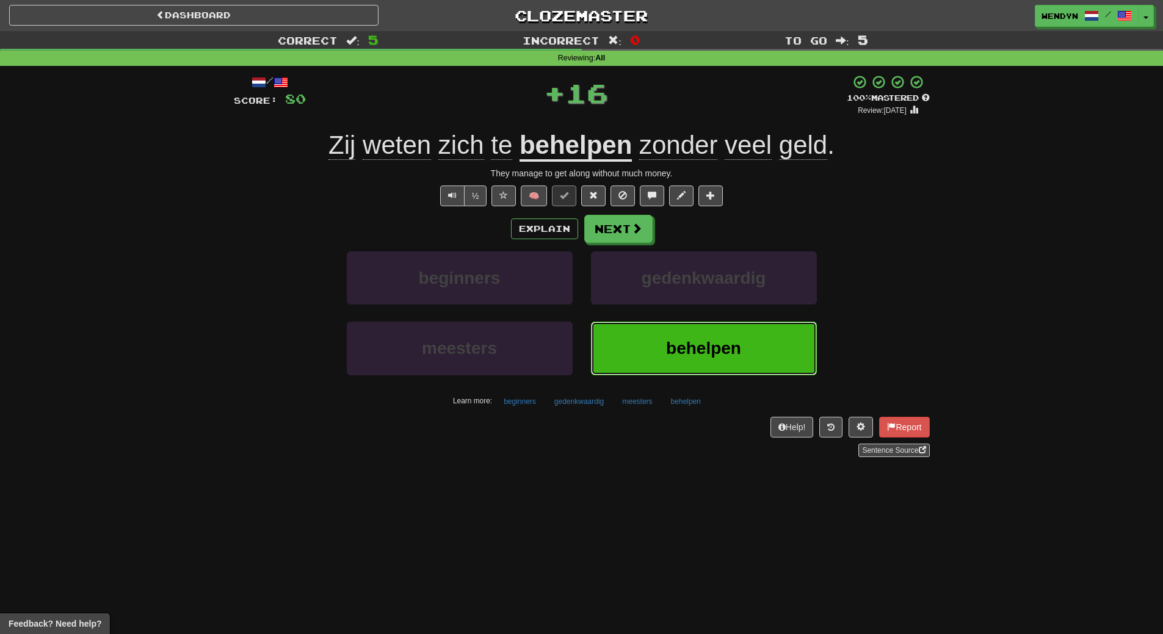
click at [680, 328] on button "behelpen" at bounding box center [704, 348] width 226 height 53
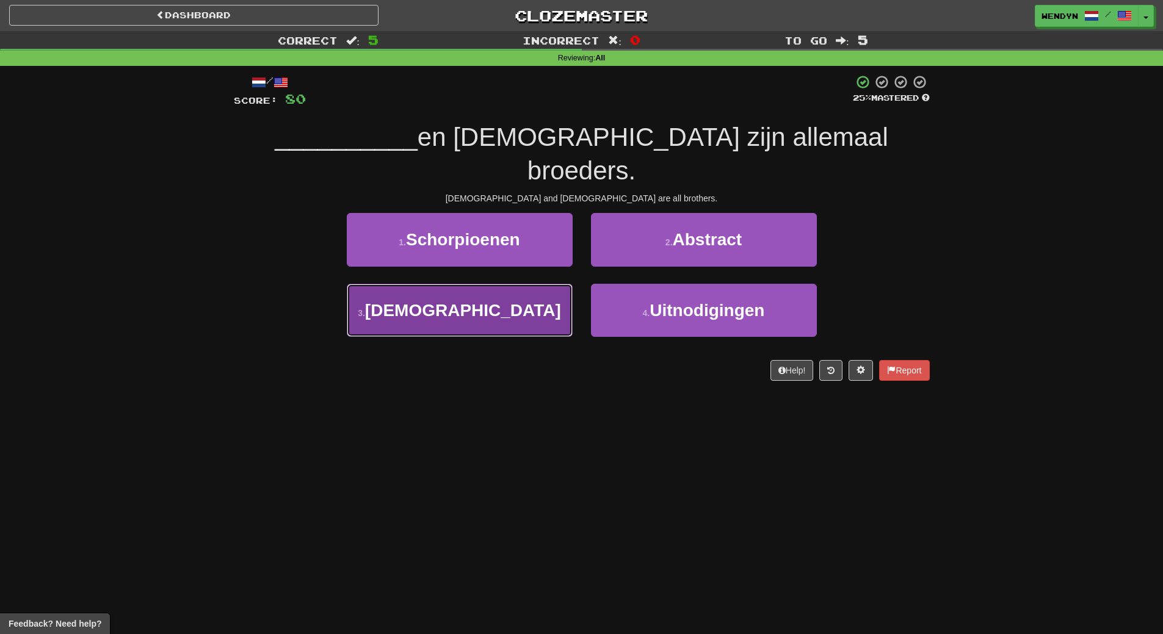
click at [525, 286] on button "3 . Hindoes" at bounding box center [460, 310] width 226 height 53
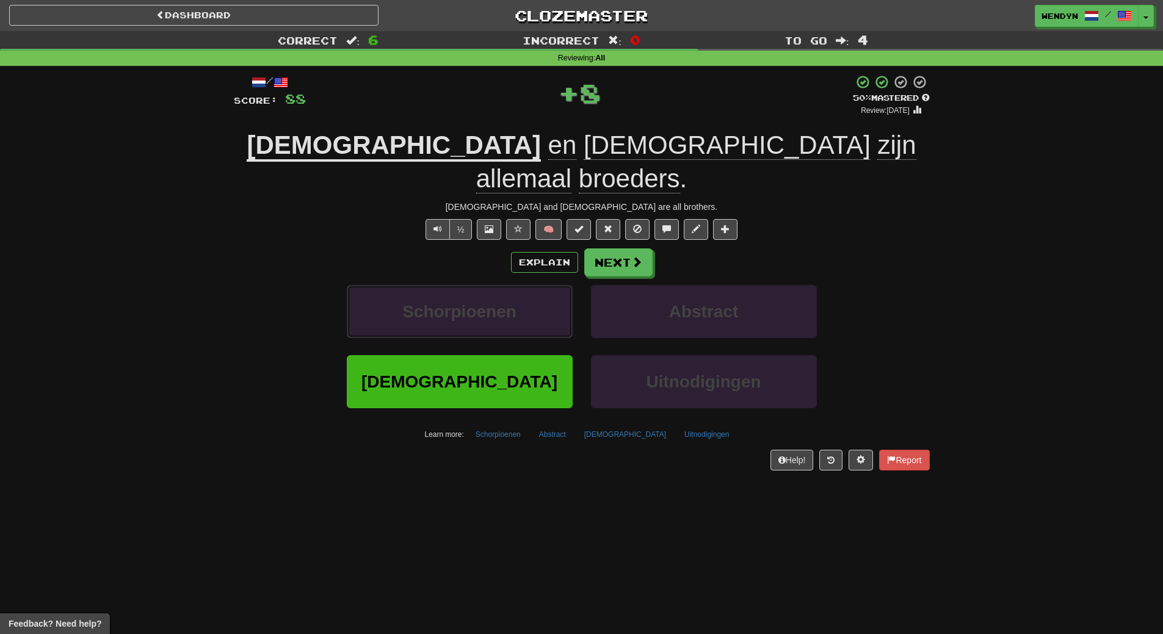
click at [525, 286] on button "Schorpioenen" at bounding box center [460, 311] width 226 height 53
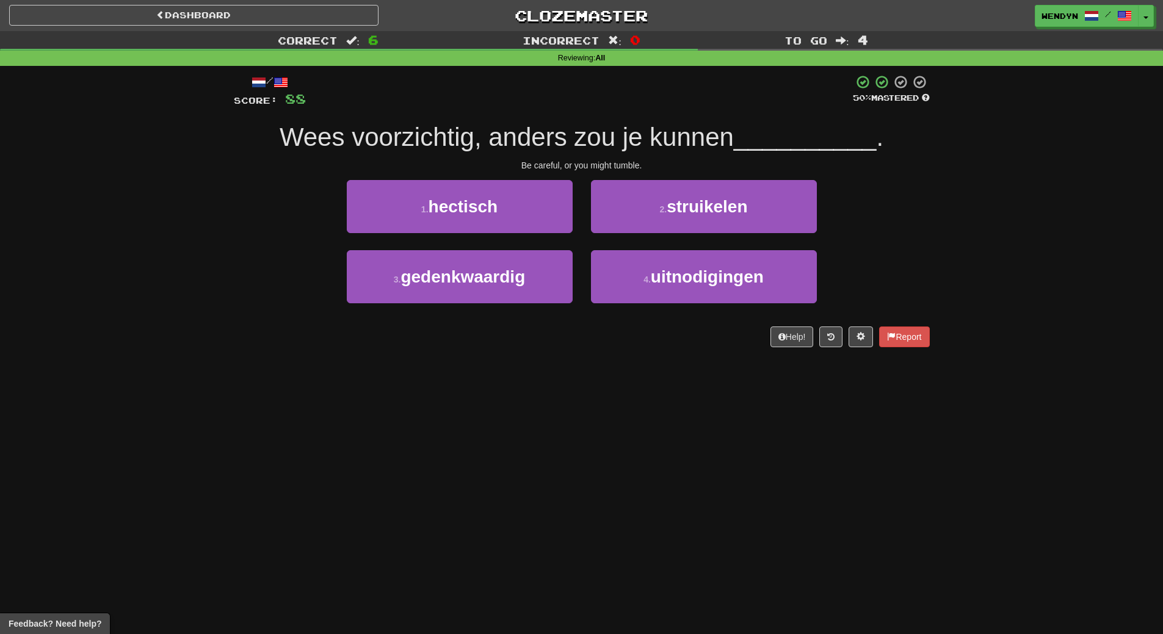
click at [505, 376] on div "Dashboard Clozemaster WendyN / Toggle Dropdown Dashboard Leaderboard Activity F…" at bounding box center [581, 317] width 1163 height 634
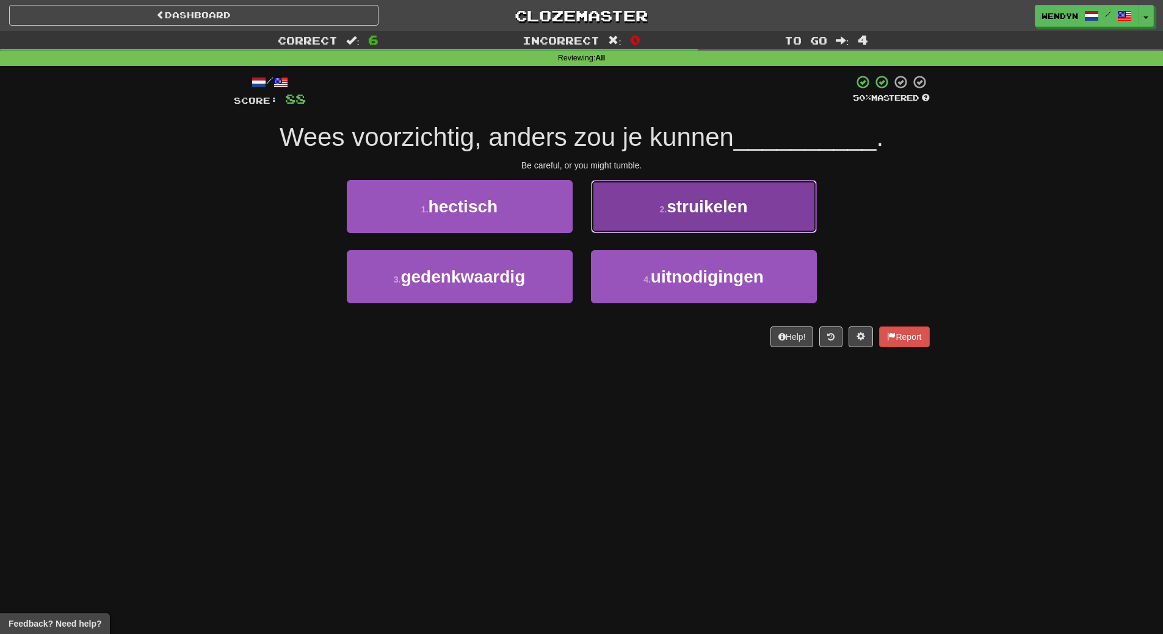
click at [763, 220] on button "2 . struikelen" at bounding box center [704, 206] width 226 height 53
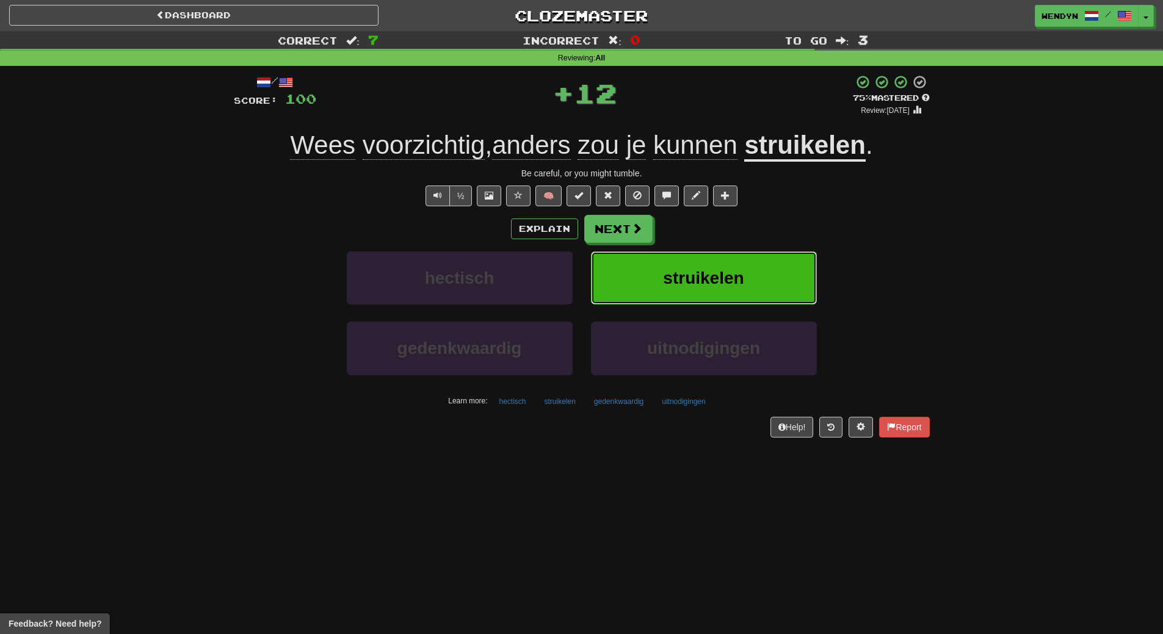
click at [751, 276] on button "struikelen" at bounding box center [704, 278] width 226 height 53
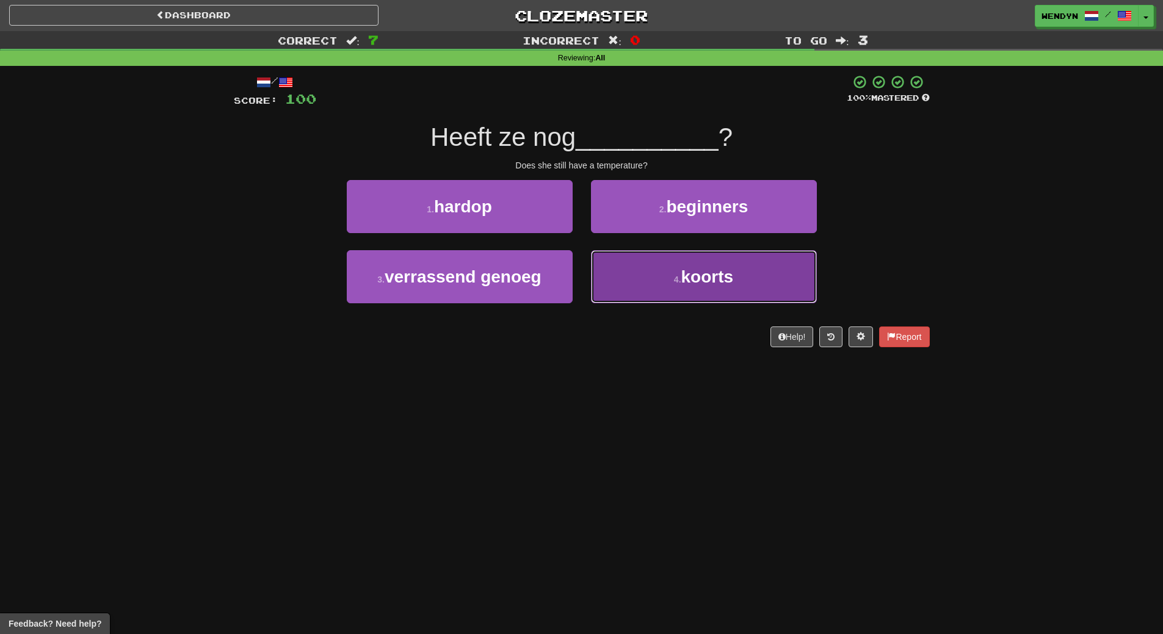
click at [722, 280] on span "koorts" at bounding box center [707, 276] width 52 height 19
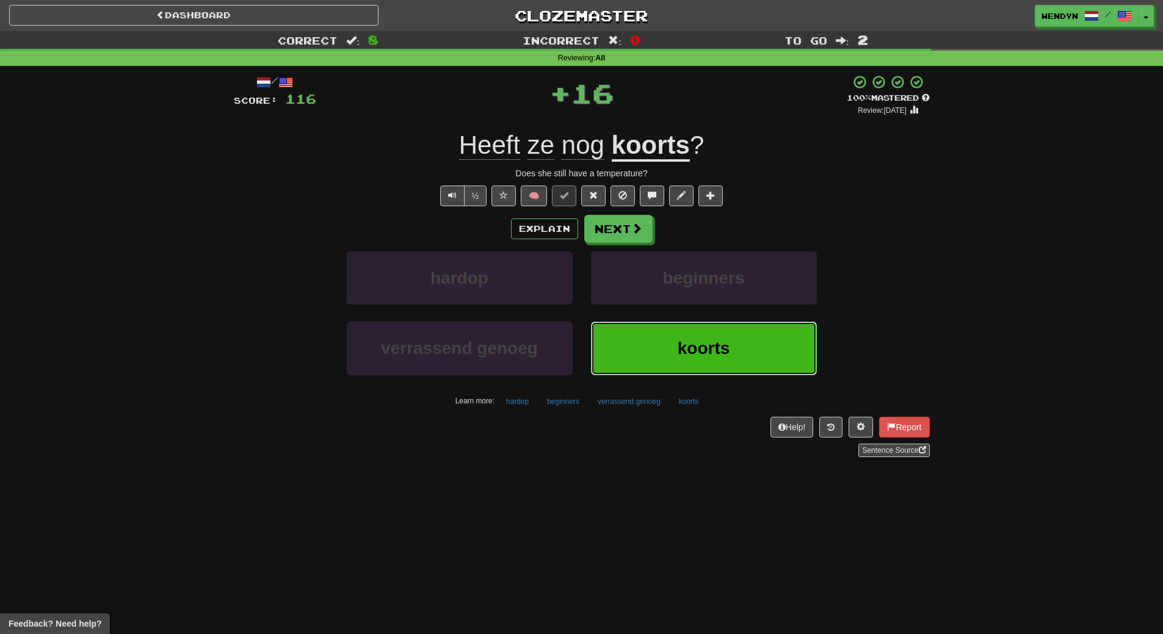
click at [678, 344] on span "koorts" at bounding box center [704, 348] width 52 height 19
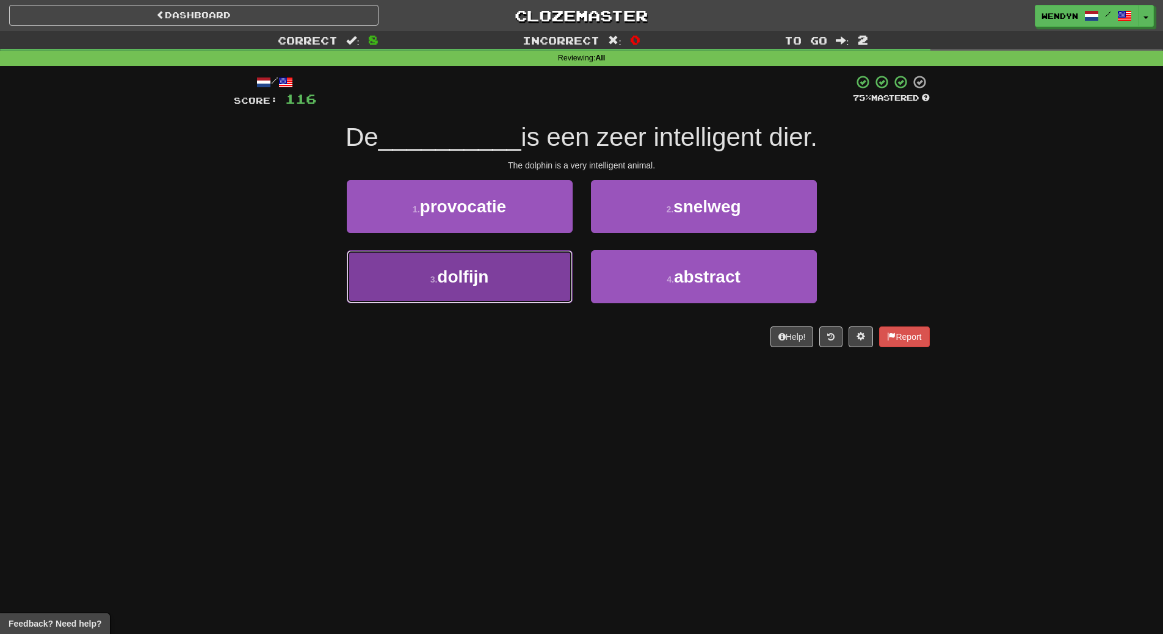
click at [512, 288] on button "3 . dolfijn" at bounding box center [460, 276] width 226 height 53
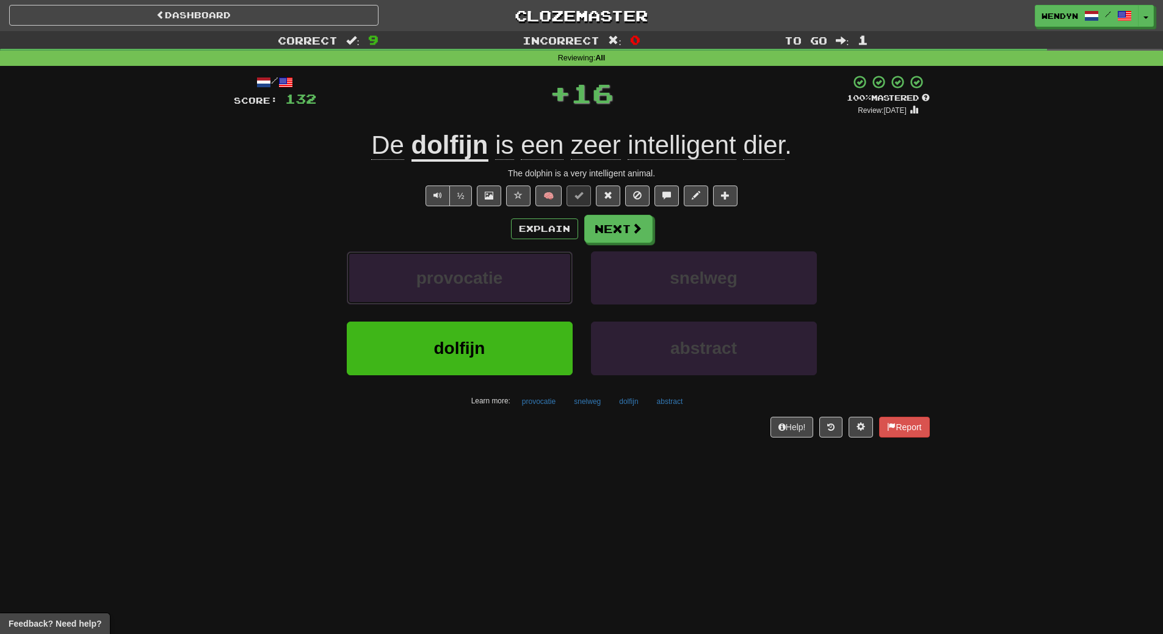
drag, startPoint x: 512, startPoint y: 299, endPoint x: 510, endPoint y: 319, distance: 20.2
click at [510, 319] on div "provocatie" at bounding box center [460, 287] width 244 height 70
click at [507, 340] on button "dolfijn" at bounding box center [460, 348] width 226 height 53
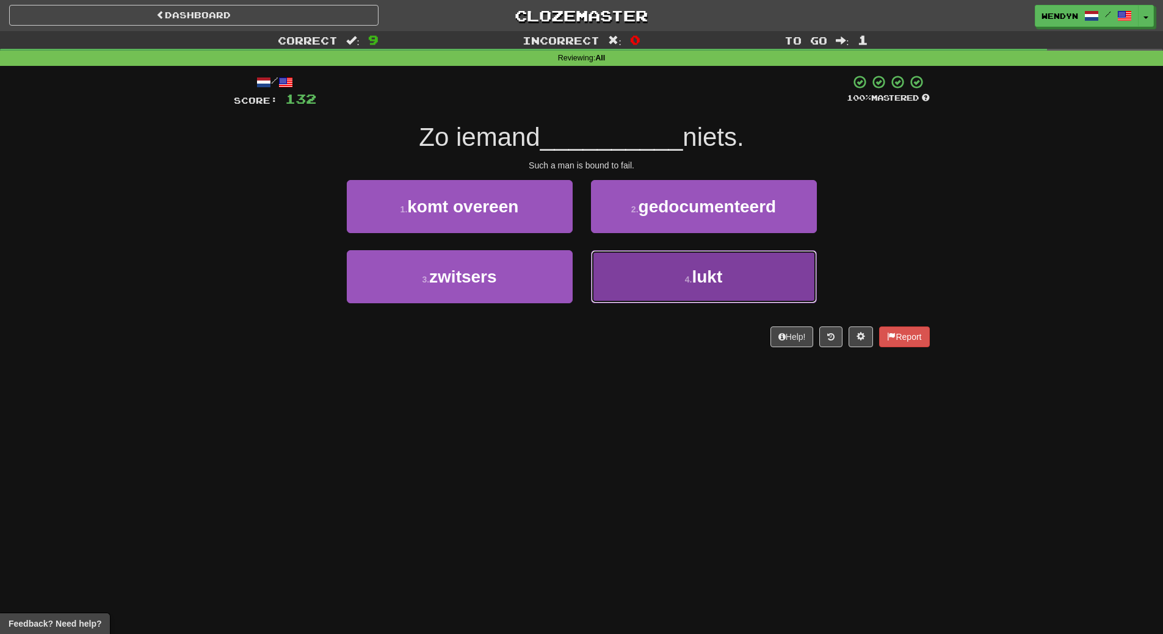
click at [635, 295] on button "4 . lukt" at bounding box center [704, 276] width 226 height 53
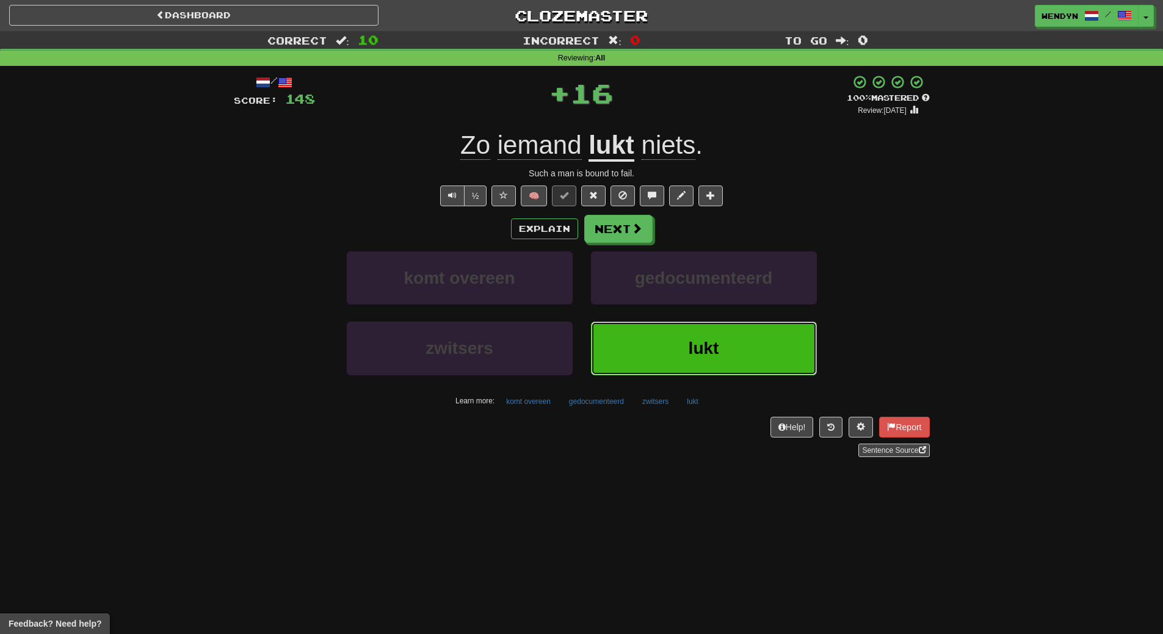
click at [655, 344] on button "lukt" at bounding box center [704, 348] width 226 height 53
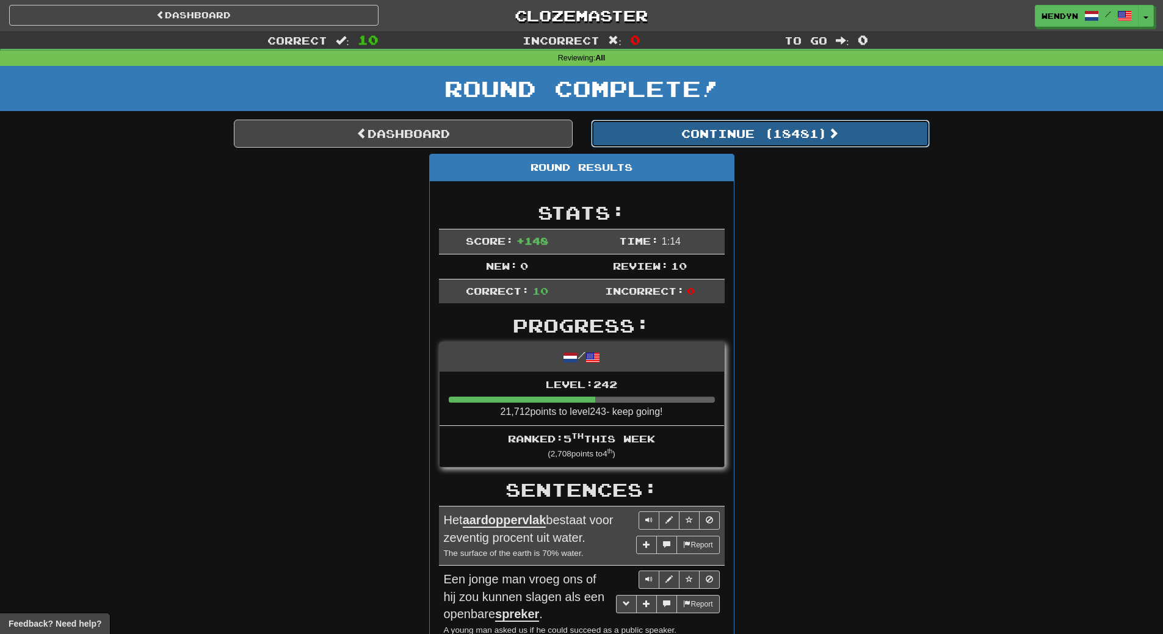
drag, startPoint x: 820, startPoint y: 128, endPoint x: 786, endPoint y: 173, distance: 56.6
click at [820, 128] on button "Continue ( 18481 )" at bounding box center [760, 134] width 339 height 28
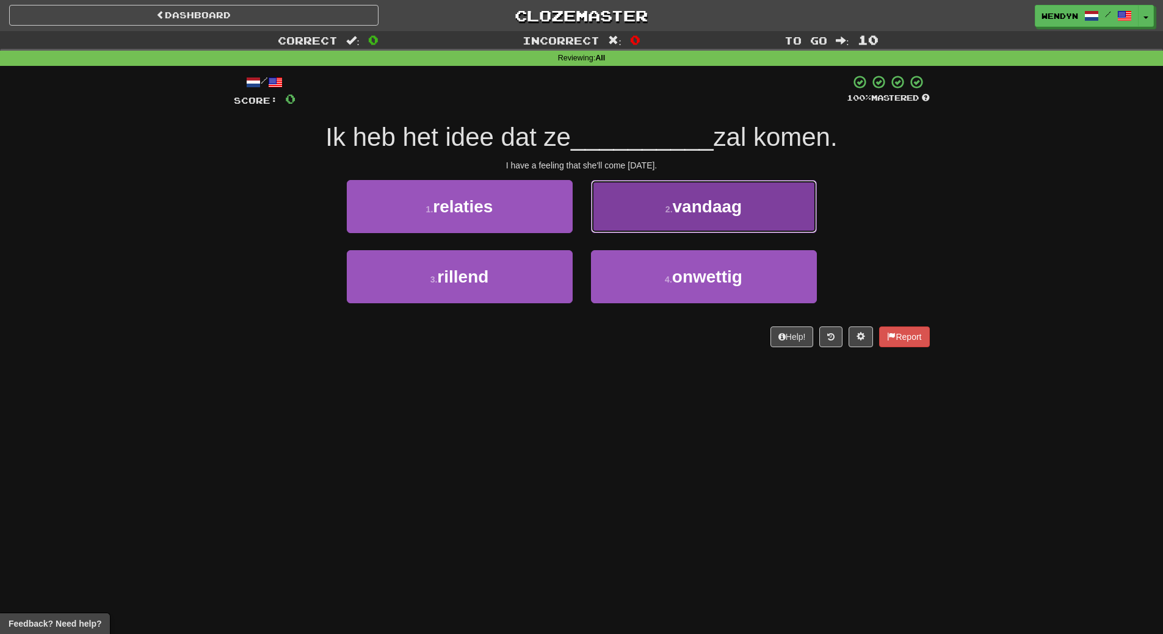
click at [724, 200] on span "vandaag" at bounding box center [708, 206] width 70 height 19
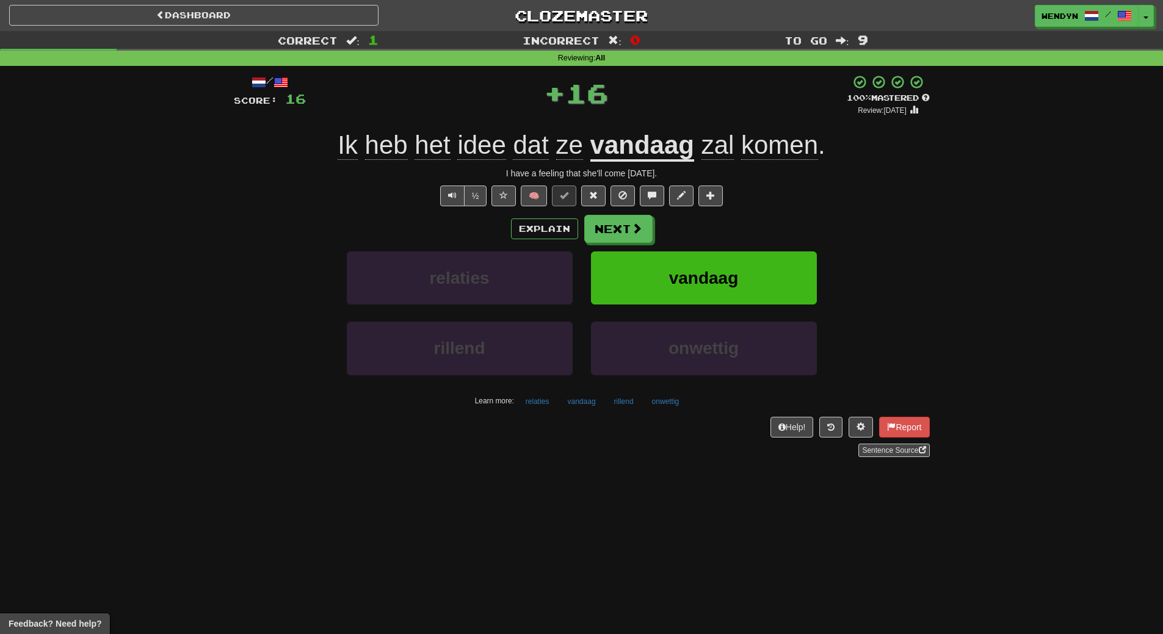
click at [764, 215] on div "Explain Next" at bounding box center [582, 229] width 696 height 28
click at [735, 286] on span "vandaag" at bounding box center [704, 278] width 70 height 19
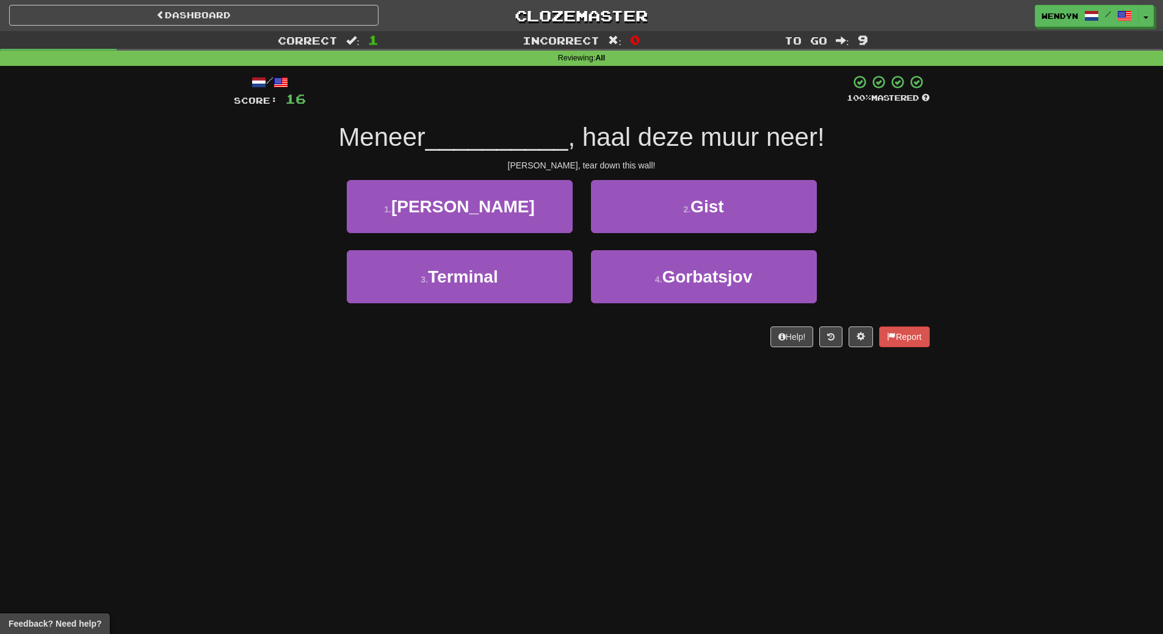
drag, startPoint x: 476, startPoint y: 416, endPoint x: 452, endPoint y: 413, distance: 23.4
drag, startPoint x: 452, startPoint y: 413, endPoint x: 537, endPoint y: 475, distance: 105.2
click at [537, 475] on div "Dashboard Clozemaster WendyN / Toggle Dropdown Dashboard Leaderboard Activity F…" at bounding box center [581, 317] width 1163 height 634
click at [722, 242] on div "2 . Gist" at bounding box center [704, 215] width 244 height 70
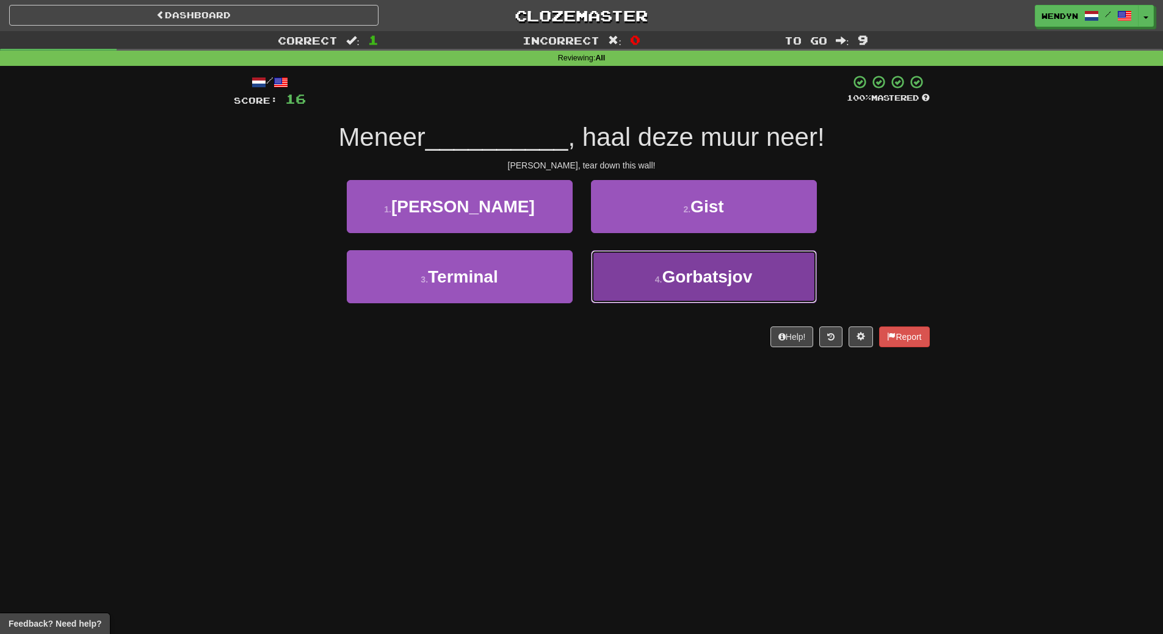
click at [726, 281] on span "Gorbatsjov" at bounding box center [707, 276] width 90 height 19
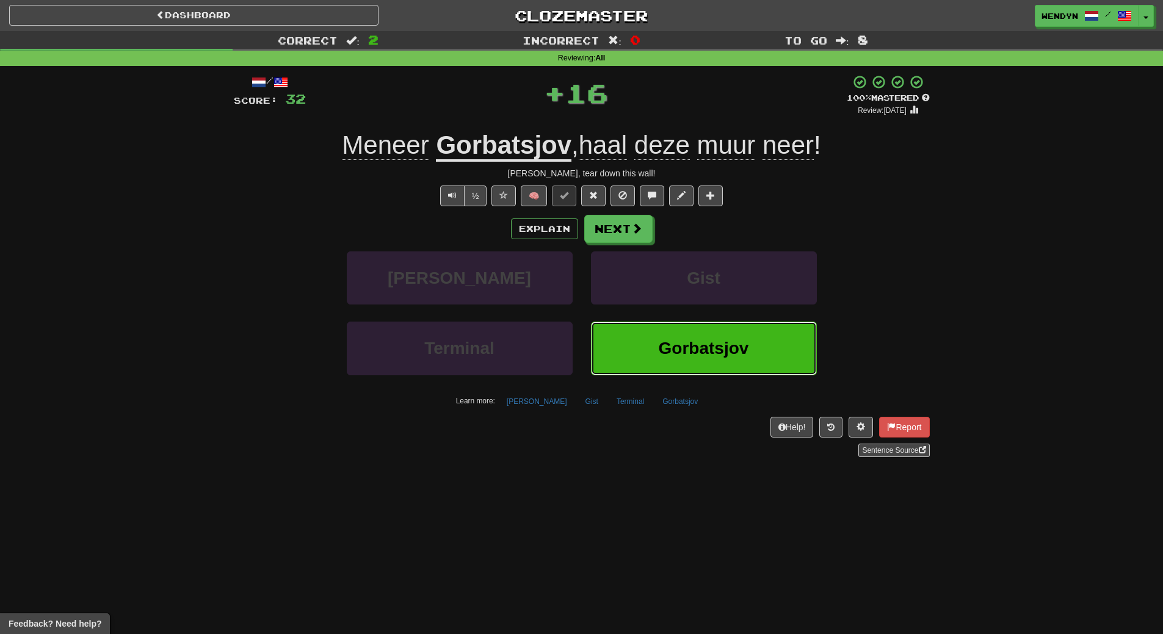
click at [701, 341] on span "Gorbatsjov" at bounding box center [704, 348] width 90 height 19
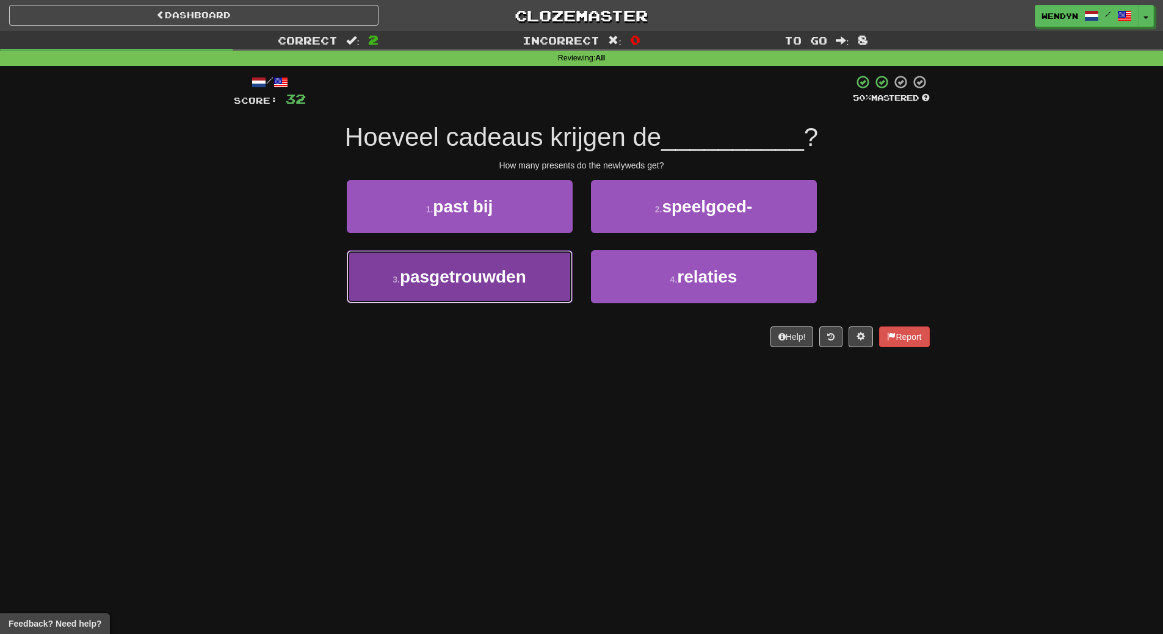
click at [526, 284] on span "pasgetrouwden" at bounding box center [463, 276] width 126 height 19
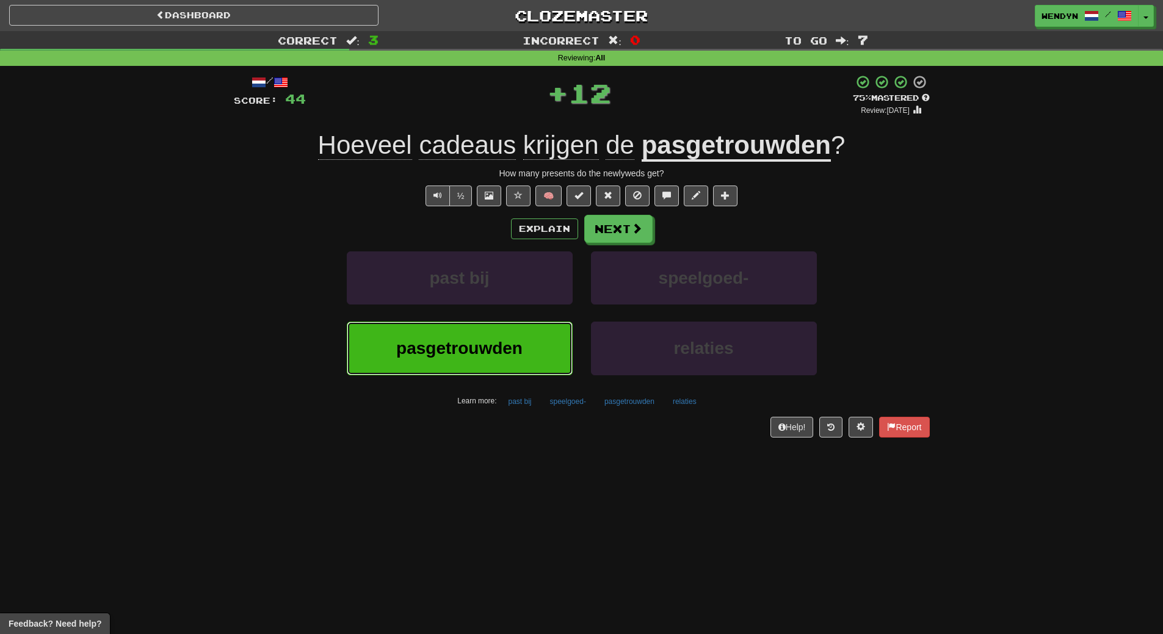
click at [519, 329] on button "pasgetrouwden" at bounding box center [460, 348] width 226 height 53
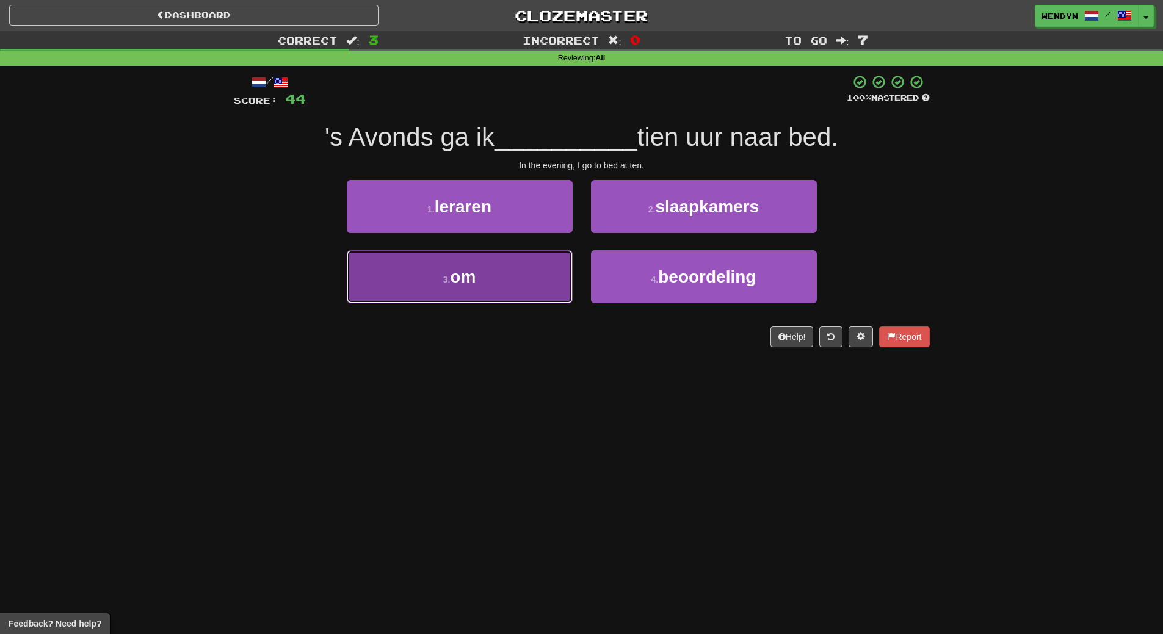
click at [527, 301] on button "3 . om" at bounding box center [460, 276] width 226 height 53
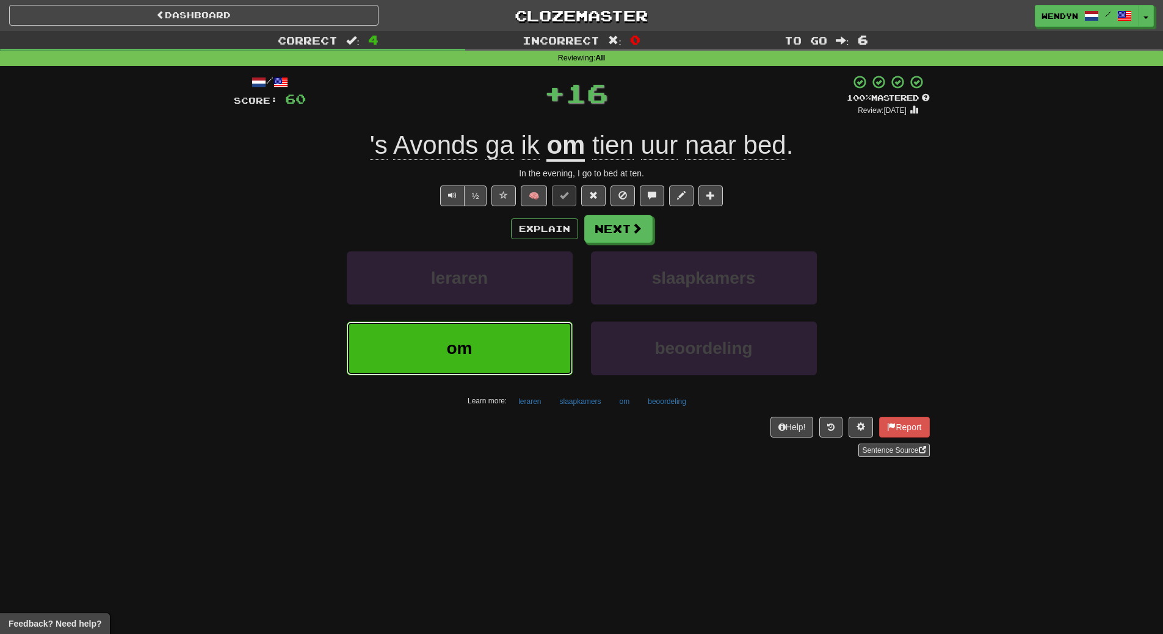
click at [520, 360] on button "om" at bounding box center [460, 348] width 226 height 53
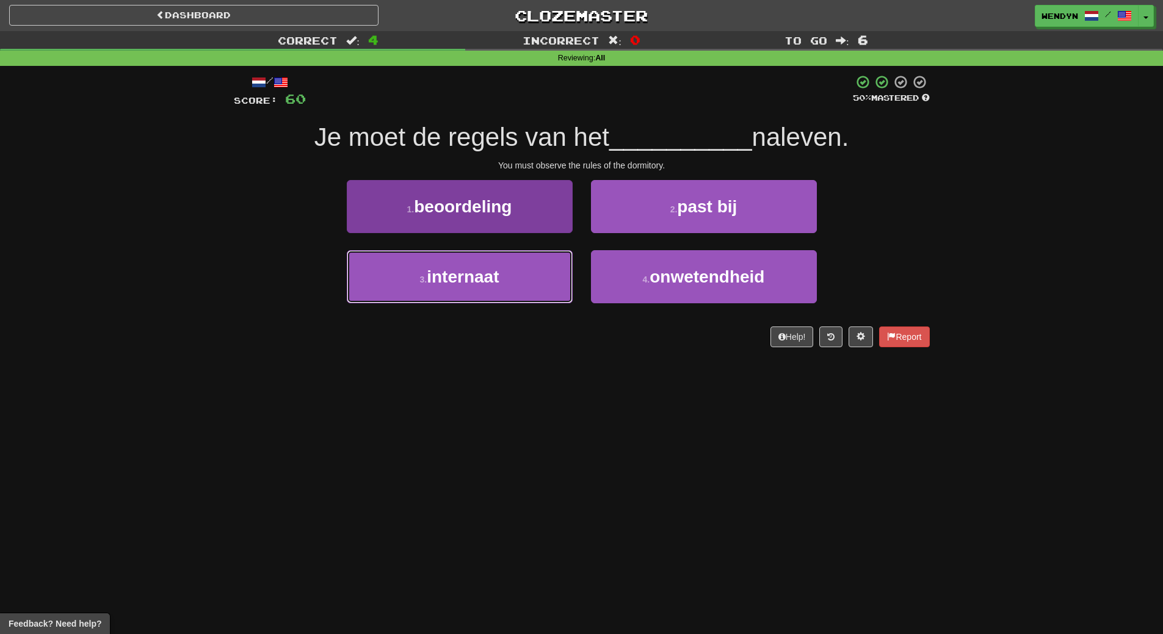
click at [457, 292] on button "3 . internaat" at bounding box center [460, 276] width 226 height 53
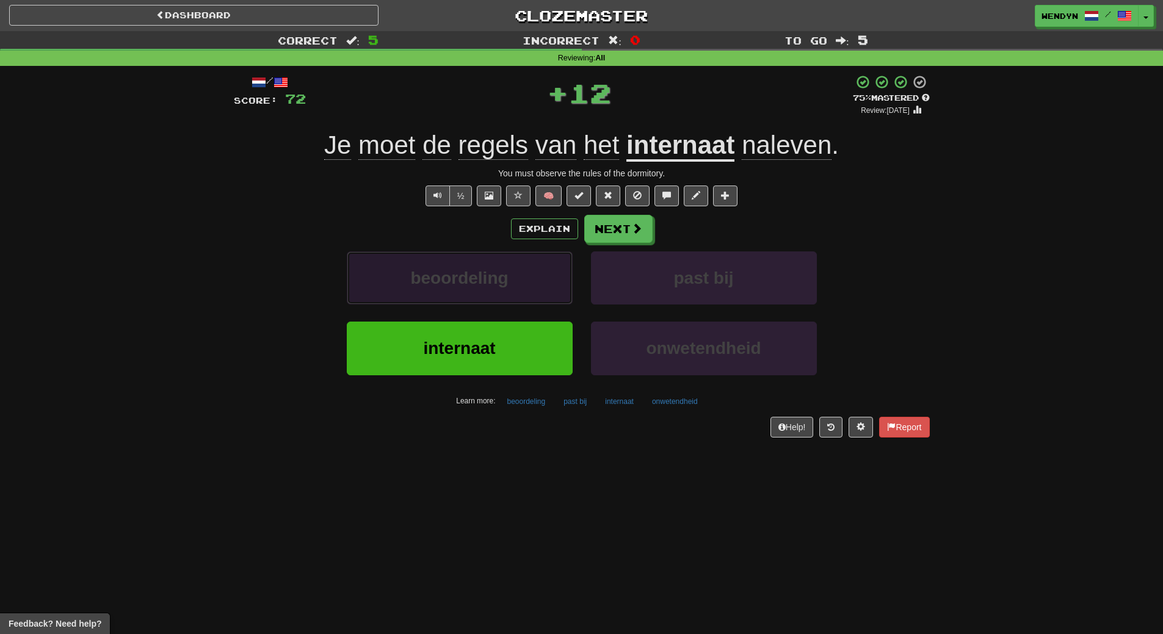
click at [457, 292] on button "beoordeling" at bounding box center [460, 278] width 226 height 53
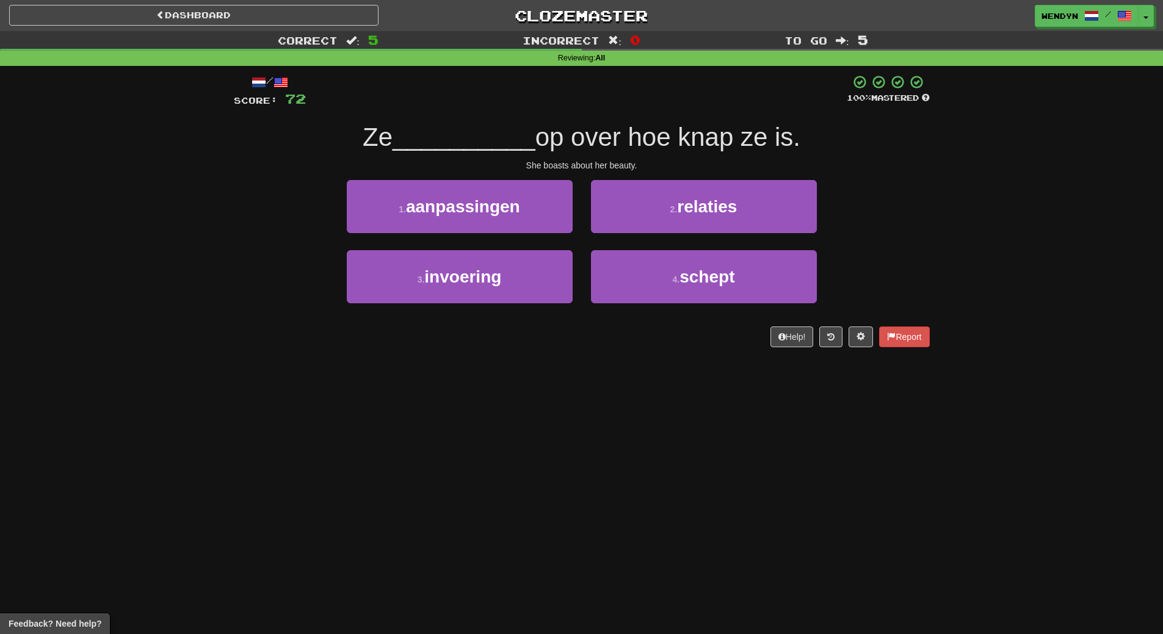
click at [455, 367] on div "Dashboard Clozemaster WendyN / Toggle Dropdown Dashboard Leaderboard Activity F…" at bounding box center [581, 317] width 1163 height 634
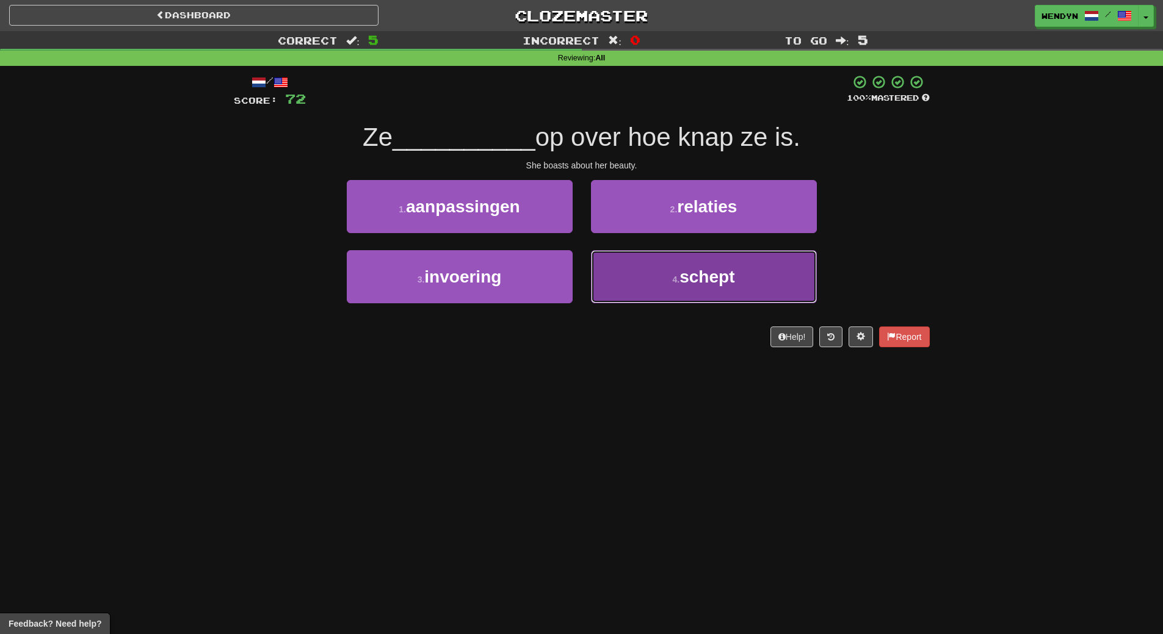
click at [670, 272] on button "4 . schept" at bounding box center [704, 276] width 226 height 53
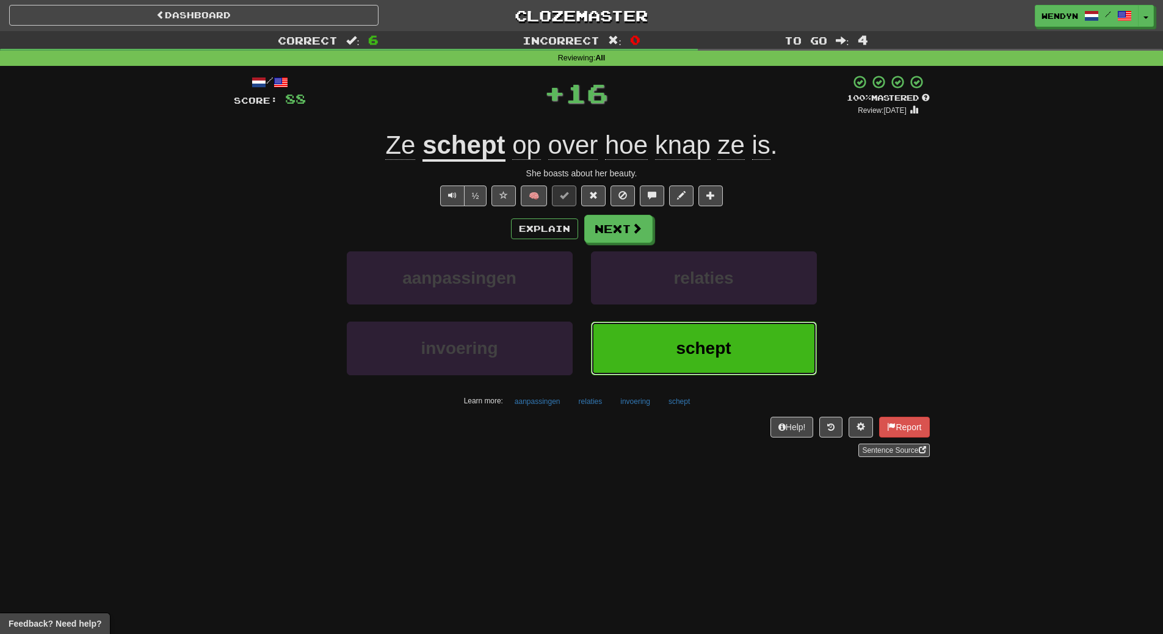
click at [634, 342] on button "schept" at bounding box center [704, 348] width 226 height 53
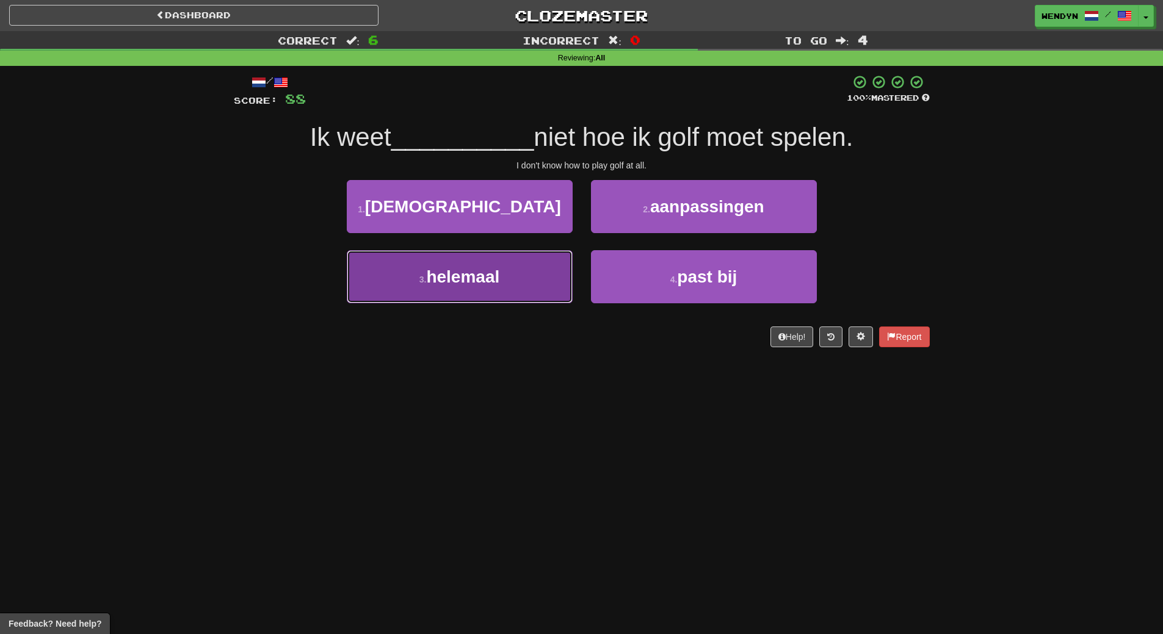
click at [505, 295] on button "3 . helemaal" at bounding box center [460, 276] width 226 height 53
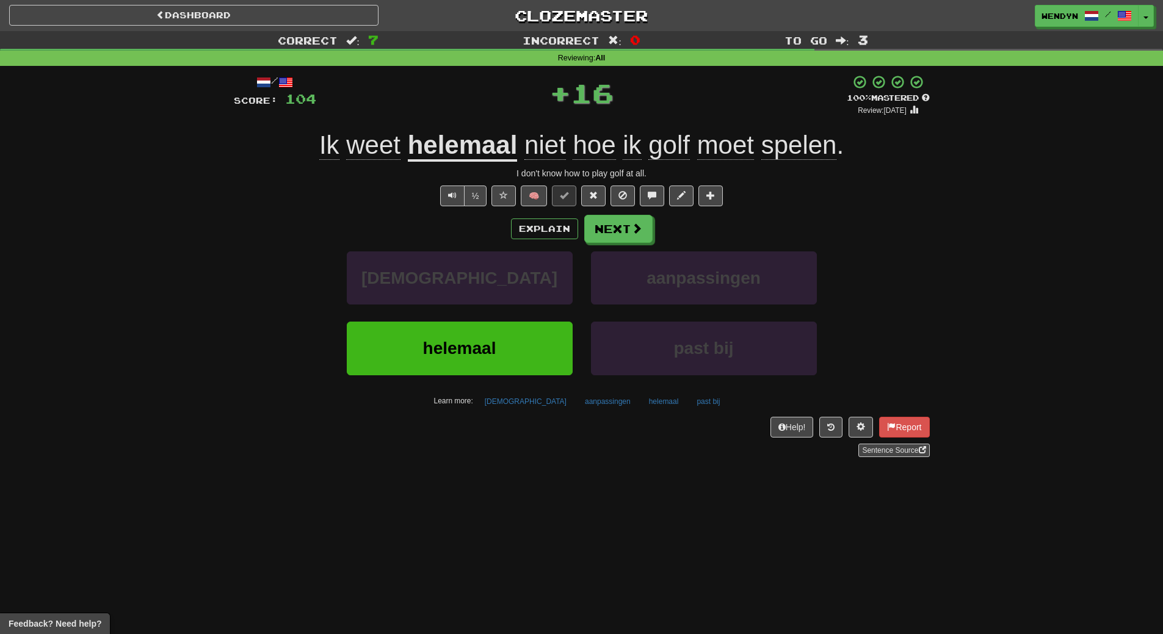
click at [492, 380] on div "helemaal" at bounding box center [460, 357] width 244 height 70
click at [474, 349] on span "helemaal" at bounding box center [459, 348] width 73 height 19
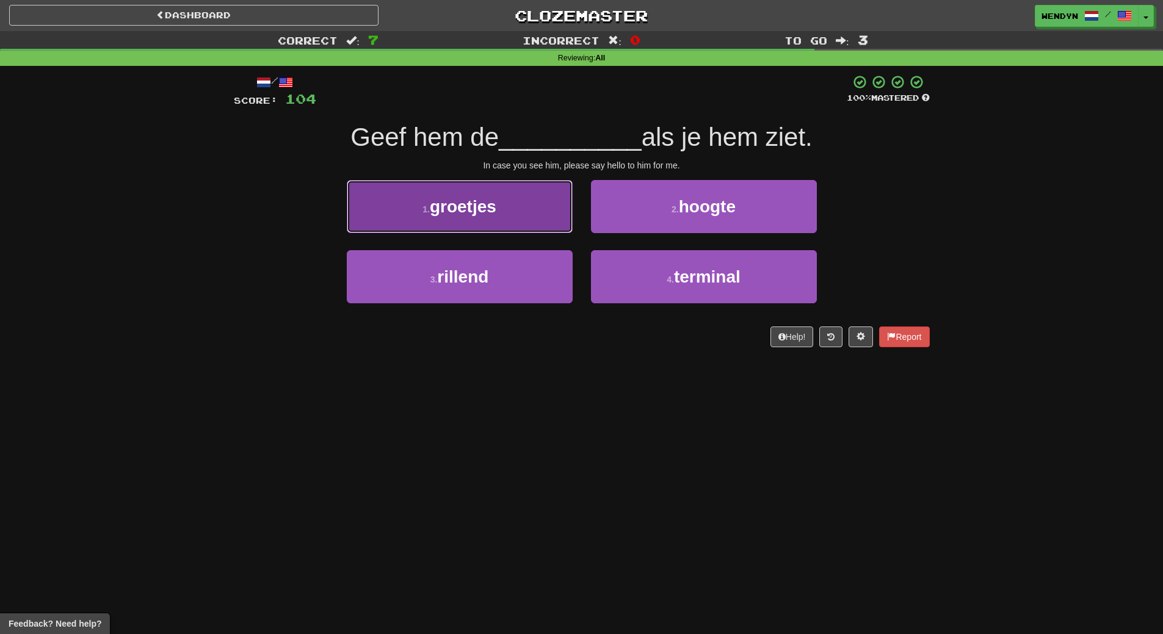
click at [479, 204] on span "groetjes" at bounding box center [463, 206] width 67 height 19
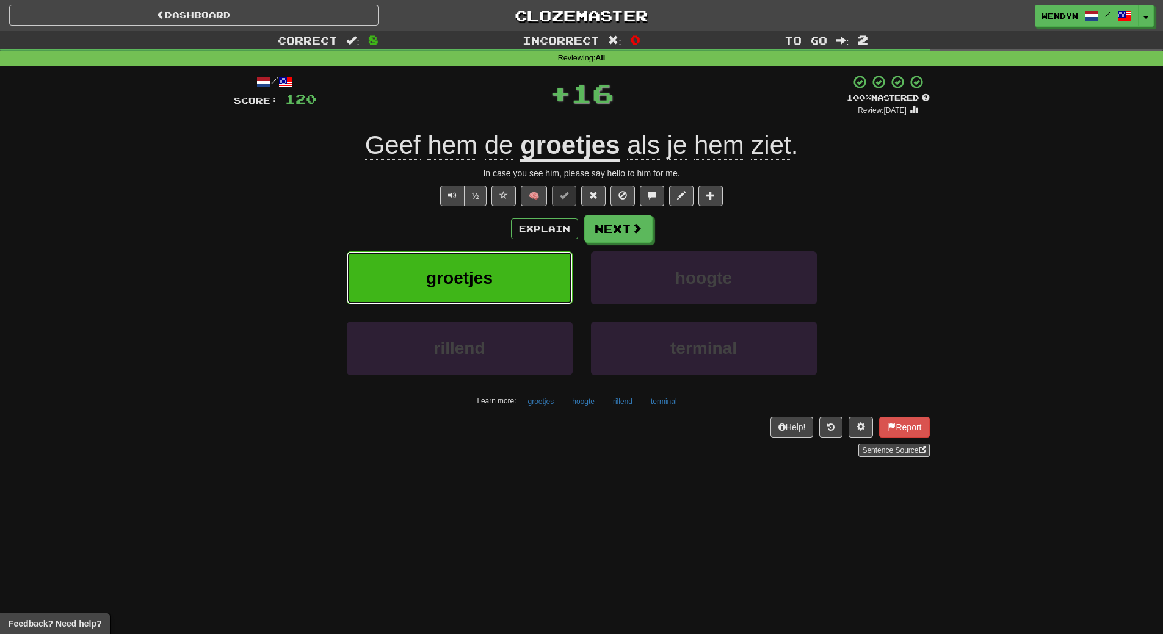
click at [478, 259] on button "groetjes" at bounding box center [460, 278] width 226 height 53
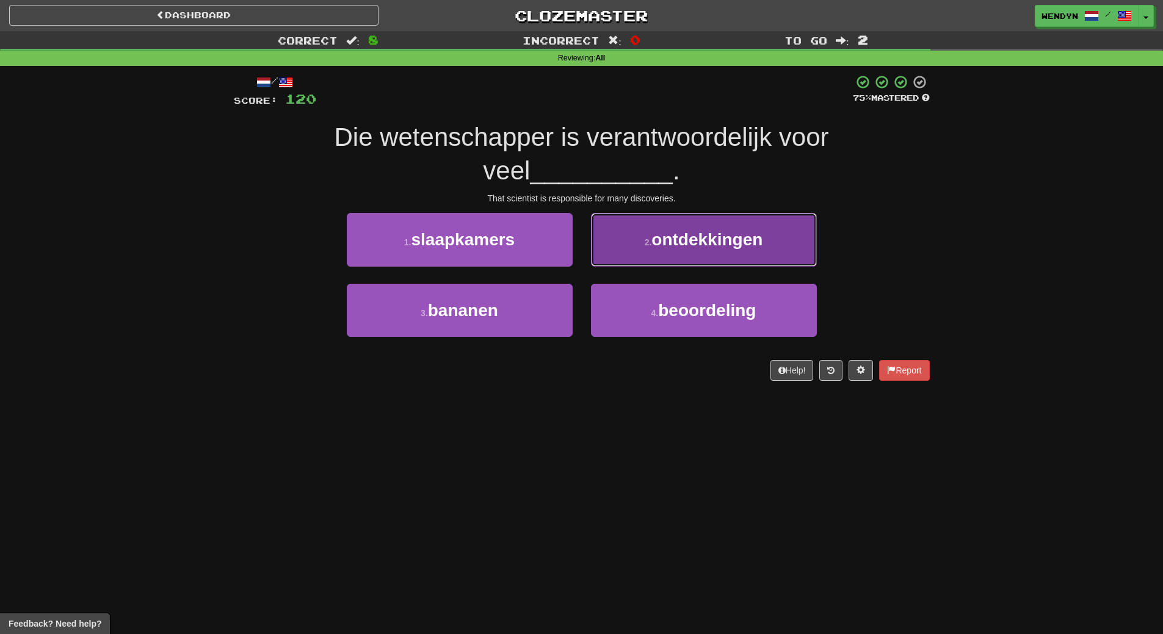
click at [737, 245] on span "ontdekkingen" at bounding box center [706, 239] width 111 height 19
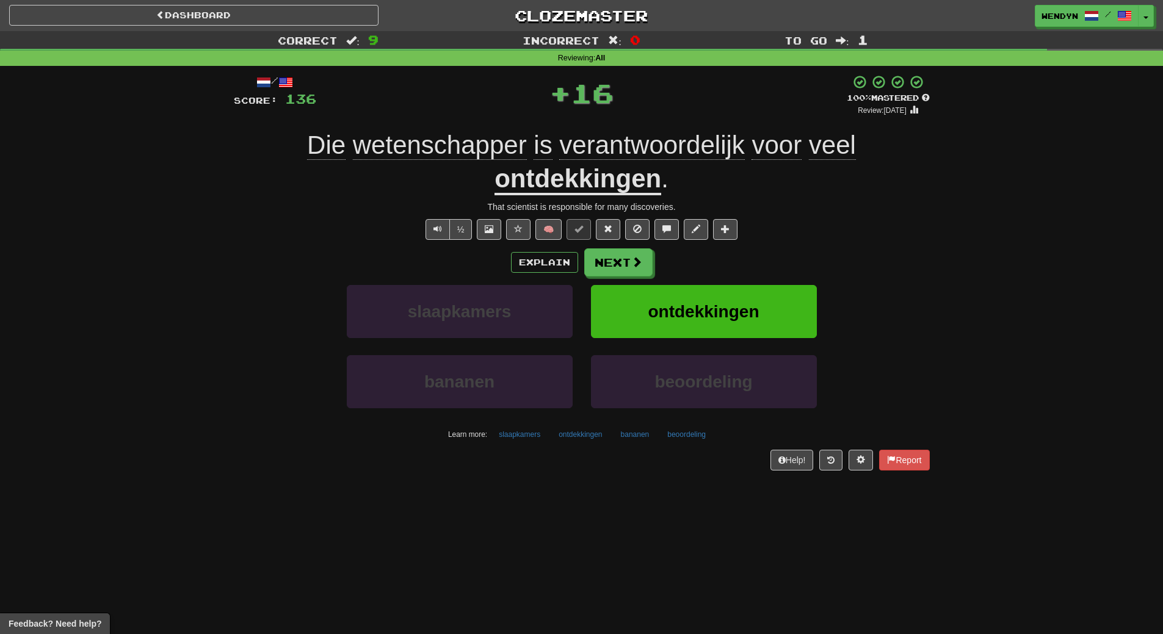
click at [737, 245] on div "/ Score: 136 + 16 100 % Mastered Review: 2026-03-15 Die wetenschapper is verant…" at bounding box center [582, 272] width 696 height 396
click at [729, 296] on button "ontdekkingen" at bounding box center [704, 311] width 226 height 53
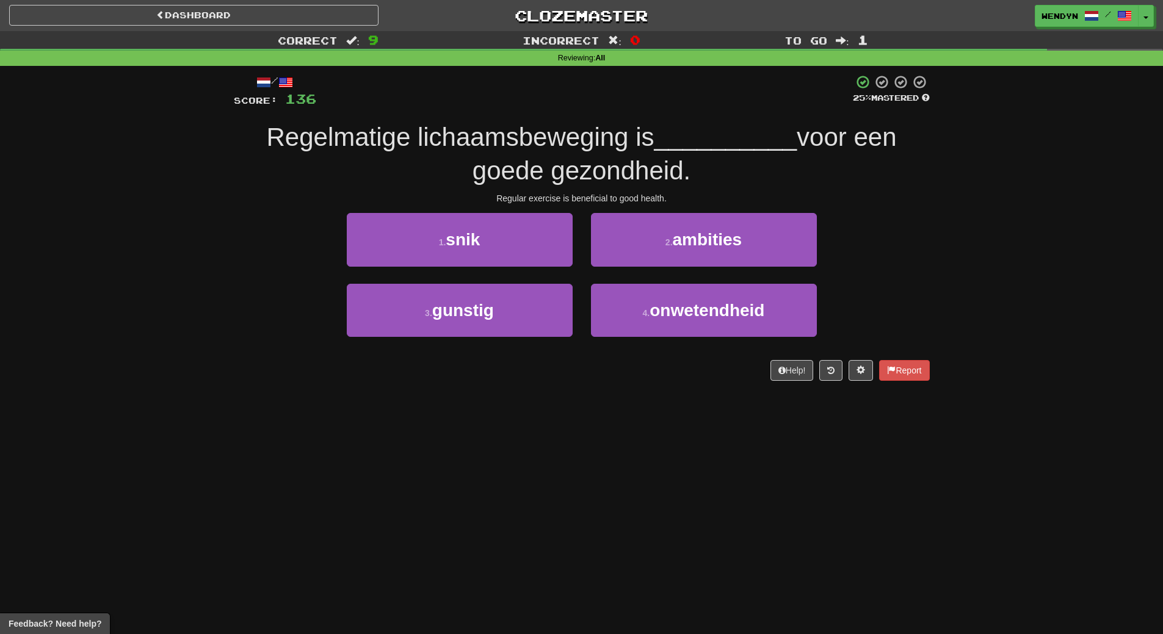
click at [502, 452] on div "Dashboard Clozemaster WendyN / Toggle Dropdown Dashboard Leaderboard Activity F…" at bounding box center [581, 317] width 1163 height 634
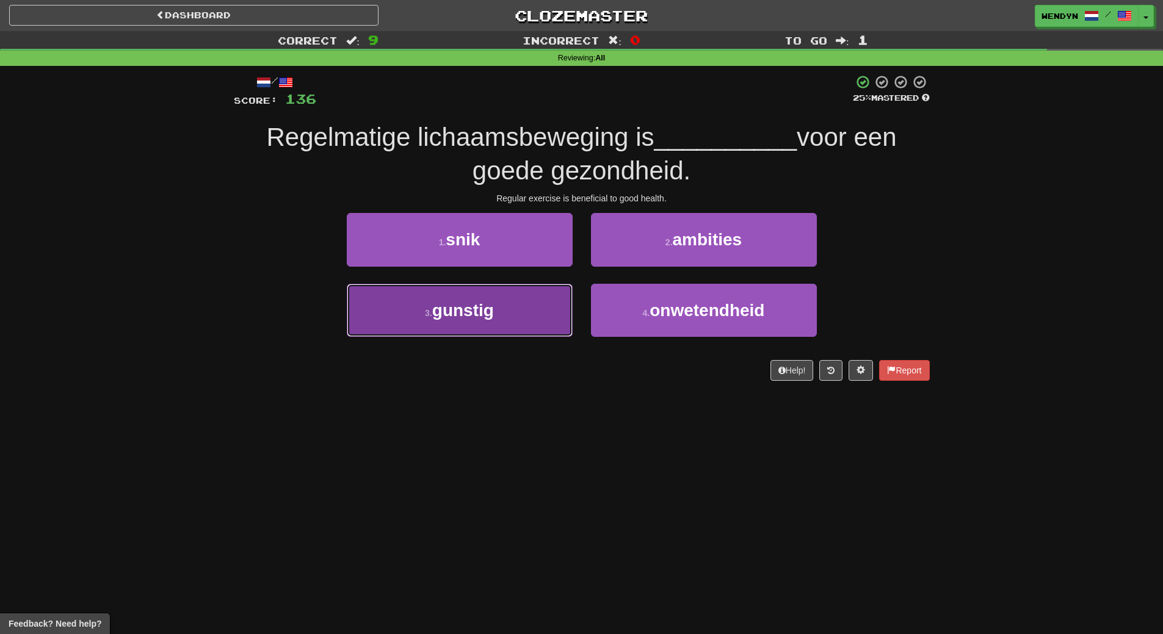
click at [530, 329] on button "3 . gunstig" at bounding box center [460, 310] width 226 height 53
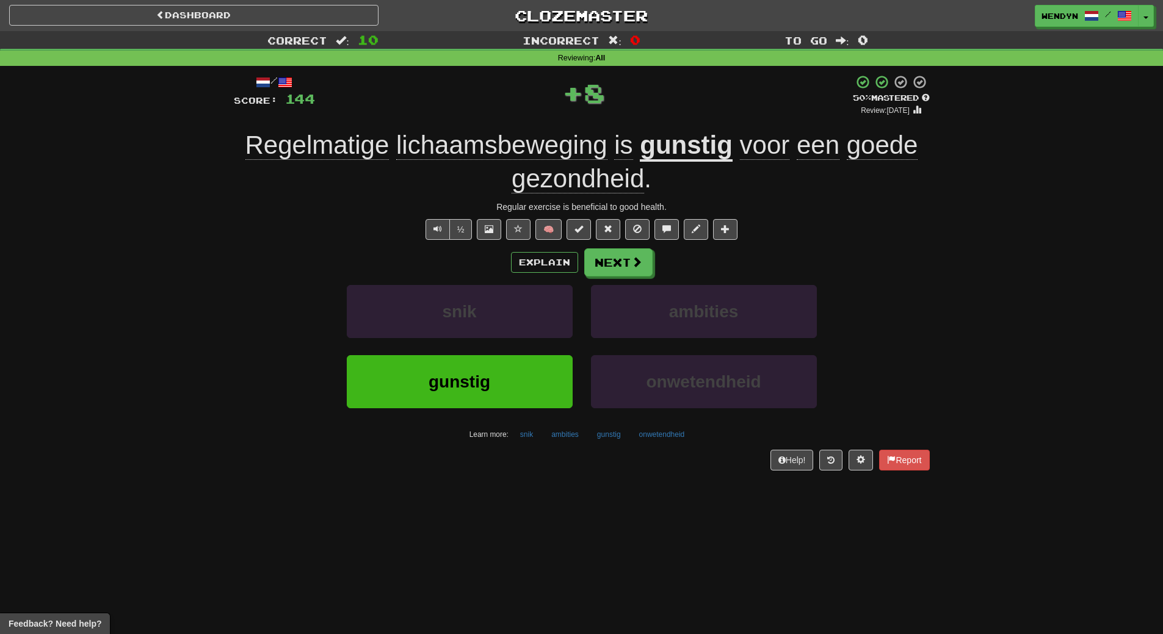
click at [526, 409] on div "gunstig" at bounding box center [460, 390] width 244 height 70
click at [517, 357] on button "gunstig" at bounding box center [460, 381] width 226 height 53
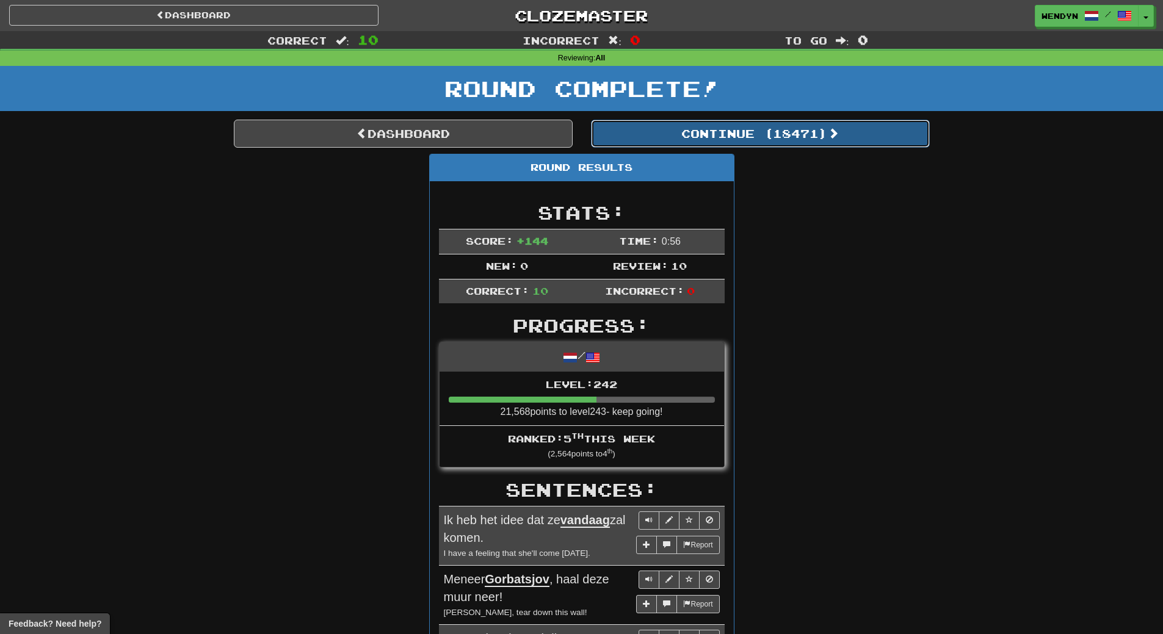
click at [797, 146] on button "Continue ( 18471 )" at bounding box center [760, 134] width 339 height 28
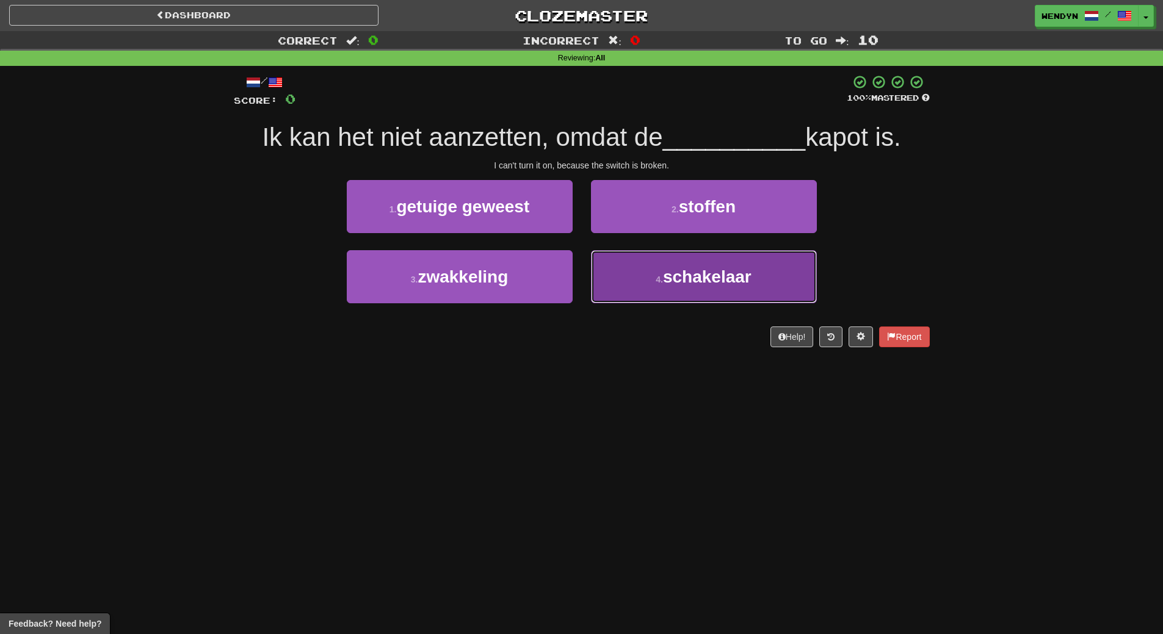
click at [649, 268] on button "4 . schakelaar" at bounding box center [704, 276] width 226 height 53
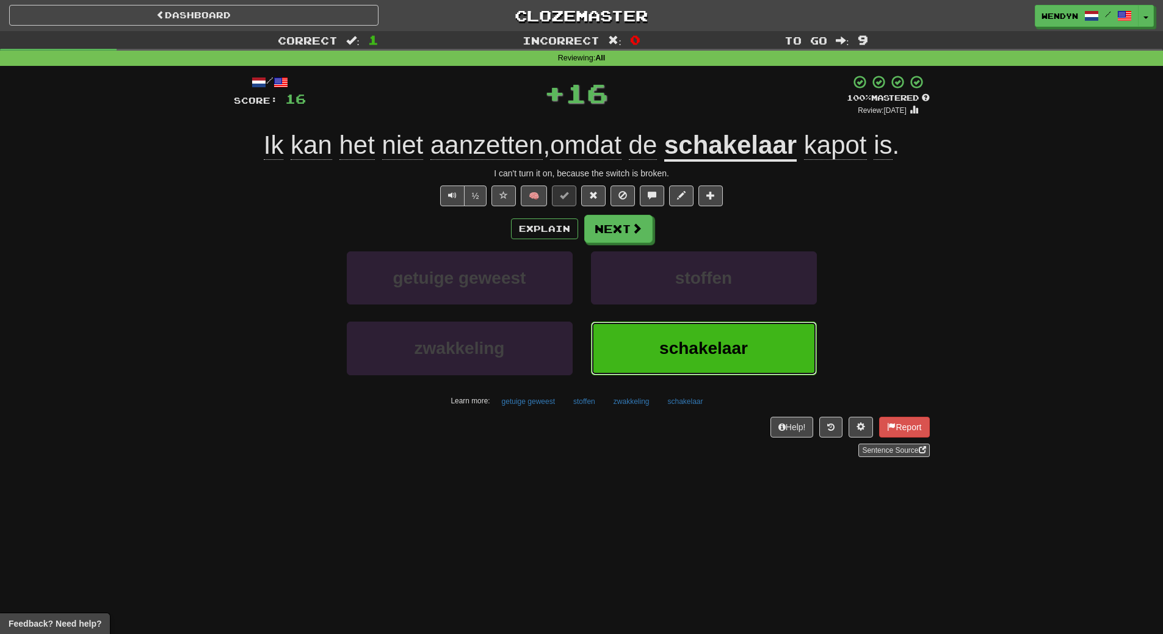
click at [643, 350] on button "schakelaar" at bounding box center [704, 348] width 226 height 53
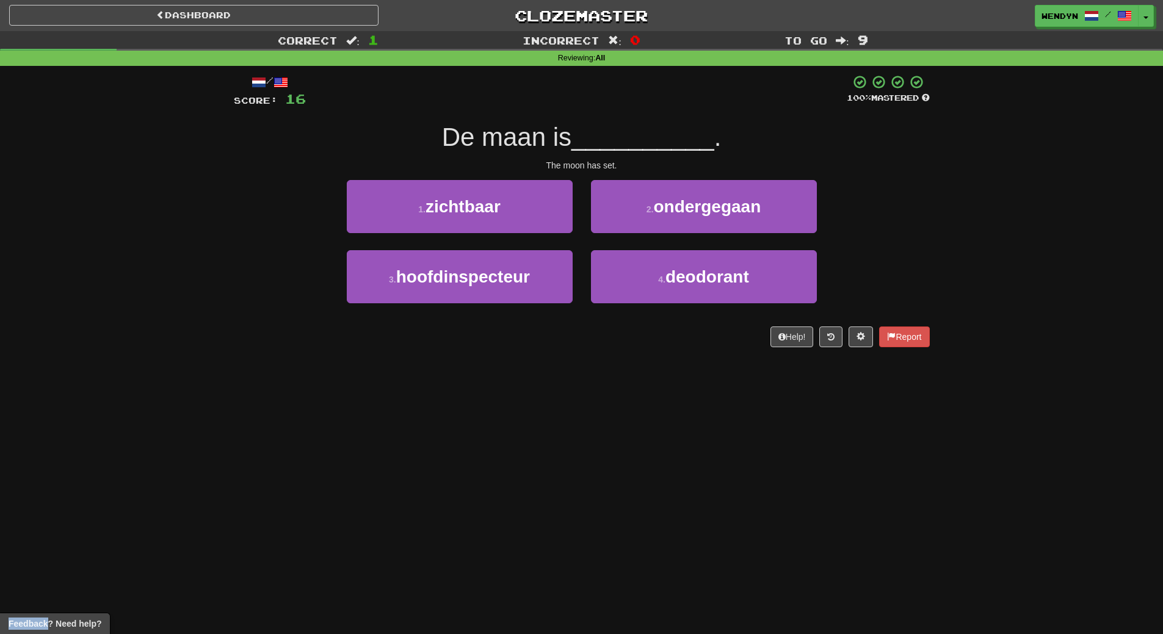
click at [643, 350] on div "/ Score: 16 100 % Mastered De maan is __________ . The moon has set. 1 . zichtb…" at bounding box center [582, 215] width 696 height 299
click at [730, 178] on div "/ Score: 16 100 % Mastered De maan is __________ . The moon has set. 1 . zichtb…" at bounding box center [582, 210] width 696 height 273
click at [722, 243] on div "2 . ondergegaan" at bounding box center [704, 215] width 244 height 70
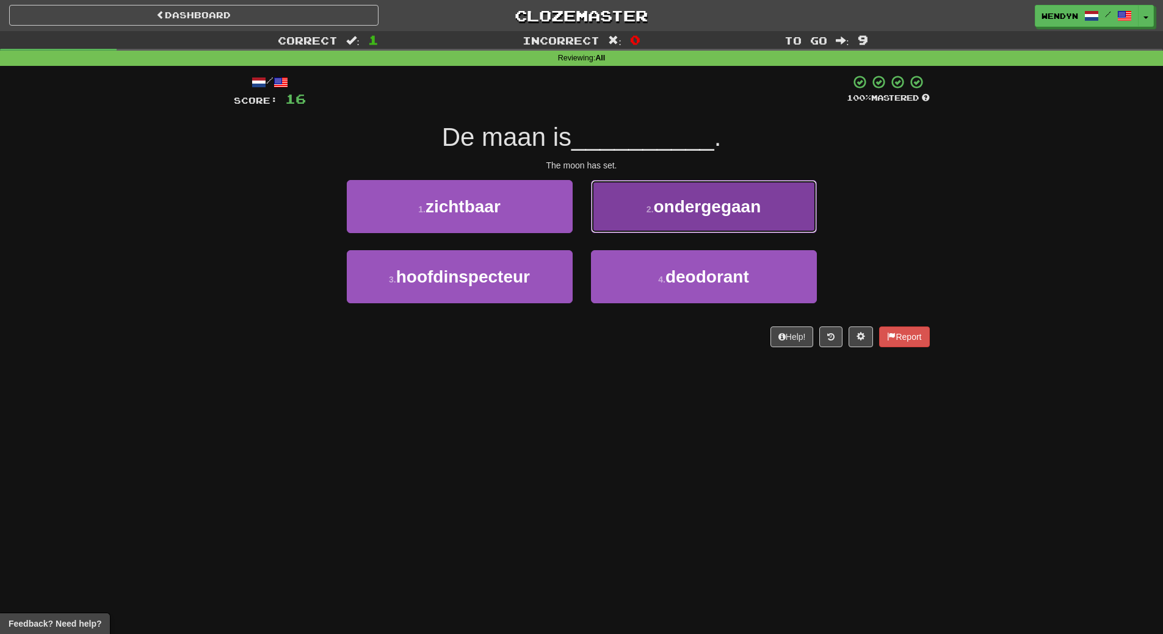
click at [722, 217] on button "2 . ondergegaan" at bounding box center [704, 206] width 226 height 53
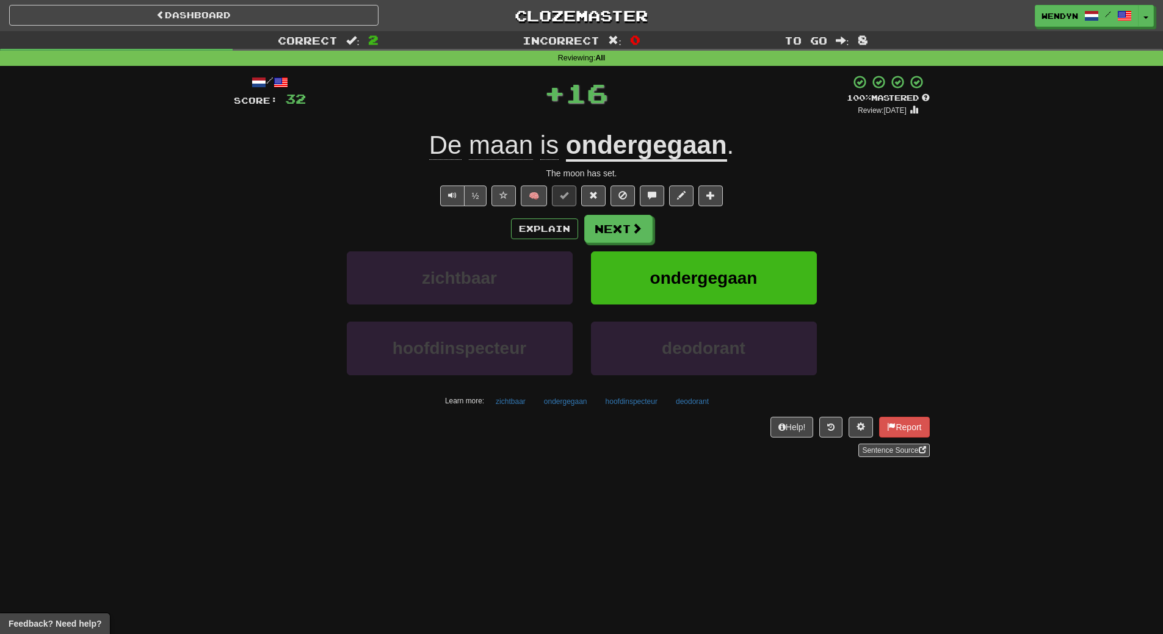
click at [722, 217] on div "Explain Next" at bounding box center [582, 229] width 696 height 28
click at [711, 270] on span "ondergegaan" at bounding box center [703, 278] width 107 height 19
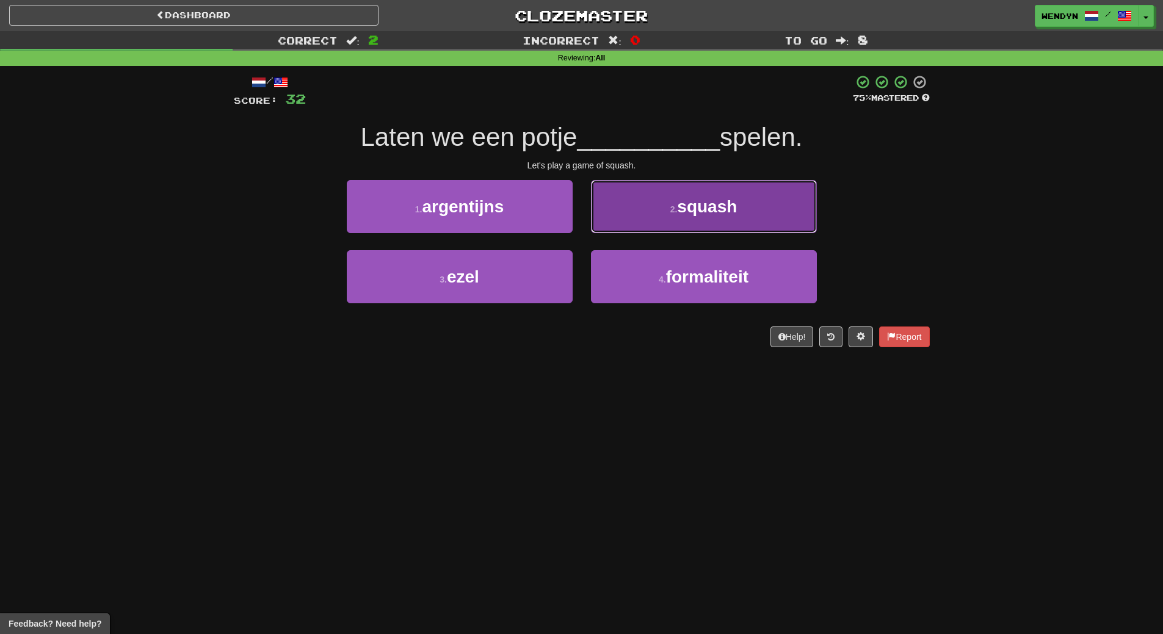
click at [742, 192] on button "2 . squash" at bounding box center [704, 206] width 226 height 53
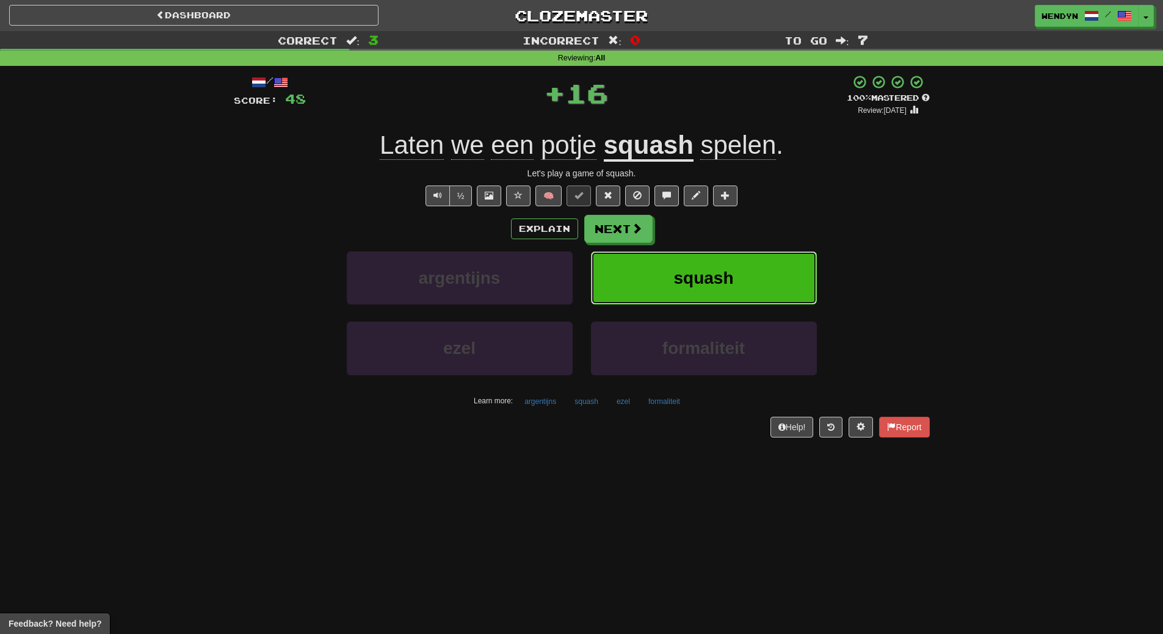
click at [711, 288] on button "squash" at bounding box center [704, 278] width 226 height 53
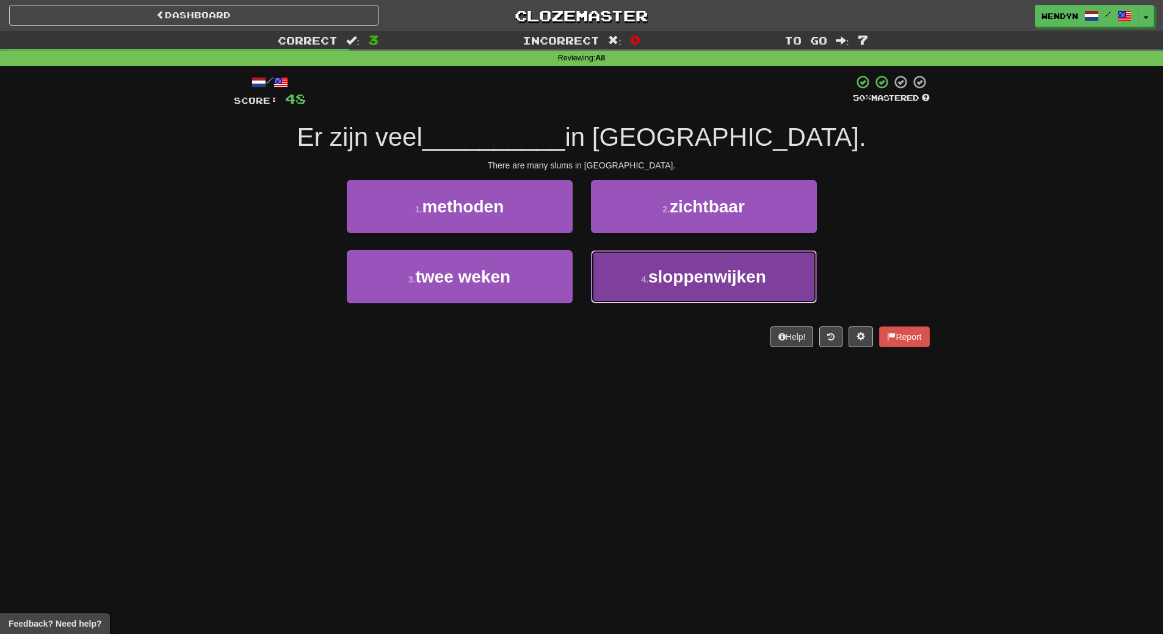
click at [672, 283] on span "sloppenwijken" at bounding box center [707, 276] width 118 height 19
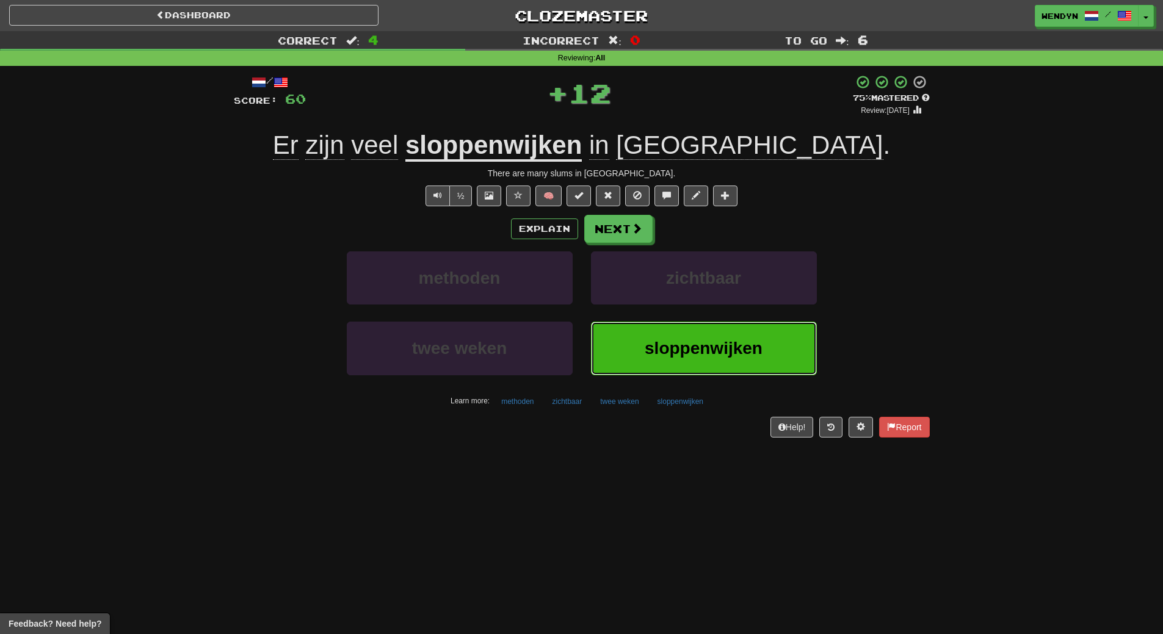
click at [665, 338] on button "sloppenwijken" at bounding box center [704, 348] width 226 height 53
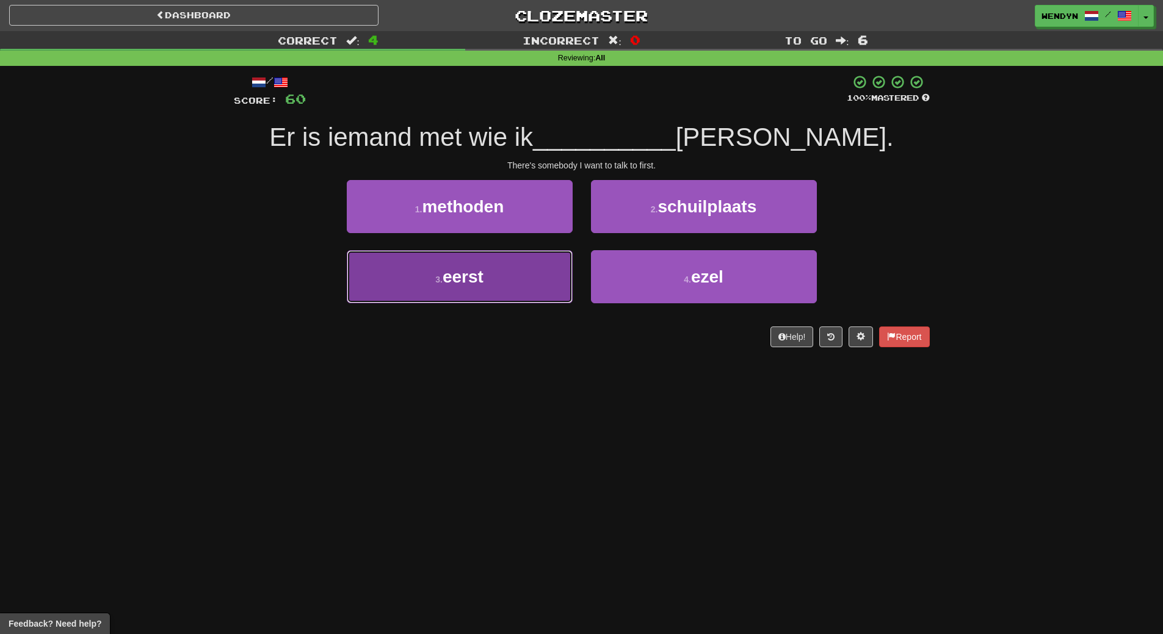
click at [490, 281] on button "3 . eerst" at bounding box center [460, 276] width 226 height 53
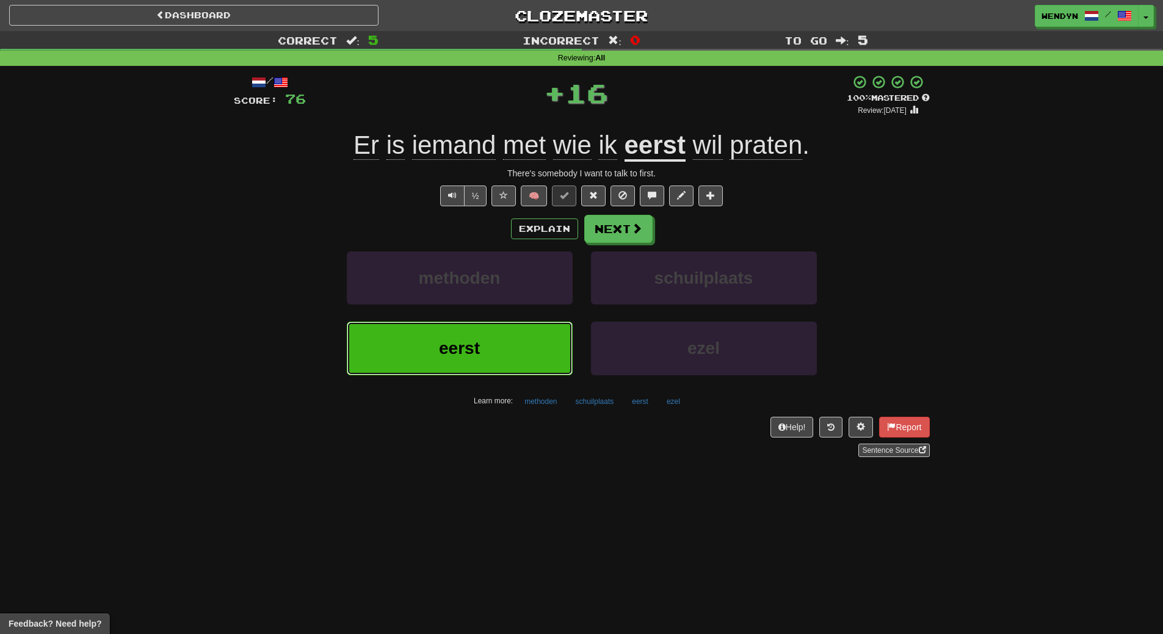
click at [490, 353] on button "eerst" at bounding box center [460, 348] width 226 height 53
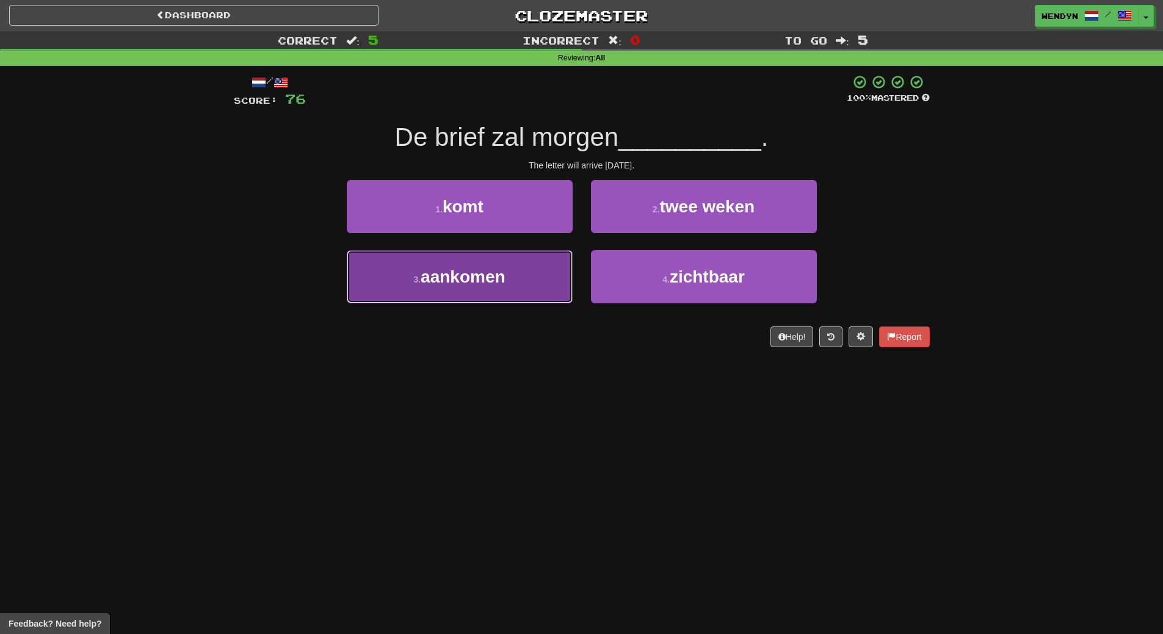
click at [532, 278] on button "3 . aankomen" at bounding box center [460, 276] width 226 height 53
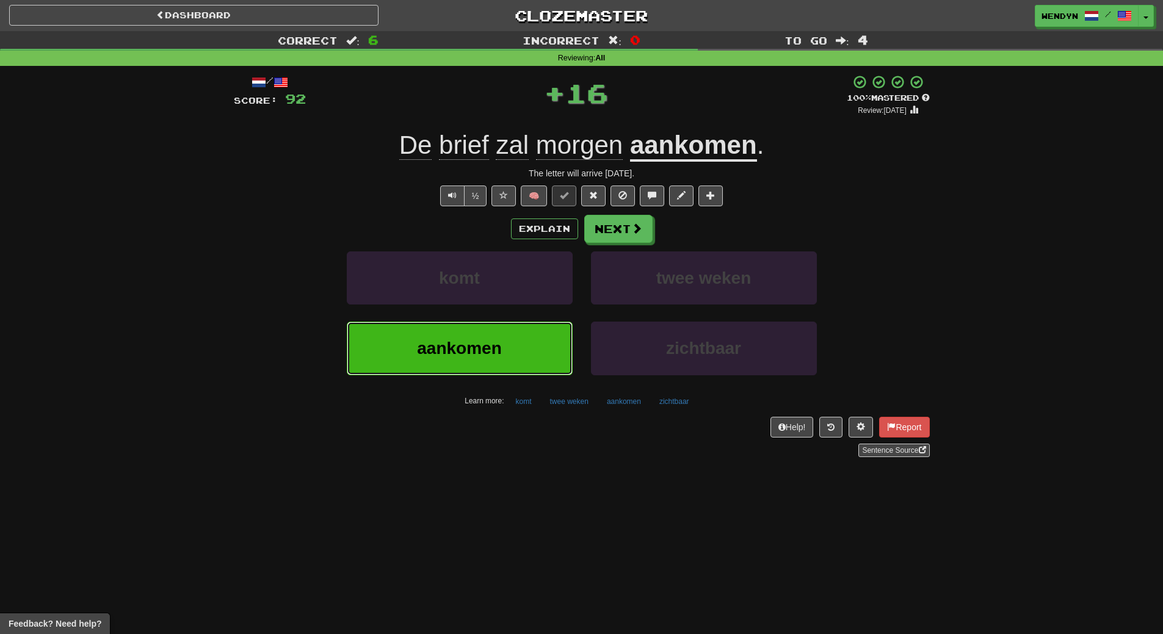
click at [519, 359] on button "aankomen" at bounding box center [460, 348] width 226 height 53
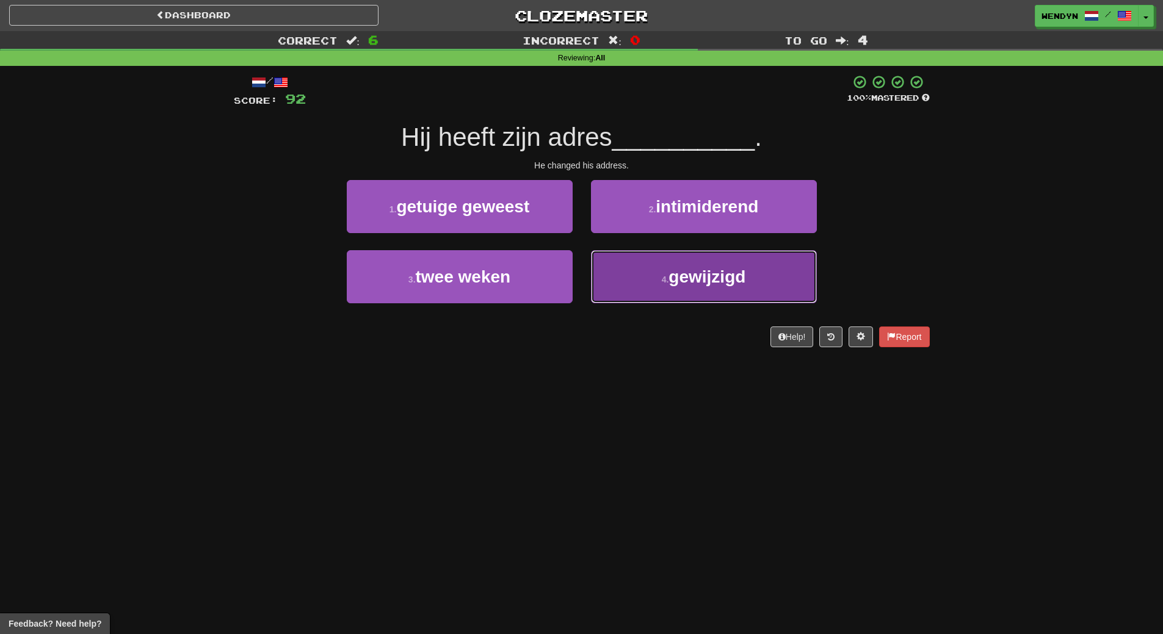
click at [758, 281] on button "4 . gewijzigd" at bounding box center [704, 276] width 226 height 53
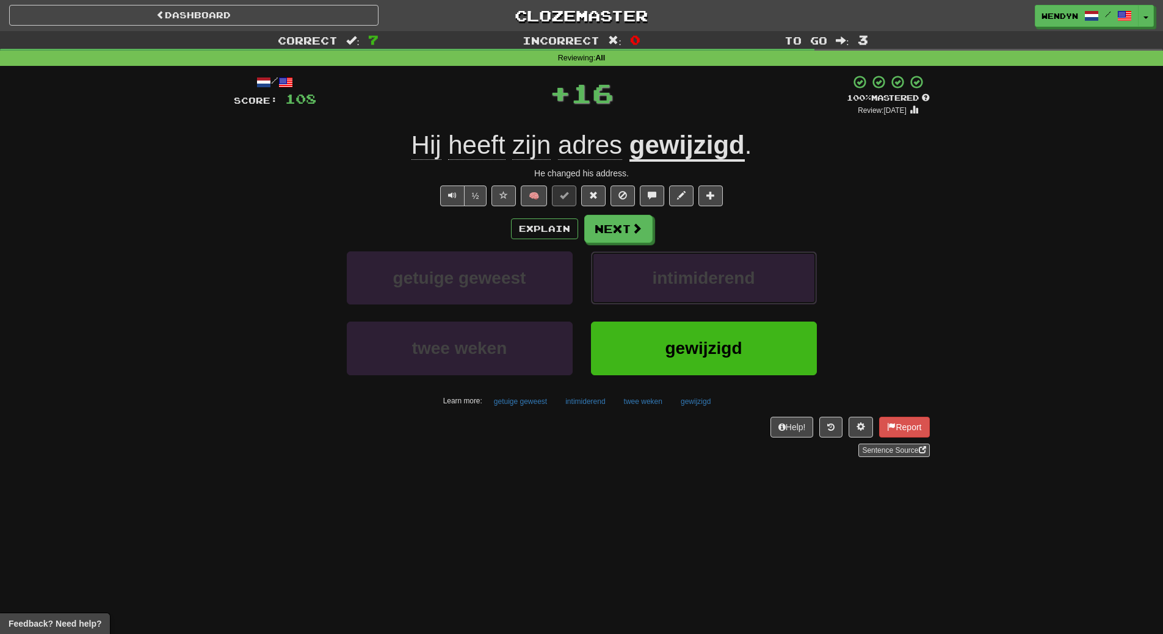
click at [758, 281] on button "intimiderend" at bounding box center [704, 278] width 226 height 53
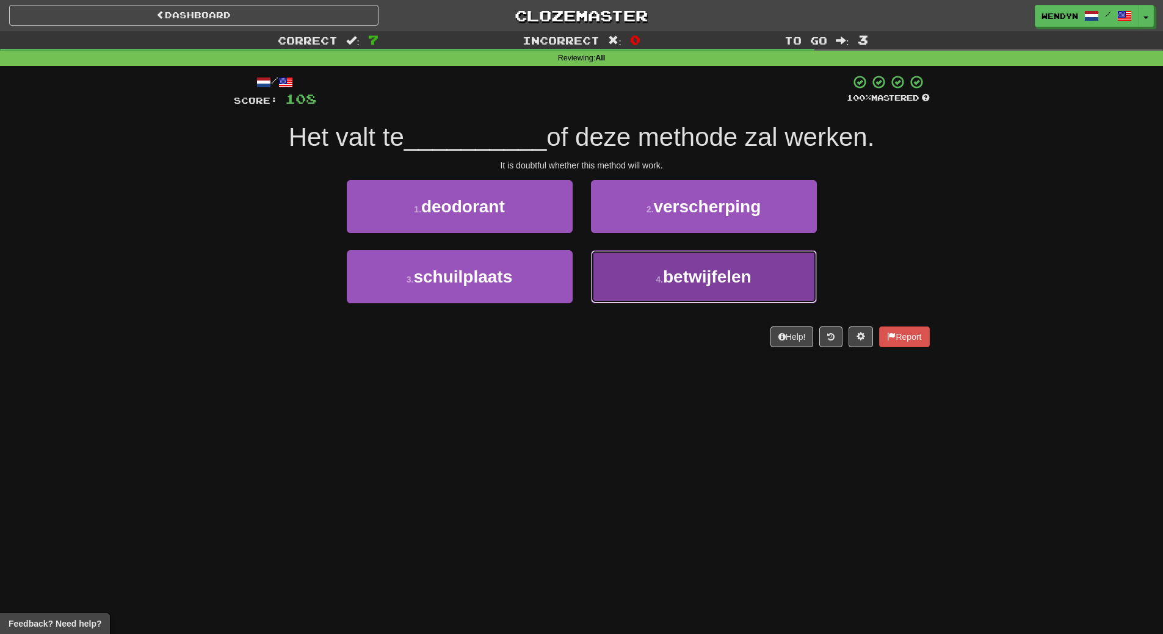
click at [702, 297] on button "4 . betwijfelen" at bounding box center [704, 276] width 226 height 53
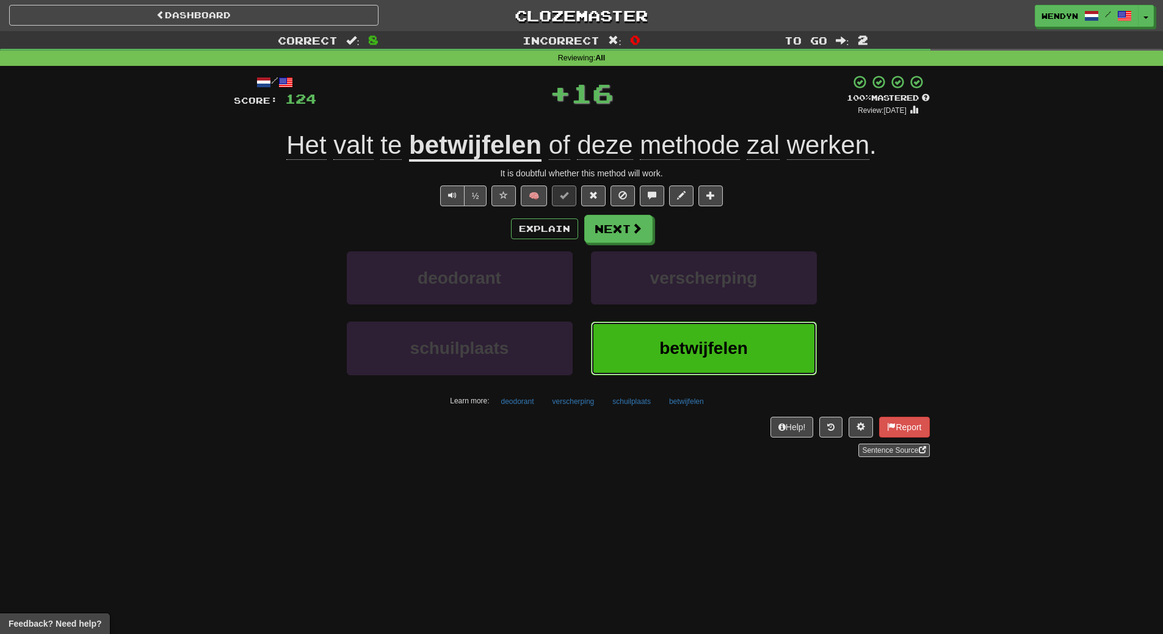
click at [672, 358] on span "betwijfelen" at bounding box center [703, 348] width 89 height 19
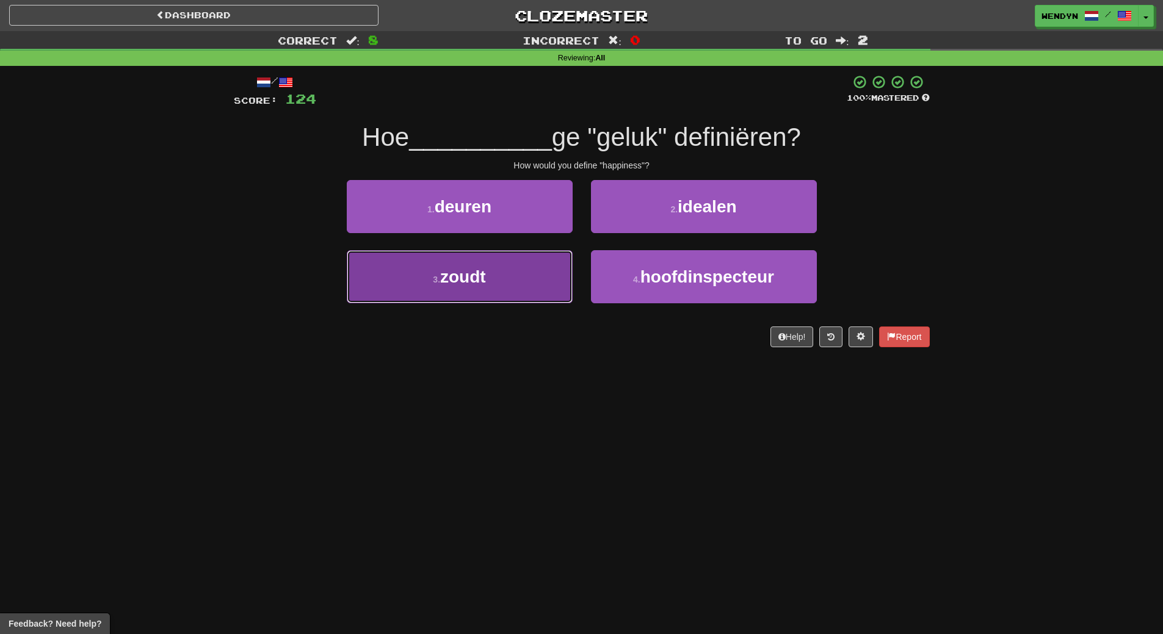
click at [478, 294] on button "3 . zoudt" at bounding box center [460, 276] width 226 height 53
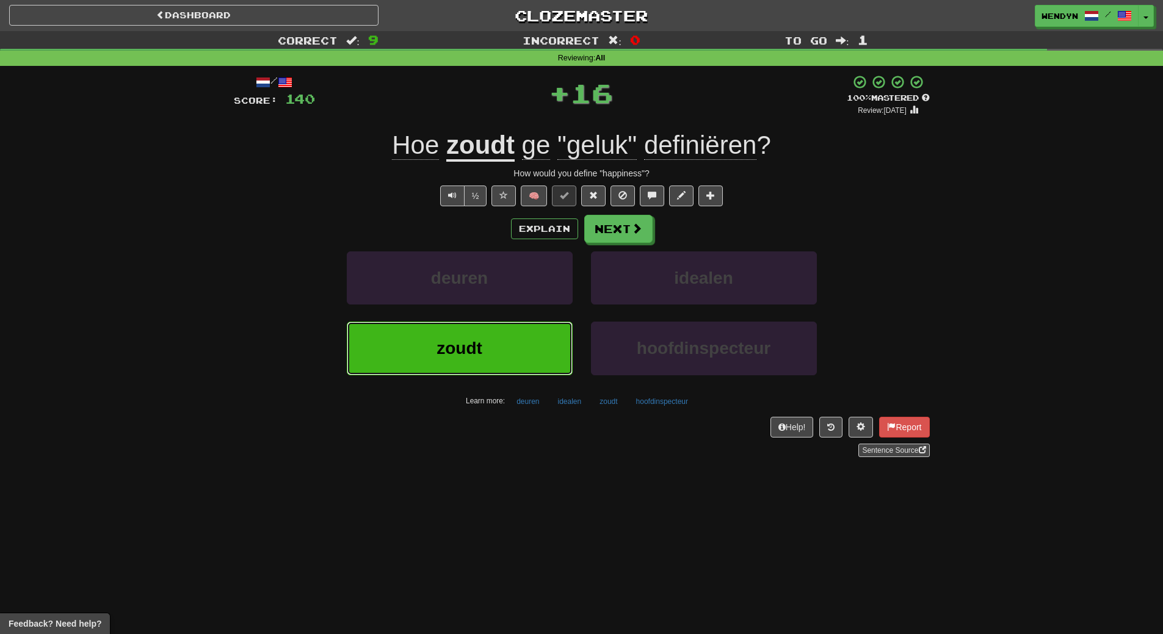
click at [476, 344] on span "zoudt" at bounding box center [459, 348] width 46 height 19
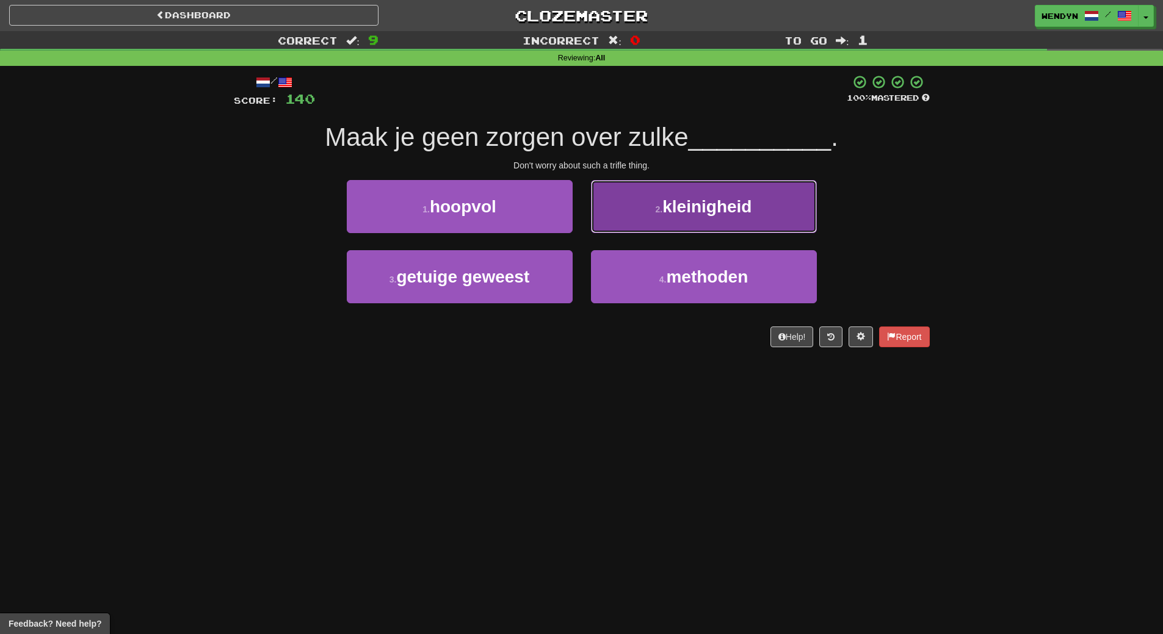
click at [762, 206] on button "2 . kleinigheid" at bounding box center [704, 206] width 226 height 53
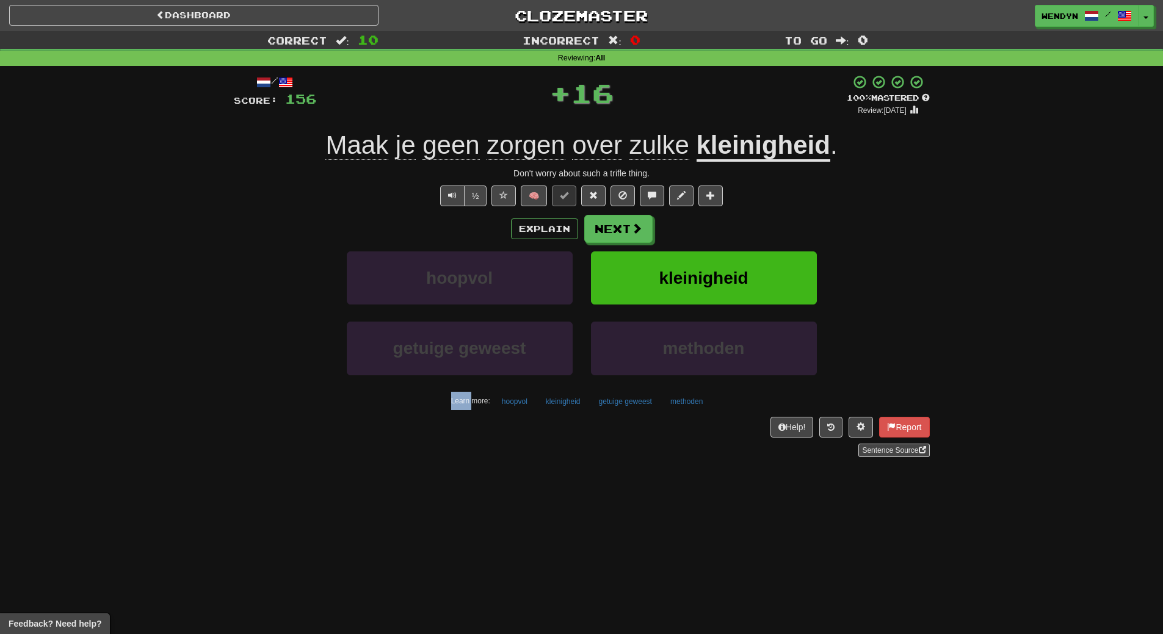
click at [762, 206] on div "/ Score: 156 + 16 100 % Mastered Review: 2026-03-15 Maak je geen zorgen over zu…" at bounding box center [582, 265] width 696 height 383
click at [718, 280] on span "kleinigheid" at bounding box center [703, 278] width 89 height 19
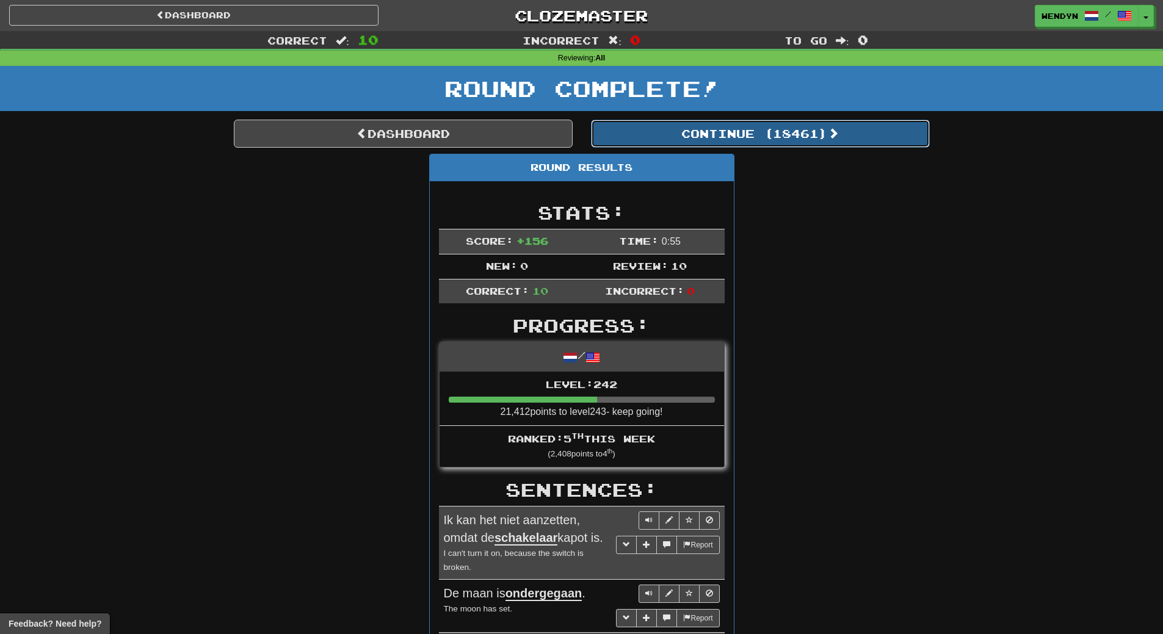
click at [812, 129] on button "Continue ( 18461 )" at bounding box center [760, 134] width 339 height 28
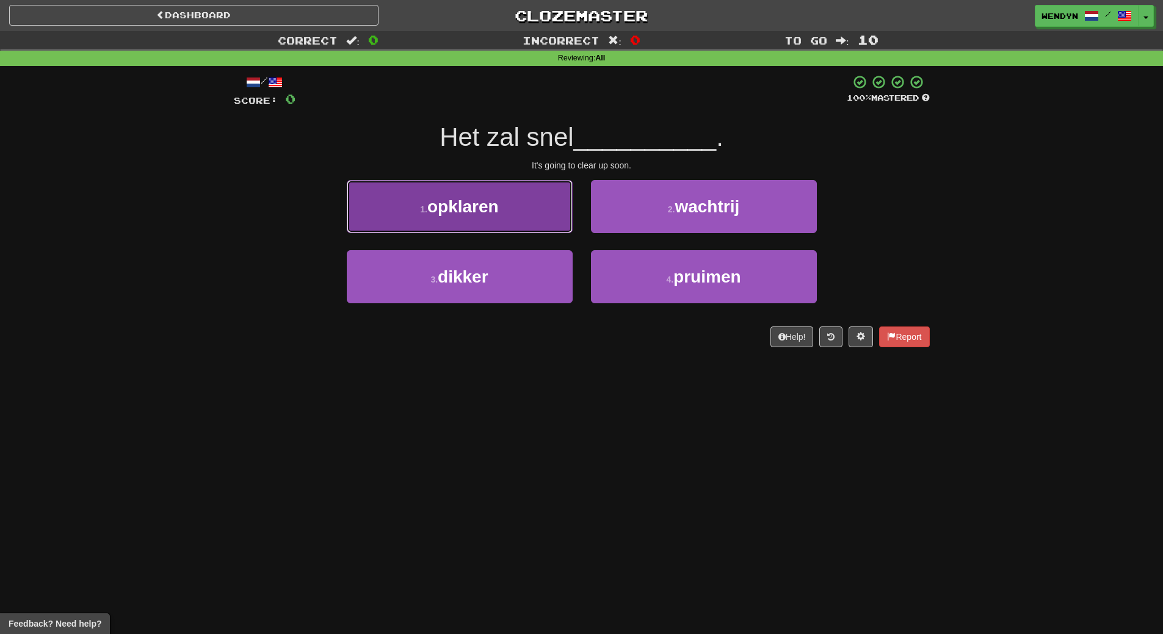
click at [534, 220] on button "1 . opklaren" at bounding box center [460, 206] width 226 height 53
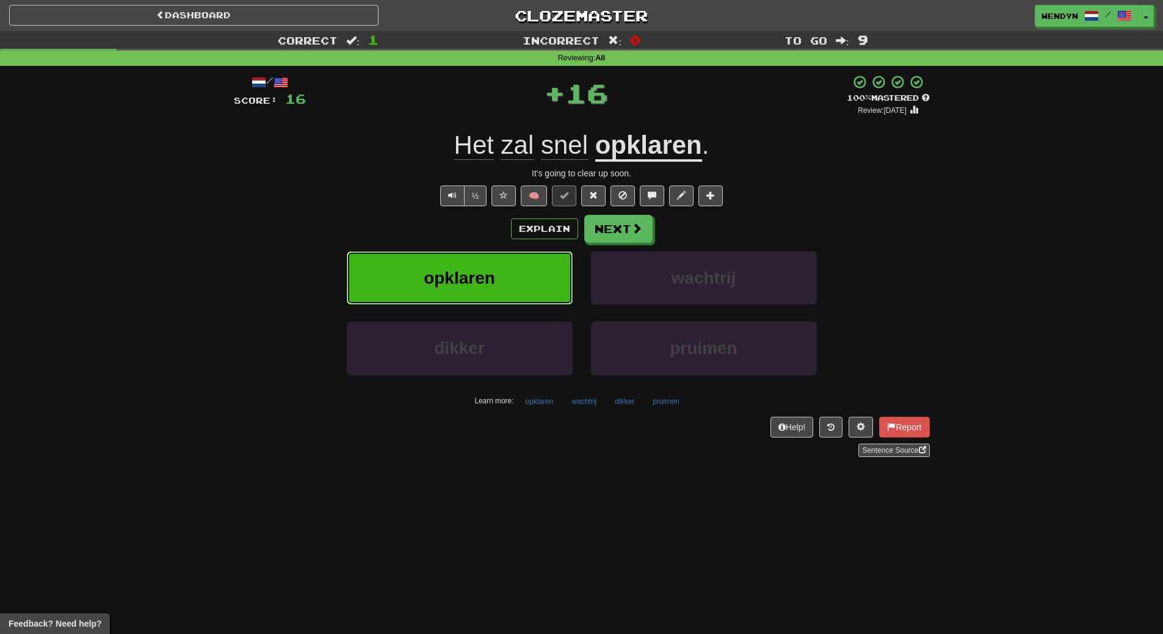
click at [518, 270] on button "opklaren" at bounding box center [460, 278] width 226 height 53
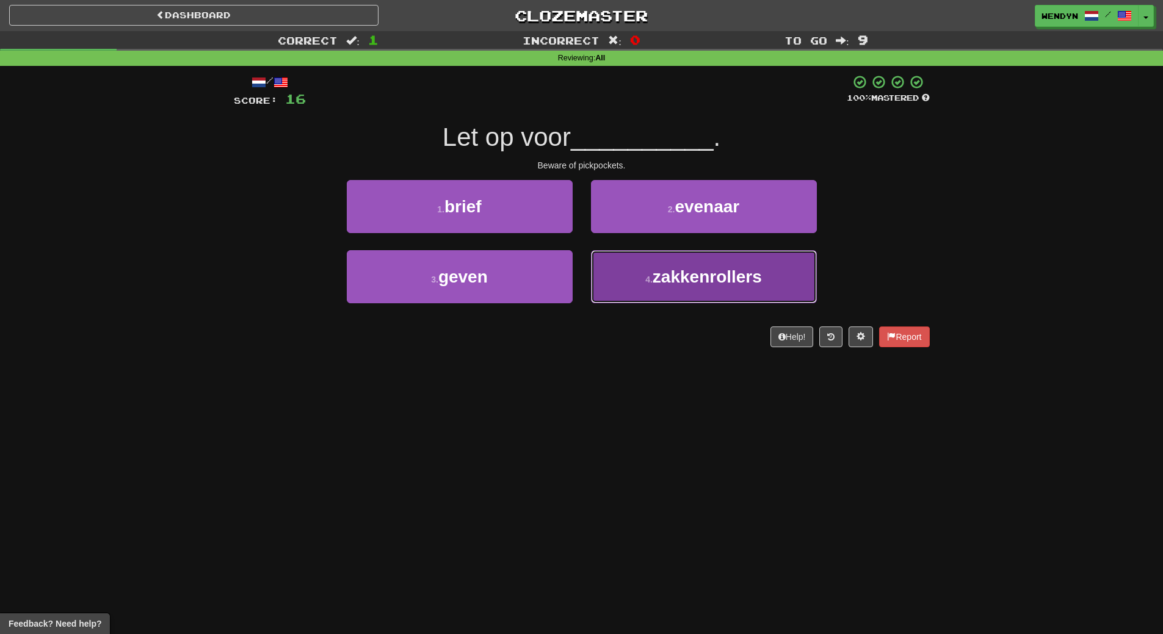
click at [664, 296] on button "4 . zakkenrollers" at bounding box center [704, 276] width 226 height 53
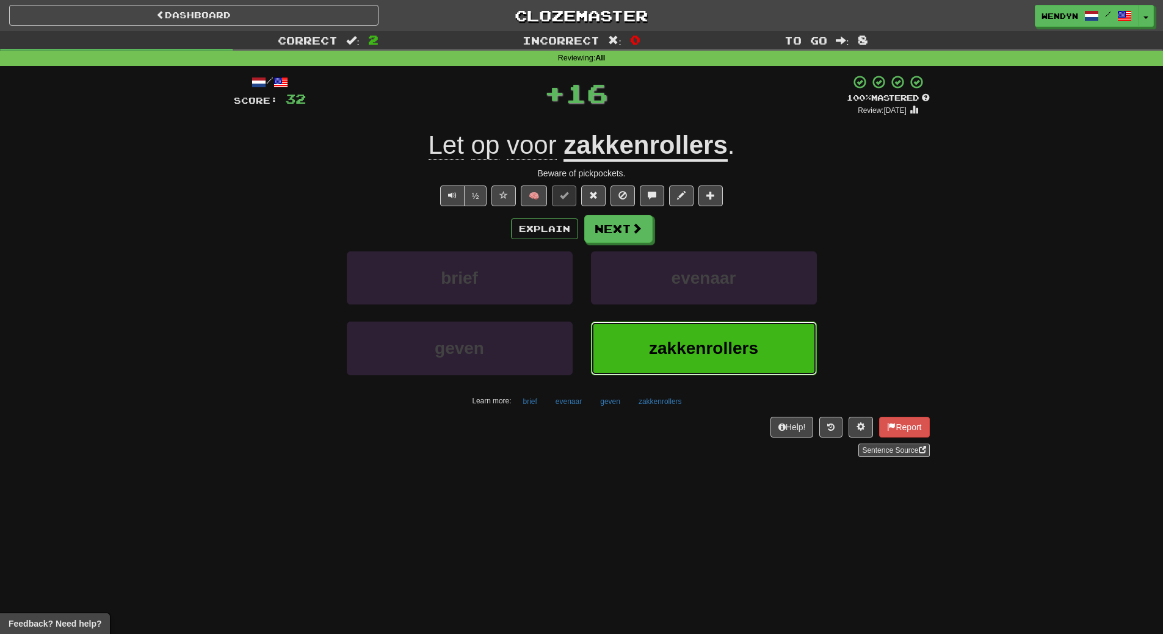
click at [656, 331] on button "zakkenrollers" at bounding box center [704, 348] width 226 height 53
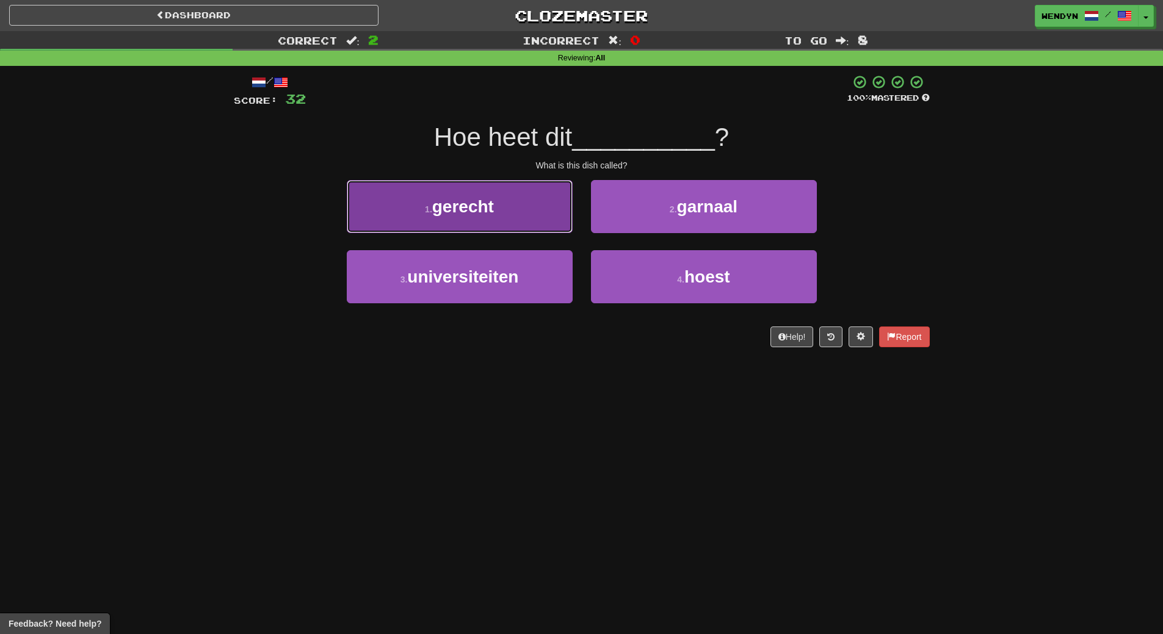
click at [539, 211] on button "1 . gerecht" at bounding box center [460, 206] width 226 height 53
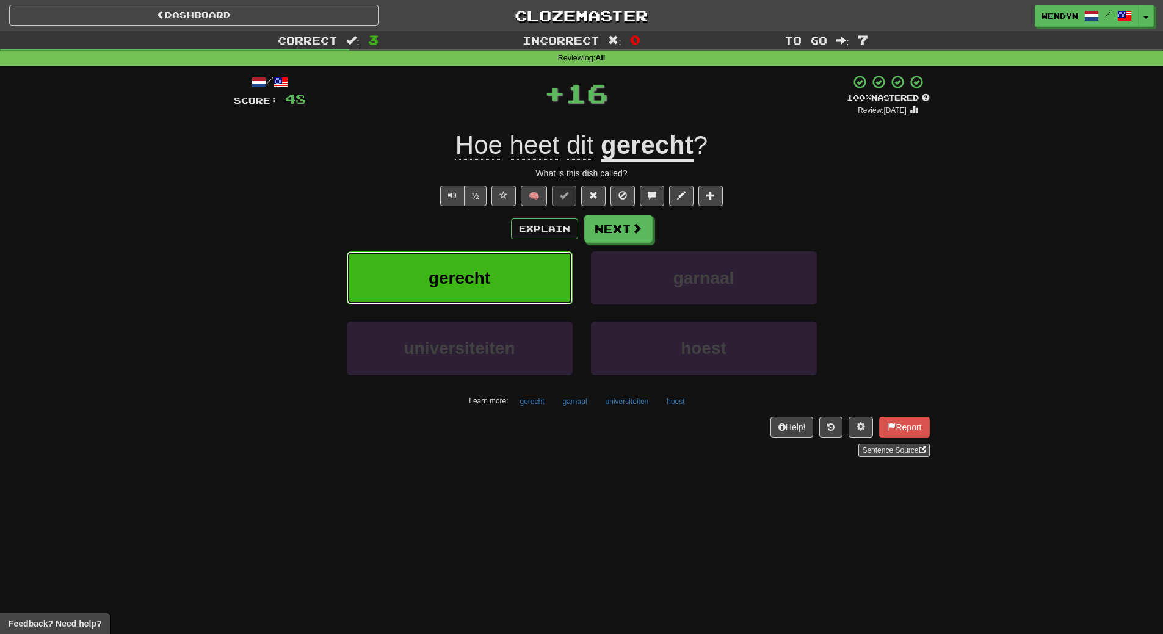
click at [507, 278] on button "gerecht" at bounding box center [460, 278] width 226 height 53
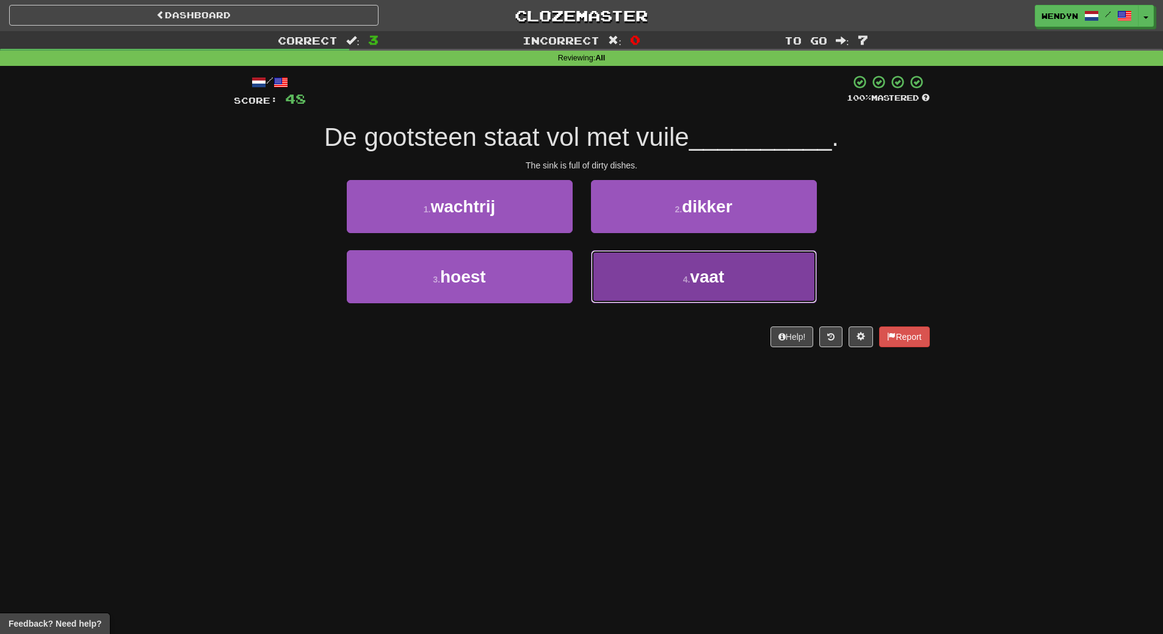
click at [673, 294] on button "4 . vaat" at bounding box center [704, 276] width 226 height 53
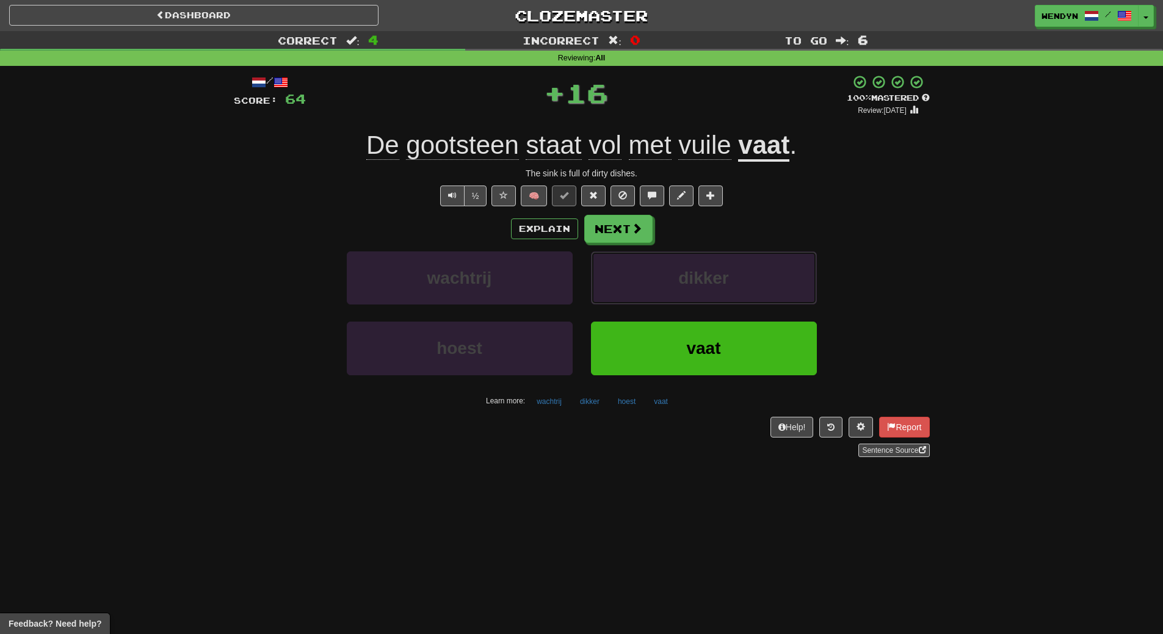
click at [673, 294] on button "dikker" at bounding box center [704, 278] width 226 height 53
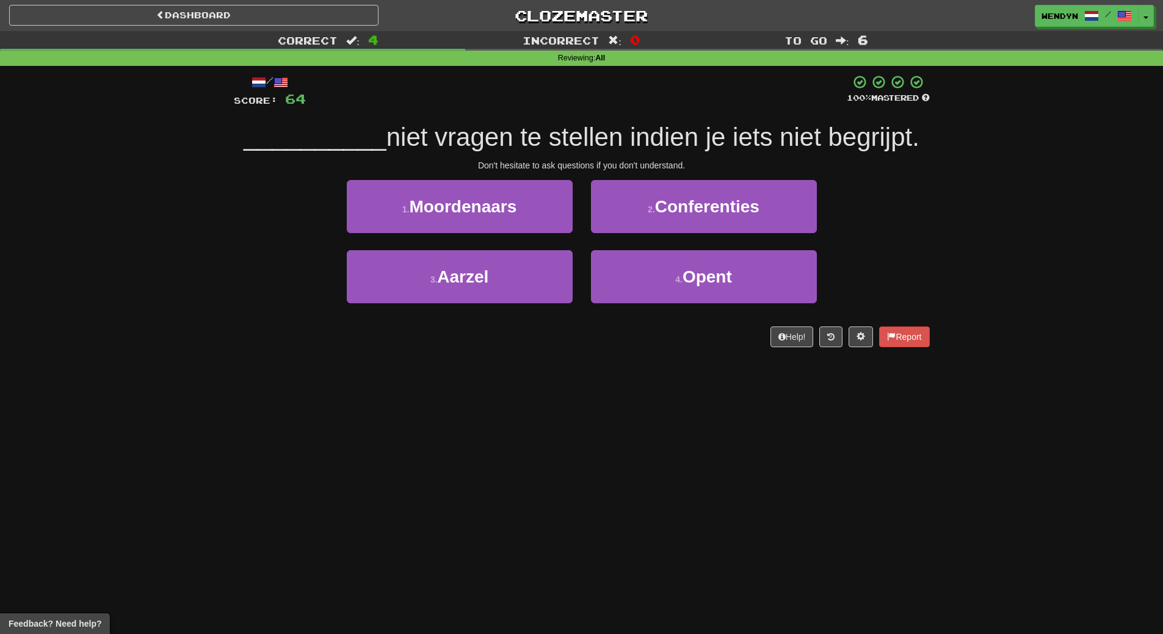
click at [663, 389] on div "Dashboard Clozemaster WendyN / Toggle Dropdown Dashboard Leaderboard Activity F…" at bounding box center [581, 317] width 1163 height 634
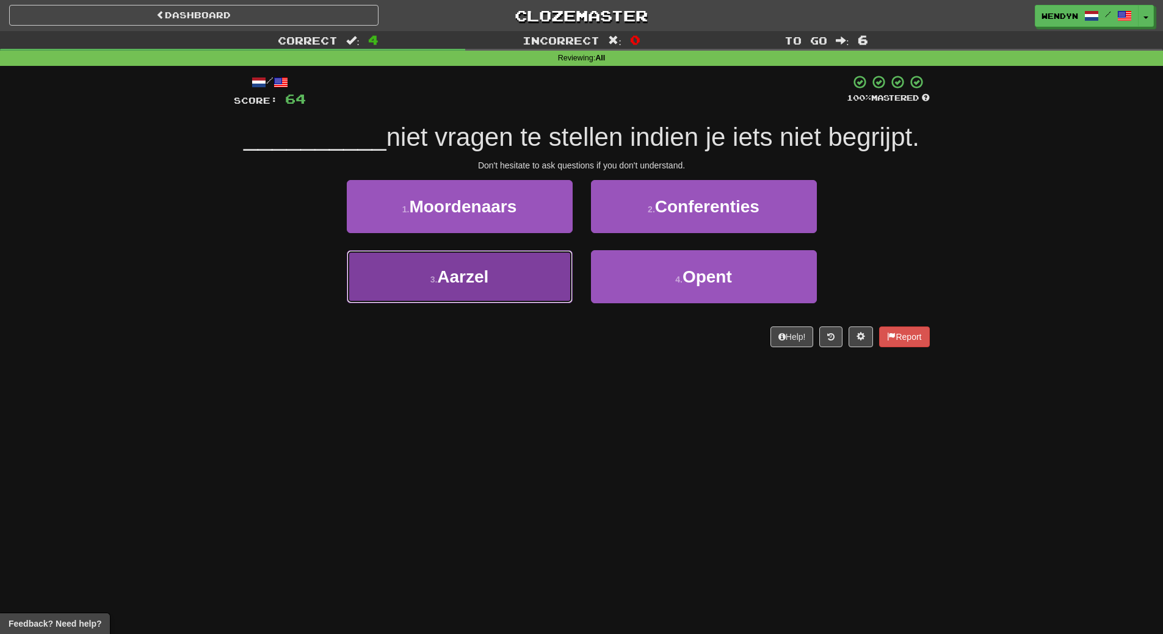
drag, startPoint x: 476, startPoint y: 259, endPoint x: 478, endPoint y: 330, distance: 70.2
click at [476, 269] on button "3 . Aarzel" at bounding box center [460, 276] width 226 height 53
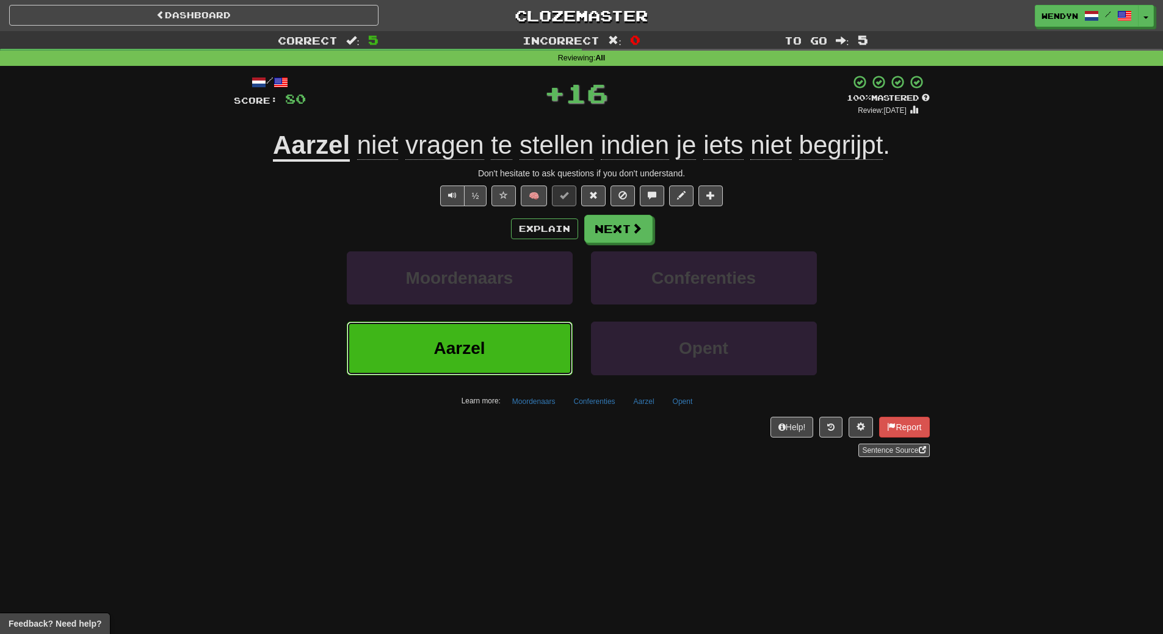
drag, startPoint x: 478, startPoint y: 339, endPoint x: 445, endPoint y: 421, distance: 87.6
click at [470, 359] on button "Aarzel" at bounding box center [460, 348] width 226 height 53
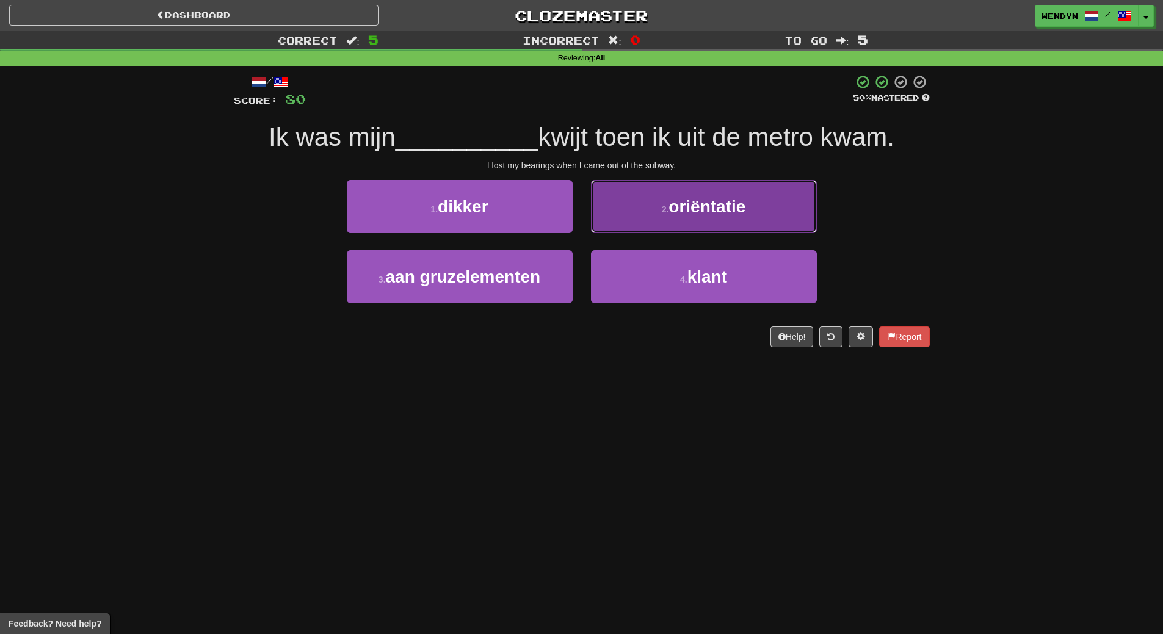
click at [751, 196] on button "2 . oriëntatie" at bounding box center [704, 206] width 226 height 53
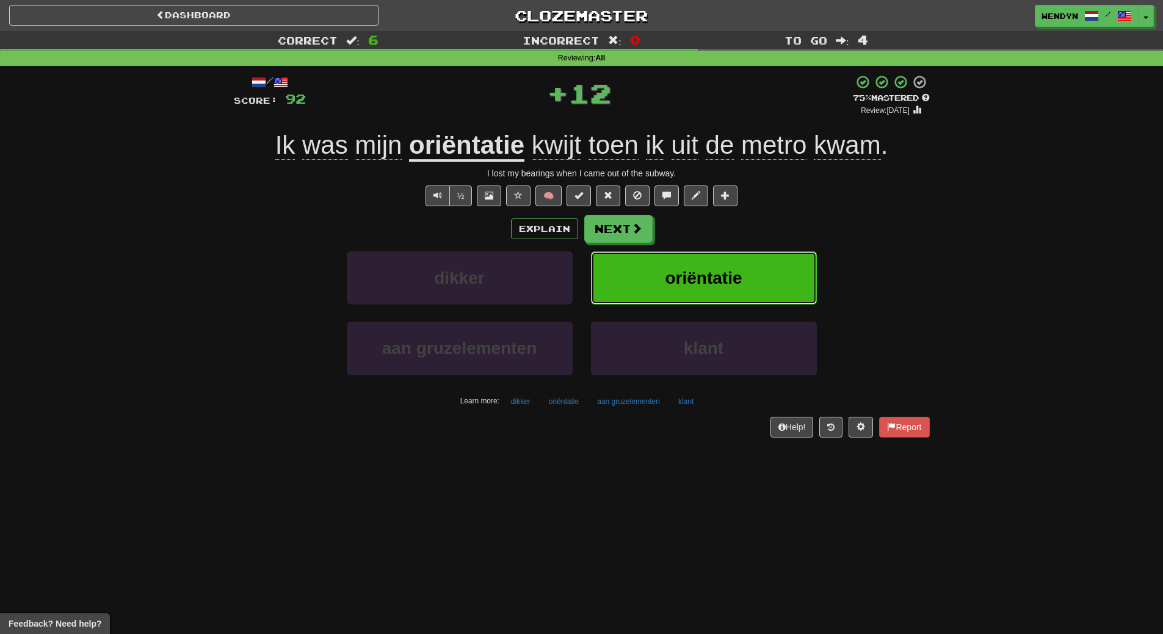
click at [758, 270] on button "oriëntatie" at bounding box center [704, 278] width 226 height 53
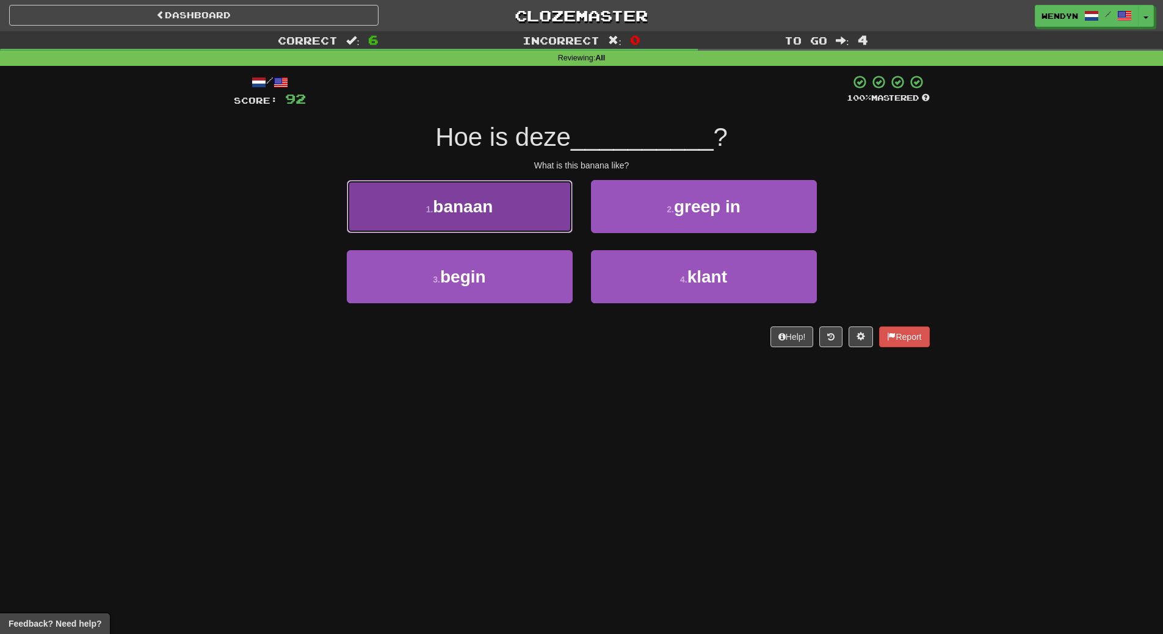
click at [480, 223] on button "1 . banaan" at bounding box center [460, 206] width 226 height 53
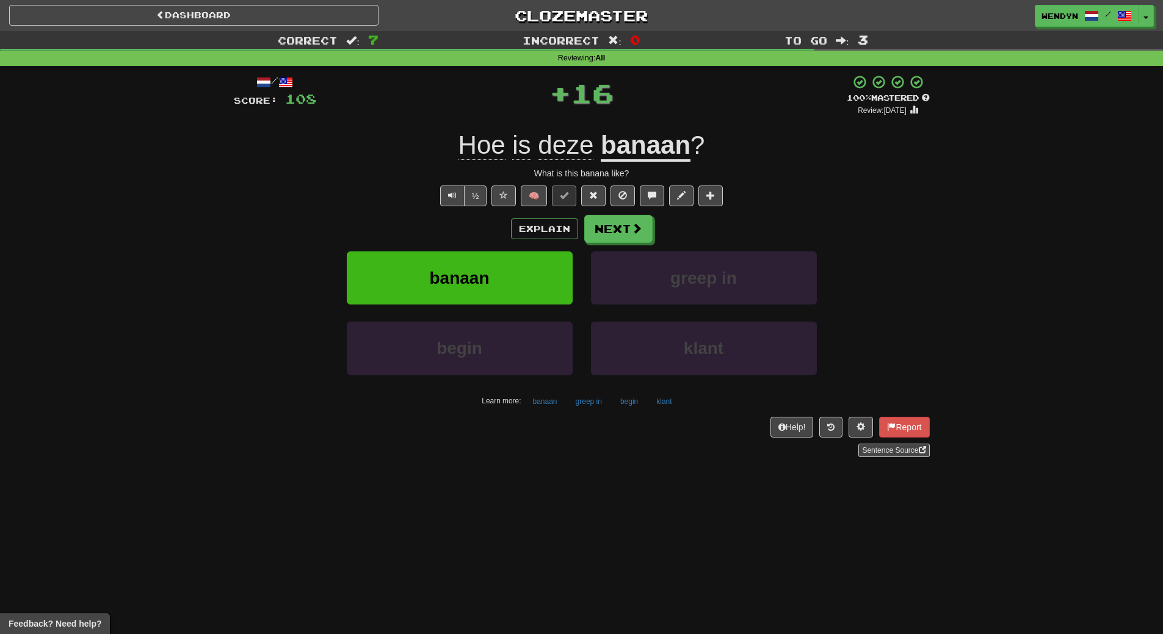
click at [480, 223] on div "Explain Next" at bounding box center [582, 229] width 696 height 28
click at [477, 264] on button "banaan" at bounding box center [460, 278] width 226 height 53
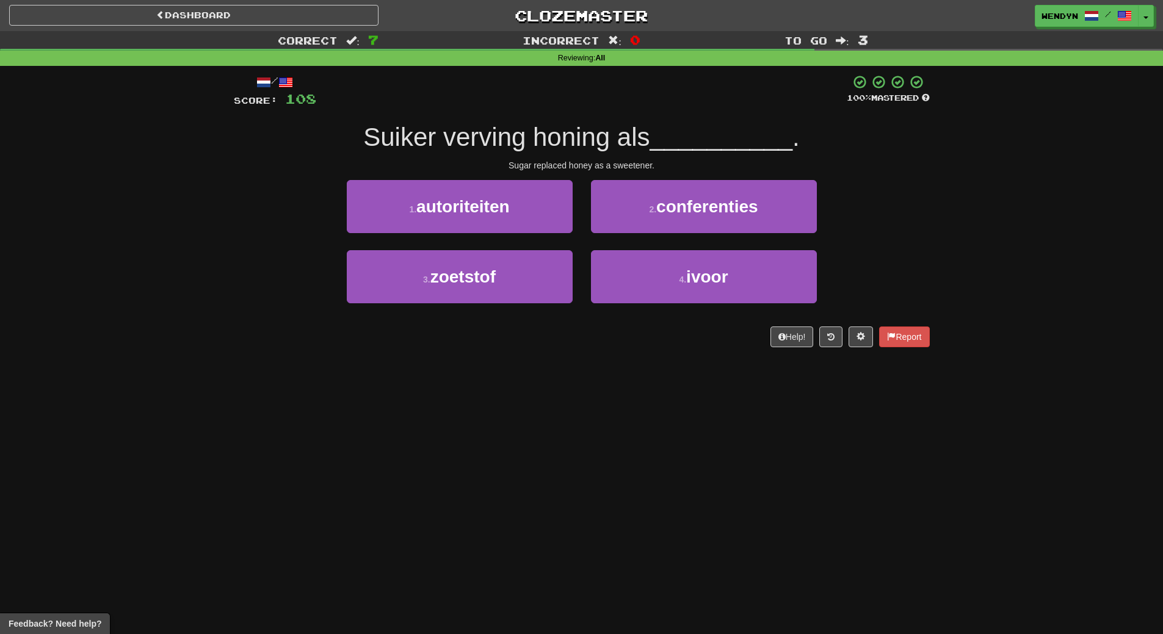
click at [453, 356] on div "/ Score: 108 100 % Mastered Suiker verving honing als __________ . Sugar replac…" at bounding box center [582, 215] width 696 height 299
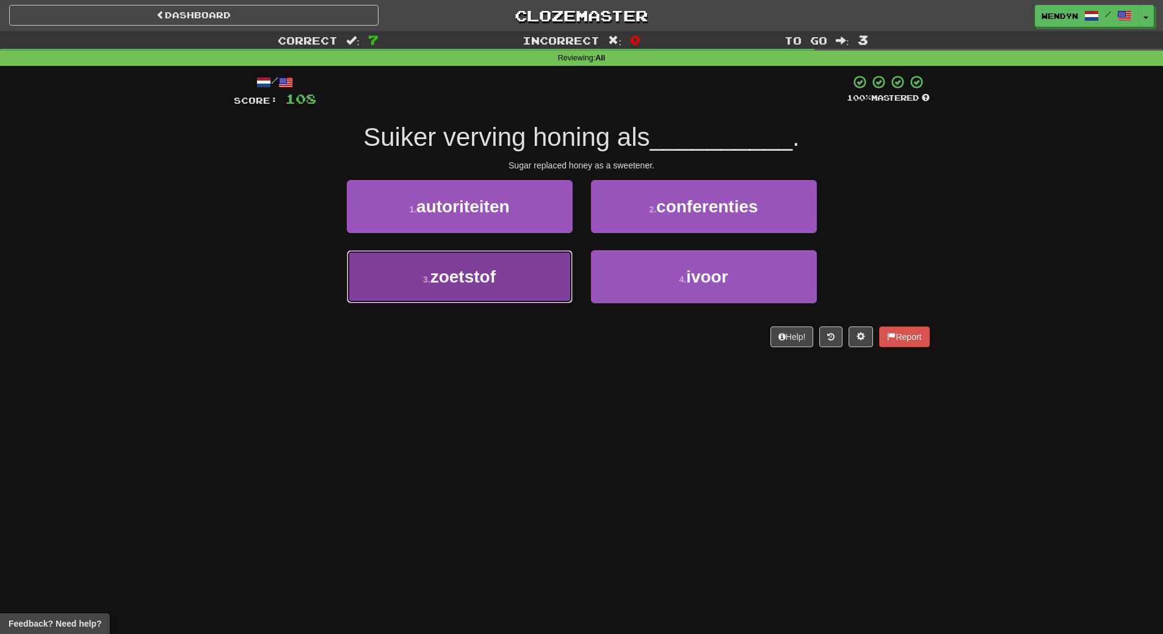
click at [476, 282] on span "zoetstof" at bounding box center [462, 276] width 65 height 19
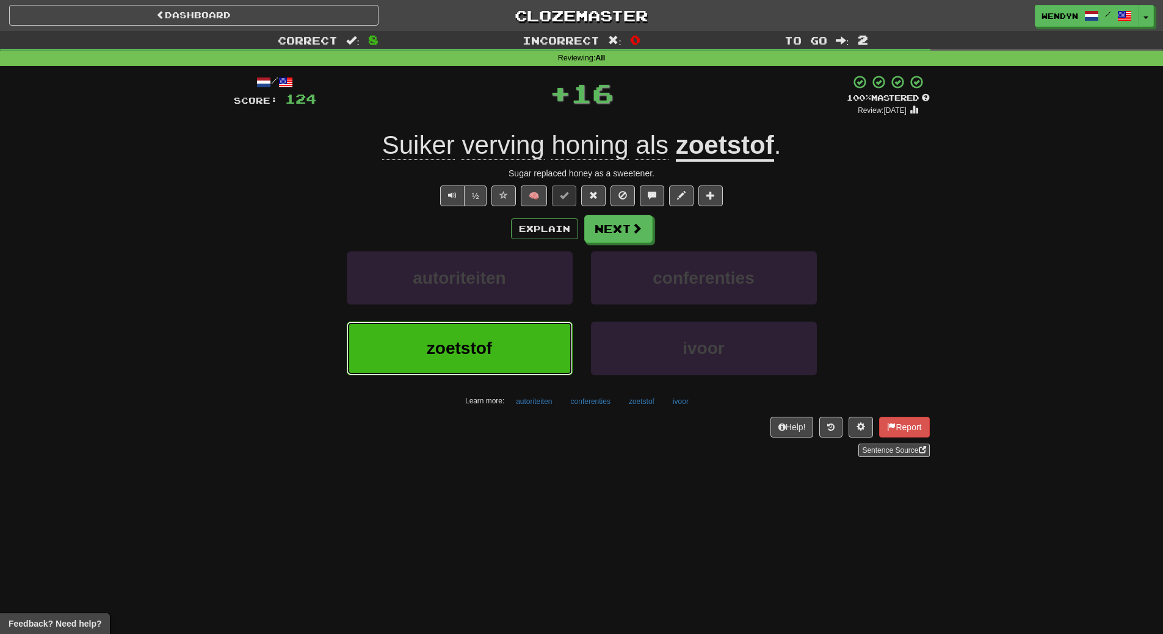
click at [466, 352] on span "zoetstof" at bounding box center [459, 348] width 65 height 19
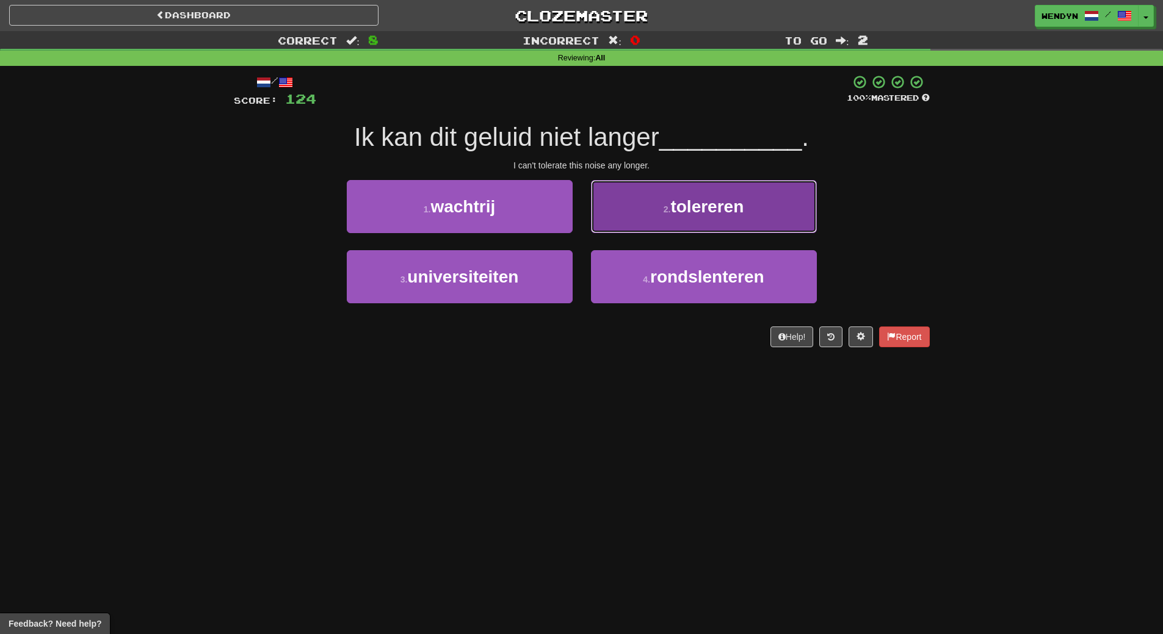
click at [743, 215] on span "tolereren" at bounding box center [706, 206] width 73 height 19
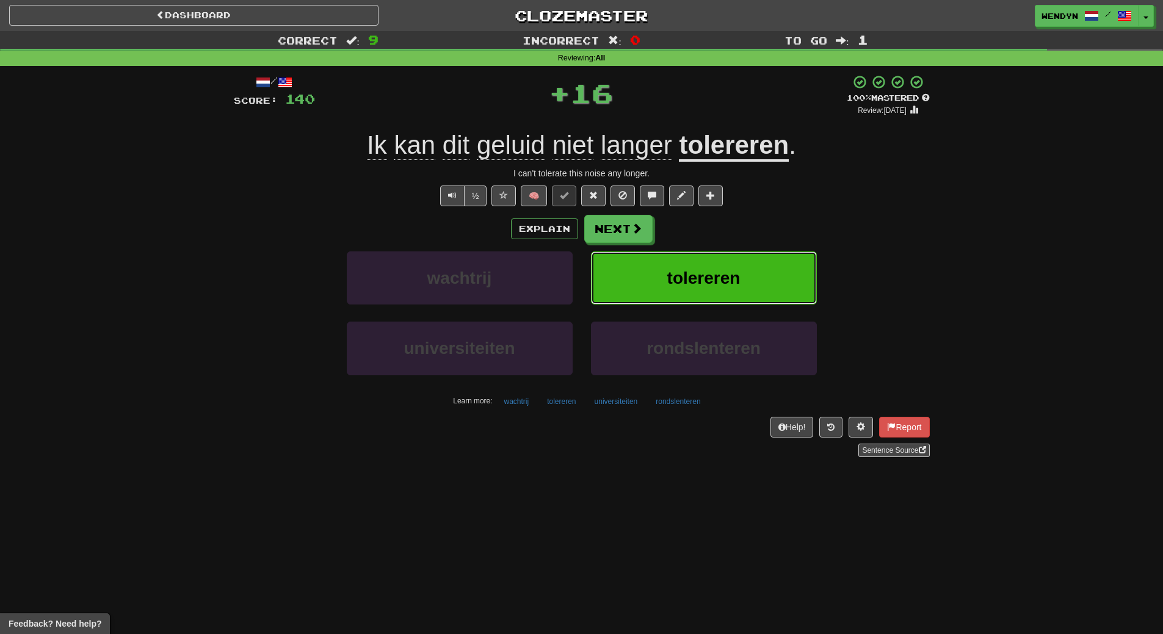
click at [736, 276] on span "tolereren" at bounding box center [703, 278] width 73 height 19
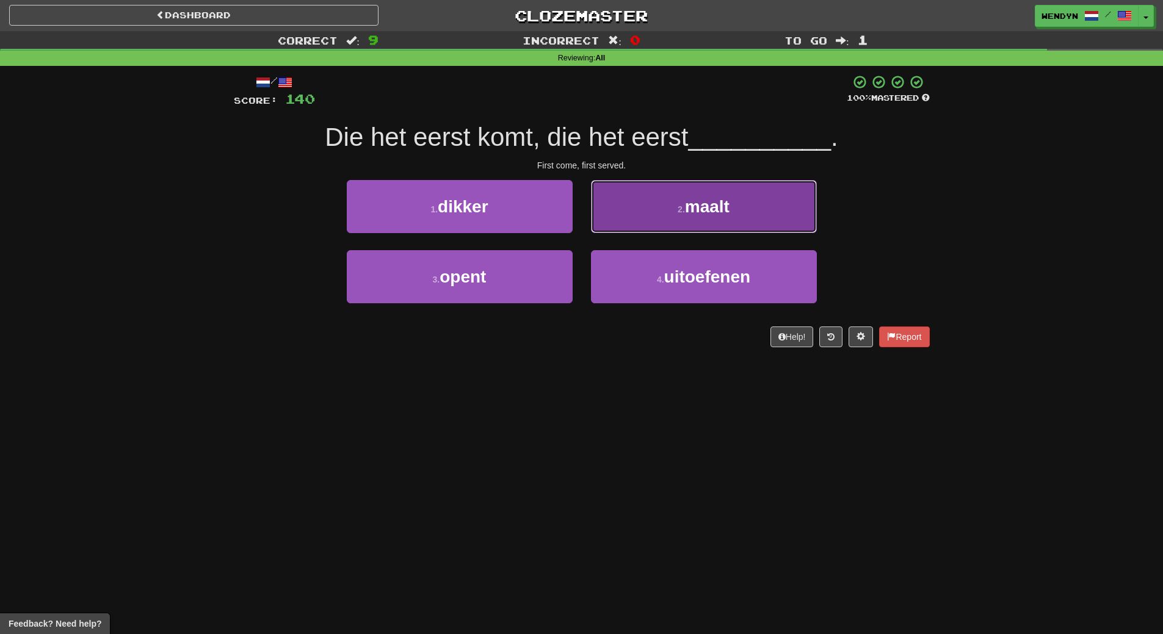
click at [794, 197] on button "2 . maalt" at bounding box center [704, 206] width 226 height 53
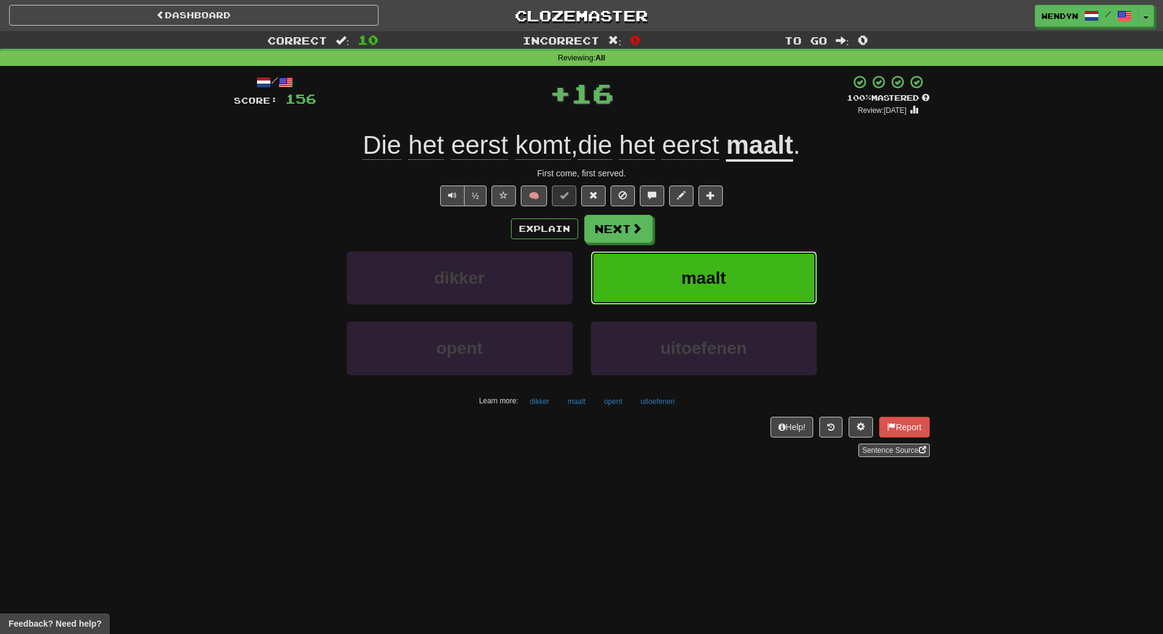
click at [756, 262] on button "maalt" at bounding box center [704, 278] width 226 height 53
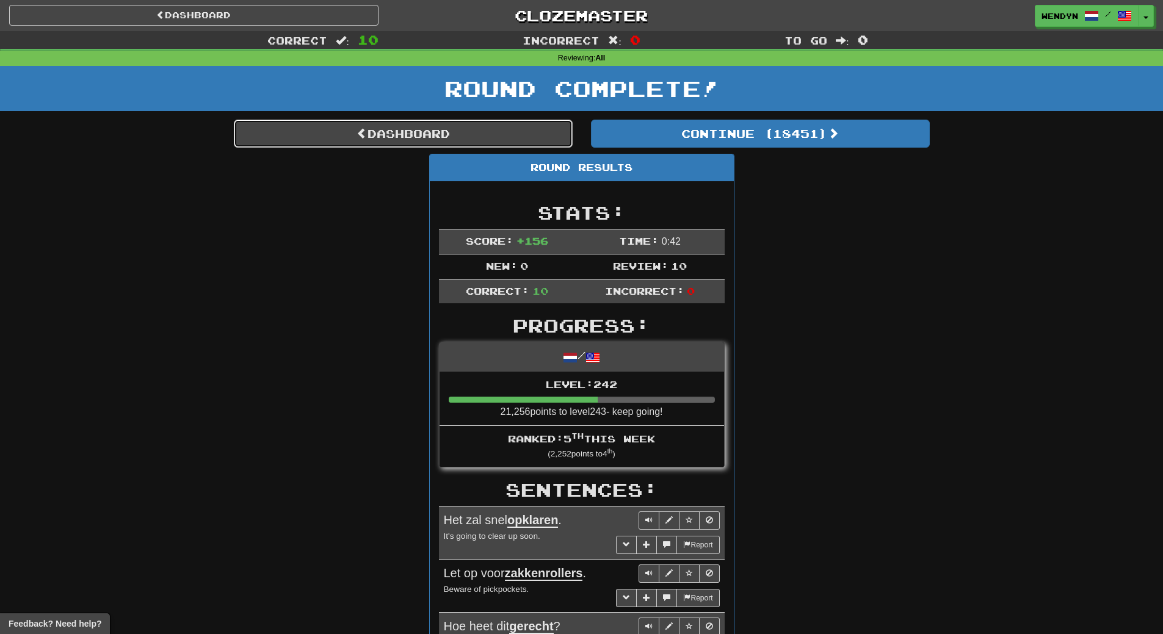
click at [427, 141] on link "Dashboard" at bounding box center [403, 134] width 339 height 28
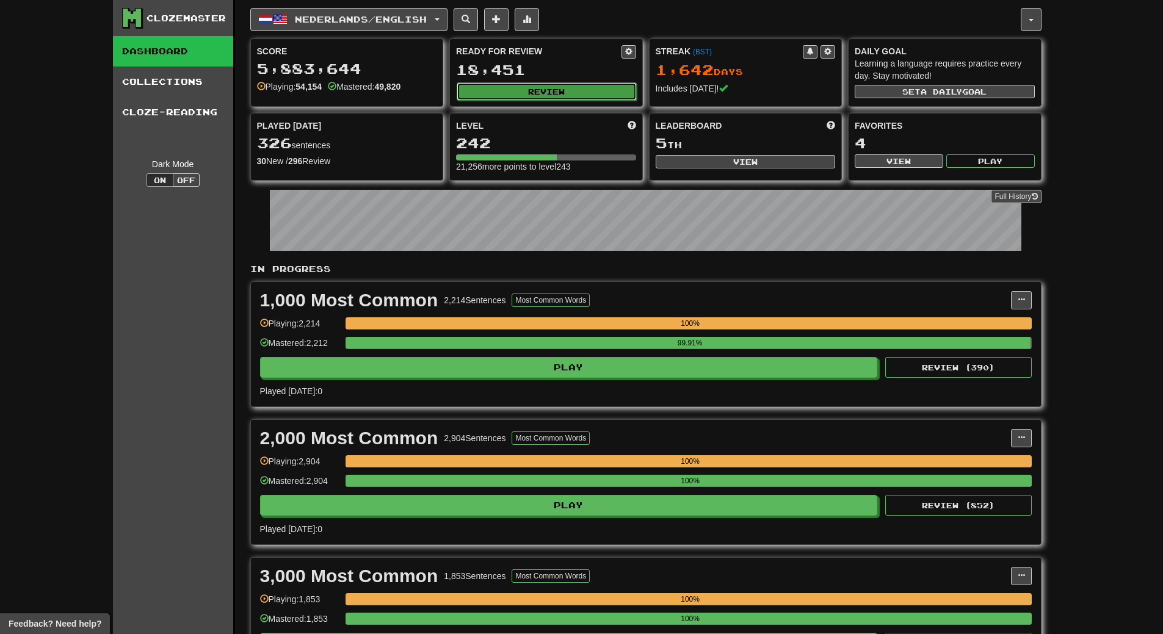
click at [526, 92] on button "Review" at bounding box center [547, 91] width 180 height 18
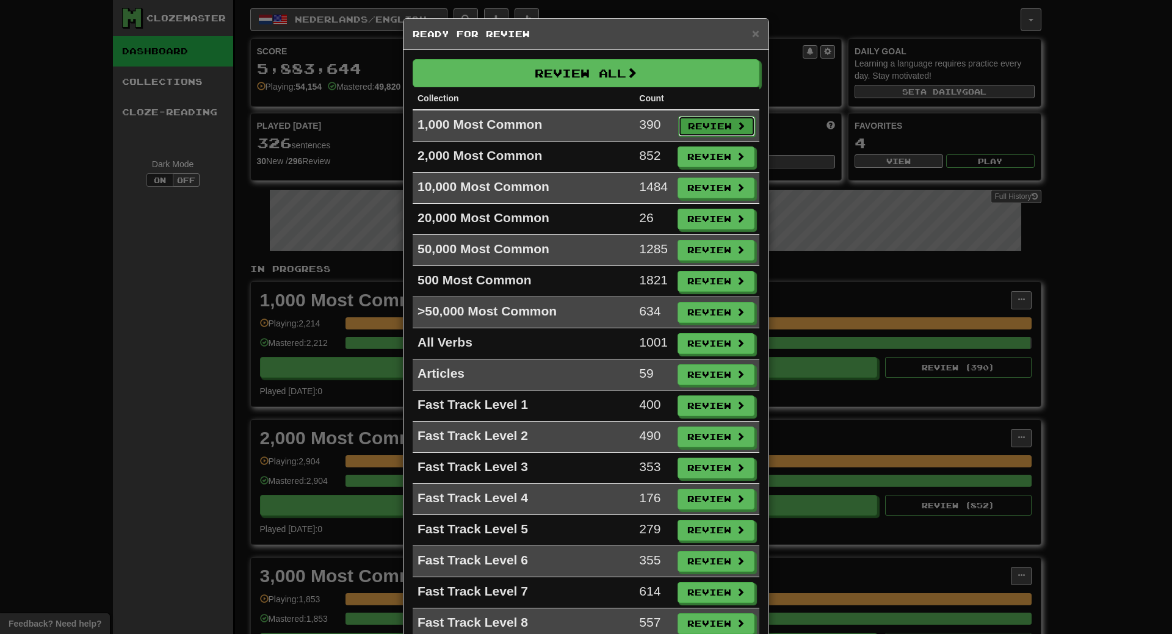
click at [698, 121] on button "Review" at bounding box center [716, 126] width 77 height 21
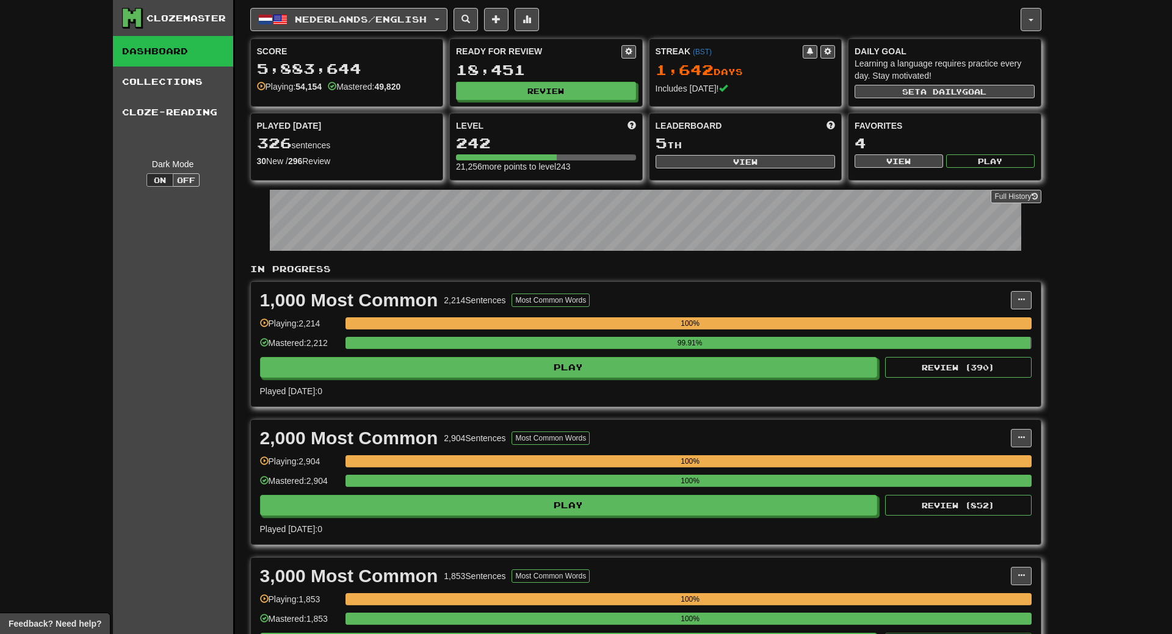
select select "**"
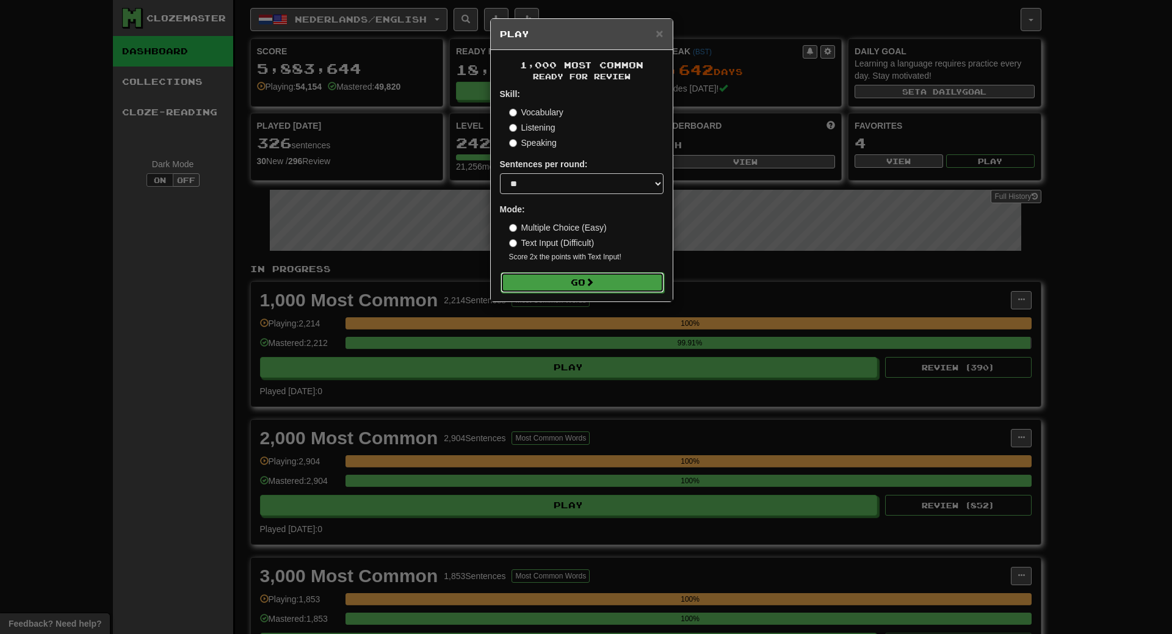
click at [605, 288] on button "Go" at bounding box center [583, 282] width 164 height 21
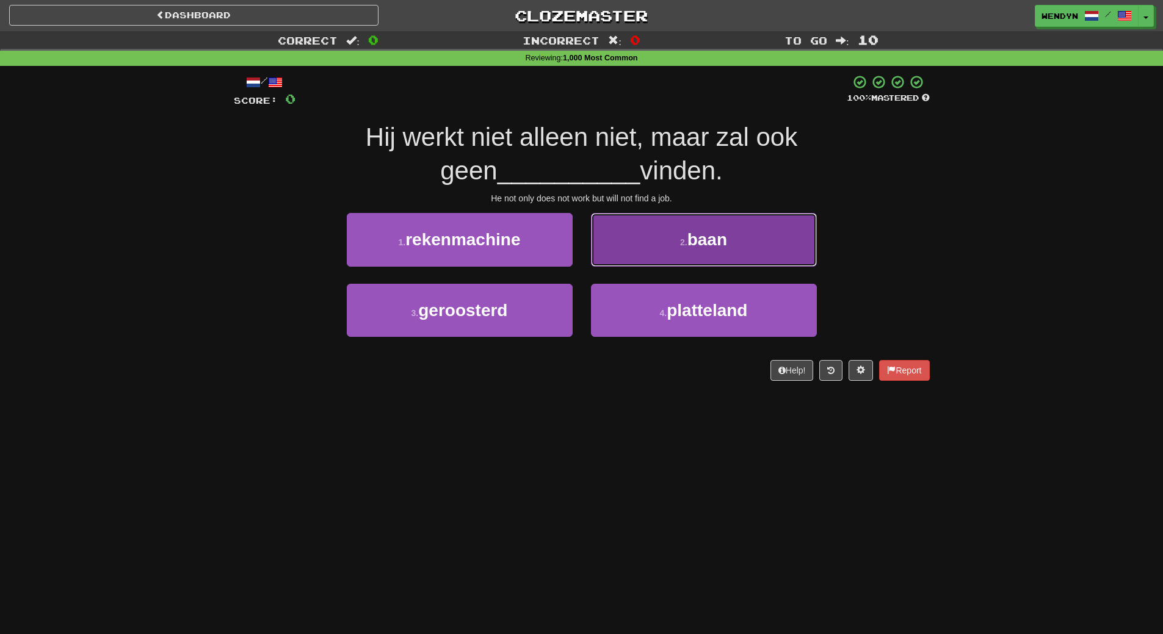
click at [764, 234] on button "2 . baan" at bounding box center [704, 239] width 226 height 53
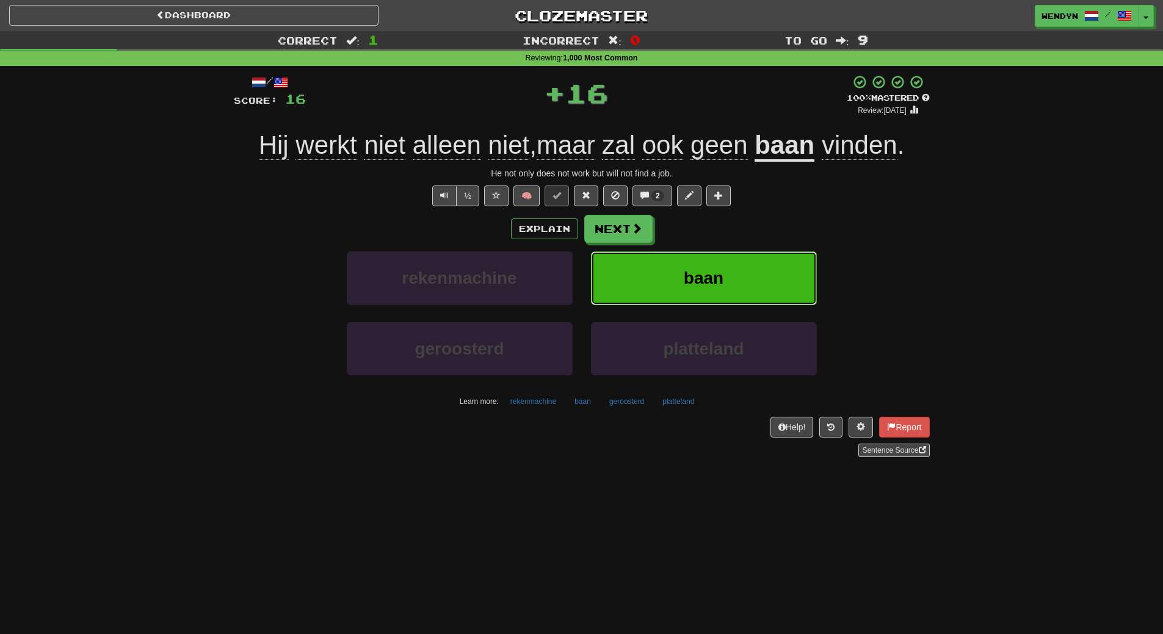
click at [747, 283] on button "baan" at bounding box center [704, 278] width 226 height 53
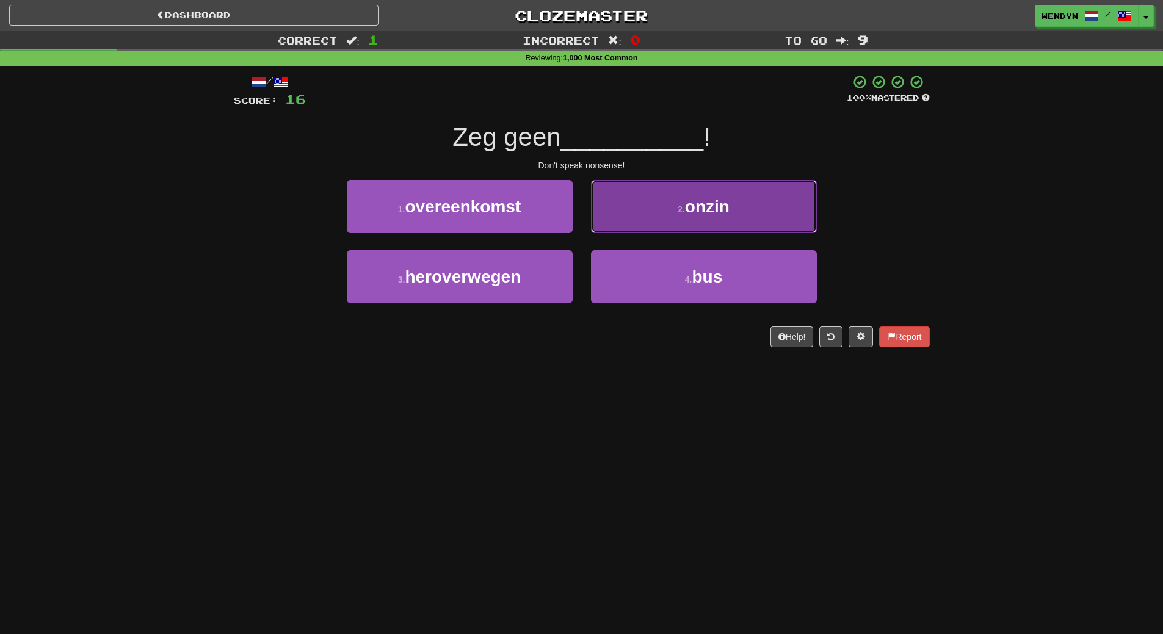
click at [693, 207] on span "onzin" at bounding box center [707, 206] width 45 height 19
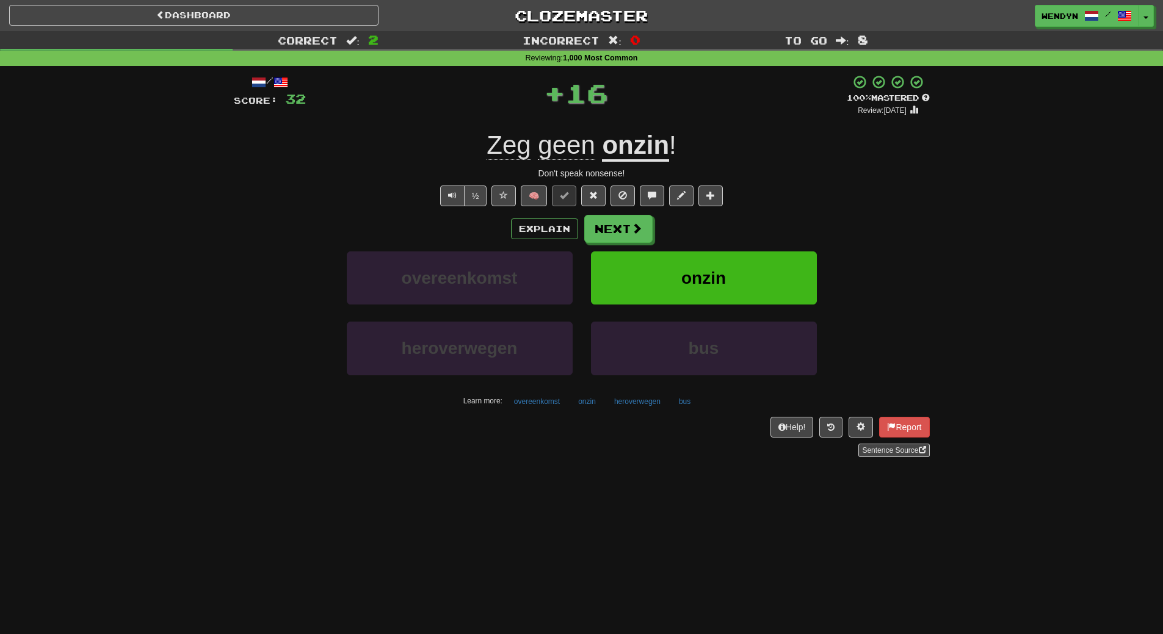
click at [708, 246] on div "Explain Next overeenkomst onzin heroverwegen bus Learn more: overeenkomst onzin…" at bounding box center [582, 313] width 696 height 196
click at [695, 269] on span "onzin" at bounding box center [703, 278] width 45 height 19
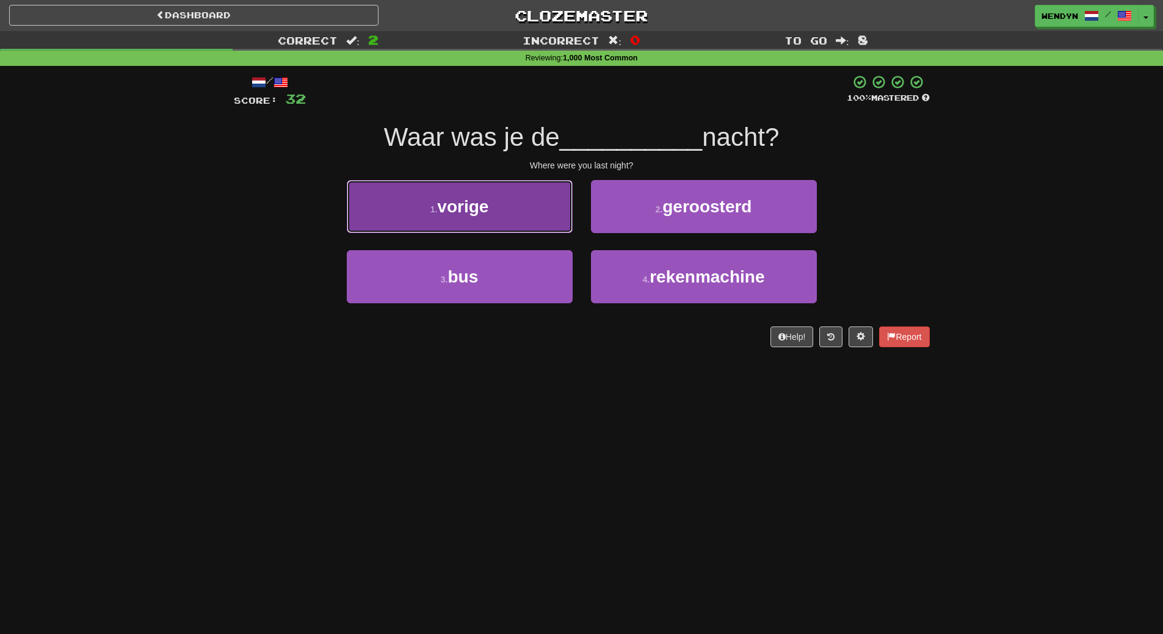
click at [500, 227] on button "1 . vorige" at bounding box center [460, 206] width 226 height 53
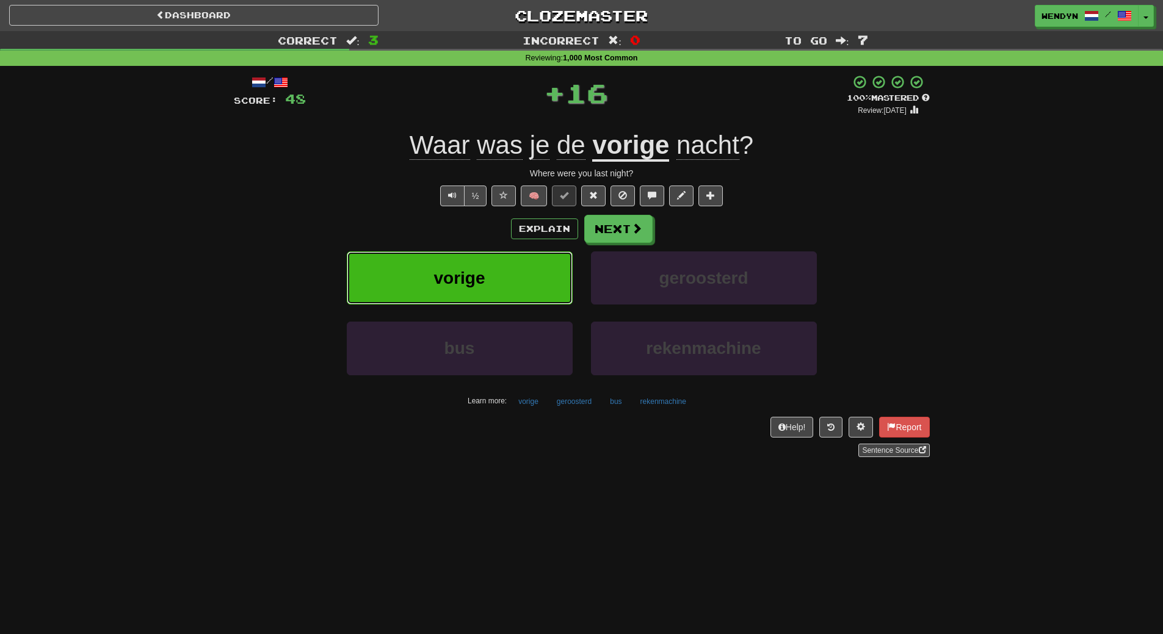
click at [500, 252] on button "vorige" at bounding box center [460, 278] width 226 height 53
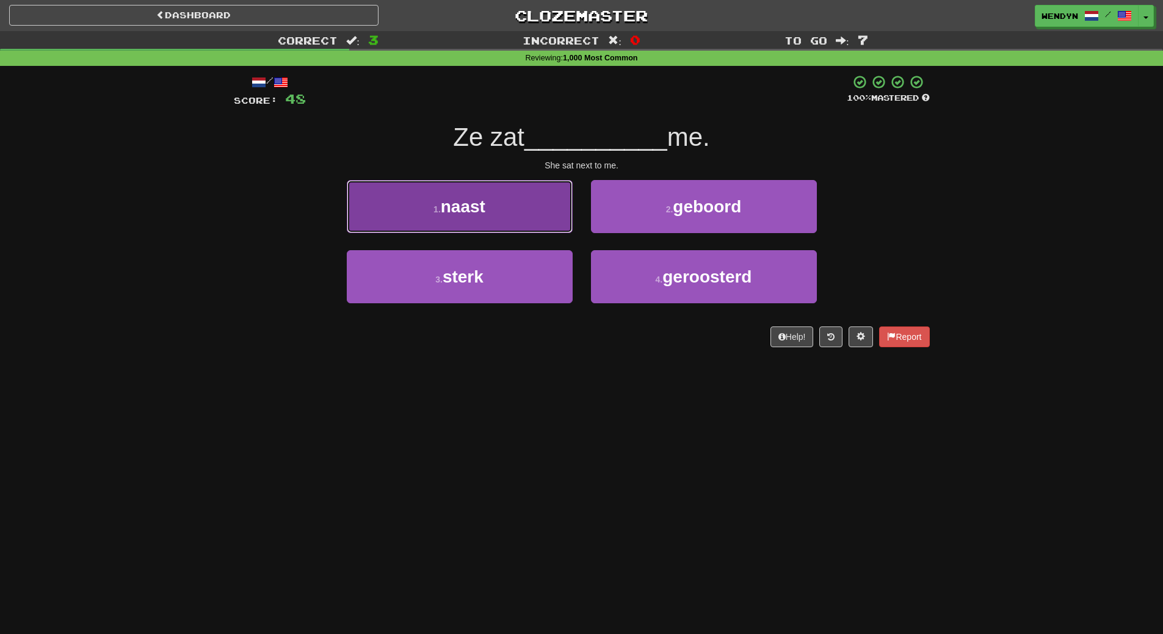
click at [501, 224] on button "1 . naast" at bounding box center [460, 206] width 226 height 53
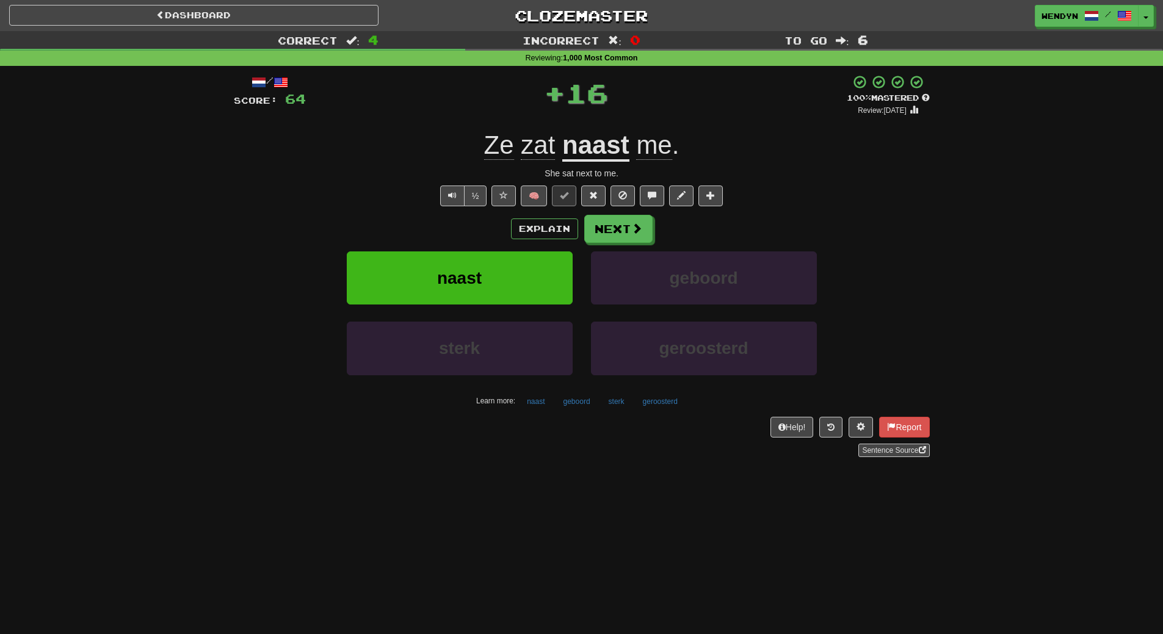
click at [501, 224] on div "Explain Next" at bounding box center [582, 229] width 696 height 28
click at [499, 264] on button "naast" at bounding box center [460, 278] width 226 height 53
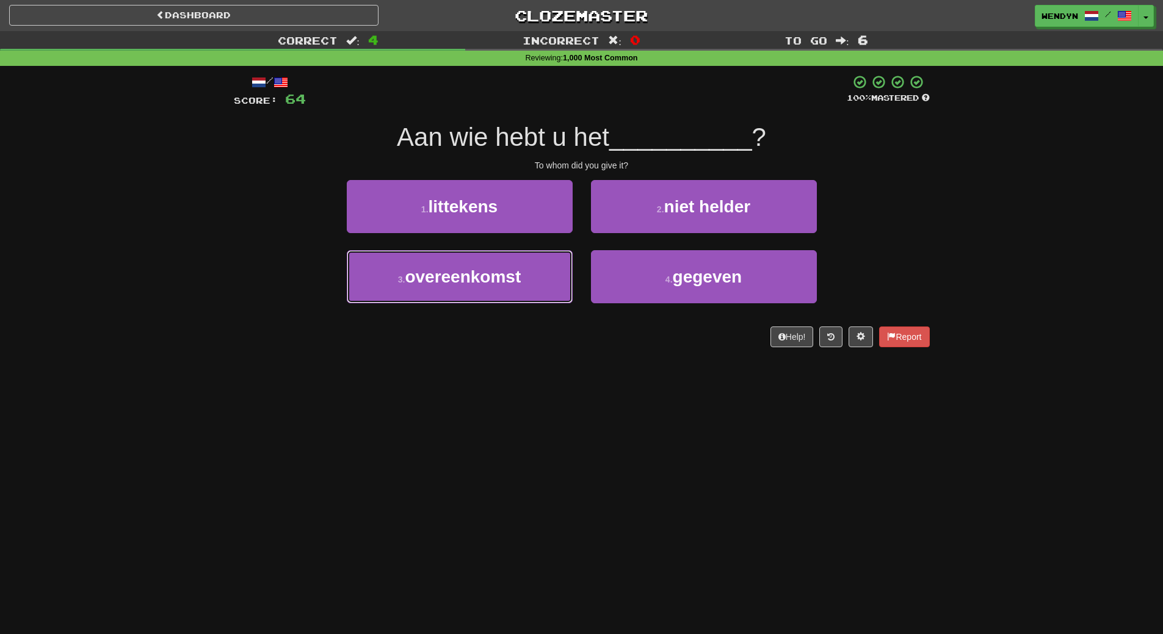
drag, startPoint x: 499, startPoint y: 264, endPoint x: 489, endPoint y: 377, distance: 112.7
click at [489, 377] on div "Dashboard Clozemaster WendyN / Toggle Dropdown Dashboard Leaderboard Activity F…" at bounding box center [581, 317] width 1163 height 634
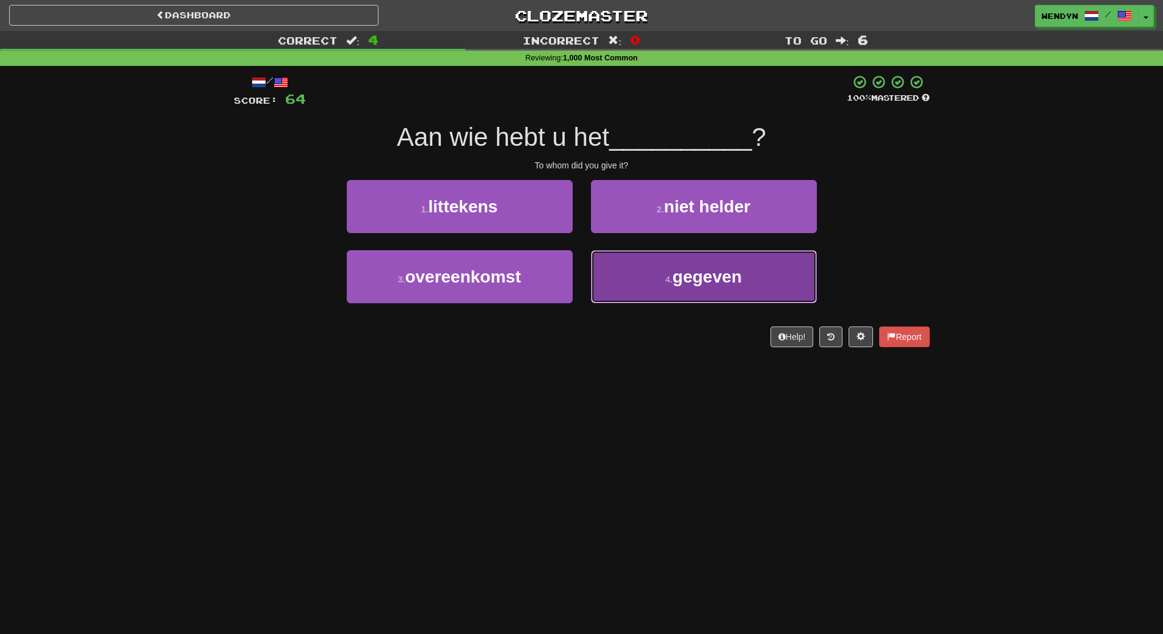
click at [642, 285] on button "4 . gegeven" at bounding box center [704, 276] width 226 height 53
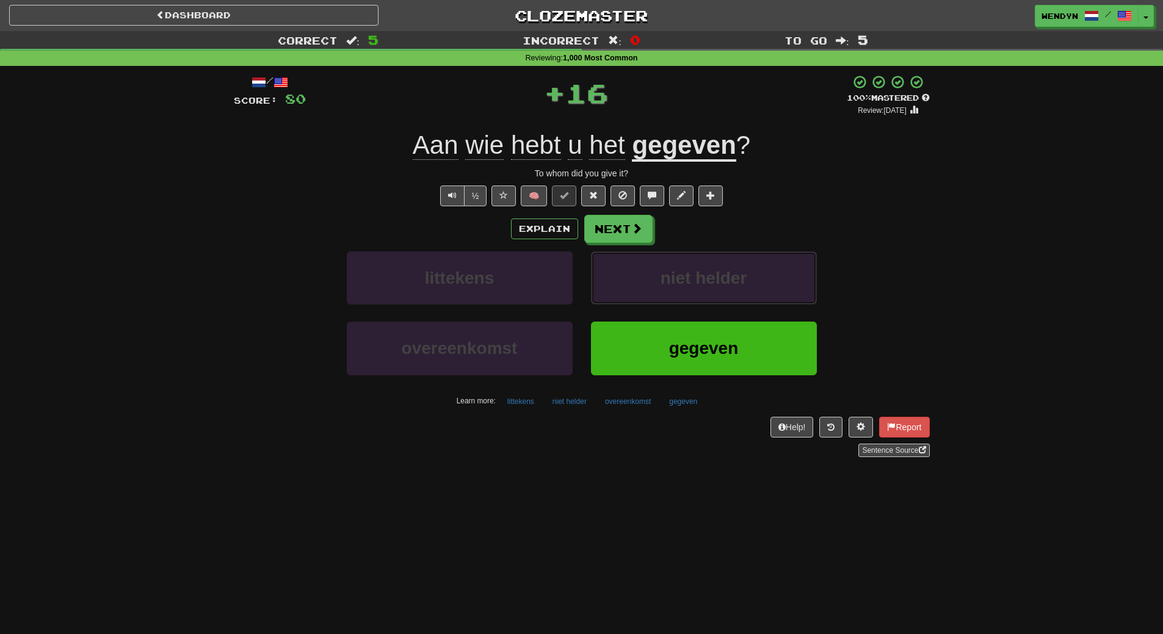
click at [642, 285] on button "niet helder" at bounding box center [704, 278] width 226 height 53
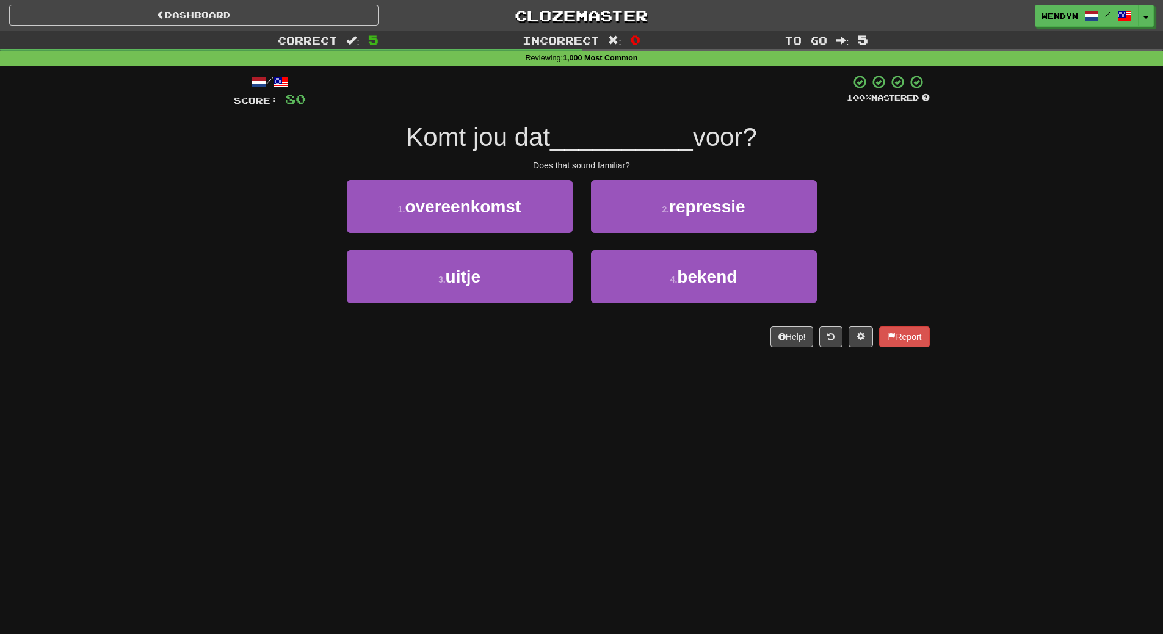
click at [620, 358] on div "/ Score: 80 100 % Mastered Komt jou dat __________ voor? Does that sound famili…" at bounding box center [582, 215] width 696 height 299
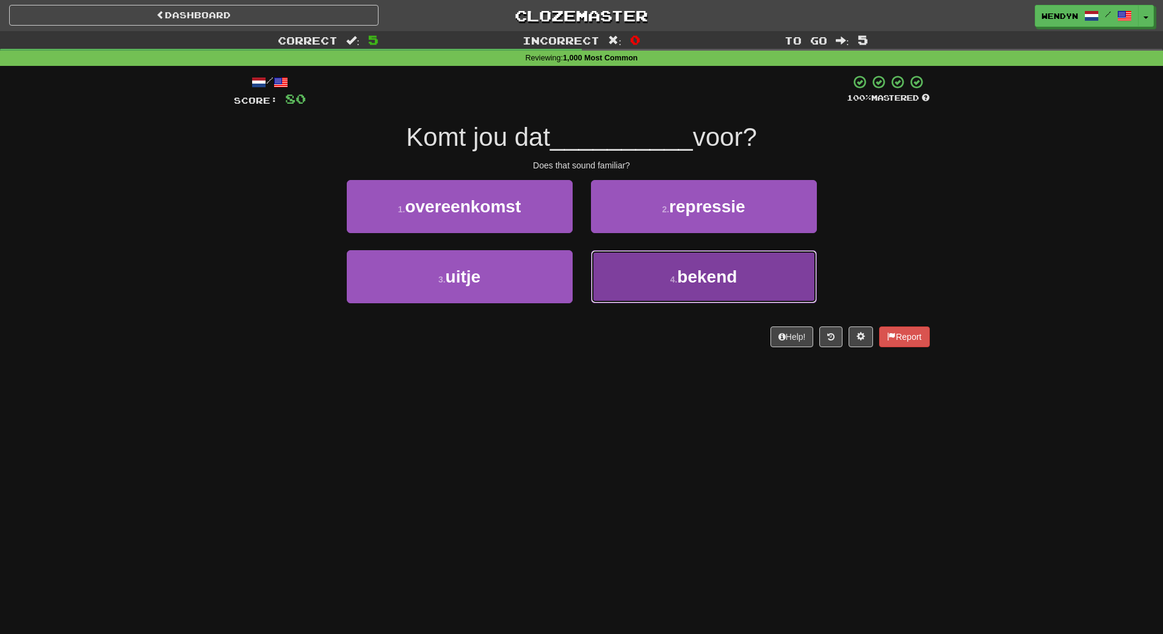
click at [668, 277] on button "4 . bekend" at bounding box center [704, 276] width 226 height 53
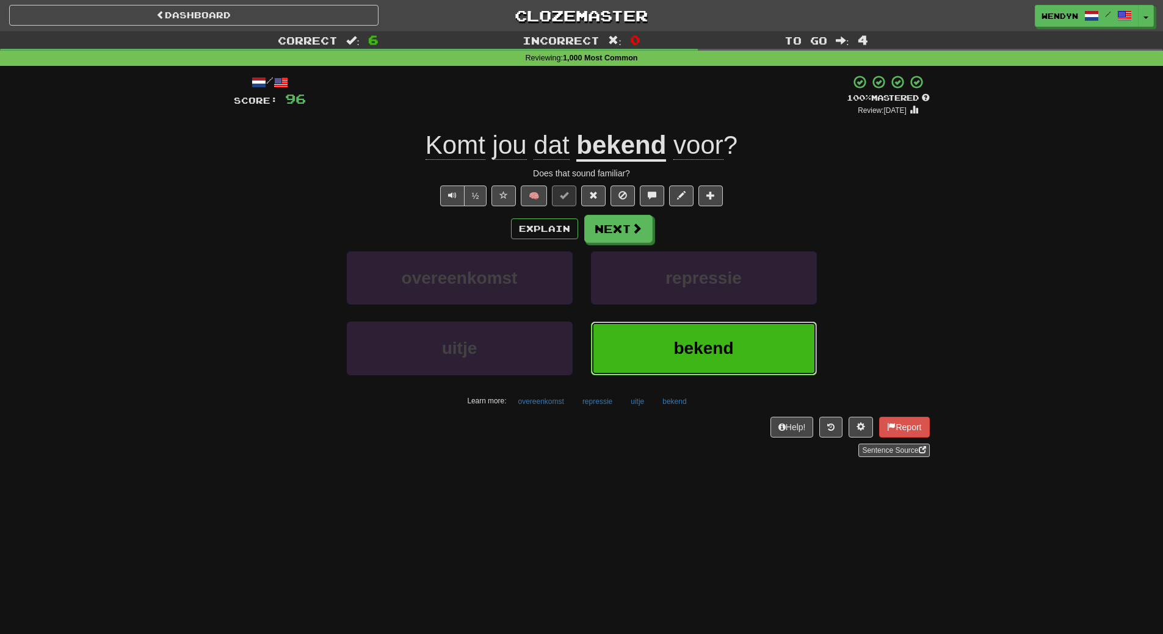
click at [736, 364] on button "bekend" at bounding box center [704, 348] width 226 height 53
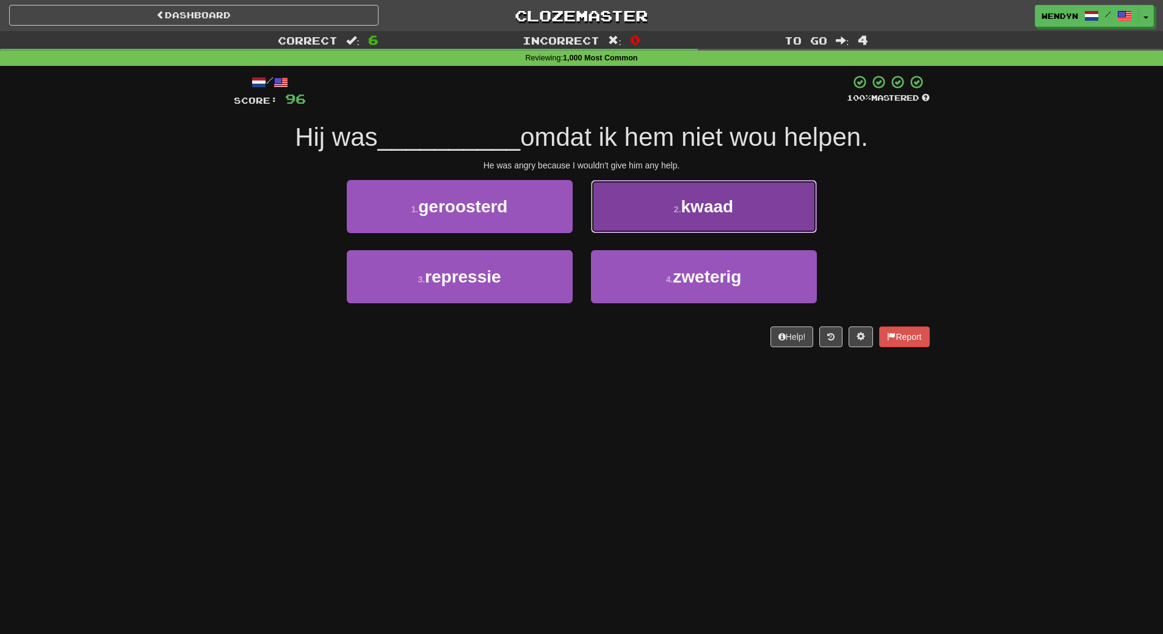
click at [753, 196] on button "2 . kwaad" at bounding box center [704, 206] width 226 height 53
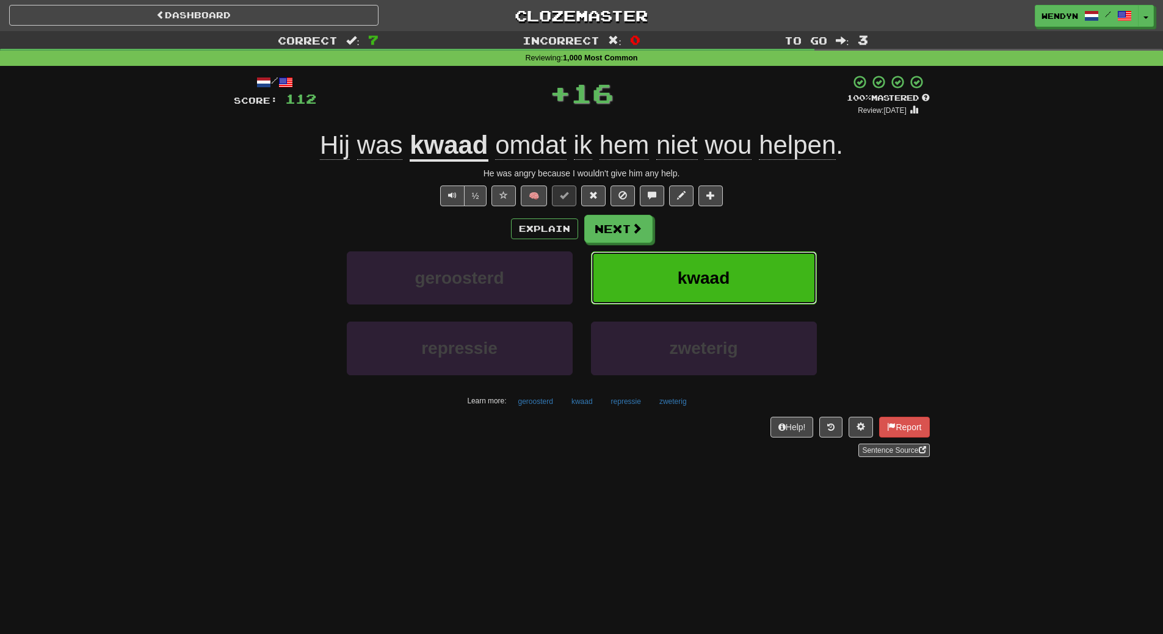
click at [751, 264] on button "kwaad" at bounding box center [704, 278] width 226 height 53
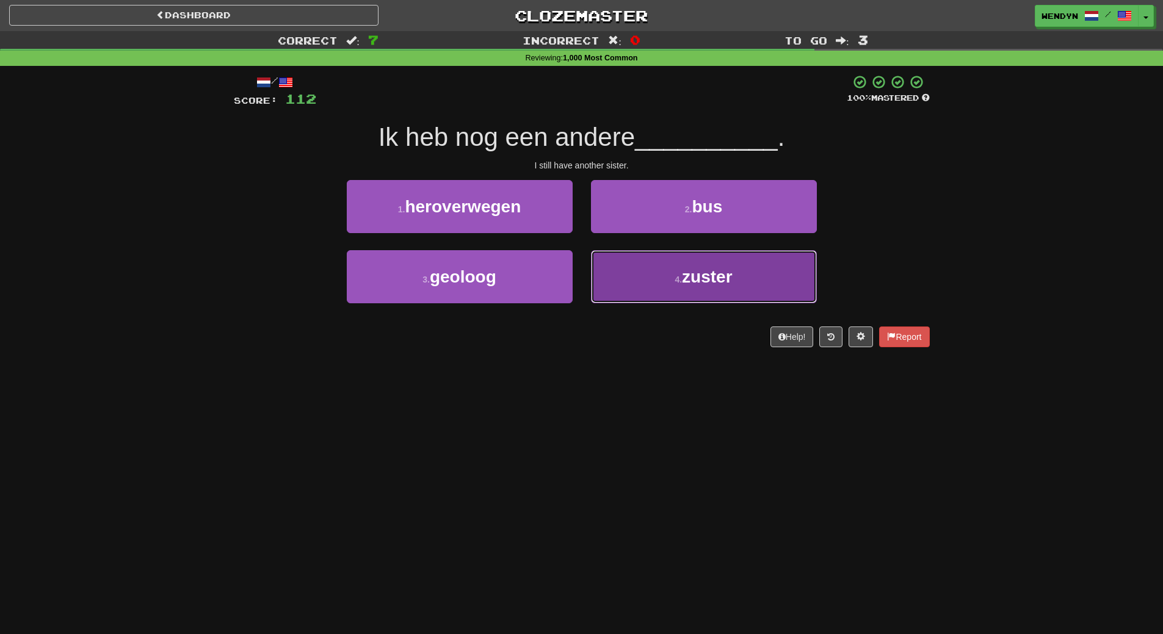
click at [667, 285] on button "4 . zuster" at bounding box center [704, 276] width 226 height 53
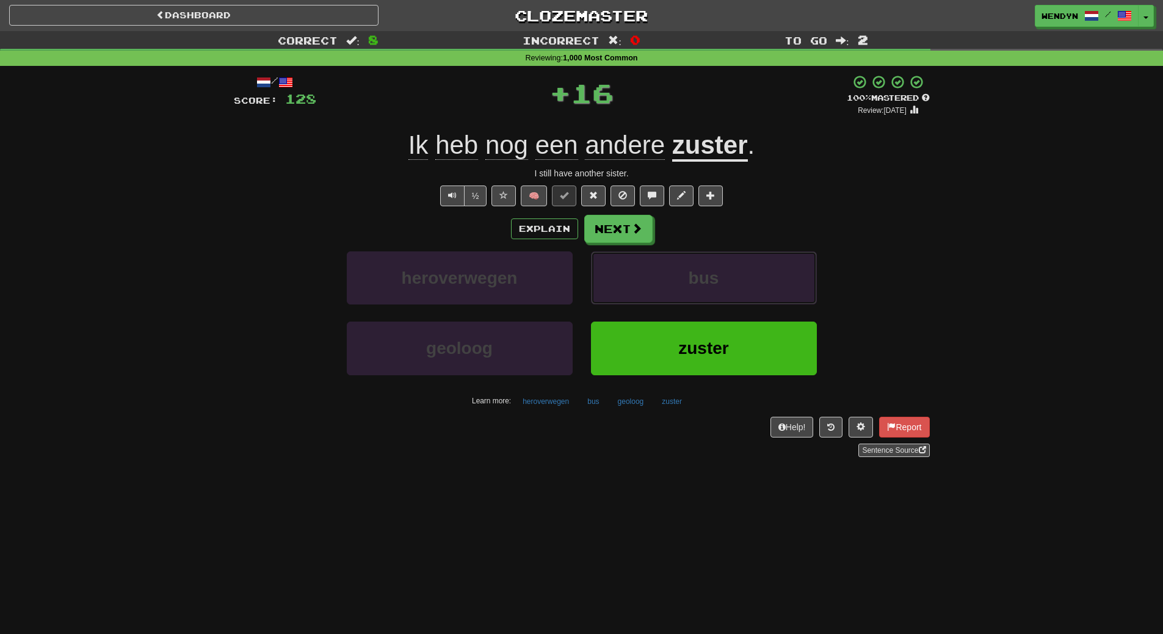
click at [667, 285] on button "bus" at bounding box center [704, 278] width 226 height 53
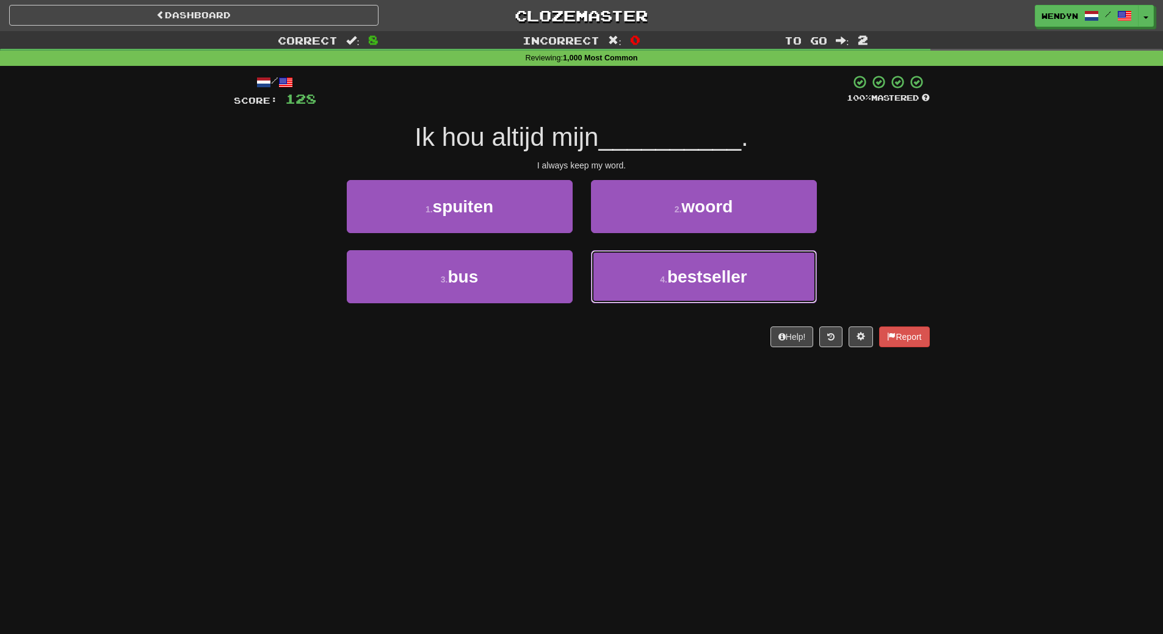
drag, startPoint x: 667, startPoint y: 285, endPoint x: 647, endPoint y: 366, distance: 83.6
click at [647, 366] on div "Dashboard Clozemaster WendyN / Toggle Dropdown Dashboard Leaderboard Activity F…" at bounding box center [581, 317] width 1163 height 634
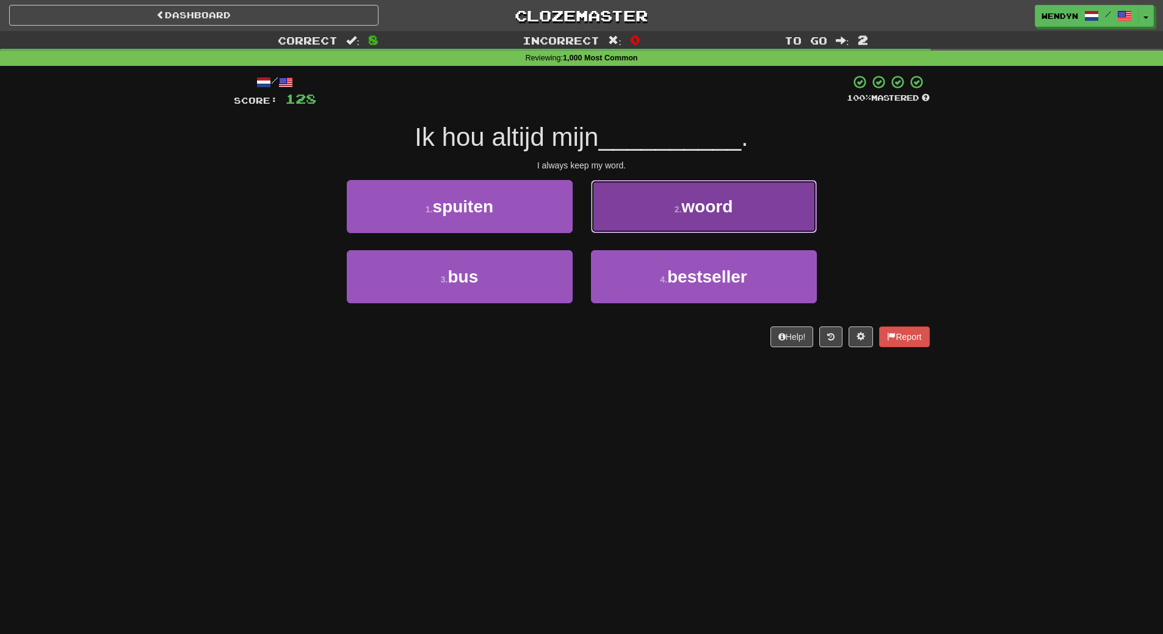
click at [754, 212] on button "2 . woord" at bounding box center [704, 206] width 226 height 53
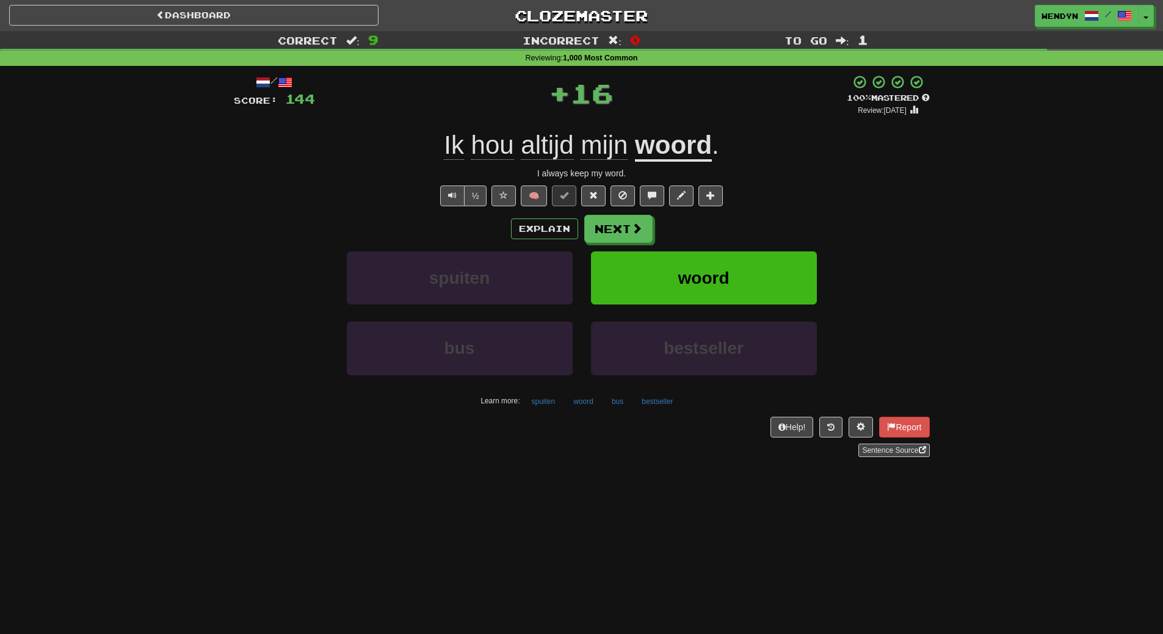
click at [754, 212] on div "/ Score: 144 + 16 100 % Mastered Review: 2026-03-15 Ik hou altijd mijn woord . …" at bounding box center [582, 265] width 696 height 383
click at [745, 252] on button "woord" at bounding box center [704, 278] width 226 height 53
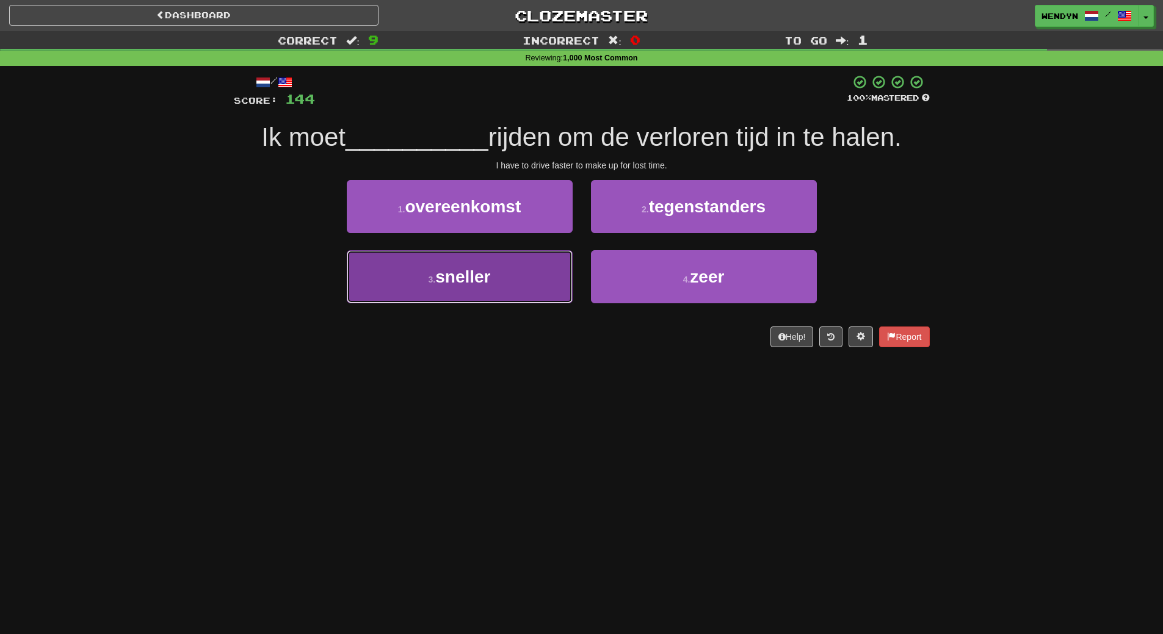
click at [523, 290] on button "3 . sneller" at bounding box center [460, 276] width 226 height 53
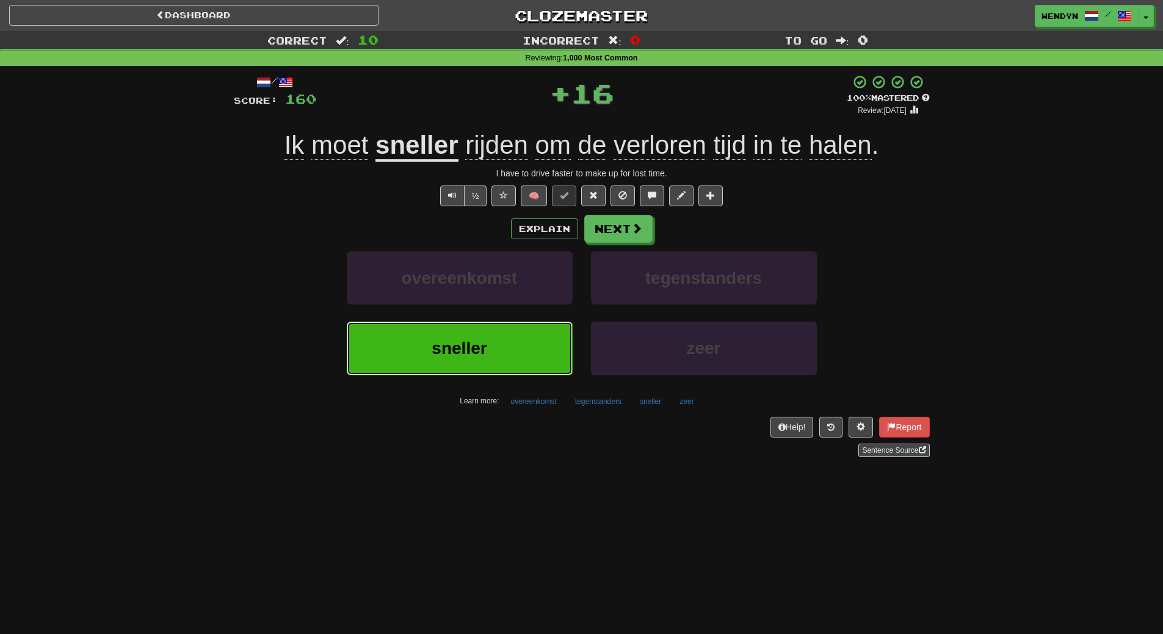
click at [515, 350] on button "sneller" at bounding box center [460, 348] width 226 height 53
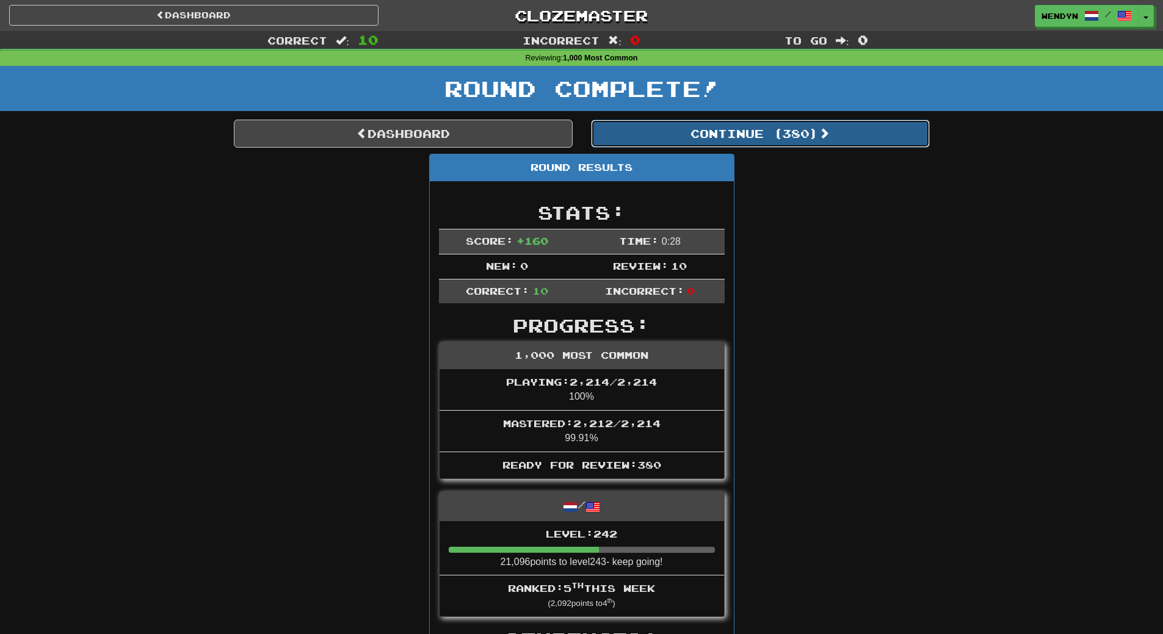
click at [828, 121] on button "Continue ( 380 )" at bounding box center [760, 134] width 339 height 28
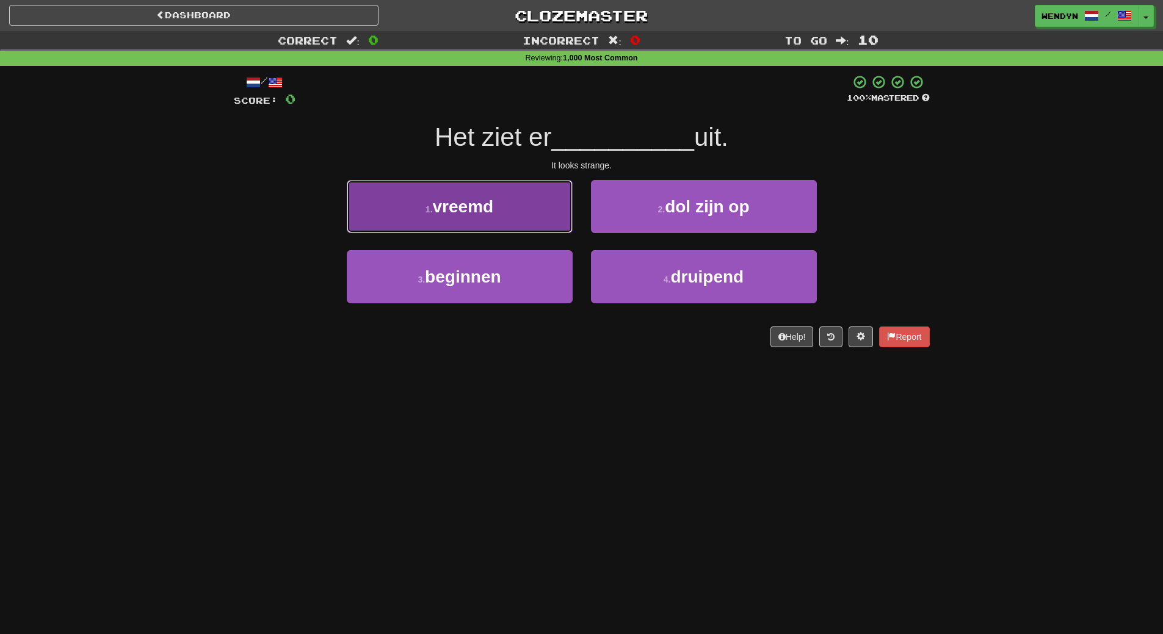
click at [524, 221] on button "1 . vreemd" at bounding box center [460, 206] width 226 height 53
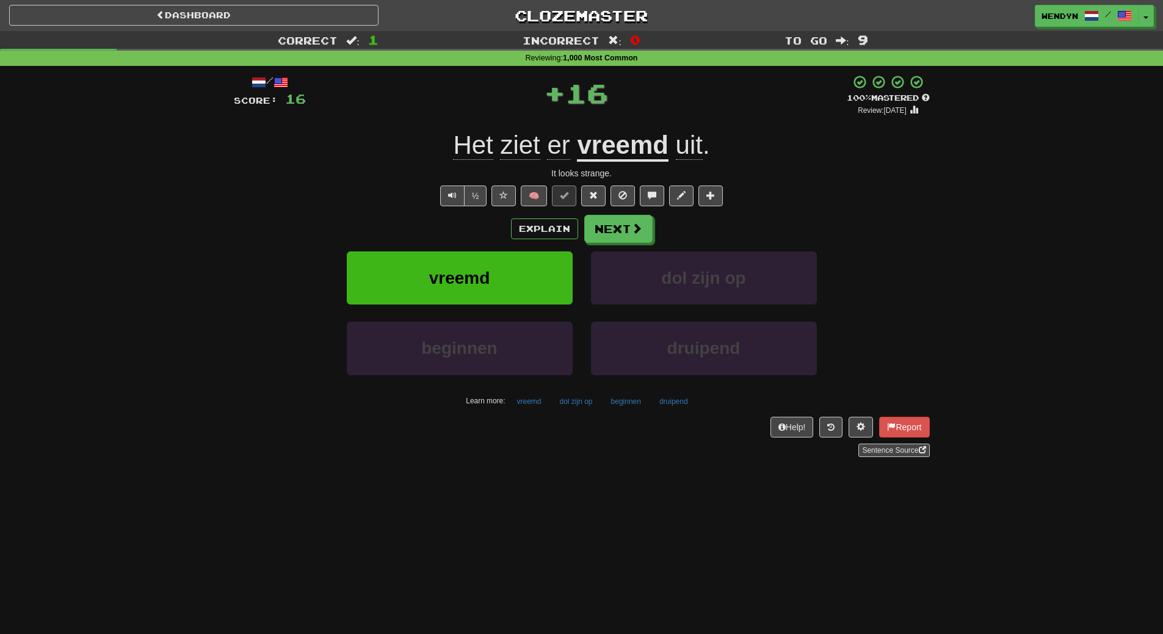
click at [463, 227] on div "Explain Next" at bounding box center [582, 229] width 696 height 28
click at [461, 273] on span "vreemd" at bounding box center [459, 278] width 61 height 19
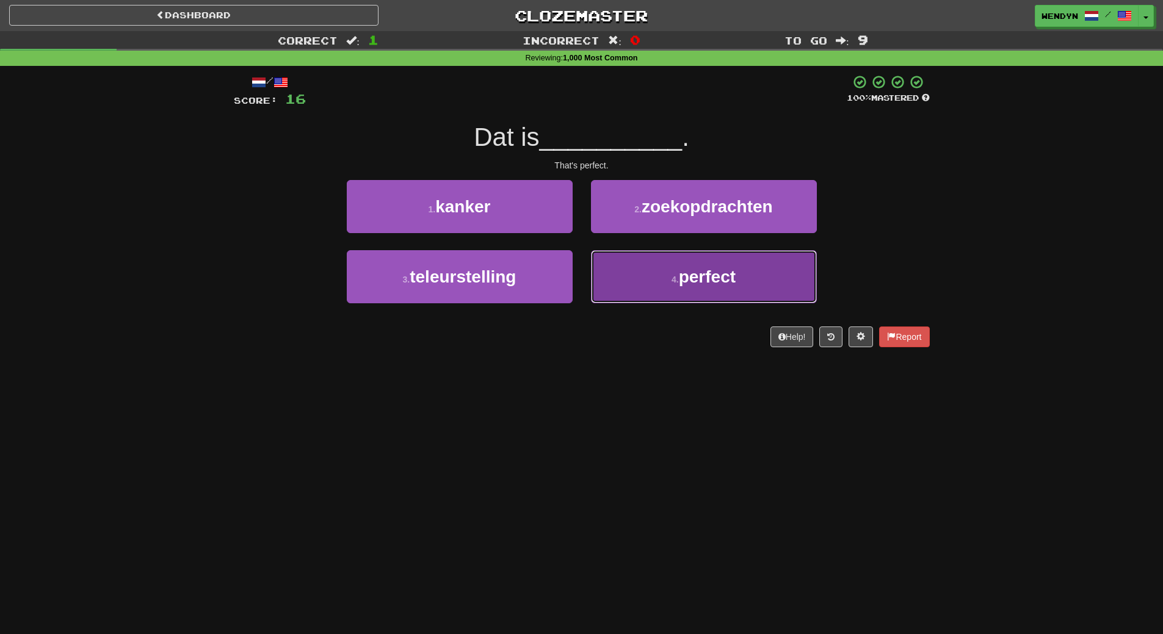
click at [662, 284] on button "4 . perfect" at bounding box center [704, 276] width 226 height 53
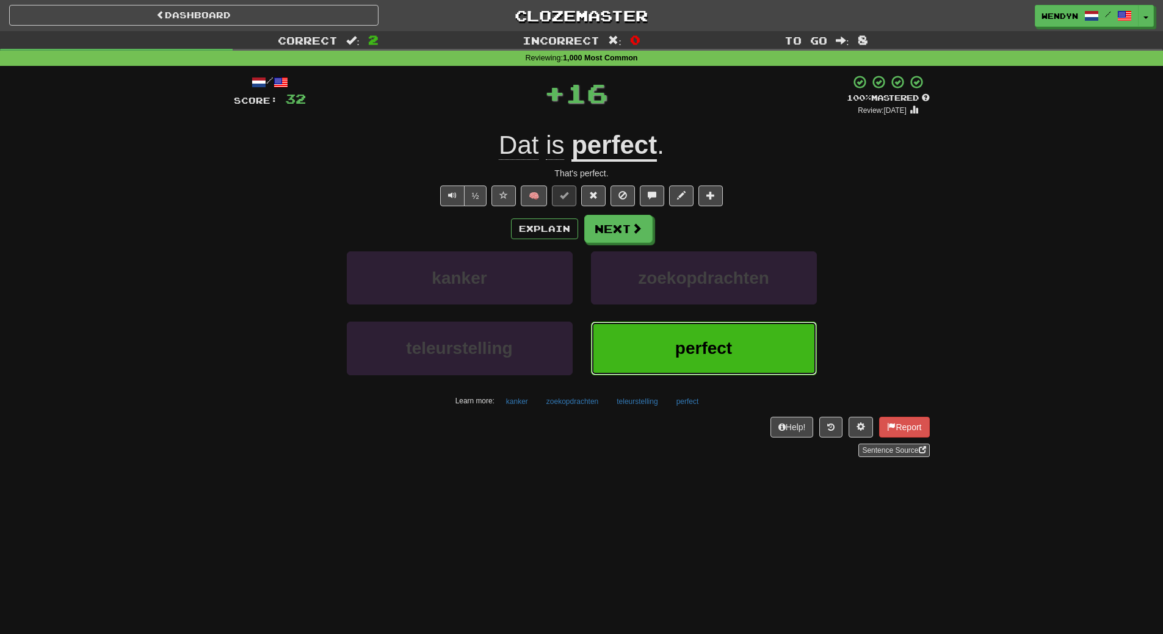
click at [654, 350] on button "perfect" at bounding box center [704, 348] width 226 height 53
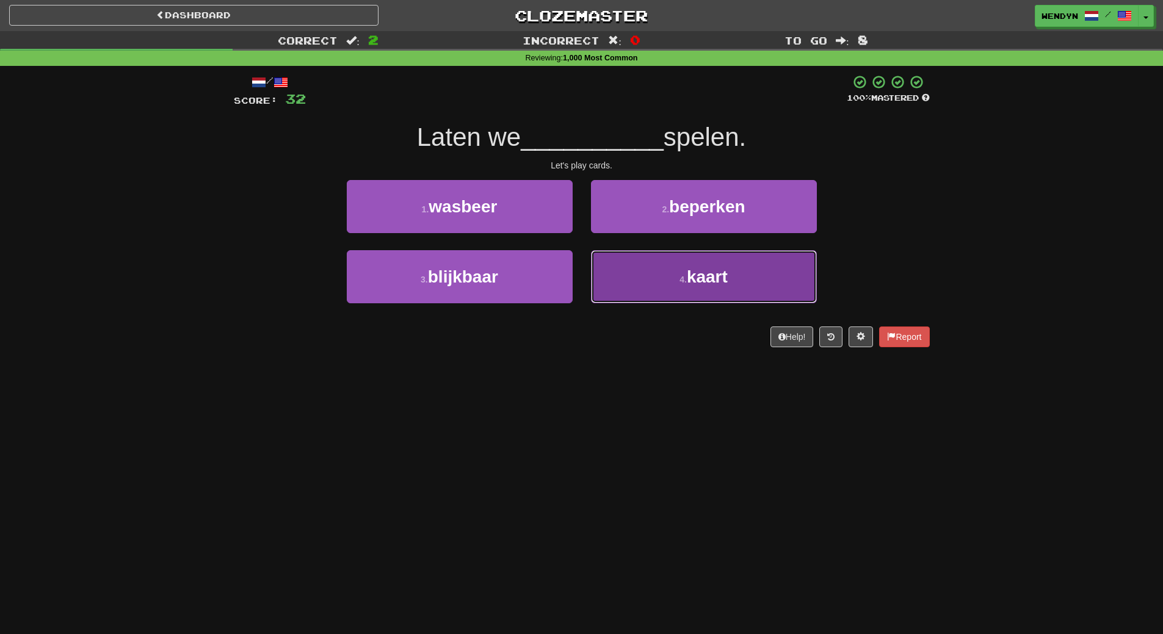
click at [735, 286] on button "4 . kaart" at bounding box center [704, 276] width 226 height 53
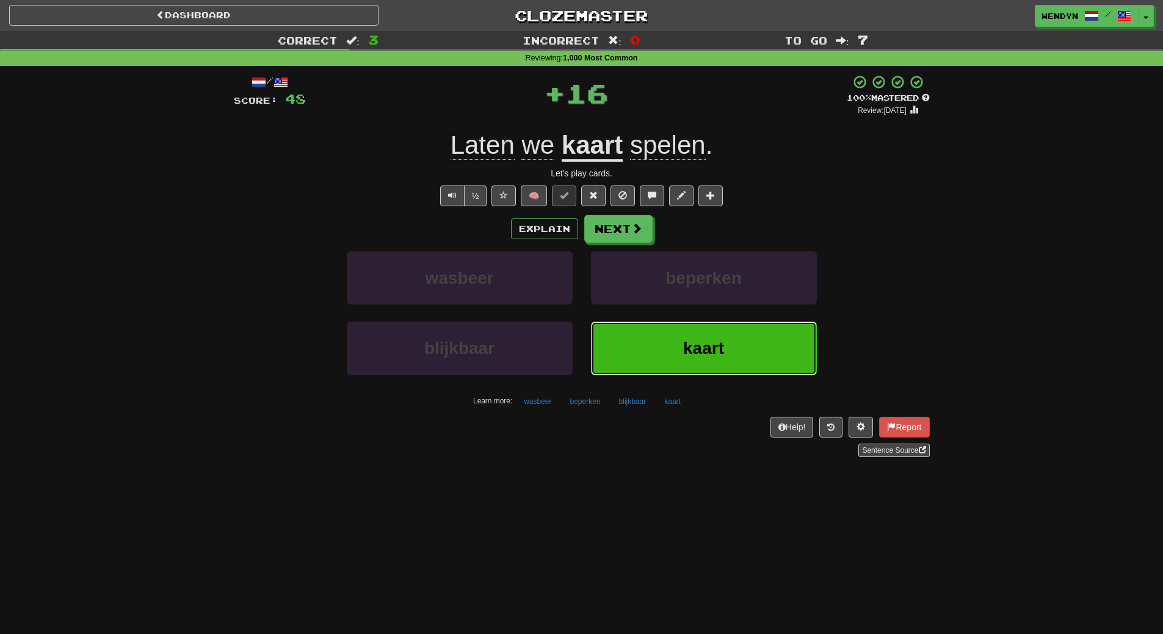
click at [692, 344] on span "kaart" at bounding box center [703, 348] width 41 height 19
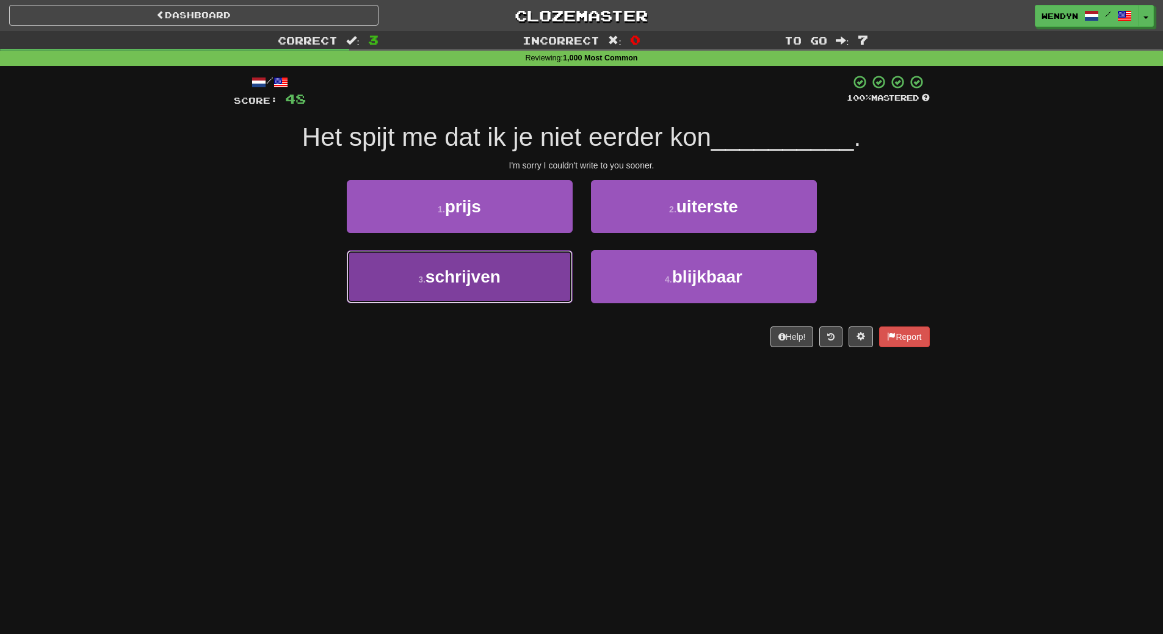
click at [485, 289] on button "3 . schrijven" at bounding box center [460, 276] width 226 height 53
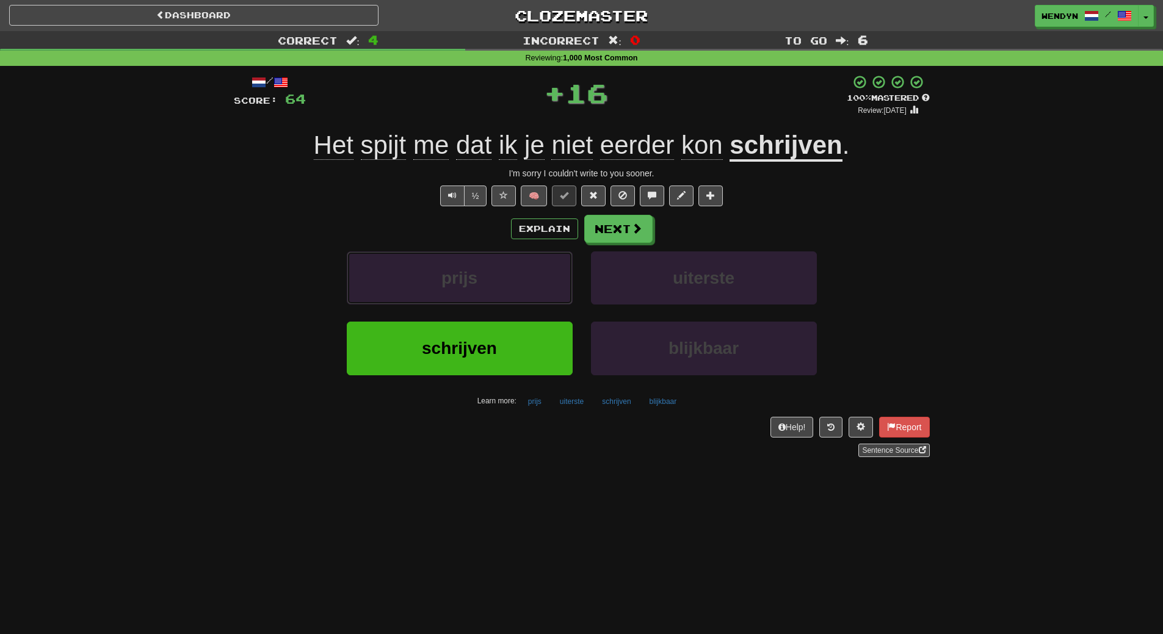
click at [485, 289] on button "prijs" at bounding box center [460, 278] width 226 height 53
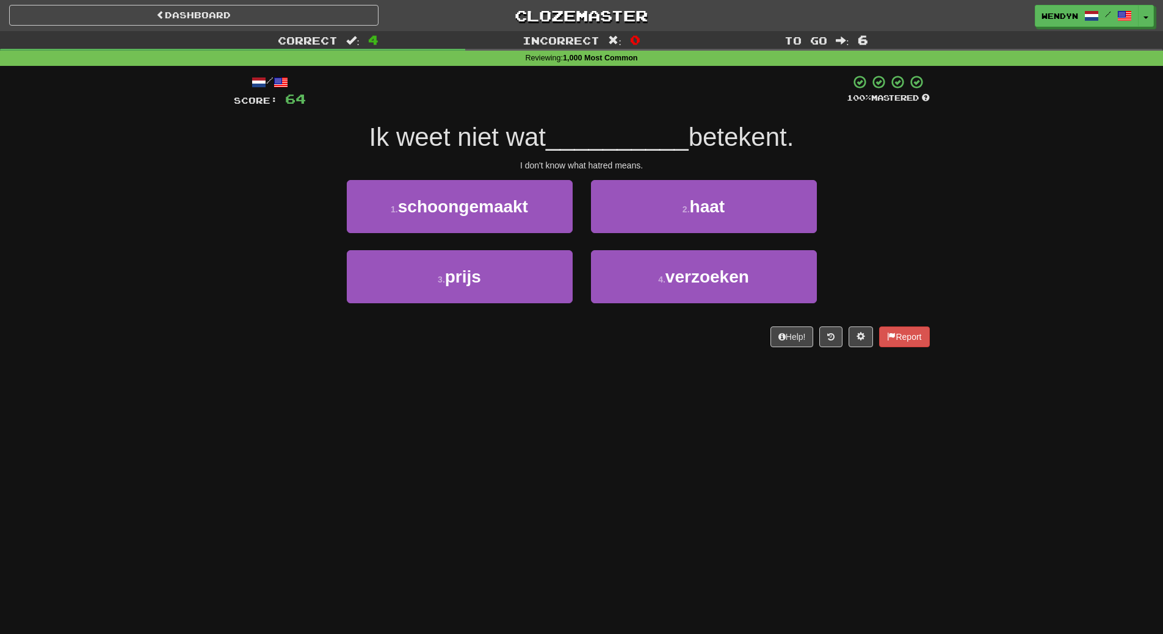
click at [500, 430] on div "Dashboard Clozemaster WendyN / Toggle Dropdown Dashboard Leaderboard Activity F…" at bounding box center [581, 317] width 1163 height 634
drag, startPoint x: 500, startPoint y: 430, endPoint x: 811, endPoint y: 429, distance: 310.7
click at [811, 429] on div "Dashboard Clozemaster WendyN / Toggle Dropdown Dashboard Leaderboard Activity F…" at bounding box center [581, 317] width 1163 height 634
drag, startPoint x: 719, startPoint y: 175, endPoint x: 722, endPoint y: 223, distance: 47.7
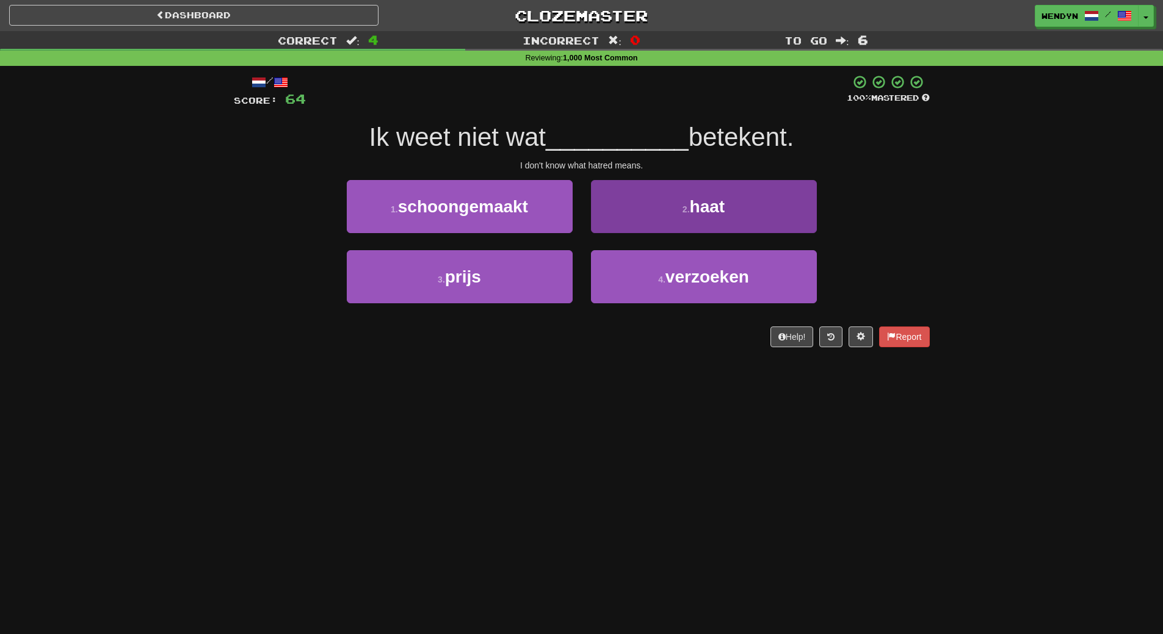
click at [719, 178] on div "/ Score: 64 100 % Mastered Ik weet niet wat __________ betekent. I don't know w…" at bounding box center [582, 210] width 696 height 273
click at [722, 228] on button "2 . haat" at bounding box center [704, 206] width 226 height 53
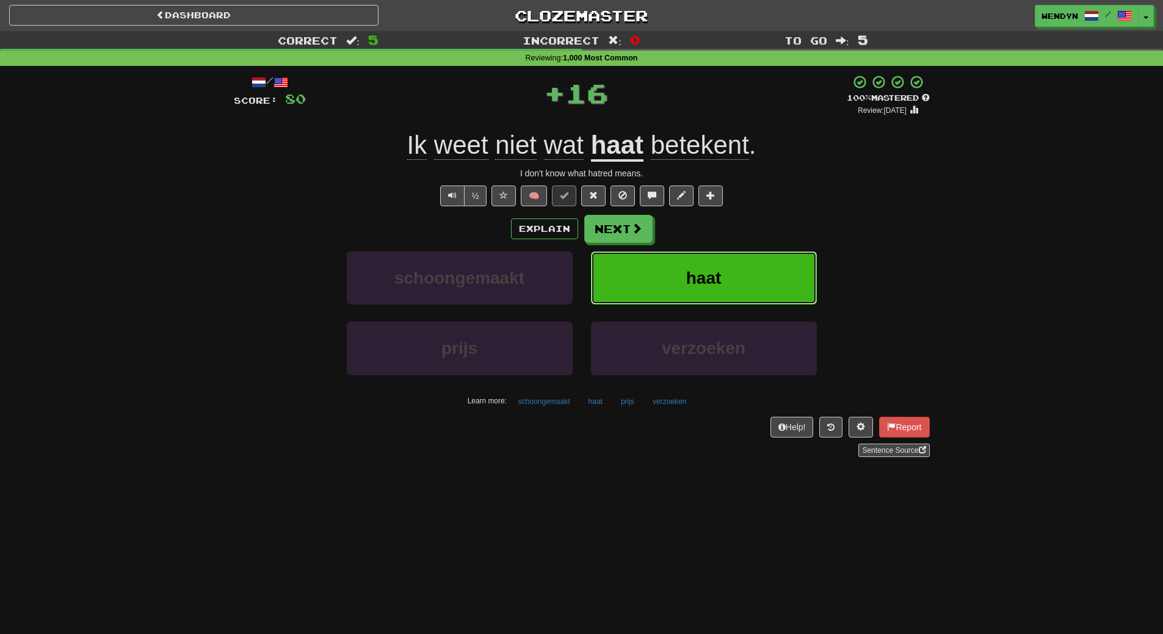
click at [710, 272] on span "haat" at bounding box center [703, 278] width 35 height 19
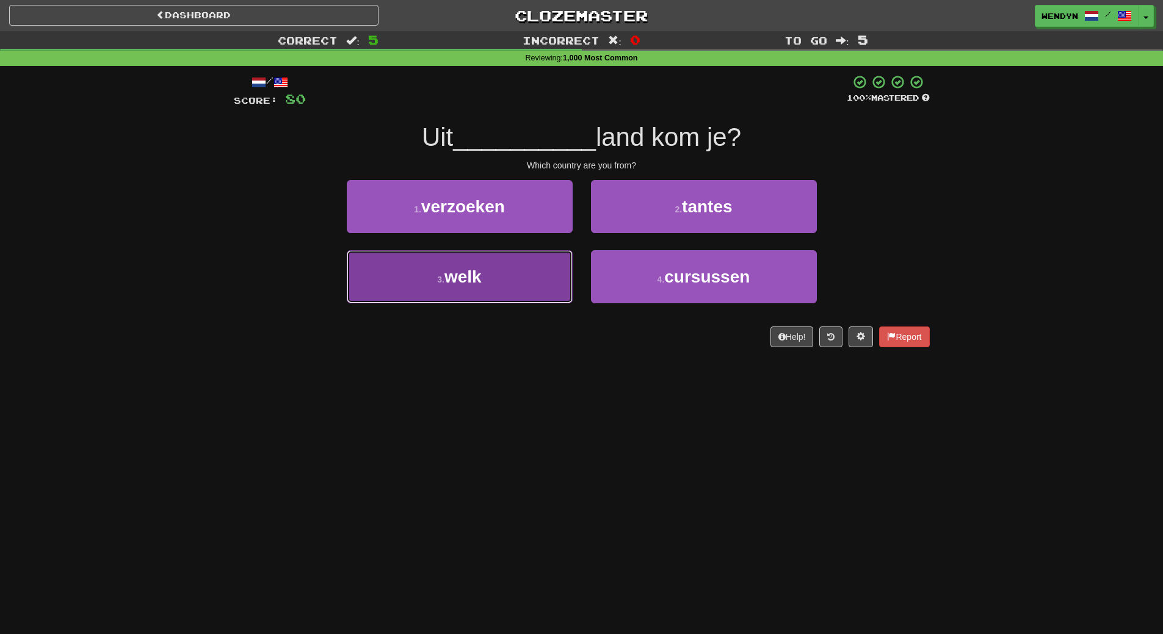
drag, startPoint x: 538, startPoint y: 288, endPoint x: 532, endPoint y: 336, distance: 48.5
click at [537, 296] on button "3 . welk" at bounding box center [460, 276] width 226 height 53
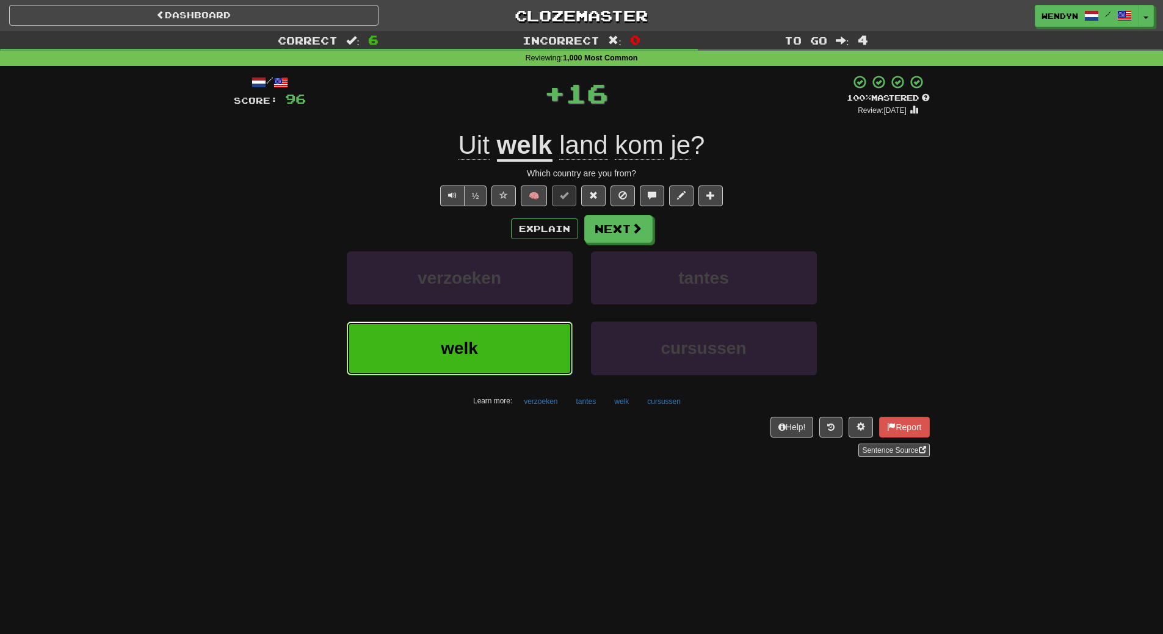
click at [532, 338] on button "welk" at bounding box center [460, 348] width 226 height 53
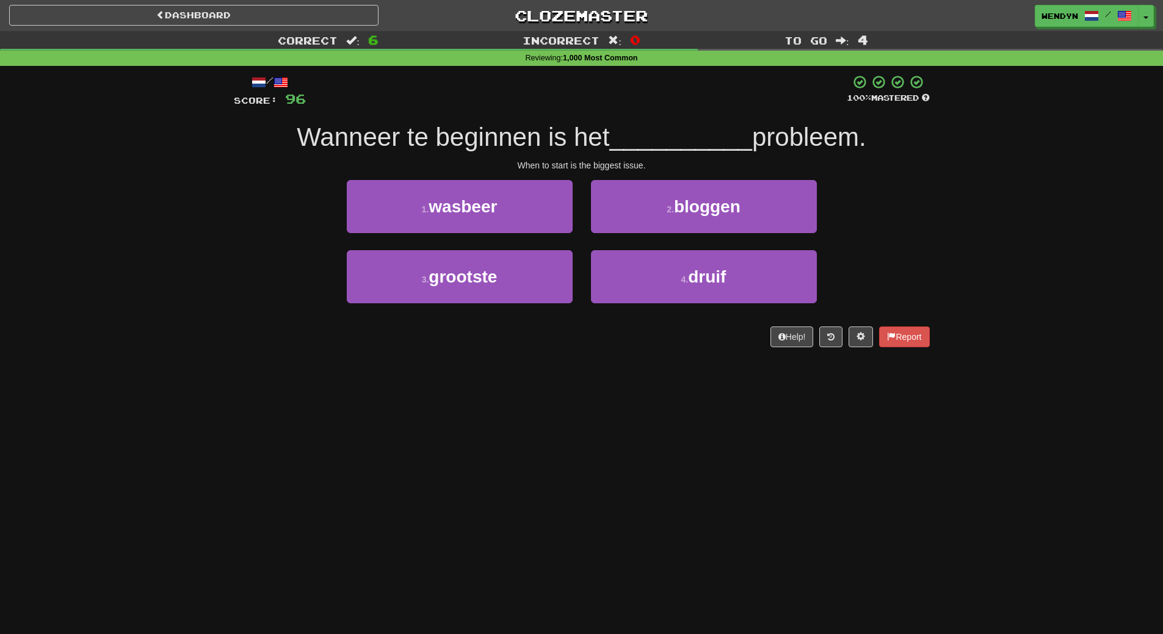
drag, startPoint x: 532, startPoint y: 338, endPoint x: 533, endPoint y: 389, distance: 51.3
click at [533, 389] on div "Dashboard Clozemaster WendyN / Toggle Dropdown Dashboard Leaderboard Activity F…" at bounding box center [581, 317] width 1163 height 634
click at [521, 304] on div "3 . grootste" at bounding box center [460, 285] width 244 height 70
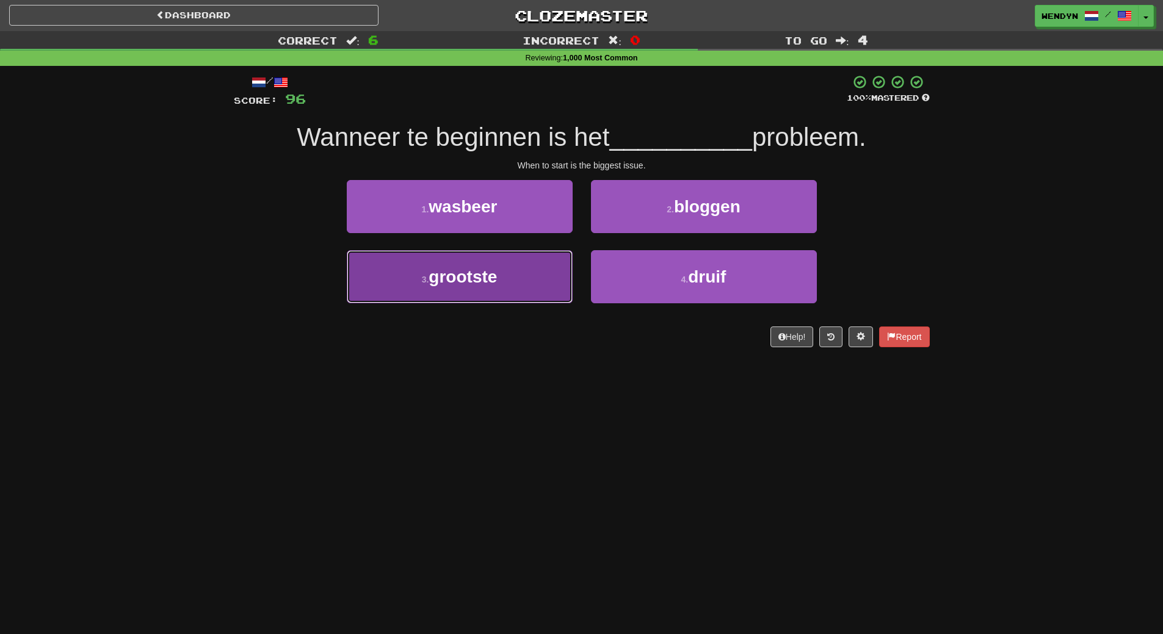
click at [494, 290] on button "3 . grootste" at bounding box center [460, 276] width 226 height 53
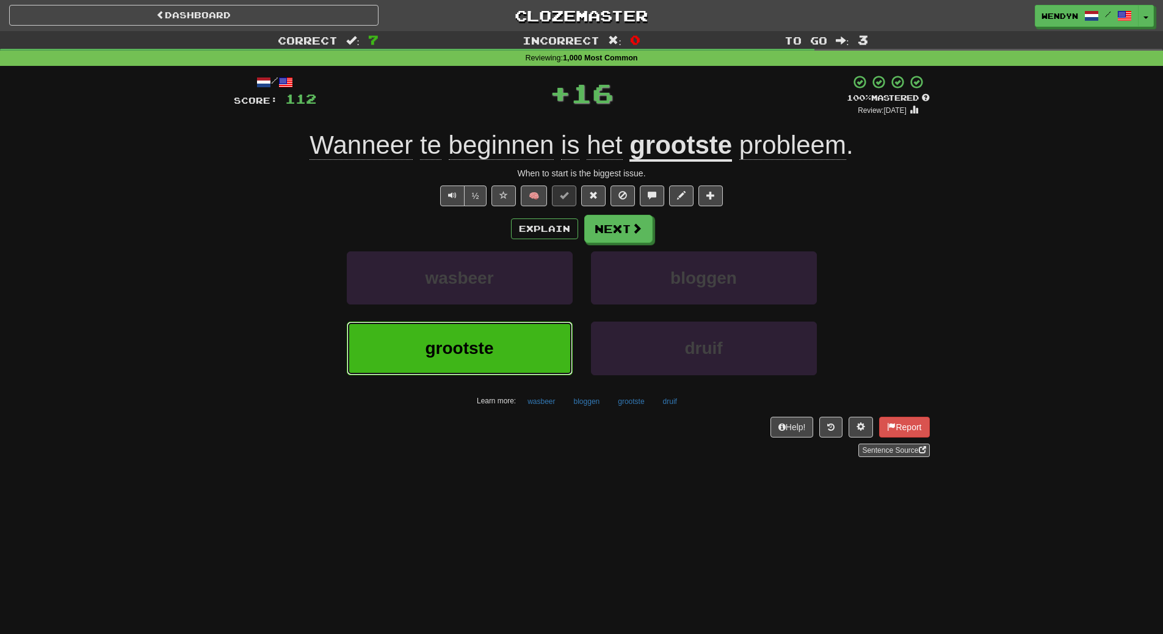
click at [494, 325] on button "grootste" at bounding box center [460, 348] width 226 height 53
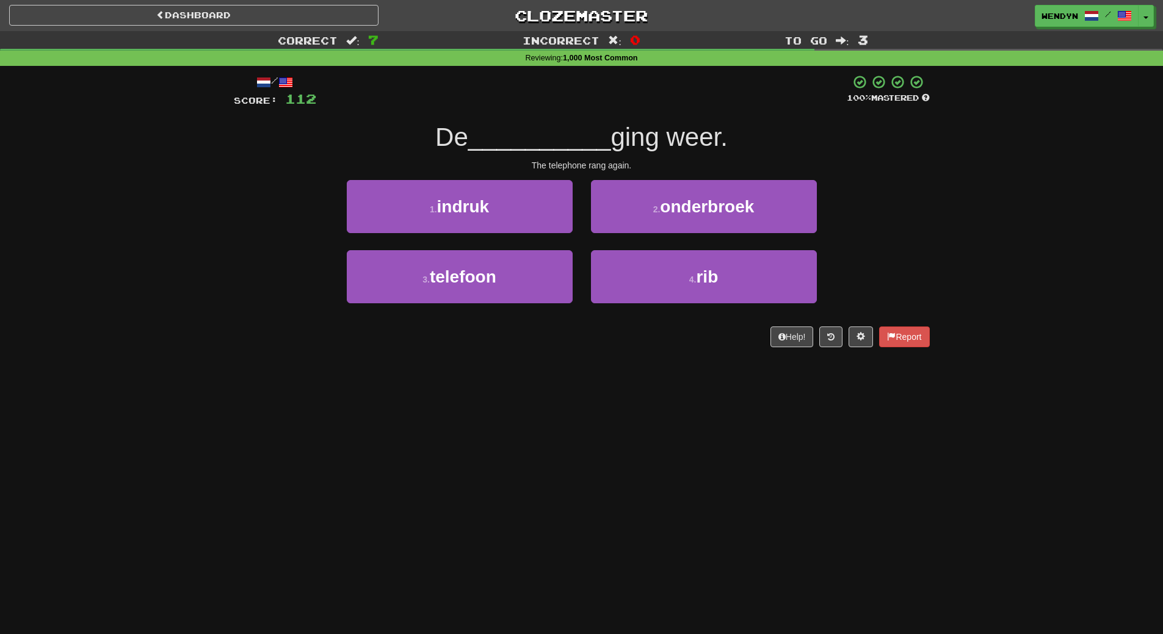
click at [502, 305] on div "3 . telefoon" at bounding box center [460, 285] width 244 height 70
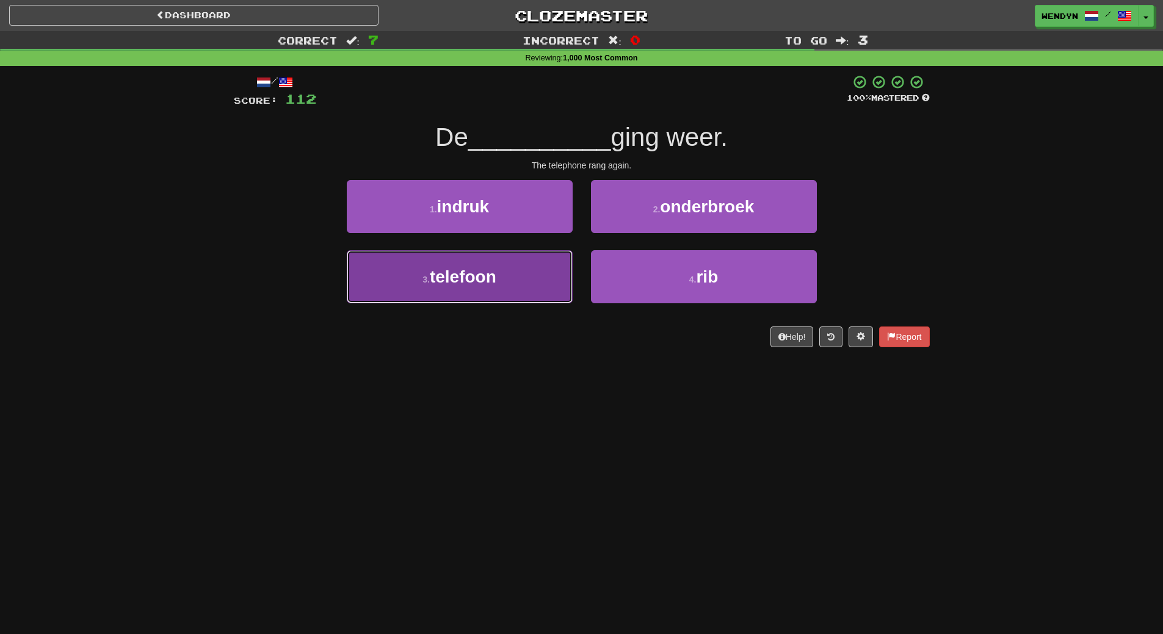
click at [500, 291] on button "3 . telefoon" at bounding box center [460, 276] width 226 height 53
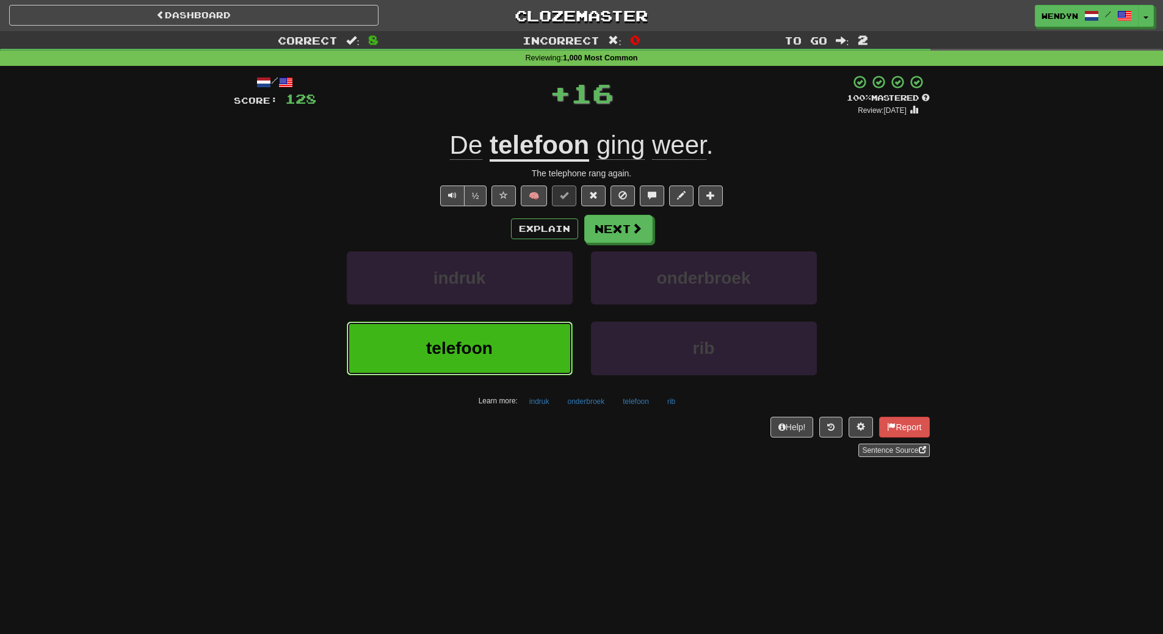
click at [499, 336] on button "telefoon" at bounding box center [460, 348] width 226 height 53
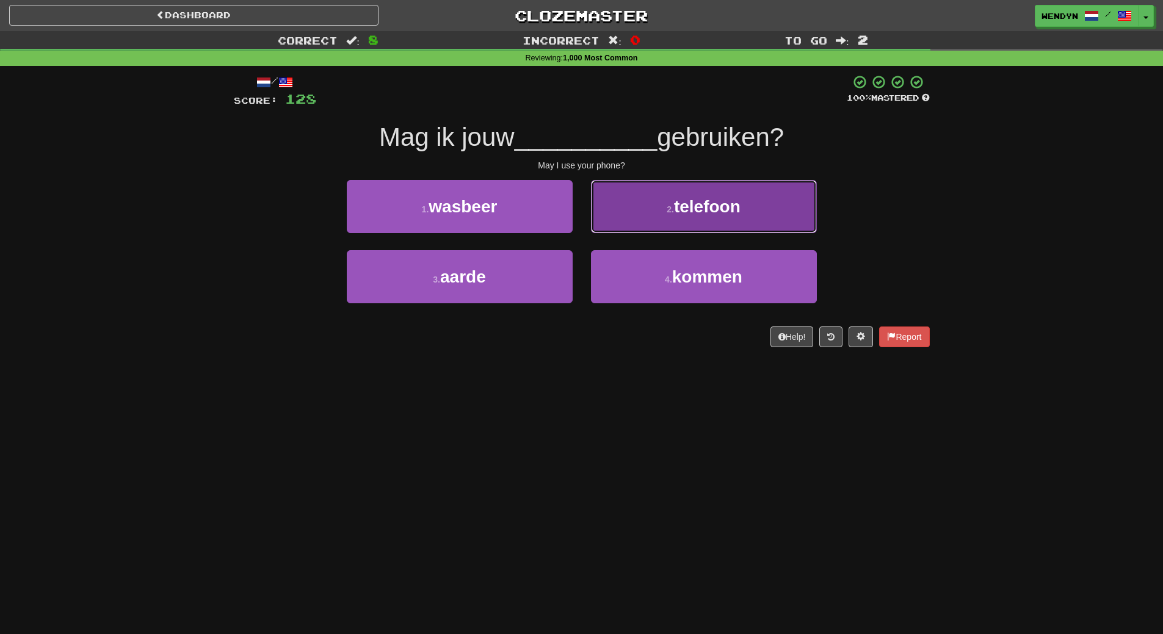
click at [755, 226] on button "2 . telefoon" at bounding box center [704, 206] width 226 height 53
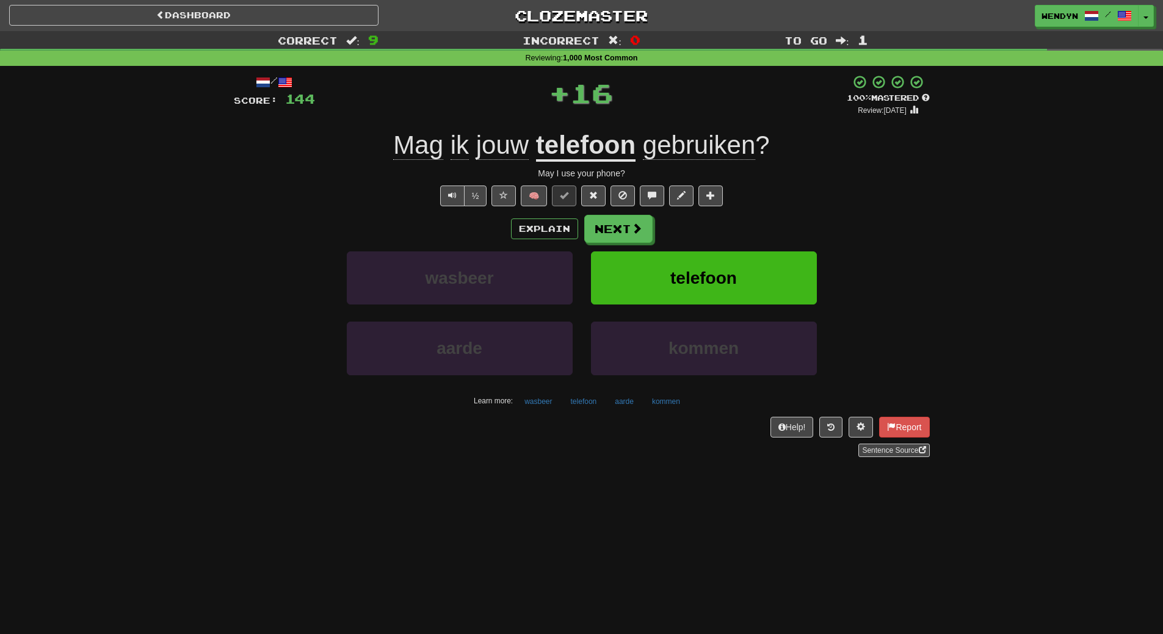
click at [751, 262] on div "Explain Next wasbeer telefoon aarde kommen Learn more: wasbeer telefoon aarde k…" at bounding box center [582, 313] width 696 height 196
click at [751, 262] on button "telefoon" at bounding box center [704, 278] width 226 height 53
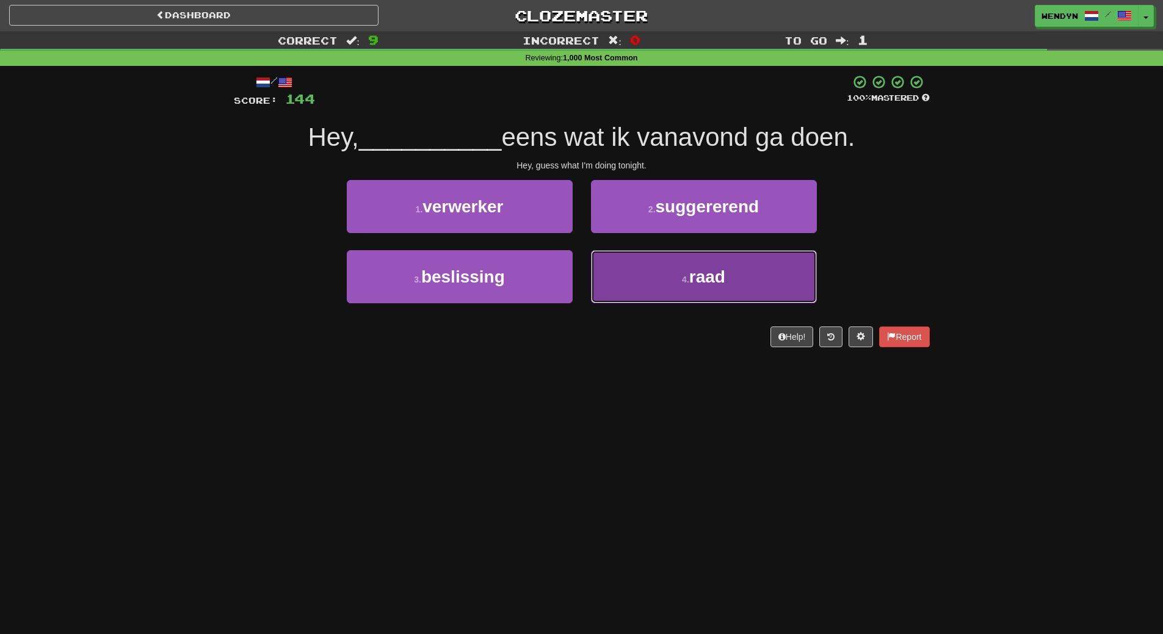
click at [694, 292] on button "4 . raad" at bounding box center [704, 276] width 226 height 53
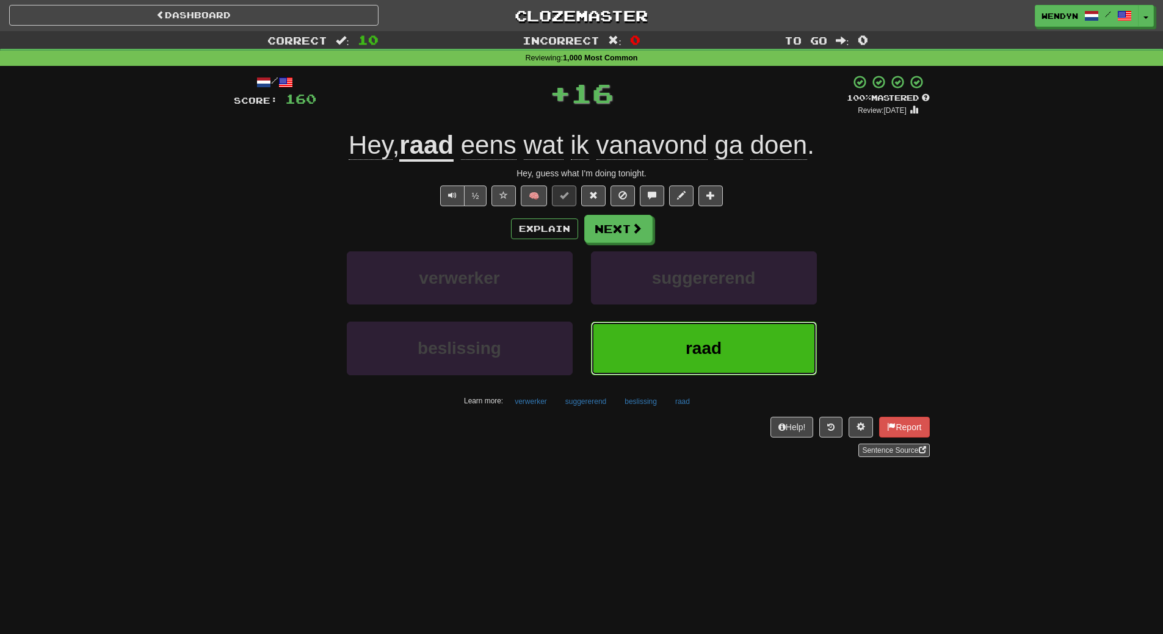
drag, startPoint x: 688, startPoint y: 341, endPoint x: 675, endPoint y: 286, distance: 56.0
click at [686, 328] on button "raad" at bounding box center [704, 348] width 226 height 53
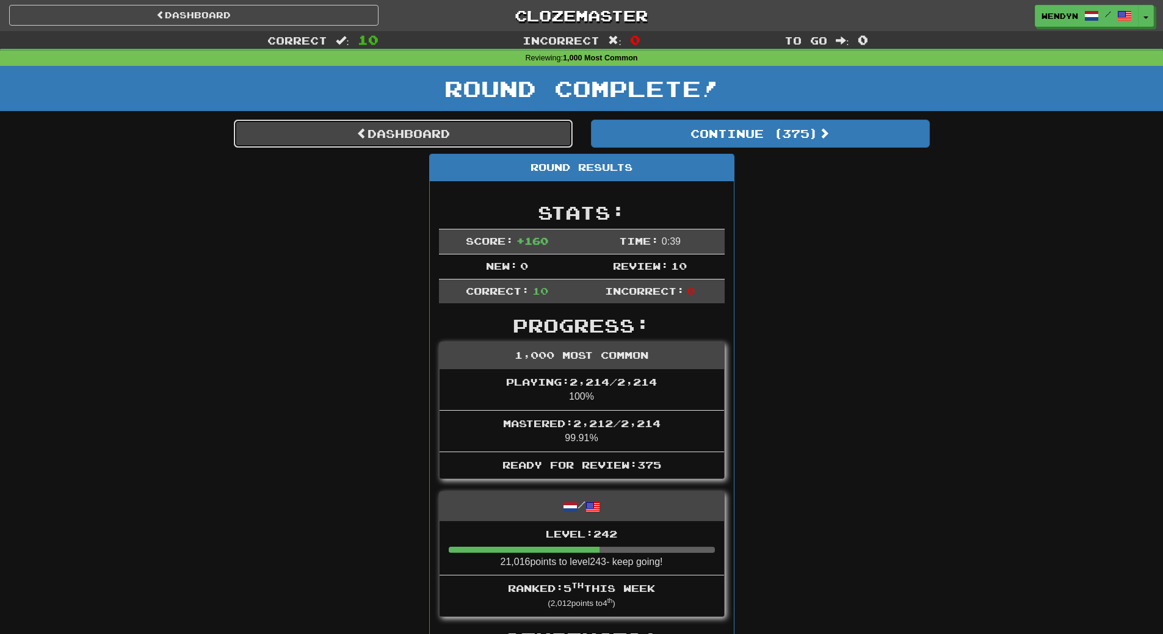
click at [438, 135] on link "Dashboard" at bounding box center [403, 134] width 339 height 28
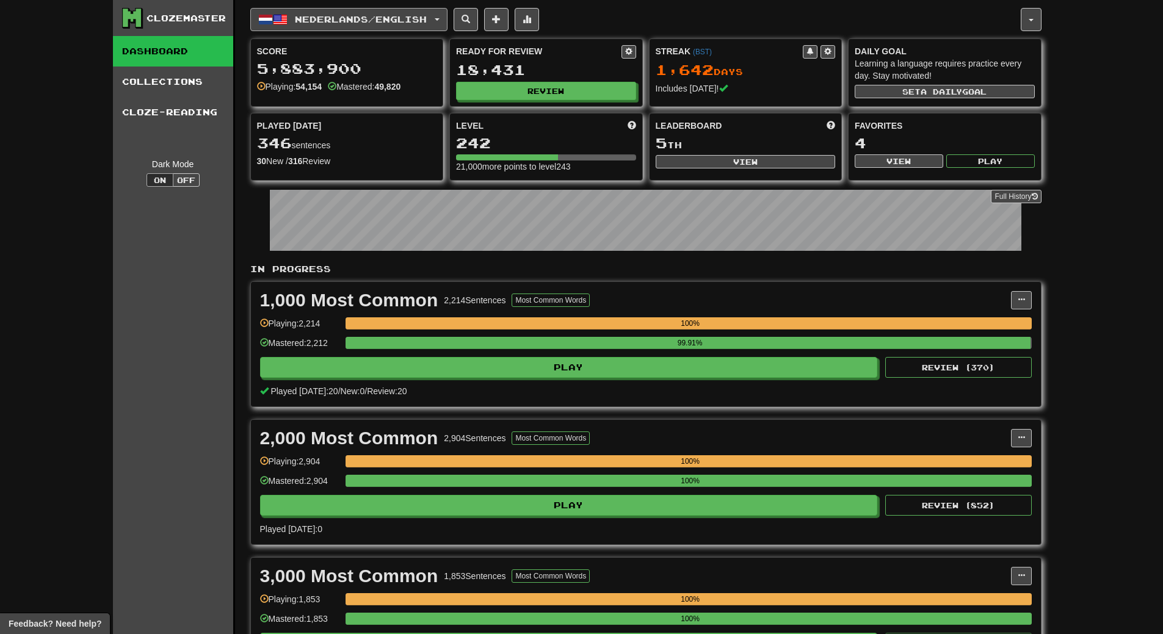
click at [413, 21] on span "Nederlands / English" at bounding box center [361, 19] width 132 height 10
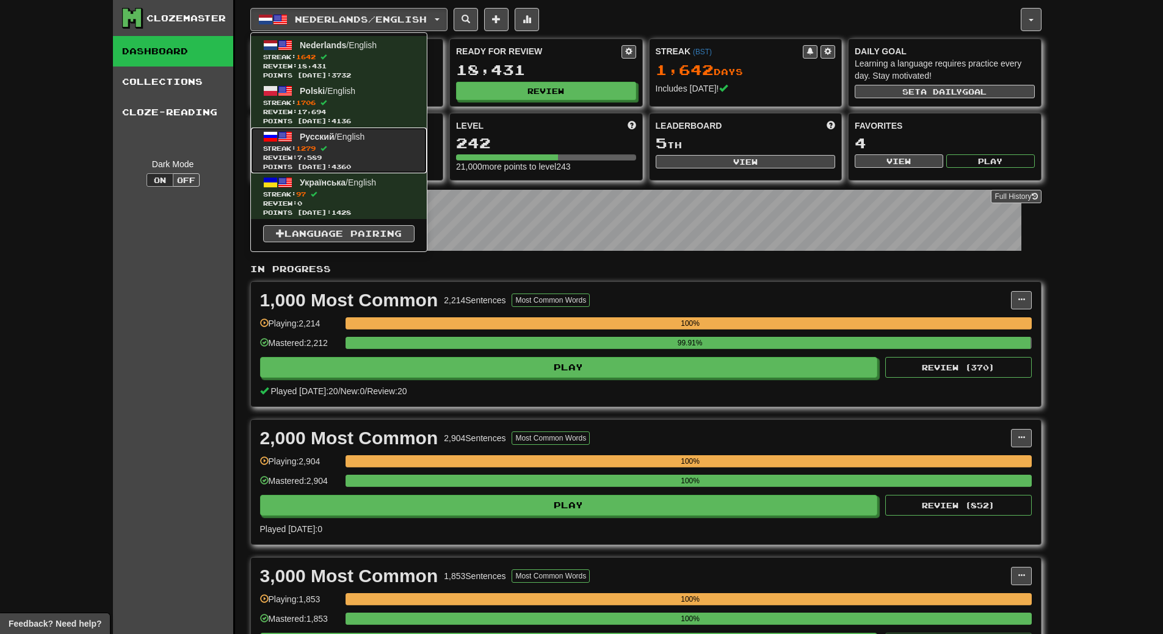
click at [360, 150] on span "Streak: 1279" at bounding box center [338, 148] width 151 height 9
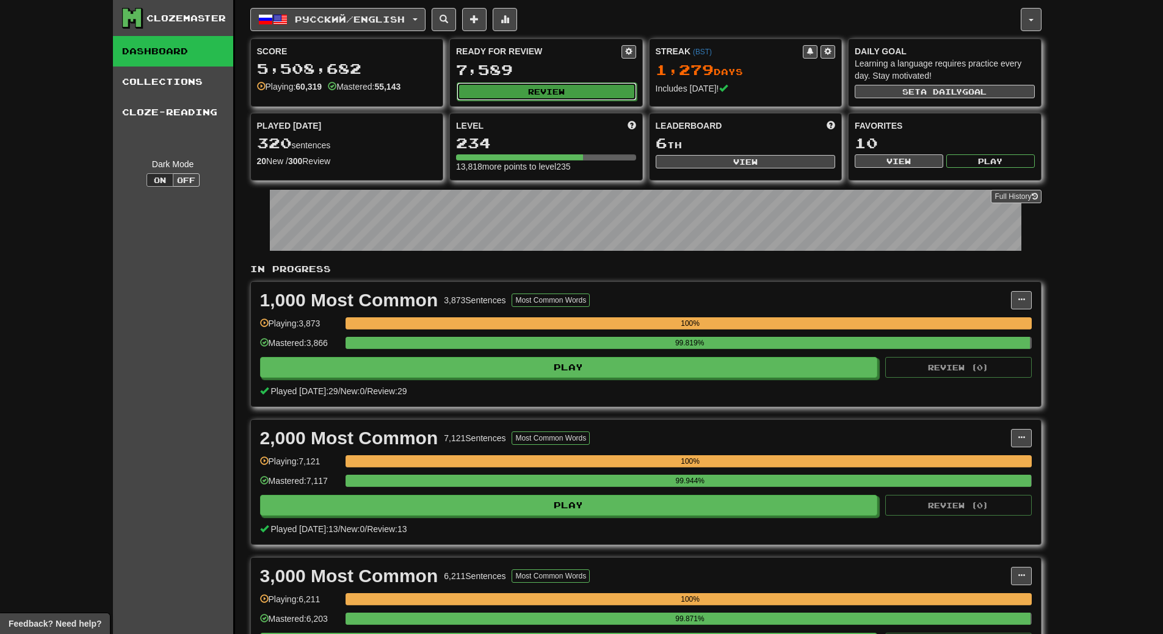
click at [546, 92] on button "Review" at bounding box center [547, 91] width 180 height 18
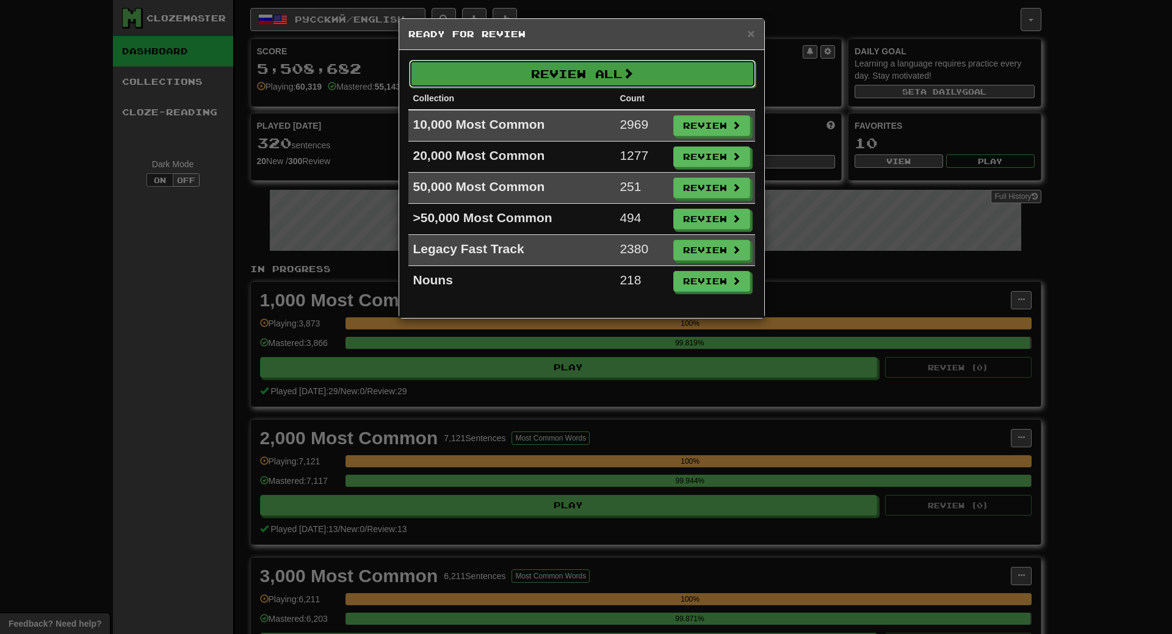
click at [548, 67] on button "Review All" at bounding box center [582, 74] width 347 height 28
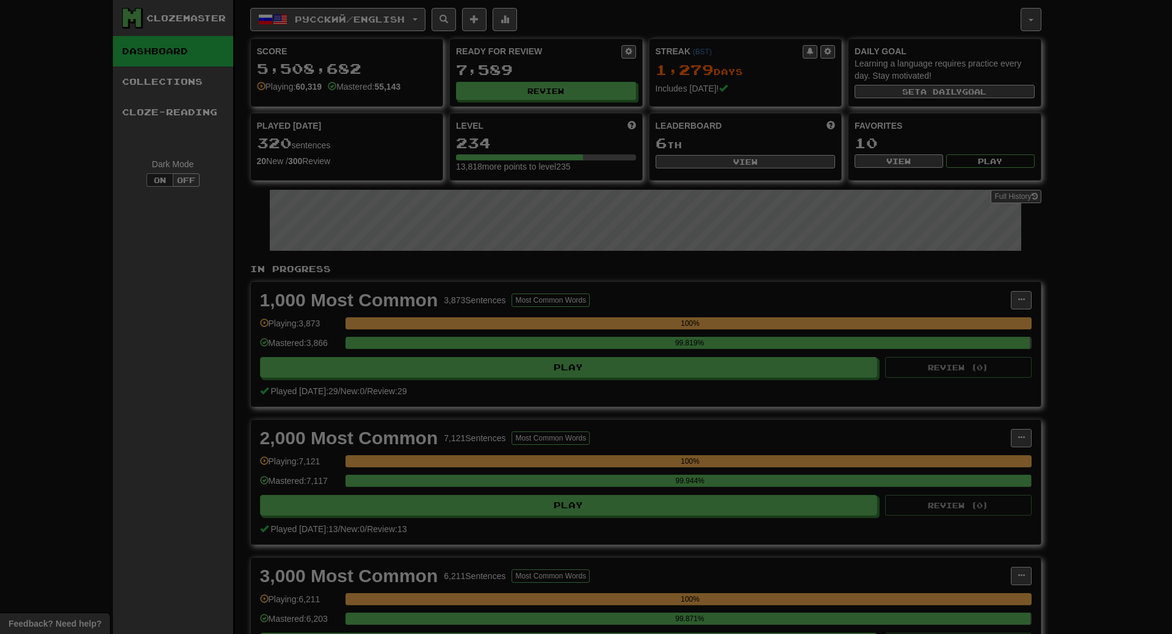
select select "**"
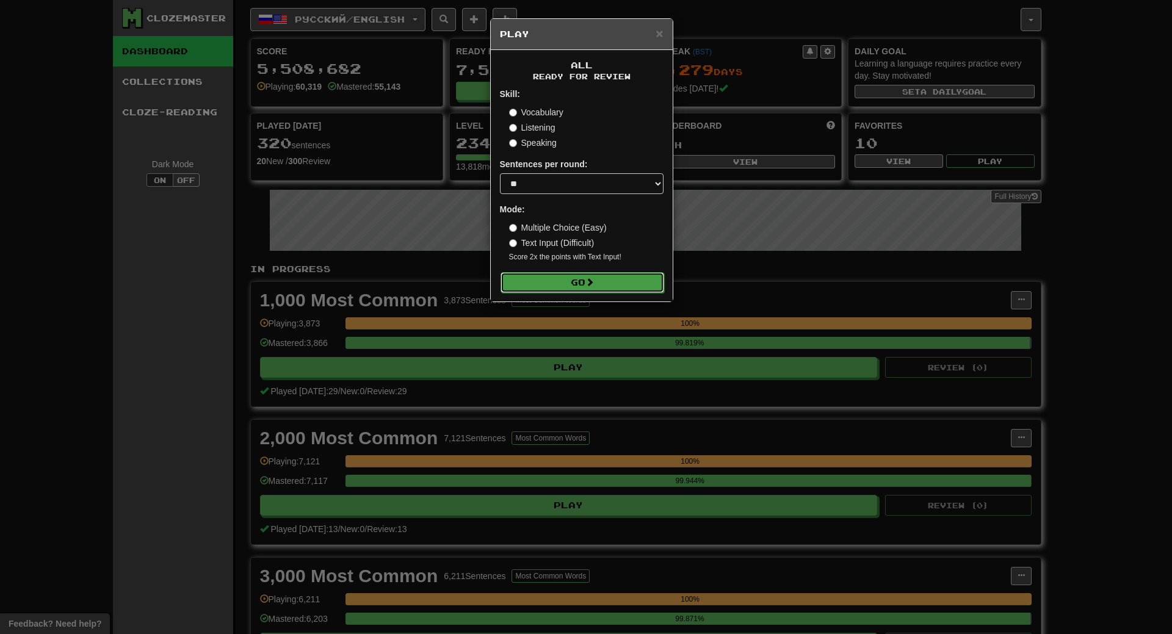
click at [569, 278] on button "Go" at bounding box center [583, 282] width 164 height 21
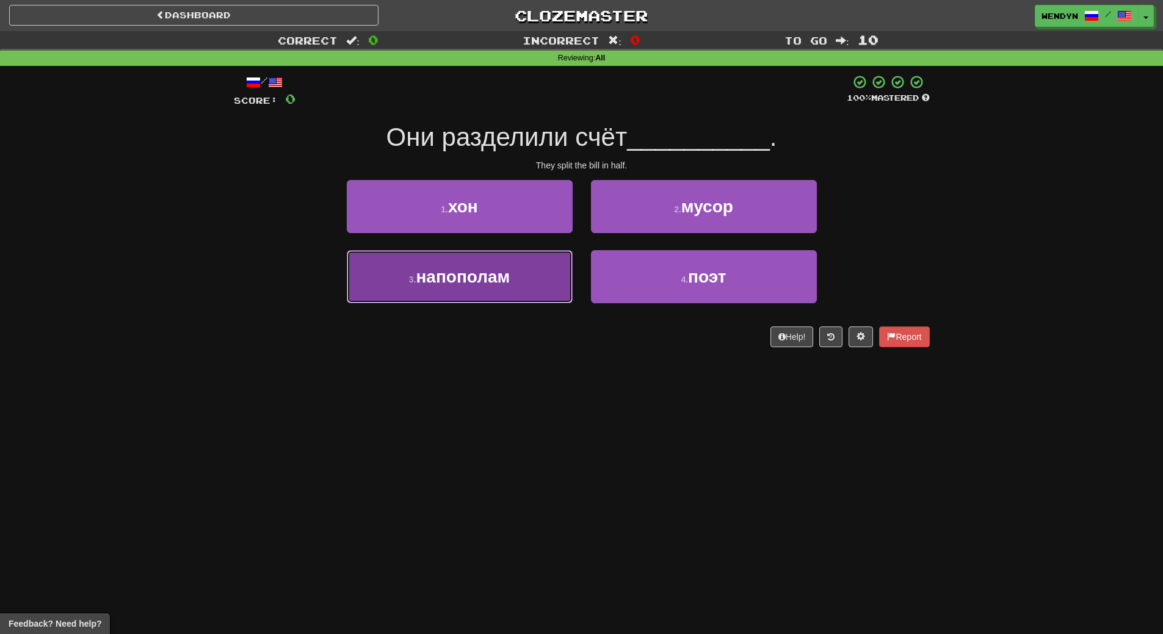
click at [518, 289] on button "3 . напополам" at bounding box center [460, 276] width 226 height 53
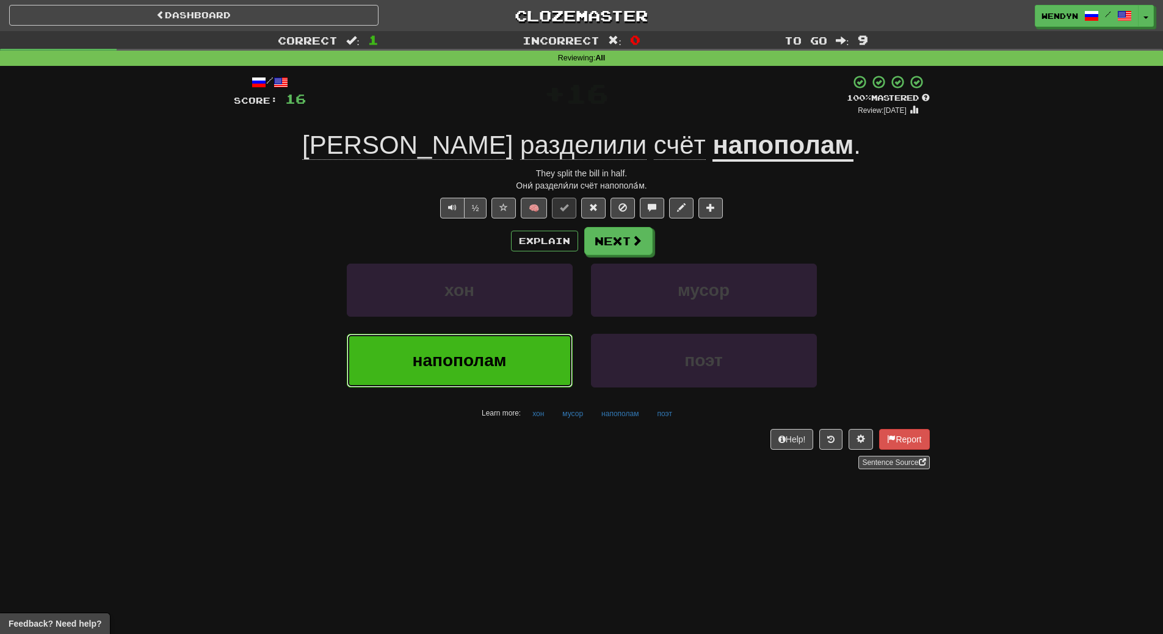
click at [465, 374] on button "напополам" at bounding box center [460, 360] width 226 height 53
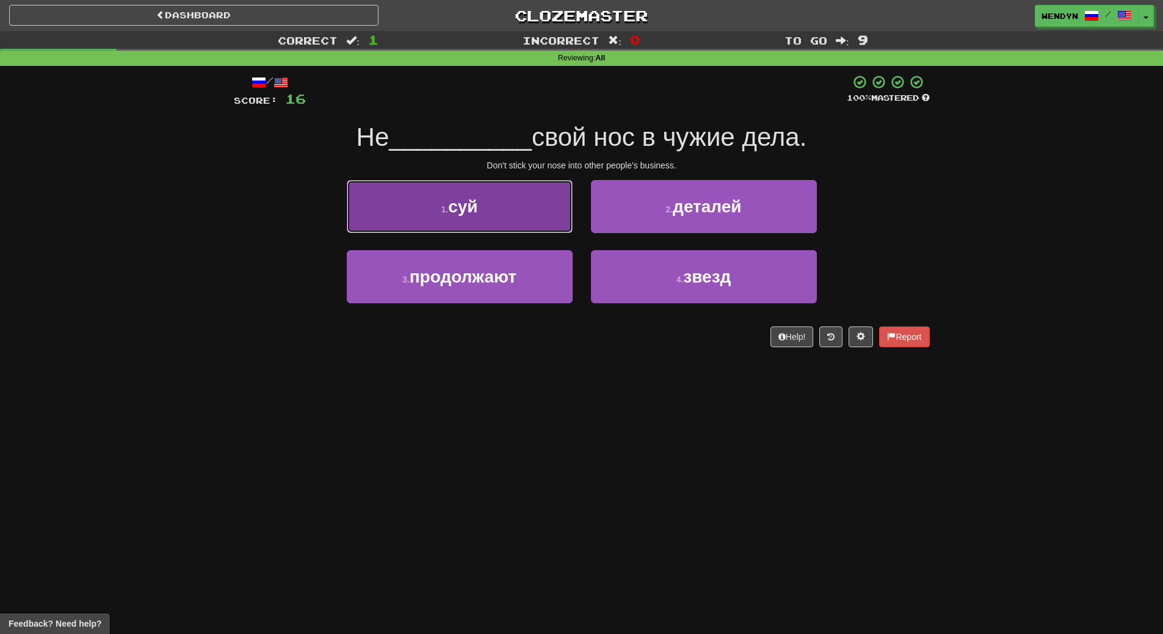
click at [468, 193] on button "1 . суй" at bounding box center [460, 206] width 226 height 53
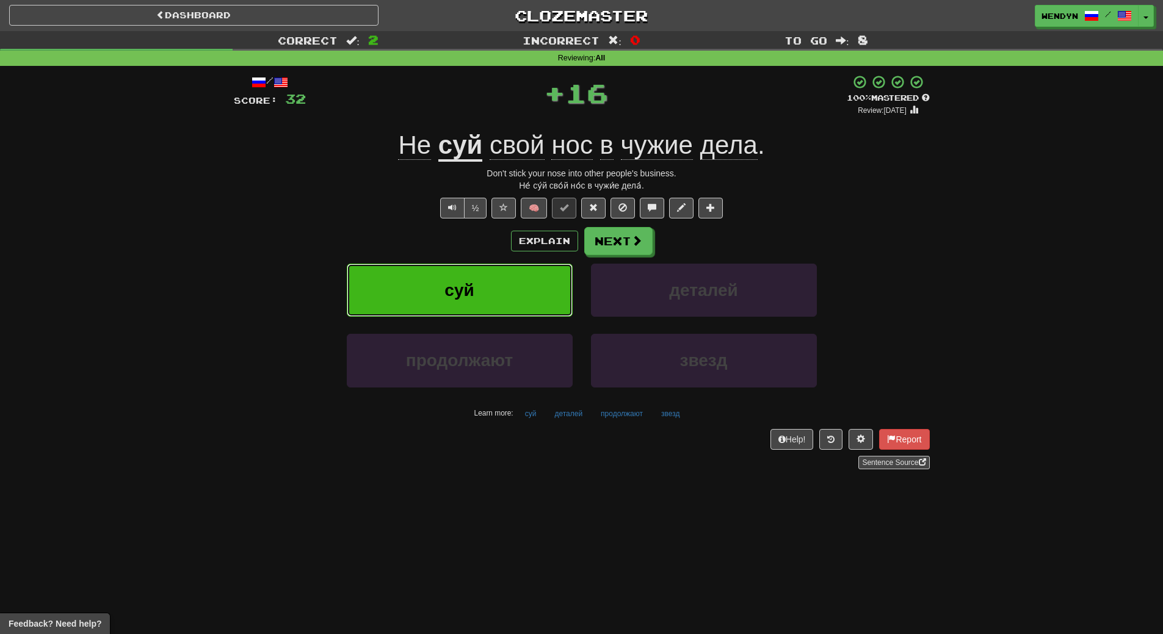
click at [466, 281] on span "суй" at bounding box center [458, 290] width 29 height 19
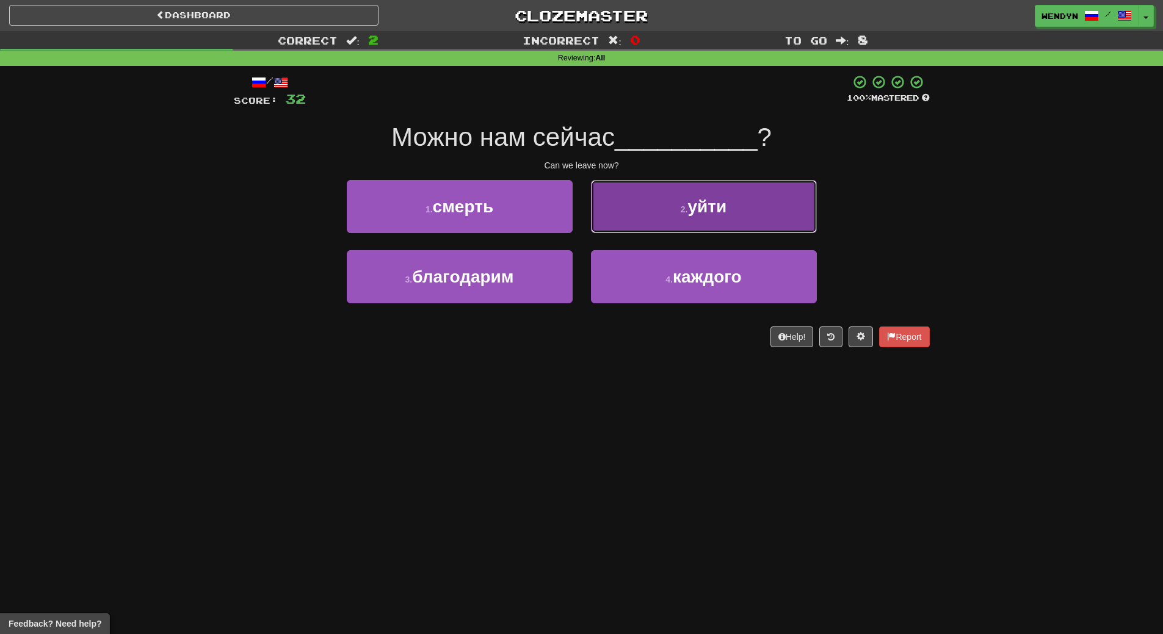
click at [714, 205] on span "уйти" at bounding box center [706, 206] width 39 height 19
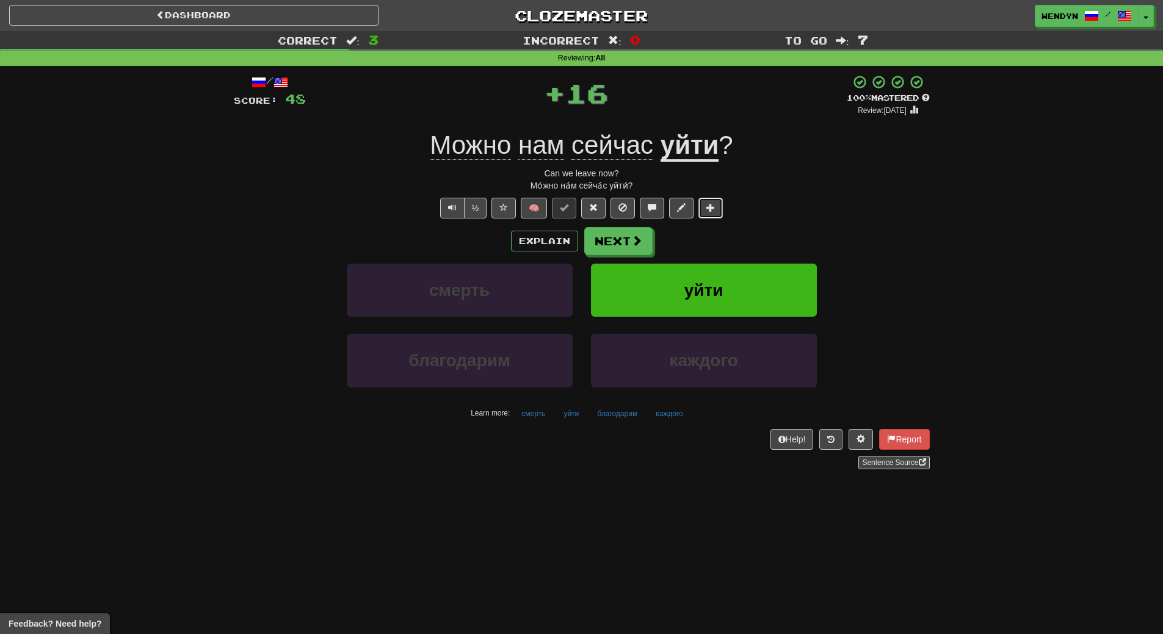
click at [714, 204] on span at bounding box center [710, 207] width 9 height 9
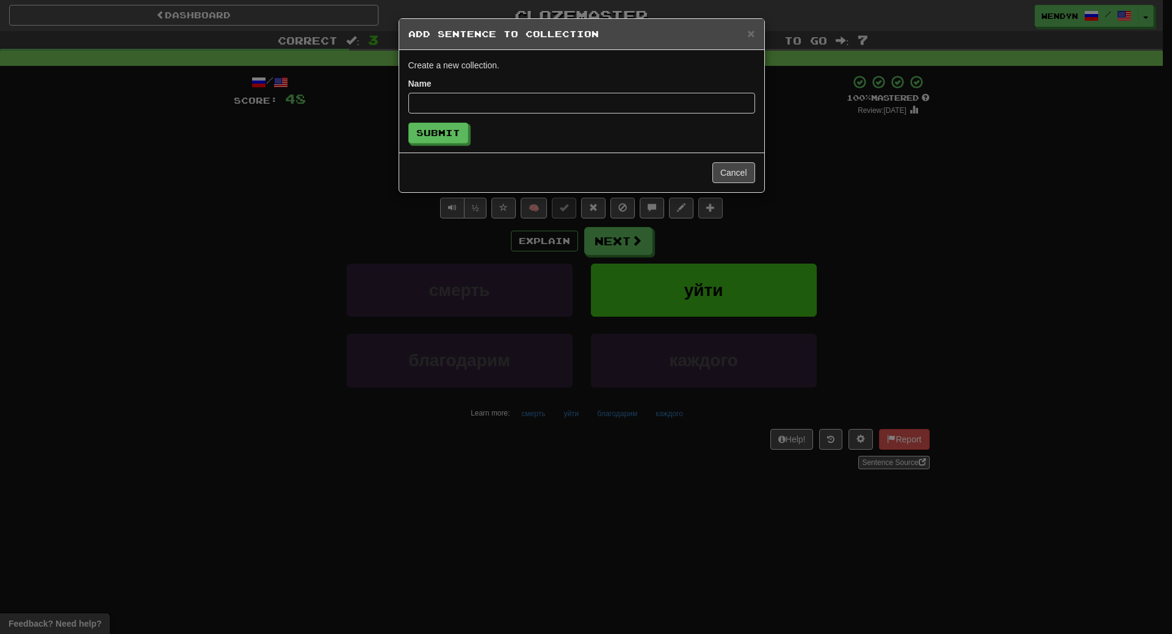
click at [714, 204] on div "× Add Sentence to Collection Create a new collection. Name Submit Cancel" at bounding box center [586, 317] width 1172 height 634
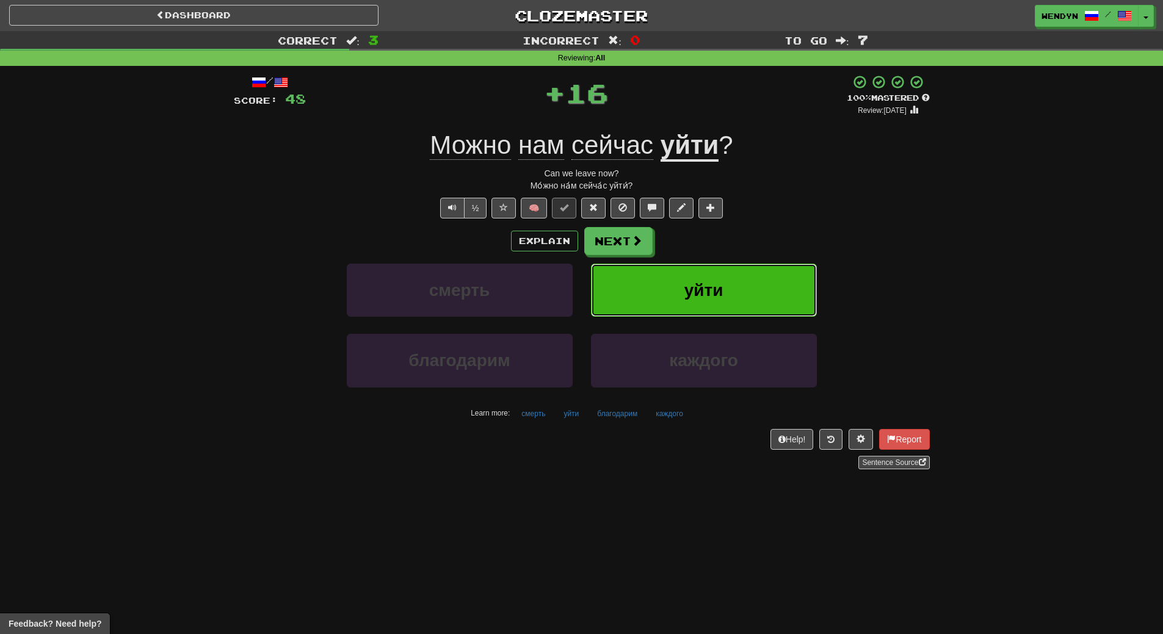
click at [712, 295] on span "уйти" at bounding box center [703, 290] width 39 height 19
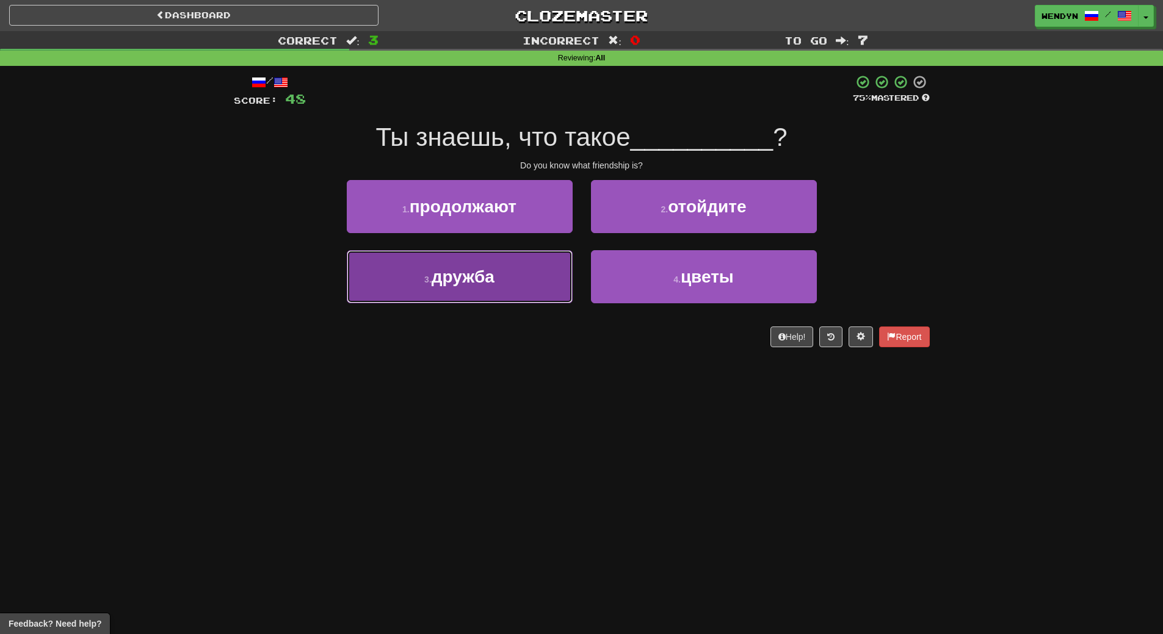
click at [513, 286] on button "3 . дружба" at bounding box center [460, 276] width 226 height 53
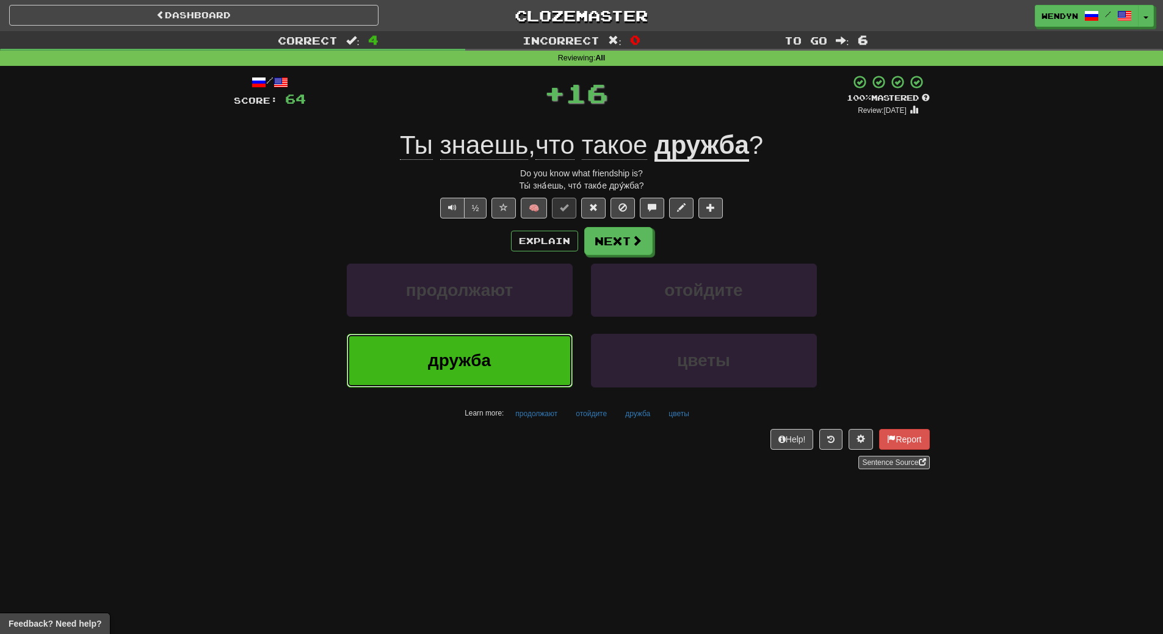
click at [513, 350] on button "дружба" at bounding box center [460, 360] width 226 height 53
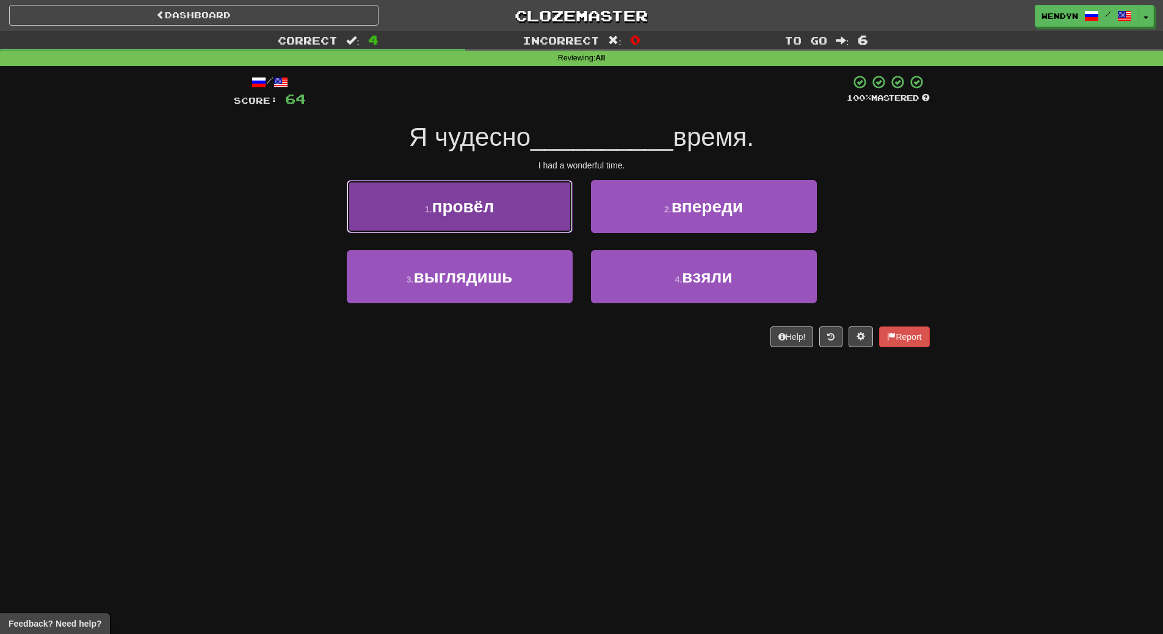
click at [510, 225] on button "1 . провёл" at bounding box center [460, 206] width 226 height 53
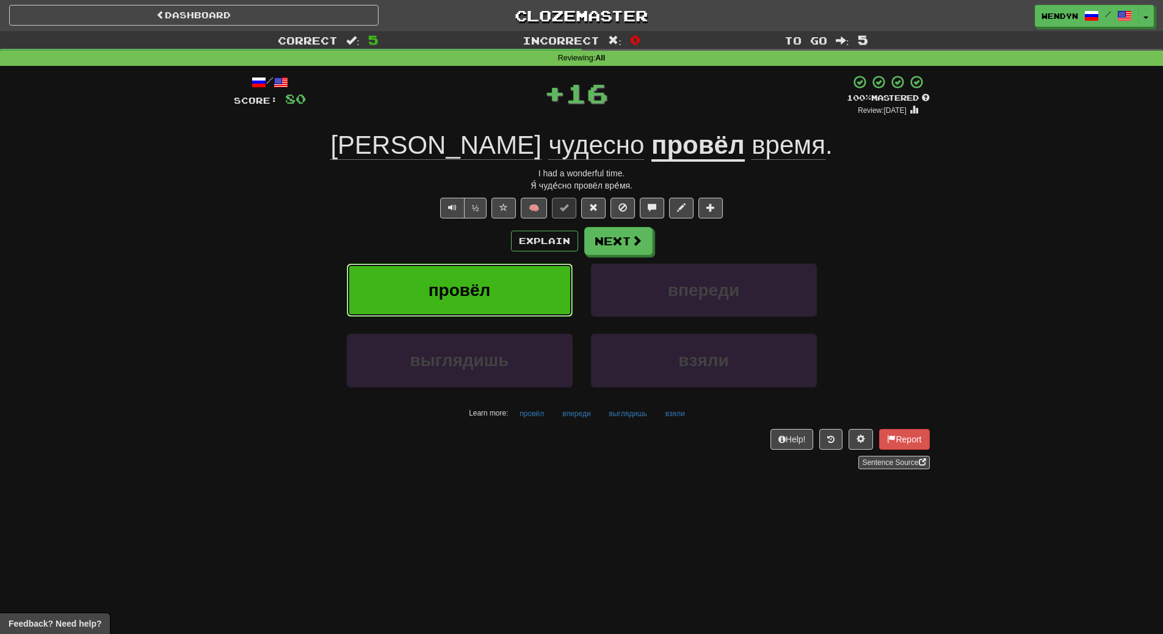
click at [505, 285] on button "провёл" at bounding box center [460, 290] width 226 height 53
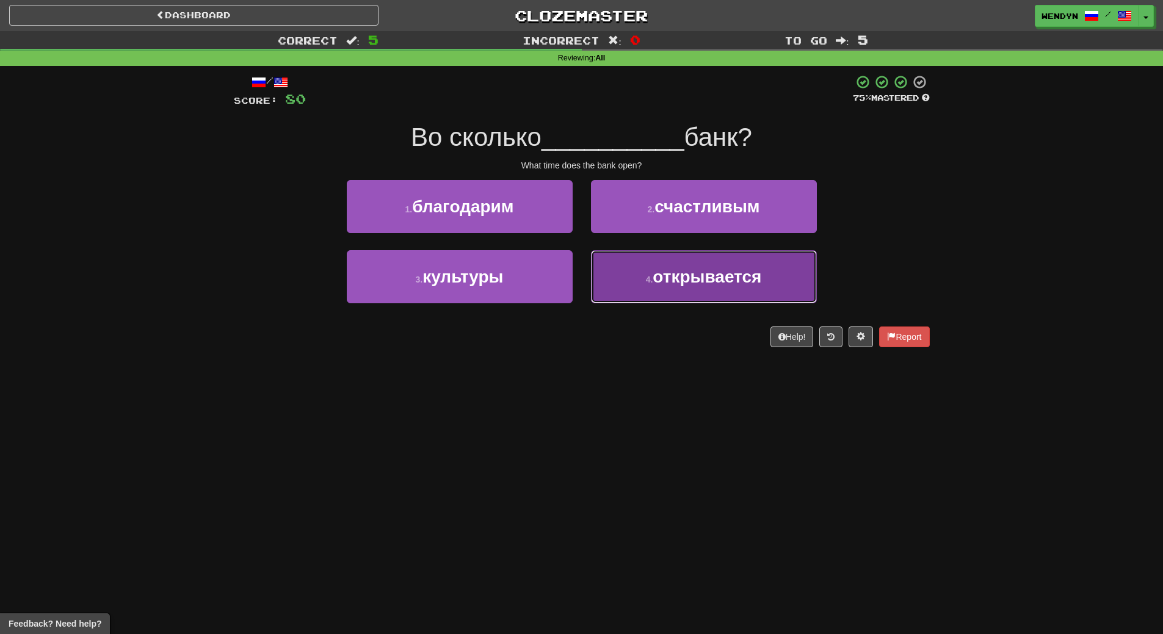
click at [678, 293] on button "4 . открывается" at bounding box center [704, 276] width 226 height 53
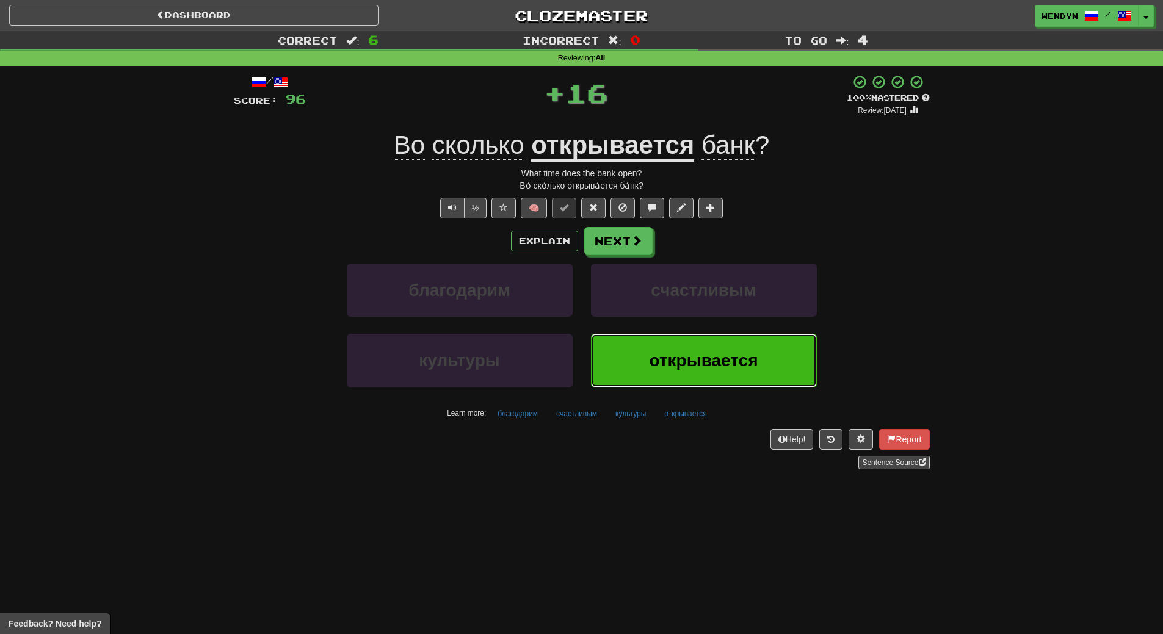
click at [681, 342] on button "открывается" at bounding box center [704, 360] width 226 height 53
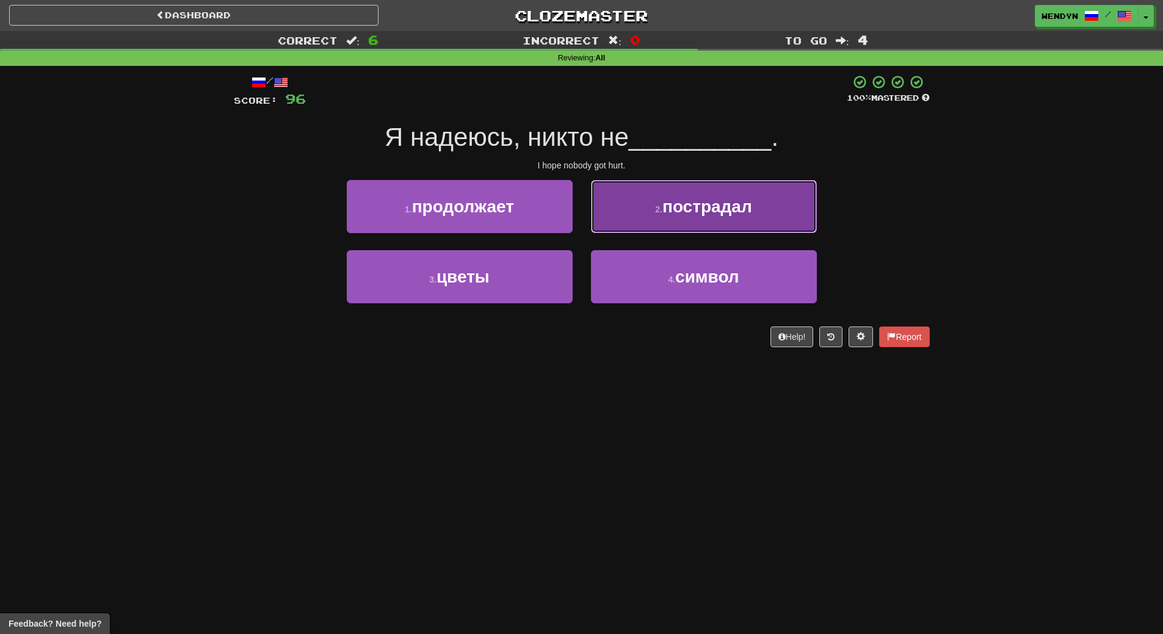
click at [706, 213] on span "пострадал" at bounding box center [707, 206] width 90 height 19
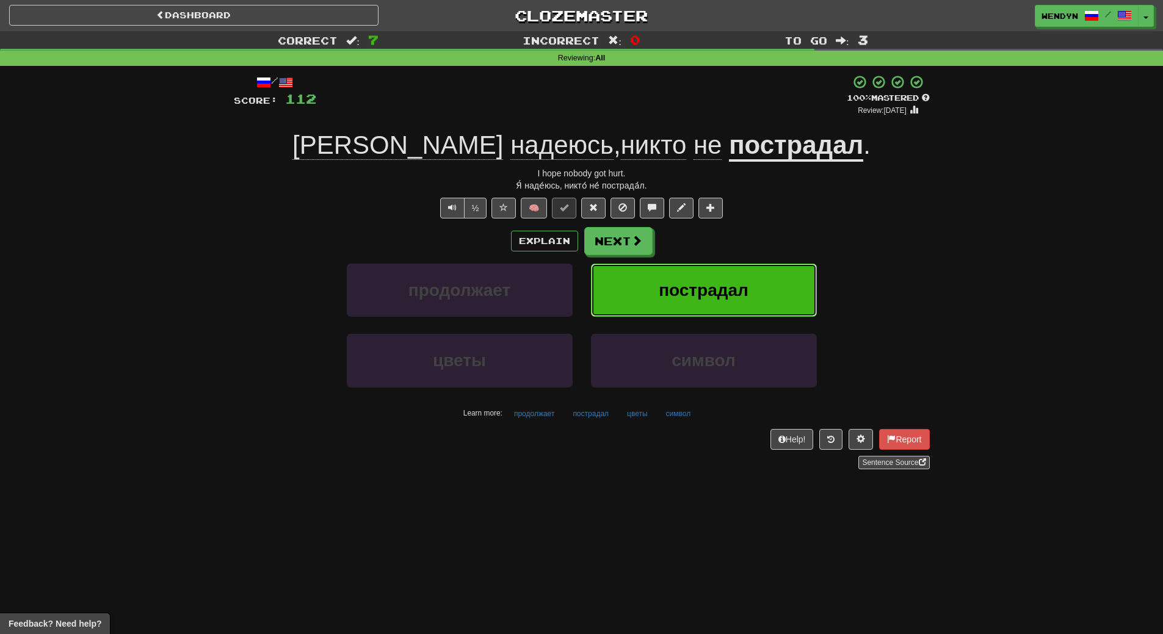
click at [684, 288] on span "пострадал" at bounding box center [704, 290] width 90 height 19
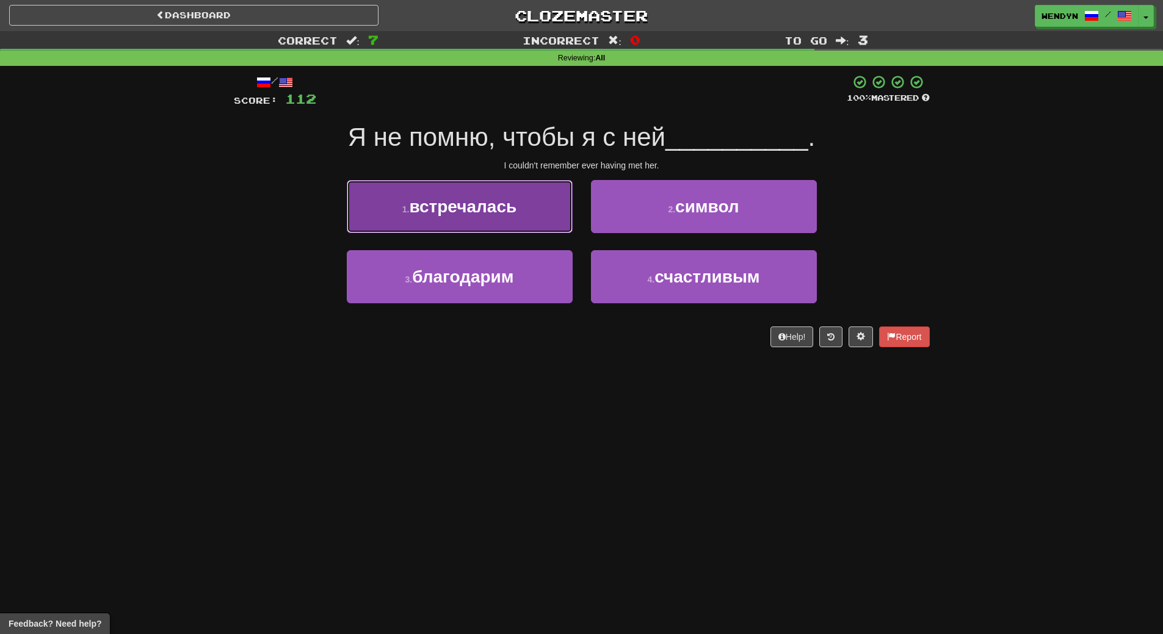
click at [504, 222] on button "1 . встречалась" at bounding box center [460, 206] width 226 height 53
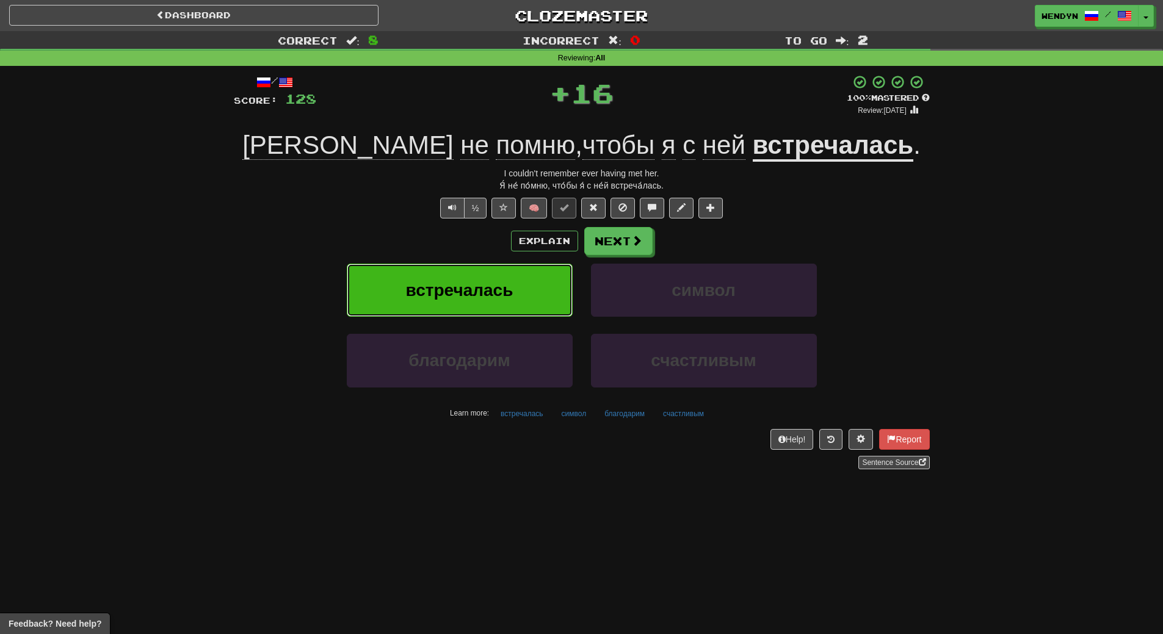
click at [499, 288] on span "встречалась" at bounding box center [459, 290] width 107 height 19
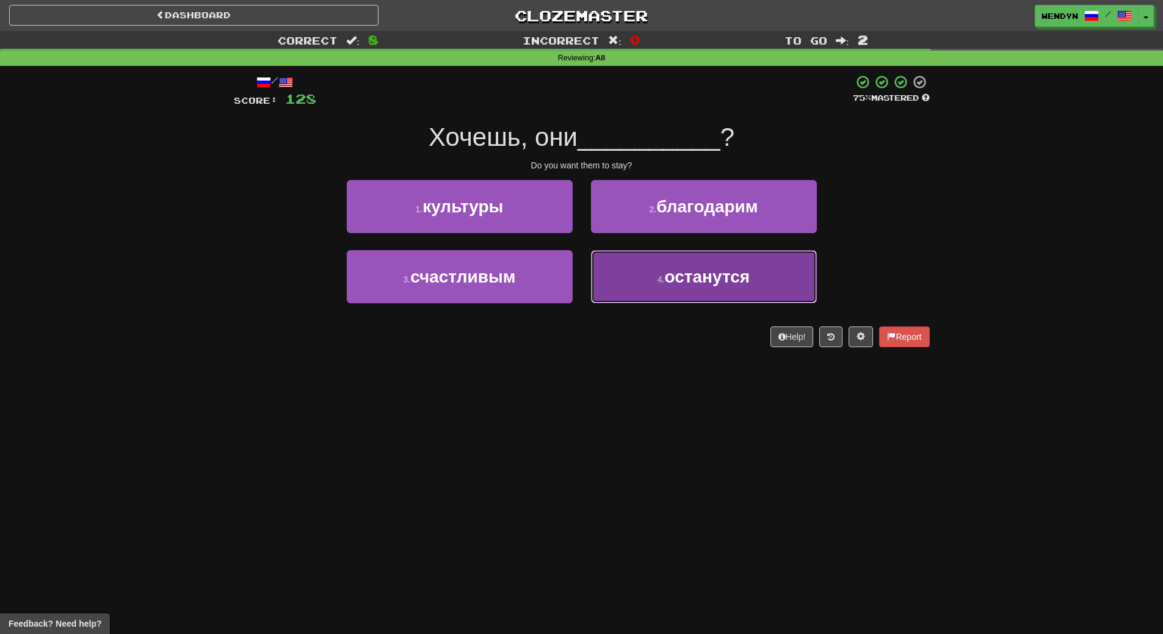
click at [695, 281] on span "останутся" at bounding box center [707, 276] width 85 height 19
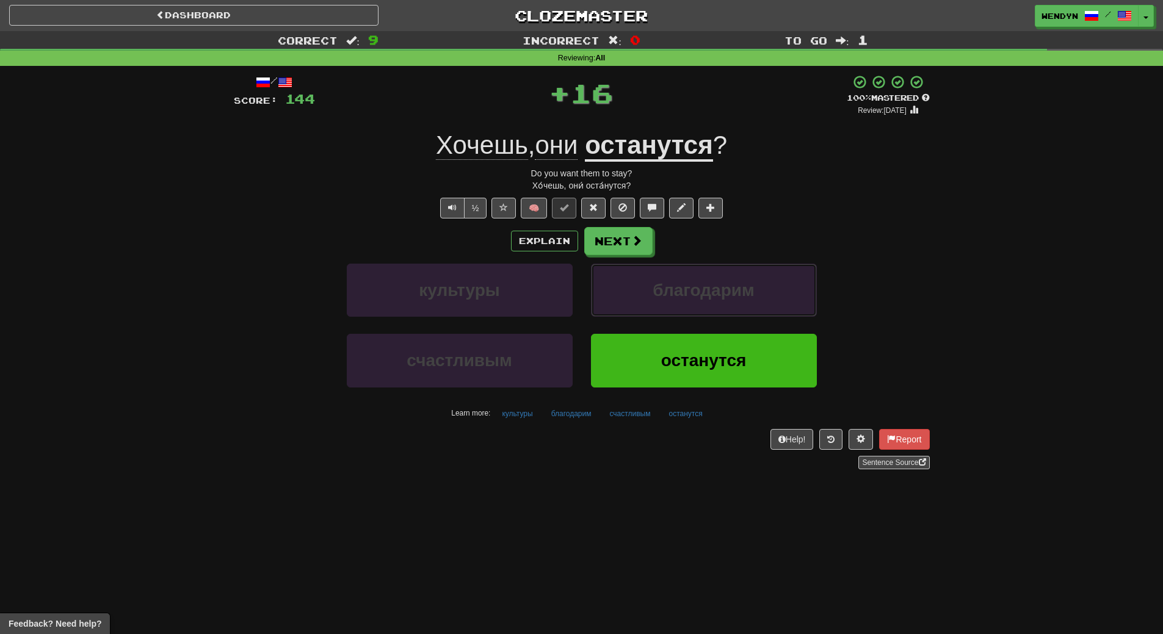
click at [695, 281] on span "благодарим" at bounding box center [703, 290] width 101 height 19
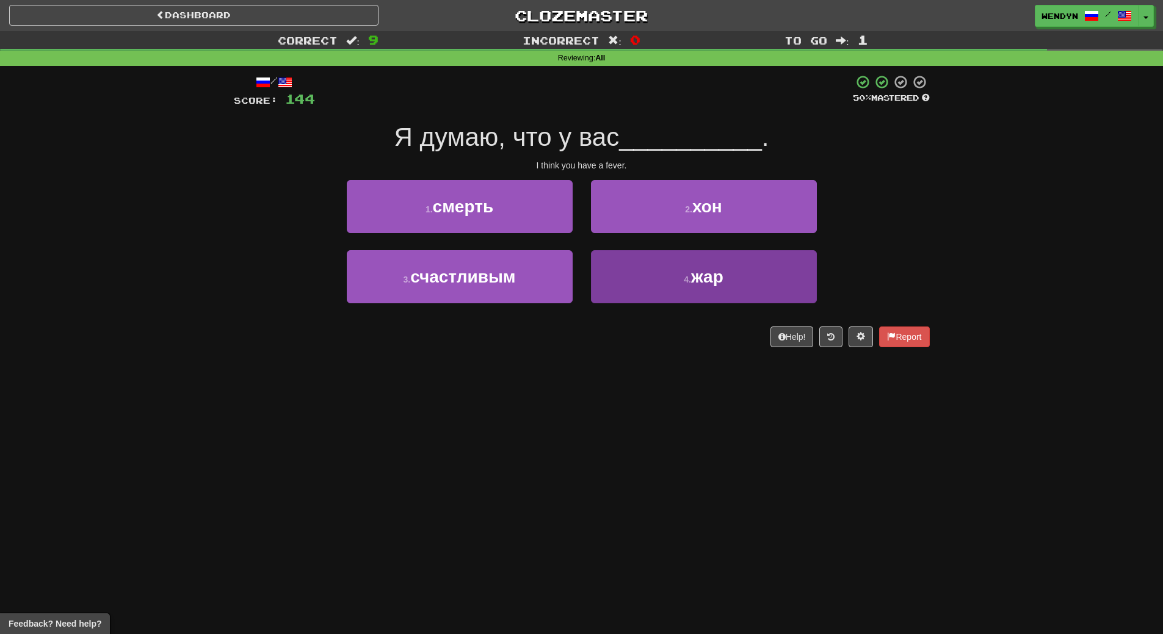
click at [695, 283] on span "жар" at bounding box center [707, 276] width 32 height 19
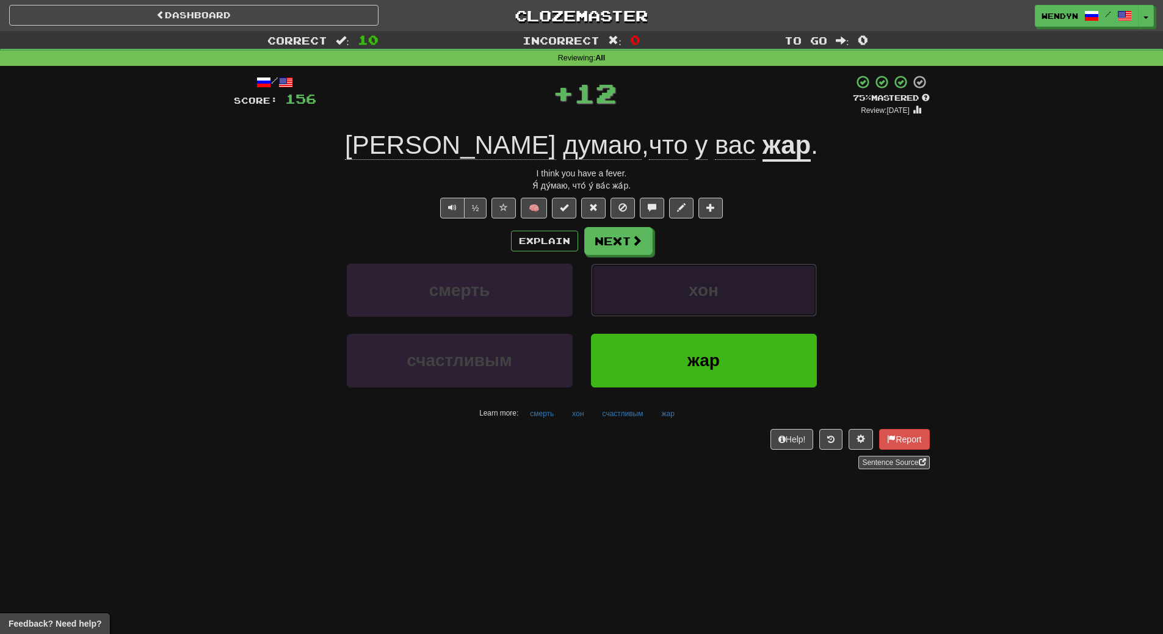
click at [695, 283] on span "хон" at bounding box center [704, 290] width 30 height 19
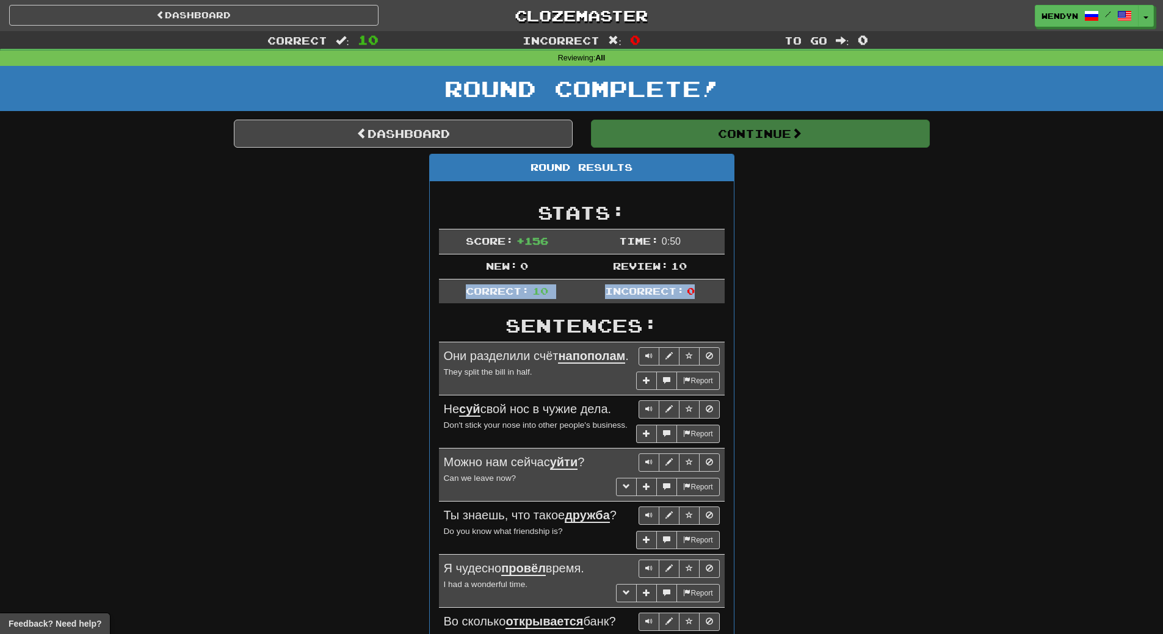
drag, startPoint x: 695, startPoint y: 283, endPoint x: 854, endPoint y: 201, distance: 179.1
click at [739, 257] on div "Dashboard Clozemaster WendyN / Toggle Dropdown Dashboard Leaderboard Activity F…" at bounding box center [581, 466] width 1163 height 933
click at [854, 201] on div "Round Results Stats: Score: + 156 Time: 0 : 50 New: 0 Review: 10 Correct: 10 In…" at bounding box center [582, 526] width 696 height 745
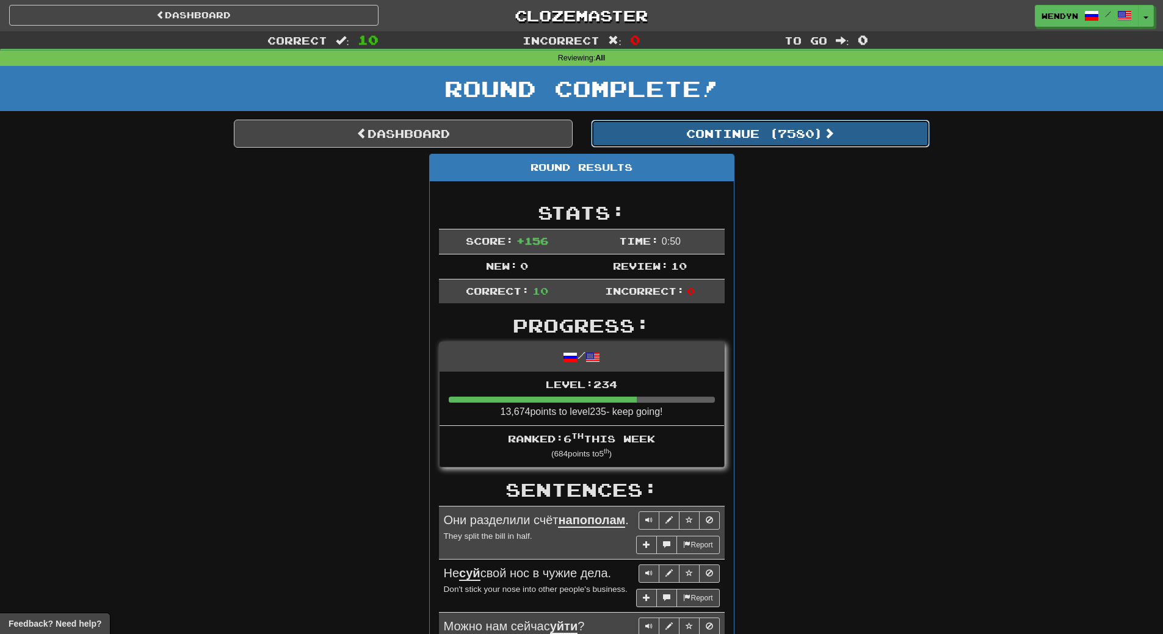
click at [783, 131] on button "Continue ( 7580 )" at bounding box center [760, 134] width 339 height 28
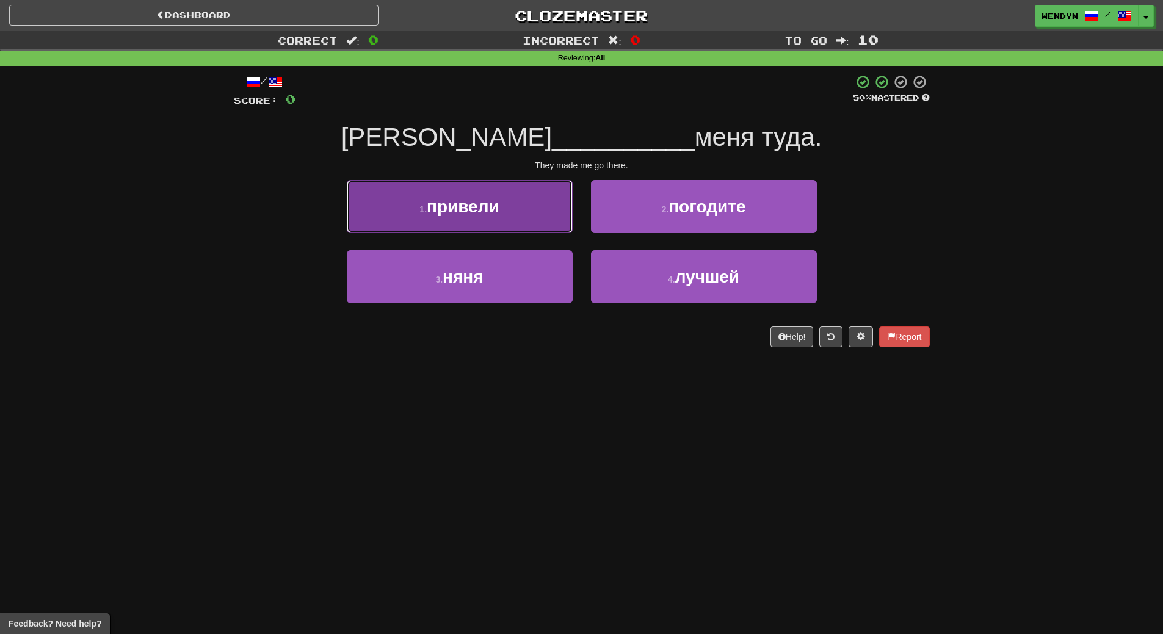
click at [522, 213] on button "1 . привели" at bounding box center [460, 206] width 226 height 53
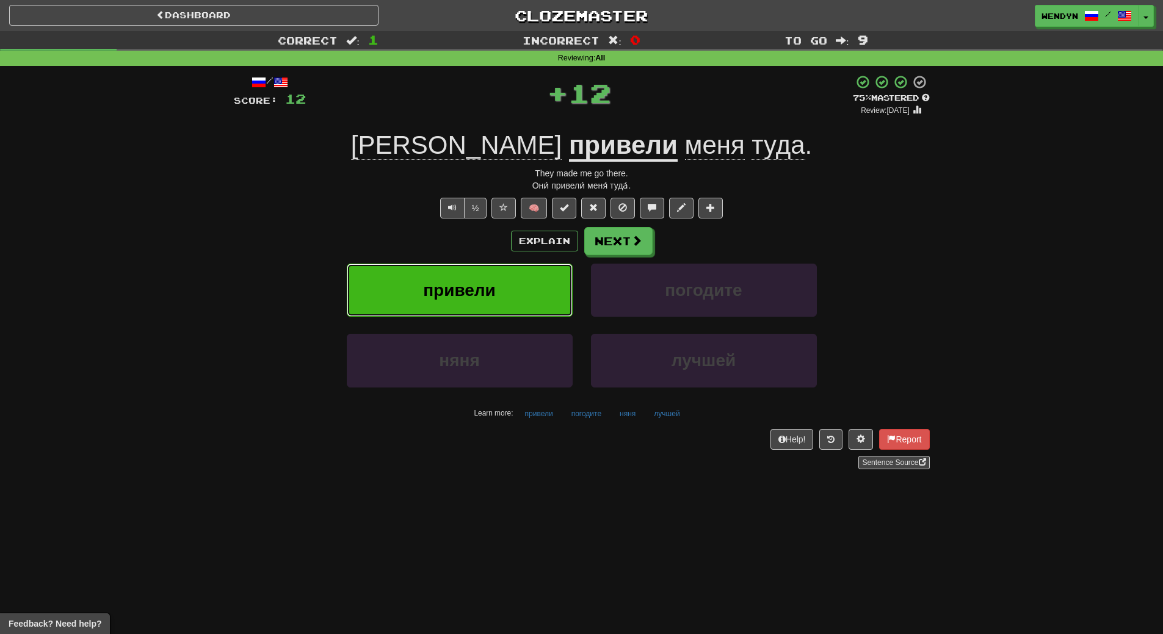
click at [522, 283] on button "привели" at bounding box center [460, 290] width 226 height 53
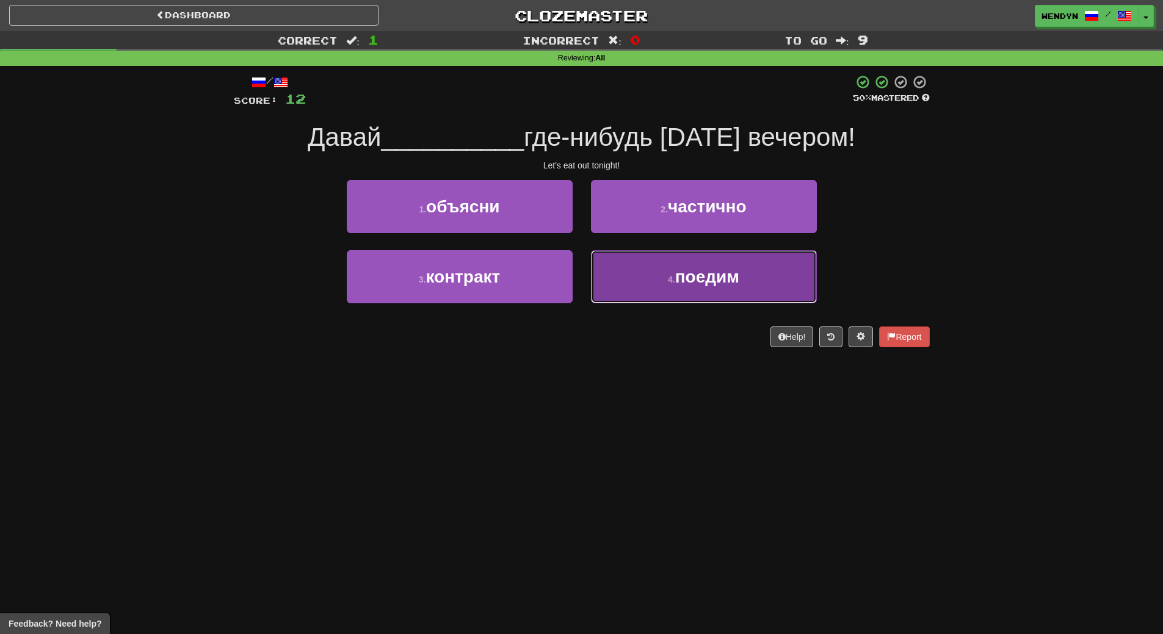
click at [742, 279] on button "4 . поедим" at bounding box center [704, 276] width 226 height 53
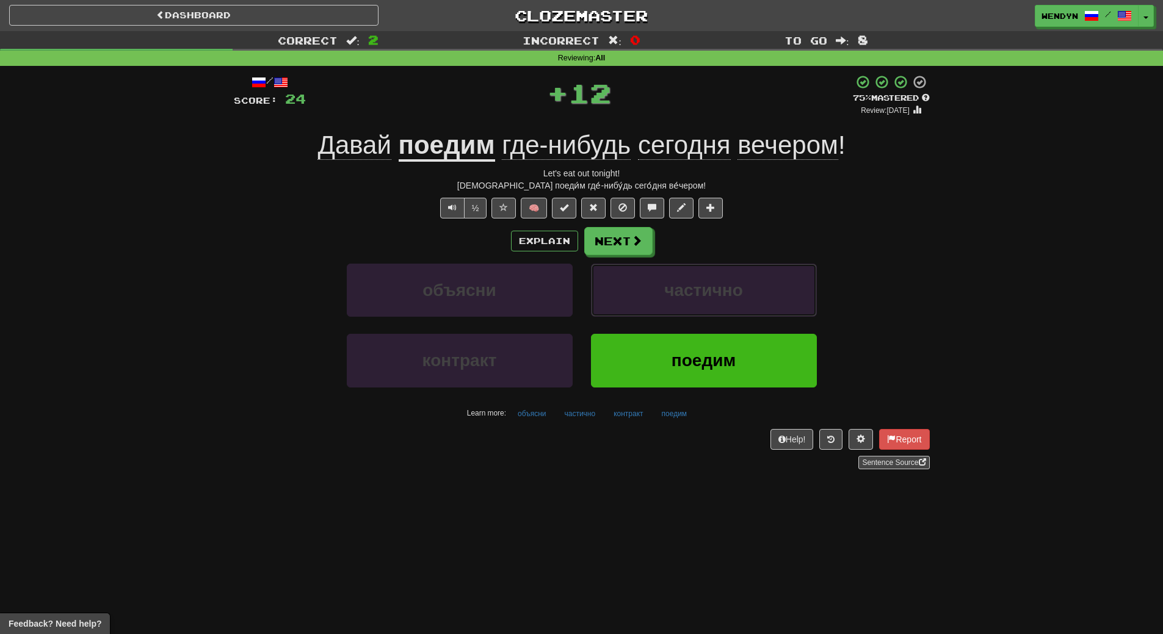
click at [742, 279] on button "частично" at bounding box center [704, 290] width 226 height 53
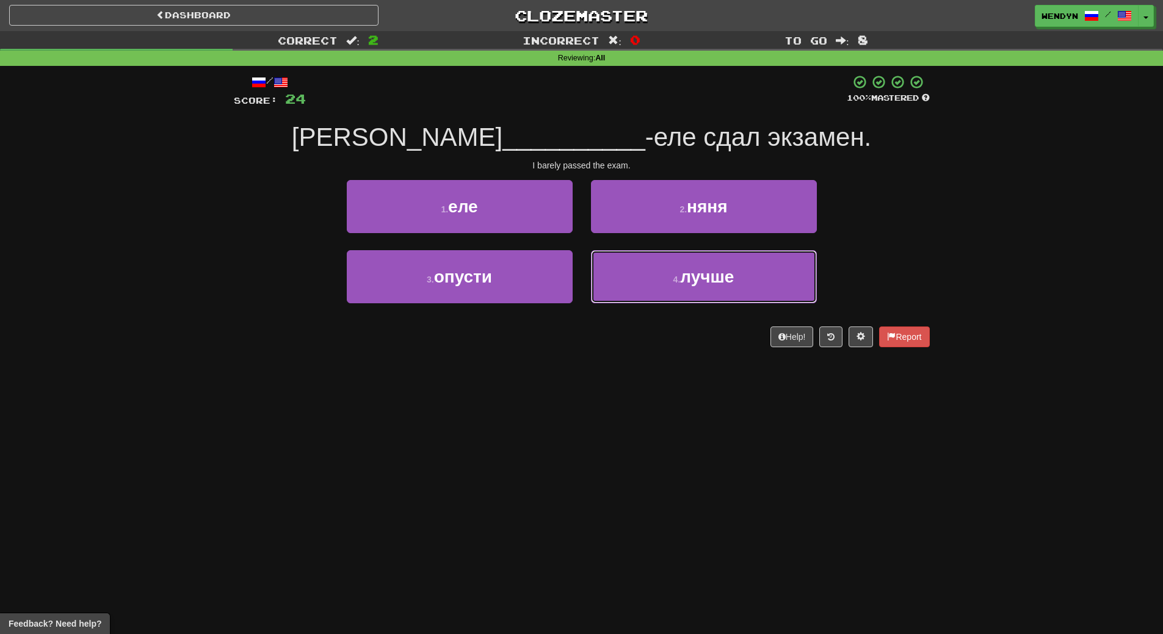
drag, startPoint x: 742, startPoint y: 279, endPoint x: 706, endPoint y: 373, distance: 100.7
click at [706, 373] on div "Dashboard Clozemaster WendyN / Toggle Dropdown Dashboard Leaderboard Activity F…" at bounding box center [581, 317] width 1163 height 634
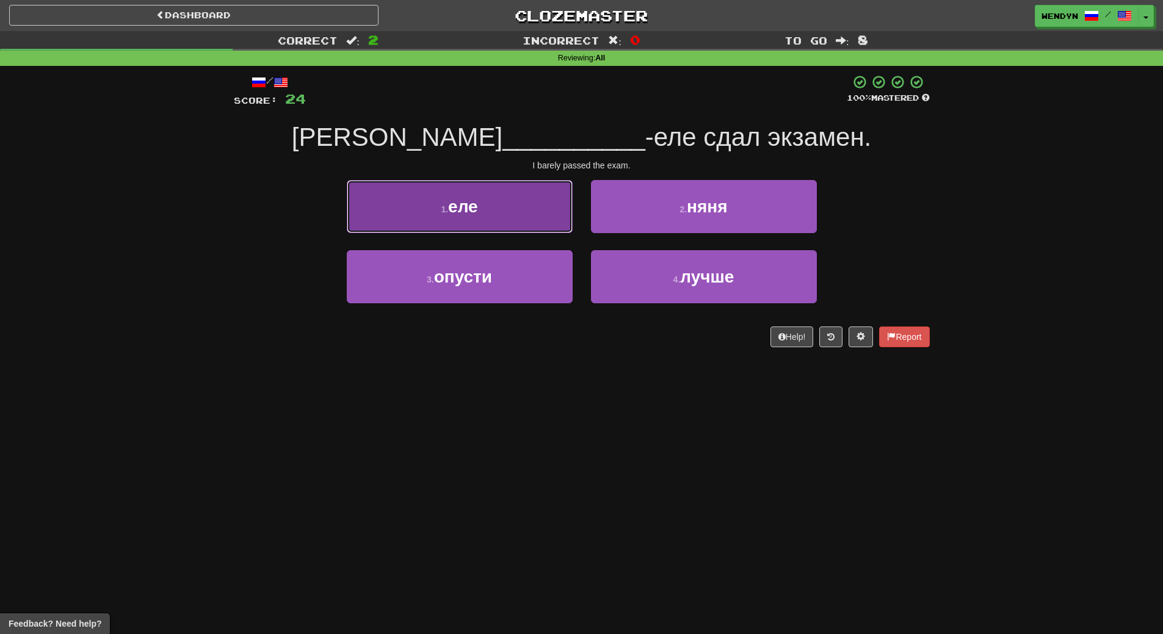
click at [507, 215] on button "1 . еле" at bounding box center [460, 206] width 226 height 53
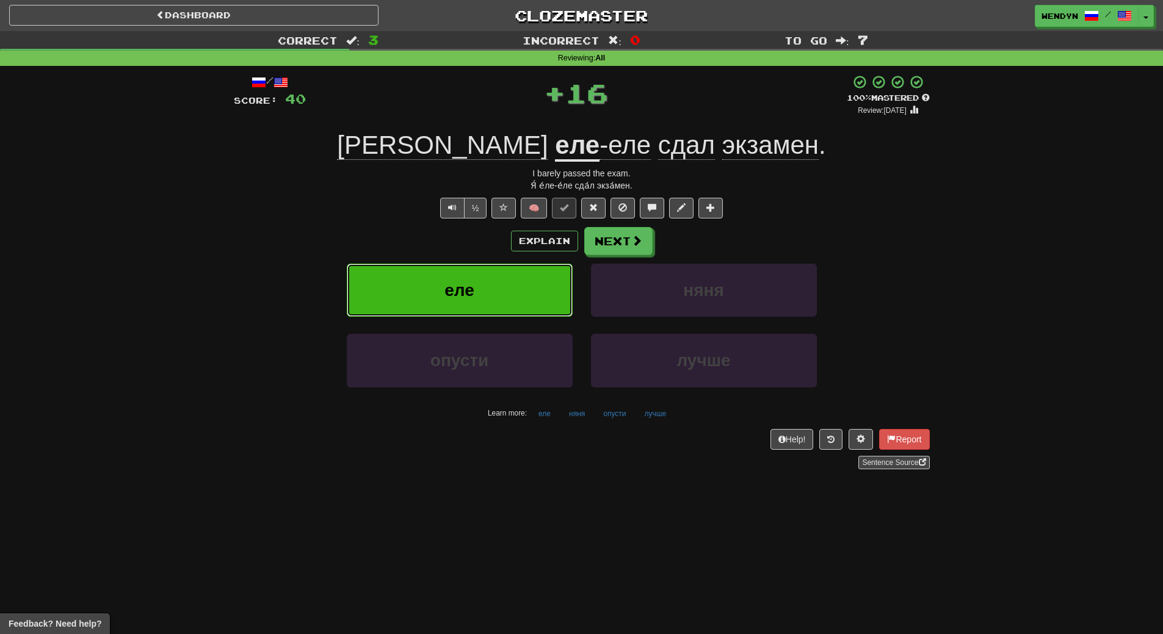
click at [508, 283] on button "еле" at bounding box center [460, 290] width 226 height 53
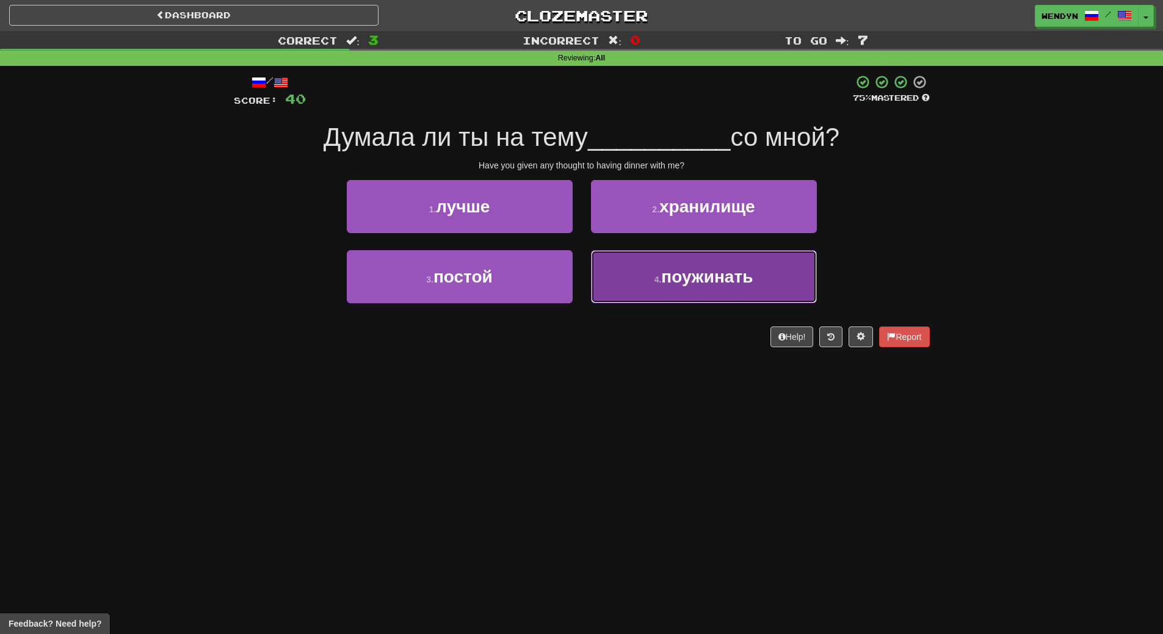
click at [755, 300] on button "4 . поужинать" at bounding box center [704, 276] width 226 height 53
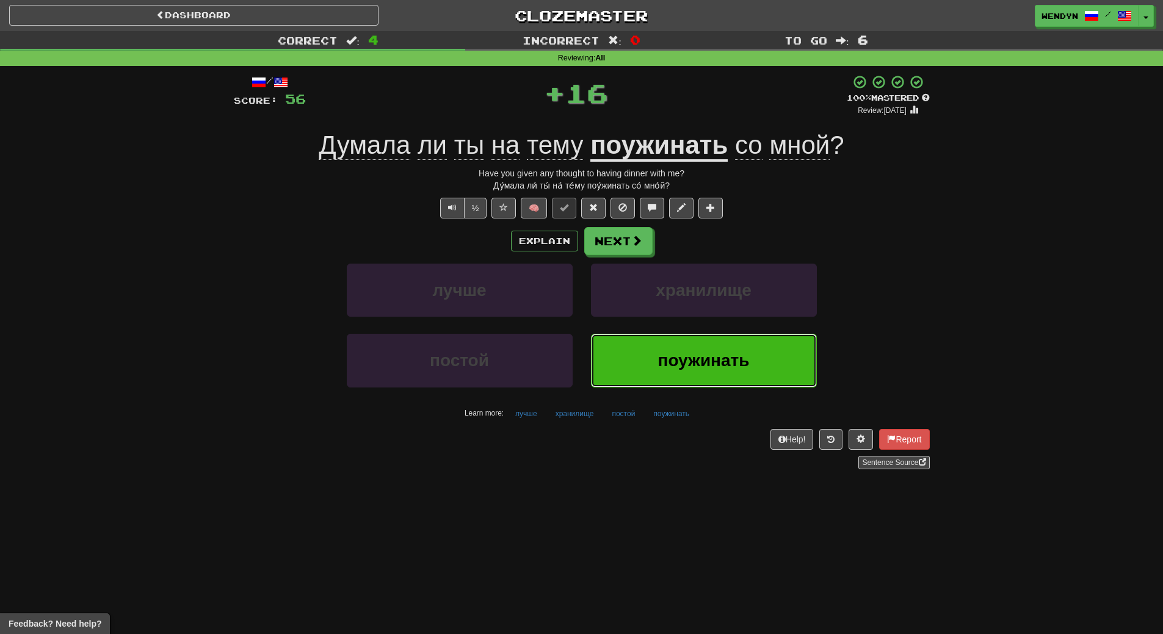
click at [740, 335] on button "поужинать" at bounding box center [704, 360] width 226 height 53
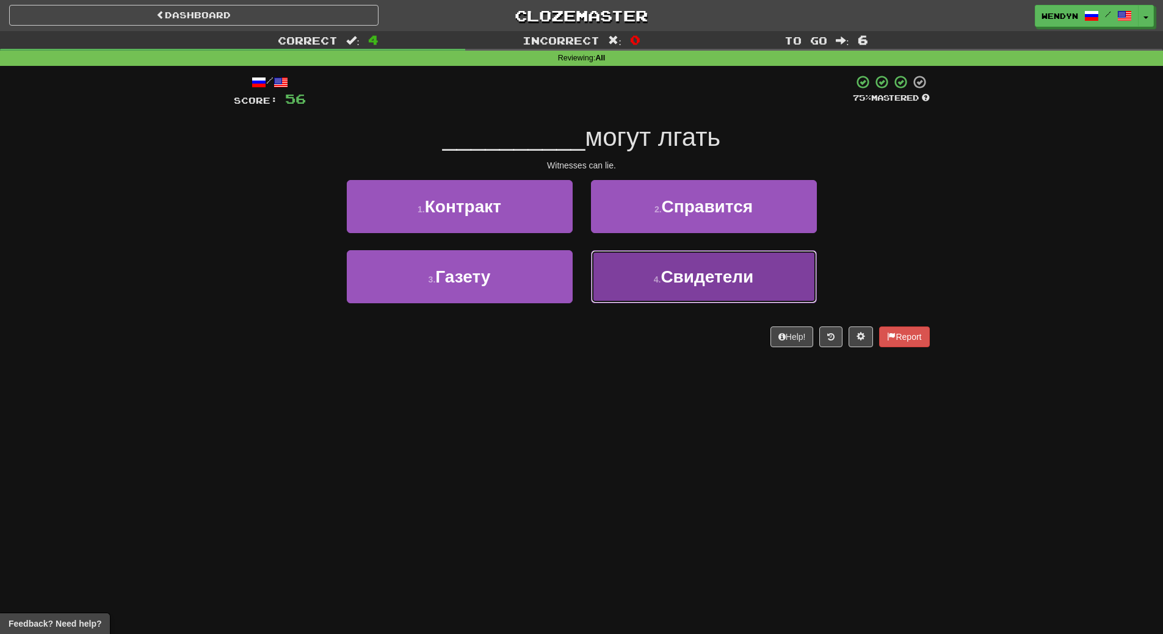
click at [745, 278] on span "Свидетели" at bounding box center [706, 276] width 93 height 19
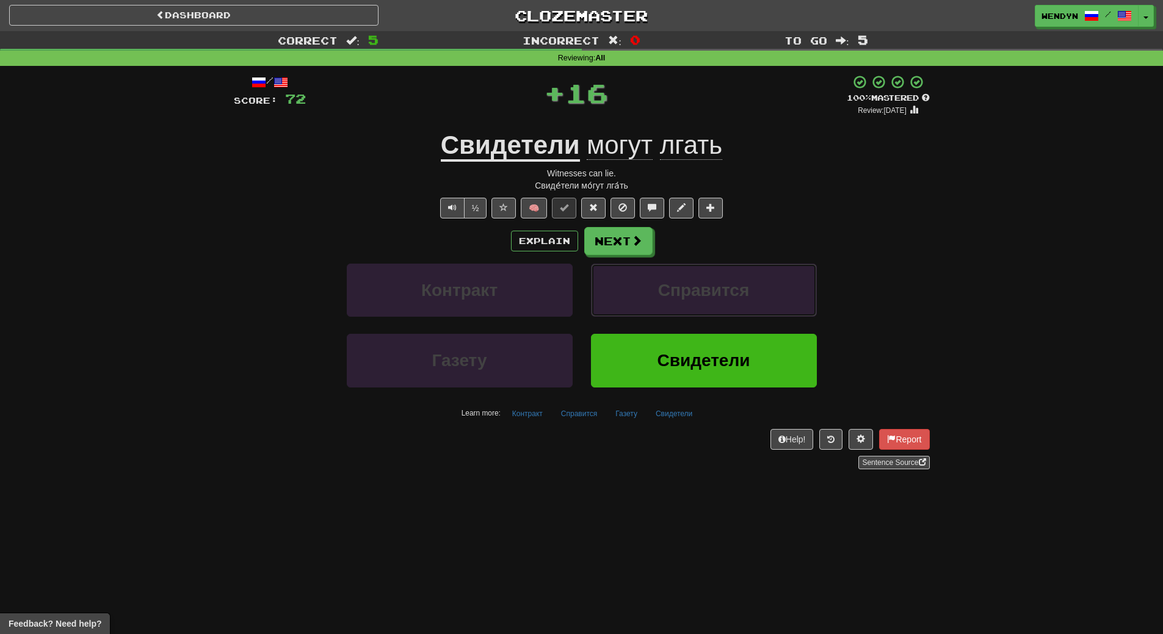
click at [745, 278] on button "Справится" at bounding box center [704, 290] width 226 height 53
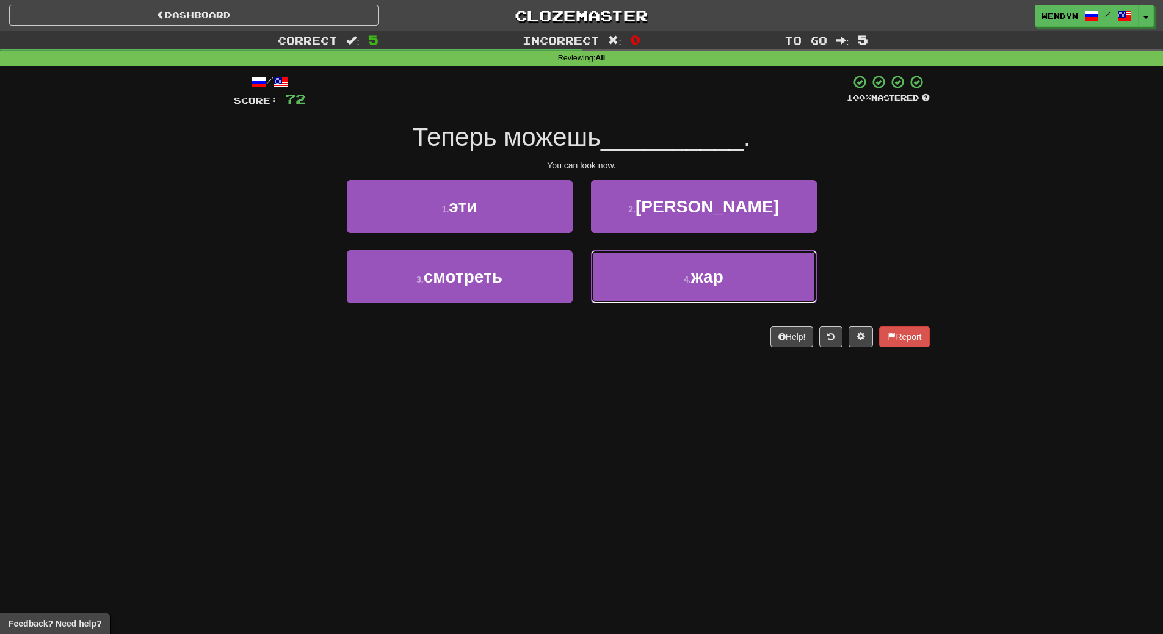
drag, startPoint x: 745, startPoint y: 278, endPoint x: 709, endPoint y: 339, distance: 70.4
click at [709, 339] on div "/ Score: 72 100 % Mastered Теперь можешь __________ . You can look now. 1 . эти…" at bounding box center [582, 210] width 696 height 273
click at [709, 339] on div "Help! Report" at bounding box center [582, 337] width 696 height 21
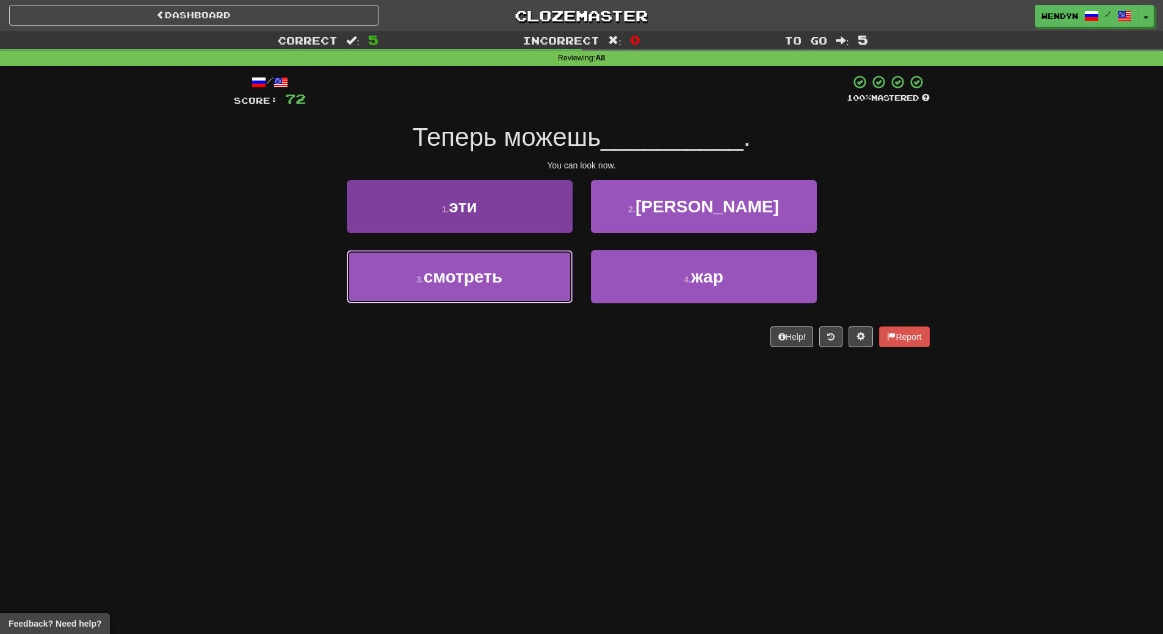
click at [513, 274] on button "3 . смотреть" at bounding box center [460, 276] width 226 height 53
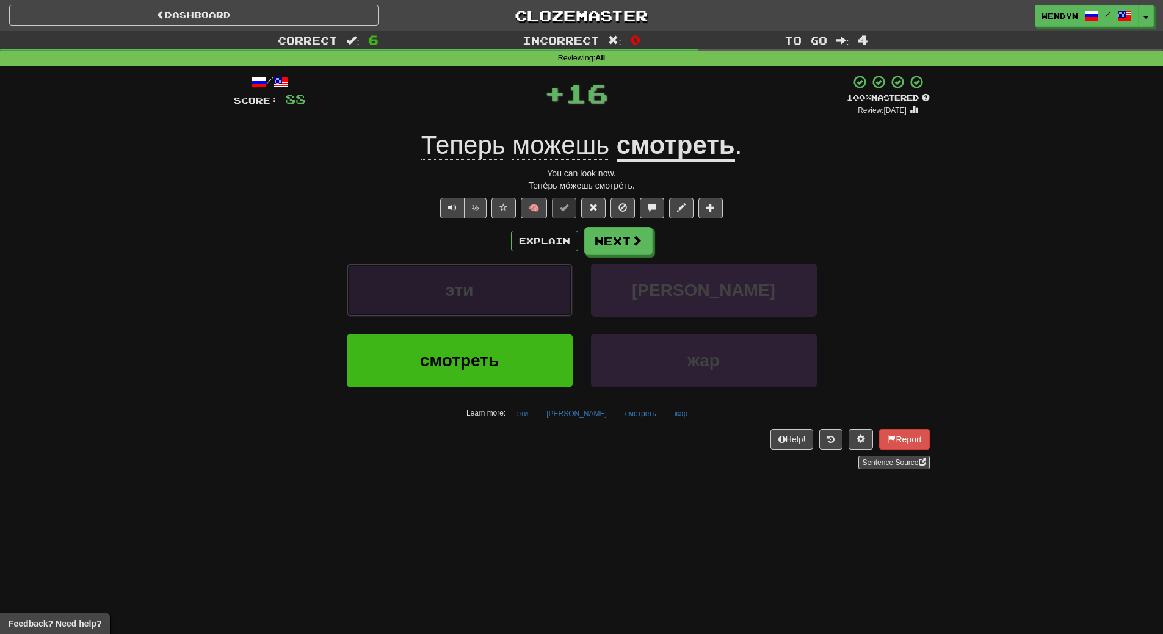
click at [513, 274] on button "эти" at bounding box center [460, 290] width 226 height 53
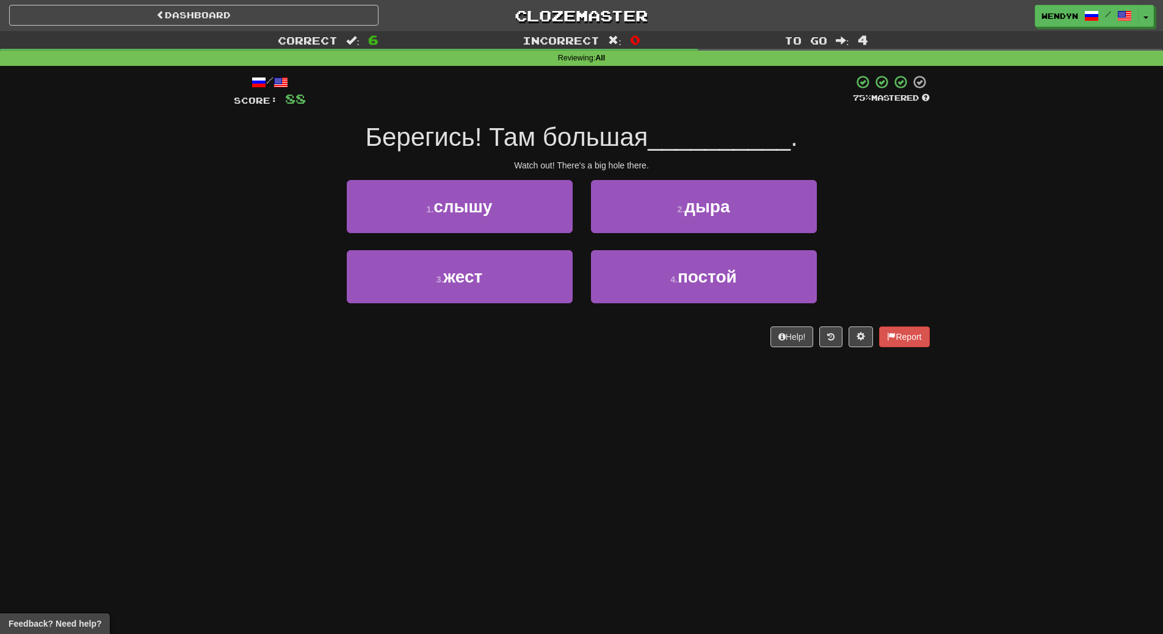
click at [500, 382] on div "Dashboard Clozemaster WendyN / Toggle Dropdown Dashboard Leaderboard Activity F…" at bounding box center [581, 317] width 1163 height 634
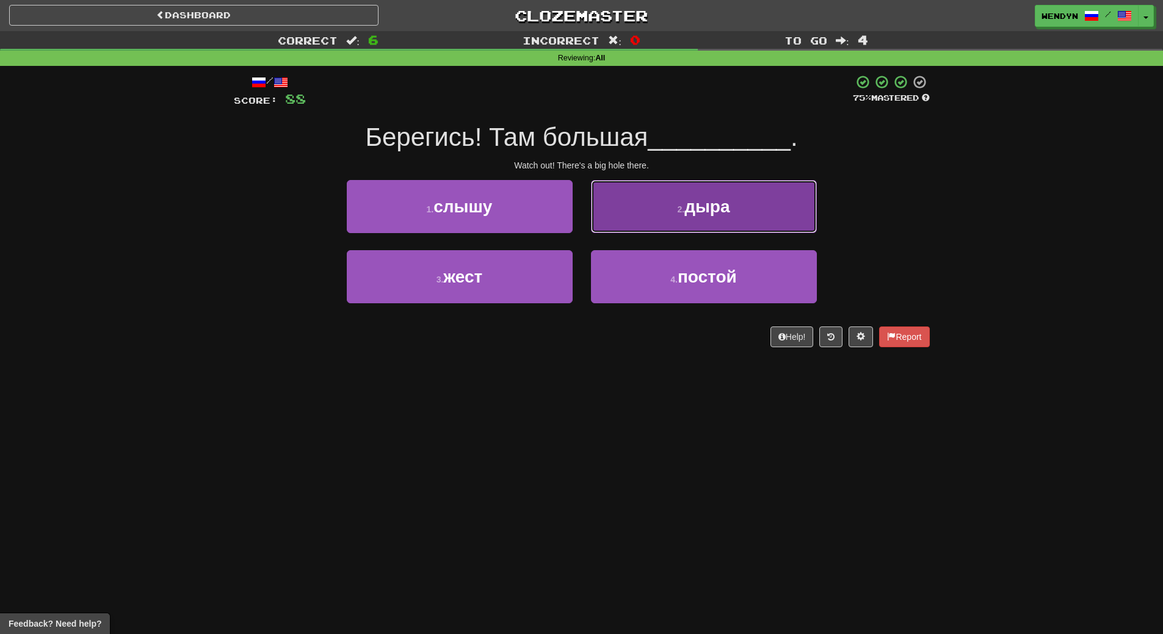
click at [767, 211] on button "2 . дыра" at bounding box center [704, 206] width 226 height 53
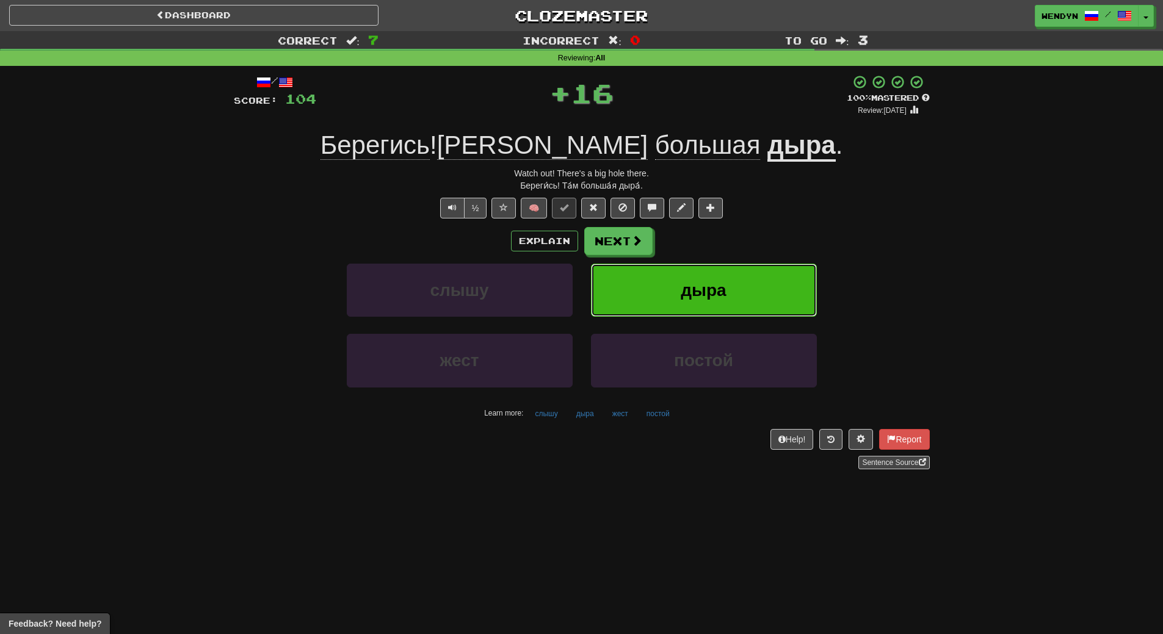
click at [762, 273] on button "дыра" at bounding box center [704, 290] width 226 height 53
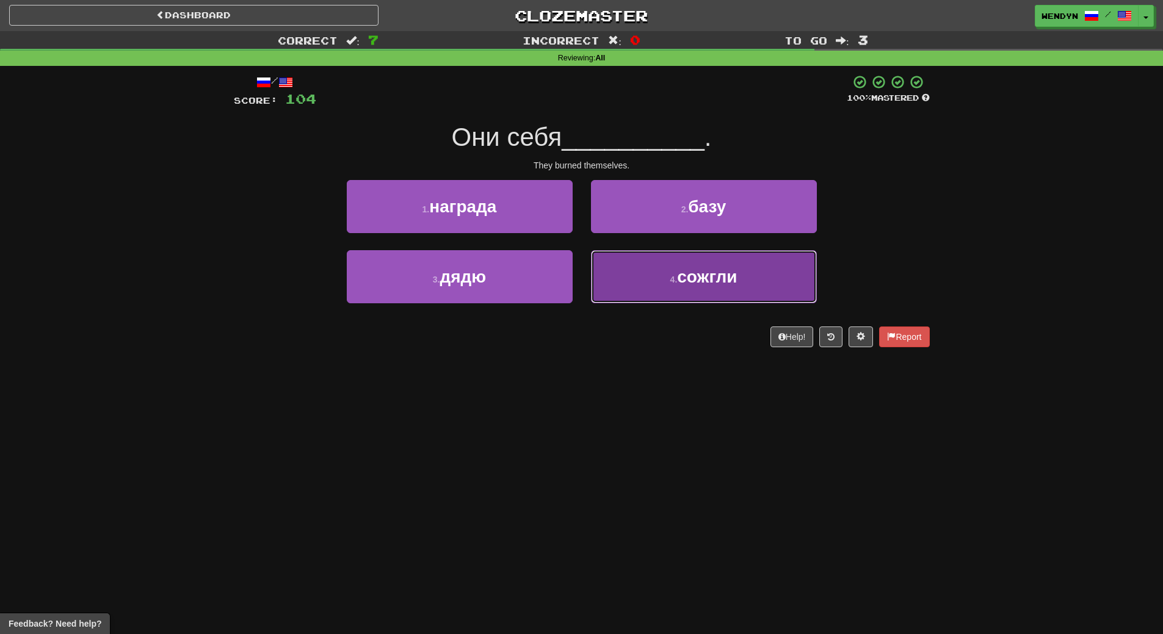
click at [689, 285] on span "сожгли" at bounding box center [707, 276] width 60 height 19
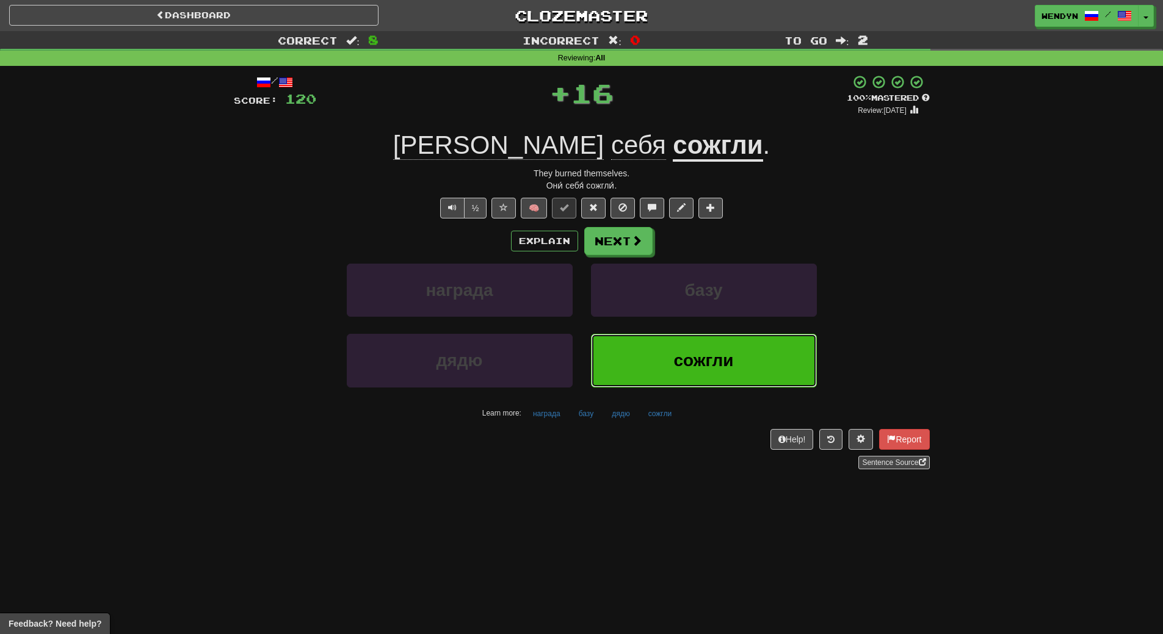
click at [683, 340] on button "сожгли" at bounding box center [704, 360] width 226 height 53
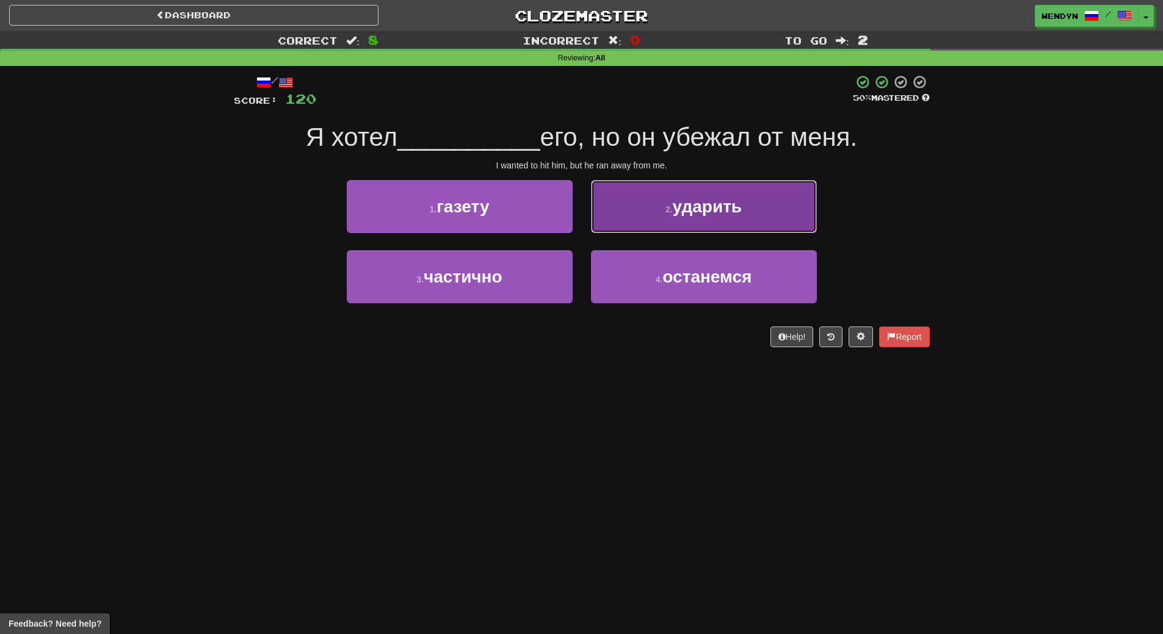
click at [735, 217] on button "2 . ударить" at bounding box center [704, 206] width 226 height 53
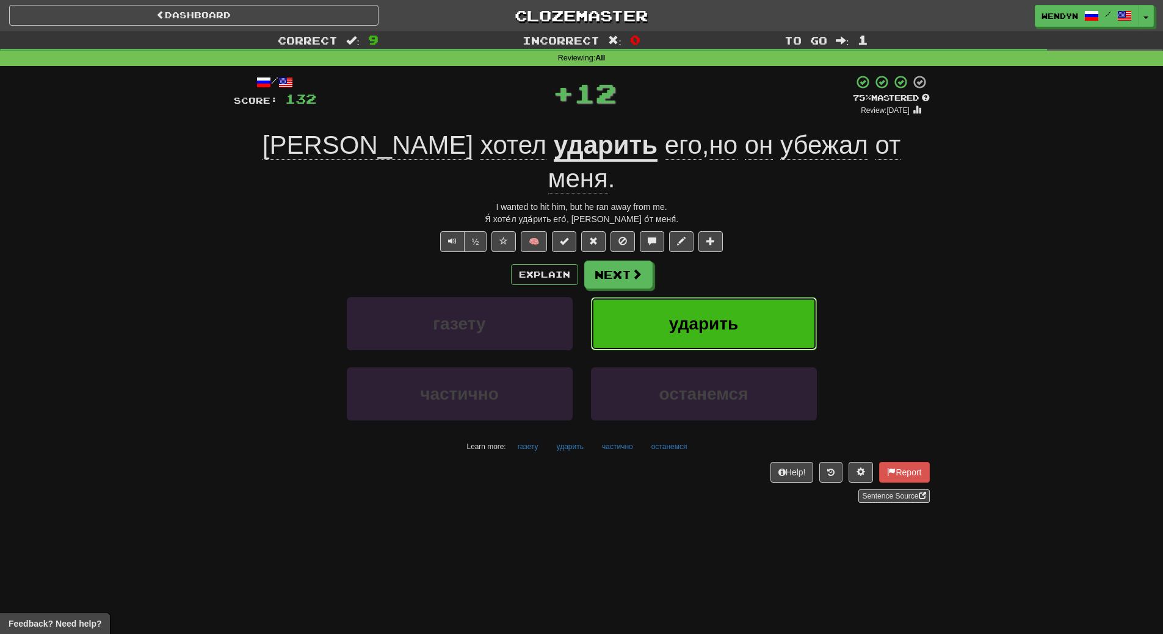
click at [737, 297] on button "ударить" at bounding box center [704, 323] width 226 height 53
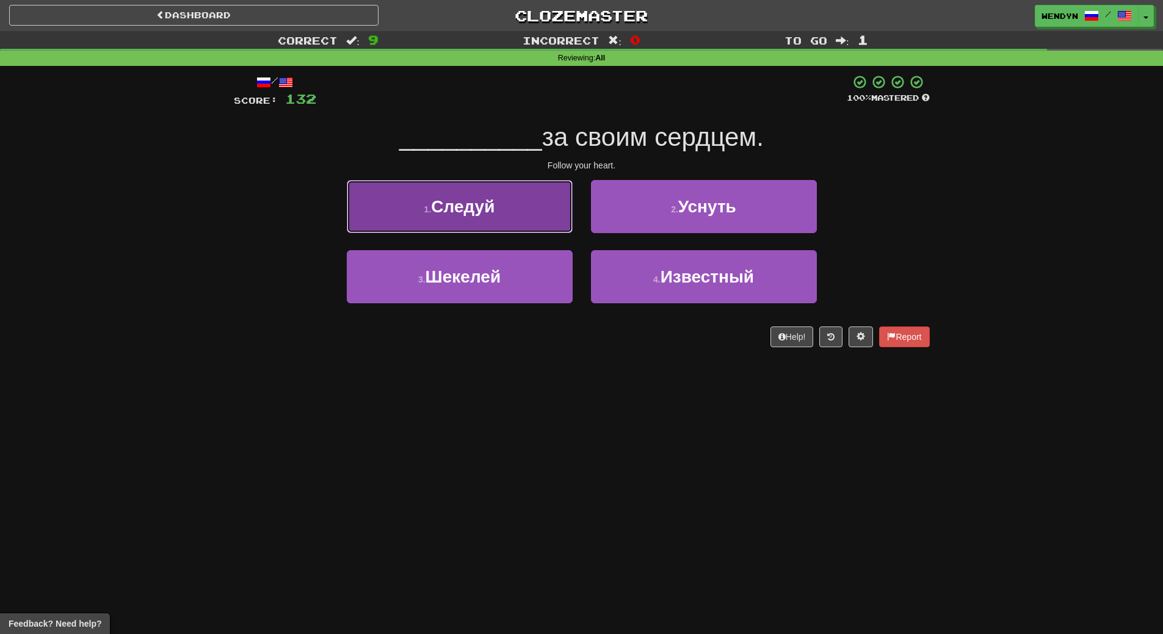
click at [490, 224] on button "1 . Следуй" at bounding box center [460, 206] width 226 height 53
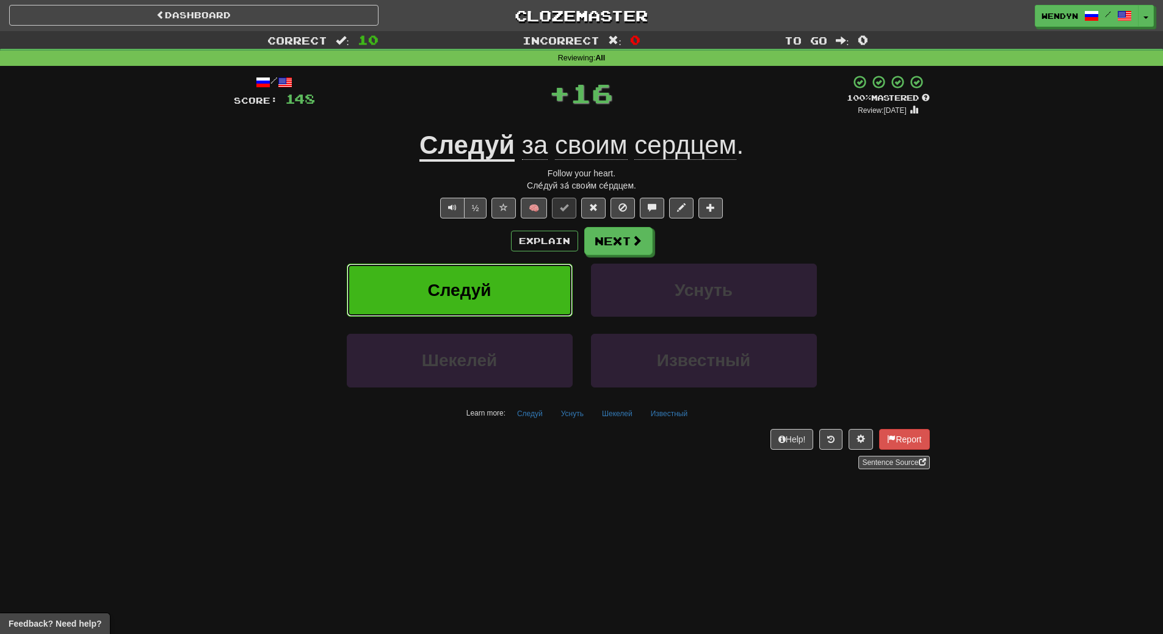
click at [488, 266] on button "Следуй" at bounding box center [460, 290] width 226 height 53
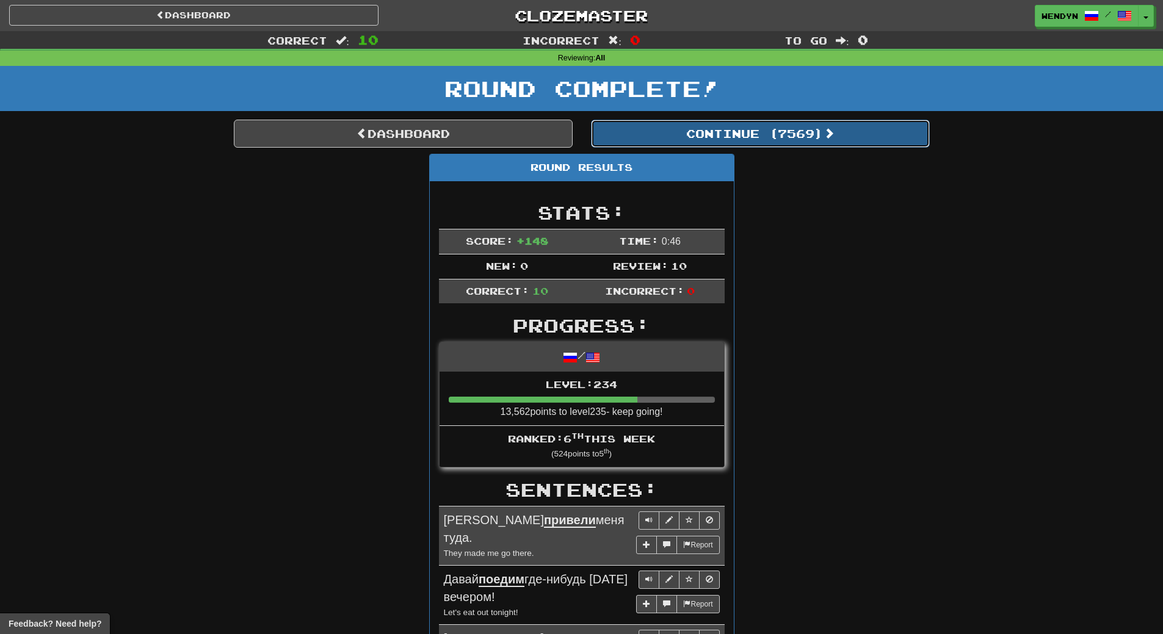
click at [796, 142] on button "Continue ( 7569 )" at bounding box center [760, 134] width 339 height 28
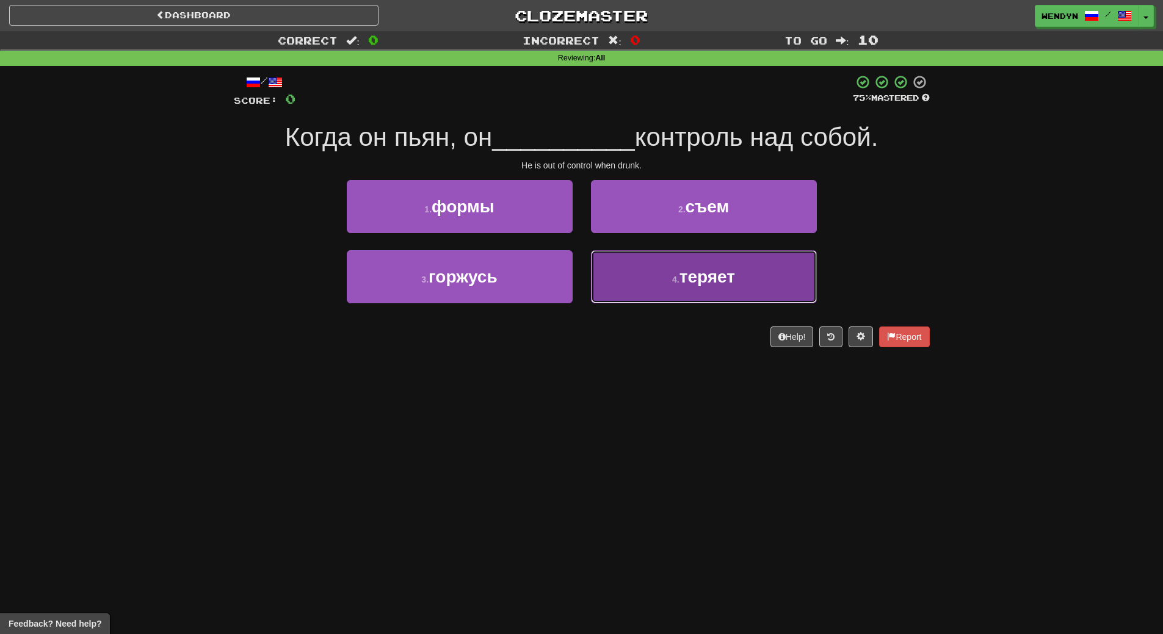
click at [692, 273] on span "теряет" at bounding box center [707, 276] width 56 height 19
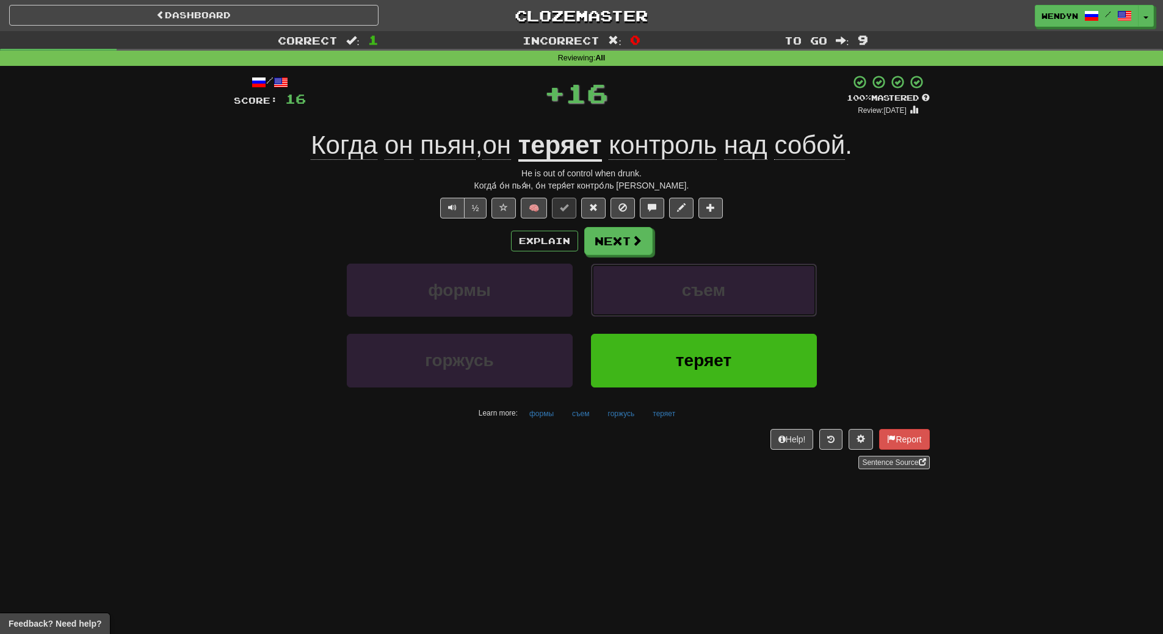
click at [692, 273] on button "съем" at bounding box center [704, 290] width 226 height 53
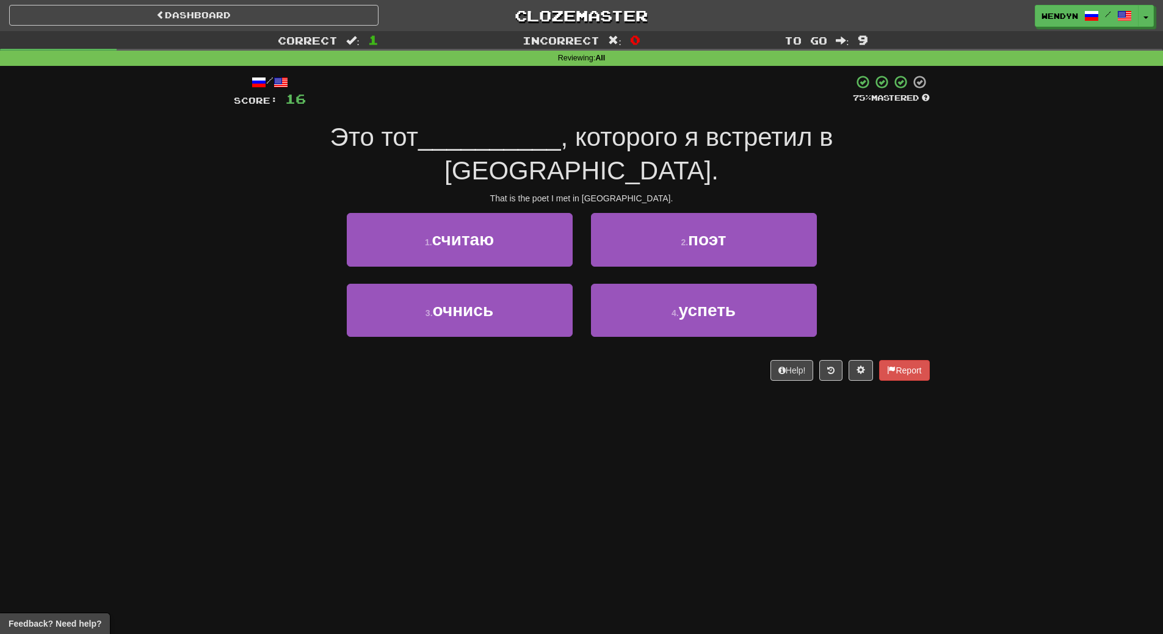
click at [645, 408] on div "Dashboard Clozemaster WendyN / Toggle Dropdown Dashboard Leaderboard Activity F…" at bounding box center [581, 317] width 1163 height 634
click at [792, 218] on button "2 . поэт" at bounding box center [704, 239] width 226 height 53
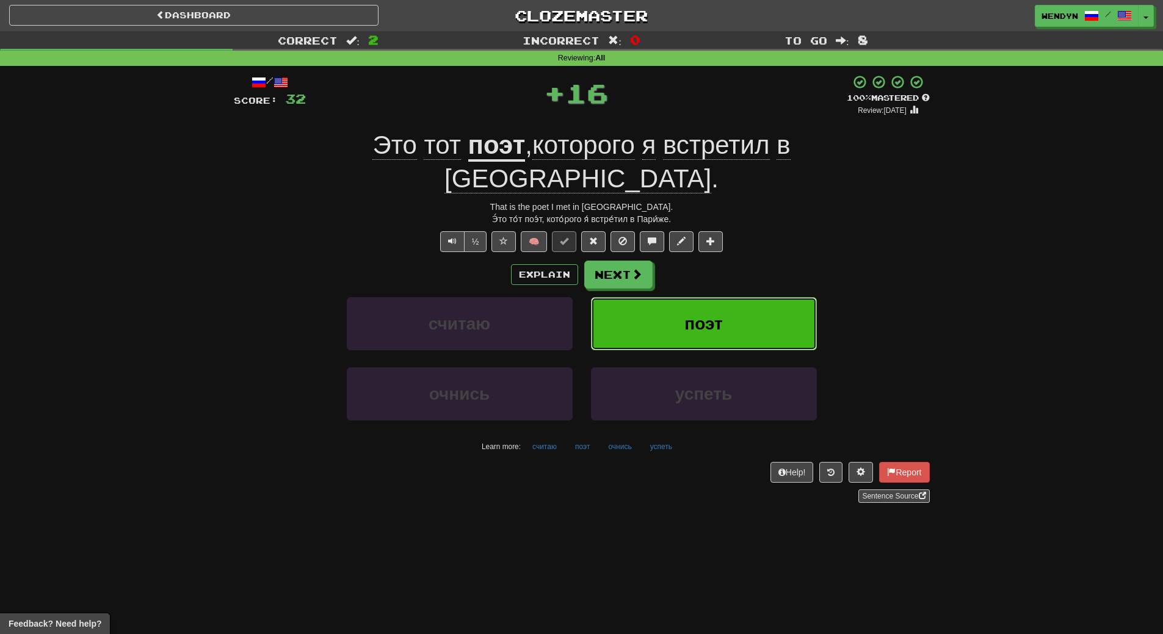
drag, startPoint x: 756, startPoint y: 291, endPoint x: 651, endPoint y: 396, distance: 148.5
click at [750, 302] on button "поэт" at bounding box center [704, 323] width 226 height 53
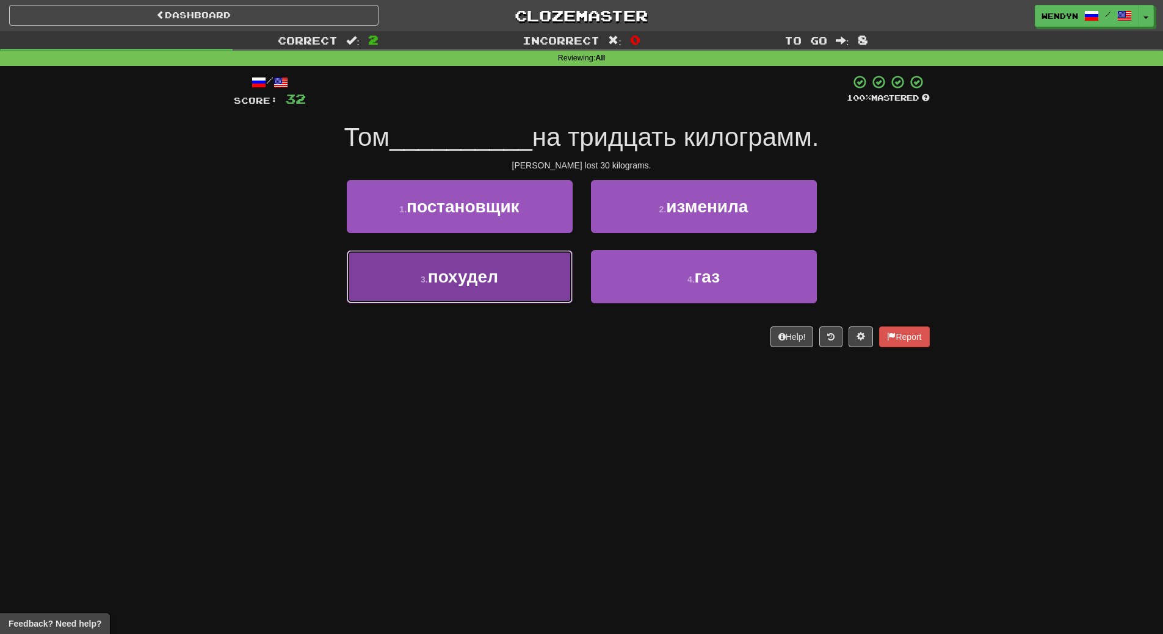
click at [516, 286] on button "3 . похудел" at bounding box center [460, 276] width 226 height 53
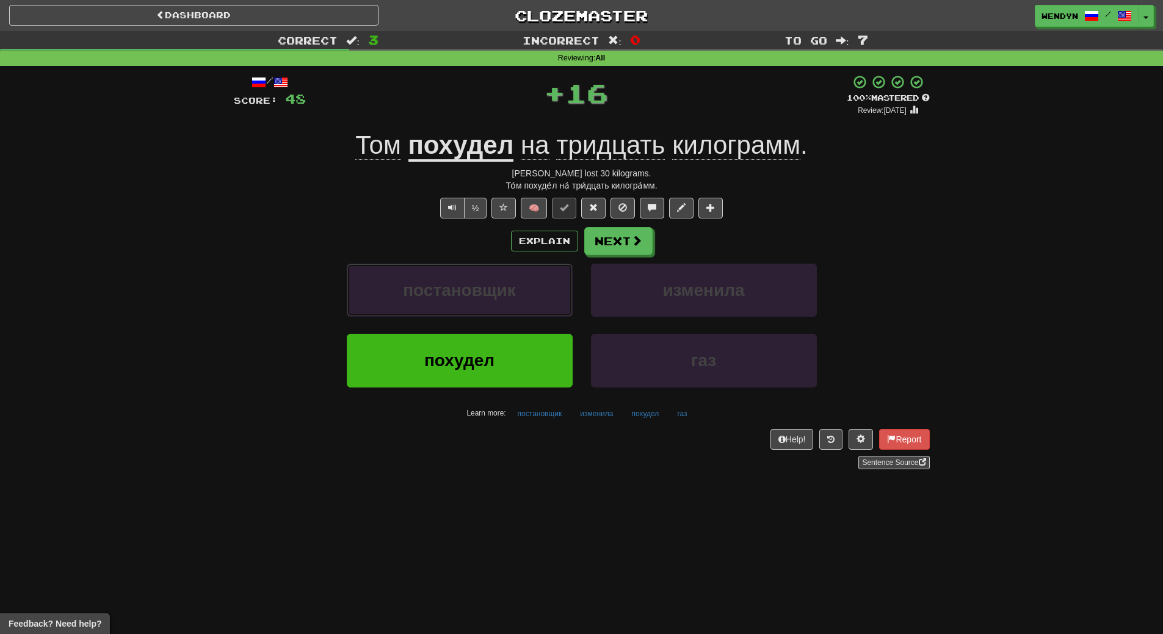
click at [516, 286] on button "постановщик" at bounding box center [460, 290] width 226 height 53
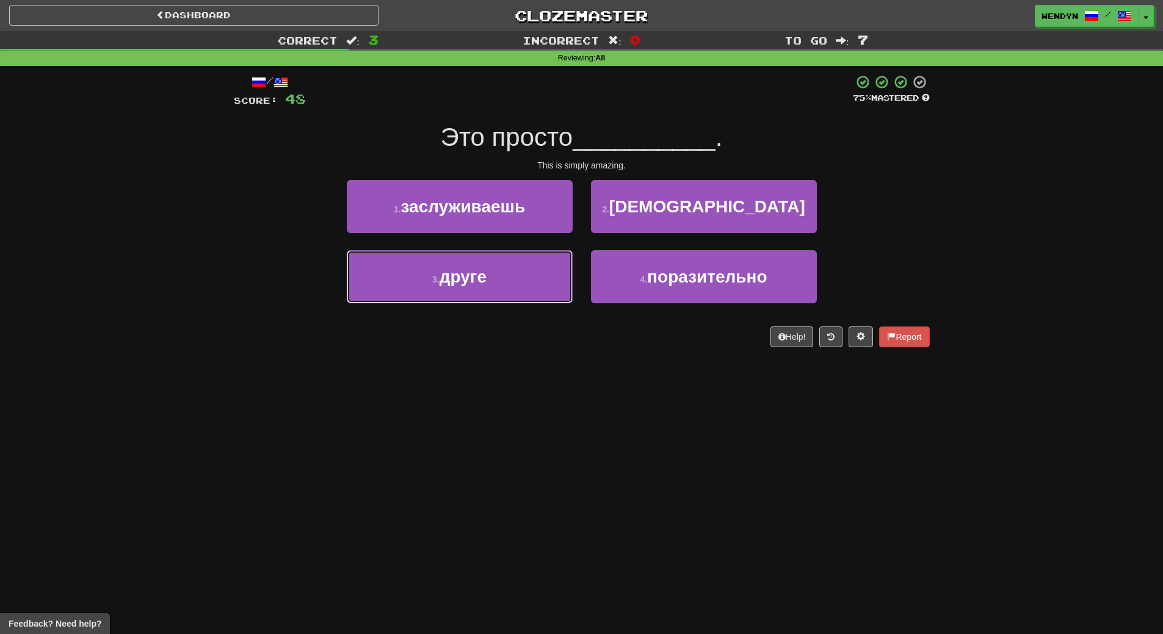
drag, startPoint x: 516, startPoint y: 286, endPoint x: 505, endPoint y: 389, distance: 103.1
click at [505, 389] on div "Dashboard Clozemaster WendyN / Toggle Dropdown Dashboard Leaderboard Activity F…" at bounding box center [581, 317] width 1163 height 634
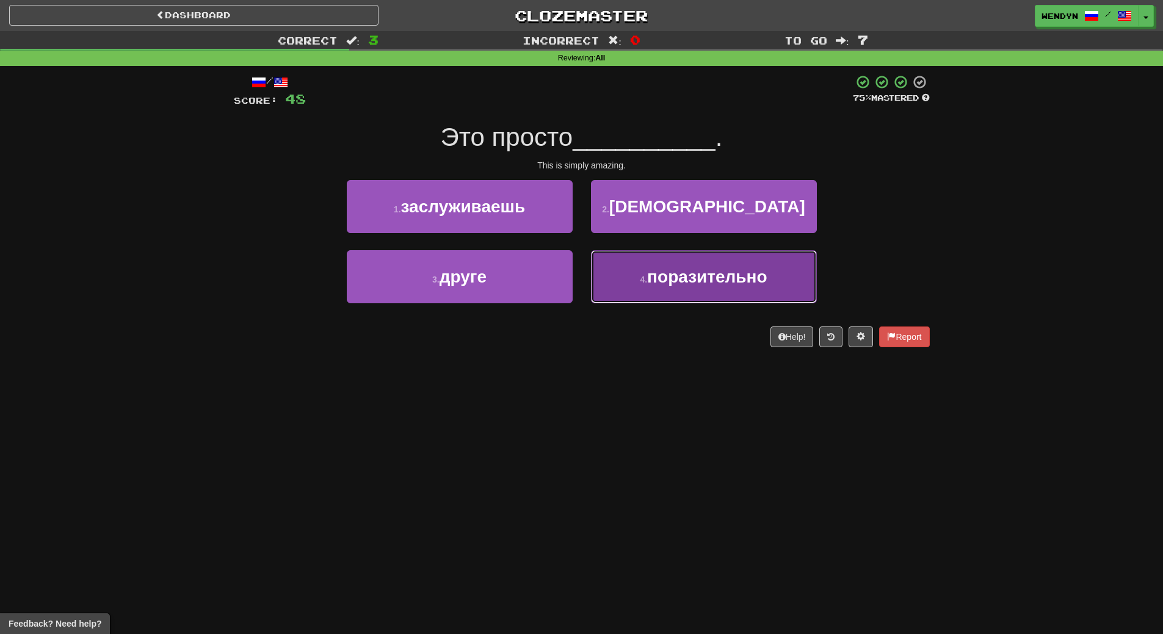
click at [722, 302] on button "4 . поразительно" at bounding box center [704, 276] width 226 height 53
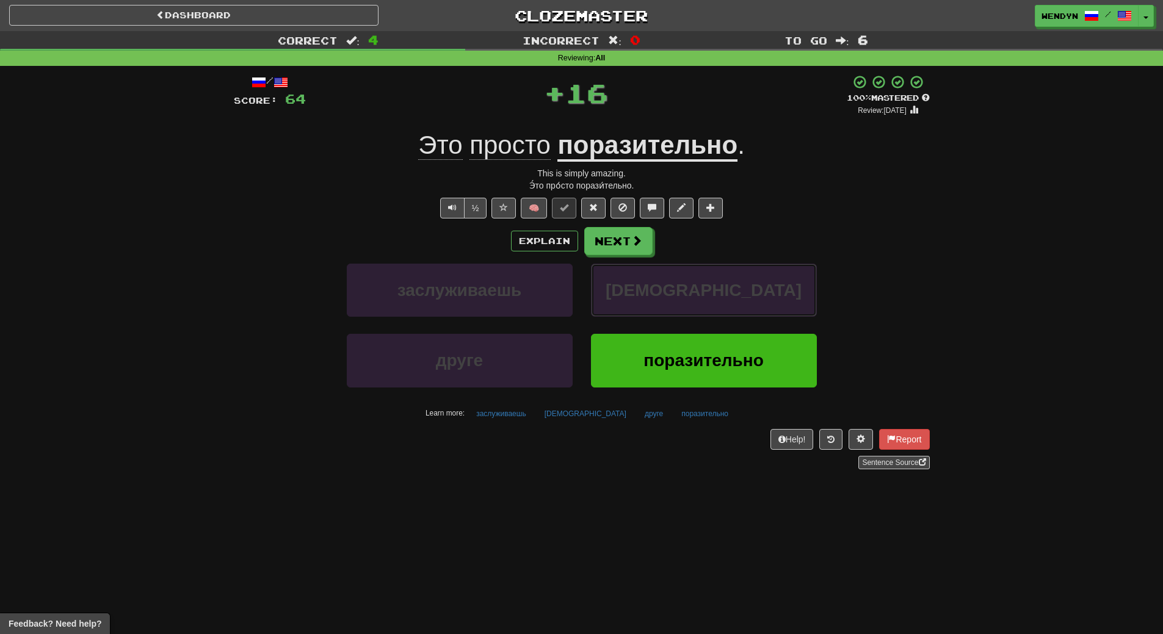
click at [722, 302] on button "немцы" at bounding box center [704, 290] width 226 height 53
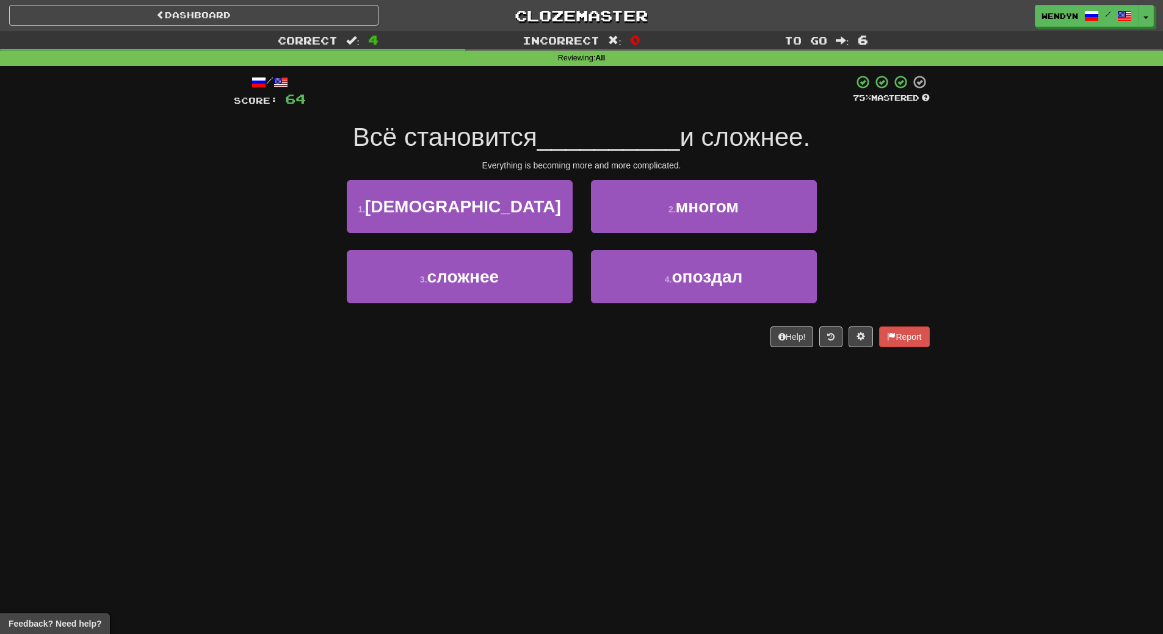
click at [685, 369] on div "Dashboard Clozemaster WendyN / Toggle Dropdown Dashboard Leaderboard Activity F…" at bounding box center [581, 317] width 1163 height 634
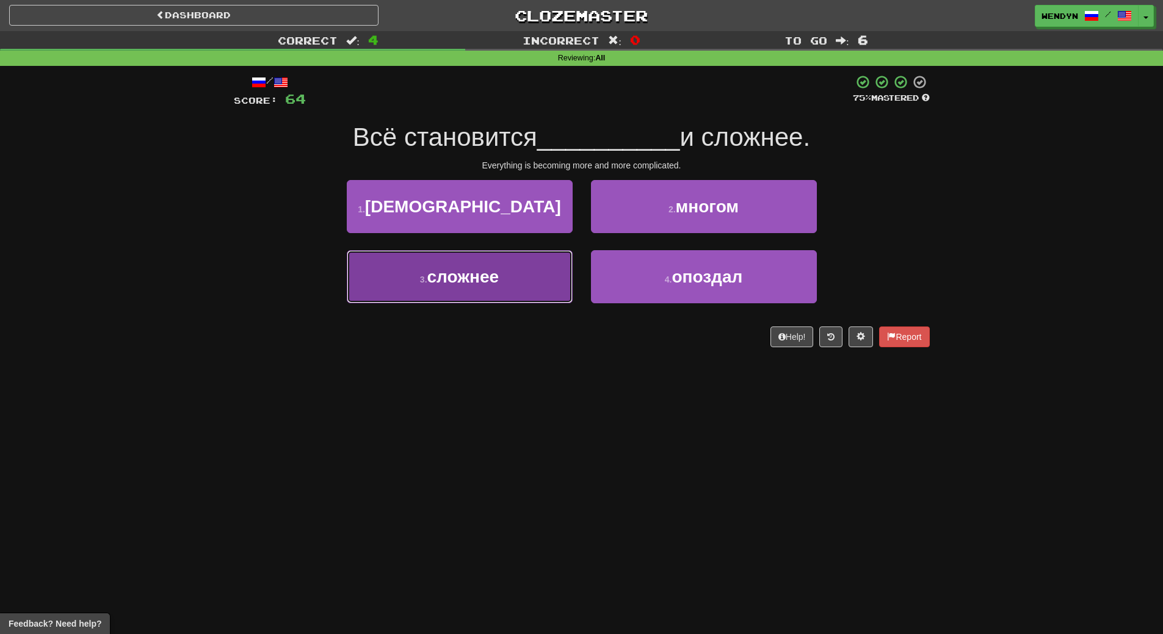
click at [513, 295] on button "3 . сложнее" at bounding box center [460, 276] width 226 height 53
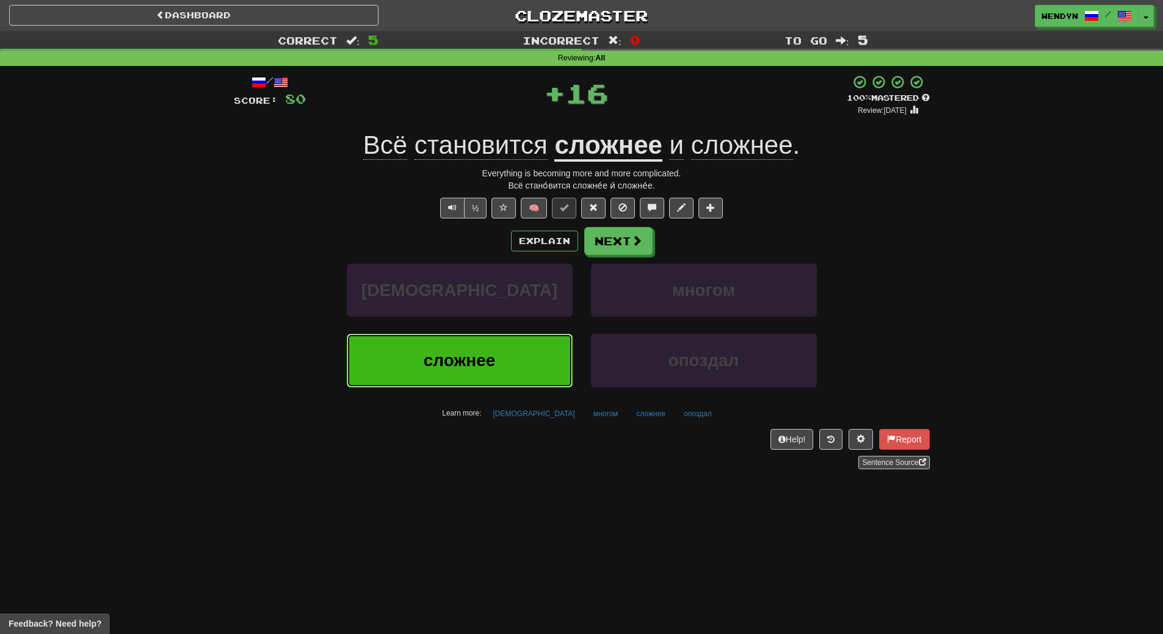
click at [506, 341] on button "сложнее" at bounding box center [460, 360] width 226 height 53
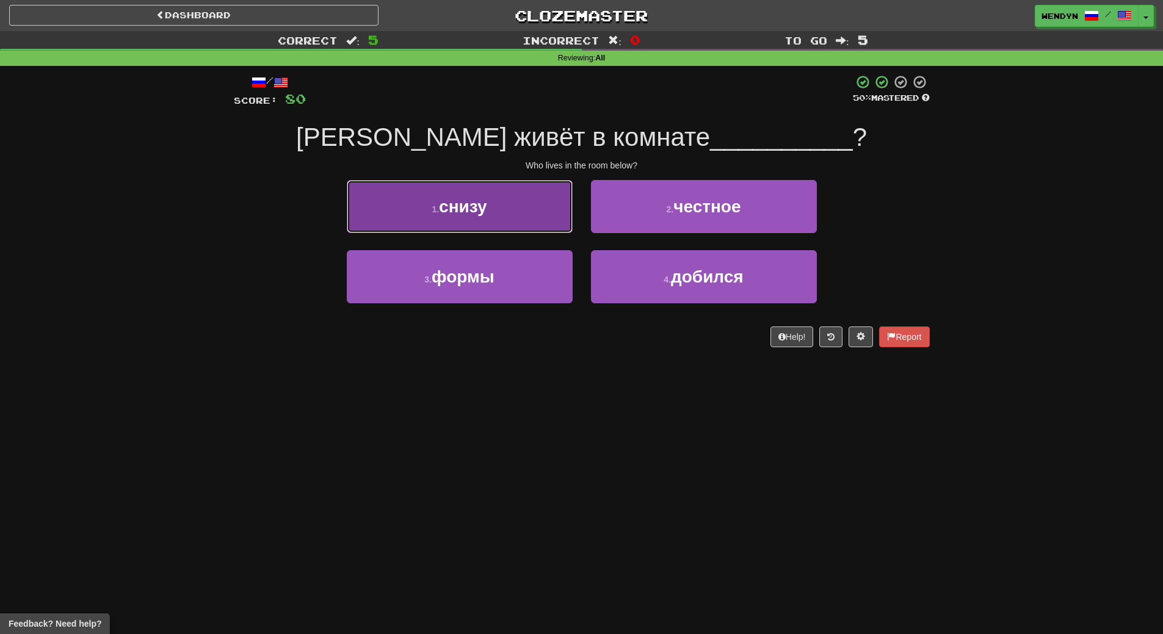
click at [477, 212] on span "снизу" at bounding box center [463, 206] width 48 height 19
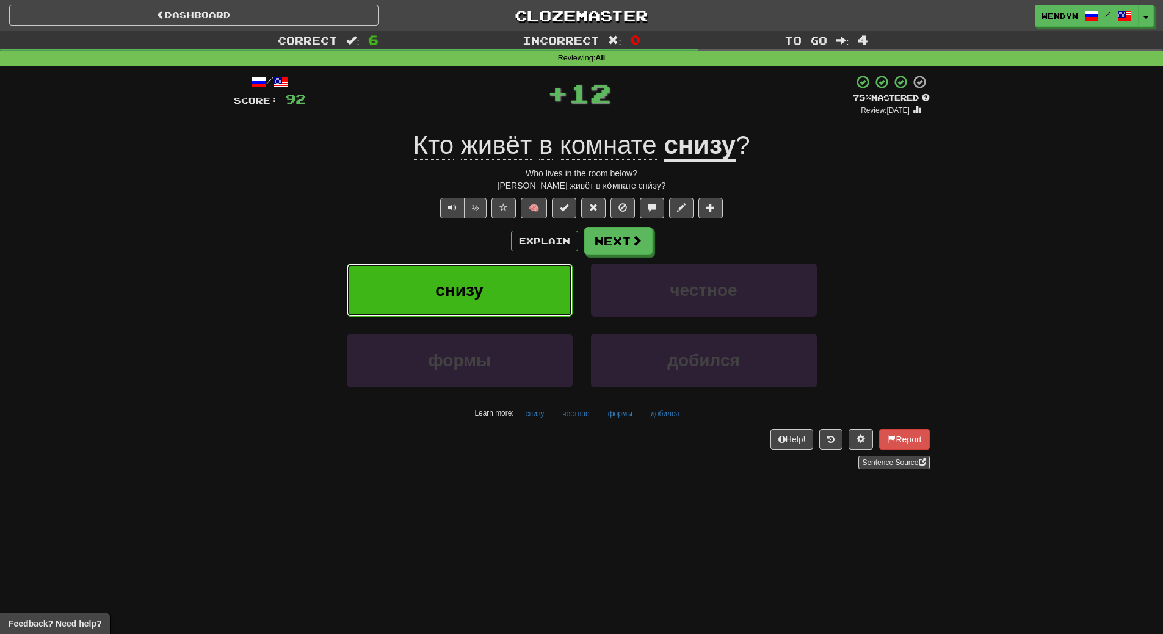
click at [481, 279] on button "снизу" at bounding box center [460, 290] width 226 height 53
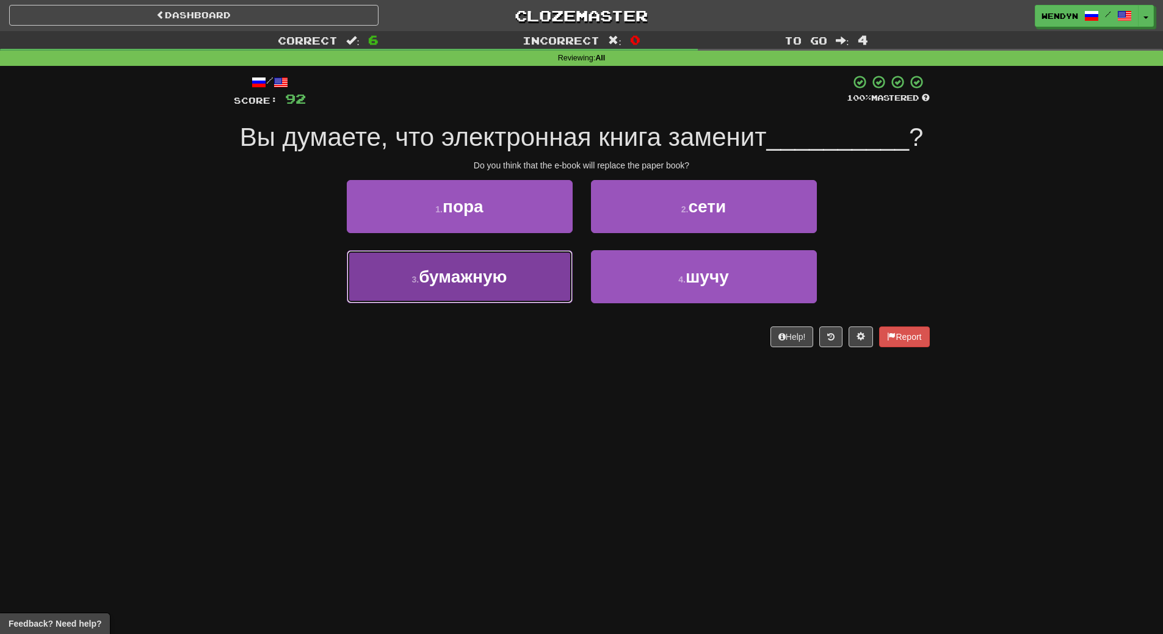
click at [545, 299] on button "3 . бумажную" at bounding box center [460, 276] width 226 height 53
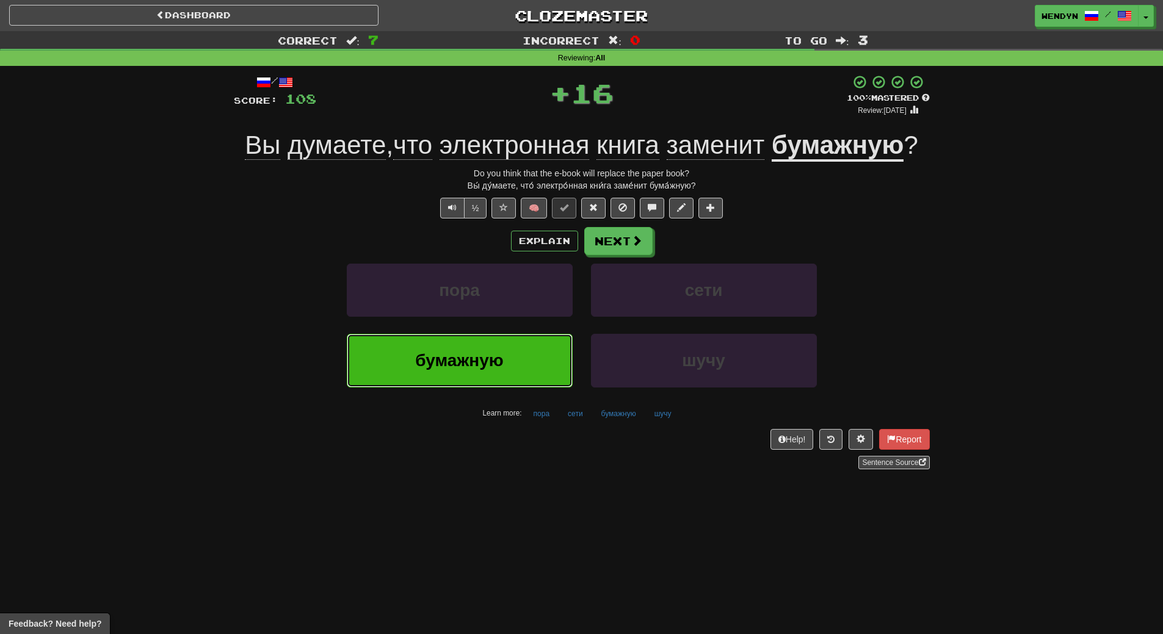
click at [516, 358] on button "бумажную" at bounding box center [460, 360] width 226 height 53
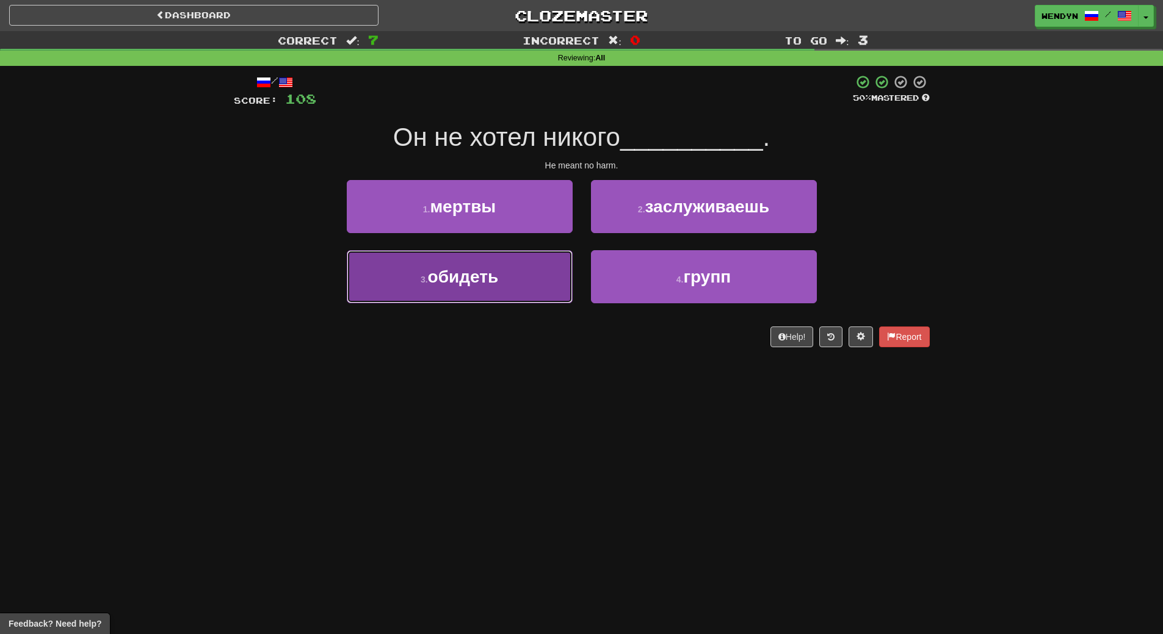
click at [454, 288] on button "3 . обидеть" at bounding box center [460, 276] width 226 height 53
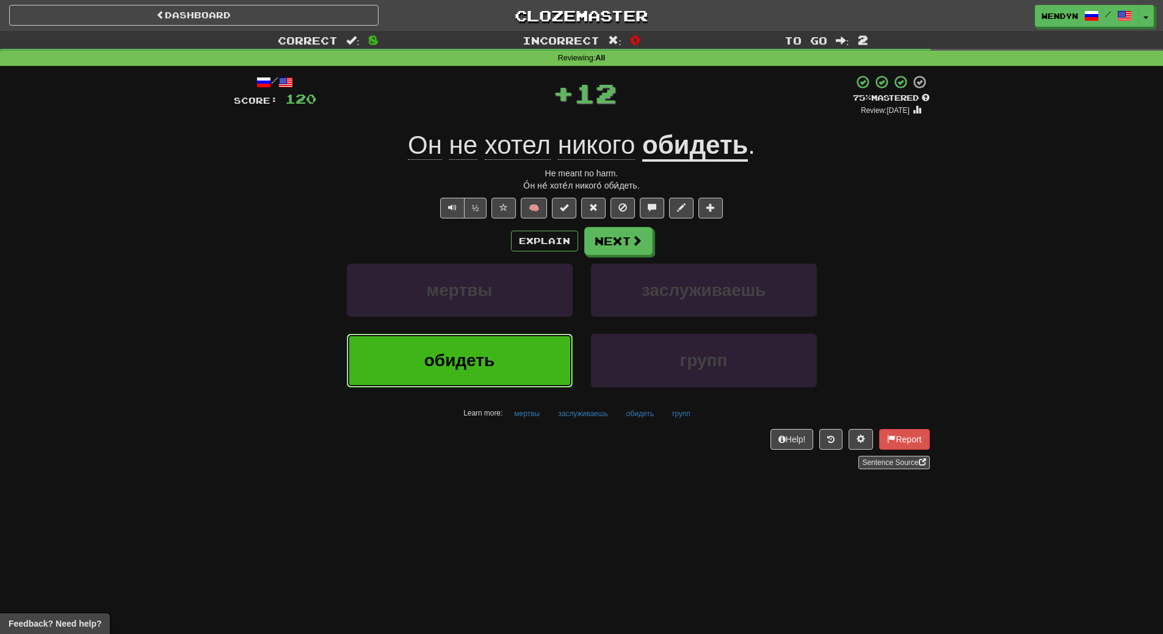
click at [456, 357] on span "обидеть" at bounding box center [459, 360] width 71 height 19
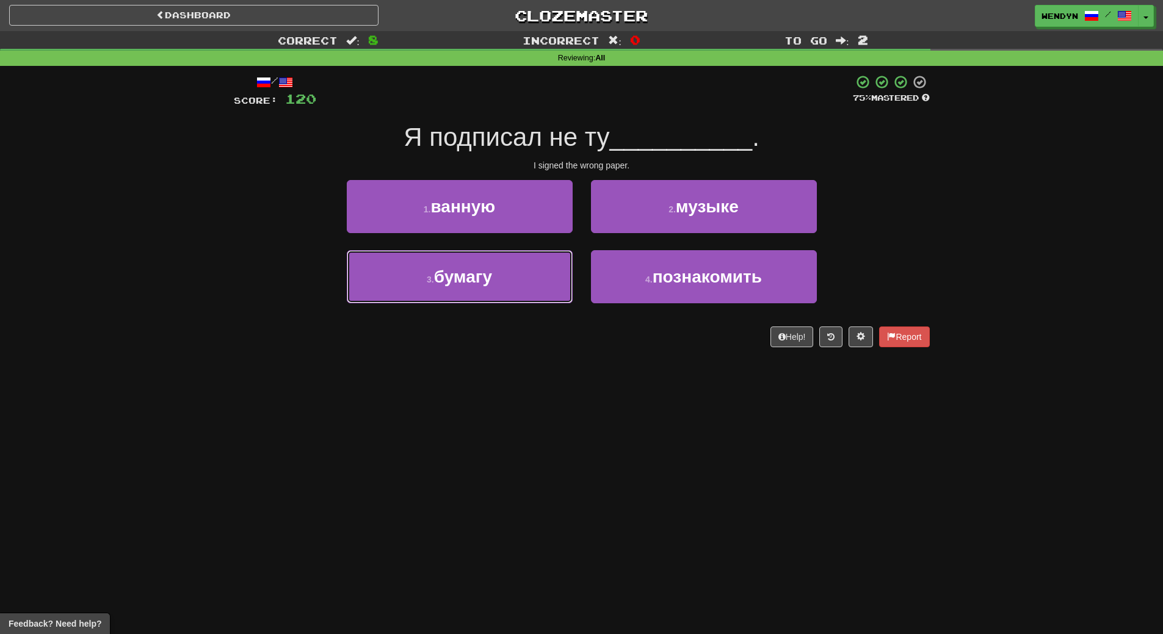
drag, startPoint x: 482, startPoint y: 271, endPoint x: 482, endPoint y: 321, distance: 50.1
click at [483, 276] on span "бумагу" at bounding box center [463, 276] width 58 height 19
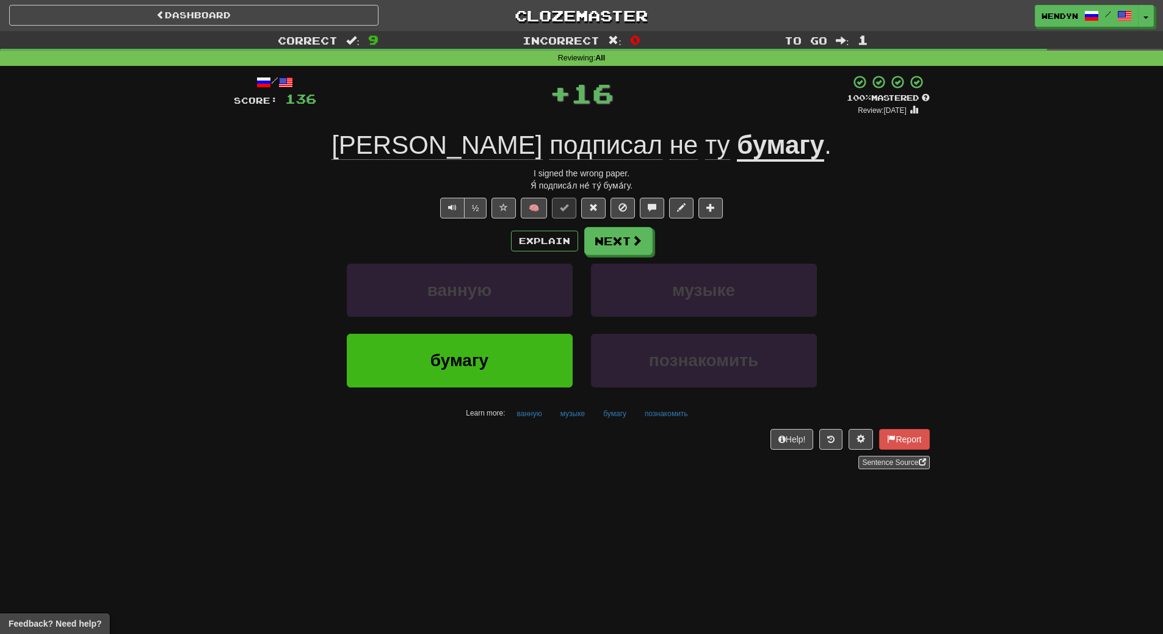
click at [482, 323] on div "ванную" at bounding box center [460, 299] width 244 height 70
click at [479, 363] on span "бумагу" at bounding box center [459, 360] width 58 height 19
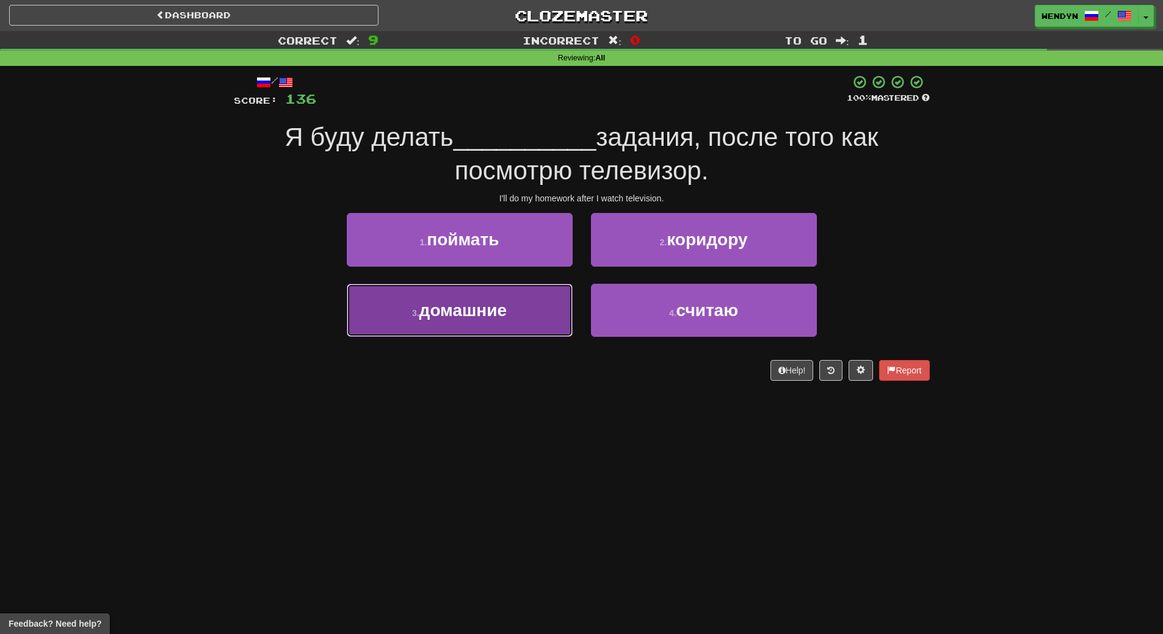
click at [412, 315] on small "3 ." at bounding box center [415, 313] width 7 height 10
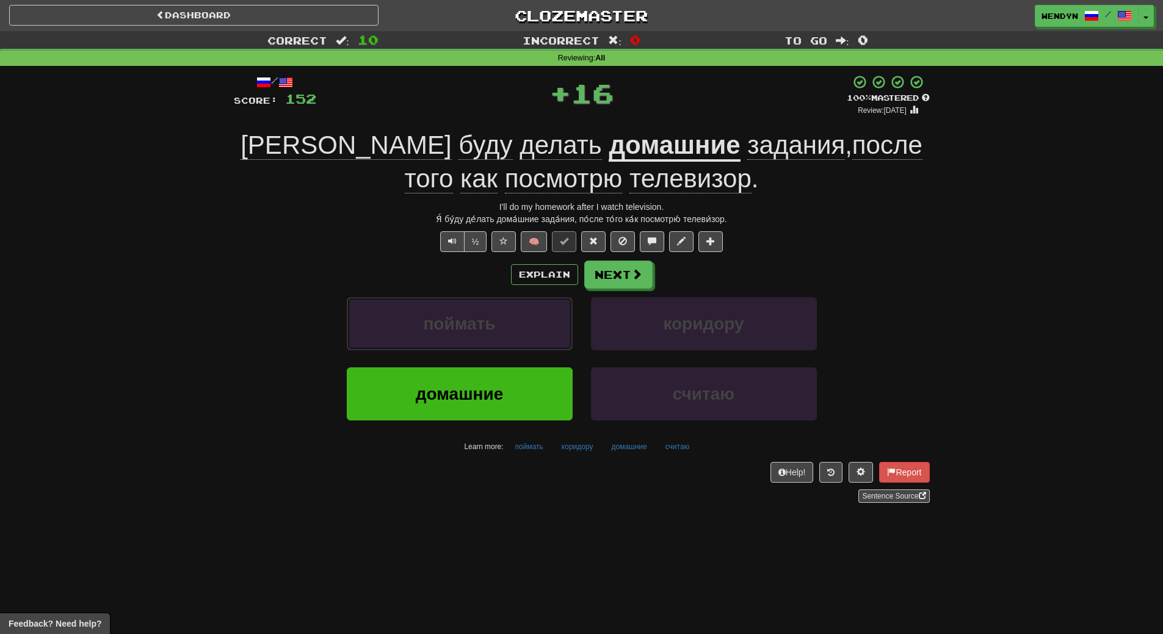
click at [411, 315] on button "поймать" at bounding box center [460, 323] width 226 height 53
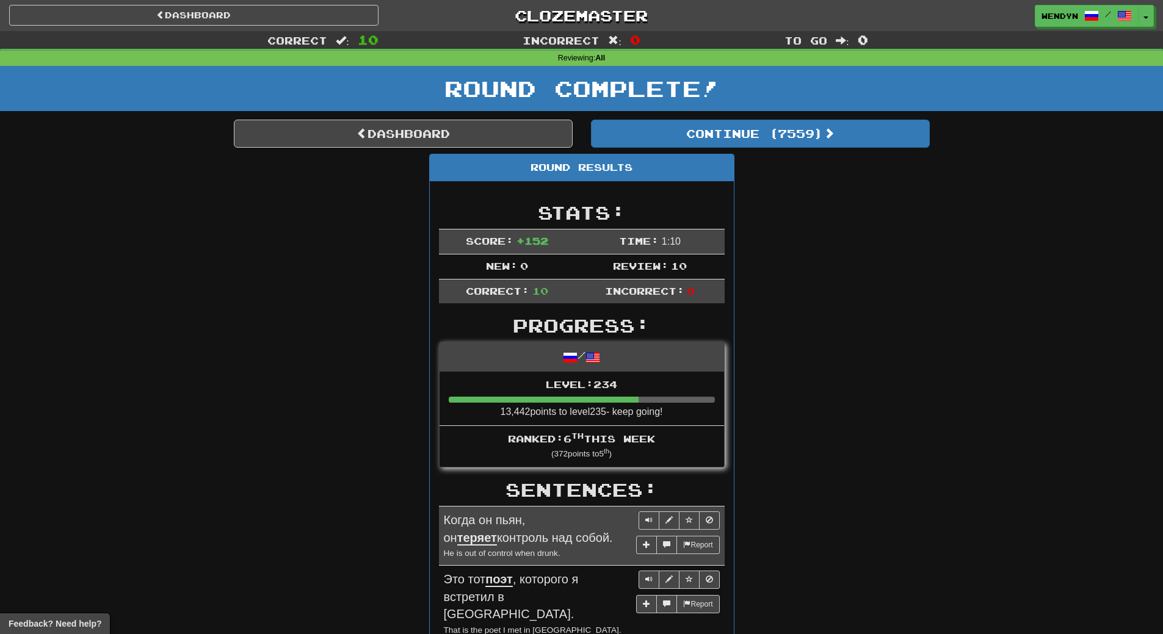
click at [411, 315] on div "Dashboard Clozemaster WendyN / Toggle Dropdown Dashboard Leaderboard Activity F…" at bounding box center [581, 607] width 1163 height 1214
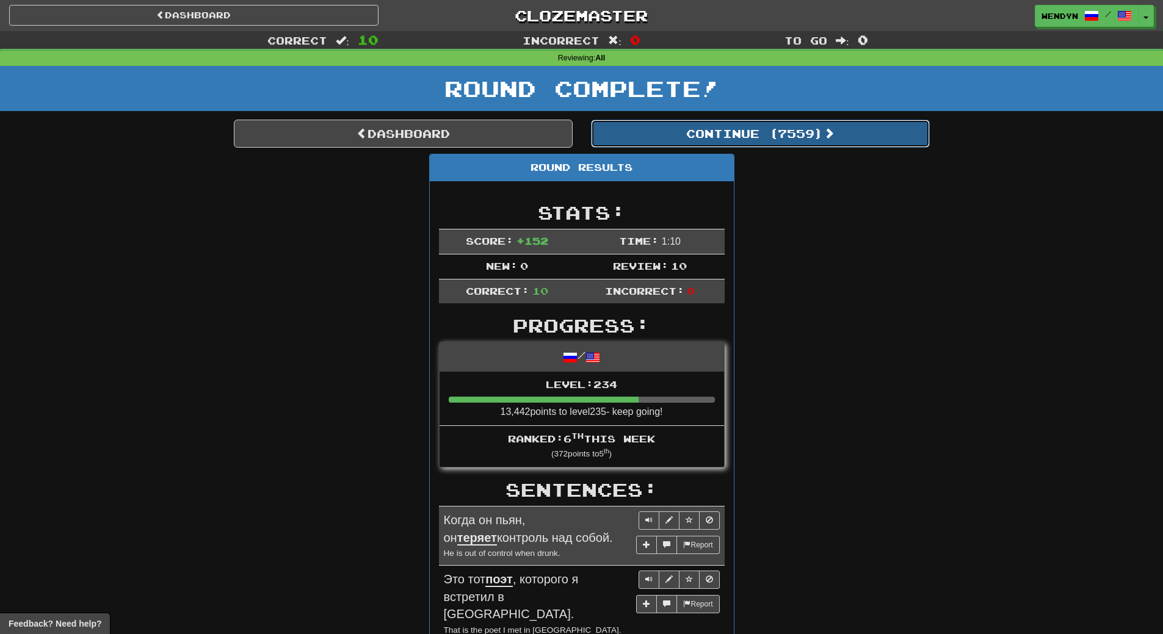
click at [801, 122] on button "Continue ( 7559 )" at bounding box center [760, 134] width 339 height 28
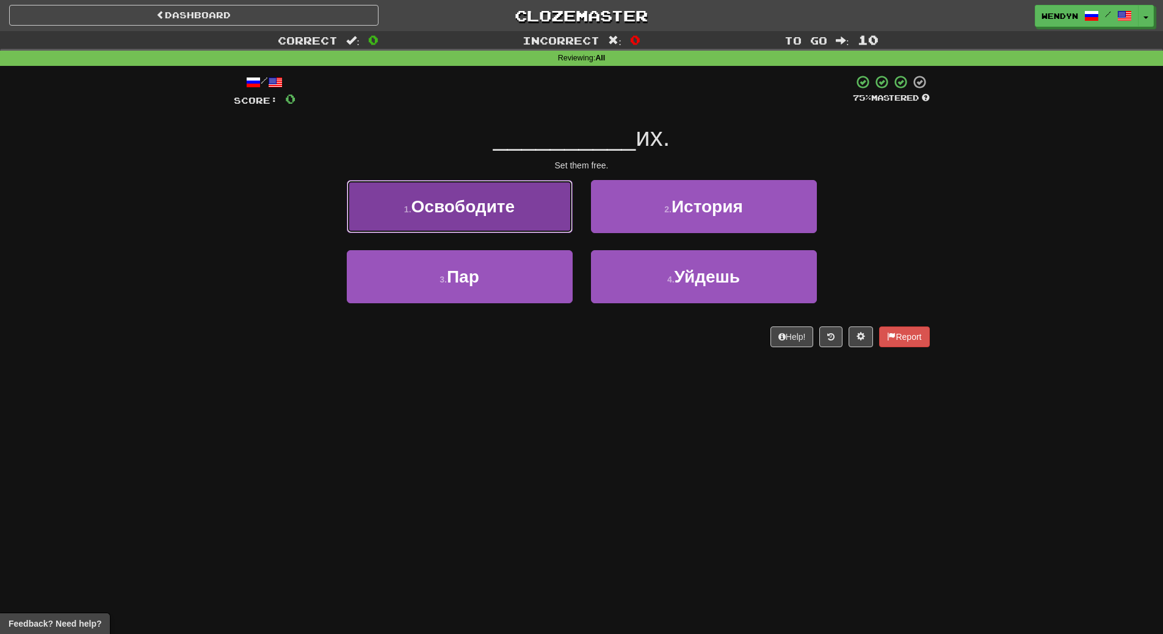
click at [508, 214] on span "Освободите" at bounding box center [463, 206] width 104 height 19
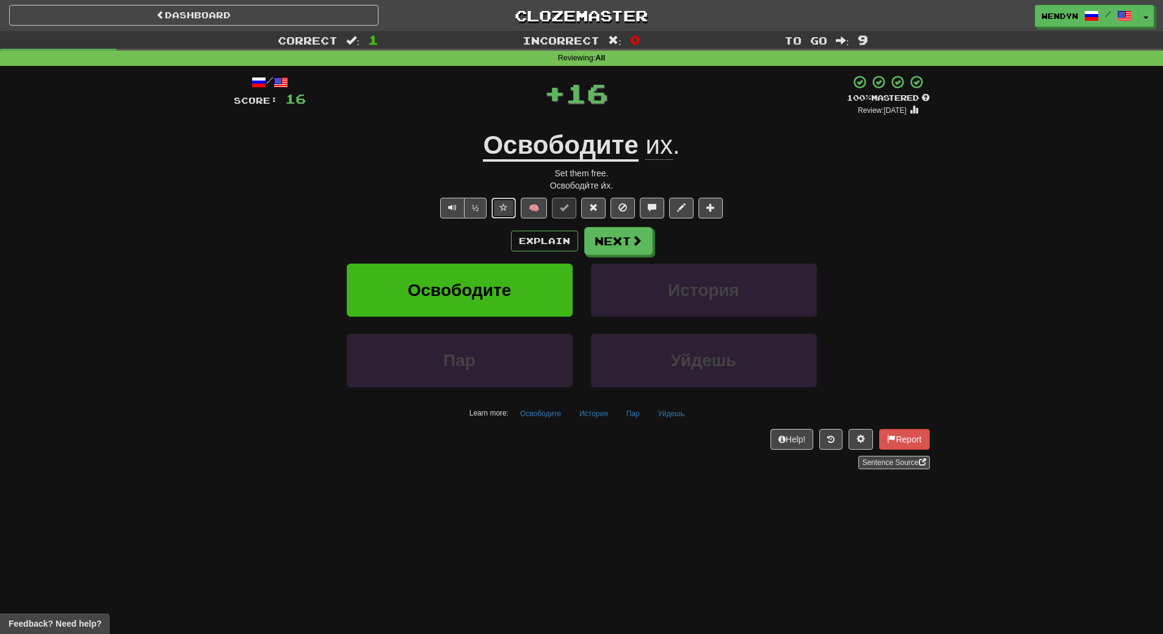
drag, startPoint x: 508, startPoint y: 214, endPoint x: 508, endPoint y: 220, distance: 6.1
click at [508, 220] on div "/ Score: 16 + 16 100 % Mastered Review: 2026-03-15 Освободите их . Set them fre…" at bounding box center [582, 271] width 696 height 395
click at [502, 302] on button "Освободите" at bounding box center [460, 290] width 226 height 53
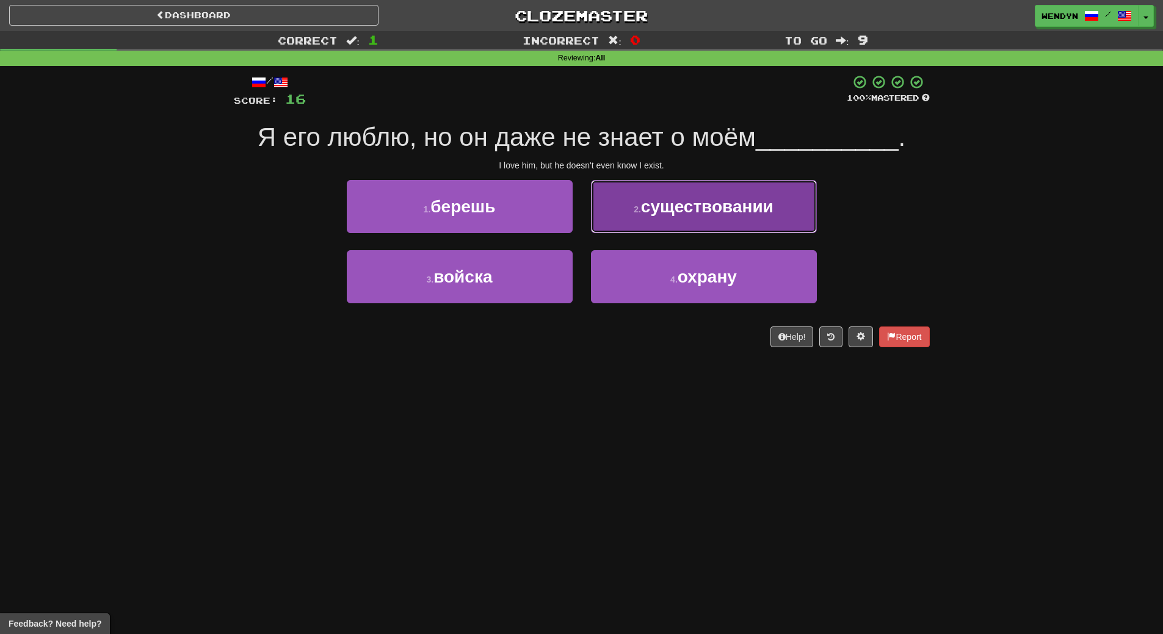
click at [720, 212] on span "существовании" at bounding box center [707, 206] width 132 height 19
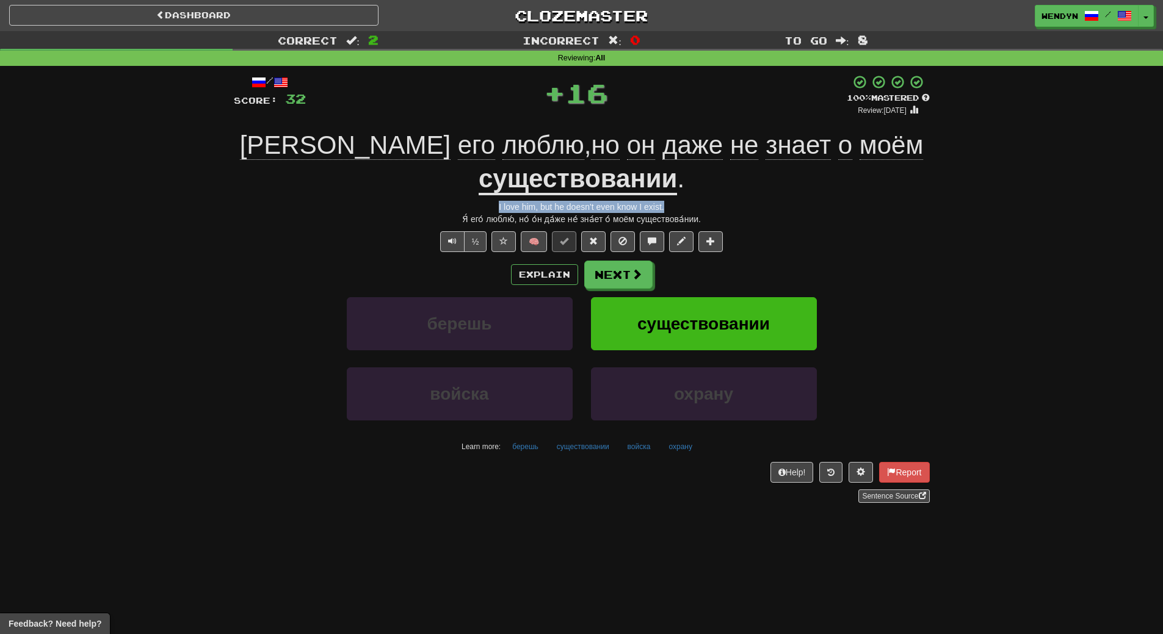
click at [720, 212] on div "I love him, but he doesn't even know I exist." at bounding box center [582, 207] width 696 height 12
click at [714, 302] on button "существовании" at bounding box center [704, 323] width 226 height 53
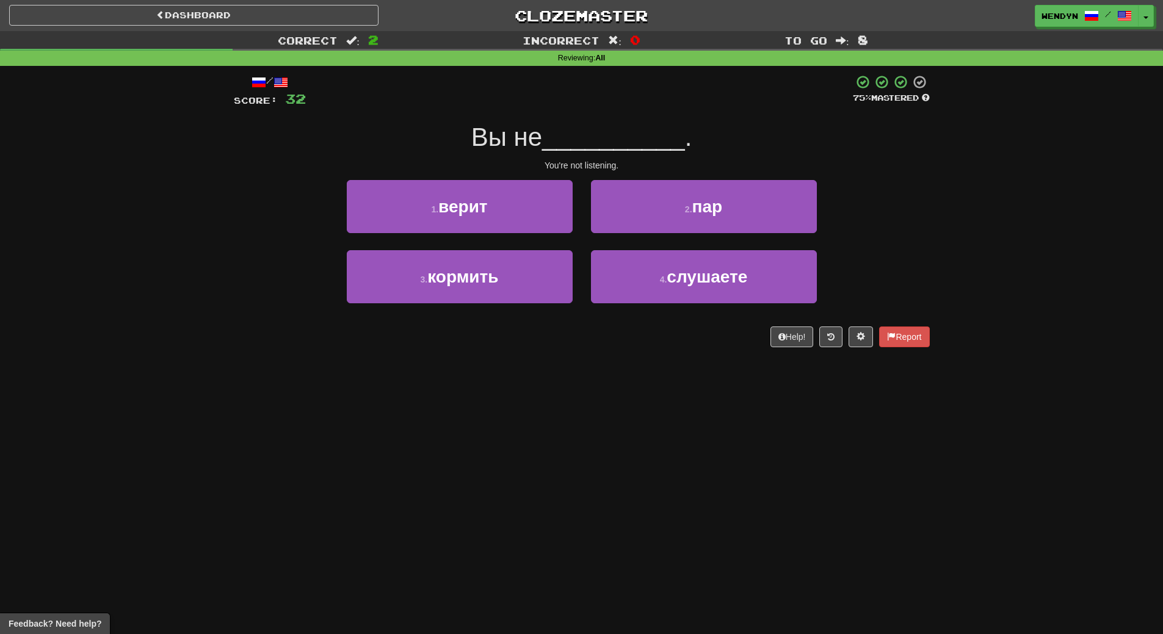
click at [669, 355] on div "/ Score: 32 75 % Mastered Вы не __________ . You're not listening. 1 . верит 2 …" at bounding box center [582, 215] width 696 height 299
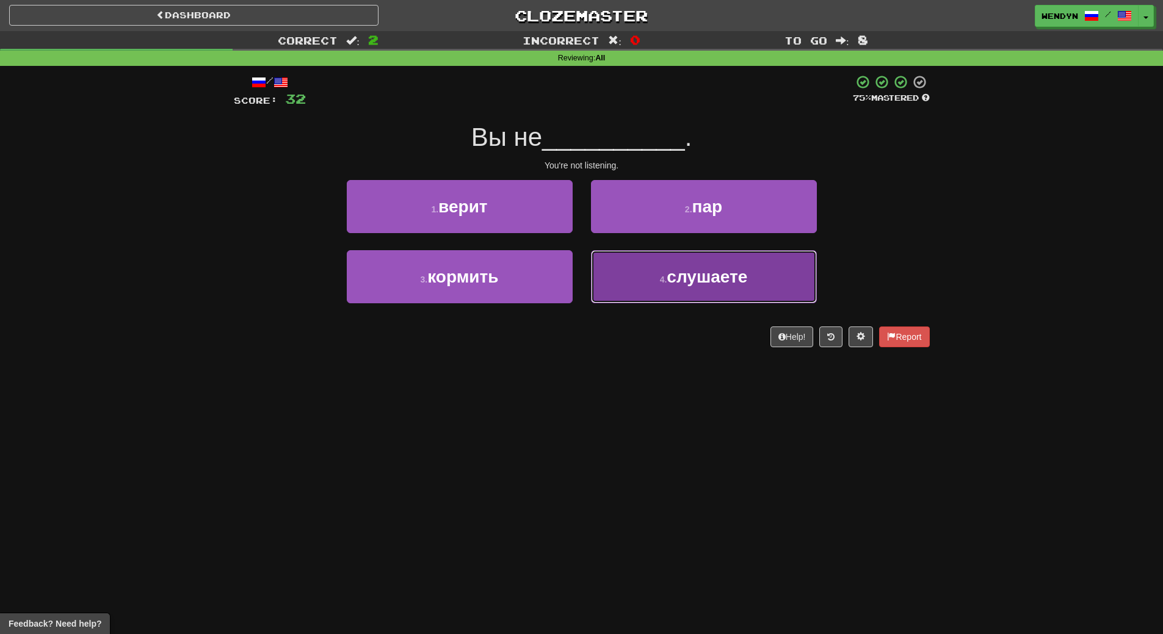
click at [679, 299] on button "4 . слушаете" at bounding box center [704, 276] width 226 height 53
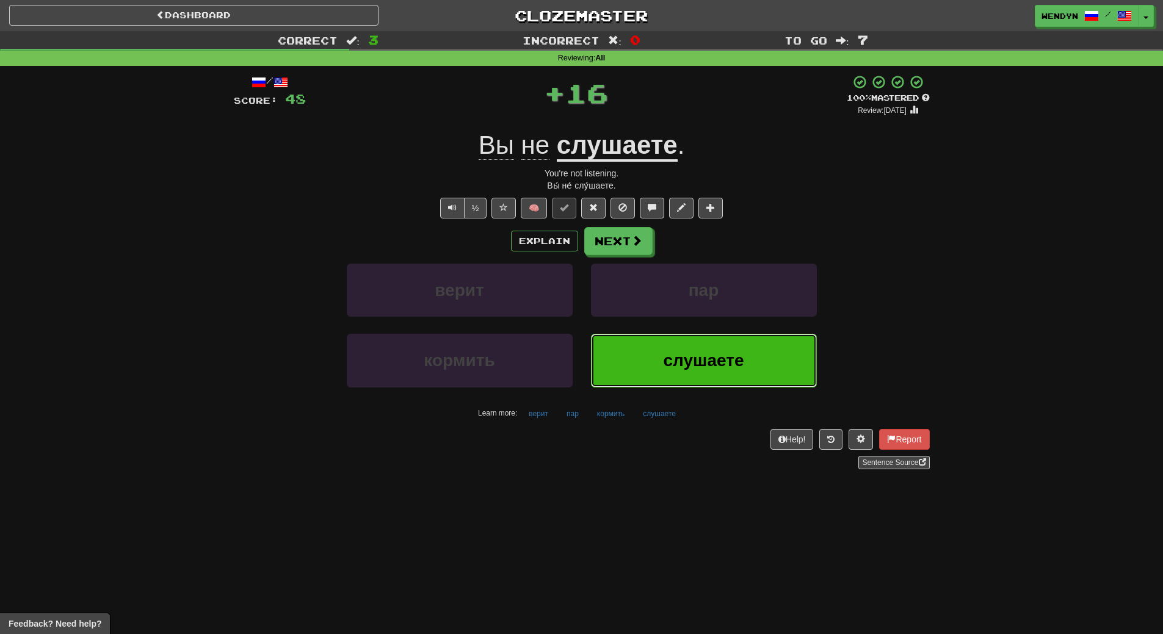
click at [678, 353] on span "слушаете" at bounding box center [704, 360] width 81 height 19
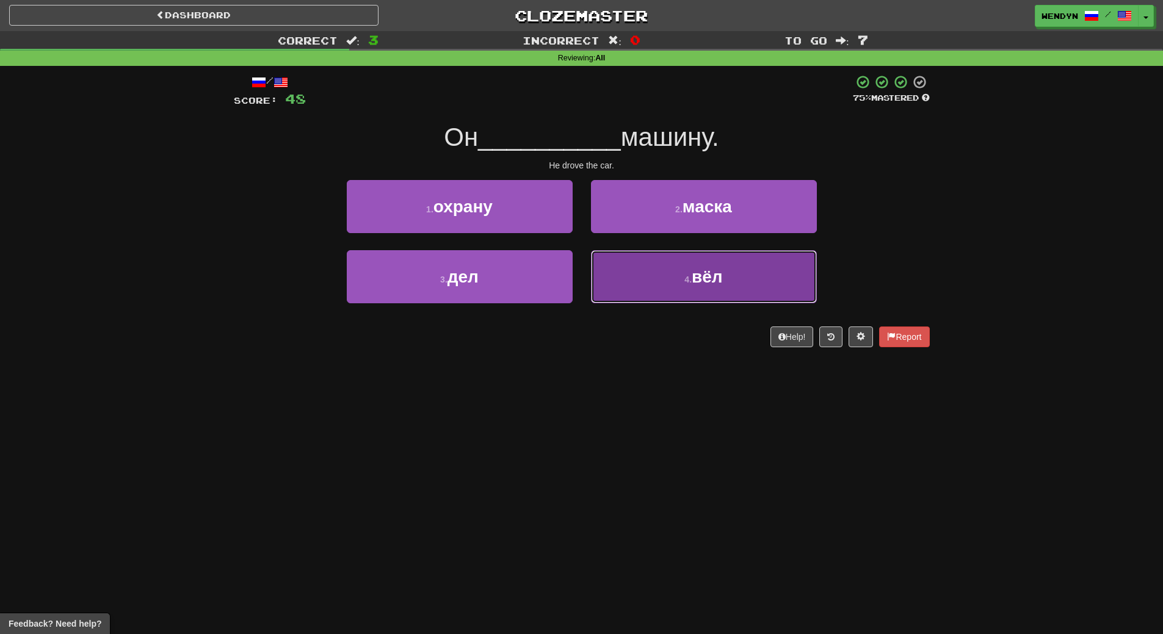
click at [767, 273] on button "4 . вёл" at bounding box center [704, 276] width 226 height 53
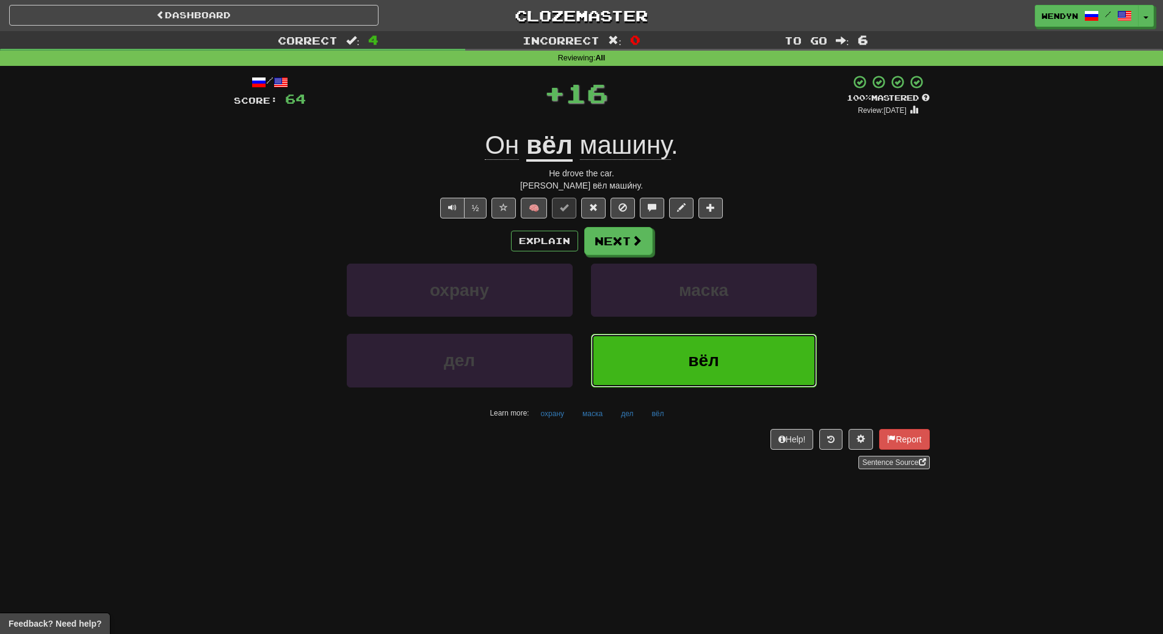
click at [742, 347] on button "вёл" at bounding box center [704, 360] width 226 height 53
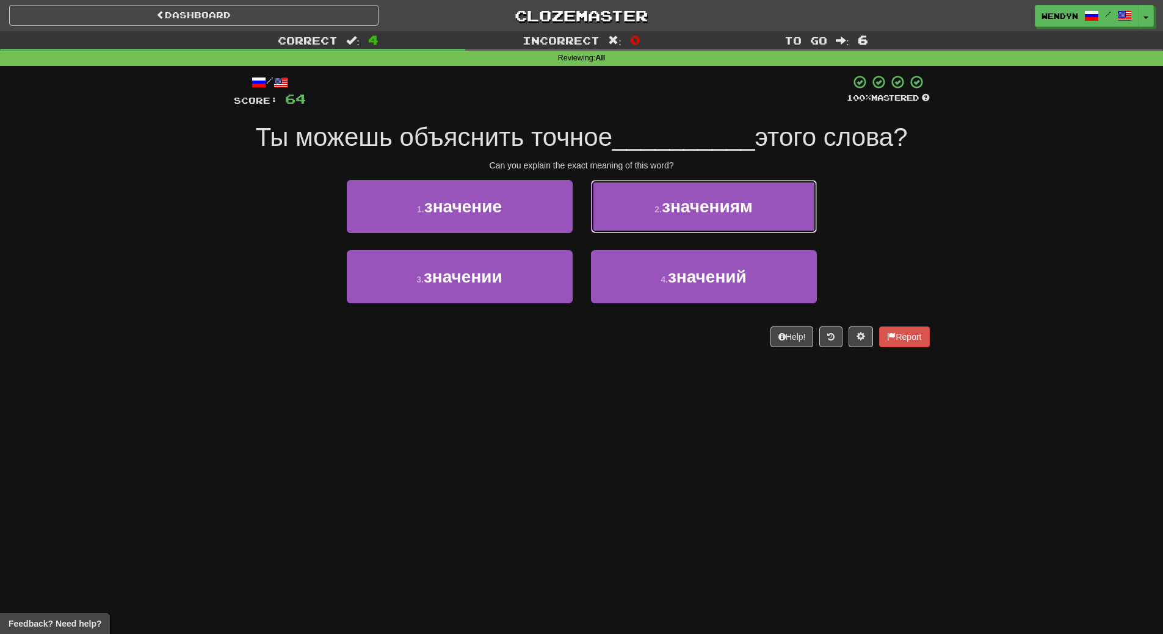
drag, startPoint x: 705, startPoint y: 201, endPoint x: 702, endPoint y: 331, distance: 130.1
click at [702, 331] on div "/ Score: 64 100 % Mastered Ты можешь объяснить точное __________ этого слова? C…" at bounding box center [582, 210] width 696 height 273
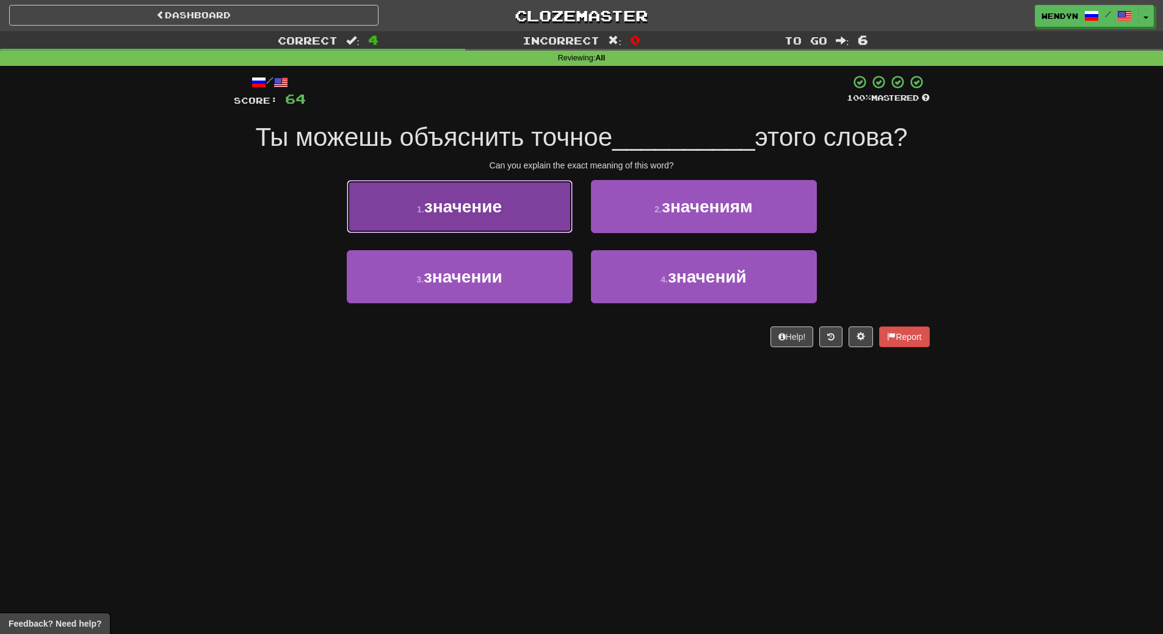
click at [503, 206] on button "1 . значение" at bounding box center [460, 206] width 226 height 53
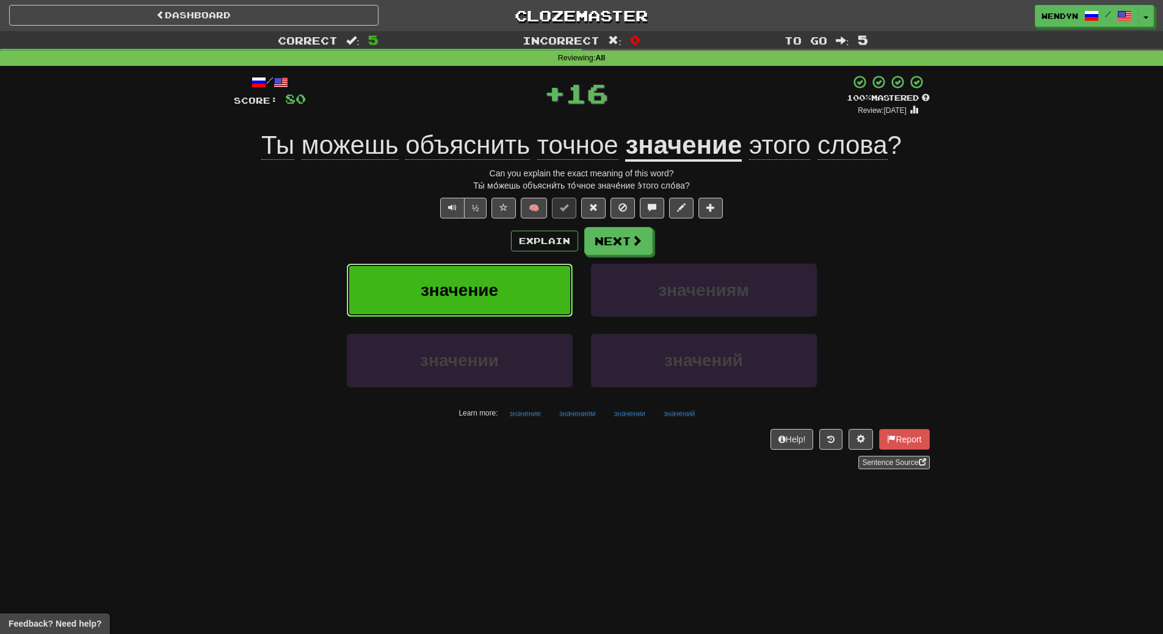
click at [506, 283] on button "значение" at bounding box center [460, 290] width 226 height 53
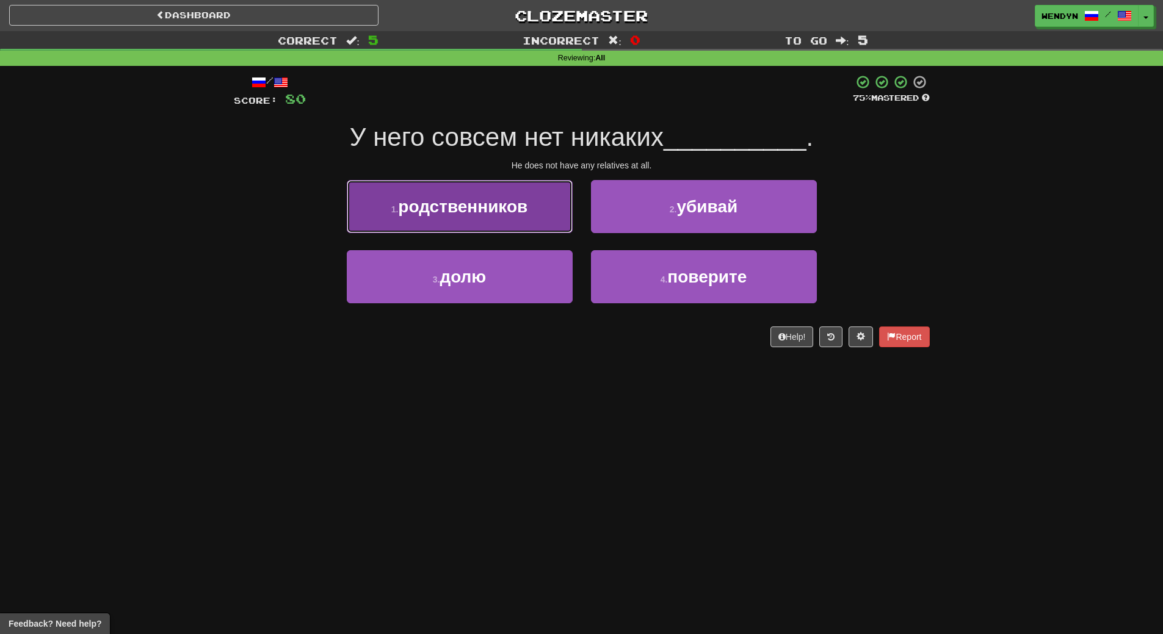
click at [527, 216] on button "1 . родственников" at bounding box center [460, 206] width 226 height 53
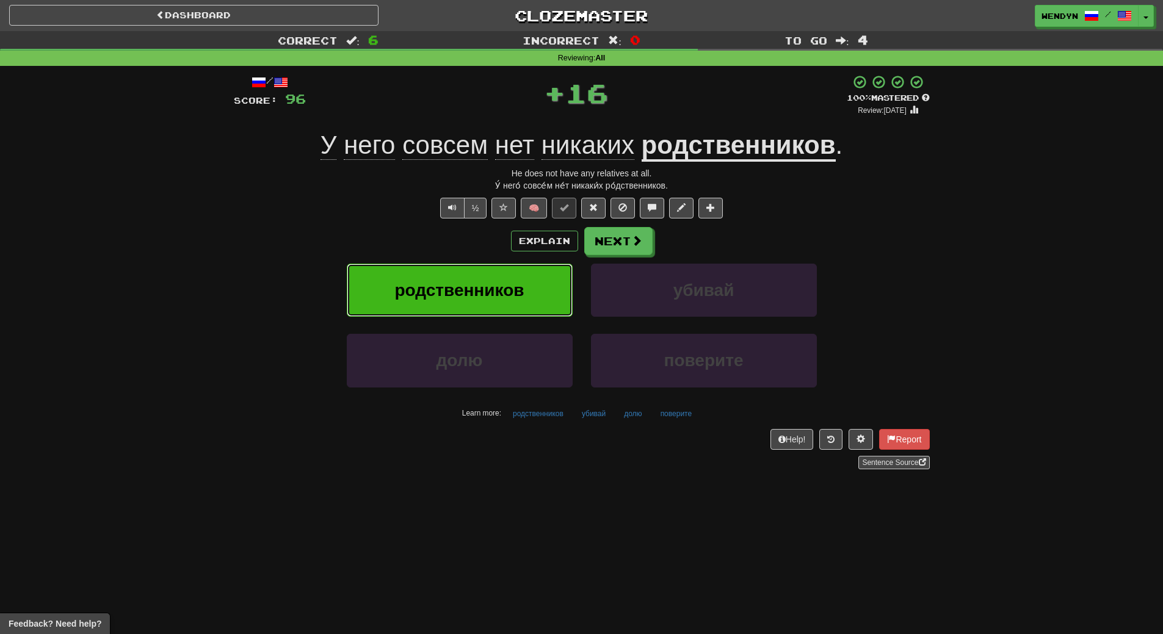
click at [533, 273] on button "родственников" at bounding box center [460, 290] width 226 height 53
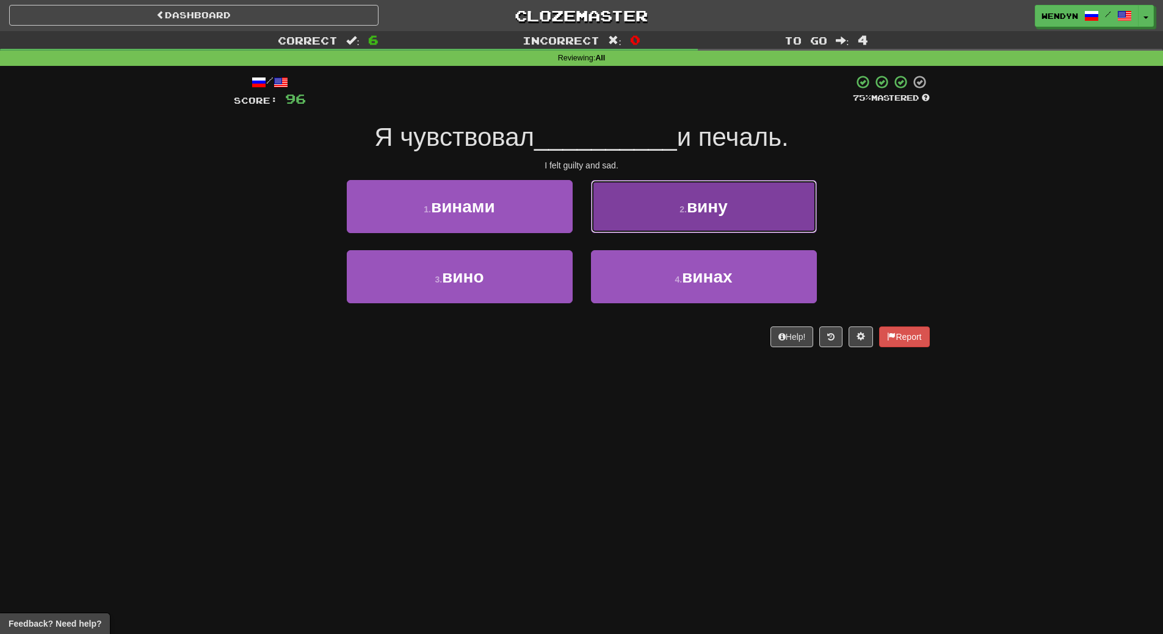
click at [778, 208] on button "2 . вину" at bounding box center [704, 206] width 226 height 53
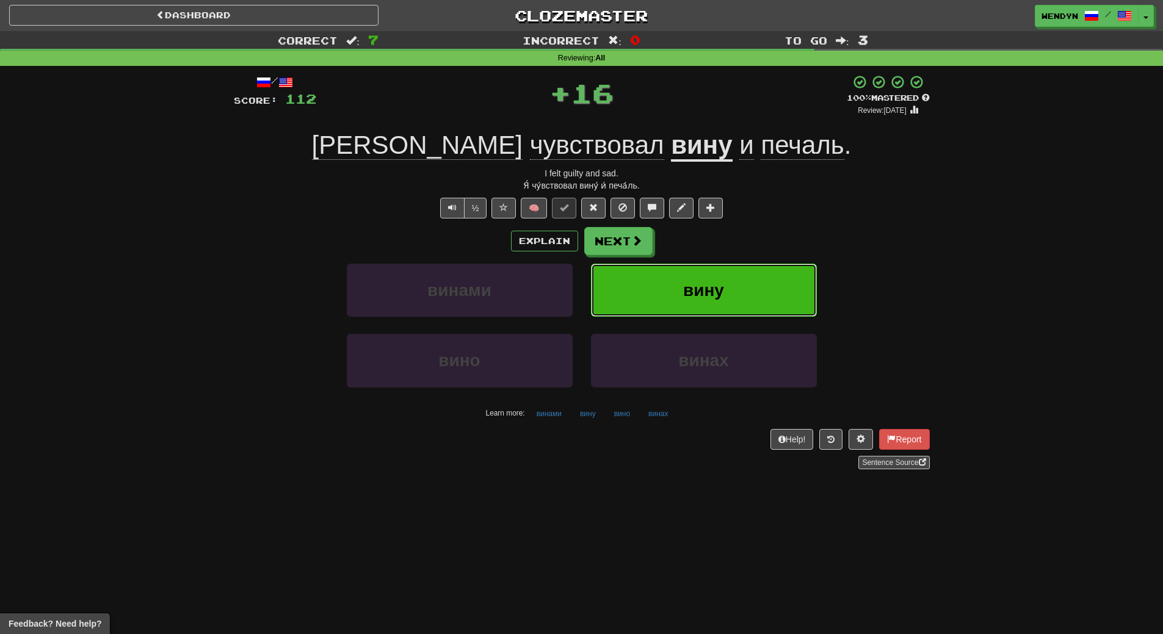
click at [777, 284] on button "вину" at bounding box center [704, 290] width 226 height 53
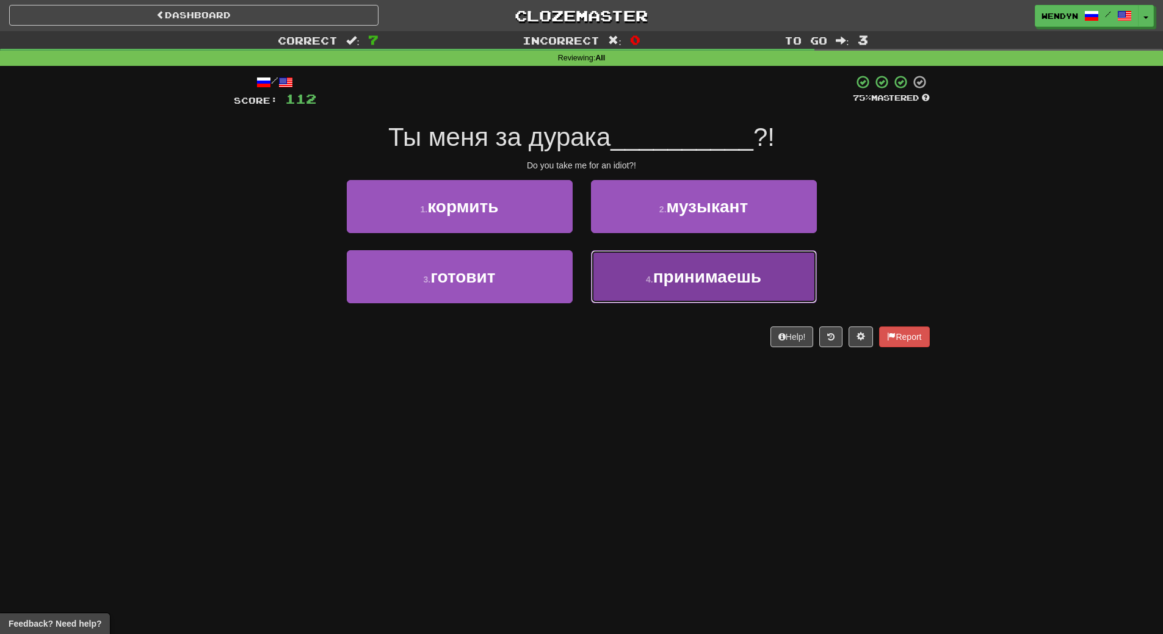
click at [686, 284] on span "принимаешь" at bounding box center [707, 276] width 108 height 19
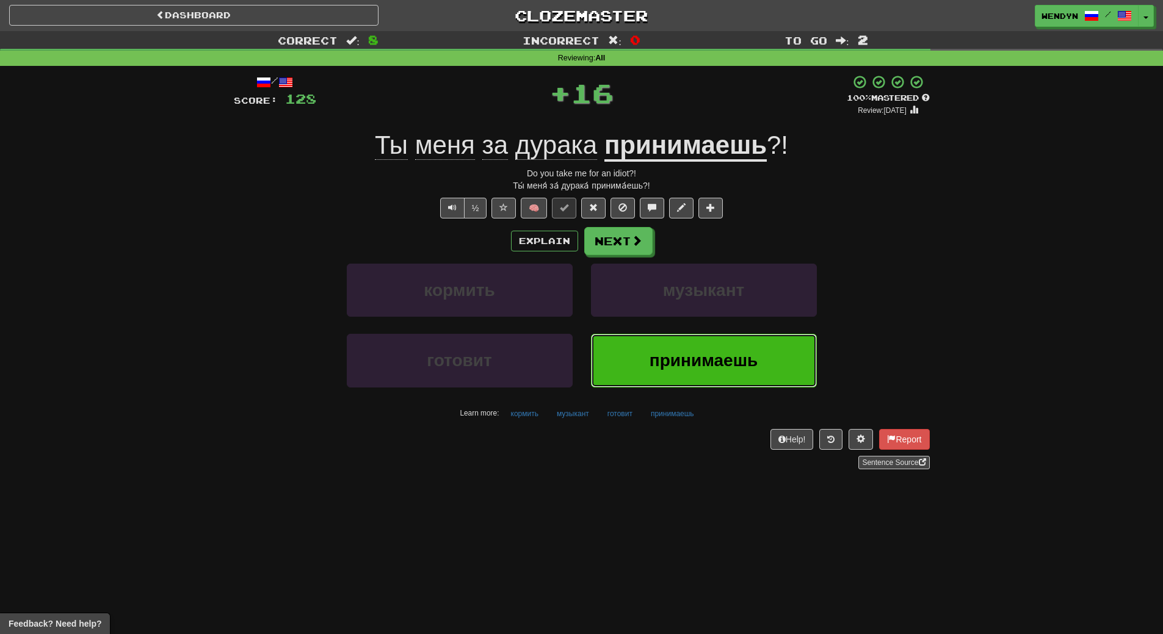
click at [692, 358] on span "принимаешь" at bounding box center [704, 360] width 108 height 19
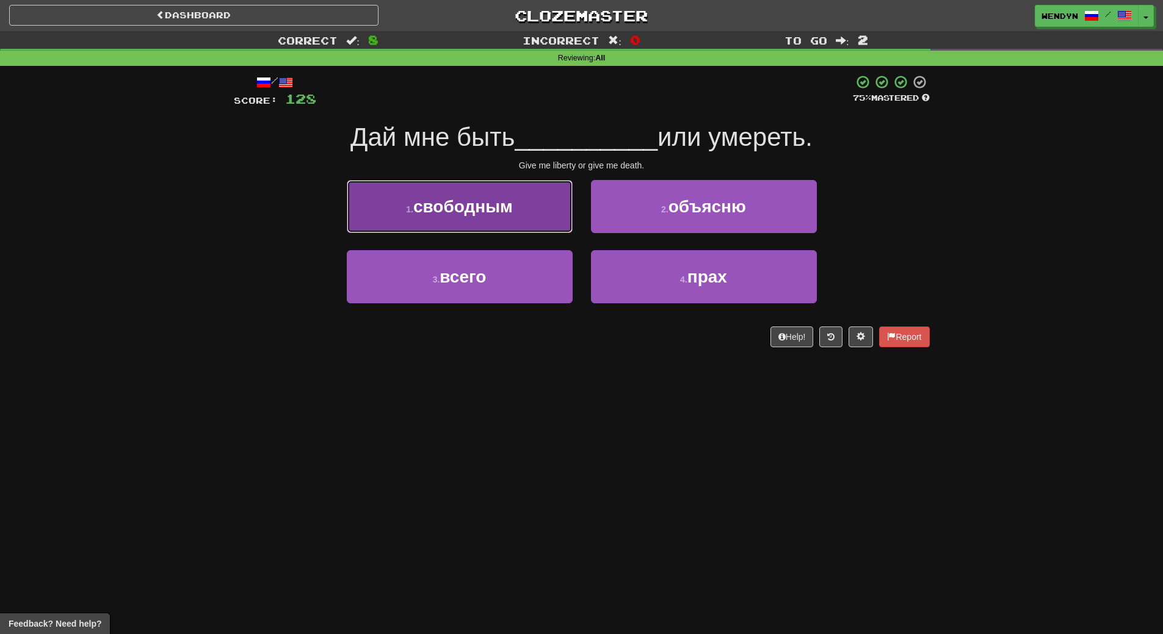
click at [561, 228] on button "1 . свободным" at bounding box center [460, 206] width 226 height 53
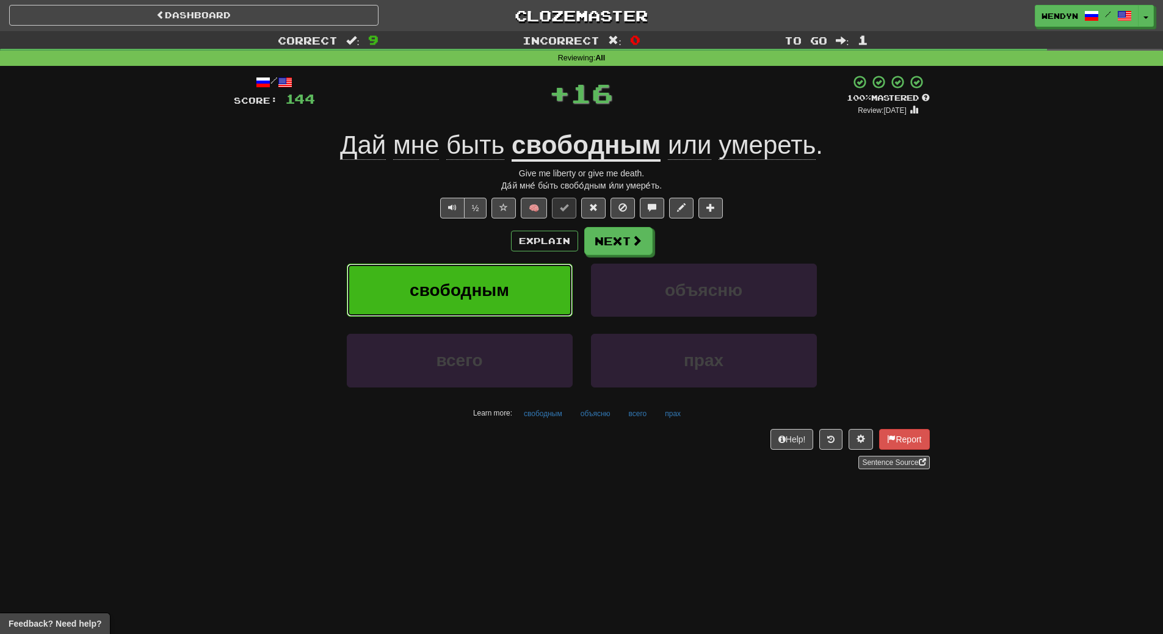
click at [555, 286] on button "свободным" at bounding box center [460, 290] width 226 height 53
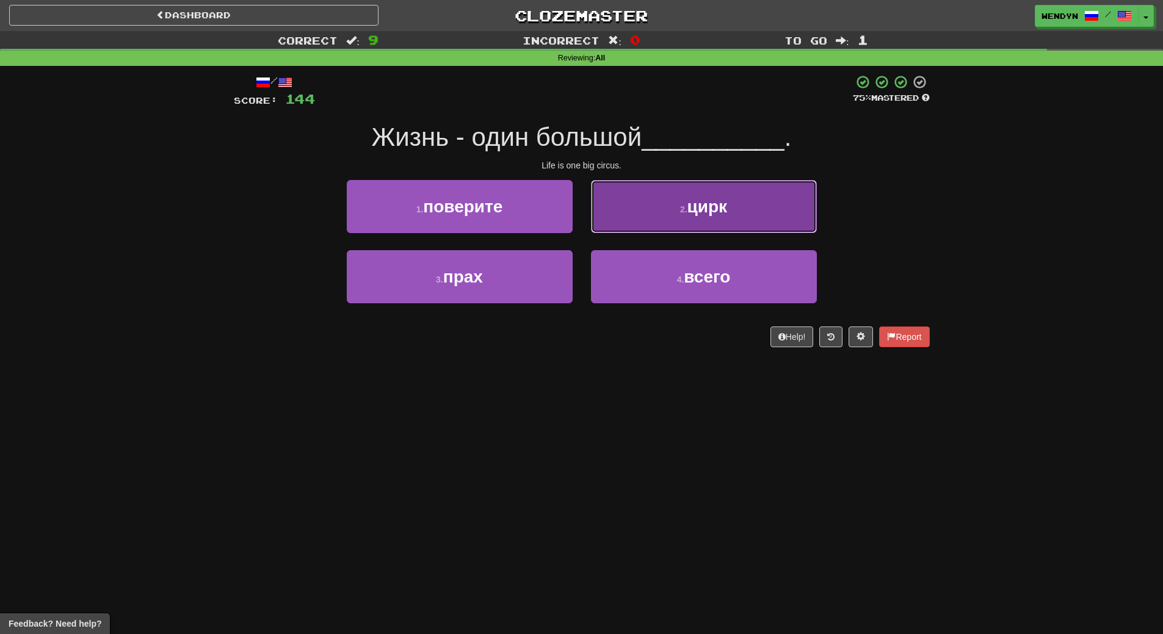
click at [772, 201] on button "2 . цирк" at bounding box center [704, 206] width 226 height 53
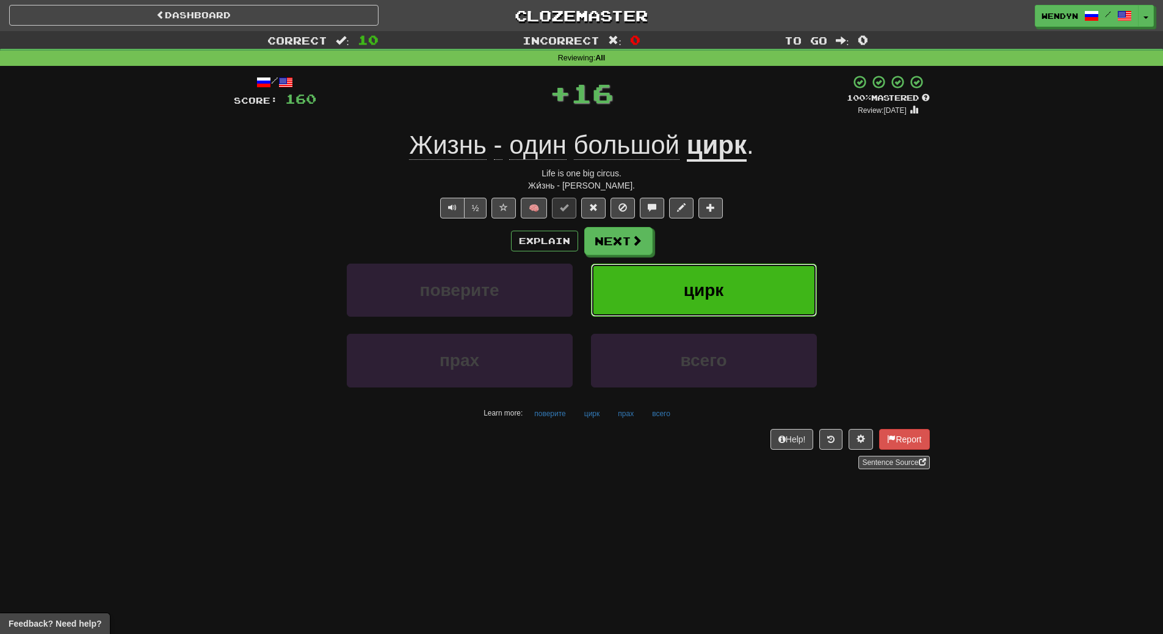
click at [766, 277] on button "цирк" at bounding box center [704, 290] width 226 height 53
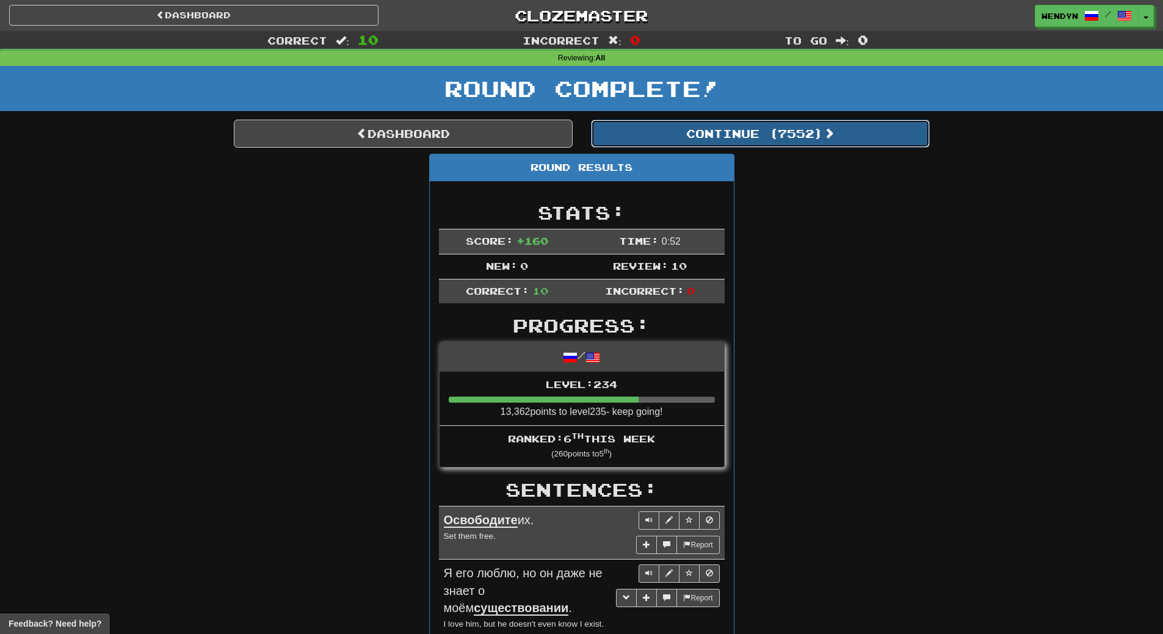
click at [789, 139] on button "Continue ( 7552 )" at bounding box center [760, 134] width 339 height 28
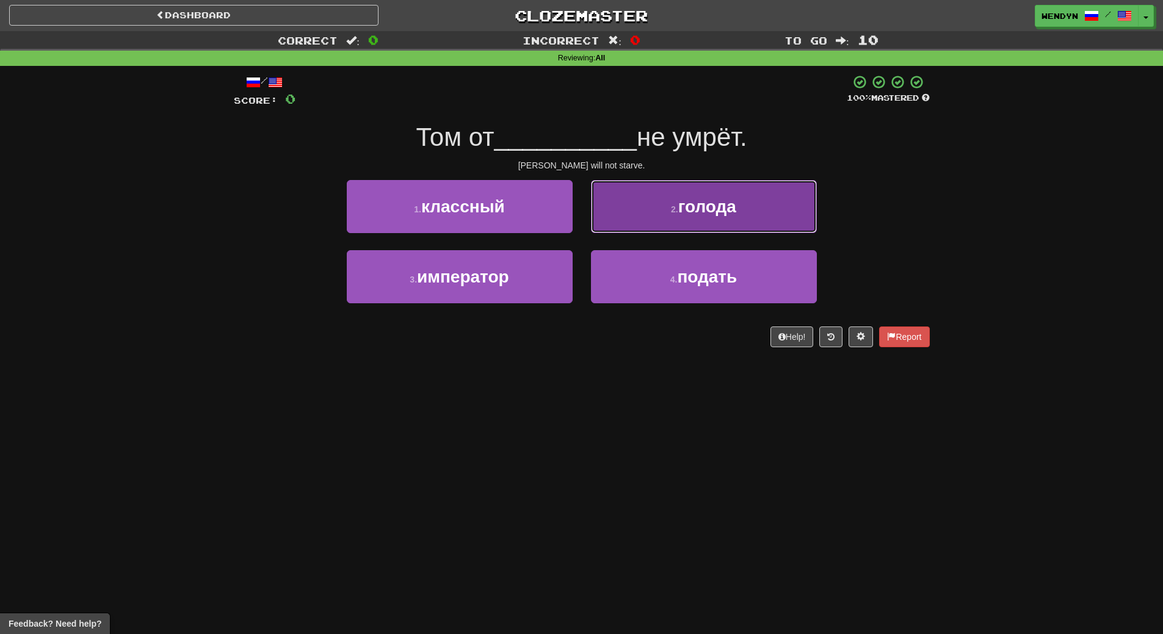
click at [717, 217] on button "2 . голода" at bounding box center [704, 206] width 226 height 53
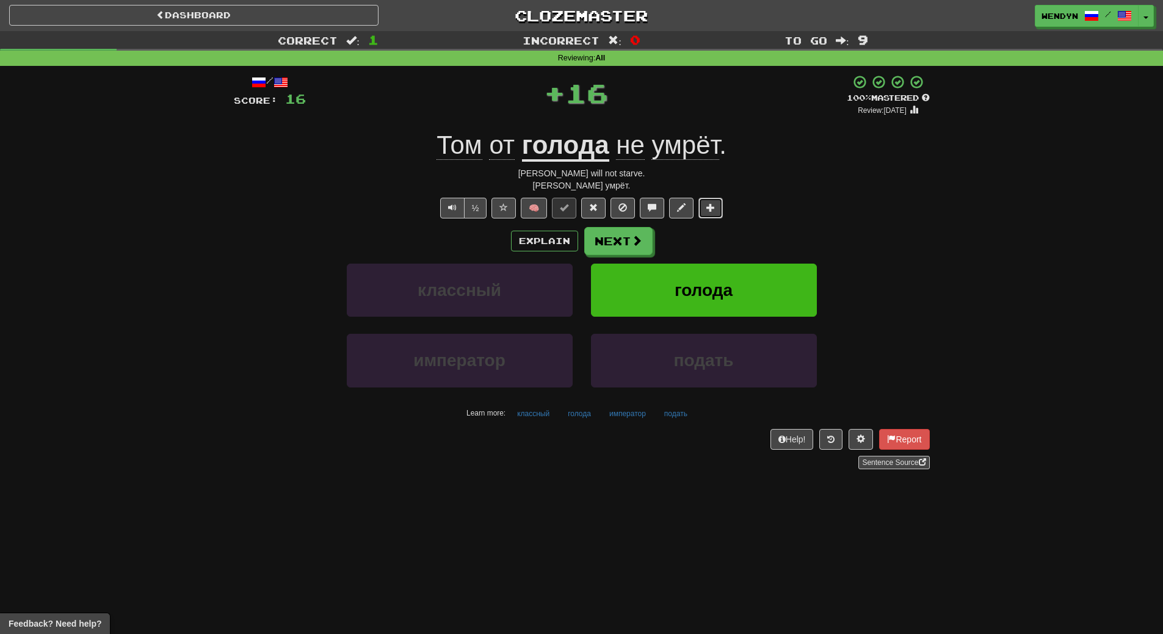
click at [717, 217] on button at bounding box center [710, 208] width 24 height 21
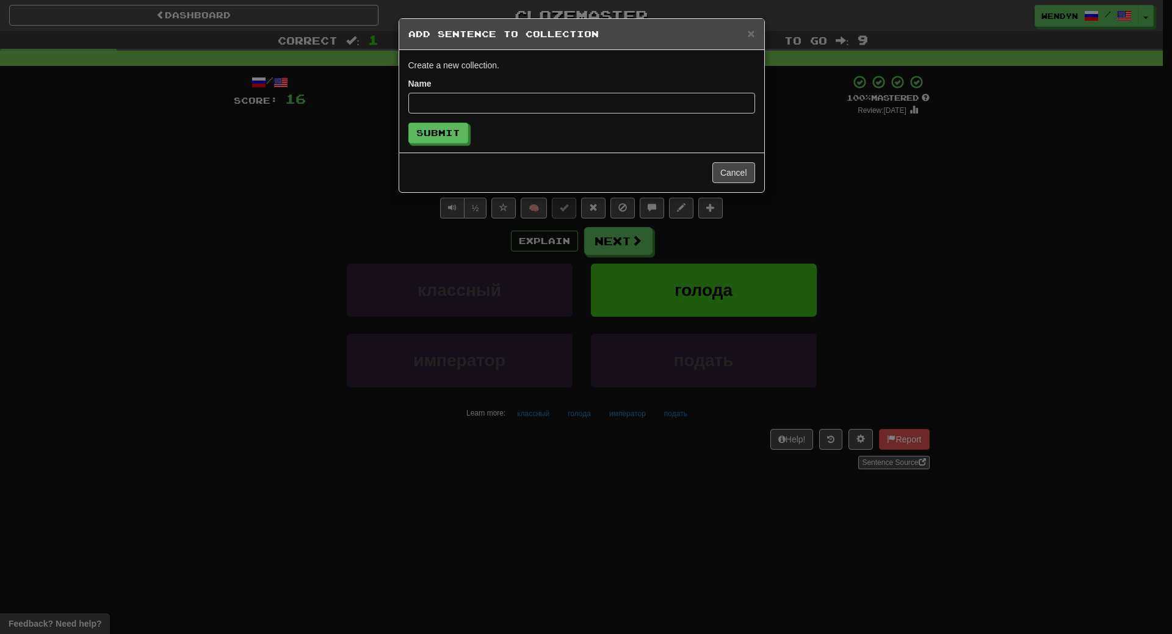
click at [717, 211] on div "× Add Sentence to Collection Create a new collection. Name Submit Cancel" at bounding box center [586, 317] width 1172 height 634
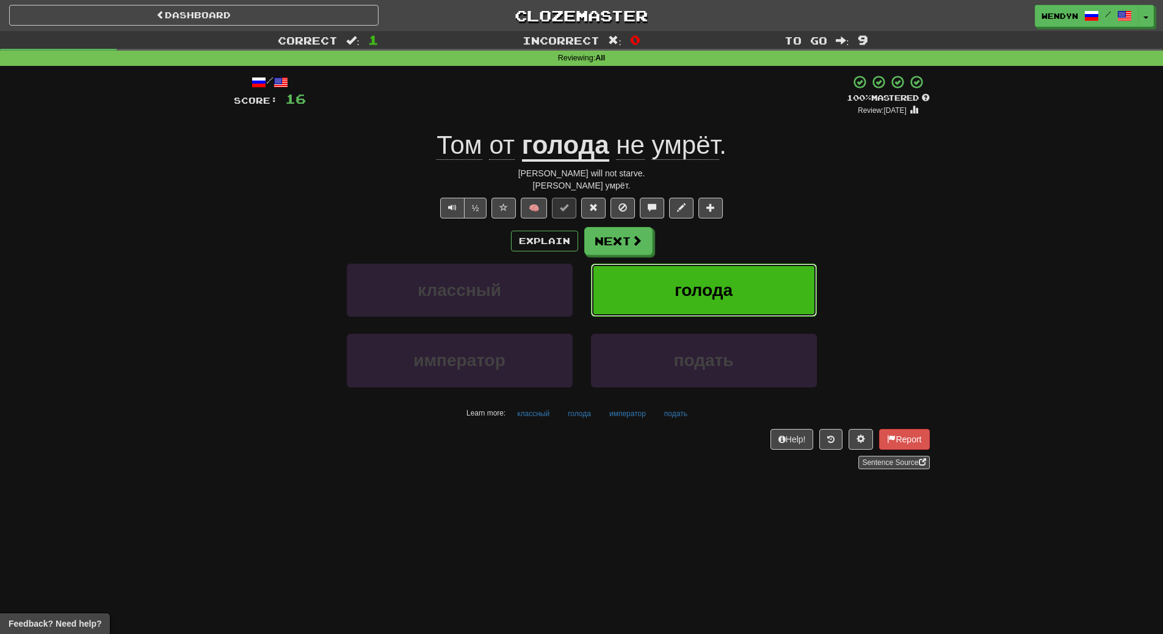
click at [719, 271] on button "голода" at bounding box center [704, 290] width 226 height 53
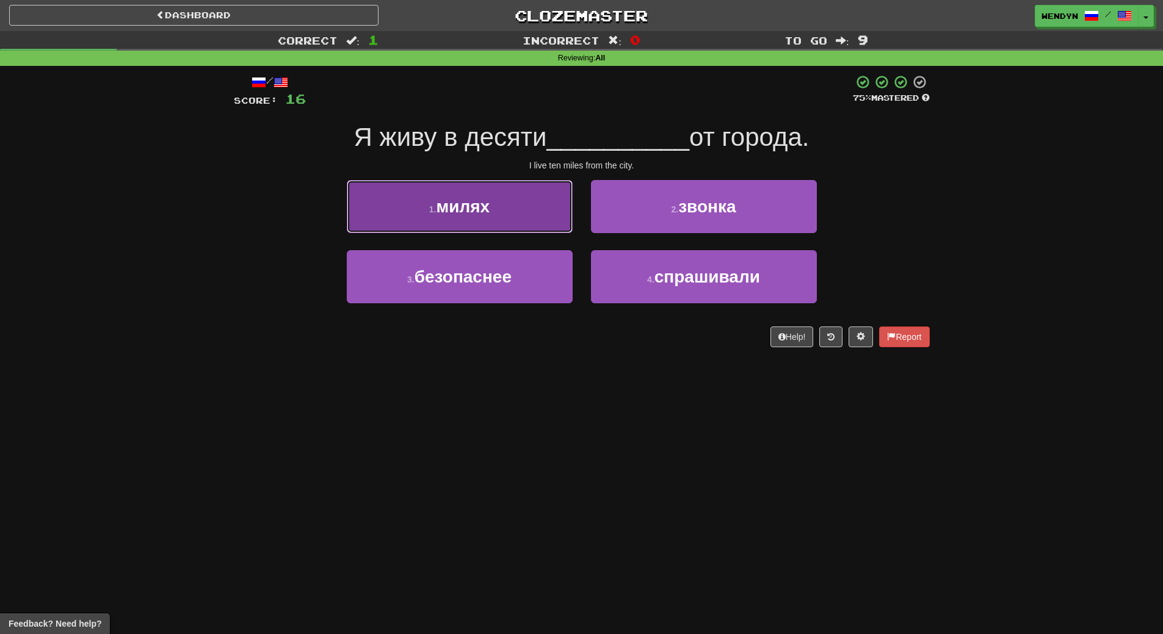
click at [483, 206] on span "милях" at bounding box center [463, 206] width 54 height 19
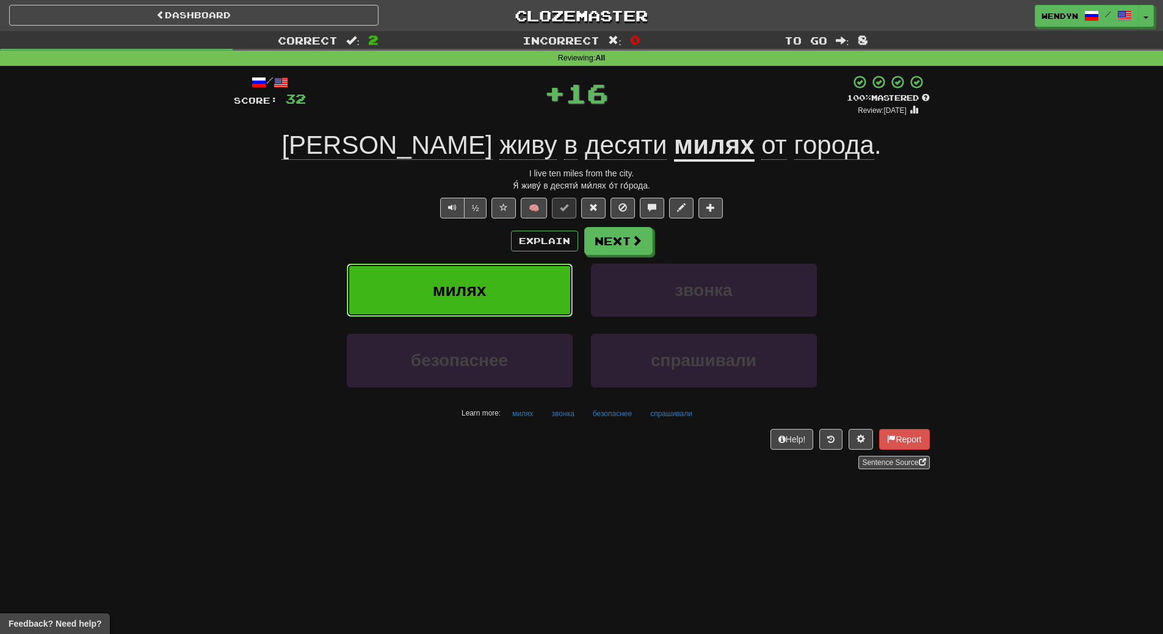
click at [495, 271] on button "милях" at bounding box center [460, 290] width 226 height 53
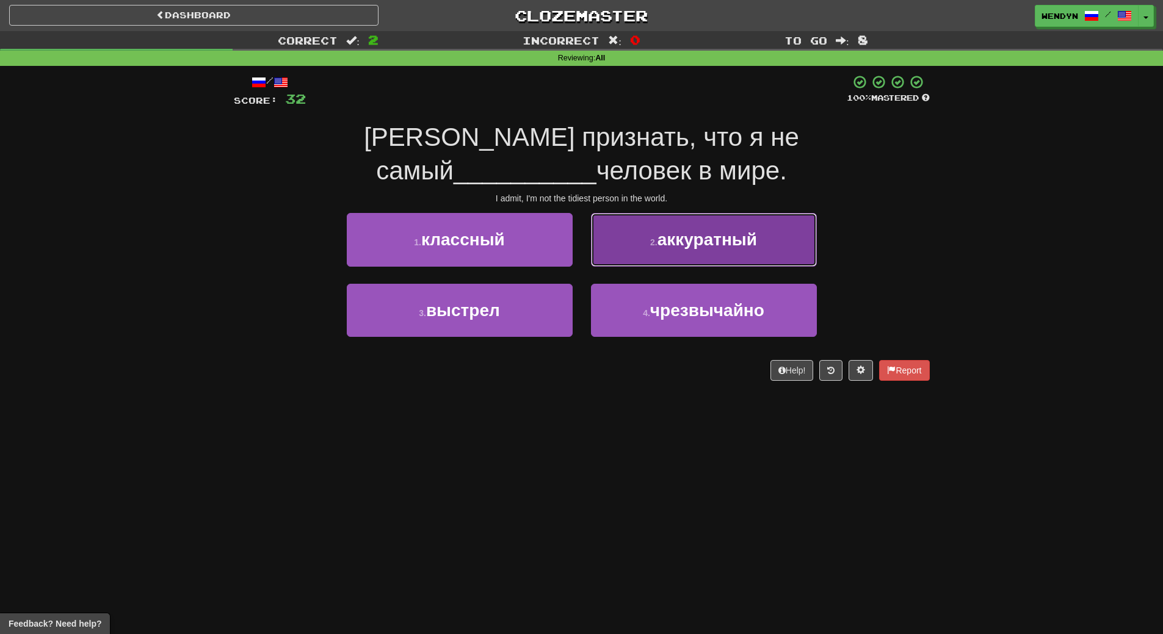
click at [747, 252] on button "2 . аккуратный" at bounding box center [704, 239] width 226 height 53
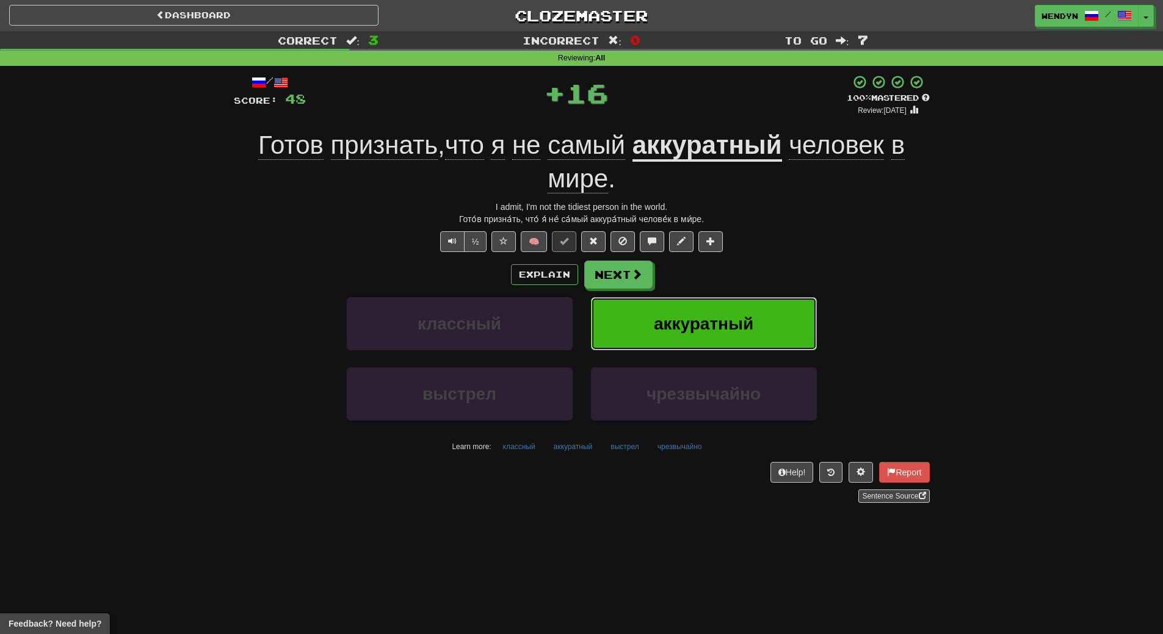
click at [744, 315] on span "аккуратный" at bounding box center [704, 323] width 100 height 19
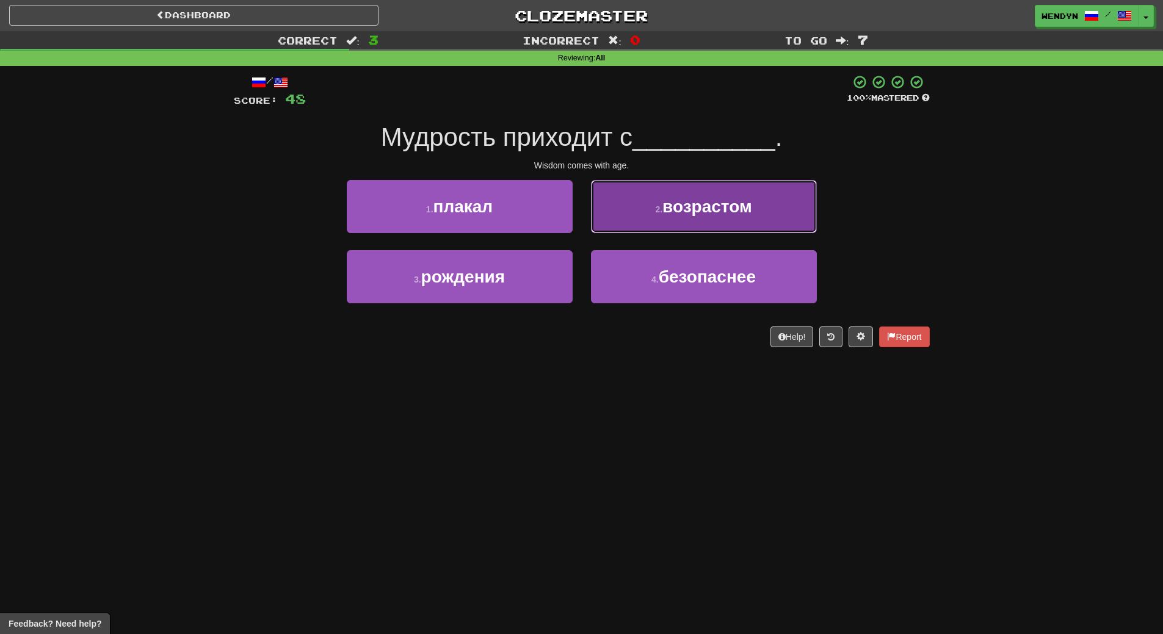
click at [705, 228] on button "2 . возрастом" at bounding box center [704, 206] width 226 height 53
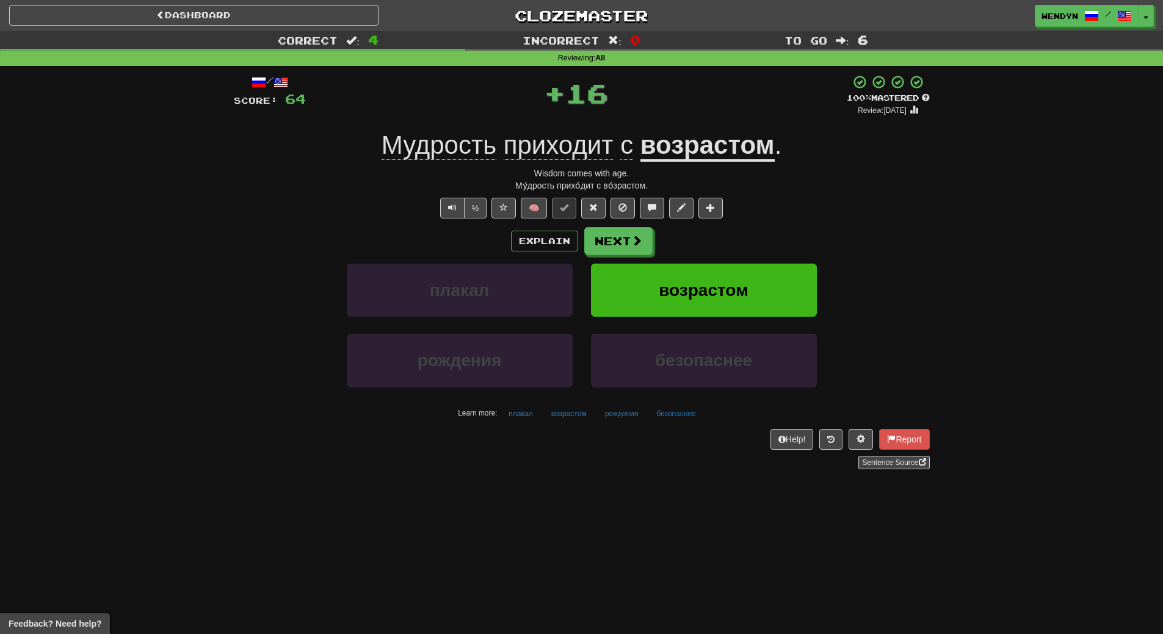
click at [705, 228] on div "Explain Next" at bounding box center [582, 241] width 696 height 28
click at [712, 284] on span "возрастом" at bounding box center [704, 290] width 90 height 19
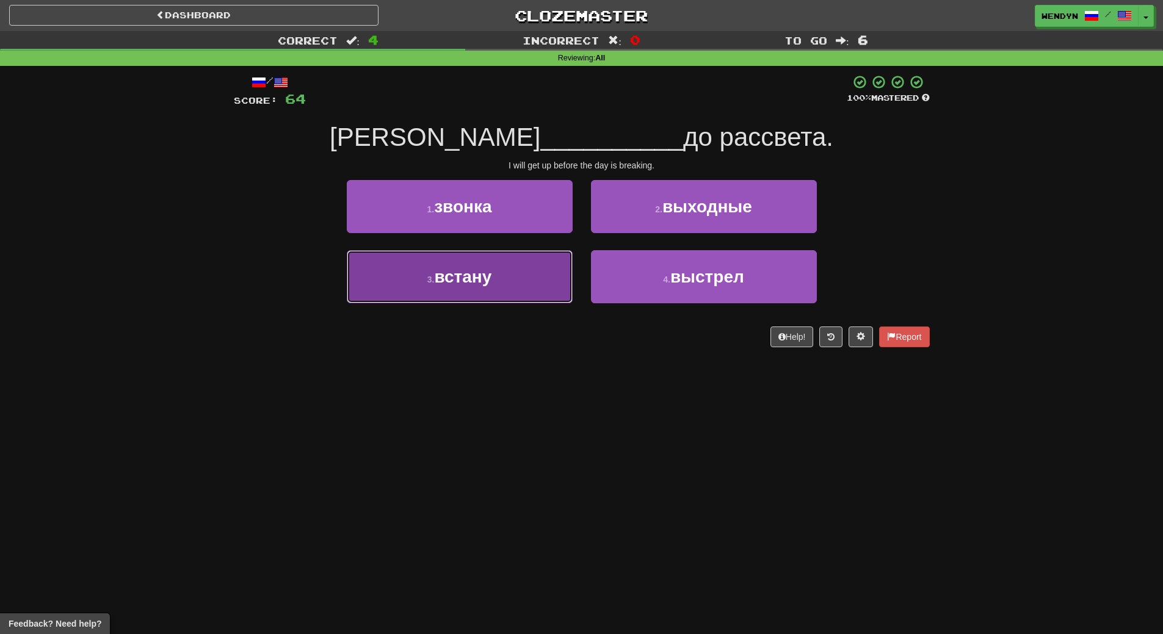
click at [526, 284] on button "3 . встану" at bounding box center [460, 276] width 226 height 53
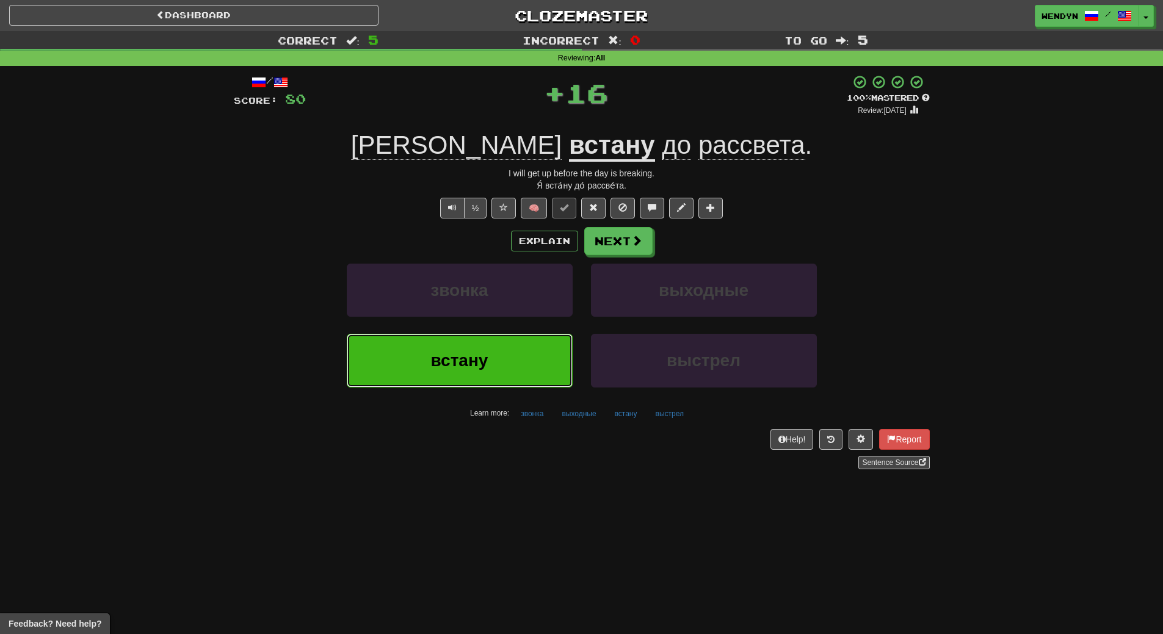
click at [526, 342] on button "встану" at bounding box center [460, 360] width 226 height 53
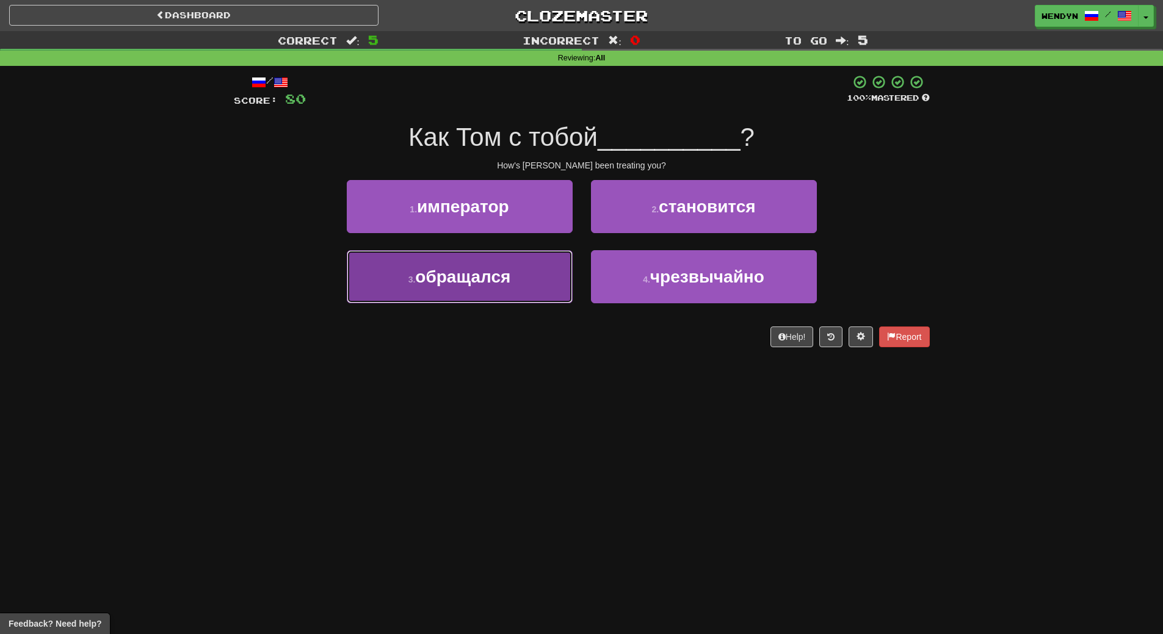
click at [504, 298] on button "3 . обращался" at bounding box center [460, 276] width 226 height 53
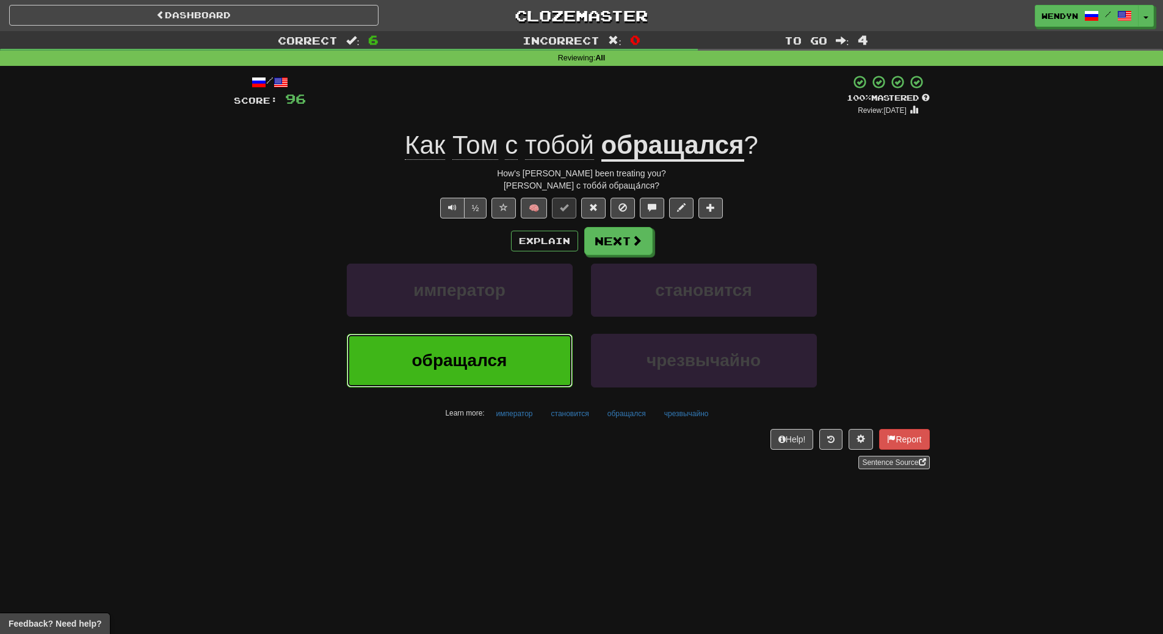
click at [496, 346] on button "обращался" at bounding box center [460, 360] width 226 height 53
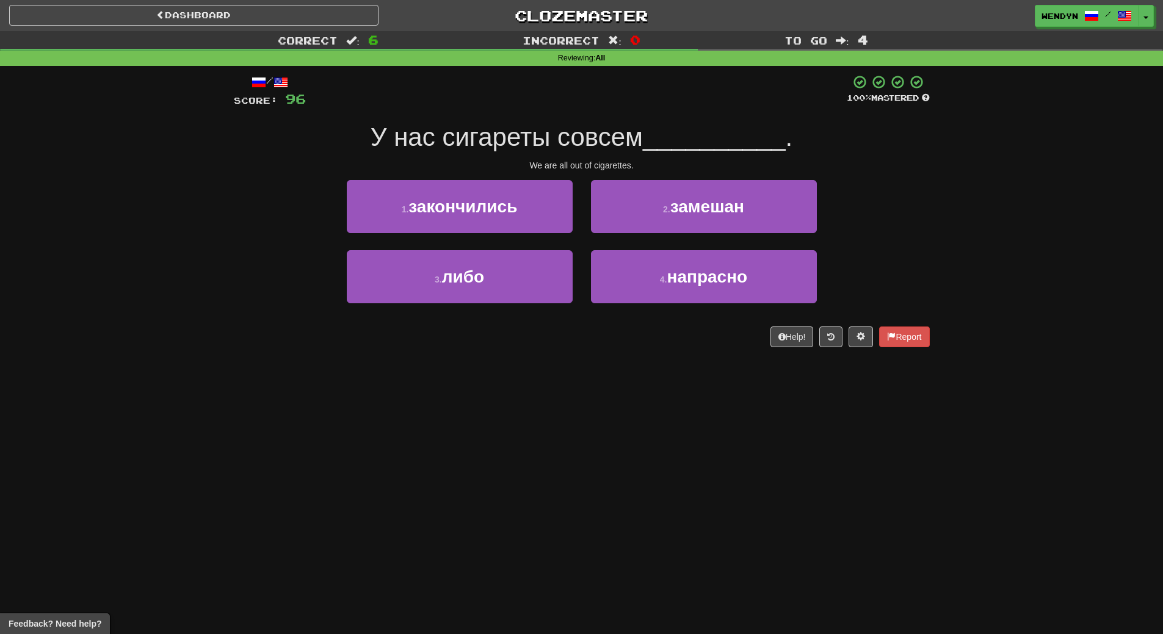
click at [475, 170] on div "We are all out of cigarettes." at bounding box center [582, 165] width 696 height 12
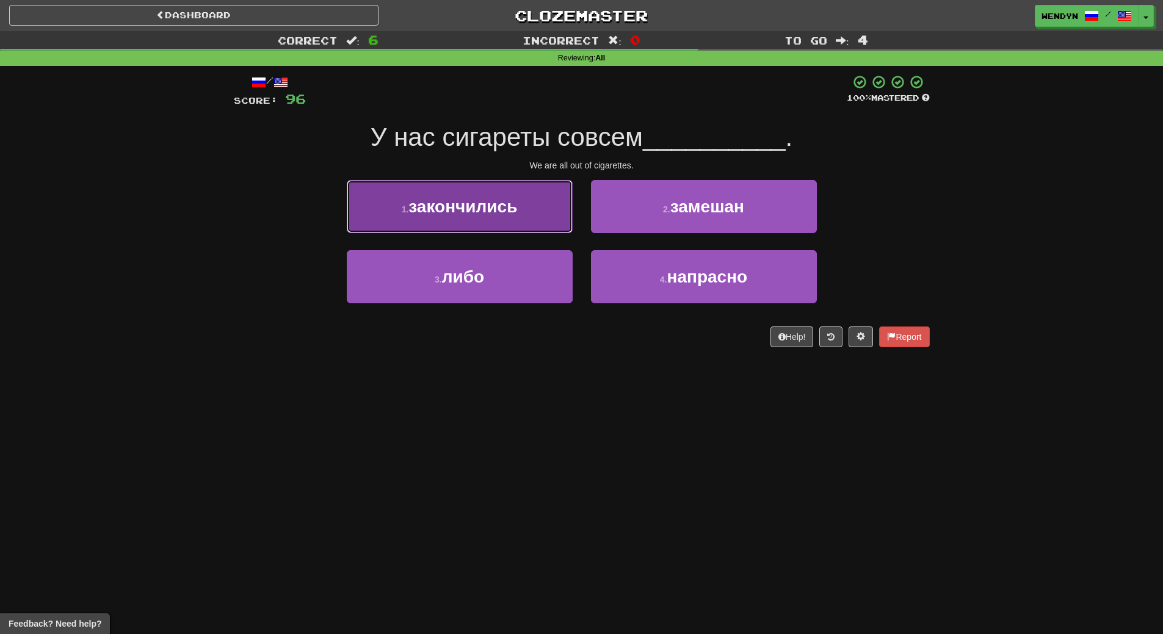
click at [479, 225] on button "1 . закончились" at bounding box center [460, 206] width 226 height 53
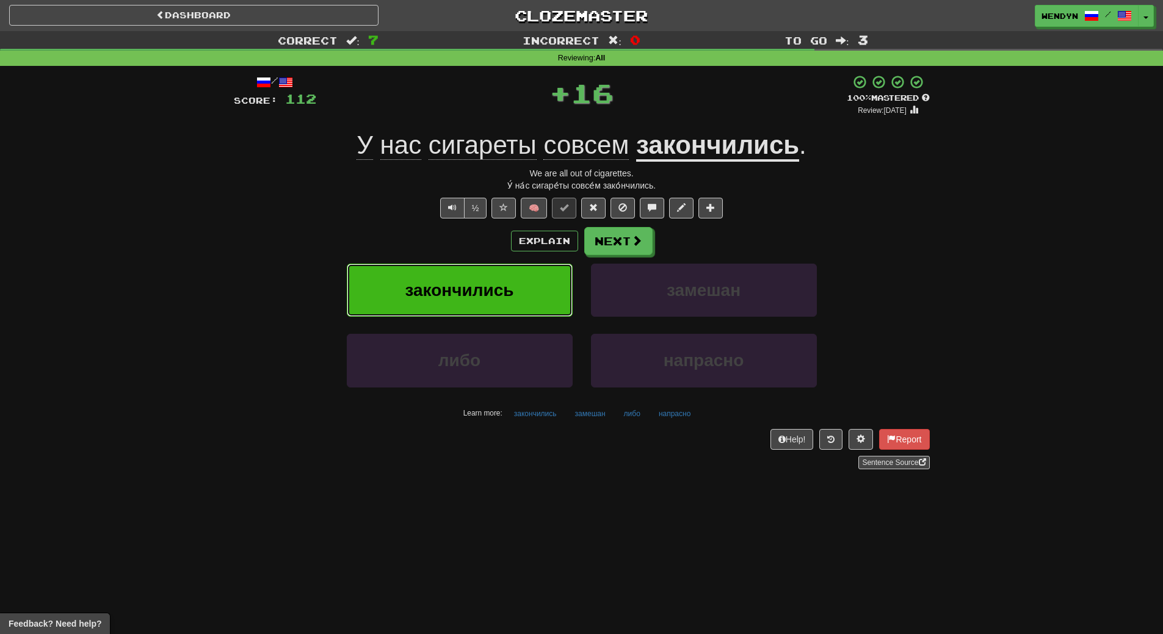
click at [482, 270] on button "закончились" at bounding box center [460, 290] width 226 height 53
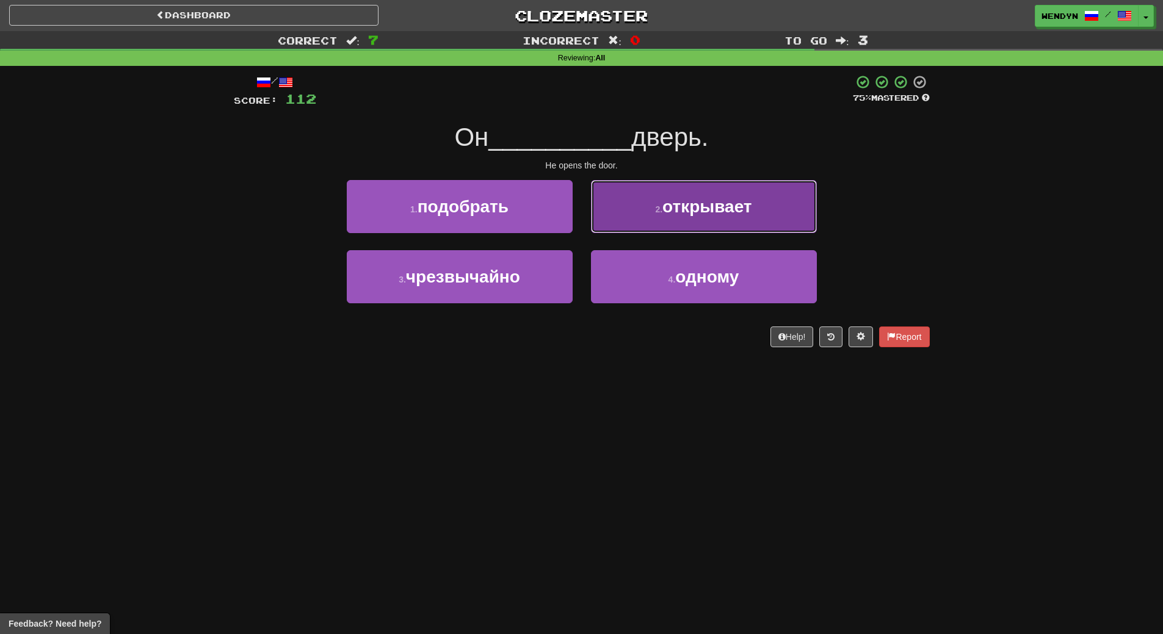
click at [756, 216] on button "2 . открывает" at bounding box center [704, 206] width 226 height 53
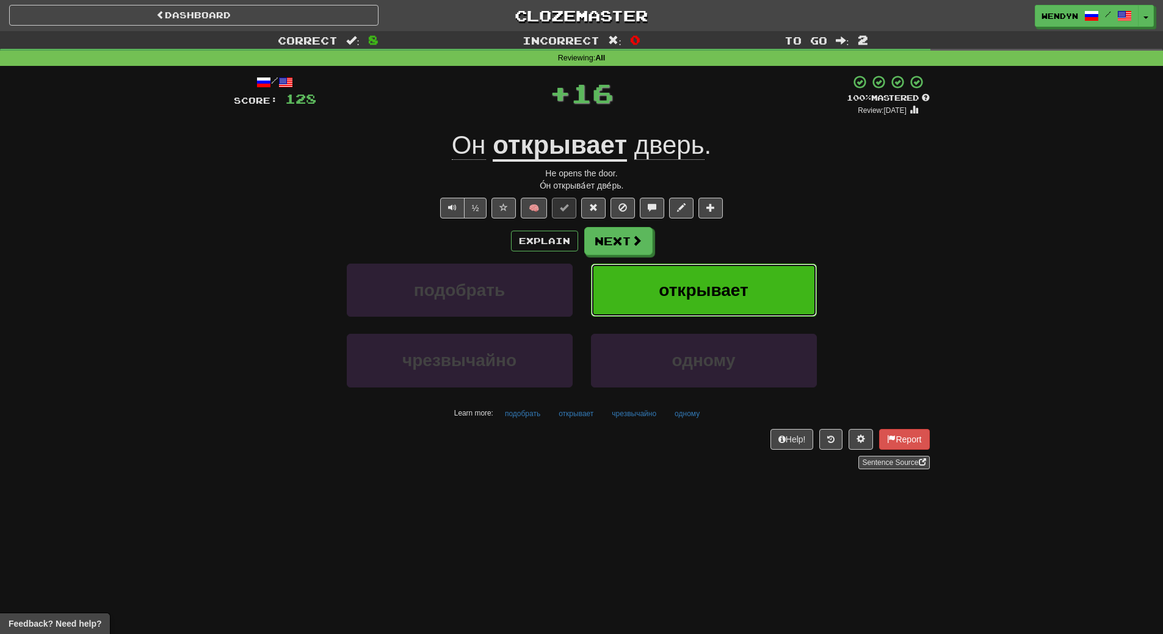
click at [707, 294] on span "открывает" at bounding box center [703, 290] width 89 height 19
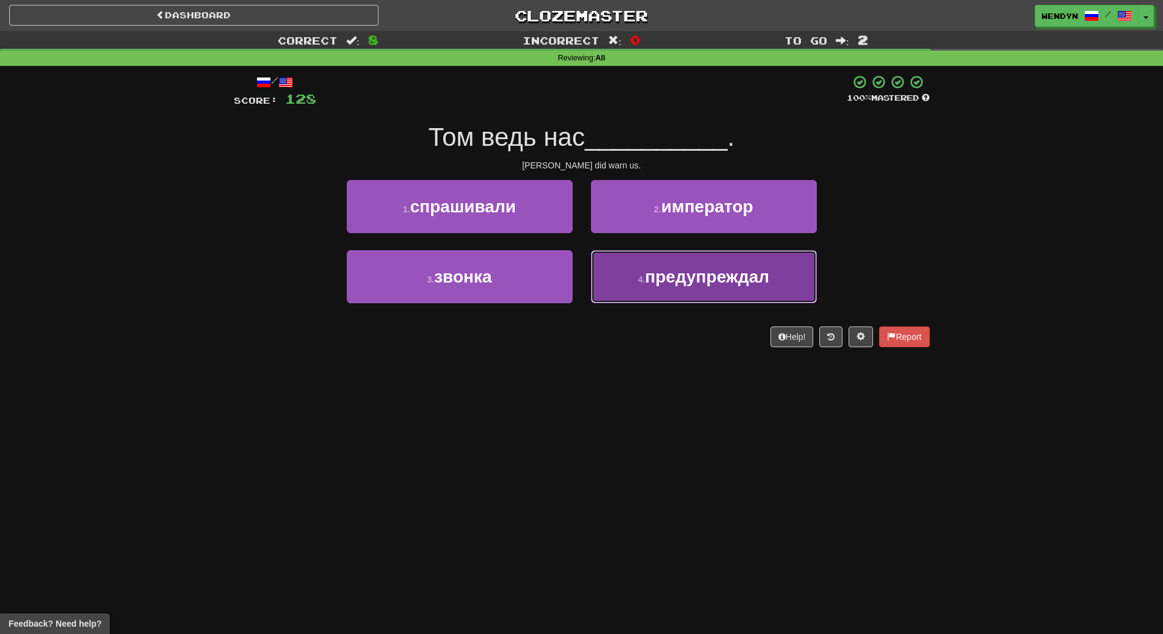
click at [659, 296] on button "4 . предупреждал" at bounding box center [704, 276] width 226 height 53
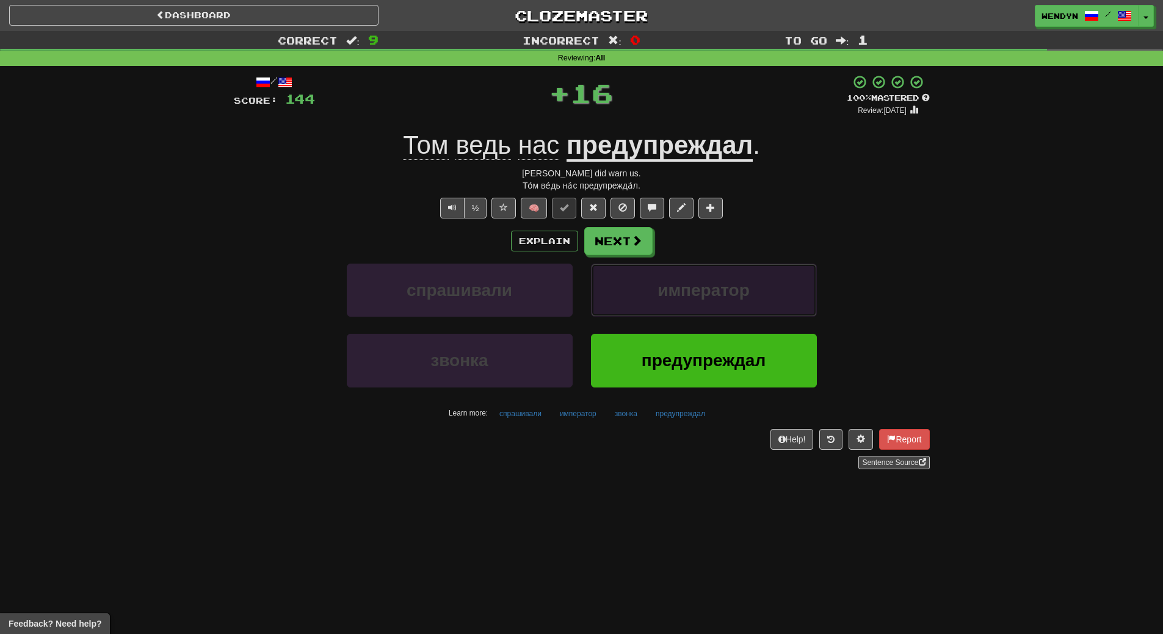
click at [659, 296] on span "император" at bounding box center [703, 290] width 92 height 19
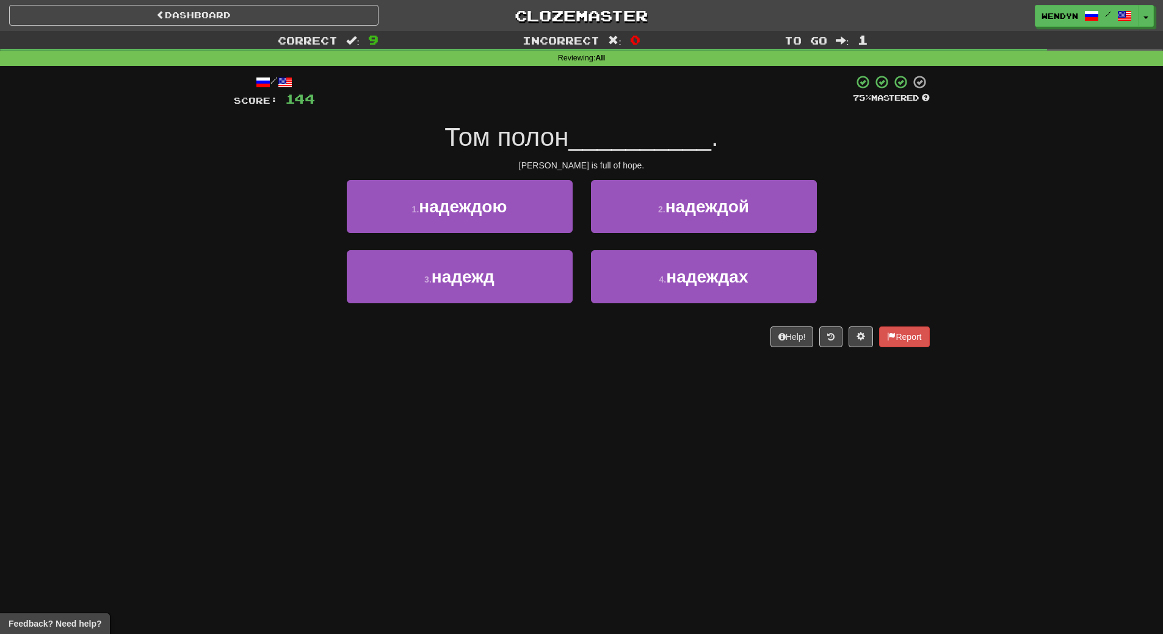
click at [647, 374] on div "Dashboard Clozemaster WendyN / Toggle Dropdown Dashboard Leaderboard Activity F…" at bounding box center [581, 317] width 1163 height 634
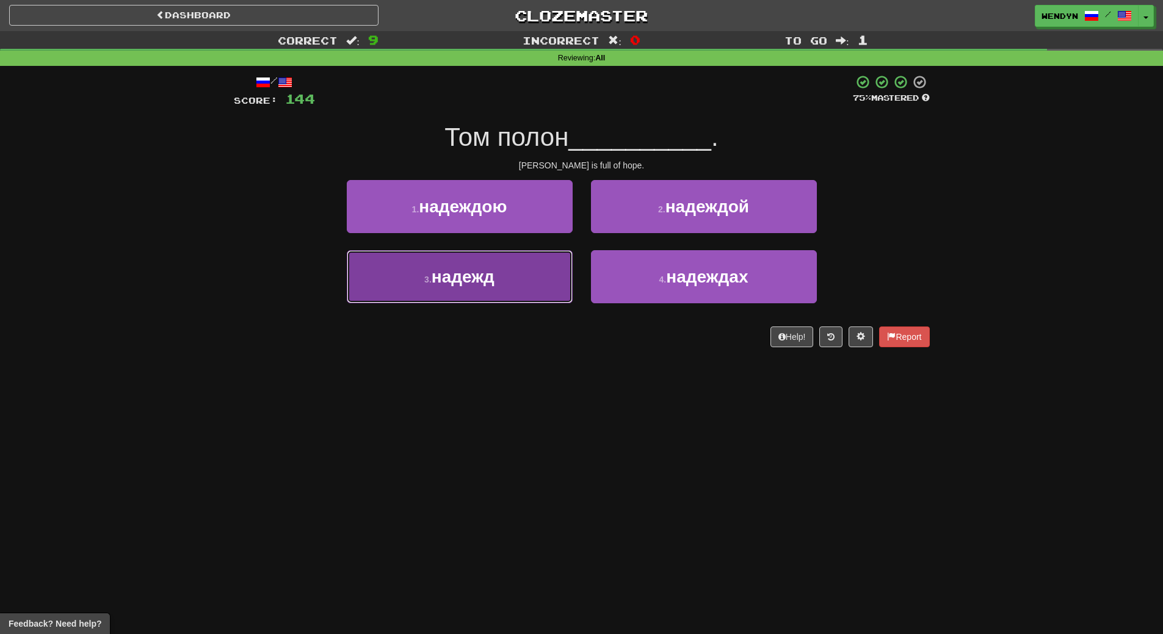
click at [512, 282] on button "3 . надежд" at bounding box center [460, 276] width 226 height 53
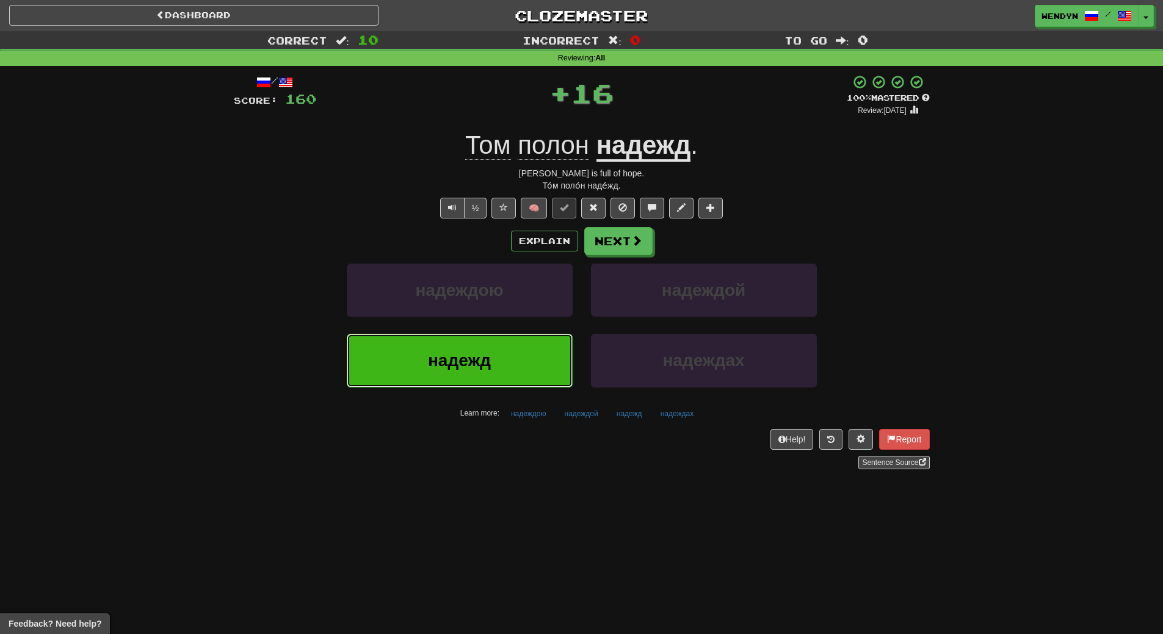
click at [515, 370] on button "надежд" at bounding box center [460, 360] width 226 height 53
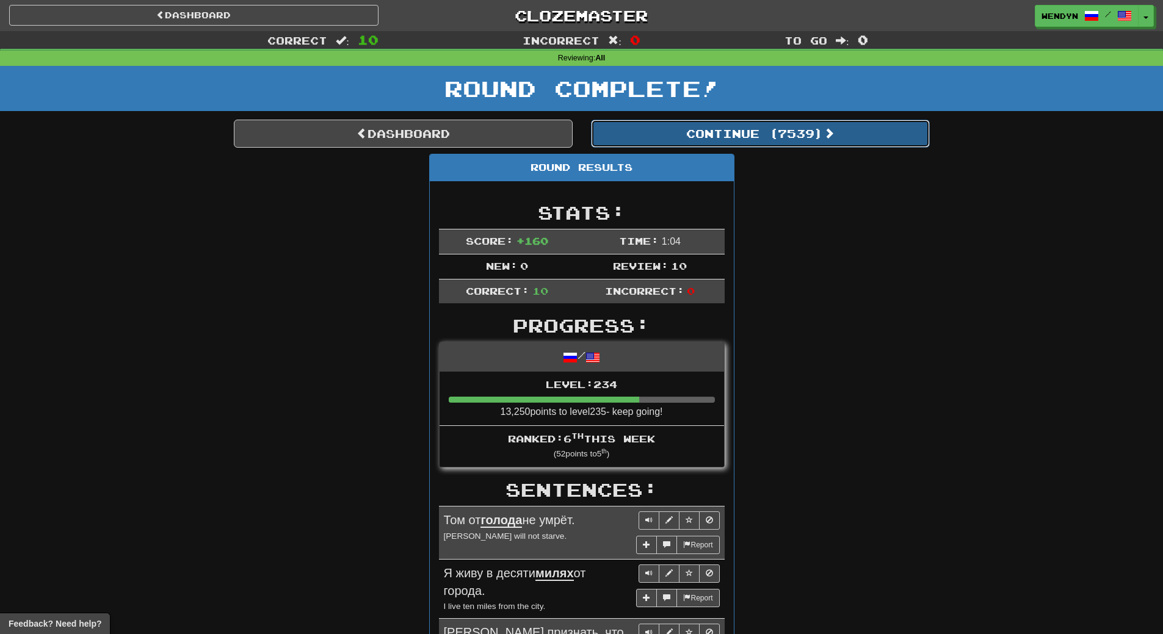
click at [795, 129] on button "Continue ( 7539 )" at bounding box center [760, 134] width 339 height 28
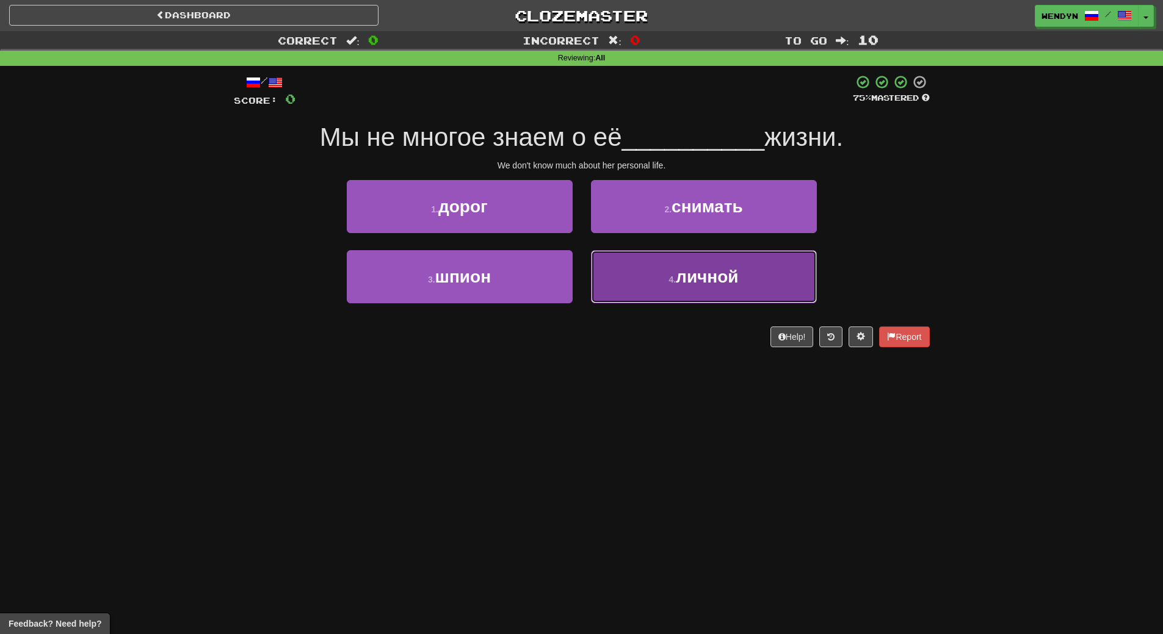
click at [734, 264] on button "4 . личной" at bounding box center [704, 276] width 226 height 53
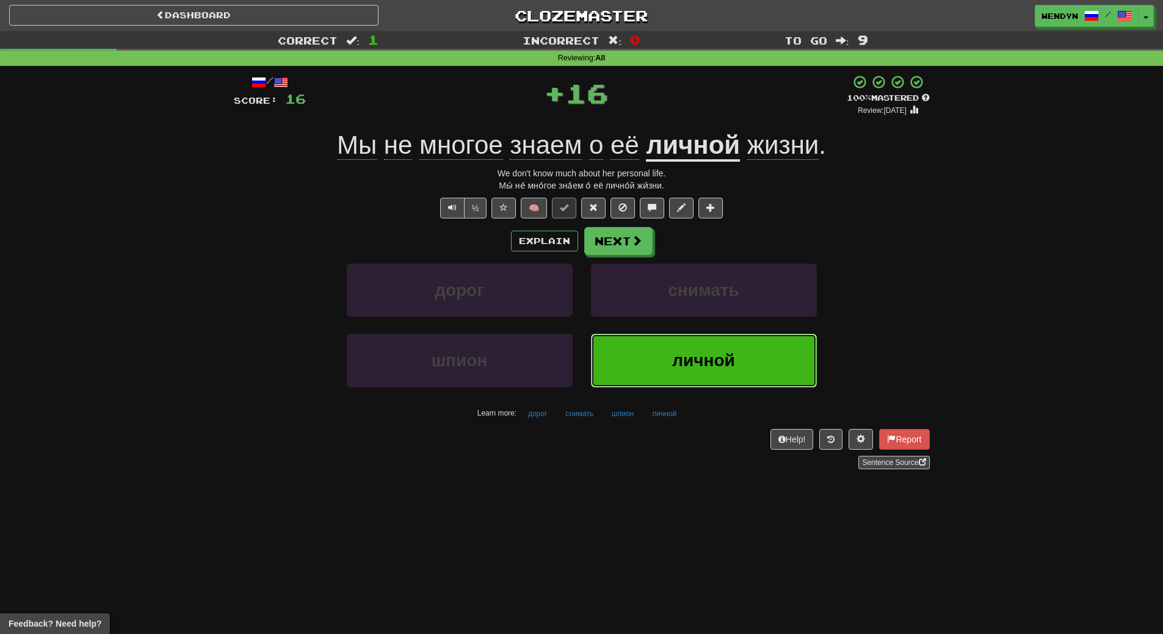
click at [734, 346] on button "личной" at bounding box center [704, 360] width 226 height 53
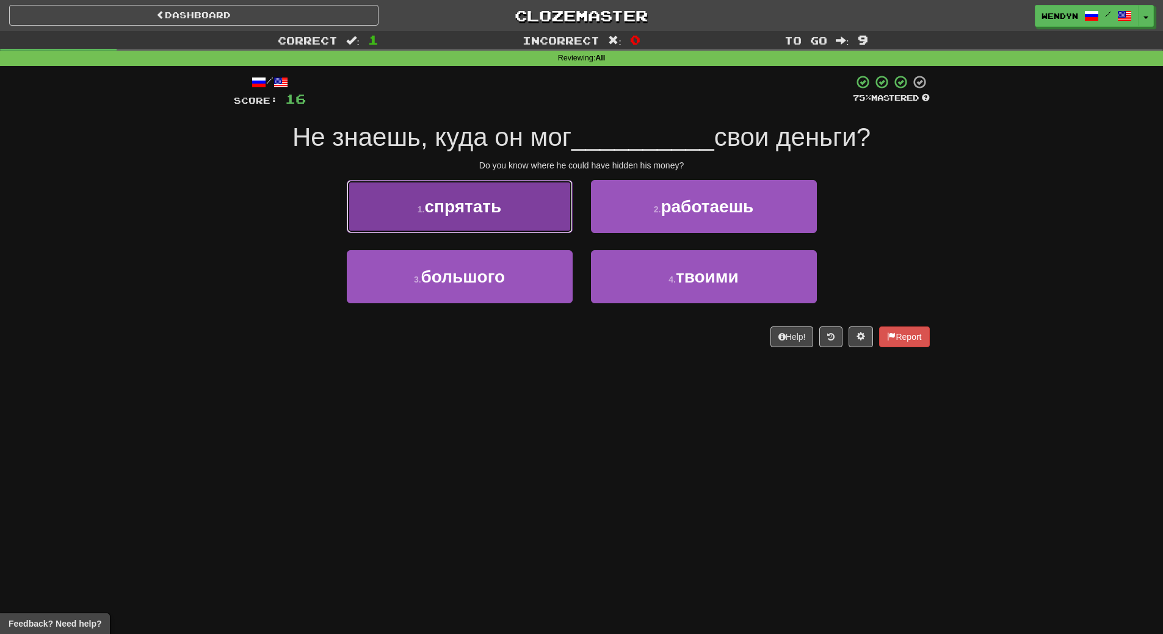
click at [510, 230] on button "1 . спрятать" at bounding box center [460, 206] width 226 height 53
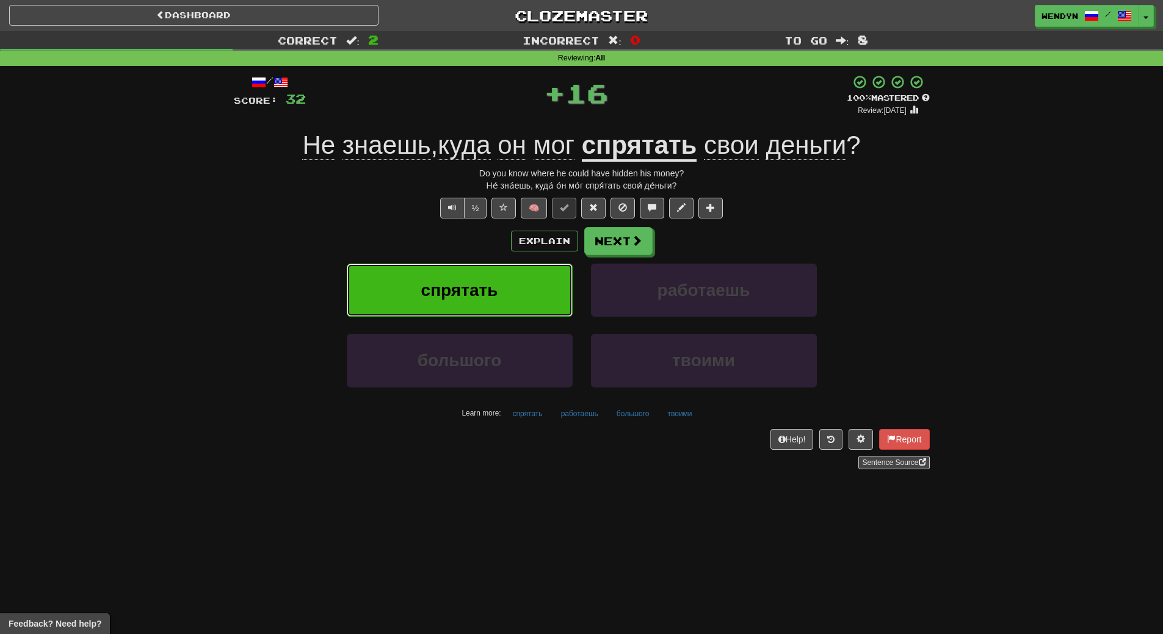
click at [525, 309] on button "спрятать" at bounding box center [460, 290] width 226 height 53
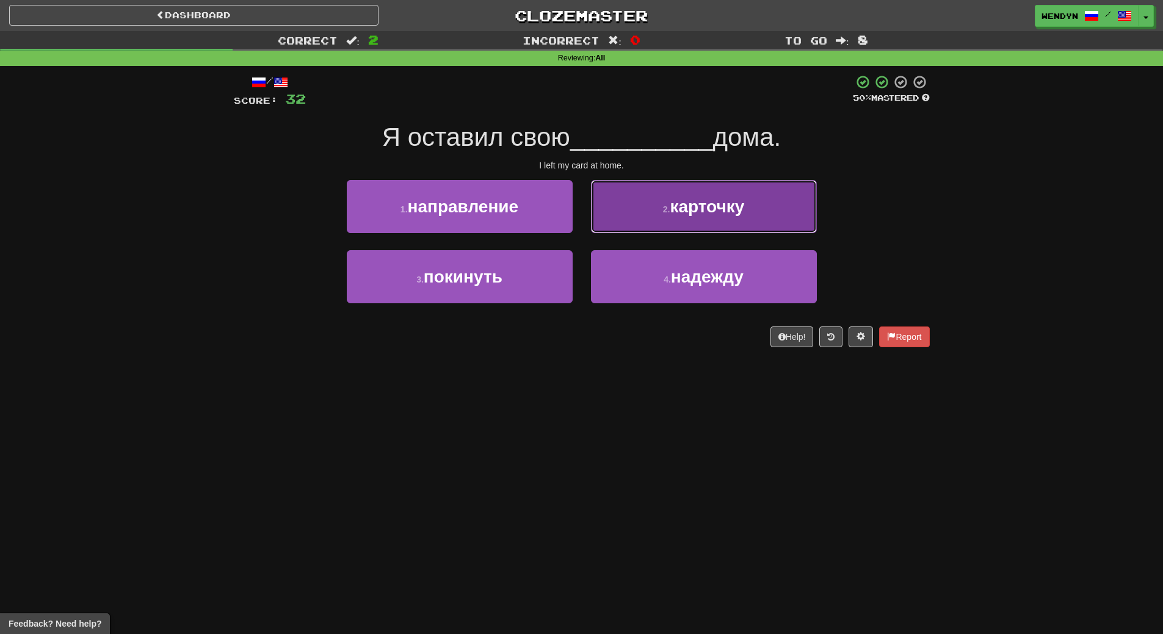
click at [750, 204] on button "2 . карточку" at bounding box center [704, 206] width 226 height 53
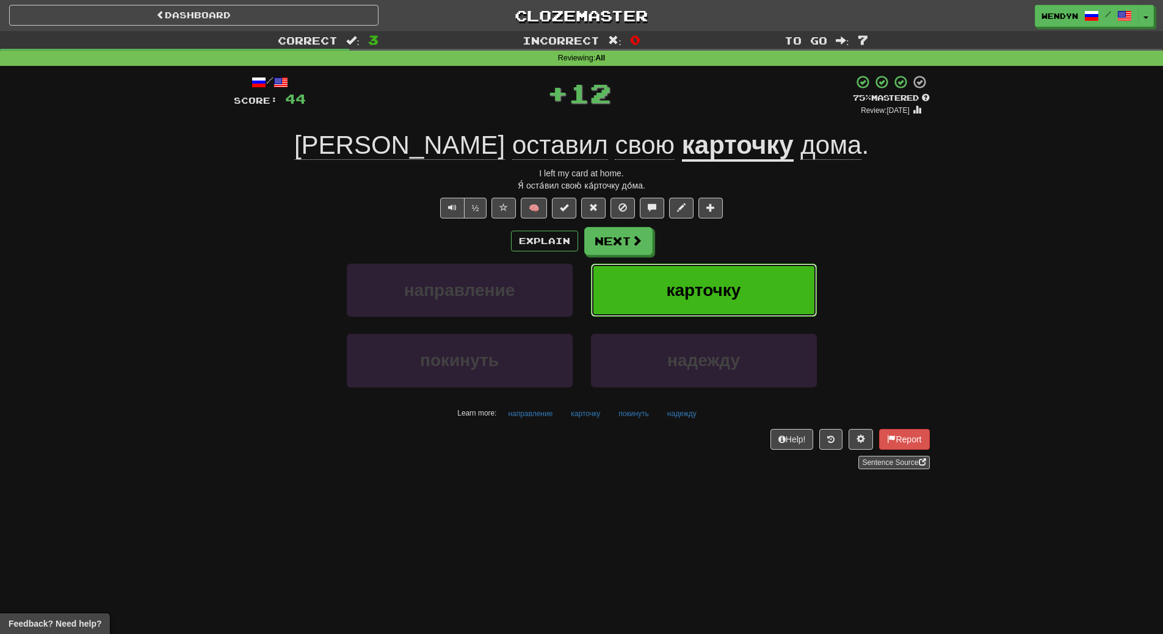
click at [753, 272] on button "карточку" at bounding box center [704, 290] width 226 height 53
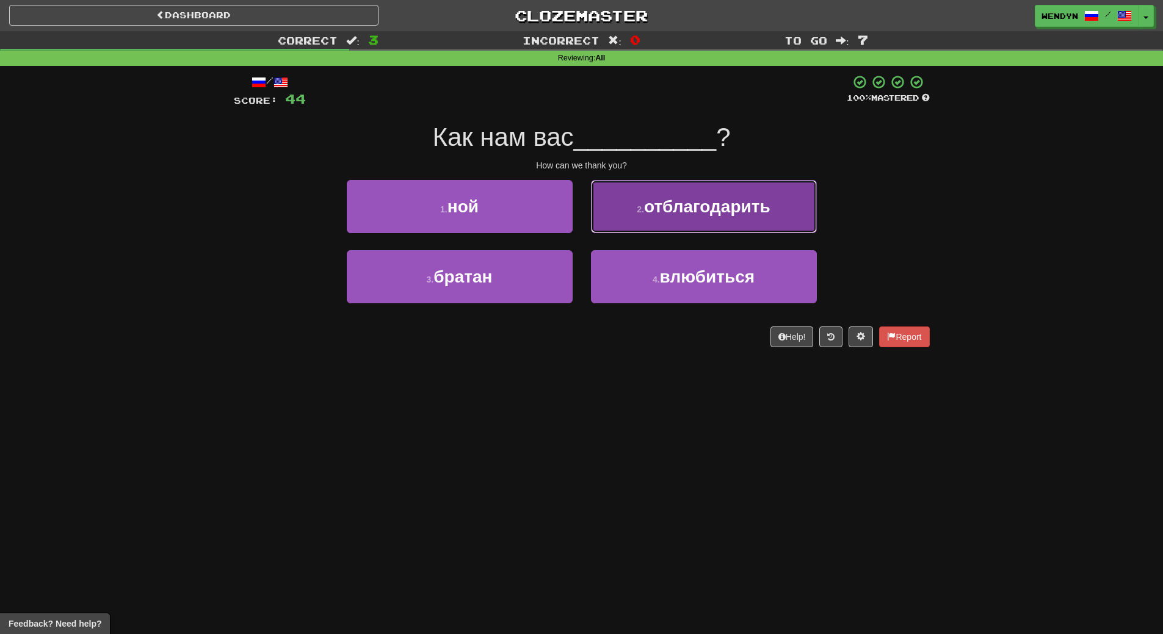
click at [712, 217] on button "2 . отблагодарить" at bounding box center [704, 206] width 226 height 53
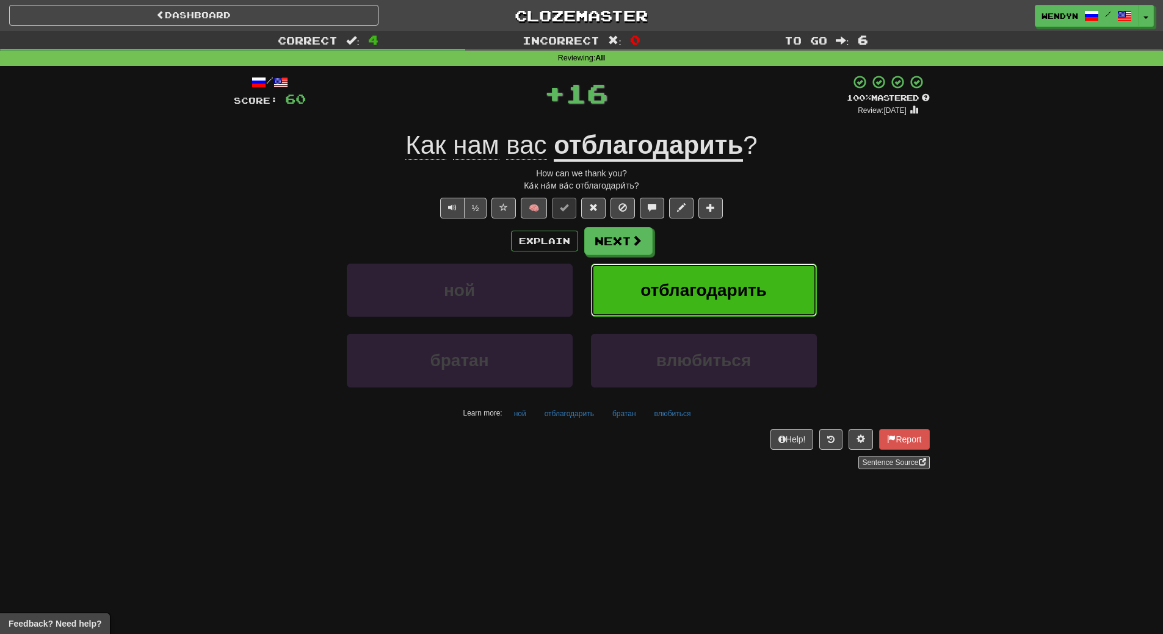
drag, startPoint x: 712, startPoint y: 299, endPoint x: 842, endPoint y: 52, distance: 278.5
click at [734, 267] on button "отблагодарить" at bounding box center [704, 290] width 226 height 53
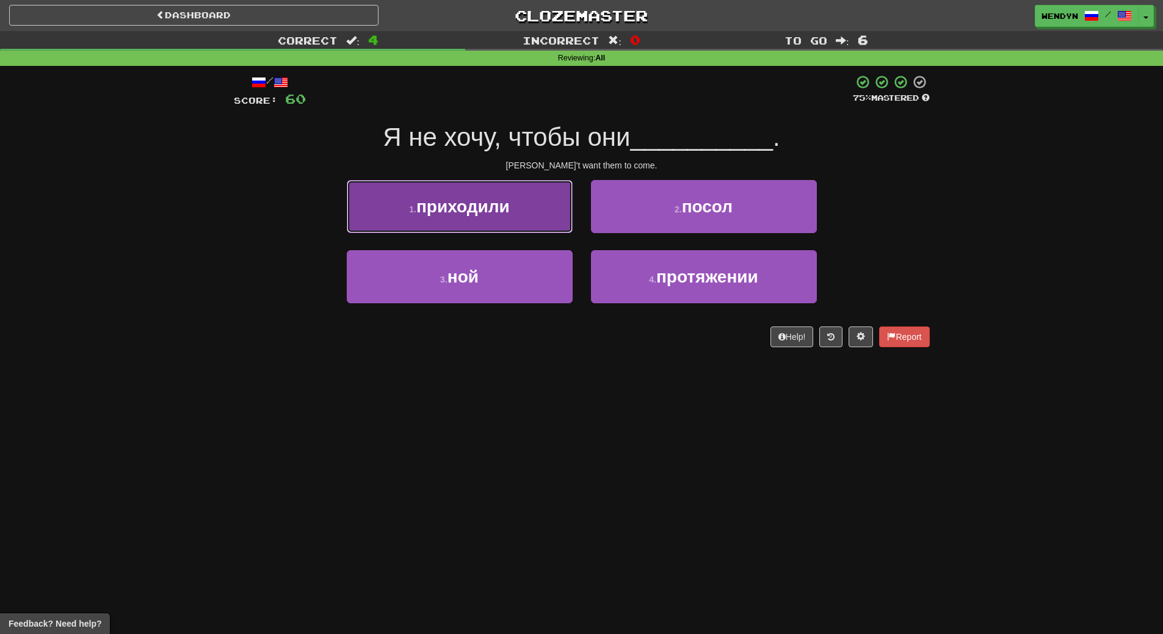
click at [472, 219] on button "1 . приходили" at bounding box center [460, 206] width 226 height 53
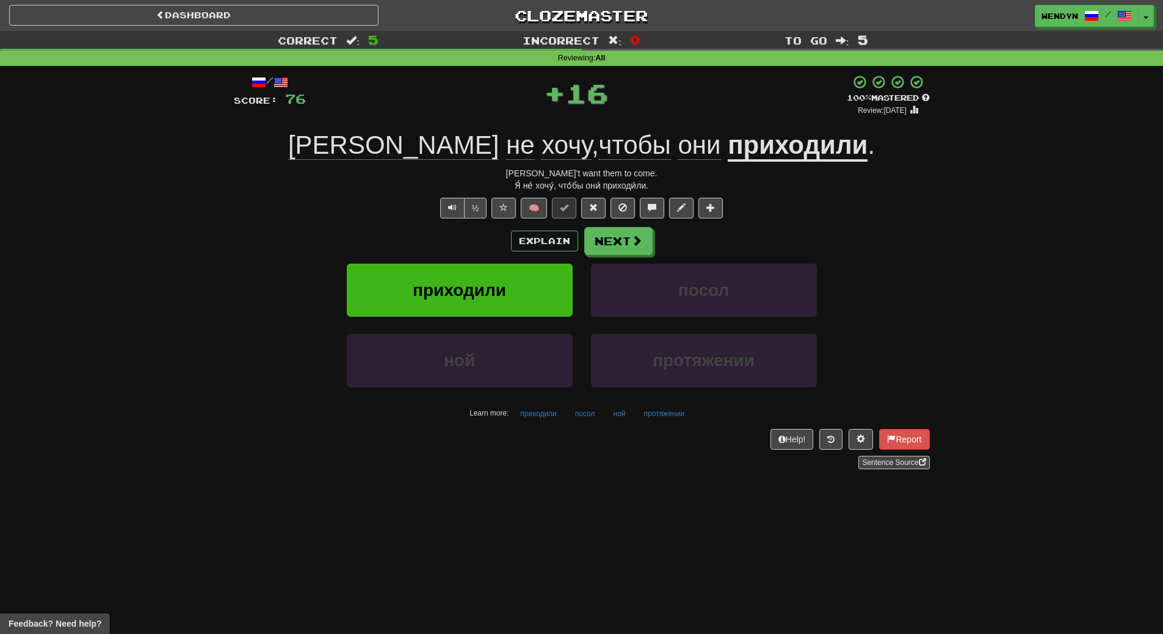
click at [472, 219] on div "/ Score: 76 + 16 100 % Mastered Review: 2026-03-15 Я не хочу , чтобы они приход…" at bounding box center [582, 271] width 696 height 395
click at [474, 279] on button "приходили" at bounding box center [460, 290] width 226 height 53
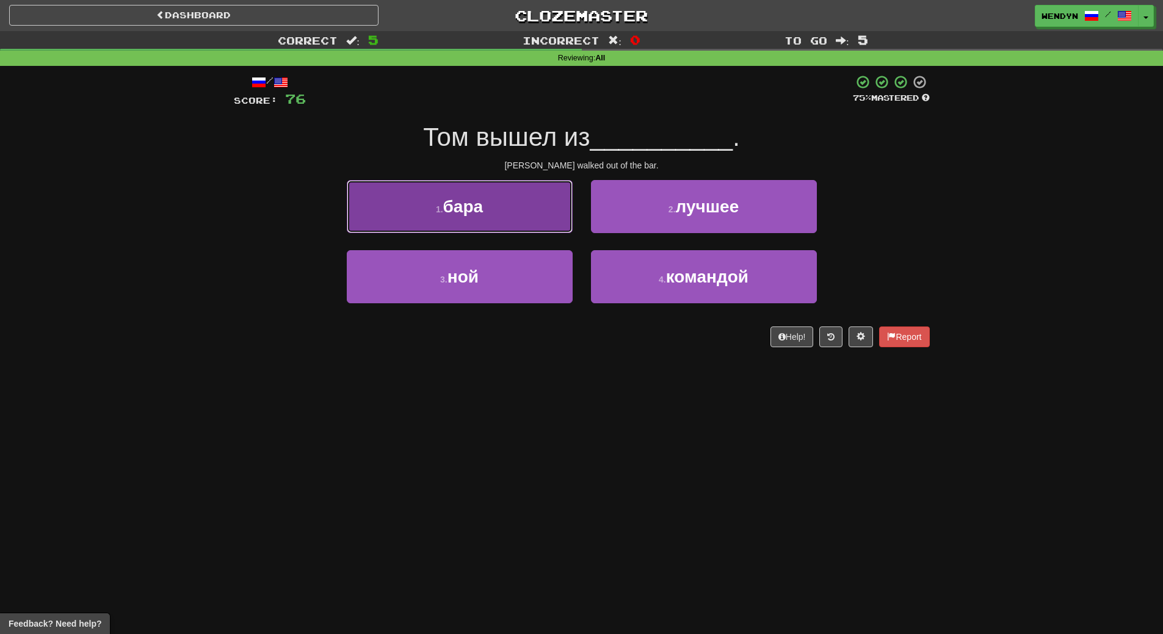
click at [485, 219] on button "1 . бара" at bounding box center [460, 206] width 226 height 53
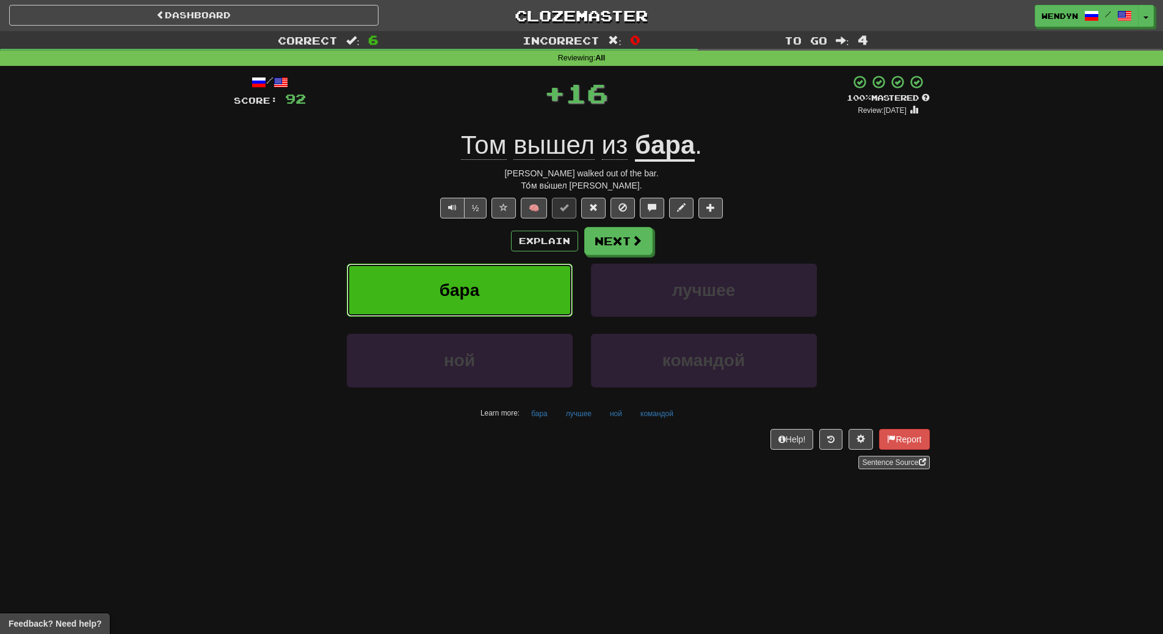
click at [488, 281] on button "бара" at bounding box center [460, 290] width 226 height 53
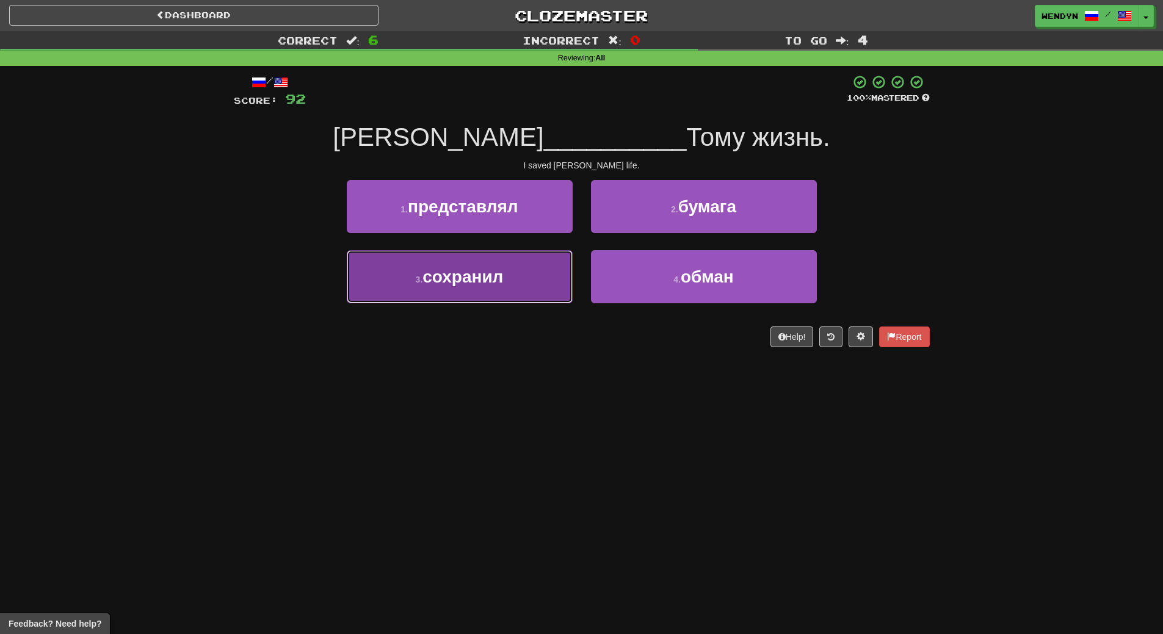
click at [515, 276] on button "3 . сохранил" at bounding box center [460, 276] width 226 height 53
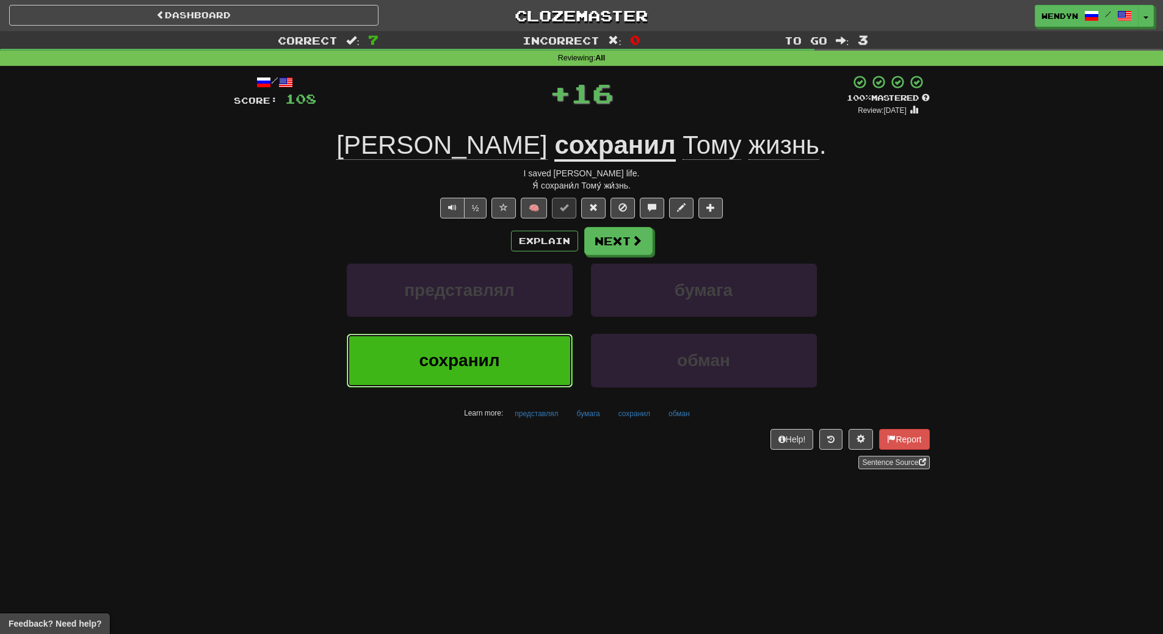
click at [517, 347] on button "сохранил" at bounding box center [460, 360] width 226 height 53
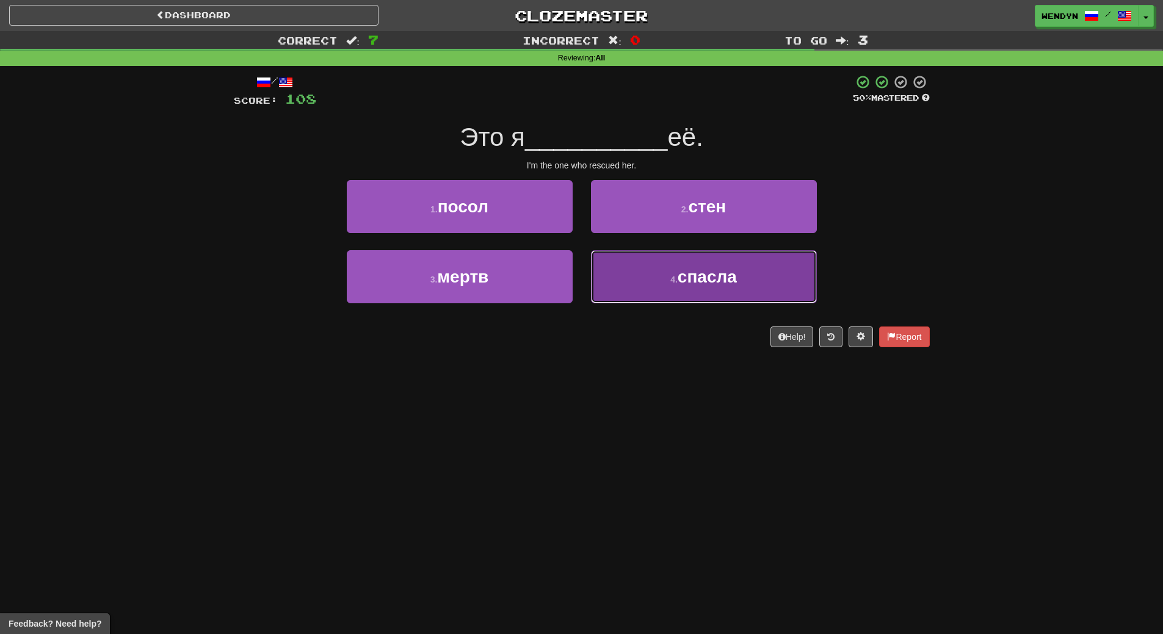
click at [701, 300] on button "4 . спасла" at bounding box center [704, 276] width 226 height 53
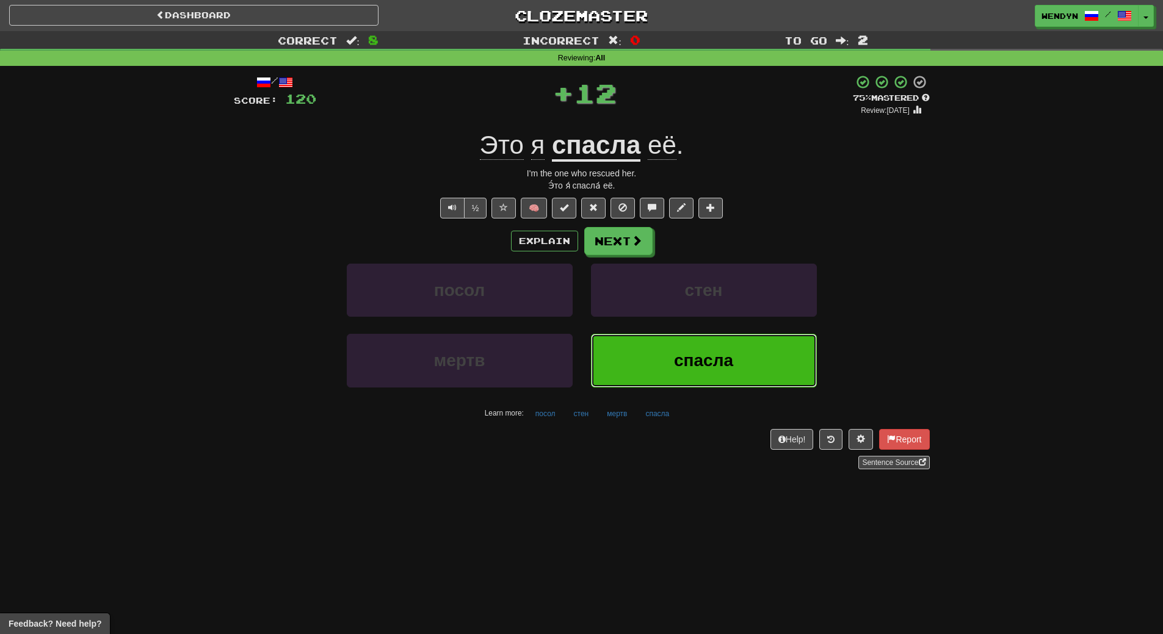
click at [699, 358] on span "спасла" at bounding box center [703, 360] width 59 height 19
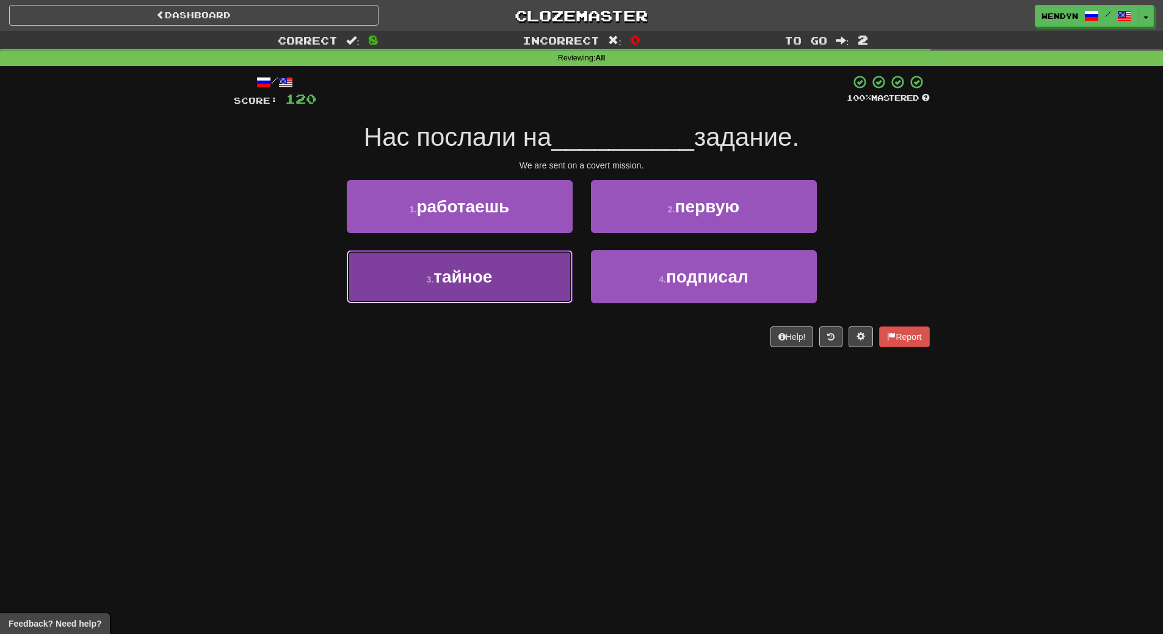
click at [526, 293] on button "3 . тайное" at bounding box center [460, 276] width 226 height 53
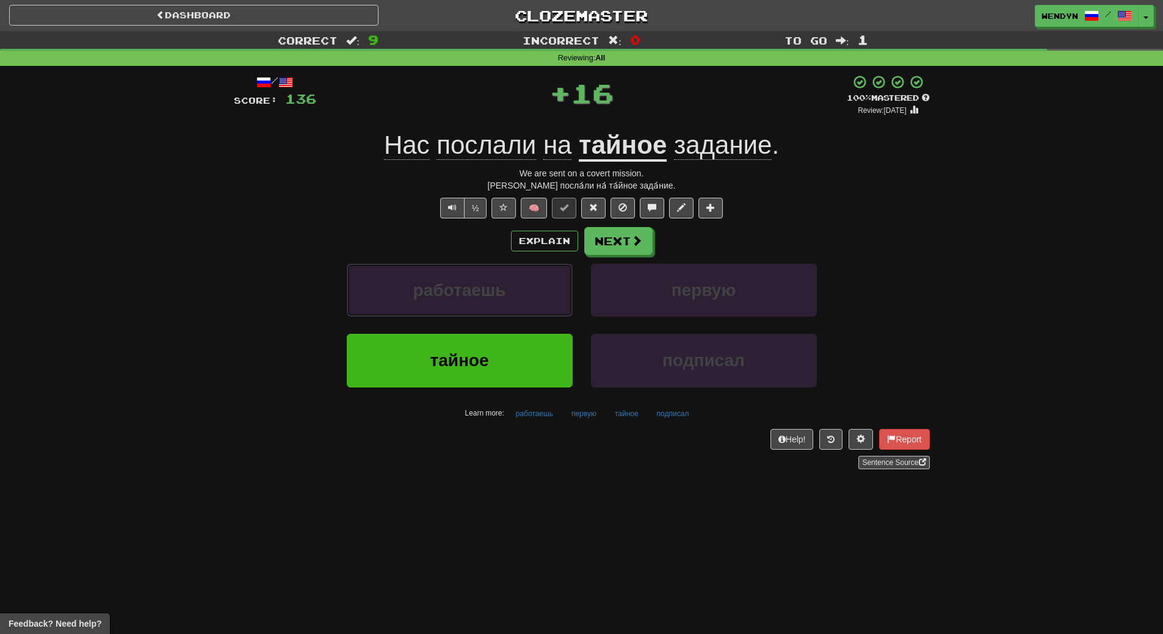
click at [526, 293] on button "работаешь" at bounding box center [460, 290] width 226 height 53
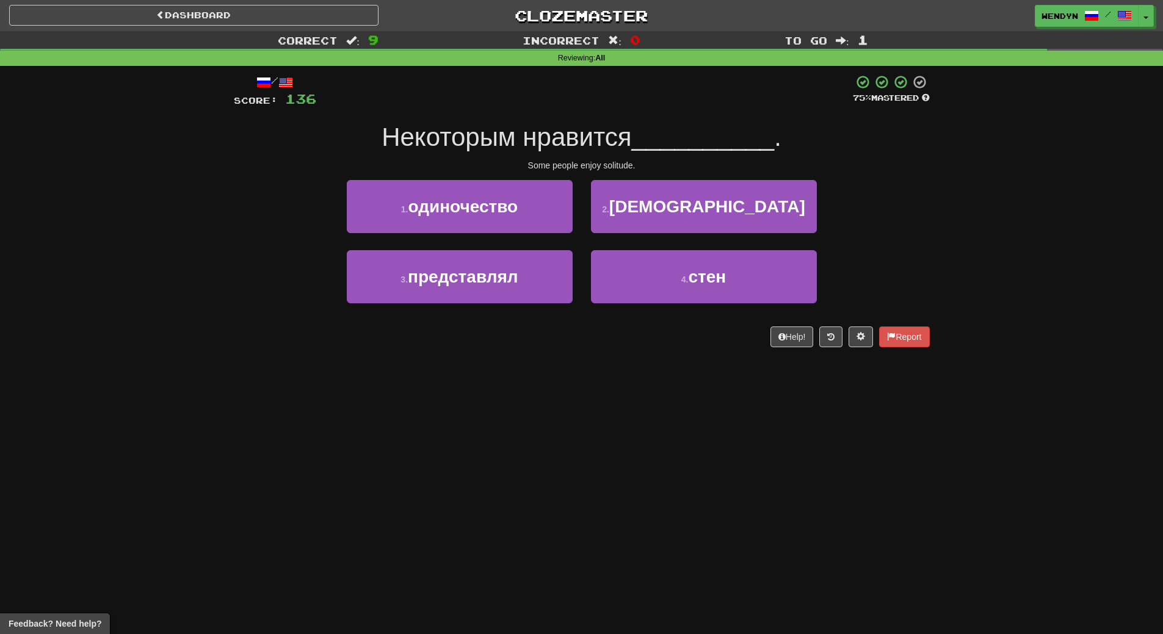
click at [511, 349] on div "/ Score: 136 75 % Mastered Некоторым нравится __________ . Some people enjoy so…" at bounding box center [582, 215] width 696 height 299
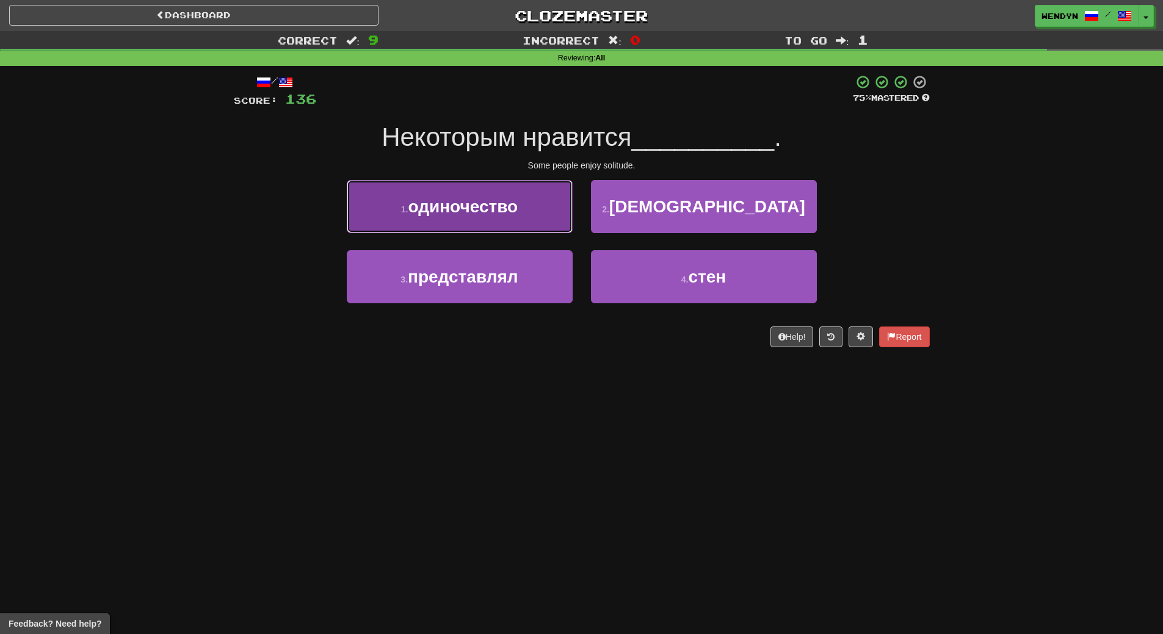
click at [521, 215] on button "1 . одиночество" at bounding box center [460, 206] width 226 height 53
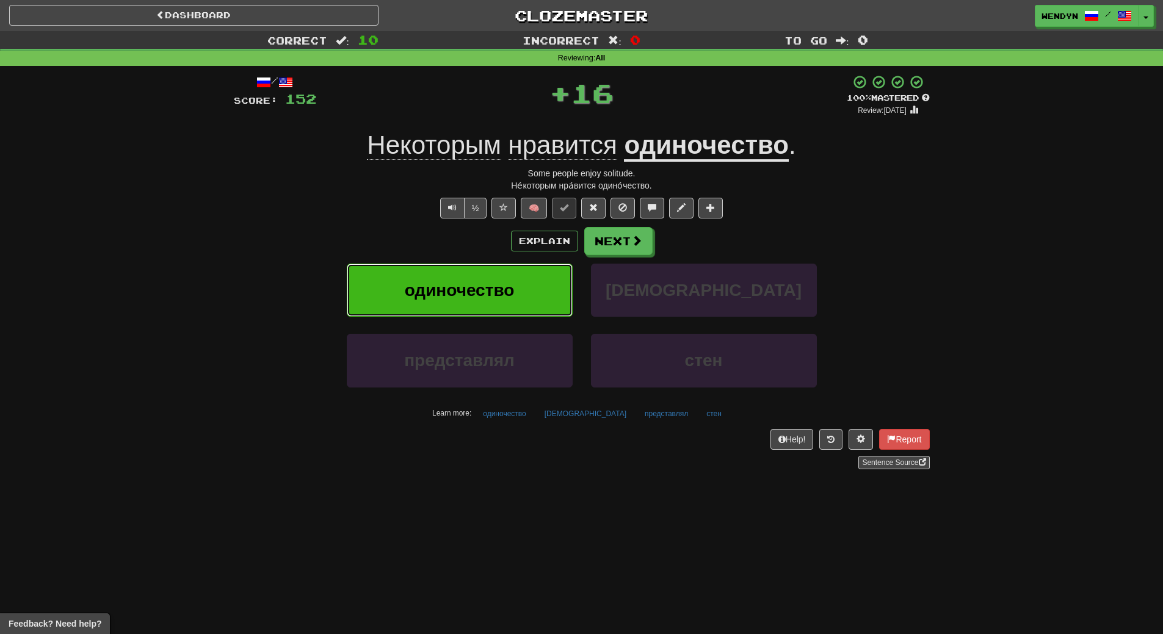
click at [525, 275] on button "одиночество" at bounding box center [460, 290] width 226 height 53
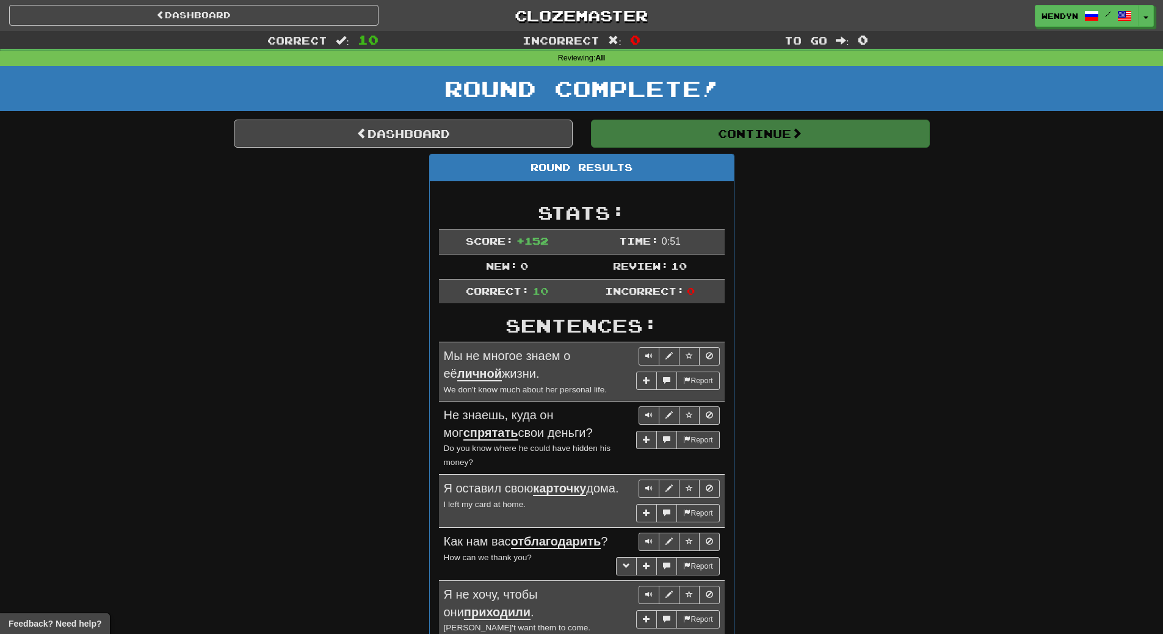
drag, startPoint x: 551, startPoint y: 446, endPoint x: 557, endPoint y: 457, distance: 12.0
click at [552, 447] on small "Do you know where he could have hidden his money?" at bounding box center [527, 455] width 167 height 23
click at [904, 372] on div "Round Results Stats: Score: + 152 Time: 0 : 51 New: 0 Review: 10 Correct: 10 In…" at bounding box center [582, 561] width 696 height 814
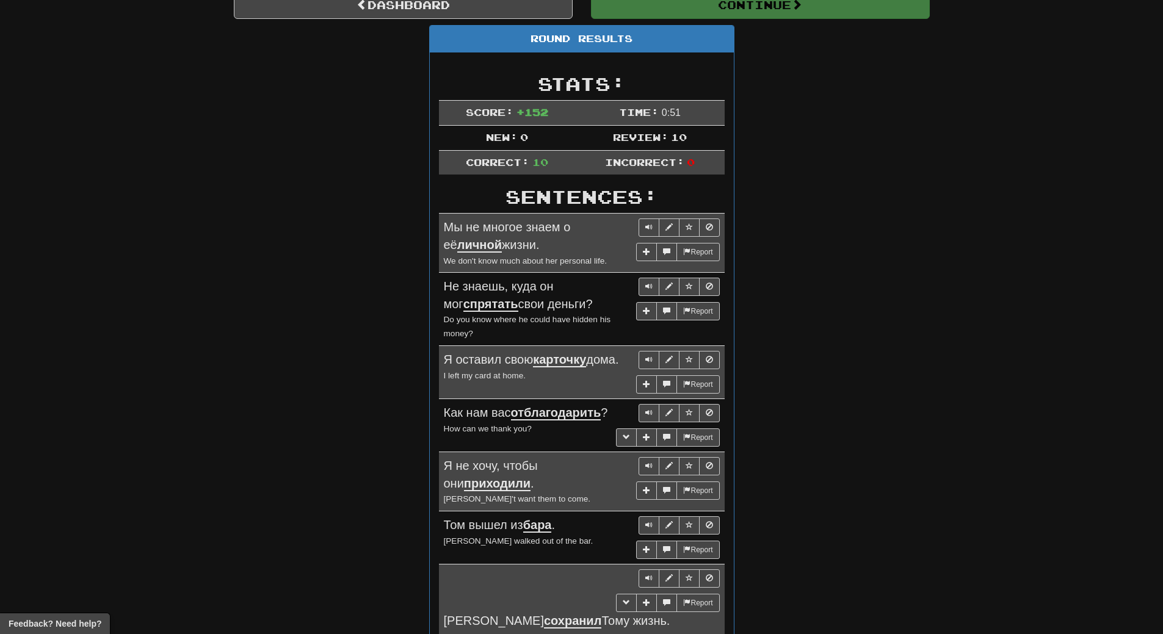
scroll to position [61, 0]
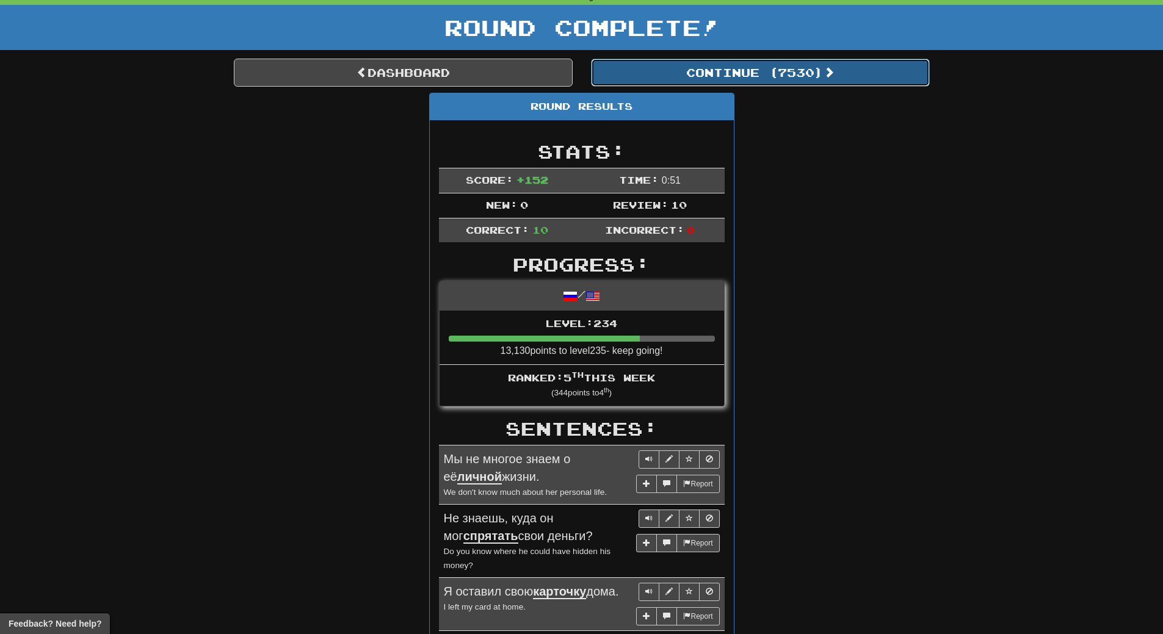
click at [809, 68] on button "Continue ( 7530 )" at bounding box center [760, 73] width 339 height 28
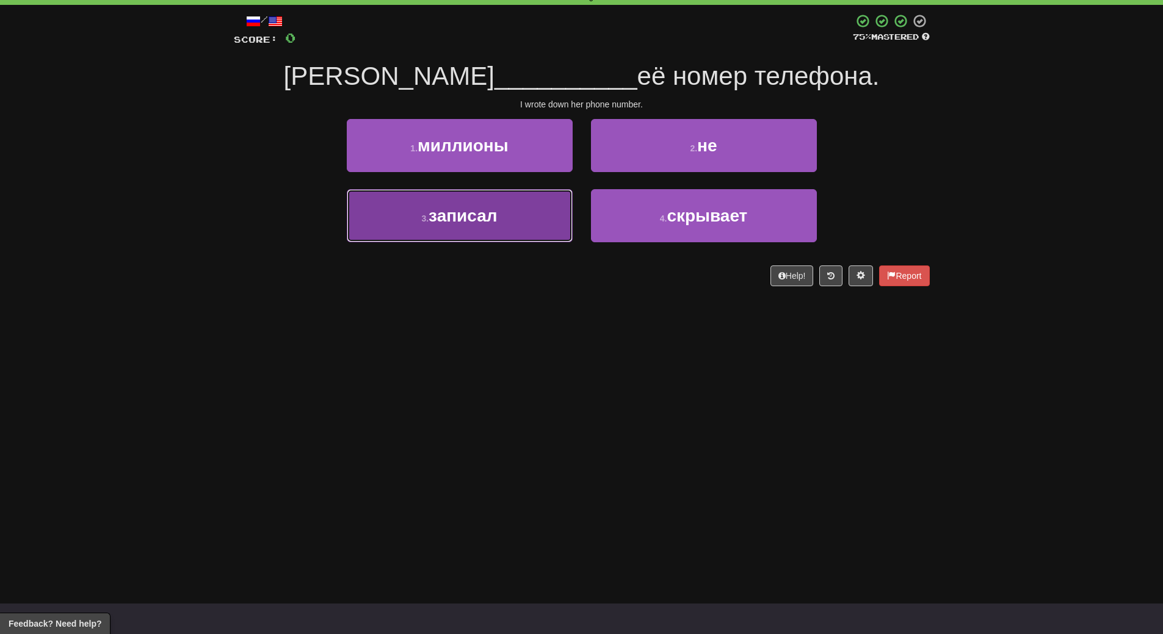
click at [475, 235] on button "3 . записал" at bounding box center [460, 215] width 226 height 53
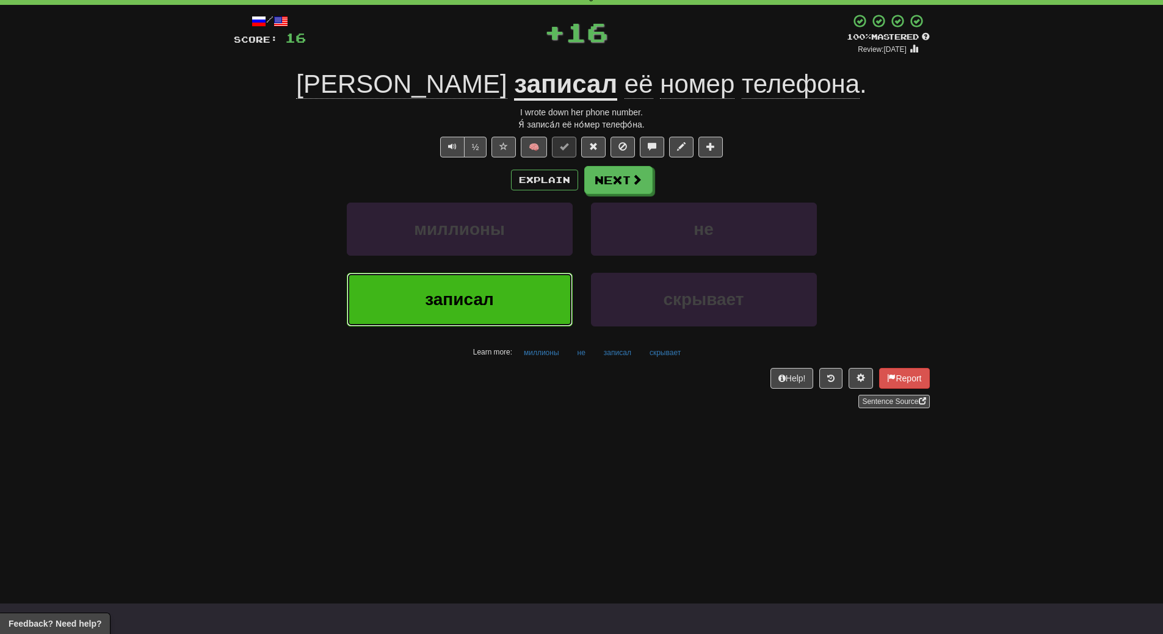
click at [487, 316] on button "записал" at bounding box center [460, 299] width 226 height 53
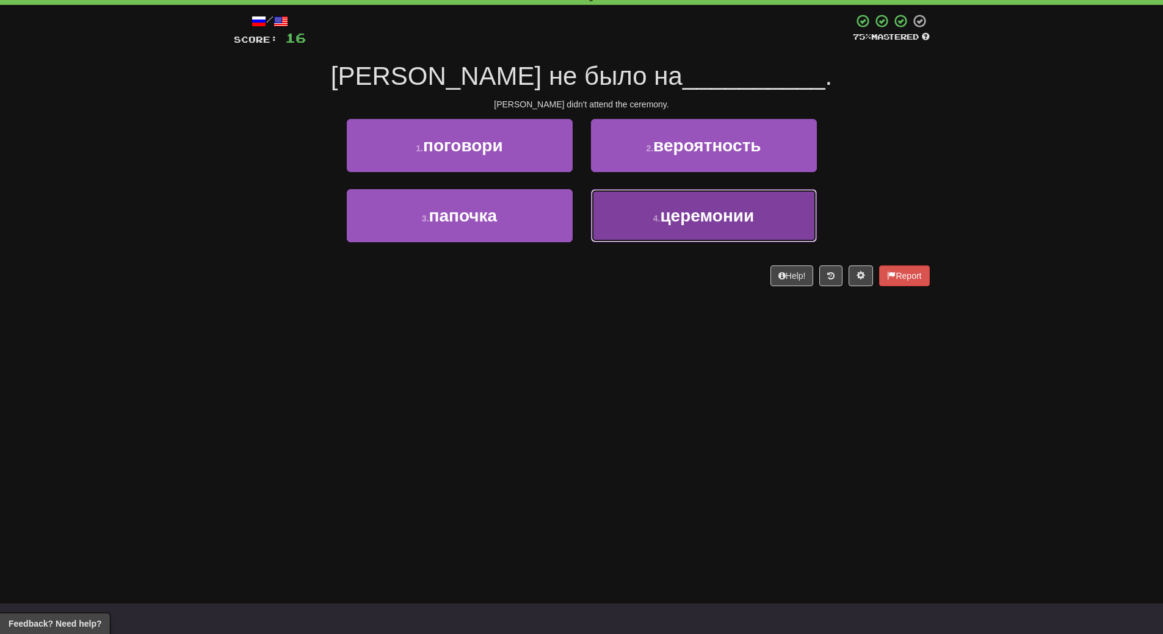
click at [682, 220] on span "церемонии" at bounding box center [707, 215] width 94 height 19
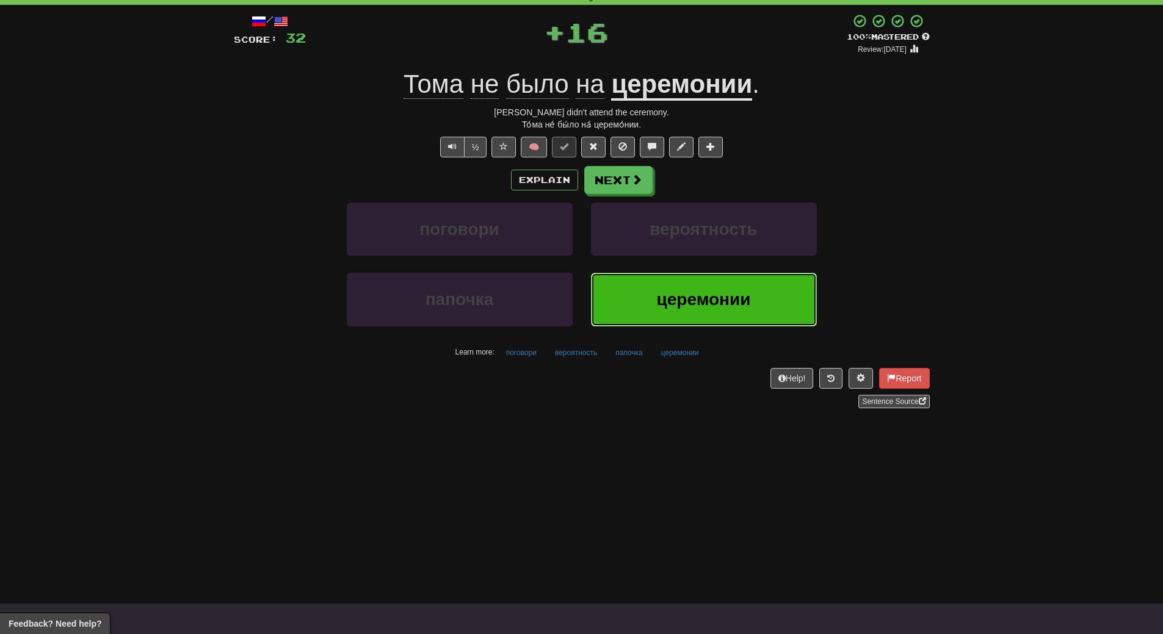
click at [665, 309] on span "церемонии" at bounding box center [704, 299] width 94 height 19
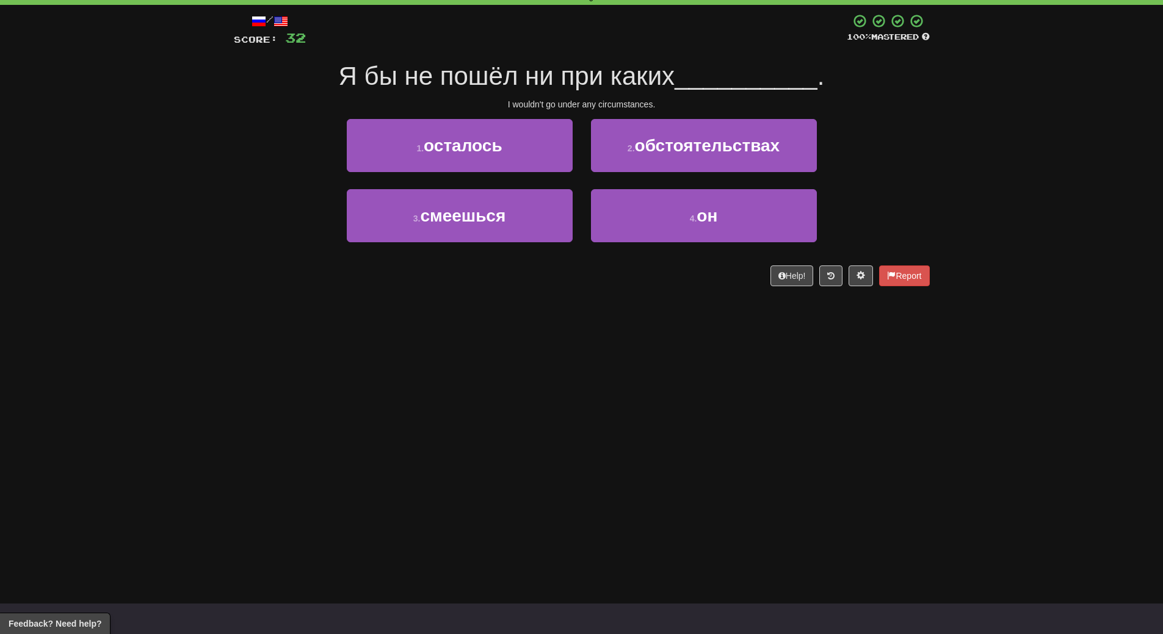
click at [480, 375] on div "Dashboard Clozemaster WendyN / Toggle Dropdown Dashboard Leaderboard Activity F…" at bounding box center [581, 256] width 1163 height 634
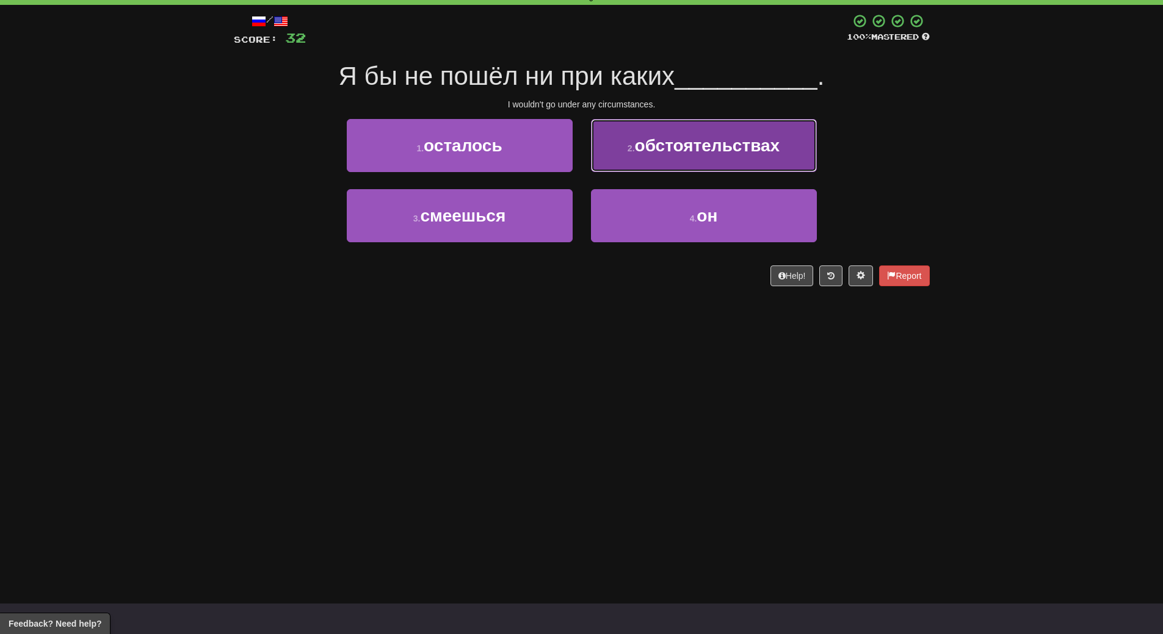
click at [701, 161] on button "2 . обстоятельствах" at bounding box center [704, 145] width 226 height 53
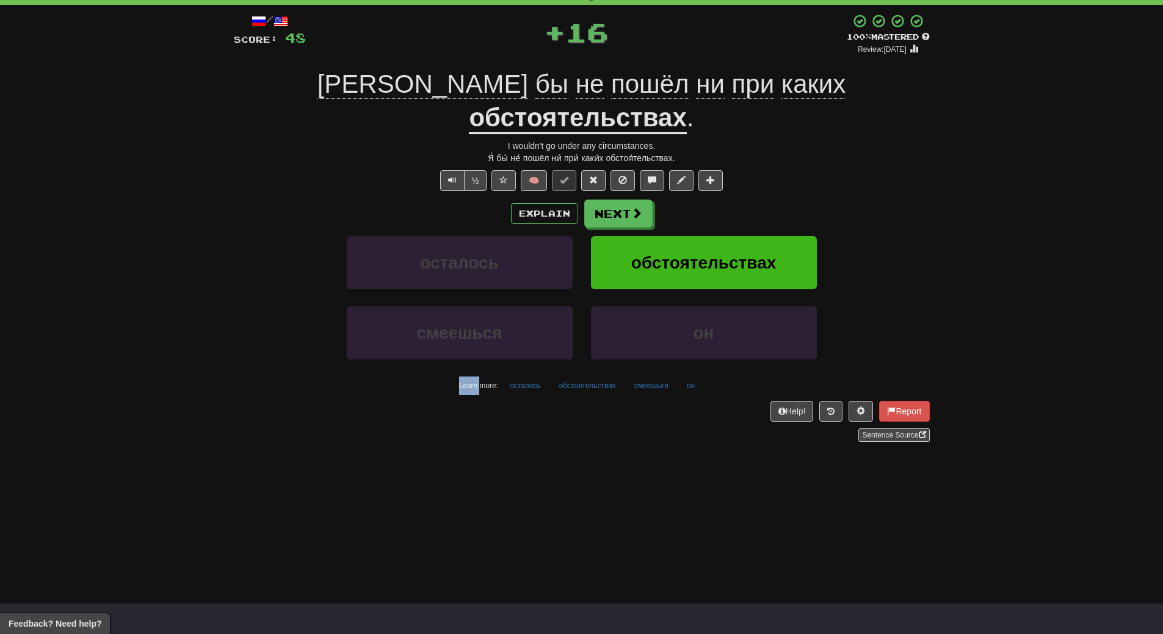
click at [701, 161] on div "/ Score: 48 + 16 100 % Mastered Review: 2026-03-15 Я бы не пошёл ни при каких о…" at bounding box center [582, 227] width 696 height 428
click at [703, 236] on button "обстоятельствах" at bounding box center [704, 262] width 226 height 53
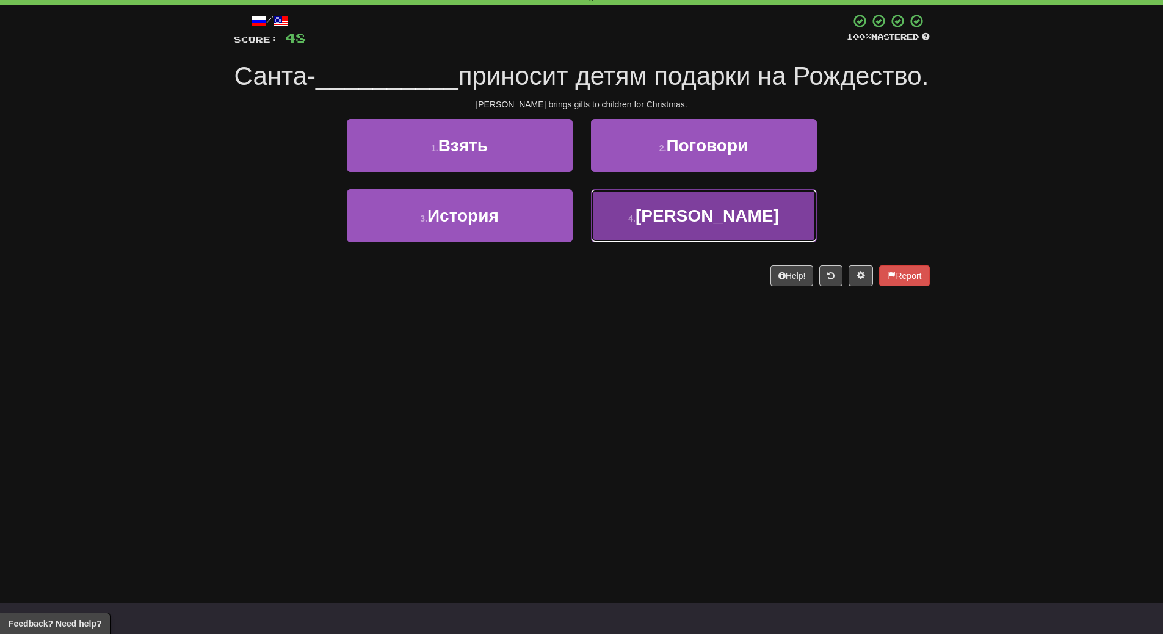
click at [662, 242] on button "4 . Клаус" at bounding box center [704, 215] width 226 height 53
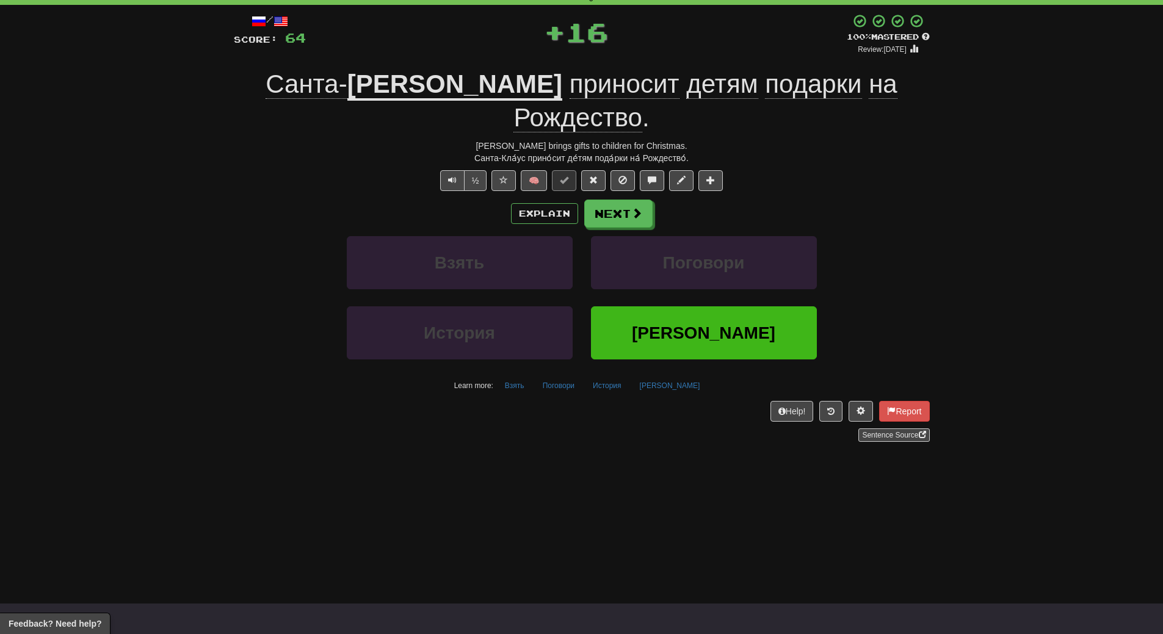
click at [662, 258] on div "Поговори" at bounding box center [704, 271] width 244 height 70
click at [678, 327] on div "Клаус" at bounding box center [704, 341] width 244 height 70
click at [631, 306] on button "Клаус" at bounding box center [704, 332] width 226 height 53
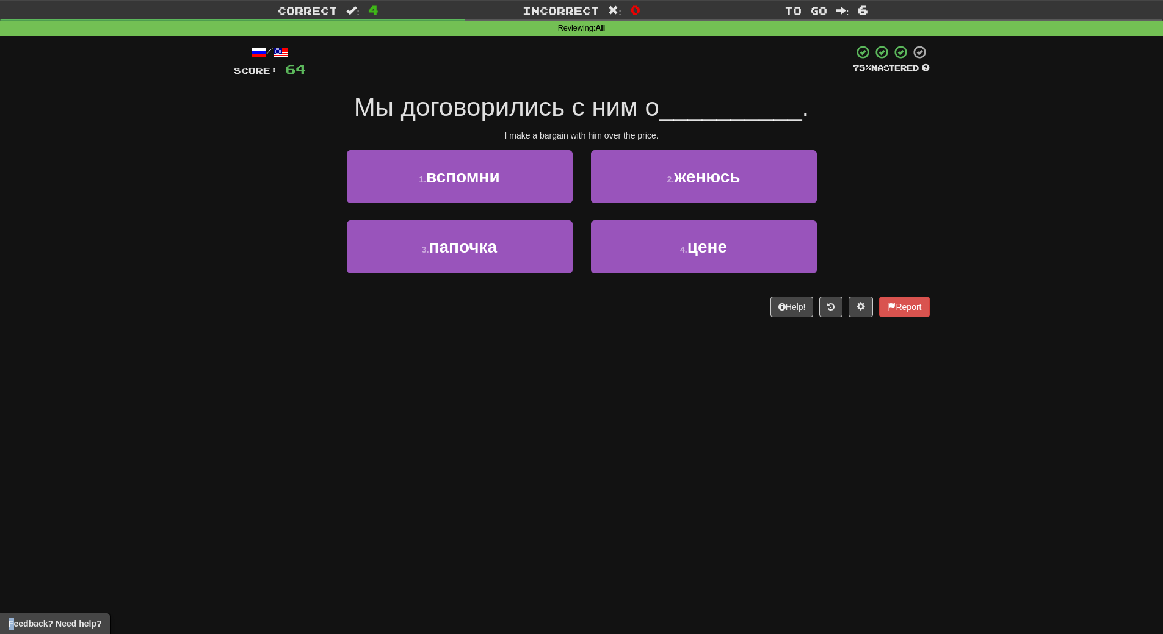
scroll to position [0, 0]
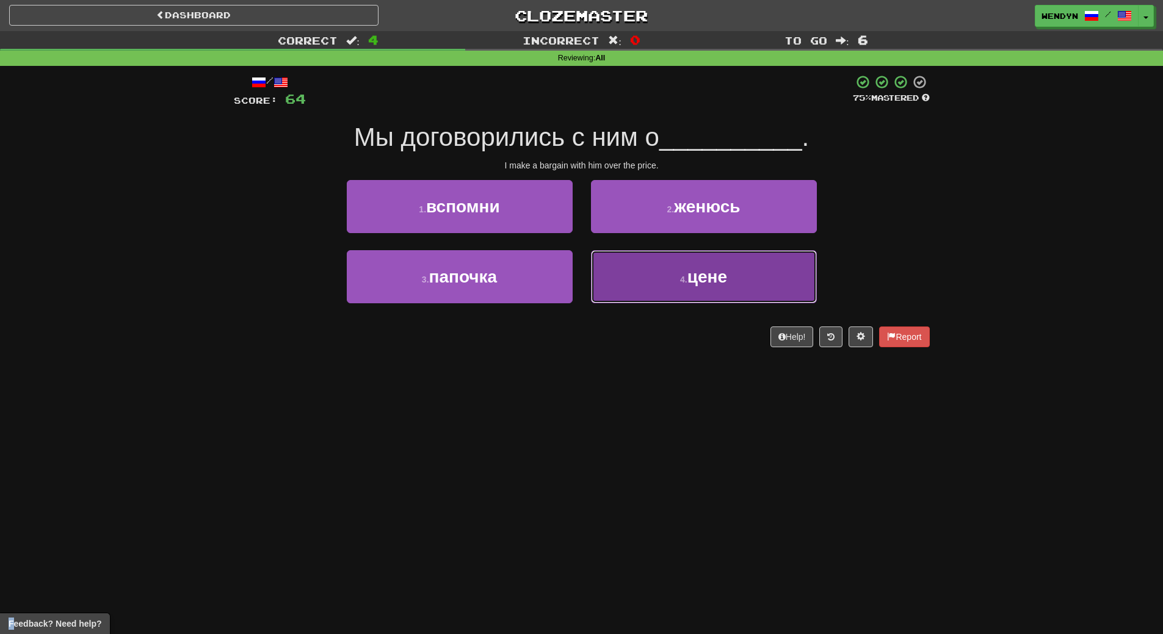
click at [725, 286] on button "4 . цене" at bounding box center [704, 276] width 226 height 53
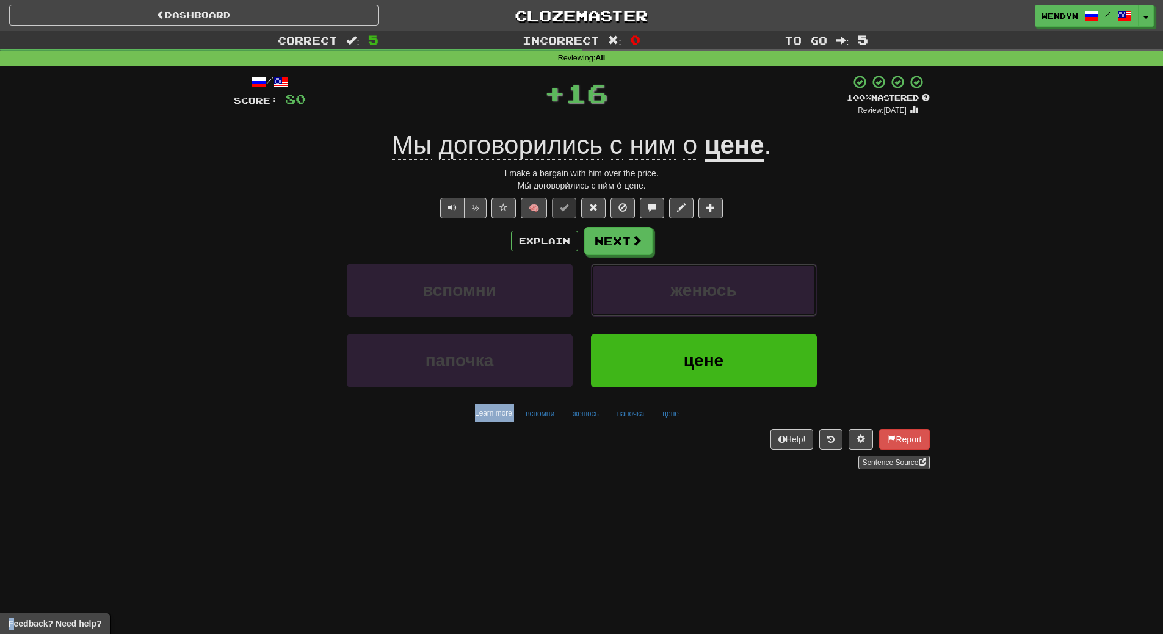
click at [725, 286] on span "женюсь" at bounding box center [703, 290] width 66 height 19
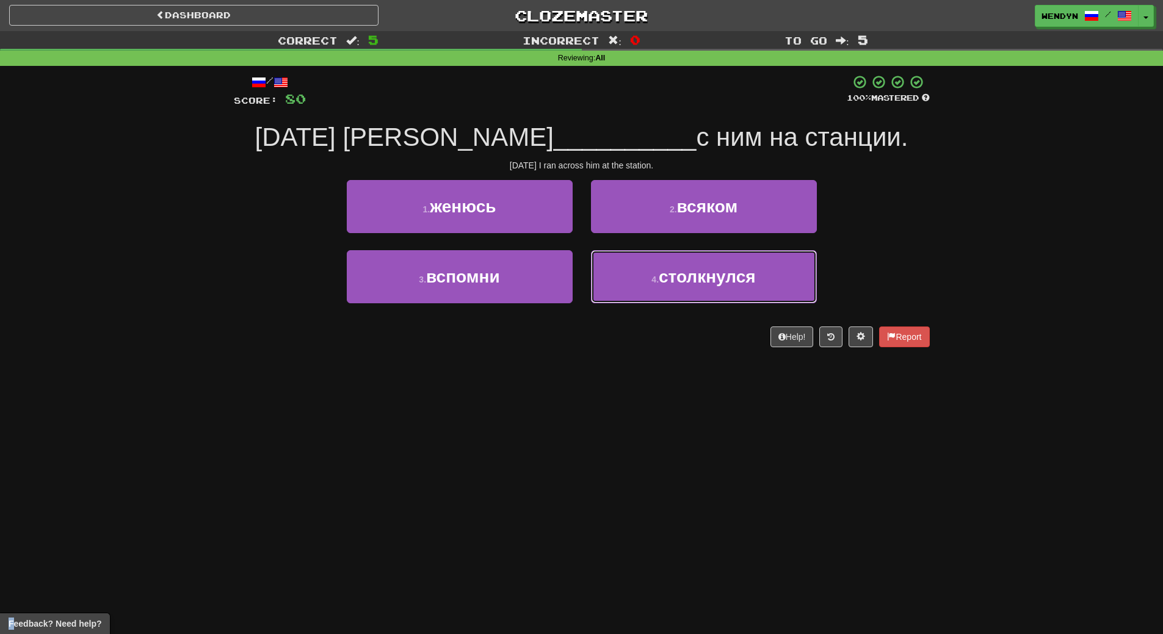
drag, startPoint x: 725, startPoint y: 286, endPoint x: 615, endPoint y: 388, distance: 149.0
click at [615, 388] on div "Dashboard Clozemaster WendyN / Toggle Dropdown Dashboard Leaderboard Activity F…" at bounding box center [581, 317] width 1163 height 634
click at [614, 388] on div "Dashboard Clozemaster WendyN / Toggle Dropdown Dashboard Leaderboard Activity F…" at bounding box center [581, 317] width 1163 height 634
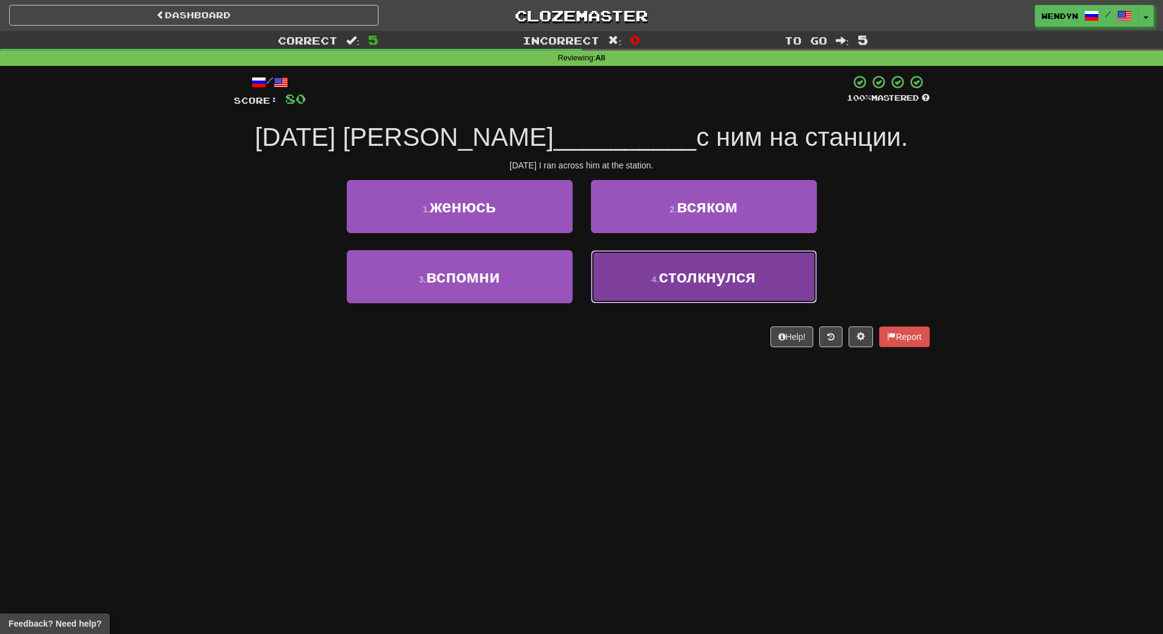
click at [705, 295] on button "4 . столкнулся" at bounding box center [704, 276] width 226 height 53
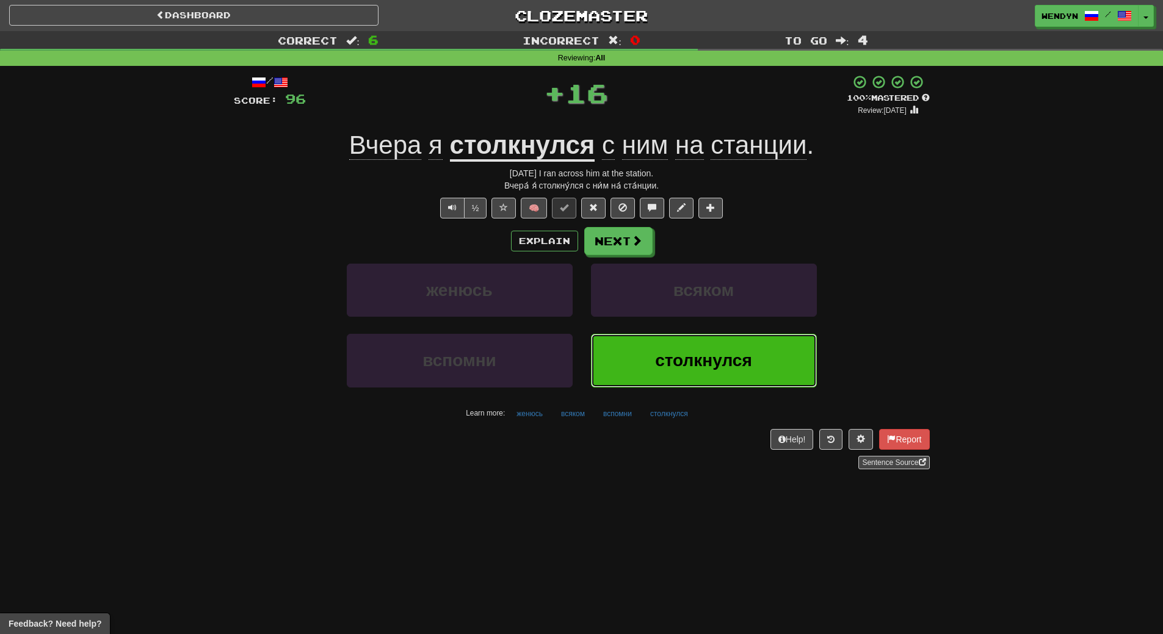
click at [693, 368] on span "столкнулся" at bounding box center [703, 360] width 97 height 19
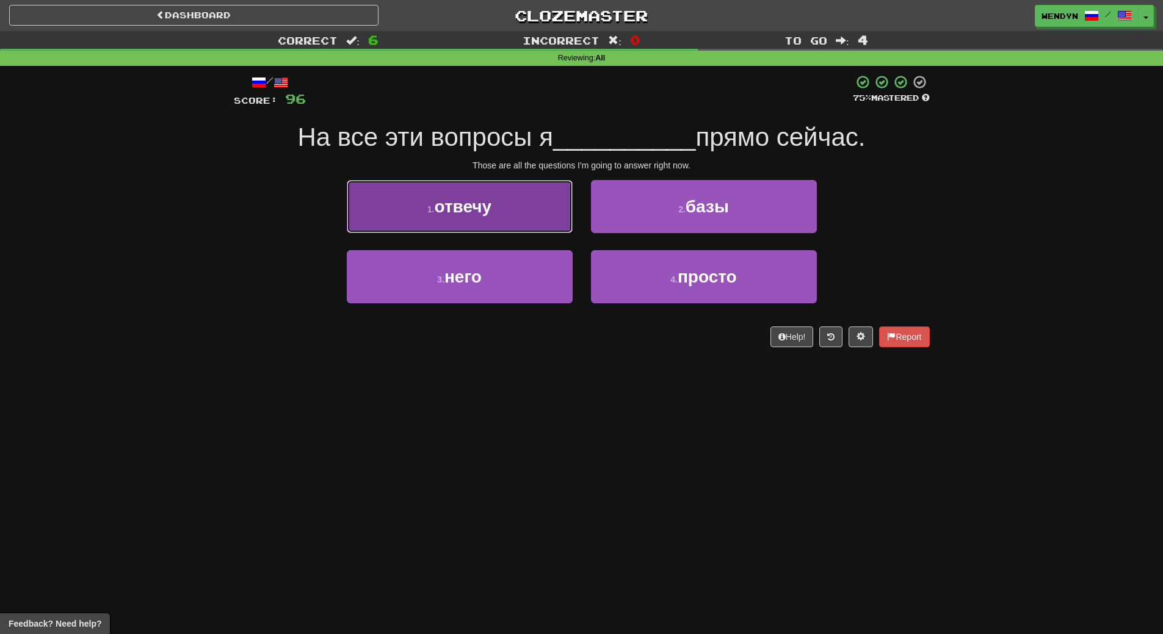
click at [505, 200] on button "1 . отвечу" at bounding box center [460, 206] width 226 height 53
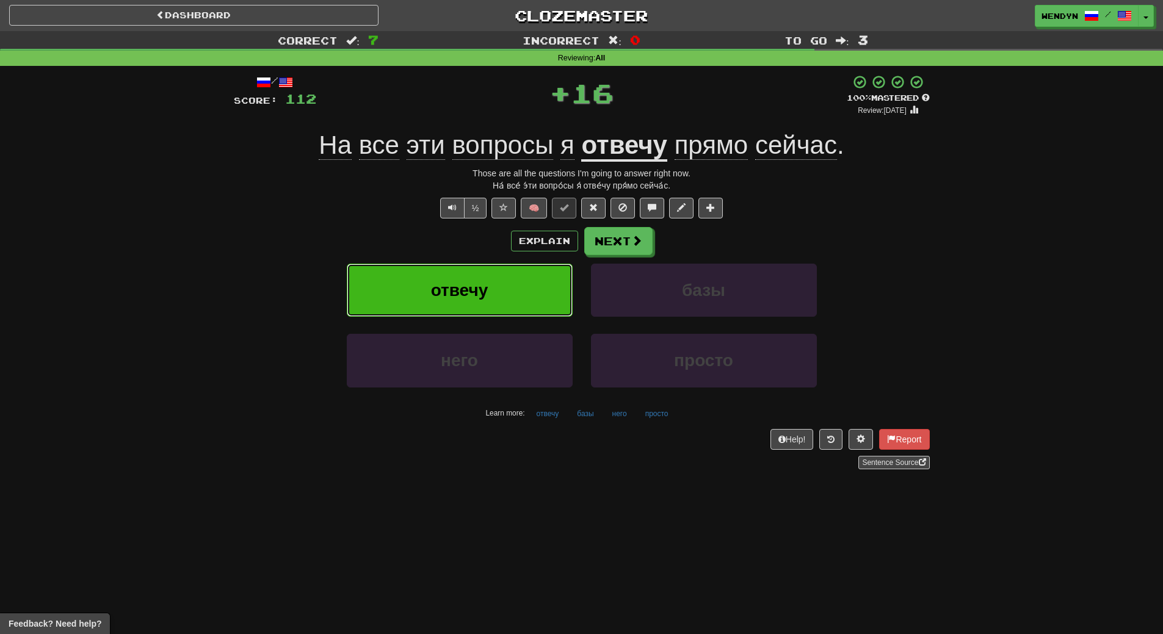
click at [510, 278] on button "отвечу" at bounding box center [460, 290] width 226 height 53
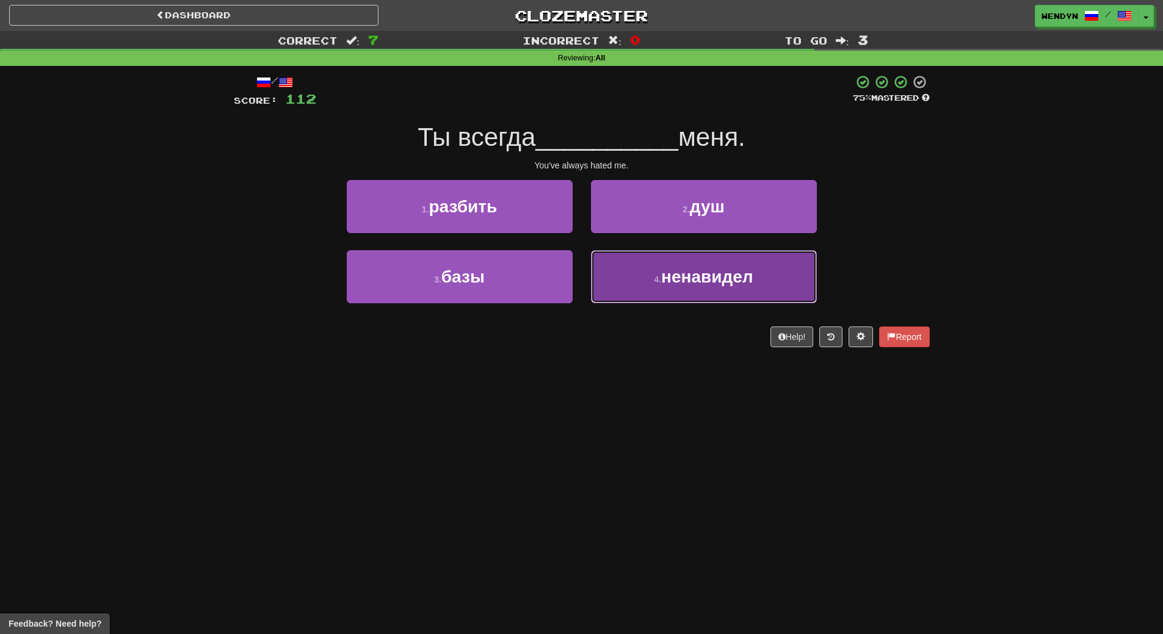
click at [654, 278] on small "4 ." at bounding box center [657, 280] width 7 height 10
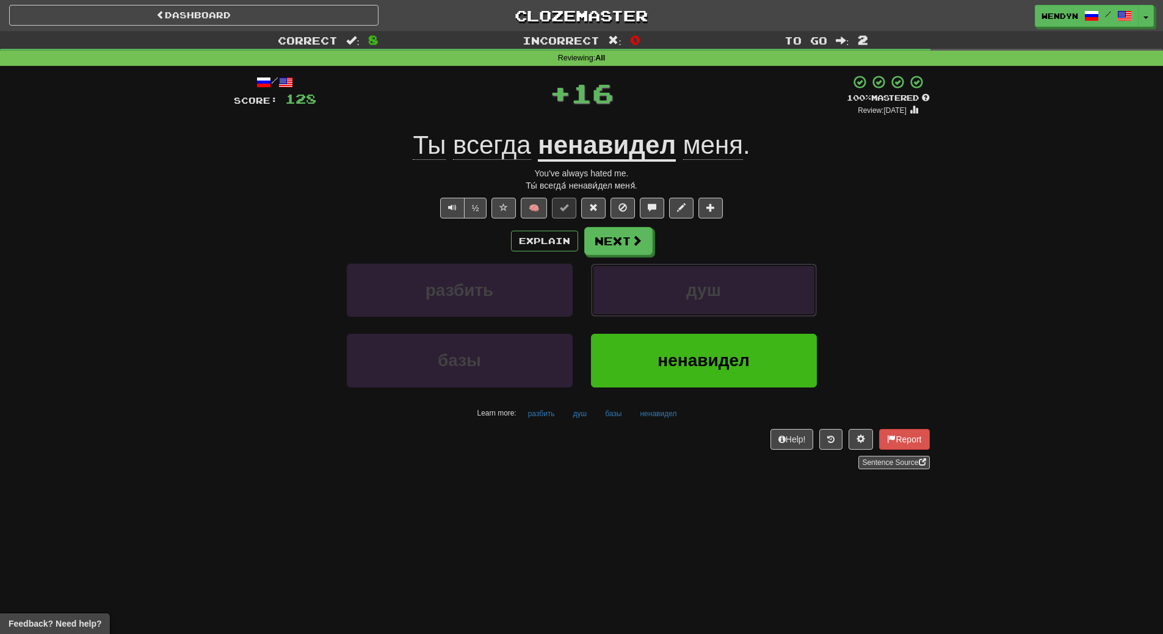
click at [654, 278] on button "душ" at bounding box center [704, 290] width 226 height 53
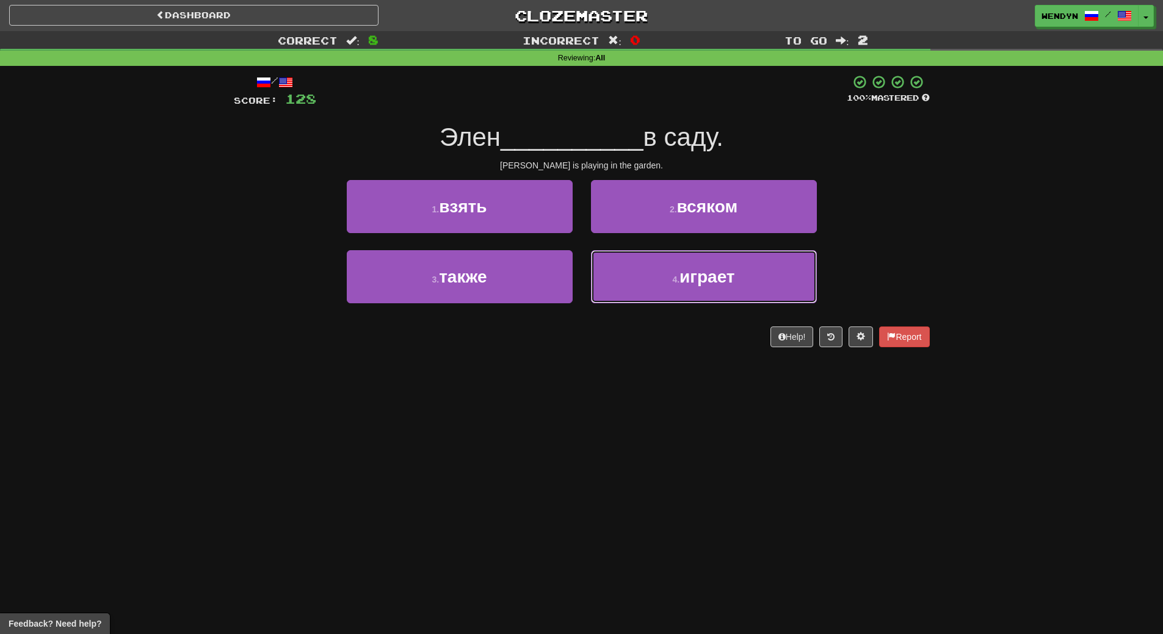
click at [654, 278] on button "4 . играет" at bounding box center [704, 276] width 226 height 53
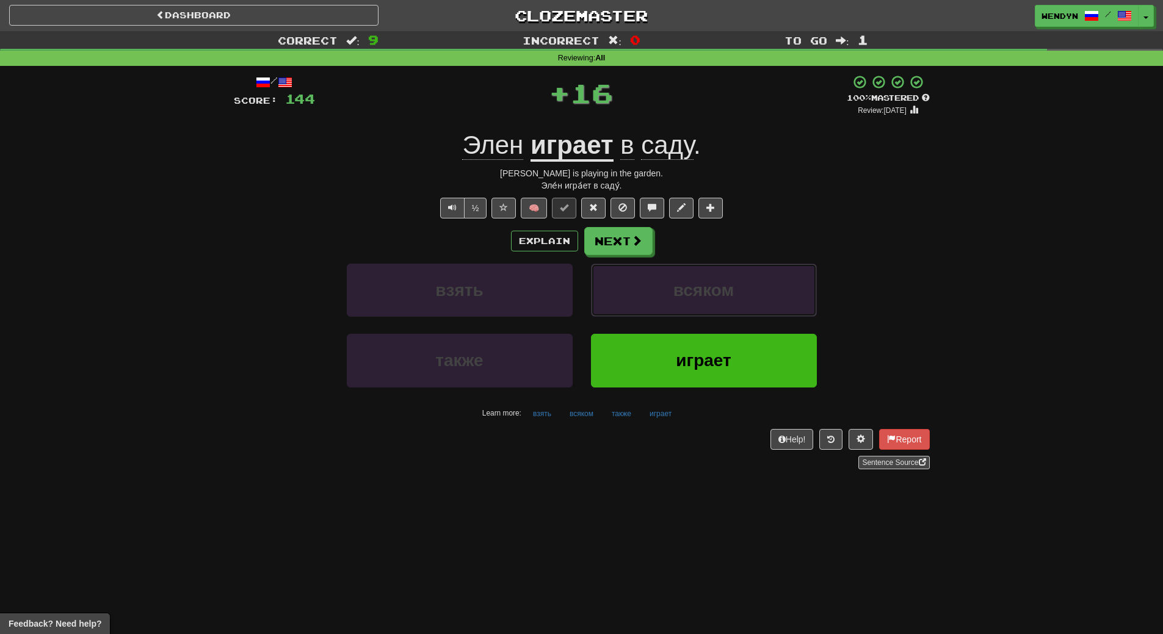
click at [654, 278] on button "всяком" at bounding box center [704, 290] width 226 height 53
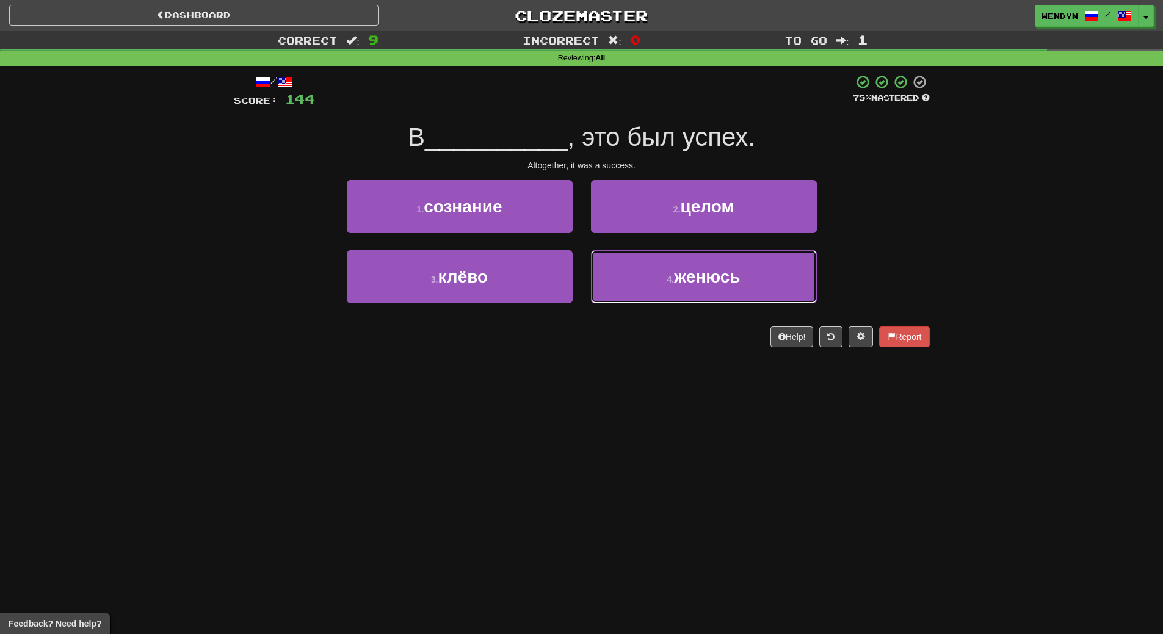
drag, startPoint x: 654, startPoint y: 278, endPoint x: 565, endPoint y: 413, distance: 161.4
click at [571, 409] on div "Dashboard Clozemaster WendyN / Toggle Dropdown Dashboard Leaderboard Activity F…" at bounding box center [581, 317] width 1163 height 634
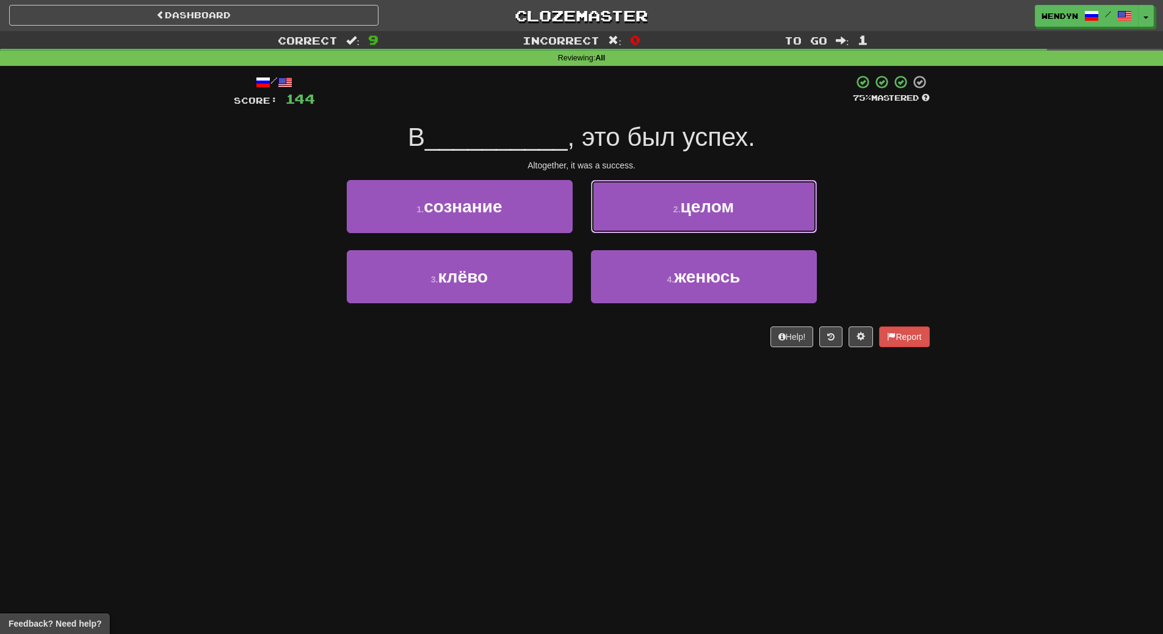
click at [765, 206] on button "2 . целом" at bounding box center [704, 206] width 226 height 53
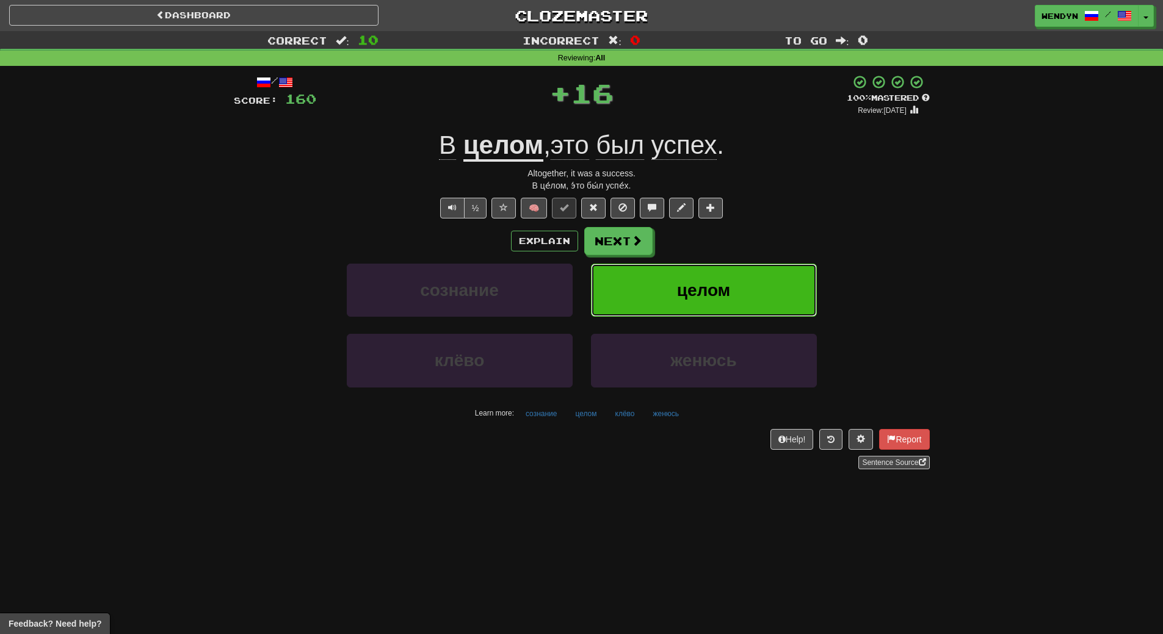
click at [731, 305] on button "целом" at bounding box center [704, 290] width 226 height 53
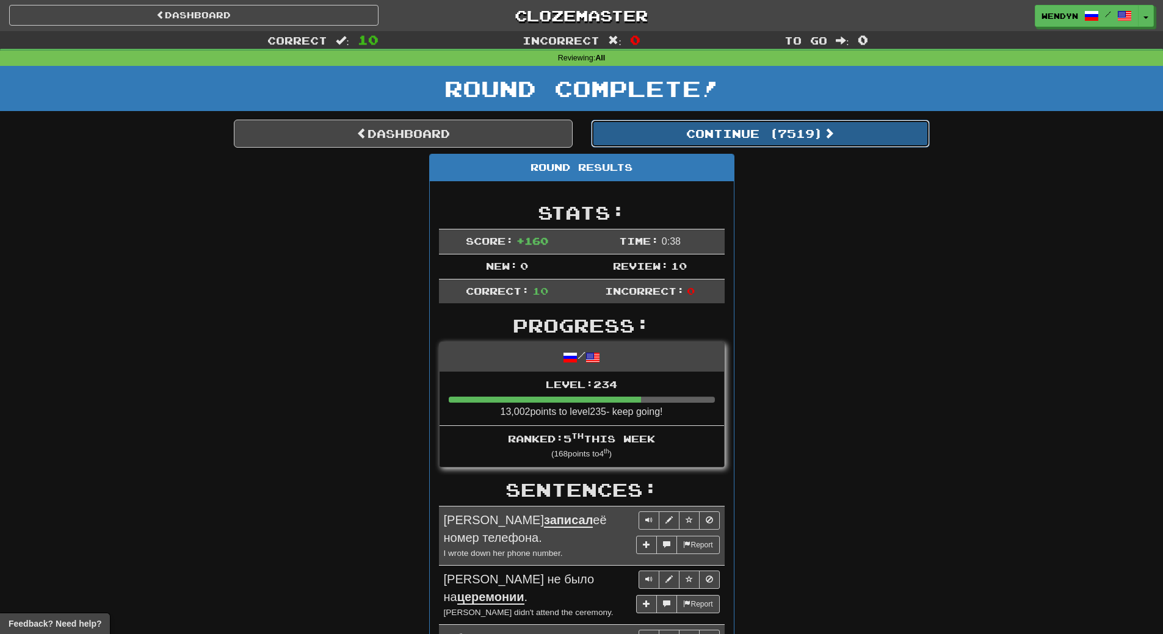
click at [769, 132] on button "Continue ( 7519 )" at bounding box center [760, 134] width 339 height 28
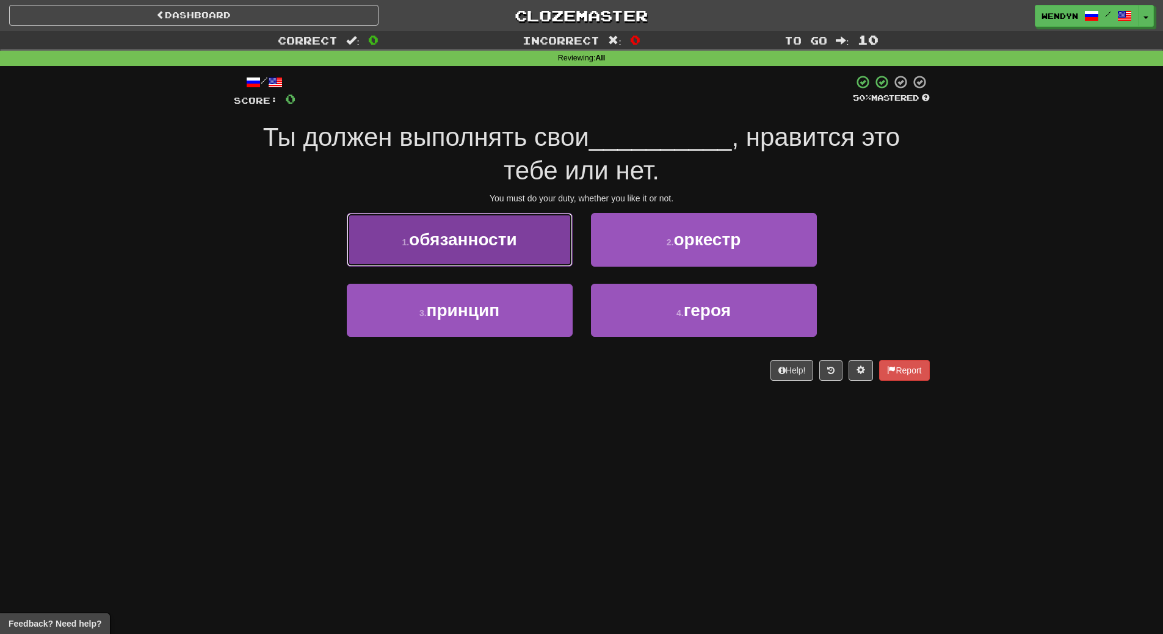
click at [500, 225] on button "1 . обязанности" at bounding box center [460, 239] width 226 height 53
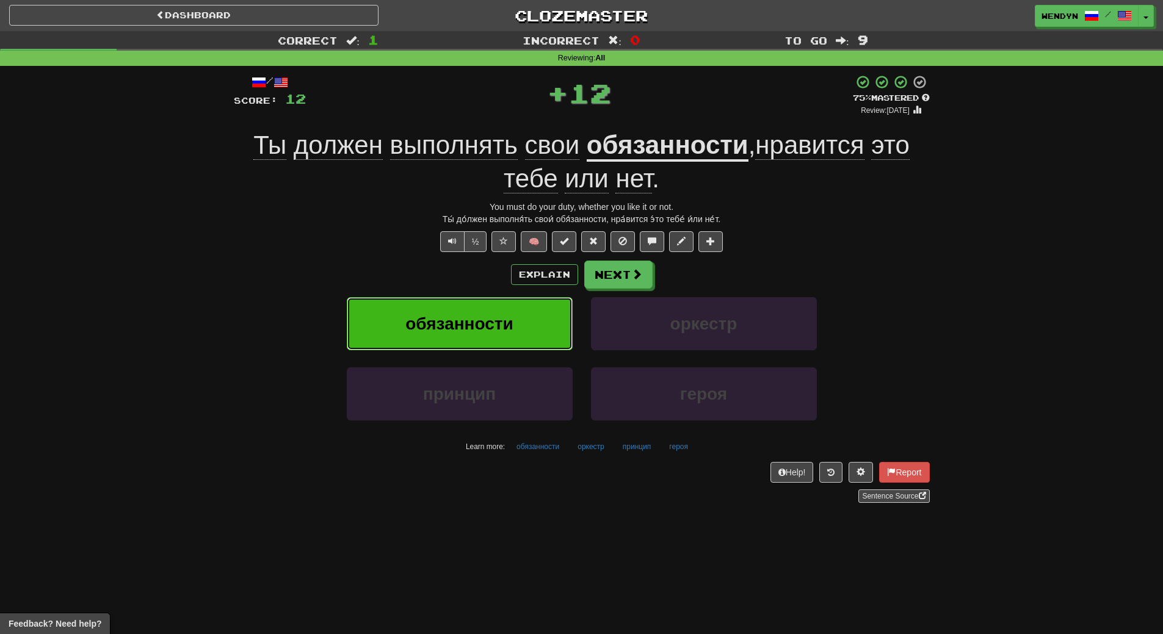
click at [497, 324] on span "обязанности" at bounding box center [459, 323] width 108 height 19
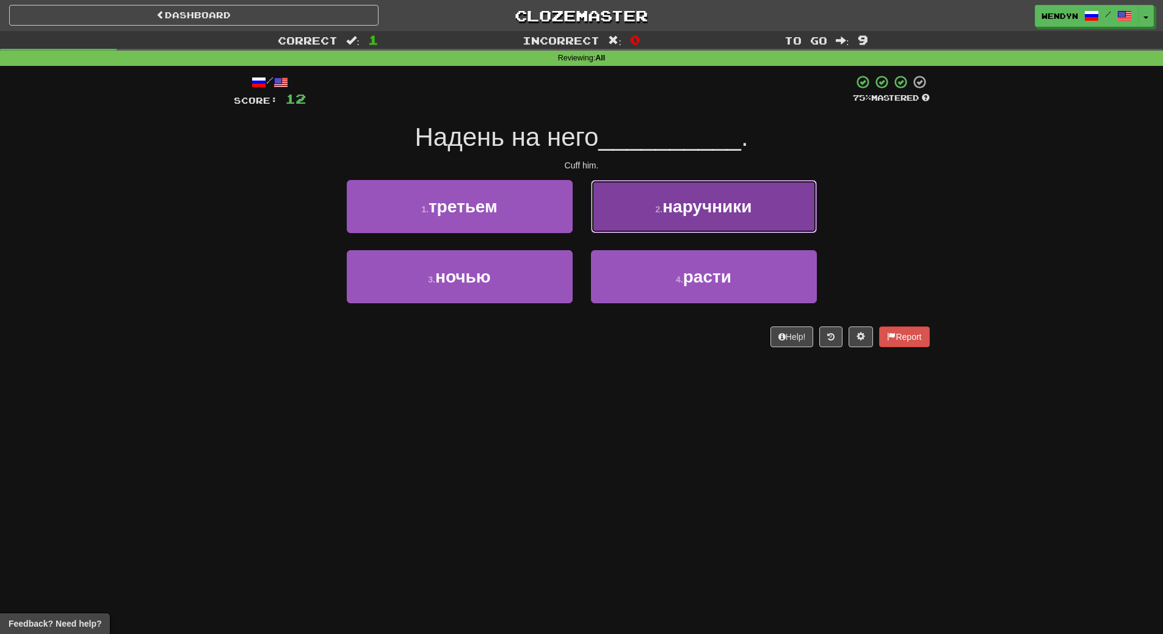
click at [696, 211] on span "наручники" at bounding box center [706, 206] width 89 height 19
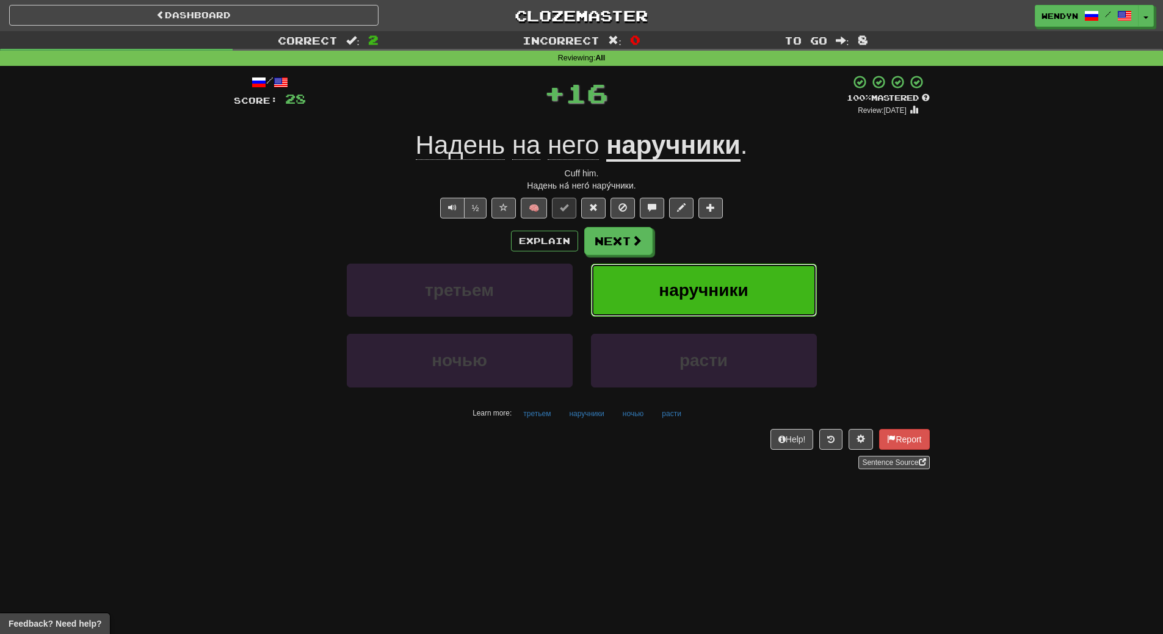
click at [691, 284] on span "наручники" at bounding box center [703, 290] width 89 height 19
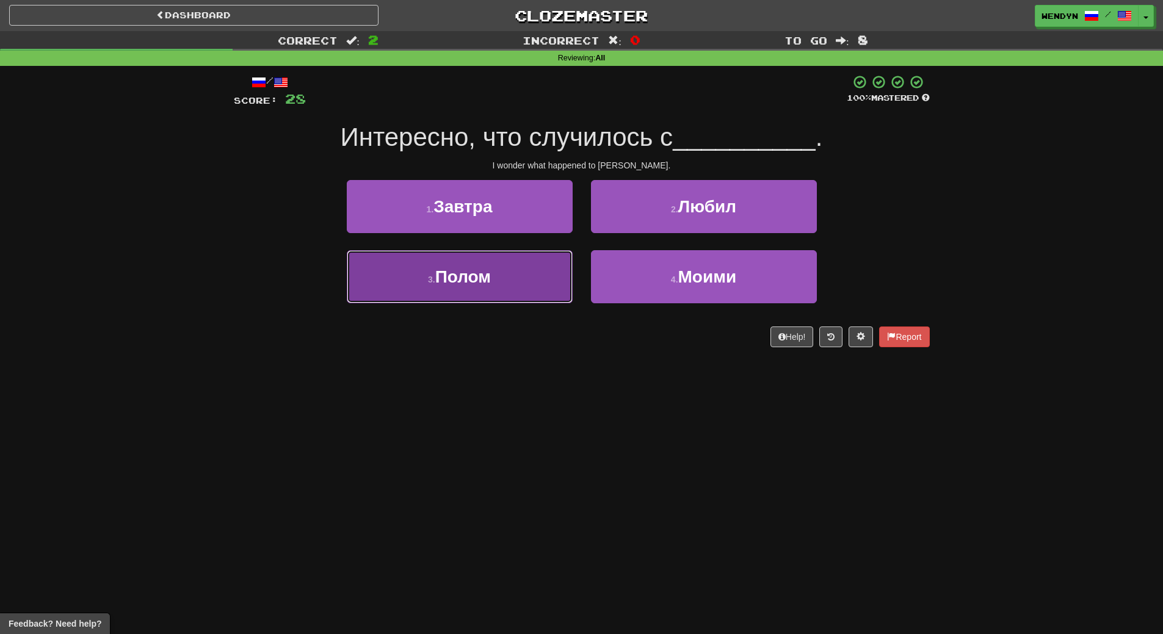
click at [392, 292] on button "3 . Полом" at bounding box center [460, 276] width 226 height 53
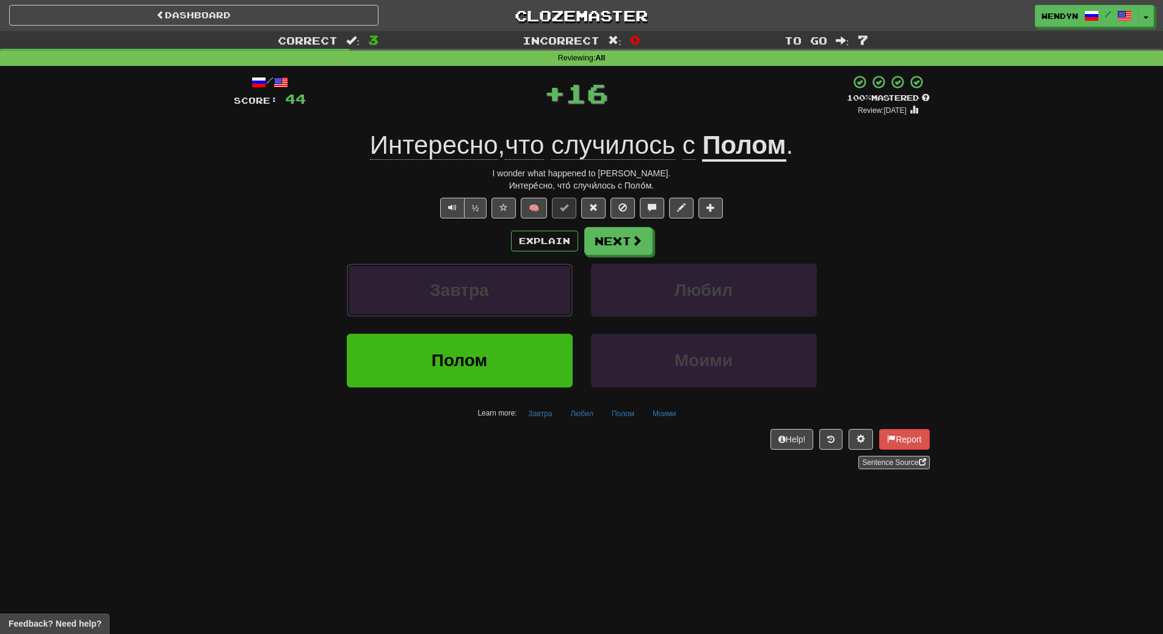
click at [392, 292] on button "Завтра" at bounding box center [460, 290] width 226 height 53
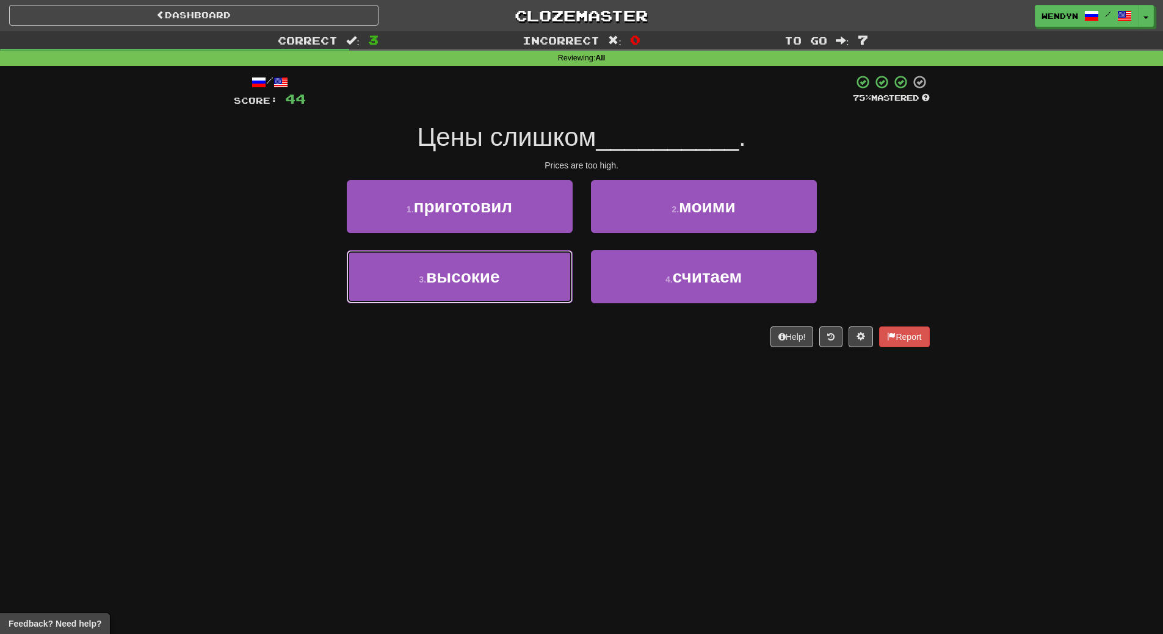
drag, startPoint x: 392, startPoint y: 292, endPoint x: 371, endPoint y: 351, distance: 62.4
click at [399, 329] on div "/ Score: 44 75 % Mastered Цены слишком __________ . Prices are too high. 1 . пр…" at bounding box center [582, 210] width 696 height 273
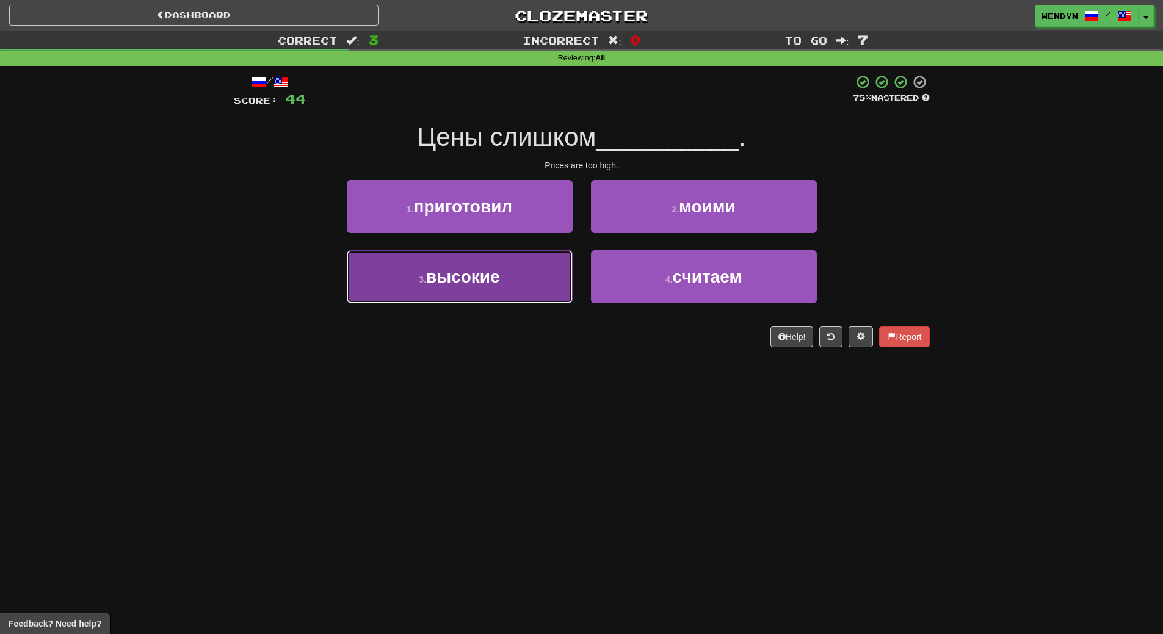
click at [485, 287] on button "3 . высокие" at bounding box center [460, 276] width 226 height 53
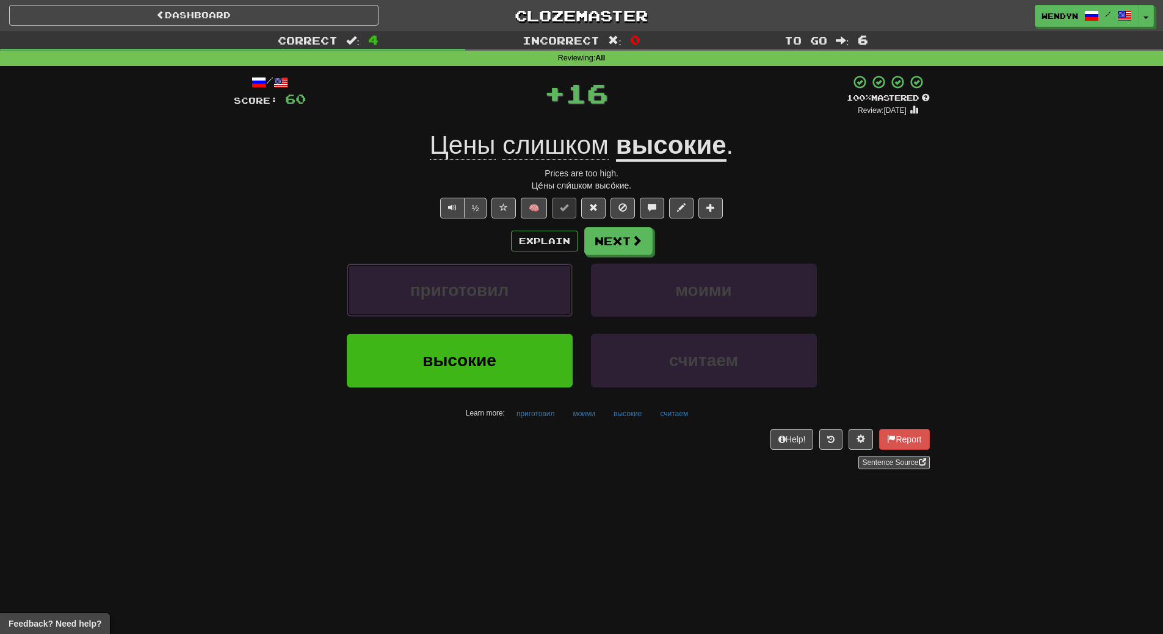
click at [485, 287] on span "приготовил" at bounding box center [459, 290] width 99 height 19
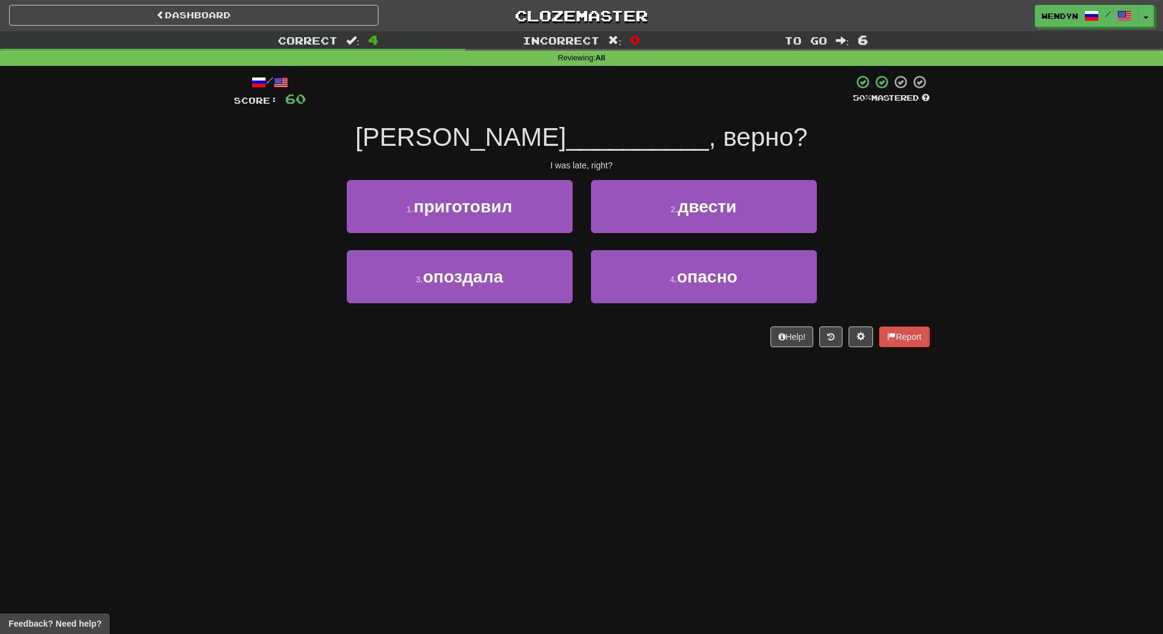
click at [459, 618] on div "Dashboard Clozemaster WendyN / Toggle Dropdown Dashboard Leaderboard Activity F…" at bounding box center [581, 317] width 1163 height 634
click at [480, 309] on div "3 . опоздала" at bounding box center [460, 285] width 244 height 70
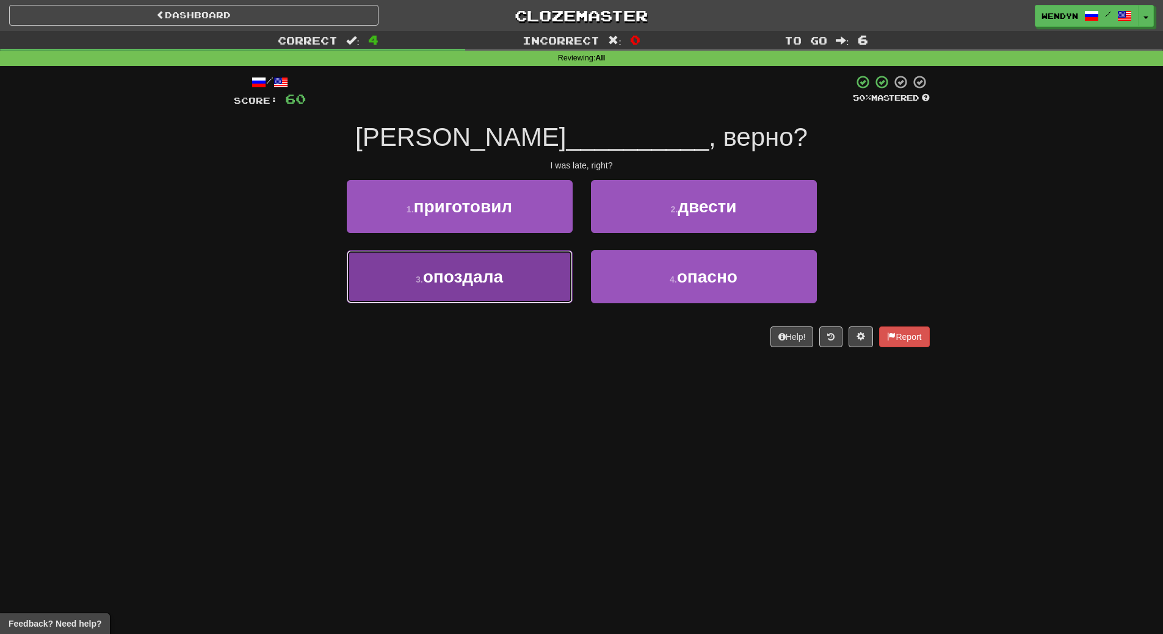
click at [490, 272] on span "опоздала" at bounding box center [463, 276] width 80 height 19
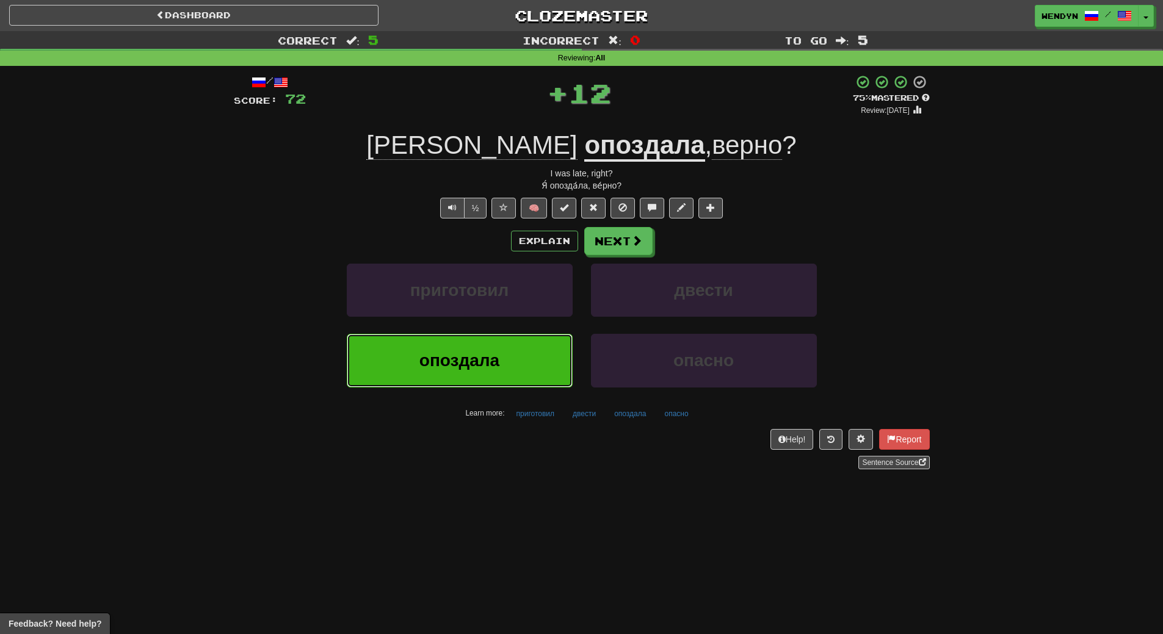
click at [479, 359] on span "опоздала" at bounding box center [459, 360] width 80 height 19
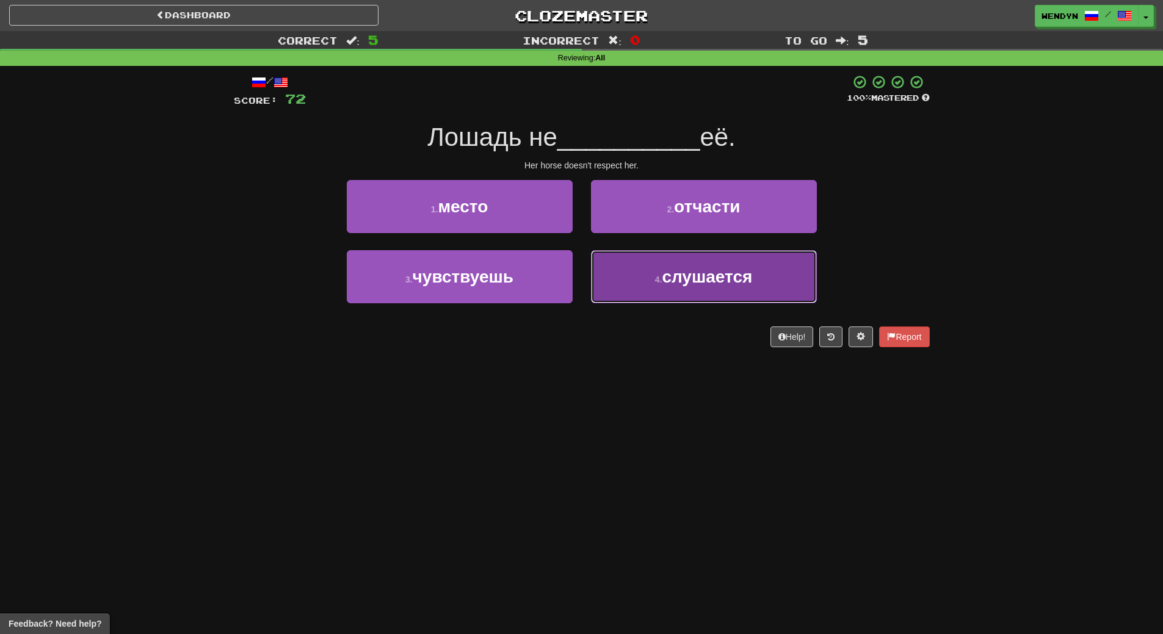
click at [745, 270] on span "слушается" at bounding box center [707, 276] width 90 height 19
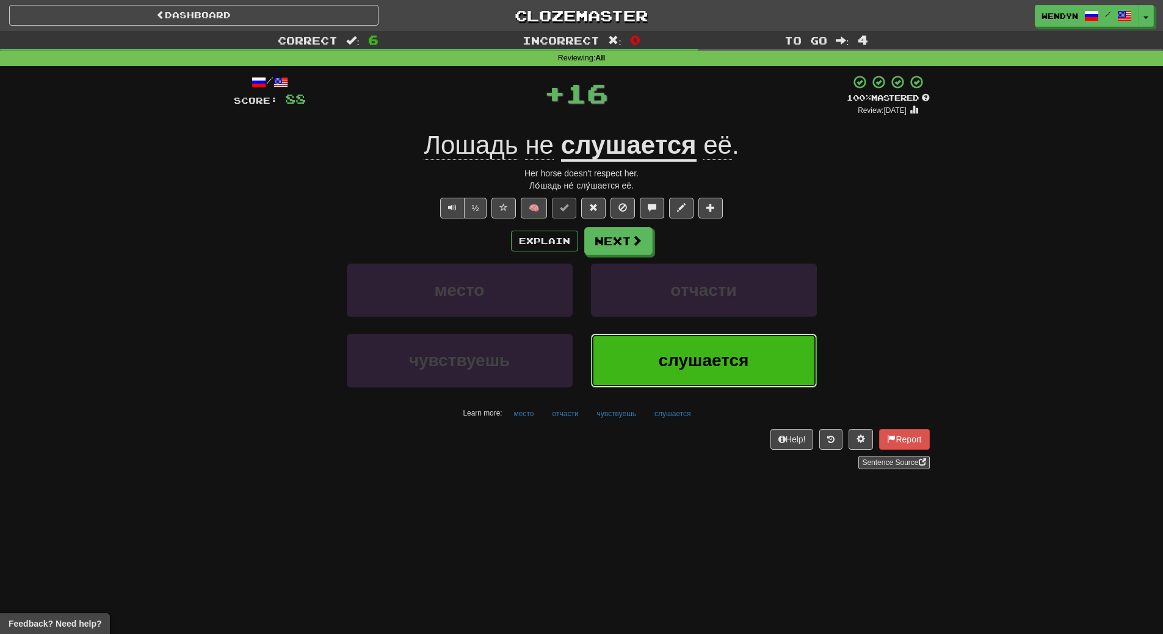
click at [706, 361] on span "слушается" at bounding box center [704, 360] width 90 height 19
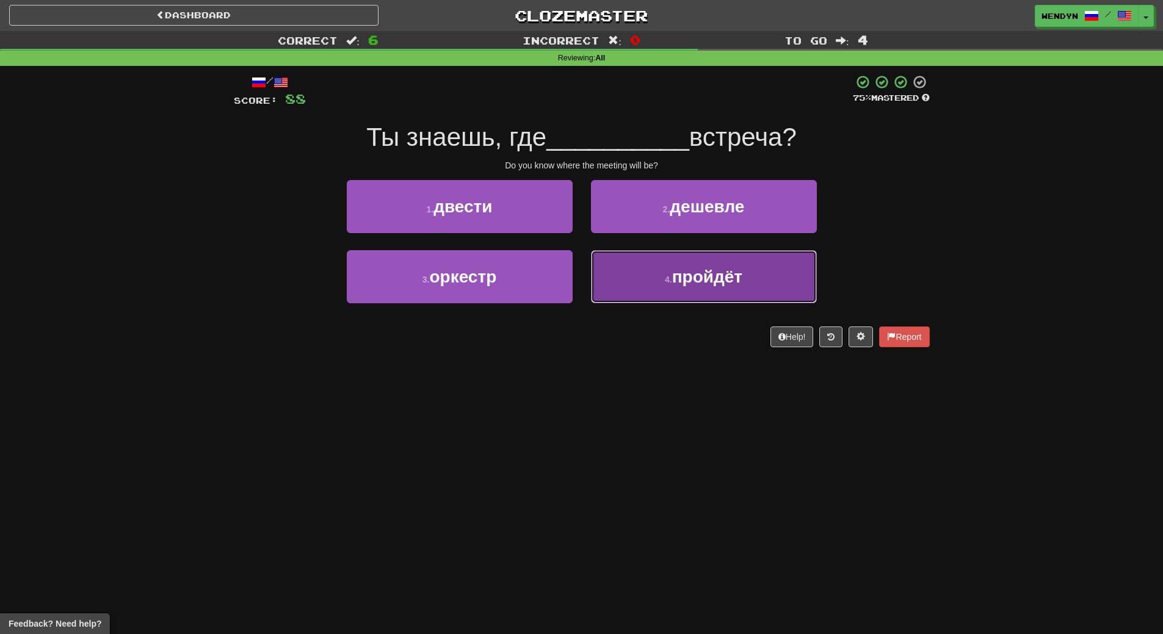
click at [674, 278] on span "пройдёт" at bounding box center [707, 276] width 70 height 19
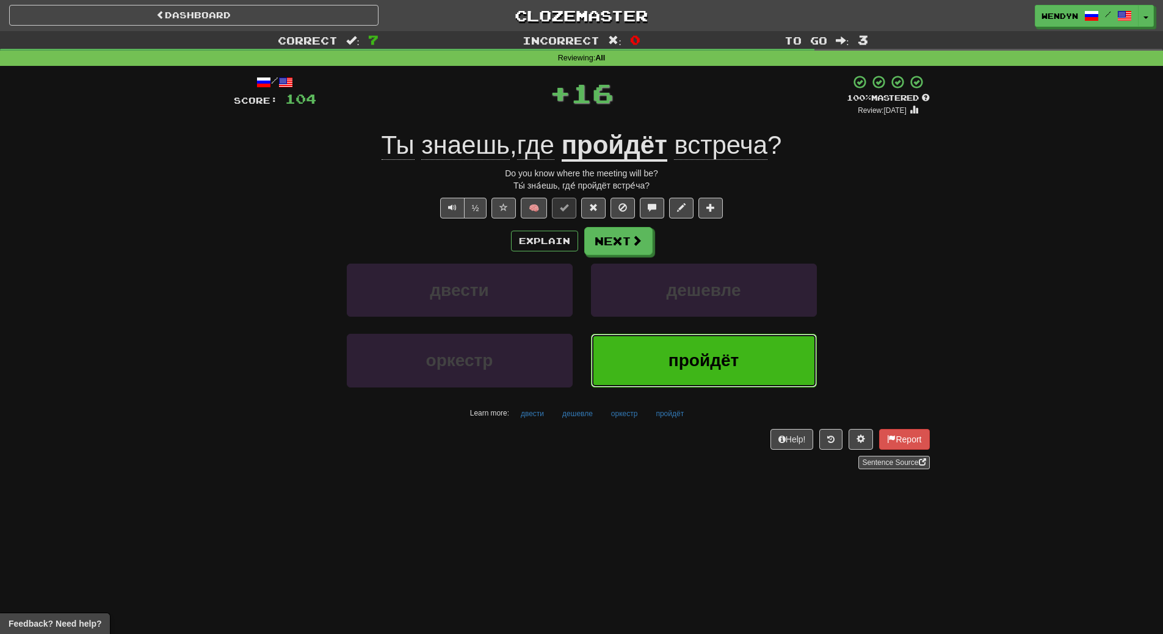
click at [682, 354] on span "пройдёт" at bounding box center [703, 360] width 70 height 19
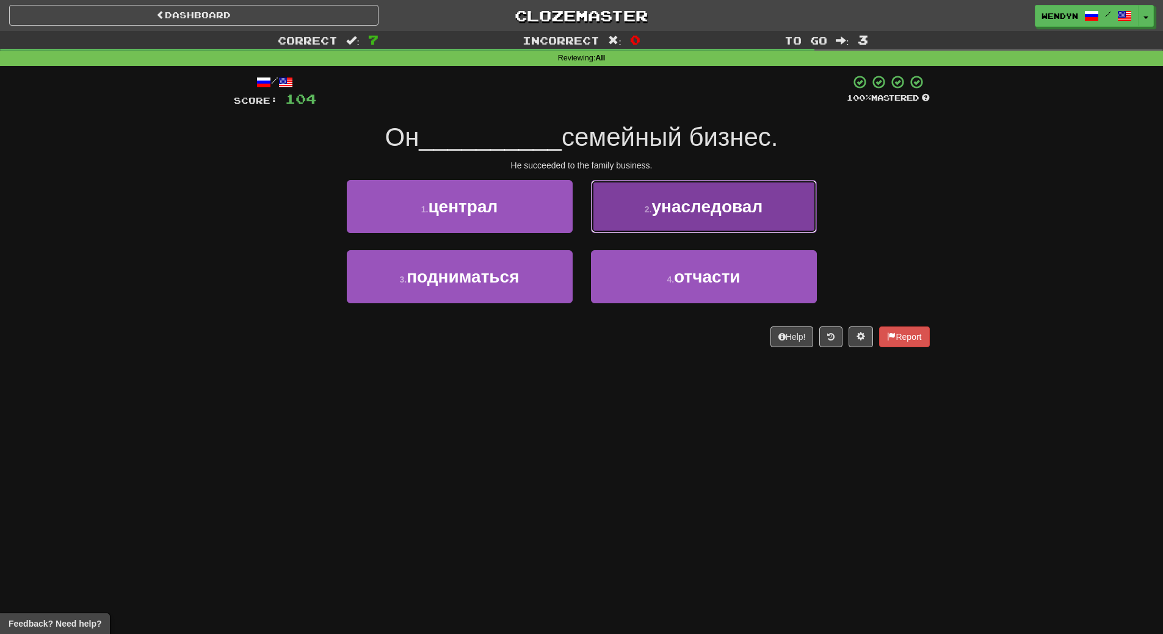
click at [793, 197] on button "2 . унаследовал" at bounding box center [704, 206] width 226 height 53
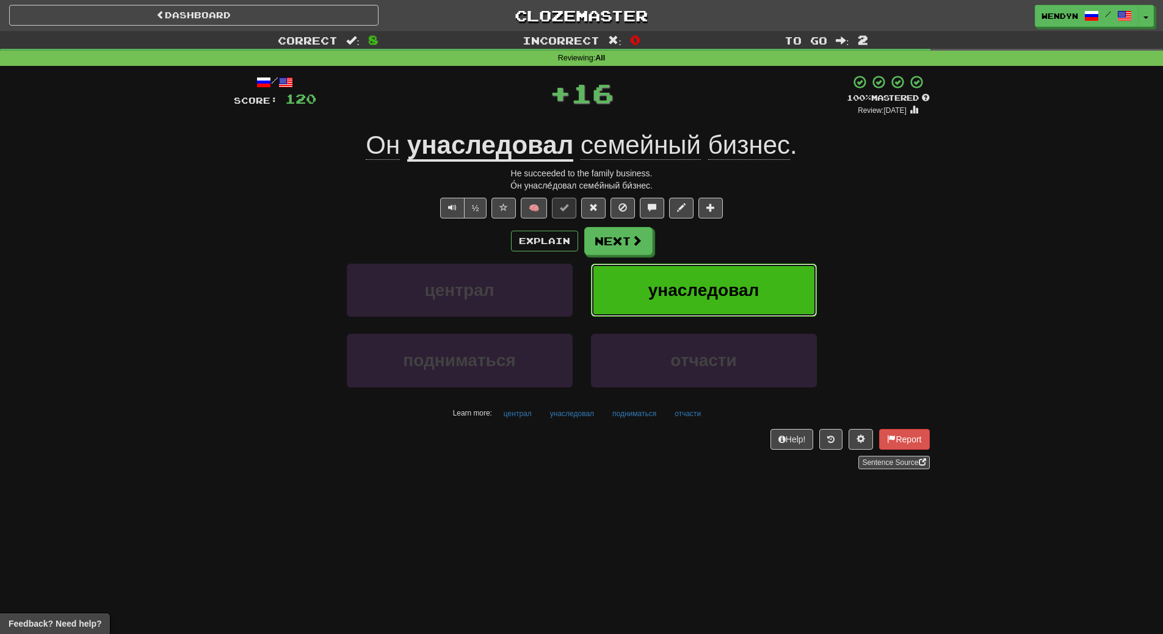
click at [728, 297] on span "унаследовал" at bounding box center [703, 290] width 111 height 19
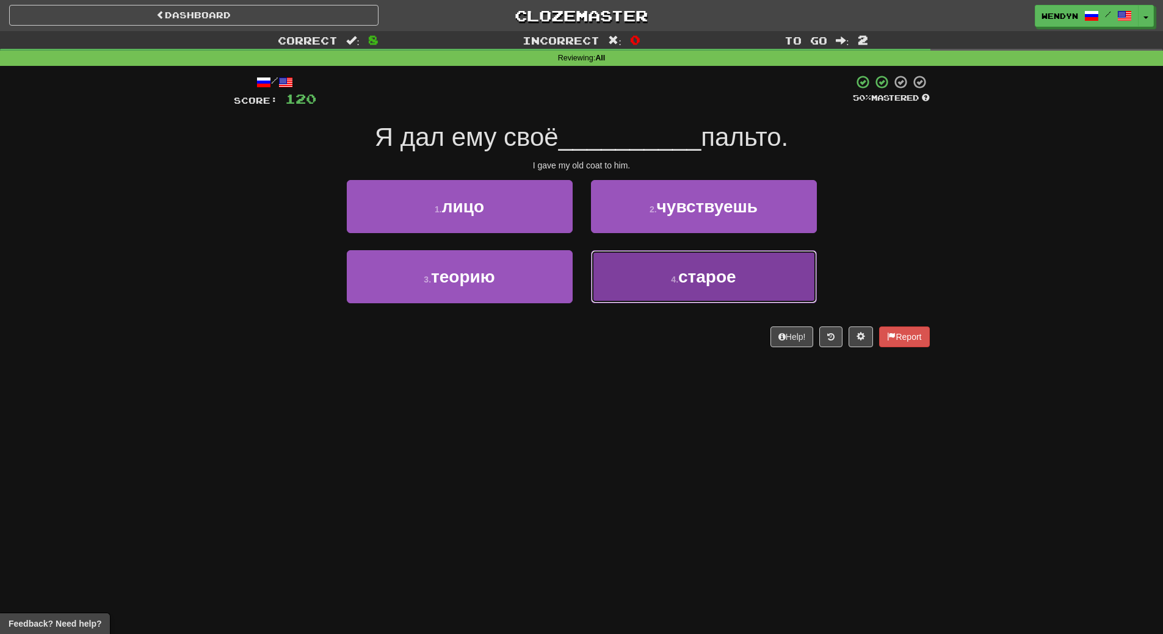
click at [723, 296] on button "4 . старое" at bounding box center [704, 276] width 226 height 53
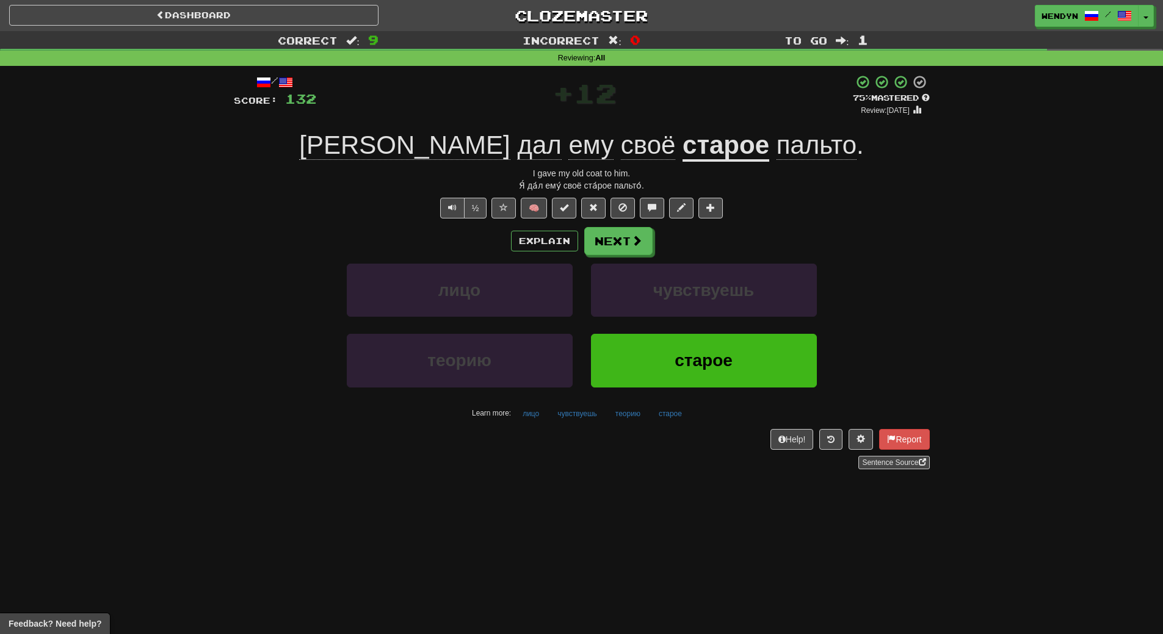
click at [704, 392] on div "старое" at bounding box center [704, 369] width 244 height 70
click at [700, 344] on button "старое" at bounding box center [704, 360] width 226 height 53
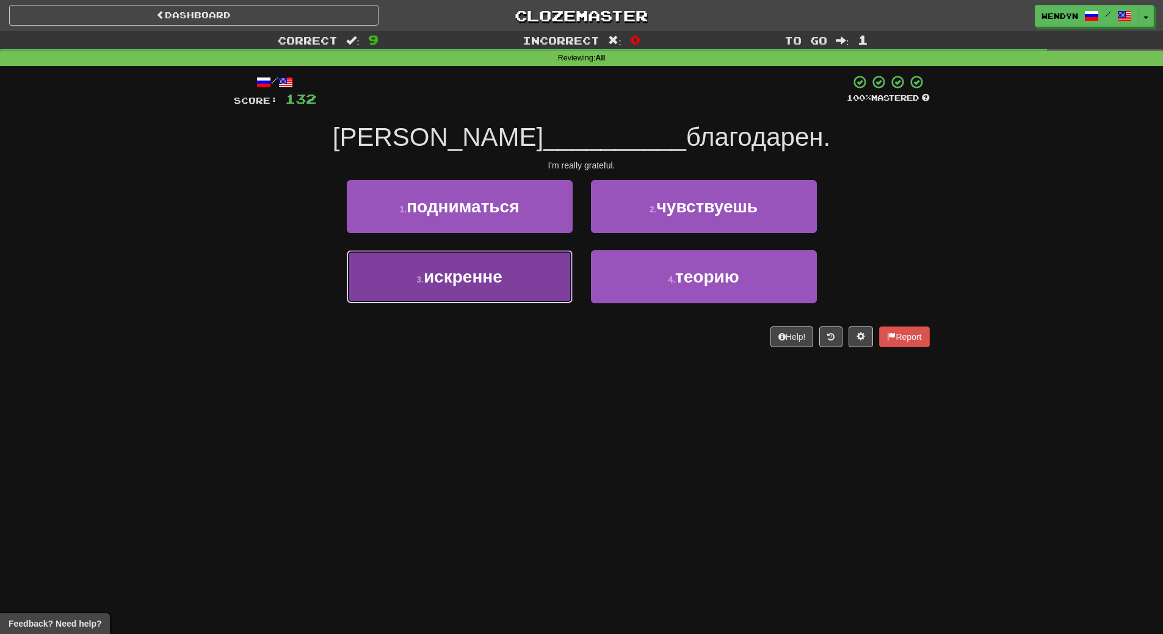
click at [527, 273] on button "3 . искренне" at bounding box center [460, 276] width 226 height 53
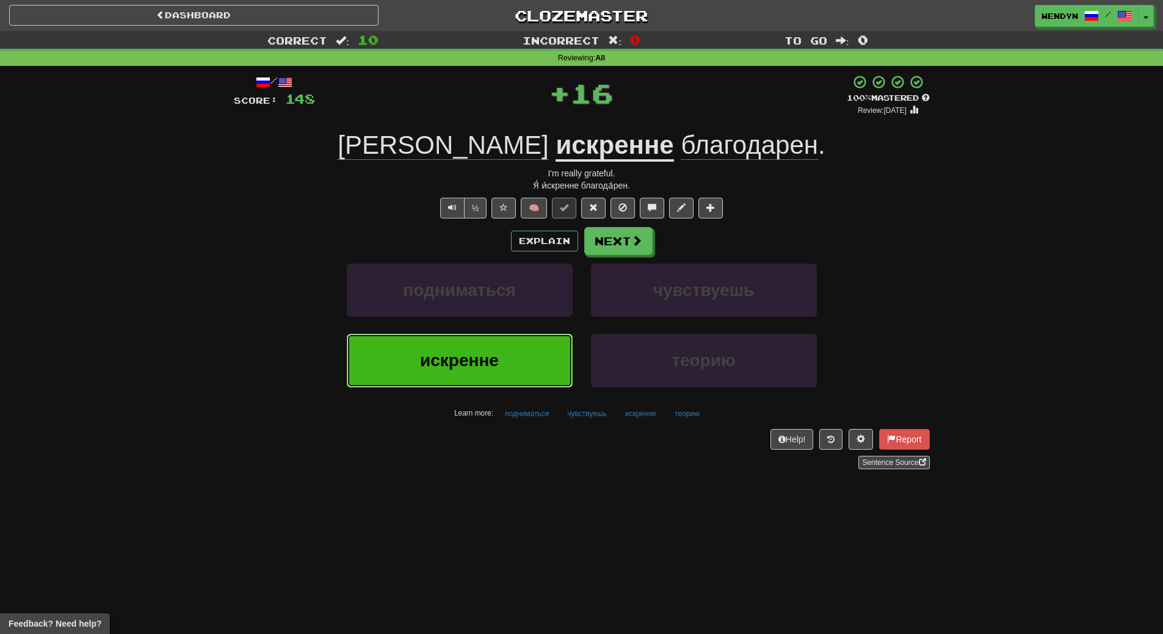
click at [519, 354] on button "искренне" at bounding box center [460, 360] width 226 height 53
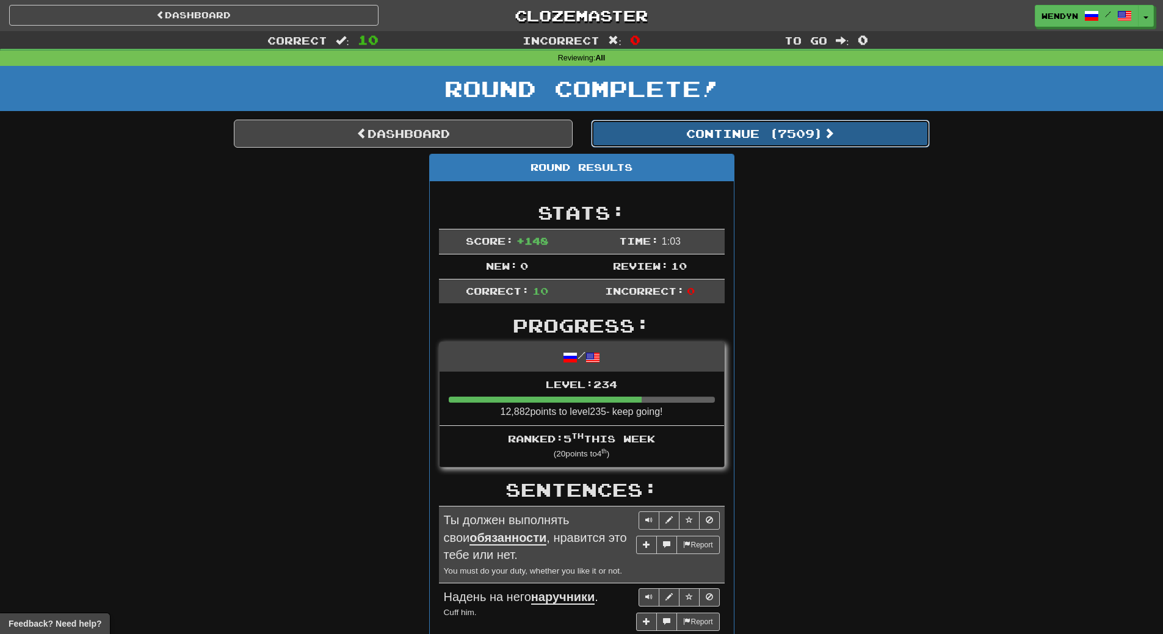
click at [783, 143] on button "Continue ( 7509 )" at bounding box center [760, 134] width 339 height 28
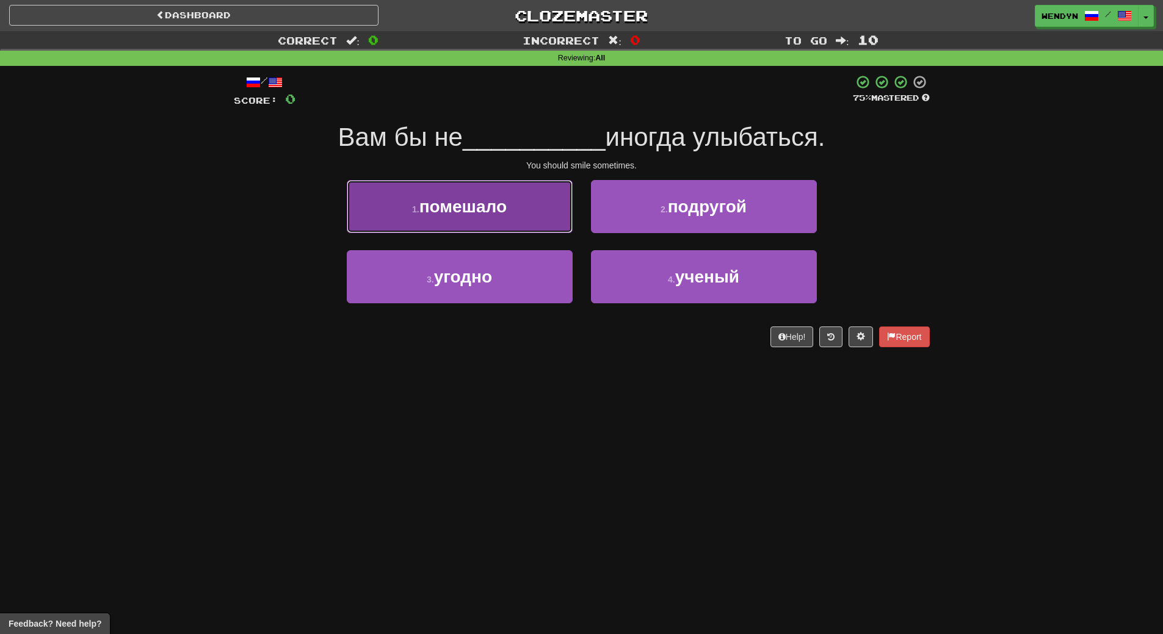
click at [479, 224] on button "1 . помешало" at bounding box center [460, 206] width 226 height 53
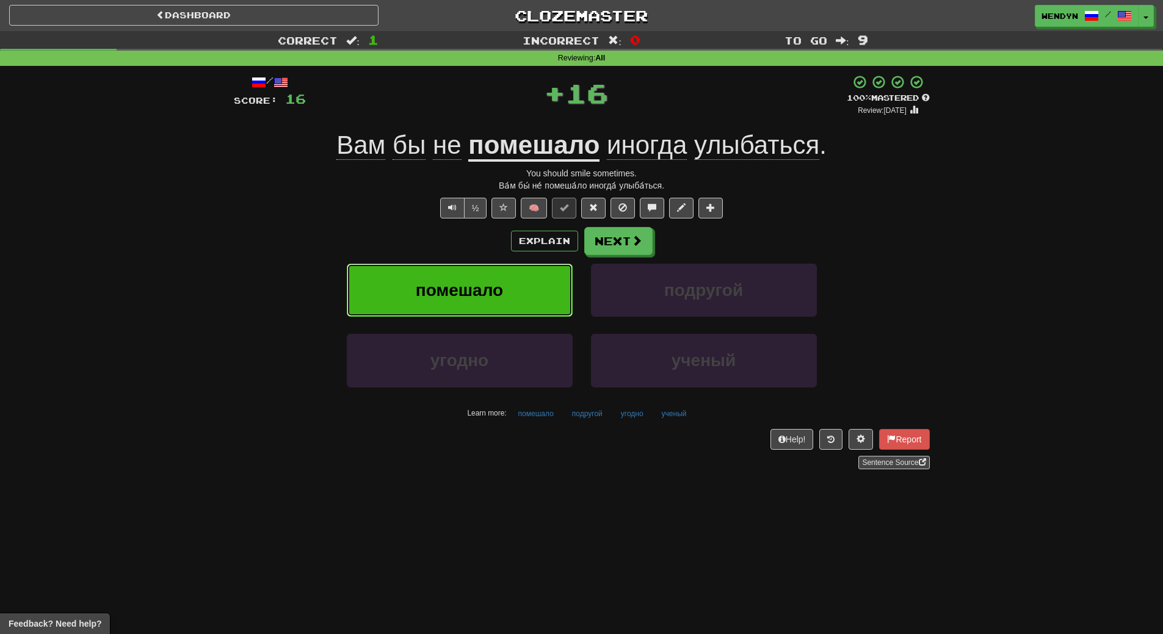
click at [477, 266] on button "помешало" at bounding box center [460, 290] width 226 height 53
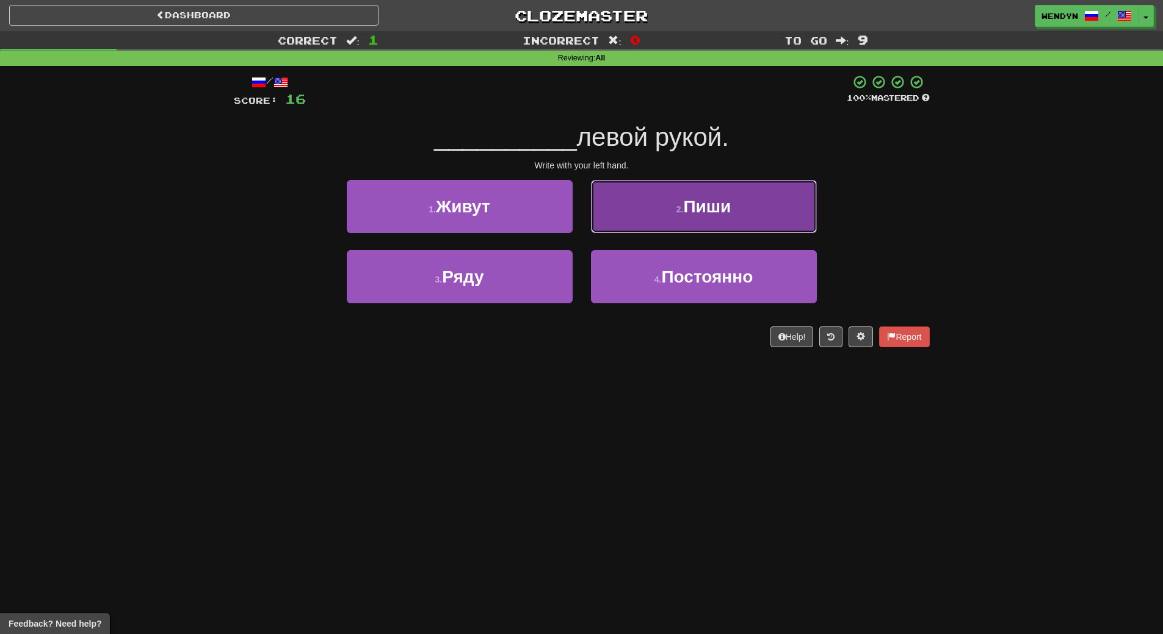
click at [728, 214] on span "Пиши" at bounding box center [707, 206] width 48 height 19
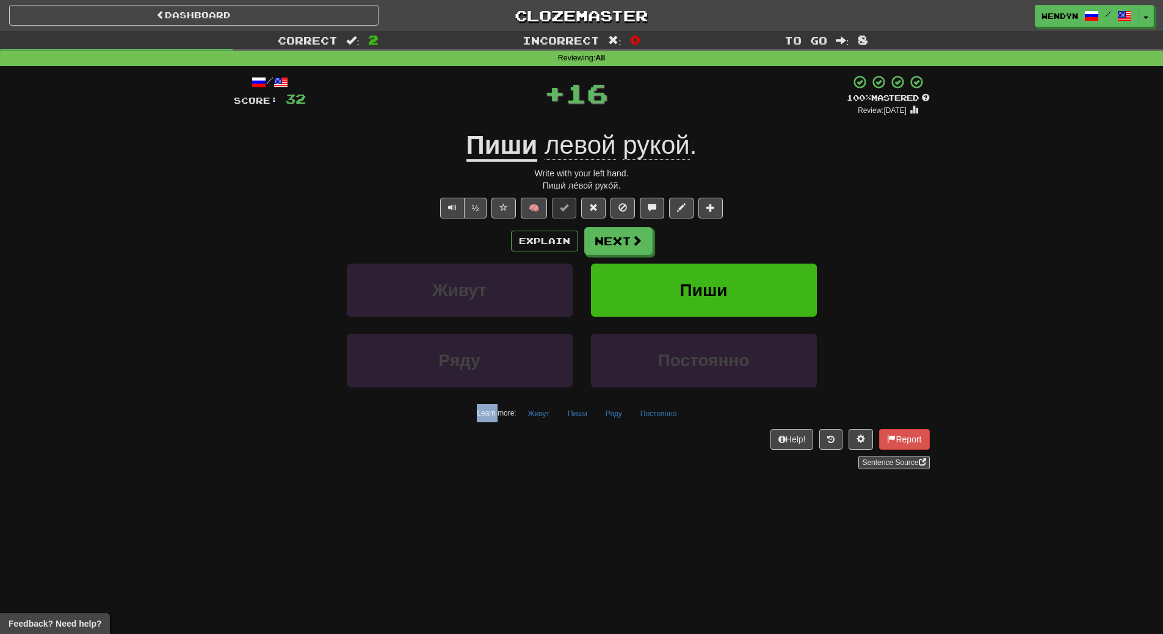
click at [728, 214] on div "½ 🧠" at bounding box center [582, 208] width 696 height 21
click at [725, 266] on button "Пиши" at bounding box center [704, 290] width 226 height 53
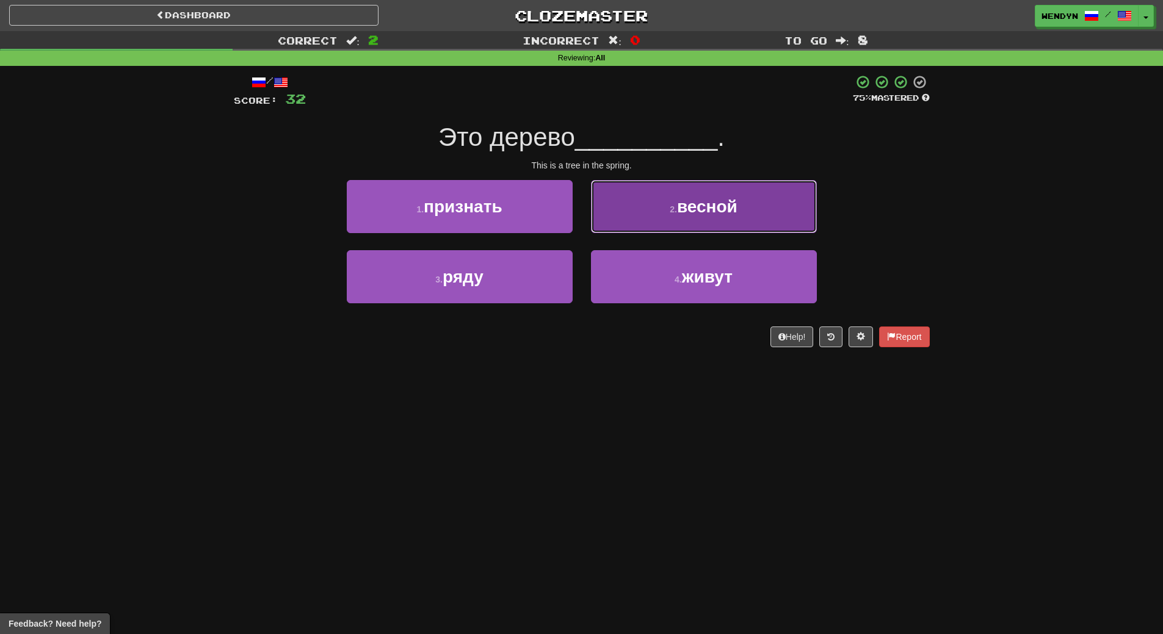
click at [689, 222] on button "2 . весной" at bounding box center [704, 206] width 226 height 53
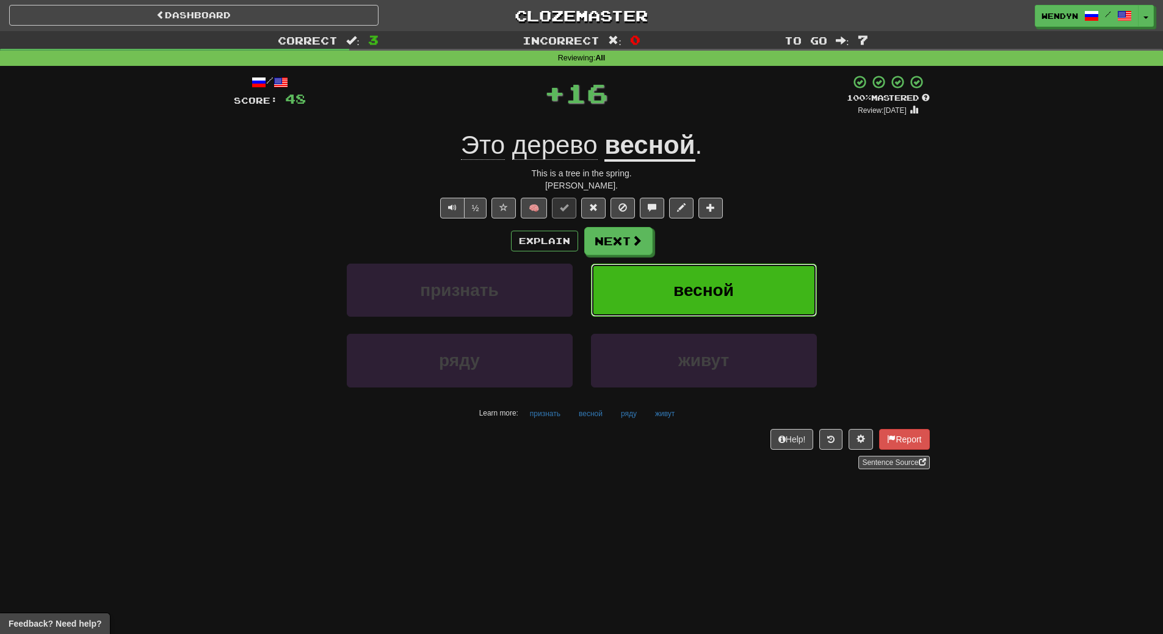
click at [675, 297] on span "весной" at bounding box center [703, 290] width 60 height 19
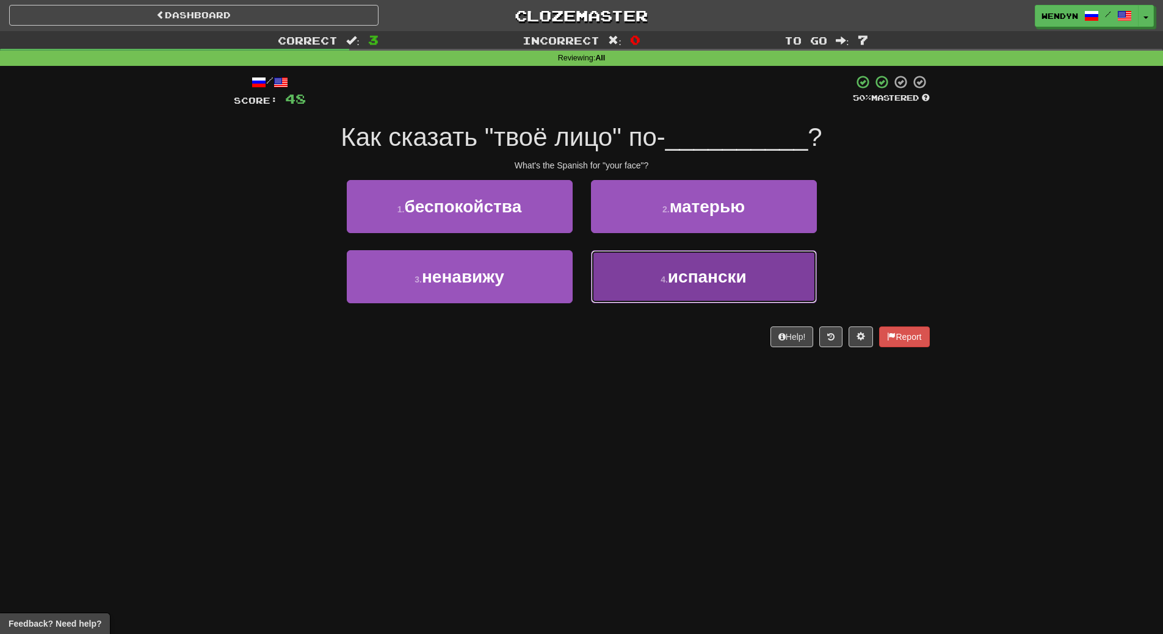
click at [697, 289] on button "4 . испански" at bounding box center [704, 276] width 226 height 53
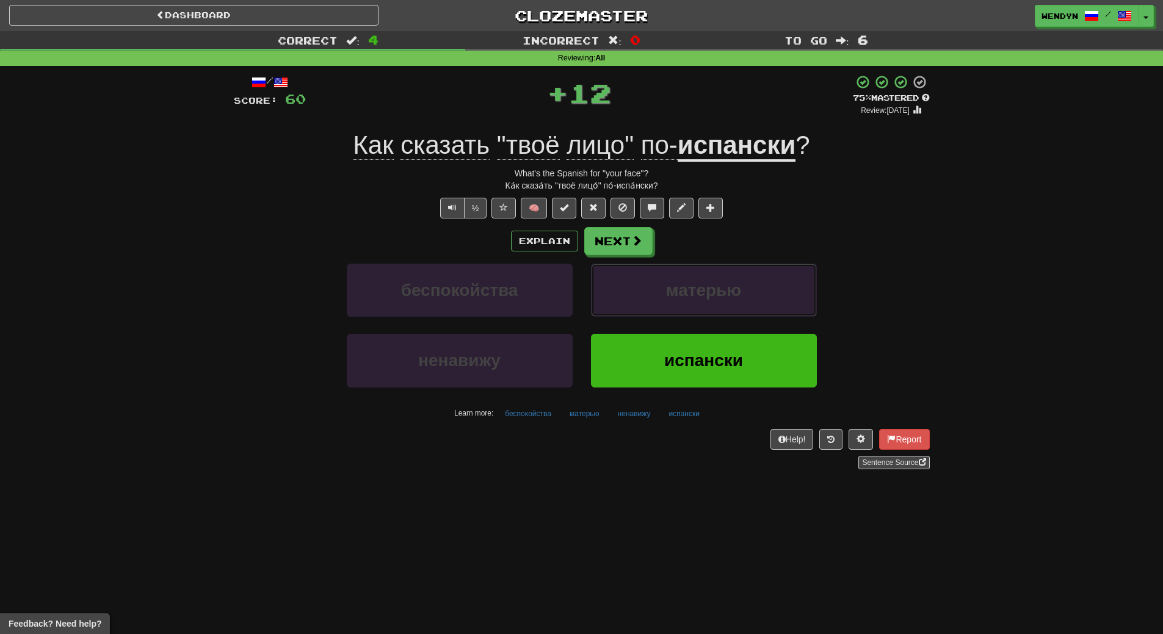
click at [697, 289] on span "матерью" at bounding box center [703, 290] width 75 height 19
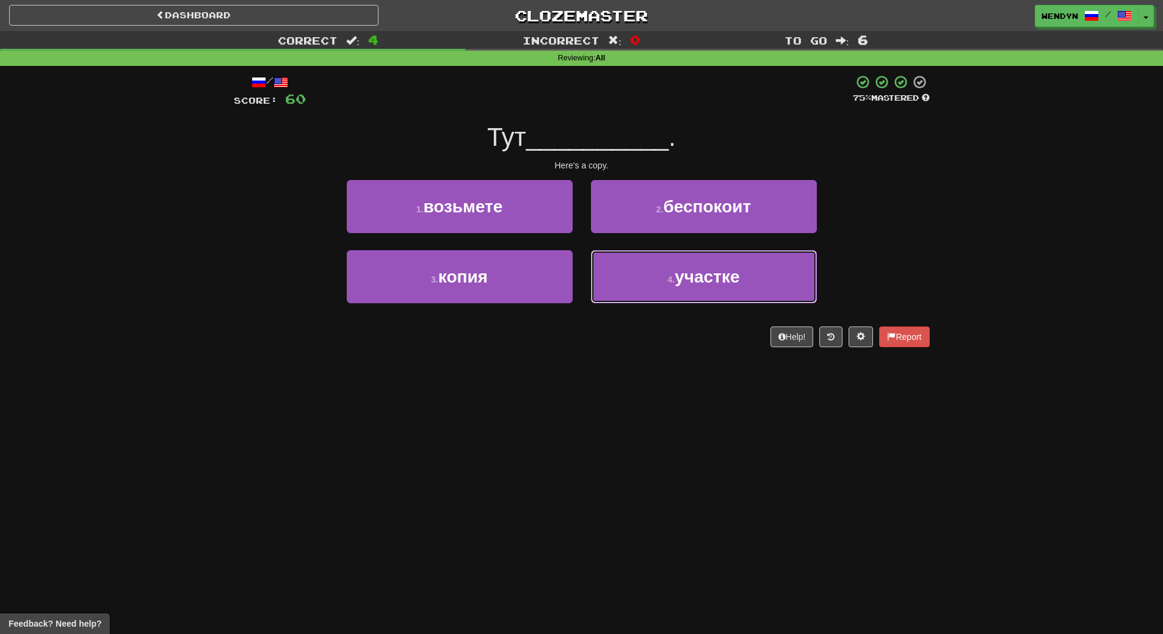
drag, startPoint x: 697, startPoint y: 289, endPoint x: 581, endPoint y: 393, distance: 155.6
click at [581, 393] on div "Dashboard Clozemaster WendyN / Toggle Dropdown Dashboard Leaderboard Activity F…" at bounding box center [581, 317] width 1163 height 634
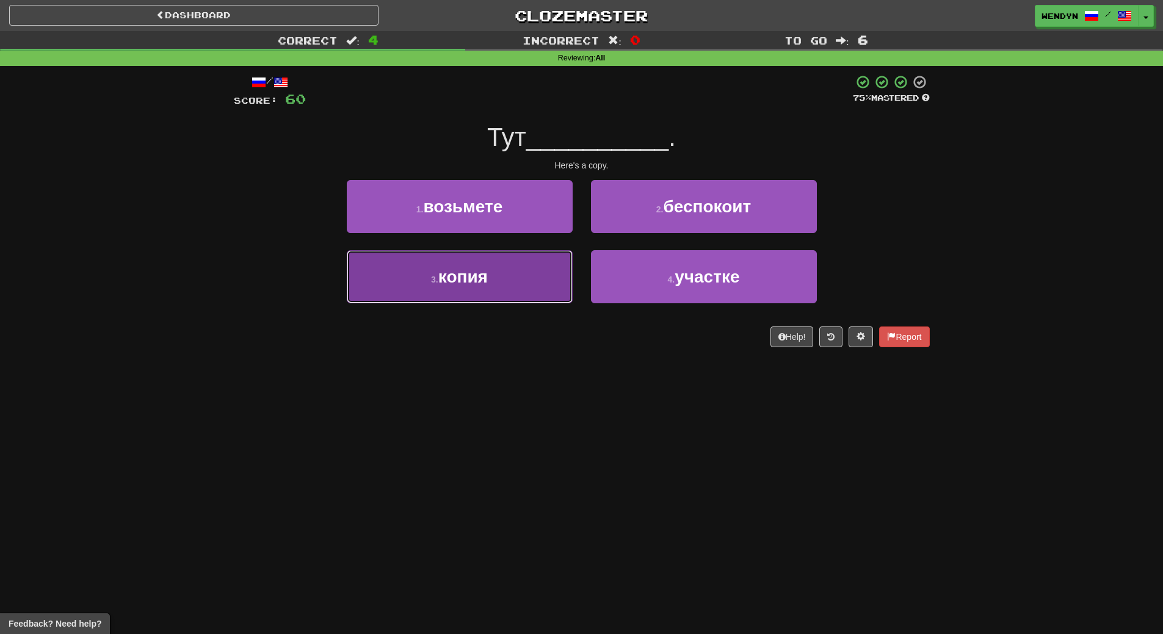
click at [511, 286] on button "3 . копия" at bounding box center [460, 276] width 226 height 53
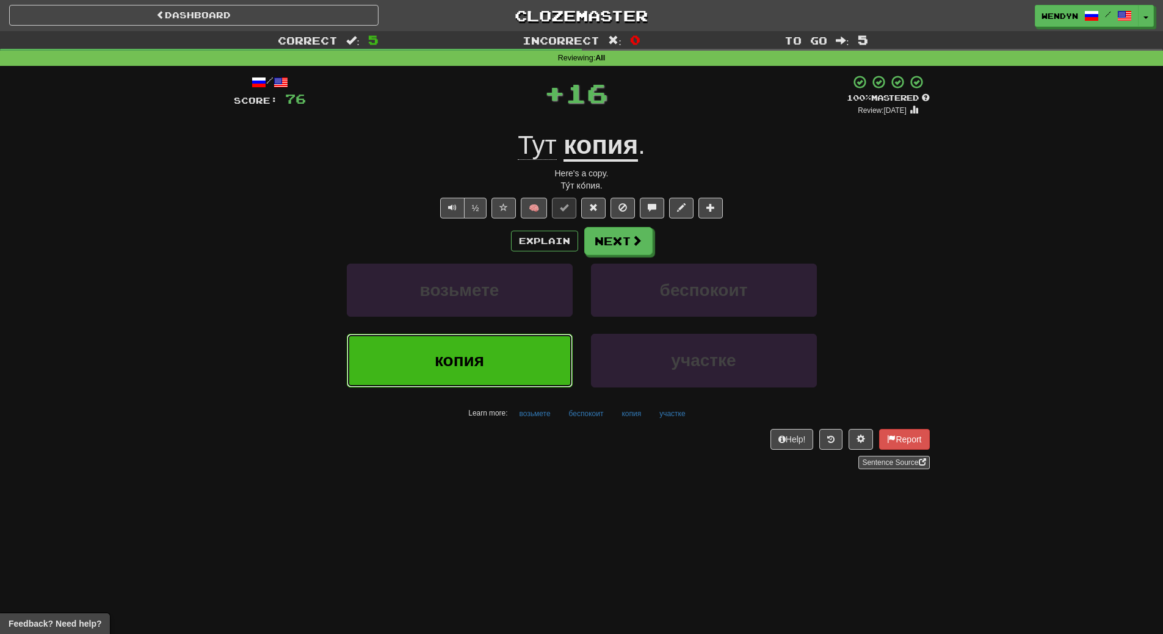
click at [498, 349] on button "копия" at bounding box center [460, 360] width 226 height 53
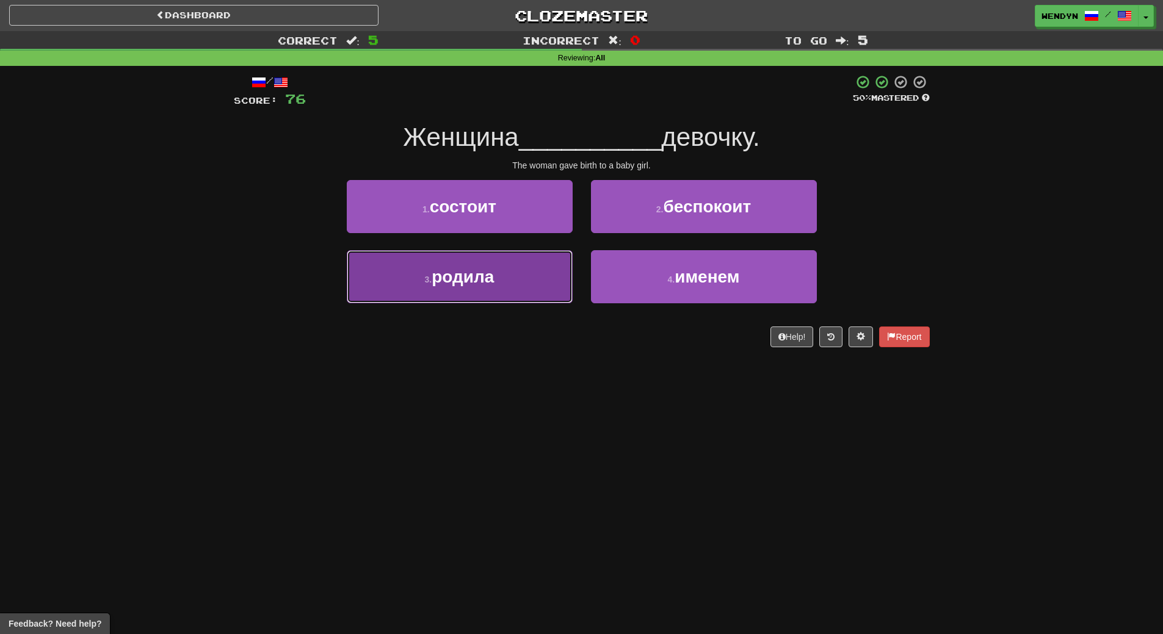
click at [468, 277] on span "родила" at bounding box center [463, 276] width 62 height 19
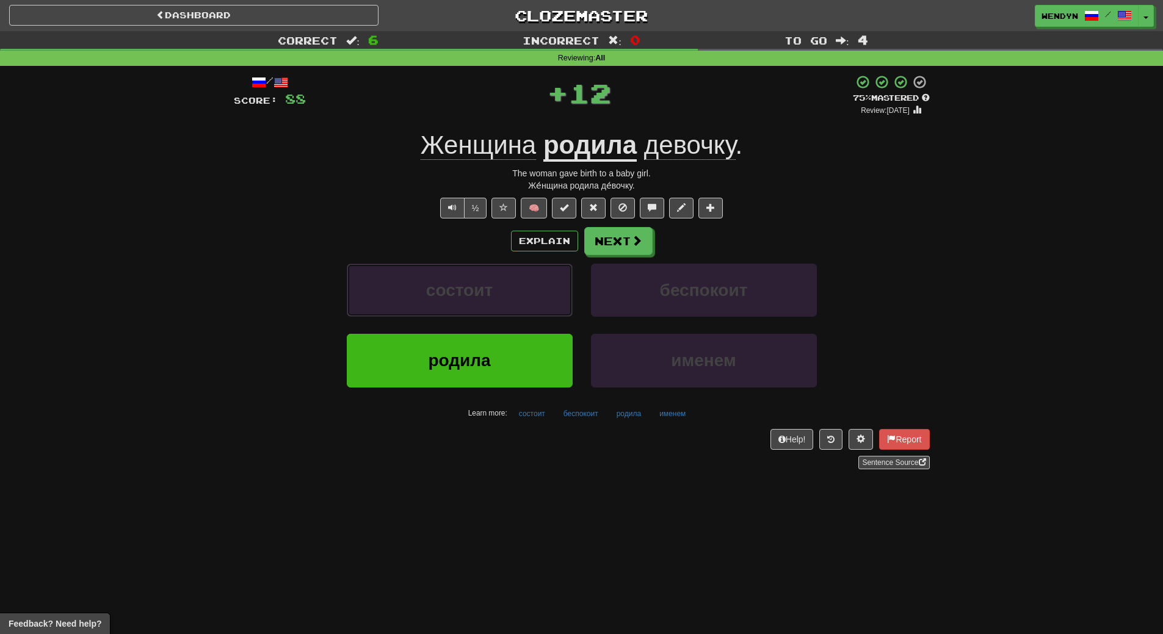
click at [468, 277] on button "состоит" at bounding box center [460, 290] width 226 height 53
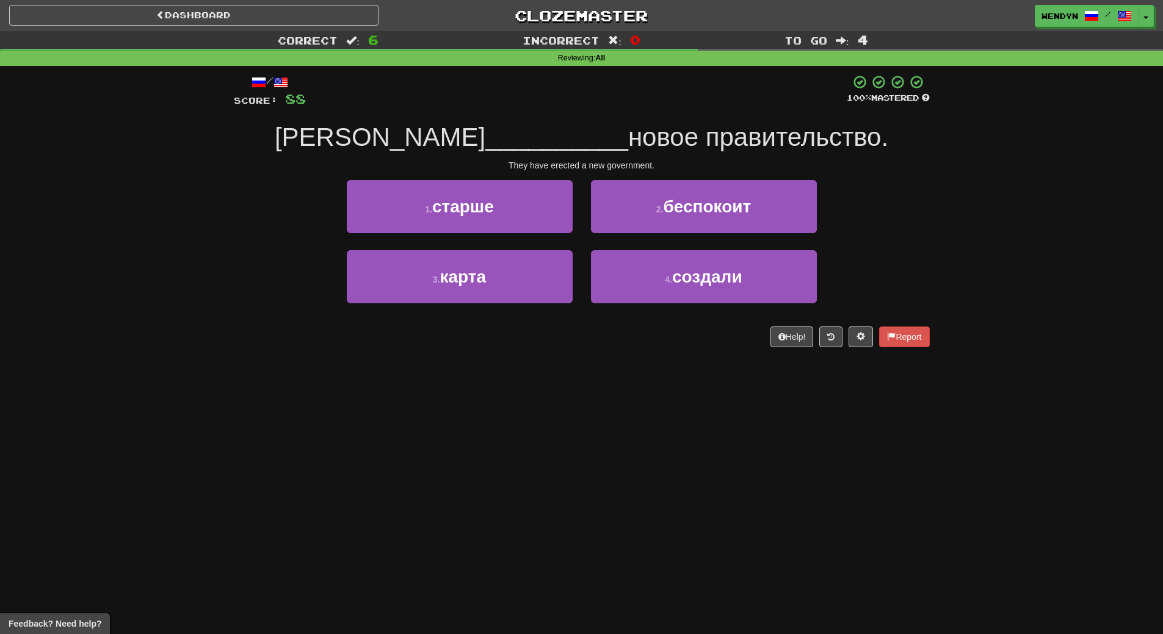
click at [464, 317] on div "3 . карта" at bounding box center [460, 285] width 244 height 70
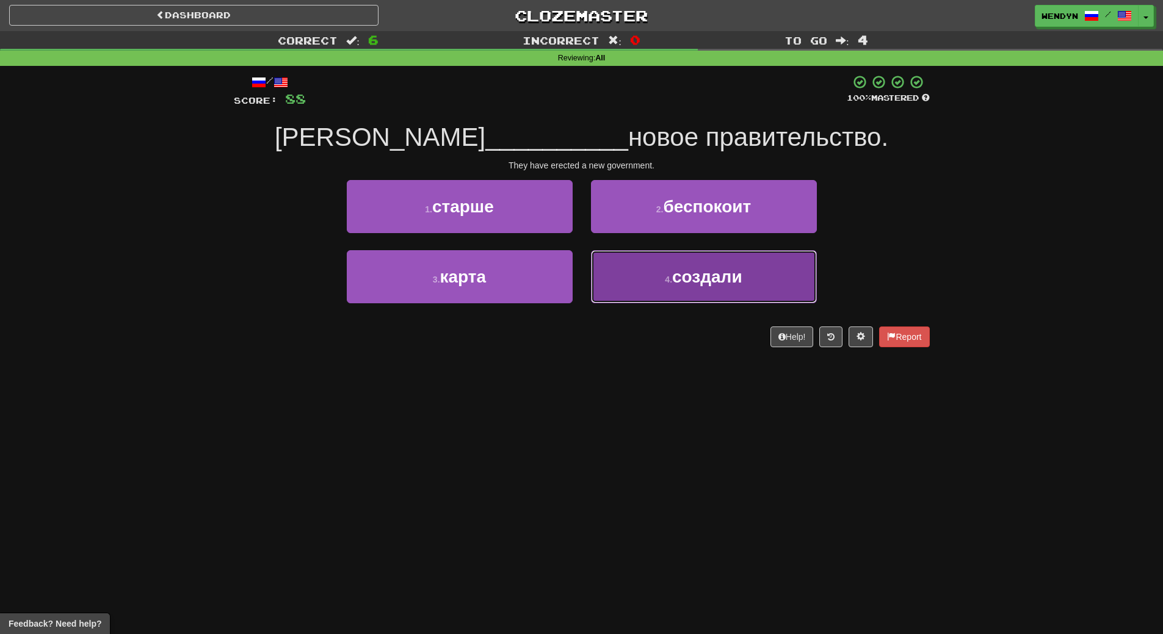
click at [720, 284] on span "создали" at bounding box center [707, 276] width 70 height 19
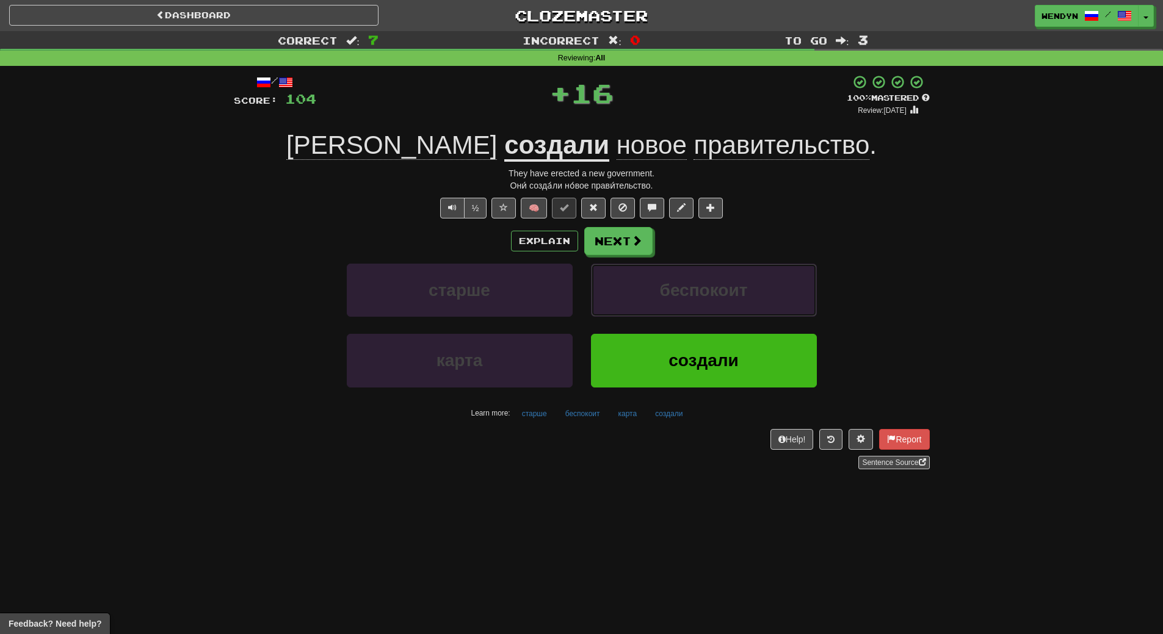
click at [720, 284] on span "беспокоит" at bounding box center [704, 290] width 88 height 19
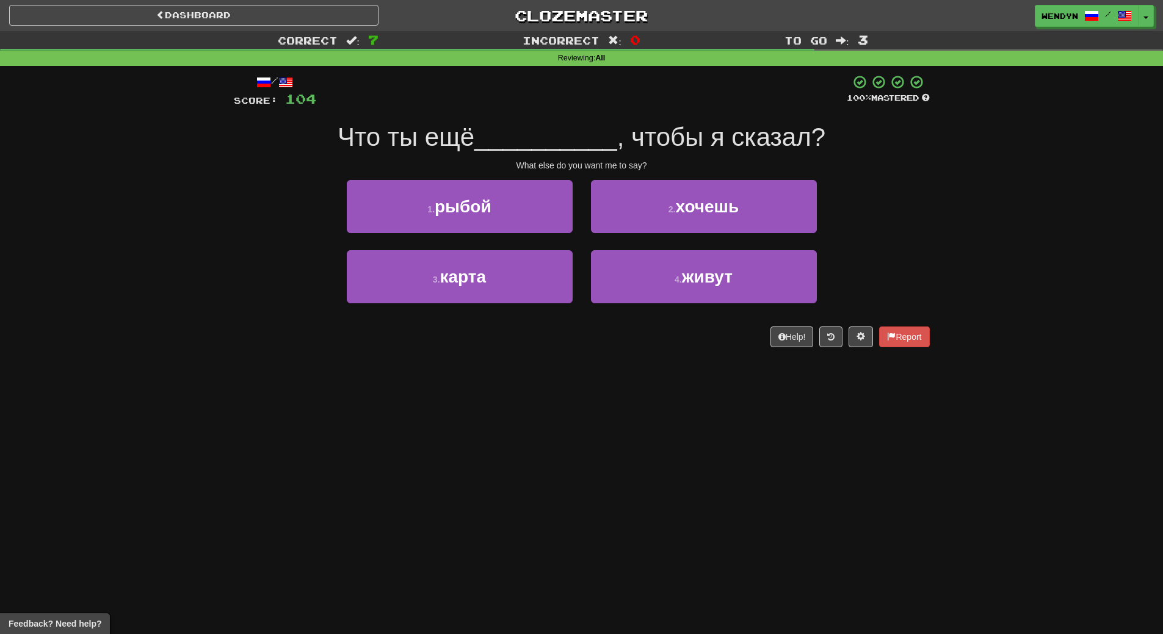
click at [715, 236] on div "2 . хочешь" at bounding box center [704, 215] width 244 height 70
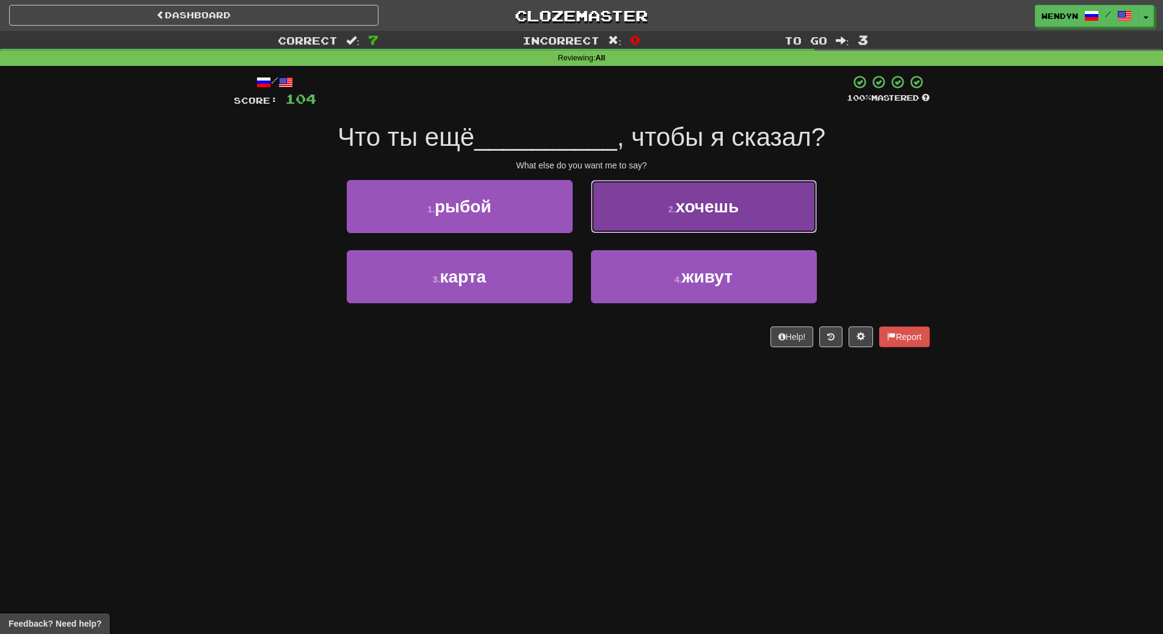
click at [722, 212] on span "хочешь" at bounding box center [707, 206] width 63 height 19
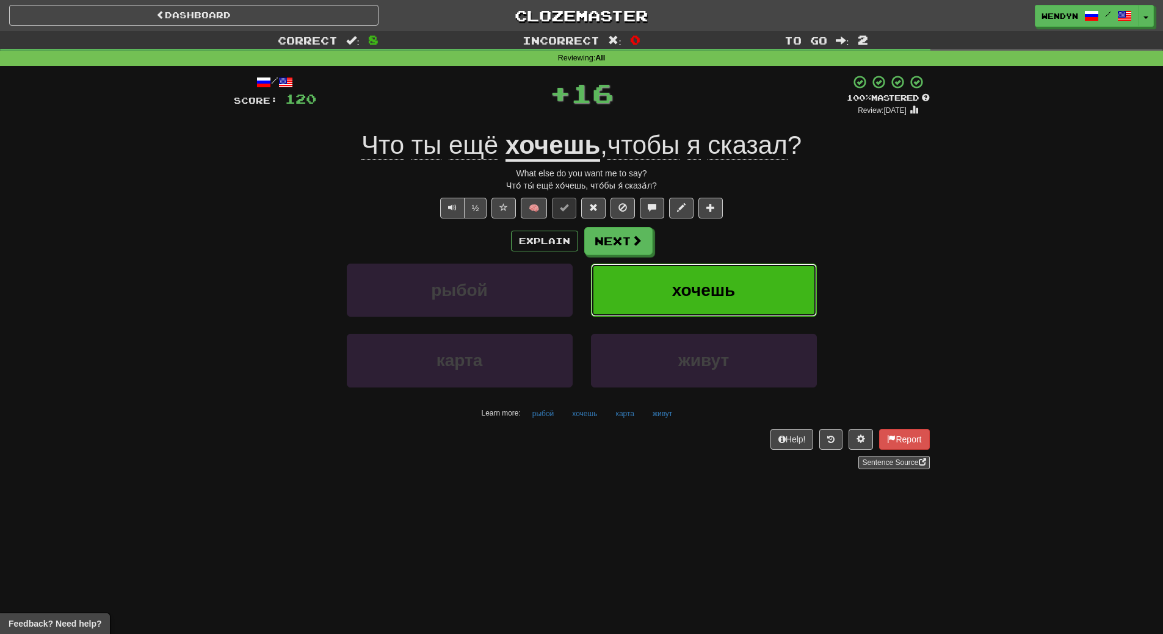
click at [720, 278] on button "хочешь" at bounding box center [704, 290] width 226 height 53
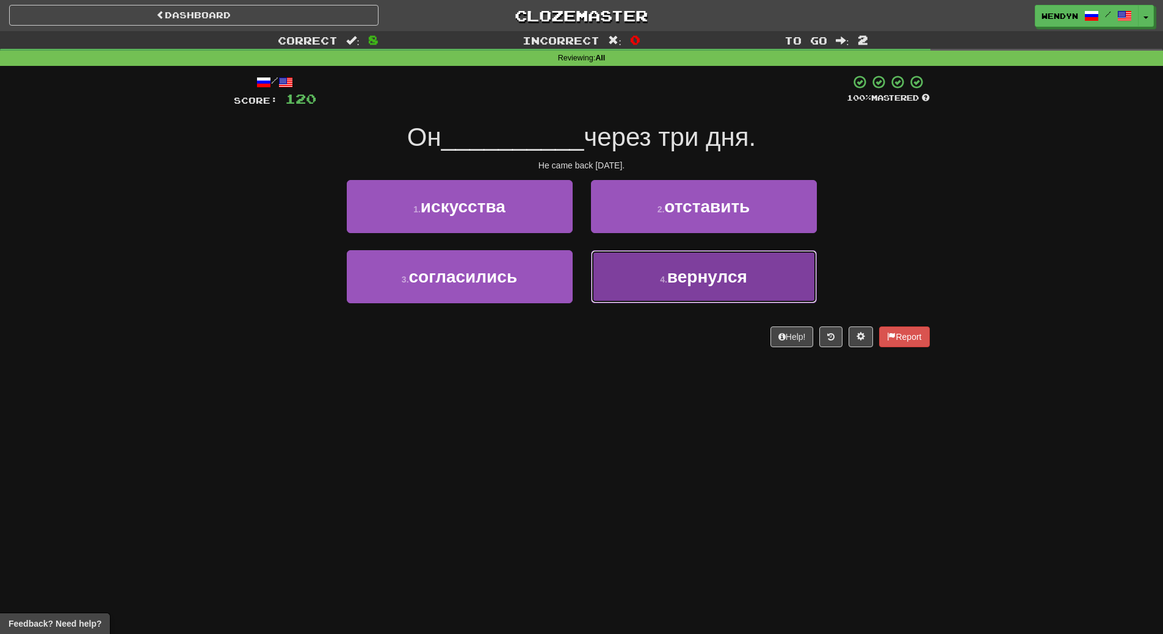
click at [675, 293] on button "4 . вернулся" at bounding box center [704, 276] width 226 height 53
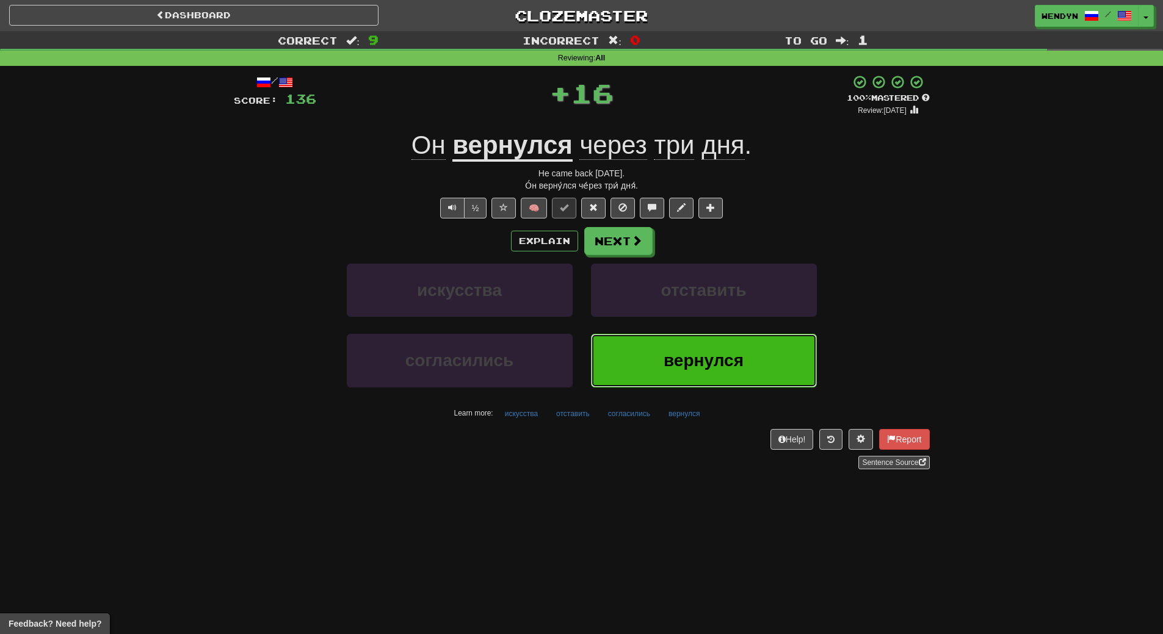
click at [620, 357] on button "вернулся" at bounding box center [704, 360] width 226 height 53
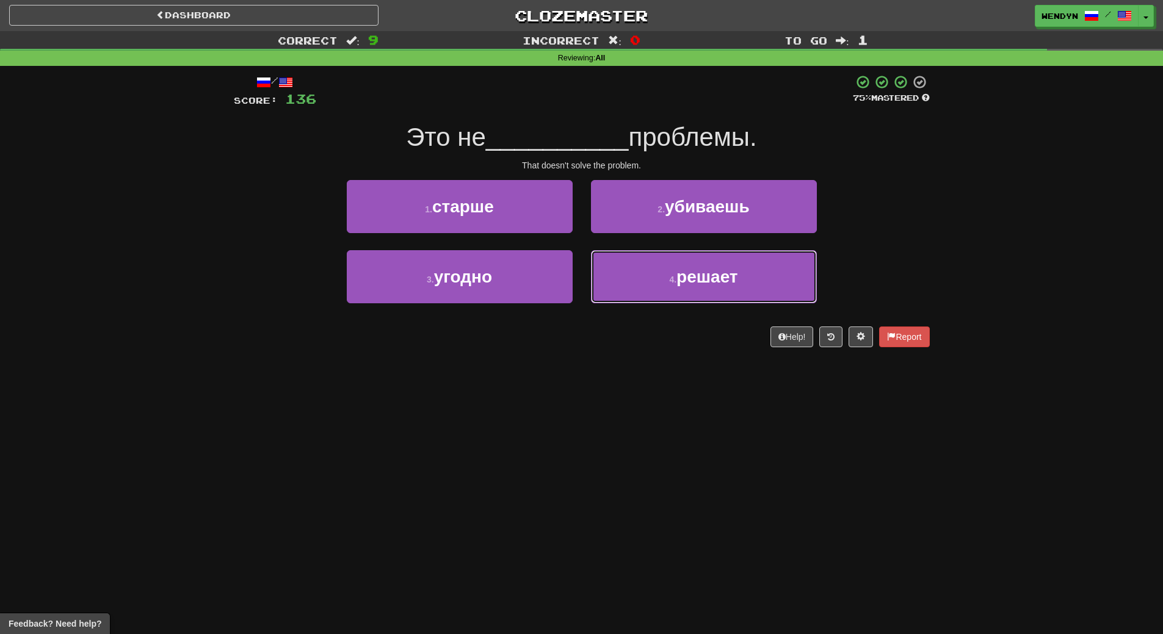
drag, startPoint x: 626, startPoint y: 283, endPoint x: 628, endPoint y: 319, distance: 35.4
click at [627, 289] on button "4 . решает" at bounding box center [704, 276] width 226 height 53
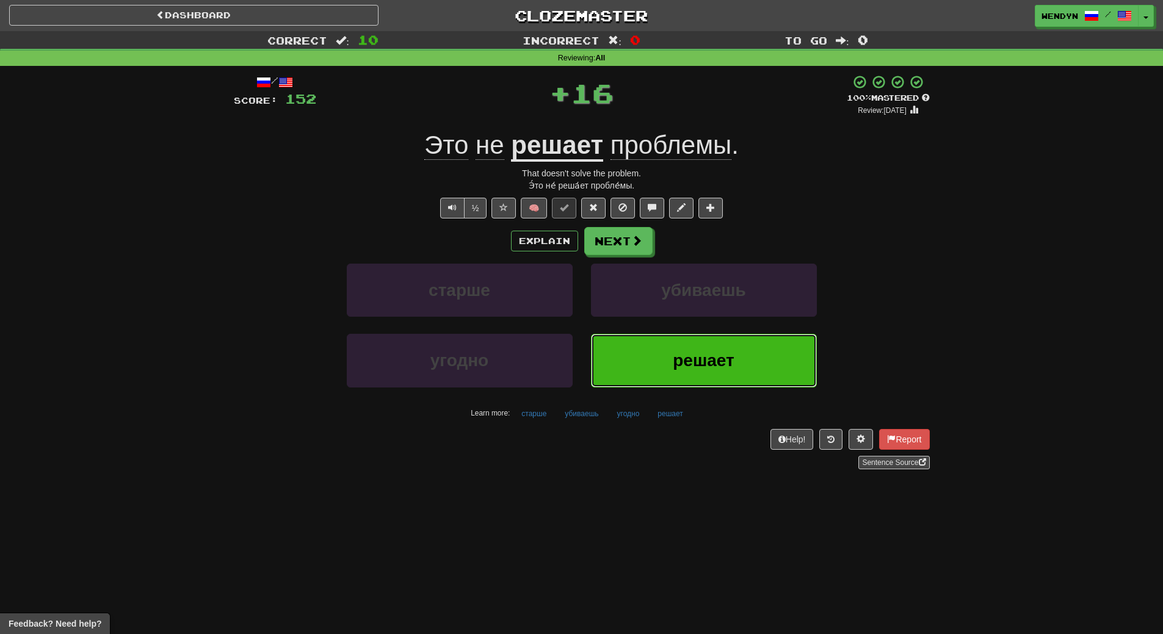
click at [628, 341] on button "решает" at bounding box center [704, 360] width 226 height 53
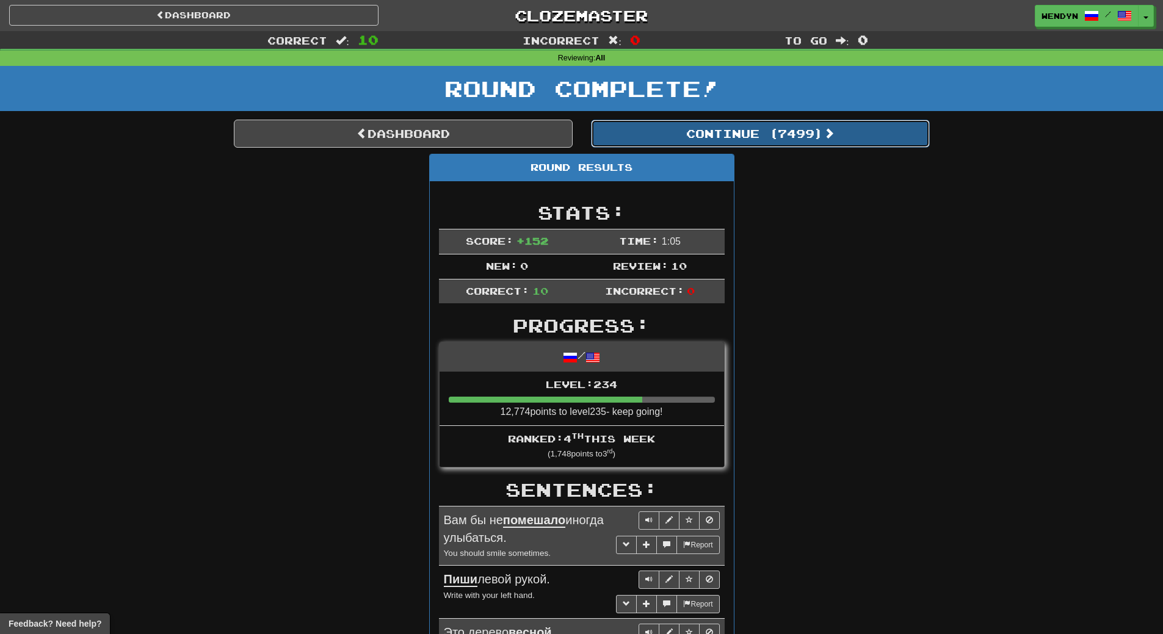
click at [806, 137] on button "Continue ( 7499 )" at bounding box center [760, 134] width 339 height 28
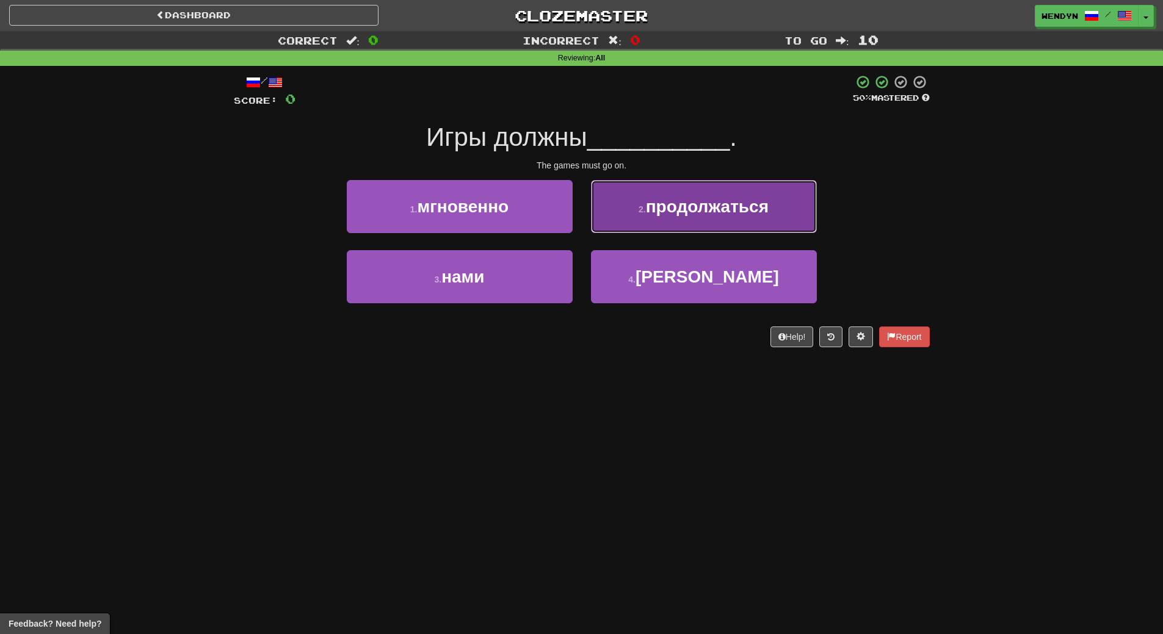
click at [751, 208] on span "продолжаться" at bounding box center [707, 206] width 123 height 19
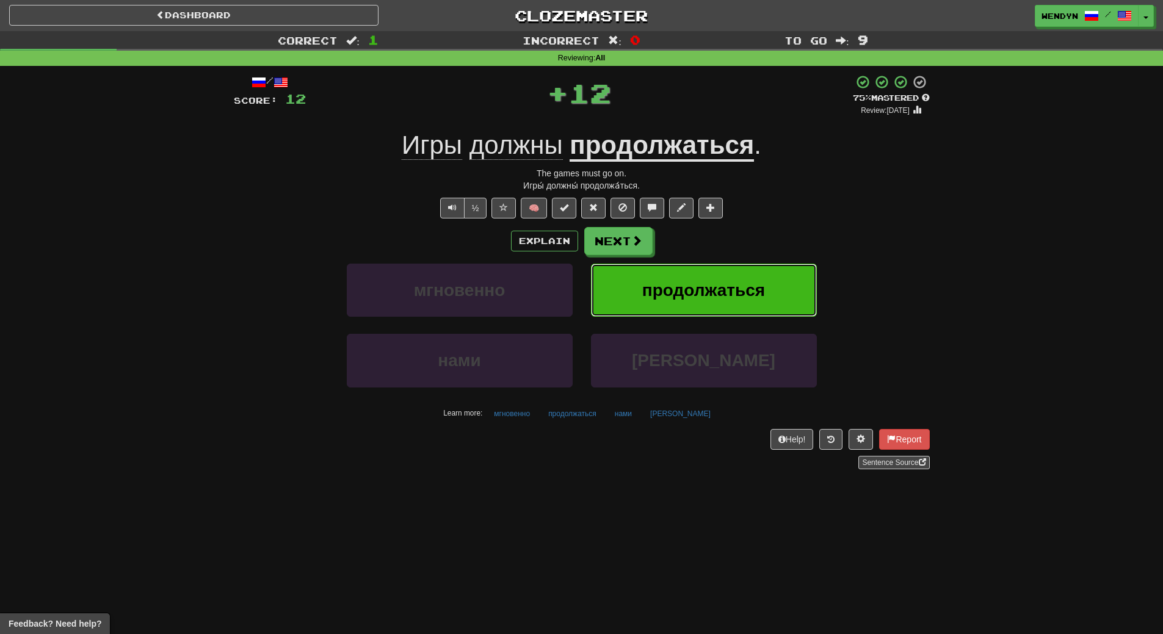
click at [736, 270] on button "продолжаться" at bounding box center [704, 290] width 226 height 53
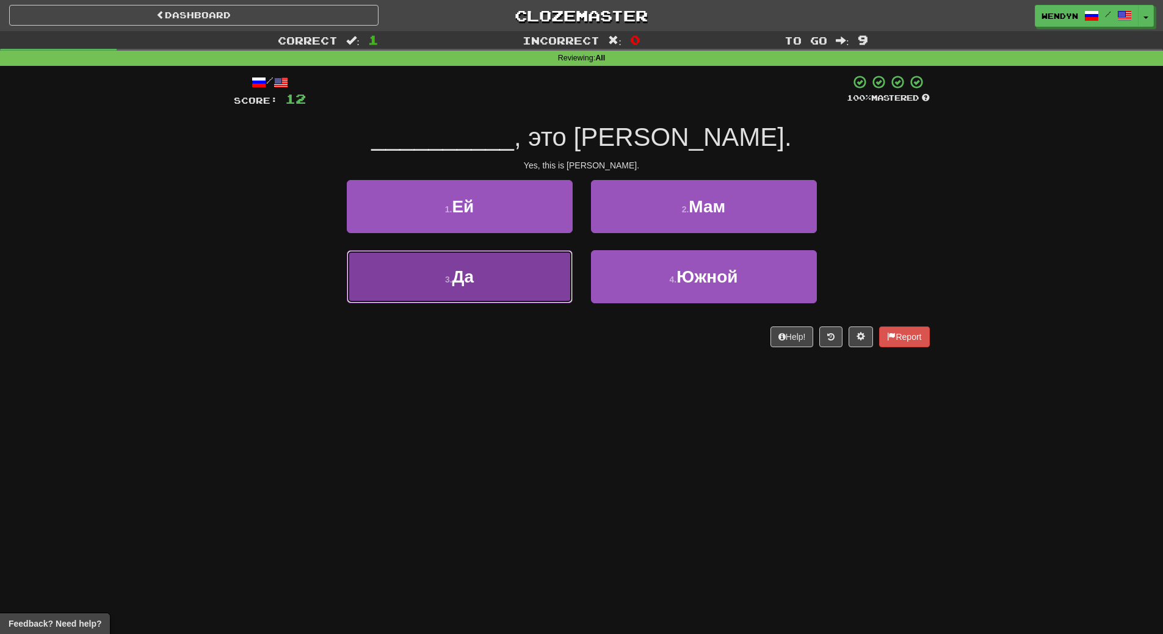
click at [489, 297] on button "3 . Да" at bounding box center [460, 276] width 226 height 53
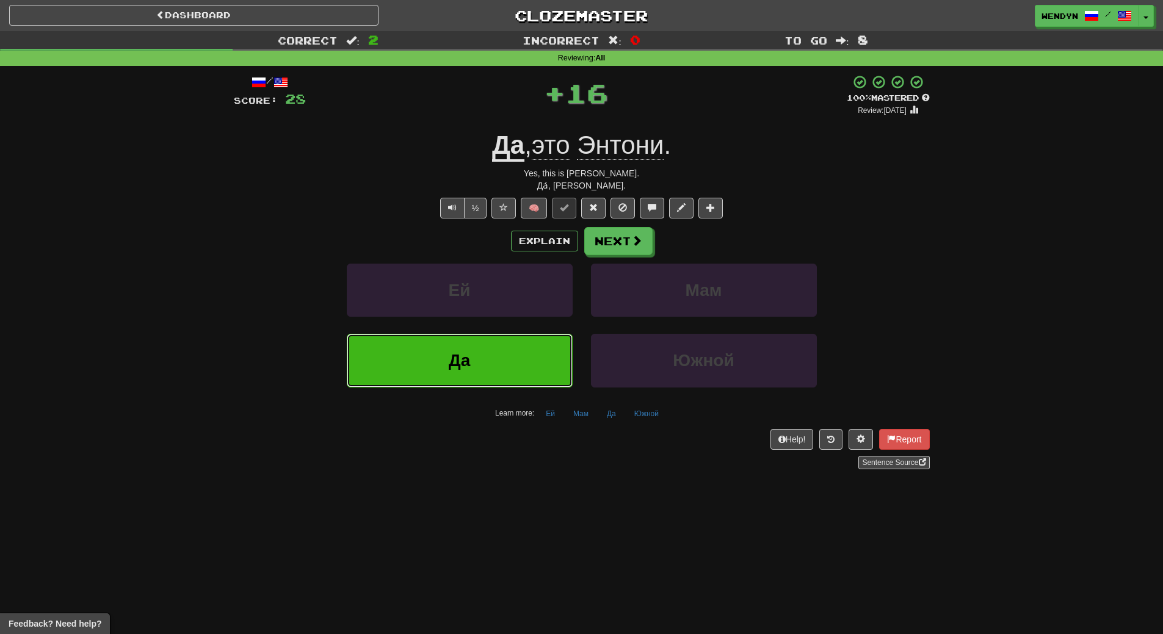
click at [462, 377] on button "Да" at bounding box center [460, 360] width 226 height 53
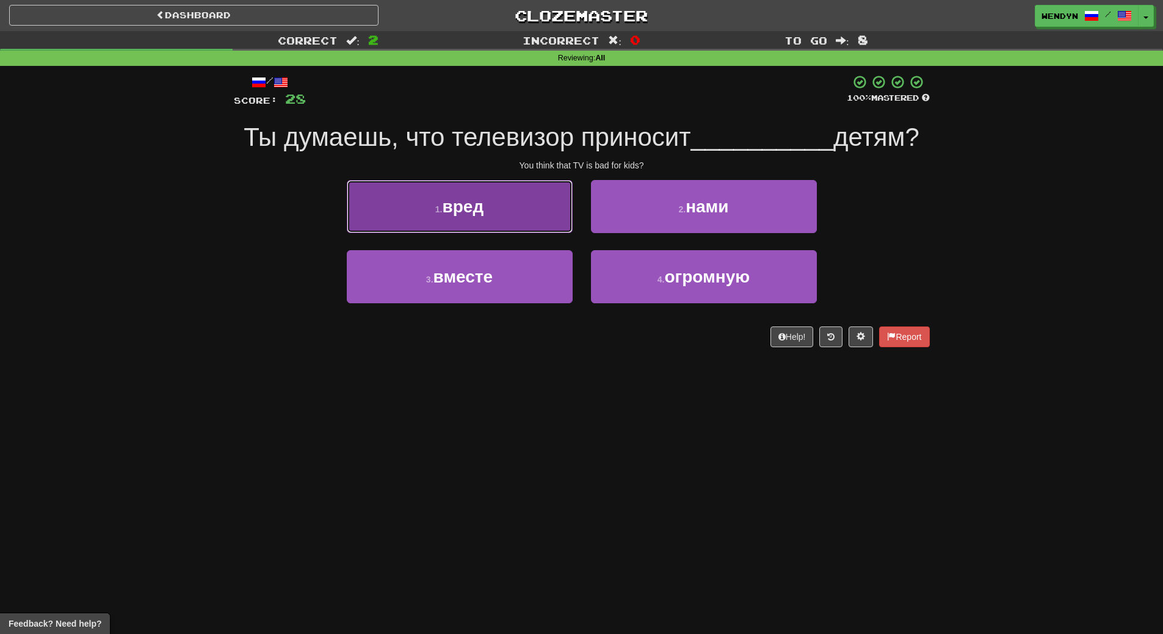
click at [484, 218] on button "1 . вред" at bounding box center [460, 206] width 226 height 53
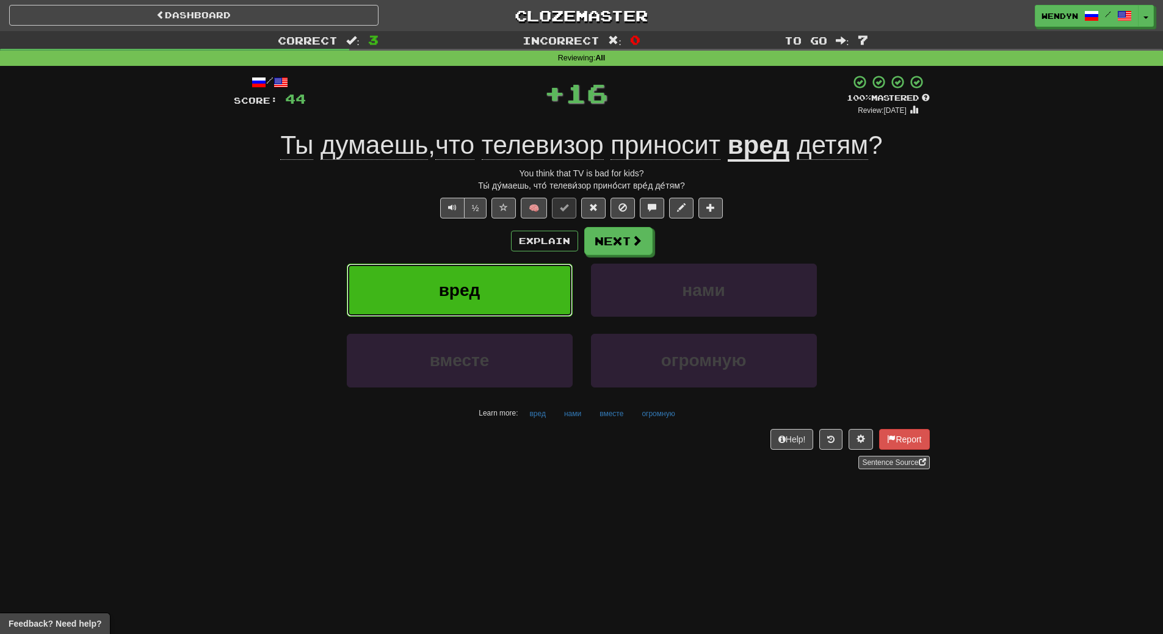
click at [477, 269] on button "вред" at bounding box center [460, 290] width 226 height 53
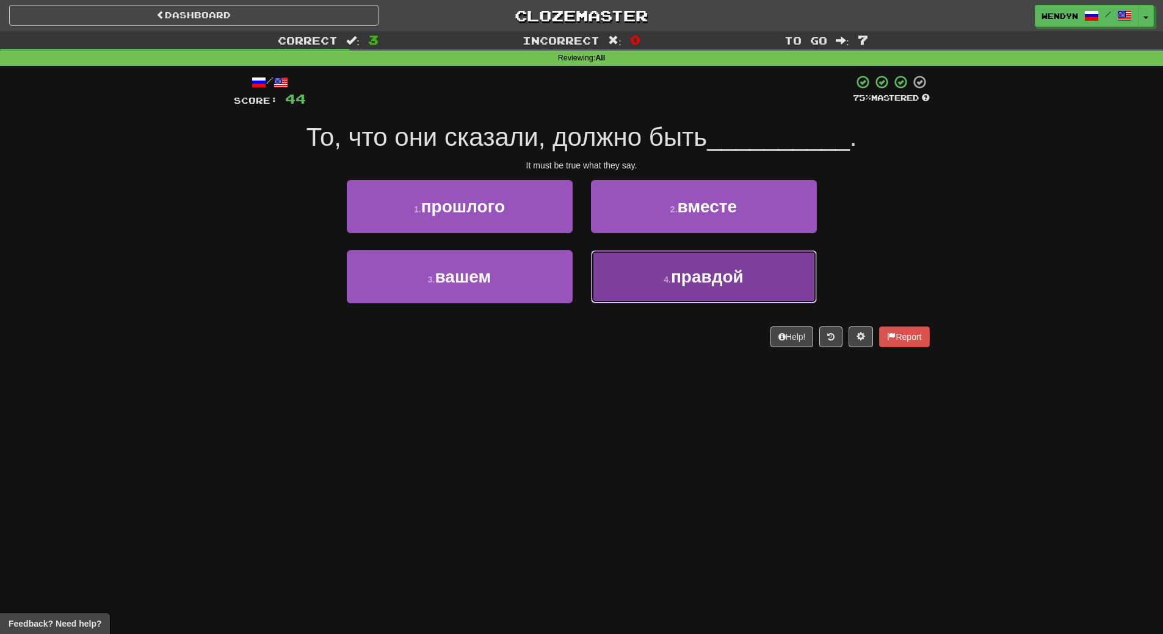
click at [735, 278] on span "правдой" at bounding box center [707, 276] width 73 height 19
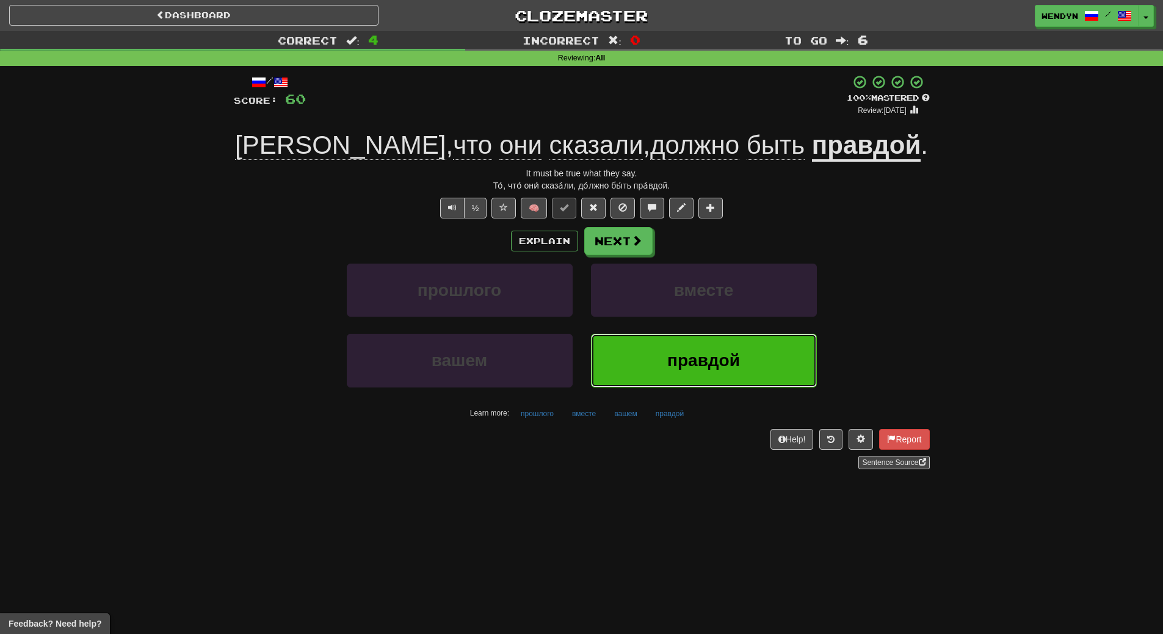
click at [689, 355] on span "правдой" at bounding box center [703, 360] width 73 height 19
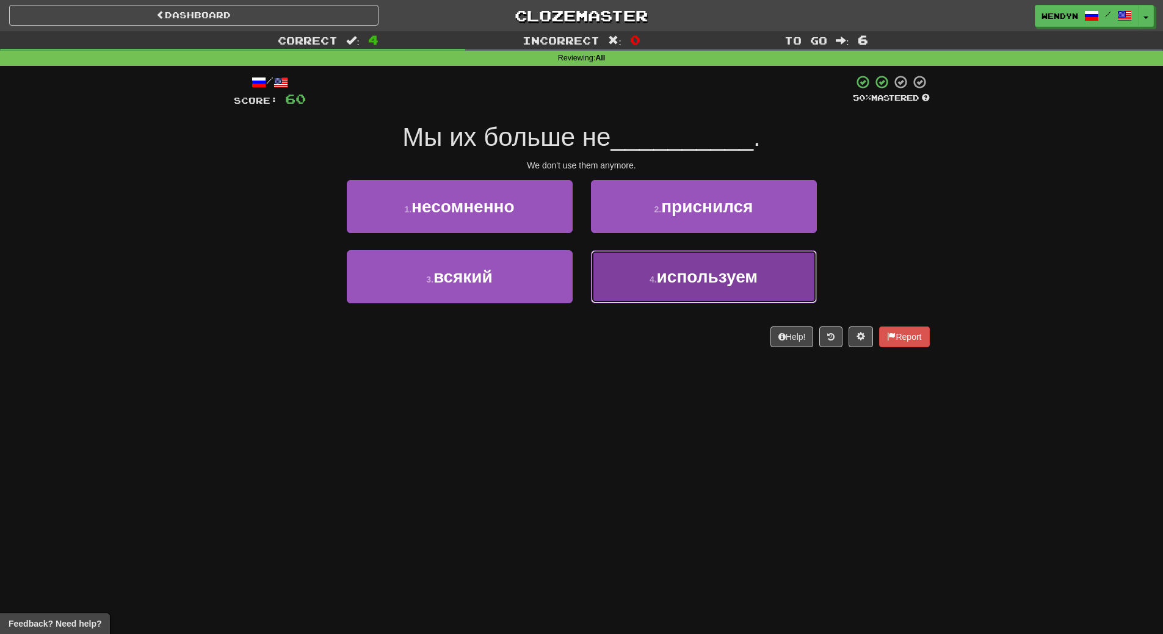
click at [720, 285] on span "используем" at bounding box center [707, 276] width 101 height 19
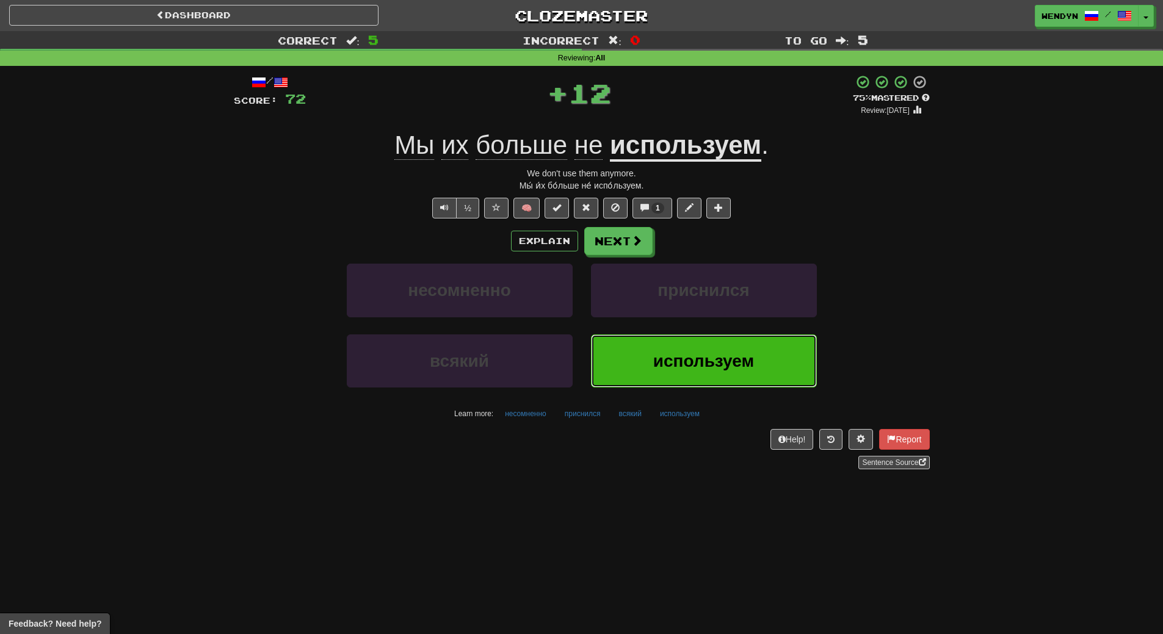
click at [706, 367] on span "используем" at bounding box center [703, 361] width 101 height 19
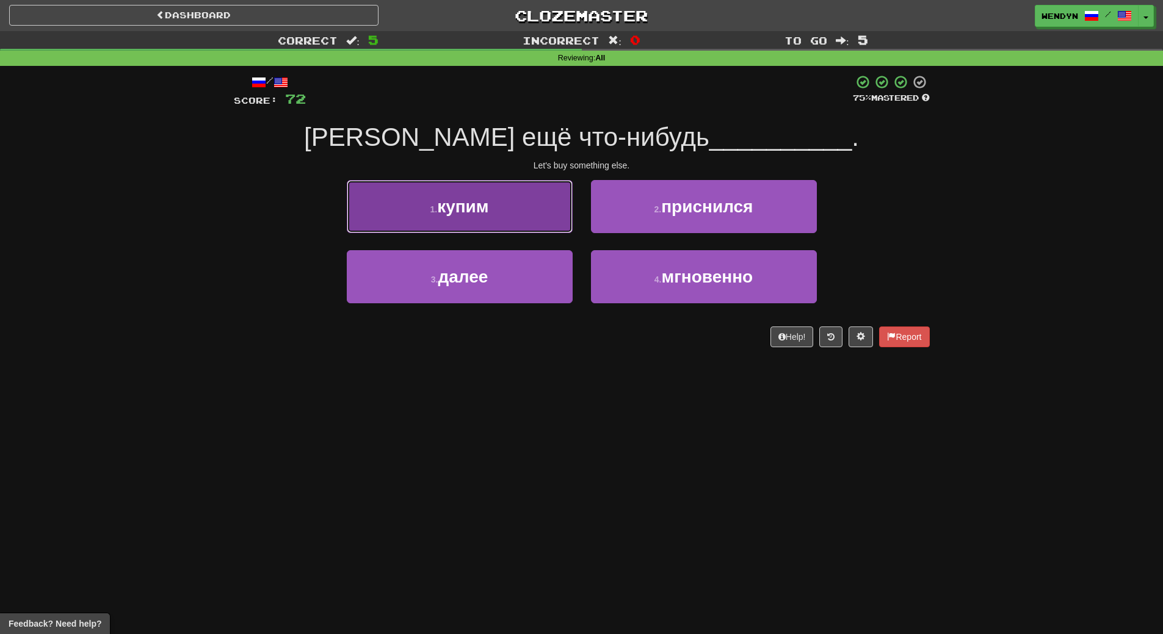
click at [497, 210] on button "1 . купим" at bounding box center [460, 206] width 226 height 53
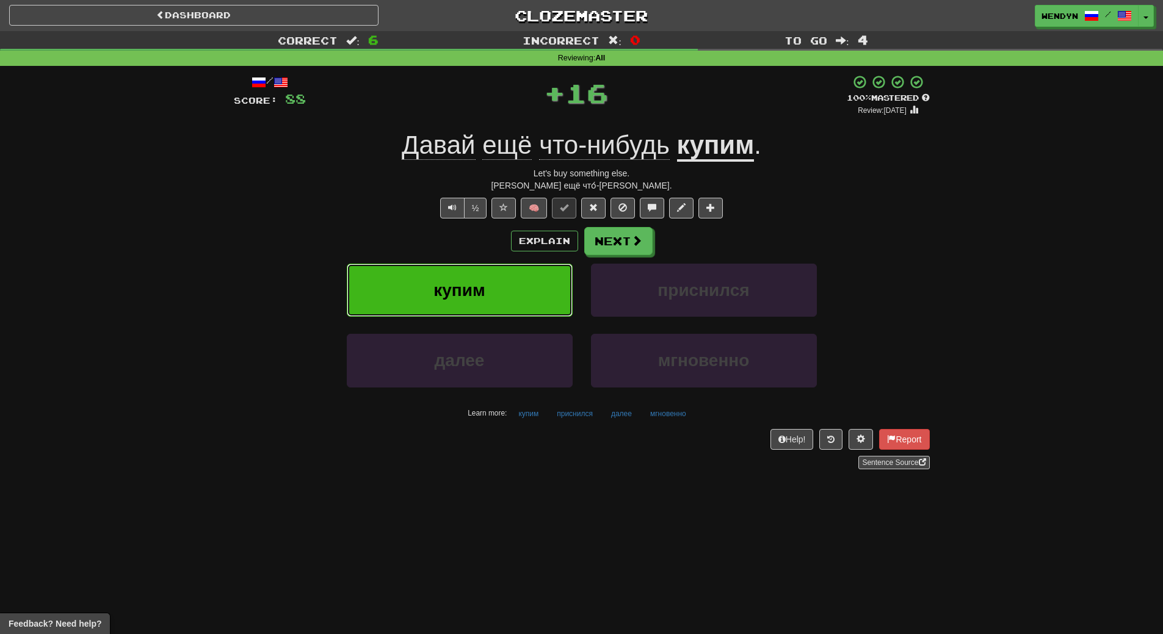
click at [492, 279] on button "купим" at bounding box center [460, 290] width 226 height 53
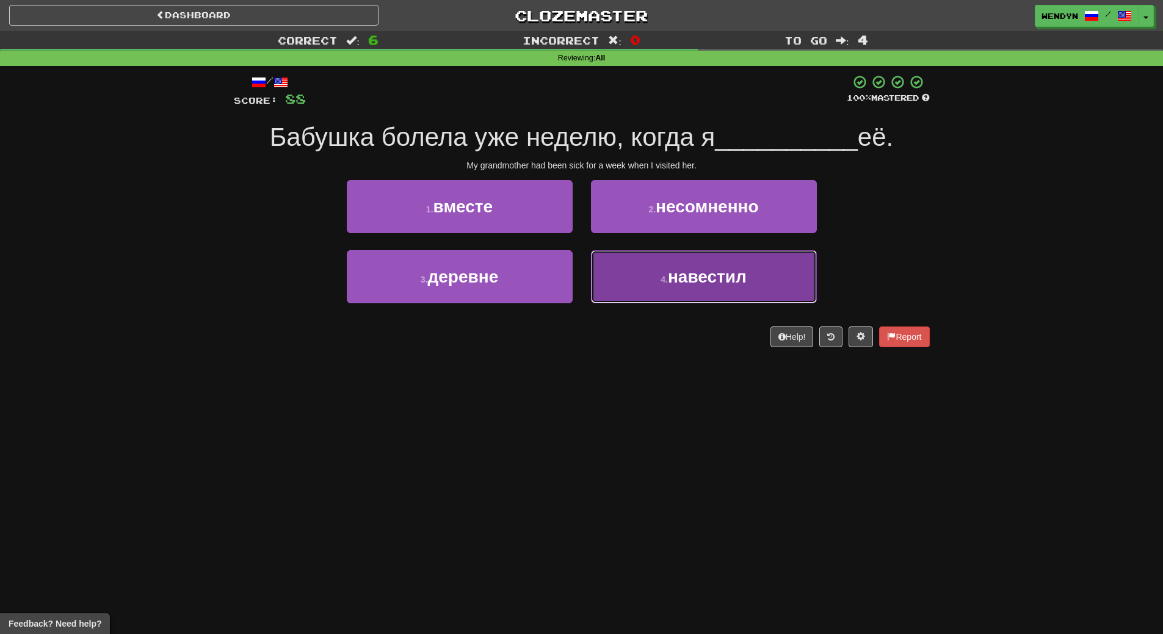
click at [688, 295] on button "4 . навестил" at bounding box center [704, 276] width 226 height 53
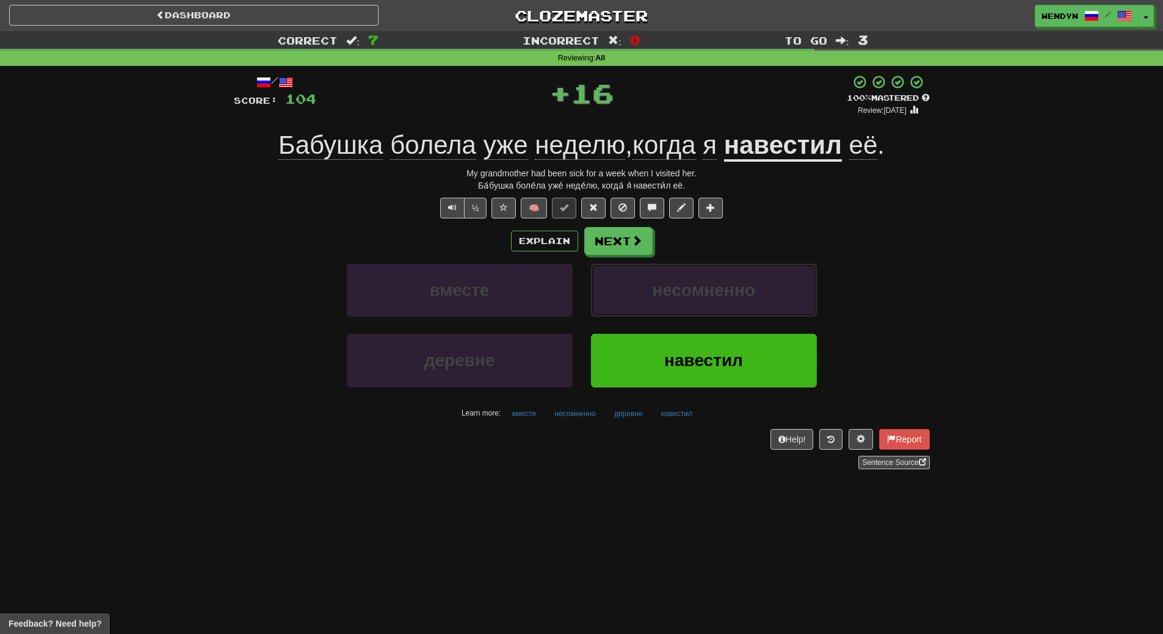
click at [688, 295] on span "несомненно" at bounding box center [703, 290] width 103 height 19
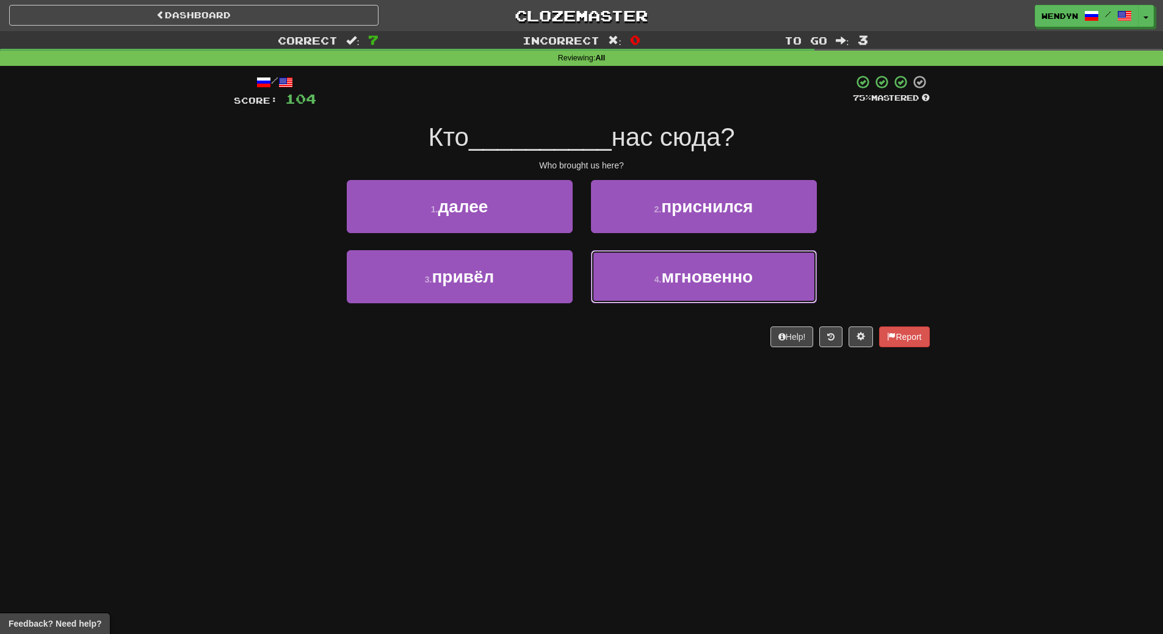
drag, startPoint x: 688, startPoint y: 295, endPoint x: 618, endPoint y: 388, distance: 116.4
click at [618, 388] on div "Dashboard Clozemaster WendyN / Toggle Dropdown Dashboard Leaderboard Activity F…" at bounding box center [581, 317] width 1163 height 634
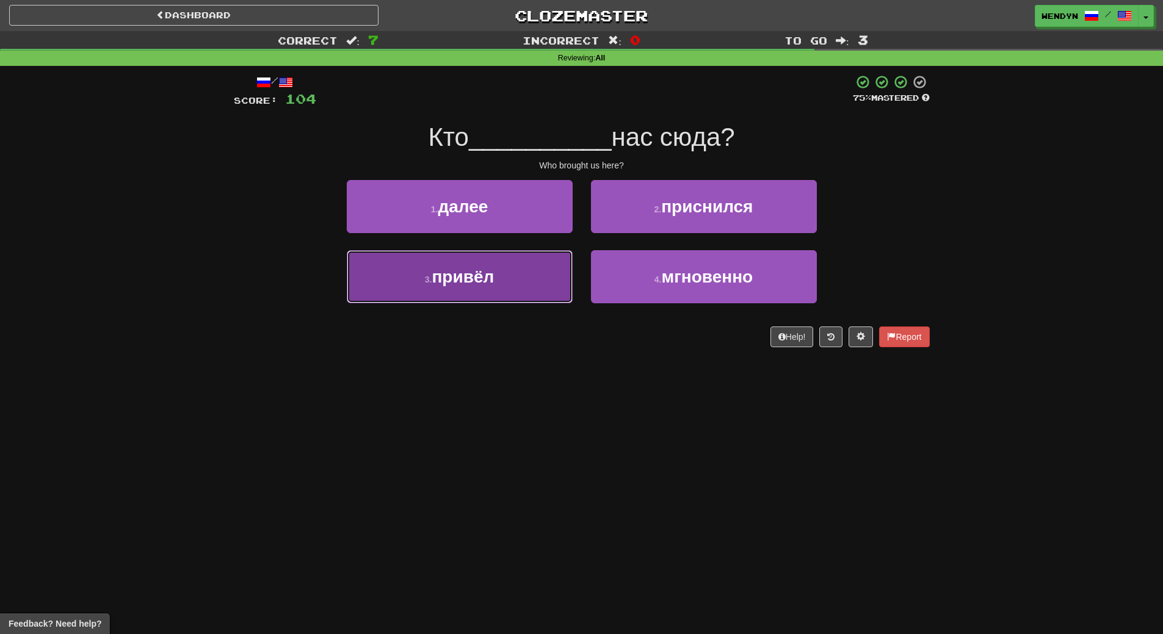
click at [482, 285] on span "привёл" at bounding box center [463, 276] width 62 height 19
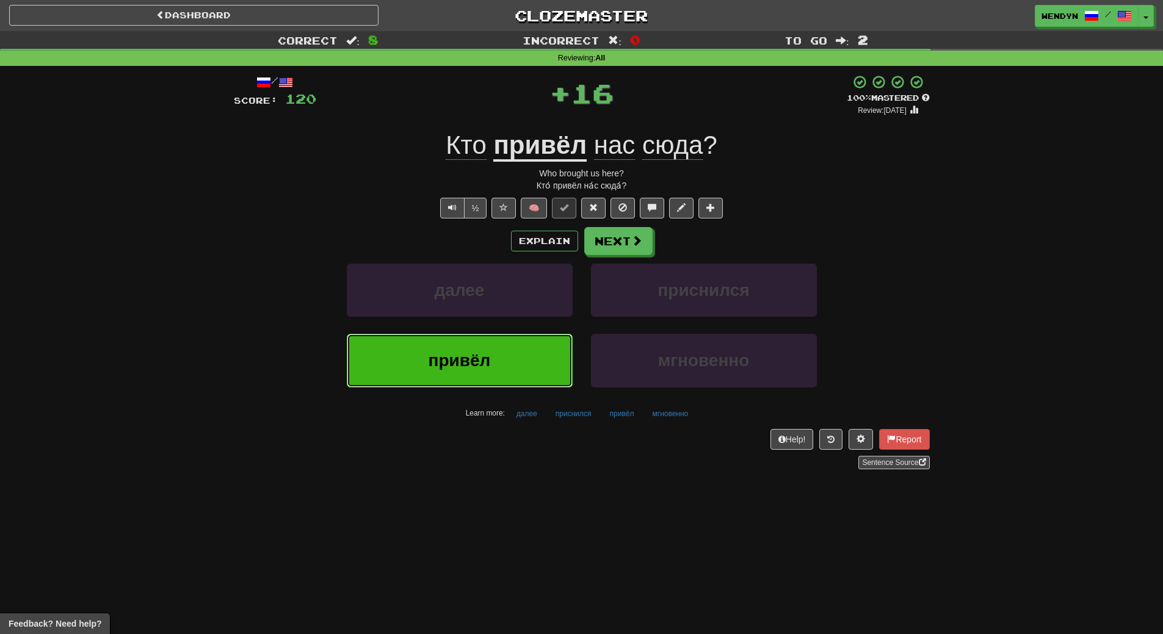
click at [488, 349] on button "привёл" at bounding box center [460, 360] width 226 height 53
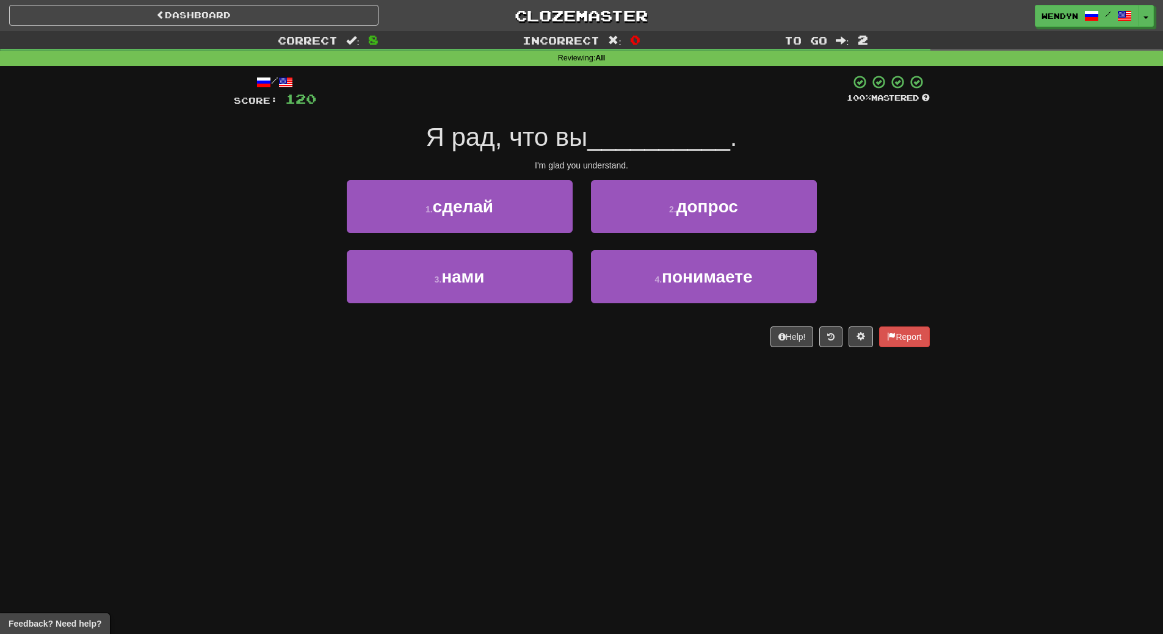
drag, startPoint x: 488, startPoint y: 349, endPoint x: 362, endPoint y: 455, distance: 164.6
click at [362, 455] on div "Dashboard Clozemaster WendyN / Toggle Dropdown Dashboard Leaderboard Activity F…" at bounding box center [581, 317] width 1163 height 634
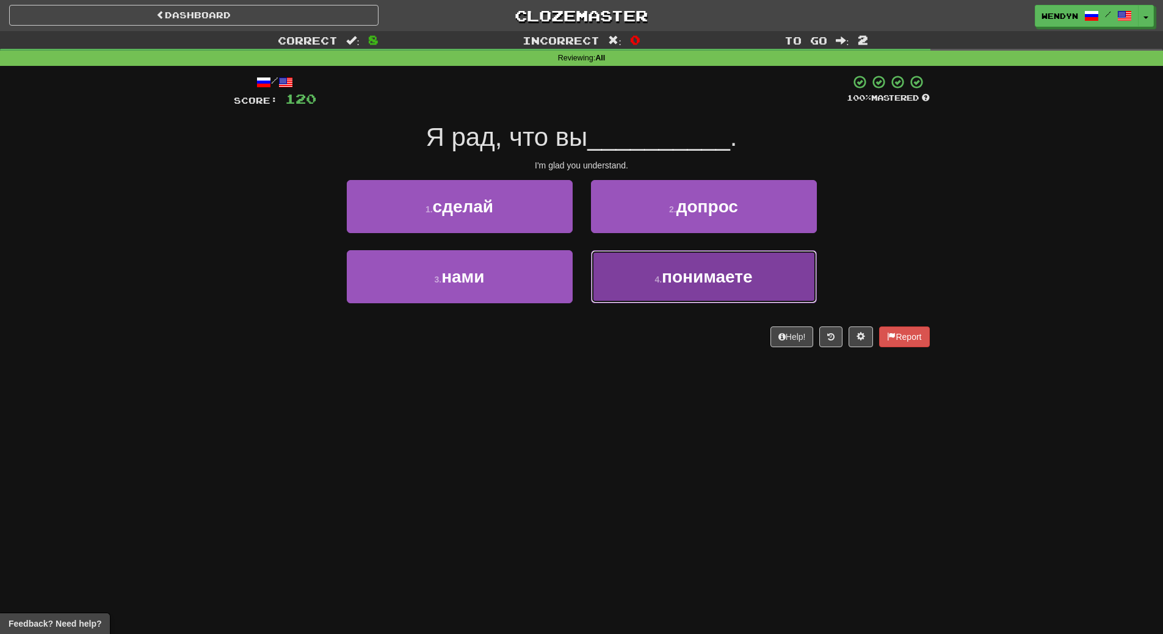
click at [737, 291] on button "4 . понимаете" at bounding box center [704, 276] width 226 height 53
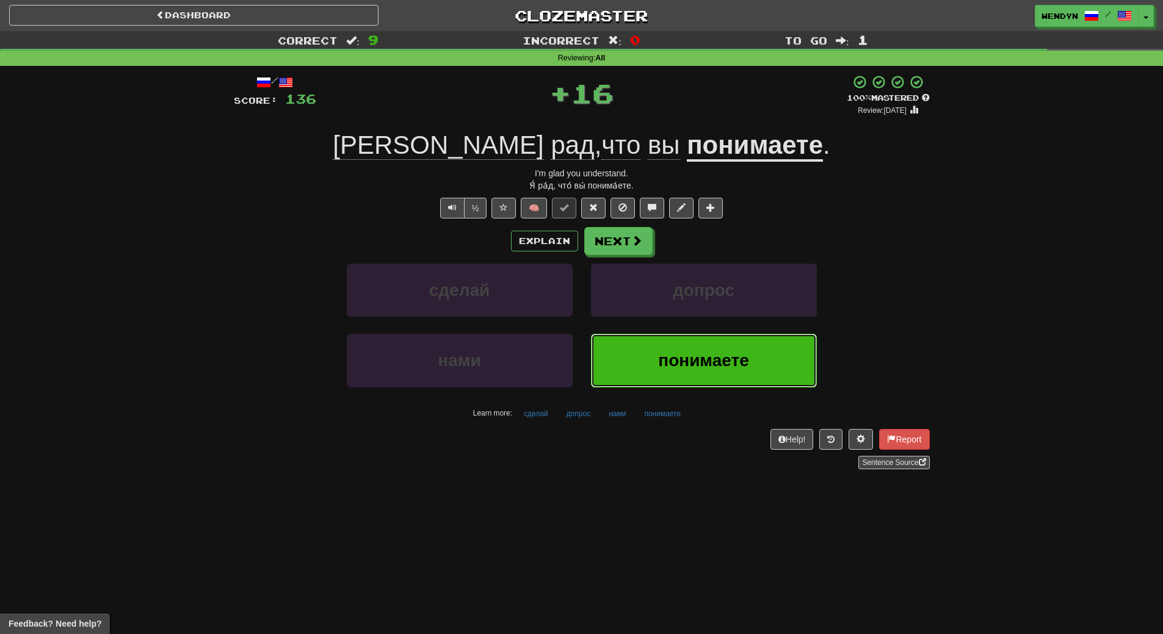
drag, startPoint x: 724, startPoint y: 363, endPoint x: 529, endPoint y: 440, distance: 210.2
click at [711, 374] on button "понимаете" at bounding box center [704, 360] width 226 height 53
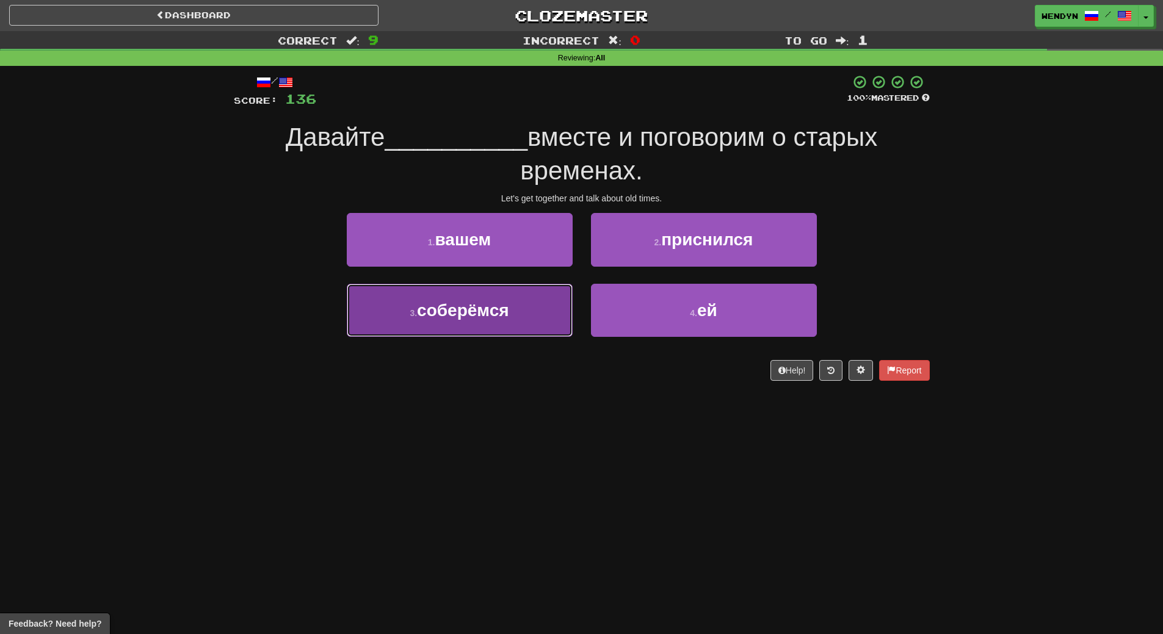
click at [513, 323] on button "3 . соберёмся" at bounding box center [460, 310] width 226 height 53
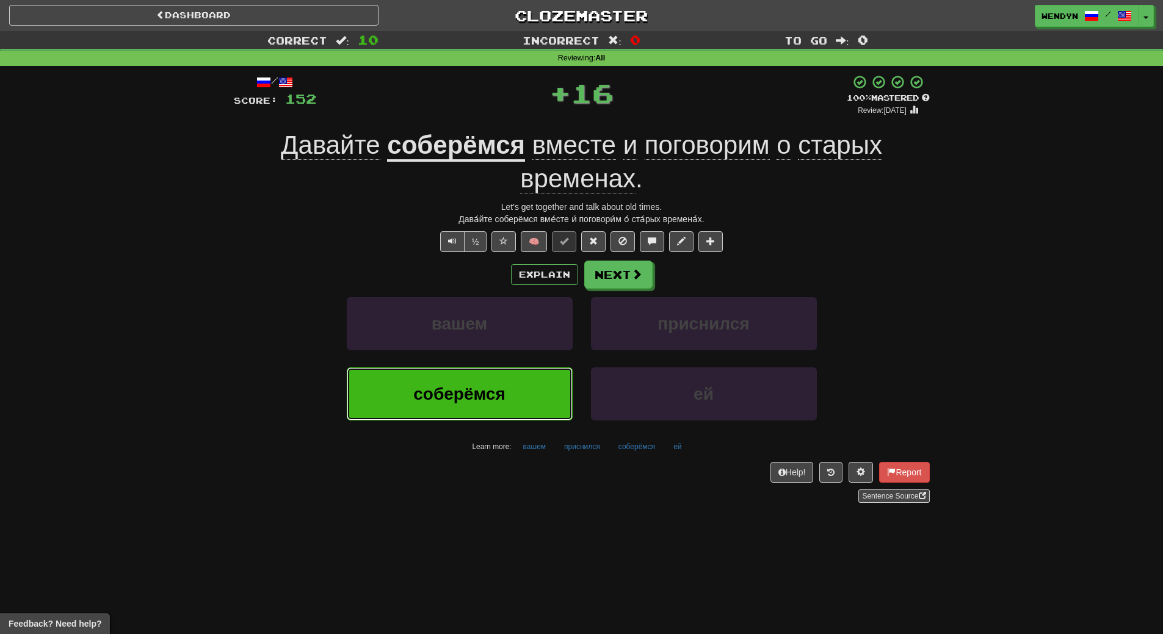
click at [510, 385] on button "соберёмся" at bounding box center [460, 393] width 226 height 53
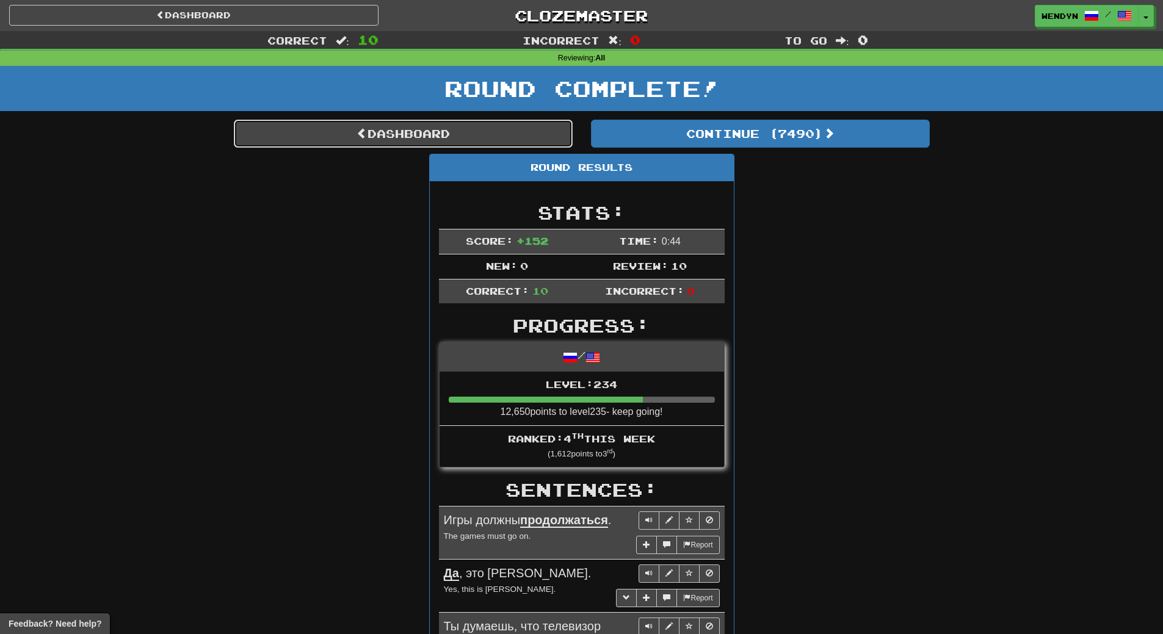
click at [400, 137] on link "Dashboard" at bounding box center [403, 134] width 339 height 28
